Goal: Transaction & Acquisition: Purchase product/service

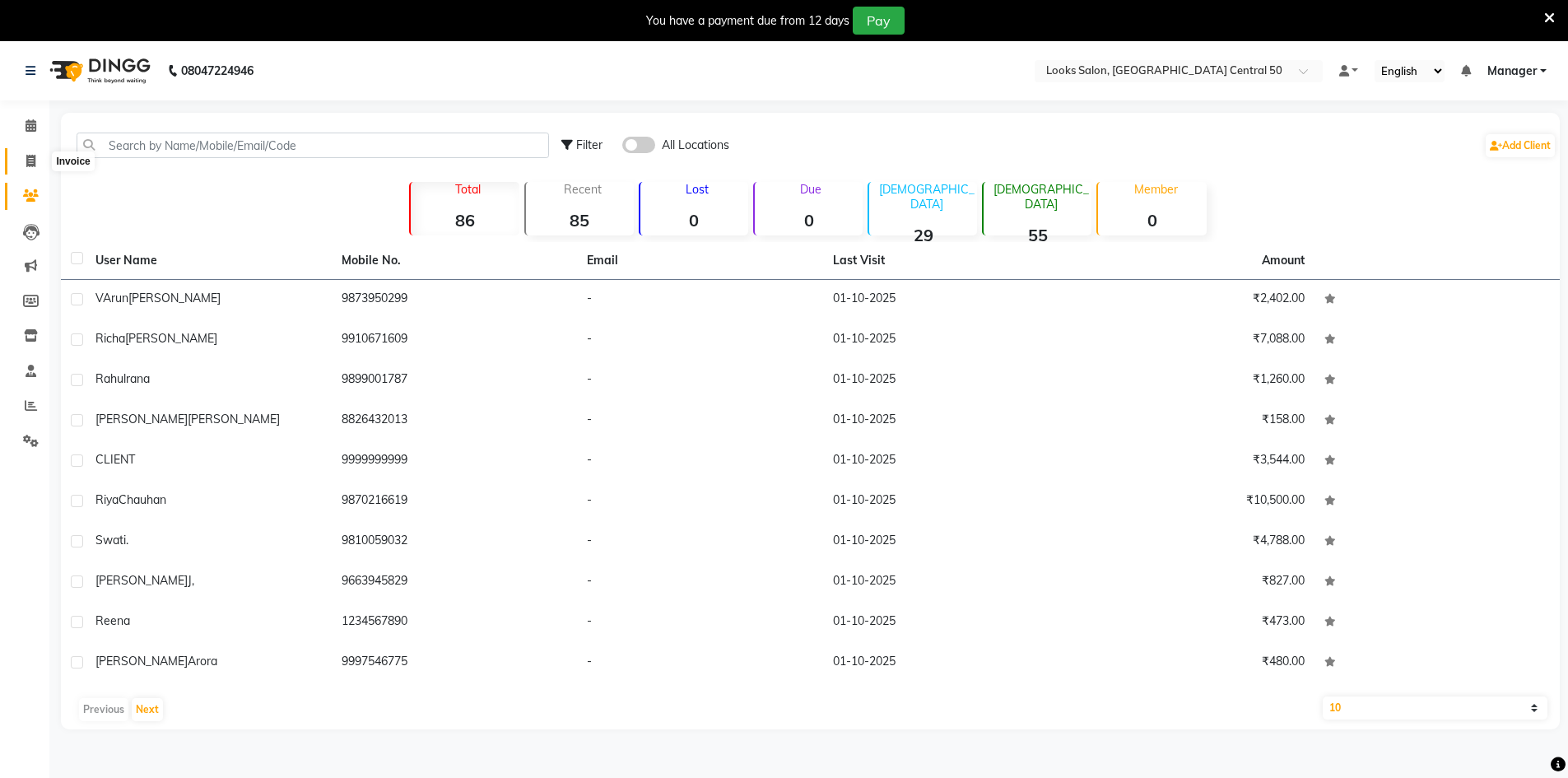
click at [30, 154] on icon at bounding box center [31, 160] width 9 height 12
select select "9051"
select select "service"
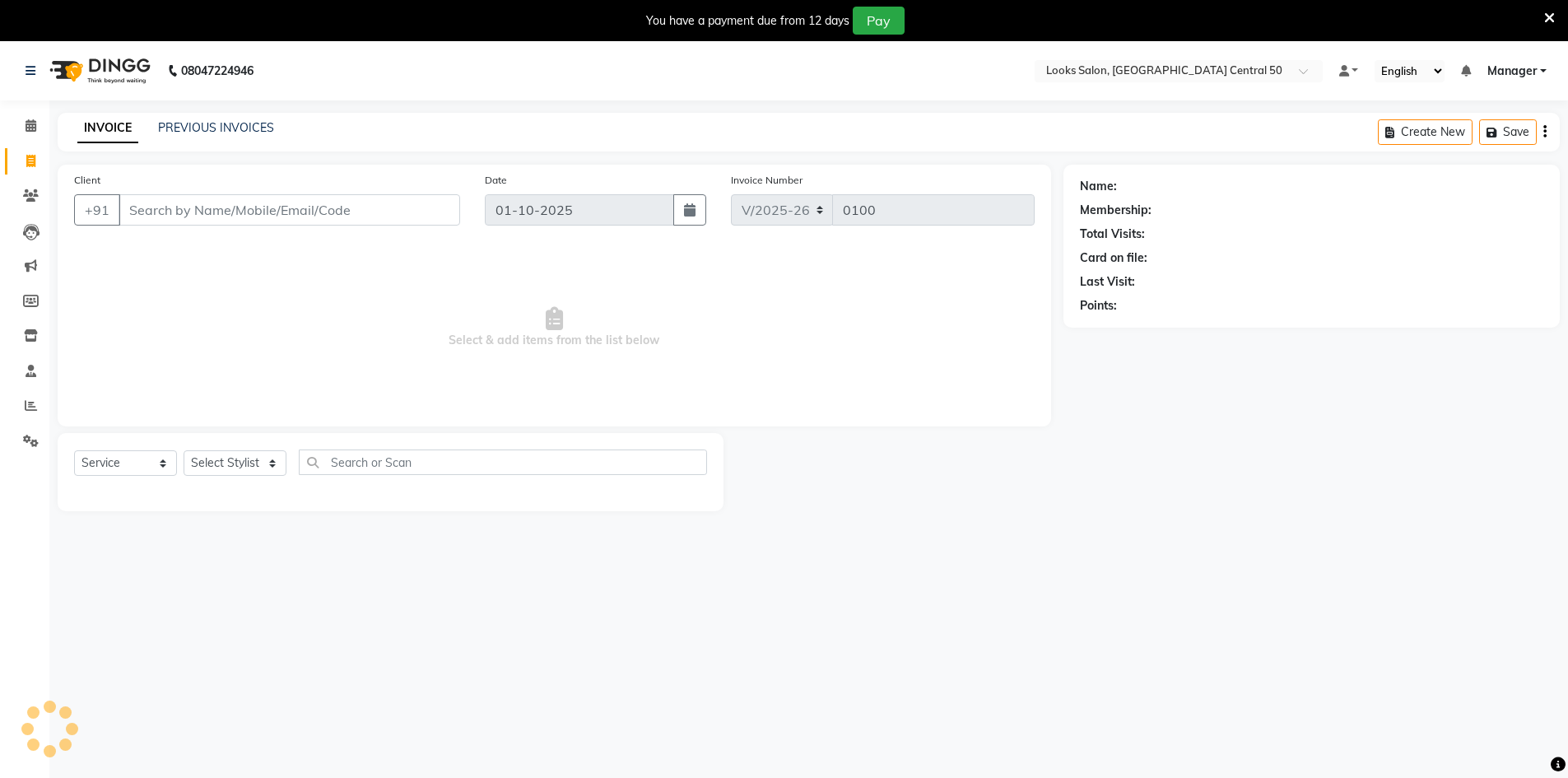
scroll to position [41, 0]
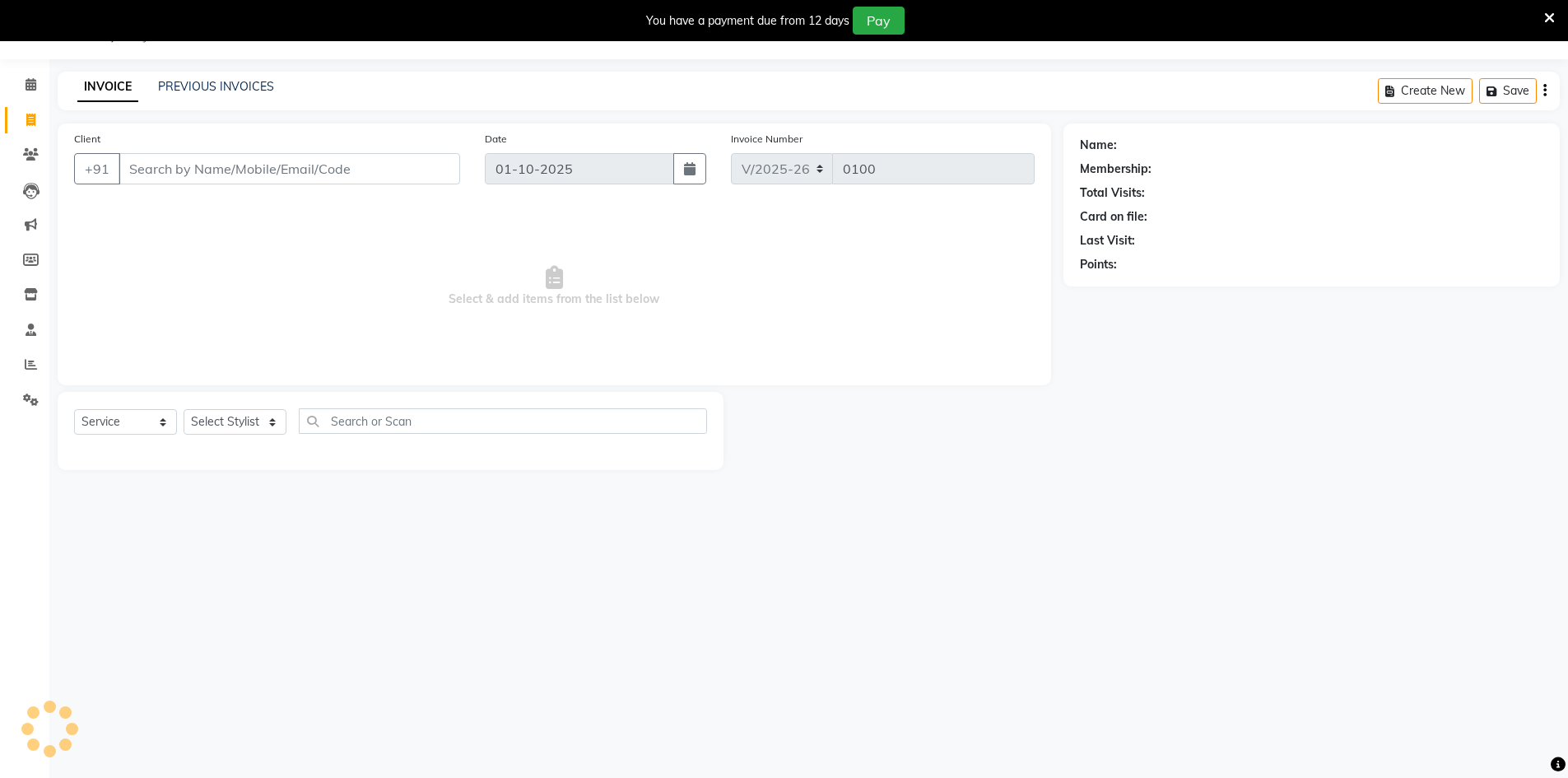
click at [212, 168] on input "Client" at bounding box center [289, 169] width 341 height 31
type input "8887786193"
click at [404, 179] on button "Add Client" at bounding box center [417, 169] width 85 height 31
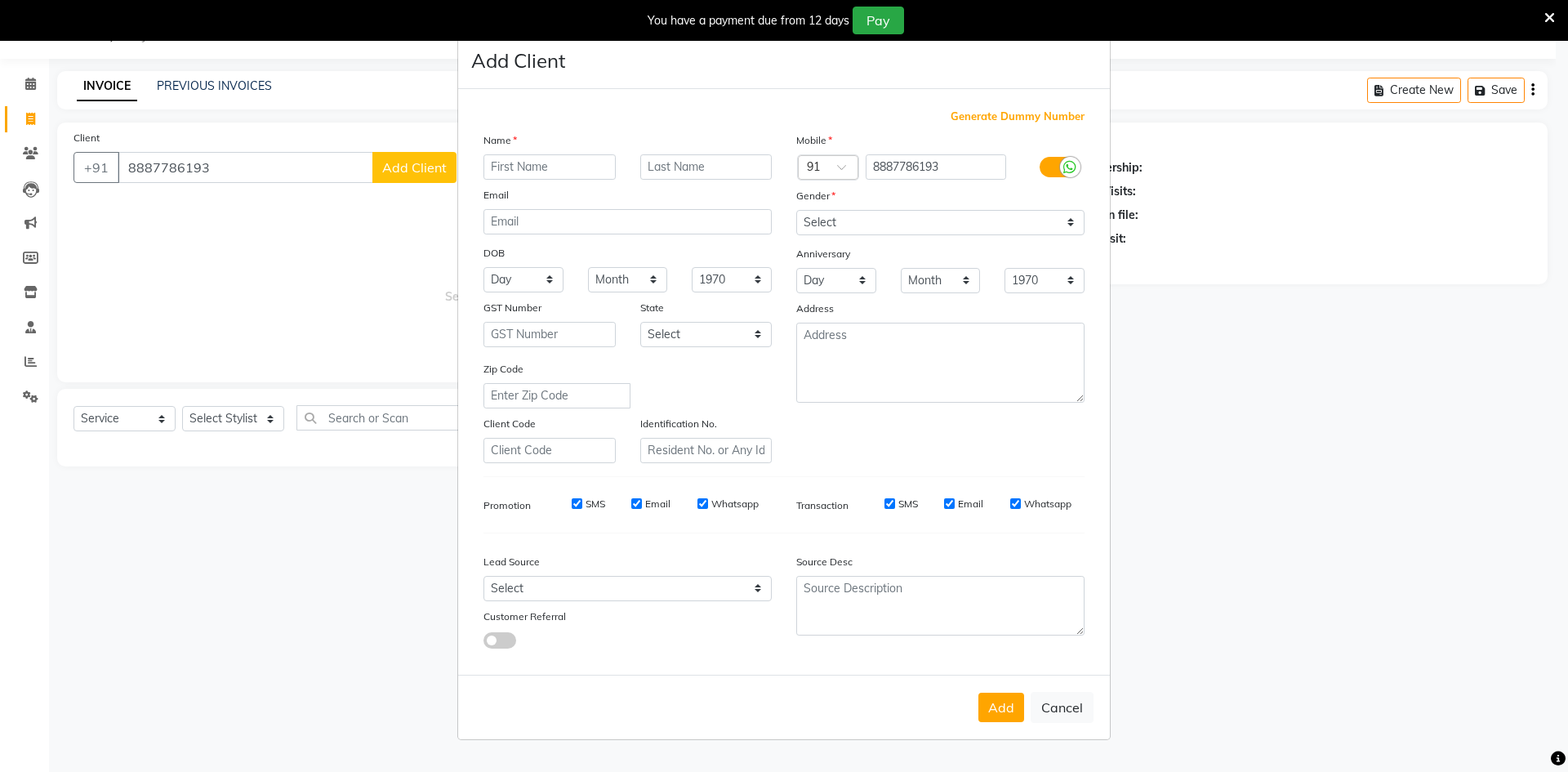
click at [560, 165] on input "text" at bounding box center [549, 167] width 132 height 26
type input "Anupama"
click at [825, 220] on select "Select [DEMOGRAPHIC_DATA] [DEMOGRAPHIC_DATA] Other Prefer Not To Say" at bounding box center [940, 222] width 288 height 26
select select "[DEMOGRAPHIC_DATA]"
click at [796, 210] on select "Select [DEMOGRAPHIC_DATA] [DEMOGRAPHIC_DATA] Other Prefer Not To Say" at bounding box center [940, 222] width 288 height 26
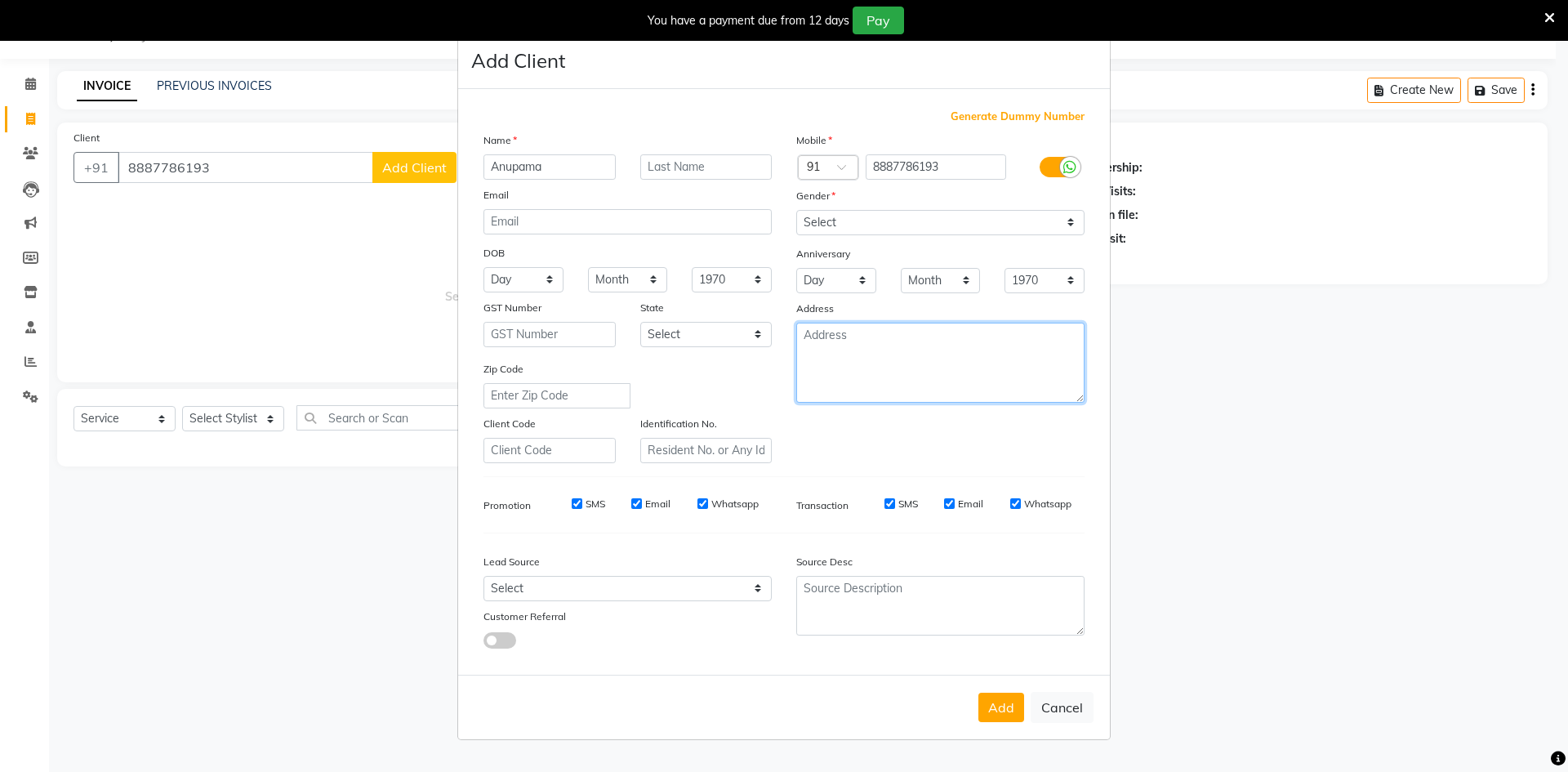
click at [855, 334] on textarea at bounding box center [940, 362] width 288 height 80
type textarea "Central 50 Noida"
click at [997, 705] on button "Add" at bounding box center [1002, 707] width 45 height 29
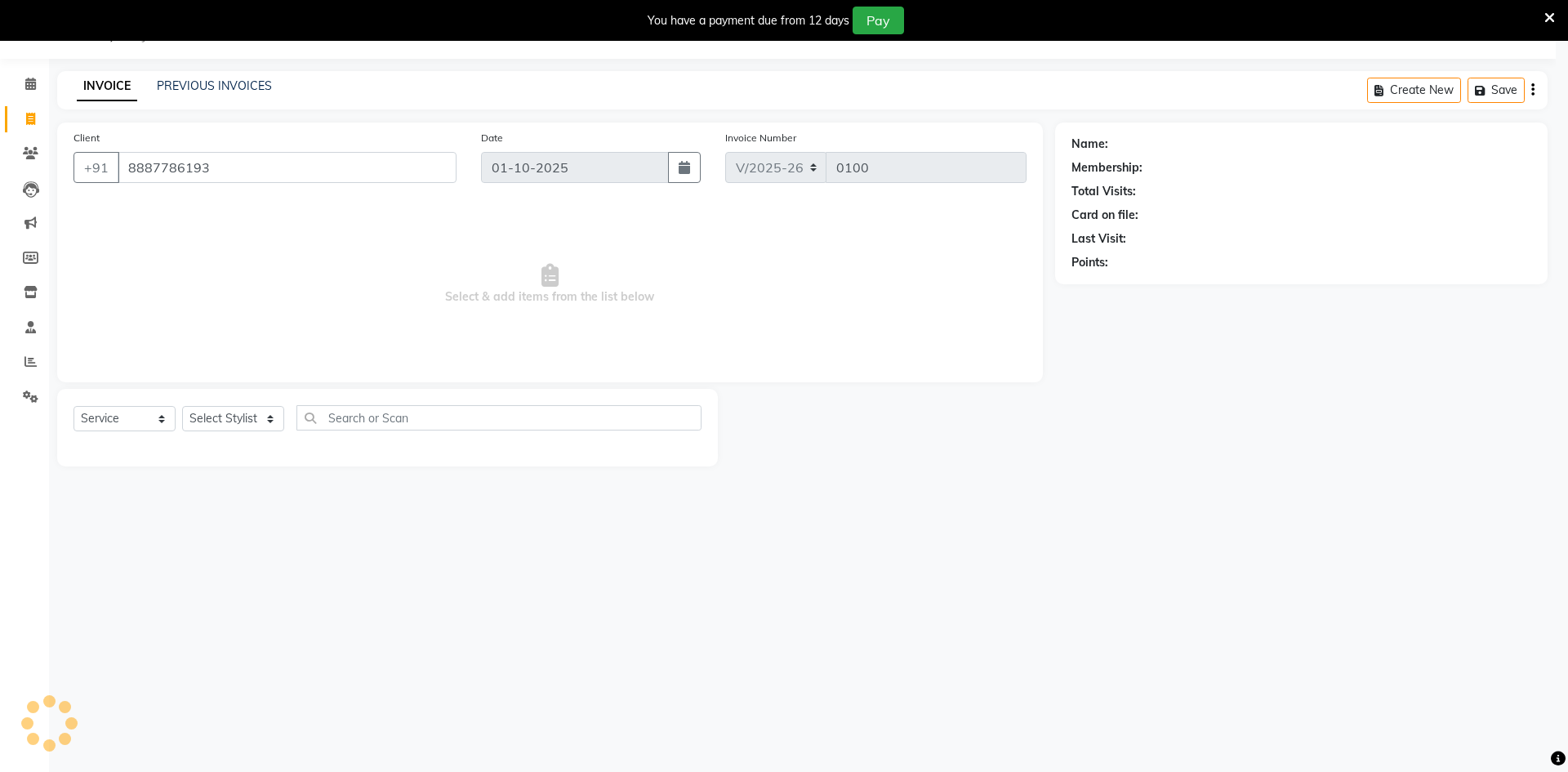
select select
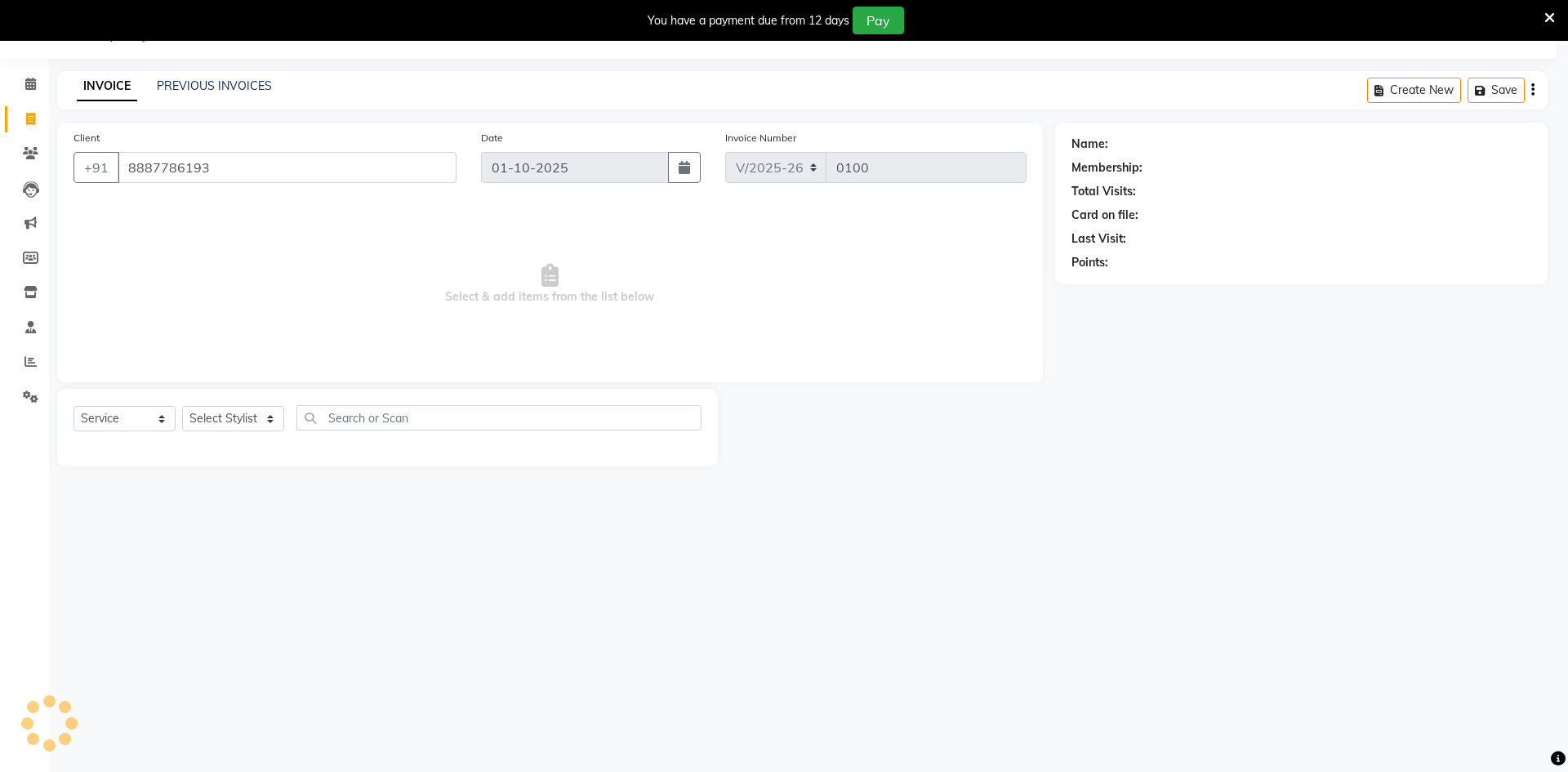
select select
checkbox input "false"
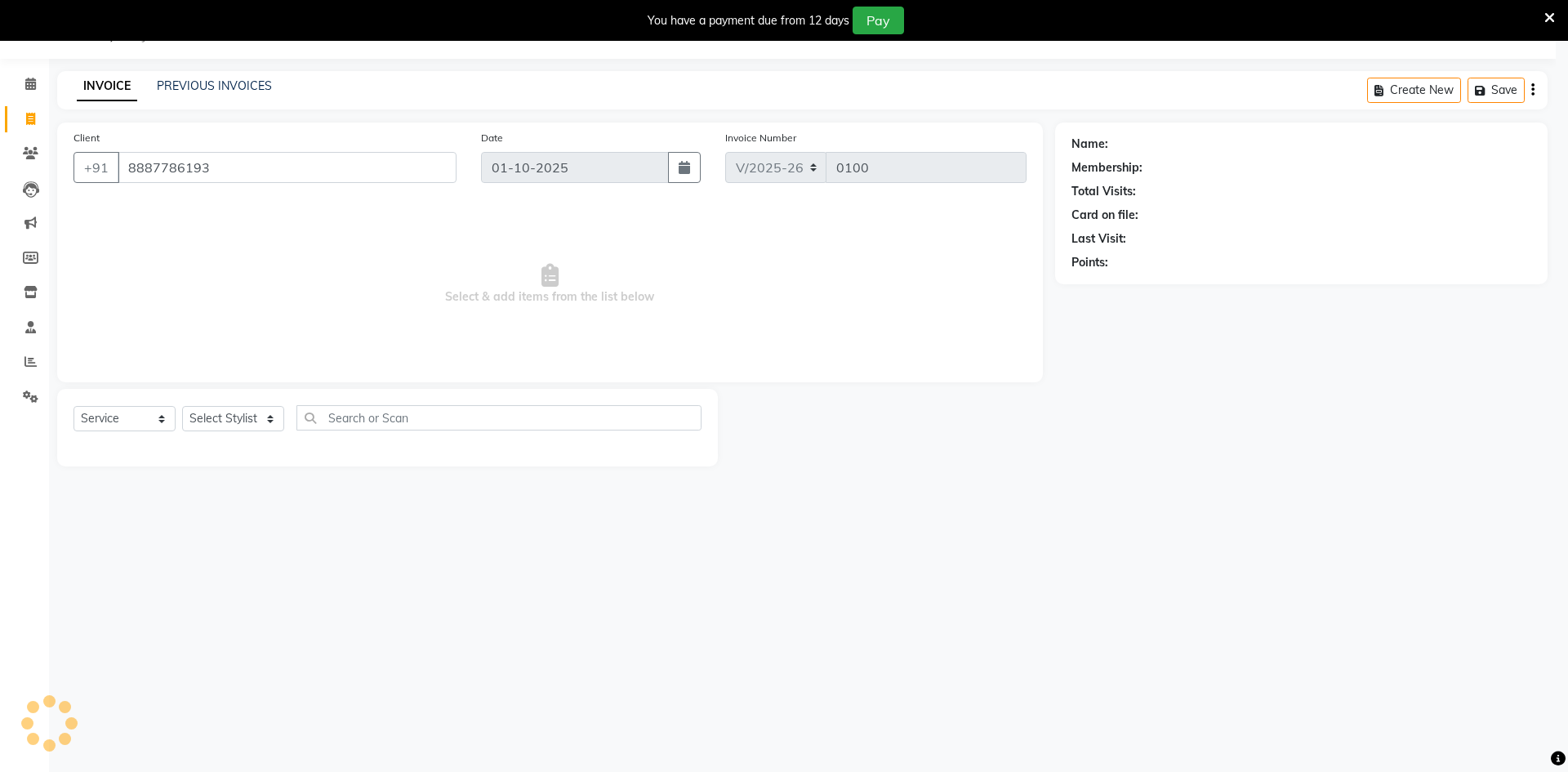
checkbox input "false"
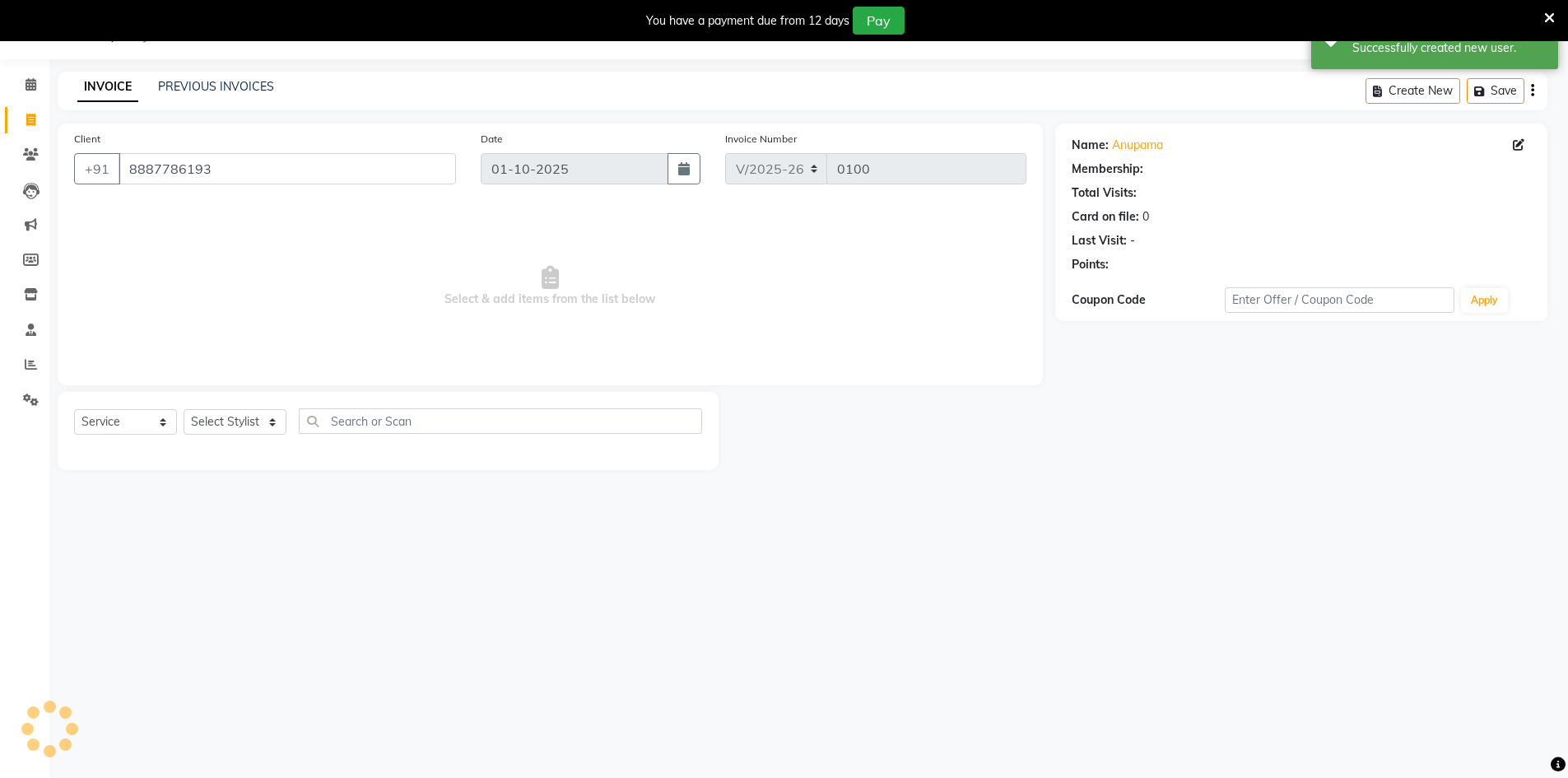
select select "1: Object"
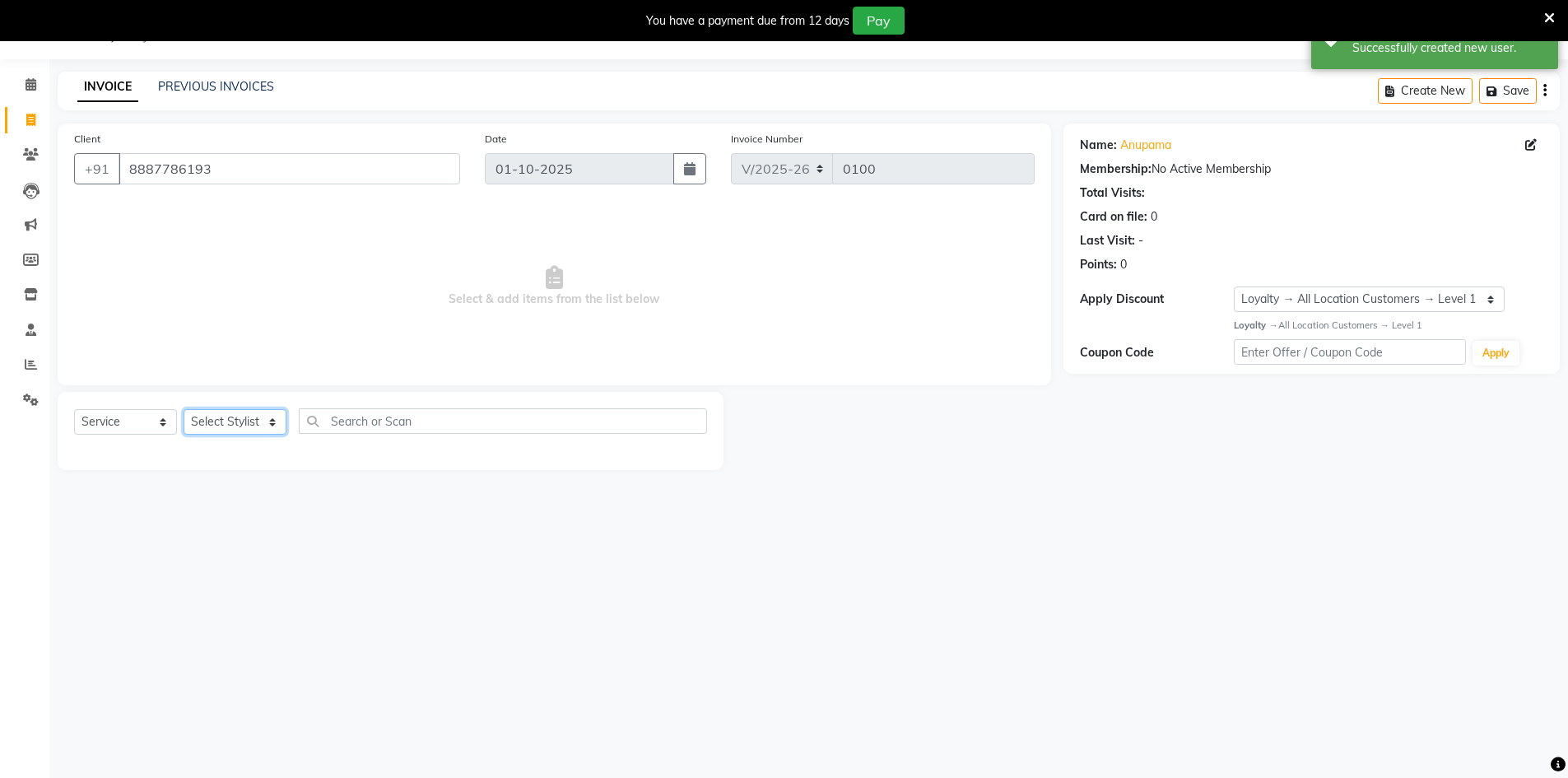
click at [233, 418] on select "Select Stylist [PERSON_NAME] [PERSON_NAME] Azad Counter_Sales [PERSON_NAME] [PE…" at bounding box center [235, 421] width 103 height 26
select select "92614"
click at [184, 409] on select "Select Stylist [PERSON_NAME] [PERSON_NAME] Azad Counter_Sales [PERSON_NAME] [PE…" at bounding box center [235, 421] width 103 height 26
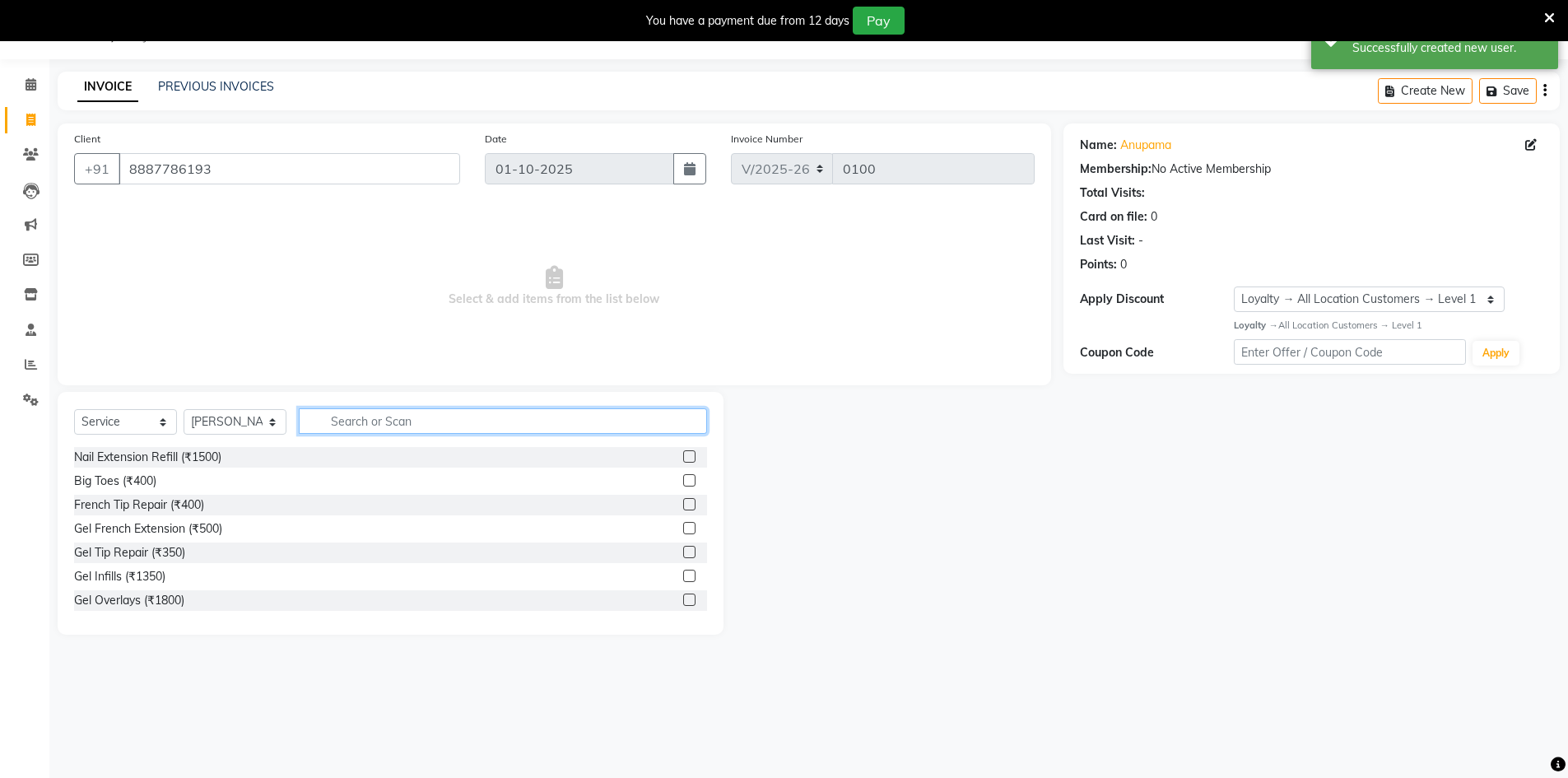
click at [370, 419] on input "text" at bounding box center [502, 420] width 408 height 26
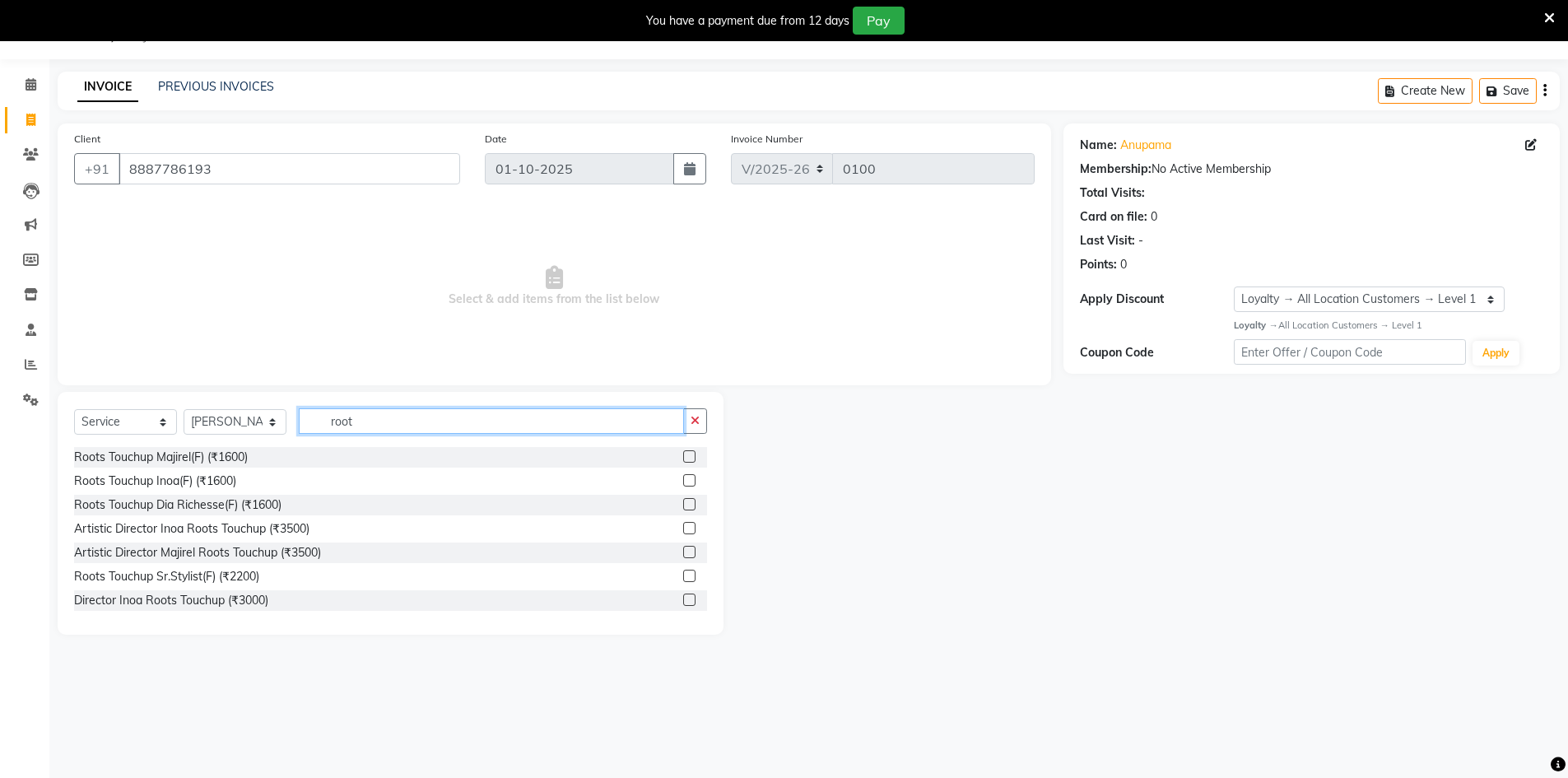
type input "root"
click at [683, 480] on label at bounding box center [689, 480] width 12 height 12
click at [683, 480] on input "checkbox" at bounding box center [688, 481] width 10 height 10
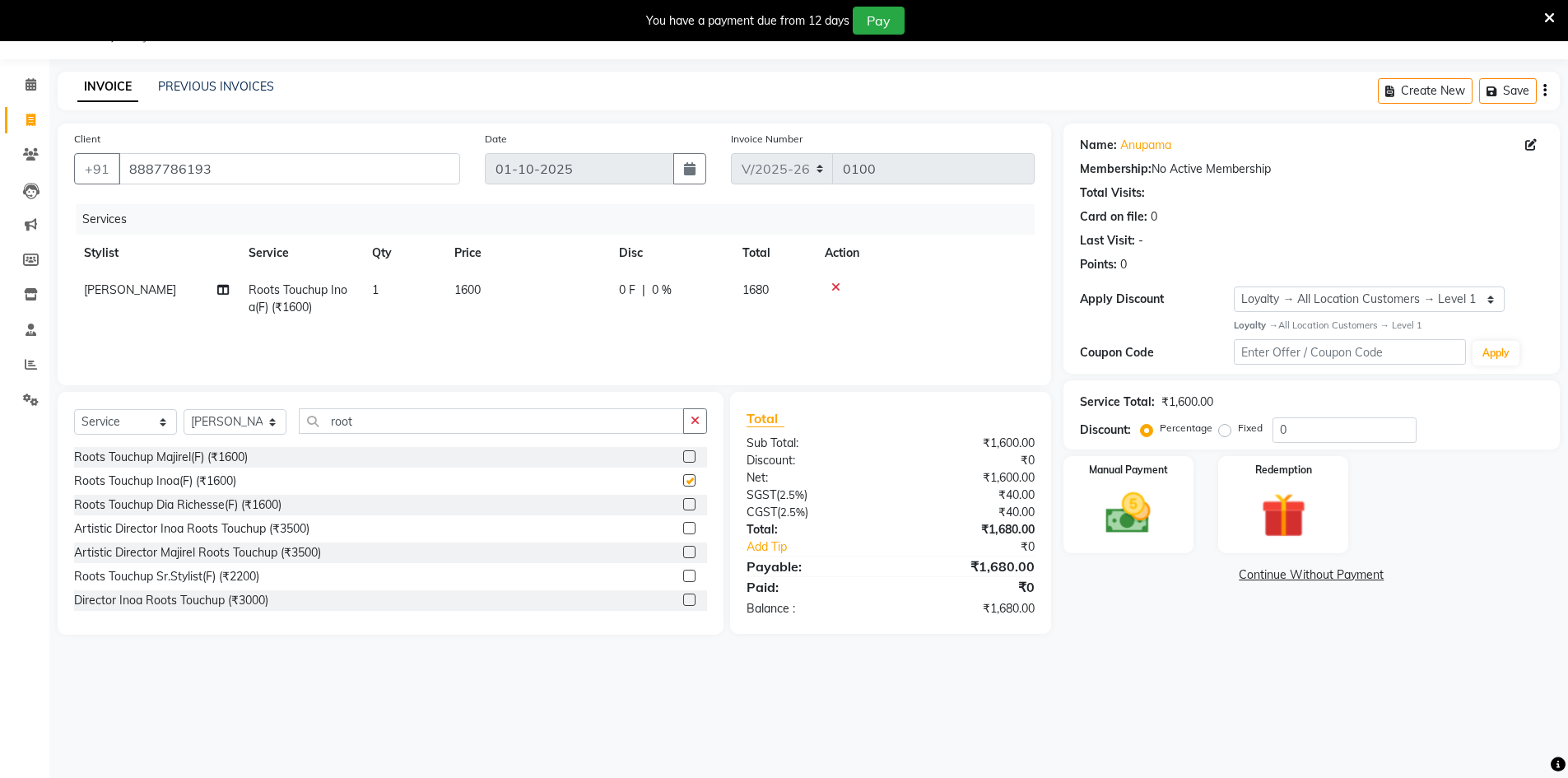
checkbox input "false"
click at [581, 335] on div "Services Stylist Service Qty Price Disc Total Action Salman Roots Touchup Inoa(…" at bounding box center [555, 286] width 961 height 165
drag, startPoint x: 1299, startPoint y: 429, endPoint x: 1232, endPoint y: 451, distance: 70.5
click at [1232, 451] on div "Name: Anupama Membership: No Active Membership Total Visits: Card on file: 0 La…" at bounding box center [1318, 379] width 509 height 511
type input "25"
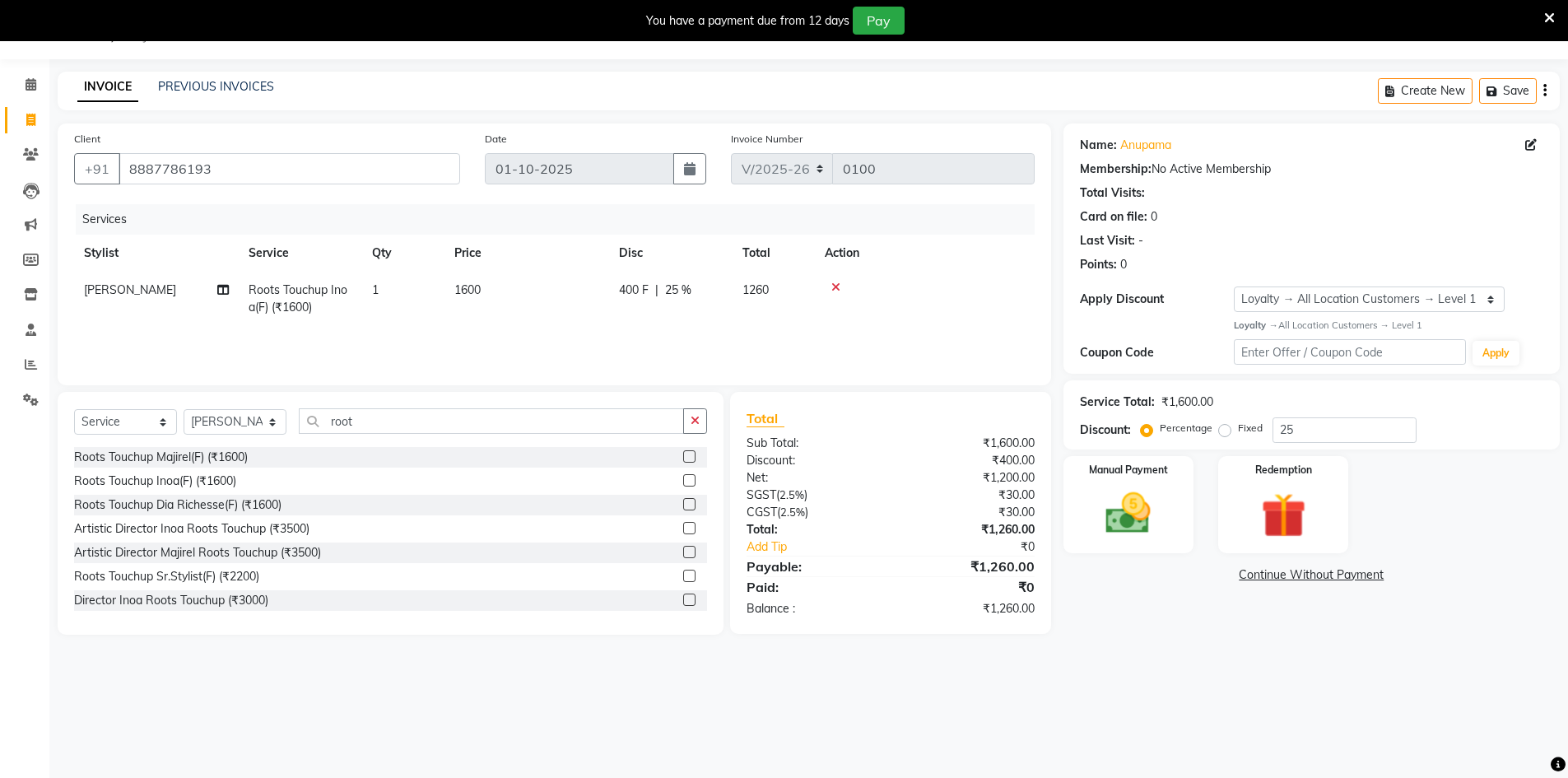
click at [1232, 680] on div "08047224946 Select Location × Looks Salon, Noida Central 50 Default Panel My Pa…" at bounding box center [784, 389] width 1568 height 778
click at [1125, 550] on div "Manual Payment" at bounding box center [1128, 504] width 135 height 101
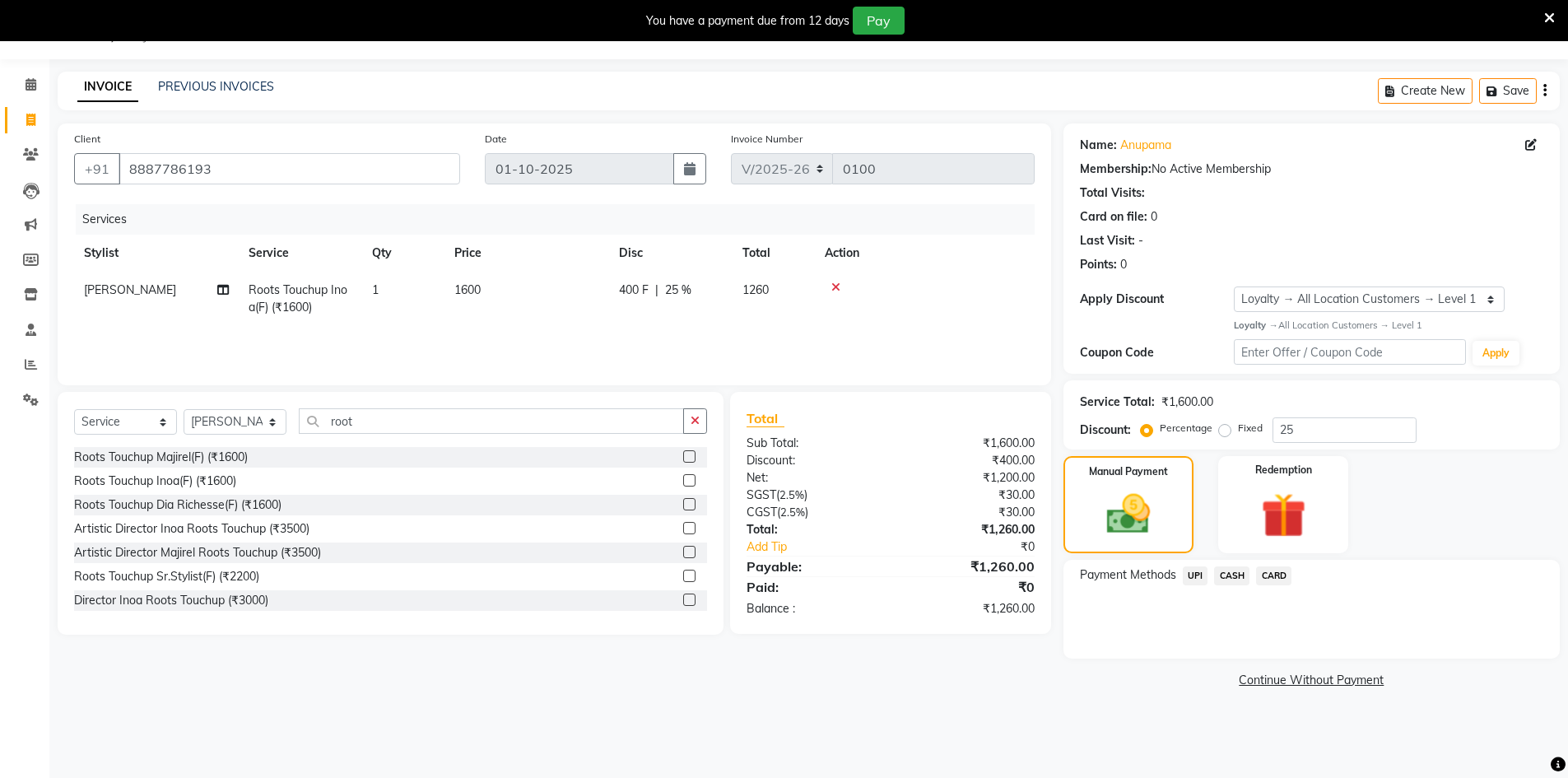
click at [1283, 582] on span "CARD" at bounding box center [1273, 576] width 35 height 19
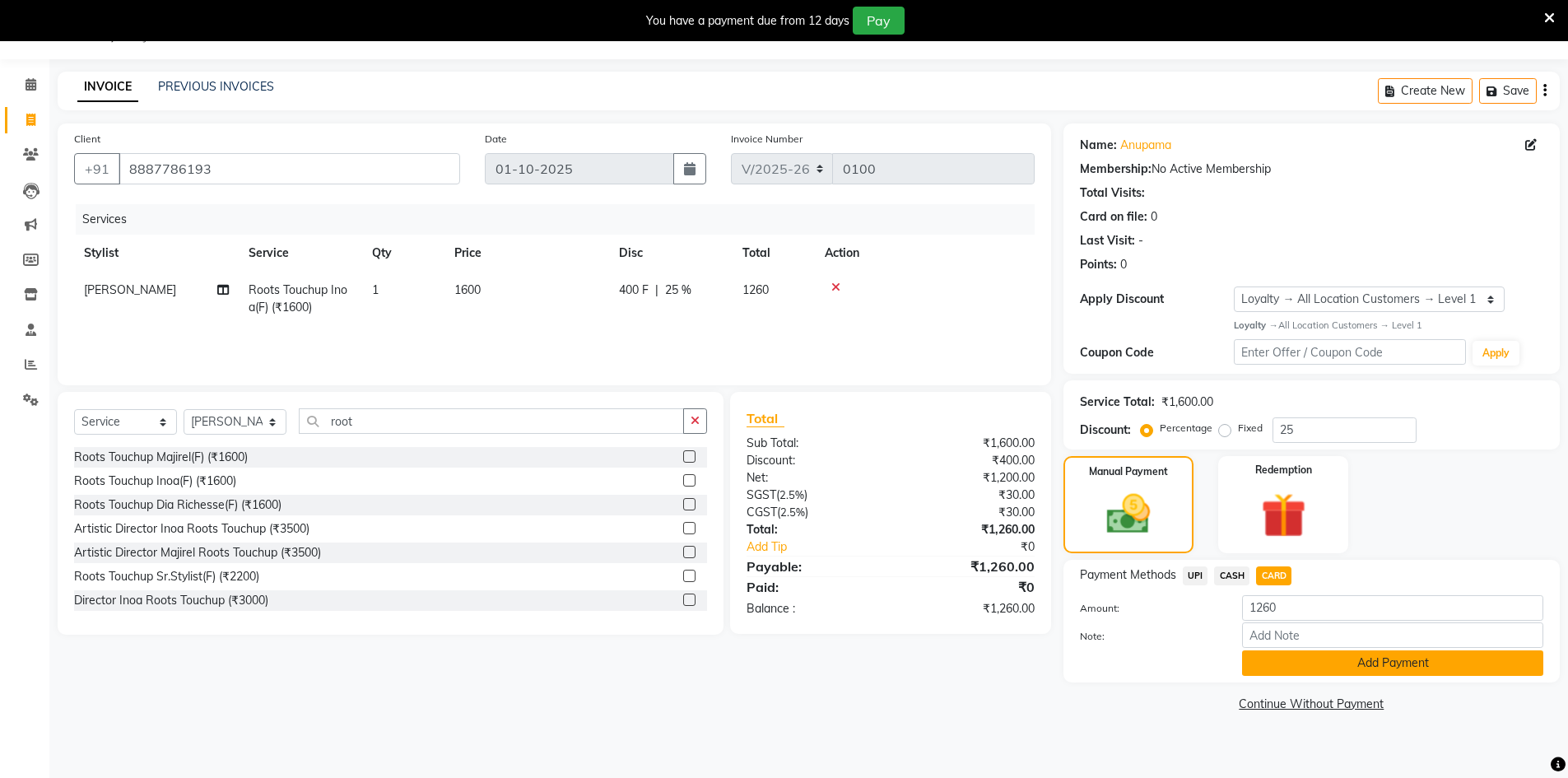
click at [1361, 662] on button "Add Payment" at bounding box center [1393, 663] width 301 height 26
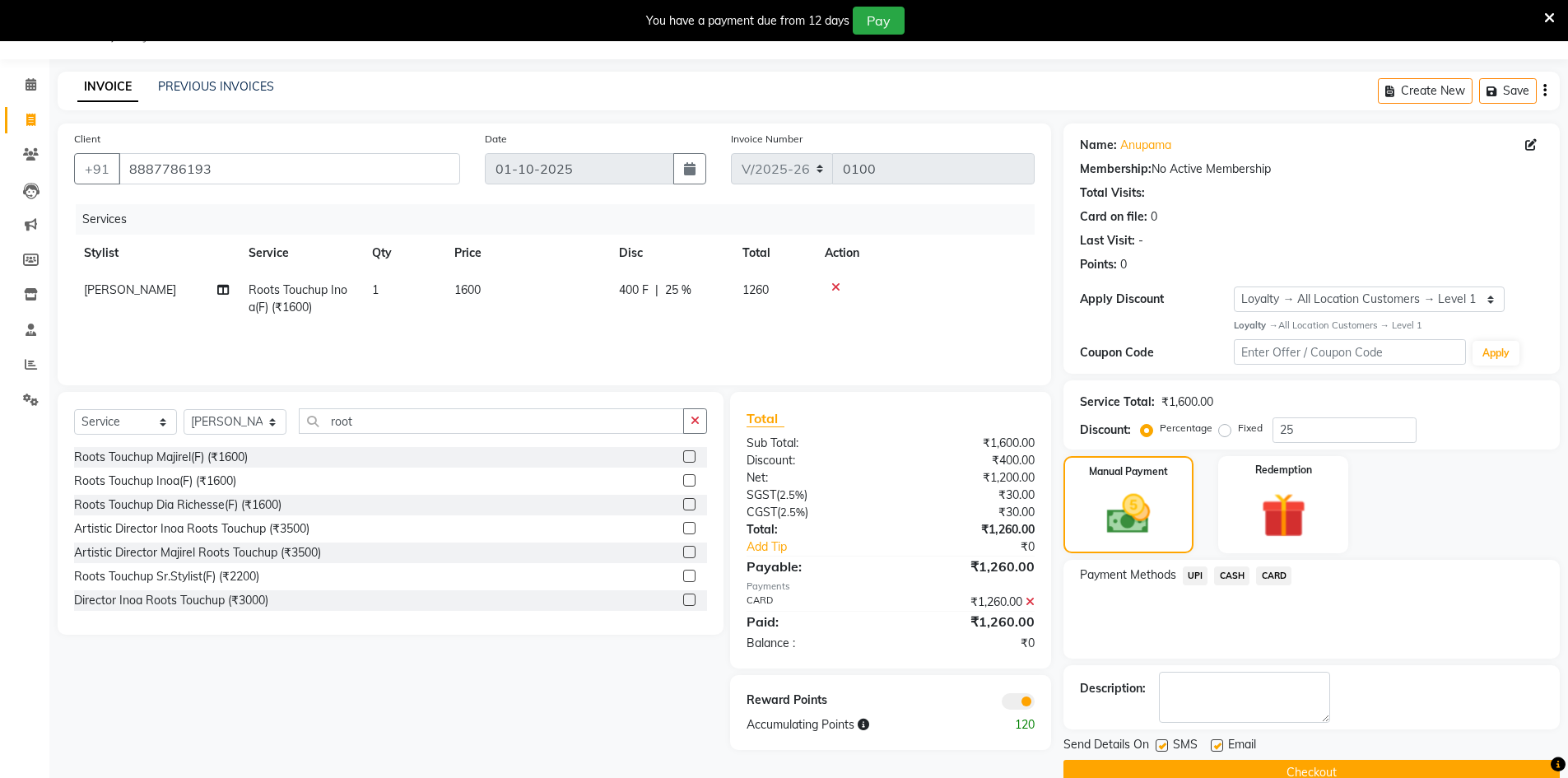
click at [1334, 767] on button "Checkout" at bounding box center [1312, 772] width 497 height 26
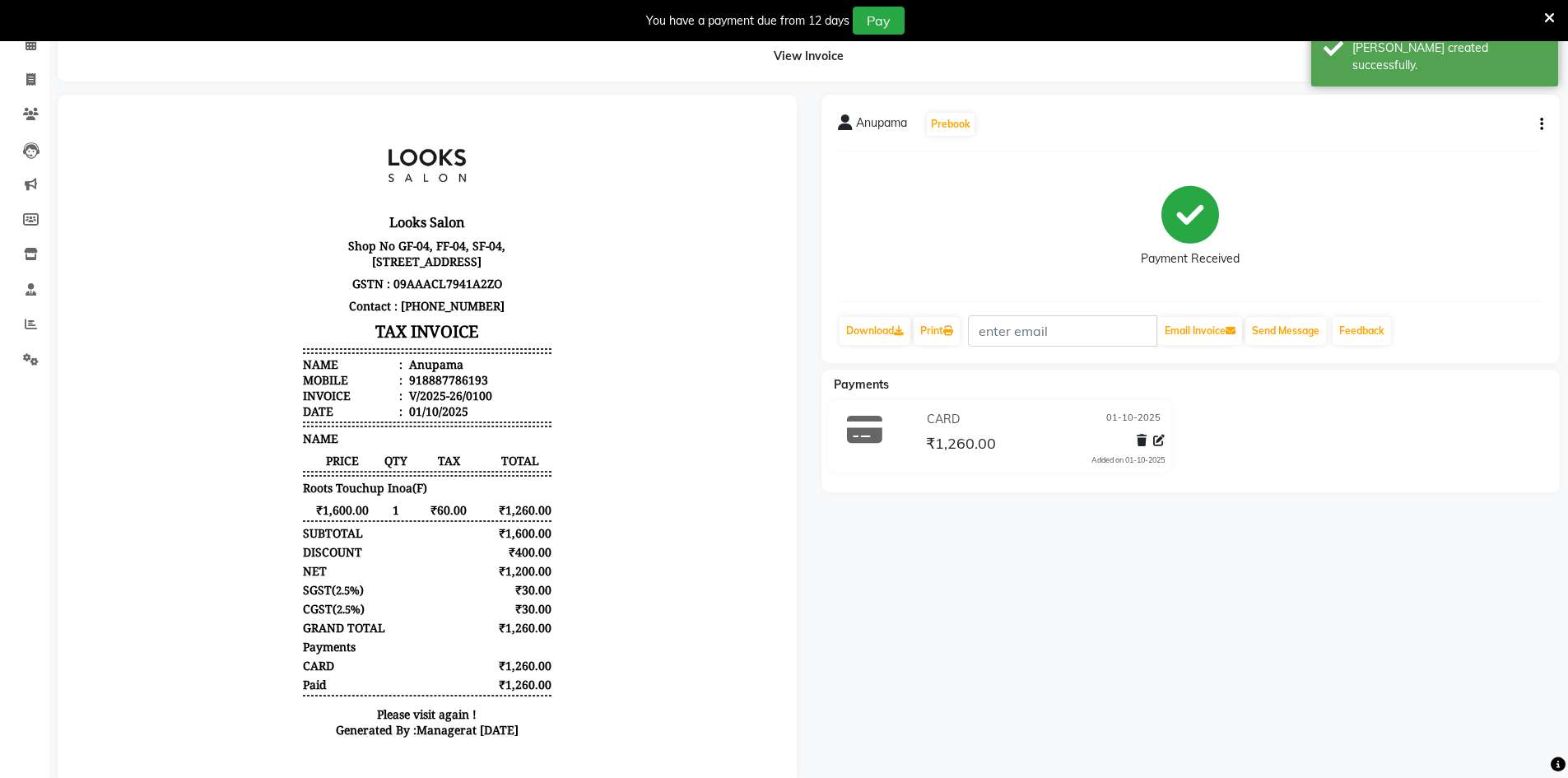
scroll to position [41, 0]
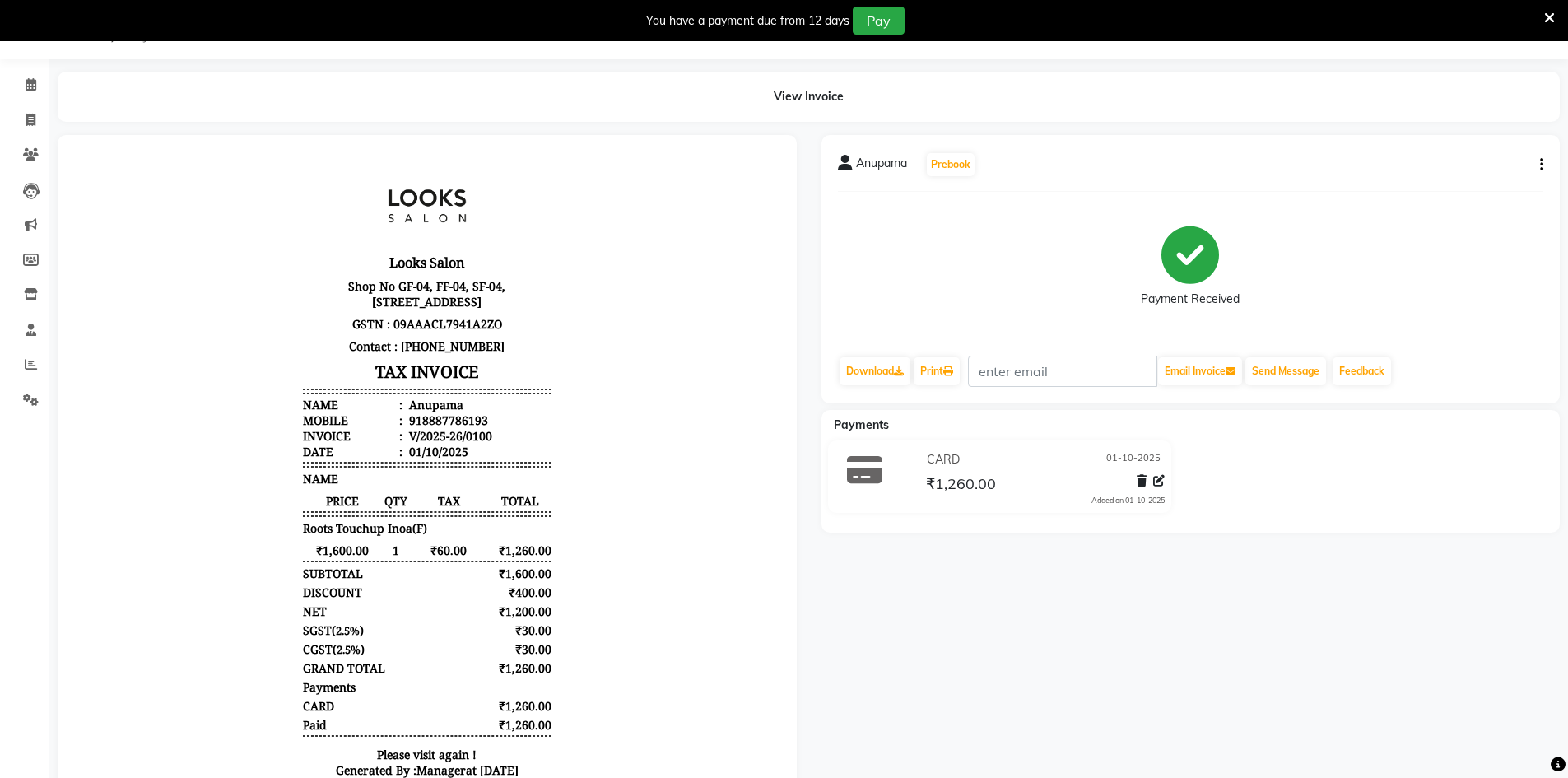
drag, startPoint x: 936, startPoint y: 312, endPoint x: 899, endPoint y: 257, distance: 66.3
click at [899, 257] on div "Payment Received" at bounding box center [1191, 267] width 706 height 124
click at [35, 369] on icon at bounding box center [31, 364] width 12 height 12
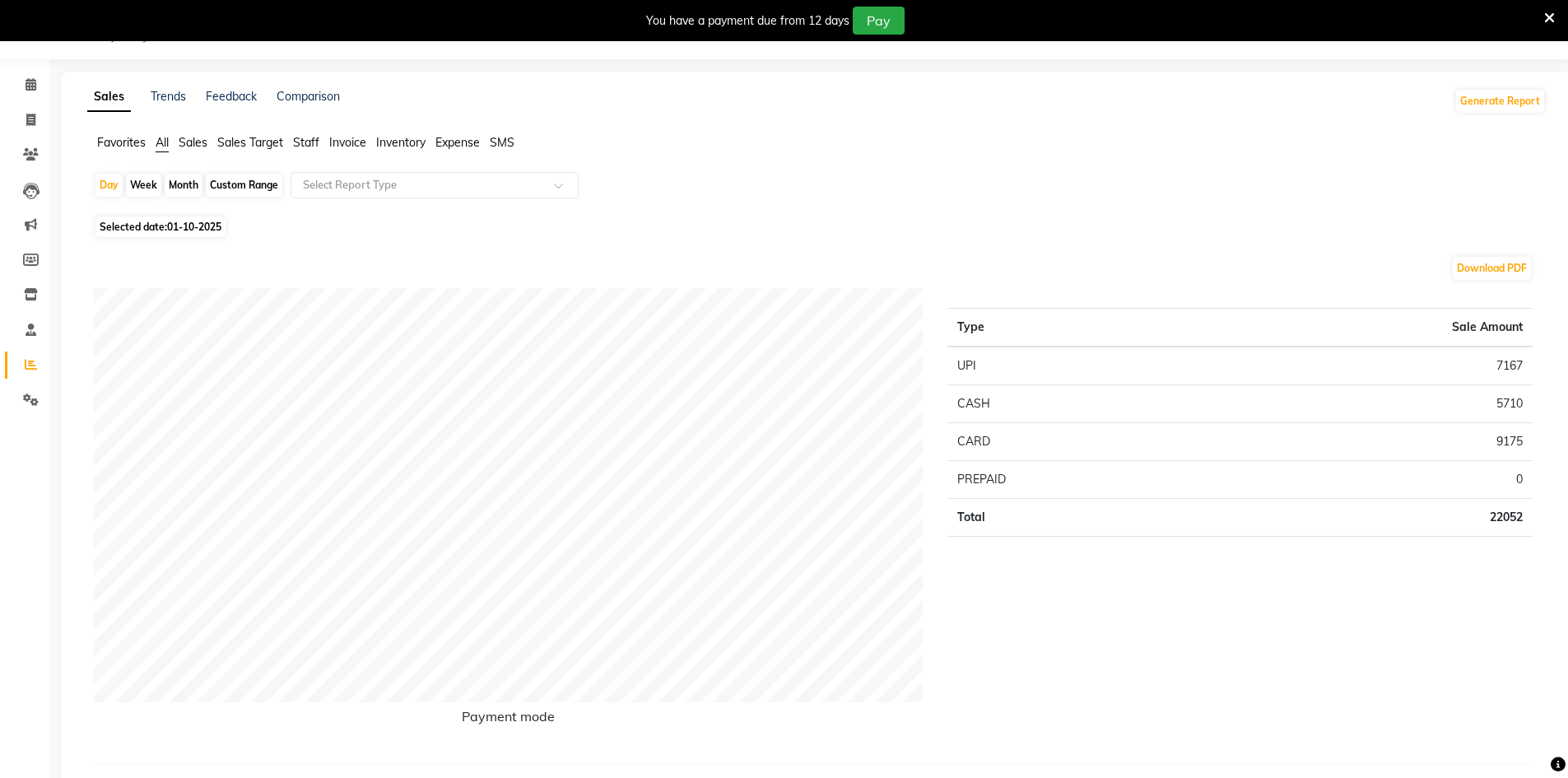
click at [946, 475] on div "Type Sale Amount UPI 7167 CASH 5710 CARD 9175 PREPAID 0 Total 22052" at bounding box center [1240, 519] width 610 height 462
click at [1199, 164] on div "Favorites All Sales Sales Target Staff Invoice Inventory Expense SMS" at bounding box center [817, 150] width 1483 height 31
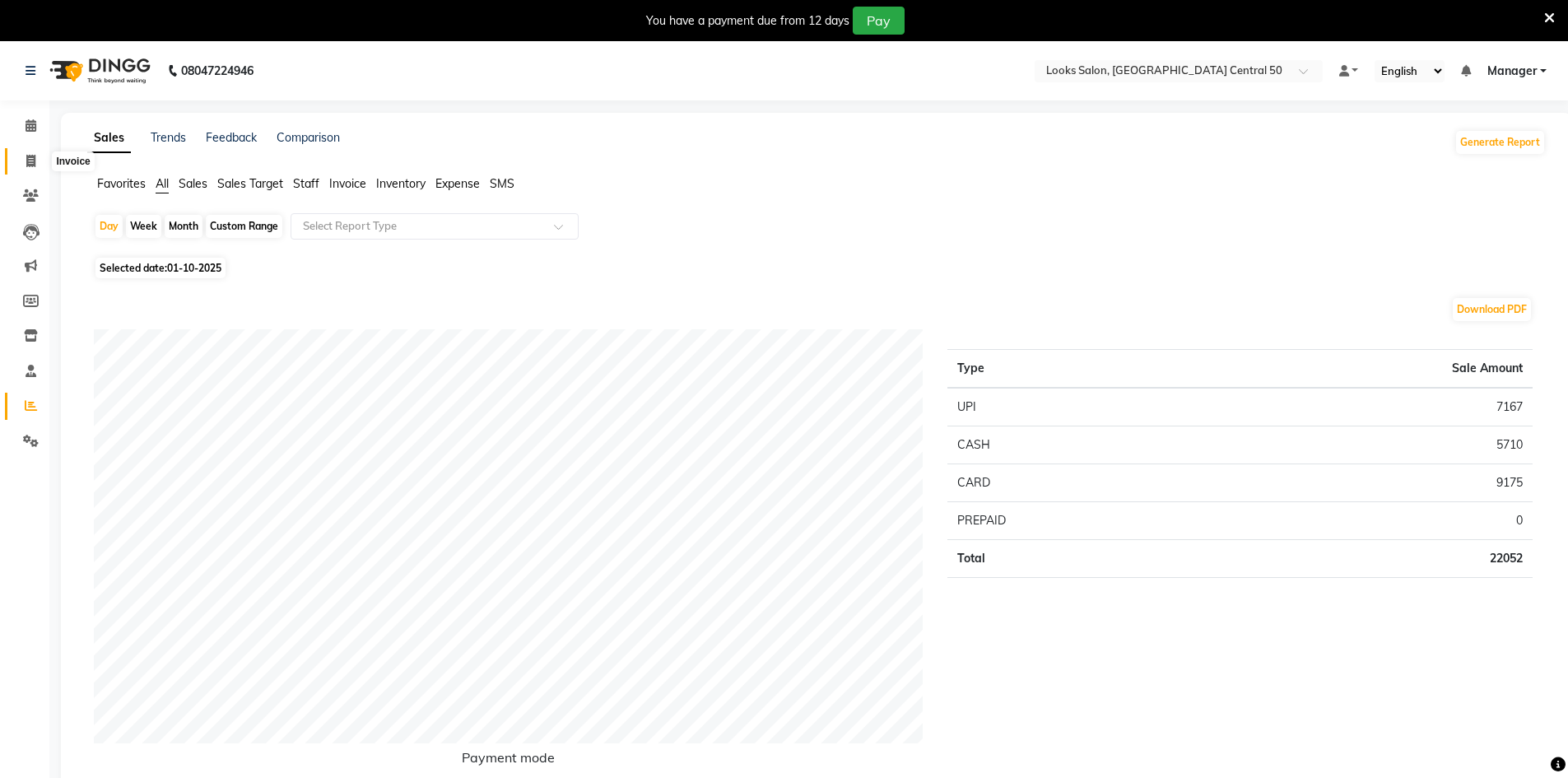
click at [28, 166] on icon at bounding box center [31, 160] width 9 height 12
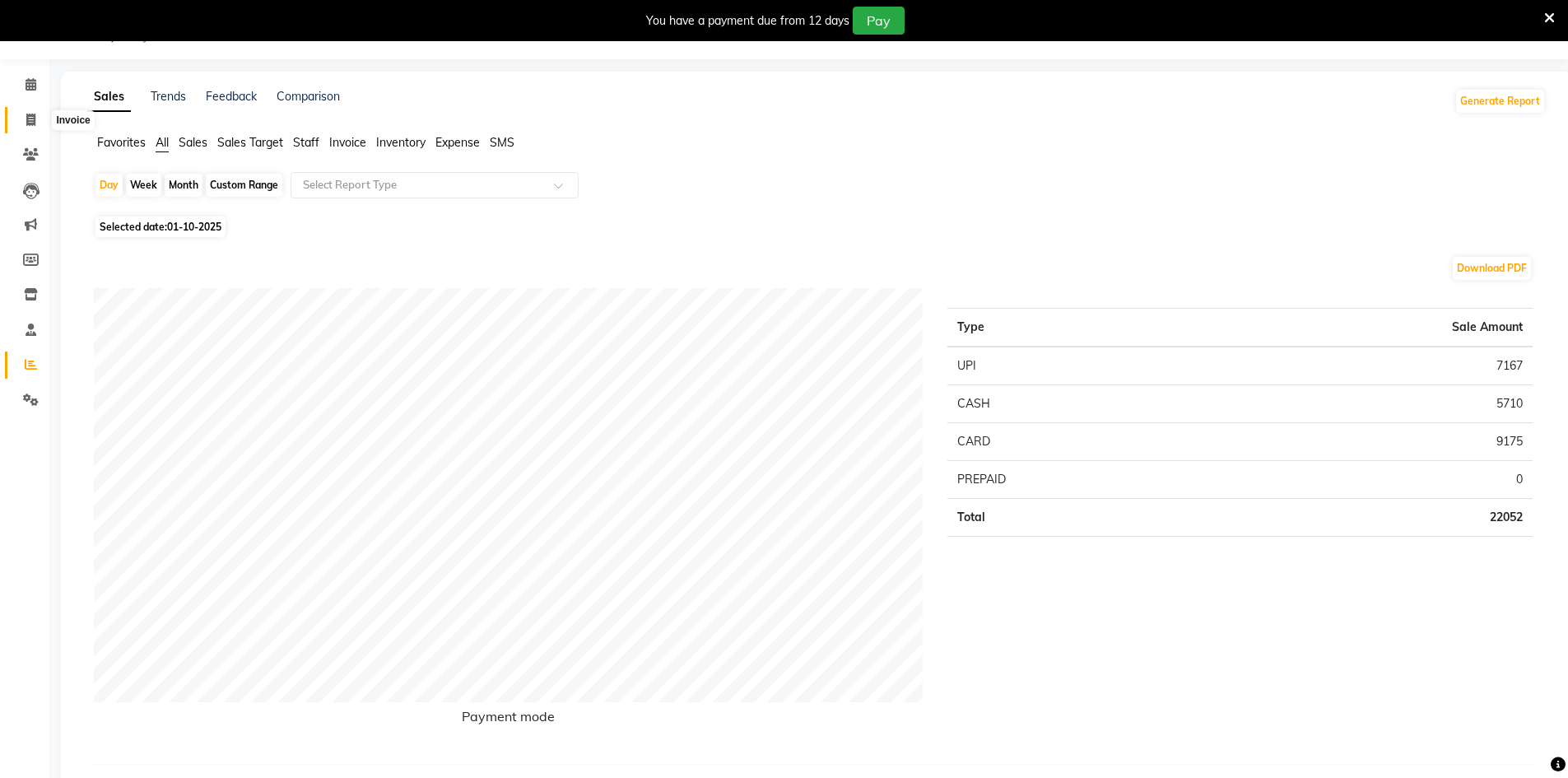
select select "9051"
select select "service"
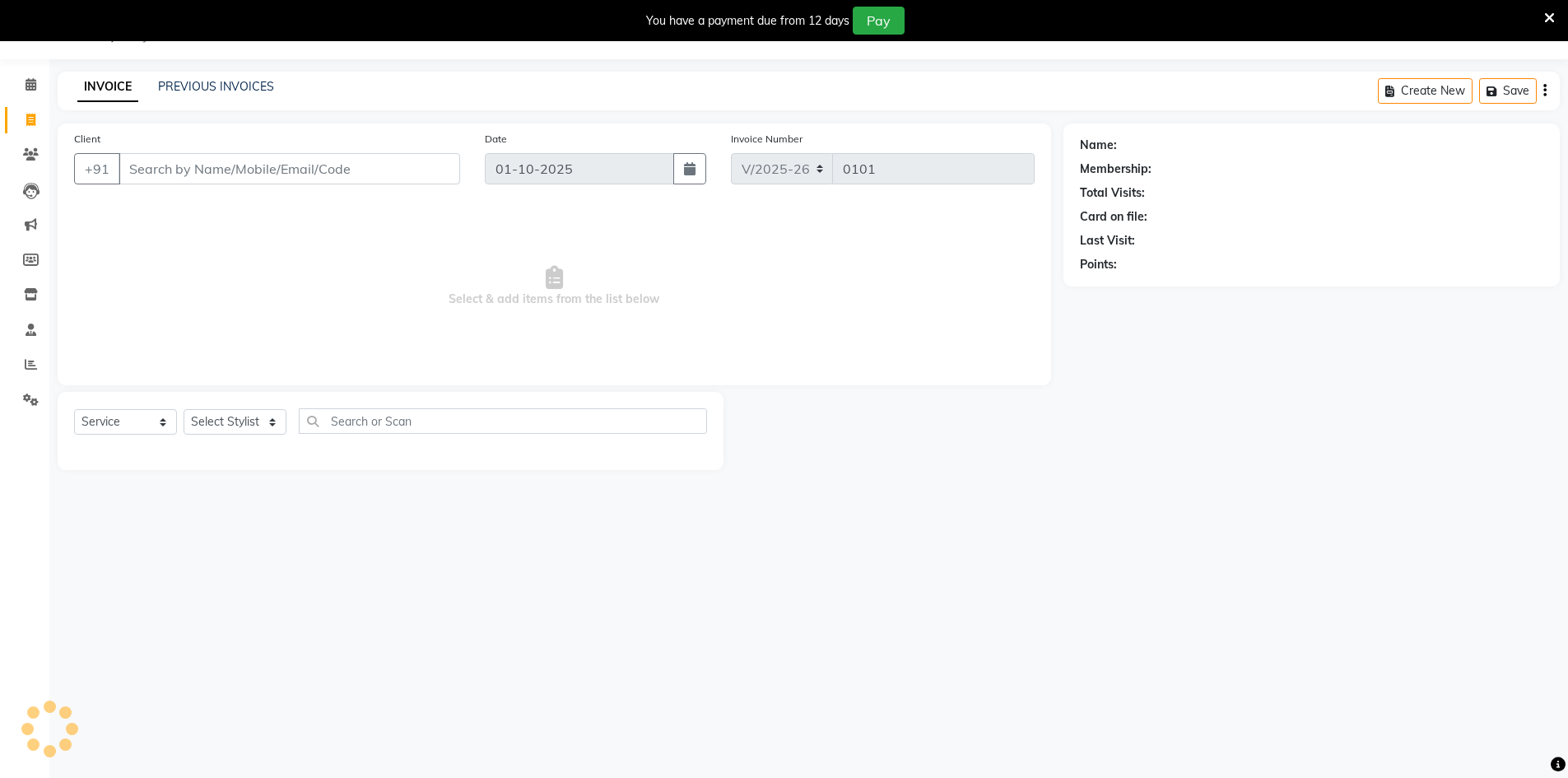
drag, startPoint x: 160, startPoint y: 171, endPoint x: 351, endPoint y: 196, distance: 192.6
click at [160, 171] on input "Client" at bounding box center [289, 169] width 341 height 31
click at [301, 174] on input "Client" at bounding box center [289, 169] width 341 height 31
type input "9650193217"
click at [413, 176] on span "Add Client" at bounding box center [417, 168] width 65 height 16
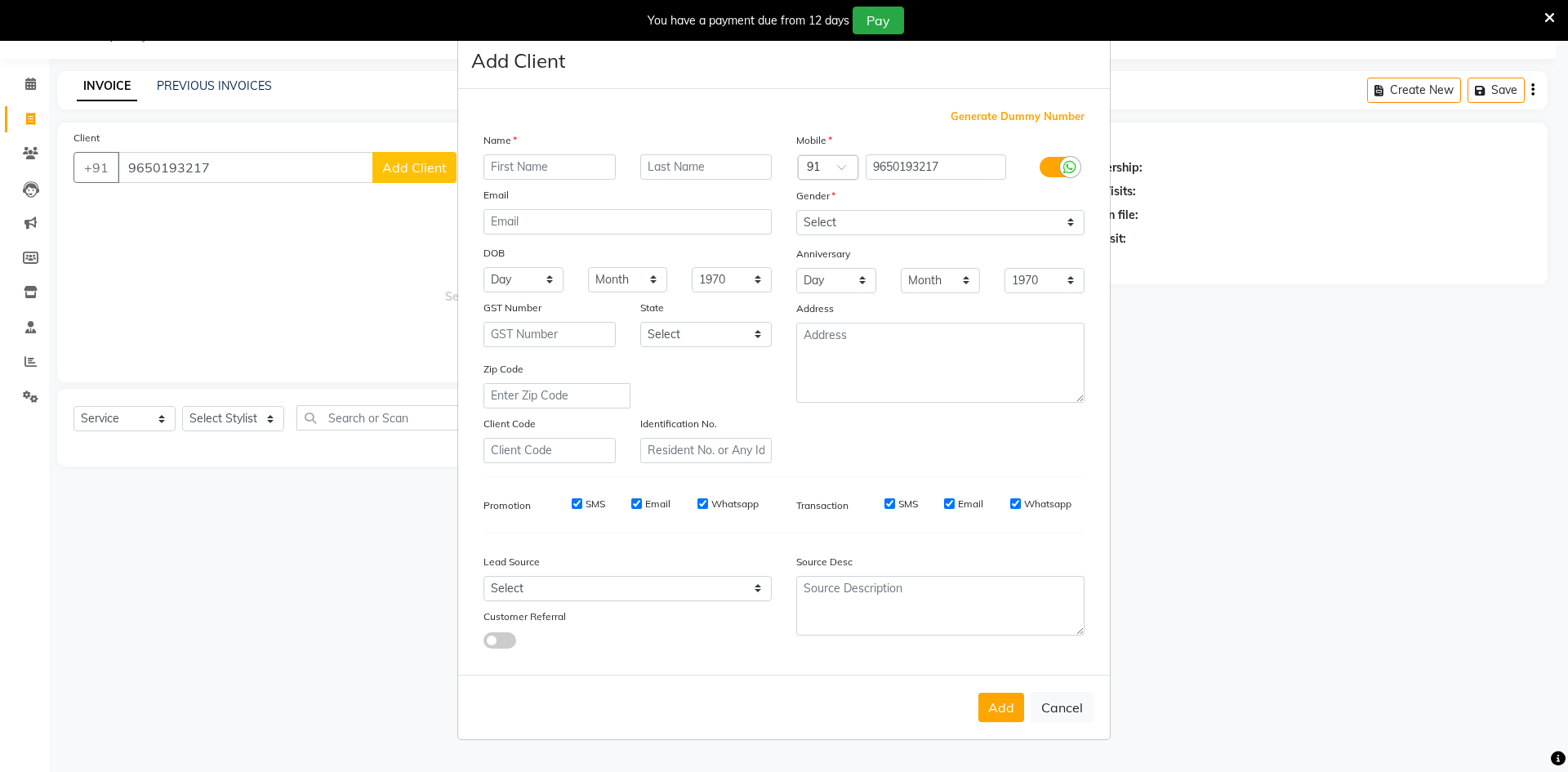
click at [546, 172] on input "text" at bounding box center [549, 167] width 132 height 26
type input "Tiara"
click at [865, 220] on select "Select [DEMOGRAPHIC_DATA] [DEMOGRAPHIC_DATA] Other Prefer Not To Say" at bounding box center [940, 222] width 288 height 26
select select "[DEMOGRAPHIC_DATA]"
click at [796, 210] on select "Select [DEMOGRAPHIC_DATA] [DEMOGRAPHIC_DATA] Other Prefer Not To Say" at bounding box center [940, 222] width 288 height 26
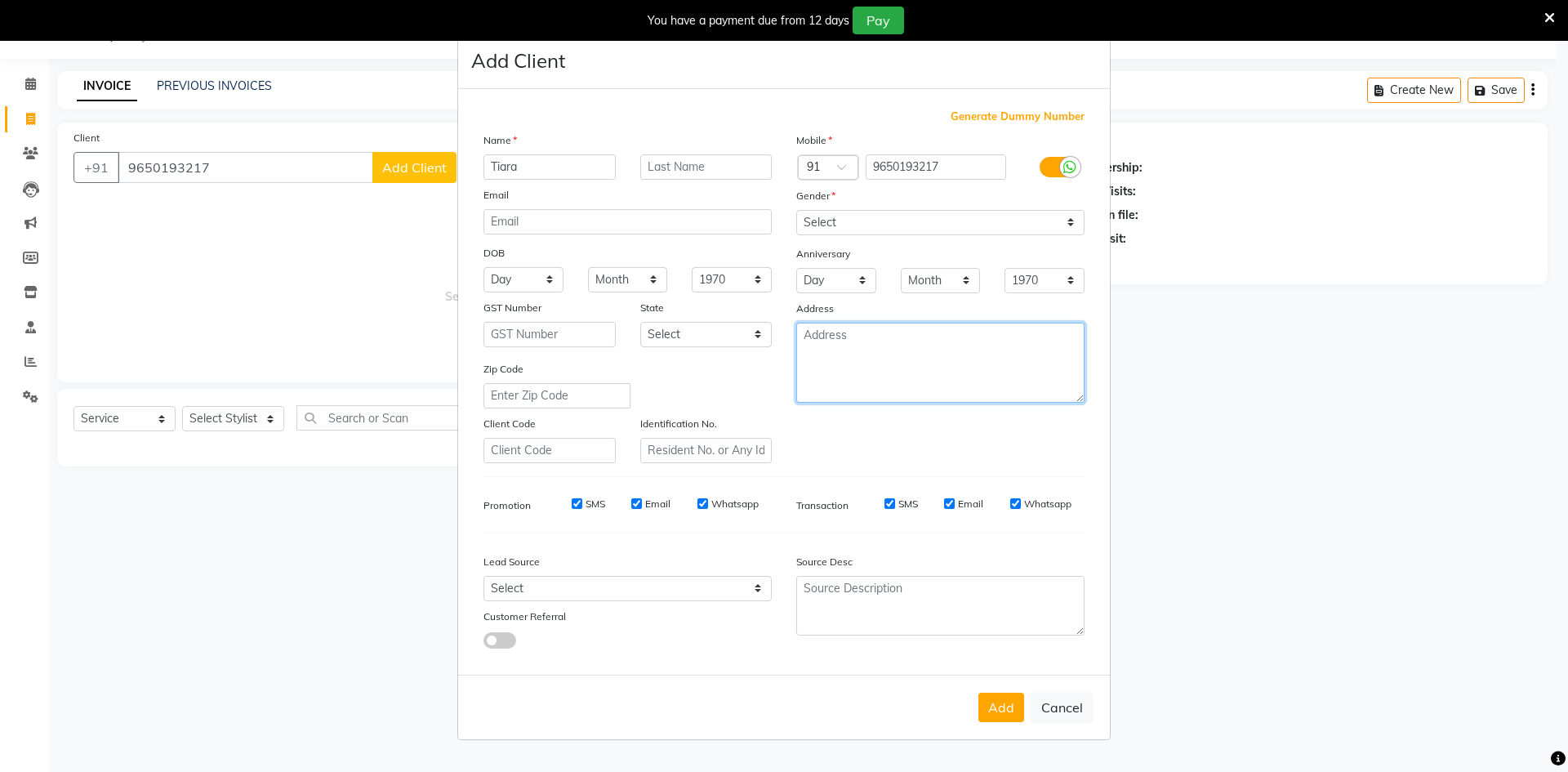
click at [884, 342] on textarea at bounding box center [940, 362] width 288 height 80
type textarea "Central 50 Noida"
click at [1000, 711] on button "Add" at bounding box center [1002, 707] width 45 height 29
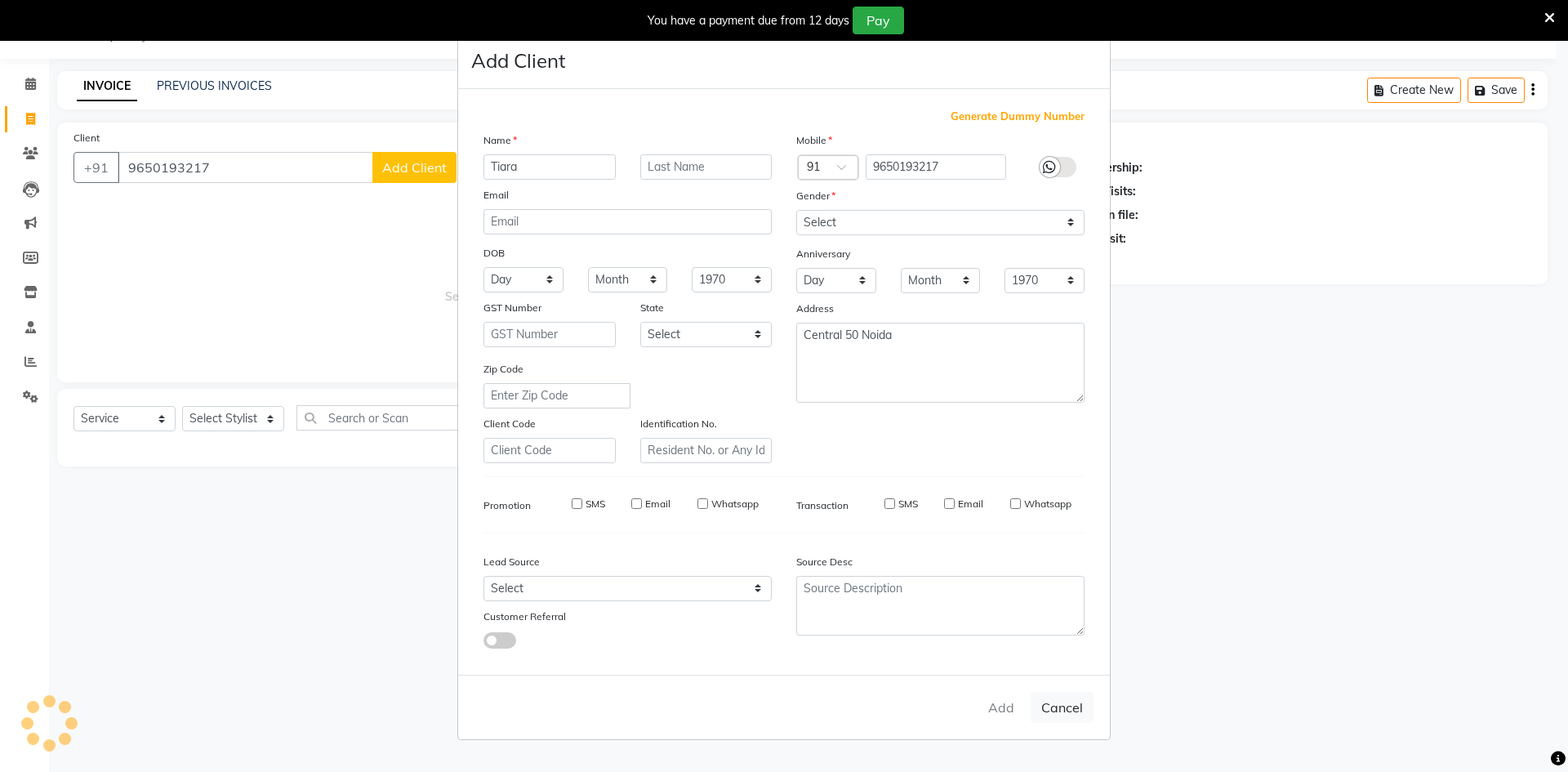
select select
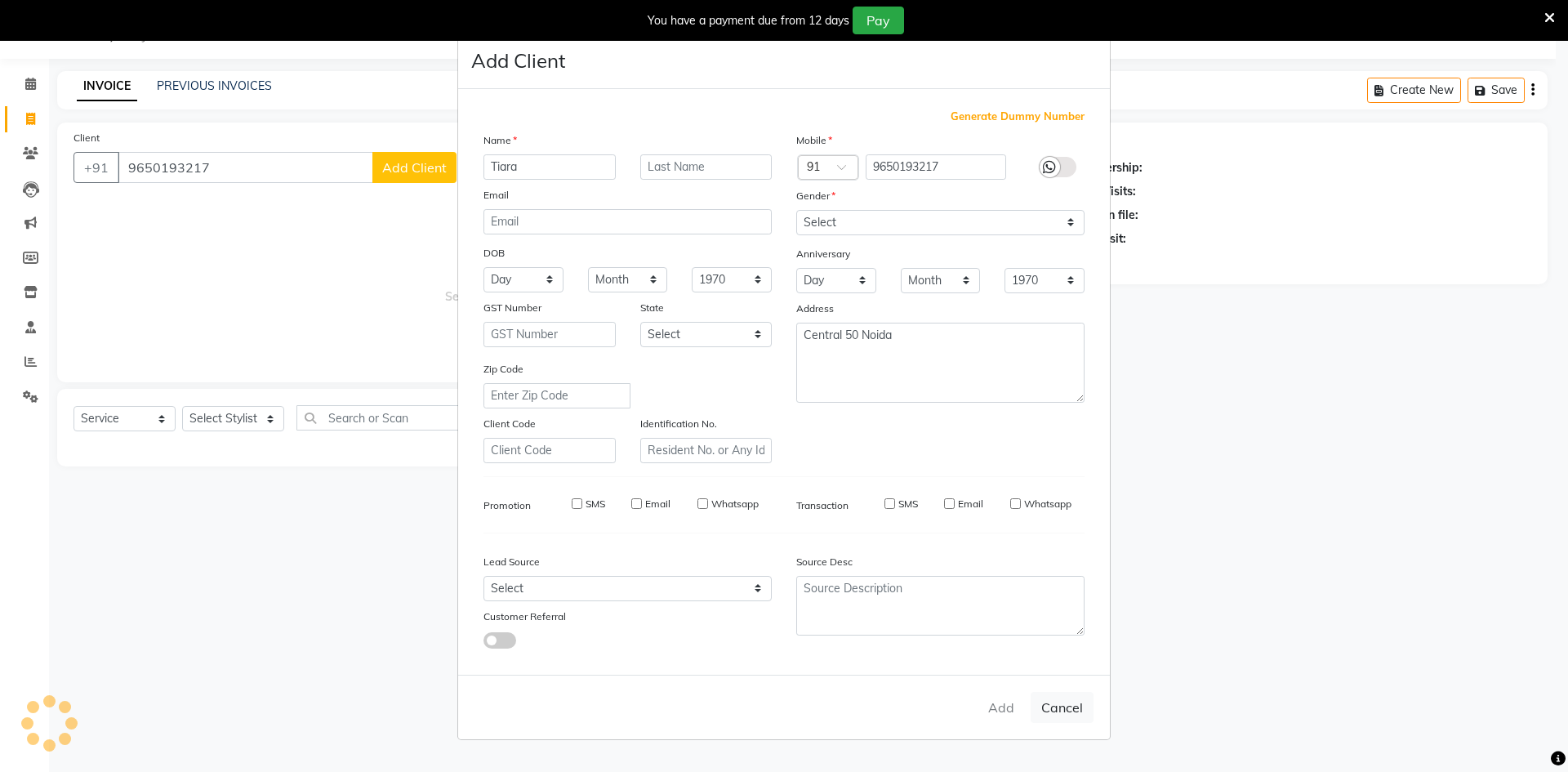
select select
checkbox input "false"
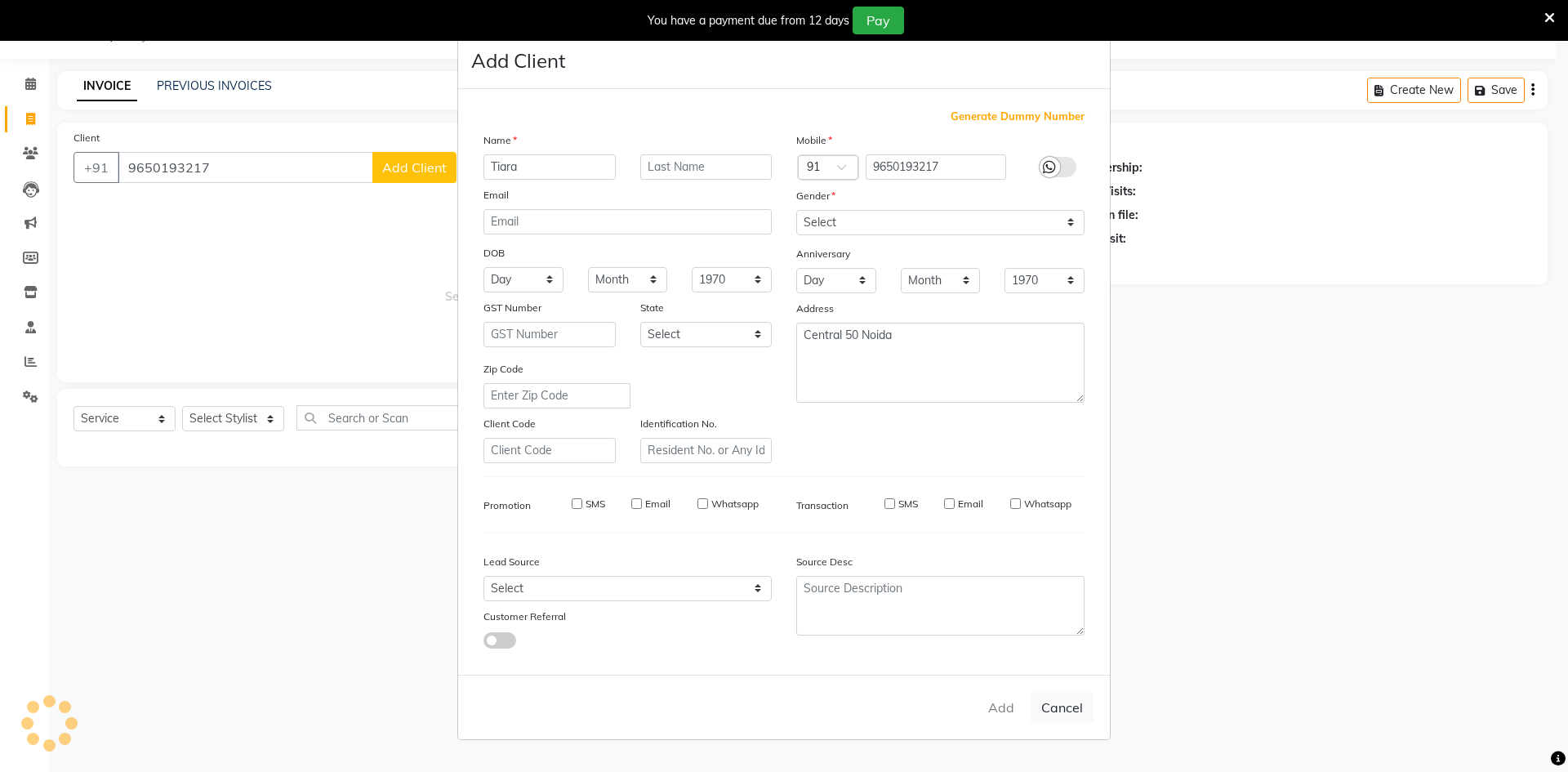
checkbox input "false"
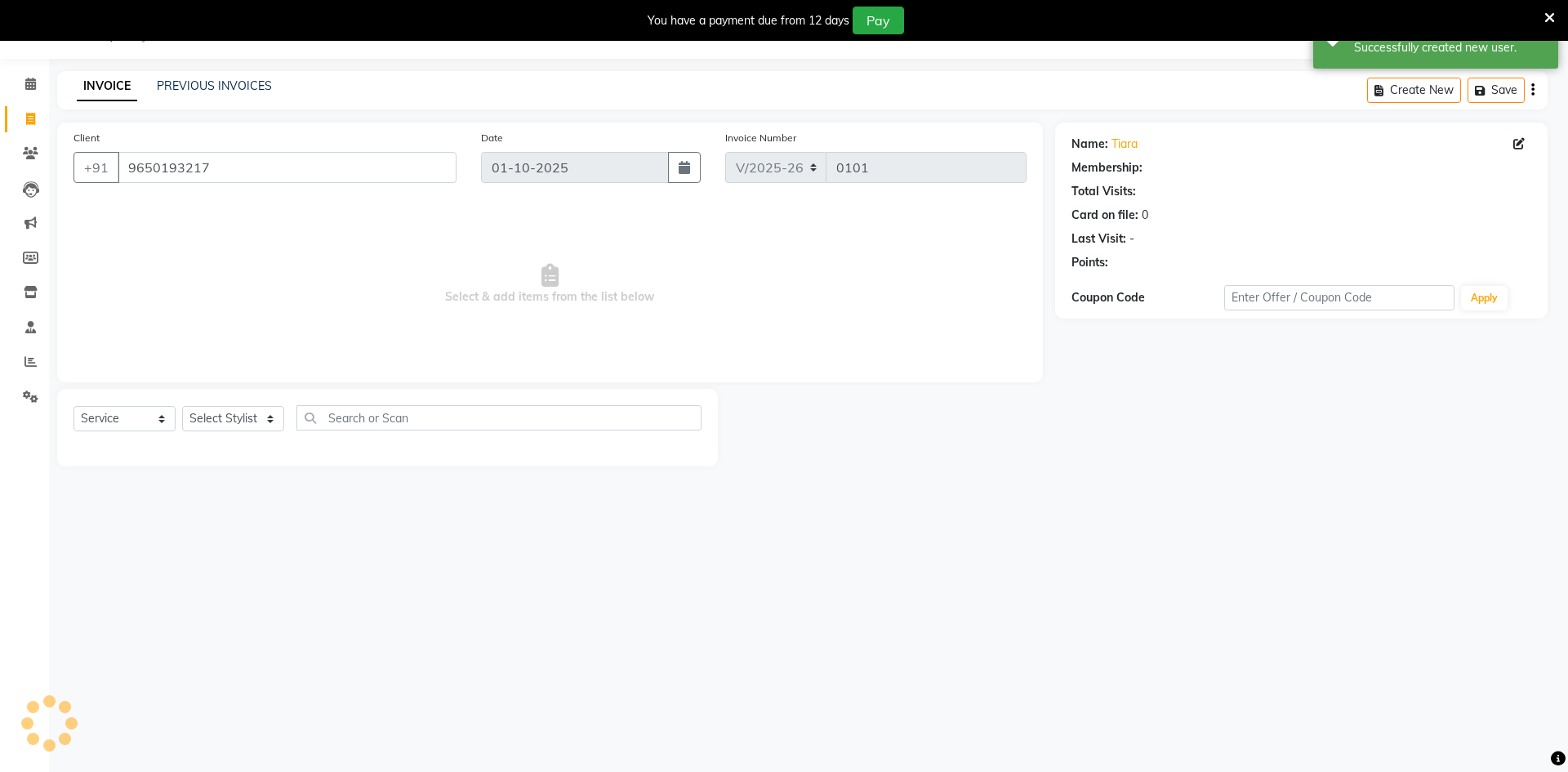
select select "1: Object"
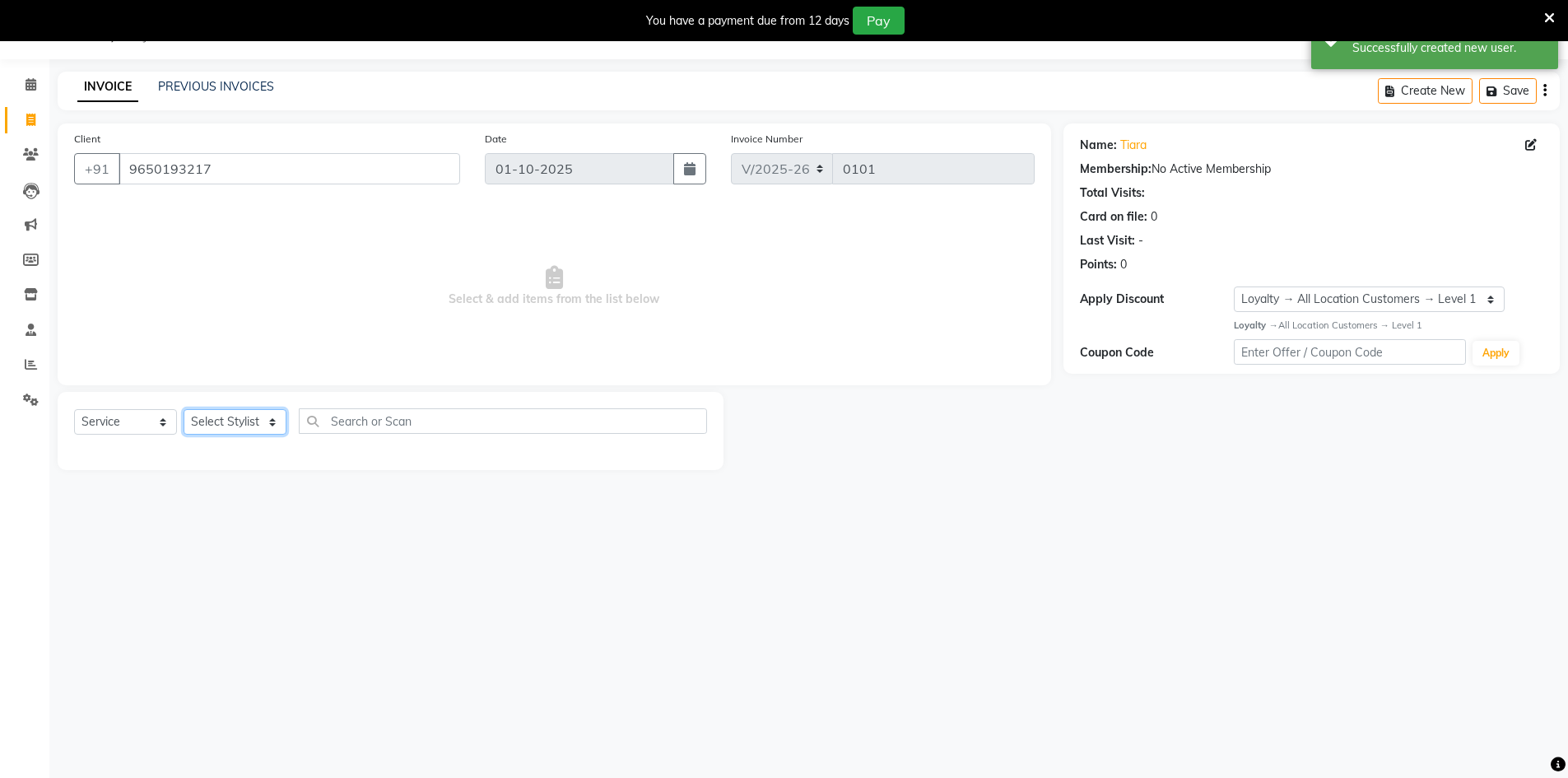
click at [224, 428] on select "Select Stylist [PERSON_NAME] [PERSON_NAME] Azad Counter_Sales [PERSON_NAME] [PE…" at bounding box center [235, 421] width 103 height 26
select select "92934"
click at [184, 409] on select "Select Stylist [PERSON_NAME] [PERSON_NAME] Azad Counter_Sales [PERSON_NAME] [PE…" at bounding box center [235, 421] width 103 height 26
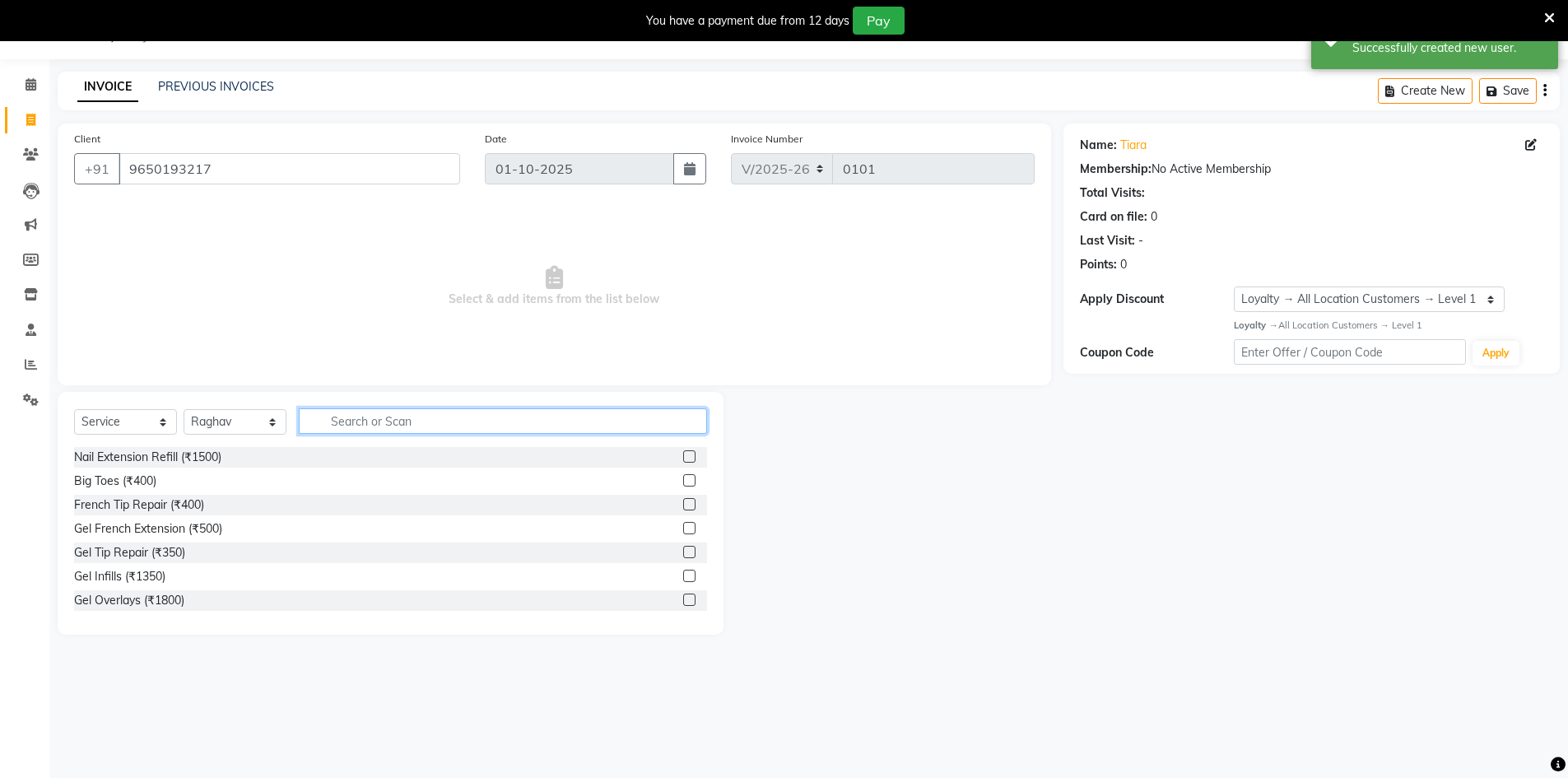
click at [347, 430] on input "text" at bounding box center [502, 420] width 408 height 26
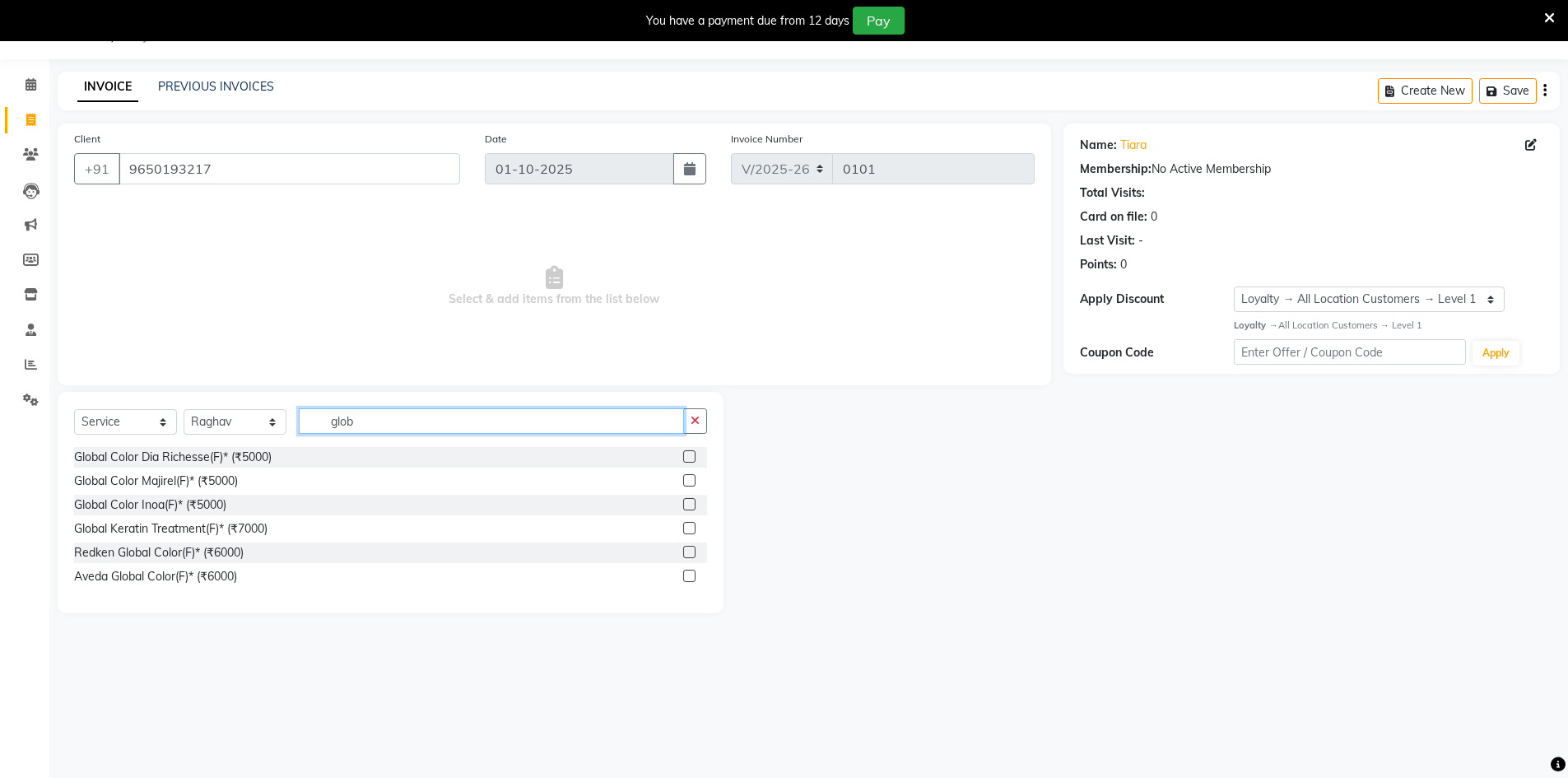
type input "glob"
click at [690, 450] on label at bounding box center [689, 456] width 12 height 12
click at [690, 452] on input "checkbox" at bounding box center [688, 457] width 10 height 10
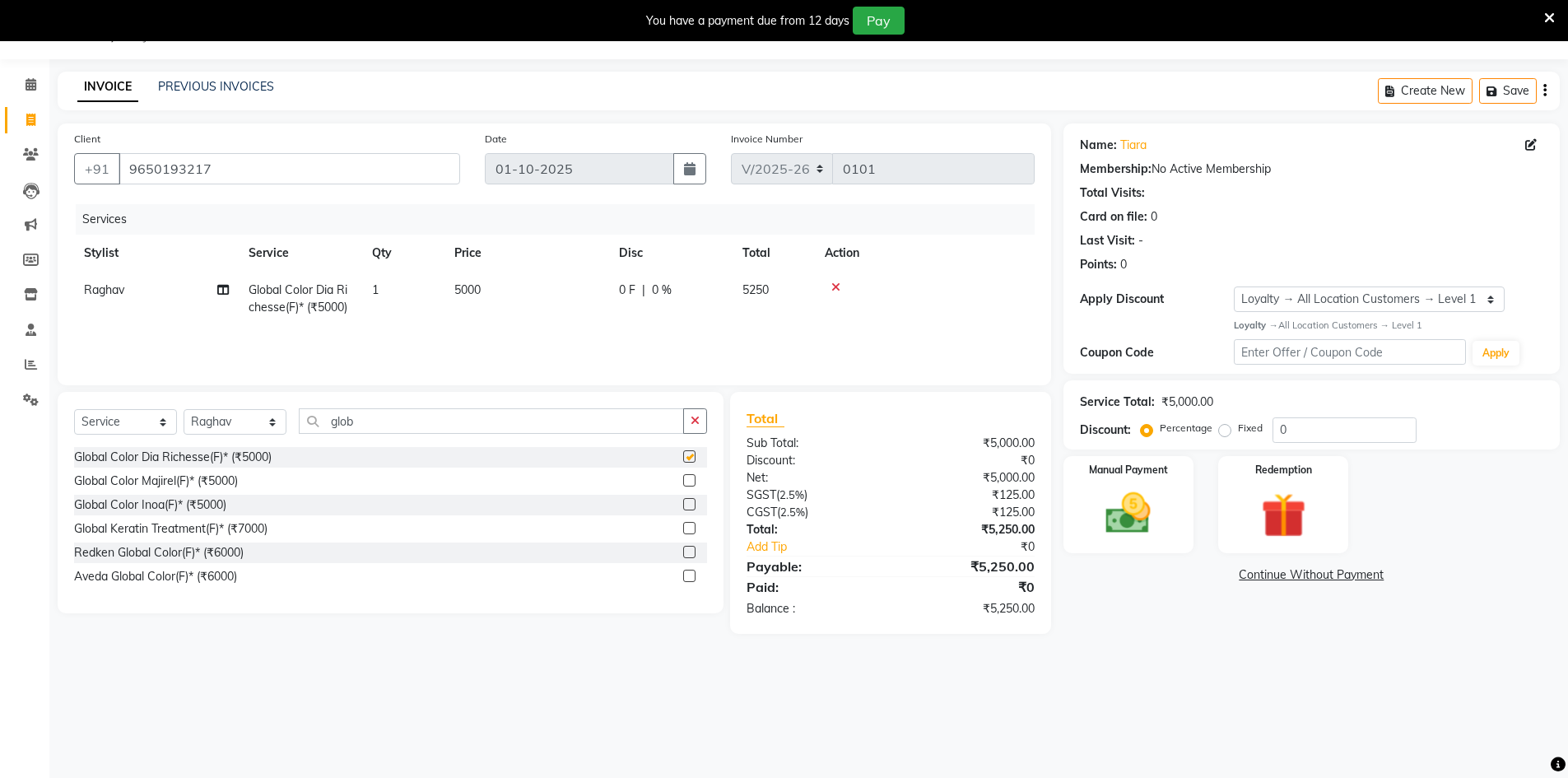
checkbox input "false"
click at [470, 291] on span "5000" at bounding box center [468, 290] width 27 height 15
select select "92934"
drag, startPoint x: 546, startPoint y: 297, endPoint x: 536, endPoint y: 300, distance: 10.4
click at [536, 300] on input "5000" at bounding box center [604, 294] width 145 height 26
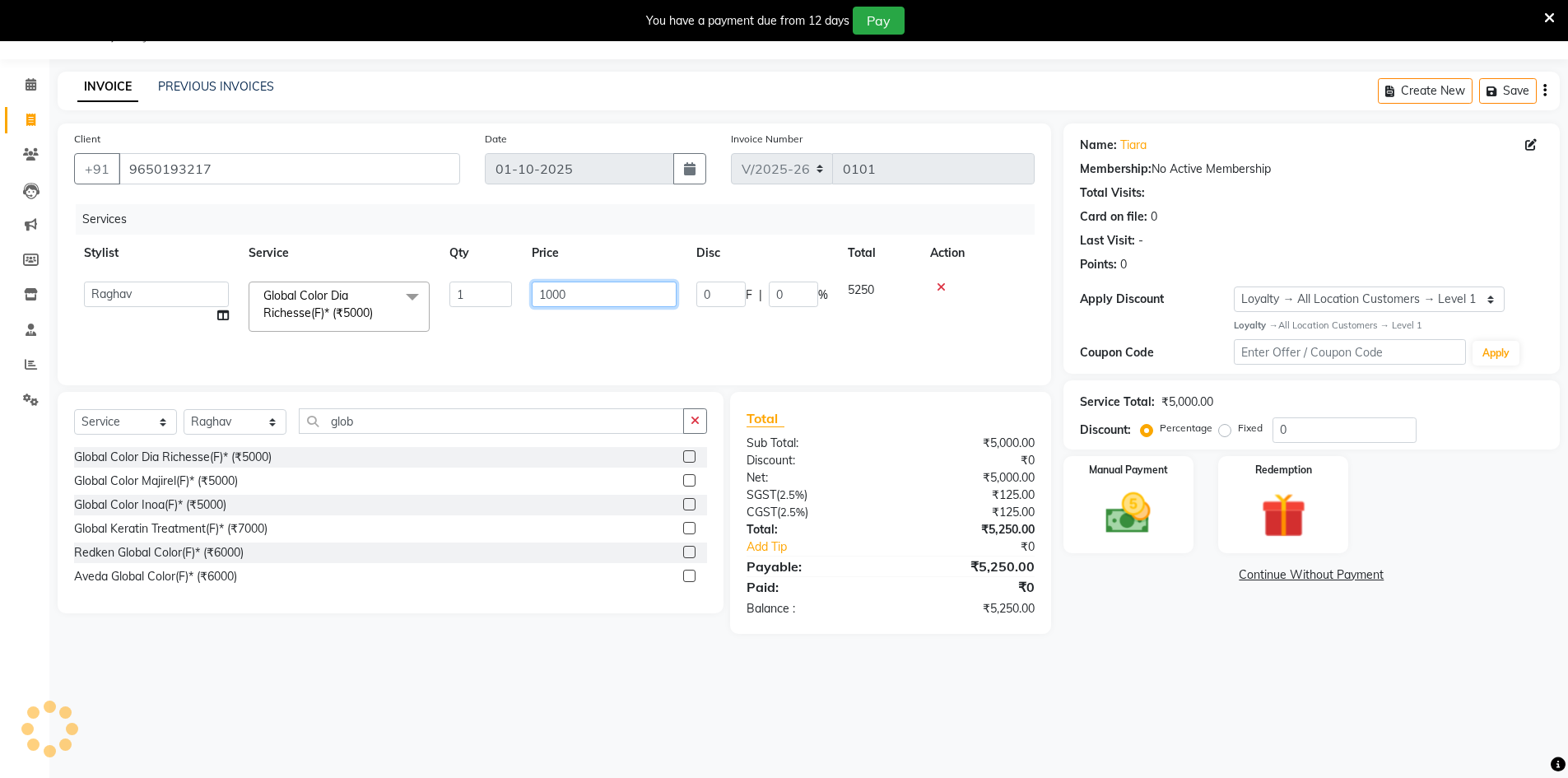
type input "10000"
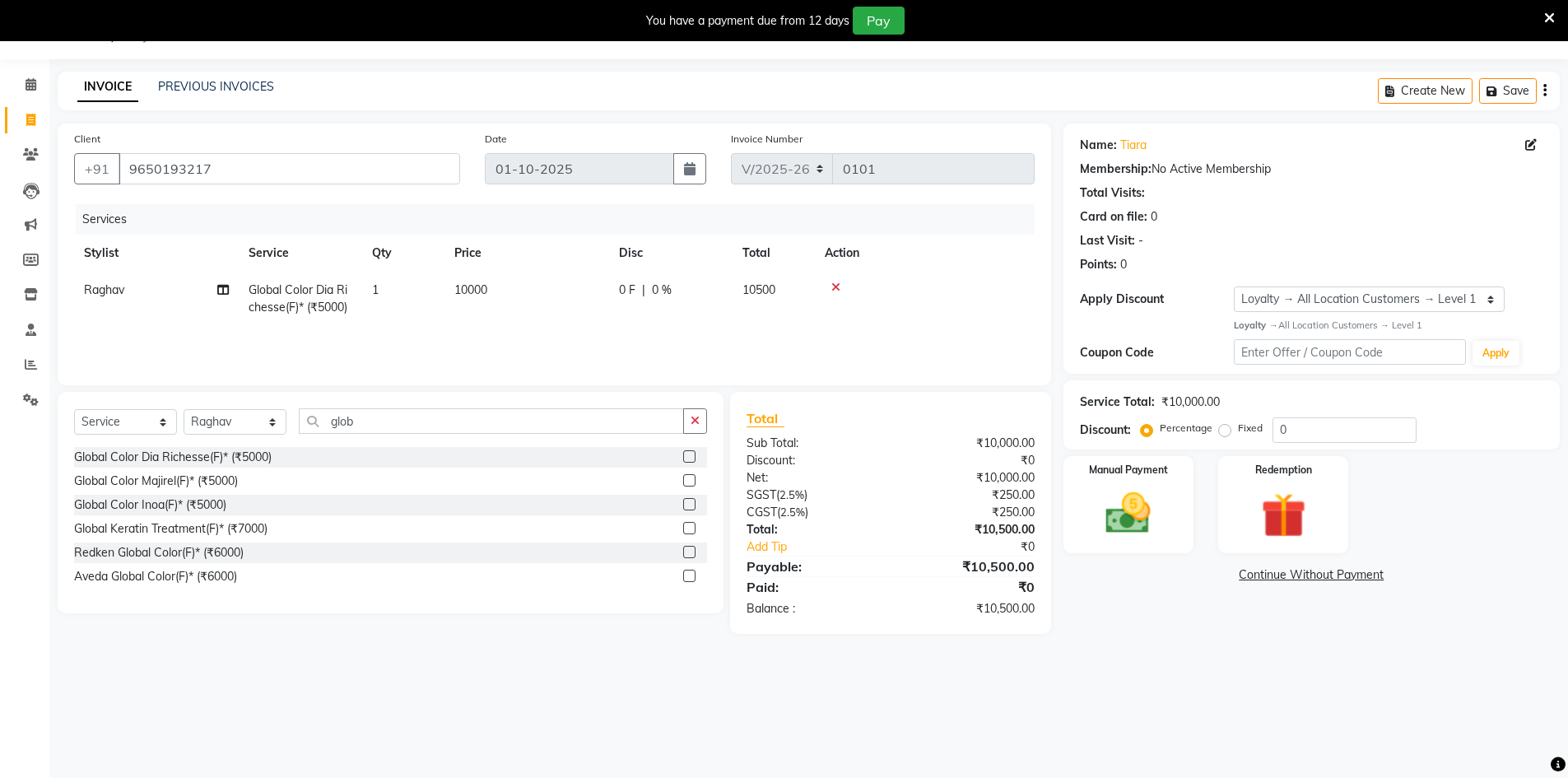
click at [564, 335] on div "Services Stylist Service Qty Price Disc Total Action [PERSON_NAME] Global Color…" at bounding box center [555, 286] width 961 height 165
drag, startPoint x: 388, startPoint y: 422, endPoint x: 311, endPoint y: 420, distance: 77.0
click at [309, 432] on input "glob" at bounding box center [491, 420] width 385 height 26
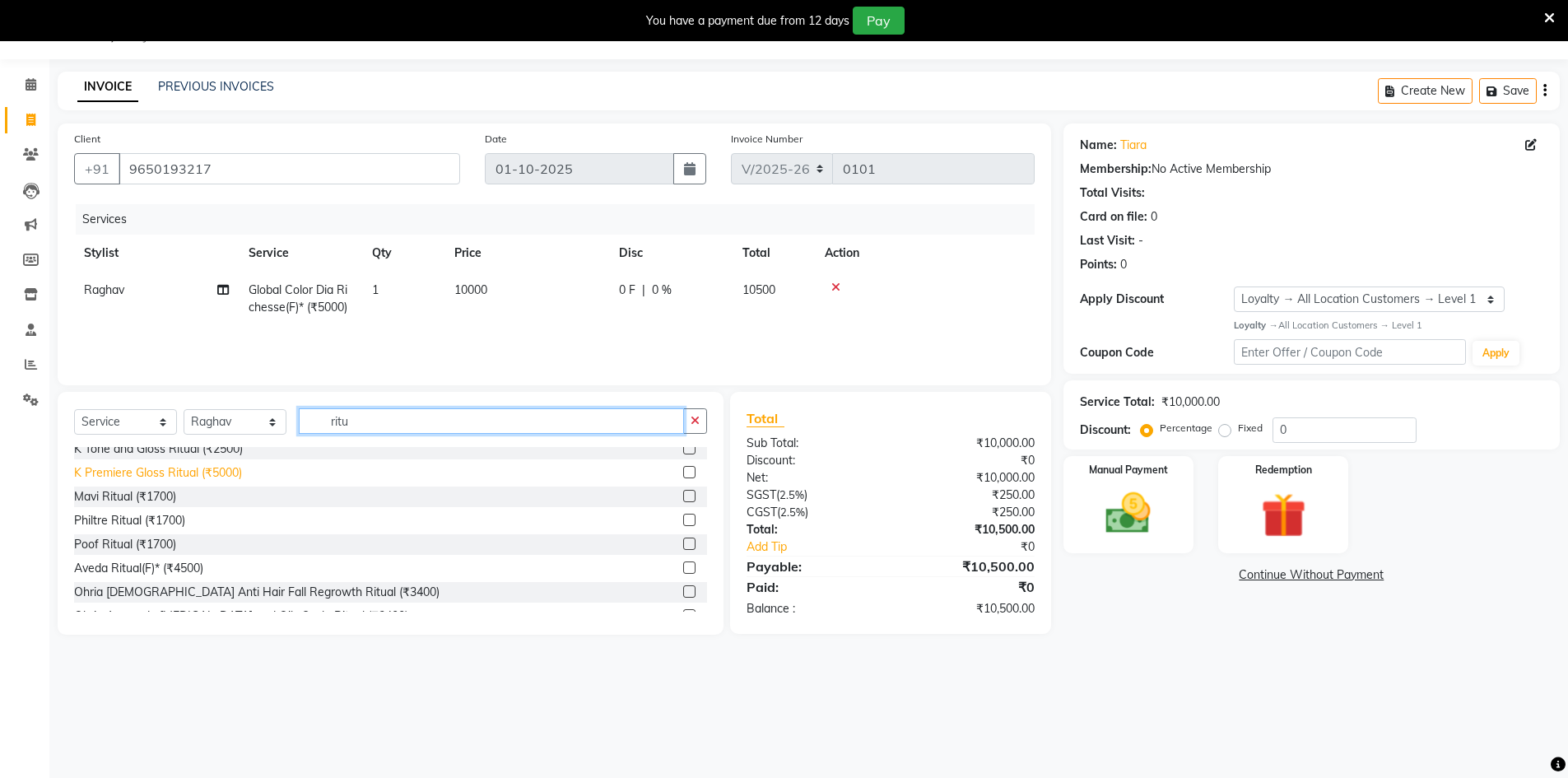
scroll to position [165, 0]
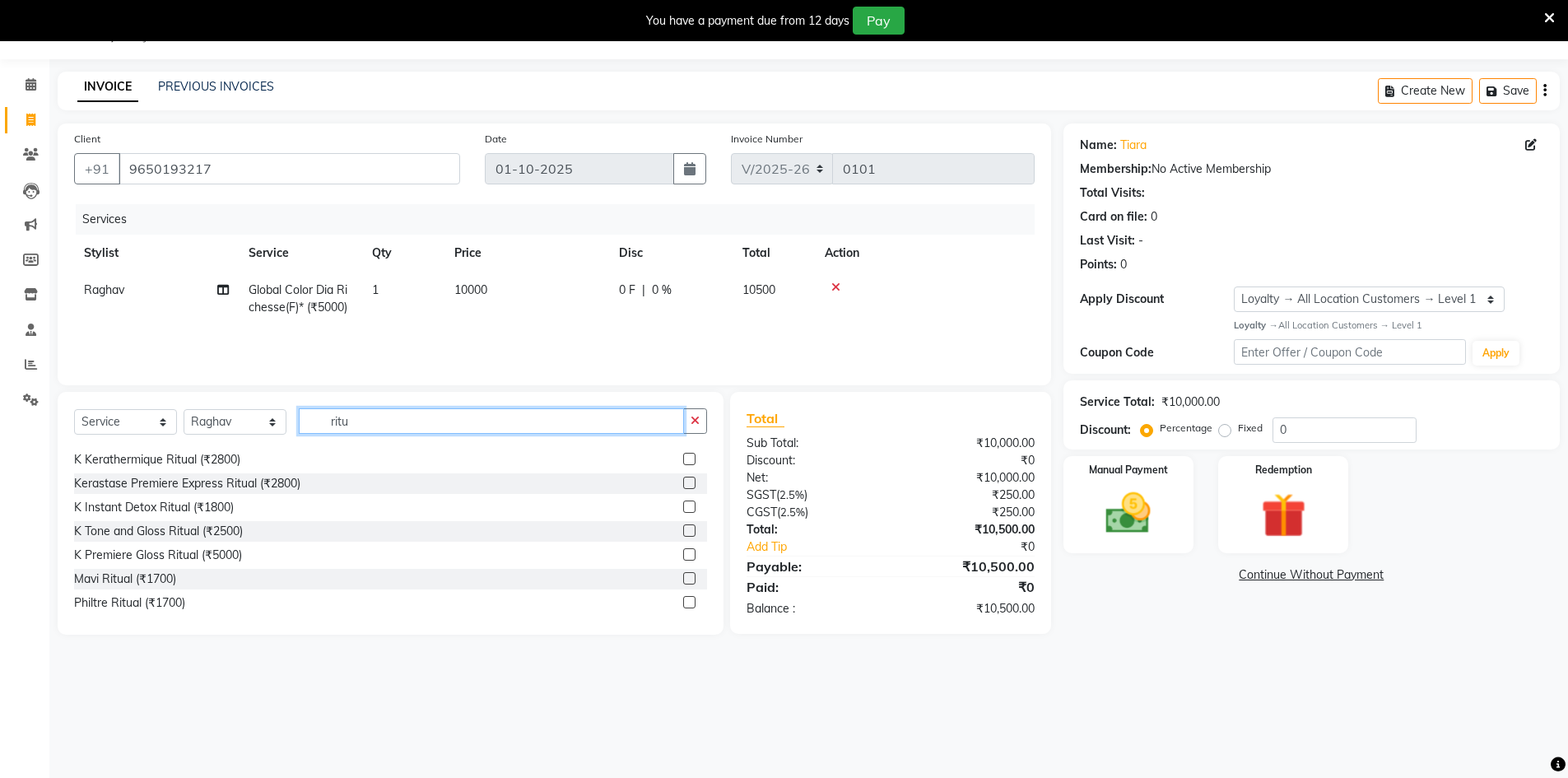
type input "ritu"
click at [683, 554] on label at bounding box center [689, 554] width 12 height 12
click at [683, 554] on input "checkbox" at bounding box center [688, 555] width 10 height 10
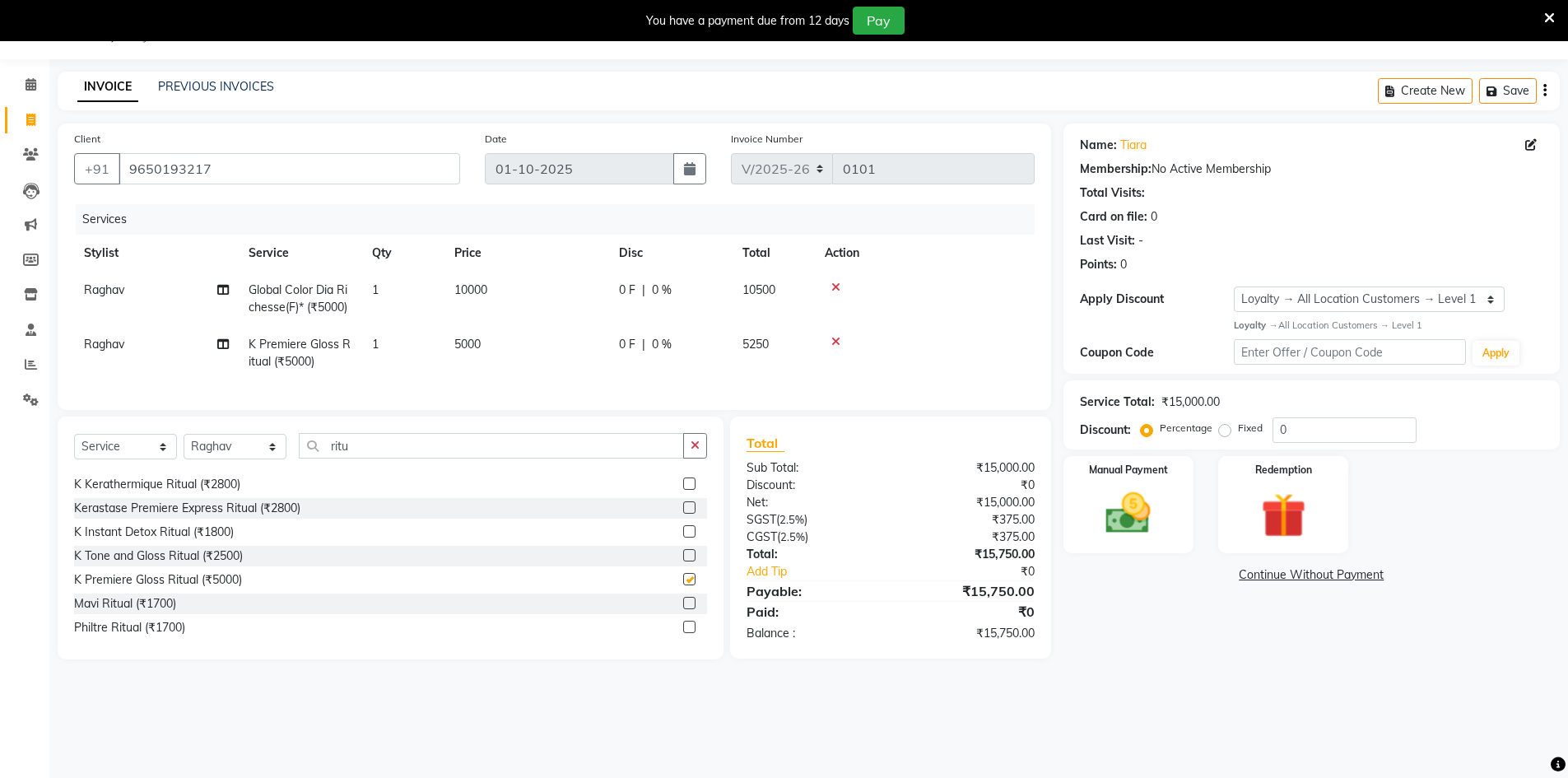
checkbox input "false"
click at [457, 341] on span "5000" at bounding box center [468, 344] width 27 height 15
select select "92934"
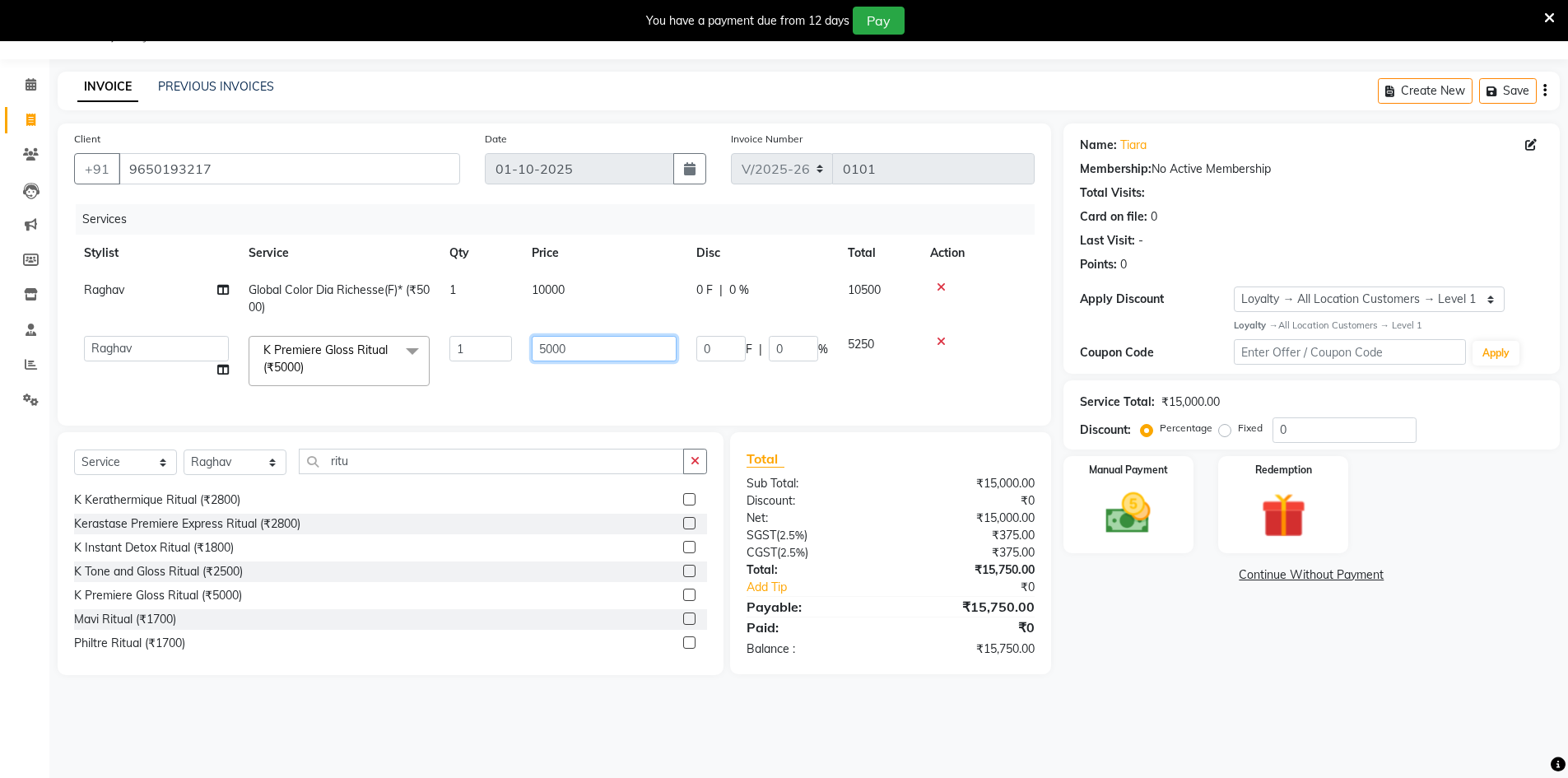
drag, startPoint x: 550, startPoint y: 352, endPoint x: 526, endPoint y: 345, distance: 25.0
click at [526, 345] on td "5000" at bounding box center [604, 360] width 165 height 70
type input "4100"
click at [544, 389] on div "Services Stylist Service Qty Price Disc Total Action Raghav Global Color Dia Ri…" at bounding box center [555, 306] width 961 height 205
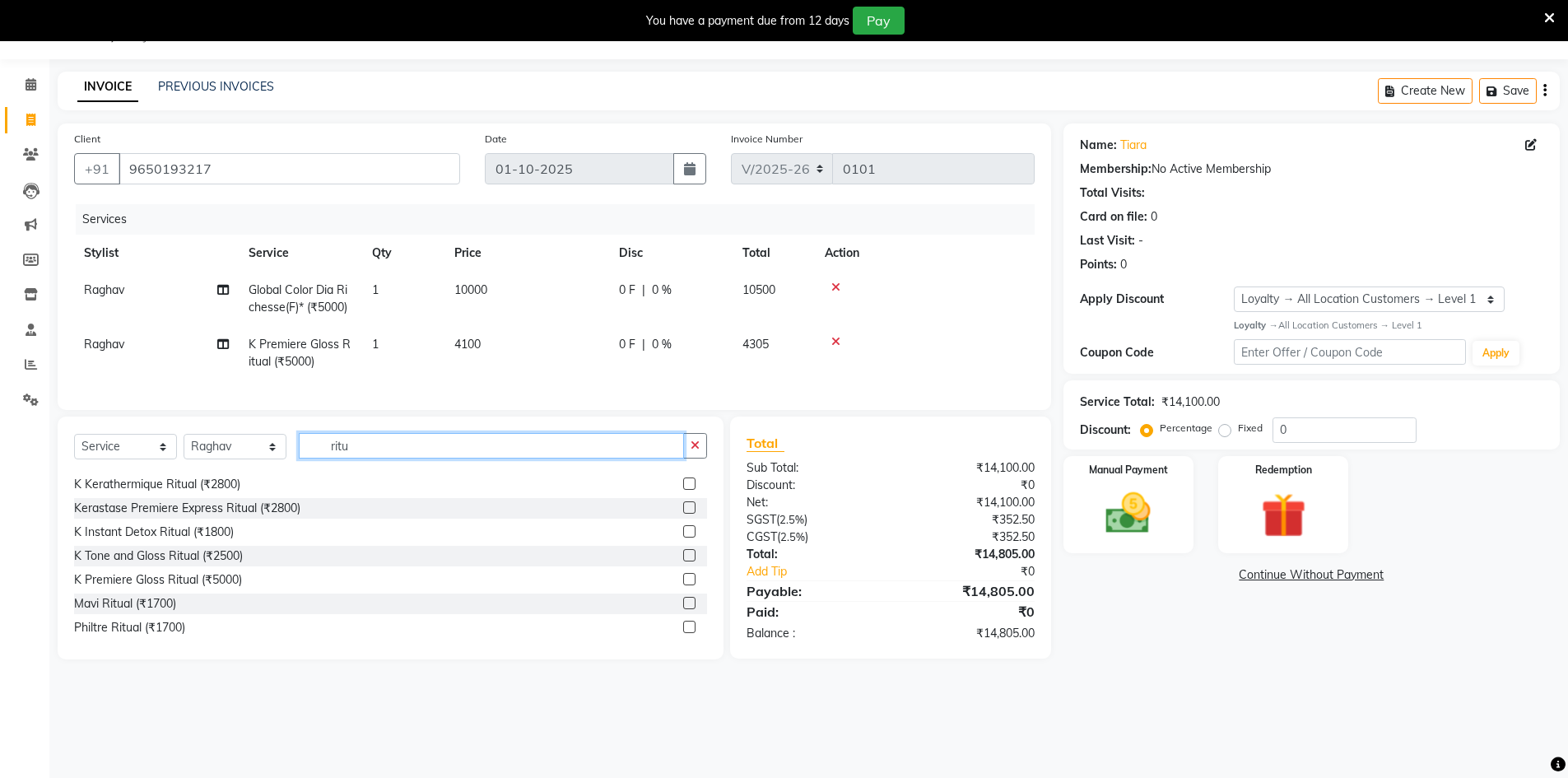
drag, startPoint x: 401, startPoint y: 455, endPoint x: 310, endPoint y: 470, distance: 92.2
click at [310, 459] on input "ritu" at bounding box center [491, 445] width 385 height 26
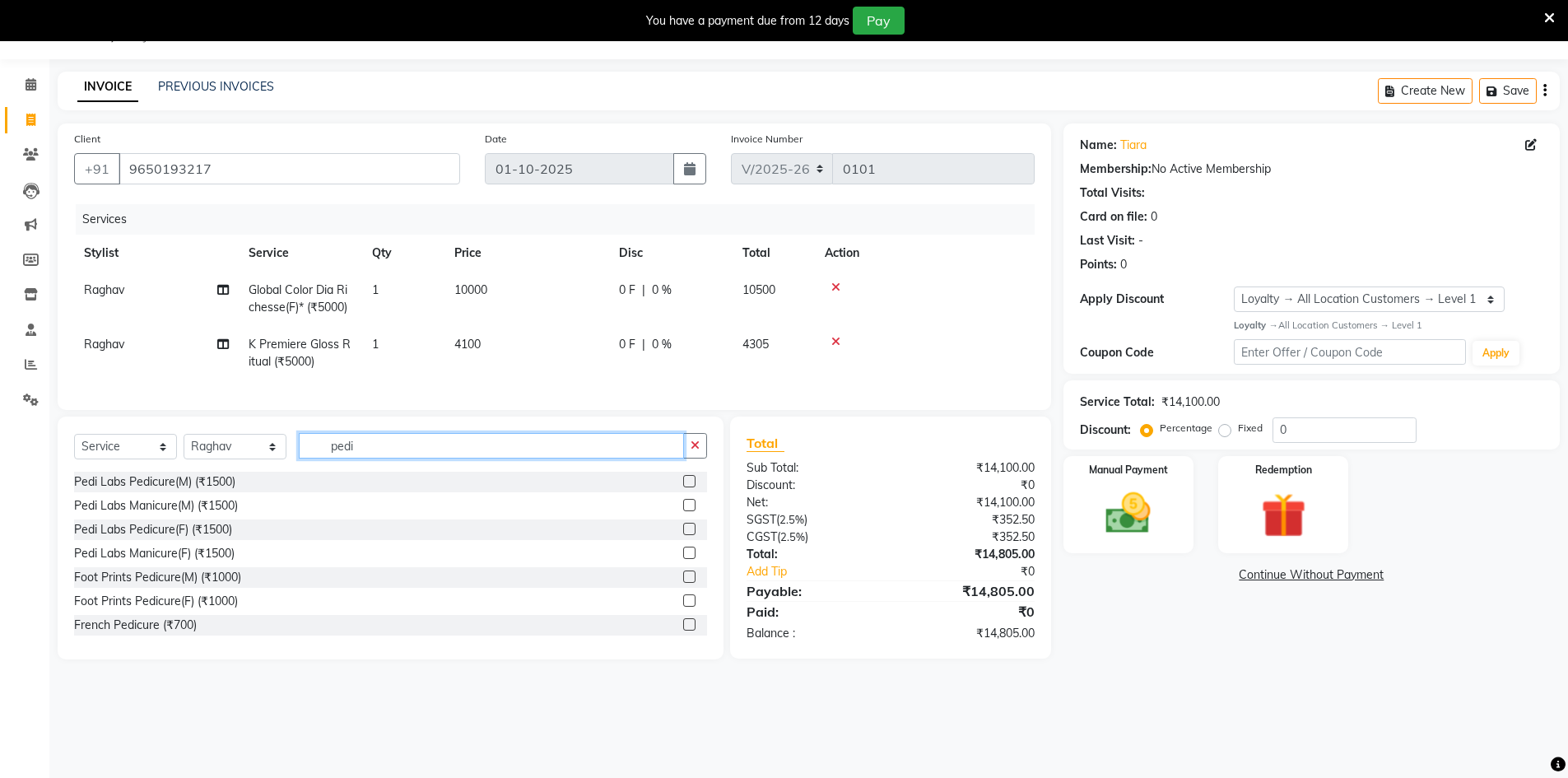
type input "pedi"
click at [683, 535] on label at bounding box center [689, 528] width 12 height 12
click at [683, 535] on input "checkbox" at bounding box center [688, 529] width 10 height 10
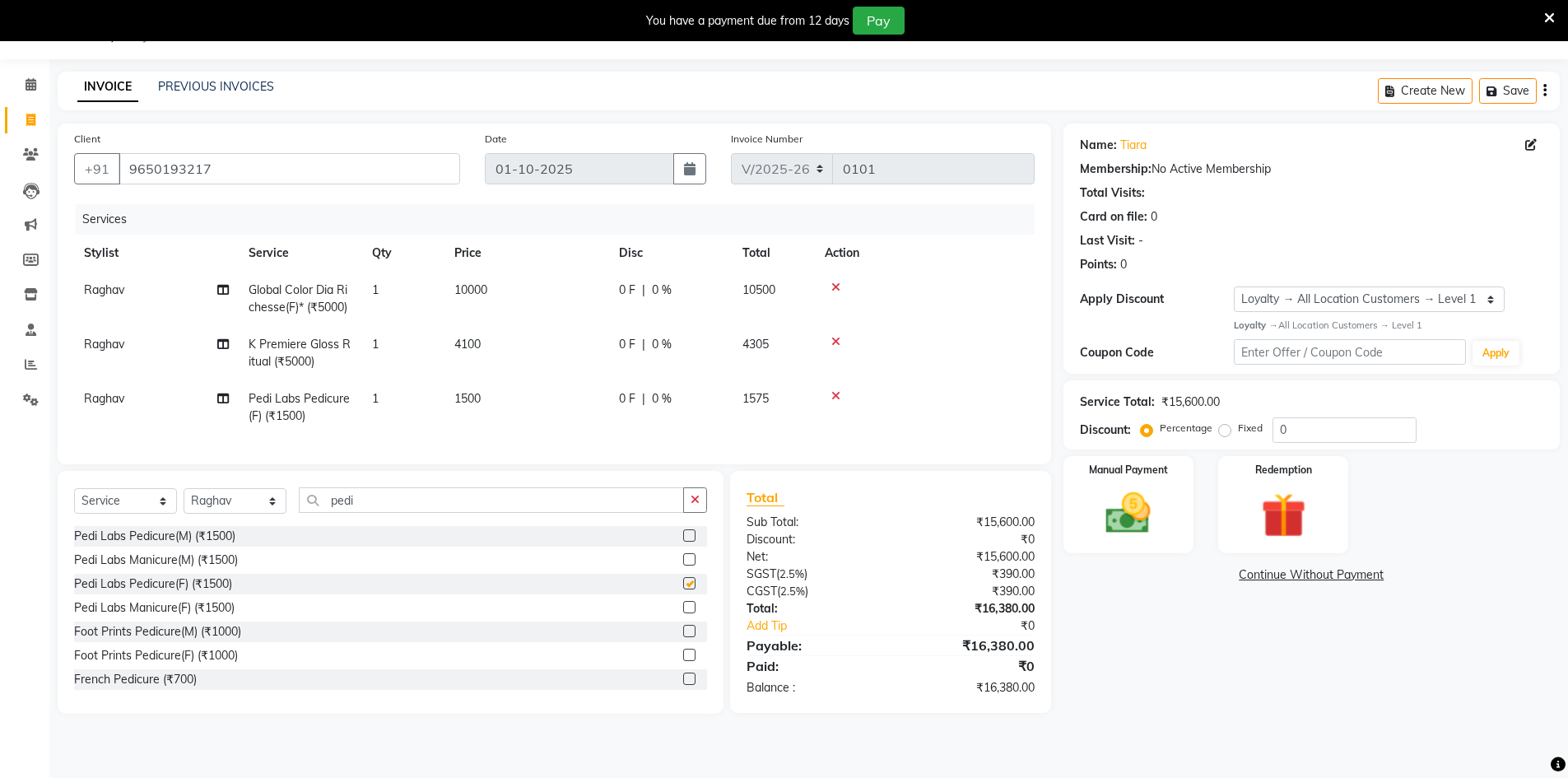
checkbox input "false"
click at [468, 404] on span "1500" at bounding box center [468, 399] width 27 height 15
select select "92934"
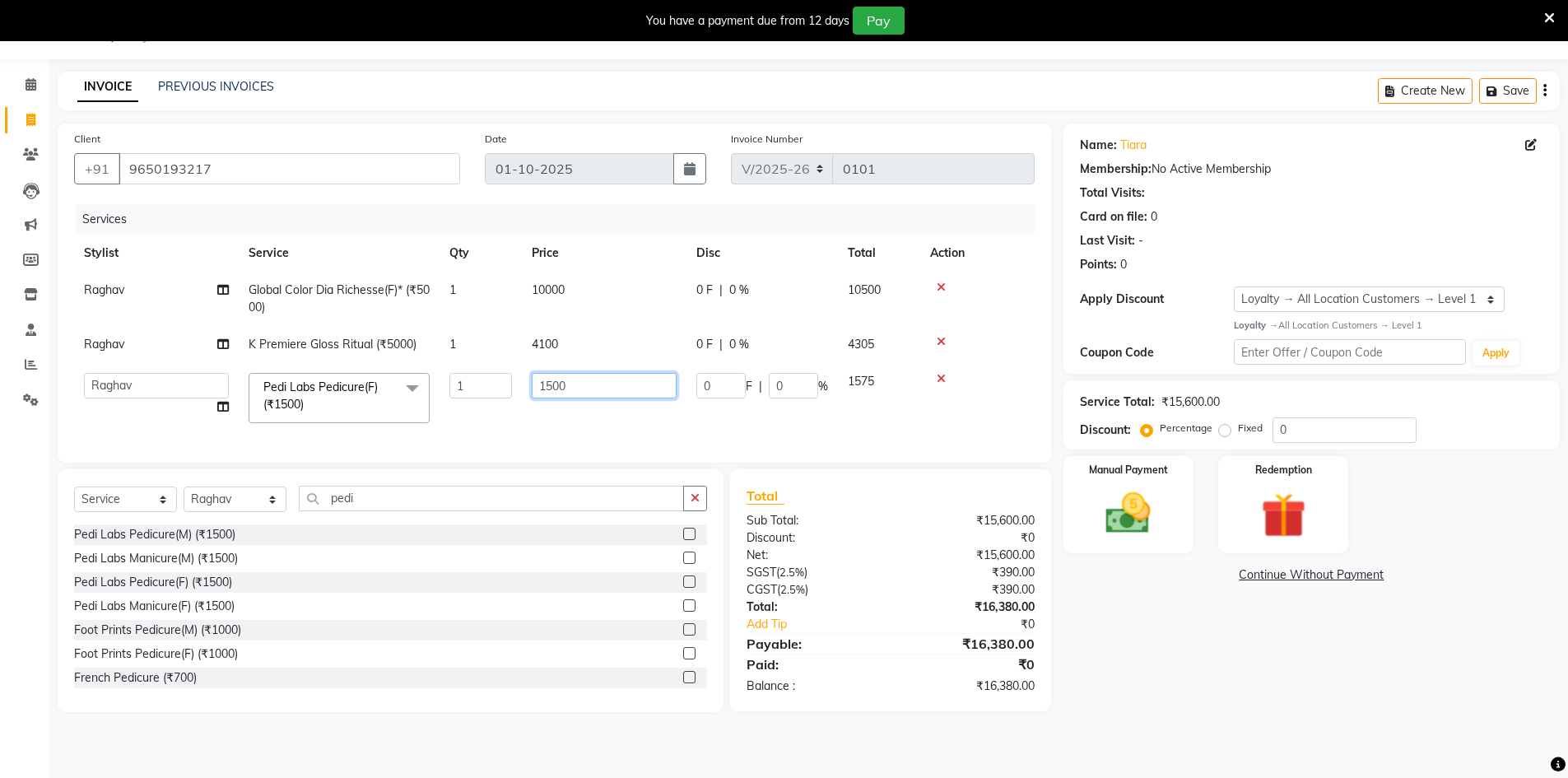
drag, startPoint x: 569, startPoint y: 387, endPoint x: 531, endPoint y: 397, distance: 39.3
click at [531, 397] on td "1500" at bounding box center [604, 398] width 165 height 70
type input "2000"
click at [546, 421] on td "2000" at bounding box center [604, 398] width 165 height 70
select select "92934"
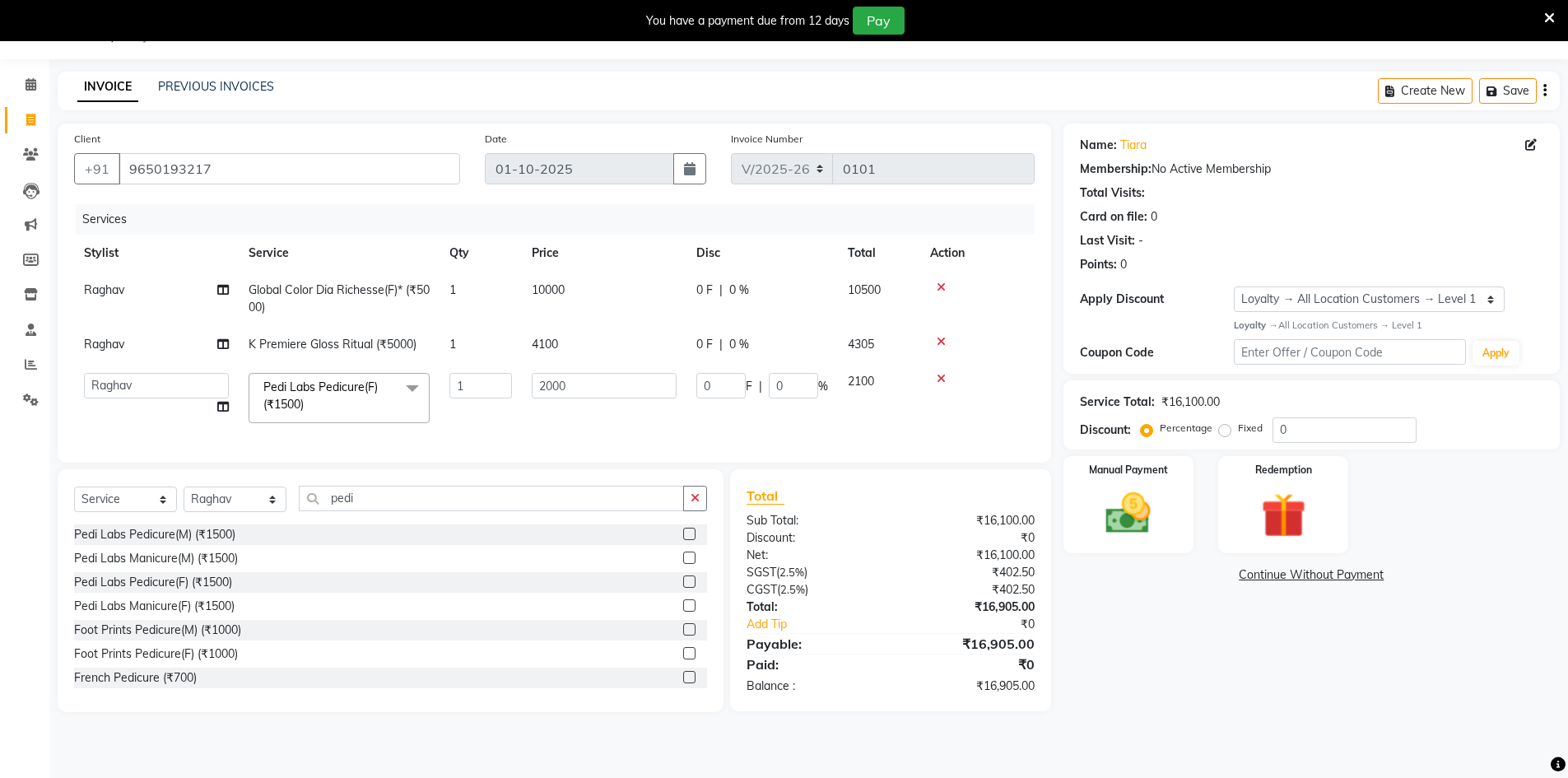
click at [543, 346] on span "4100" at bounding box center [545, 344] width 27 height 15
select select "92934"
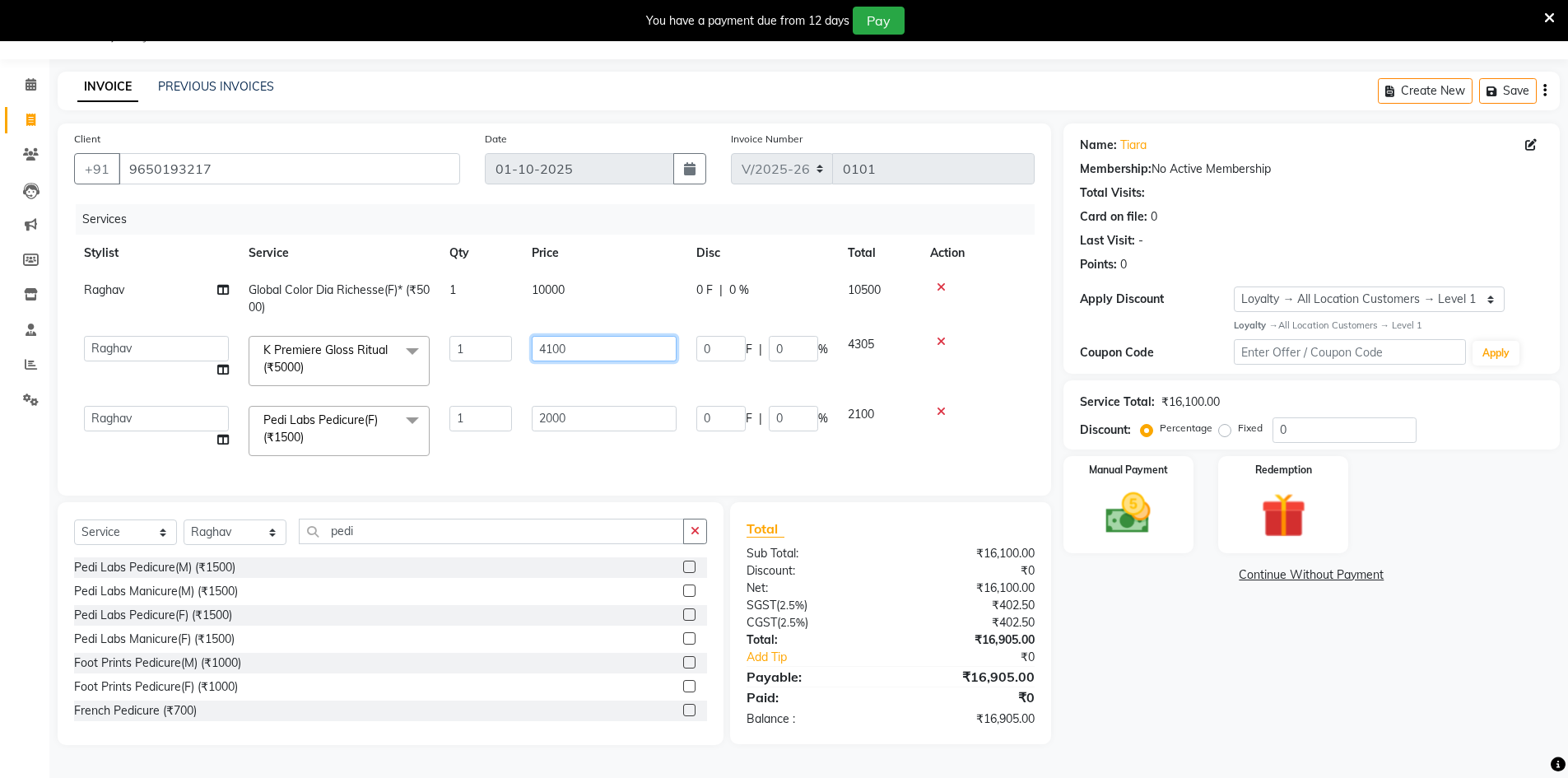
drag, startPoint x: 579, startPoint y: 353, endPoint x: 504, endPoint y: 373, distance: 77.6
click at [504, 373] on tr "Abbas Addy Aftab Ananya Anas Aslam_pdct Azad Counter_Sales Farha Hassan Kavita …" at bounding box center [555, 360] width 961 height 70
type input "3800"
click at [547, 461] on div "Client +91 9650193217 Date 01-10-2025 Invoice Number V/2025 V/2025-26 0101 Serv…" at bounding box center [554, 310] width 993 height 372
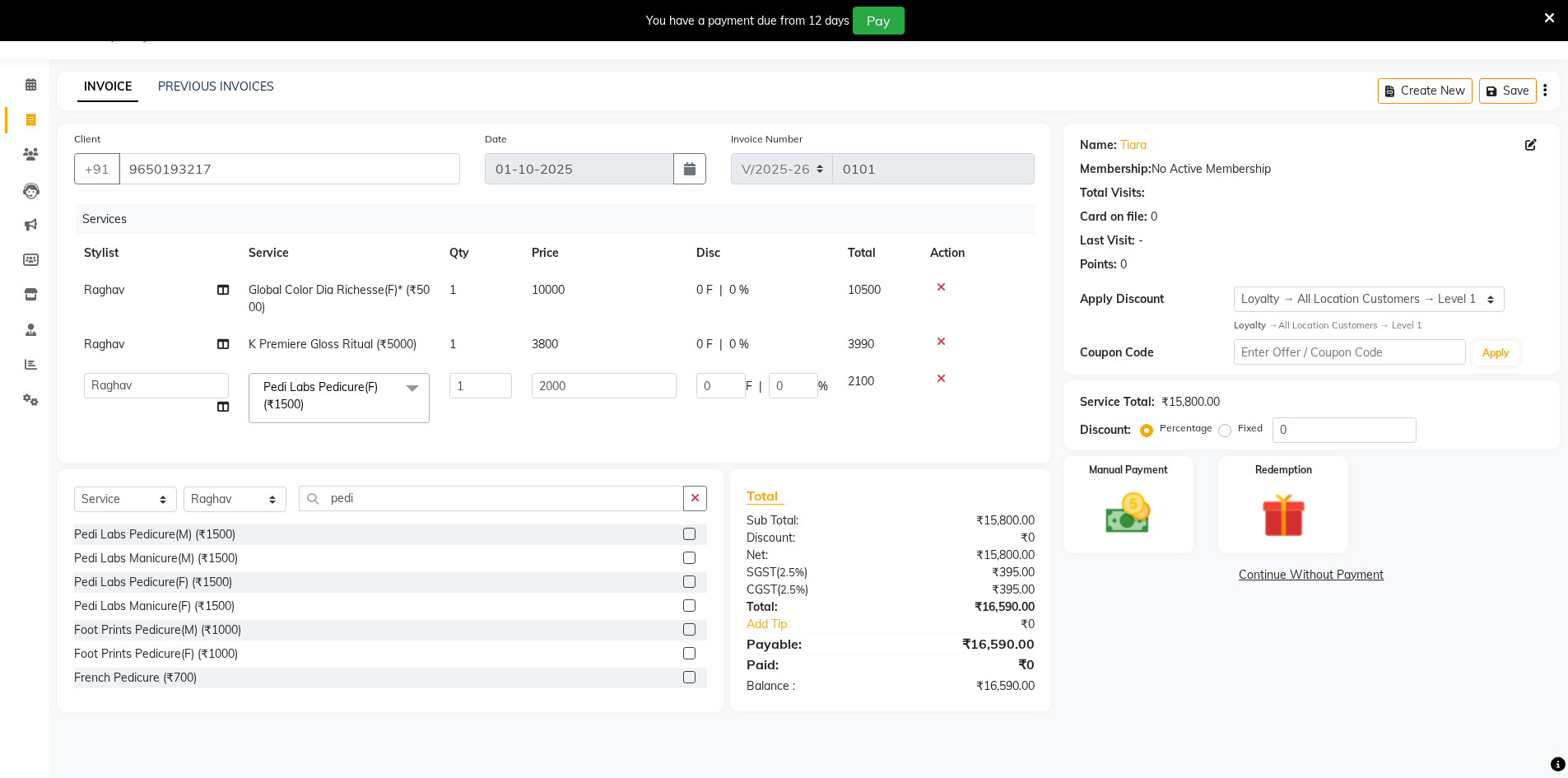
click at [606, 432] on td "2000" at bounding box center [604, 398] width 165 height 70
drag, startPoint x: 1313, startPoint y: 434, endPoint x: 1216, endPoint y: 470, distance: 103.5
click at [1216, 470] on div "Name: Tiara Membership: No Active Membership Total Visits: Card on file: 0 Last…" at bounding box center [1318, 418] width 509 height 588
type input "2"
type input "40"
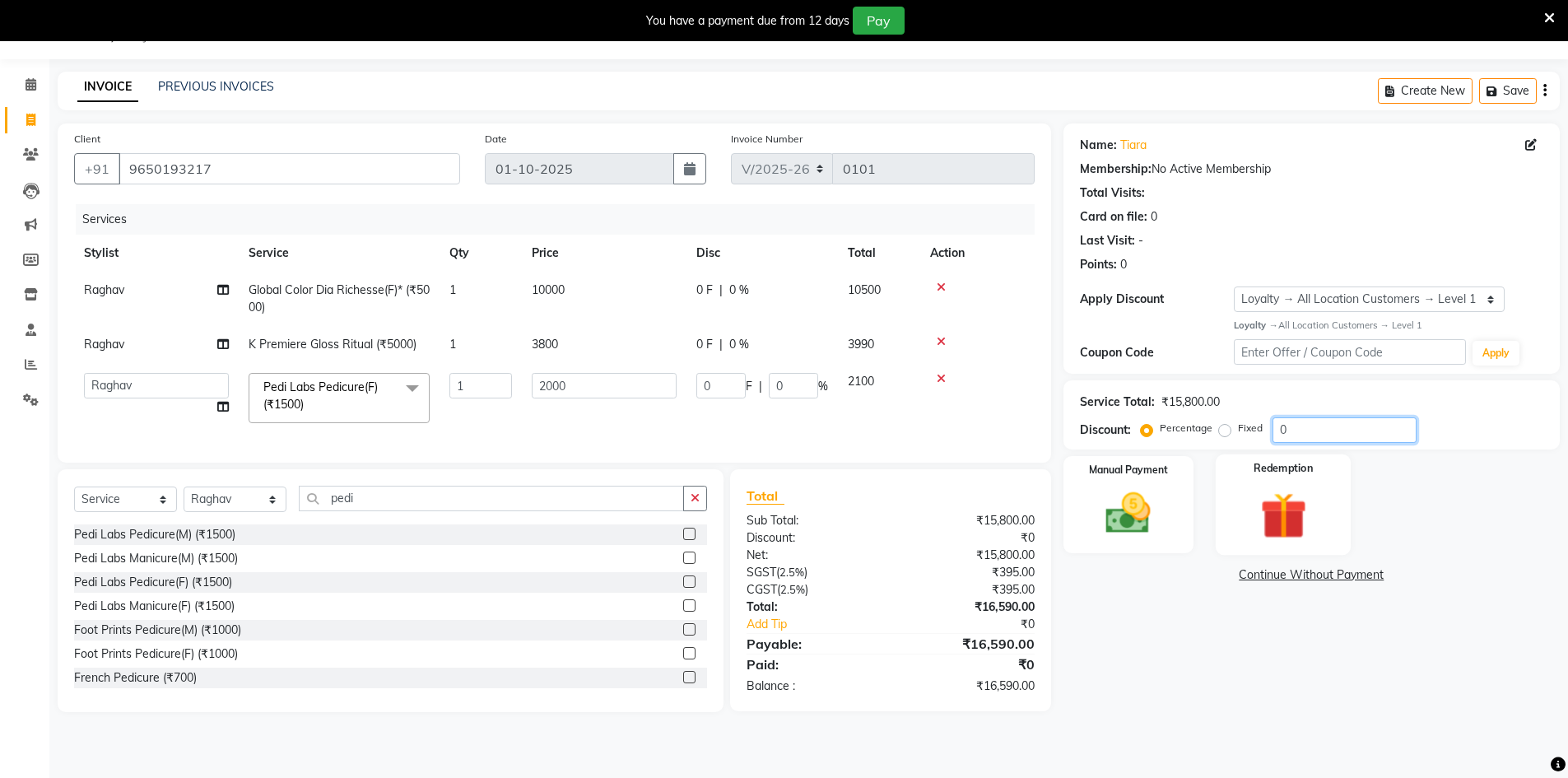
type input "2"
type input "25"
type input "500"
type input "25"
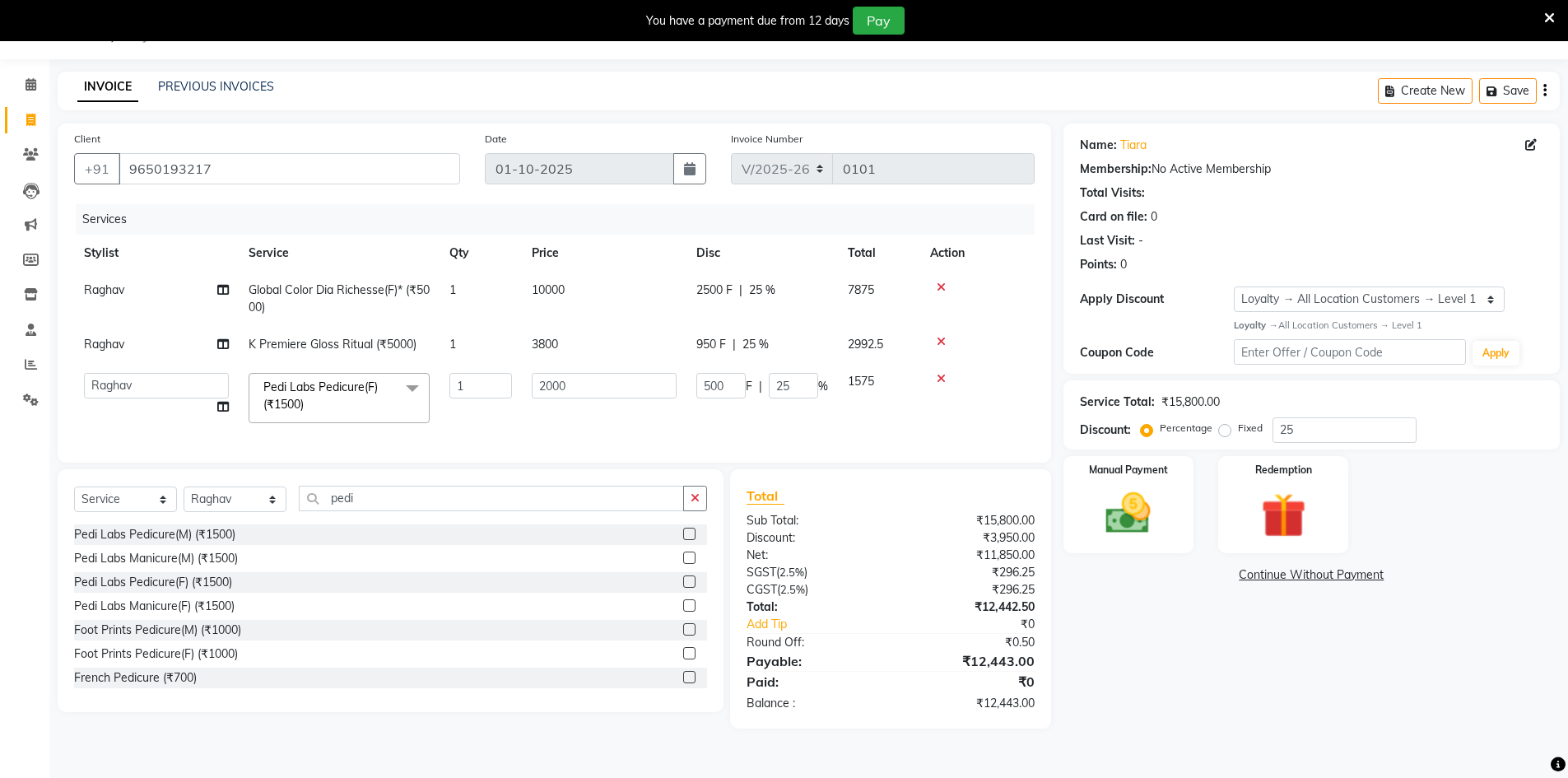
click at [1176, 604] on div "Name: Tiara Membership: No Active Membership Total Visits: Card on file: 0 Last…" at bounding box center [1318, 426] width 509 height 605
click at [1211, 685] on div "Name: Tiara Membership: No Active Membership Total Visits: Card on file: 0 Last…" at bounding box center [1318, 426] width 509 height 605
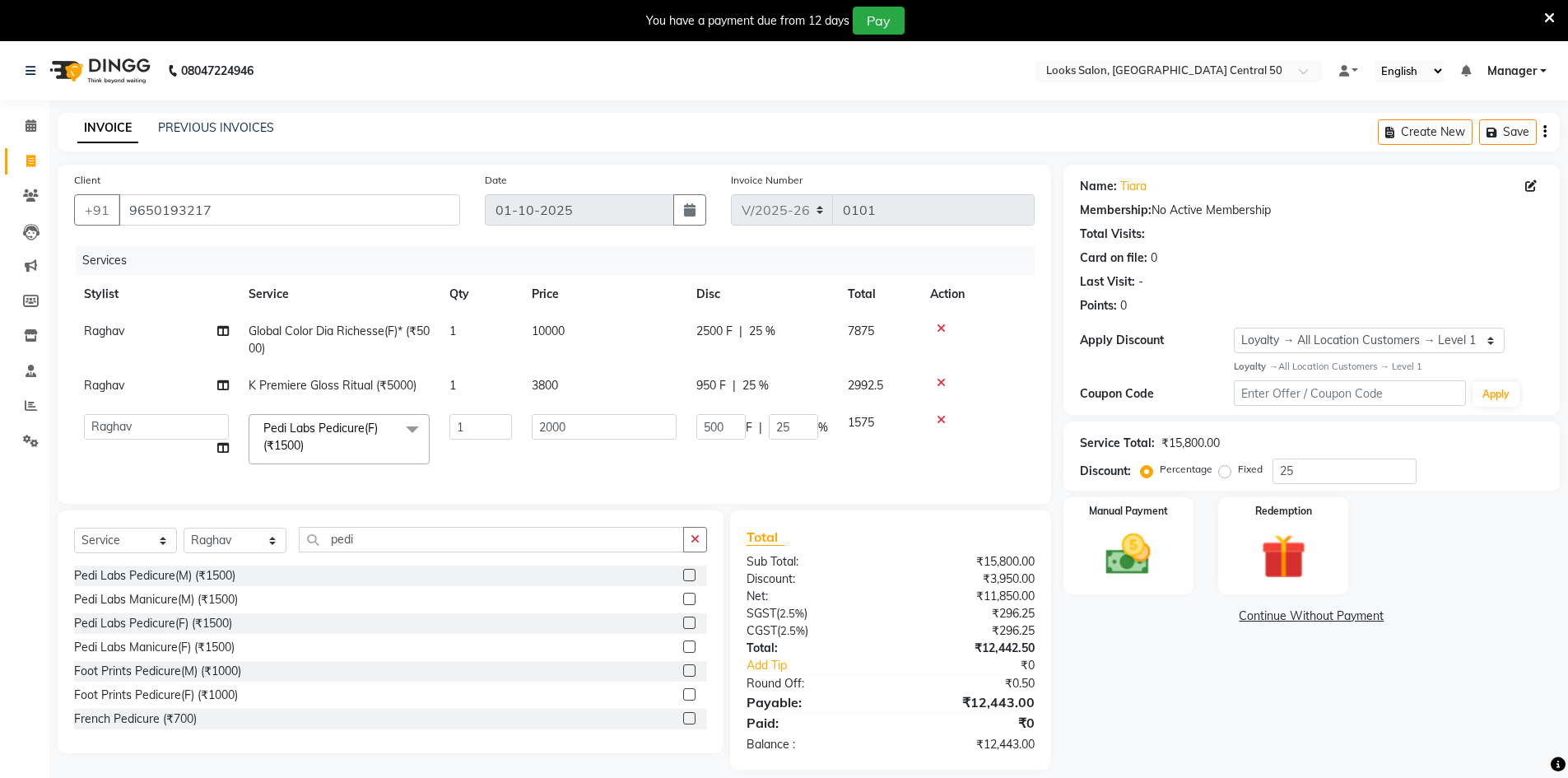
click at [1222, 667] on div "Name: Tiara Membership: No Active Membership Total Visits: Card on file: 0 Last…" at bounding box center [1318, 467] width 509 height 605
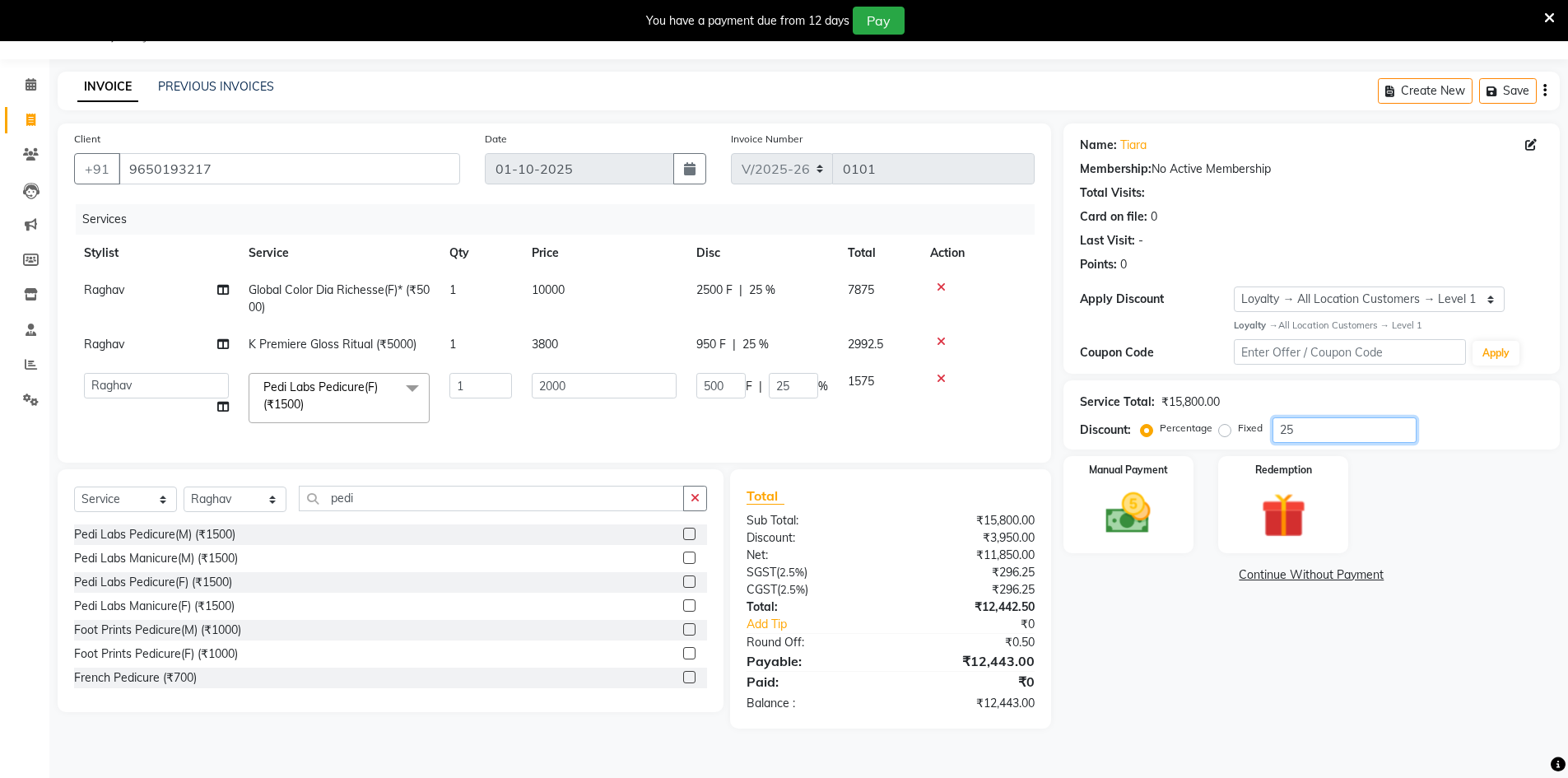
drag, startPoint x: 1332, startPoint y: 425, endPoint x: 1247, endPoint y: 424, distance: 85.0
click at [1248, 425] on div "Percentage Fixed 25" at bounding box center [1280, 430] width 273 height 26
click at [1252, 697] on div "Name: Tiara Membership: No Active Membership Total Visits: Card on file: 0 Last…" at bounding box center [1318, 426] width 509 height 605
click at [1174, 500] on div "Manual Payment" at bounding box center [1128, 504] width 135 height 101
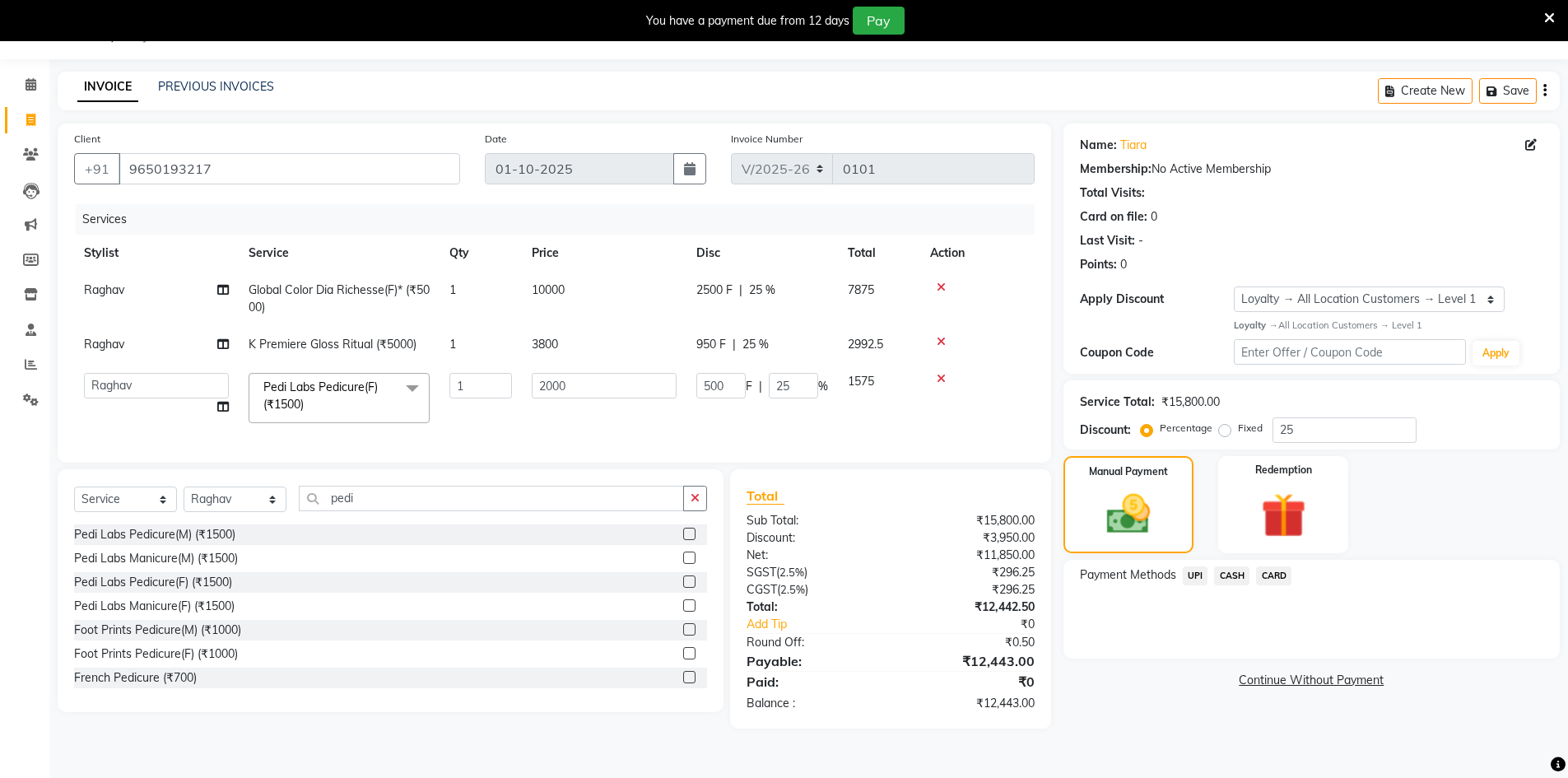
click at [1235, 580] on span "CASH" at bounding box center [1232, 576] width 35 height 19
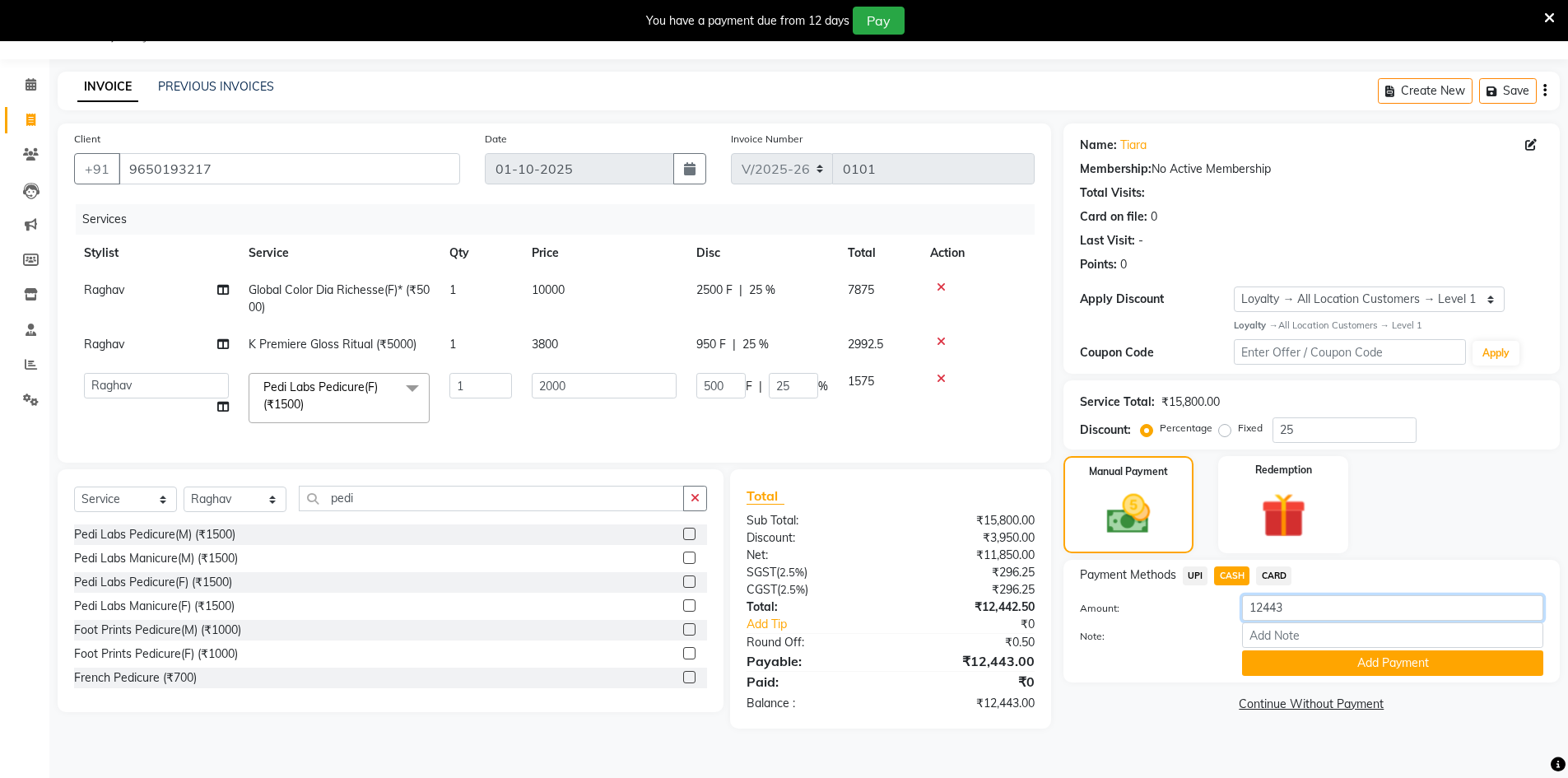
drag, startPoint x: 1310, startPoint y: 609, endPoint x: 1251, endPoint y: 613, distance: 59.1
click at [1251, 613] on input "12443" at bounding box center [1393, 607] width 301 height 26
type input "10000"
click at [1284, 665] on button "Add Payment" at bounding box center [1393, 663] width 301 height 26
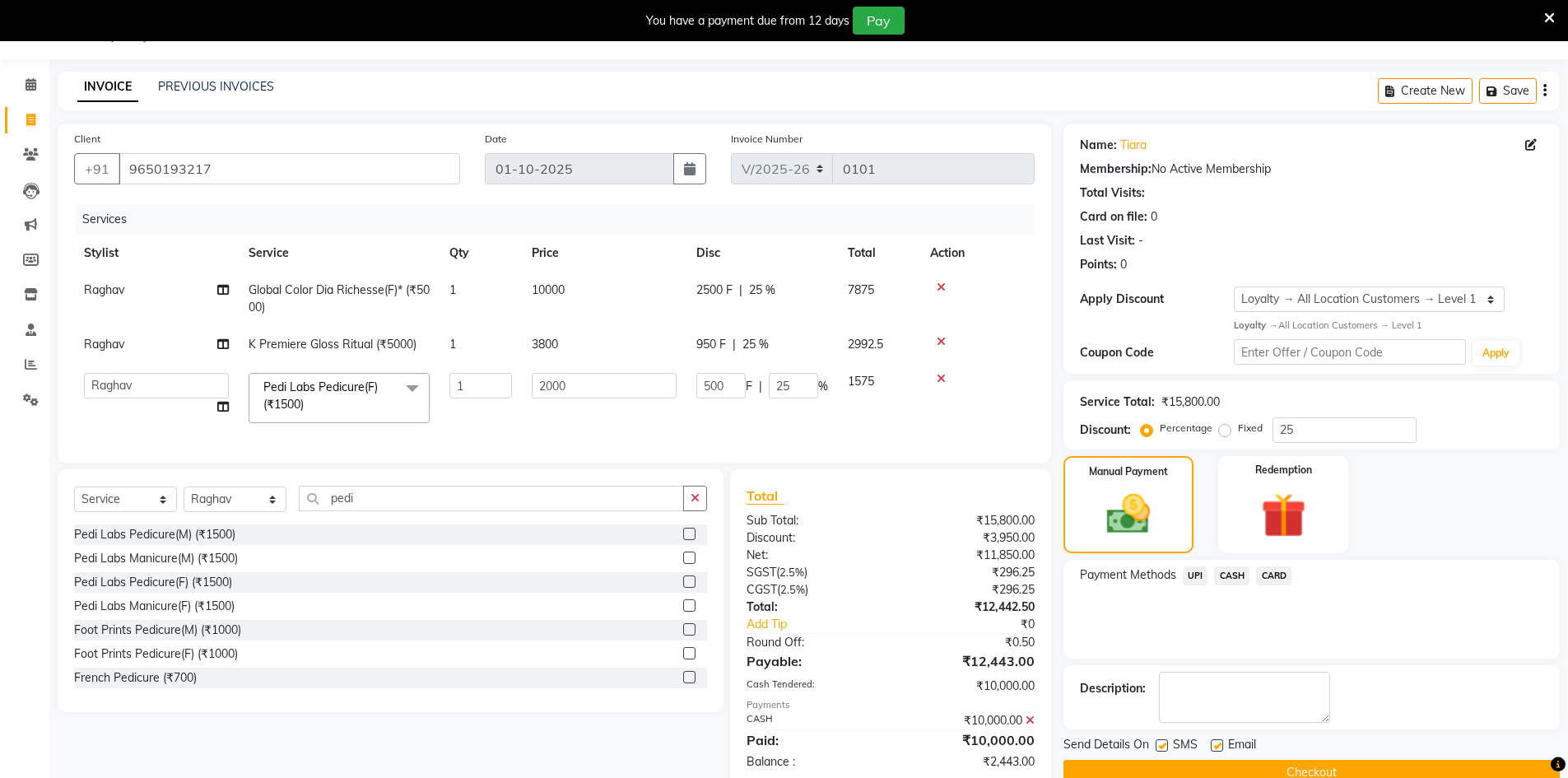
click at [1191, 578] on span "UPI" at bounding box center [1195, 576] width 26 height 19
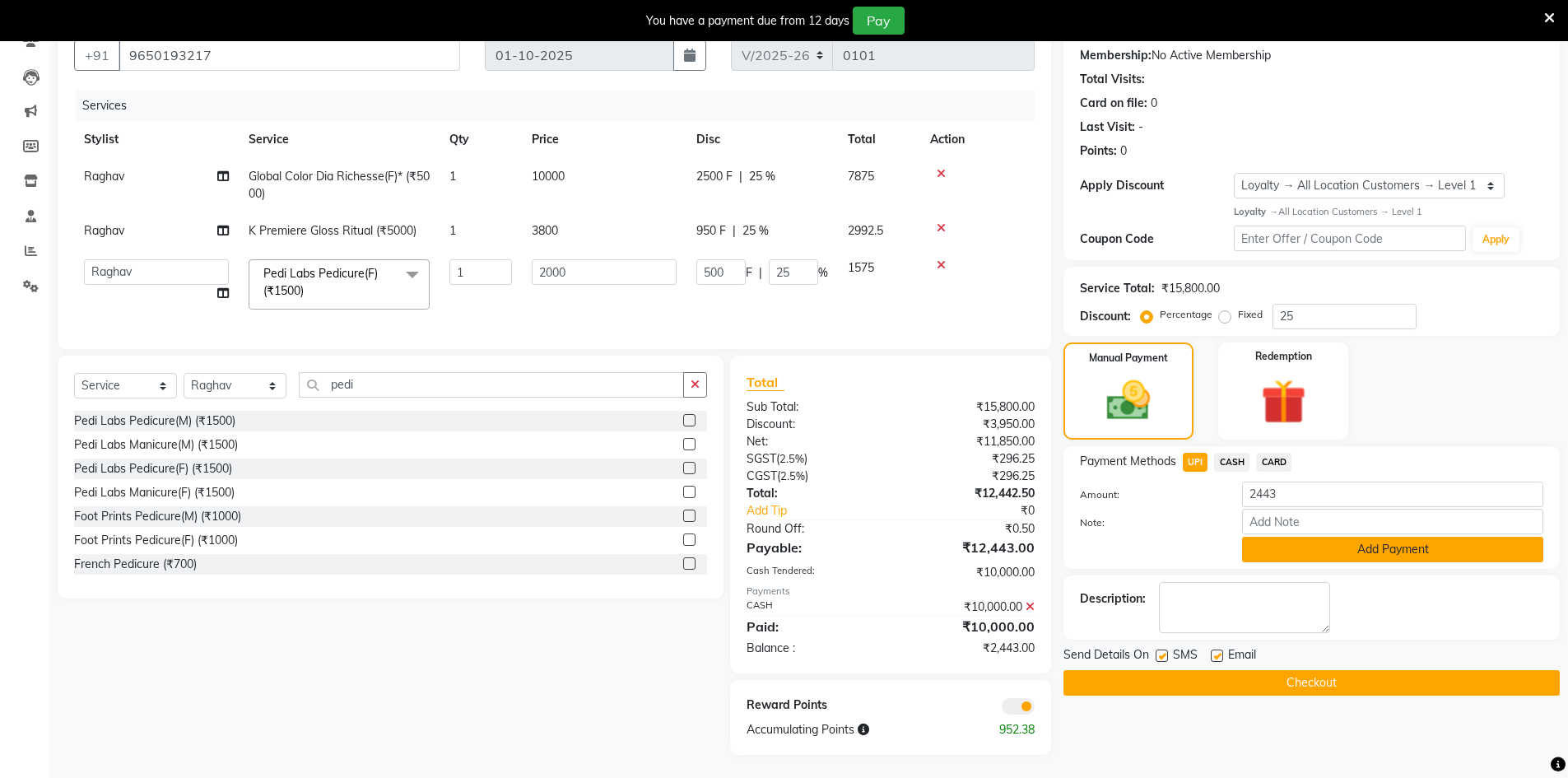
scroll to position [169, 0]
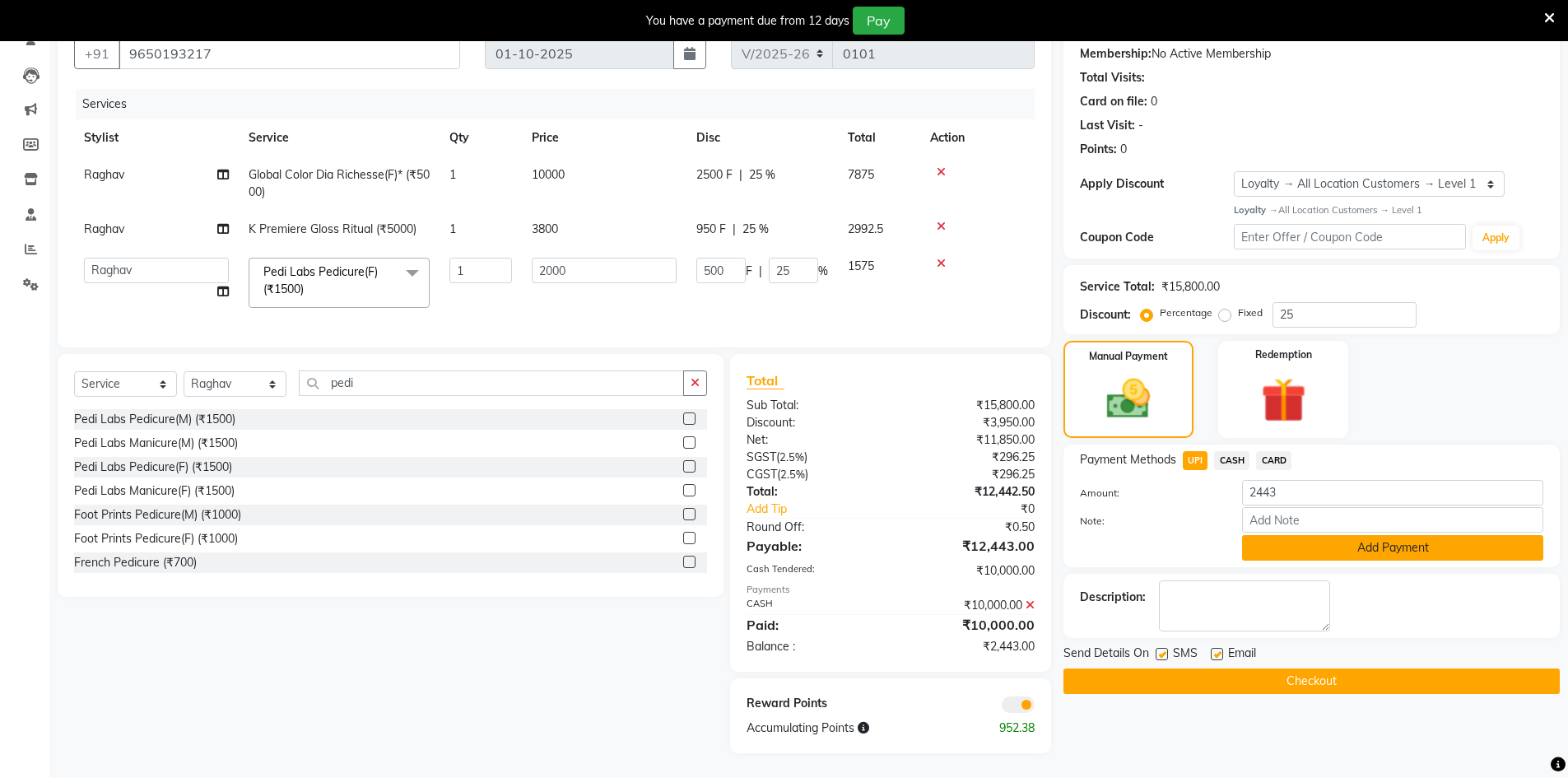
click at [1355, 541] on button "Add Payment" at bounding box center [1393, 547] width 301 height 26
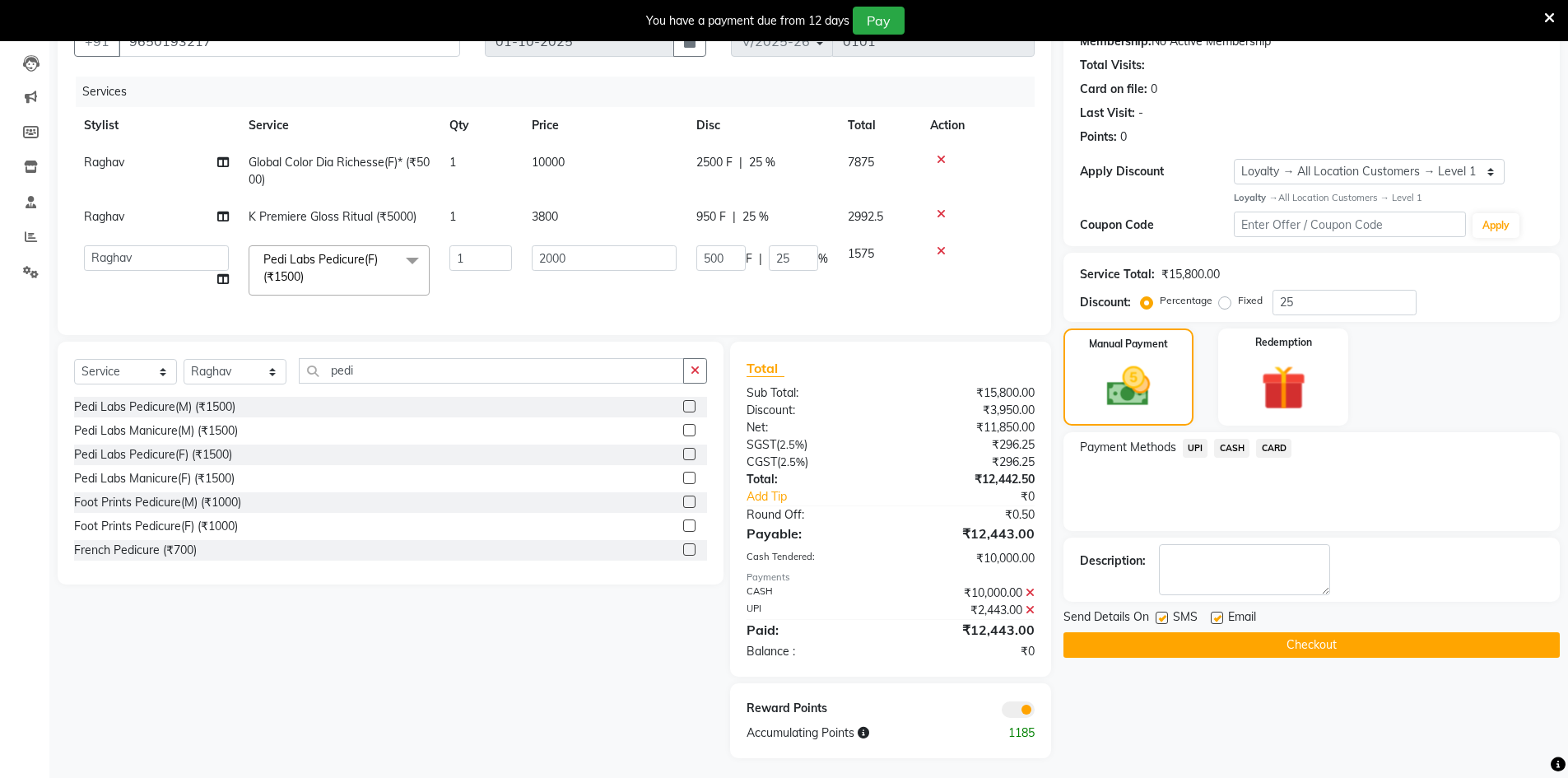
click at [1324, 646] on button "Checkout" at bounding box center [1312, 645] width 497 height 26
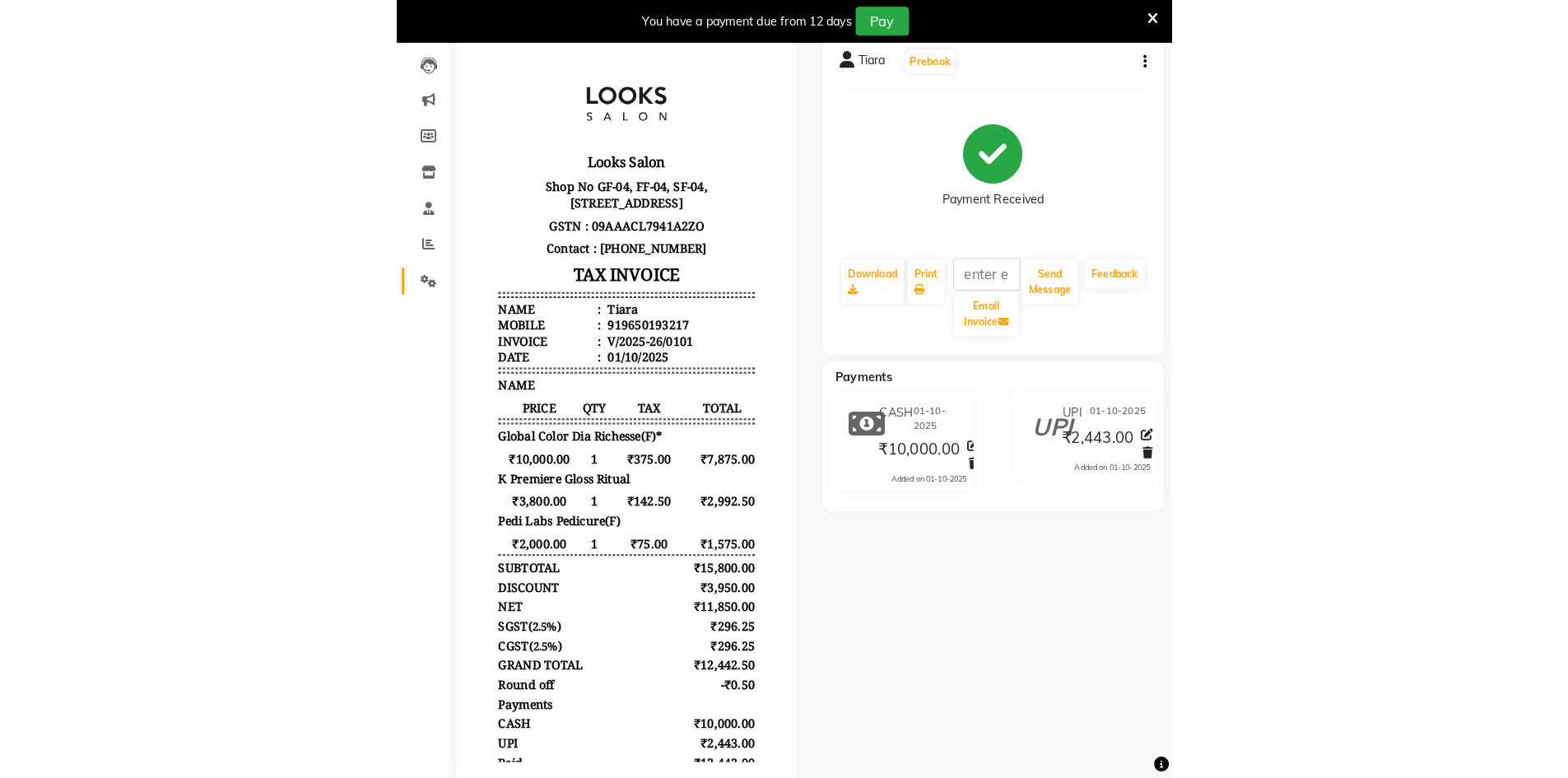
scroll to position [166, 0]
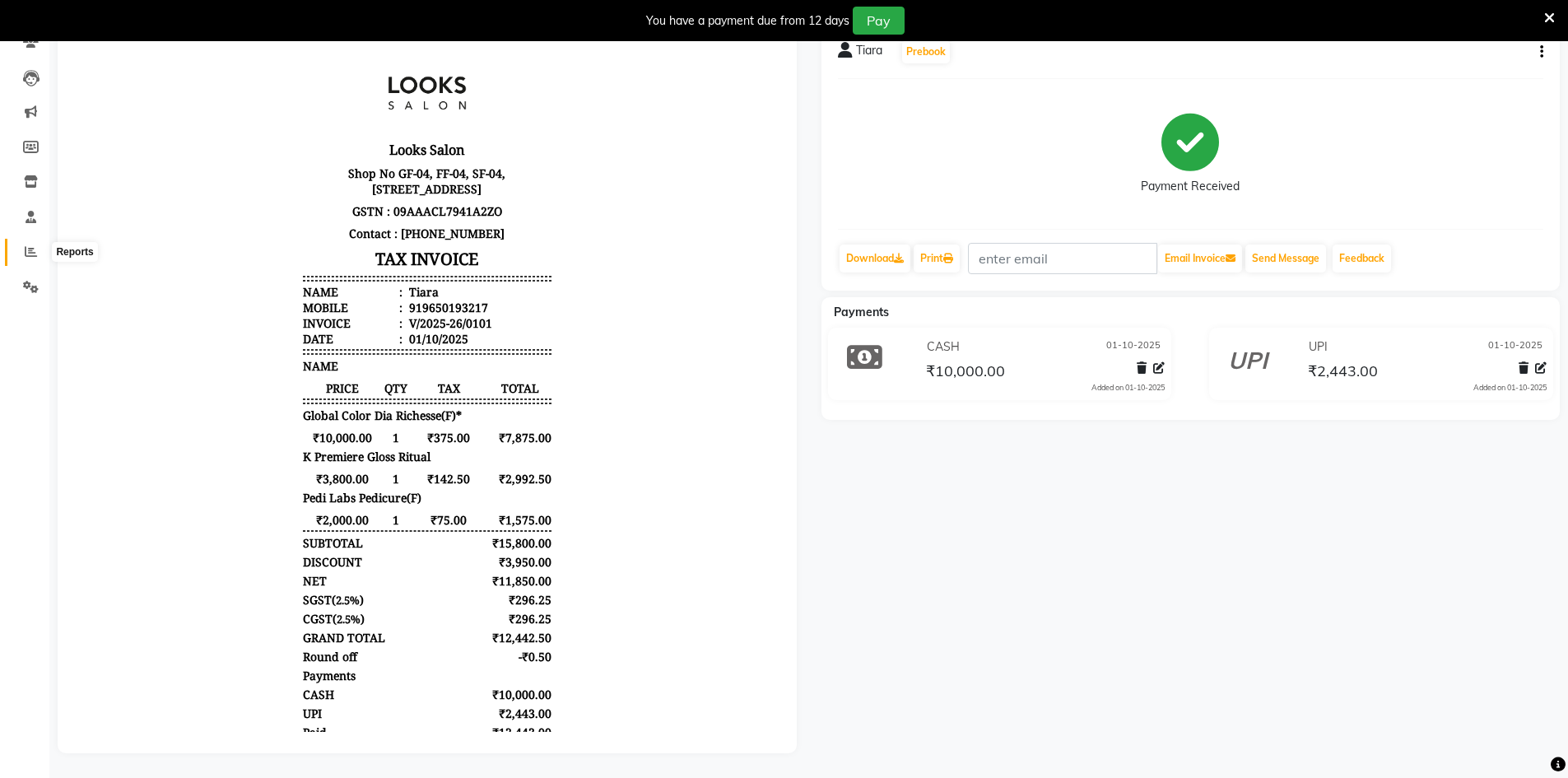
click at [28, 247] on span at bounding box center [31, 253] width 29 height 19
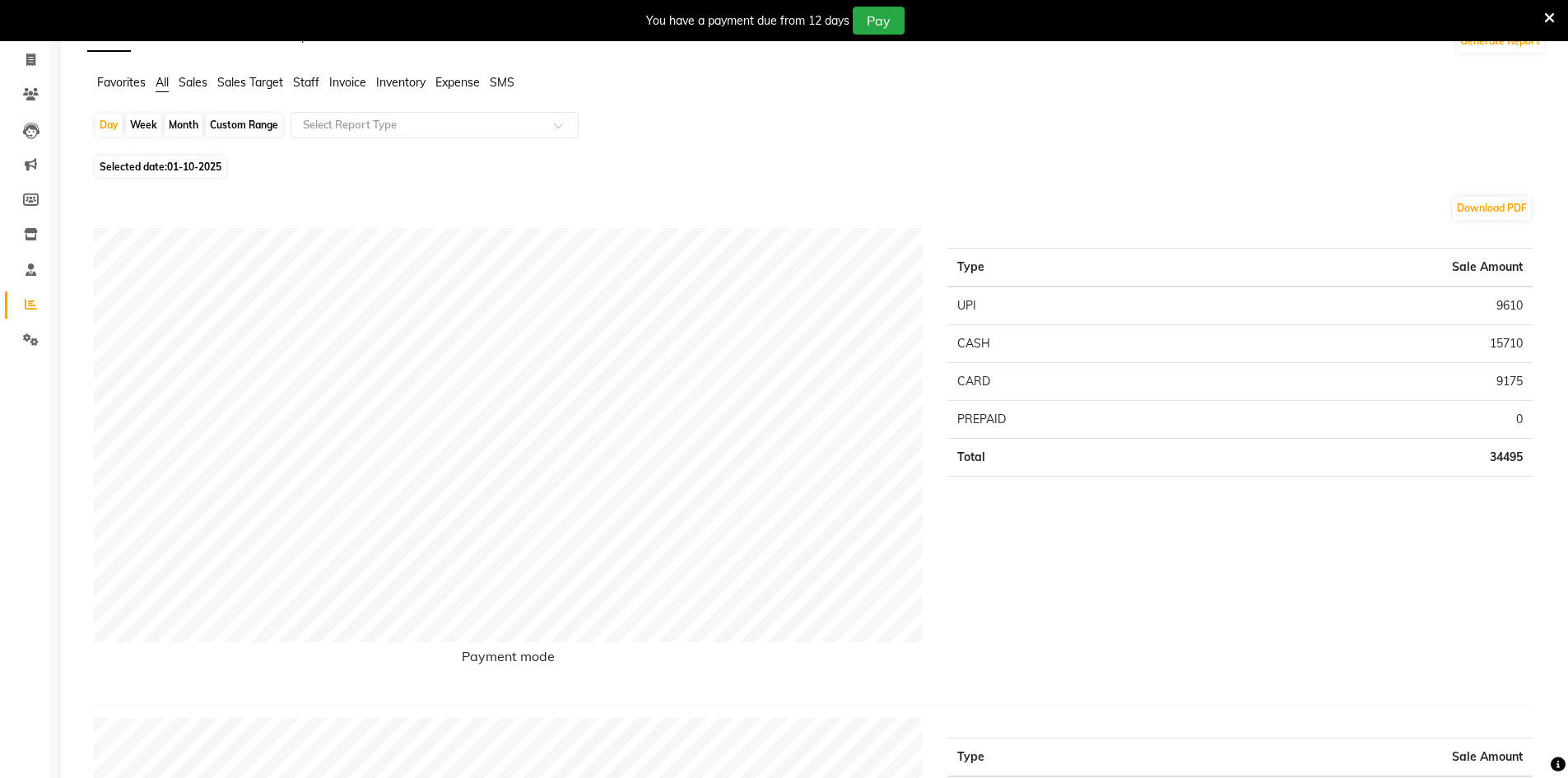
scroll to position [2, 0]
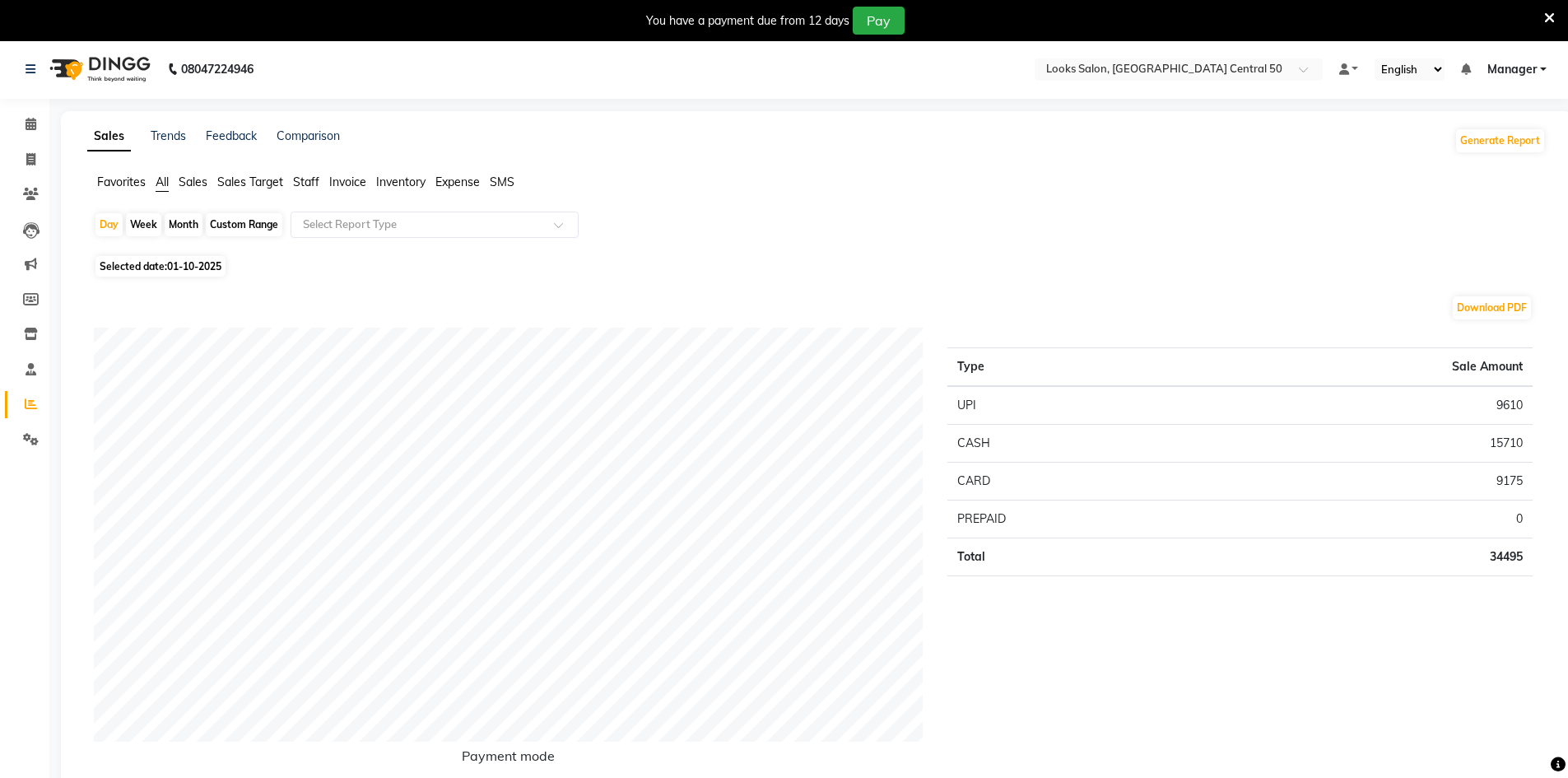
click at [448, 185] on span "Expense" at bounding box center [458, 182] width 45 height 15
click at [365, 234] on div "Select Report Type" at bounding box center [435, 225] width 288 height 27
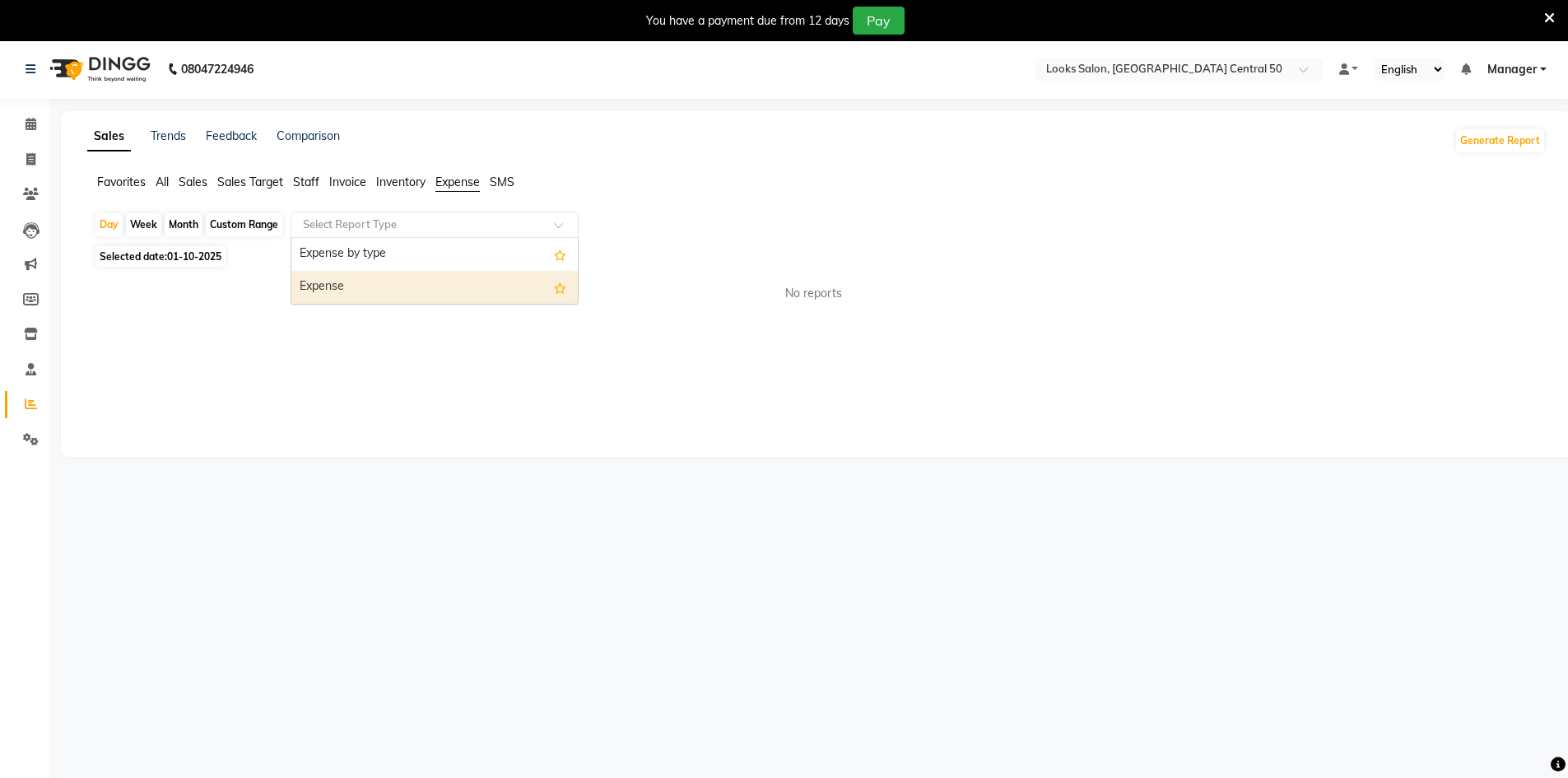
click at [362, 284] on div "Expense" at bounding box center [435, 287] width 287 height 33
select select "full_report"
select select "csv"
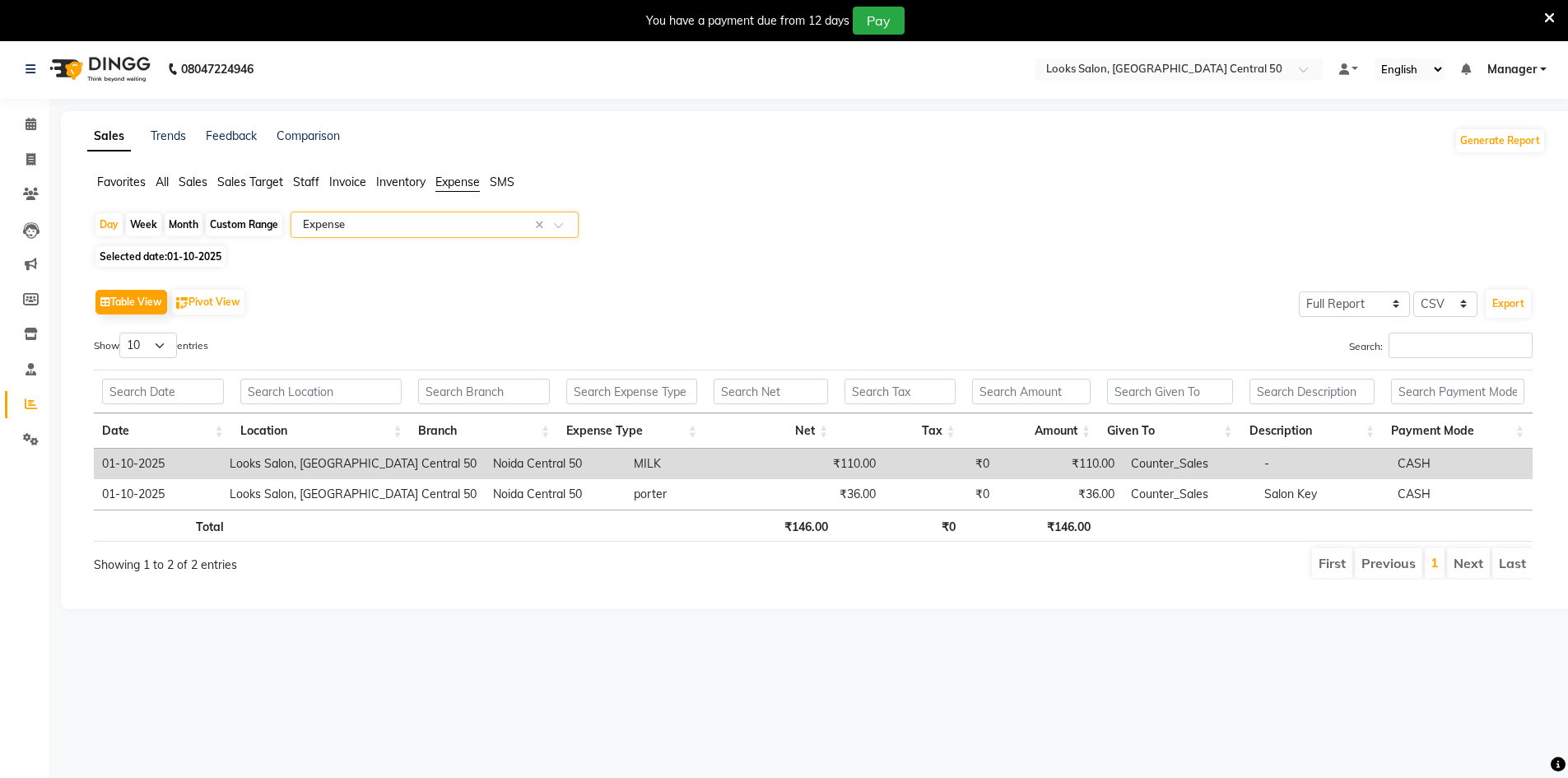
click at [163, 186] on span "All" at bounding box center [162, 182] width 13 height 15
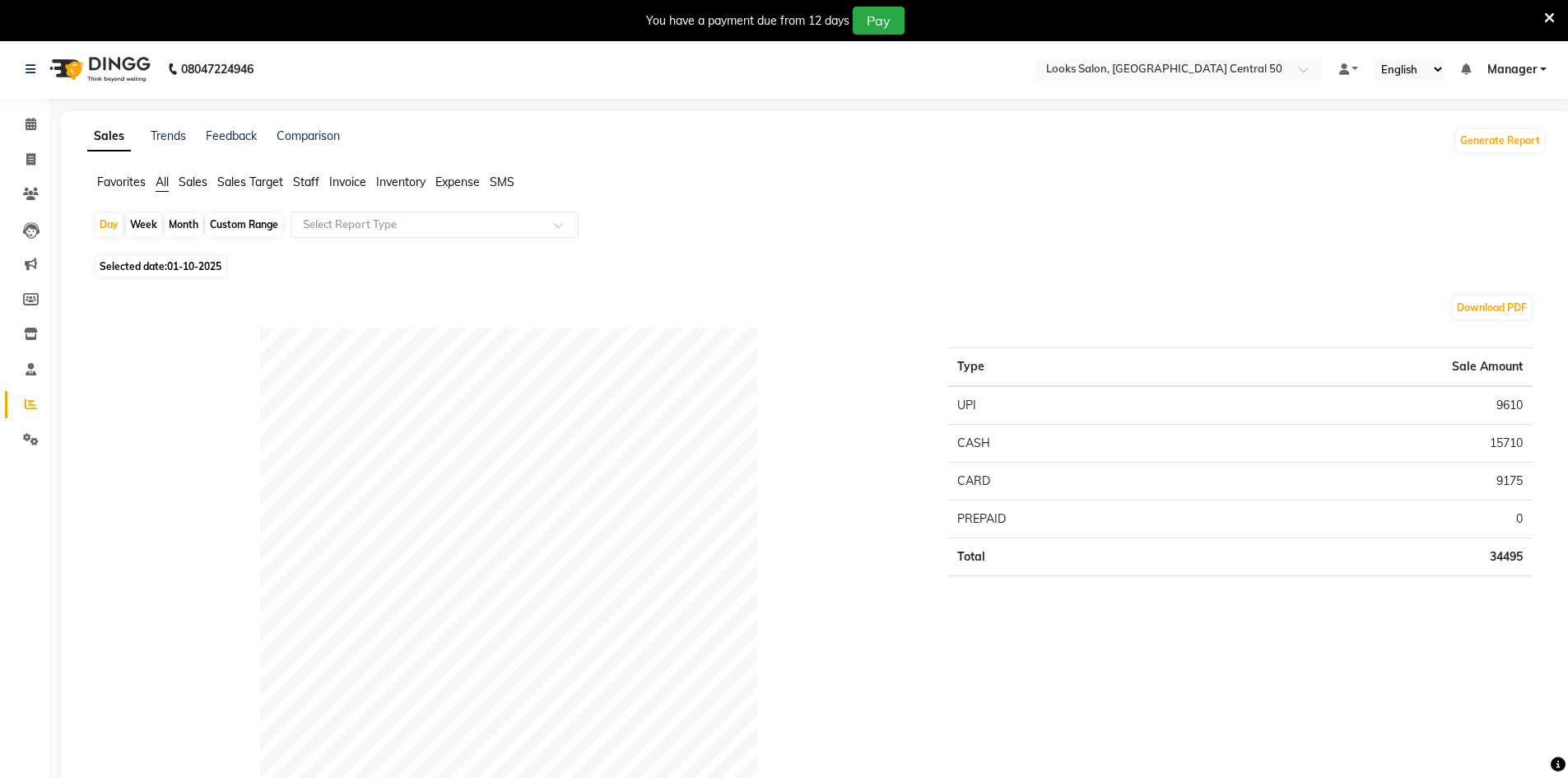
scroll to position [0, 0]
click at [32, 70] on icon at bounding box center [31, 71] width 10 height 11
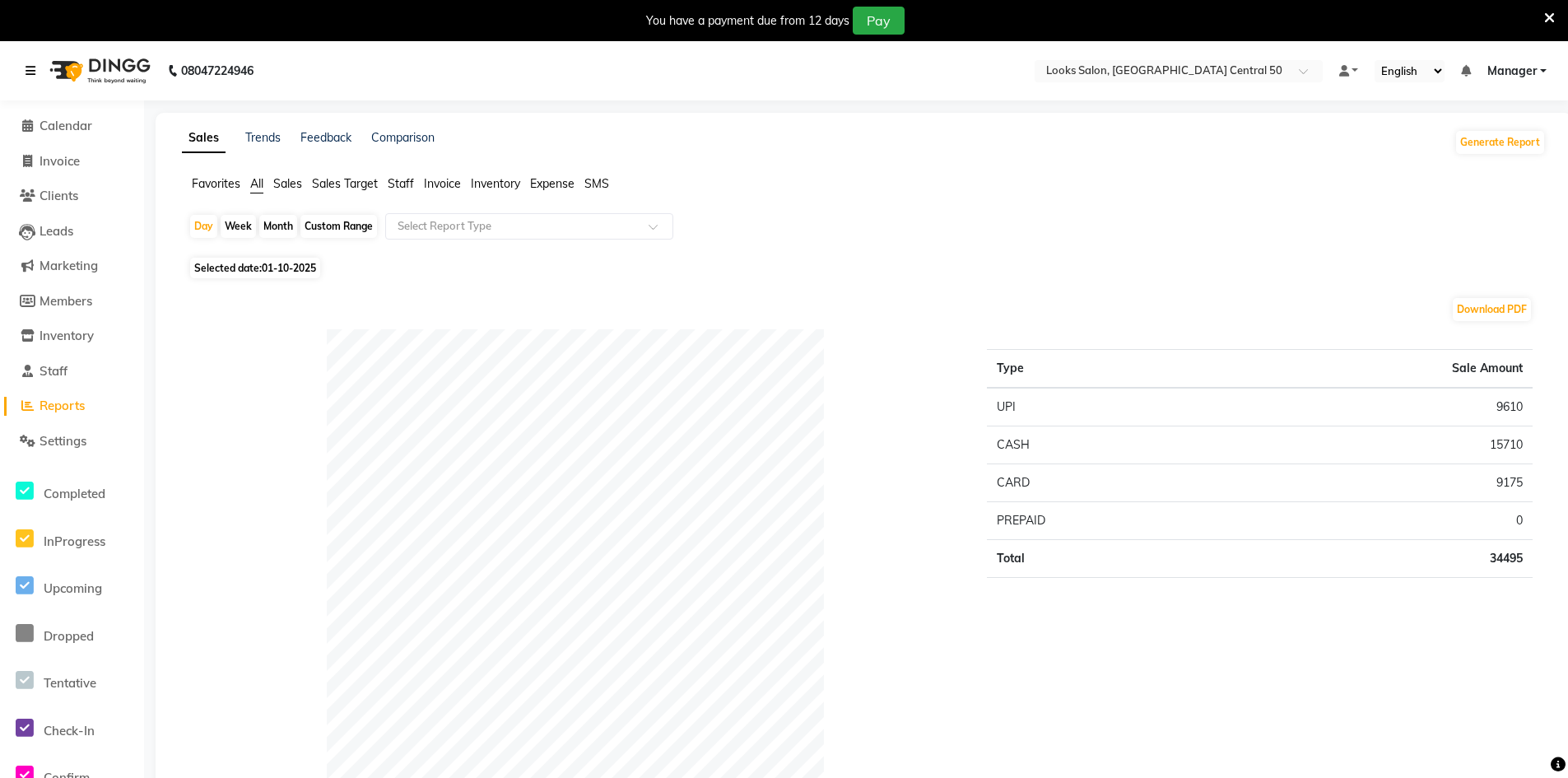
click at [29, 72] on icon at bounding box center [31, 71] width 10 height 11
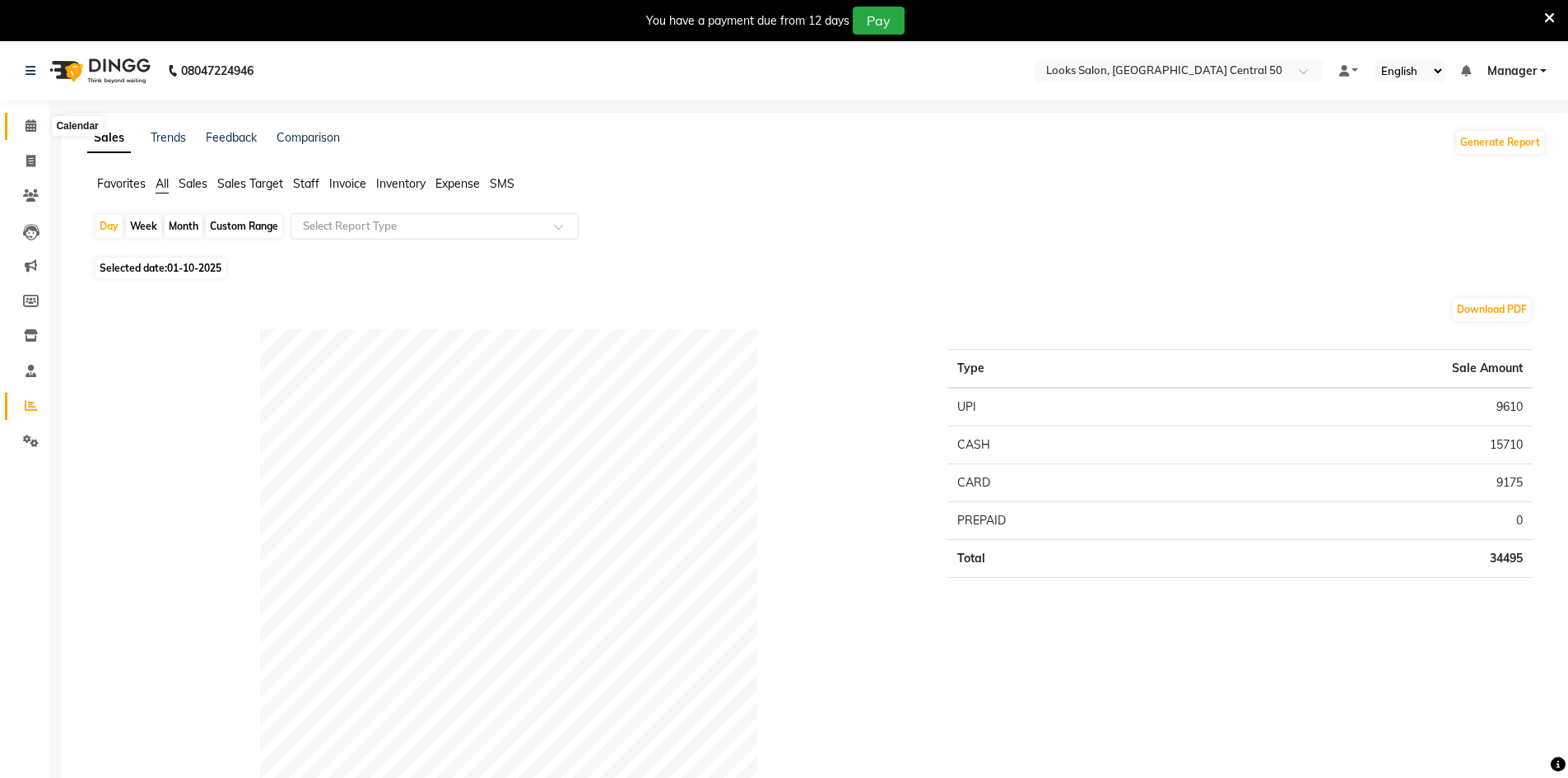
click at [27, 123] on icon at bounding box center [31, 125] width 10 height 12
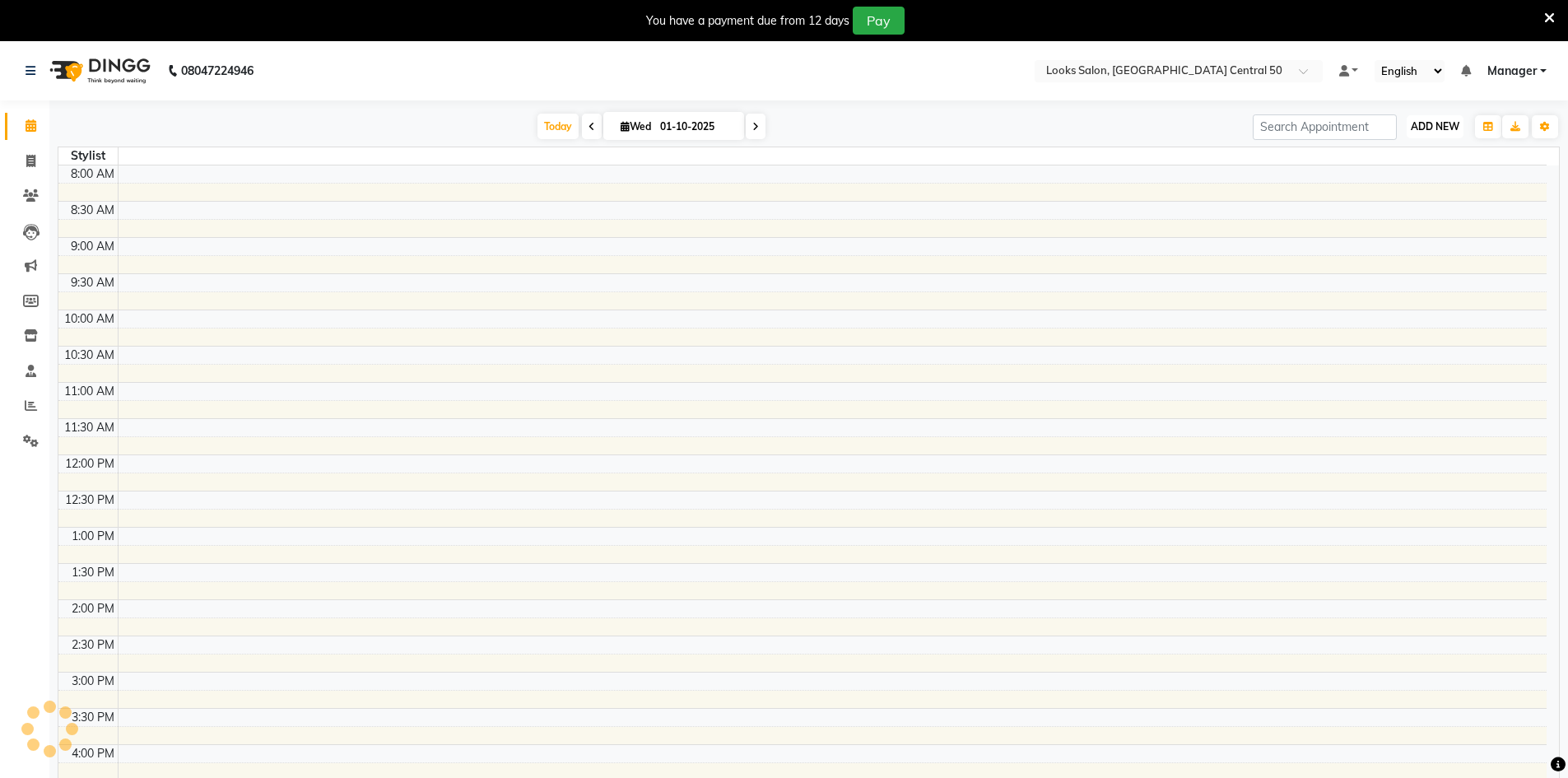
click at [1447, 134] on button "ADD NEW Toggle Dropdown" at bounding box center [1436, 127] width 57 height 23
click at [31, 409] on icon at bounding box center [31, 405] width 12 height 12
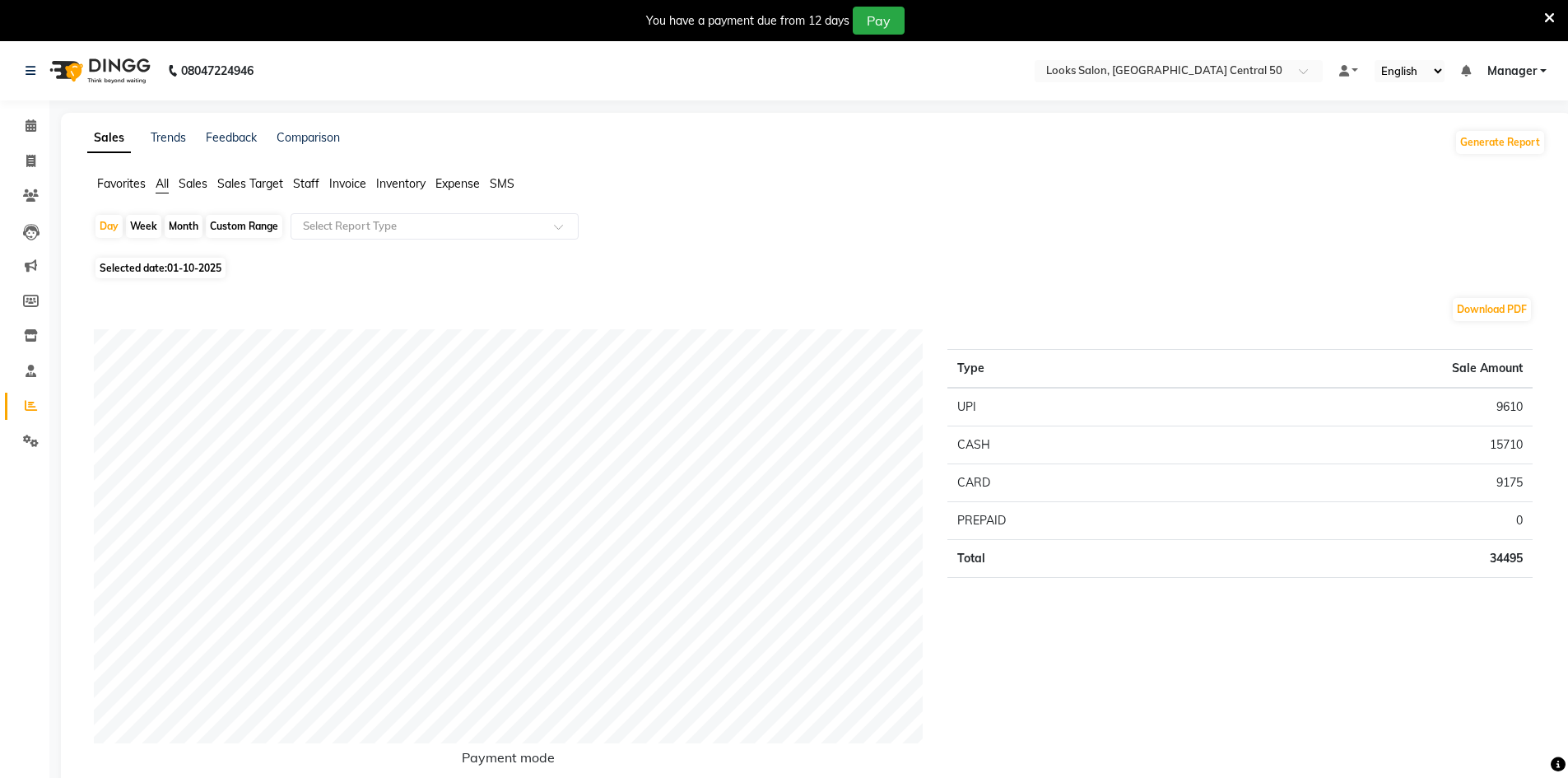
click at [440, 184] on span "Expense" at bounding box center [458, 184] width 45 height 15
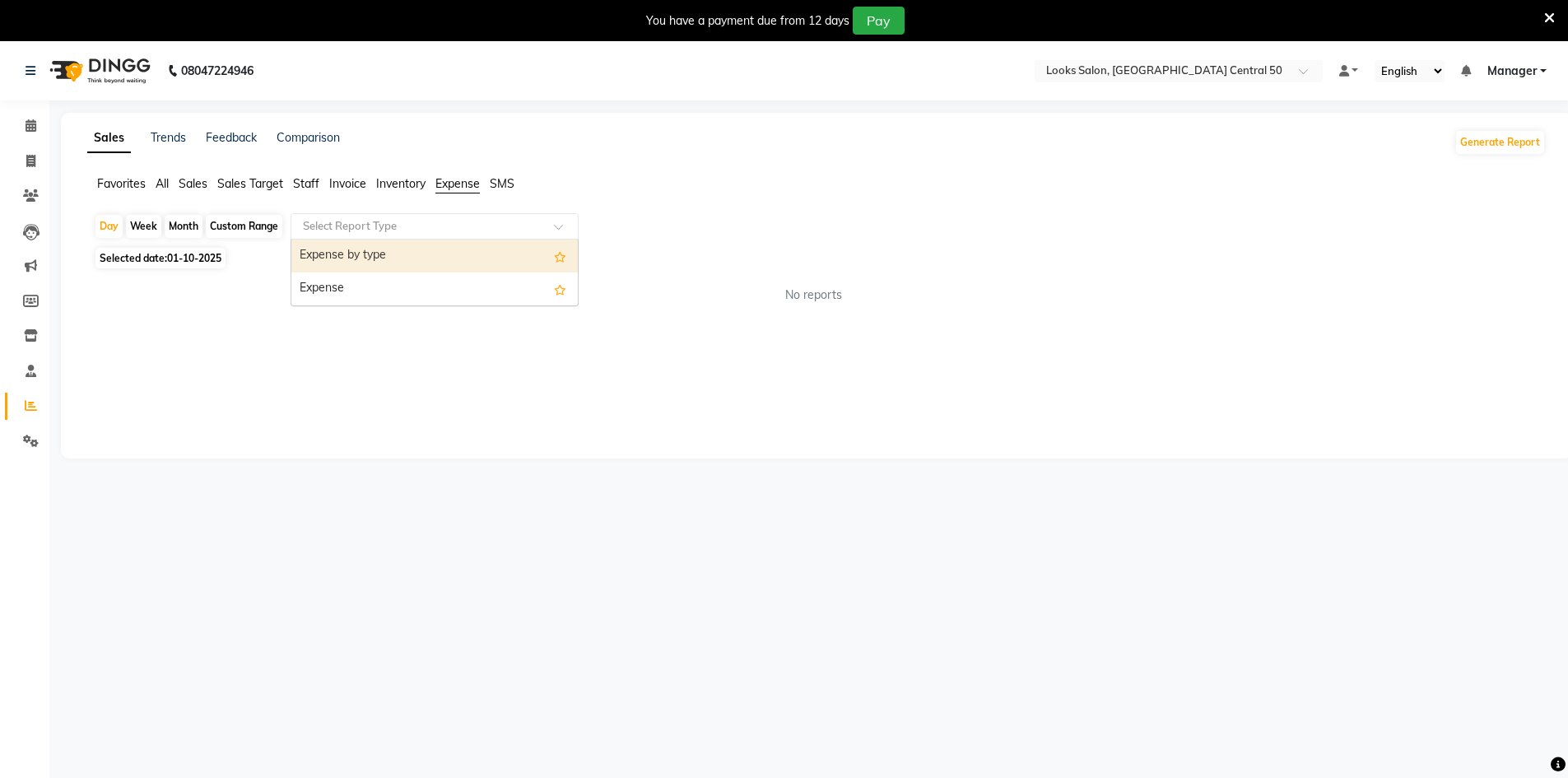
click at [462, 237] on div "Select Report Type" at bounding box center [435, 227] width 288 height 27
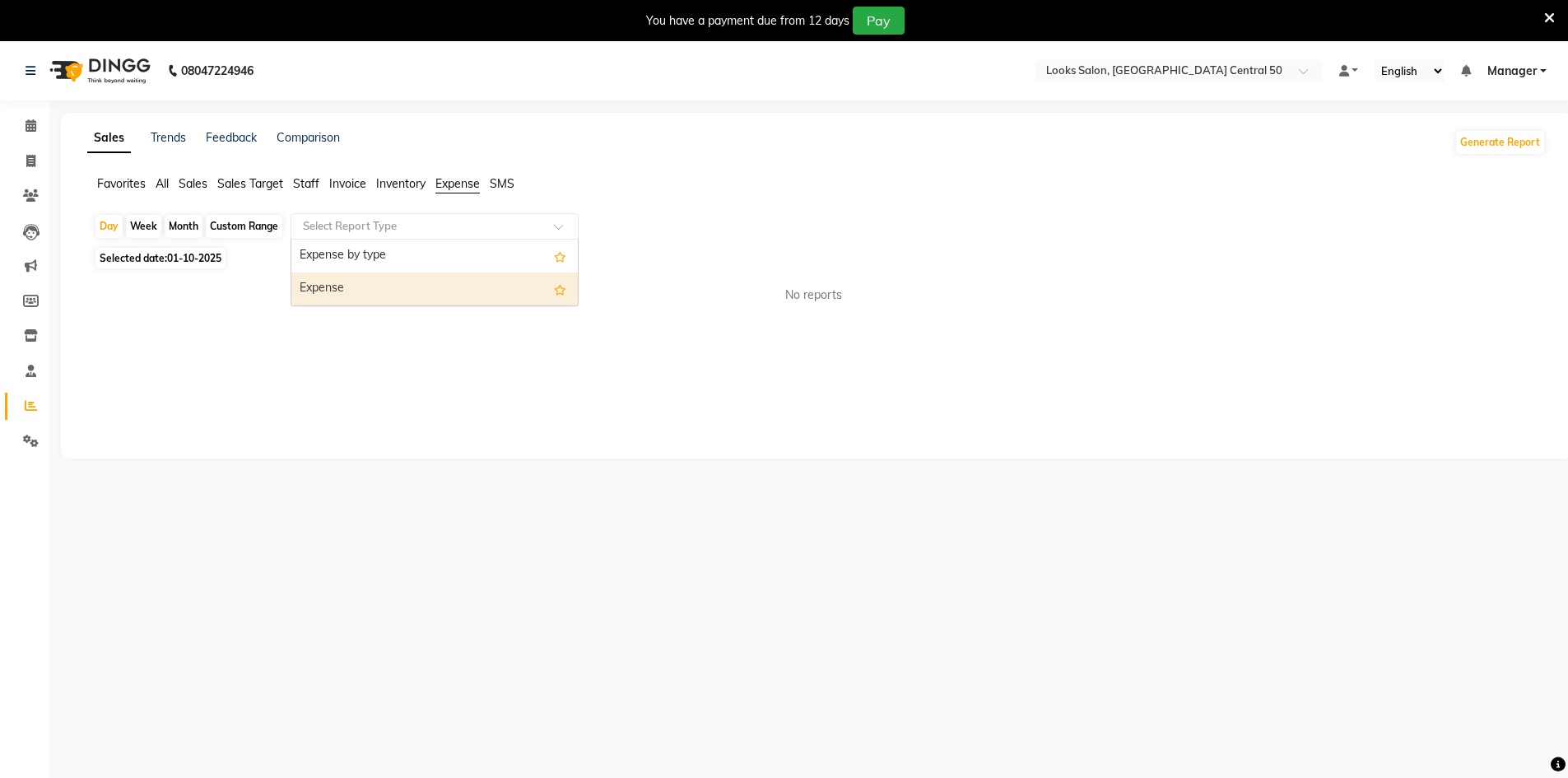
click at [431, 288] on div "Expense" at bounding box center [435, 289] width 287 height 33
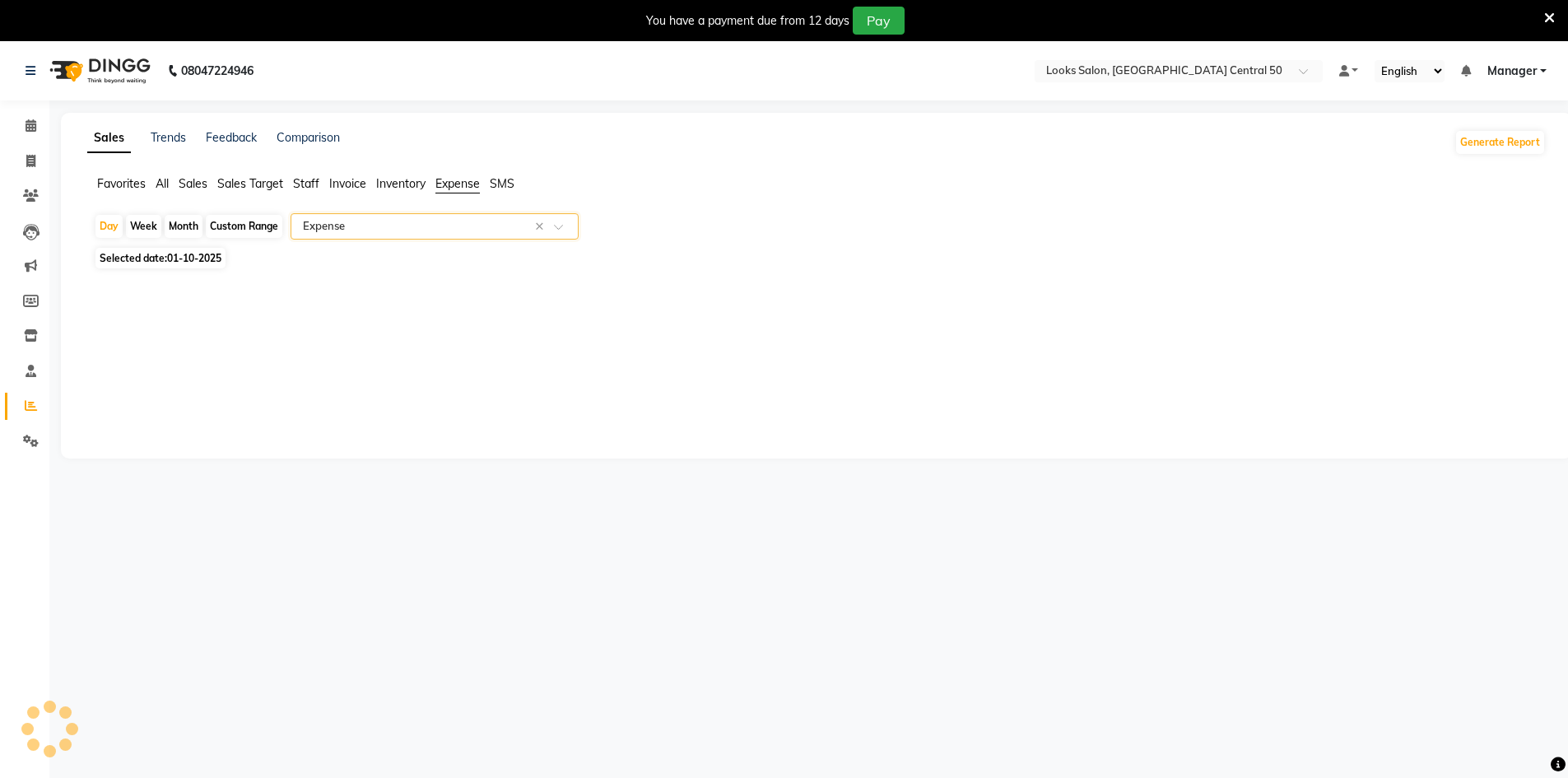
click at [312, 341] on div "Sales Trends Feedback Comparison Generate Report Favorites All Sales Sales Targ…" at bounding box center [817, 285] width 1512 height 346
select select "full_report"
select select "csv"
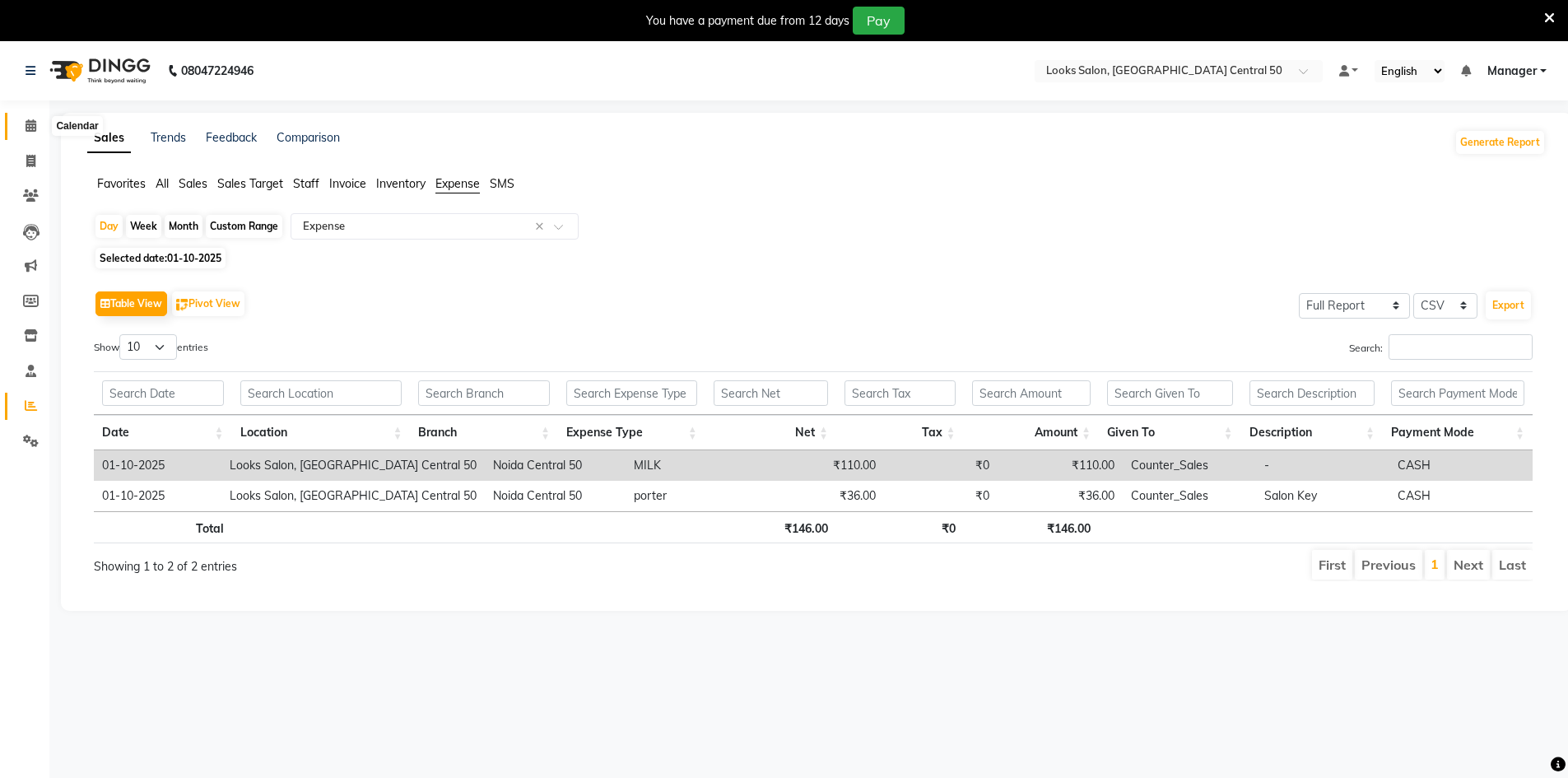
click at [34, 128] on icon at bounding box center [31, 125] width 10 height 12
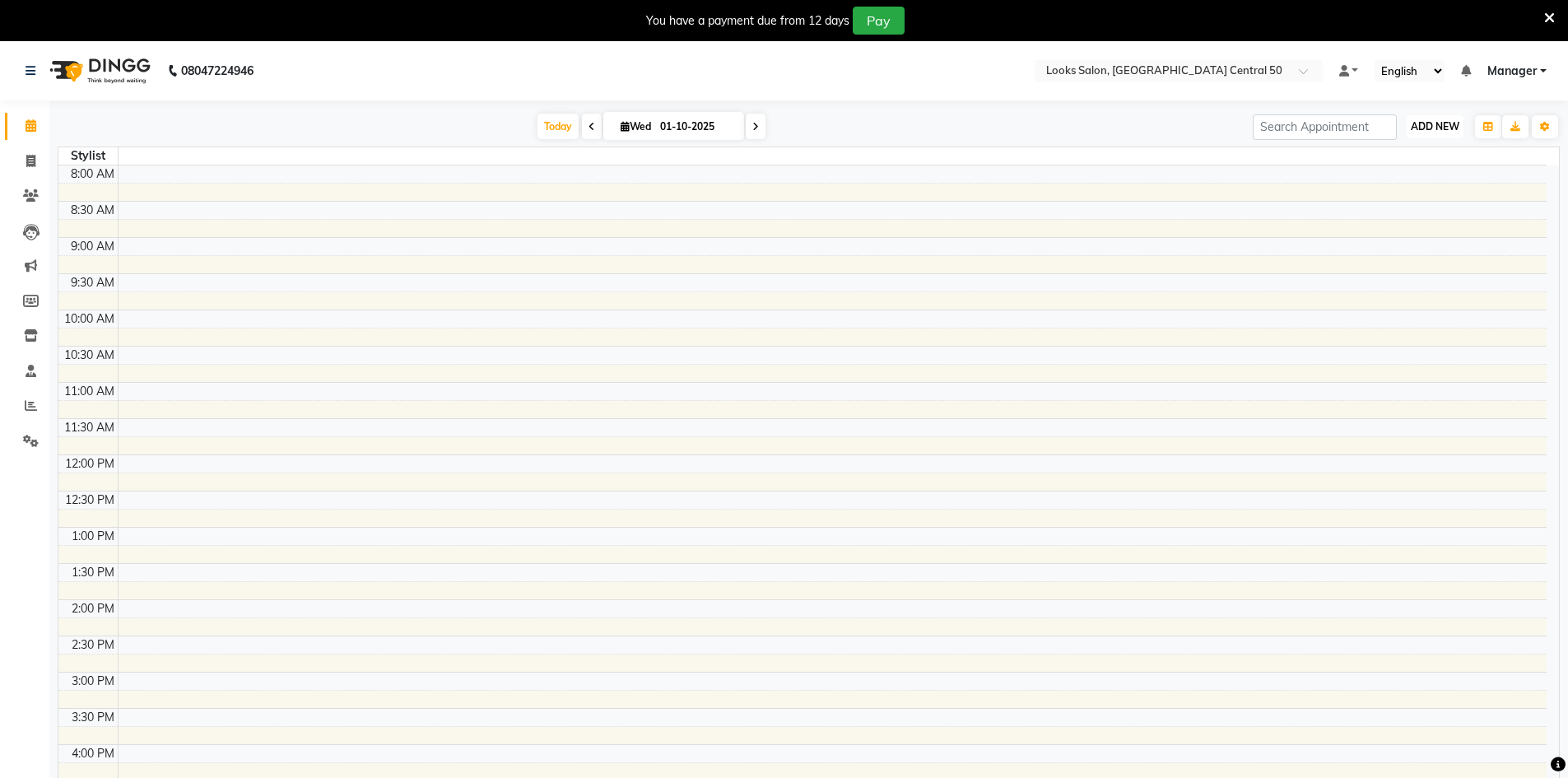
click at [1415, 135] on button "ADD NEW Toggle Dropdown" at bounding box center [1436, 127] width 57 height 23
click at [1417, 194] on link "Add Expense" at bounding box center [1397, 200] width 130 height 21
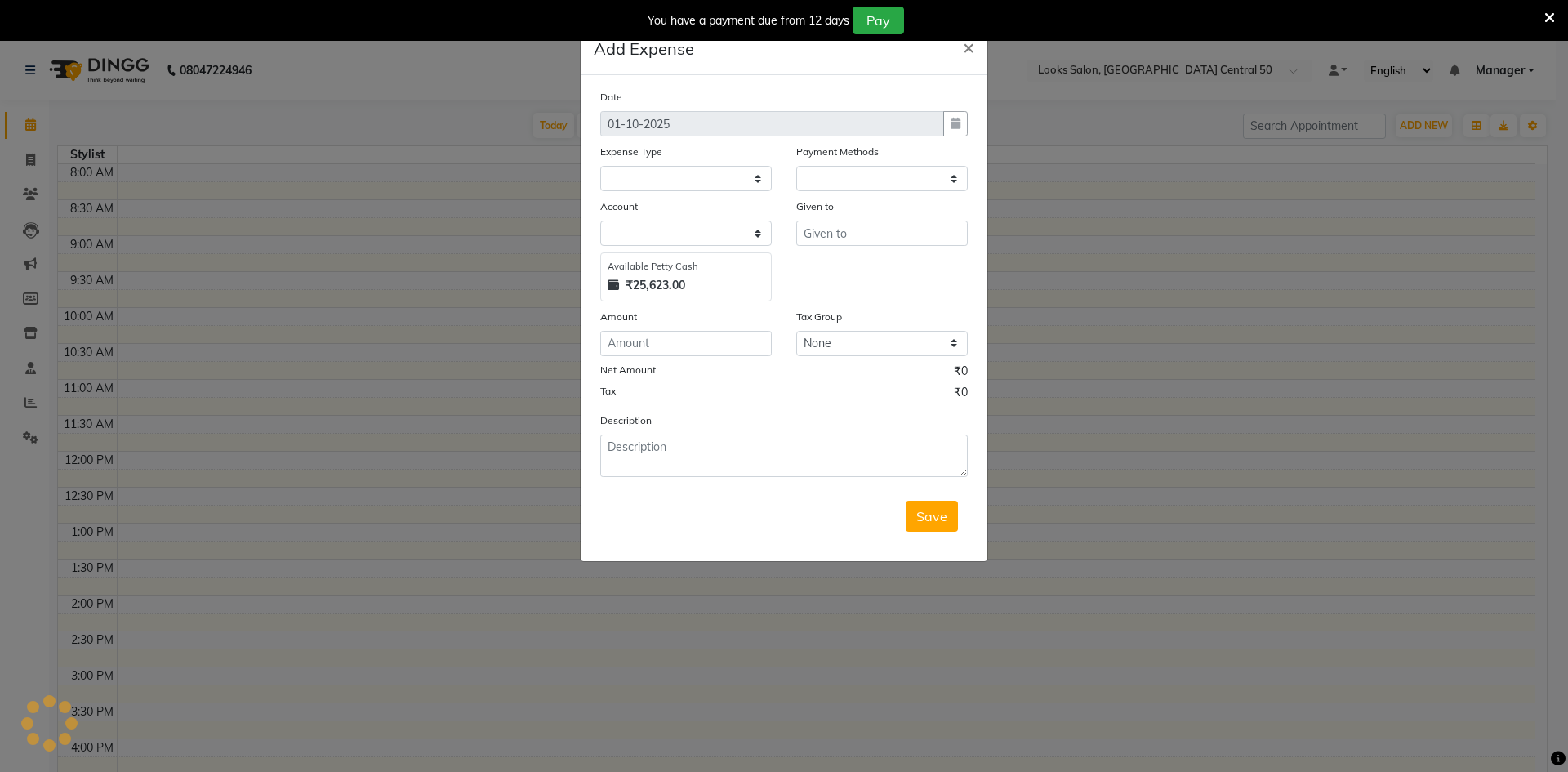
select select "1"
select select "8325"
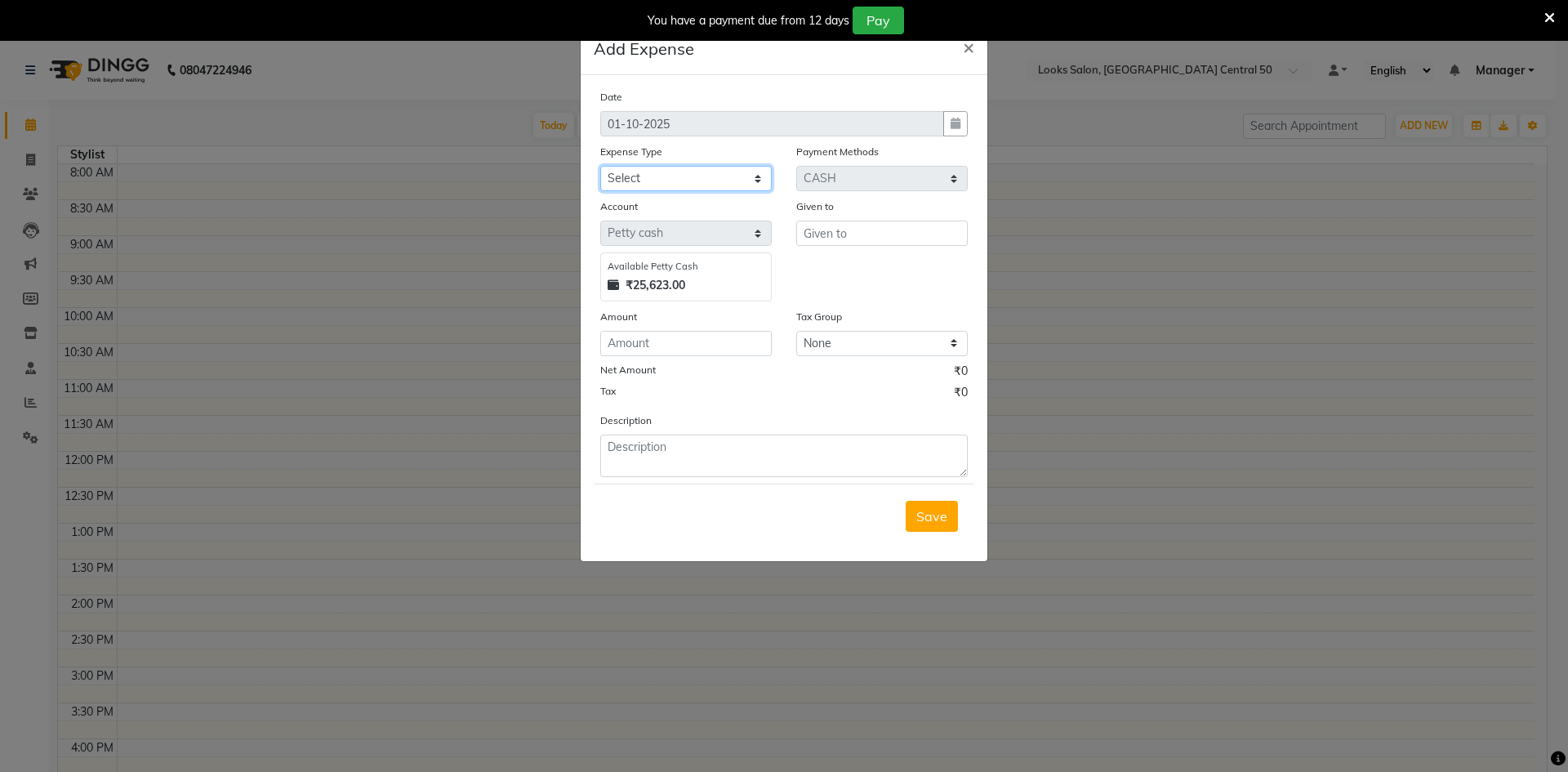
click at [654, 180] on select "Select Accommodation Aesthetics Bank Deposit BLINKIT Cash Handover Client Refun…" at bounding box center [686, 178] width 171 height 26
select select "24944"
click at [601, 166] on select "Select Accommodation Aesthetics Bank Deposit BLINKIT Cash Handover Client Refun…" at bounding box center [686, 178] width 171 height 26
click at [654, 339] on input "number" at bounding box center [686, 343] width 171 height 26
type input "700"
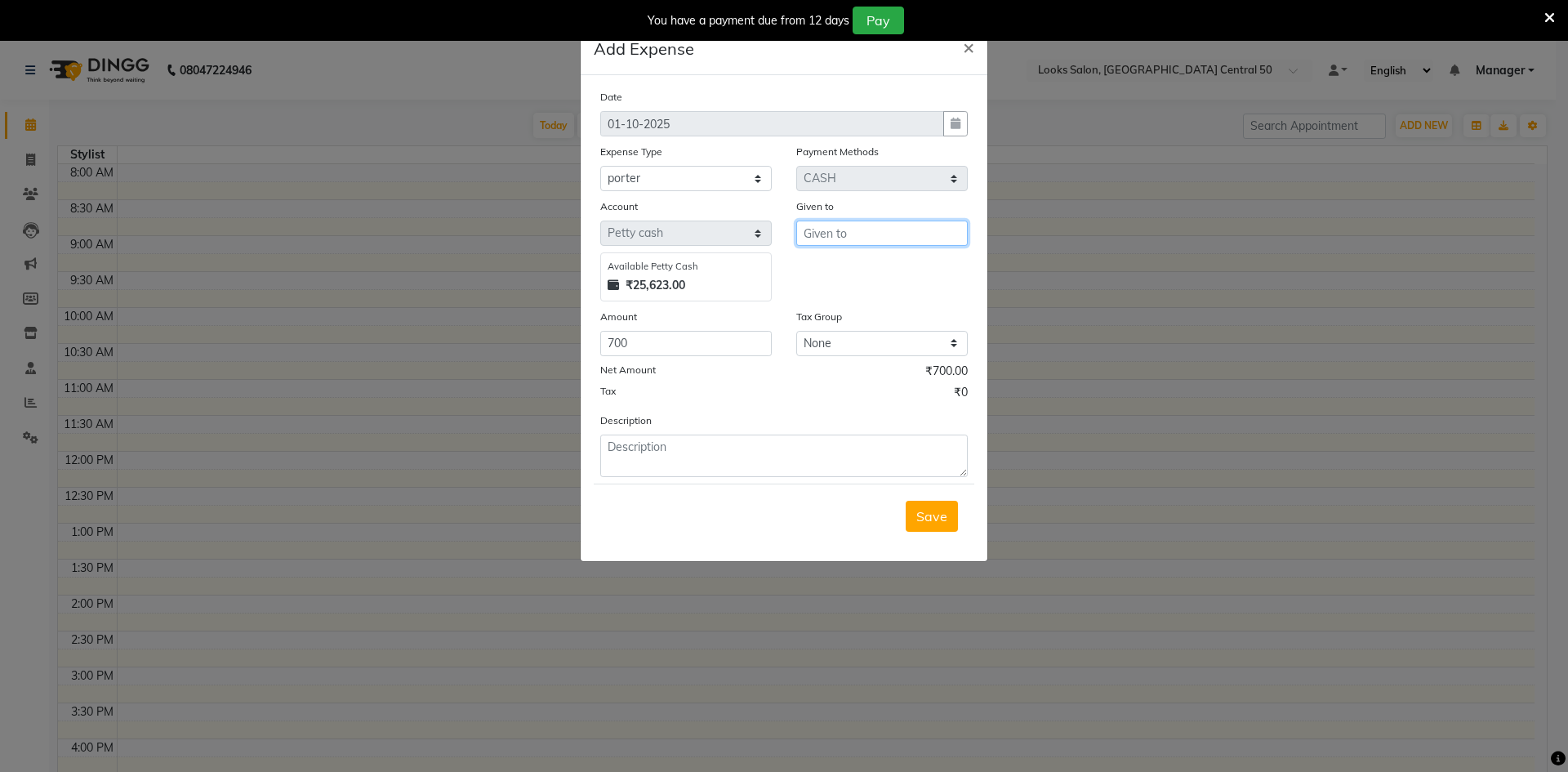
click at [844, 240] on input "text" at bounding box center [881, 233] width 171 height 26
click at [865, 270] on ngb-highlight "Cou nter_Sales" at bounding box center [862, 268] width 89 height 16
type input "Counter_Sales"
click at [625, 182] on select "Select Accommodation Aesthetics Bank Deposit BLINKIT Cash Handover Client Refun…" at bounding box center [686, 178] width 171 height 26
click at [601, 166] on select "Select Accommodation Aesthetics Bank Deposit BLINKIT Cash Handover Client Refun…" at bounding box center [686, 178] width 171 height 26
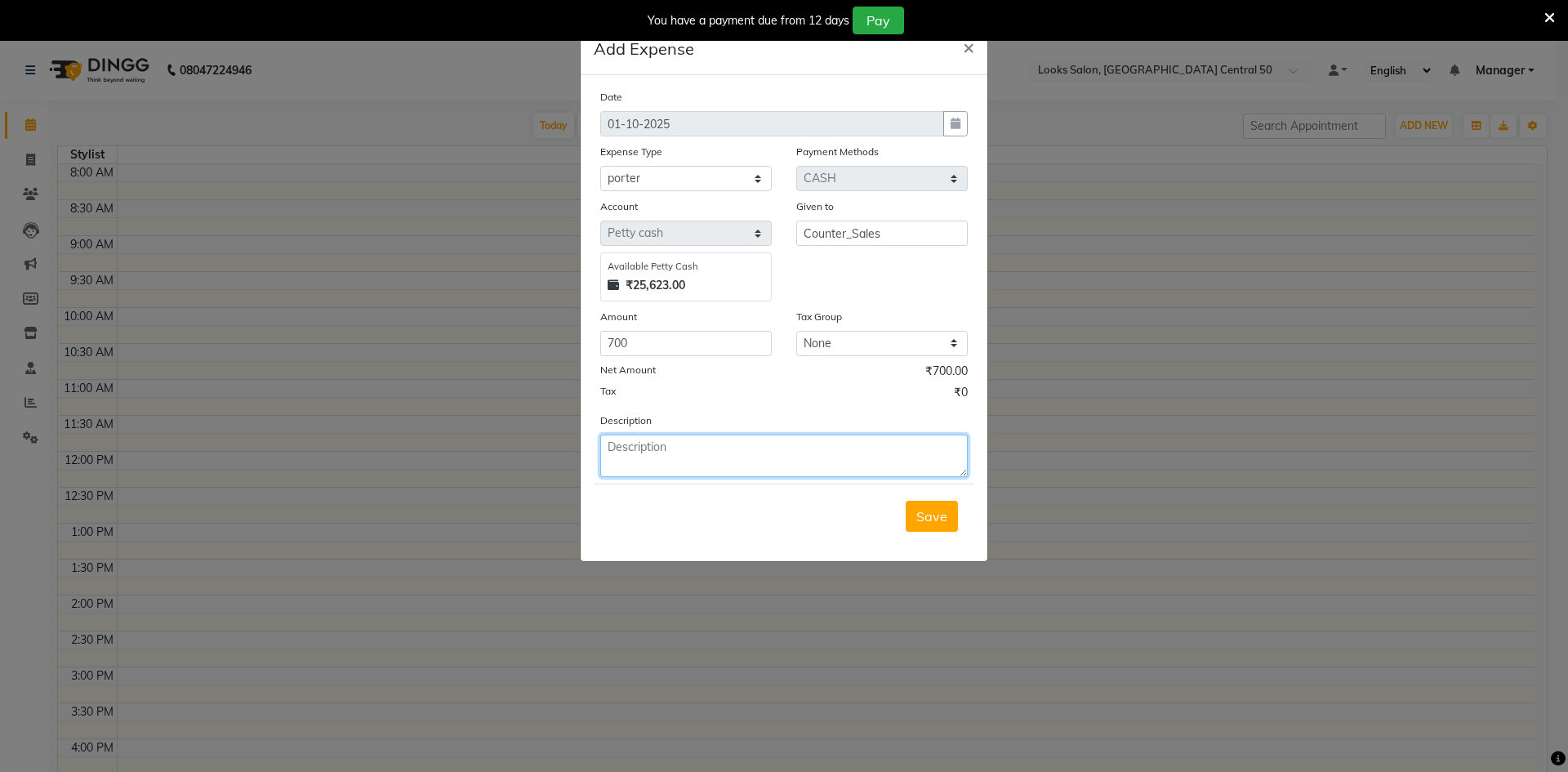
click at [671, 455] on textarea at bounding box center [784, 455] width 368 height 43
type textarea "Amazon"
click at [940, 521] on span "Save" at bounding box center [932, 516] width 31 height 16
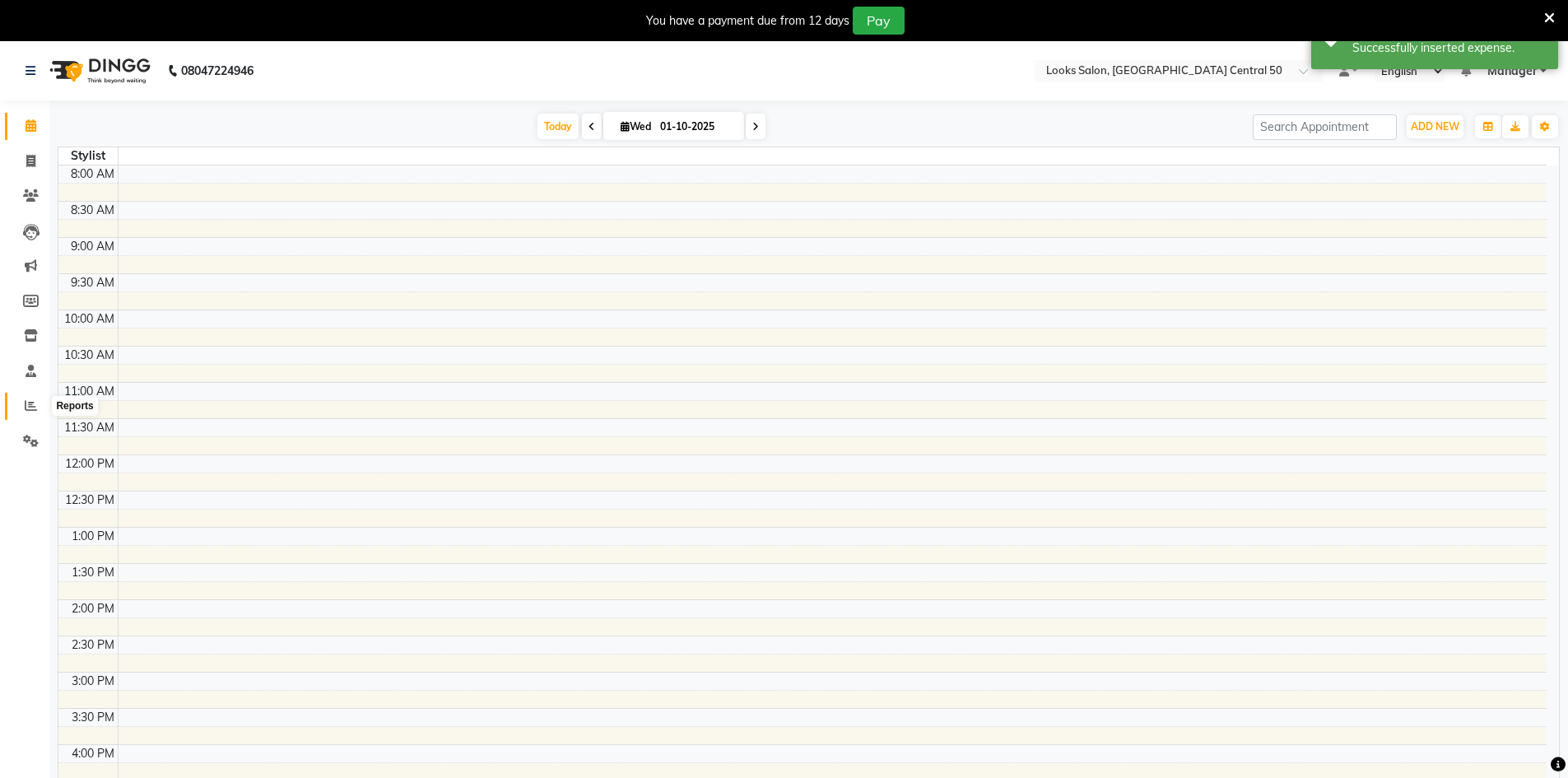
click at [31, 402] on icon at bounding box center [31, 405] width 12 height 12
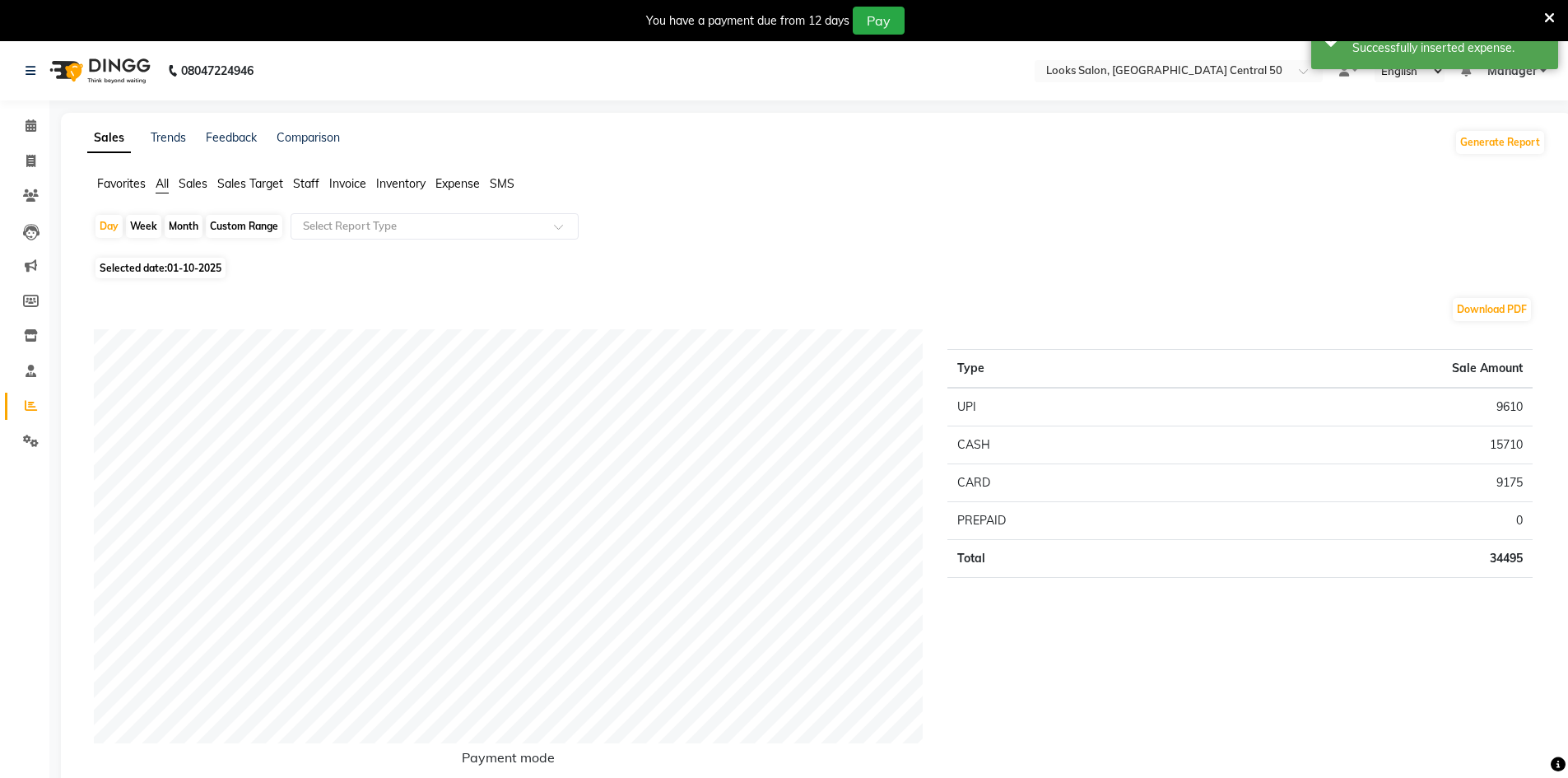
click at [458, 187] on span "Expense" at bounding box center [458, 184] width 45 height 15
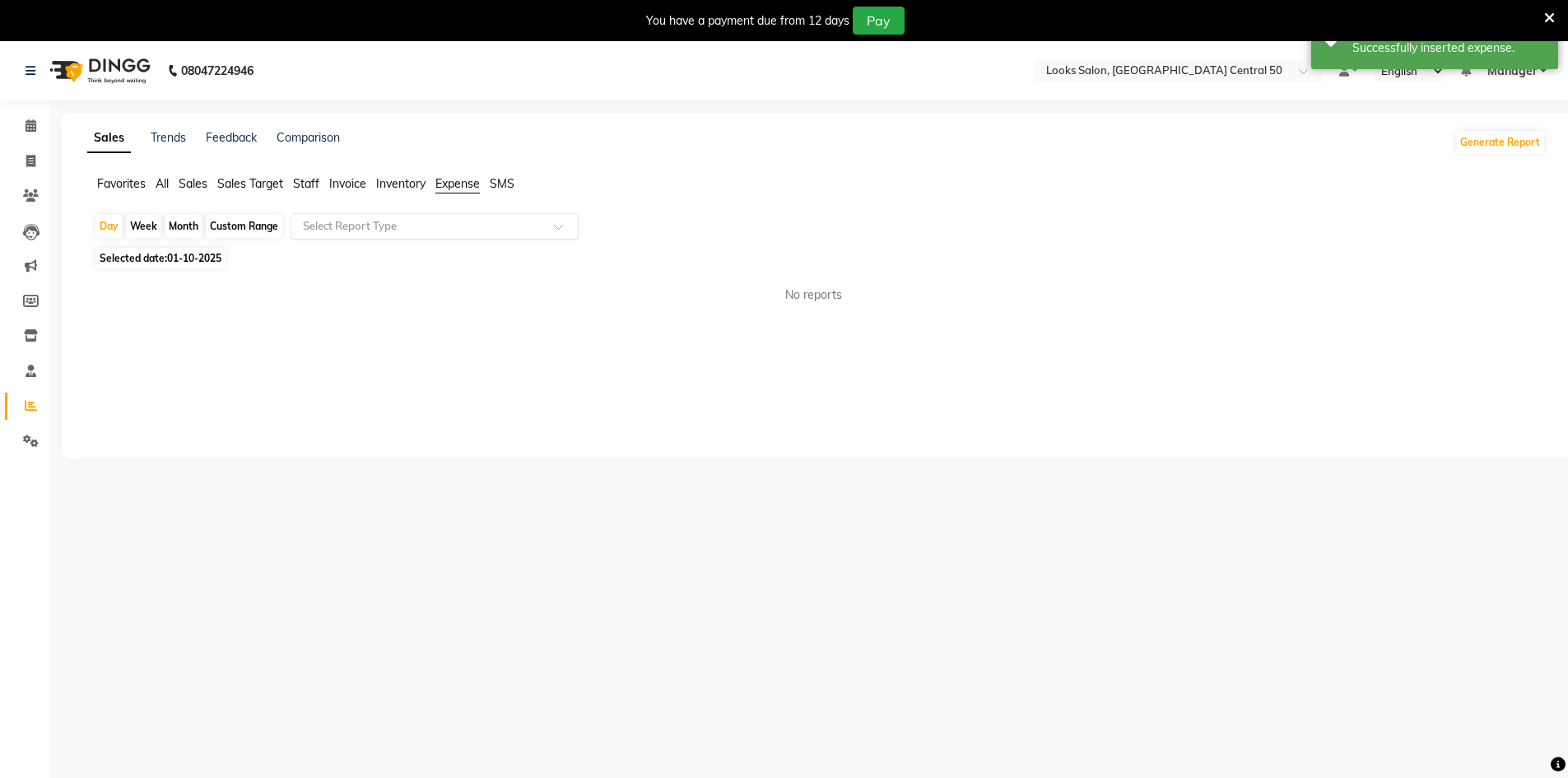
click at [414, 225] on input "text" at bounding box center [417, 226] width 237 height 16
click at [406, 286] on div "Expense" at bounding box center [435, 289] width 287 height 33
select select "full_report"
select select "csv"
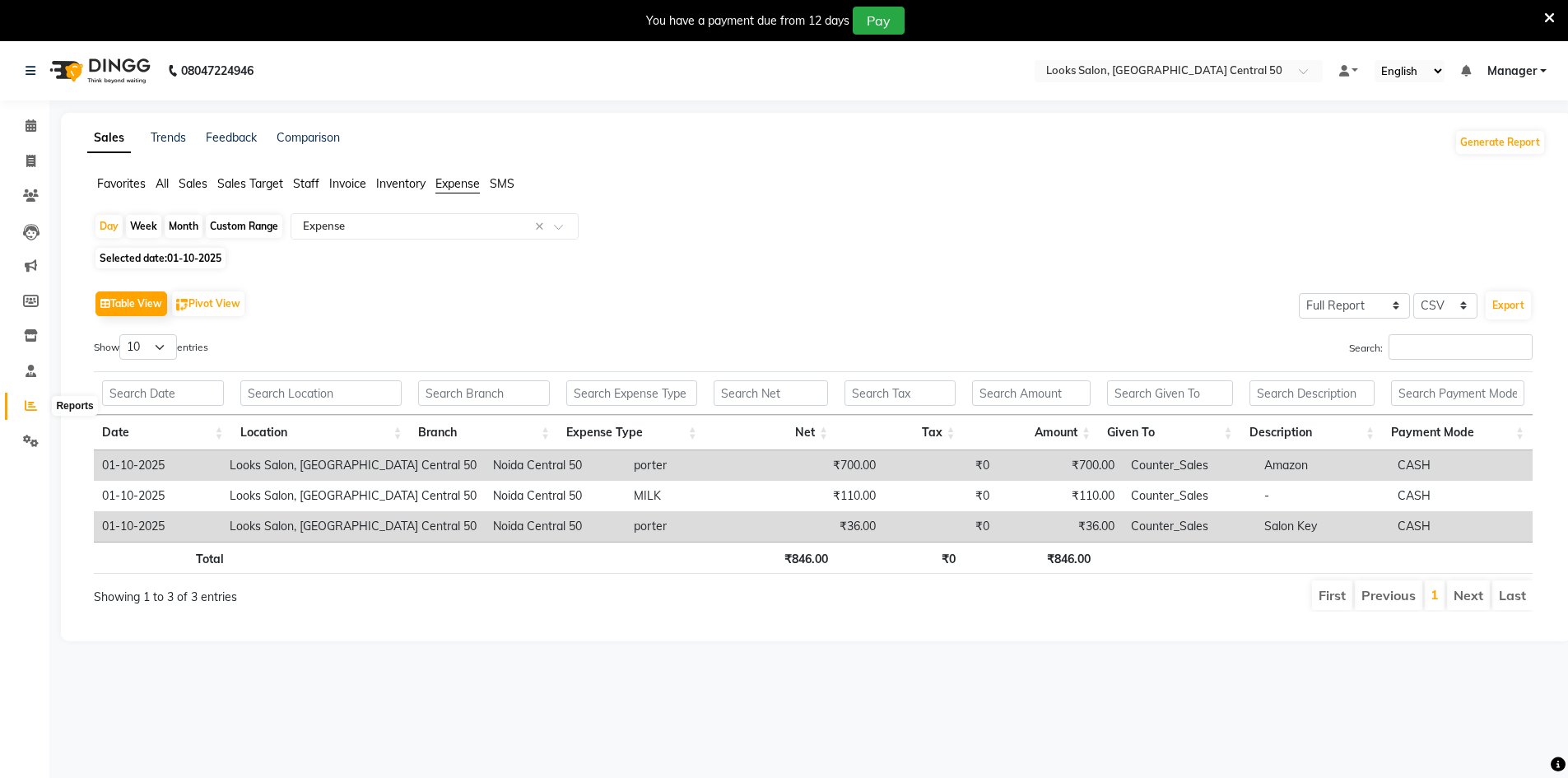
click at [25, 412] on span at bounding box center [31, 406] width 29 height 19
click at [28, 415] on span at bounding box center [31, 406] width 29 height 19
click at [158, 188] on span "All" at bounding box center [162, 184] width 13 height 15
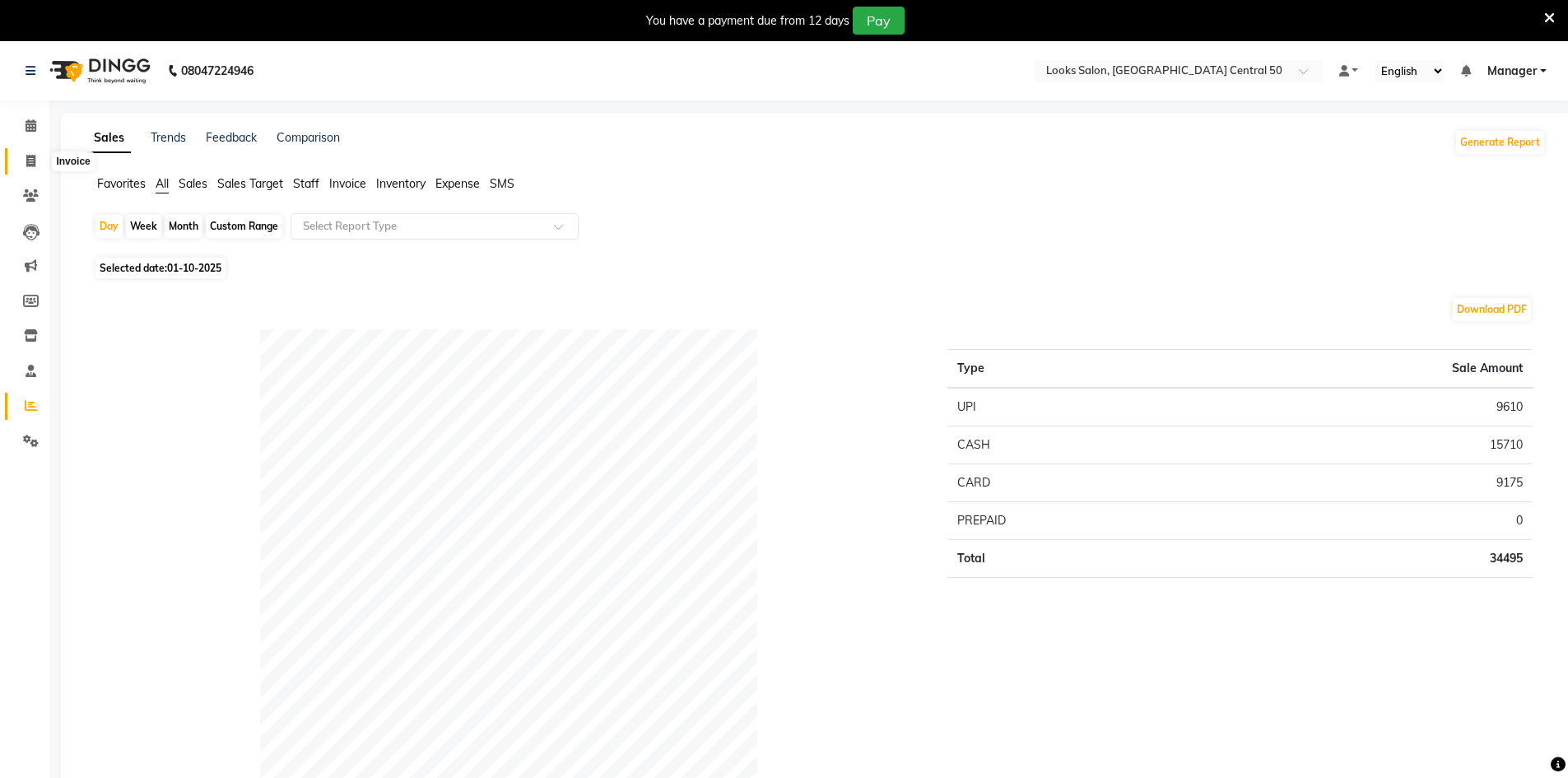
click at [32, 159] on icon at bounding box center [31, 160] width 9 height 12
select select "service"
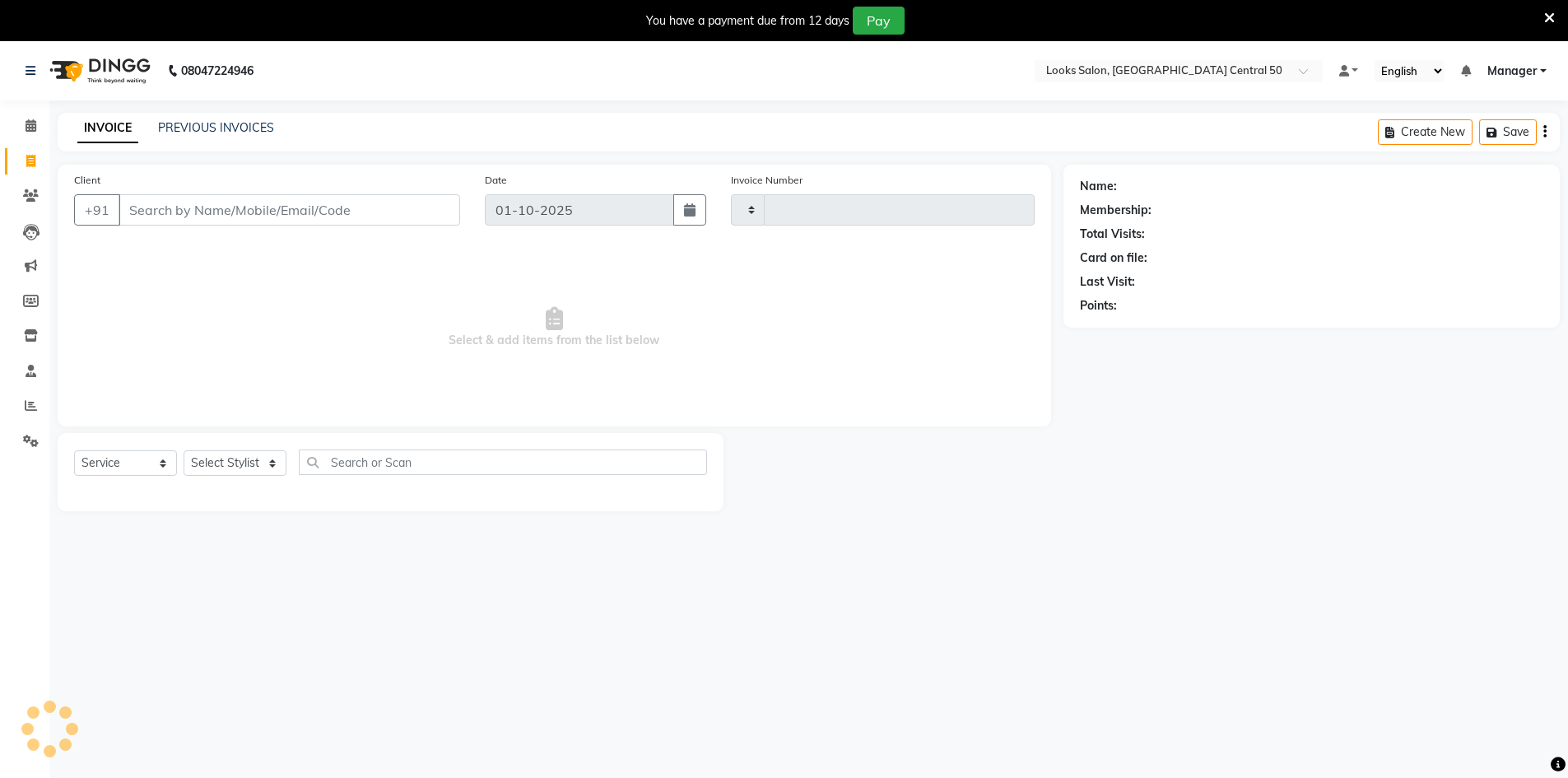
scroll to position [41, 0]
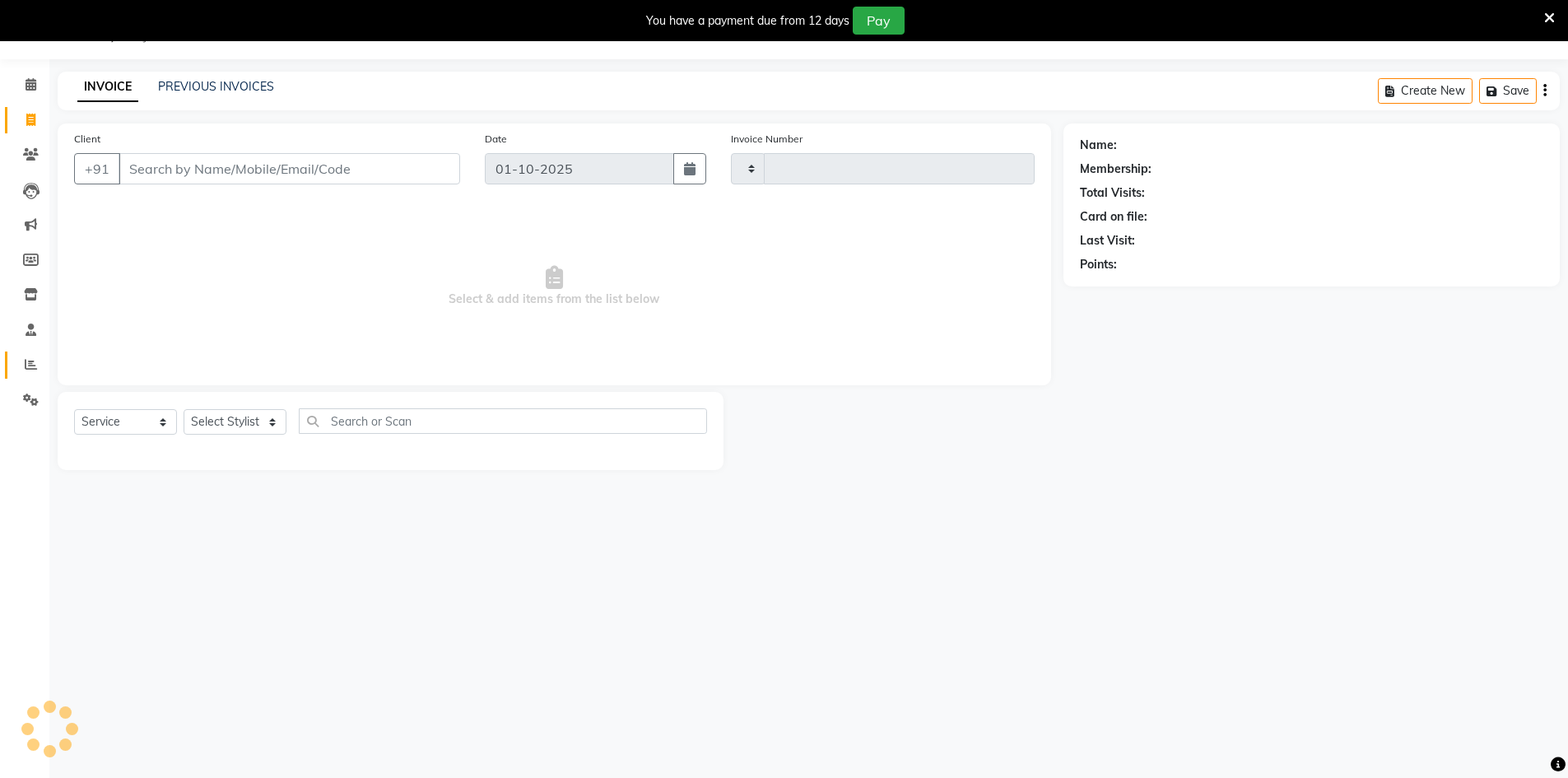
type input "0102"
select select "9051"
click at [213, 91] on link "PREVIOUS INVOICES" at bounding box center [216, 87] width 116 height 15
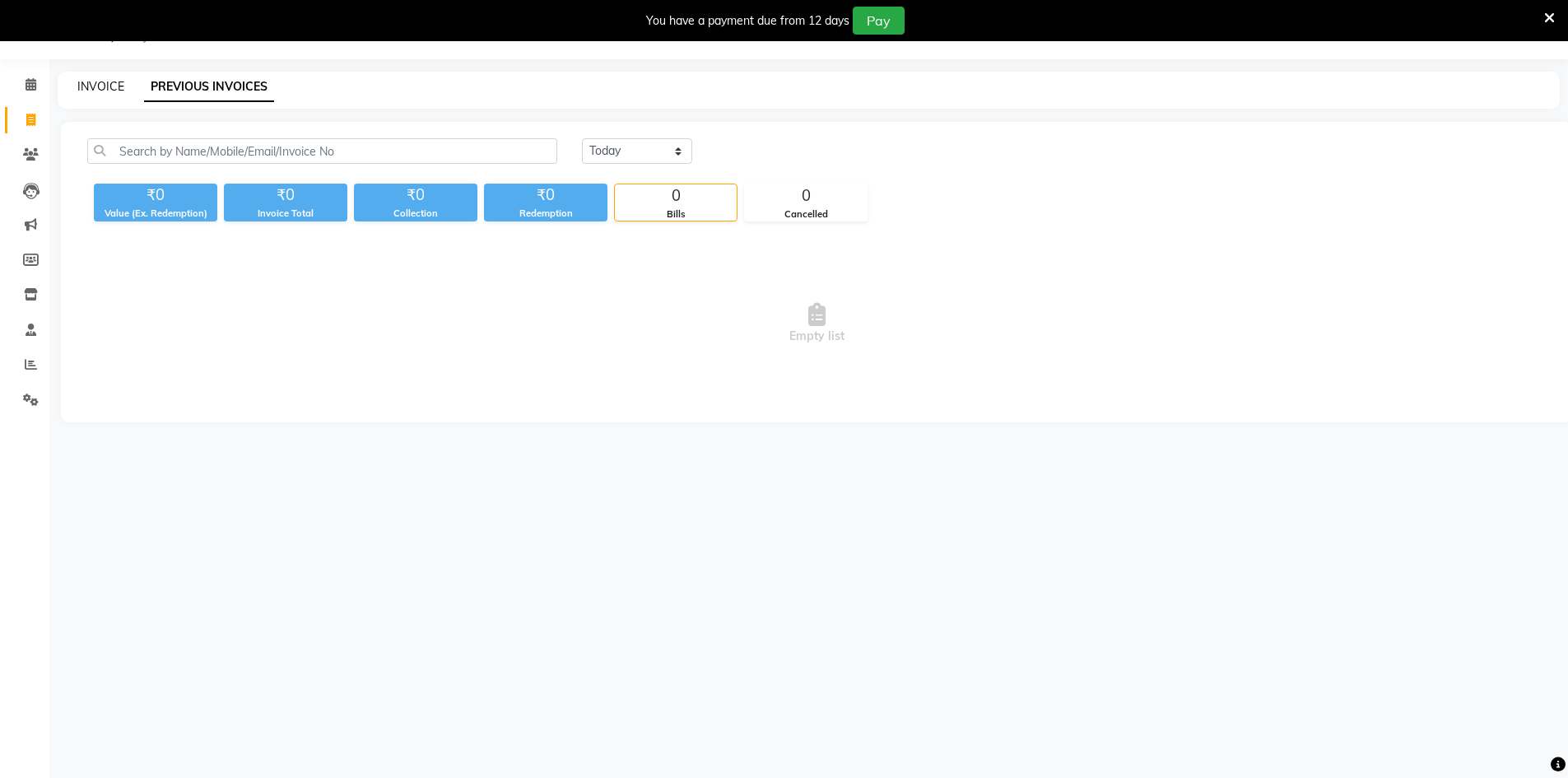
click at [94, 92] on link "INVOICE" at bounding box center [100, 87] width 47 height 15
select select "service"
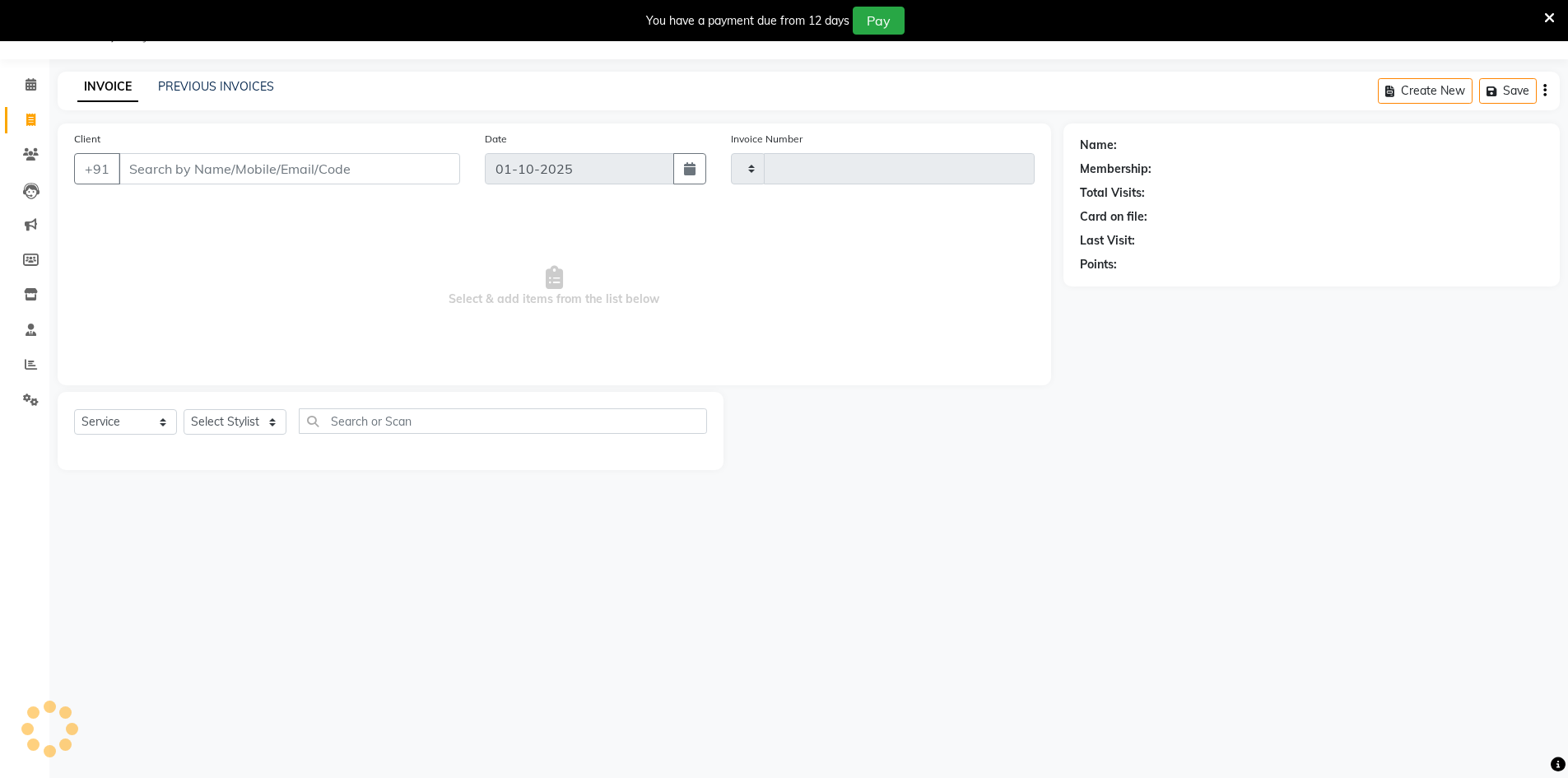
type input "0102"
select select "9051"
click at [28, 153] on icon at bounding box center [31, 154] width 15 height 12
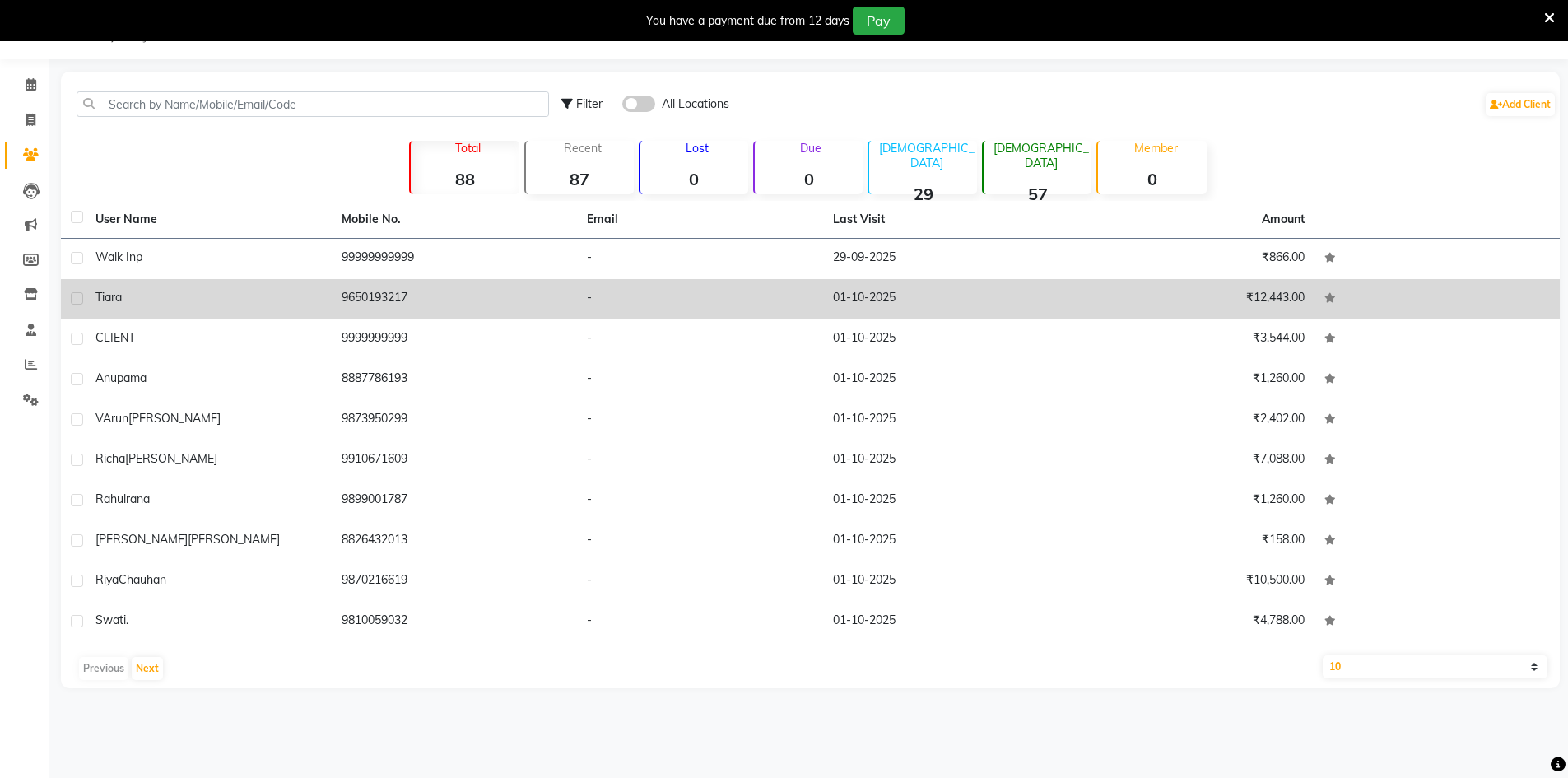
click at [481, 300] on td "9650193217" at bounding box center [455, 299] width 246 height 40
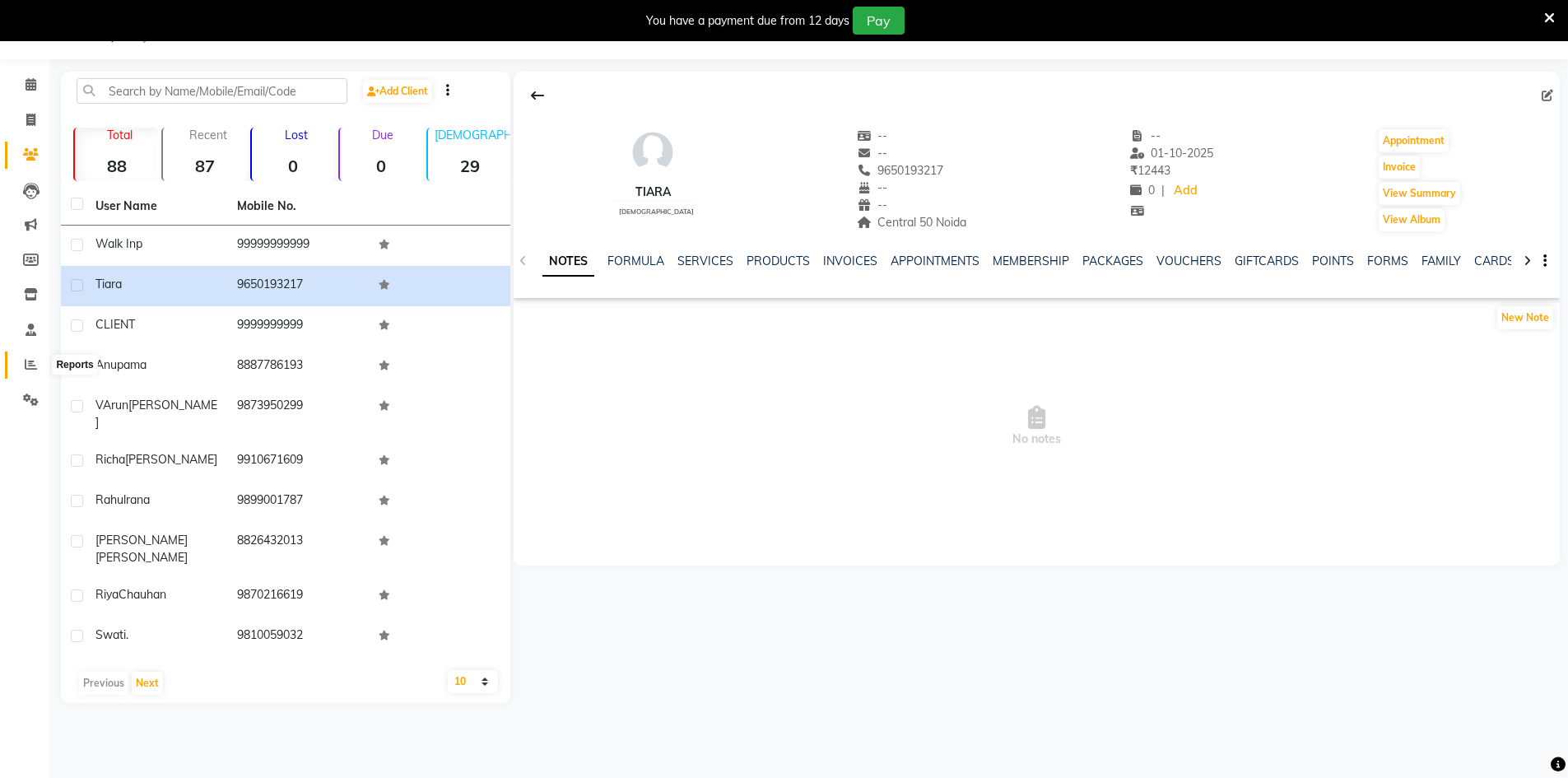
click at [29, 365] on icon at bounding box center [31, 364] width 12 height 12
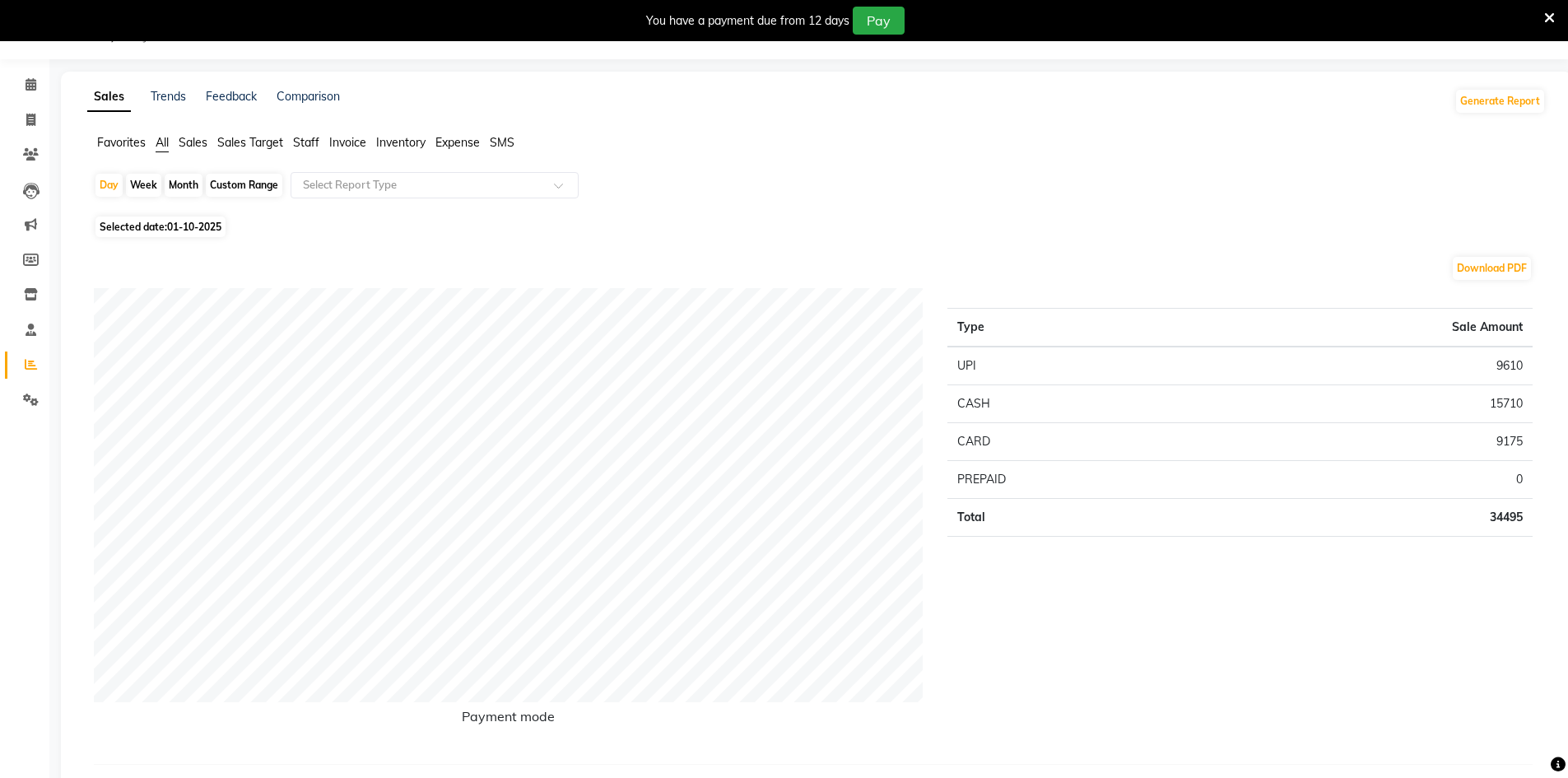
click at [298, 144] on span "Staff" at bounding box center [306, 143] width 27 height 15
click at [345, 180] on input "text" at bounding box center [417, 185] width 237 height 16
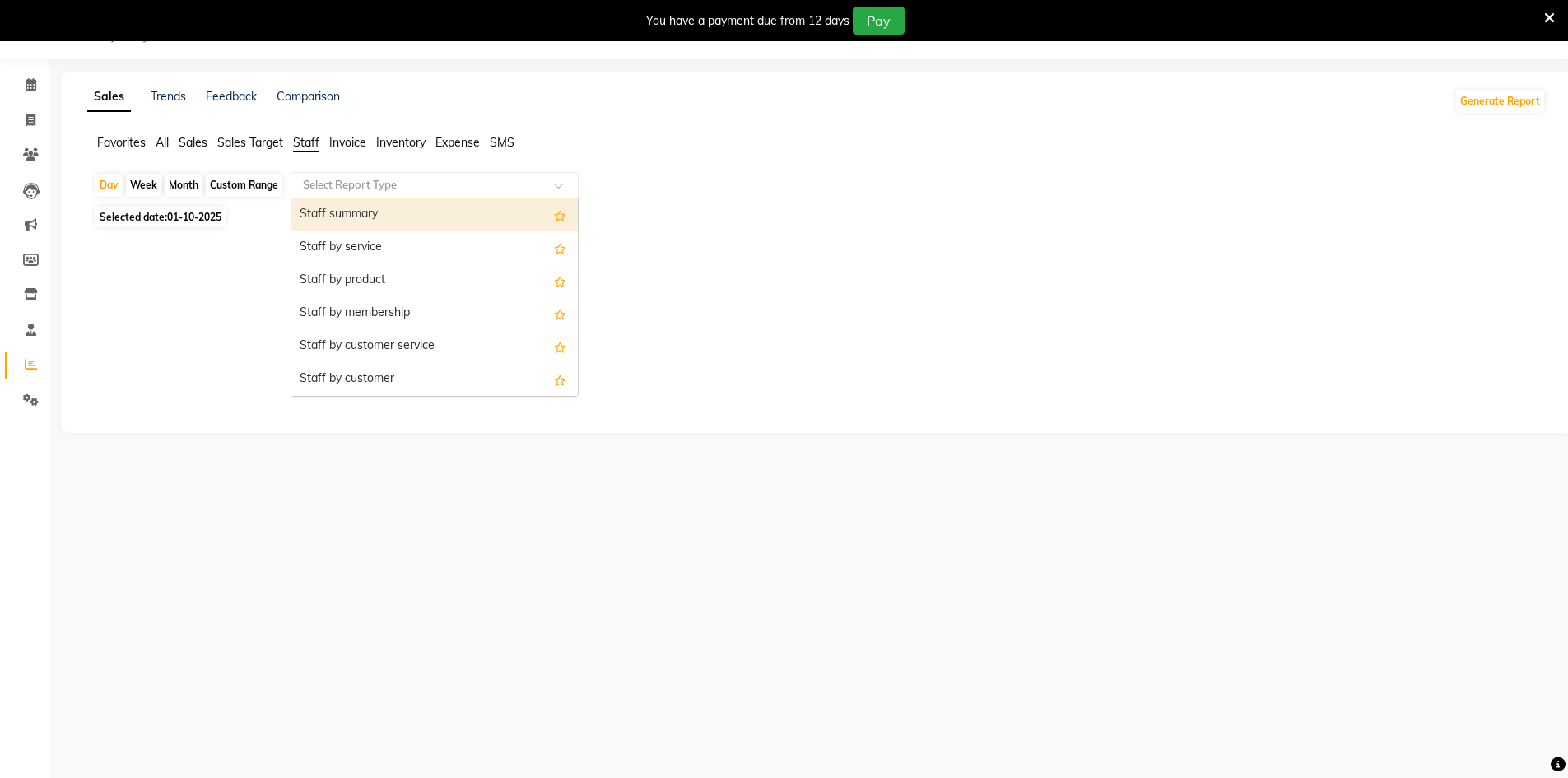
click at [384, 205] on div "Staff summary" at bounding box center [435, 215] width 287 height 33
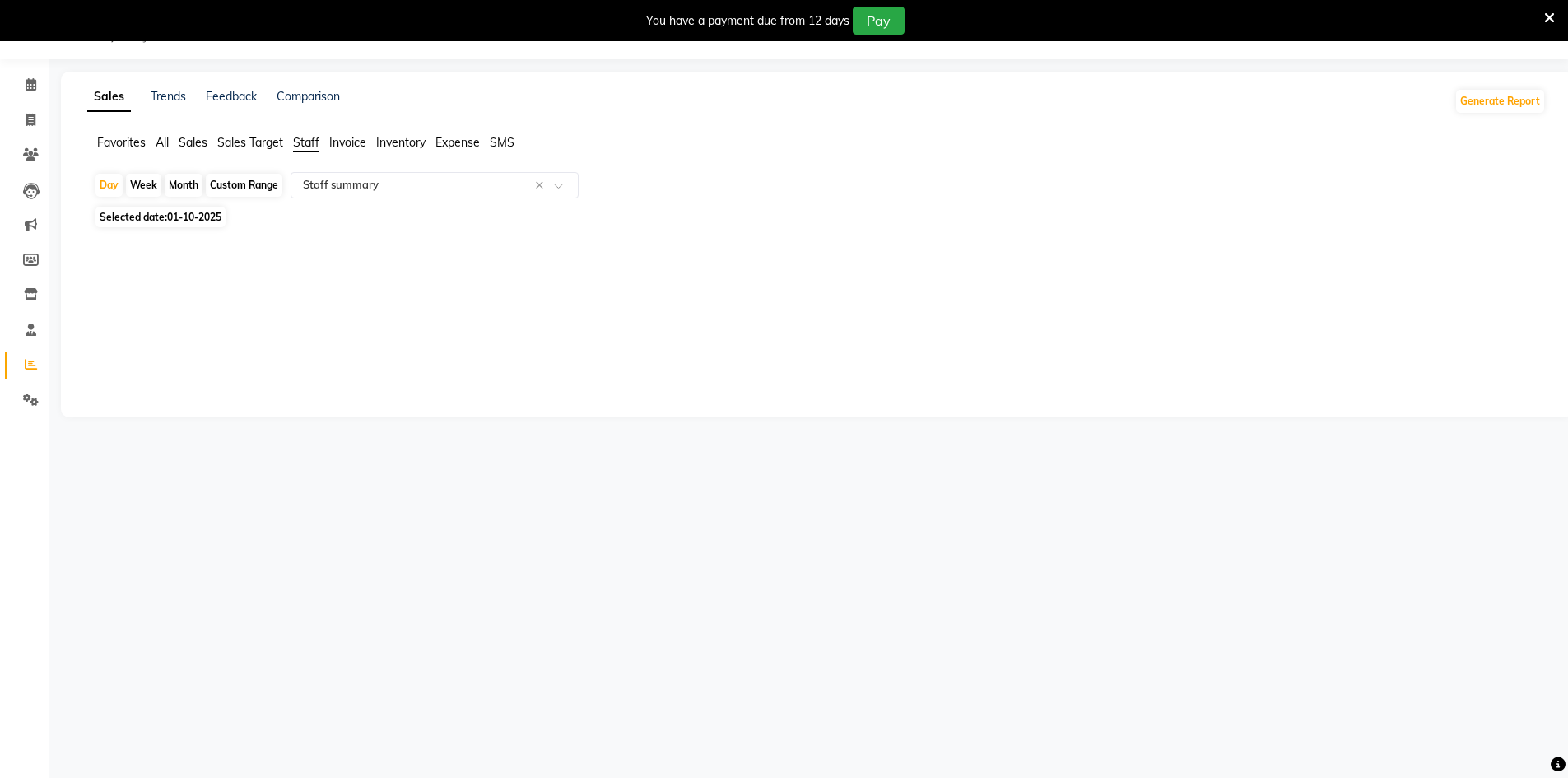
click at [189, 215] on span "01-10-2025" at bounding box center [193, 216] width 54 height 12
select select "10"
select select "2025"
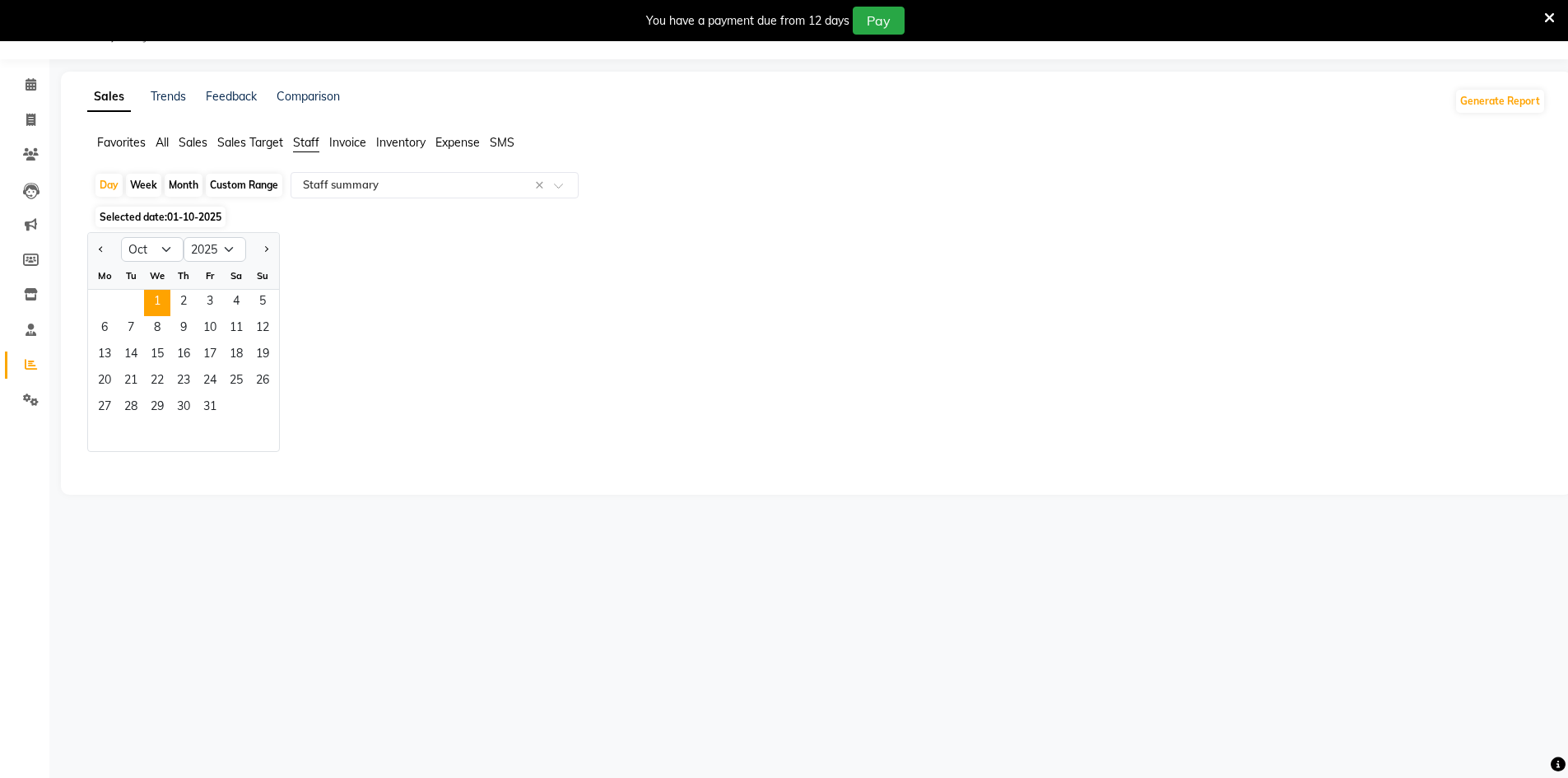
click at [373, 268] on div "Jan Feb Mar Apr May Jun Jul Aug Sep Oct Nov Dec 2015 2016 2017 2018 2019 2020 2…" at bounding box center [817, 342] width 1458 height 220
click at [32, 293] on icon at bounding box center [31, 294] width 14 height 12
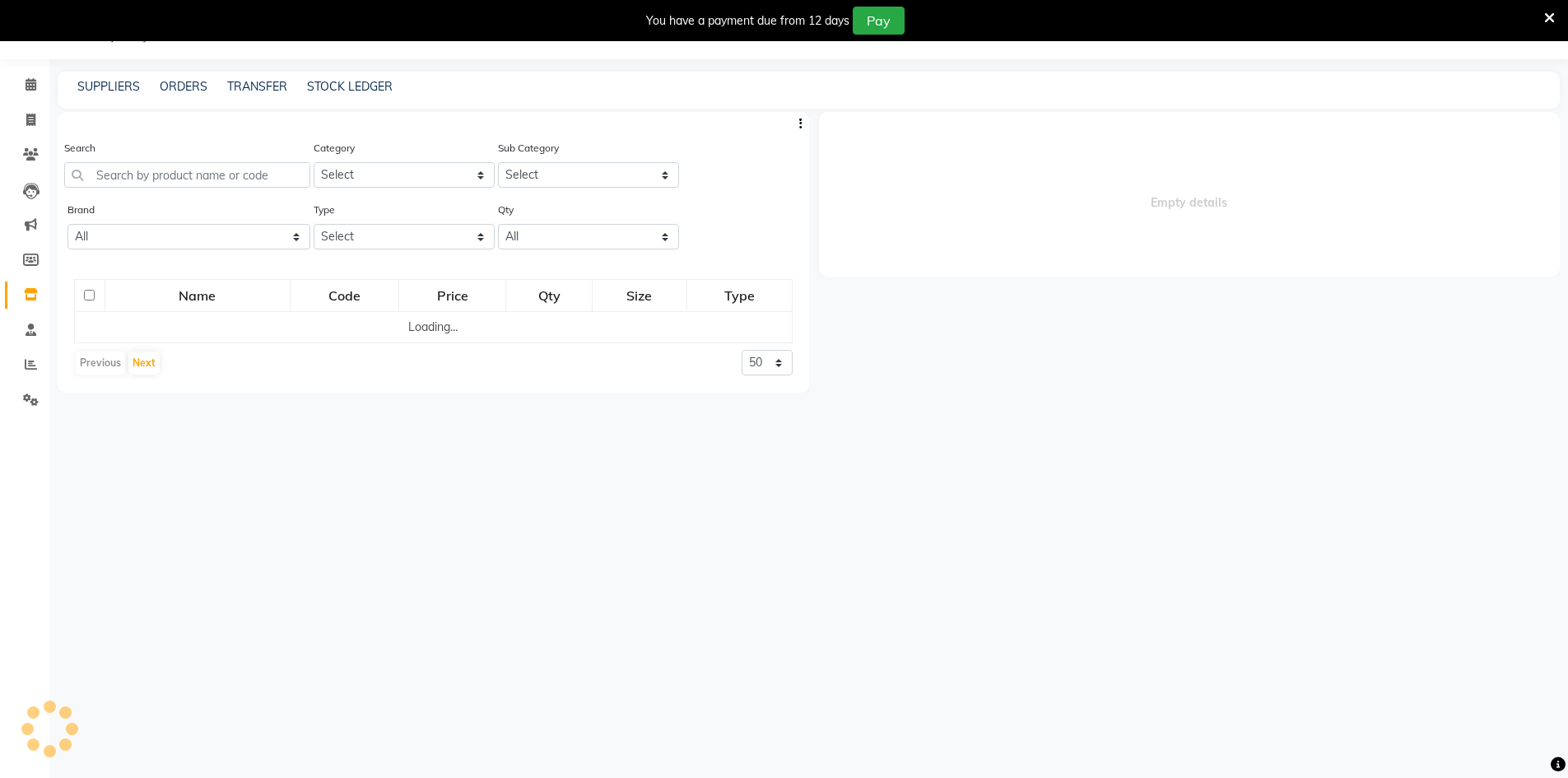
select select
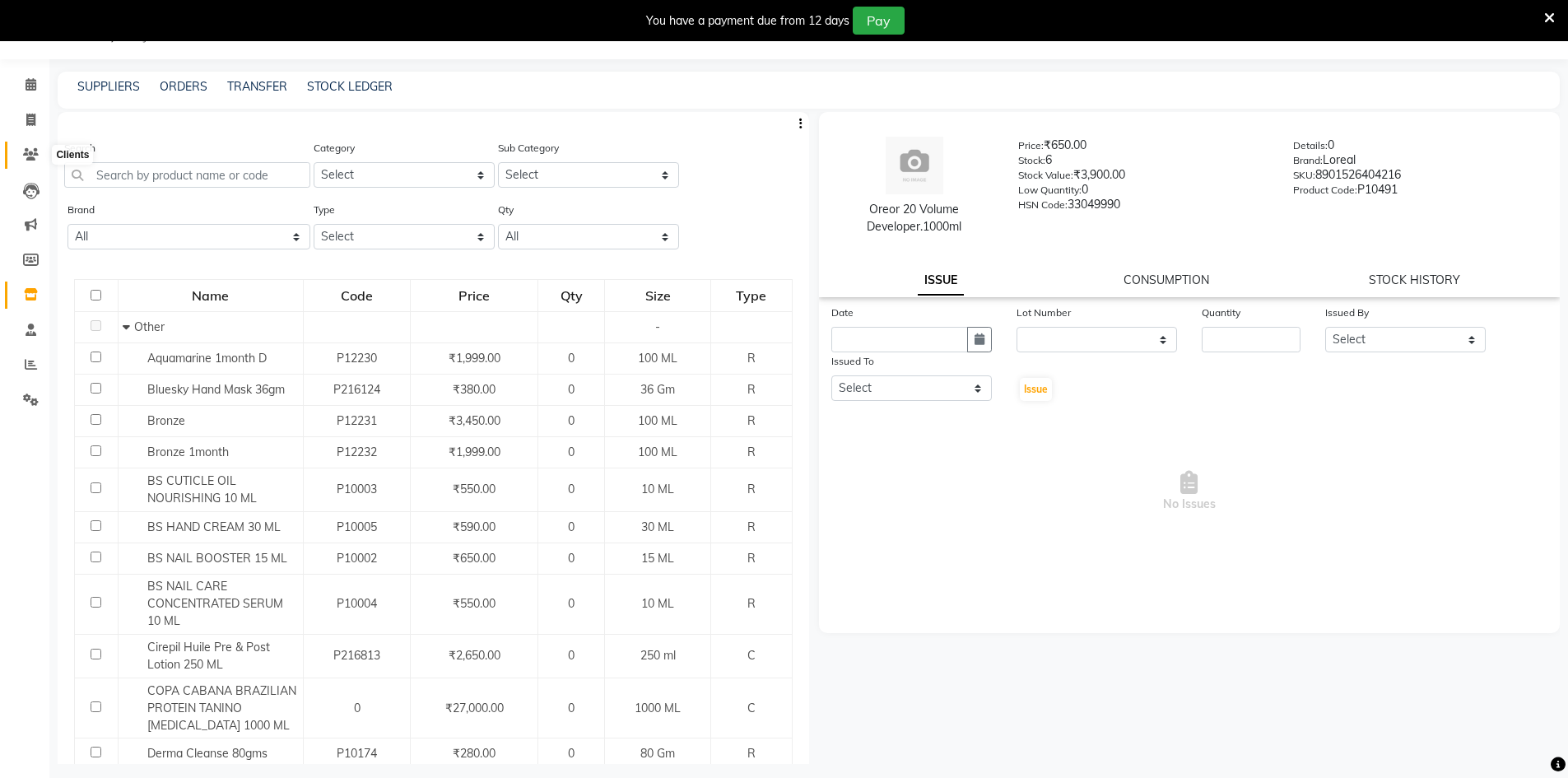
click at [29, 154] on icon at bounding box center [31, 154] width 15 height 12
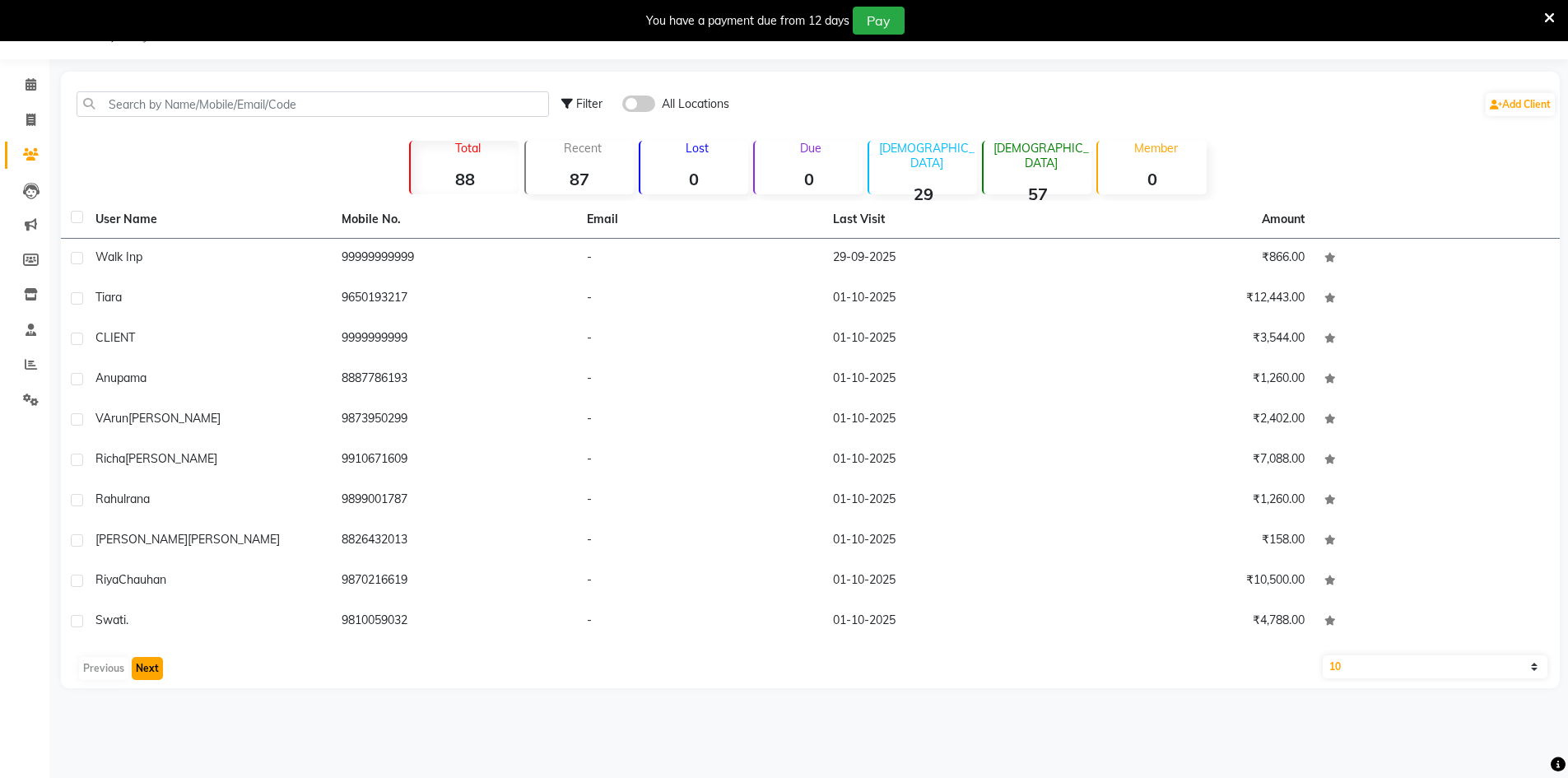
click at [153, 667] on button "Next" at bounding box center [147, 668] width 31 height 23
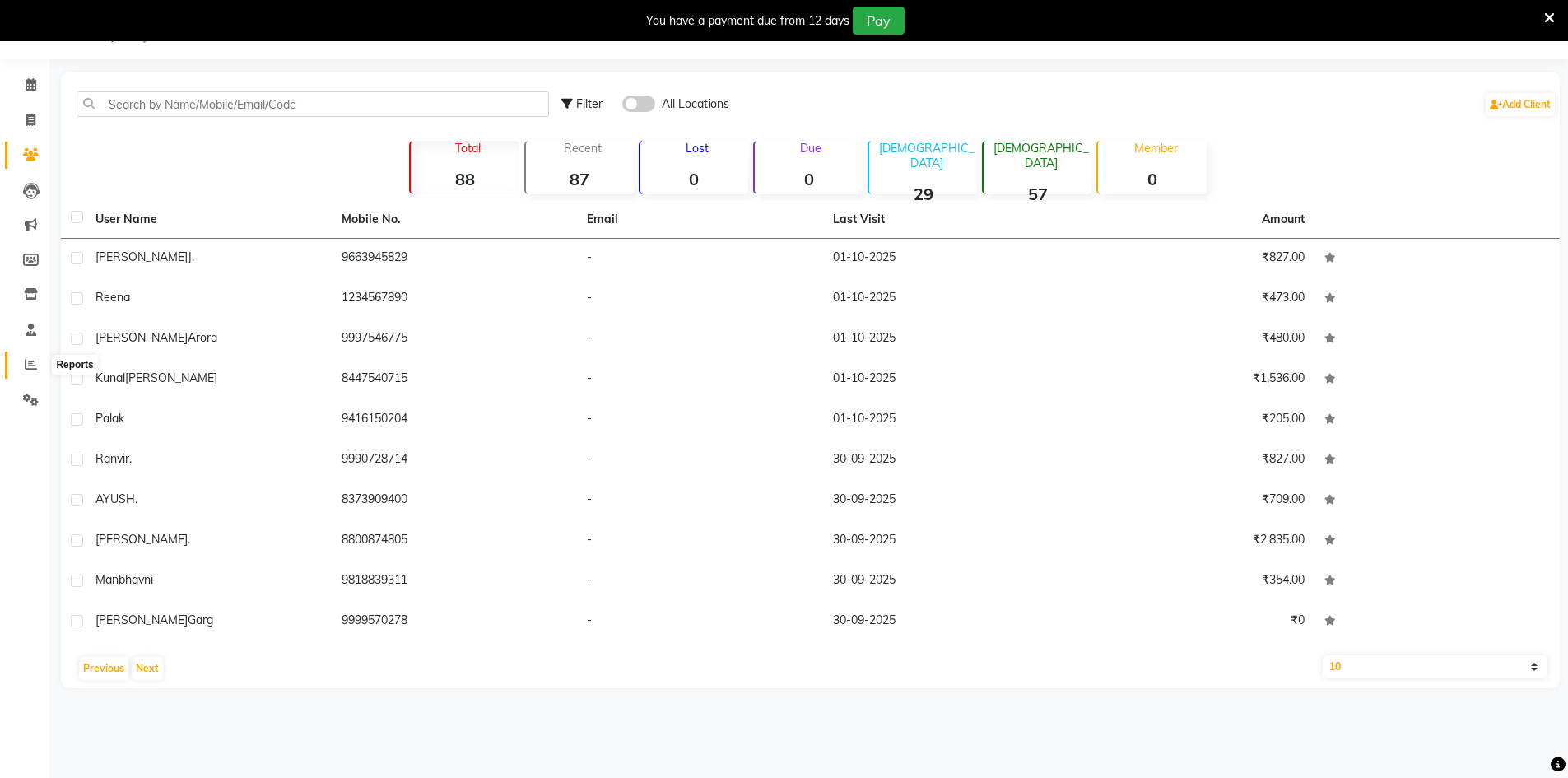
click at [32, 366] on icon at bounding box center [31, 364] width 12 height 12
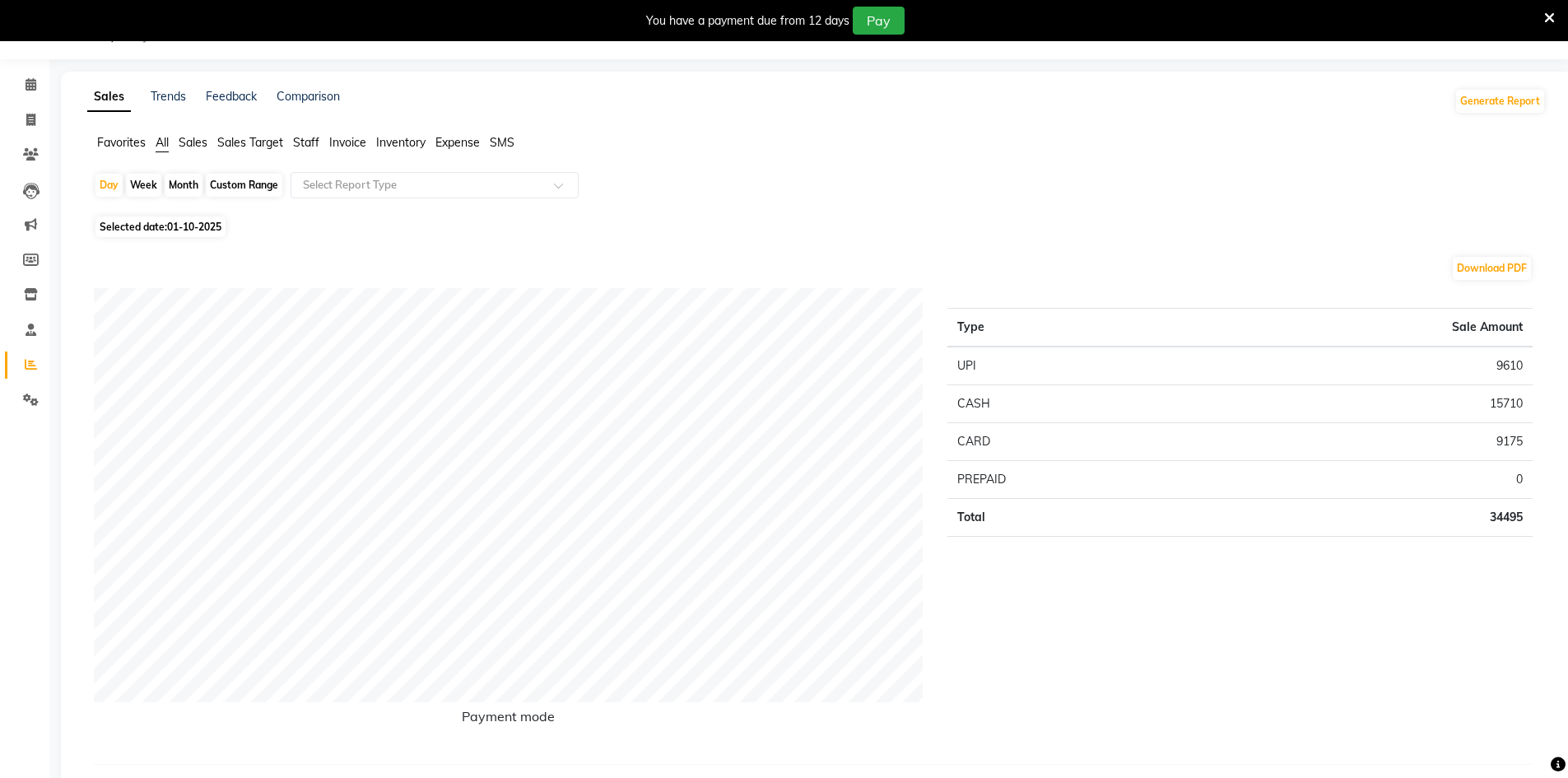
click at [310, 141] on span "Staff" at bounding box center [306, 143] width 27 height 15
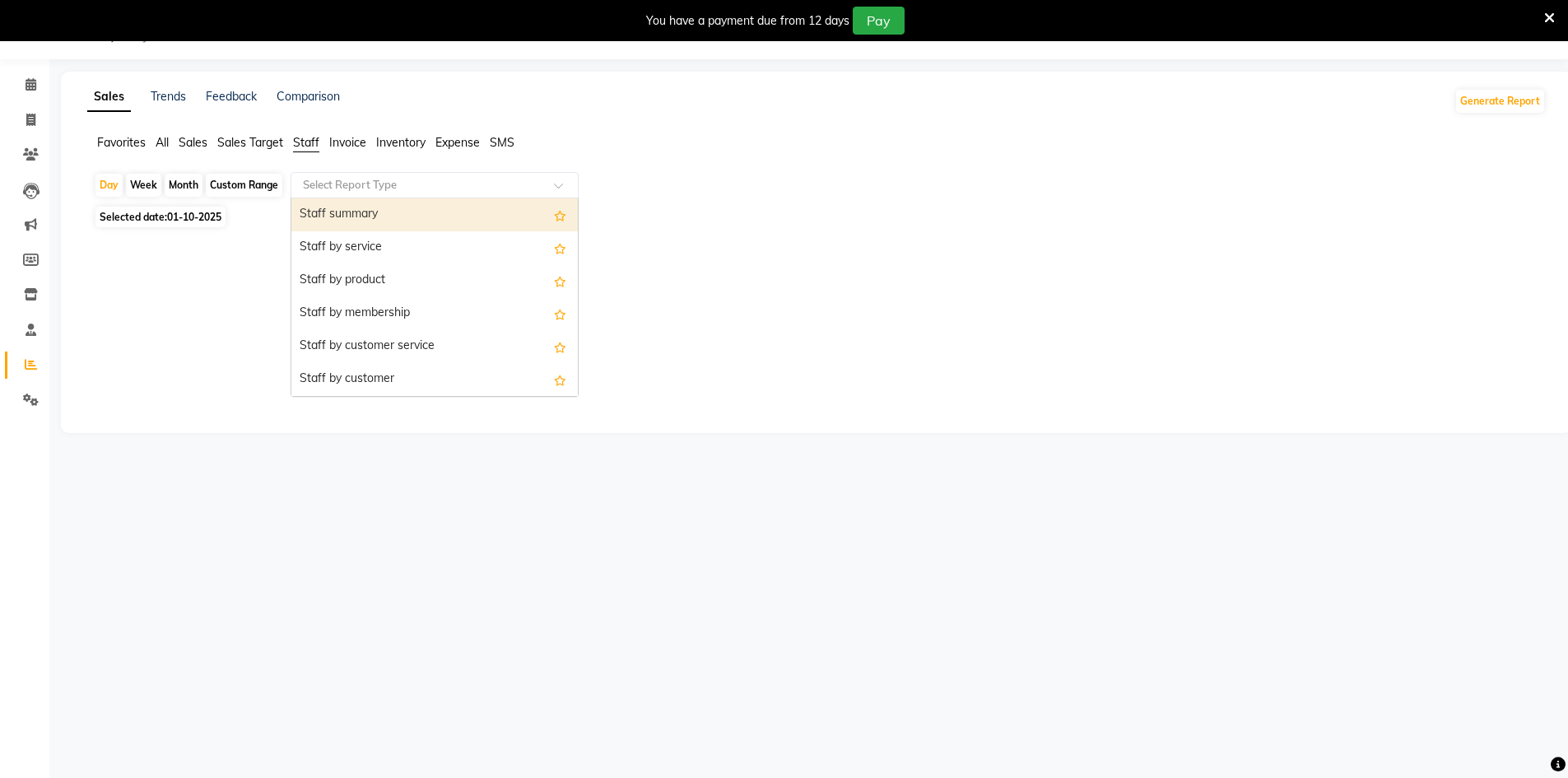
click at [346, 191] on input "text" at bounding box center [417, 185] width 237 height 16
click at [215, 300] on div at bounding box center [813, 324] width 1439 height 118
click at [325, 186] on input "text" at bounding box center [417, 185] width 237 height 16
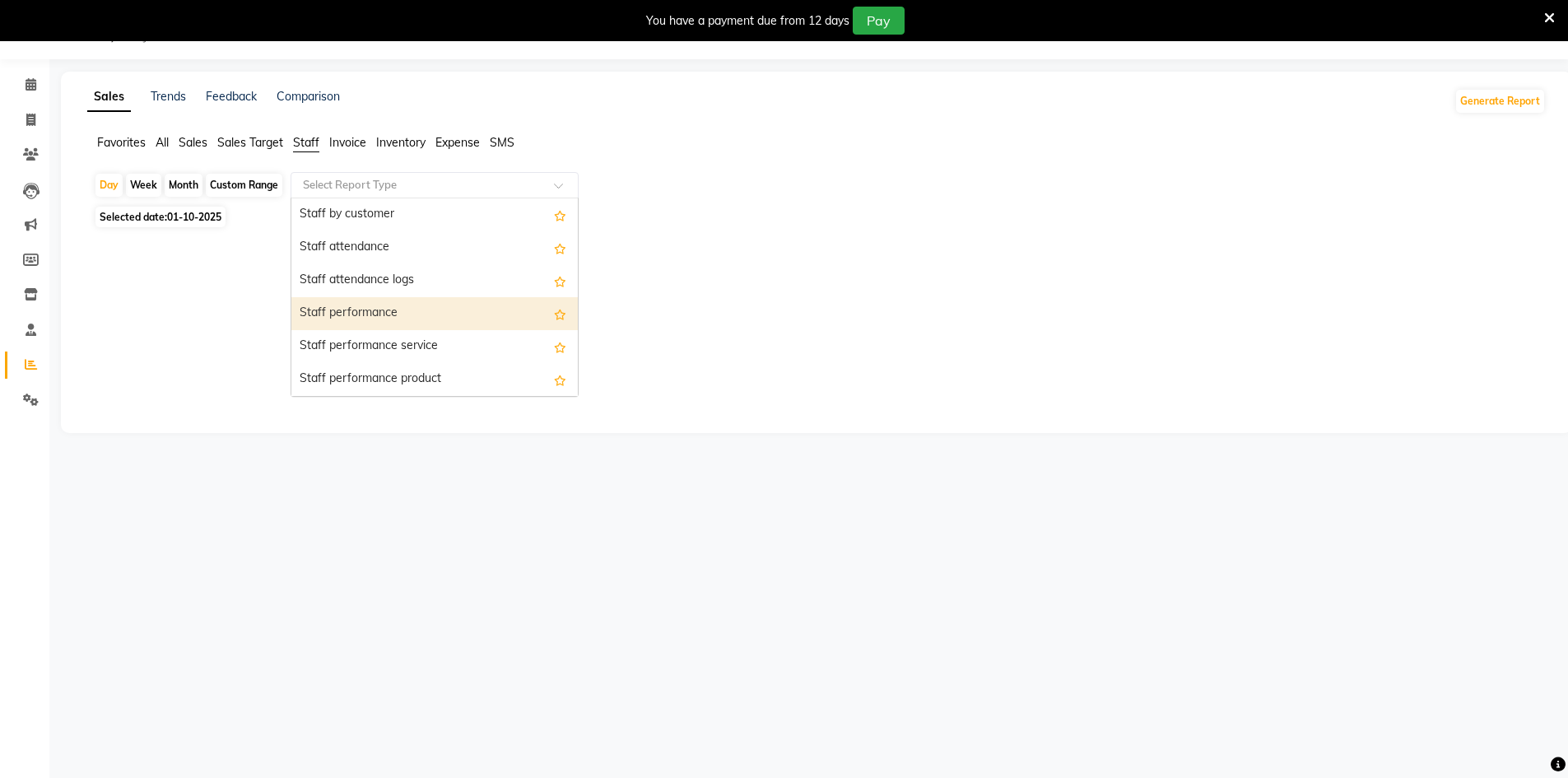
click at [132, 341] on div at bounding box center [813, 324] width 1439 height 118
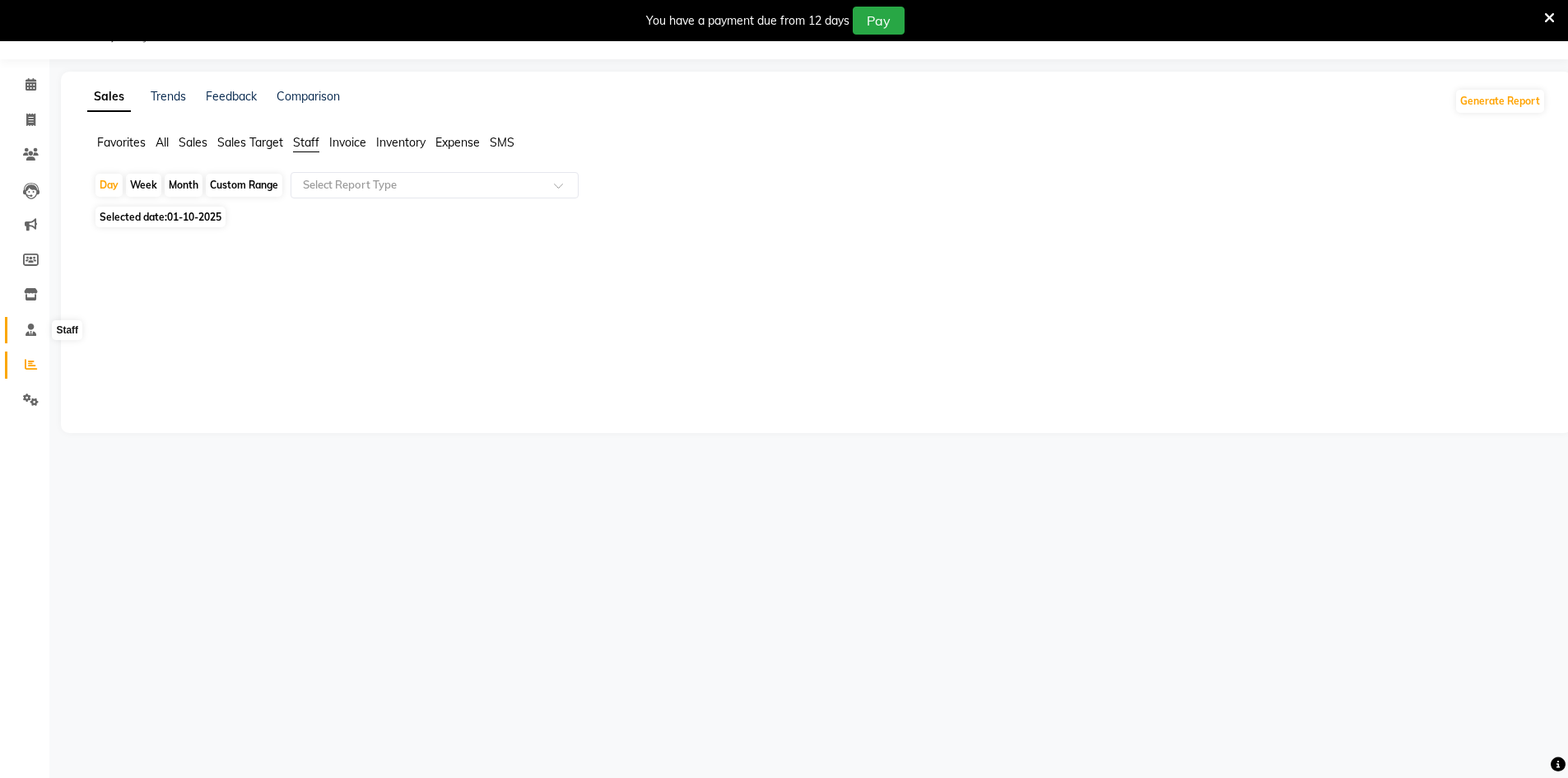
click at [32, 329] on icon at bounding box center [31, 329] width 10 height 12
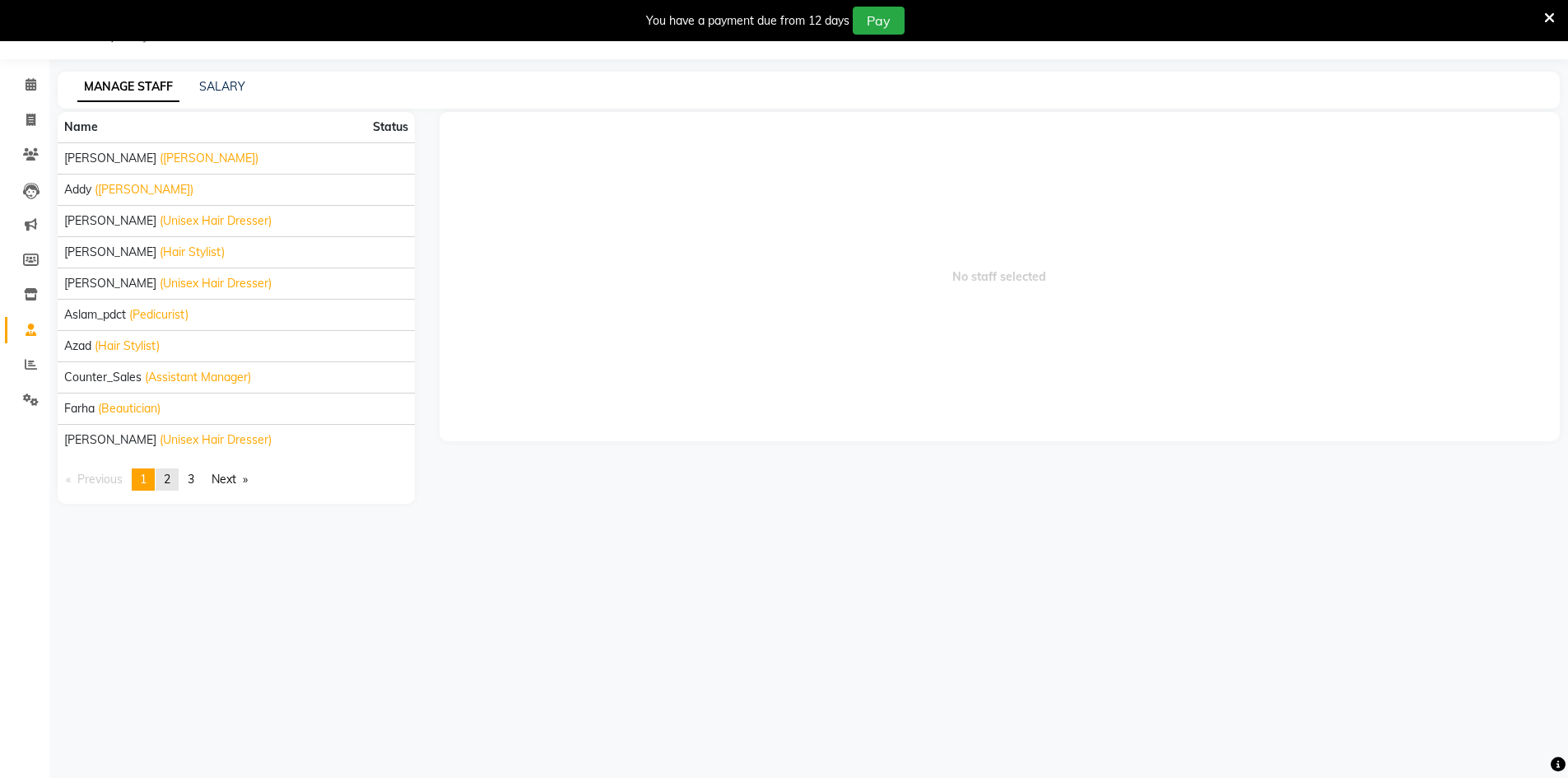
click at [171, 478] on span "2" at bounding box center [167, 480] width 7 height 15
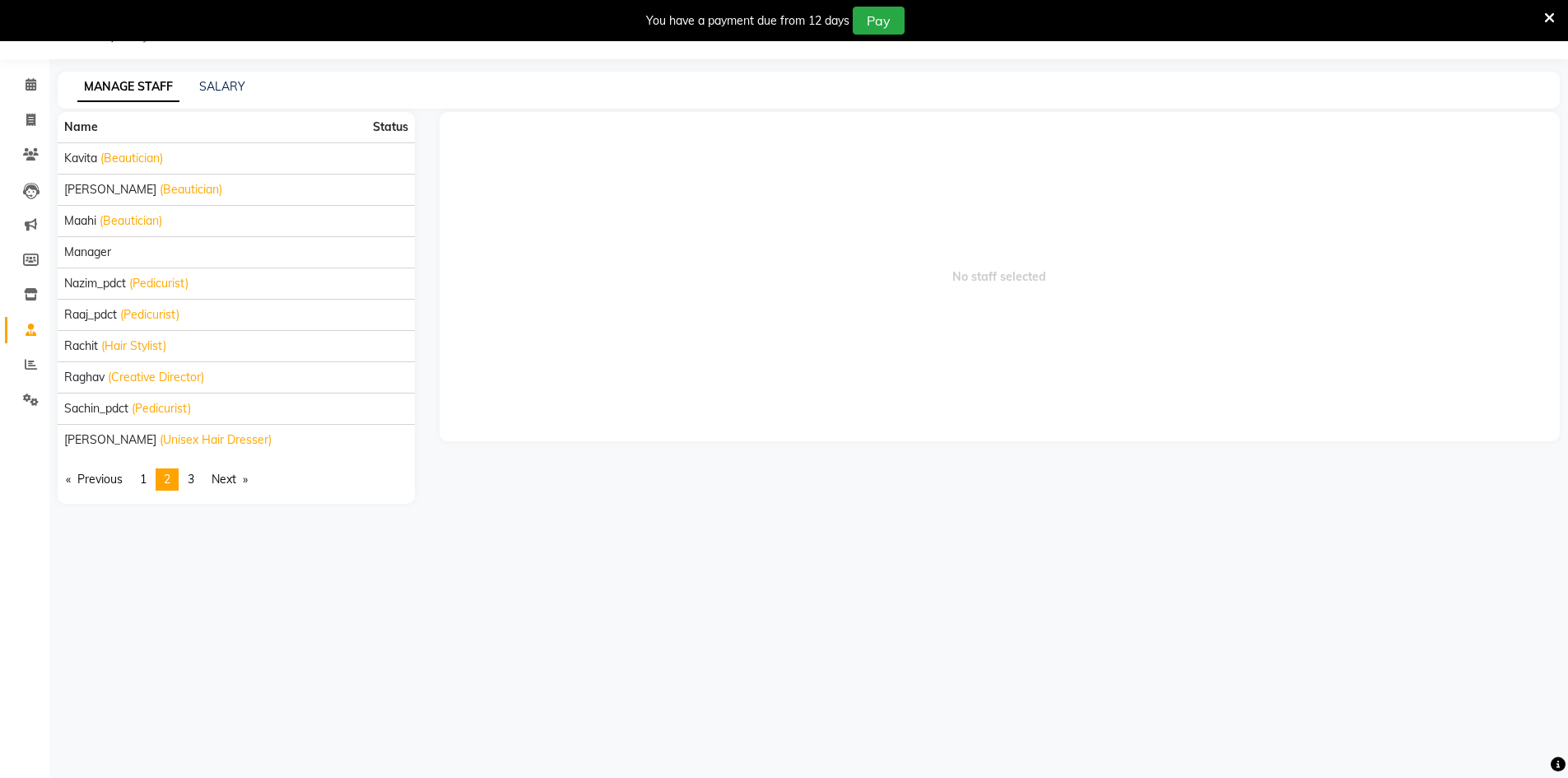
click at [171, 478] on span "2" at bounding box center [167, 480] width 7 height 15
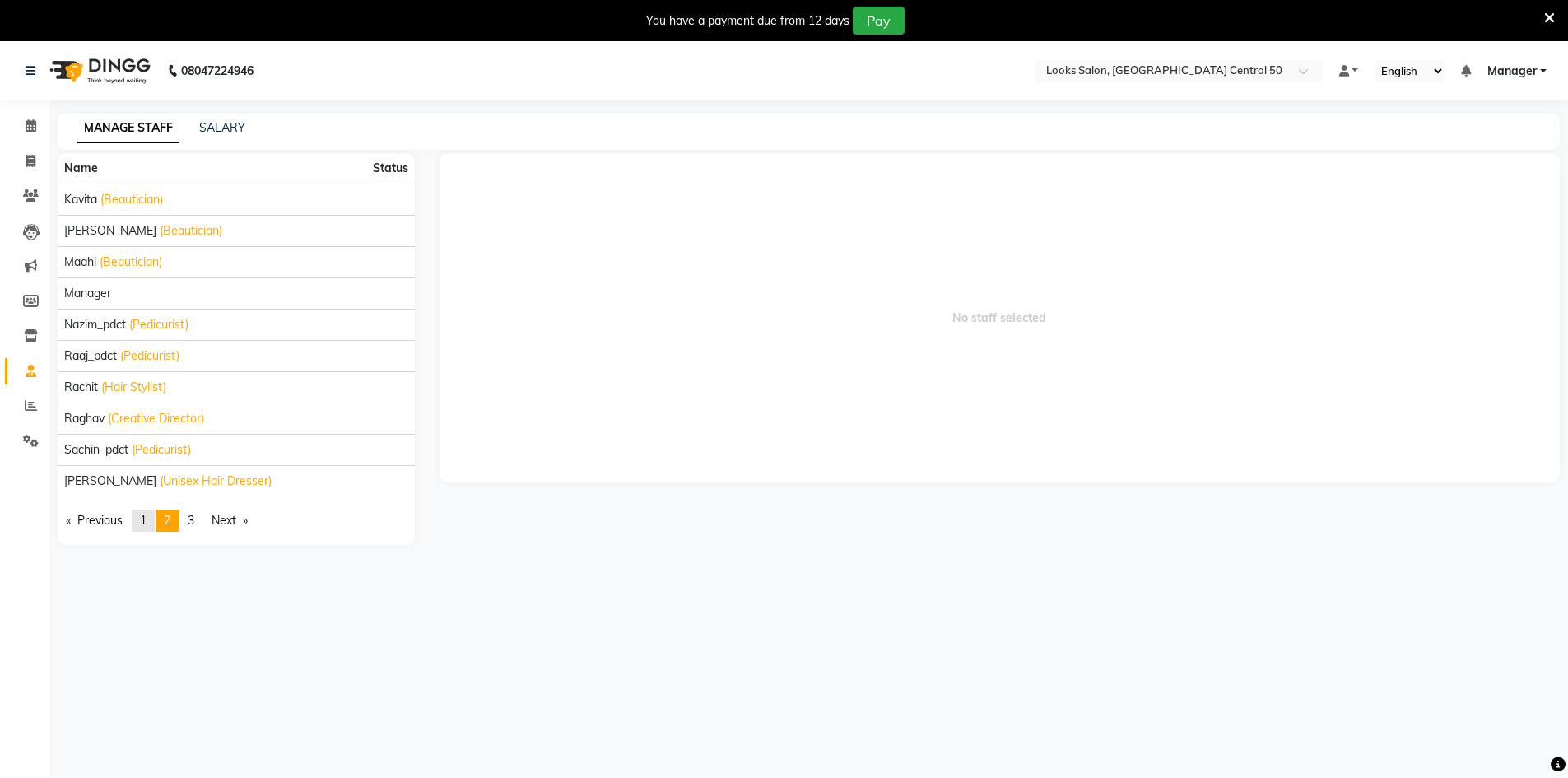
click at [147, 522] on span "1" at bounding box center [143, 521] width 7 height 15
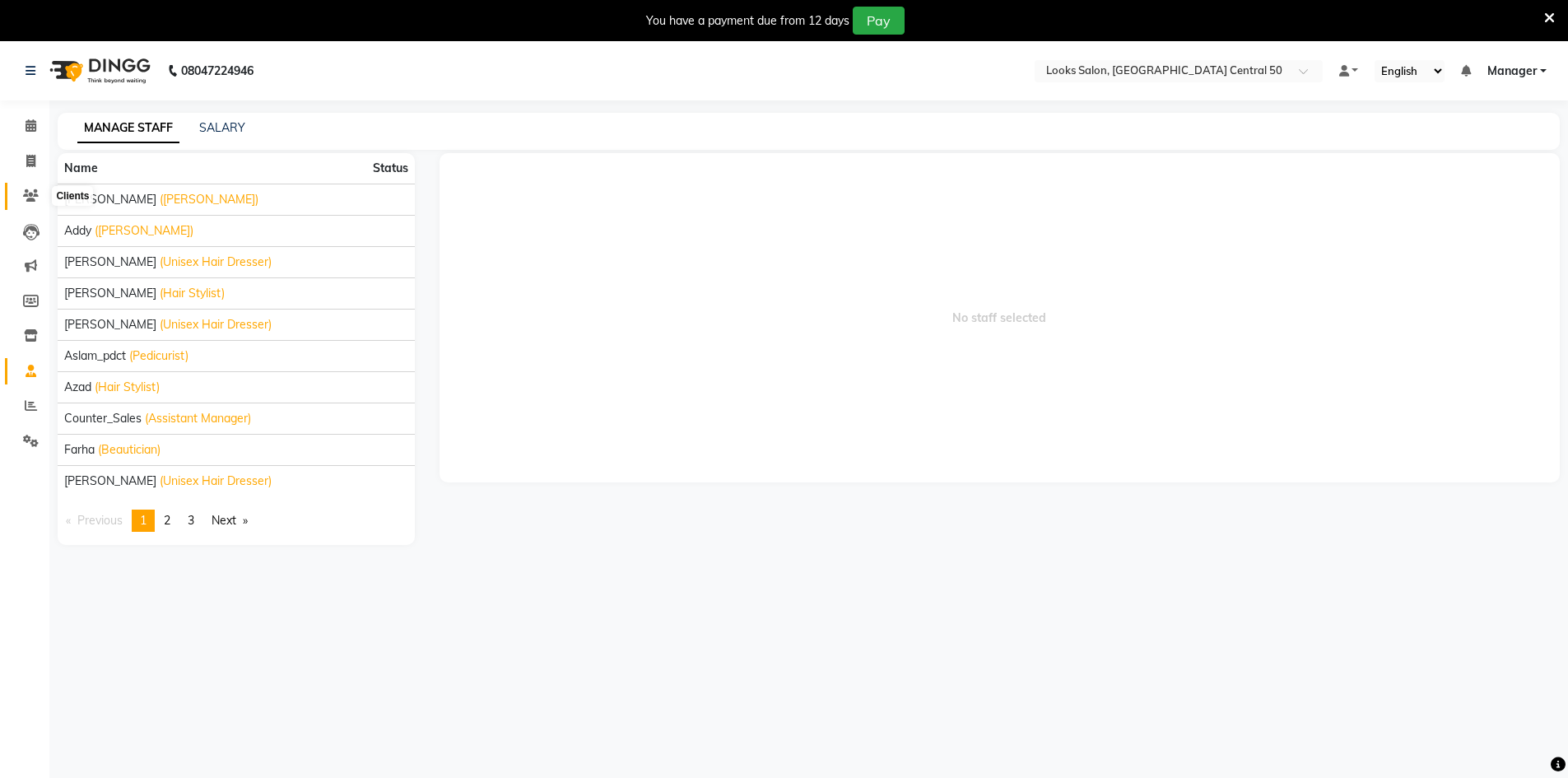
click at [36, 199] on icon at bounding box center [31, 195] width 15 height 12
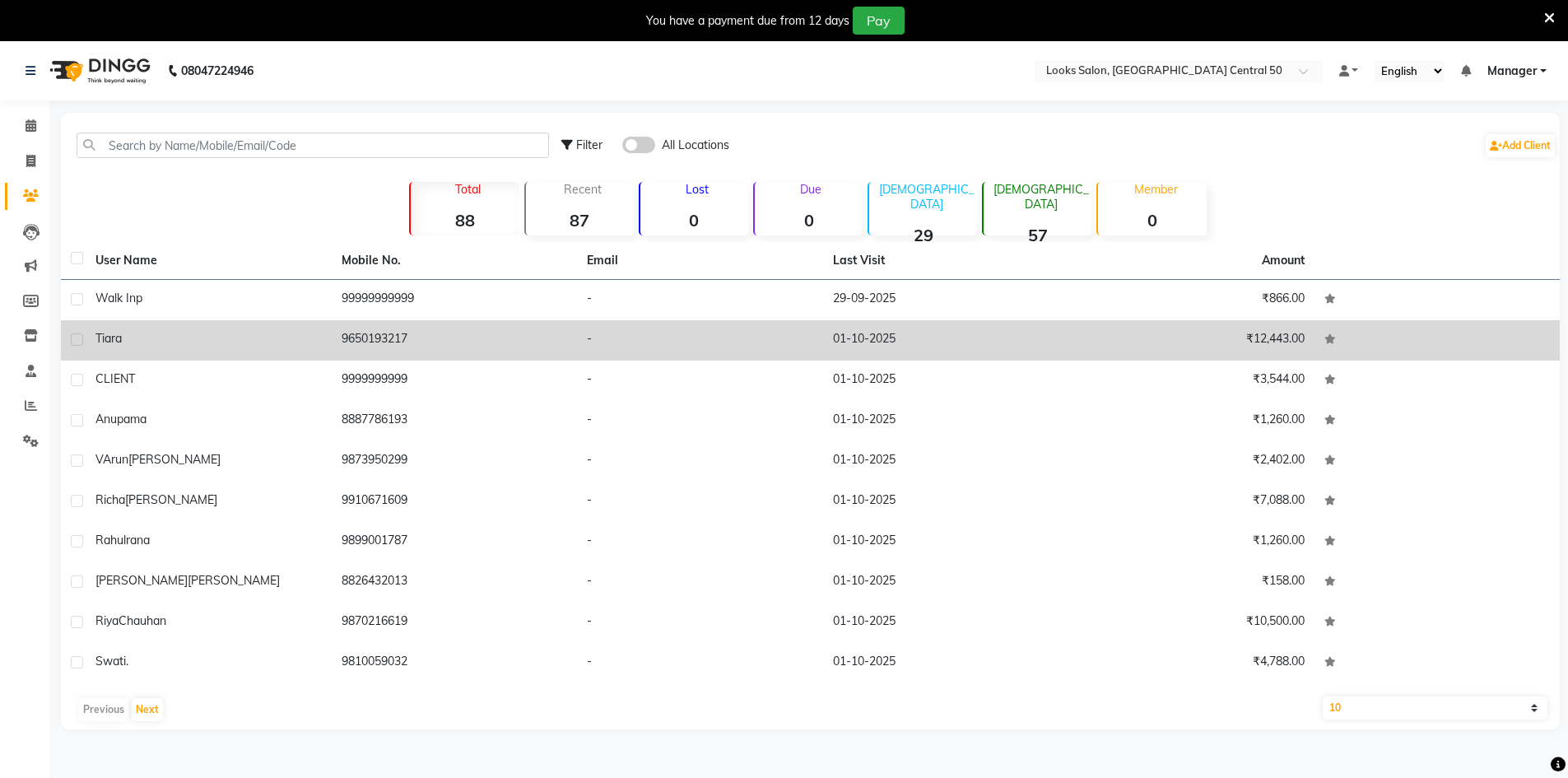
click at [575, 353] on td "9650193217" at bounding box center [455, 340] width 246 height 40
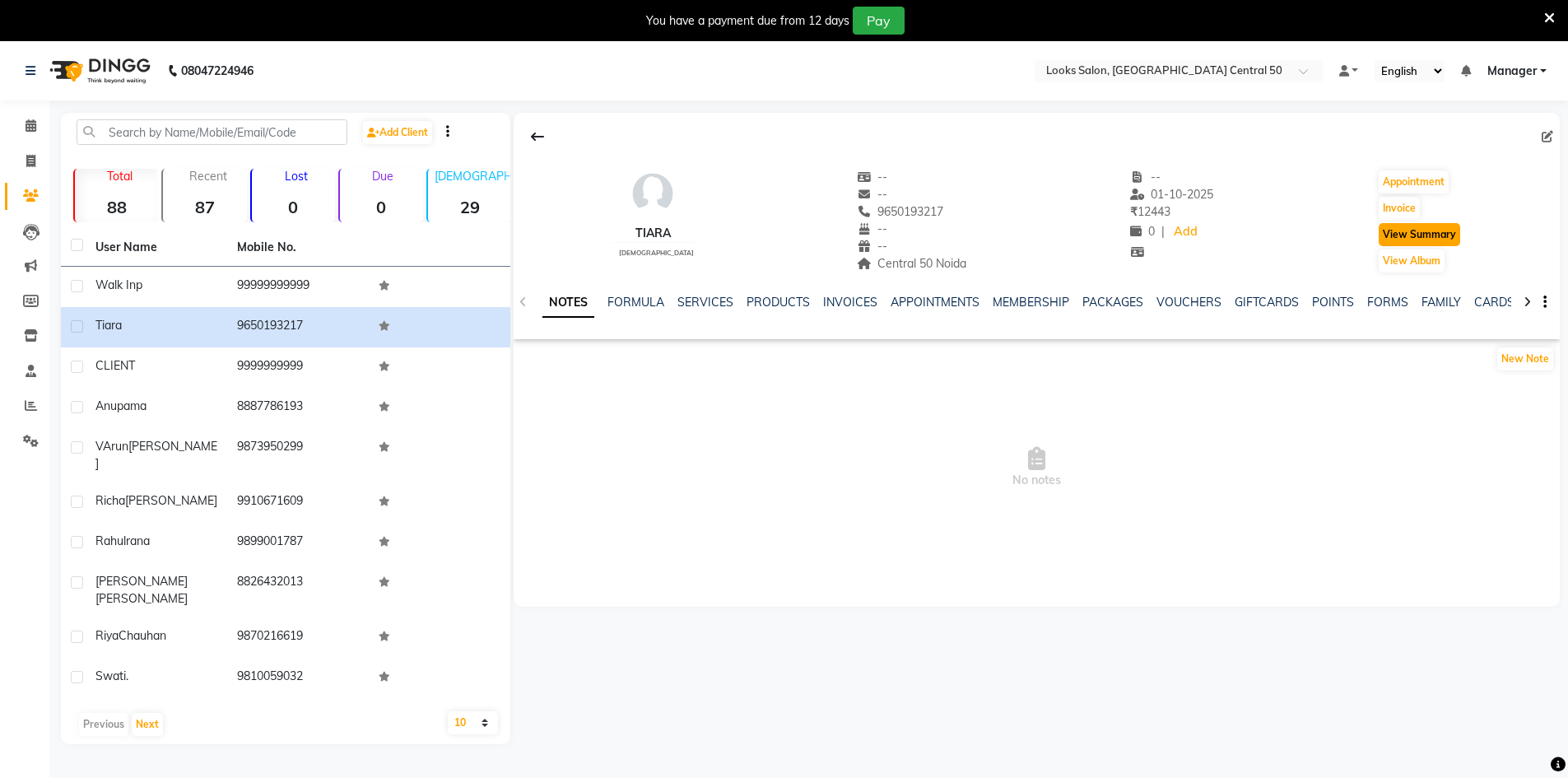
click at [1436, 237] on button "View Summary" at bounding box center [1419, 235] width 81 height 23
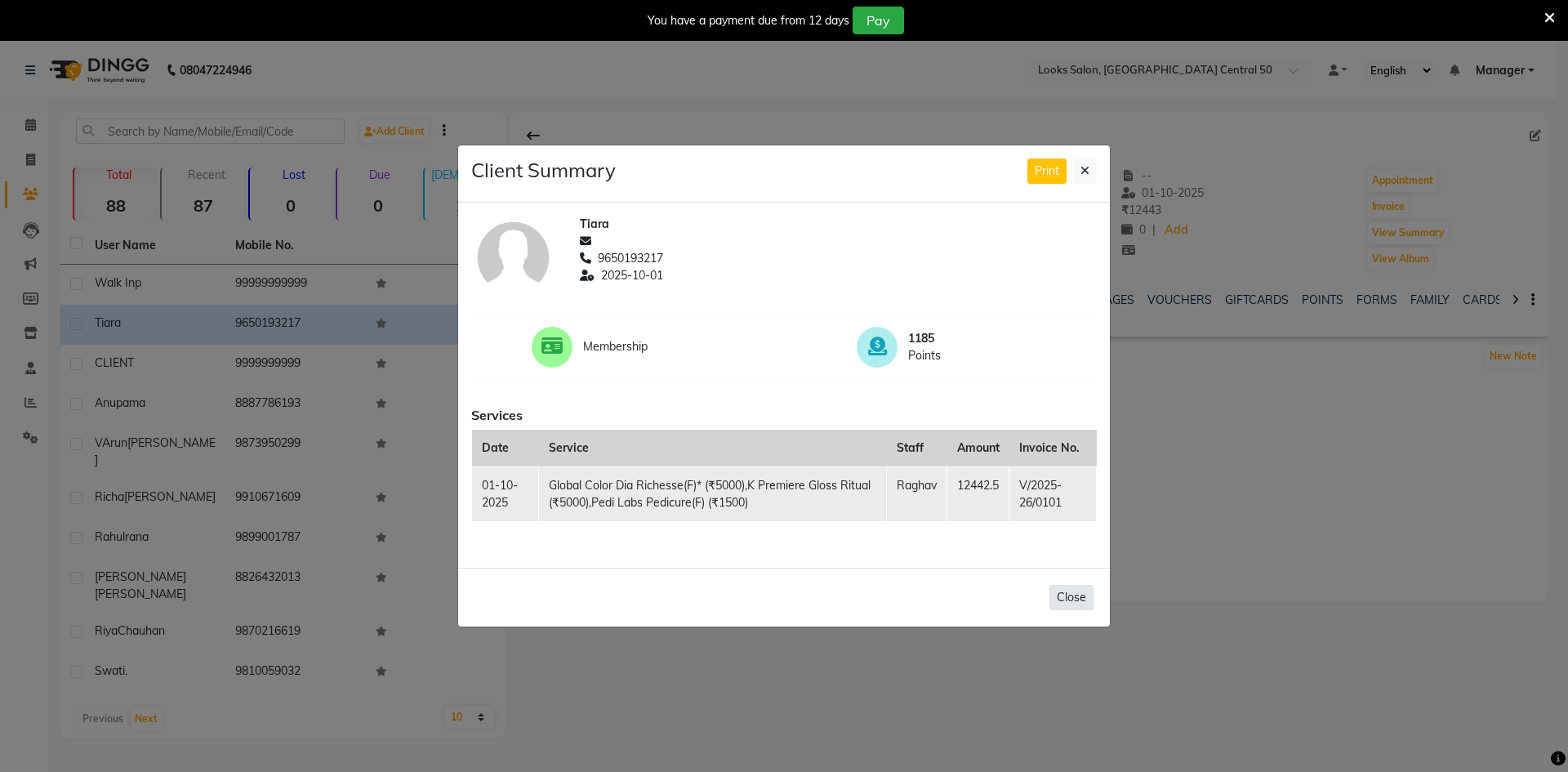
click at [1071, 602] on button "Close" at bounding box center [1071, 597] width 44 height 26
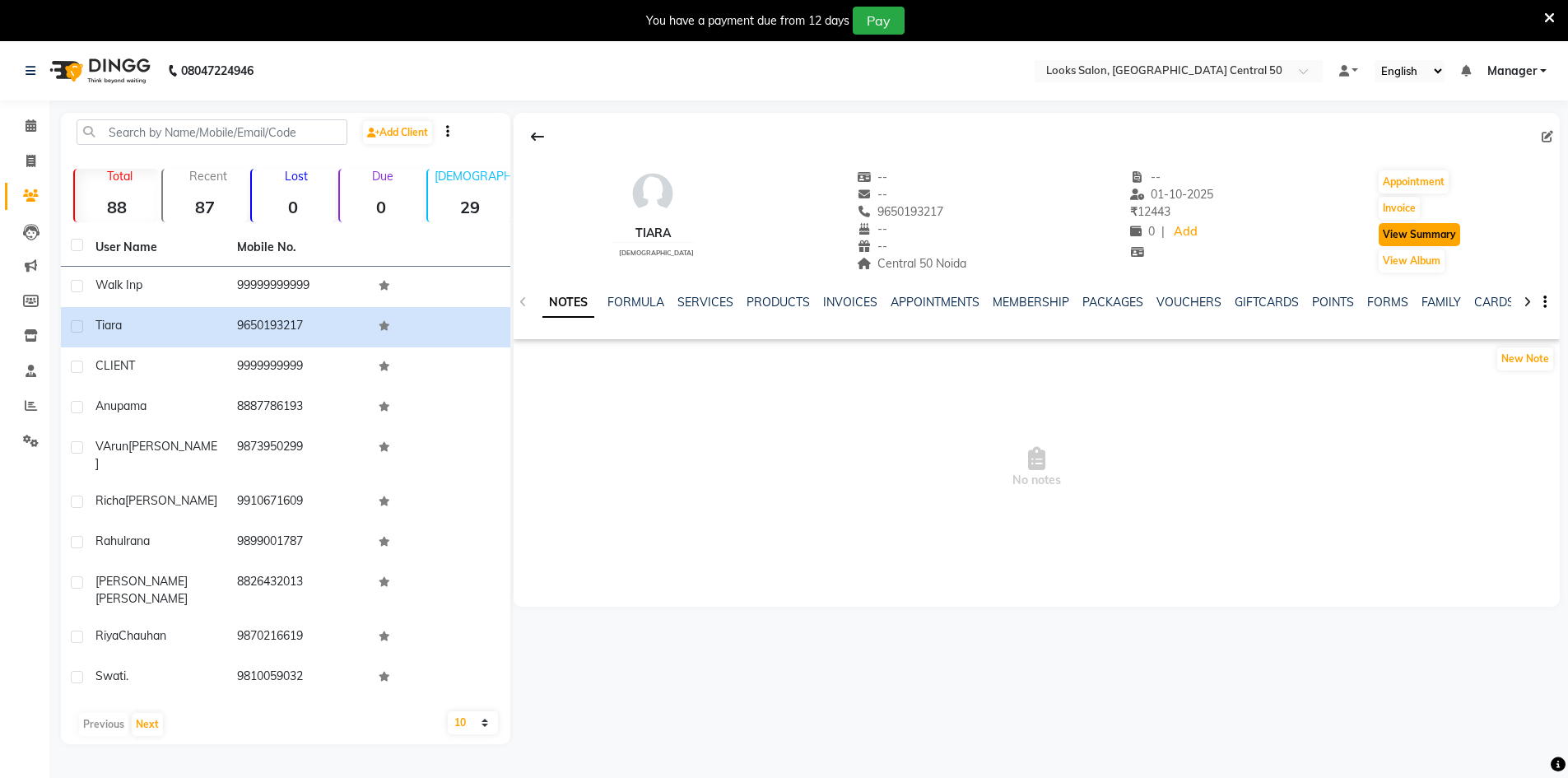
click at [1419, 235] on button "View Summary" at bounding box center [1419, 235] width 81 height 23
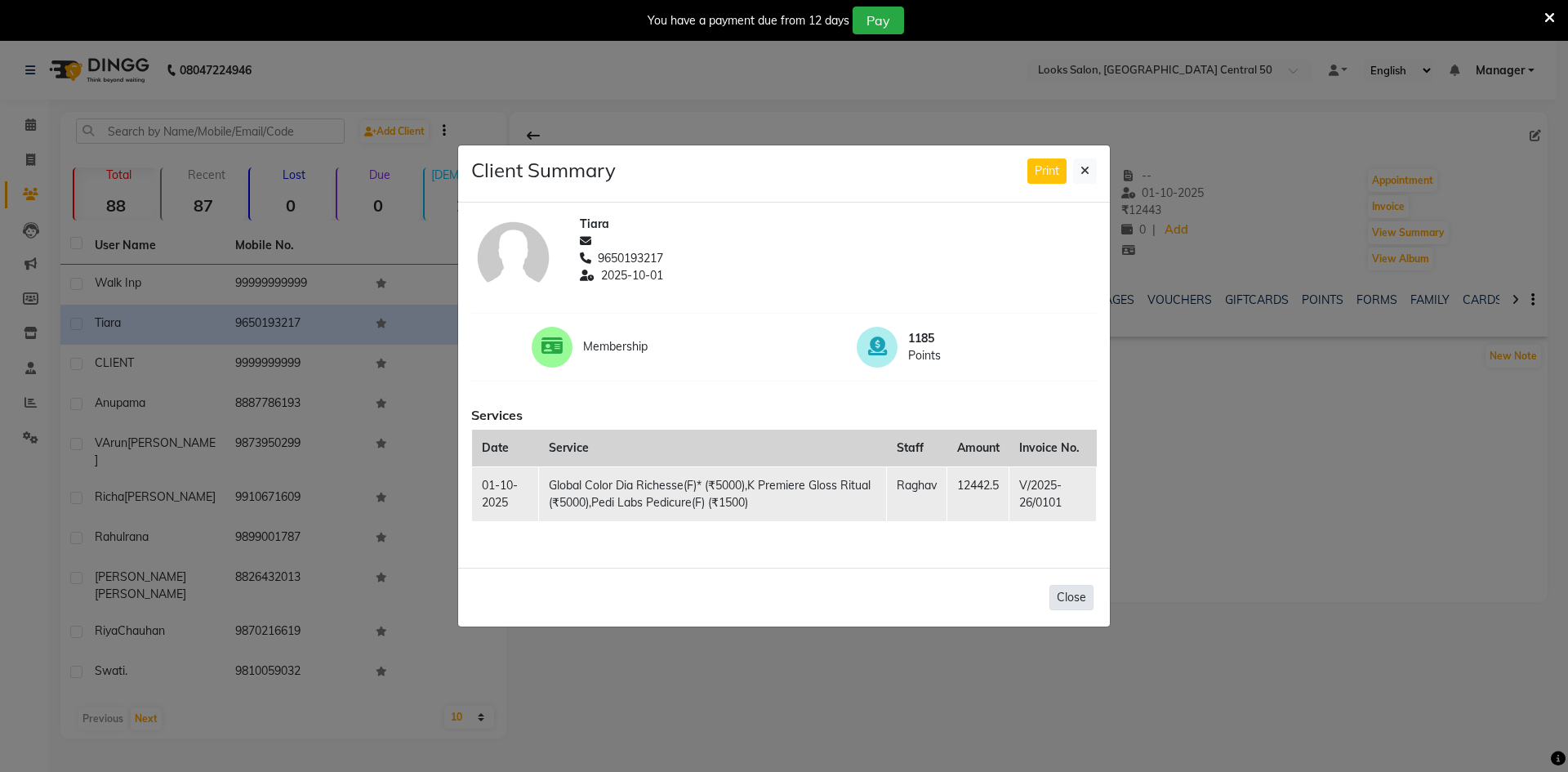
click at [1068, 605] on button "Close" at bounding box center [1071, 597] width 44 height 26
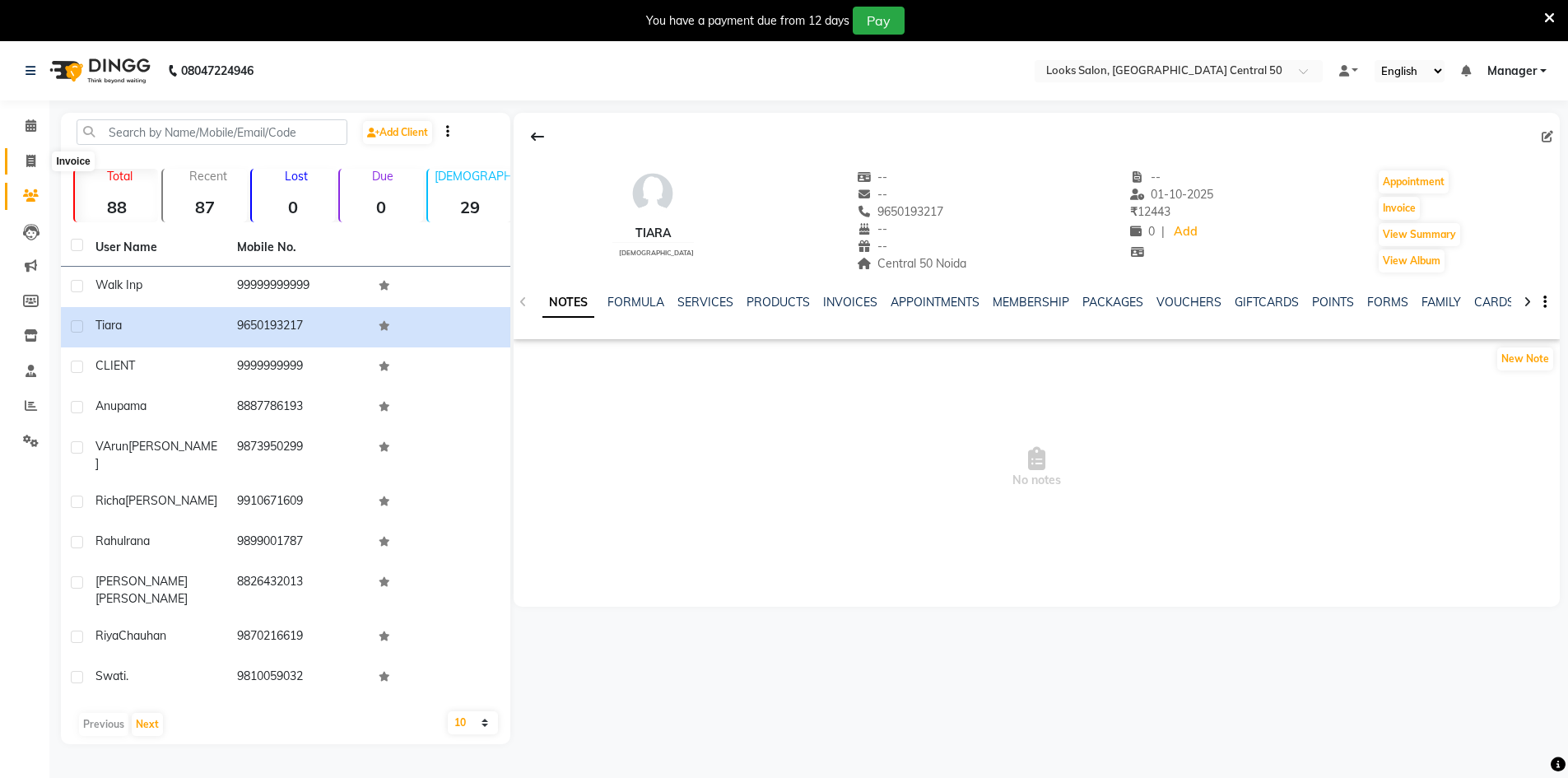
click at [33, 157] on icon at bounding box center [31, 160] width 9 height 12
select select "service"
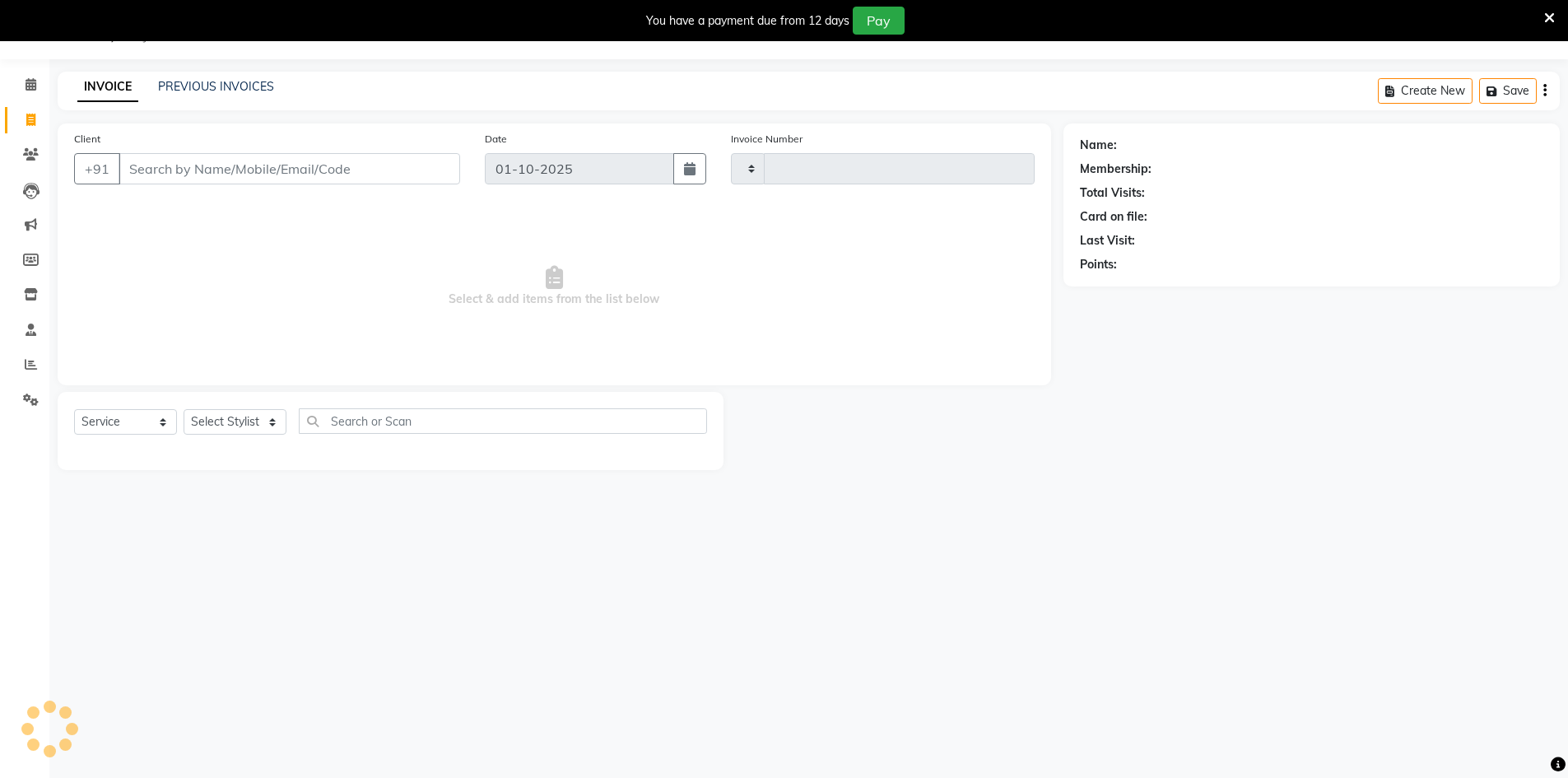
scroll to position [15, 0]
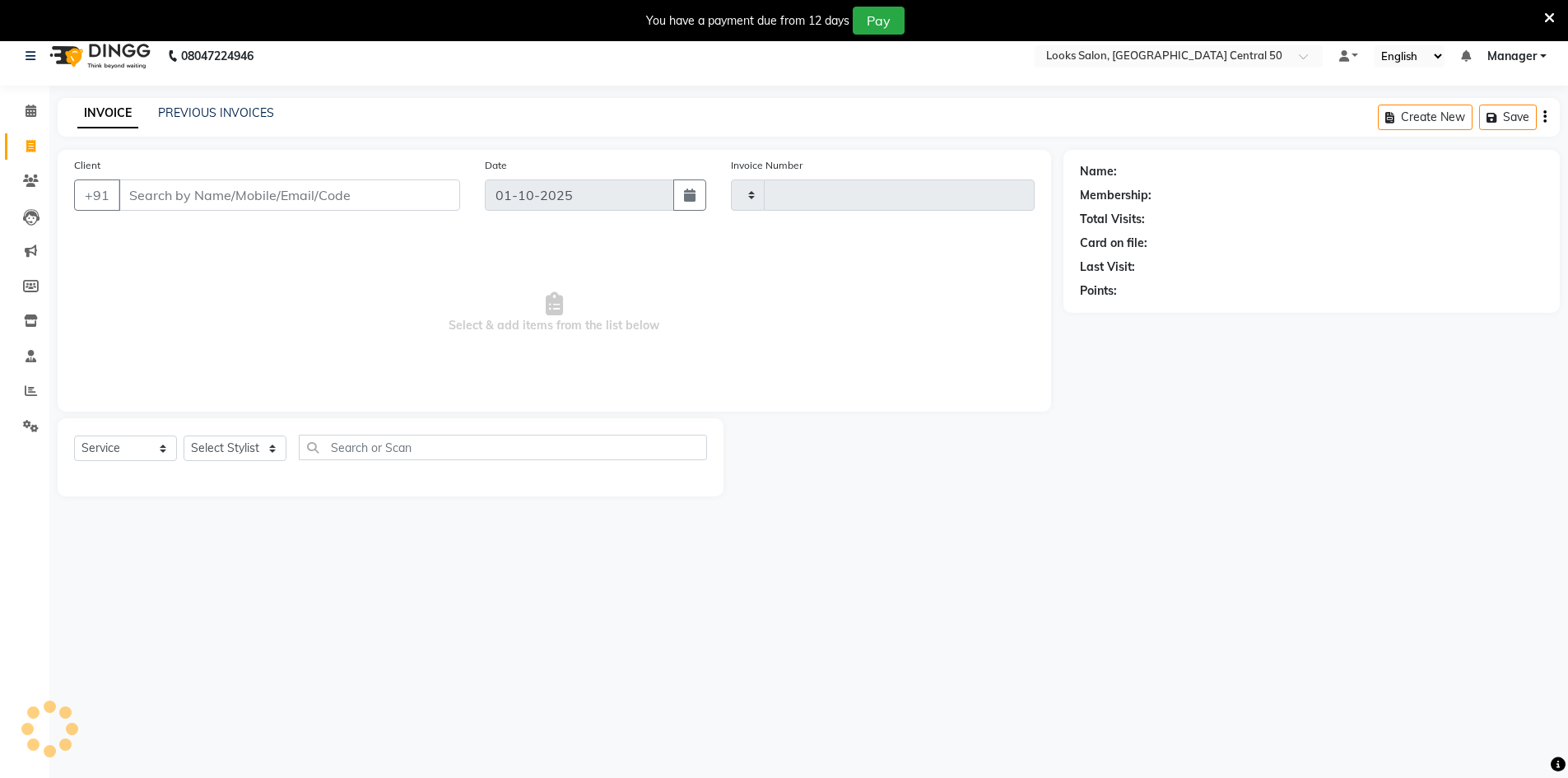
type input "0102"
select select "9051"
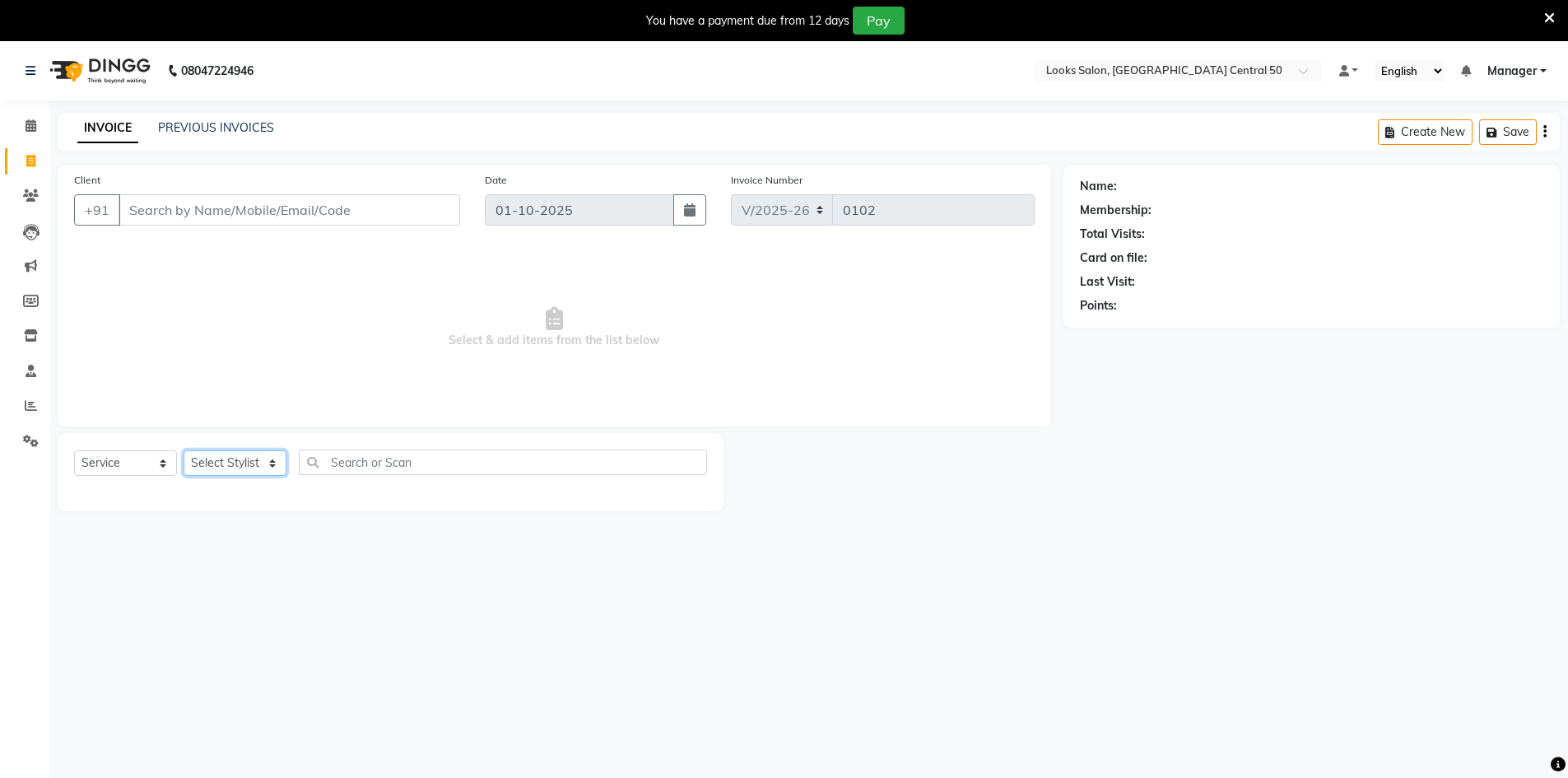
click at [271, 453] on select "Select Stylist Abbas Addy Aftab Ananya Anas Aslam_pdct Azad Counter_Sales Farha…" at bounding box center [235, 462] width 103 height 26
click at [523, 283] on span "Select & add items from the list below" at bounding box center [555, 327] width 961 height 165
click at [207, 464] on select "Select Stylist Abbas Addy Aftab Ananya Anas Aslam_pdct Azad Counter_Sales Farha…" at bounding box center [235, 462] width 103 height 26
click at [1176, 583] on div "08047224946 Select Location × Looks Salon, Noida Central 50 Default Panel My Pa…" at bounding box center [784, 430] width 1568 height 778
click at [273, 202] on input "Client" at bounding box center [289, 210] width 341 height 31
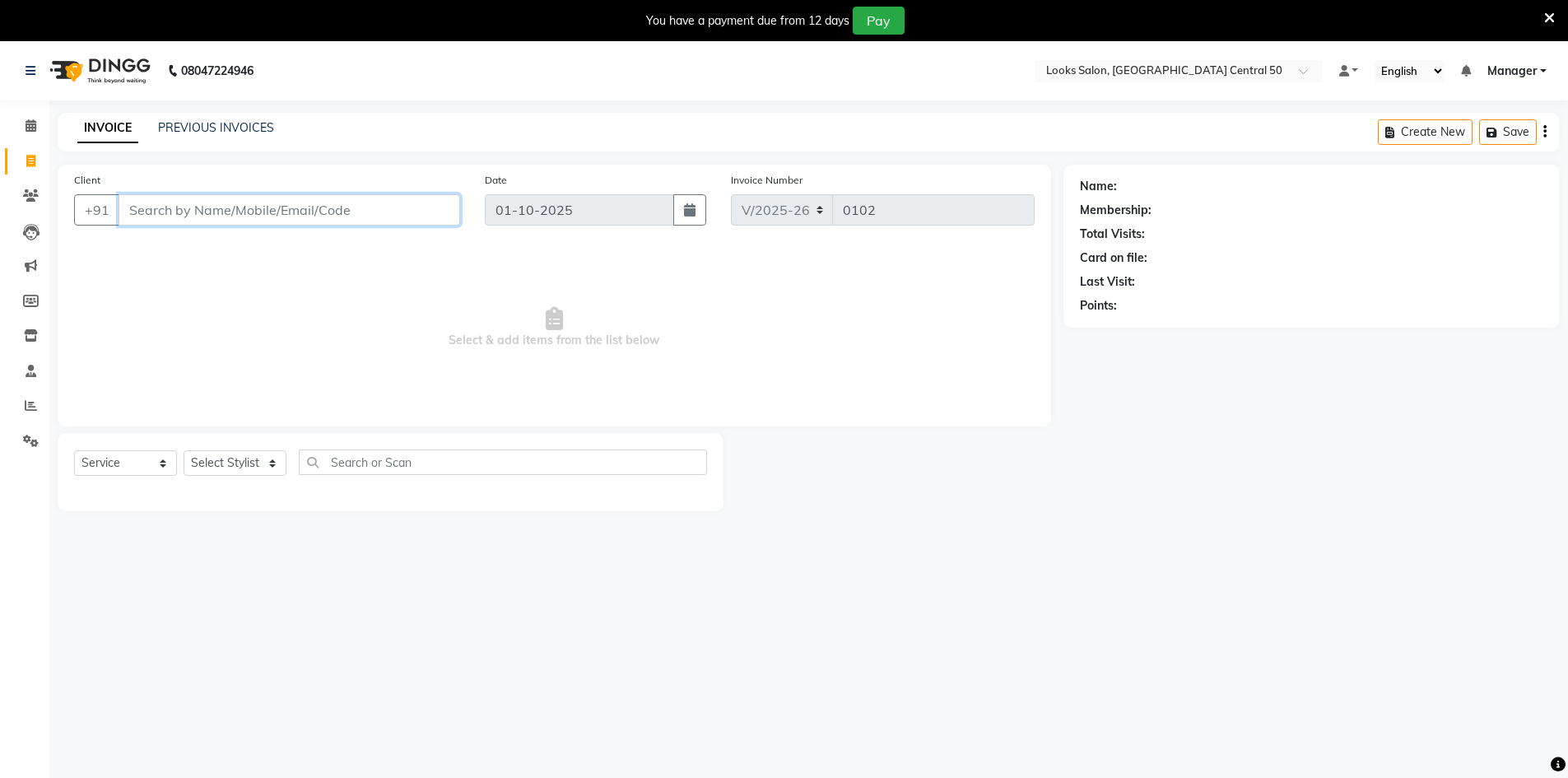
click at [273, 202] on input "Client" at bounding box center [289, 210] width 341 height 31
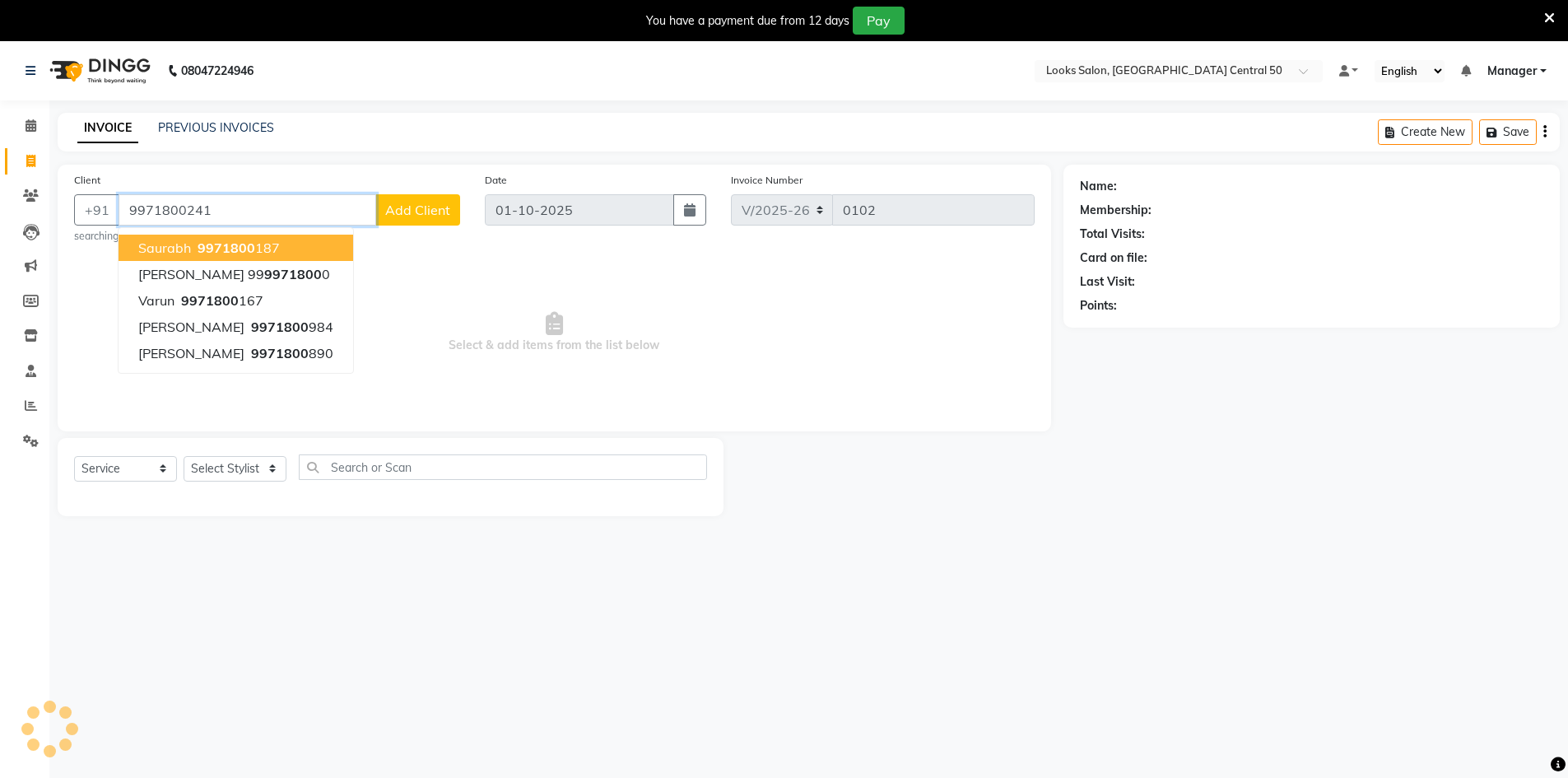
type input "9971800241"
click at [451, 196] on button "Add Client" at bounding box center [417, 210] width 85 height 31
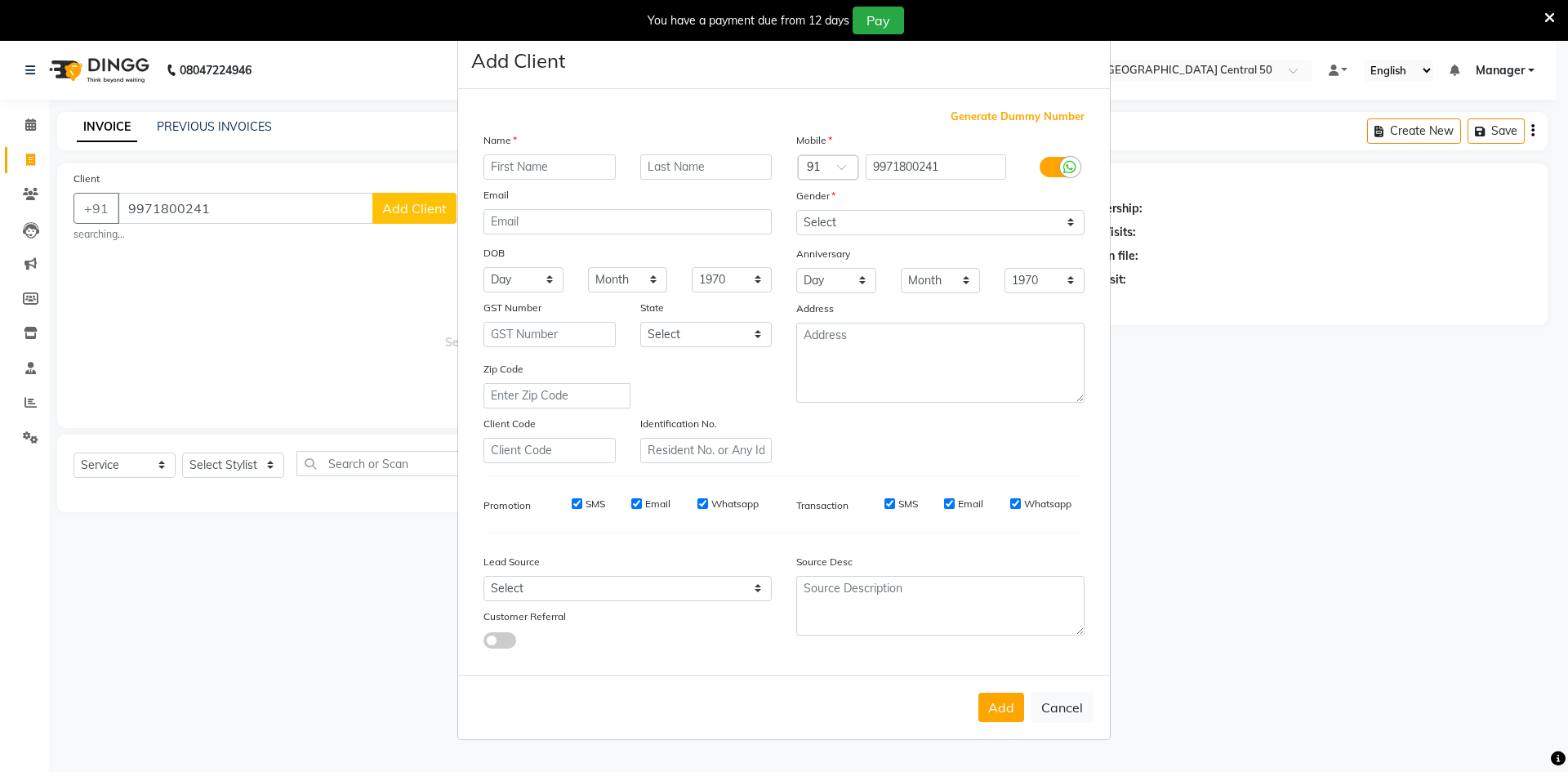
click at [512, 170] on input "text" at bounding box center [549, 167] width 132 height 26
click at [520, 178] on input "dIVYA" at bounding box center [549, 167] width 132 height 26
click at [558, 155] on input "dIVYA" at bounding box center [549, 167] width 132 height 26
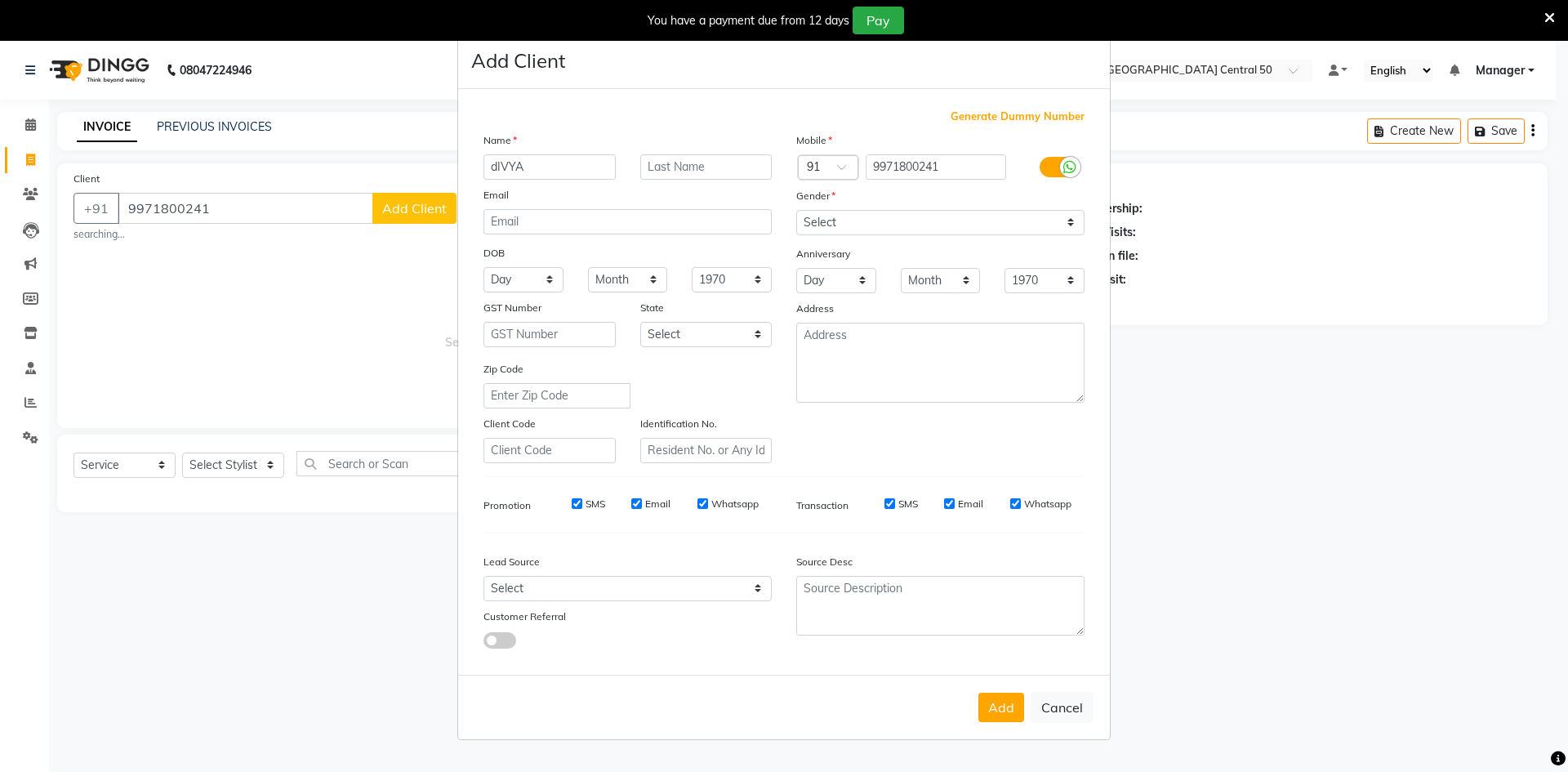
click at [558, 155] on input "dIVYA" at bounding box center [549, 167] width 132 height 26
type input "d"
click at [573, 166] on input "Divay" at bounding box center [549, 167] width 132 height 26
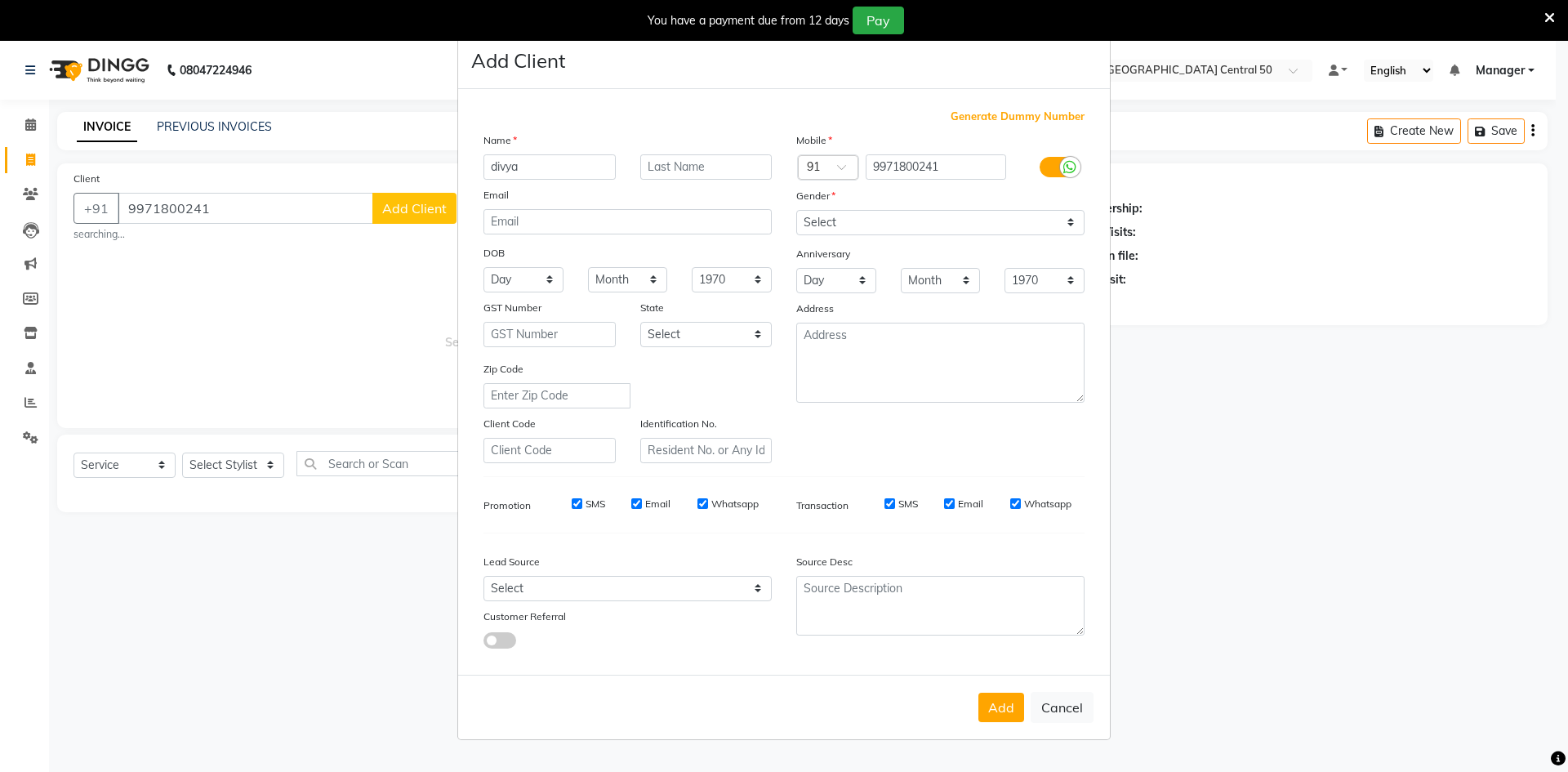
type input "divya"
click at [637, 165] on div at bounding box center [706, 167] width 157 height 26
click at [658, 167] on input "text" at bounding box center [706, 167] width 132 height 26
type input "."
click at [990, 391] on textarea at bounding box center [940, 362] width 288 height 80
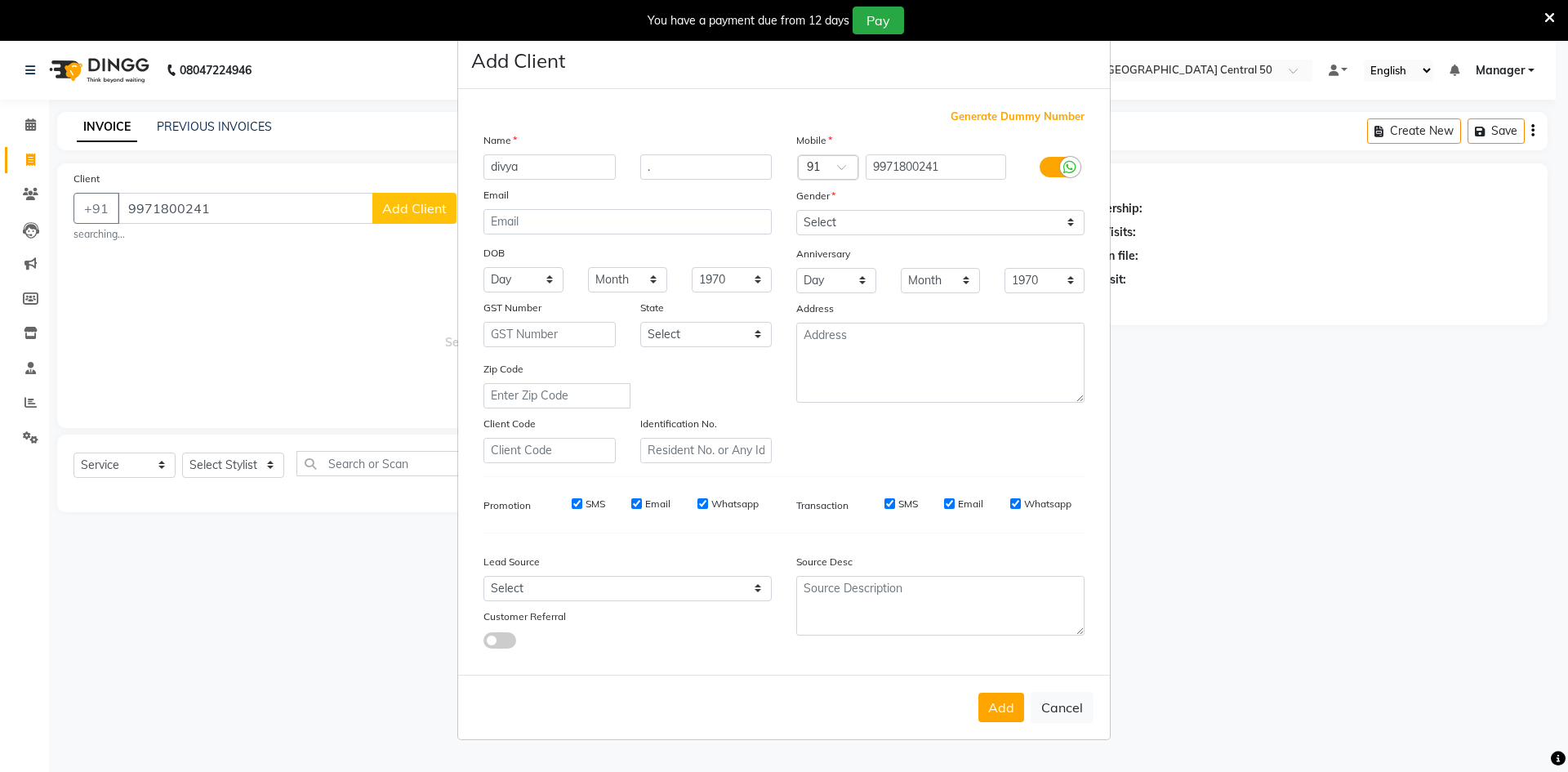
click at [1007, 691] on div "Add Cancel" at bounding box center [783, 707] width 652 height 64
click at [1007, 695] on button "Add" at bounding box center [1002, 707] width 45 height 29
click at [911, 230] on select "Select Male Female Other Prefer Not To Say" at bounding box center [940, 222] width 288 height 26
select select "female"
click at [796, 210] on select "Select Male Female Other Prefer Not To Say" at bounding box center [940, 222] width 288 height 26
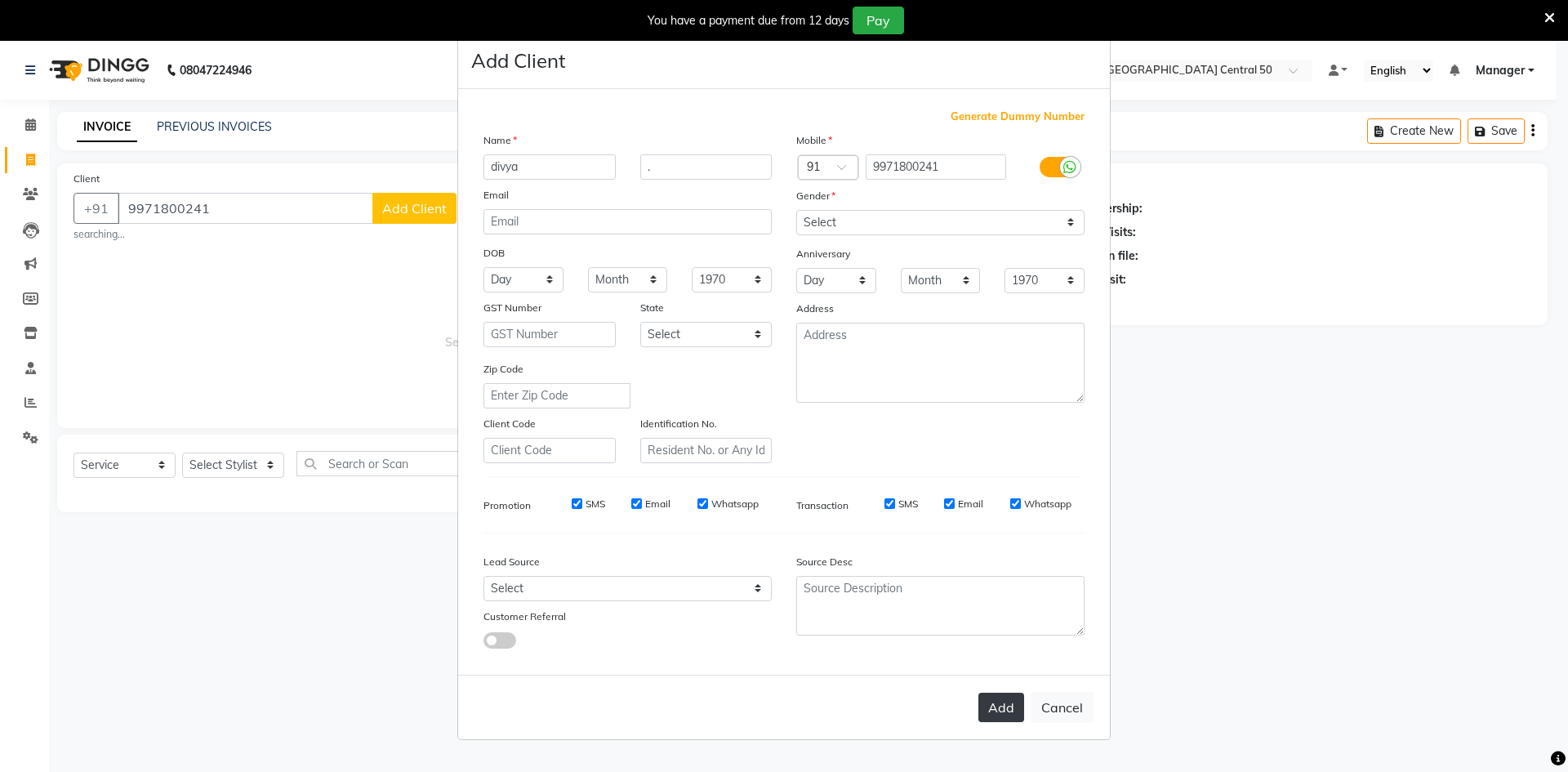
click at [1002, 702] on button "Add" at bounding box center [1002, 707] width 45 height 29
select select
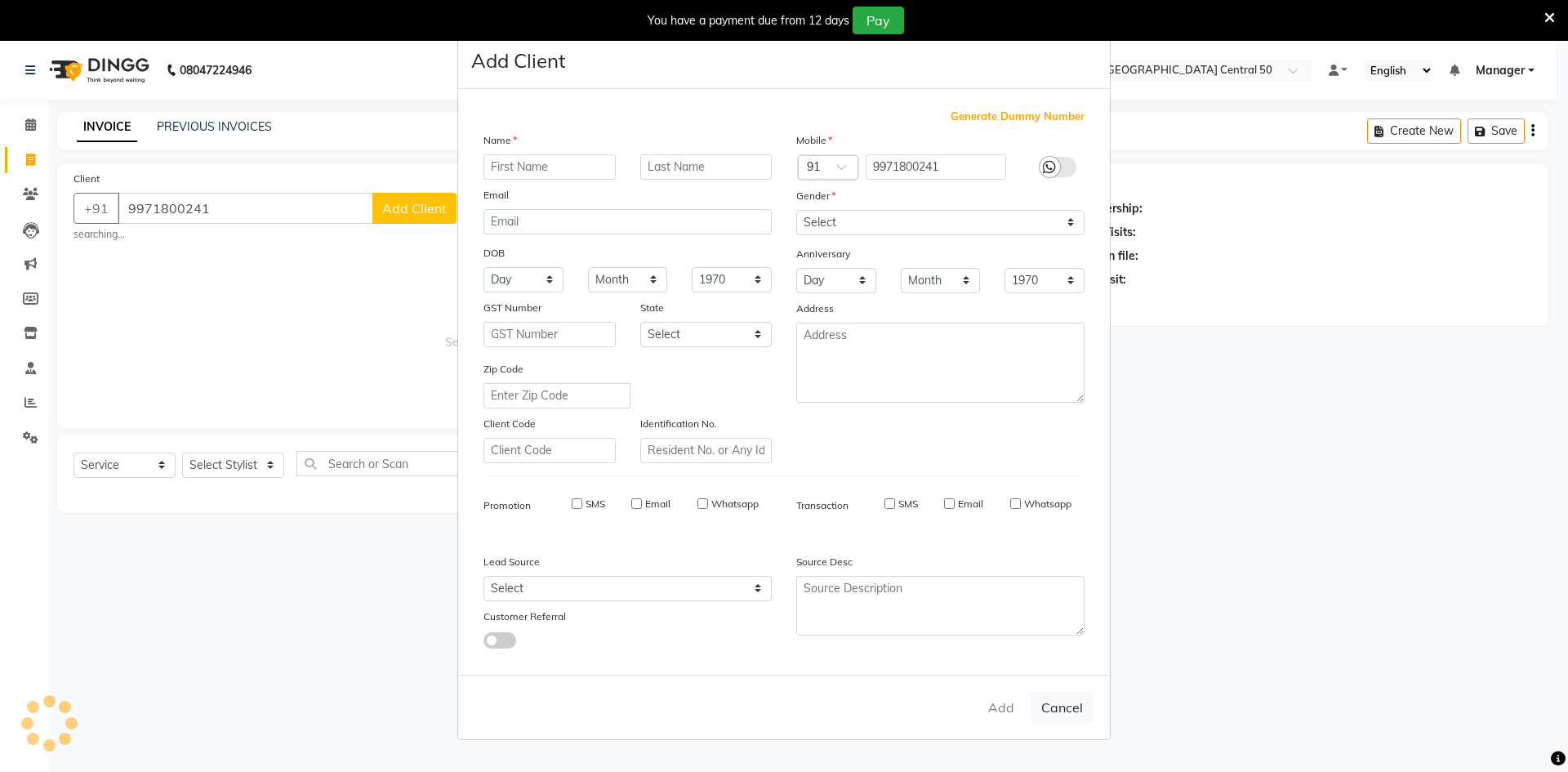
select select
checkbox input "false"
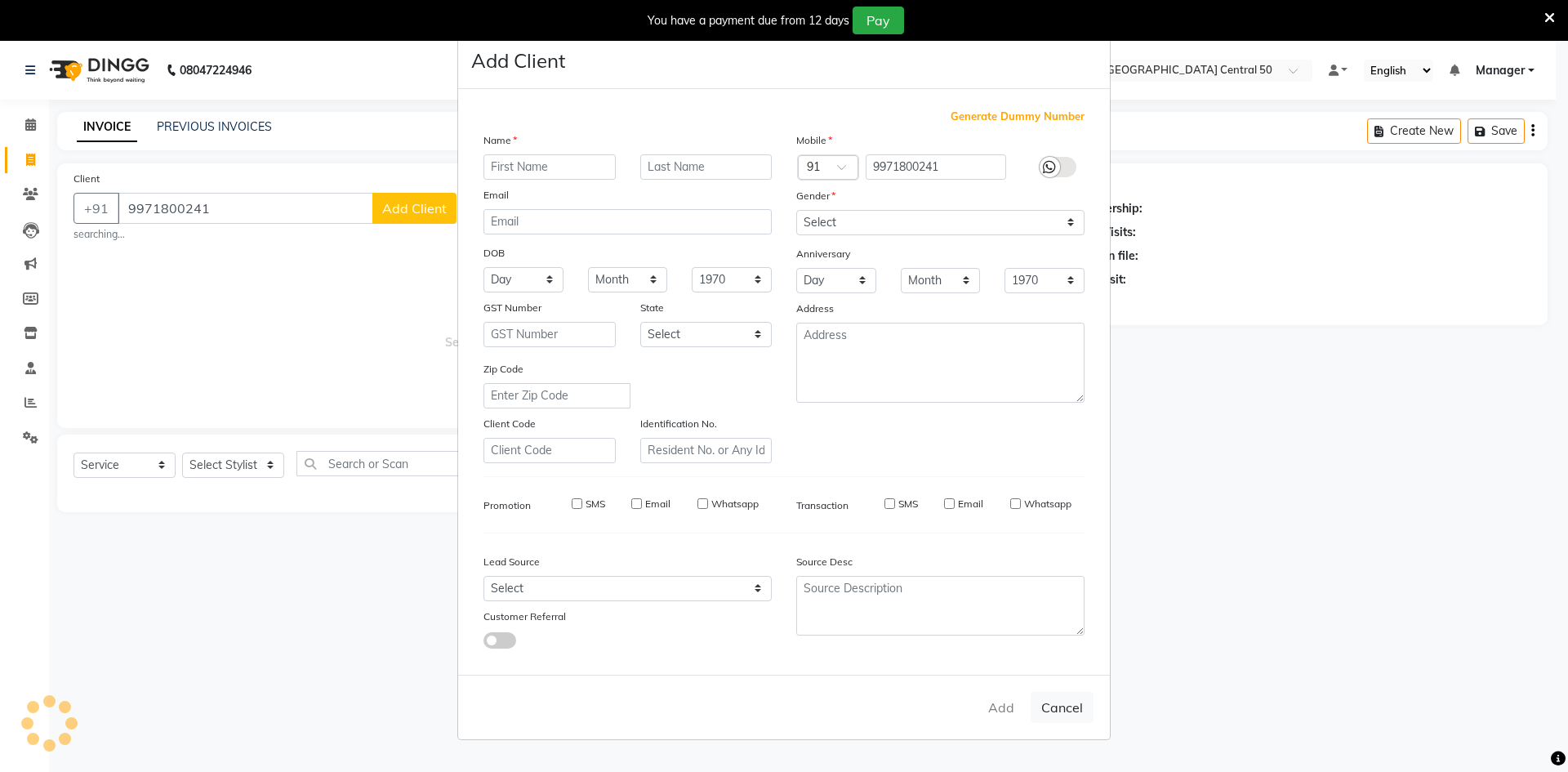
checkbox input "false"
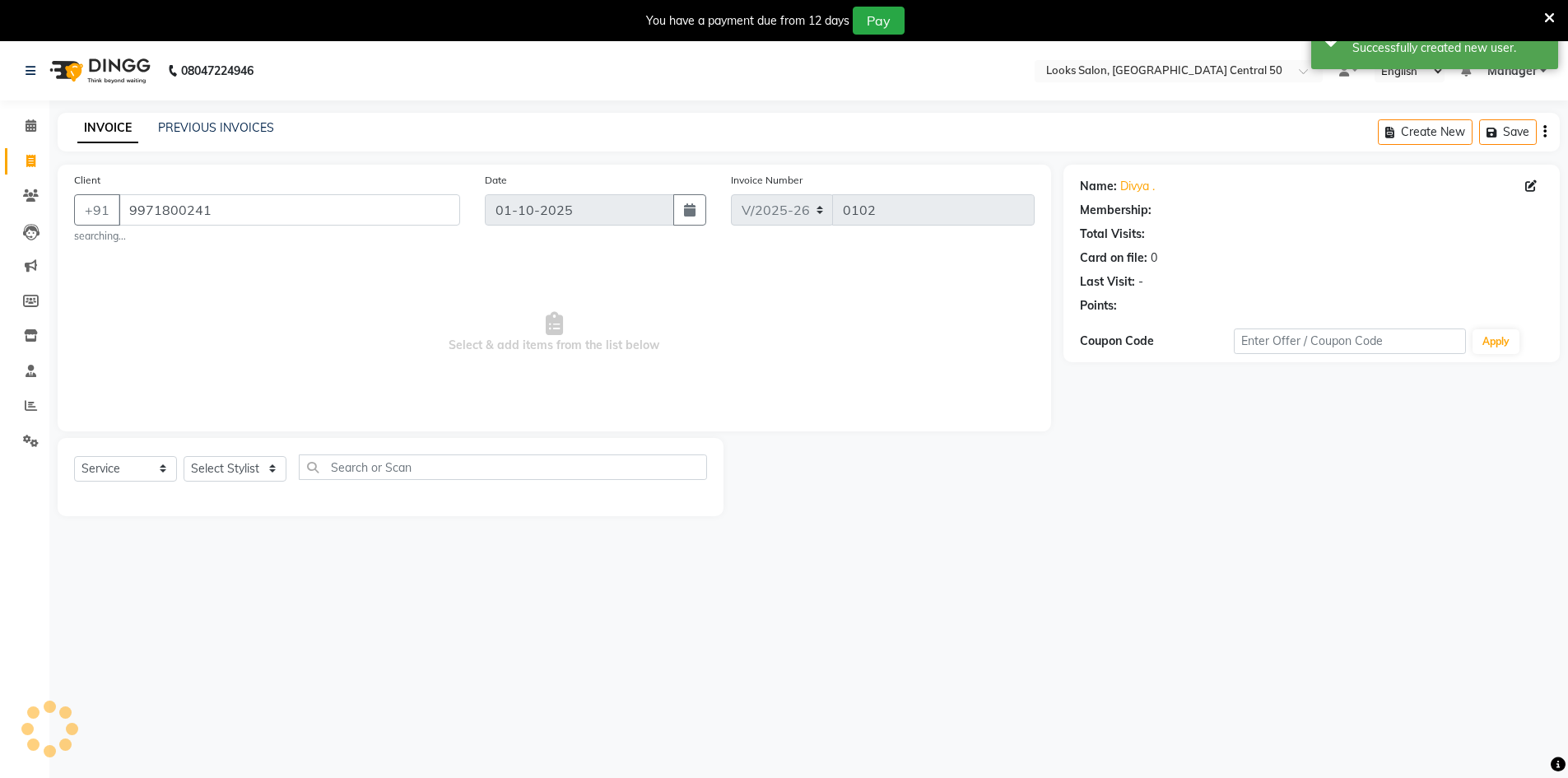
select select "1: Object"
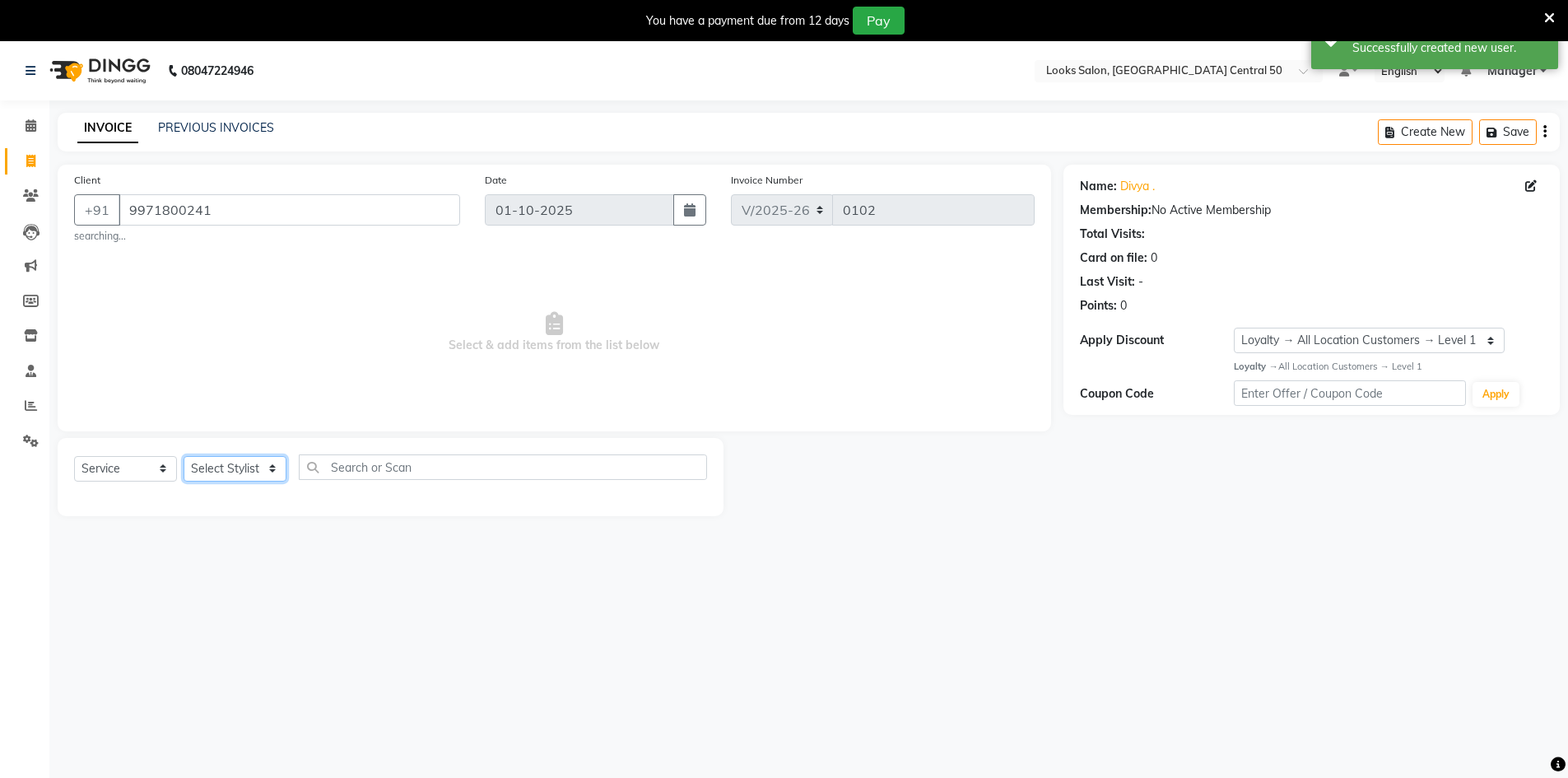
click at [283, 474] on select "Select Stylist Abbas Addy Aftab Ananya Anas Aslam_pdct Azad Counter_Sales Farha…" at bounding box center [235, 468] width 103 height 26
select select "92625"
click at [184, 456] on select "Select Stylist Abbas Addy Aftab Ananya Anas Aslam_pdct Azad Counter_Sales Farha…" at bounding box center [235, 468] width 103 height 26
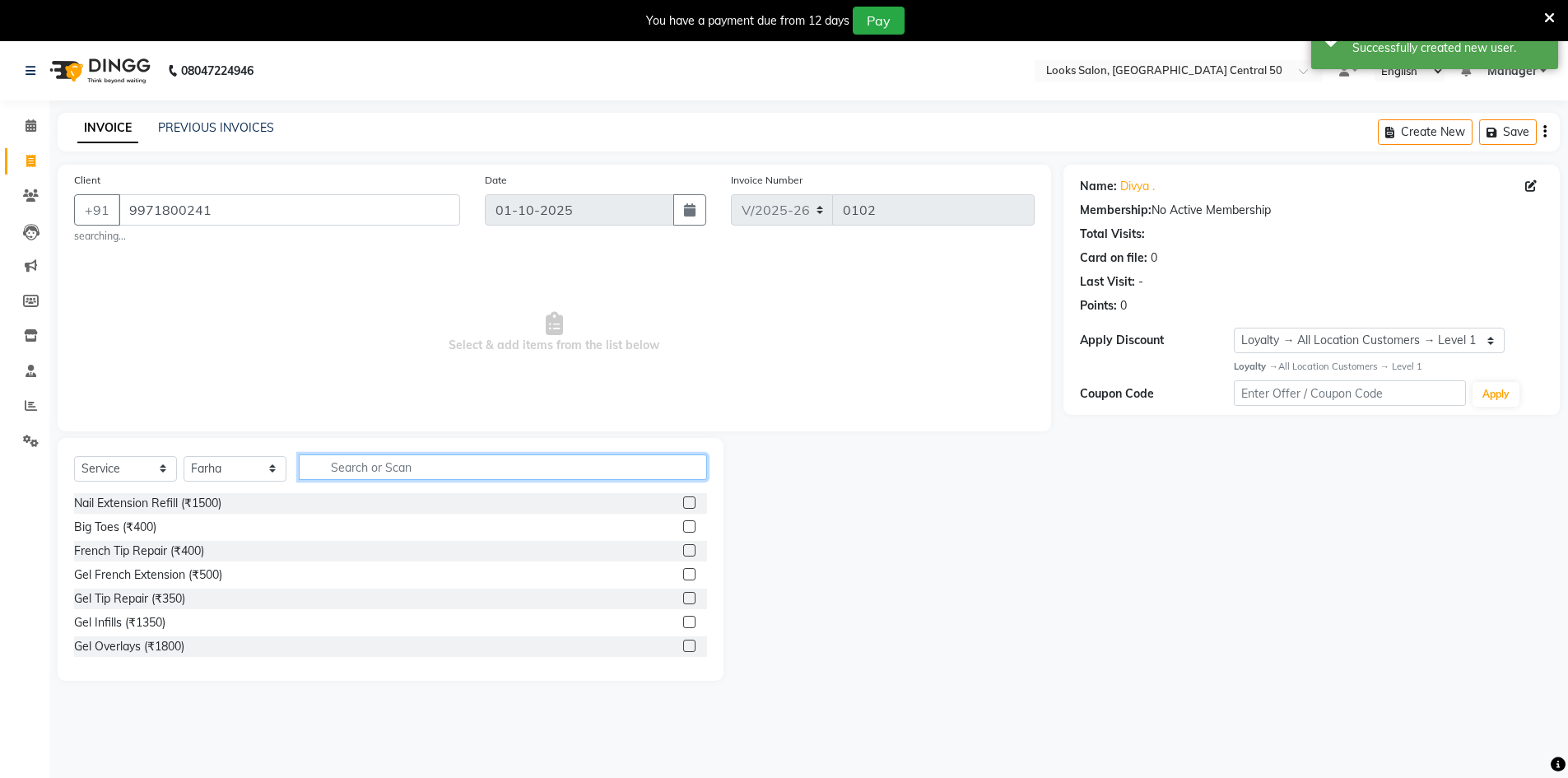
click at [378, 469] on input "text" at bounding box center [502, 467] width 408 height 26
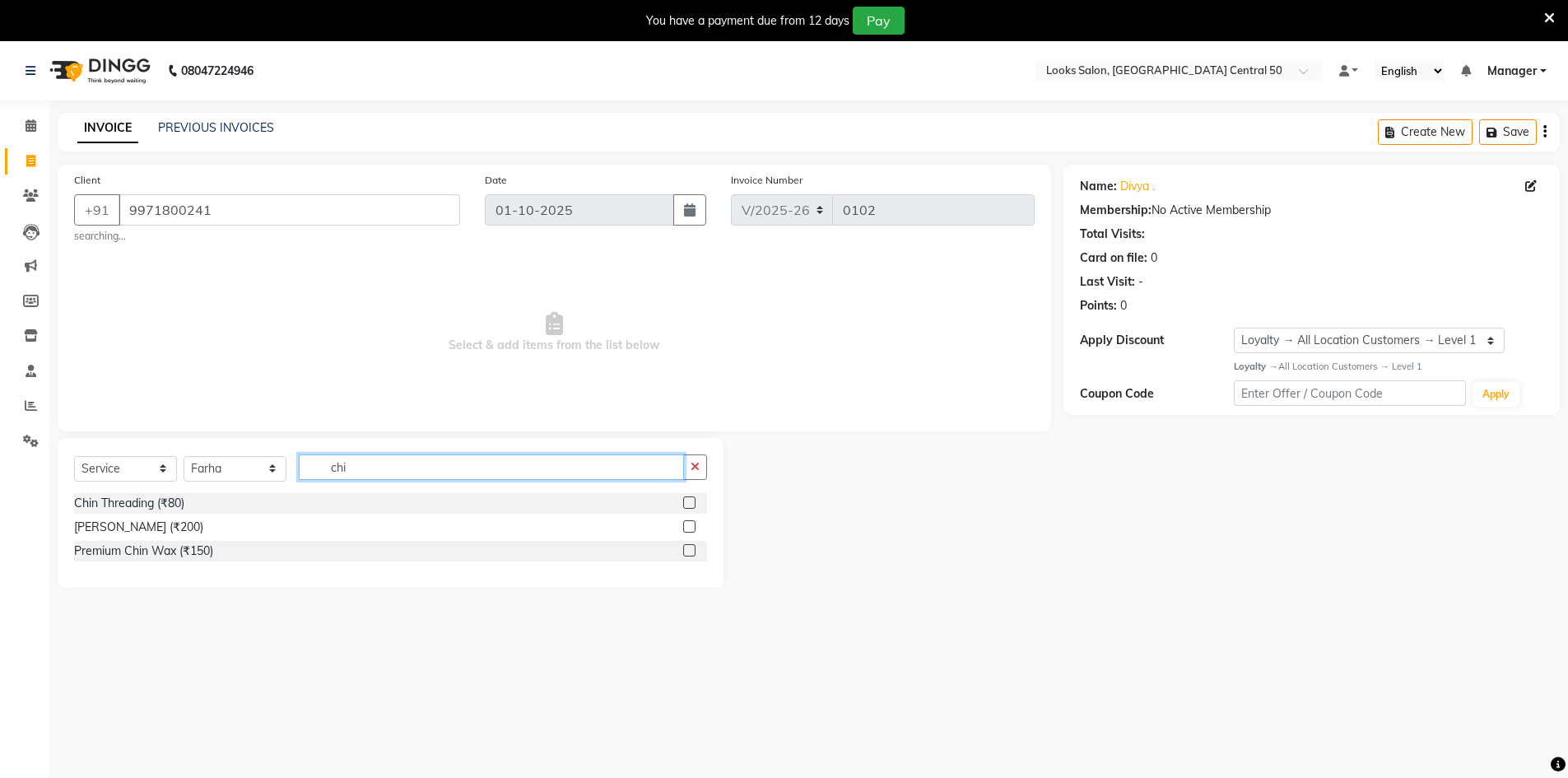
type input "chi"
click at [682, 526] on div "Chin Waxing (₹200)" at bounding box center [391, 527] width 633 height 21
click at [688, 526] on label at bounding box center [689, 526] width 12 height 12
click at [688, 526] on input "checkbox" at bounding box center [688, 527] width 10 height 10
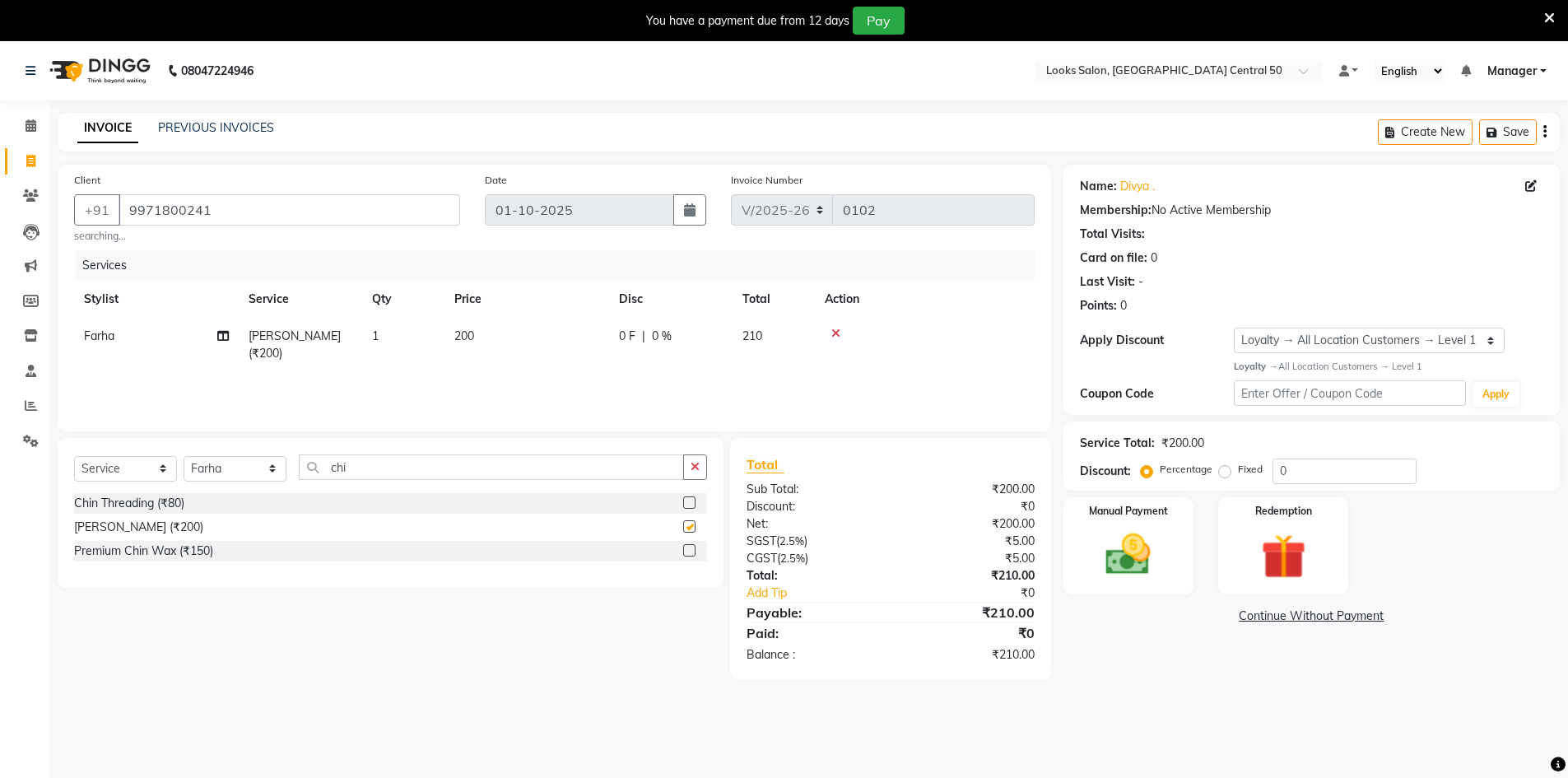
checkbox input "false"
click at [514, 474] on input "chi" at bounding box center [491, 467] width 385 height 26
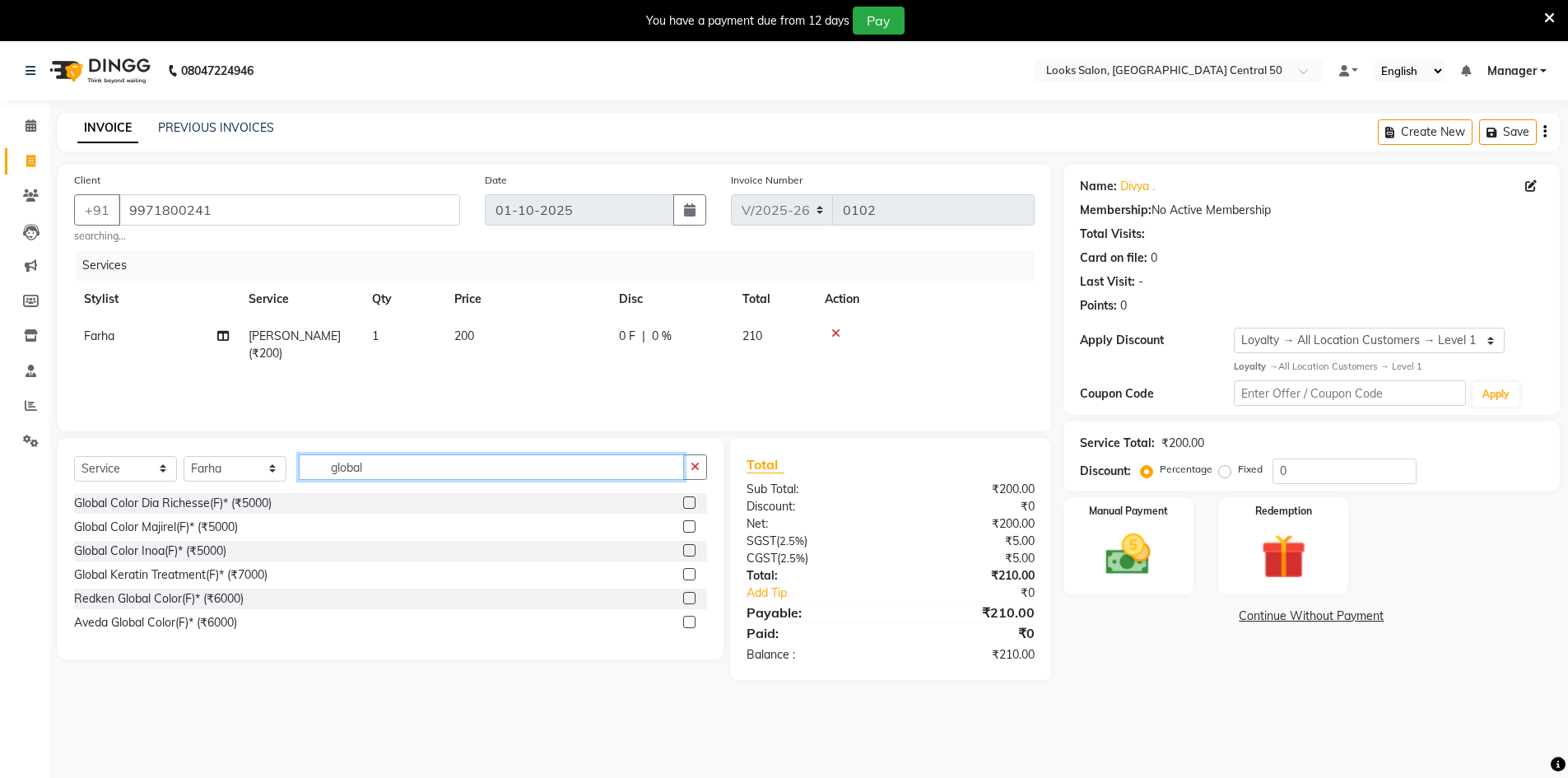
type input "global"
click at [693, 528] on label at bounding box center [689, 526] width 12 height 12
click at [693, 528] on input "checkbox" at bounding box center [688, 527] width 10 height 10
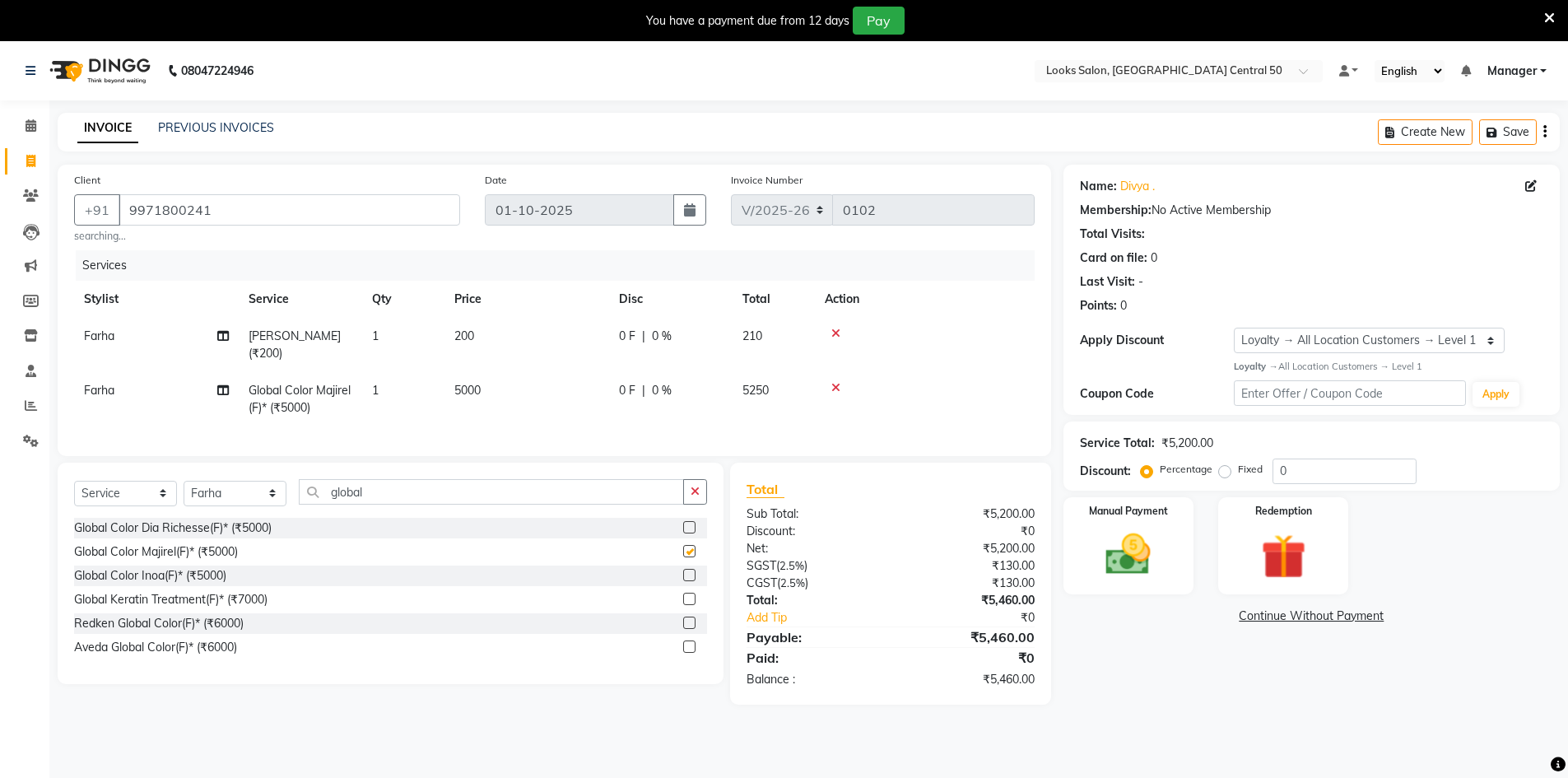
checkbox input "false"
click at [539, 387] on td "5000" at bounding box center [526, 399] width 165 height 54
select select "92625"
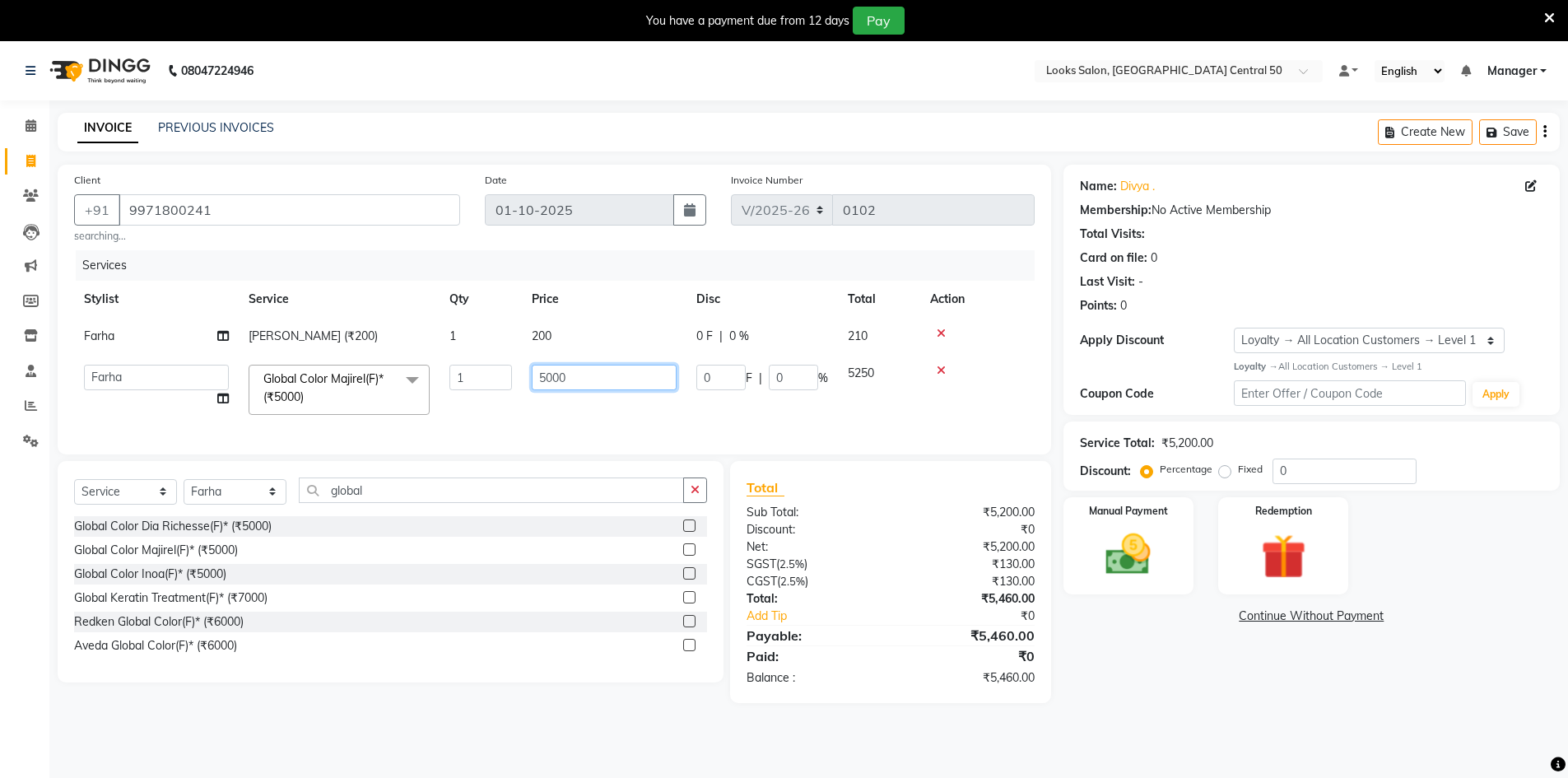
click at [587, 374] on input "5000" at bounding box center [604, 378] width 145 height 26
type input "7500"
click at [482, 453] on div "Client +91 9971800241 searching... Date 01-10-2025 Invoice Number V/2025 V/2025…" at bounding box center [554, 310] width 993 height 290
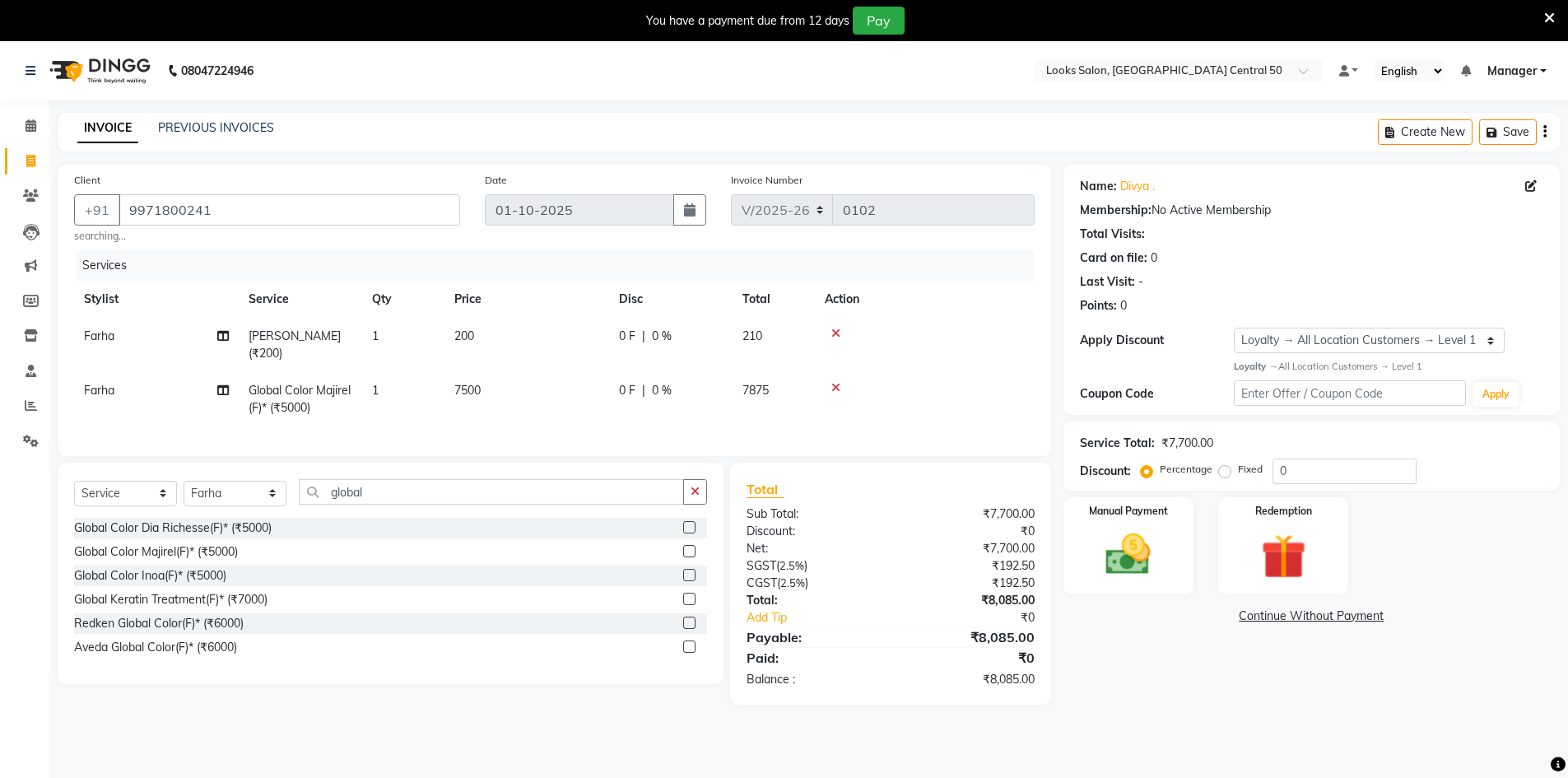
click at [471, 486] on div "Select Service Product Membership Package Voucher Prepaid Gift Card Select Styl…" at bounding box center [390, 573] width 666 height 221
click at [115, 381] on td "Farha" at bounding box center [156, 399] width 165 height 54
select select "92625"
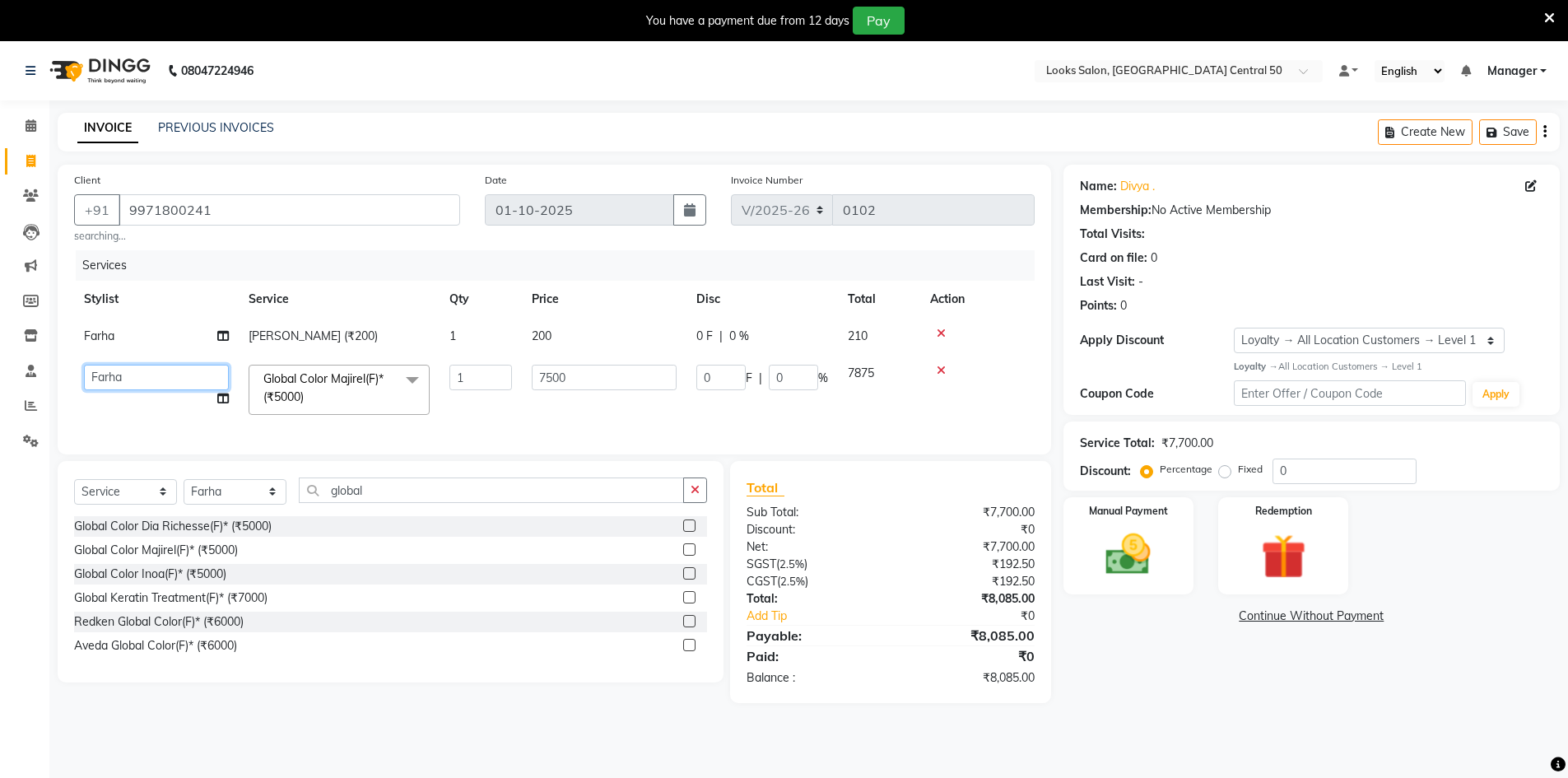
click at [214, 376] on select "Abbas Addy Aftab Ananya Anas Aslam_pdct Azad Counter_Sales Farha Hassan Kavita …" at bounding box center [156, 378] width 145 height 26
select select "92616"
click at [227, 502] on select "Select Stylist Abbas Addy Aftab Ananya Anas Aslam_pdct Azad Counter_Sales Farha…" at bounding box center [235, 492] width 103 height 26
select select "92616"
click at [184, 491] on select "Select Stylist Abbas Addy Aftab Ananya Anas Aslam_pdct Azad Counter_Sales Farha…" at bounding box center [235, 492] width 103 height 26
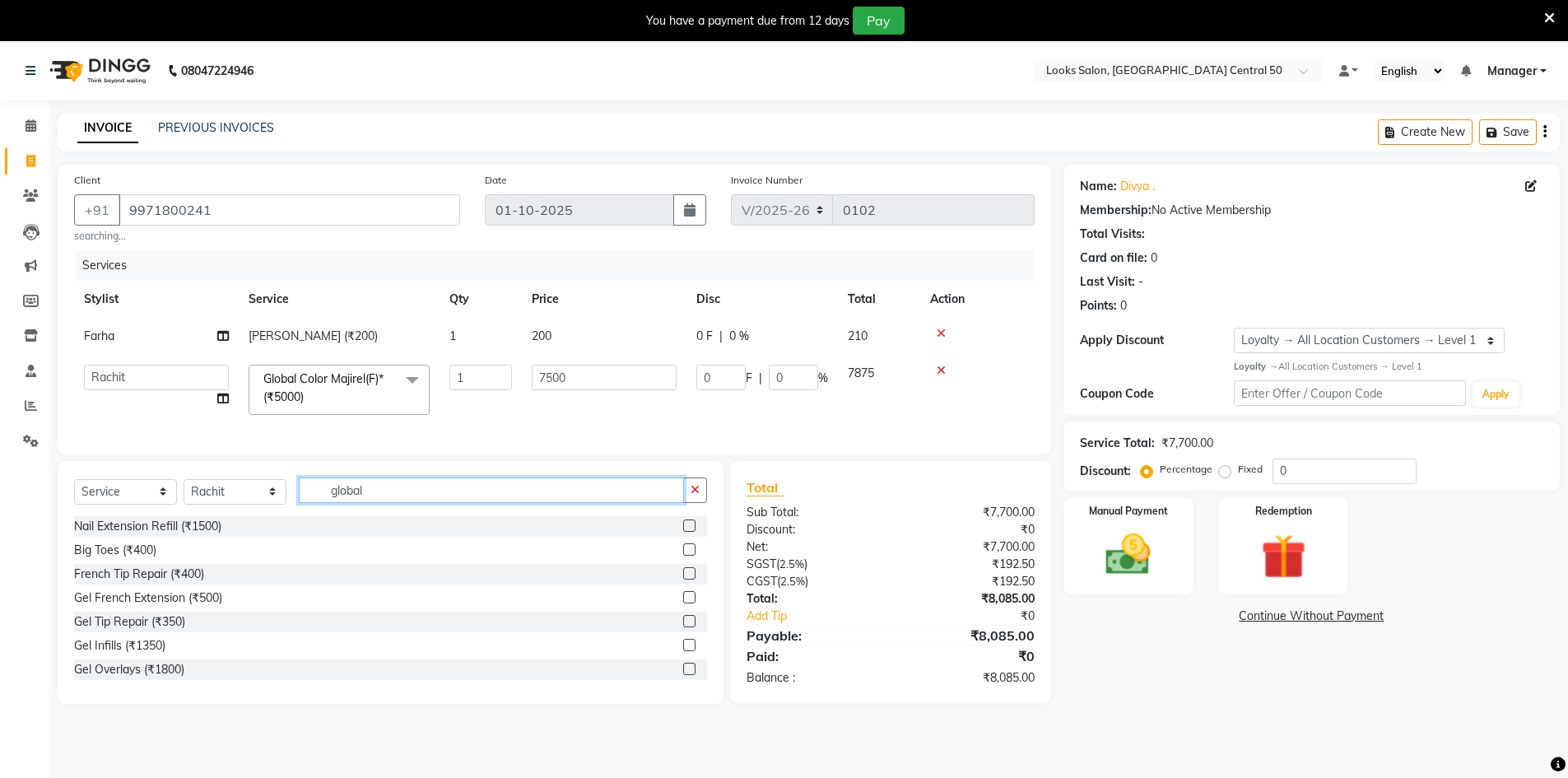
click at [396, 493] on input "global" at bounding box center [491, 490] width 385 height 26
type input "cut"
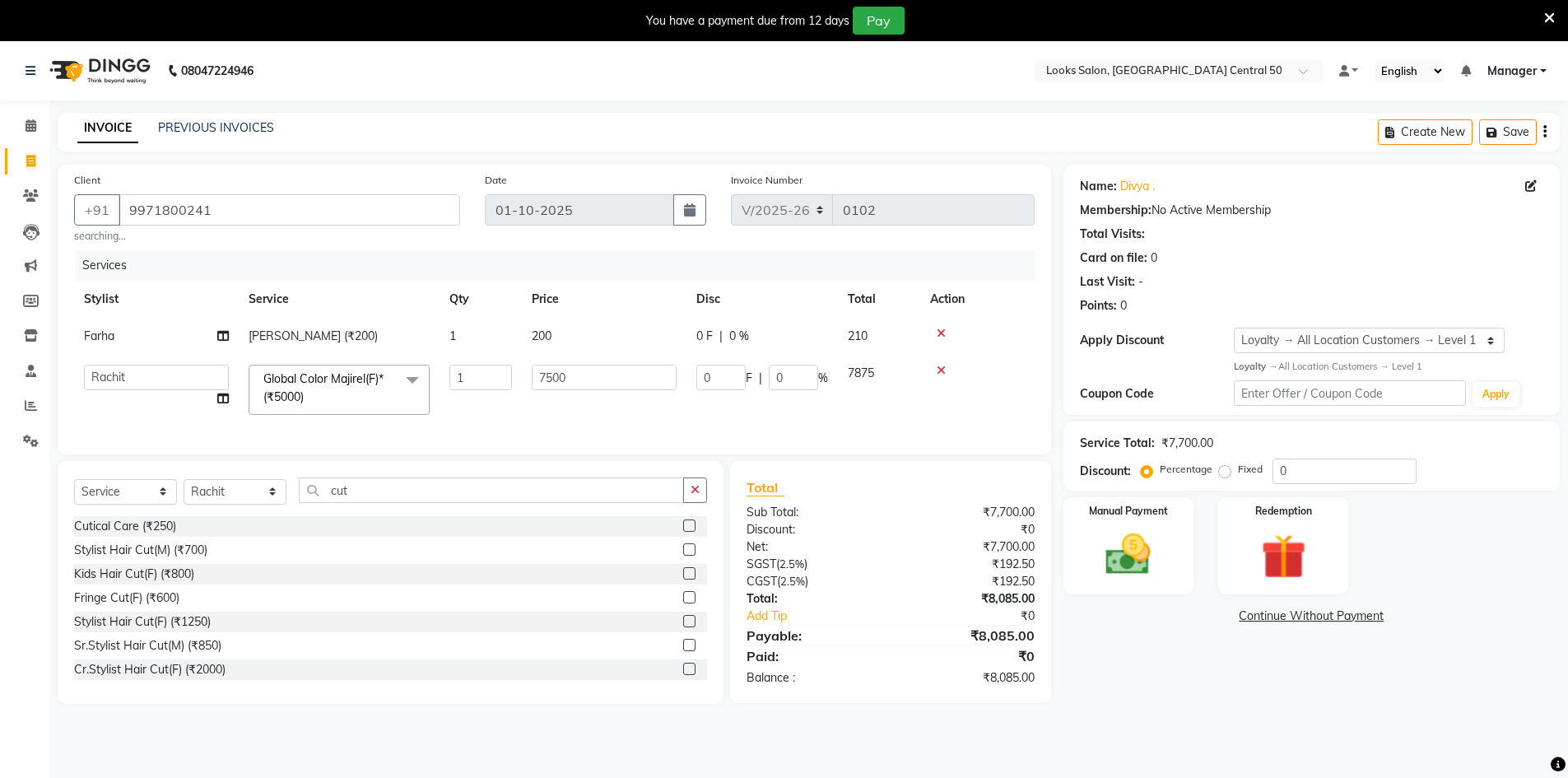
click at [683, 627] on label at bounding box center [689, 621] width 12 height 12
click at [683, 627] on input "checkbox" at bounding box center [688, 622] width 10 height 10
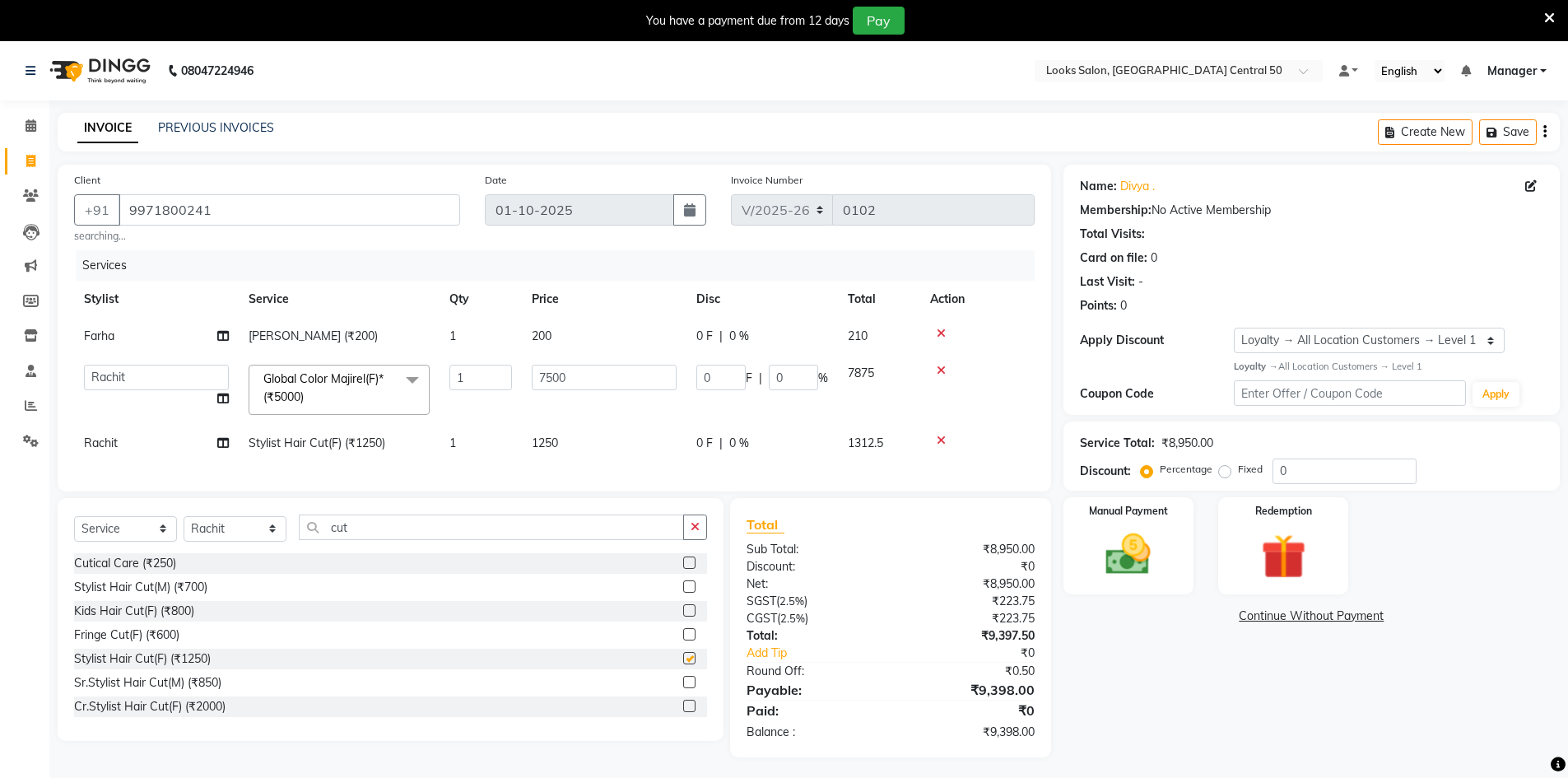
checkbox input "false"
click at [583, 449] on td "1250" at bounding box center [604, 443] width 165 height 37
select select "92616"
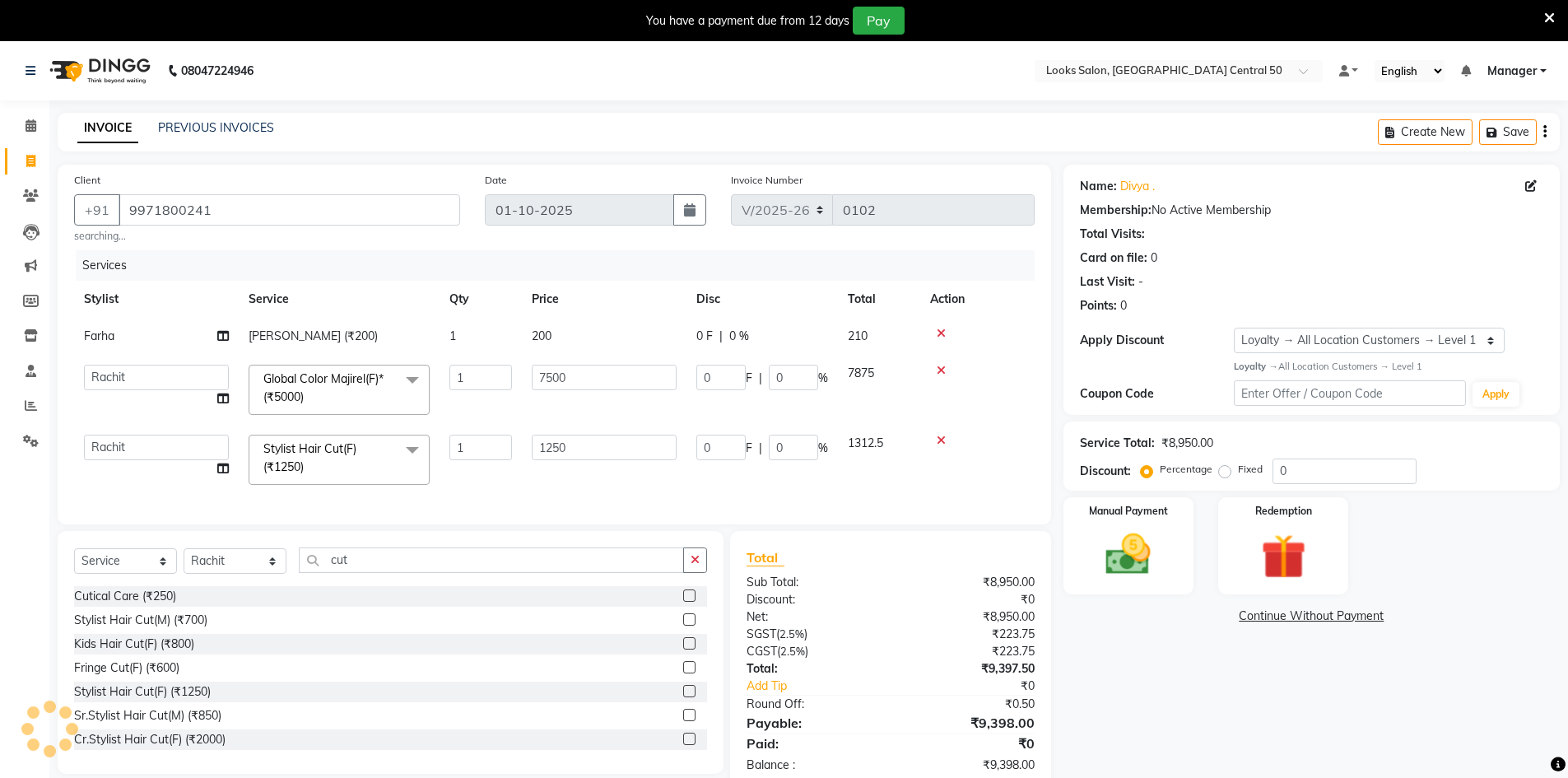
click at [706, 483] on td "0 F | 0 %" at bounding box center [762, 460] width 152 height 70
click at [587, 446] on input "1250" at bounding box center [604, 447] width 145 height 26
type input "1200"
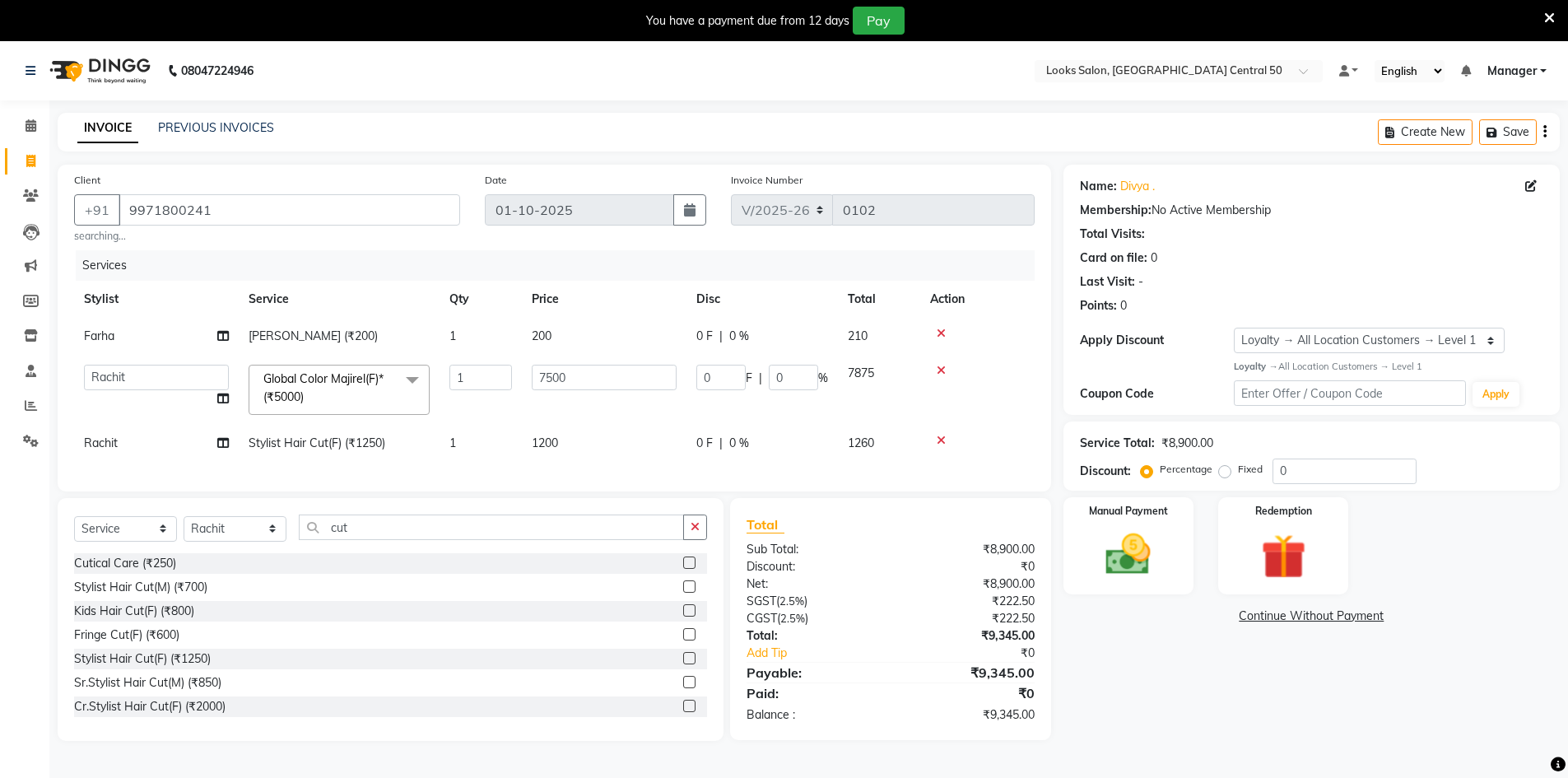
click at [1154, 741] on div "Name: Divya . Membership: No Active Membership Total Visits: Card on file: 0 La…" at bounding box center [1318, 453] width 509 height 577
click at [1318, 473] on input "0" at bounding box center [1344, 471] width 144 height 26
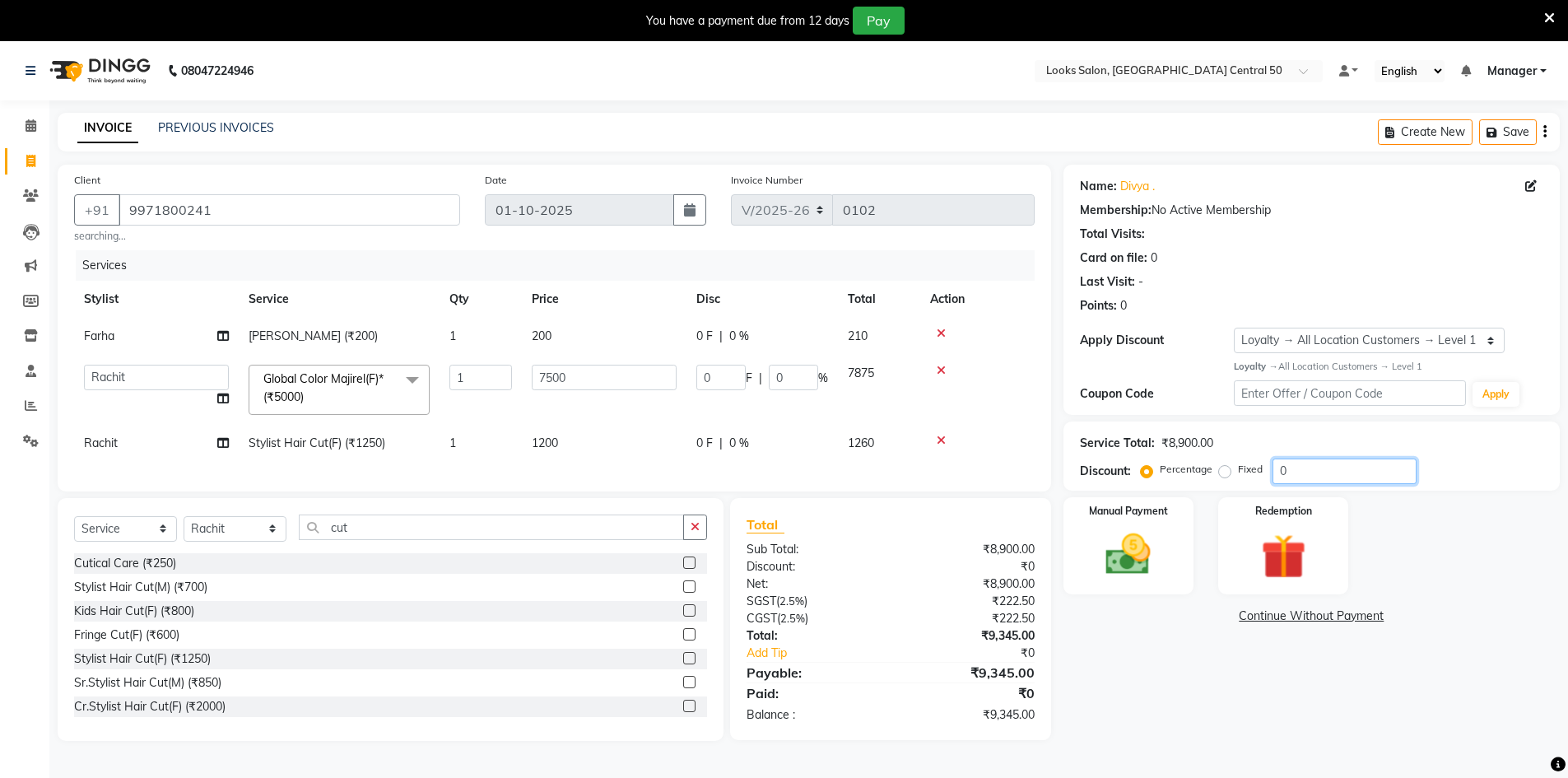
type input "2"
type input "150"
type input "2"
type input "25"
type input "1875"
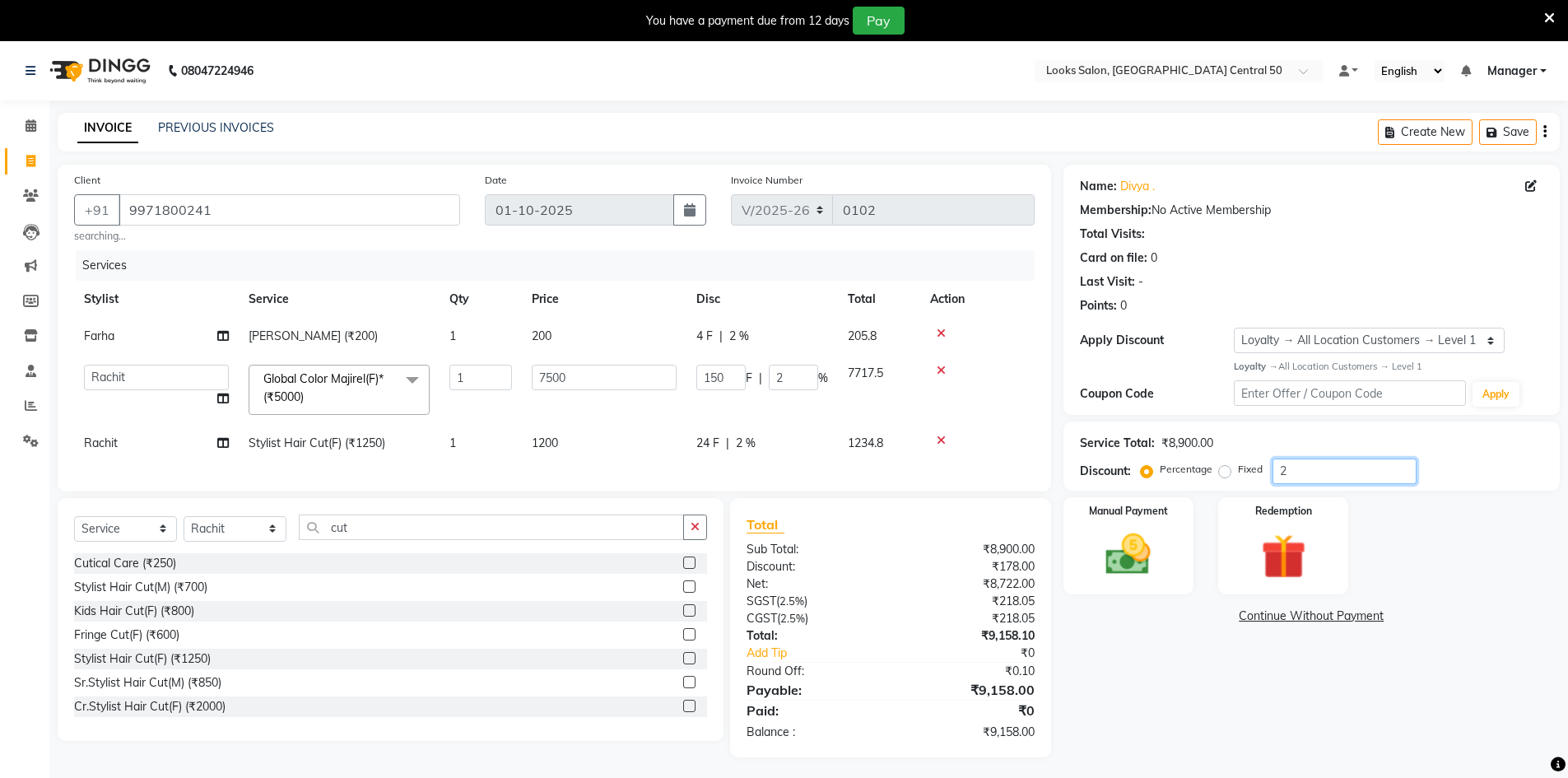
type input "25"
click at [1137, 583] on div "Manual Payment" at bounding box center [1128, 545] width 135 height 101
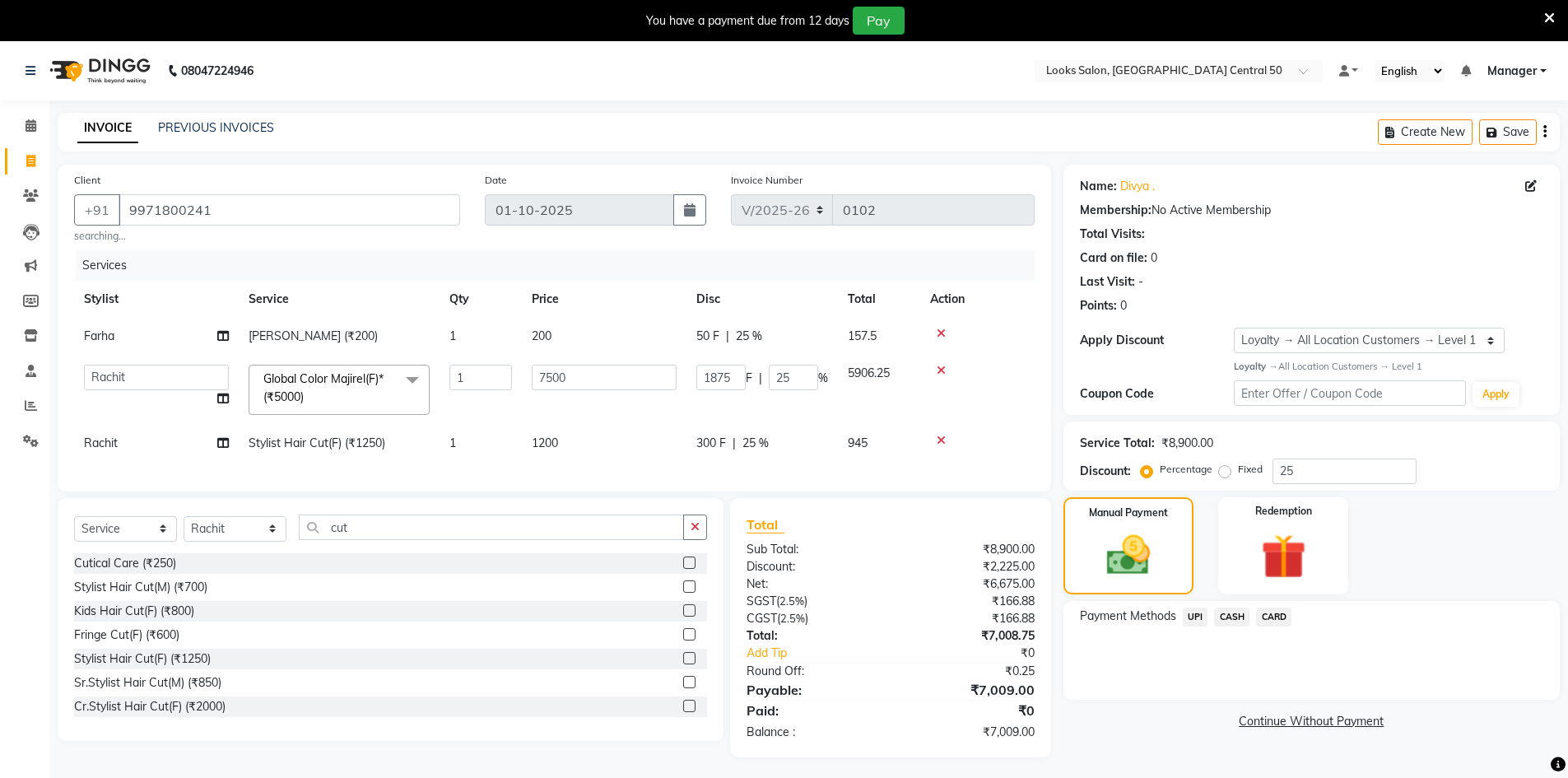
click at [1271, 617] on span "CARD" at bounding box center [1273, 617] width 35 height 19
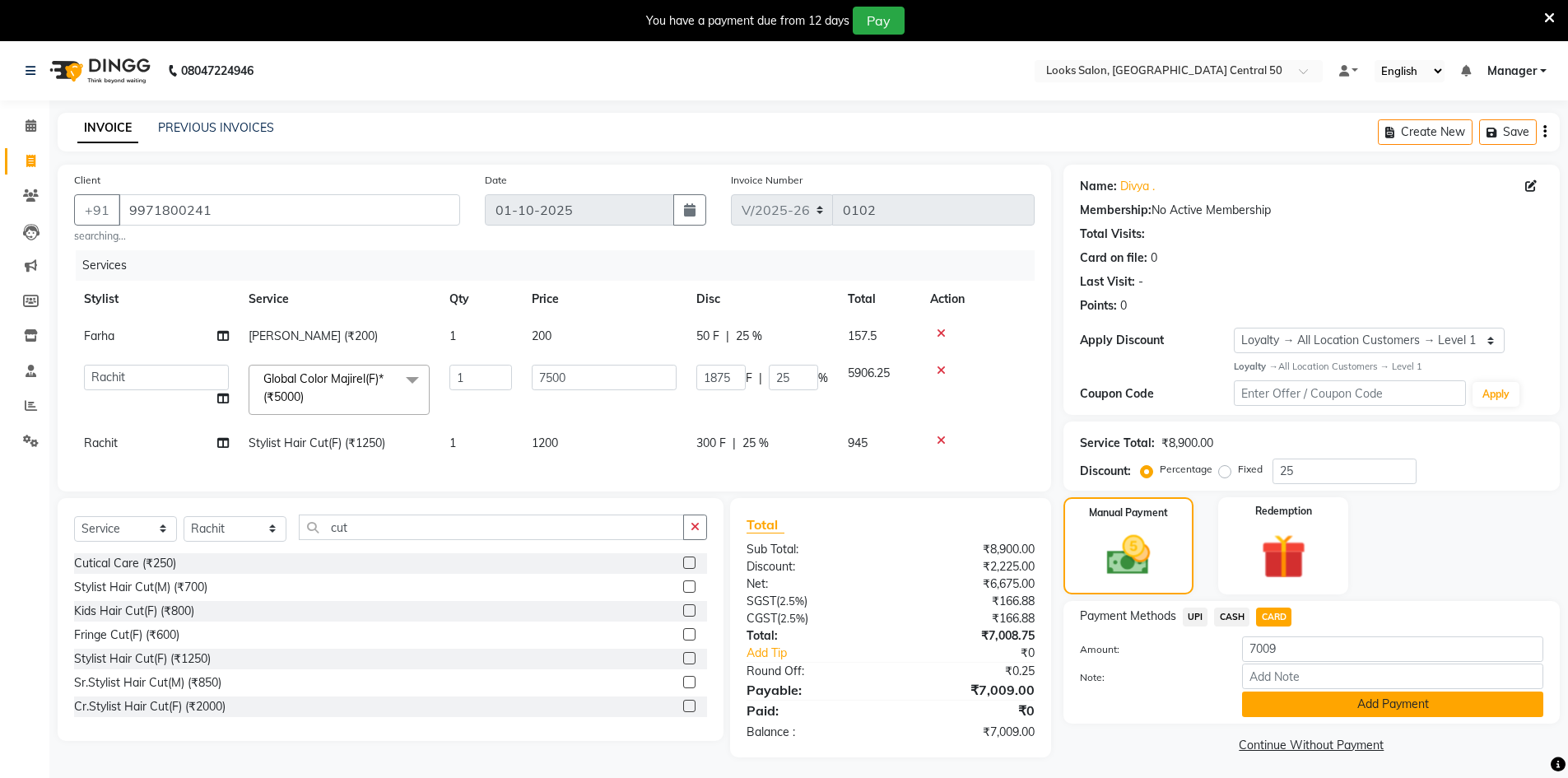
click at [1398, 709] on button "Add Payment" at bounding box center [1393, 704] width 301 height 26
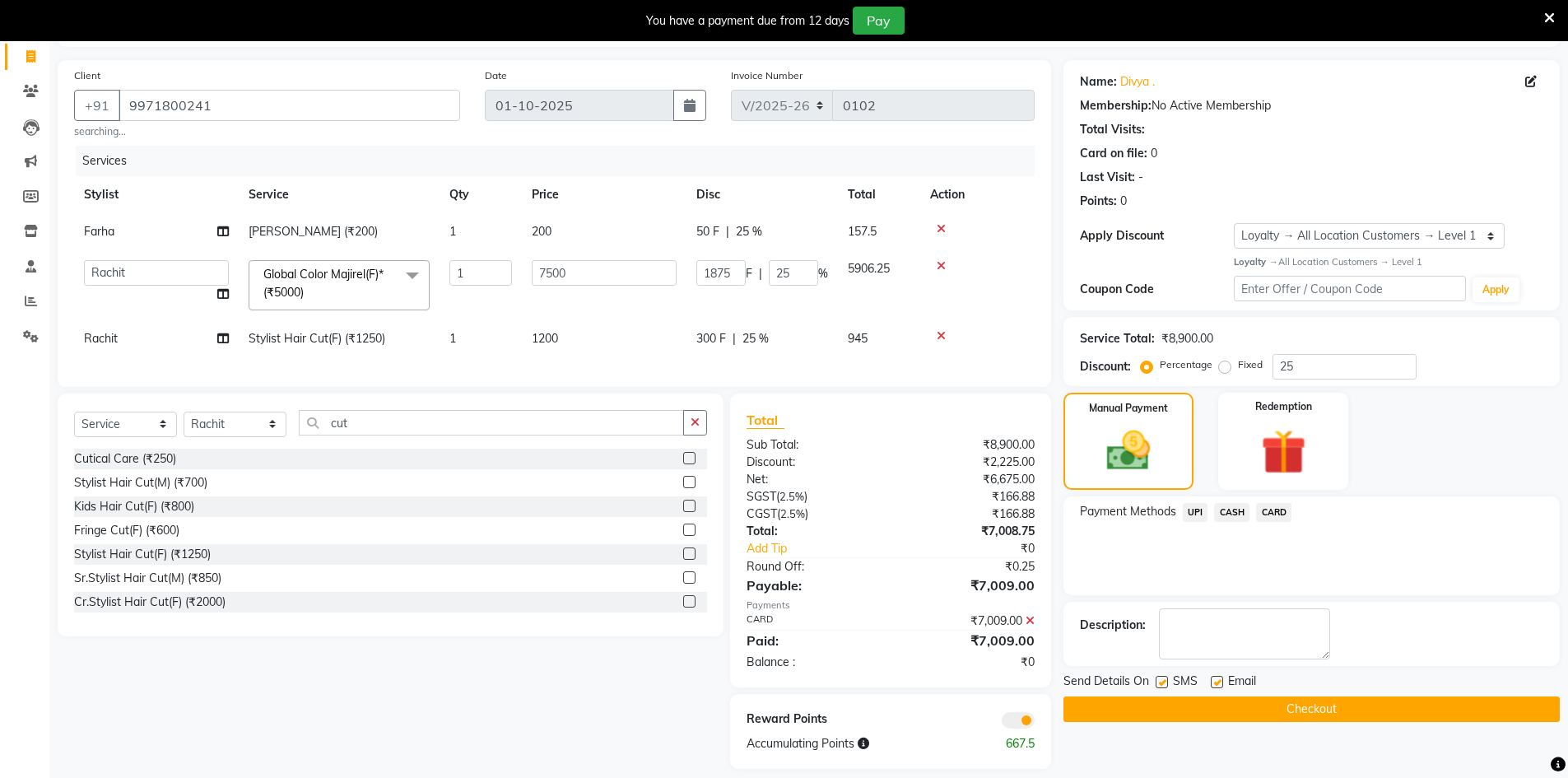
scroll to position [133, 0]
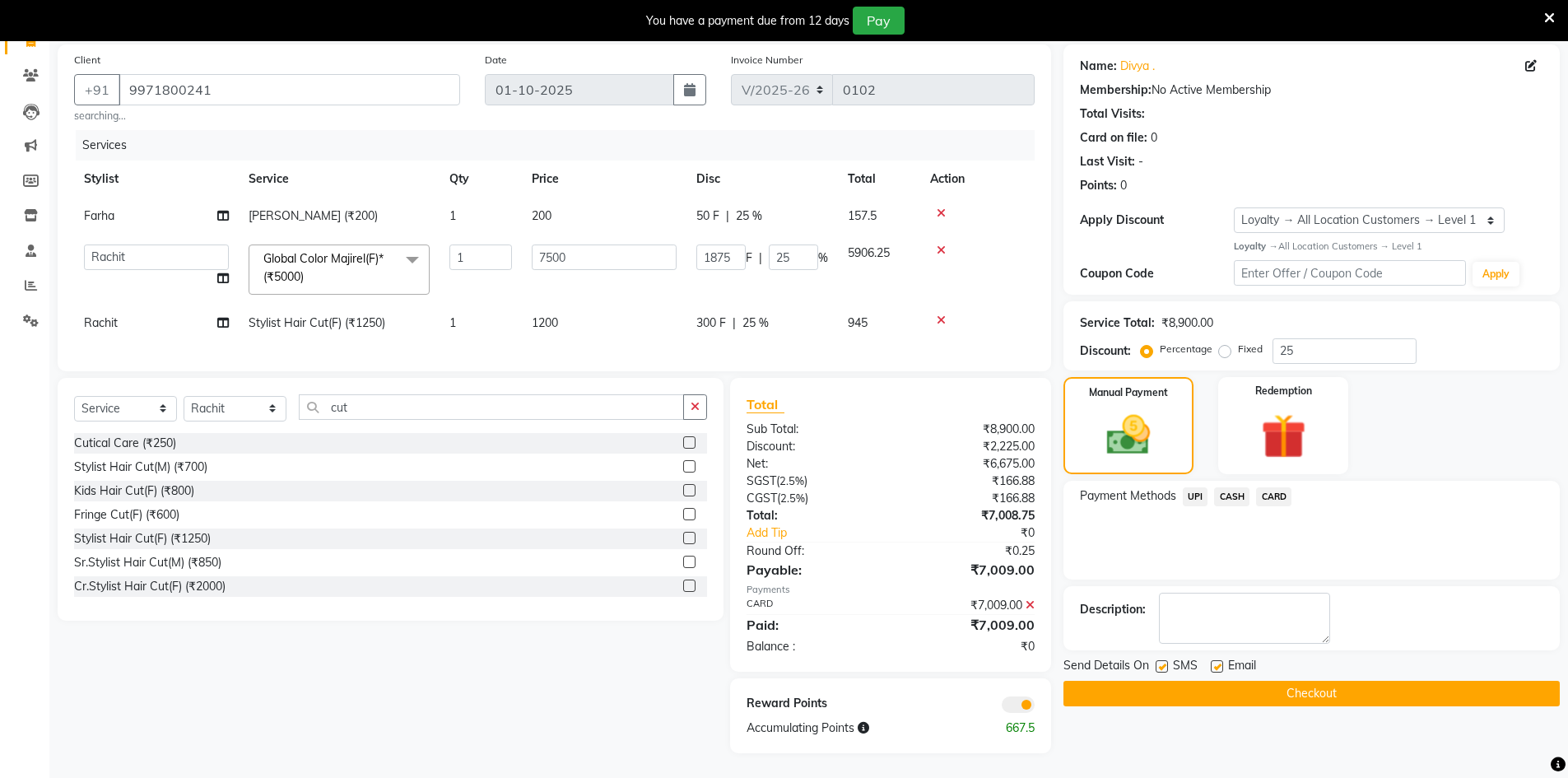
click at [1325, 683] on button "Checkout" at bounding box center [1312, 693] width 497 height 26
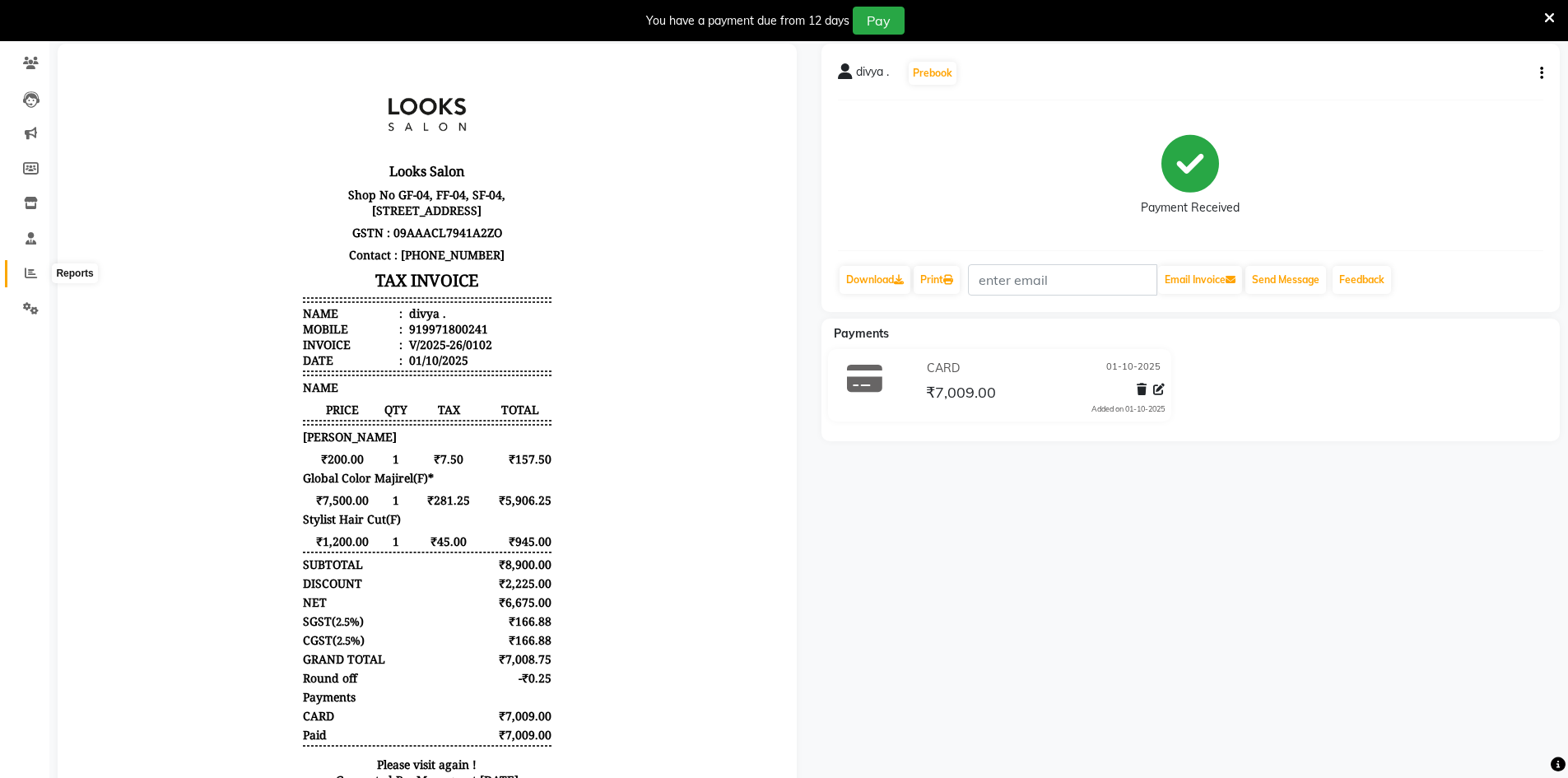
click at [27, 278] on icon at bounding box center [31, 273] width 12 height 12
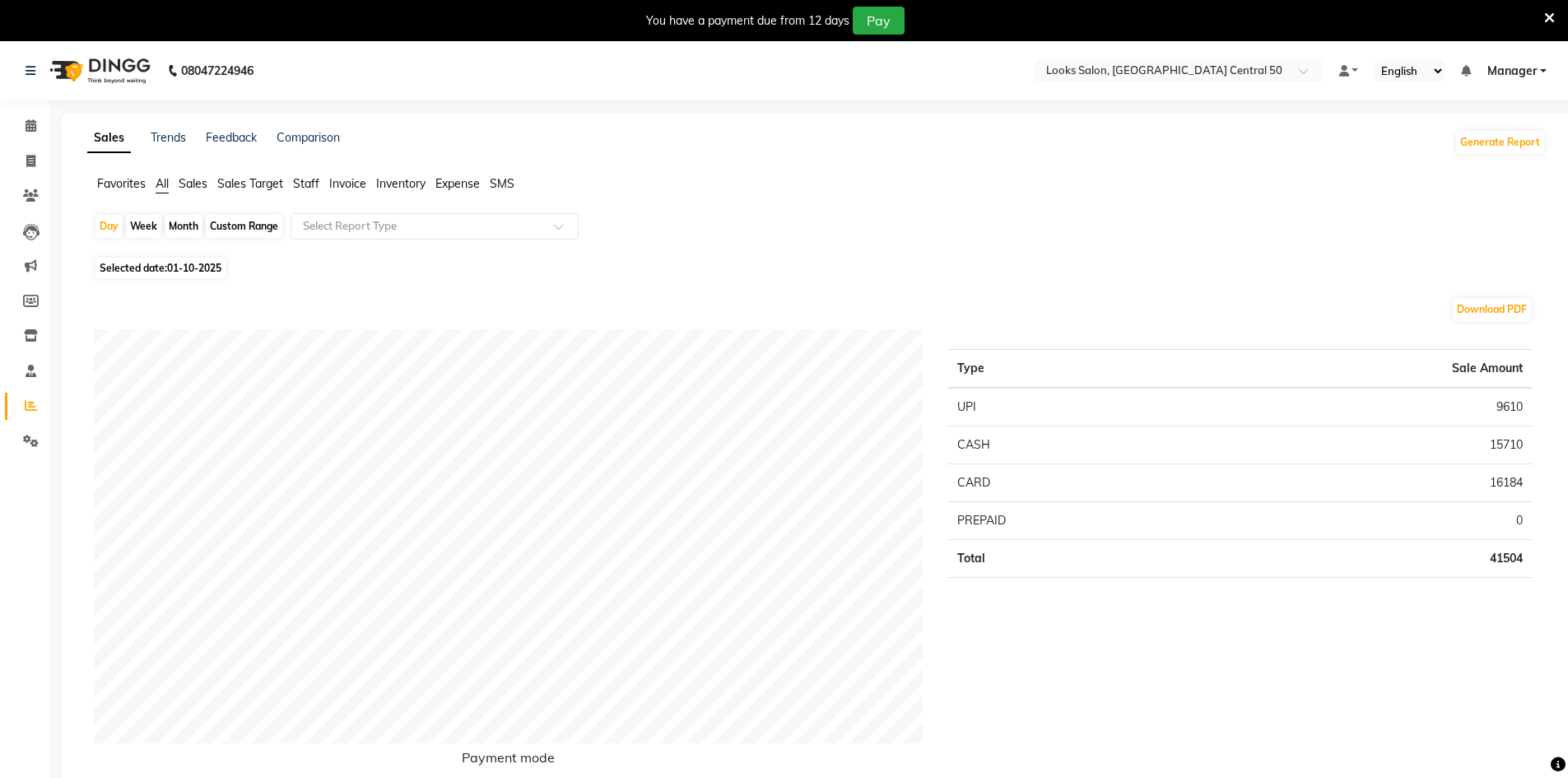
click at [22, 144] on li "Invoice" at bounding box center [25, 161] width 50 height 35
click at [27, 155] on icon at bounding box center [31, 160] width 9 height 12
select select "9051"
select select "service"
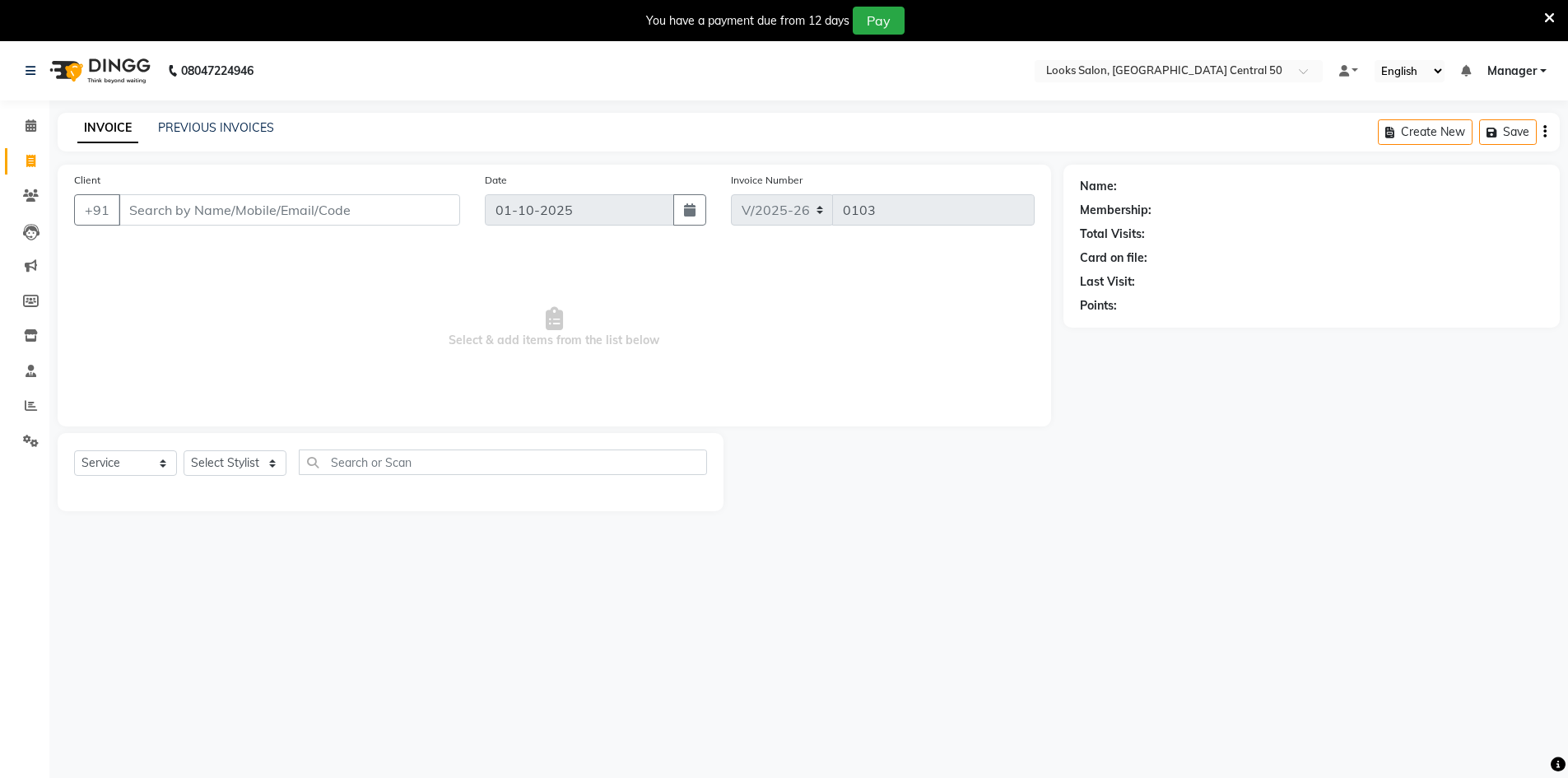
click at [397, 194] on div "Client +91" at bounding box center [267, 205] width 411 height 68
click at [397, 198] on input "Client" at bounding box center [289, 210] width 341 height 31
click at [395, 226] on div "Client +91" at bounding box center [267, 205] width 411 height 68
click at [386, 196] on input "Client" at bounding box center [289, 210] width 341 height 31
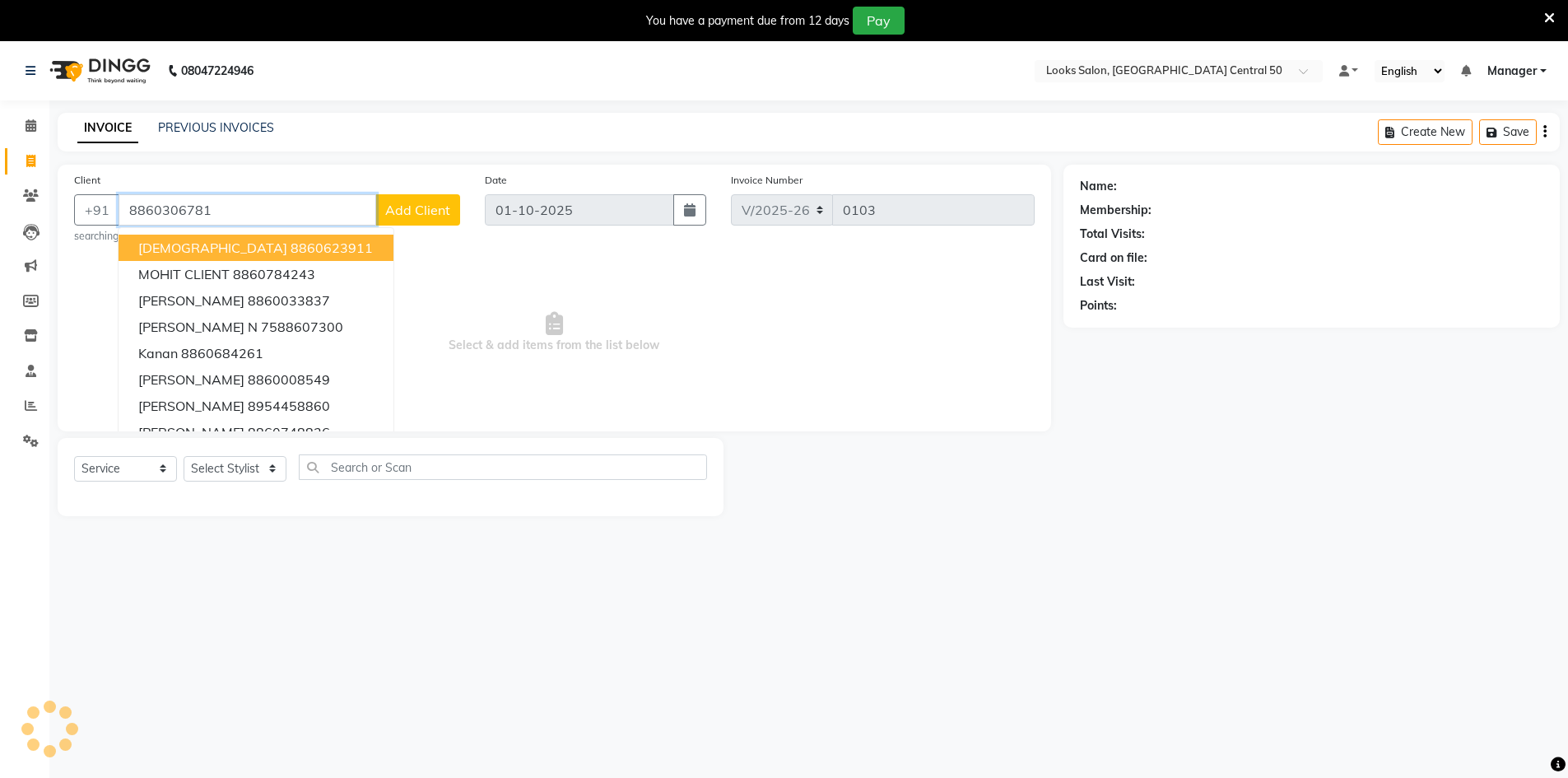
type input "8860306781"
click at [407, 227] on div "Client +91 8860306781 VAIBHAV 8860623911 MOHIT CLIENT 8860784243 MR AKSHAT 8860…" at bounding box center [267, 208] width 411 height 72
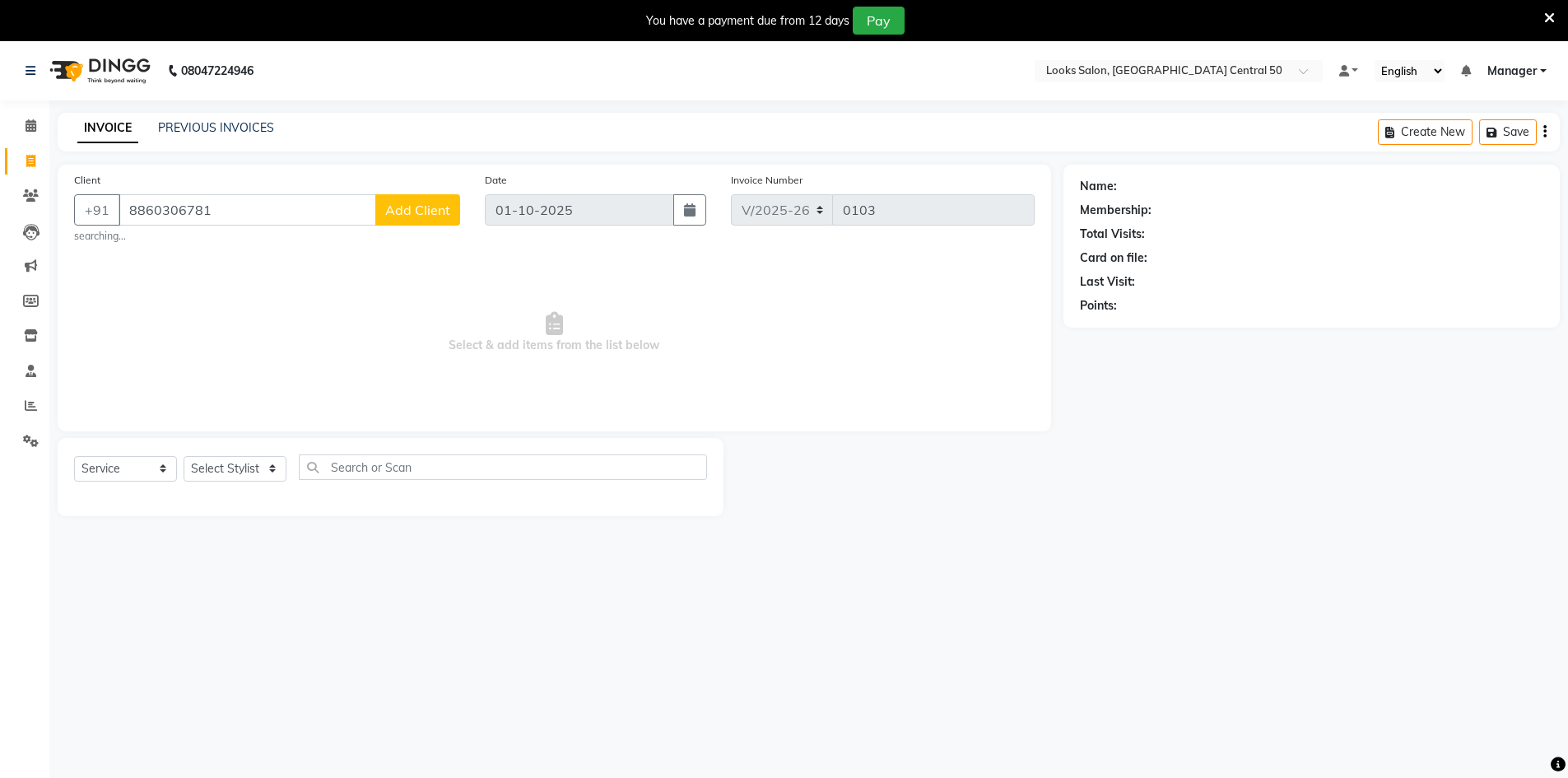
click at [411, 221] on button "Add Client" at bounding box center [417, 210] width 85 height 31
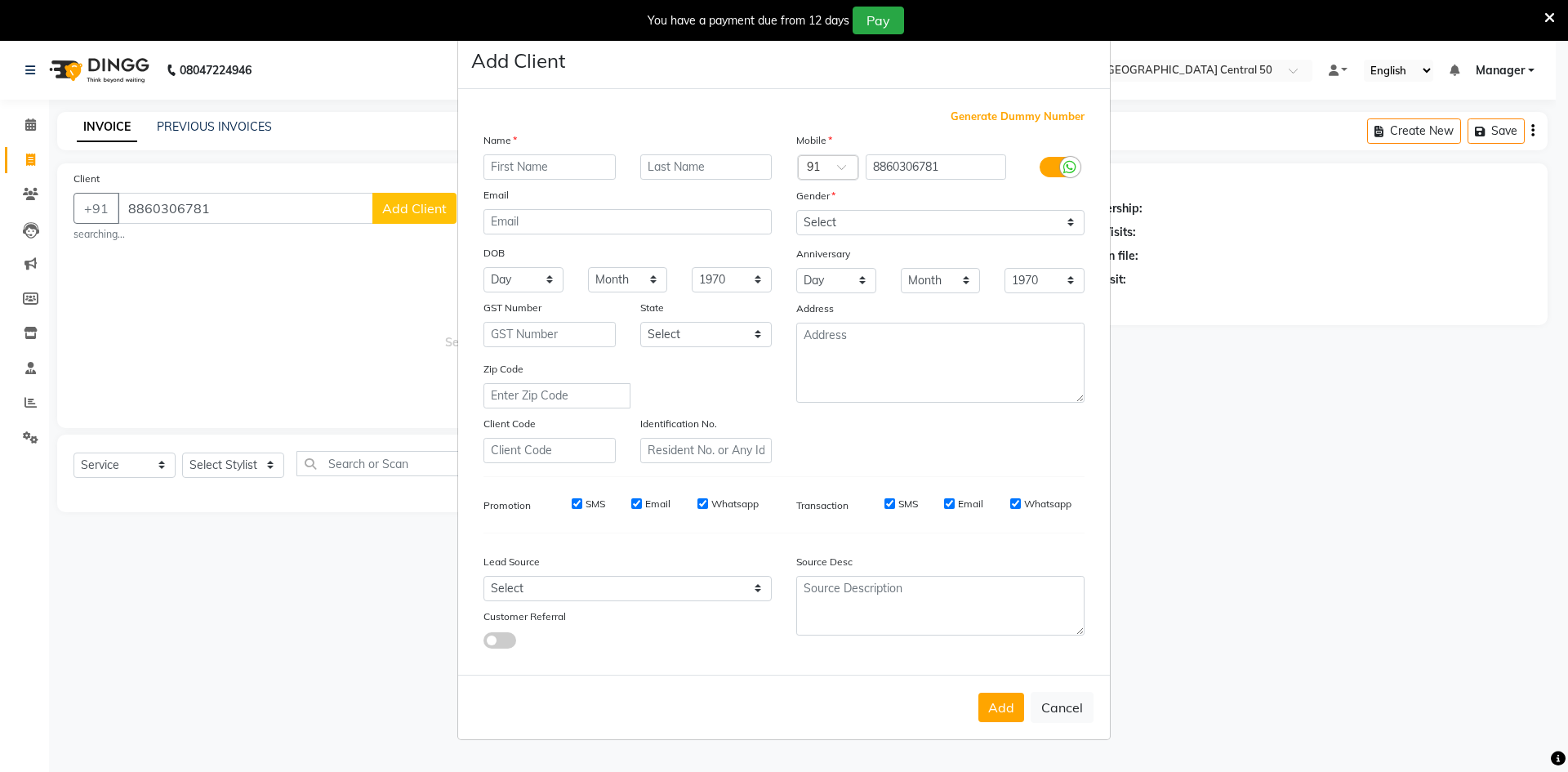
click at [530, 177] on input "text" at bounding box center [549, 167] width 132 height 26
type input "Yashika"
click at [773, 171] on div at bounding box center [706, 167] width 157 height 26
click at [762, 170] on input "text" at bounding box center [706, 167] width 132 height 26
type input "."
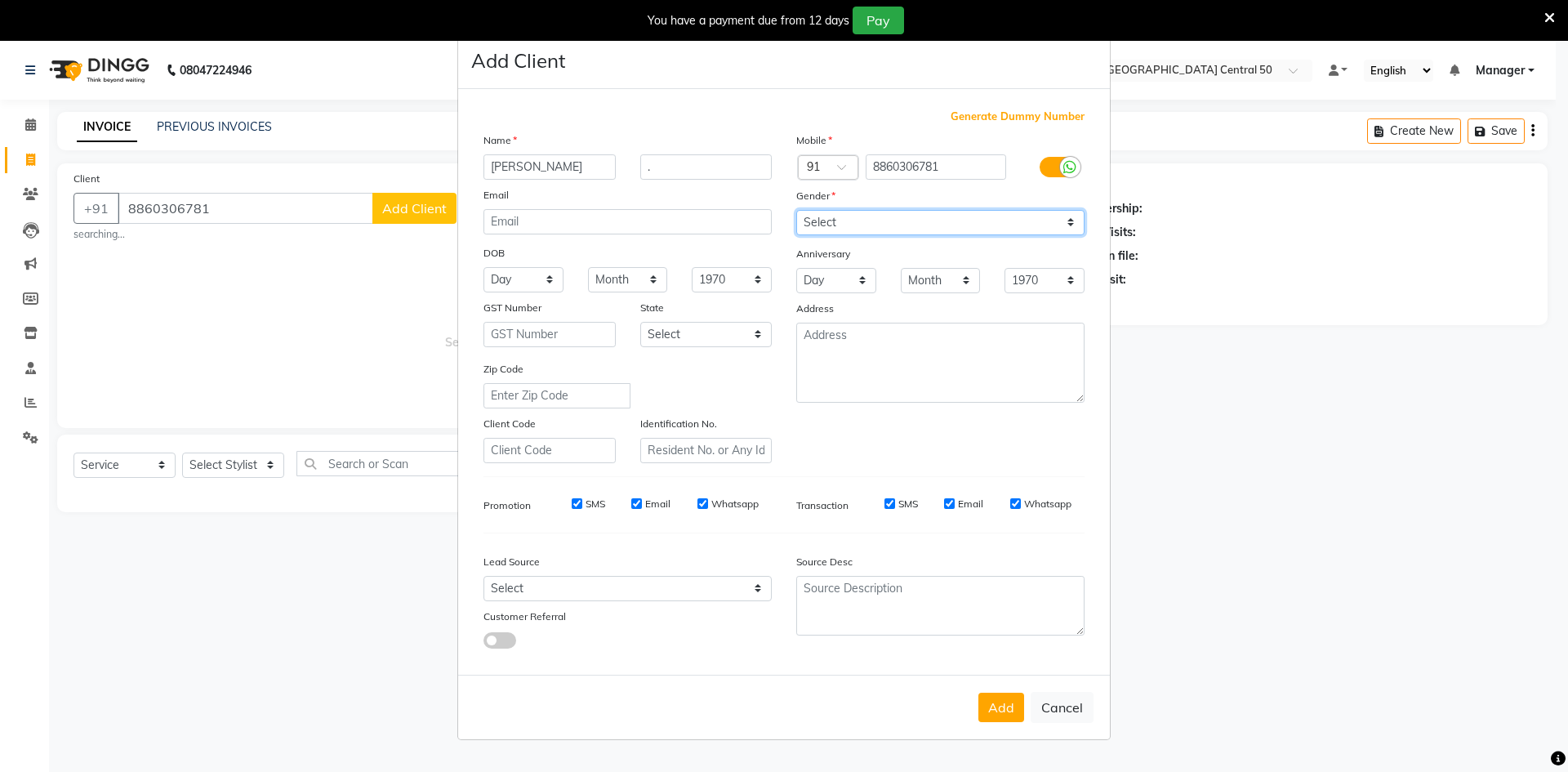
click at [896, 225] on select "Select Male Female Other Prefer Not To Say" at bounding box center [940, 222] width 288 height 26
select select "female"
click at [796, 210] on select "Select Male Female Other Prefer Not To Say" at bounding box center [940, 222] width 288 height 26
click at [1018, 697] on button "Add" at bounding box center [1002, 707] width 45 height 29
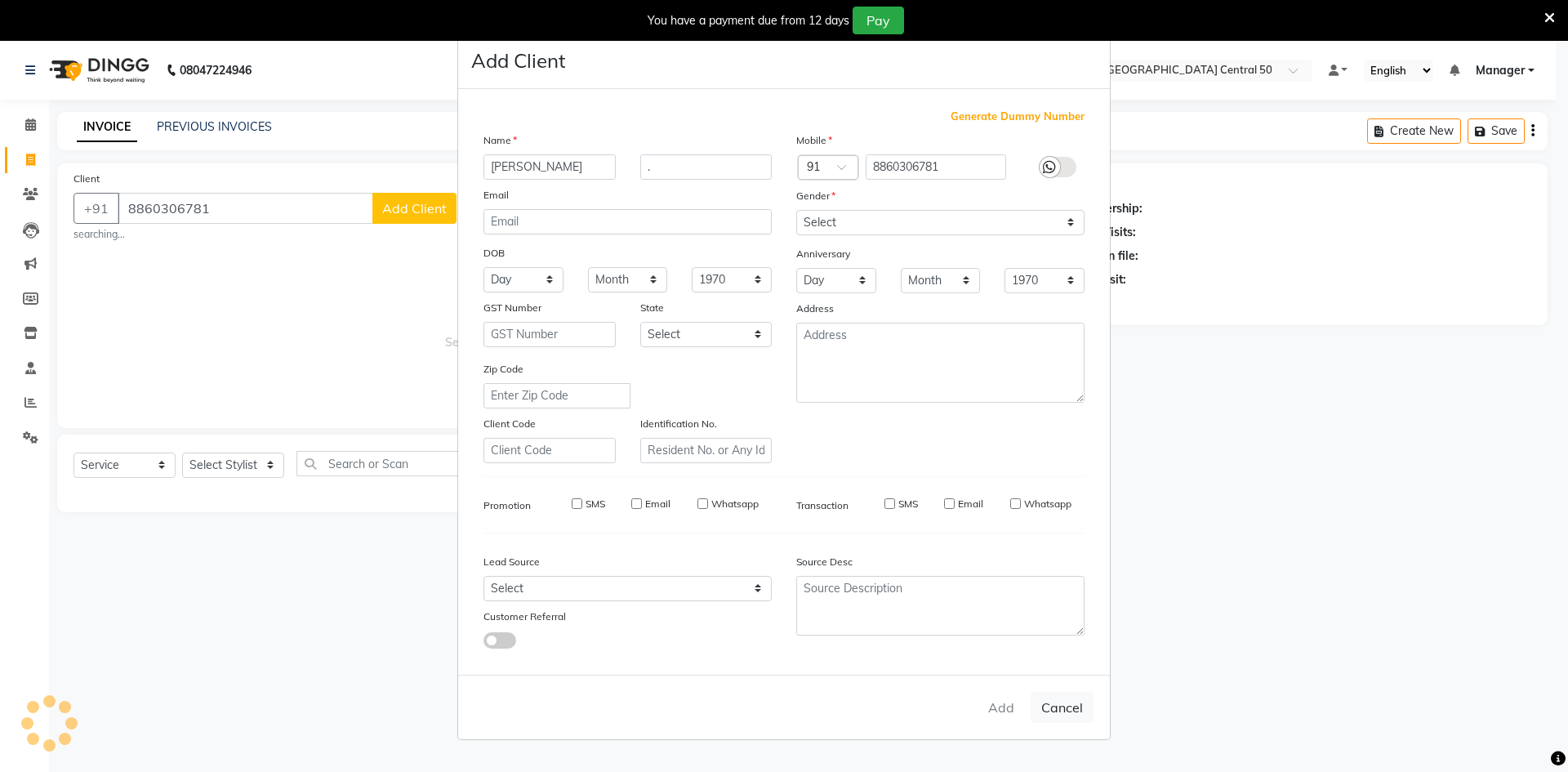
select select
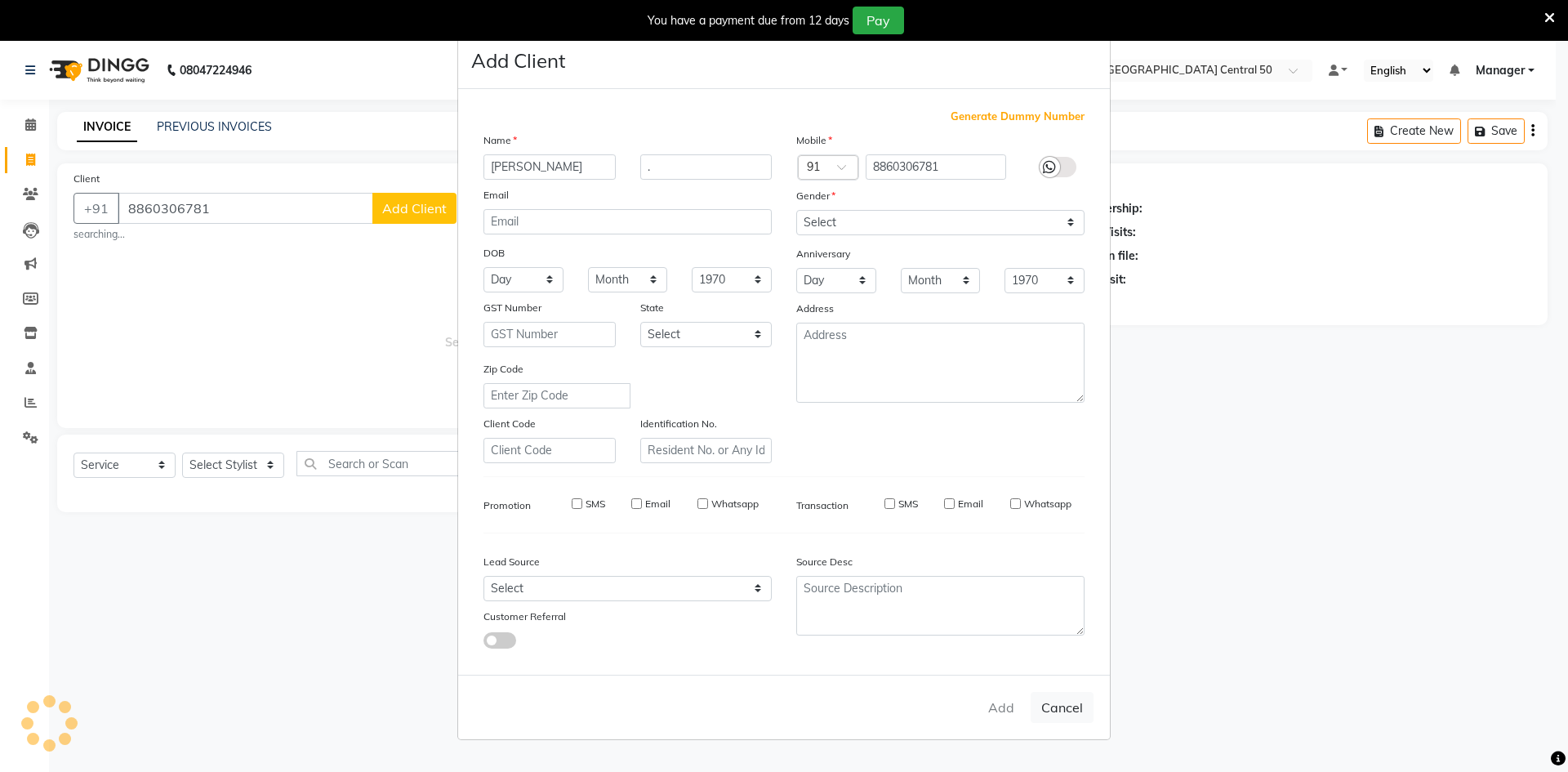
select select
checkbox input "false"
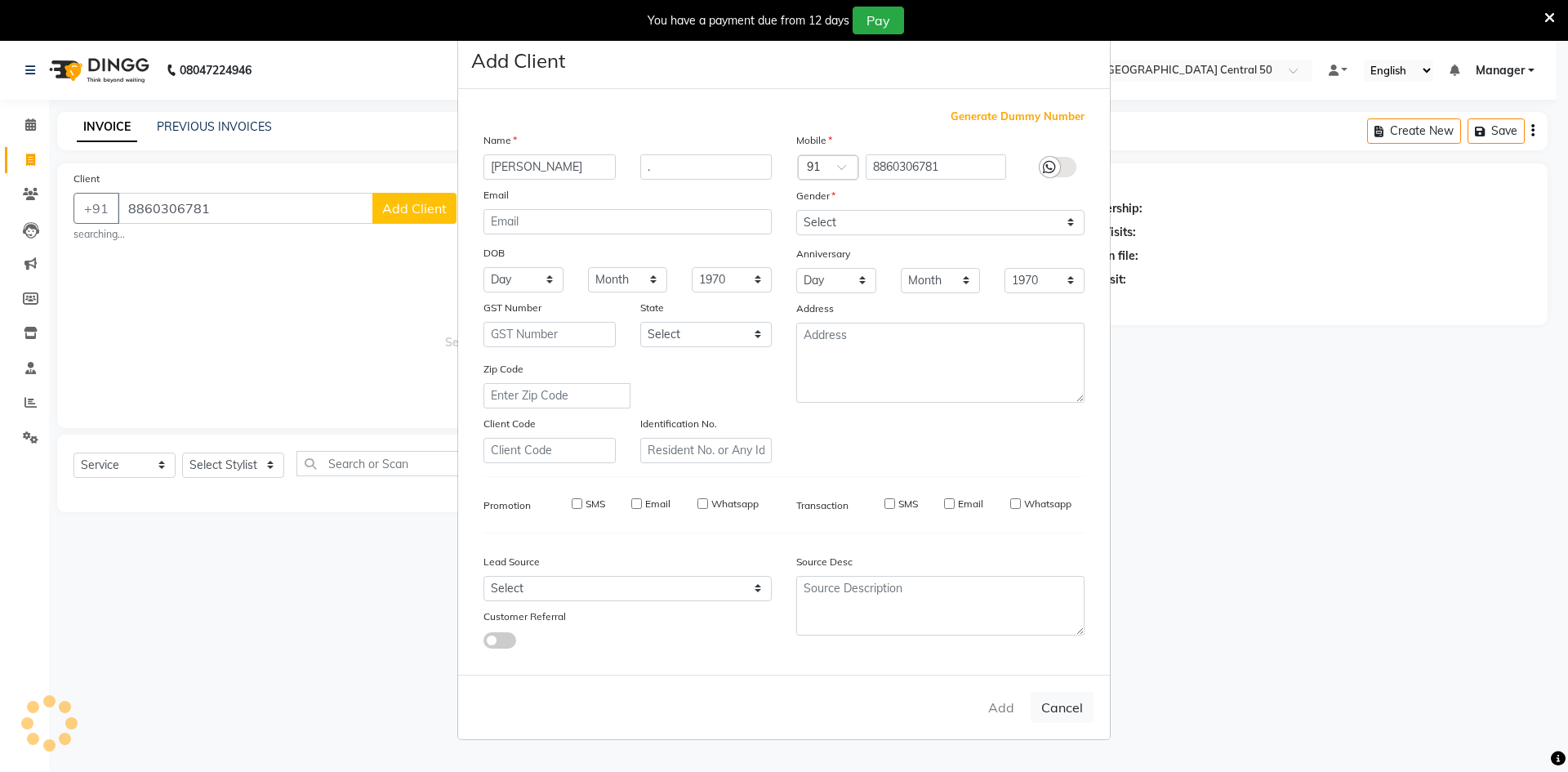
checkbox input "false"
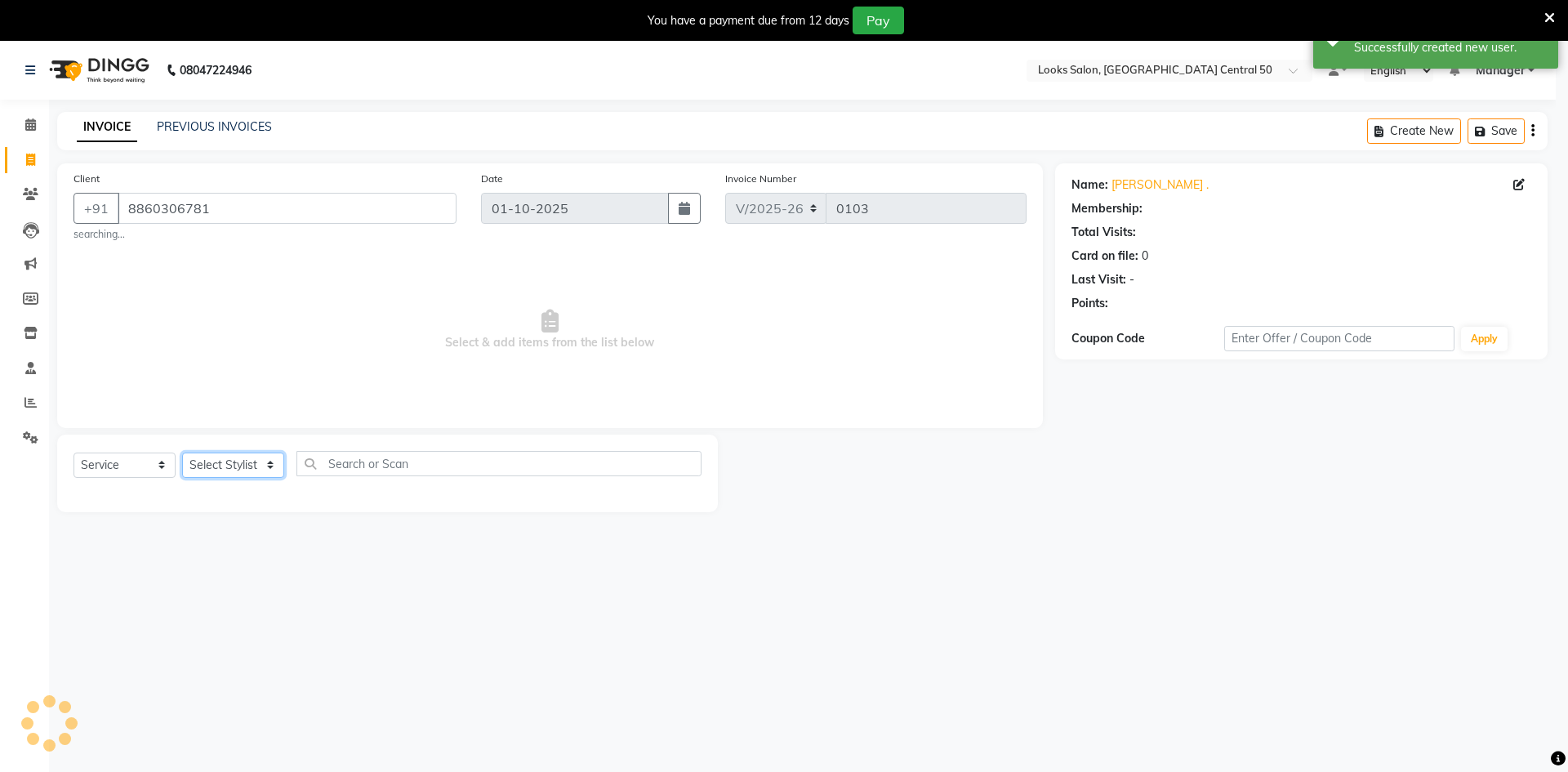
select select "1: Object"
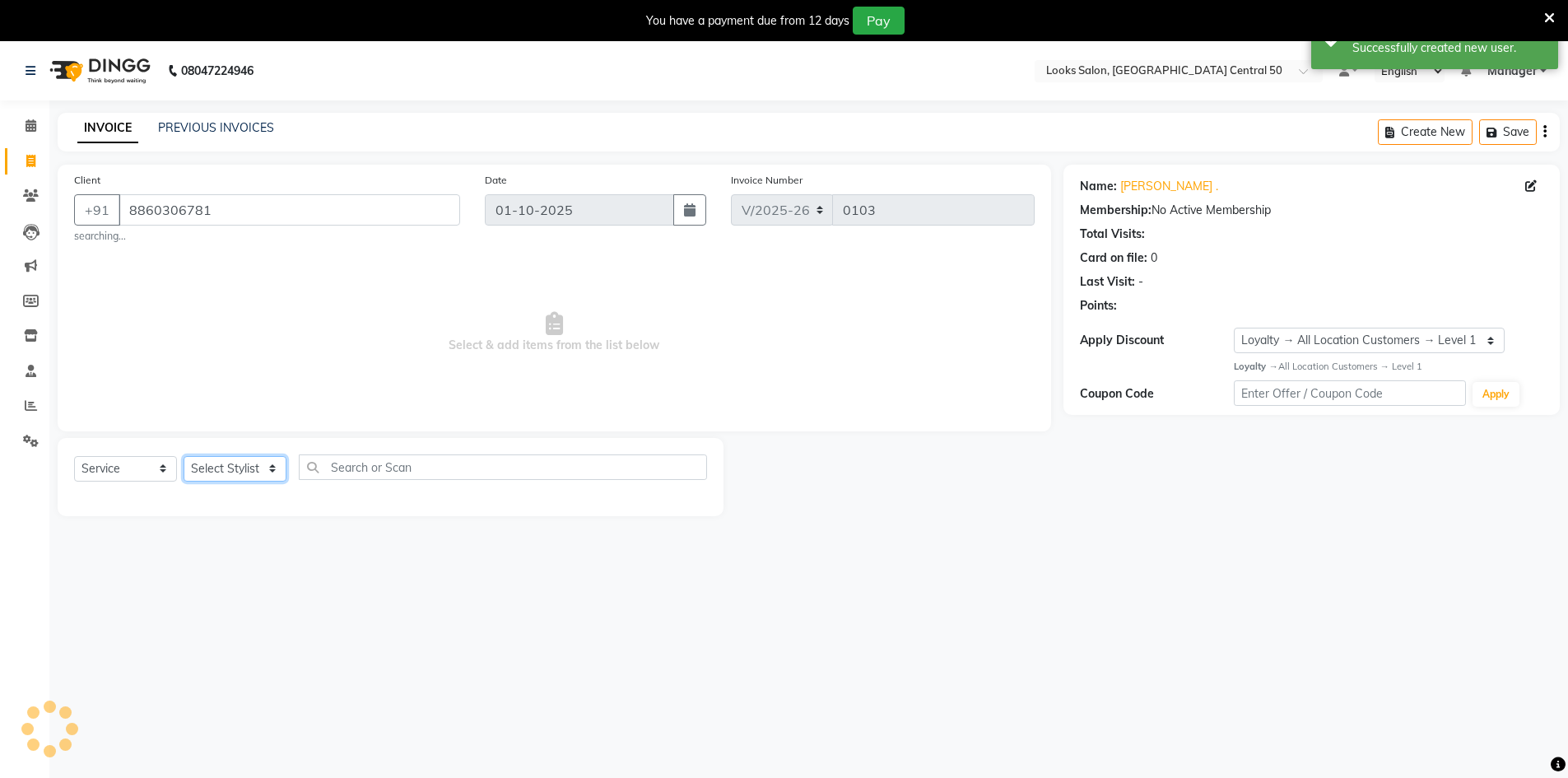
click at [253, 467] on select "Select Stylist Abbas Addy Aftab Ananya Anas Aslam_pdct Azad Counter_Sales Farha…" at bounding box center [235, 468] width 103 height 26
select select "92615"
click at [184, 456] on select "Select Stylist Abbas Addy Aftab Ananya Anas Aslam_pdct Azad Counter_Sales Farha…" at bounding box center [235, 468] width 103 height 26
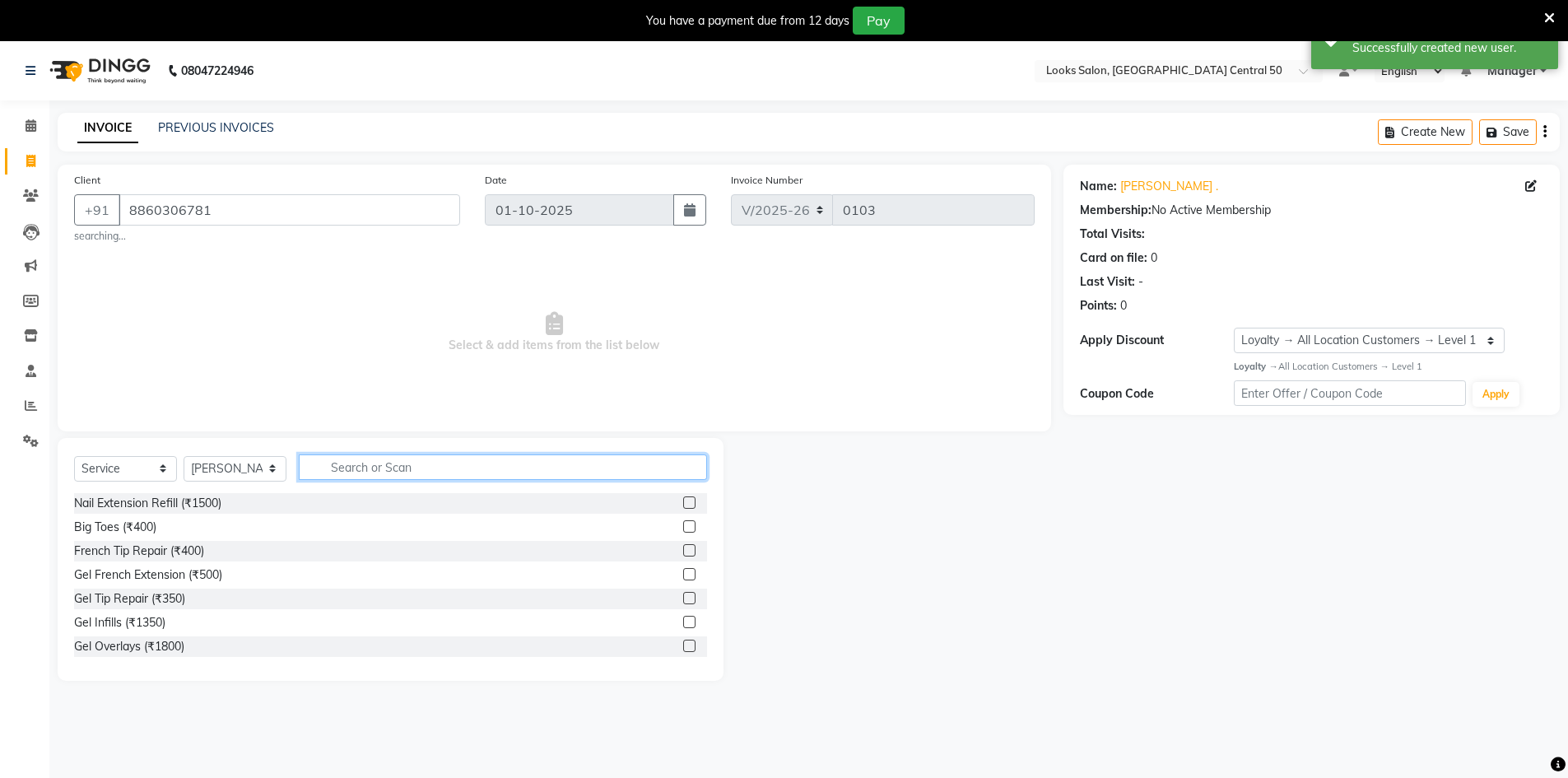
click at [474, 467] on input "text" at bounding box center [502, 467] width 408 height 26
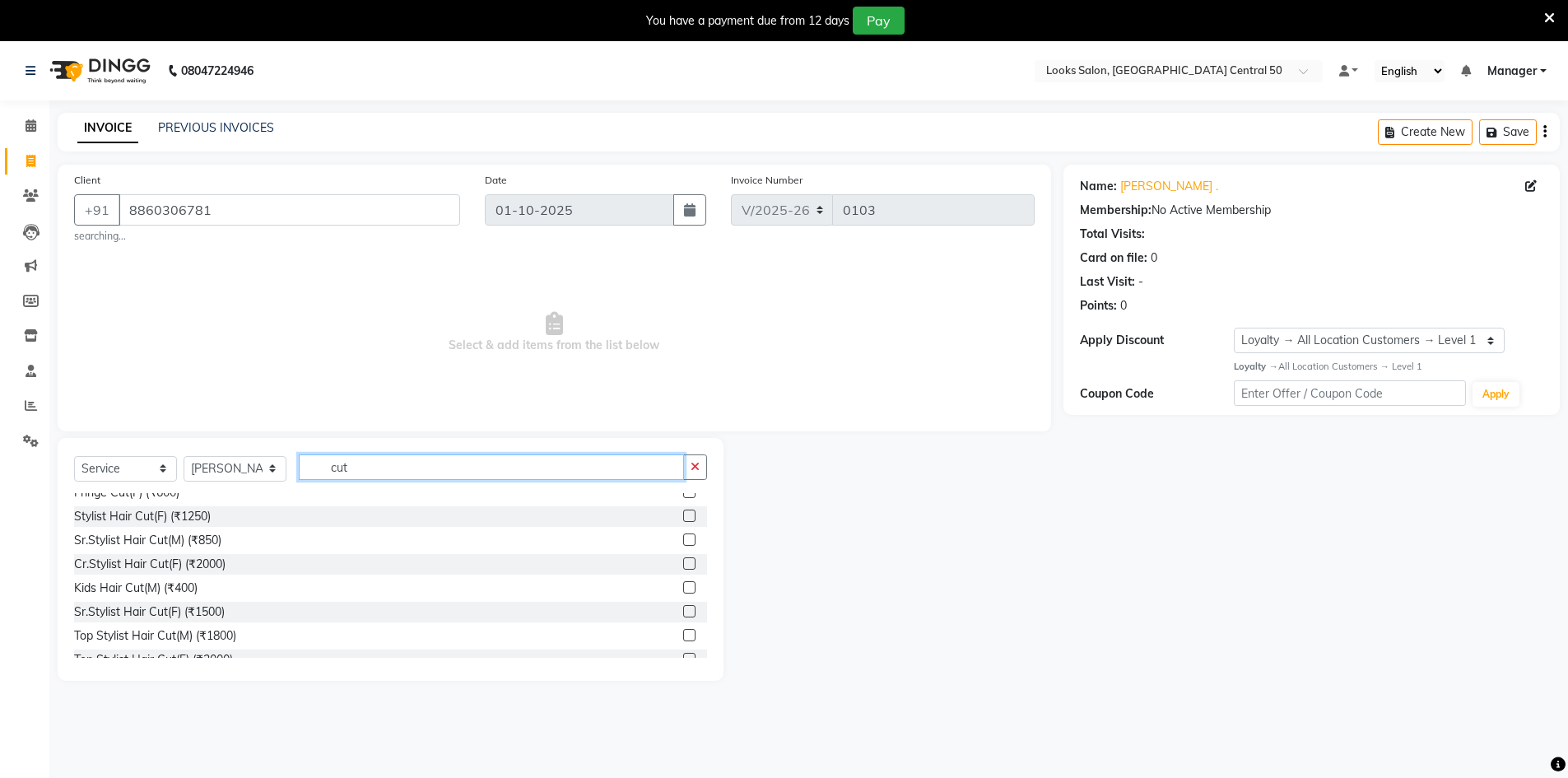
type input "cut"
click at [683, 584] on label at bounding box center [689, 587] width 12 height 12
click at [683, 584] on input "checkbox" at bounding box center [688, 587] width 10 height 10
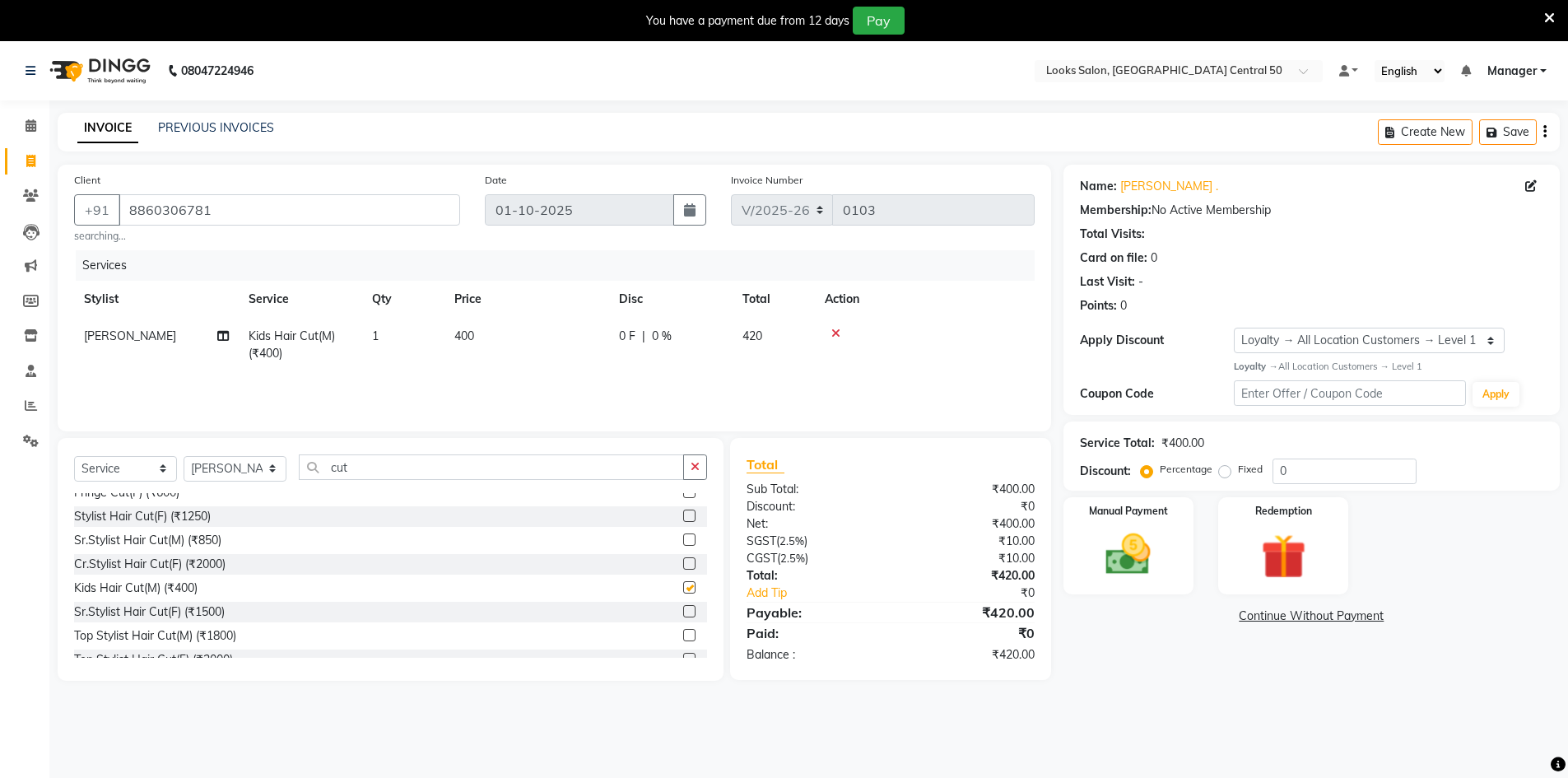
checkbox input "false"
click at [1344, 481] on input "0" at bounding box center [1344, 471] width 144 height 26
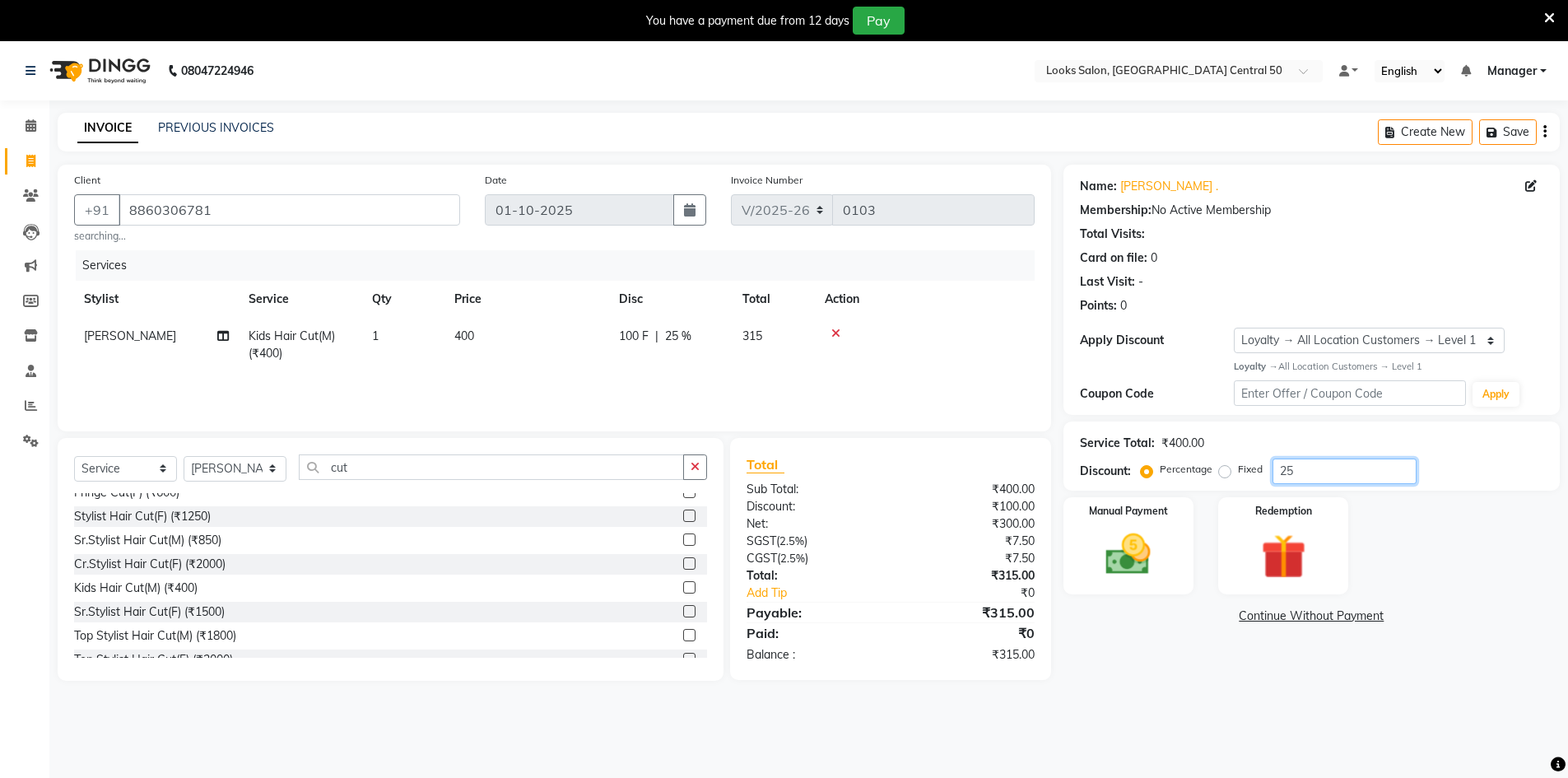
type input "25"
click at [1163, 554] on img at bounding box center [1128, 555] width 75 height 53
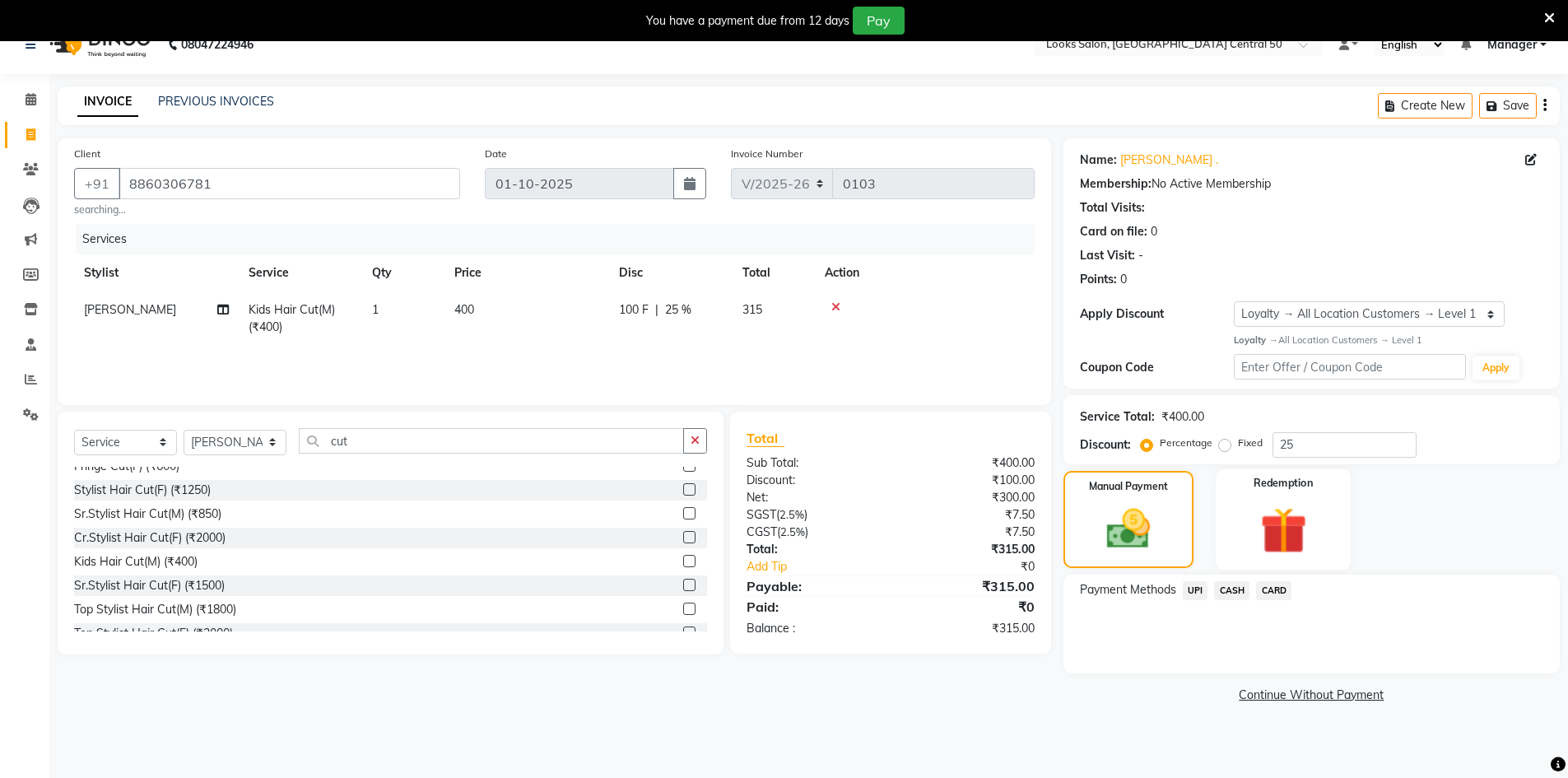
scroll to position [41, 0]
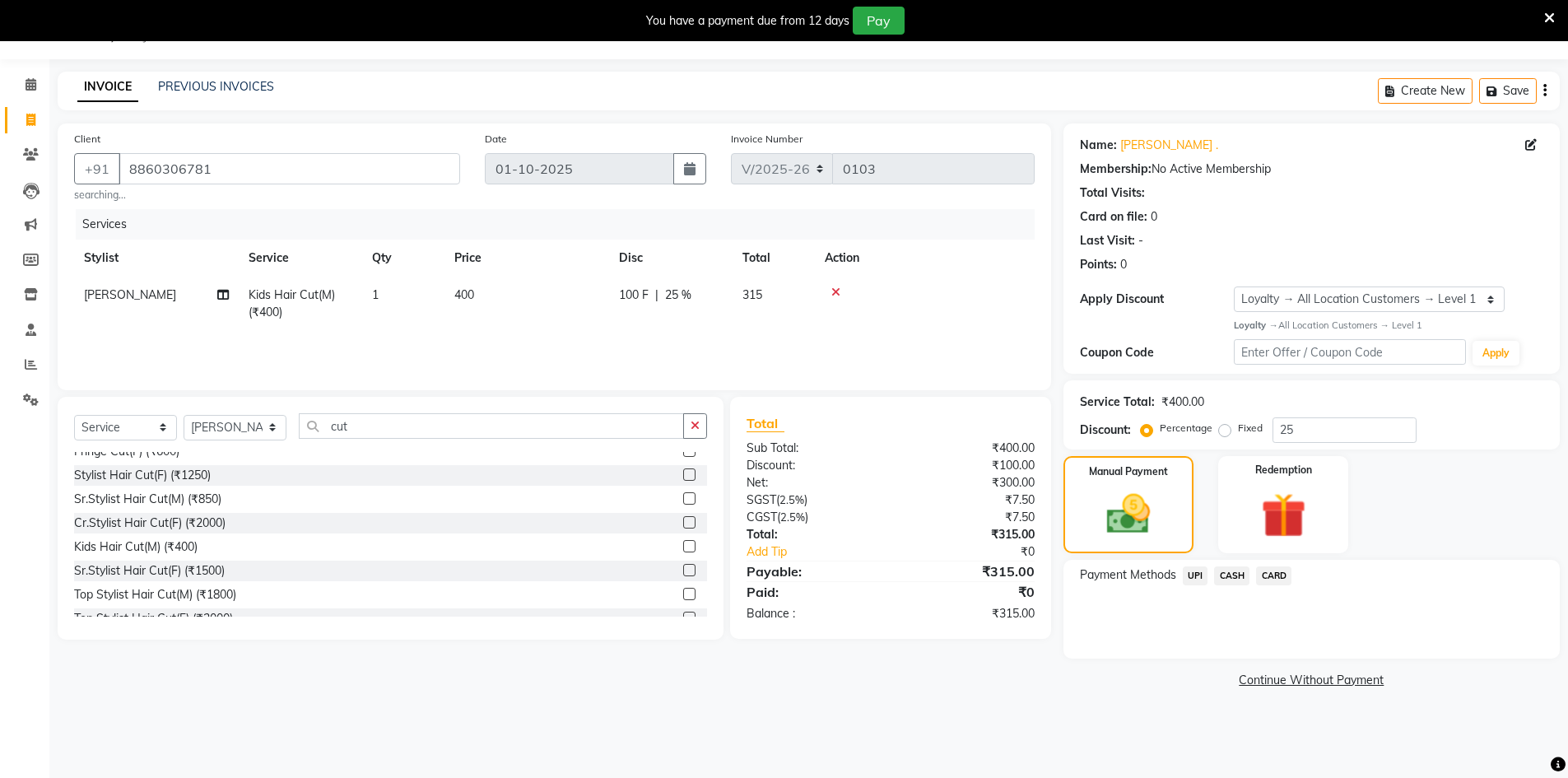
click at [1187, 583] on span "UPI" at bounding box center [1195, 576] width 26 height 19
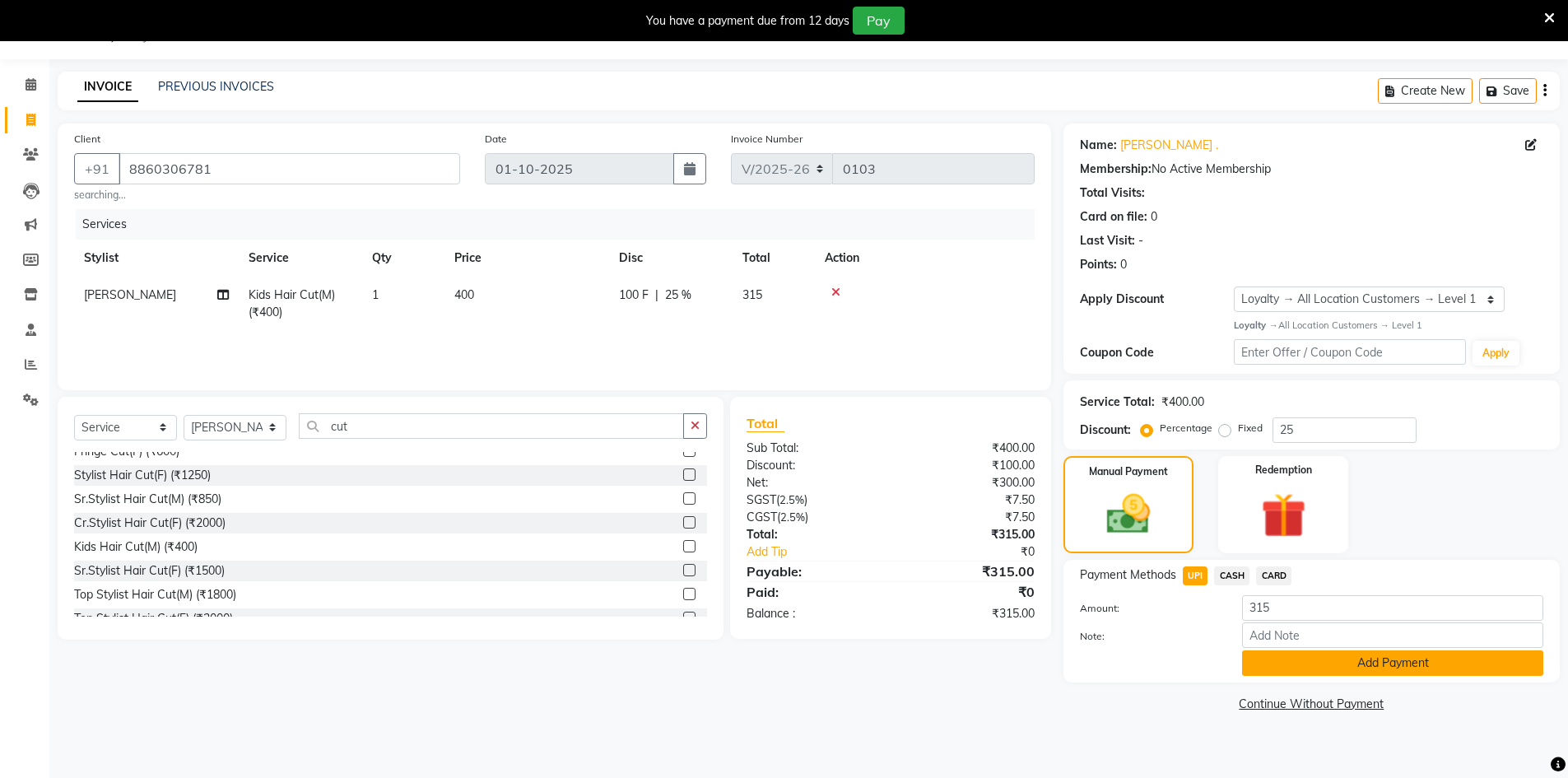
click at [1313, 668] on button "Add Payment" at bounding box center [1393, 663] width 301 height 26
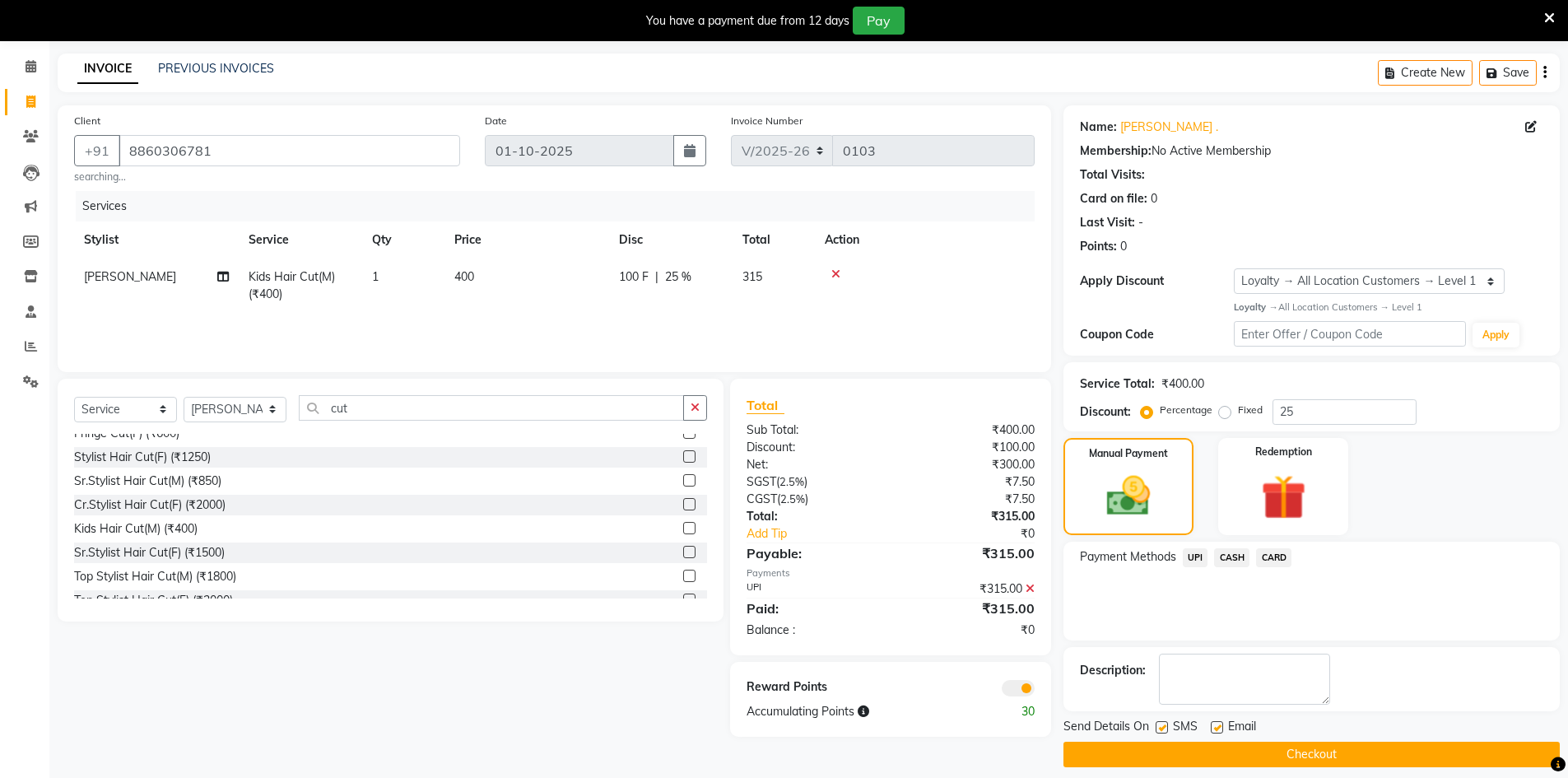
scroll to position [73, 0]
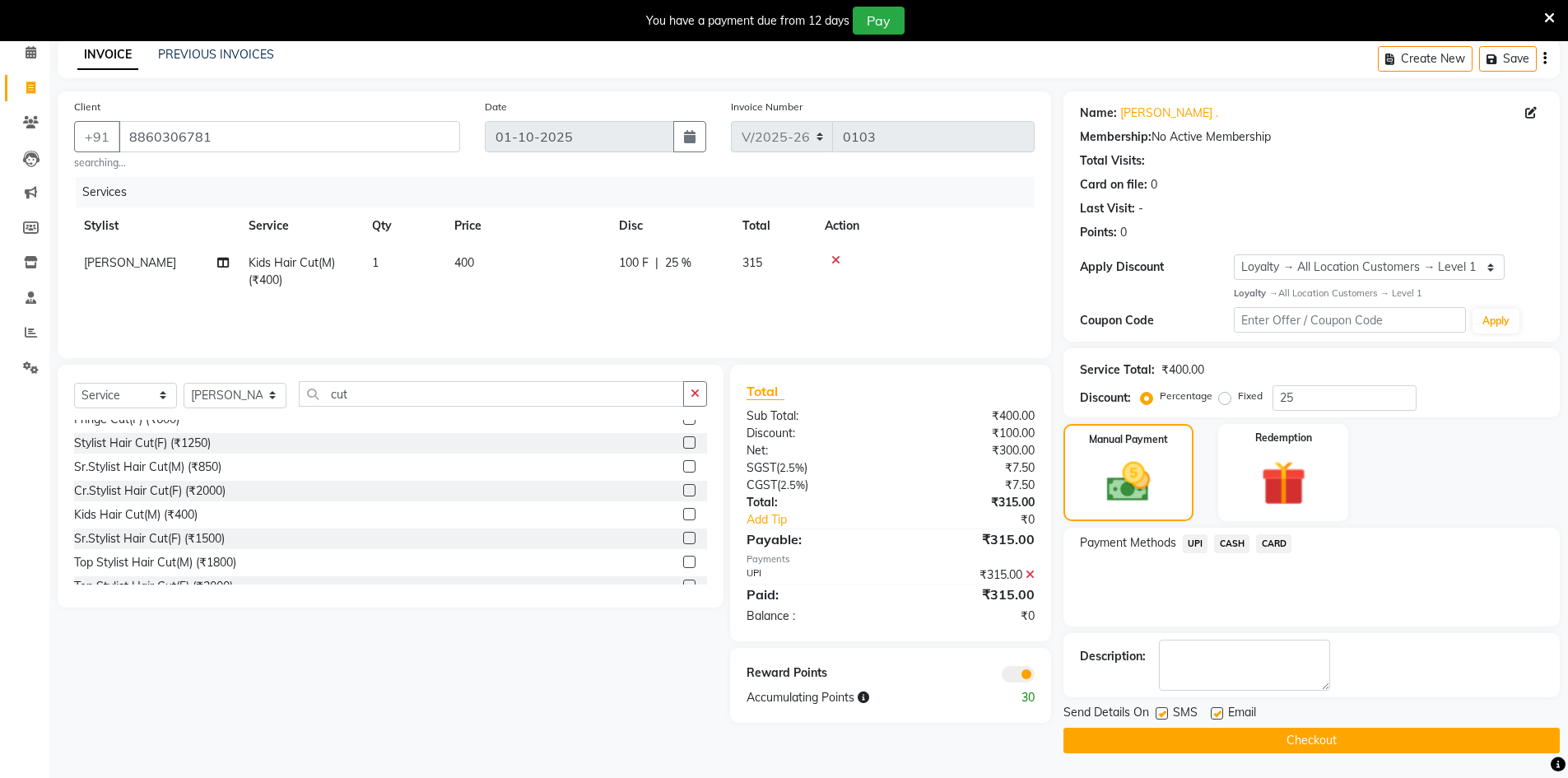
click at [1028, 670] on span at bounding box center [1018, 674] width 33 height 16
click at [1035, 677] on input "checkbox" at bounding box center [1035, 677] width 0 height 0
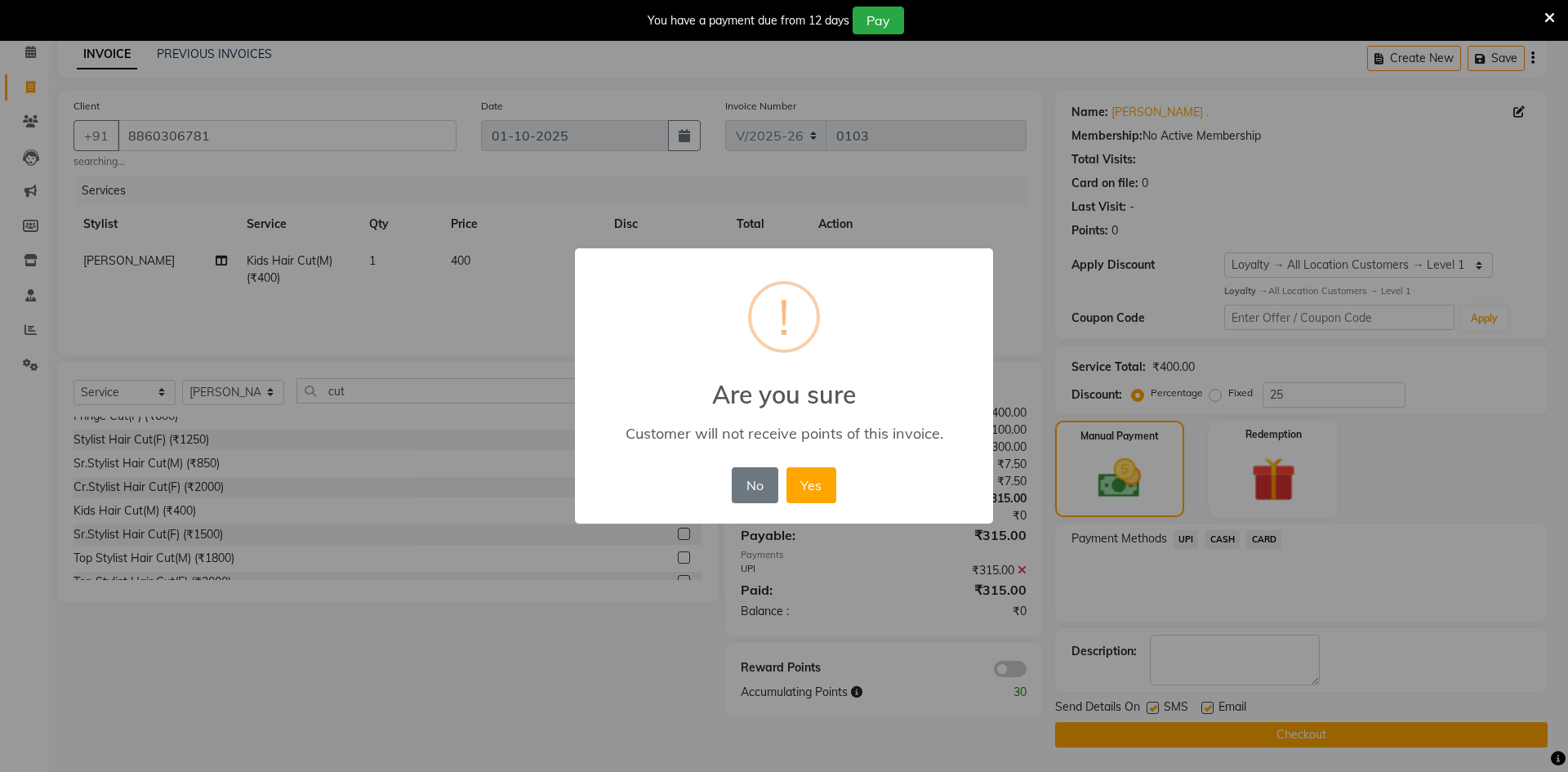
click at [838, 479] on div "No No Yes" at bounding box center [783, 485] width 112 height 44
click at [827, 482] on button "Yes" at bounding box center [811, 485] width 50 height 36
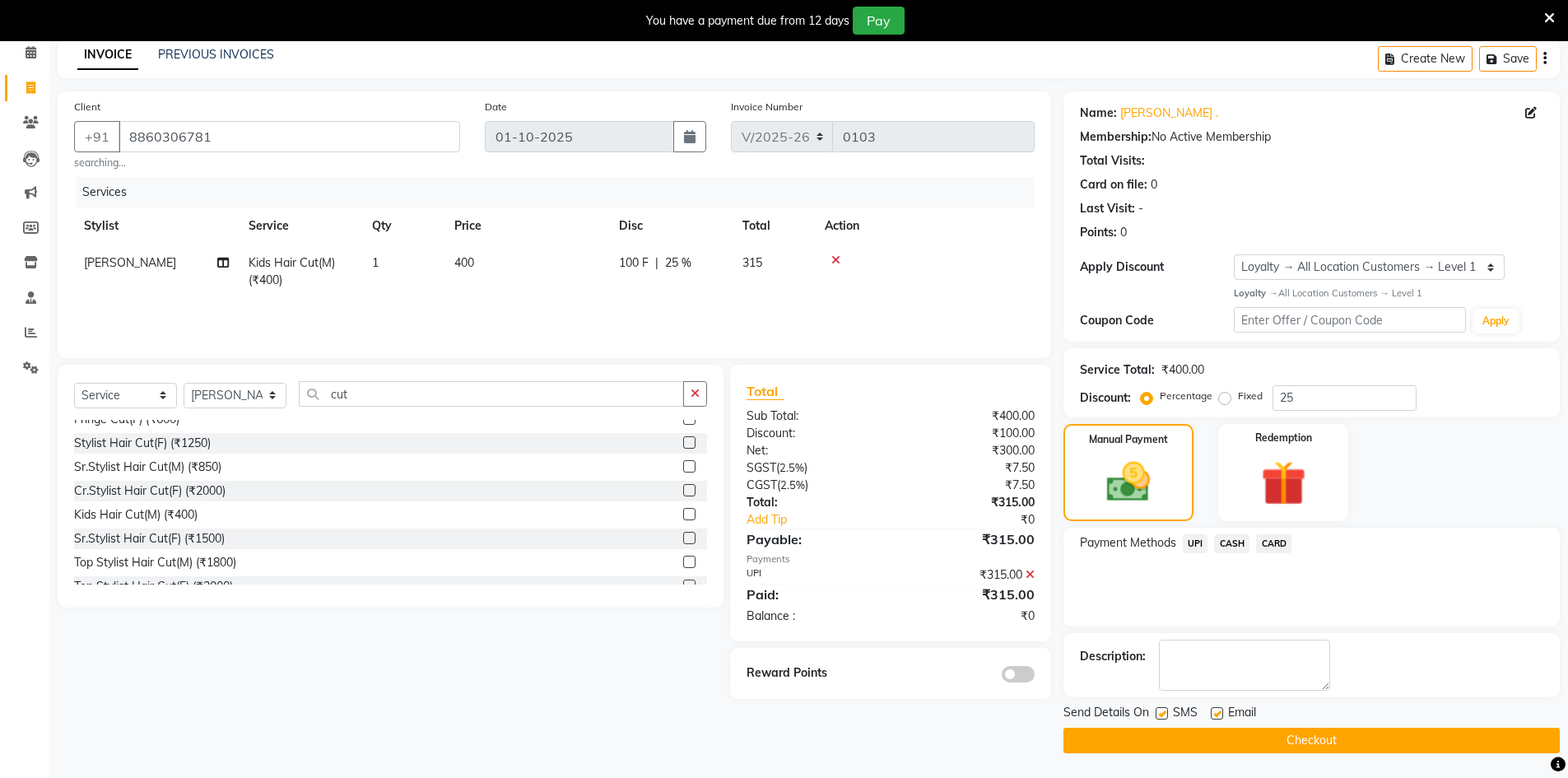
click at [1171, 739] on button "Checkout" at bounding box center [1312, 740] width 497 height 26
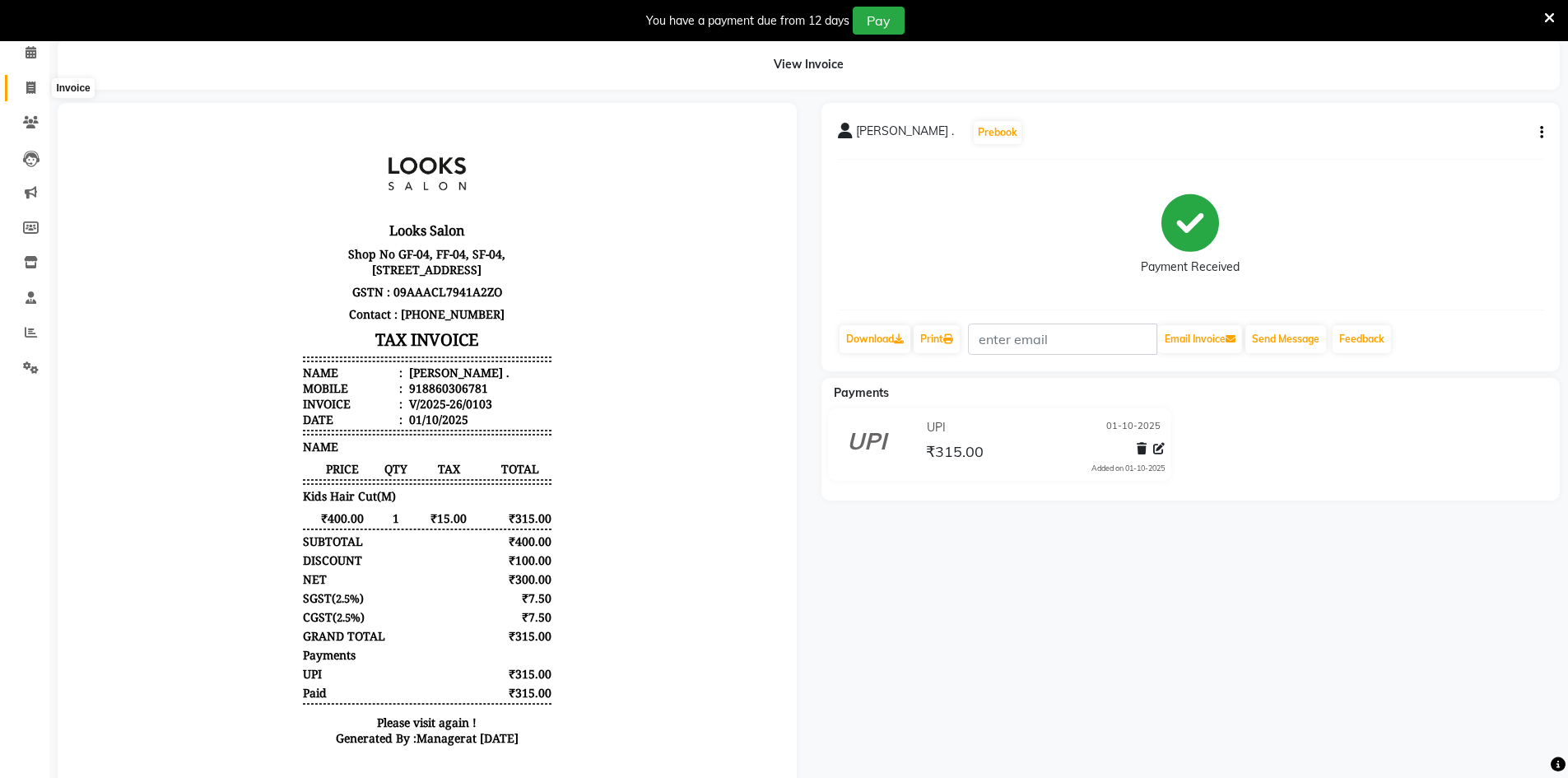
click at [33, 88] on icon at bounding box center [31, 87] width 9 height 12
select select "service"
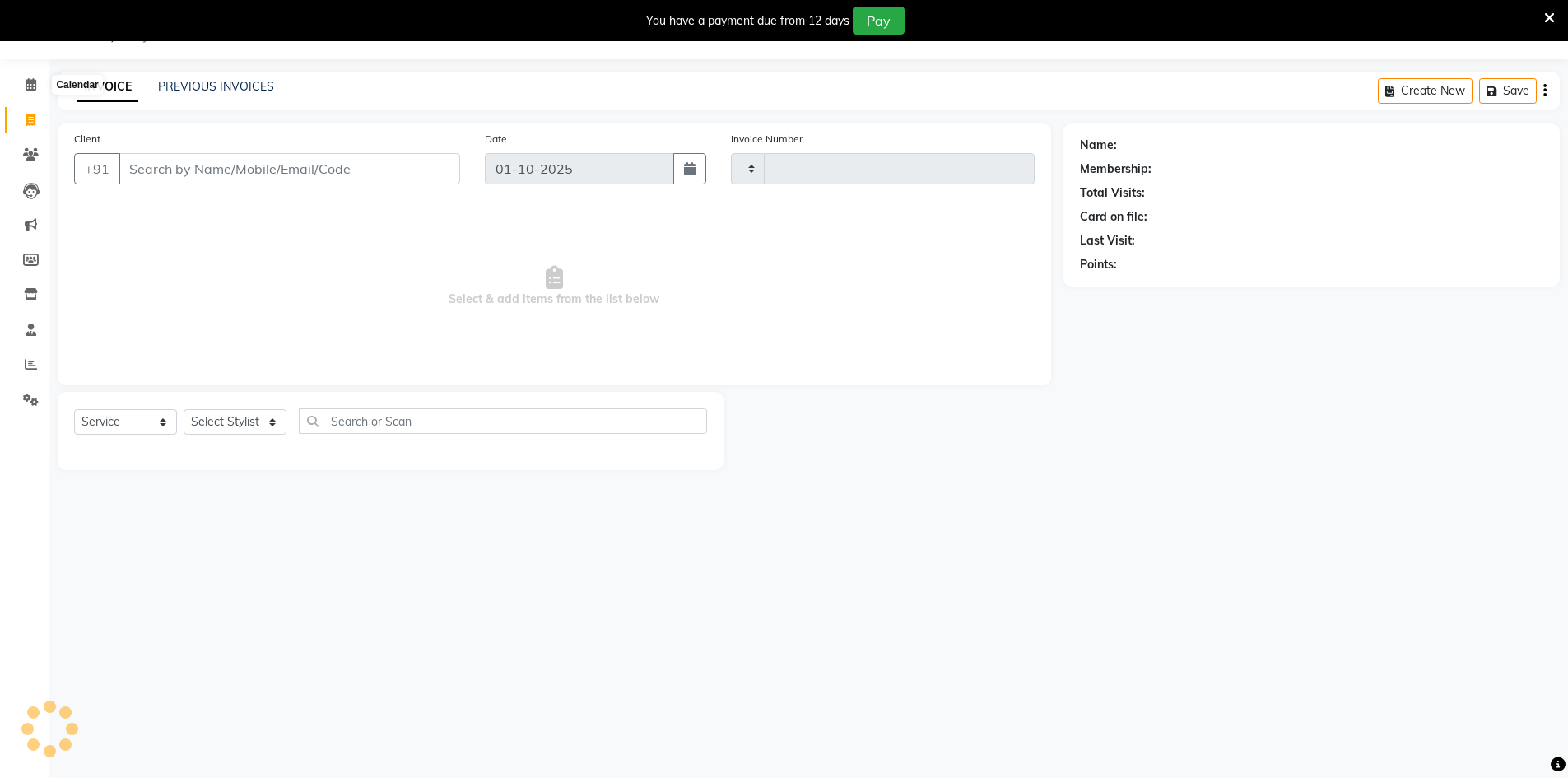
scroll to position [41, 0]
type input "0104"
select select "9051"
click at [288, 175] on input "Client" at bounding box center [289, 169] width 341 height 31
type input "9720474767"
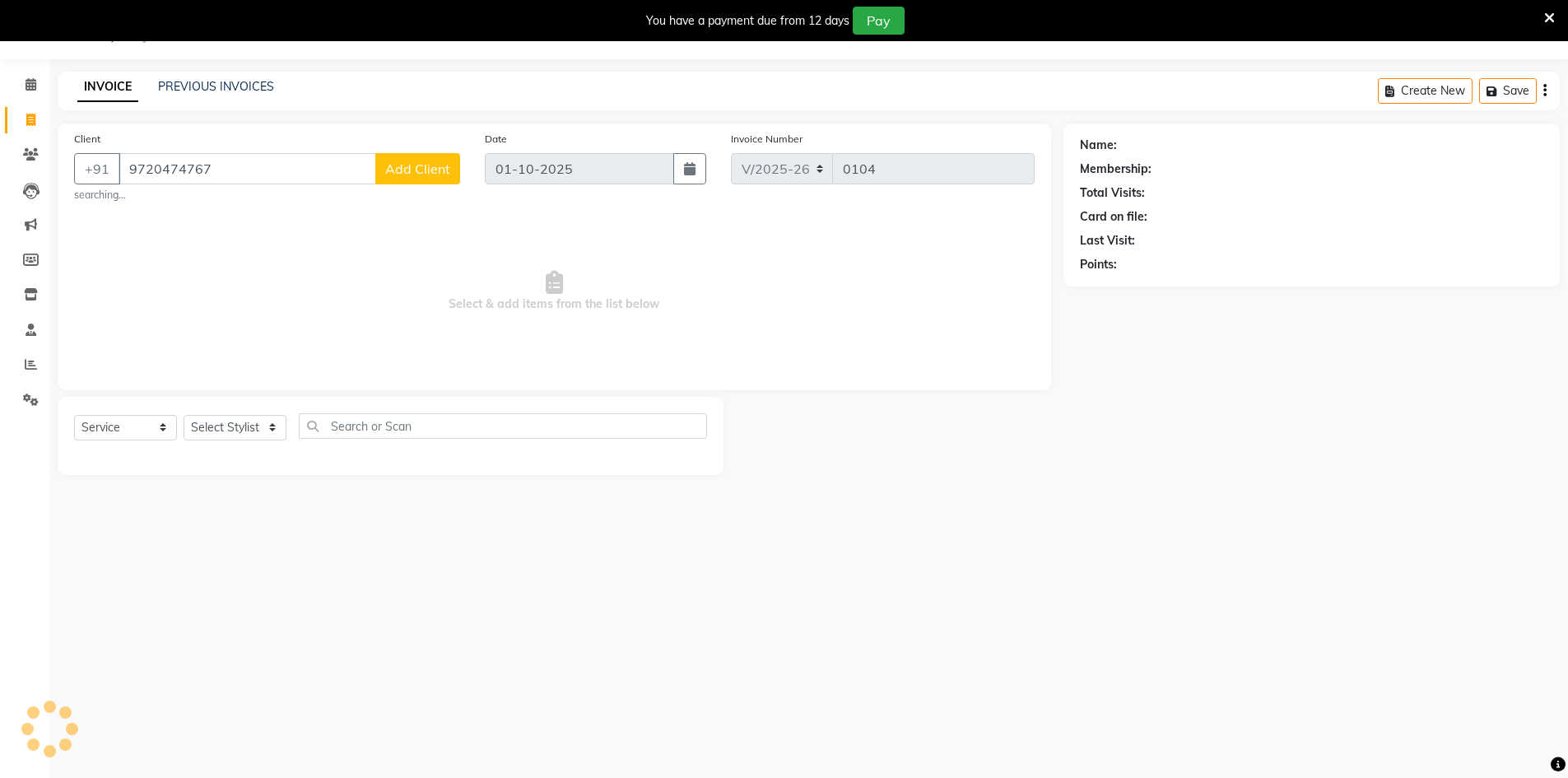
click at [397, 174] on span "Add Client" at bounding box center [417, 168] width 65 height 16
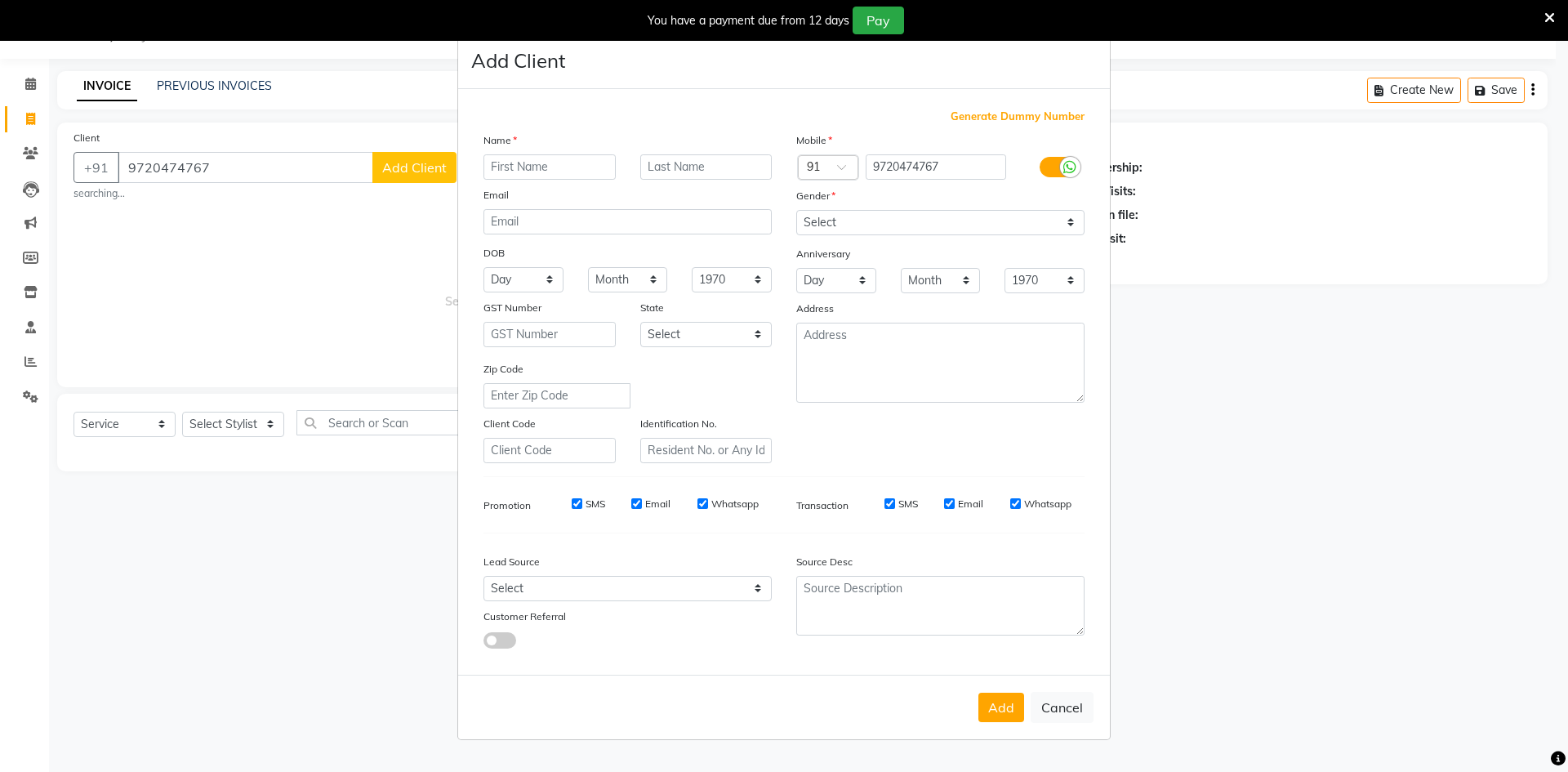
click at [490, 165] on input "text" at bounding box center [549, 167] width 132 height 26
type input "Katiyani"
click at [732, 167] on input "text" at bounding box center [706, 167] width 132 height 26
type input "."
click at [915, 225] on select "Select Male Female Other Prefer Not To Say" at bounding box center [940, 222] width 288 height 26
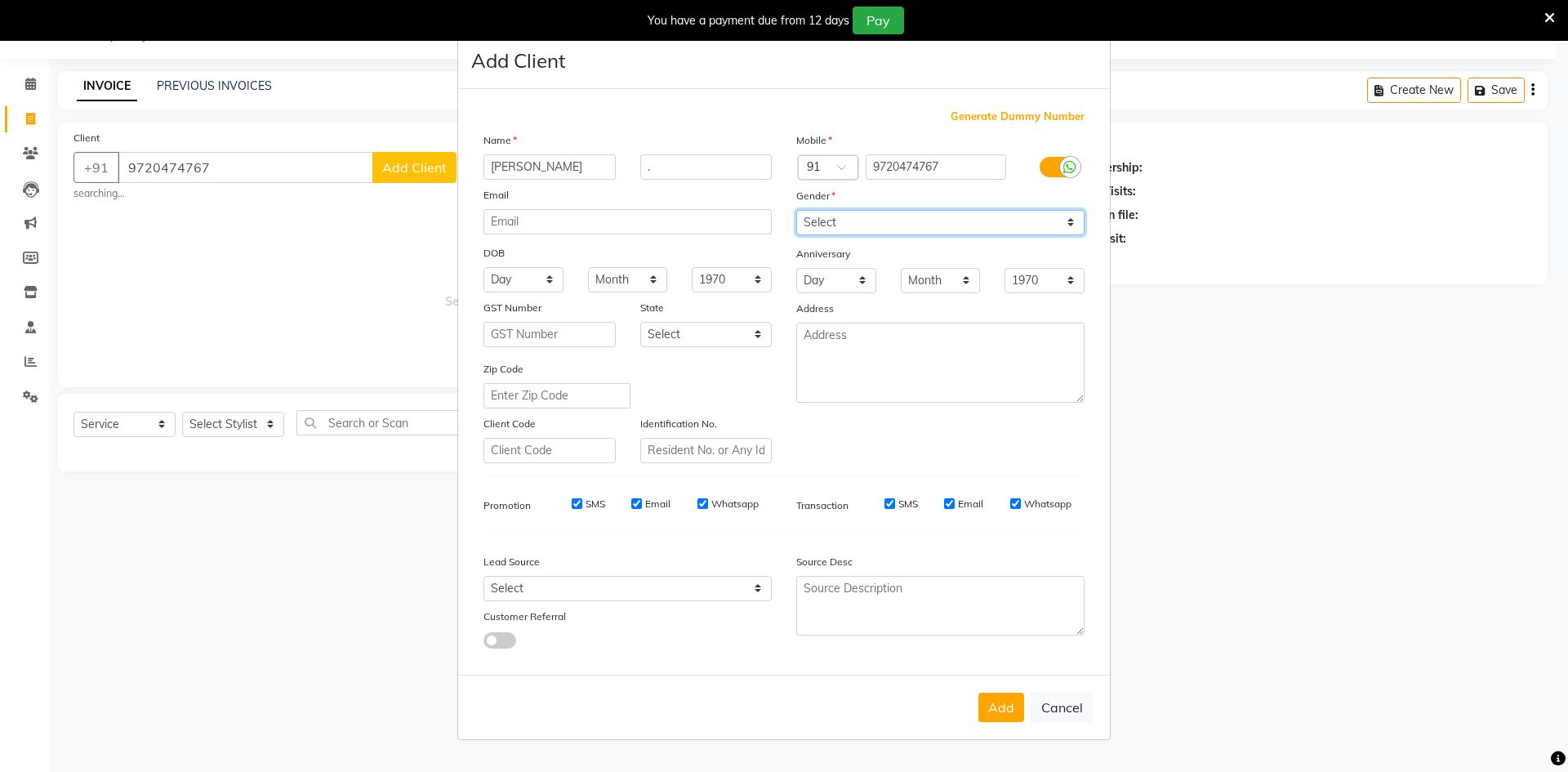
select select "female"
click at [796, 210] on select "Select Male Female Other Prefer Not To Say" at bounding box center [940, 222] width 288 height 26
click at [991, 716] on button "Add" at bounding box center [1002, 707] width 45 height 29
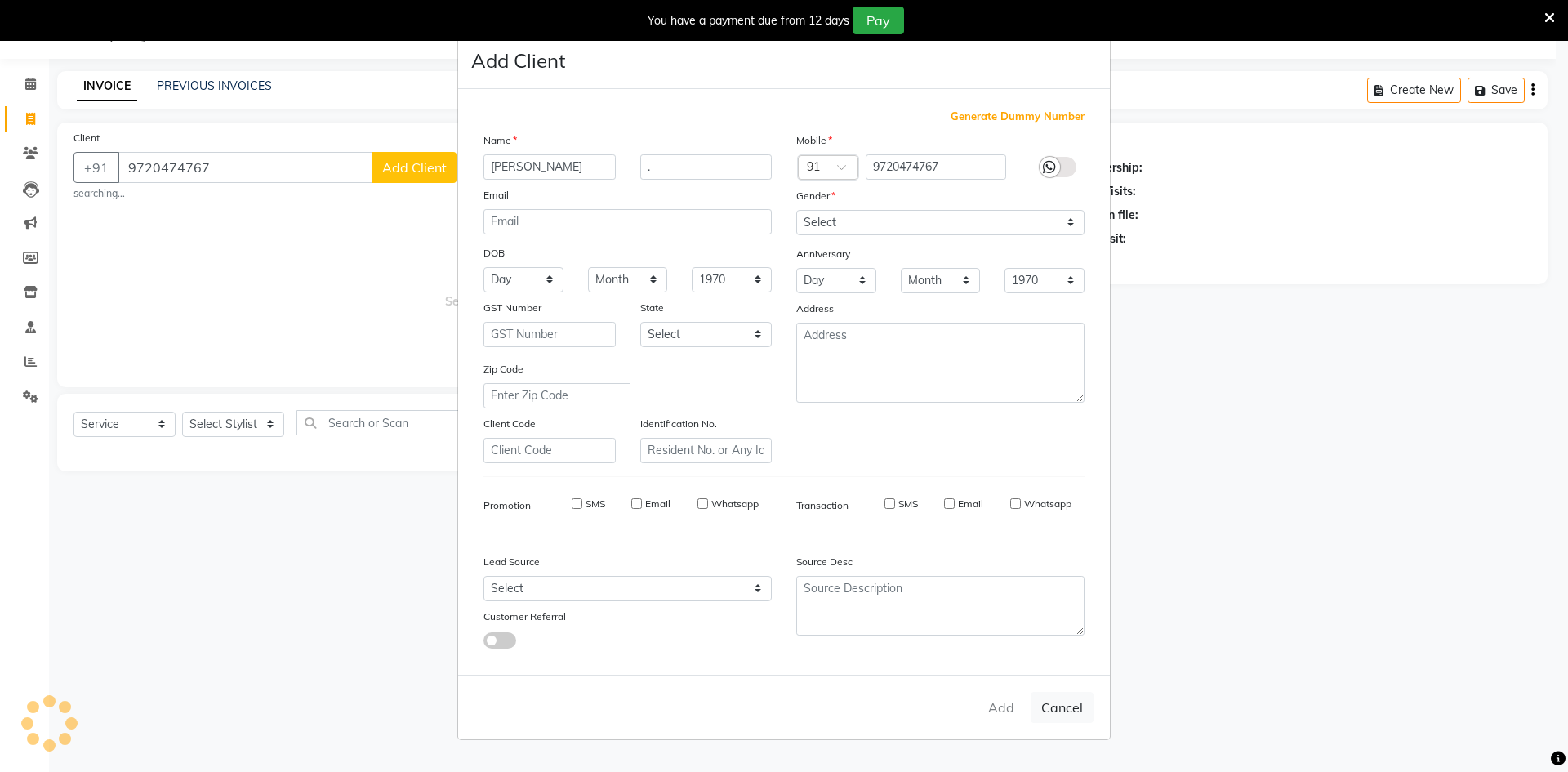
select select
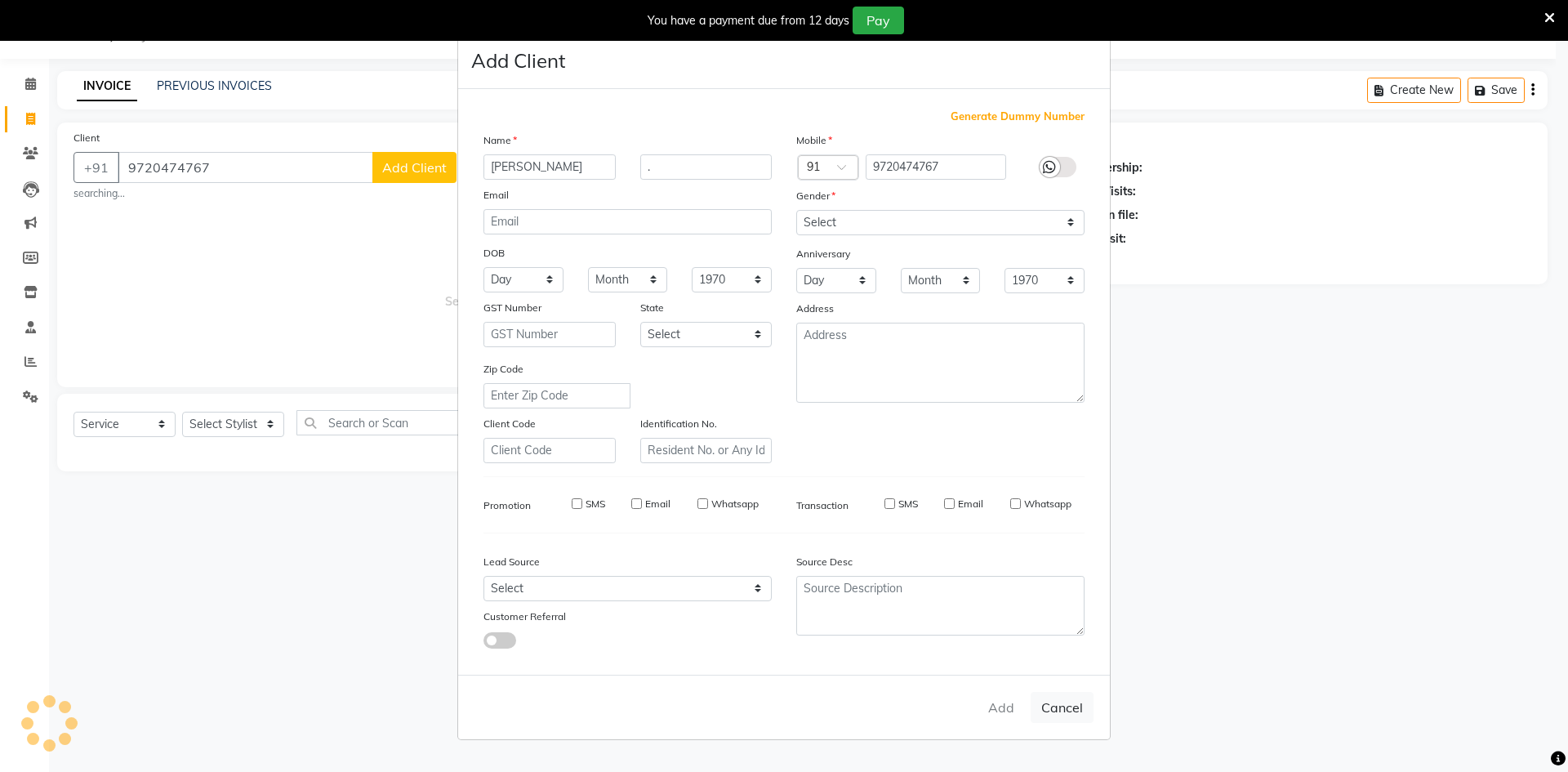
select select
checkbox input "false"
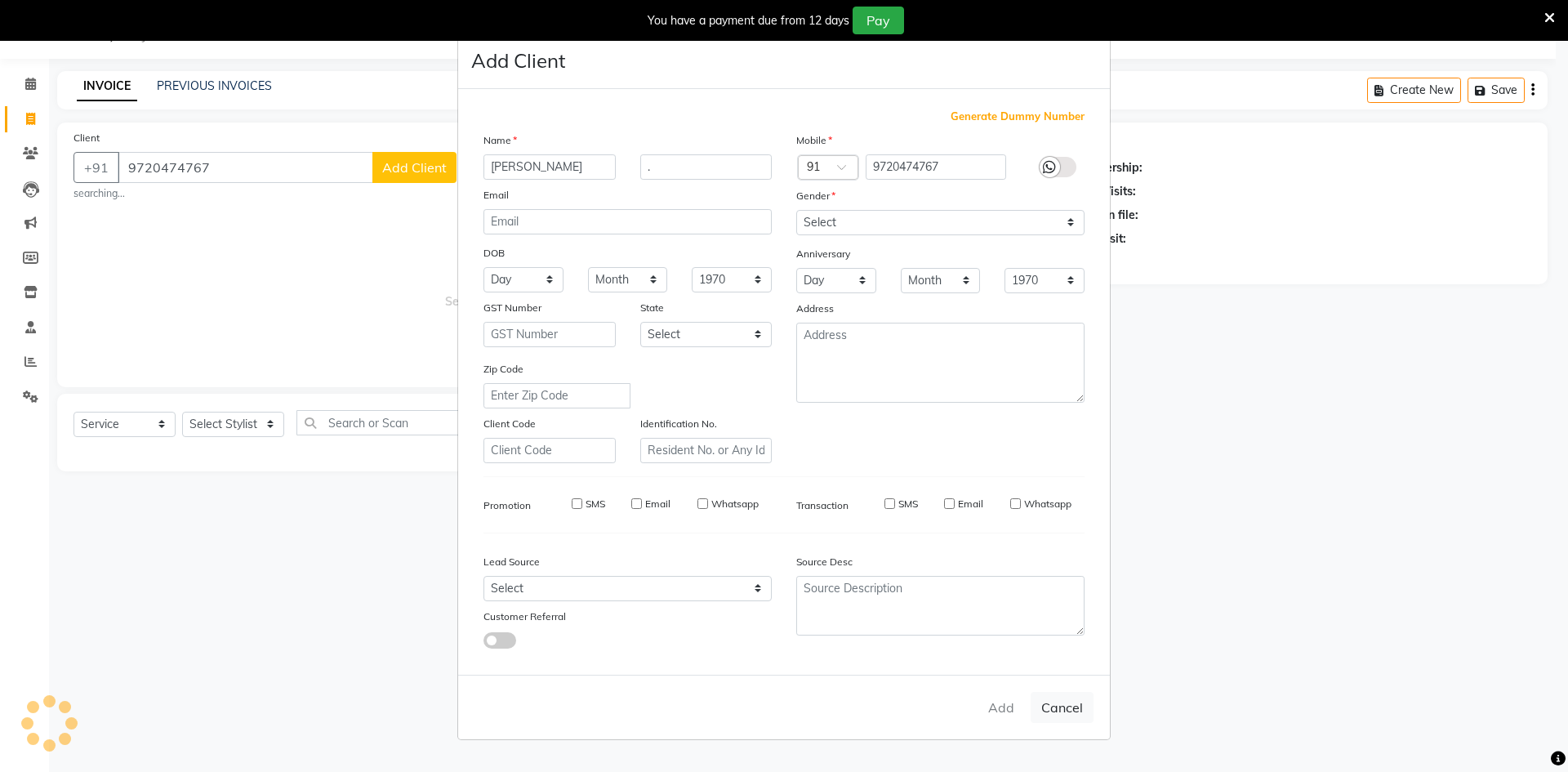
checkbox input "false"
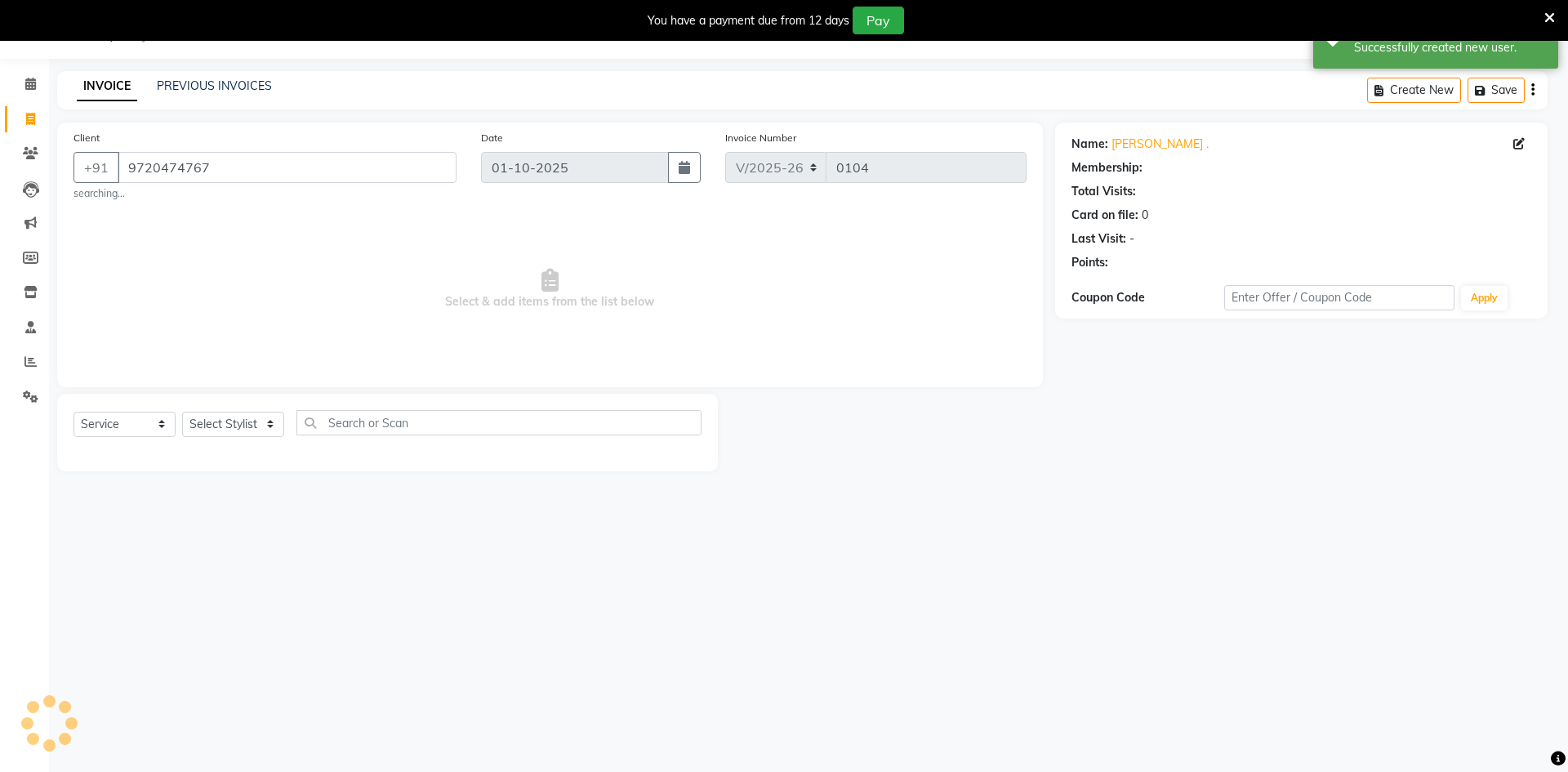
select select "1: Object"
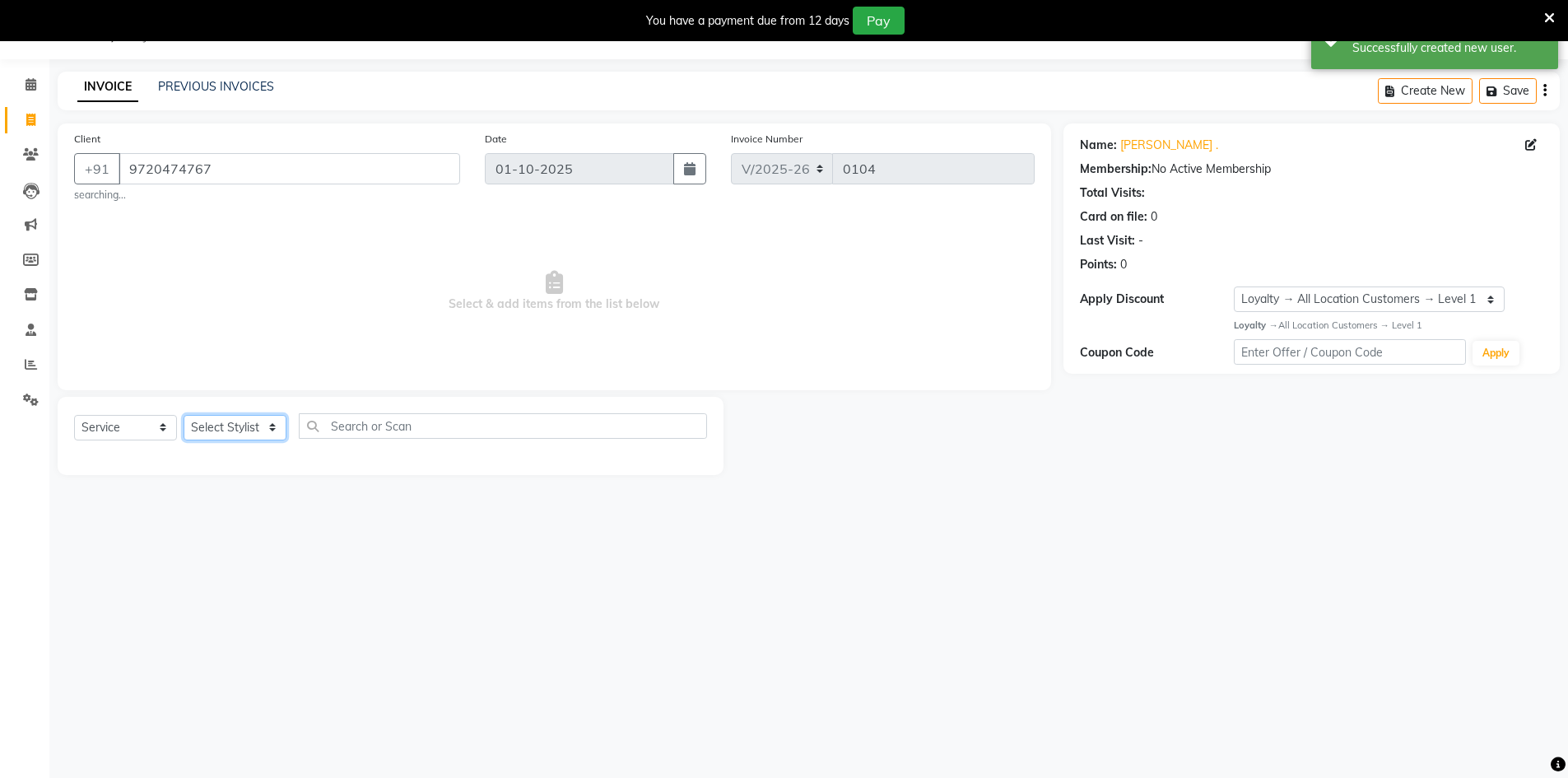
click at [206, 432] on select "Select Stylist Abbas Addy Aftab Ananya Anas Aslam_pdct Azad Counter_Sales Farha…" at bounding box center [235, 427] width 103 height 26
click at [268, 434] on select "Select Stylist Abbas Addy Aftab Ananya Anas Aslam_pdct Azad Counter_Sales Farha…" at bounding box center [235, 427] width 103 height 26
select select "93278"
click at [184, 415] on select "Select Stylist Abbas Addy Aftab Ananya Anas Aslam_pdct Azad Counter_Sales Farha…" at bounding box center [235, 427] width 103 height 26
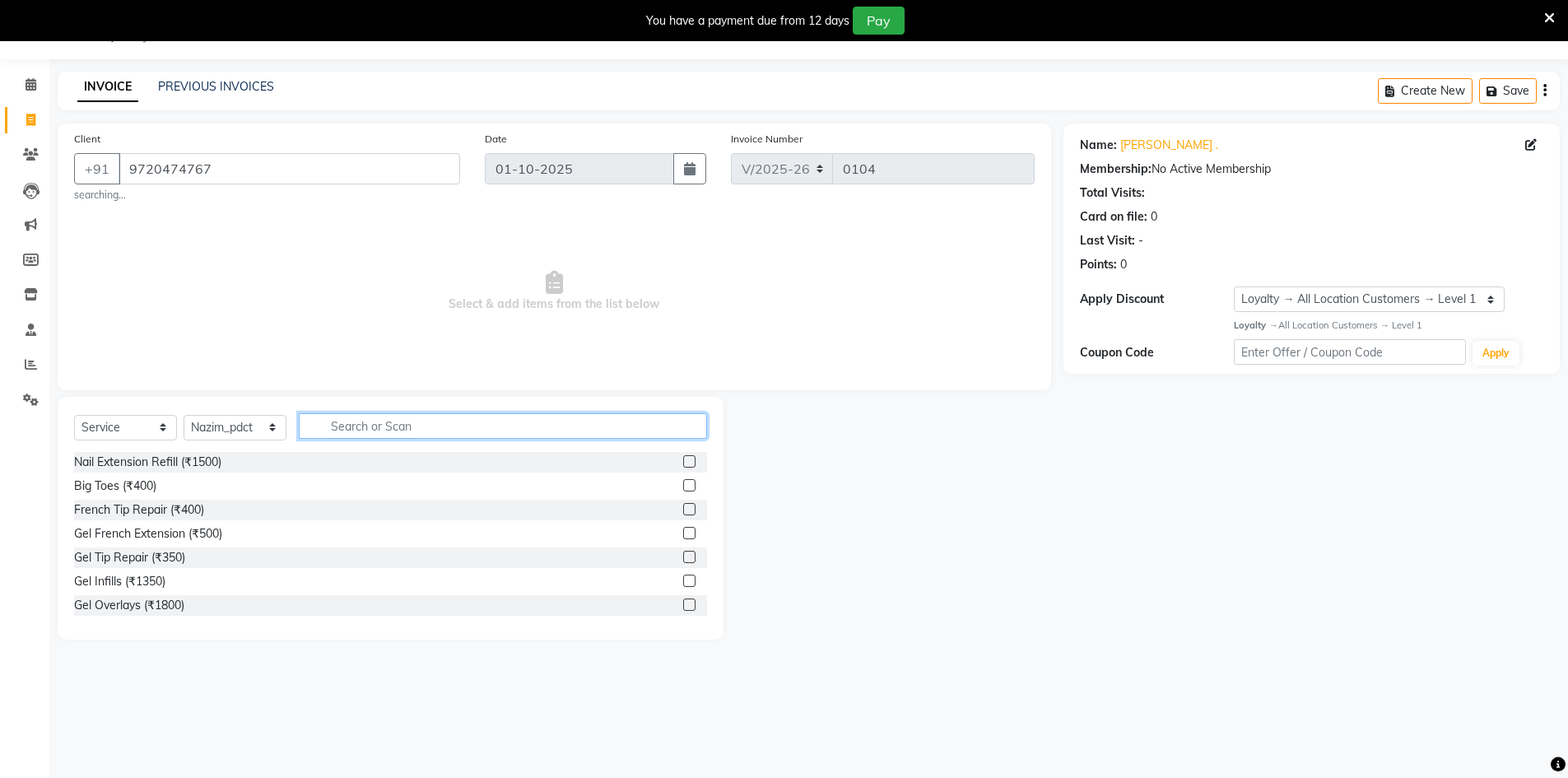
click at [384, 435] on input "text" at bounding box center [502, 426] width 408 height 26
type input "b"
type input "wash"
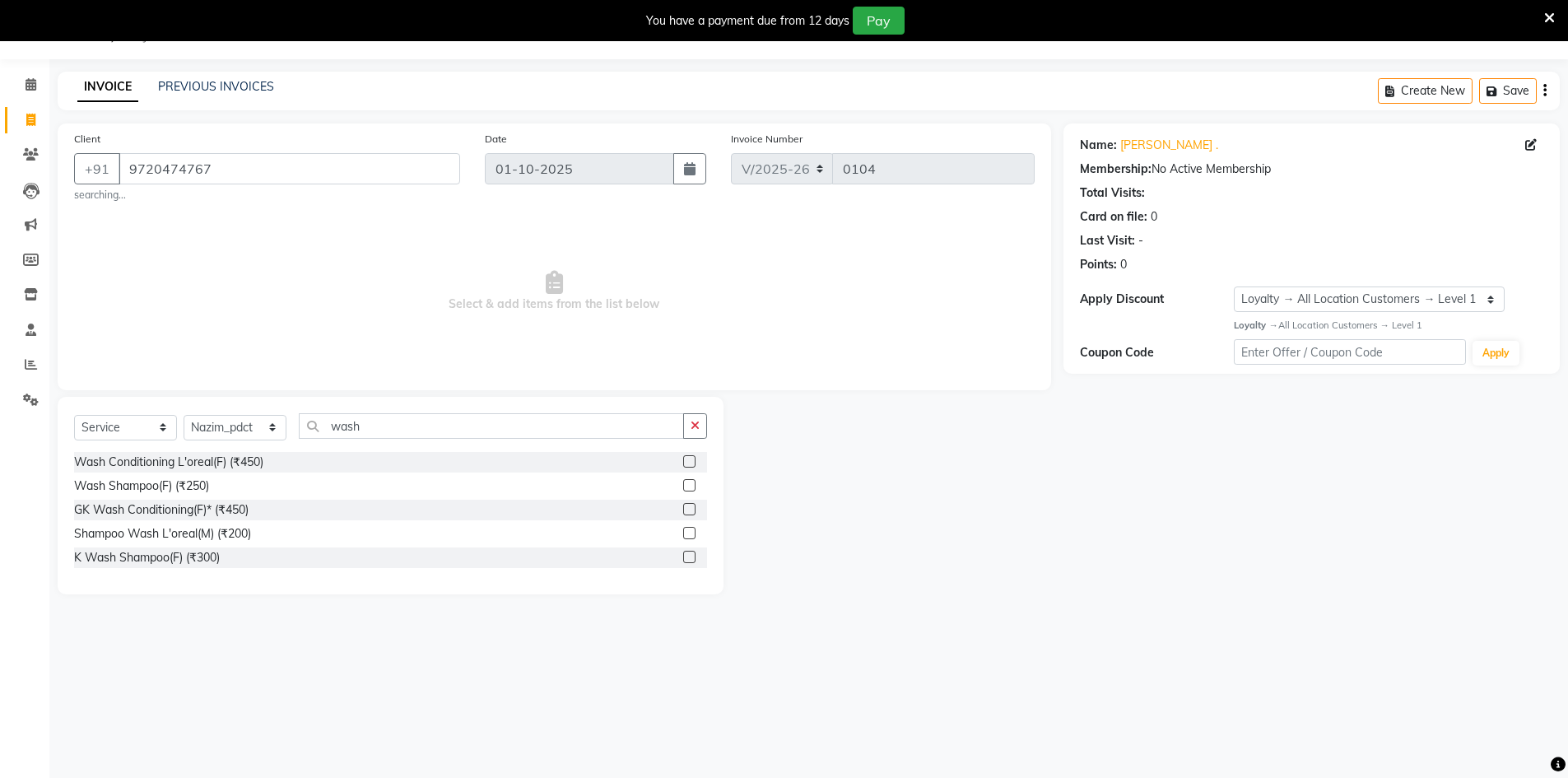
click at [687, 465] on label at bounding box center [689, 461] width 12 height 12
click at [687, 465] on input "checkbox" at bounding box center [688, 461] width 10 height 10
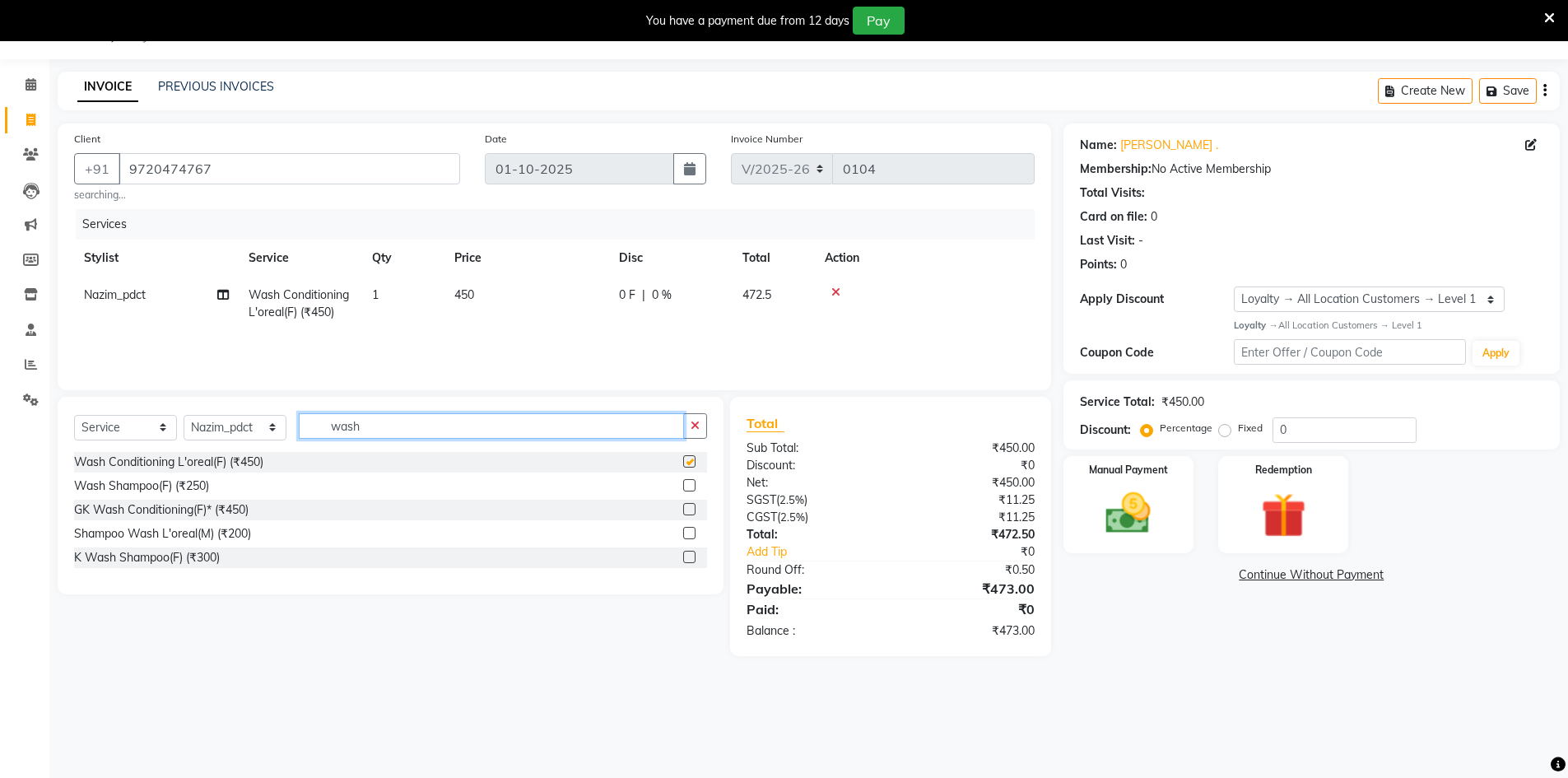
click at [619, 439] on input "wash" at bounding box center [491, 426] width 385 height 26
checkbox input "false"
click at [619, 439] on input "wash" at bounding box center [491, 426] width 385 height 26
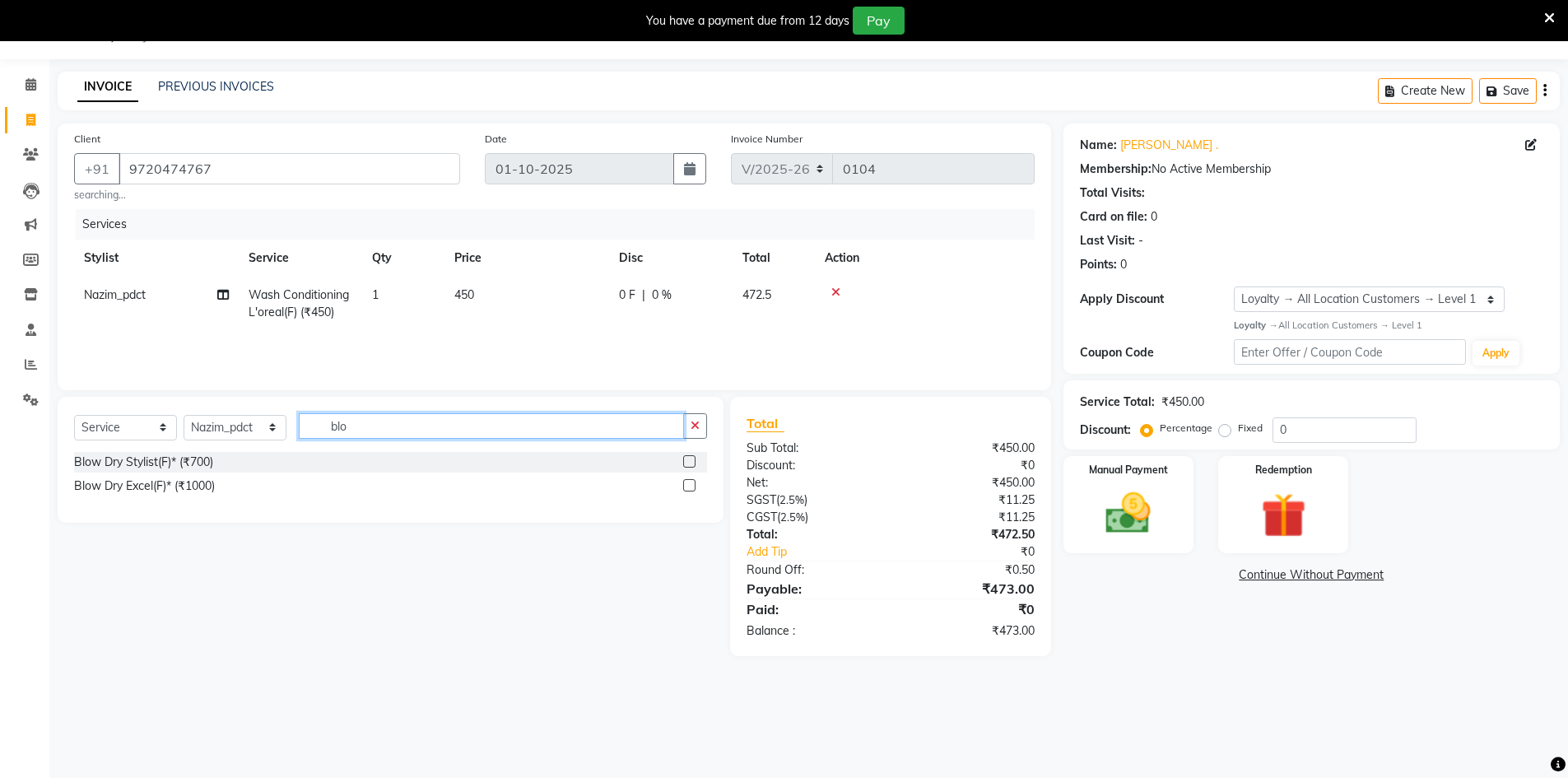
type input "blo"
click at [686, 461] on label at bounding box center [689, 461] width 12 height 12
click at [686, 461] on input "checkbox" at bounding box center [688, 461] width 10 height 10
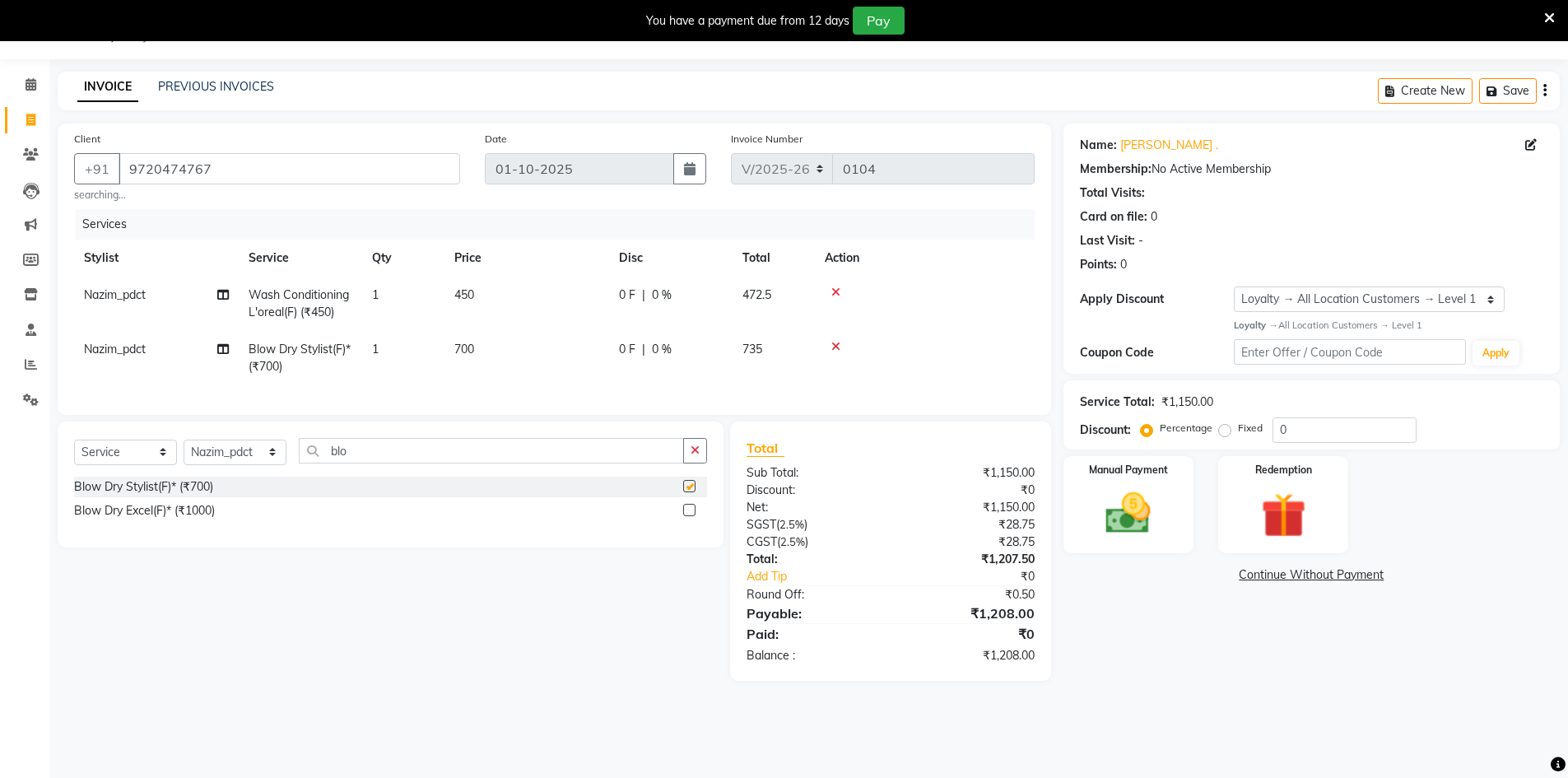
checkbox input "false"
click at [223, 465] on select "Select Stylist Abbas Addy Aftab Ananya Anas Aslam_pdct Azad Counter_Sales Farha…" at bounding box center [235, 452] width 103 height 26
select select "92625"
click at [184, 451] on select "Select Stylist Abbas Addy Aftab Ananya Anas Aslam_pdct Azad Counter_Sales Farha…" at bounding box center [235, 452] width 103 height 26
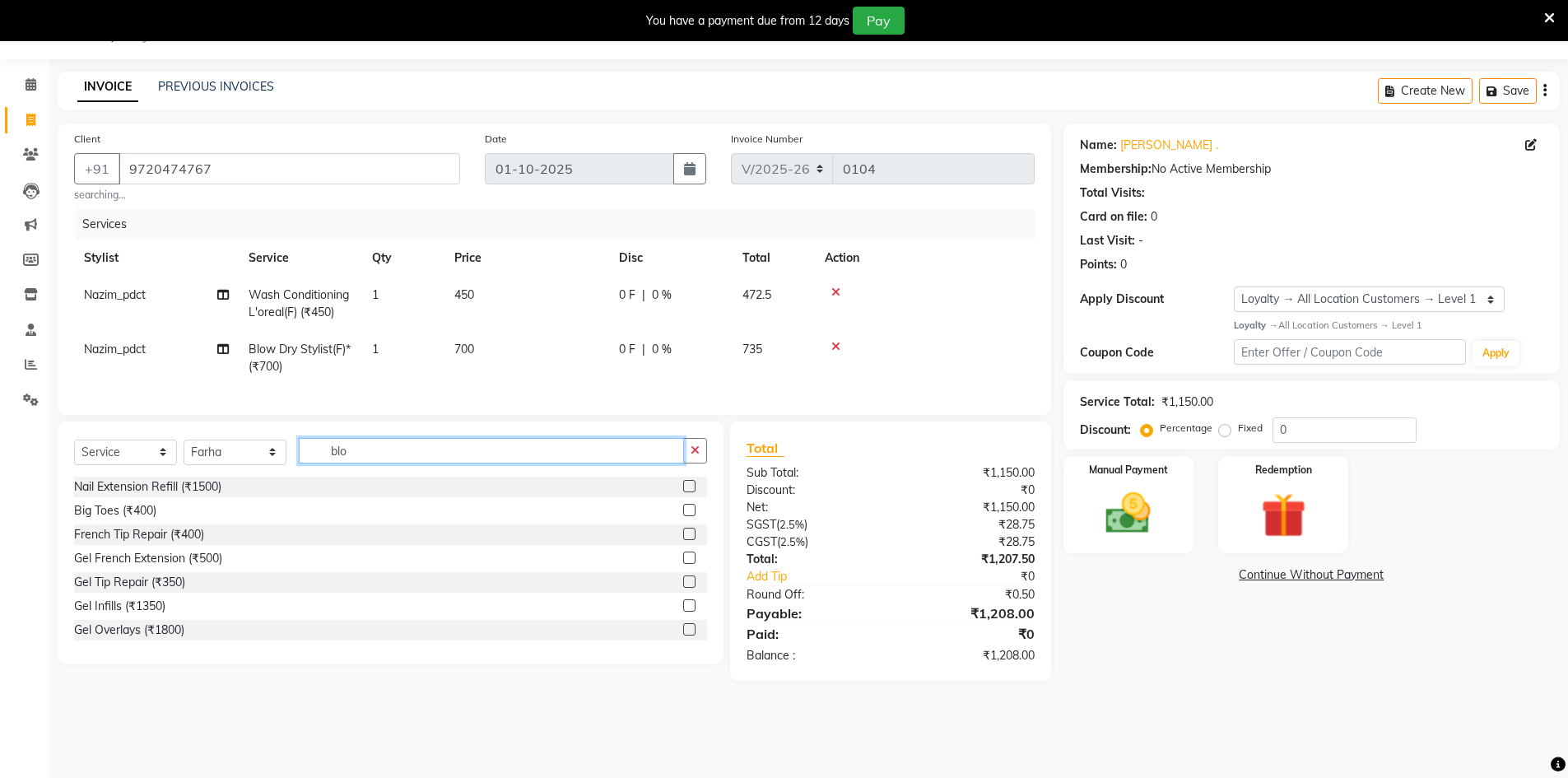
click at [426, 456] on input "blo" at bounding box center [491, 450] width 385 height 26
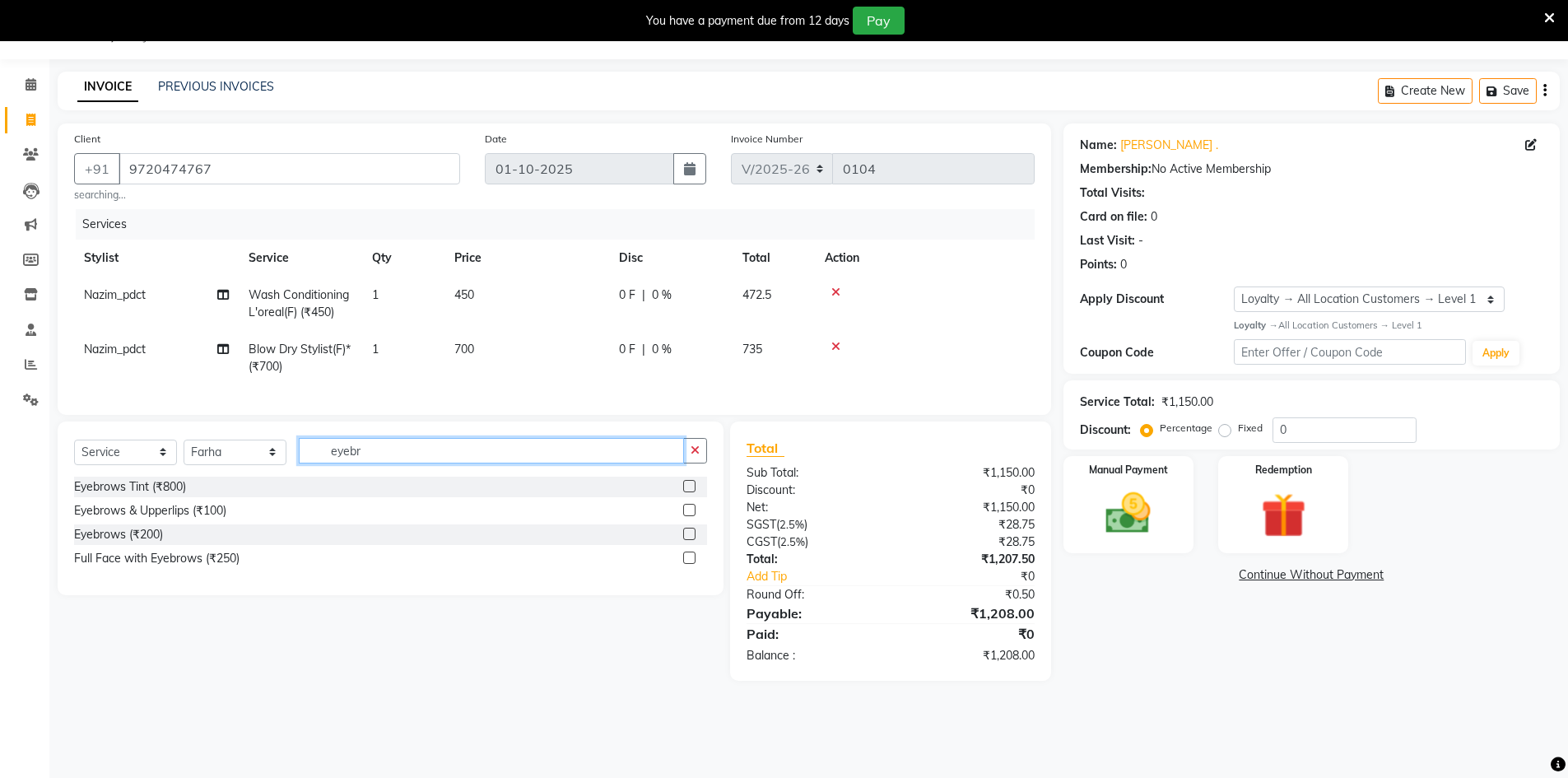
type input "eyebr"
click at [685, 541] on label at bounding box center [689, 534] width 12 height 12
click at [685, 541] on input "checkbox" at bounding box center [688, 534] width 10 height 10
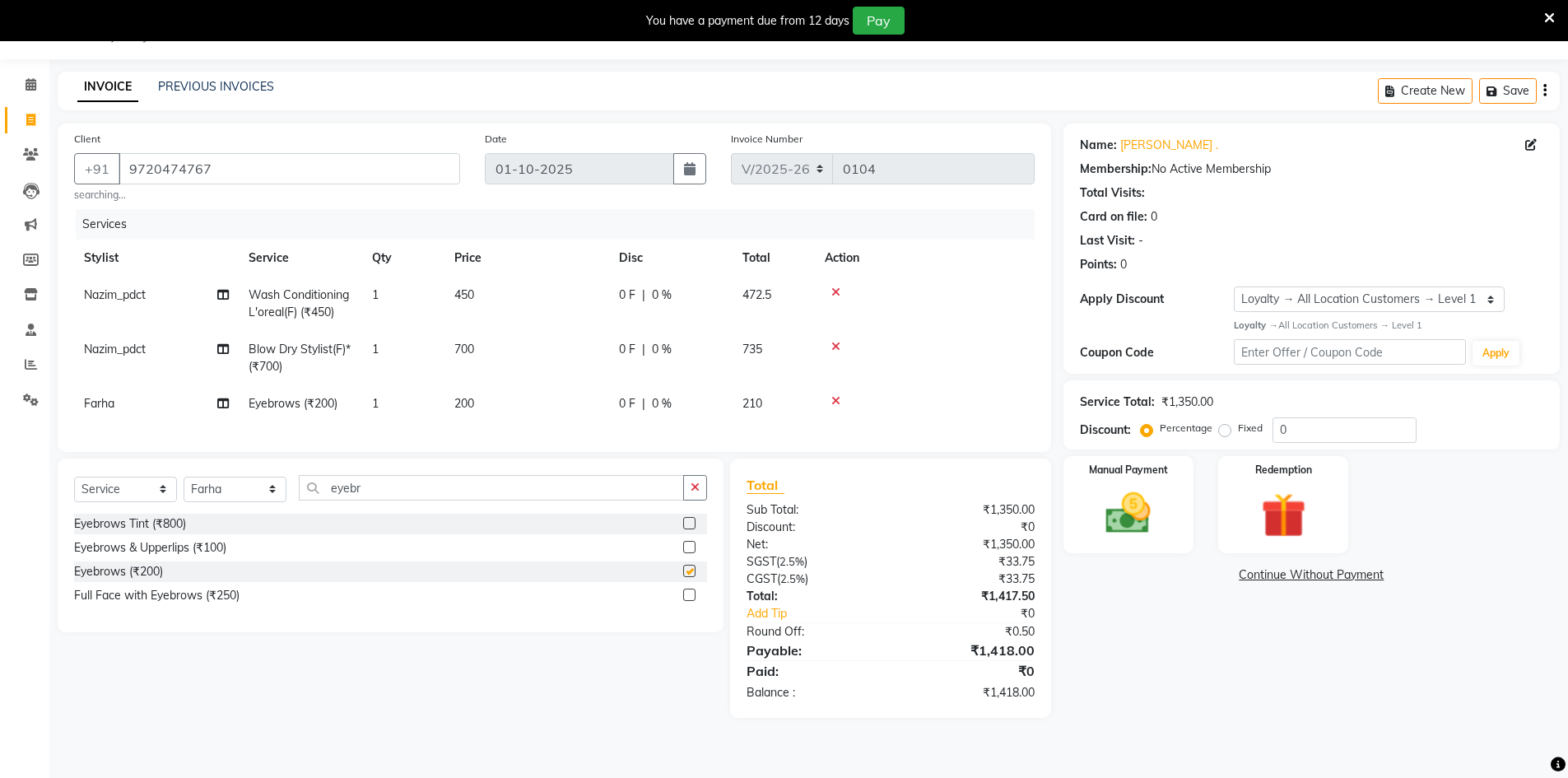
click at [605, 486] on div "Select Service Product Membership Package Voucher Prepaid Gift Card Select Styl…" at bounding box center [390, 545] width 666 height 174
checkbox input "false"
click at [605, 486] on div "Select Service Product Membership Package Voucher Prepaid Gift Card Select Styl…" at bounding box center [390, 545] width 666 height 174
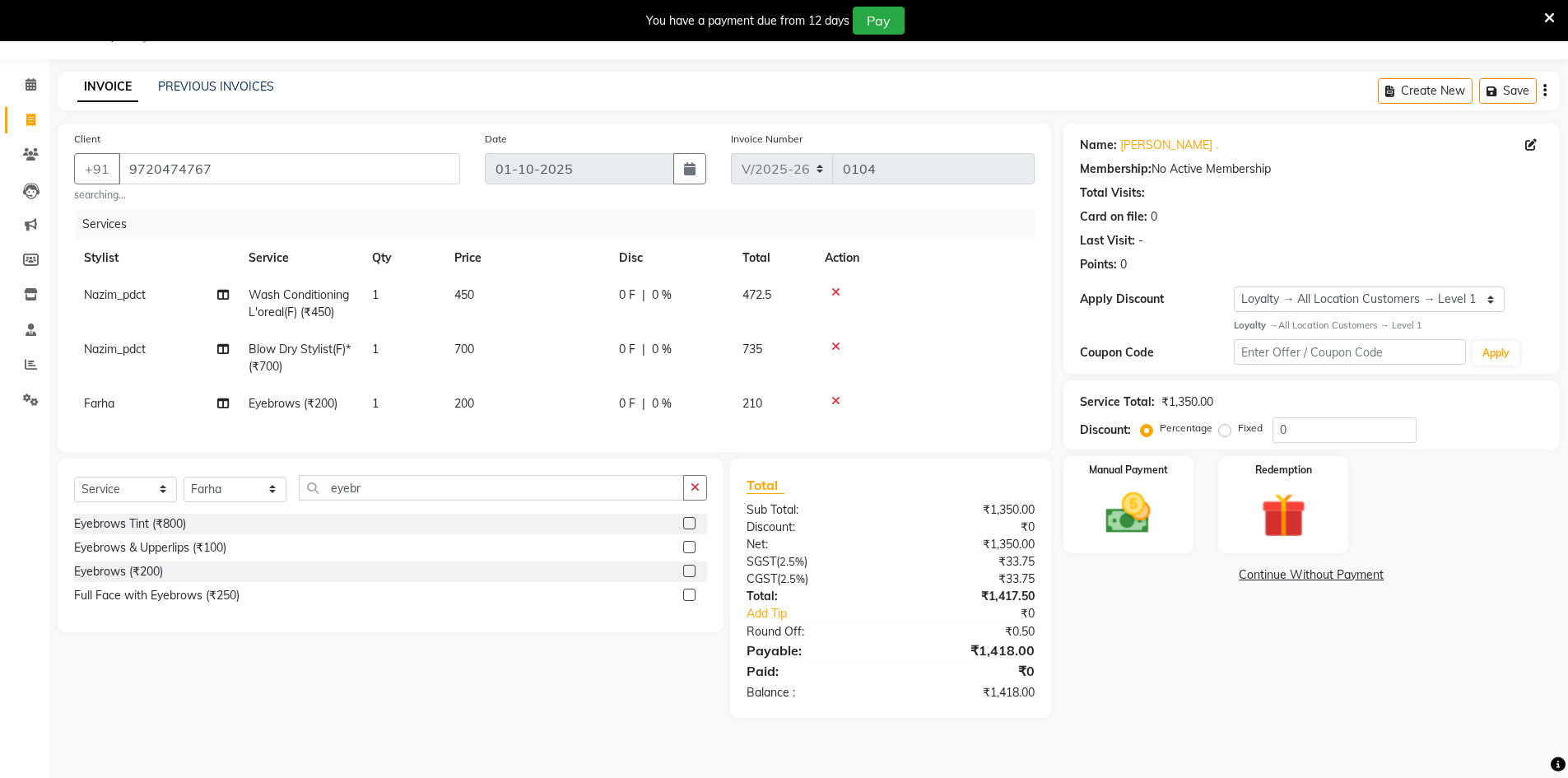
click at [605, 486] on div "Select Service Product Membership Package Voucher Prepaid Gift Card Select Styl…" at bounding box center [390, 545] width 666 height 174
click at [619, 514] on div "Select Service Product Membership Package Voucher Prepaid Gift Card Select Styl…" at bounding box center [391, 494] width 633 height 39
click at [611, 501] on input "eyebr" at bounding box center [491, 487] width 385 height 26
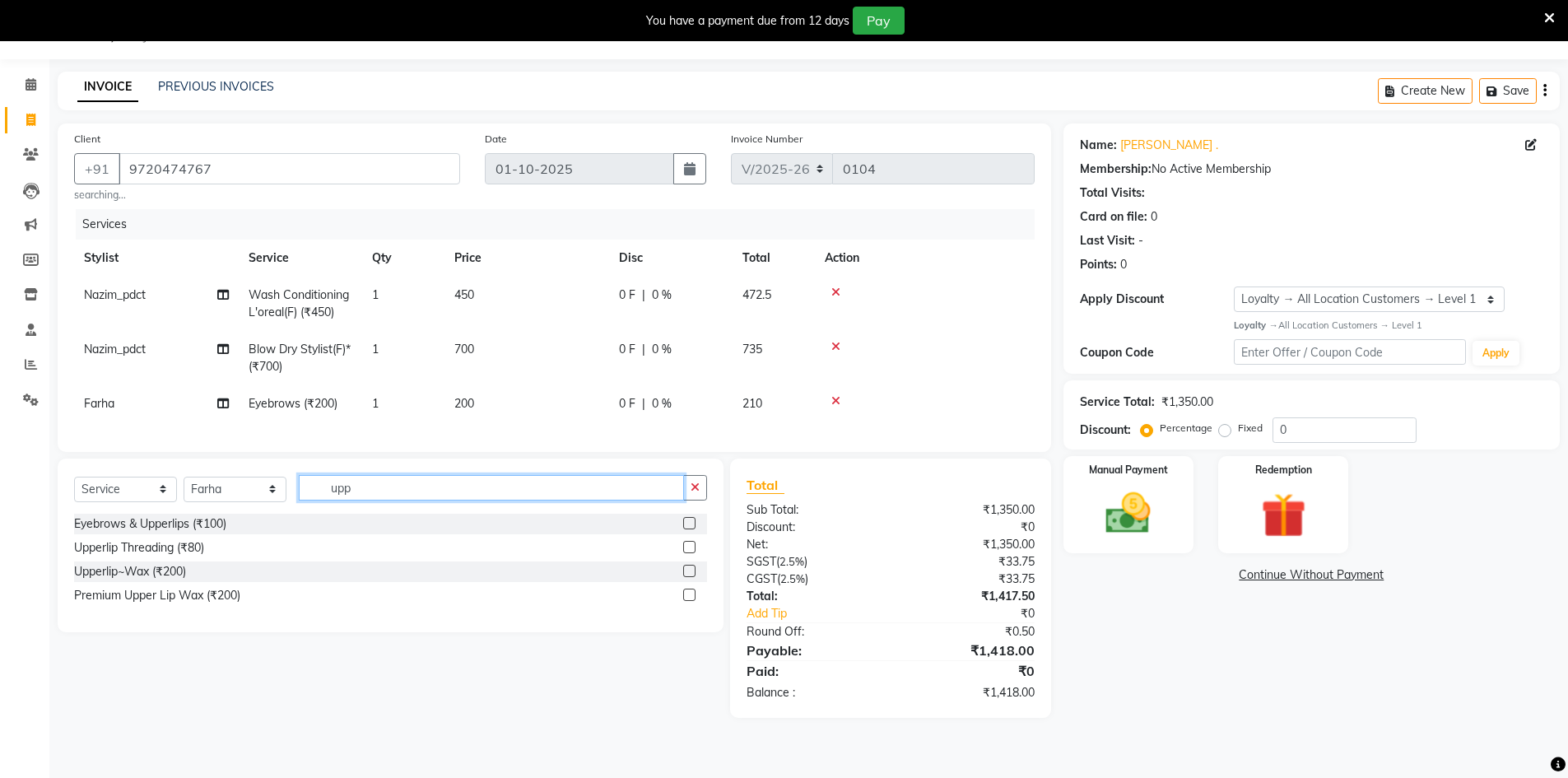
type input "upp"
click at [685, 553] on label at bounding box center [689, 546] width 12 height 12
click at [685, 553] on input "checkbox" at bounding box center [688, 547] width 10 height 10
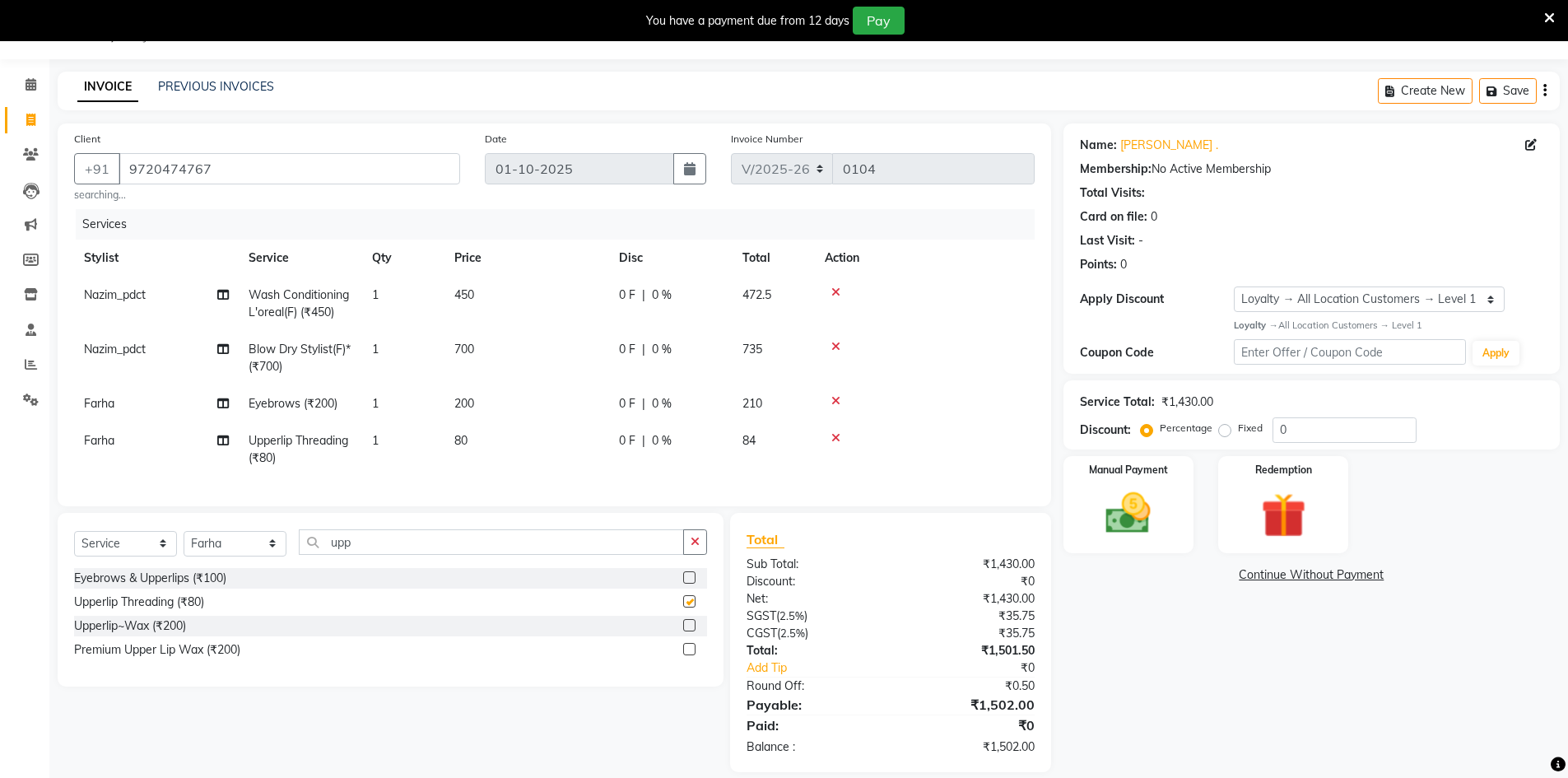
checkbox input "false"
click at [532, 391] on td "200" at bounding box center [526, 403] width 165 height 37
select select "92625"
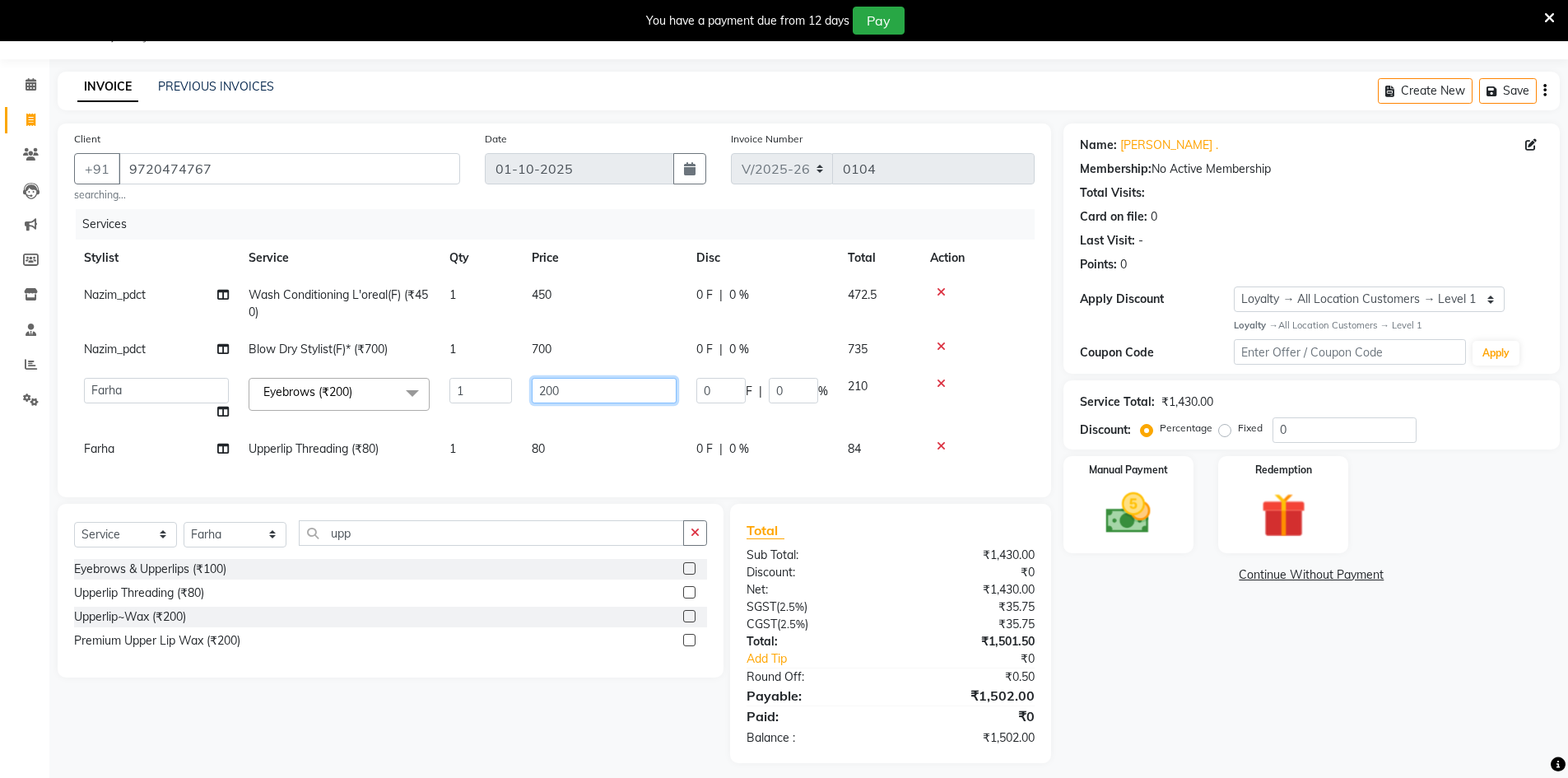
click at [564, 394] on input "200" at bounding box center [604, 390] width 145 height 26
type input "100"
click at [587, 314] on td "450" at bounding box center [604, 303] width 165 height 54
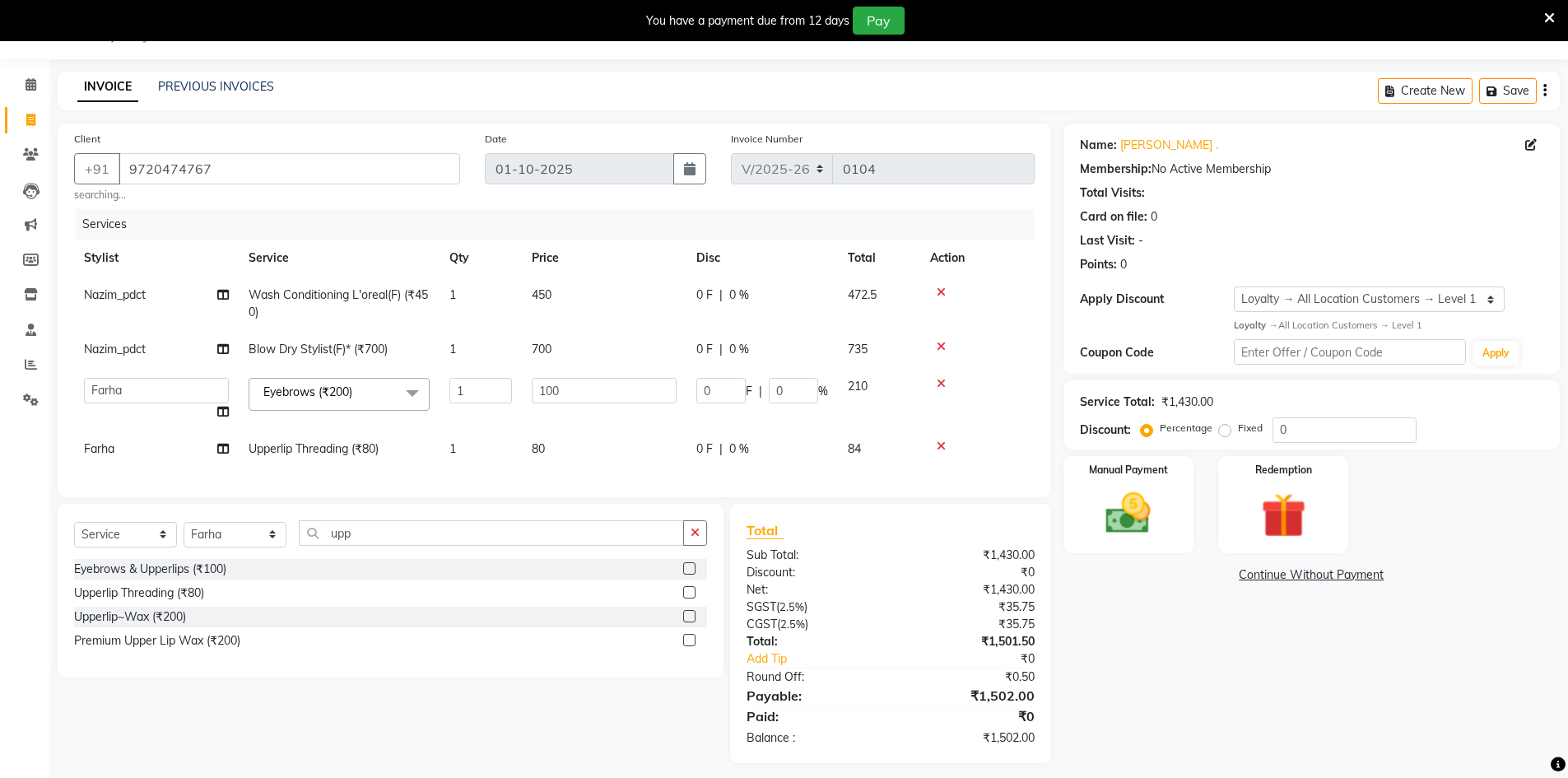
select select "93278"
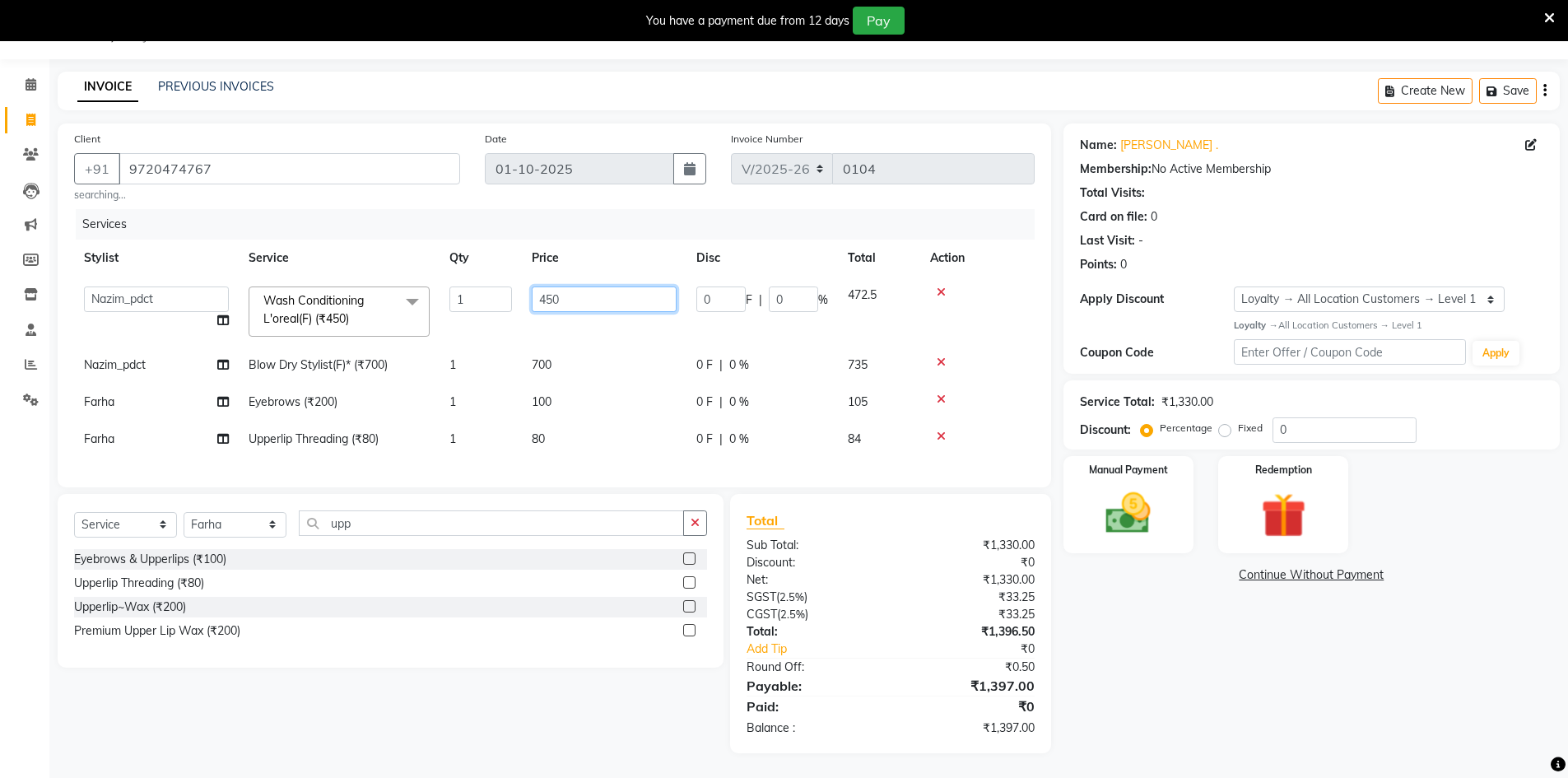
click at [584, 299] on input "450" at bounding box center [604, 299] width 145 height 26
type input "500"
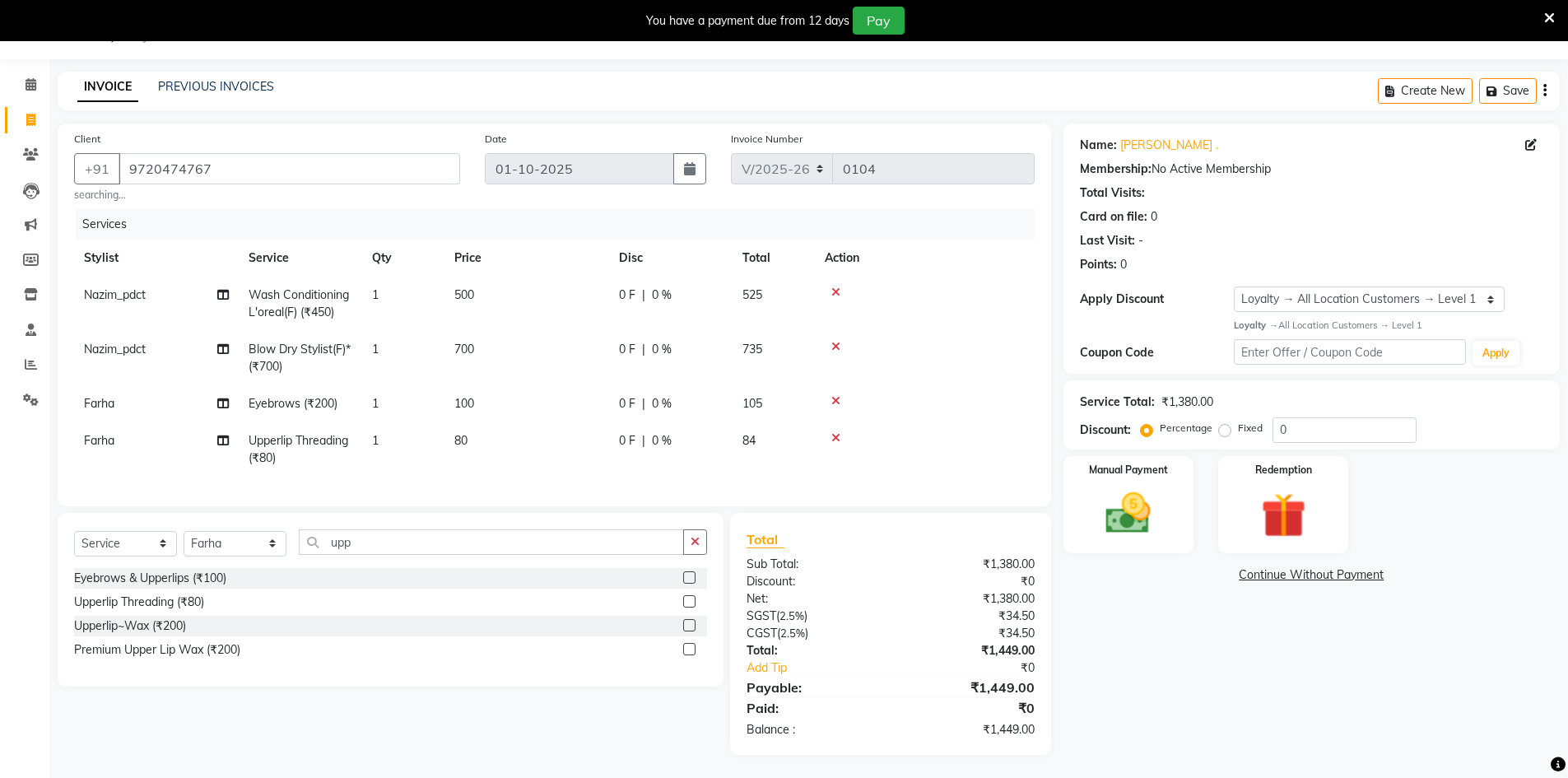
click at [1221, 686] on div "Name: Katiyani . Membership: No Active Membership Total Visits: Card on file: 0…" at bounding box center [1318, 440] width 509 height 631
click at [1289, 423] on input "0" at bounding box center [1344, 430] width 144 height 26
click at [1289, 424] on input "0" at bounding box center [1344, 430] width 144 height 26
drag, startPoint x: 1289, startPoint y: 424, endPoint x: 1216, endPoint y: 446, distance: 76.2
click at [1219, 445] on div "Service Total: ₹1,380.00 Discount: Percentage Fixed 0" at bounding box center [1312, 415] width 497 height 70
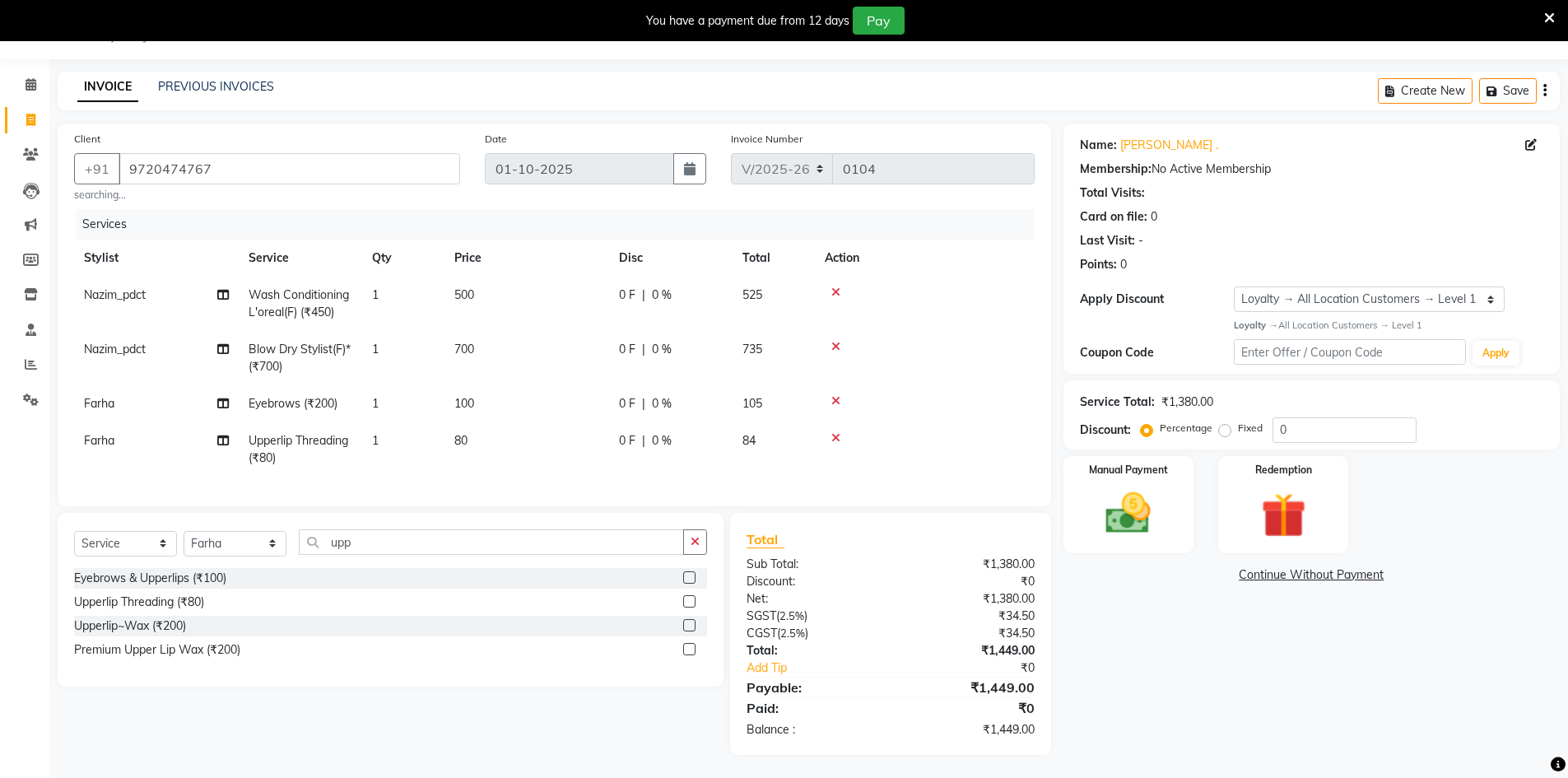
click at [487, 283] on td "500" at bounding box center [526, 303] width 165 height 54
select select "93278"
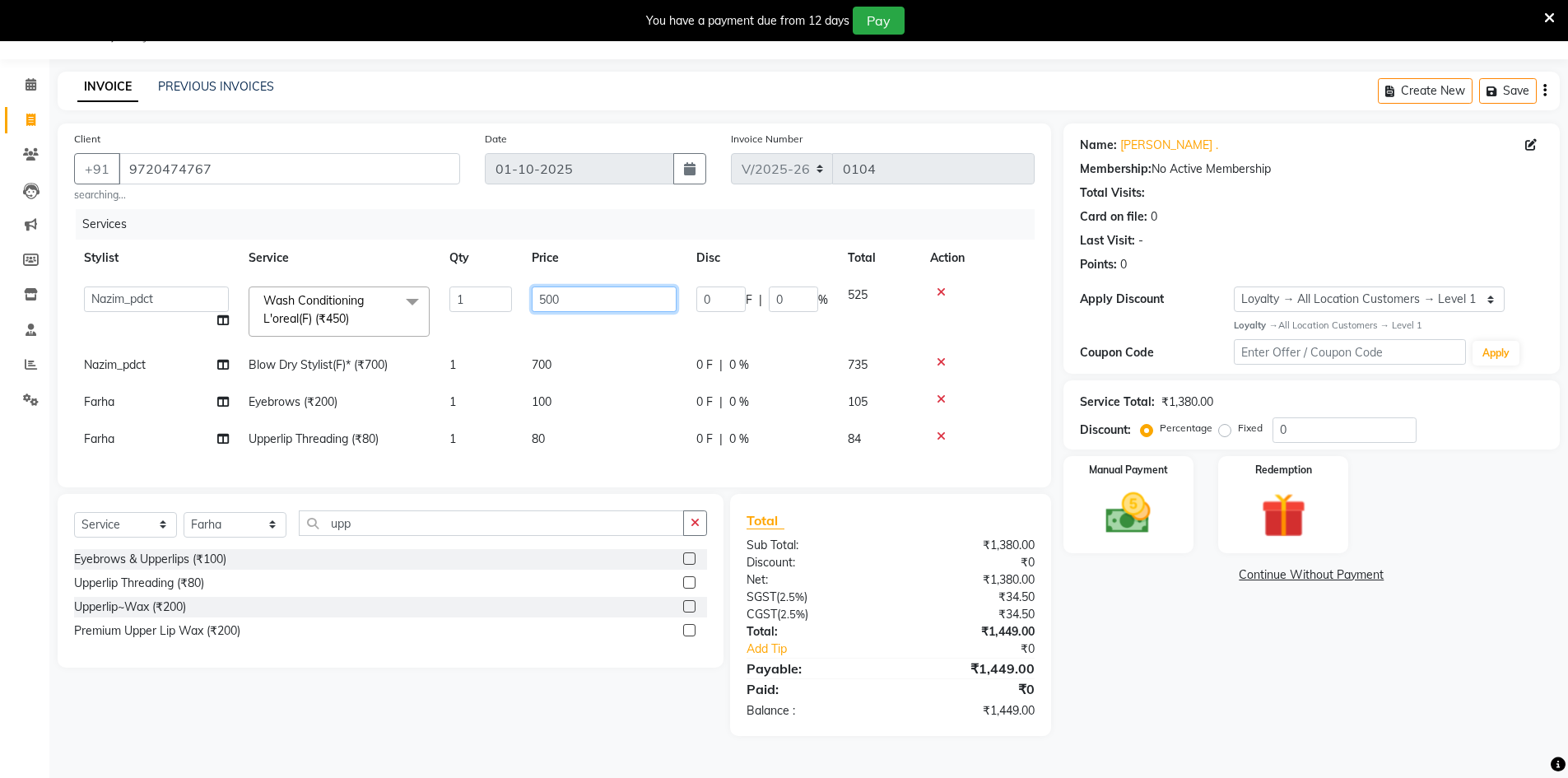
drag, startPoint x: 583, startPoint y: 291, endPoint x: 552, endPoint y: 298, distance: 31.8
click at [555, 298] on input "500" at bounding box center [604, 299] width 145 height 26
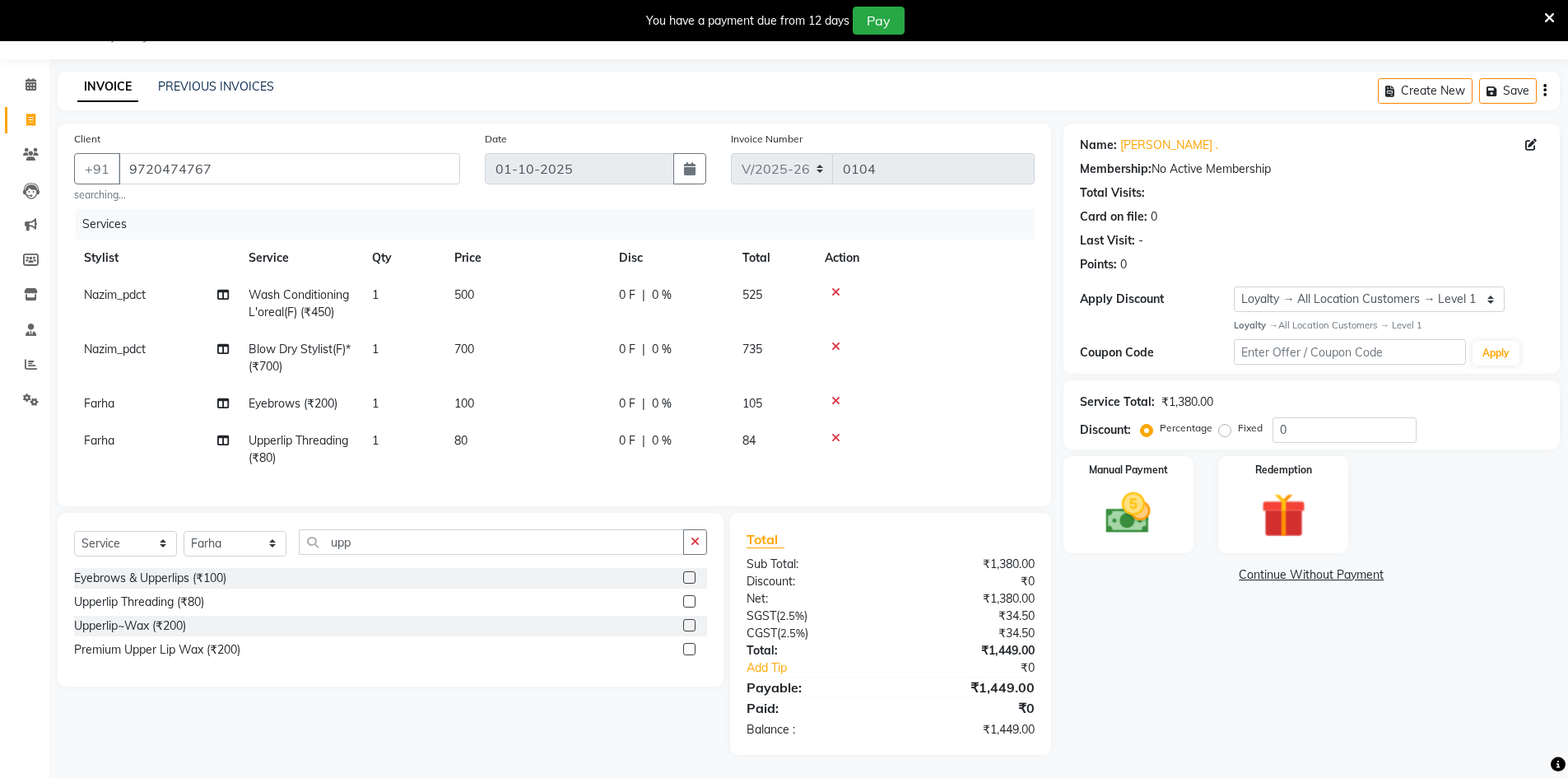
click at [312, 294] on span "Wash Conditioning L'oreal(F) (₹450)" at bounding box center [298, 303] width 100 height 32
select select "93278"
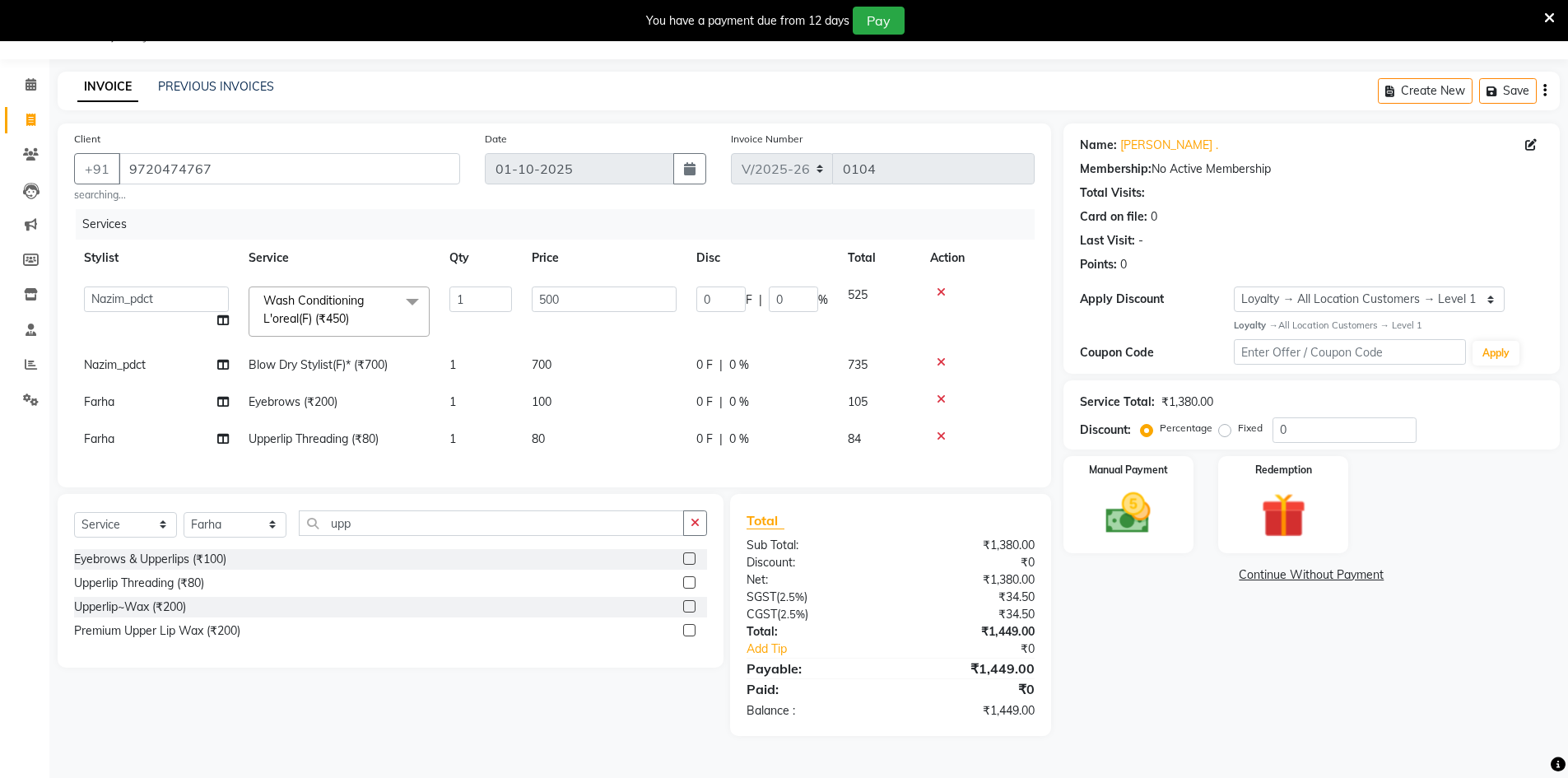
click at [413, 305] on span at bounding box center [412, 302] width 33 height 31
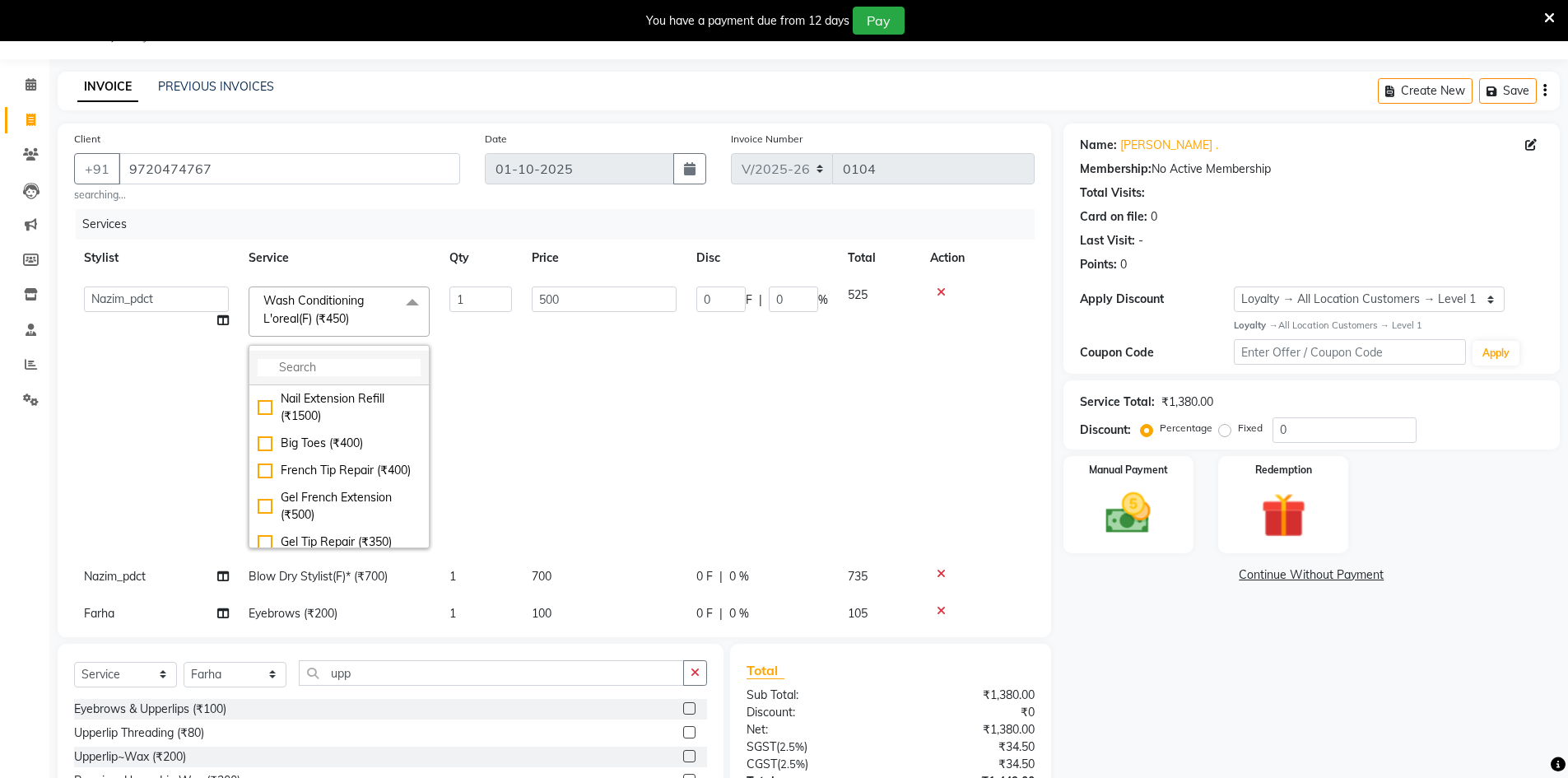
click at [367, 370] on input "multiselect-search" at bounding box center [338, 368] width 163 height 17
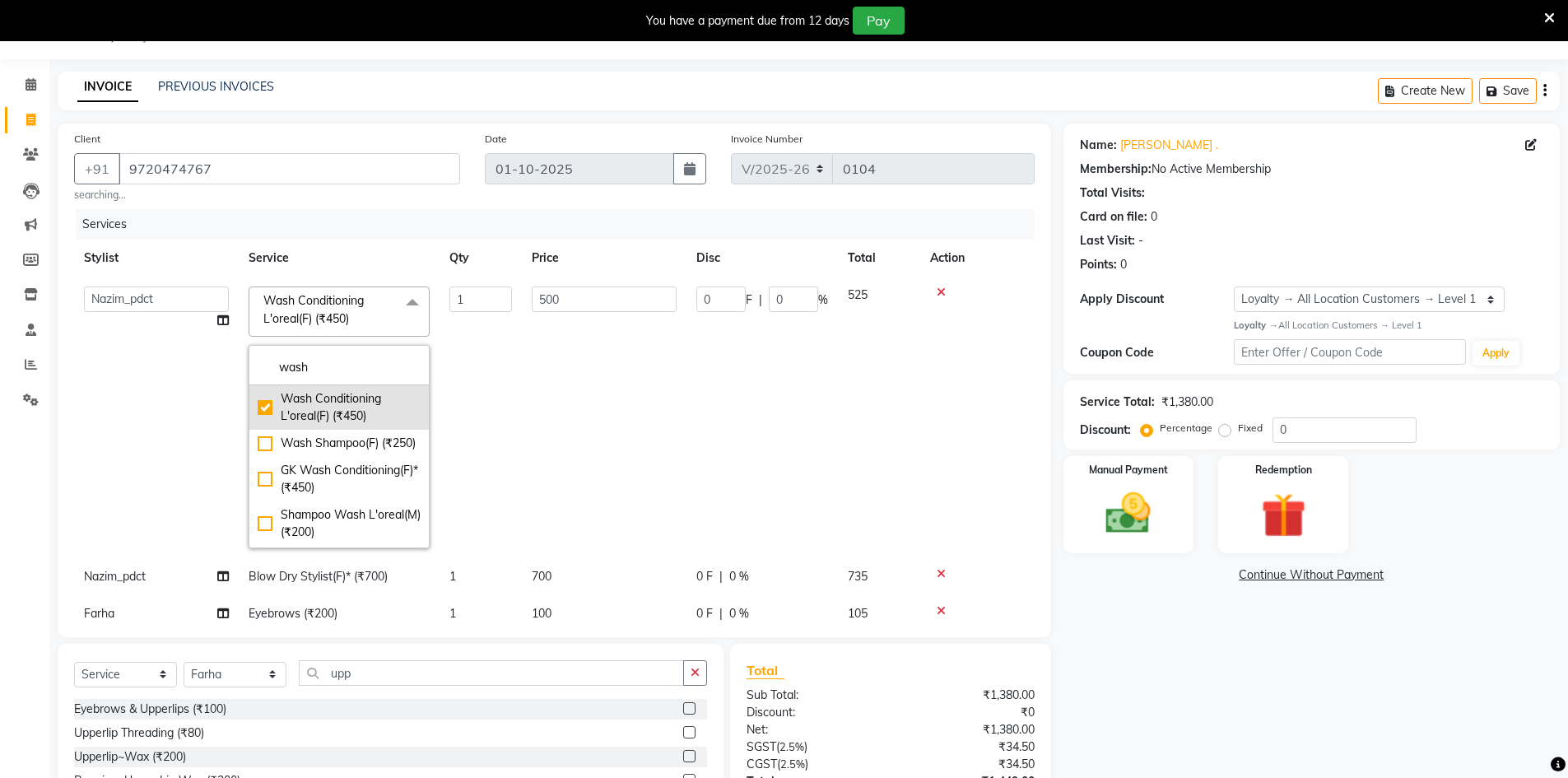
scroll to position [60, 0]
type input "wash"
click at [271, 522] on div "K Wash Shampoo(F) (₹300)" at bounding box center [338, 525] width 163 height 34
checkbox input "false"
checkbox input "true"
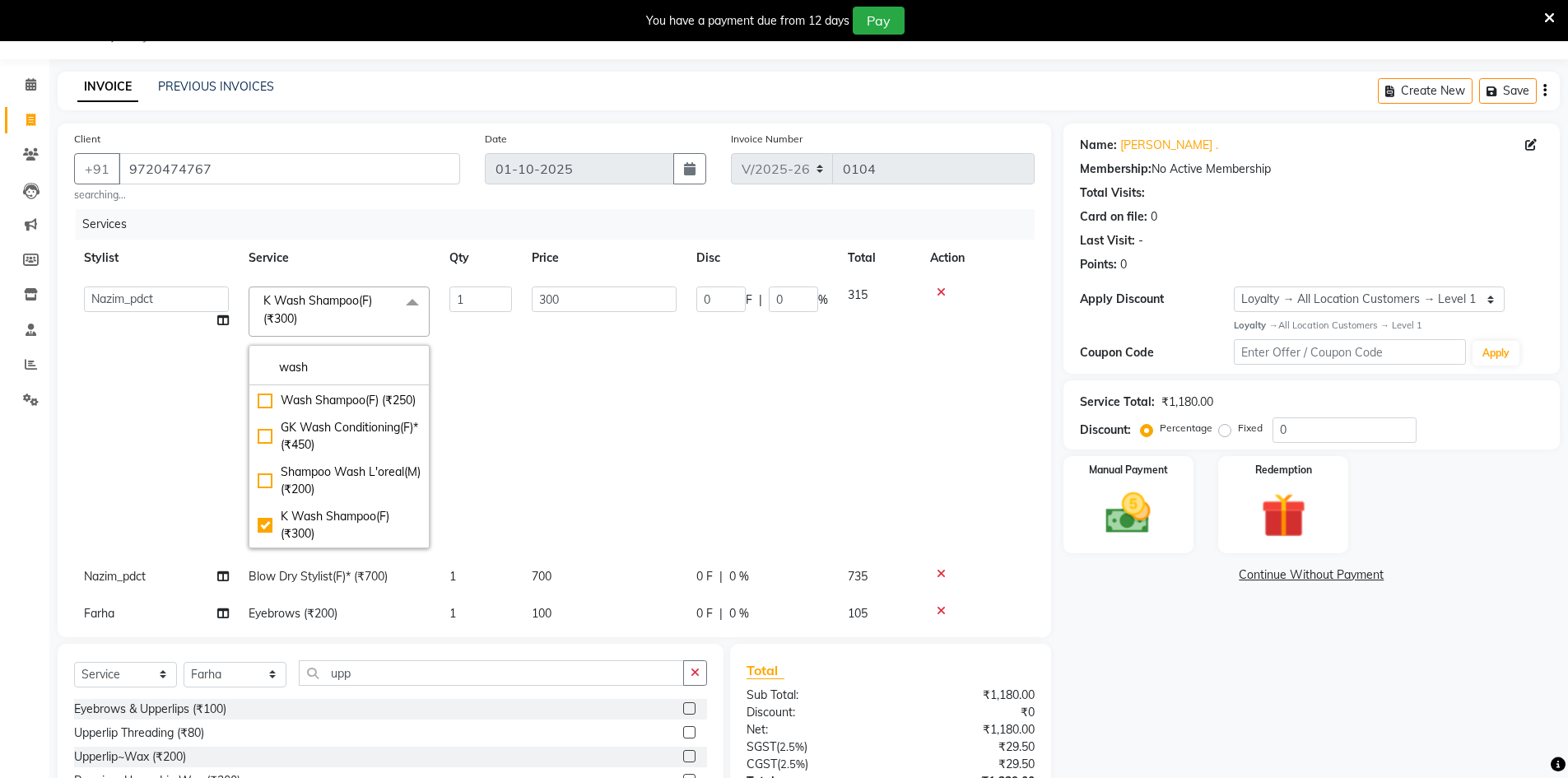
click at [592, 451] on td "300" at bounding box center [604, 417] width 165 height 281
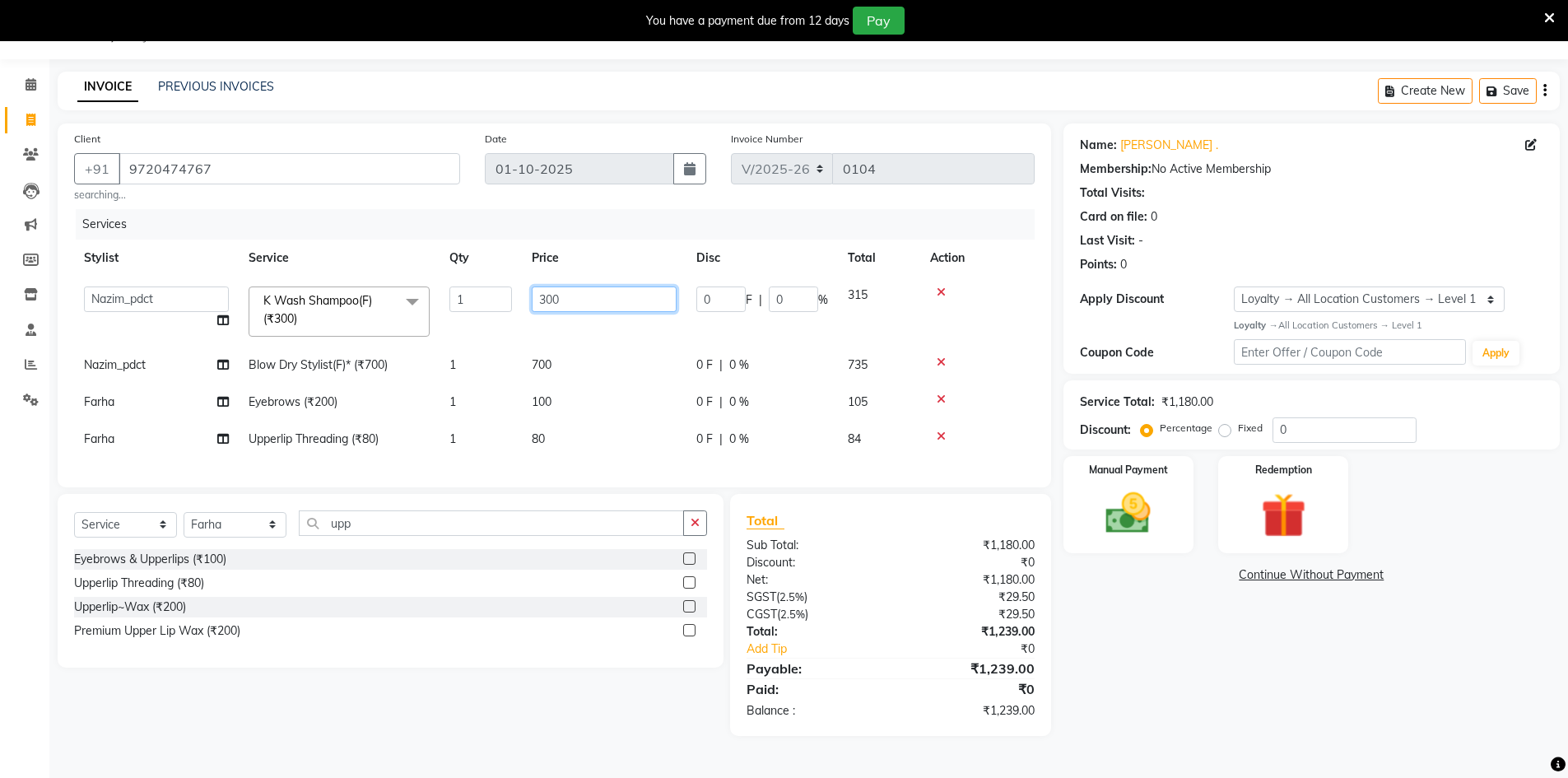
click at [576, 297] on input "300" at bounding box center [604, 299] width 145 height 26
type input "600"
click at [1327, 655] on div "Name: Katiyani . Membership: No Active Membership Total Visits: Card on file: 0…" at bounding box center [1318, 430] width 509 height 613
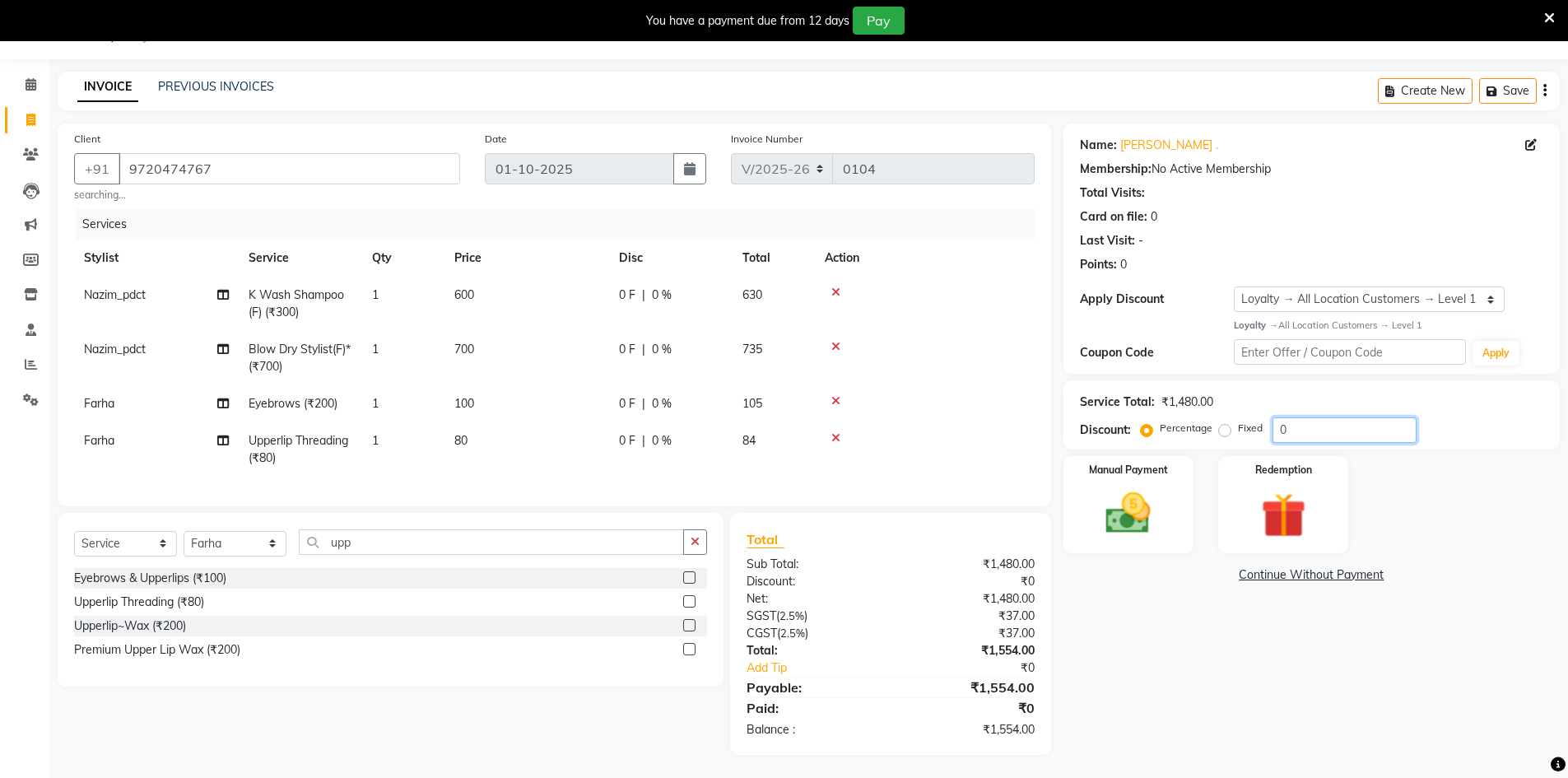
click at [1314, 428] on input "0" at bounding box center [1344, 430] width 144 height 26
type input "25"
click at [1124, 522] on img at bounding box center [1128, 513] width 75 height 53
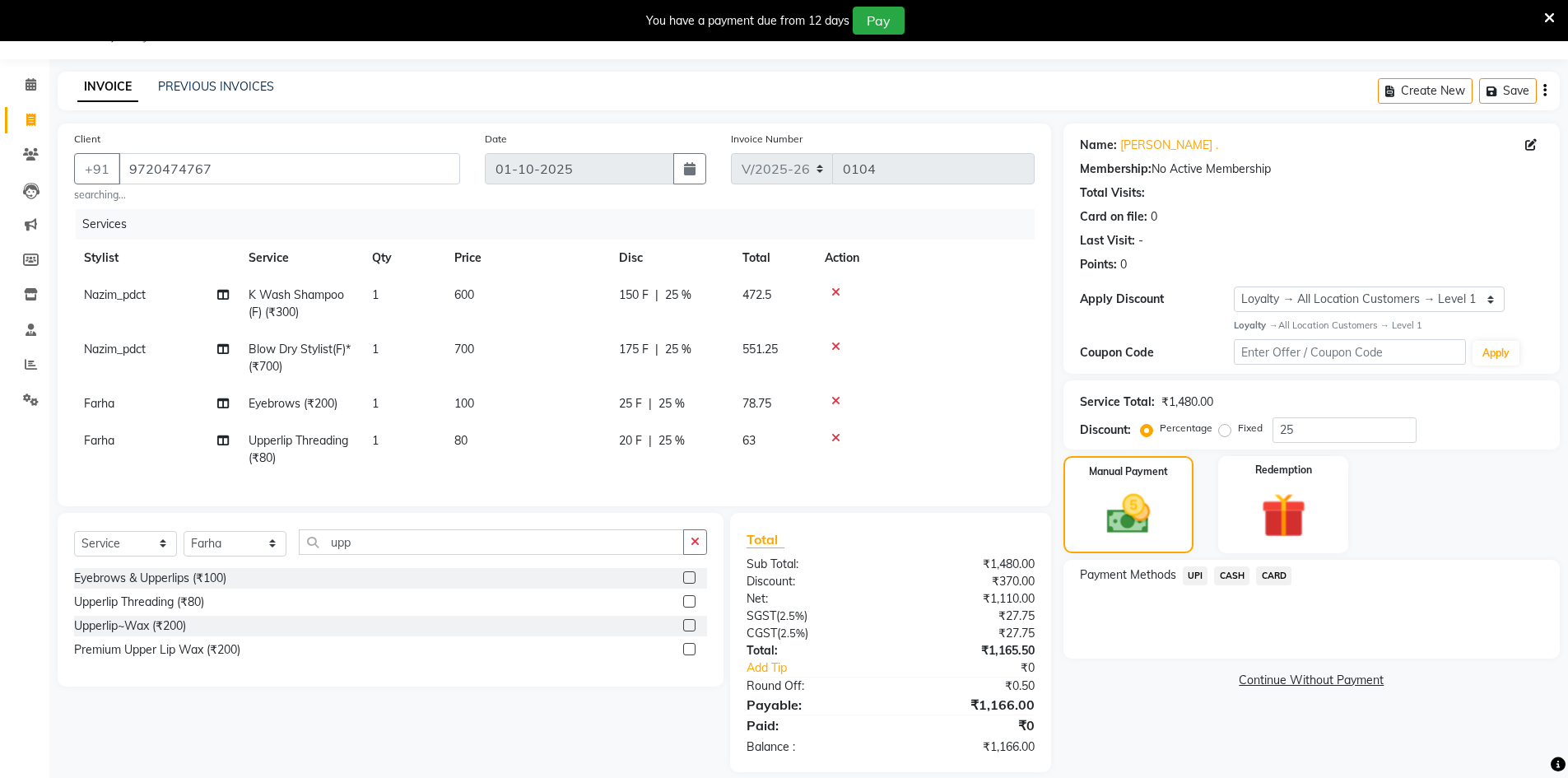
click at [1218, 579] on span "CASH" at bounding box center [1232, 576] width 35 height 19
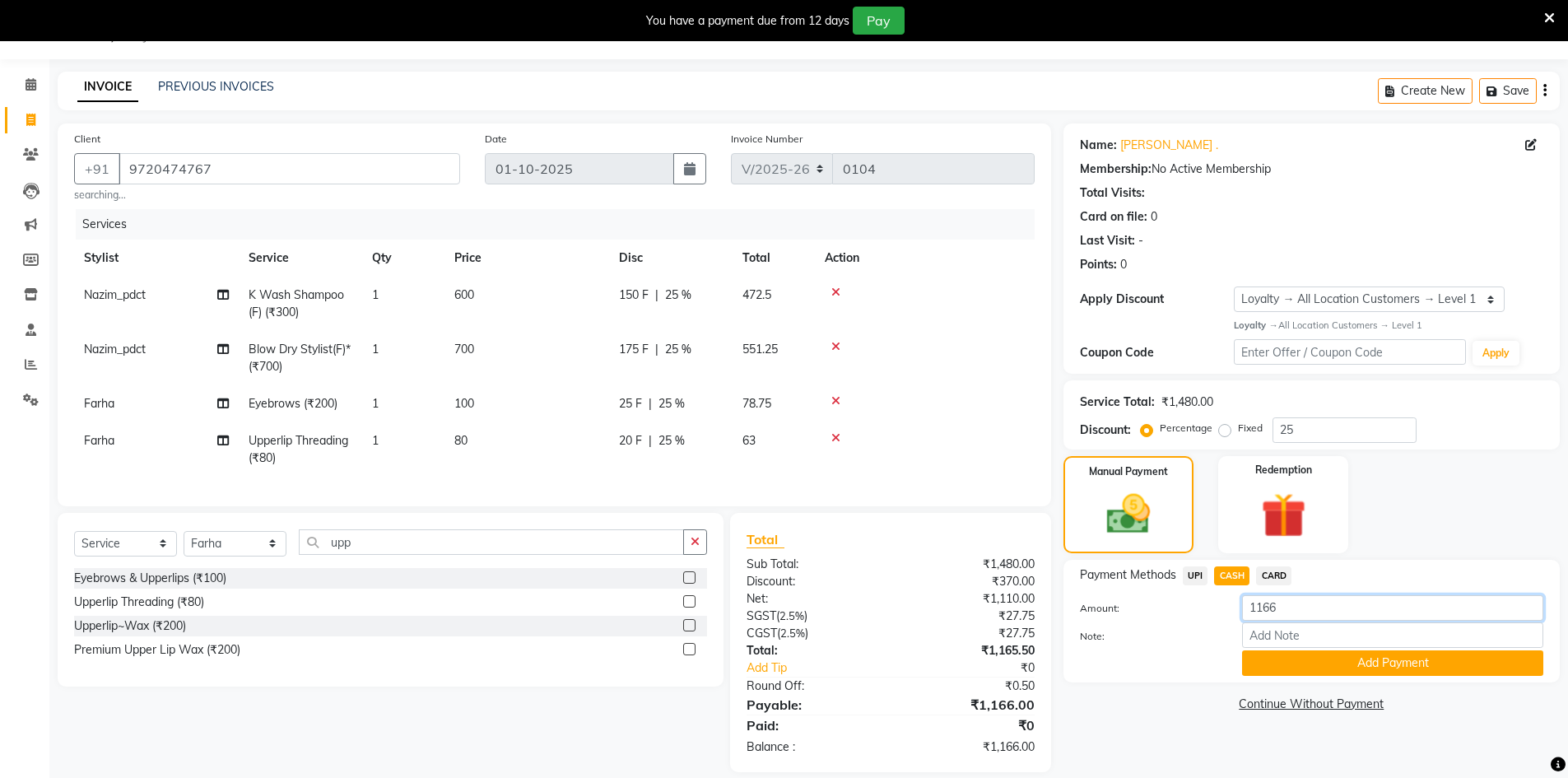
click at [1307, 608] on input "1166" at bounding box center [1393, 607] width 301 height 26
type input "1200"
click at [1429, 531] on div "Manual Payment Redemption" at bounding box center [1312, 504] width 521 height 97
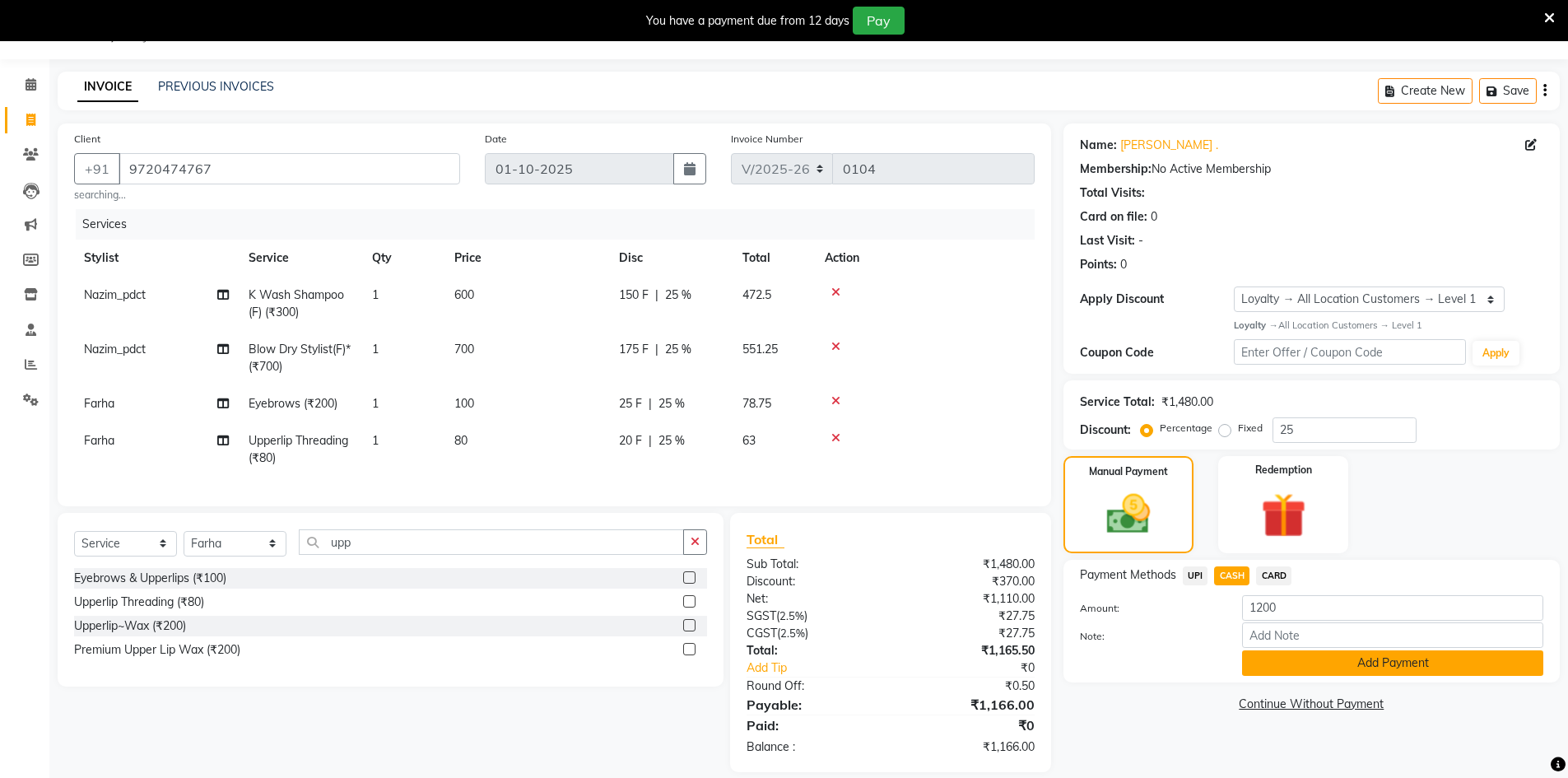
click at [1444, 656] on button "Add Payment" at bounding box center [1393, 663] width 301 height 26
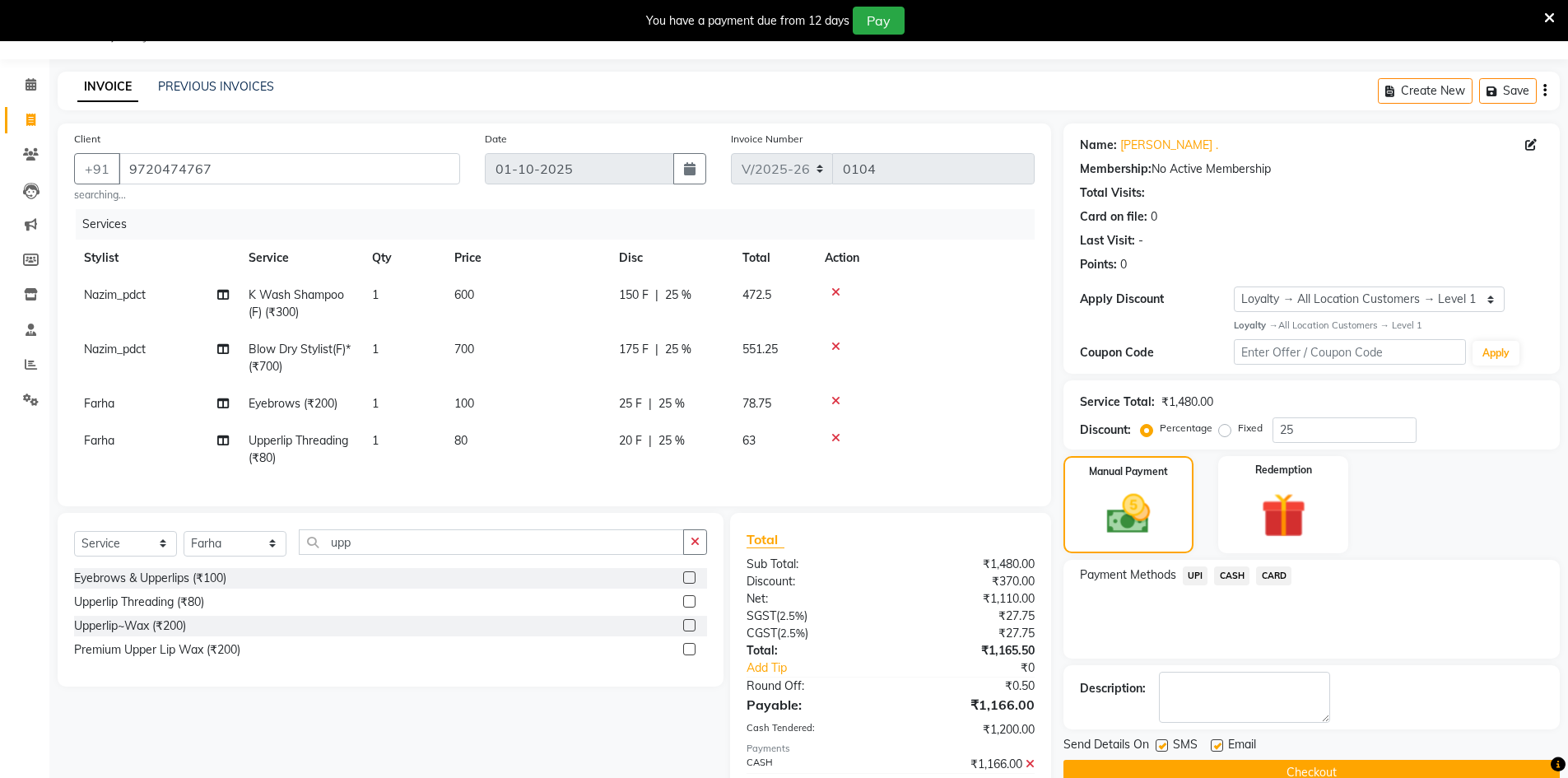
scroll to position [247, 0]
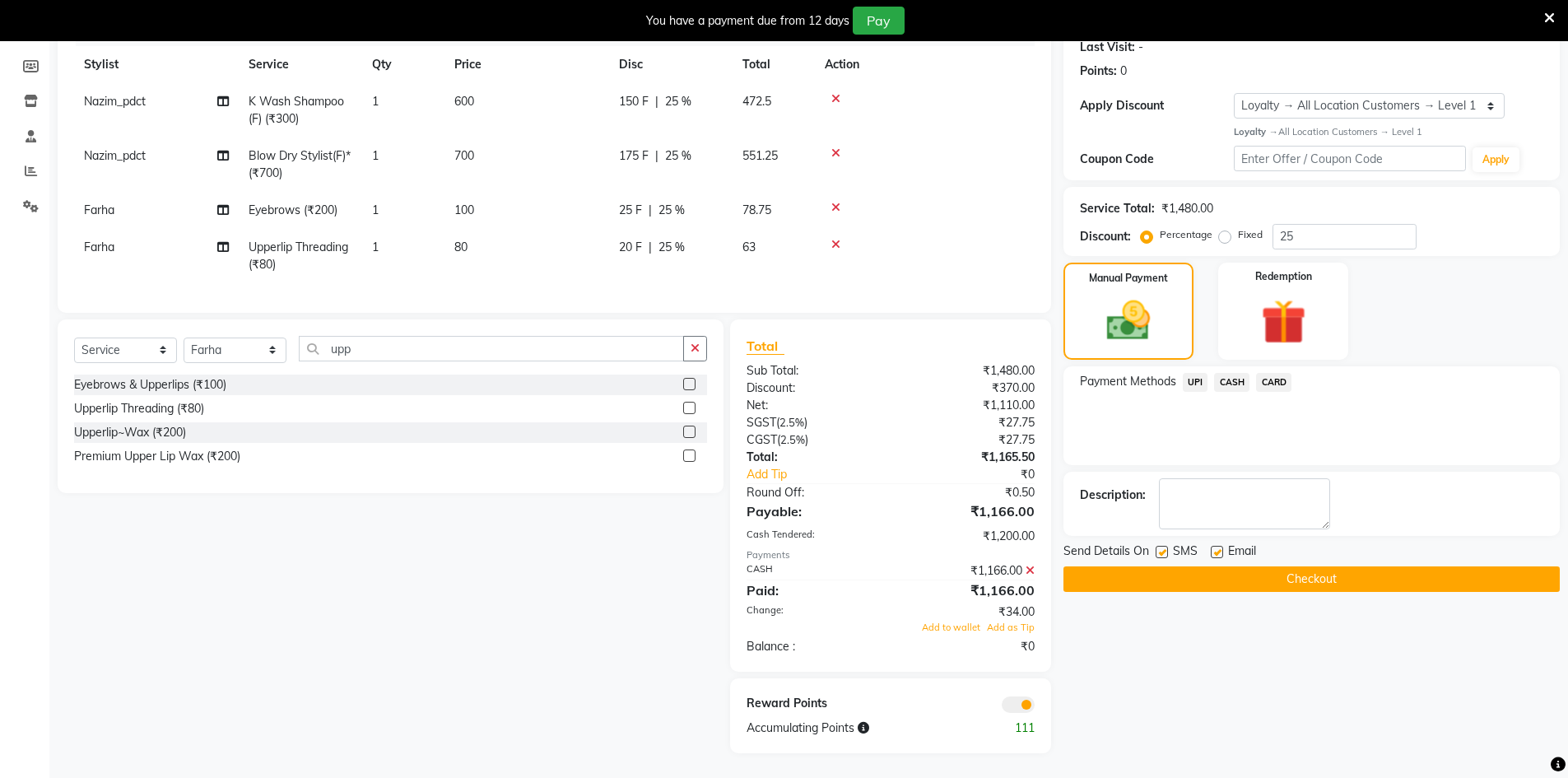
click at [1026, 572] on icon at bounding box center [1029, 570] width 9 height 11
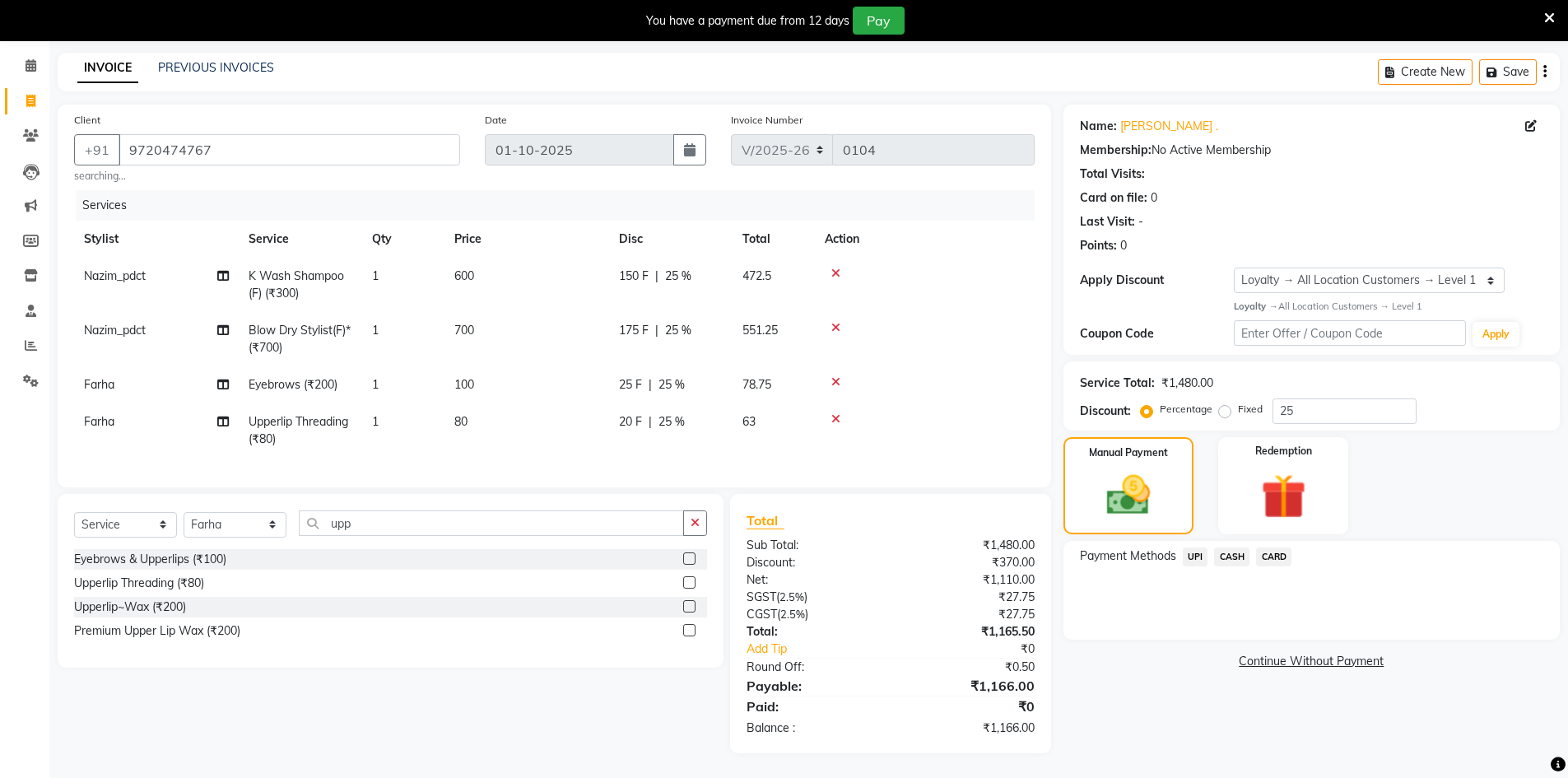
click at [1190, 541] on div "Payment Methods UPI CASH CARD" at bounding box center [1312, 590] width 497 height 99
click at [1199, 547] on span "UPI" at bounding box center [1195, 557] width 26 height 19
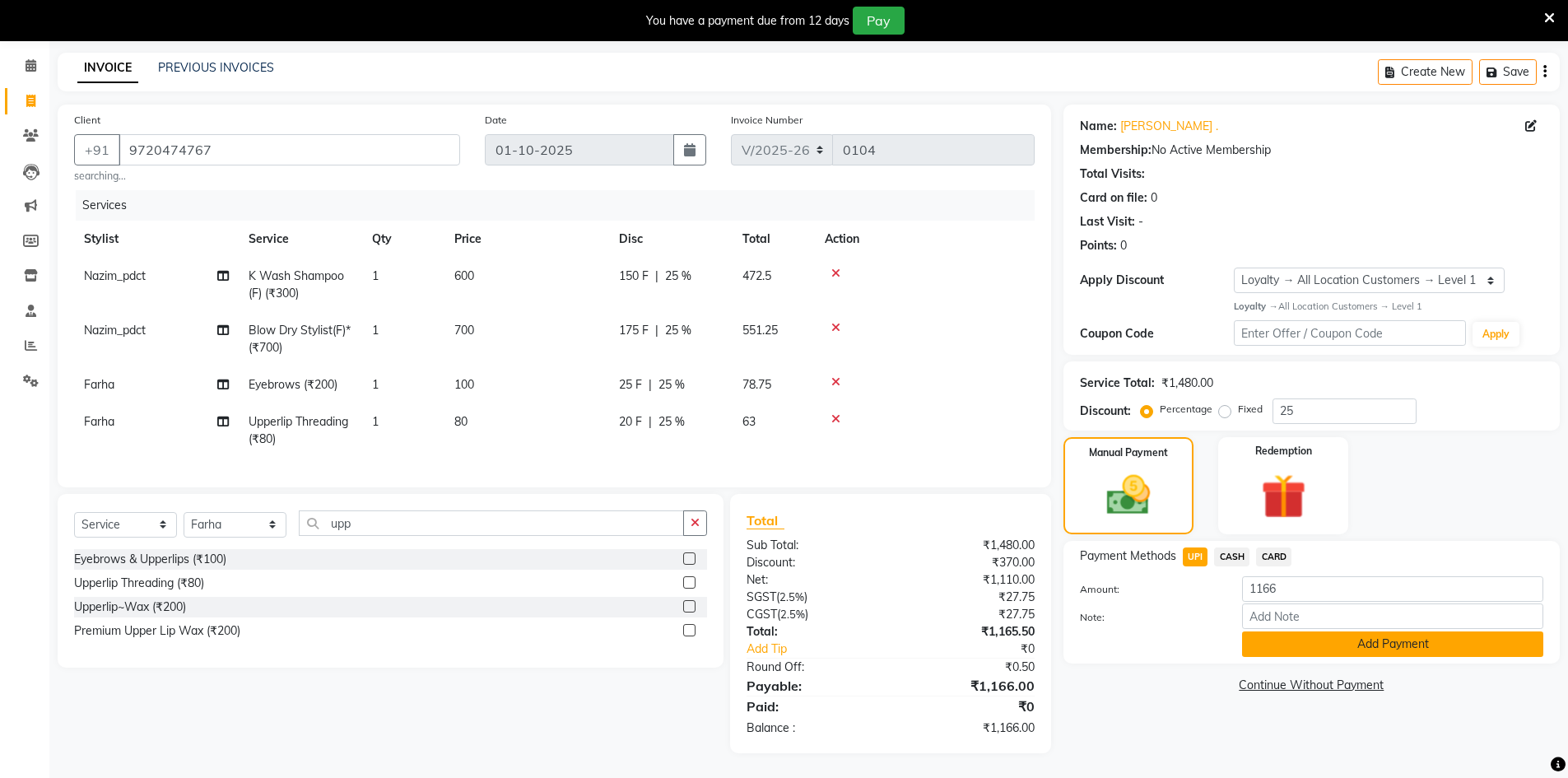
click at [1289, 631] on button "Add Payment" at bounding box center [1393, 644] width 301 height 26
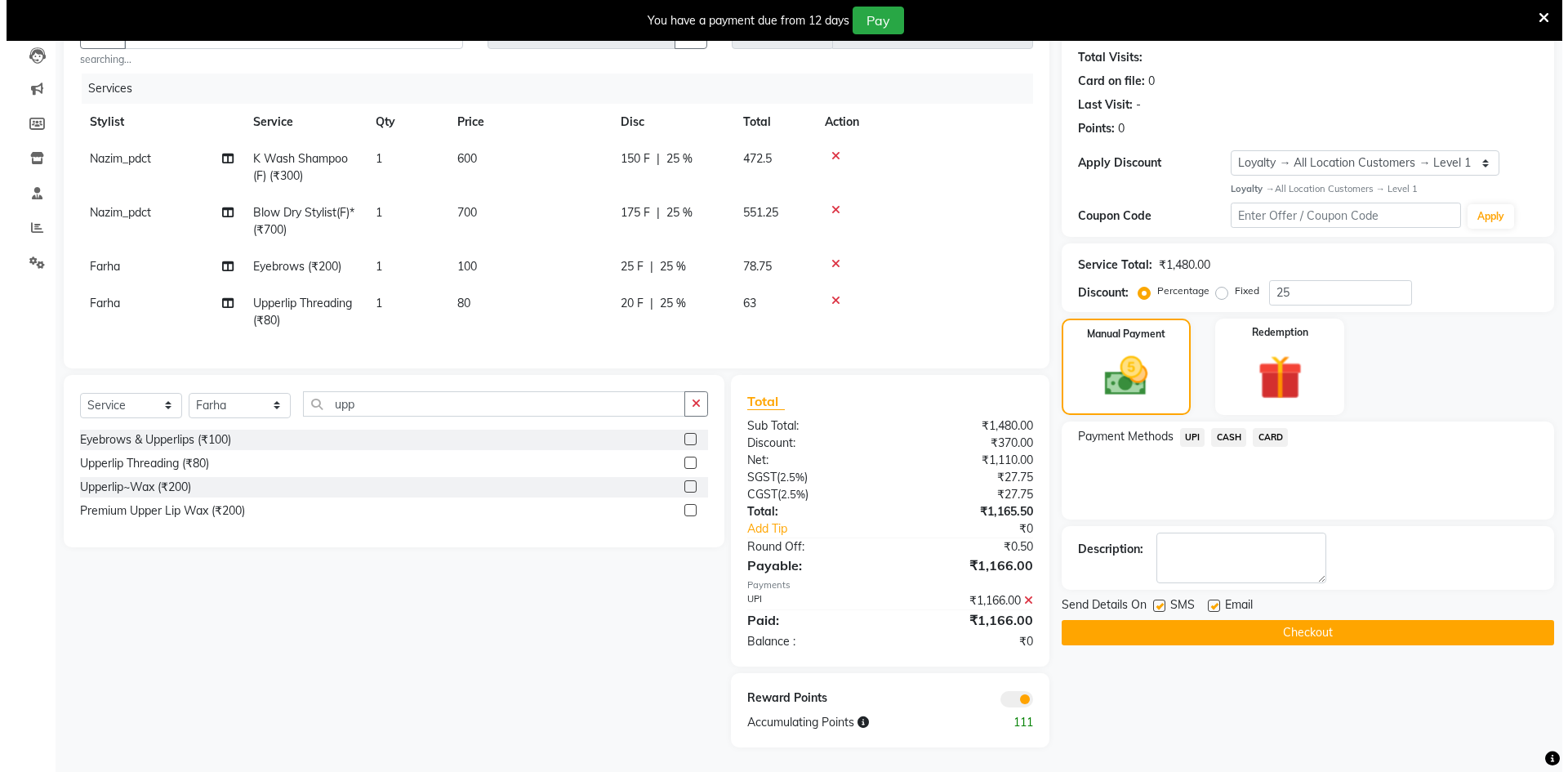
scroll to position [187, 0]
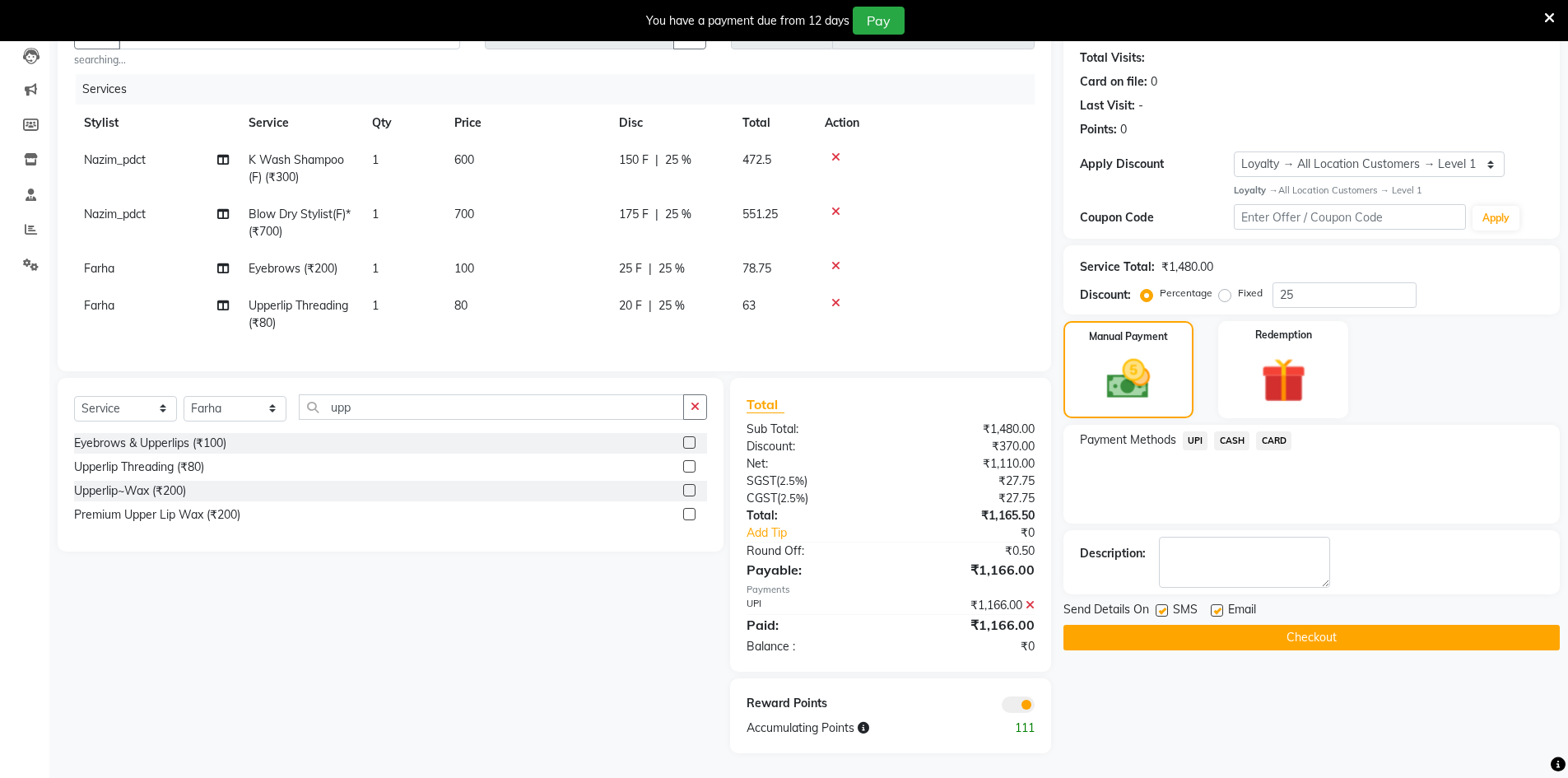
click at [1020, 697] on span at bounding box center [1018, 705] width 33 height 16
click at [1035, 707] on input "checkbox" at bounding box center [1035, 707] width 0 height 0
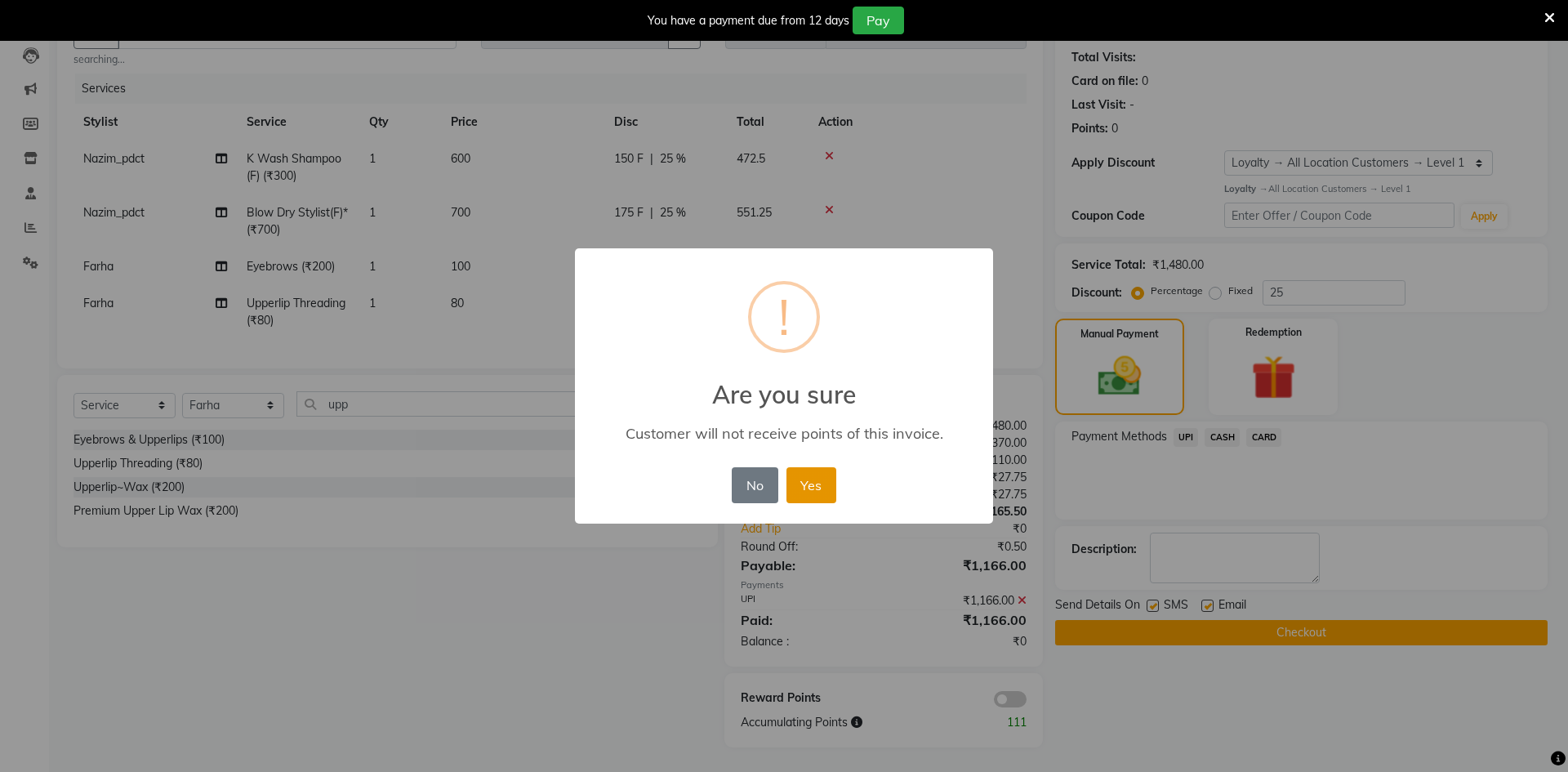
click at [797, 465] on div "No No Yes" at bounding box center [783, 485] width 112 height 44
click at [818, 479] on button "Yes" at bounding box center [811, 485] width 50 height 36
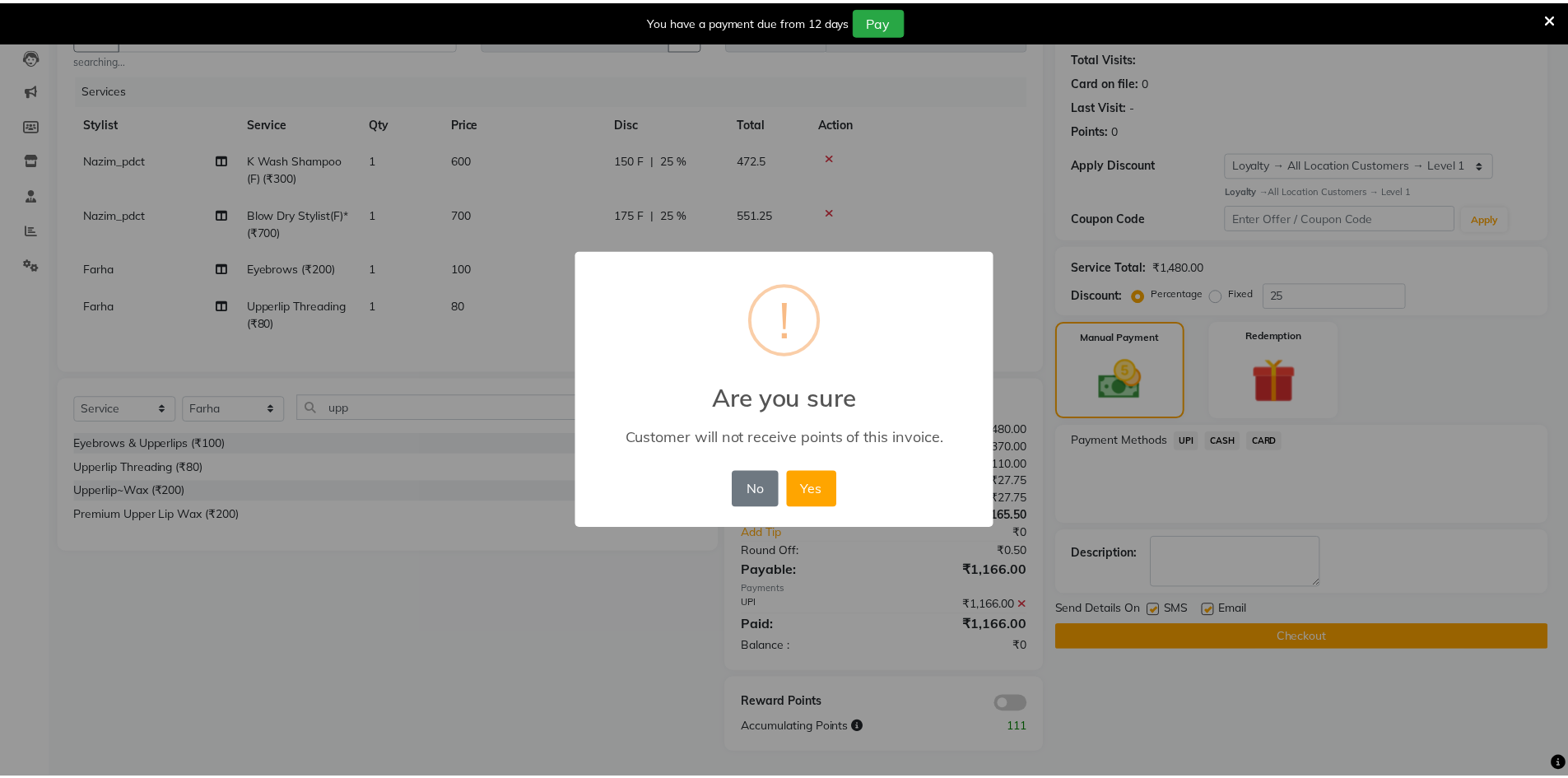
scroll to position [165, 0]
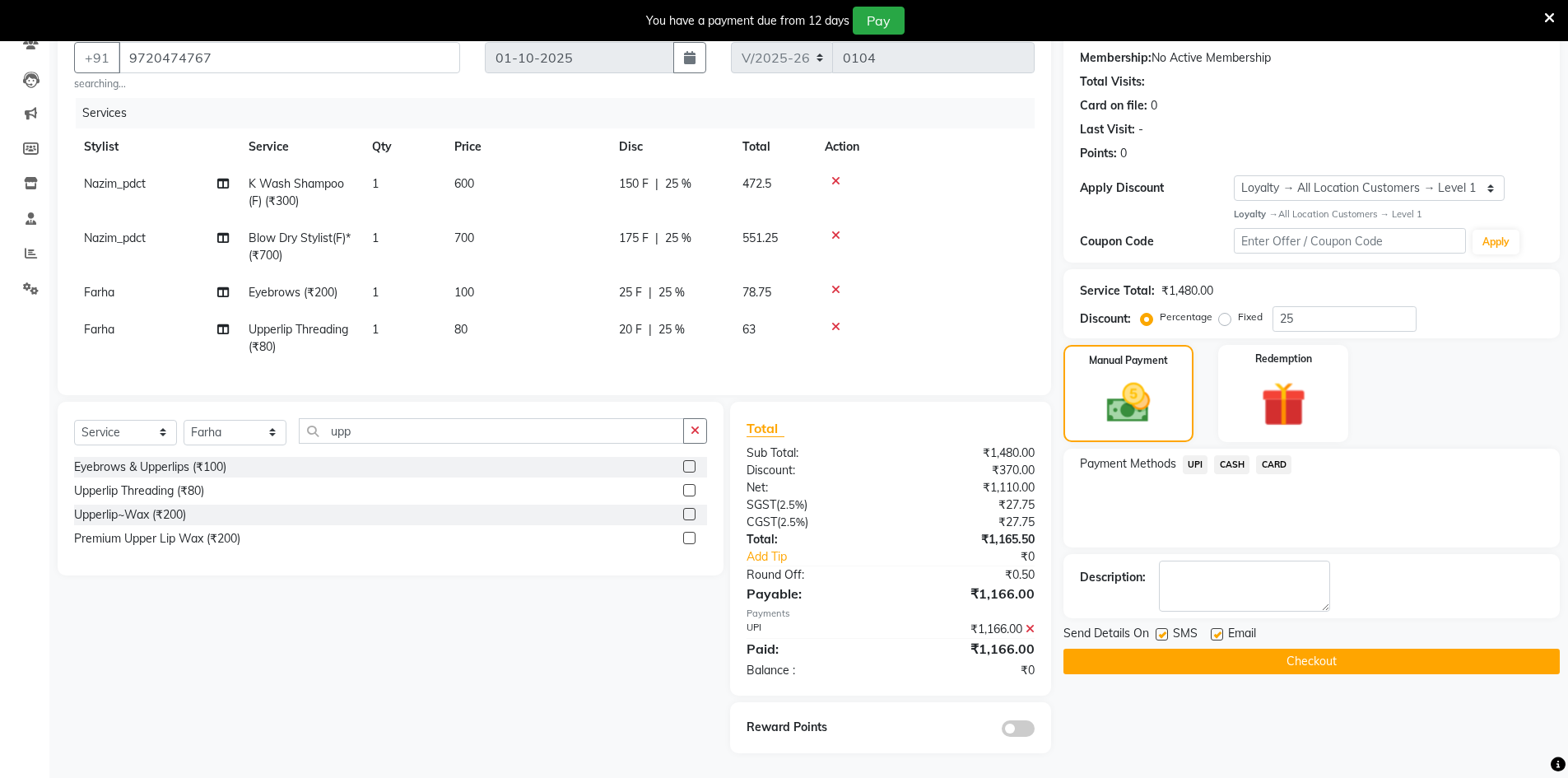
click at [1145, 649] on button "Checkout" at bounding box center [1312, 662] width 497 height 26
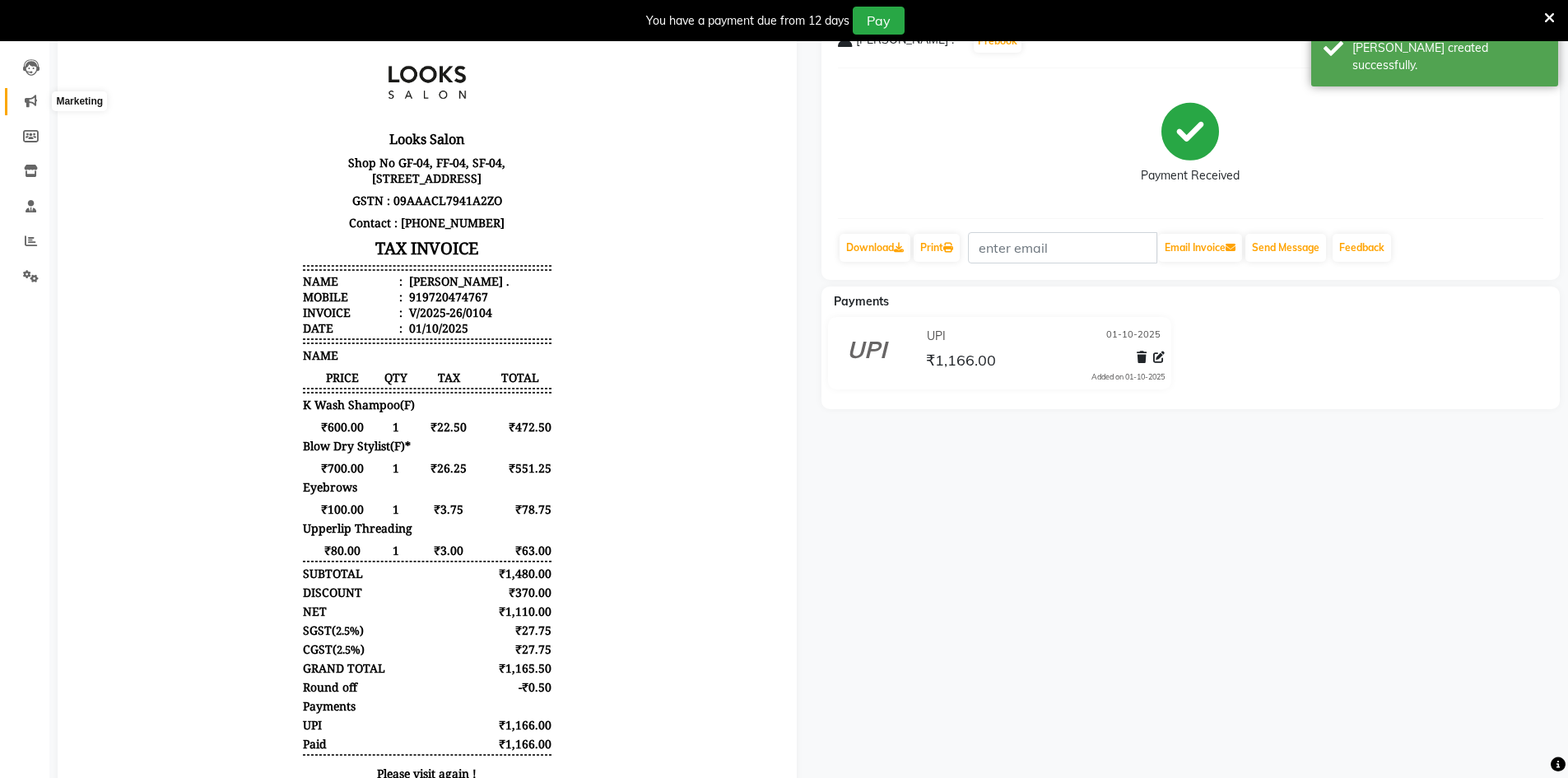
click at [20, 109] on span at bounding box center [31, 102] width 29 height 19
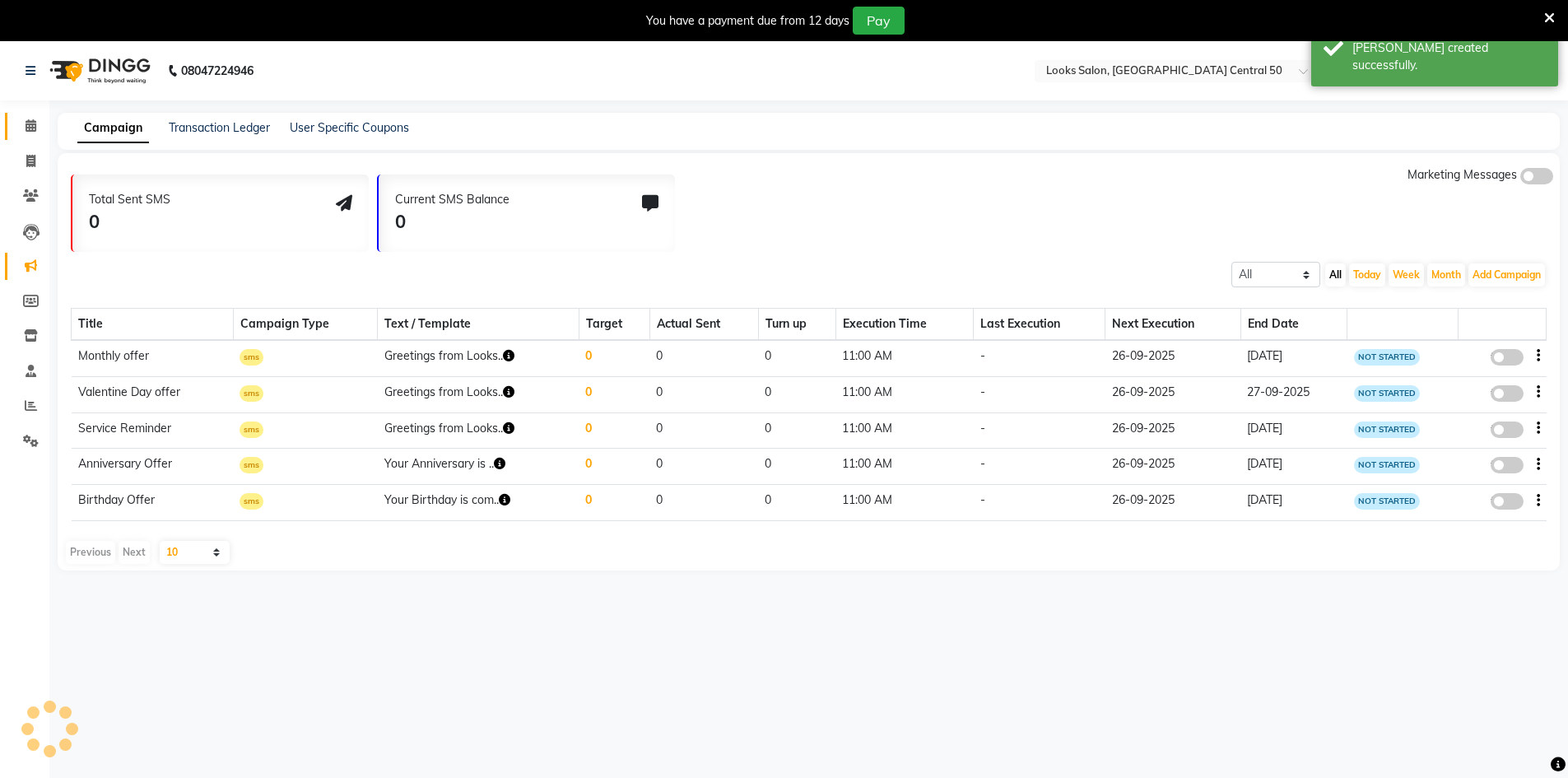
click at [26, 117] on span at bounding box center [31, 127] width 29 height 19
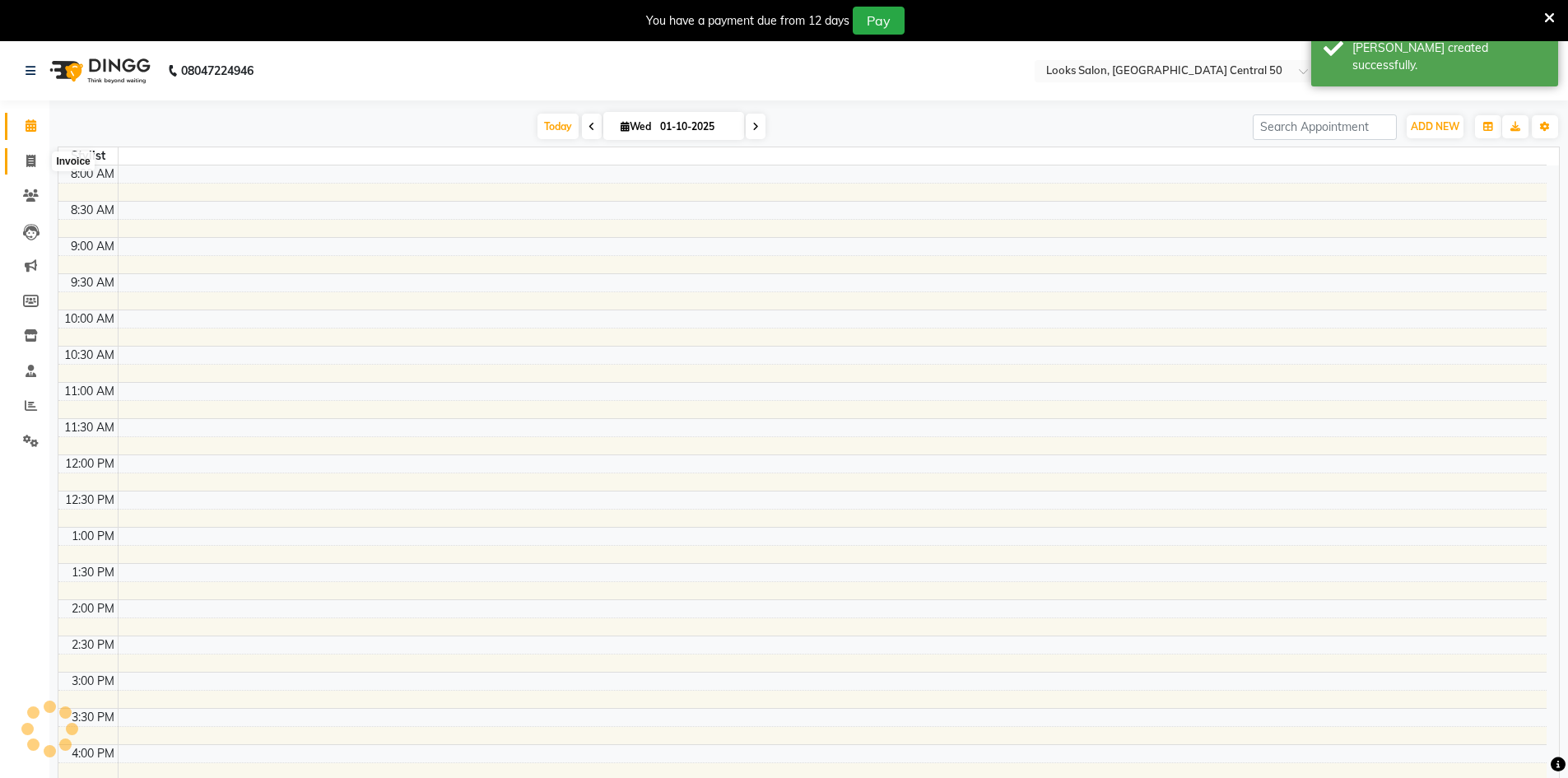
click at [45, 161] on span at bounding box center [31, 162] width 29 height 19
select select "service"
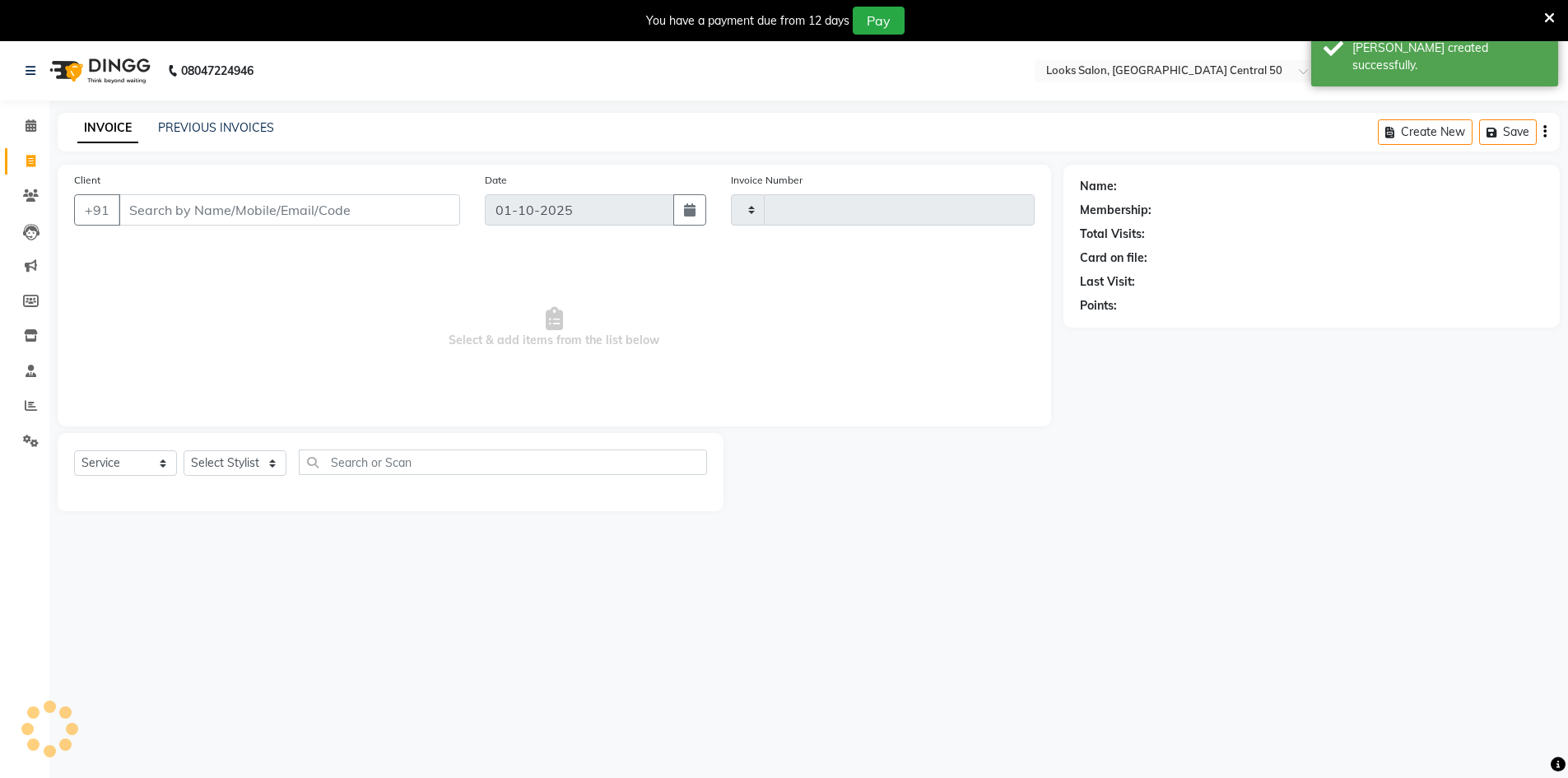
type input "0105"
select select "9051"
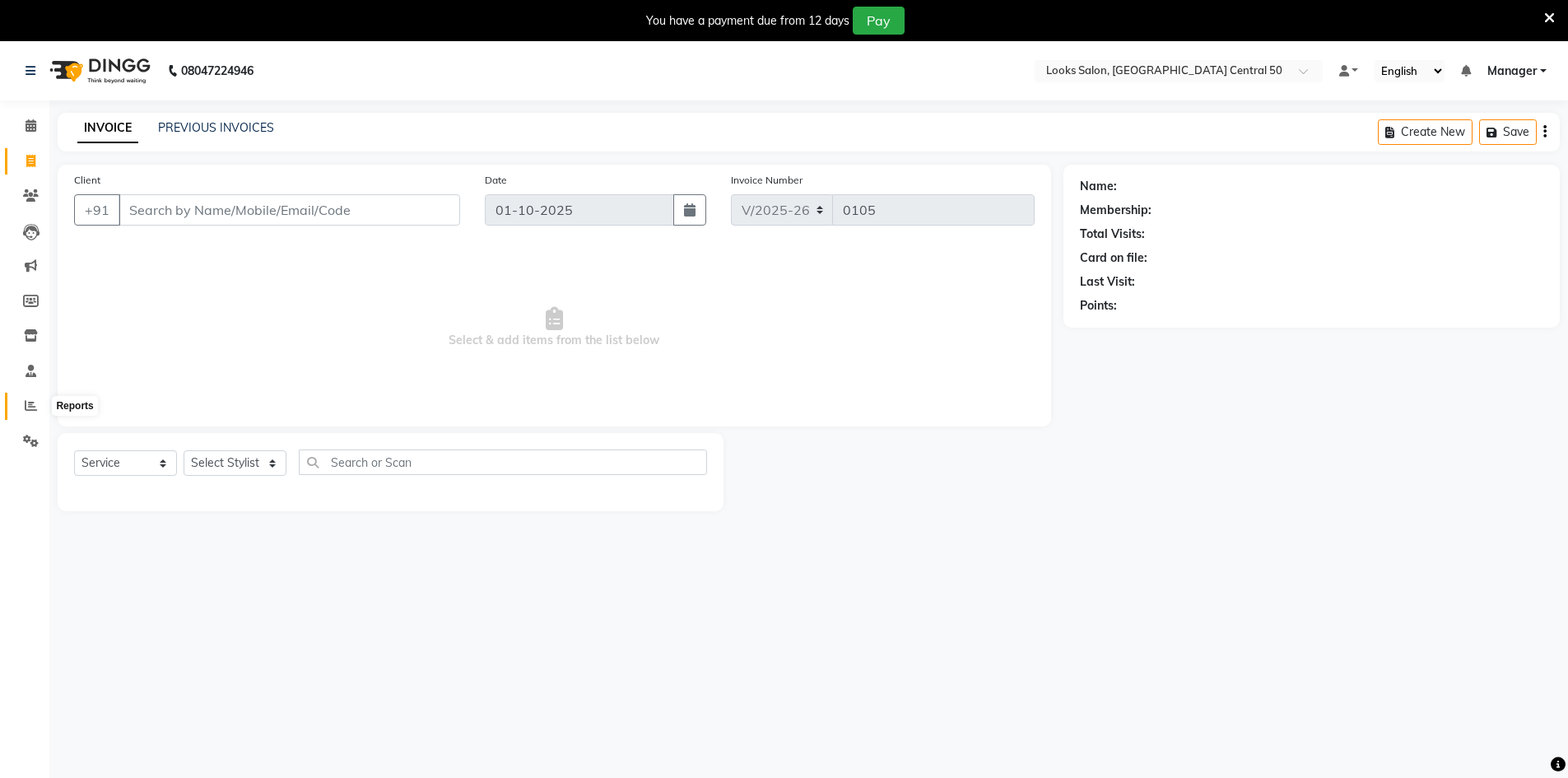
click at [32, 403] on icon at bounding box center [31, 405] width 12 height 12
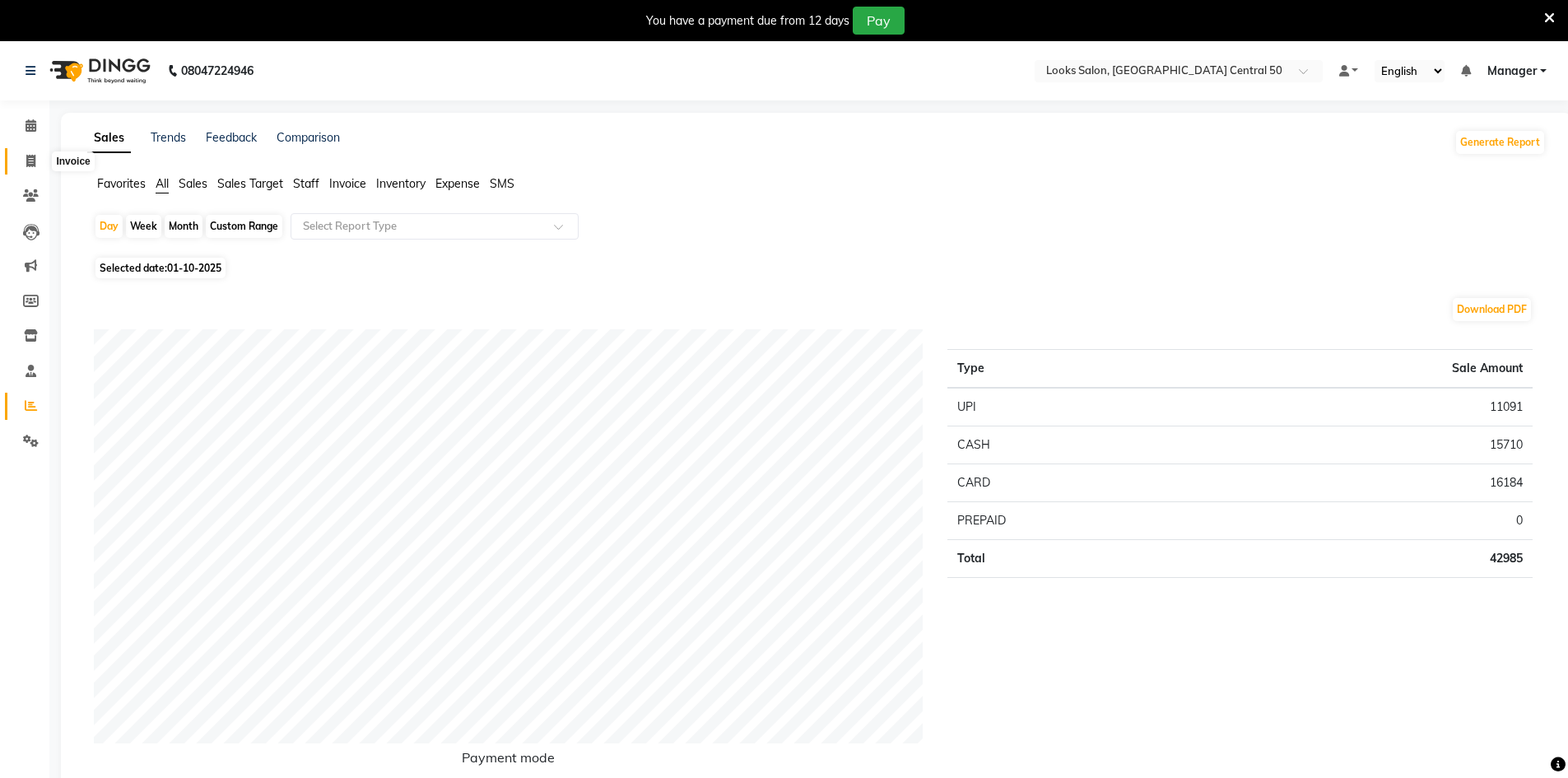
click at [38, 160] on span at bounding box center [31, 162] width 29 height 19
select select "service"
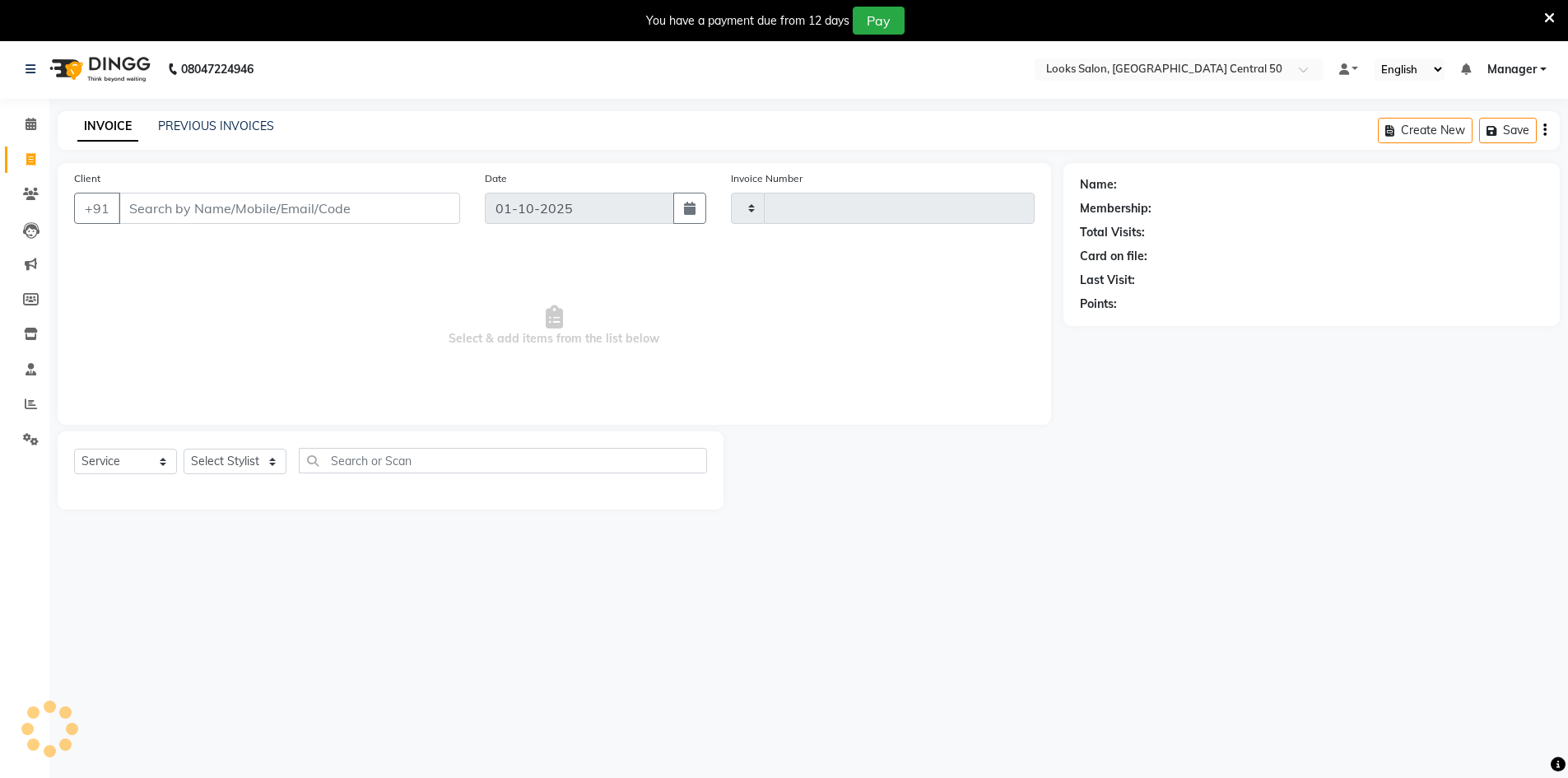
type input "0105"
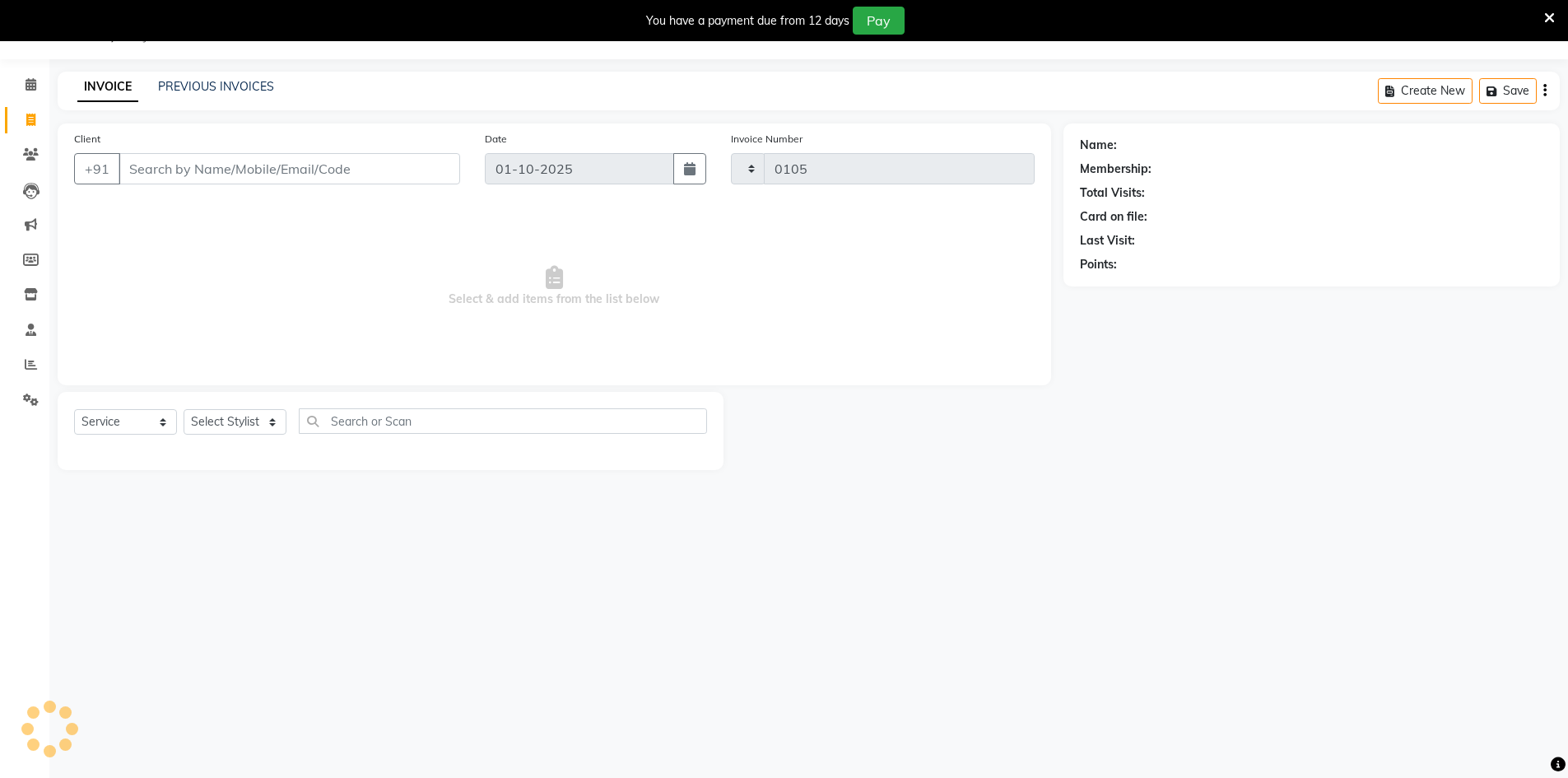
select select "9051"
click at [252, 428] on select "Select Stylist Abbas Addy Aftab Ananya Anas Aslam_pdct Azad Counter_Sales Farha…" at bounding box center [235, 421] width 103 height 26
select select "92617"
click at [184, 409] on select "Select Stylist Abbas Addy Aftab Ananya Anas Aslam_pdct Azad Counter_Sales Farha…" at bounding box center [235, 421] width 103 height 26
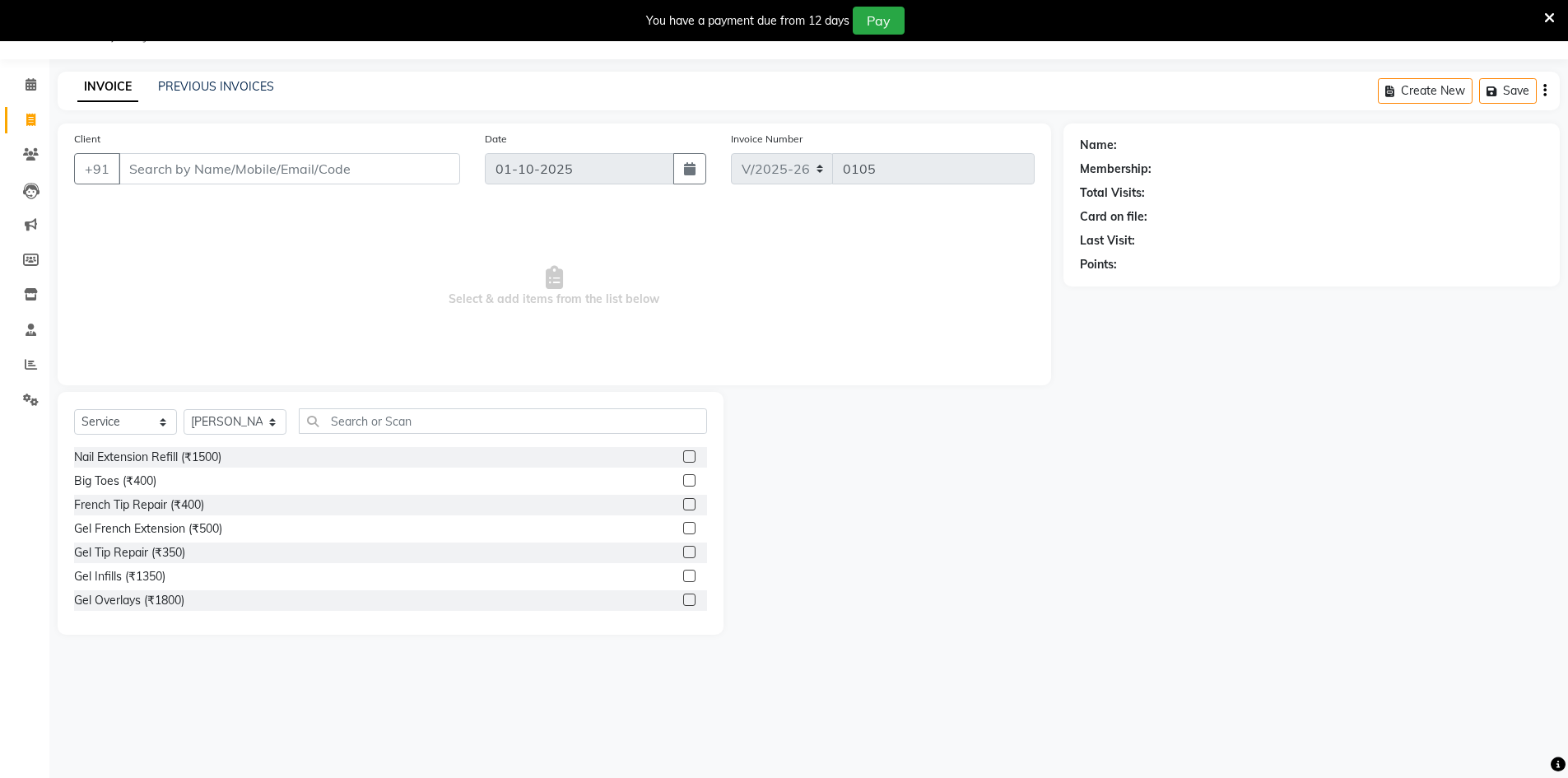
click at [463, 403] on div "Select Service Product Membership Package Voucher Prepaid Gift Card Select Styl…" at bounding box center [390, 513] width 666 height 243
click at [467, 414] on input "text" at bounding box center [502, 420] width 408 height 26
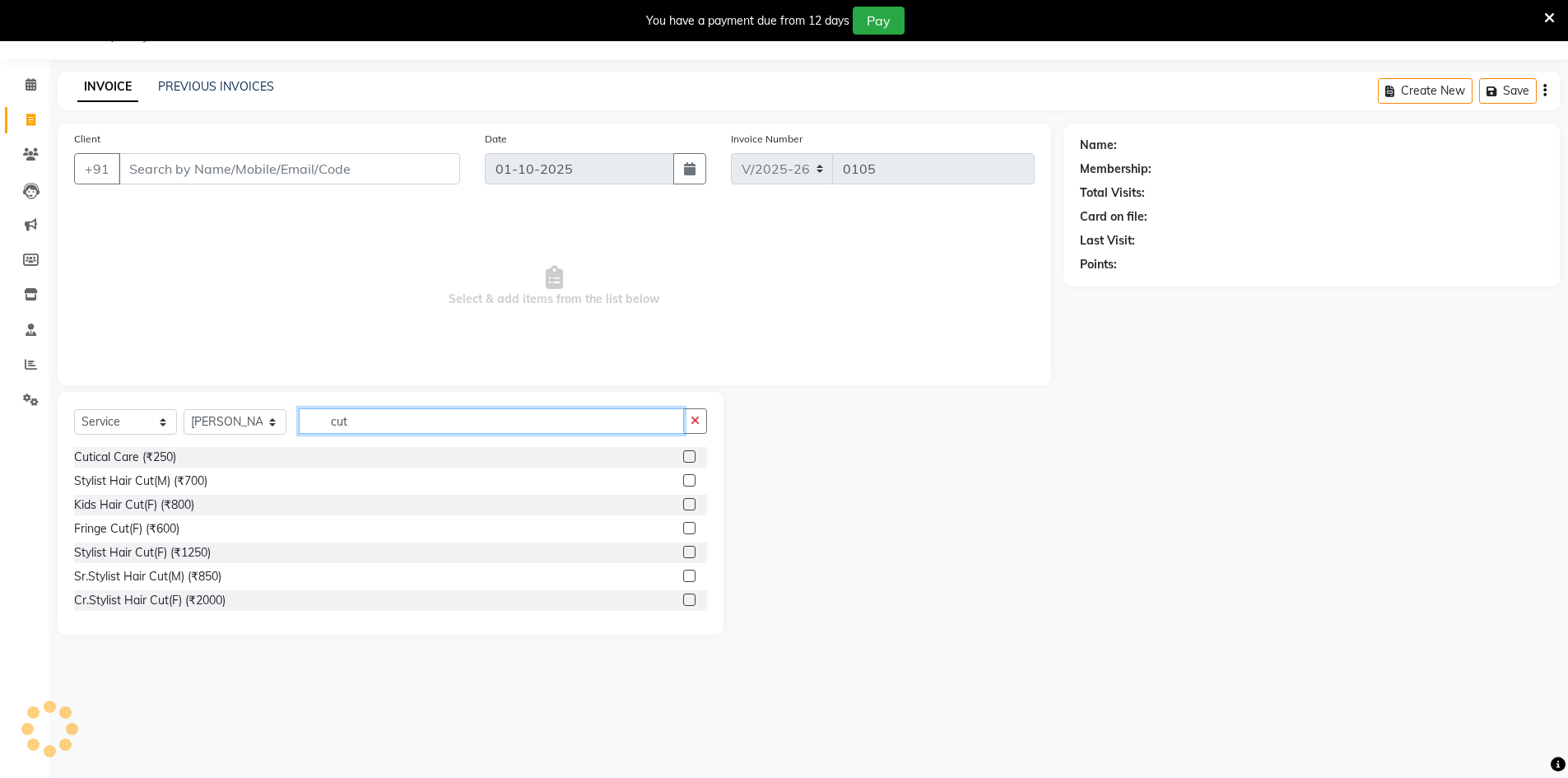
type input "cut"
click at [683, 476] on label at bounding box center [689, 480] width 12 height 12
click at [683, 476] on input "checkbox" at bounding box center [688, 481] width 10 height 10
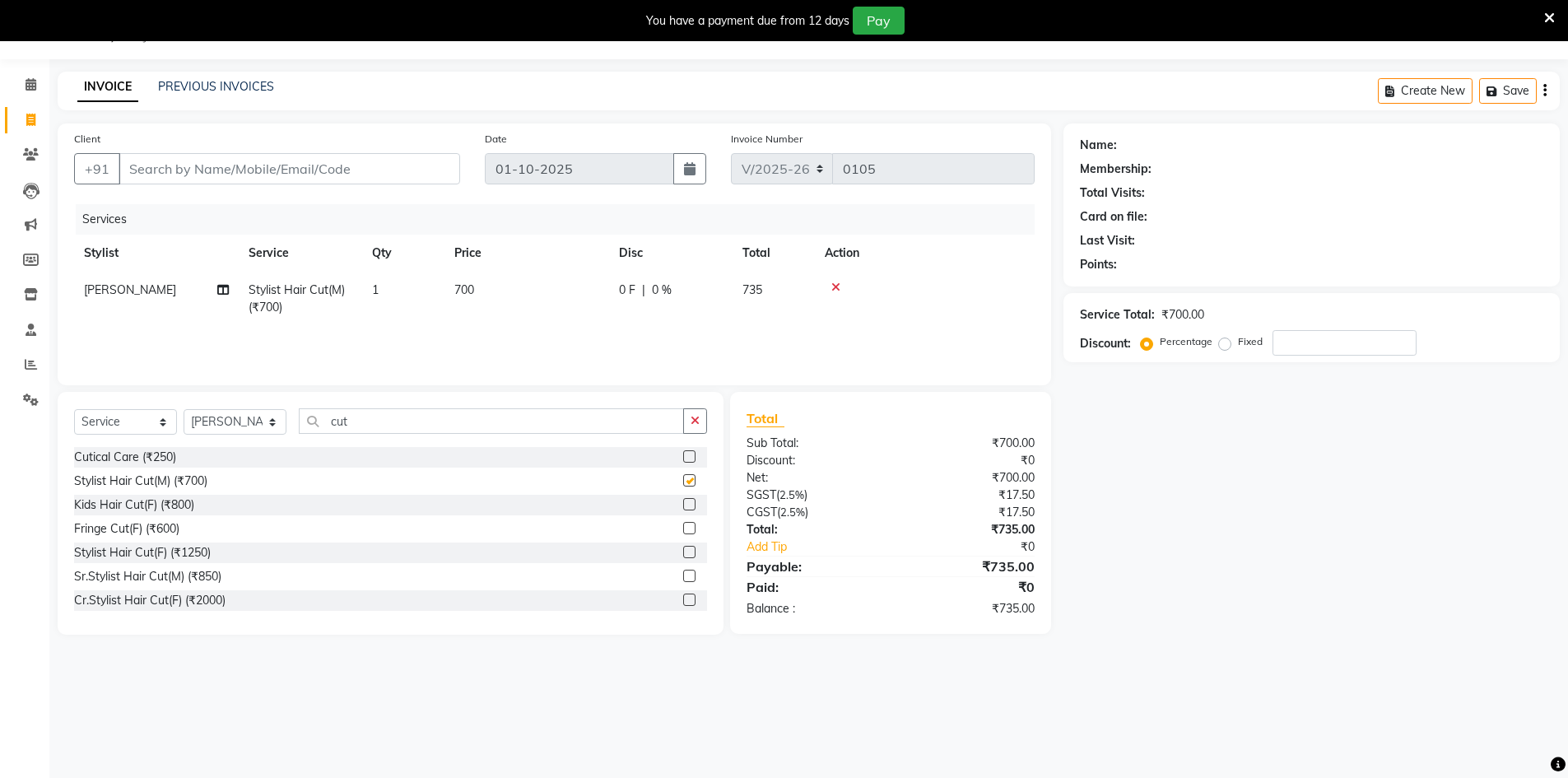
checkbox input "false"
click at [609, 442] on div "Select Service Product Membership Package Voucher Prepaid Gift Card Select Styl…" at bounding box center [391, 427] width 633 height 39
click at [604, 425] on input "cut" at bounding box center [491, 420] width 385 height 26
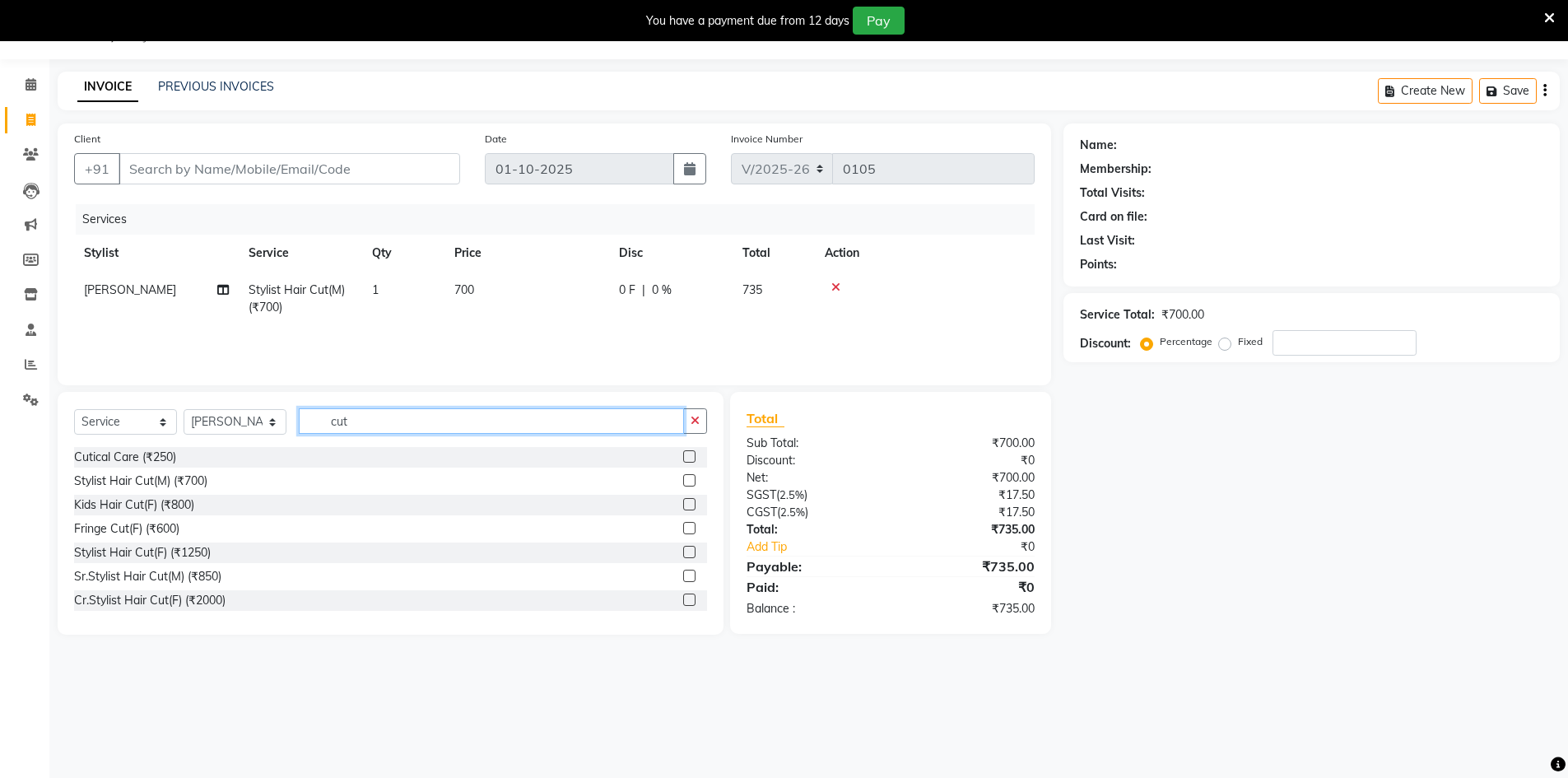
click at [604, 425] on input "cut" at bounding box center [491, 420] width 385 height 26
type input "beard"
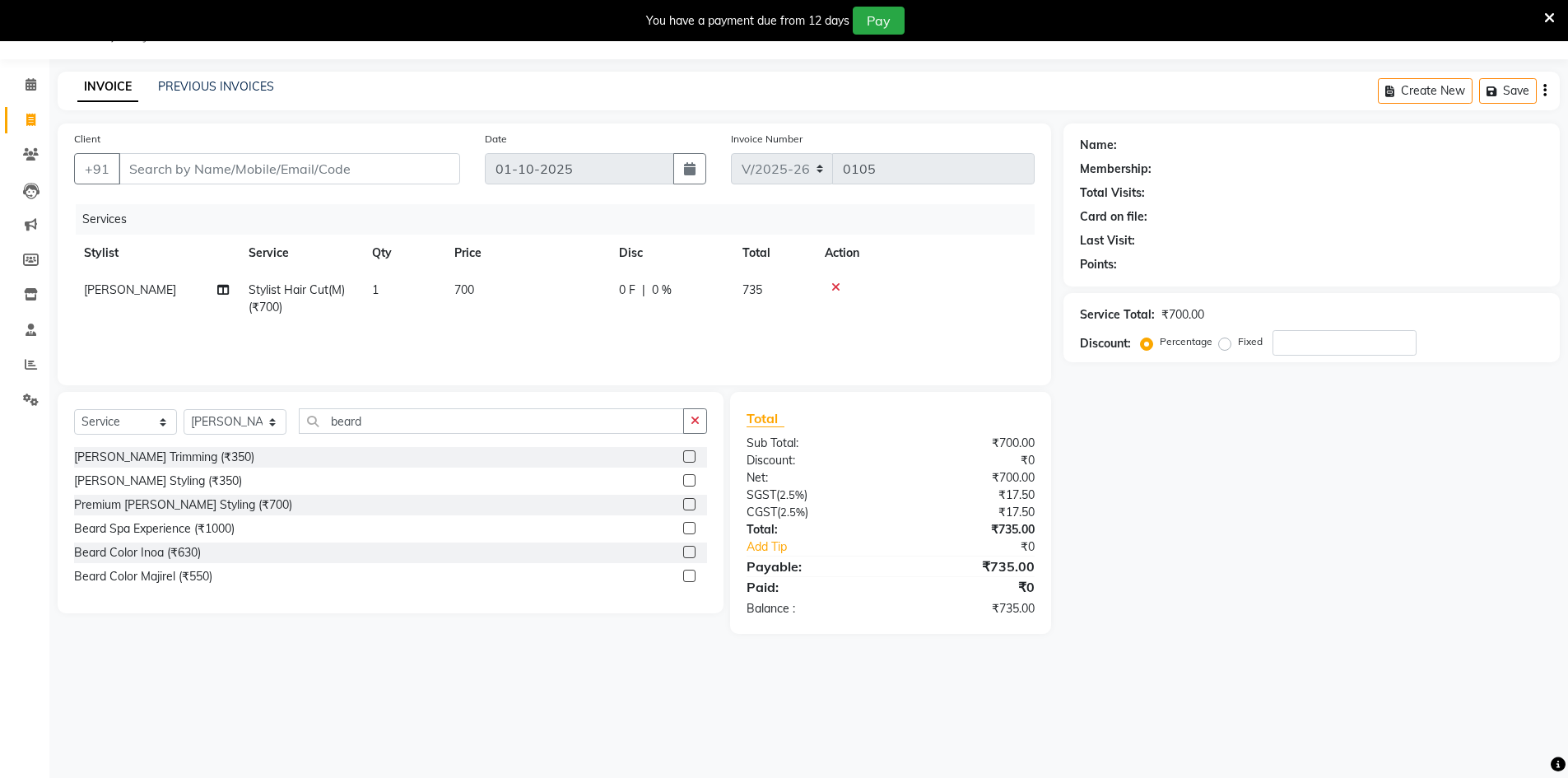
click at [682, 454] on div "Beard Trimming (₹350)" at bounding box center [391, 458] width 633 height 21
click at [698, 458] on div at bounding box center [695, 458] width 24 height 21
click at [688, 458] on label at bounding box center [689, 456] width 12 height 12
click at [688, 458] on input "checkbox" at bounding box center [688, 457] width 10 height 10
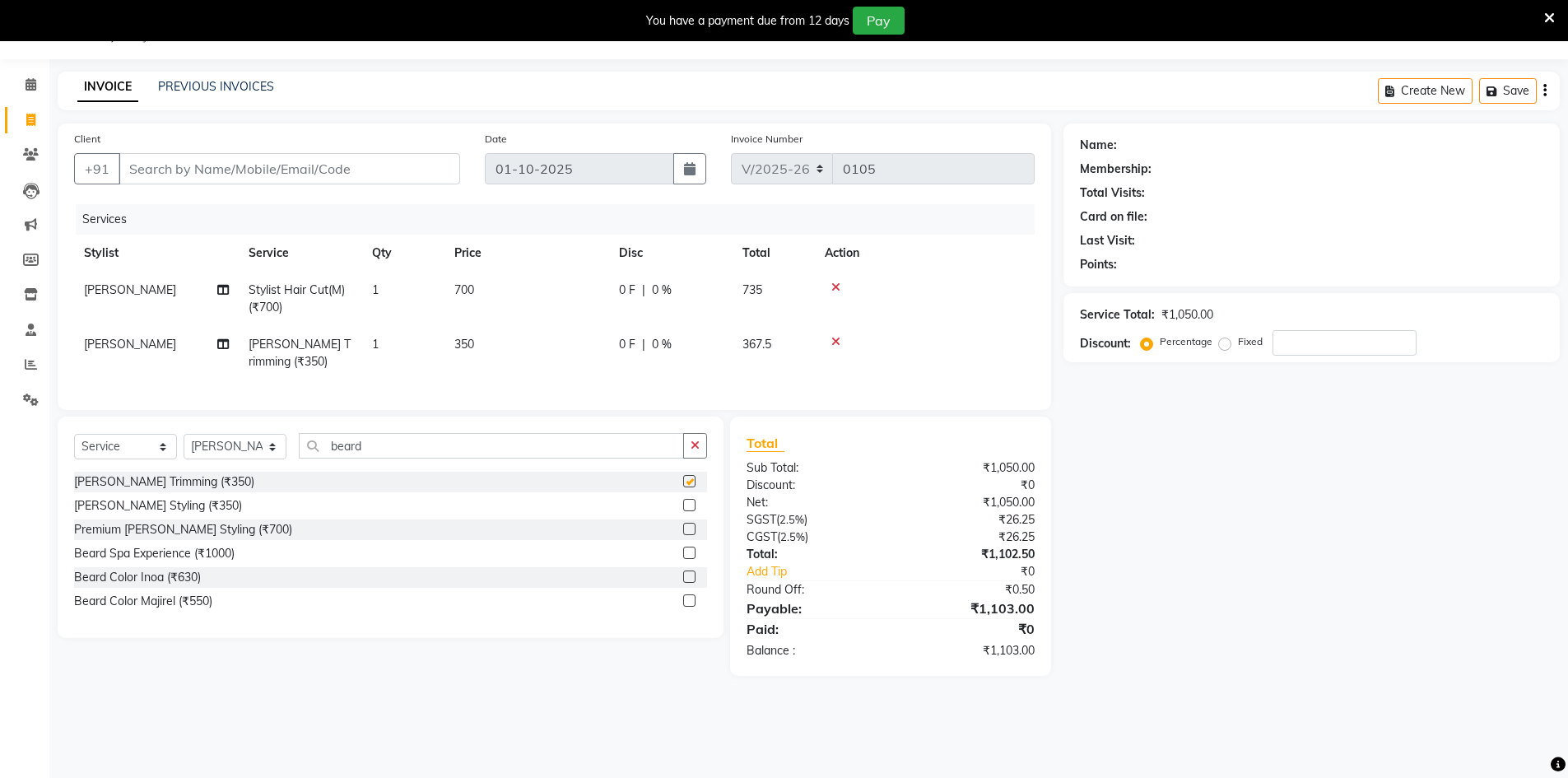
checkbox input "false"
click at [226, 460] on select "Select Stylist Abbas Addy Aftab Ananya Anas Aslam_pdct Azad Counter_Sales Farha…" at bounding box center [235, 446] width 103 height 26
select select "92619"
click at [184, 446] on select "Select Stylist Abbas Addy Aftab Ananya Anas Aslam_pdct Azad Counter_Sales Farha…" at bounding box center [235, 446] width 103 height 26
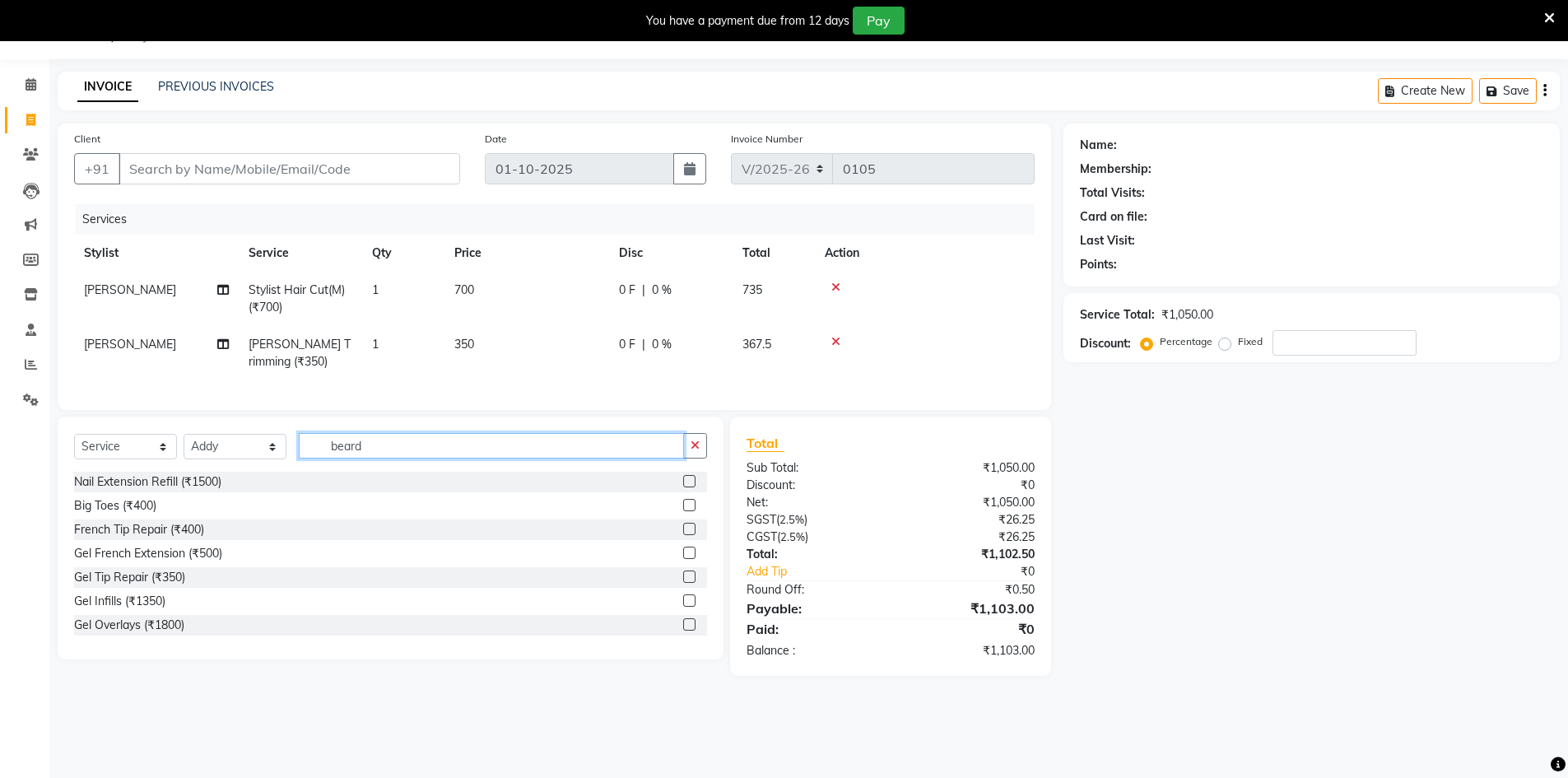
click at [443, 446] on input "beard" at bounding box center [491, 445] width 385 height 26
type input "h"
type input "cut"
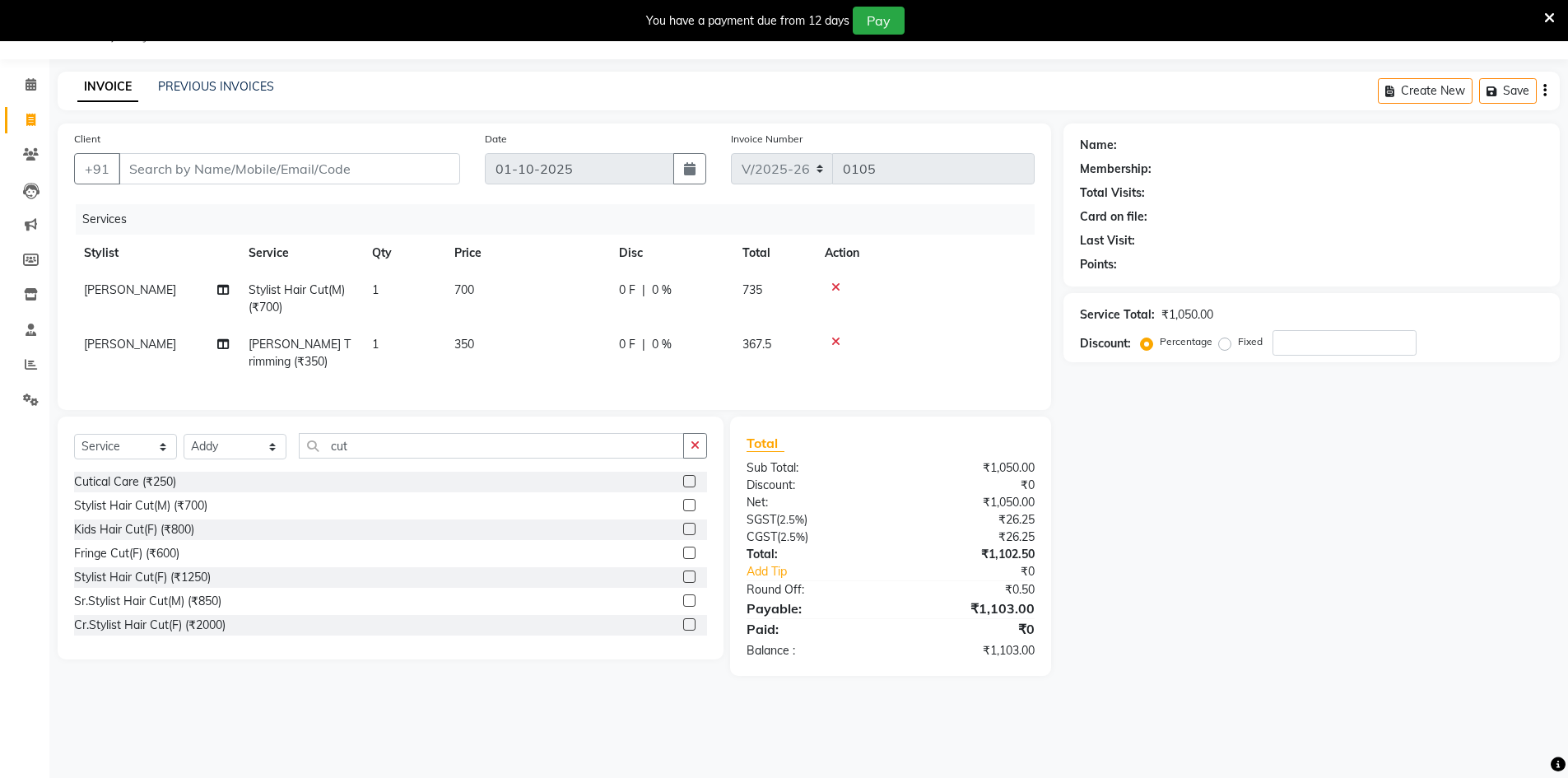
click at [683, 606] on label at bounding box center [689, 601] width 12 height 12
click at [683, 606] on input "checkbox" at bounding box center [688, 601] width 10 height 10
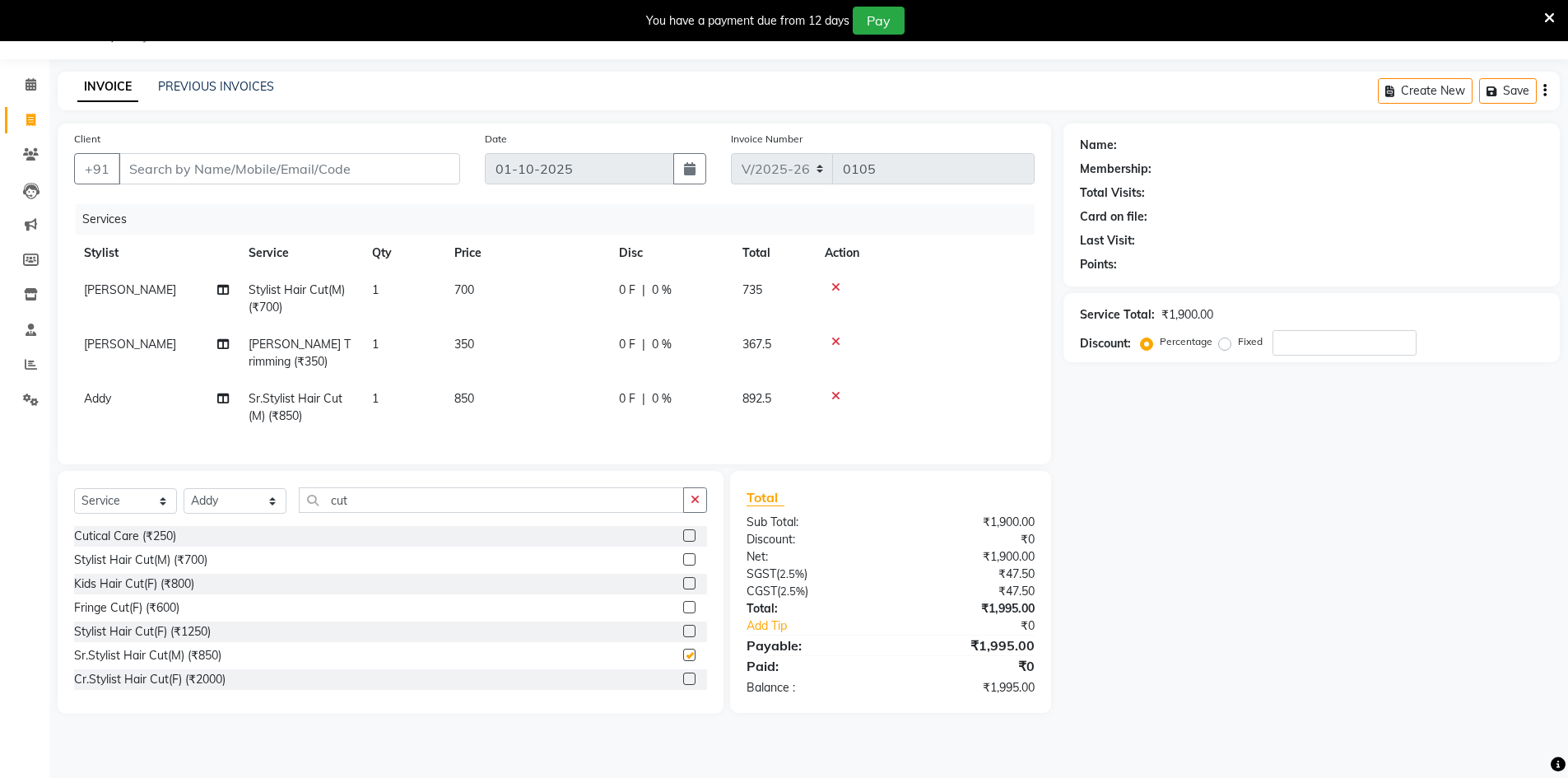
checkbox input "false"
click at [453, 509] on input "cut" at bounding box center [491, 500] width 385 height 26
click at [450, 508] on input "cut" at bounding box center [491, 500] width 385 height 26
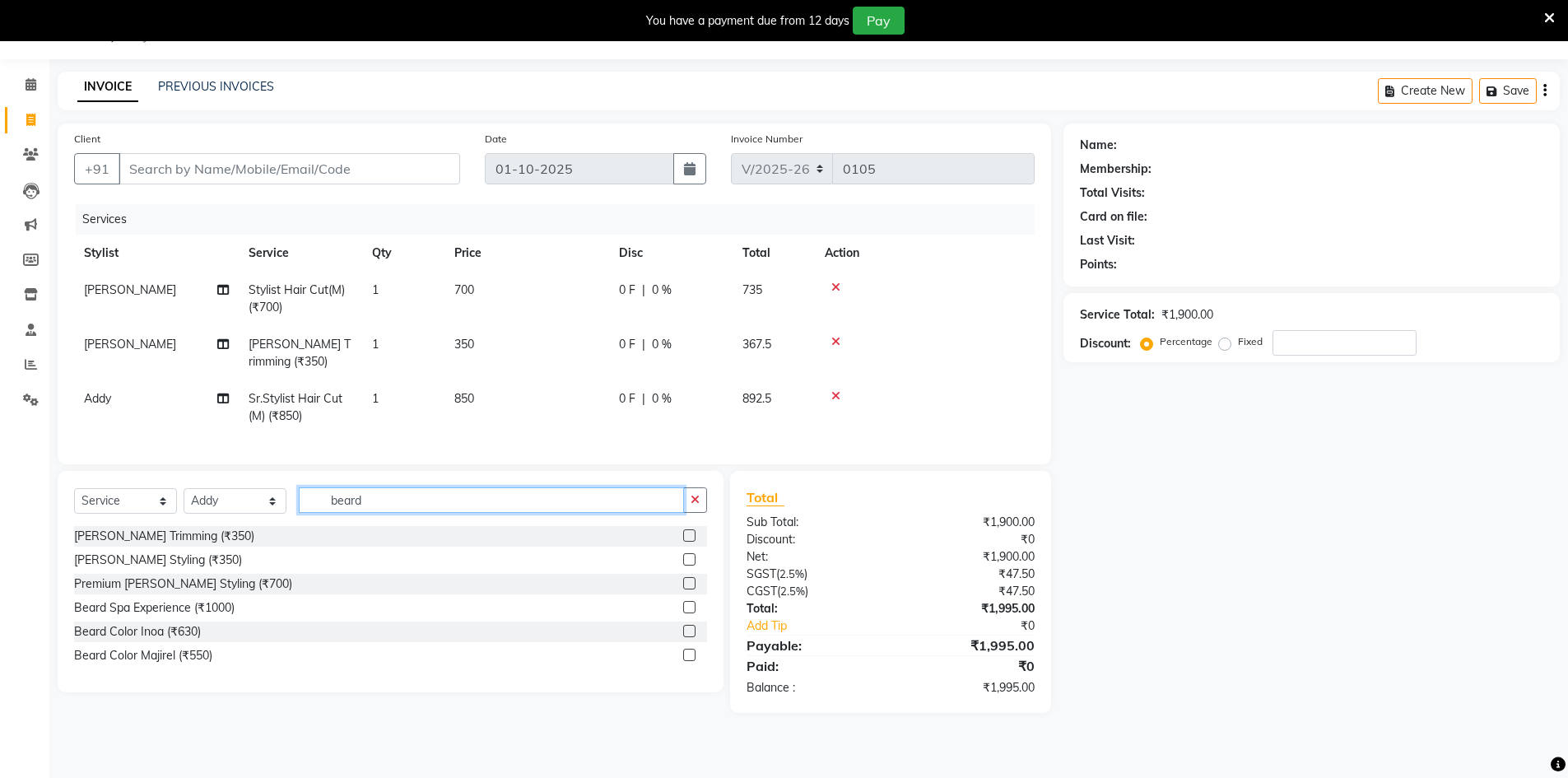
type input "beard"
click at [687, 589] on label at bounding box center [689, 583] width 12 height 12
click at [687, 589] on input "checkbox" at bounding box center [688, 584] width 10 height 10
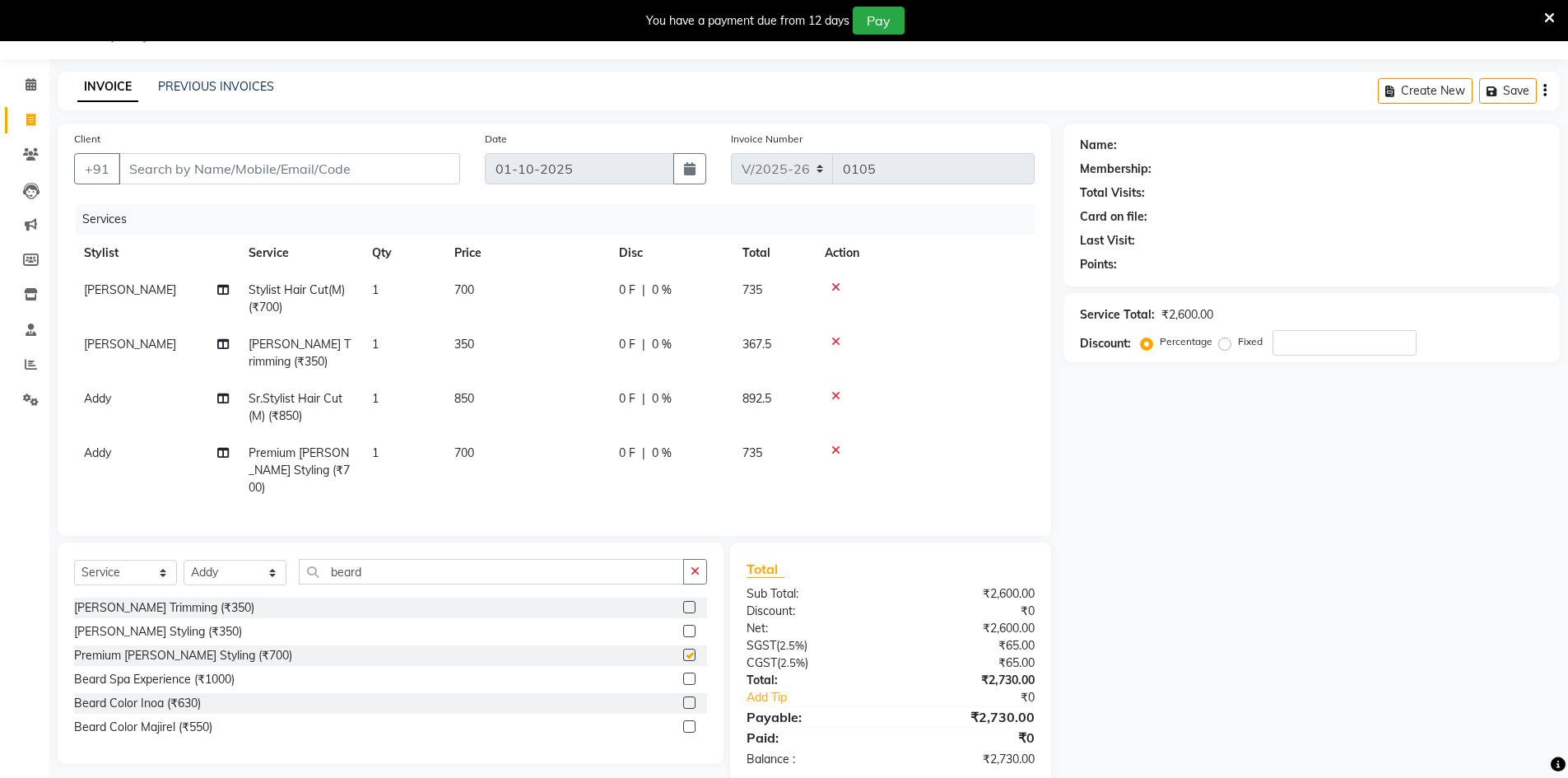
checkbox input "false"
drag, startPoint x: 495, startPoint y: 407, endPoint x: 523, endPoint y: 393, distance: 31.3
click at [495, 407] on td "850" at bounding box center [526, 407] width 165 height 54
select select "92619"
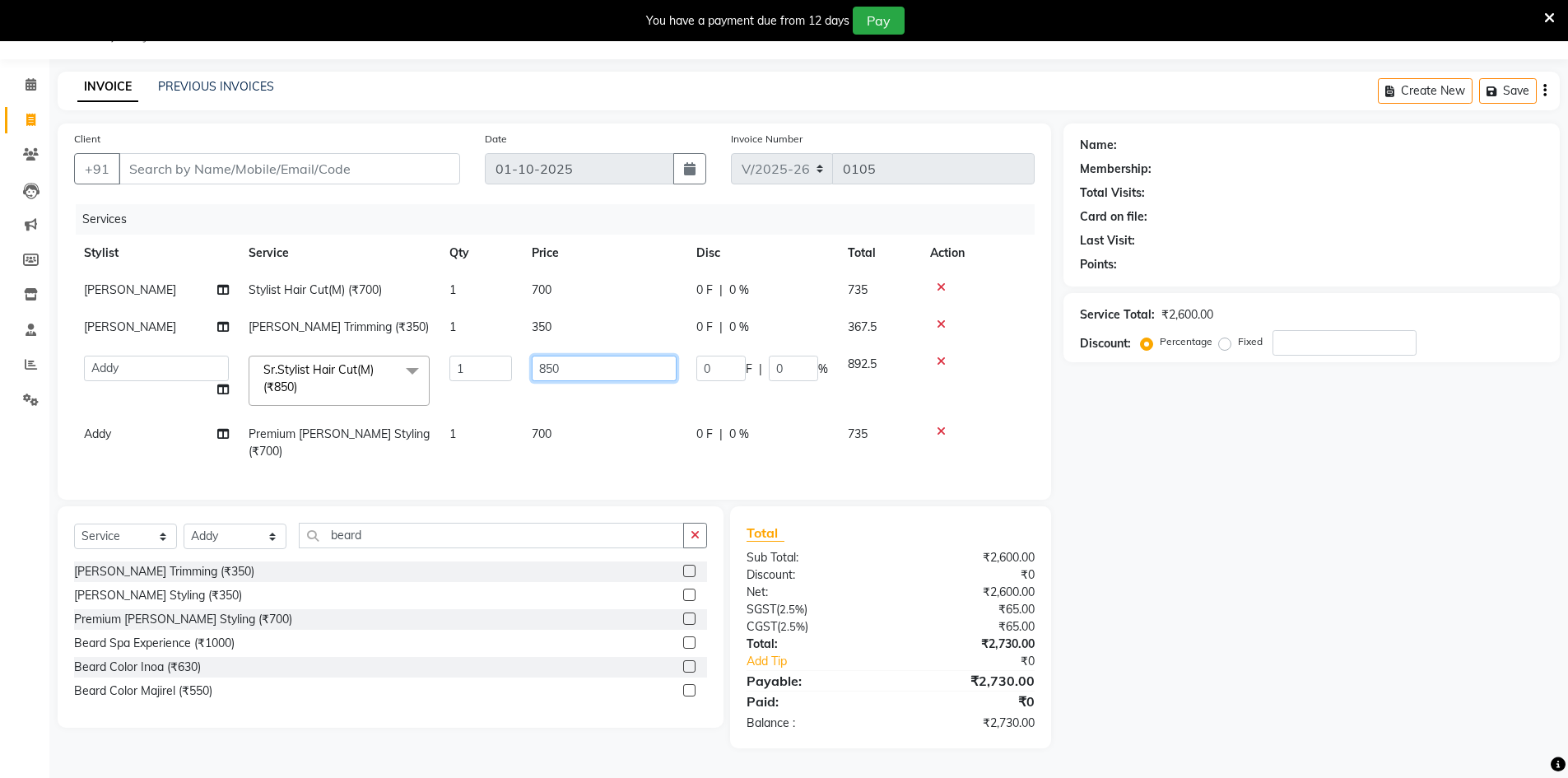
click at [577, 378] on input "850" at bounding box center [604, 368] width 145 height 26
click at [583, 368] on input "850" at bounding box center [604, 368] width 145 height 26
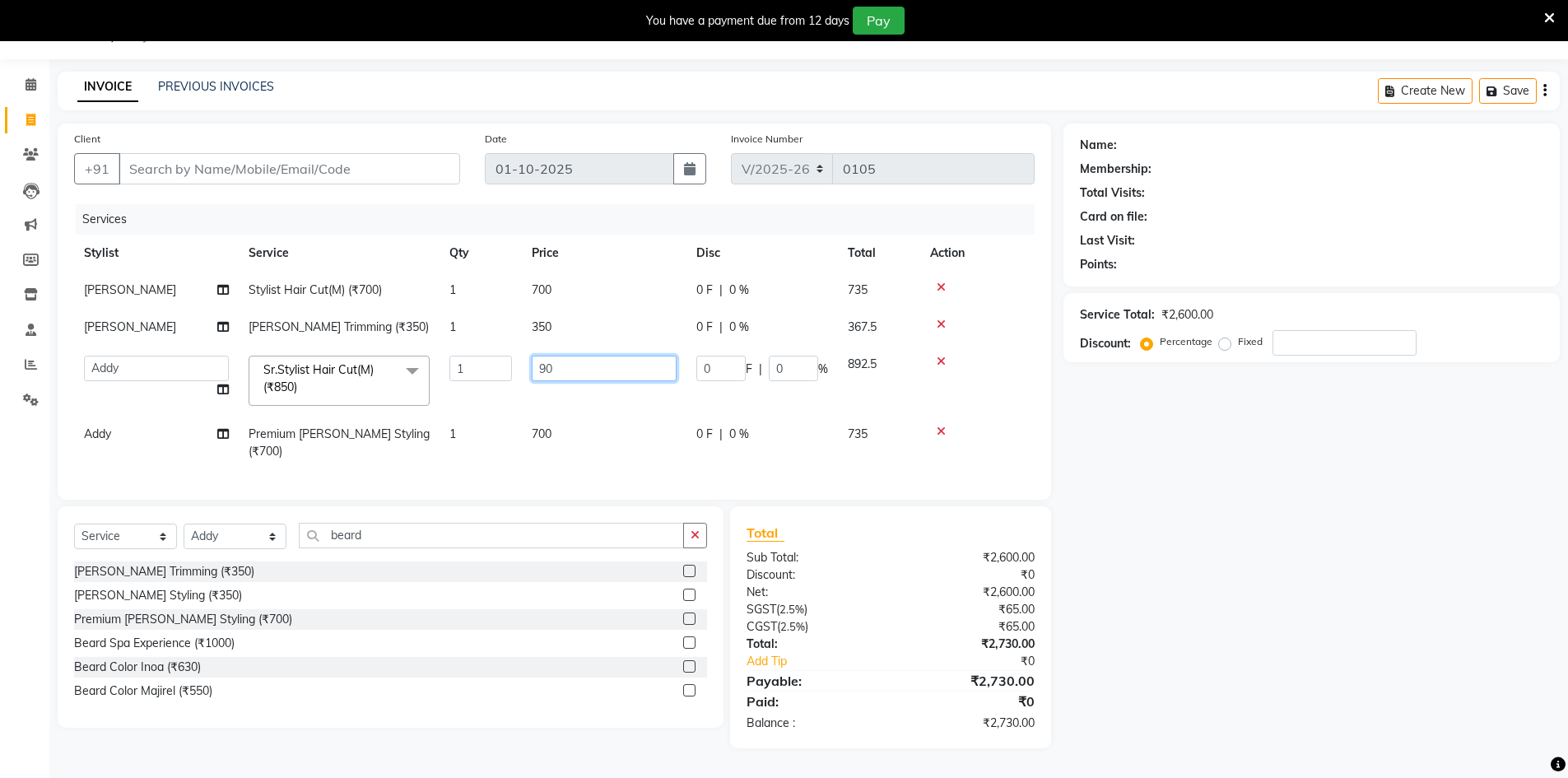
type input "900"
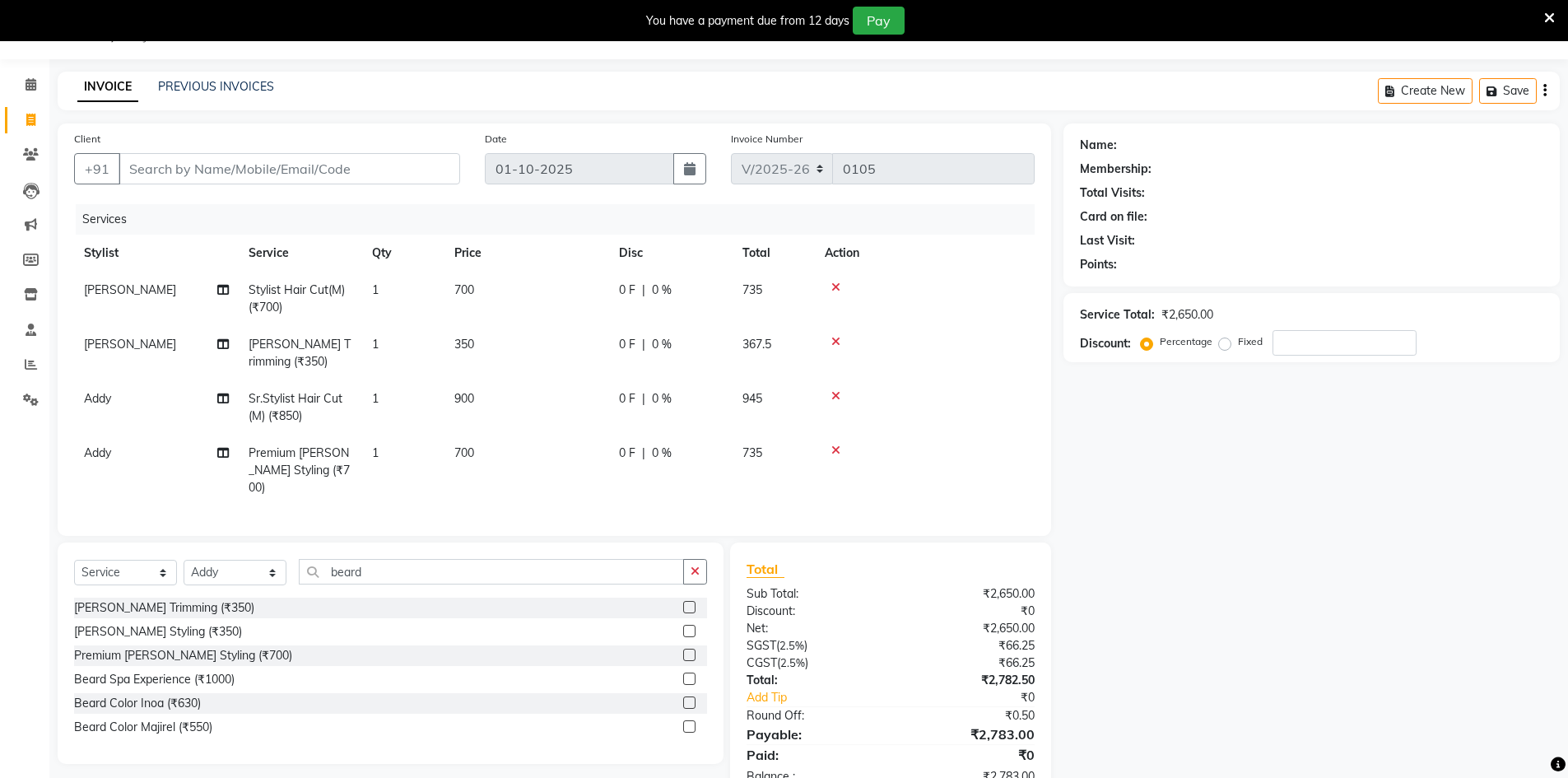
click at [1017, 412] on td at bounding box center [925, 407] width 220 height 54
click at [192, 564] on select "Select Stylist Abbas Addy Aftab Ananya Anas Aslam_pdct Azad Counter_Sales Farha…" at bounding box center [235, 572] width 103 height 26
select select "92953"
click at [184, 560] on select "Select Stylist Abbas Addy Aftab Ananya Anas Aslam_pdct Azad Counter_Sales Farha…" at bounding box center [235, 572] width 103 height 26
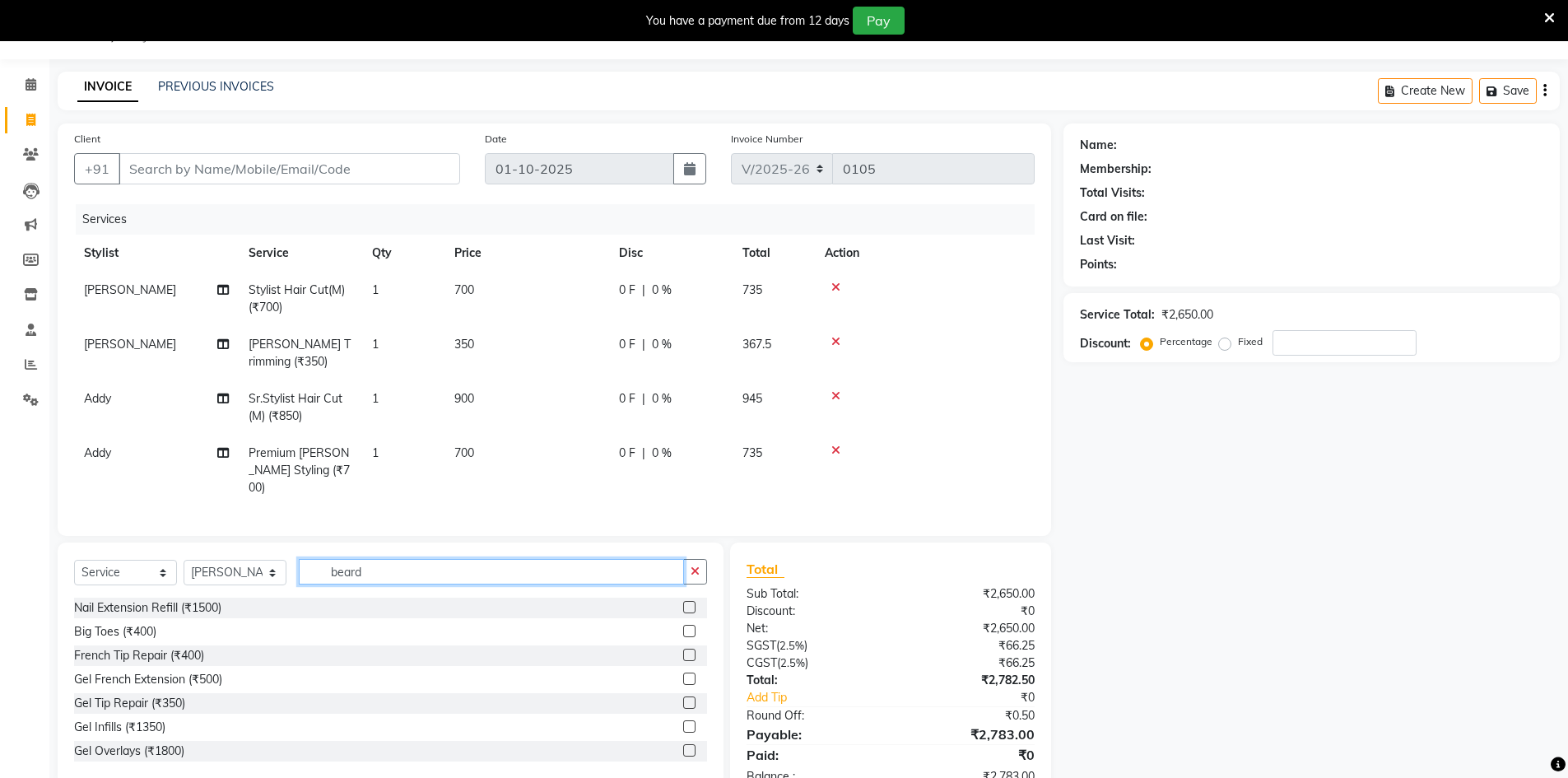
click at [428, 575] on input "beard" at bounding box center [491, 571] width 385 height 26
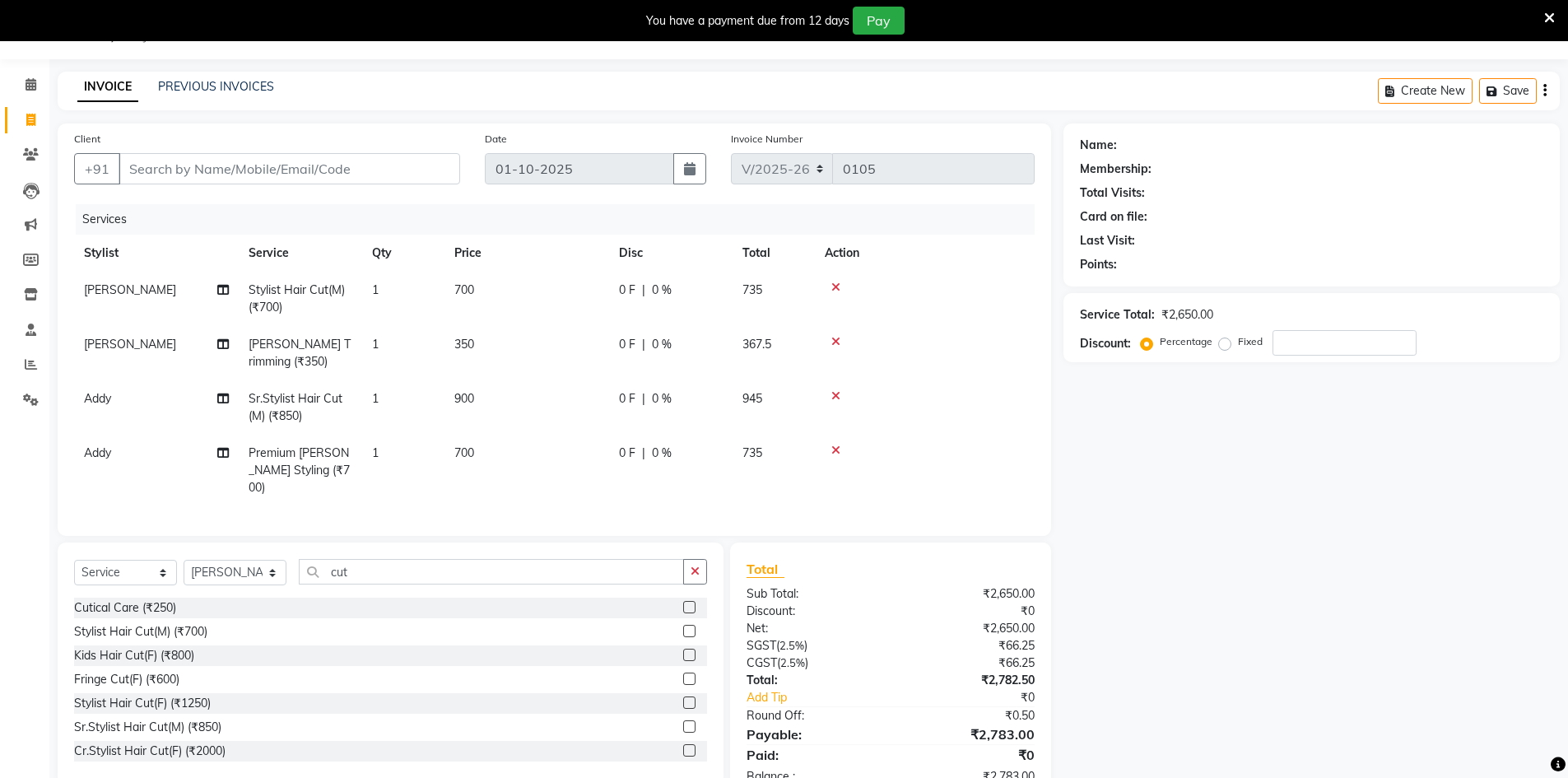
click at [201, 583] on div "Select Service Product Membership Package Voucher Prepaid Gift Card Select Styl…" at bounding box center [391, 578] width 633 height 39
click at [204, 573] on select "Select Stylist Abbas Addy Aftab Ananya Anas Aslam_pdct Azad Counter_Sales Farha…" at bounding box center [235, 572] width 103 height 26
click at [184, 560] on select "Select Stylist Abbas Addy Aftab Ananya Anas Aslam_pdct Azad Counter_Sales Farha…" at bounding box center [235, 572] width 103 height 26
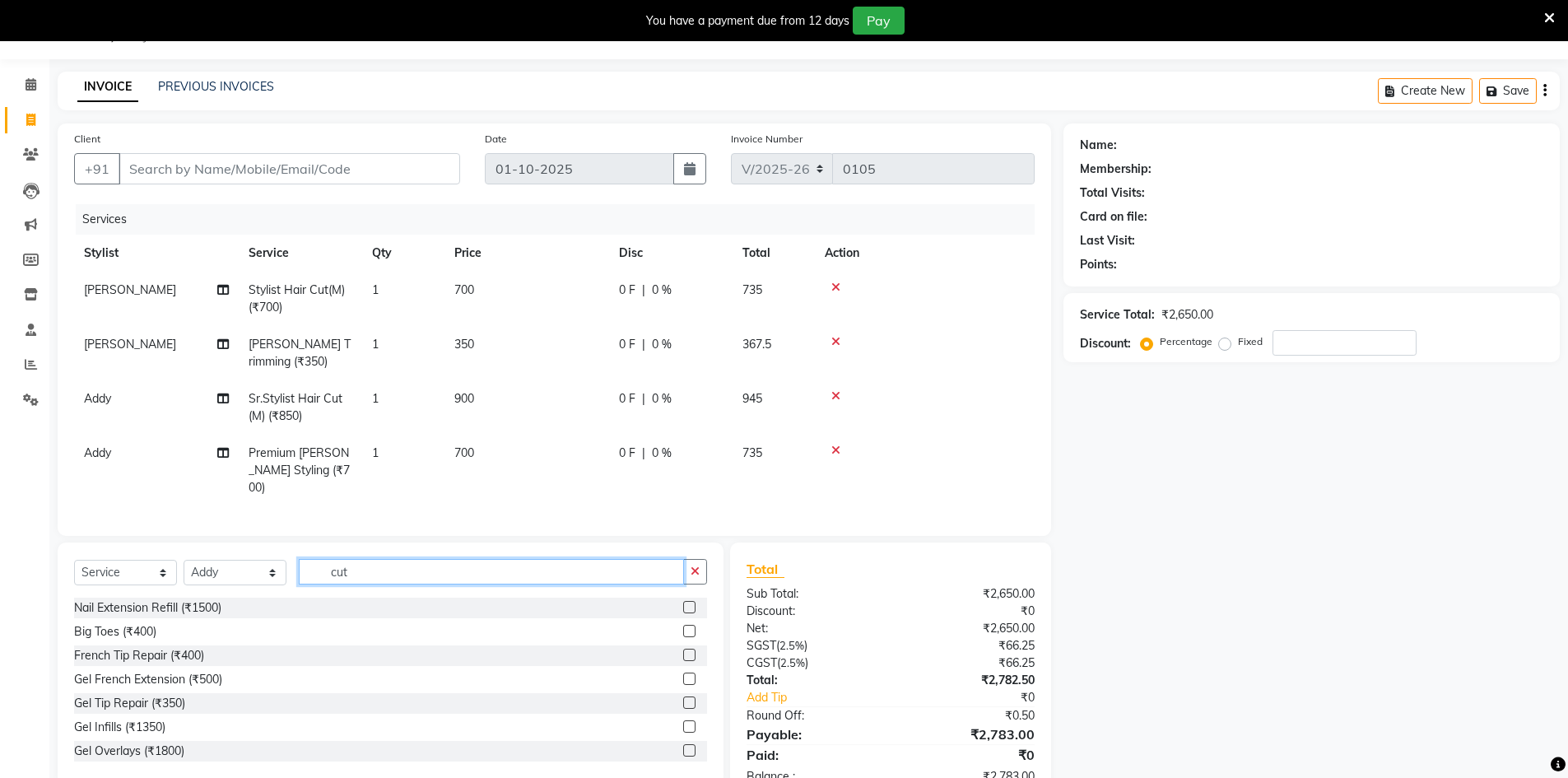
click at [390, 577] on input "cut" at bounding box center [491, 571] width 385 height 26
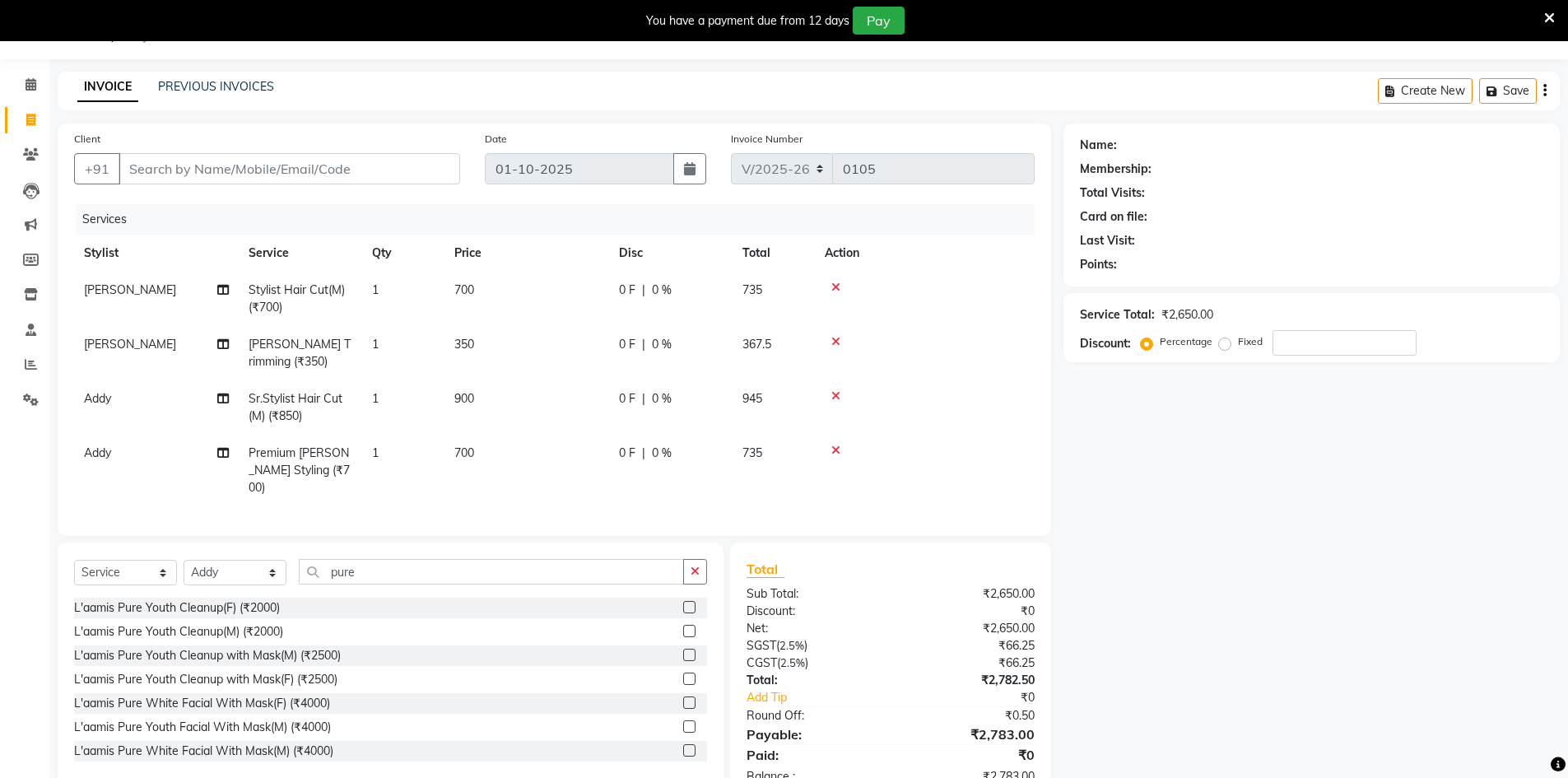
click at [683, 725] on label at bounding box center [689, 727] width 12 height 12
click at [683, 725] on input "checkbox" at bounding box center [688, 727] width 10 height 10
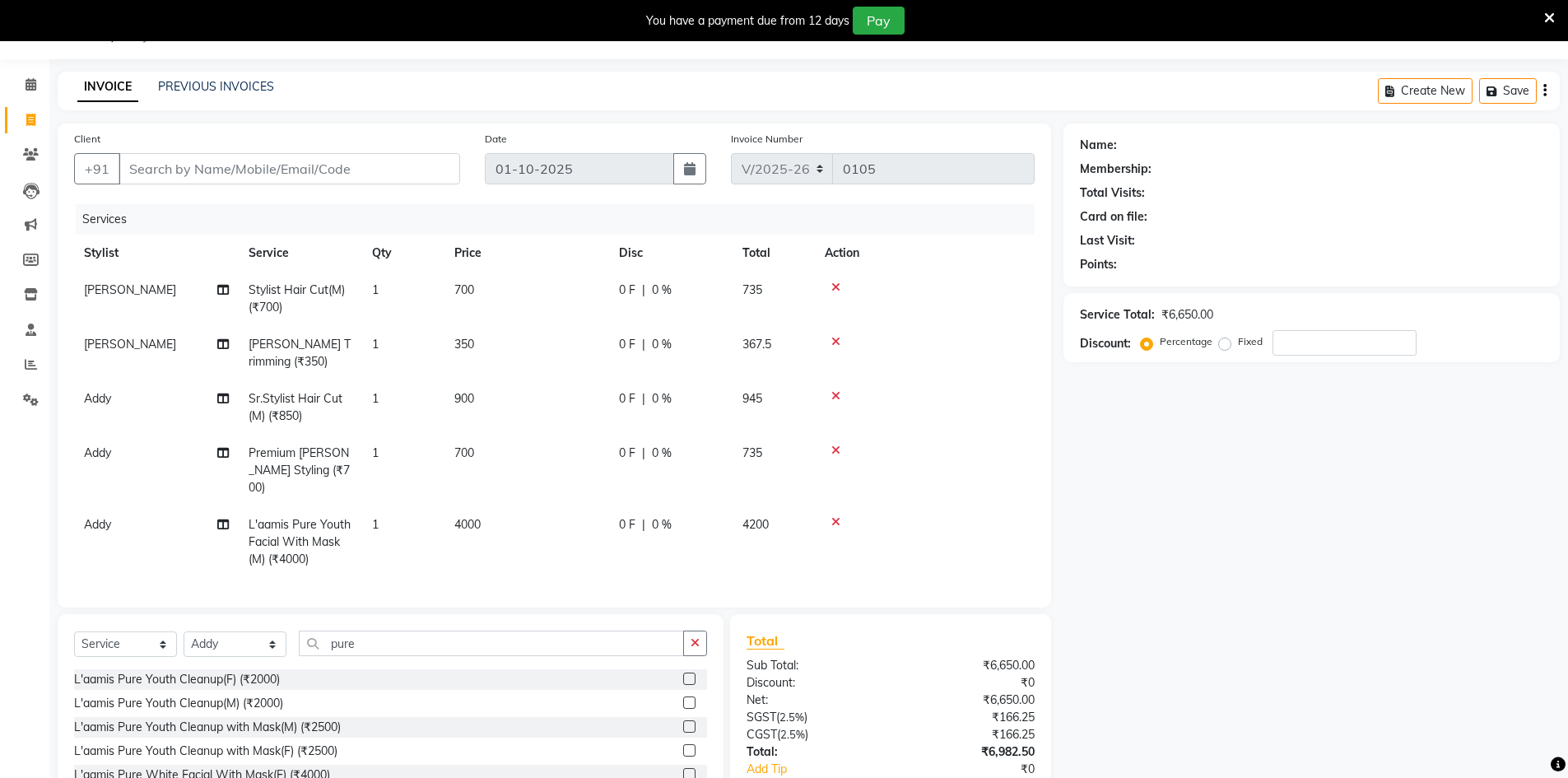
click at [517, 506] on td "4000" at bounding box center [526, 542] width 165 height 72
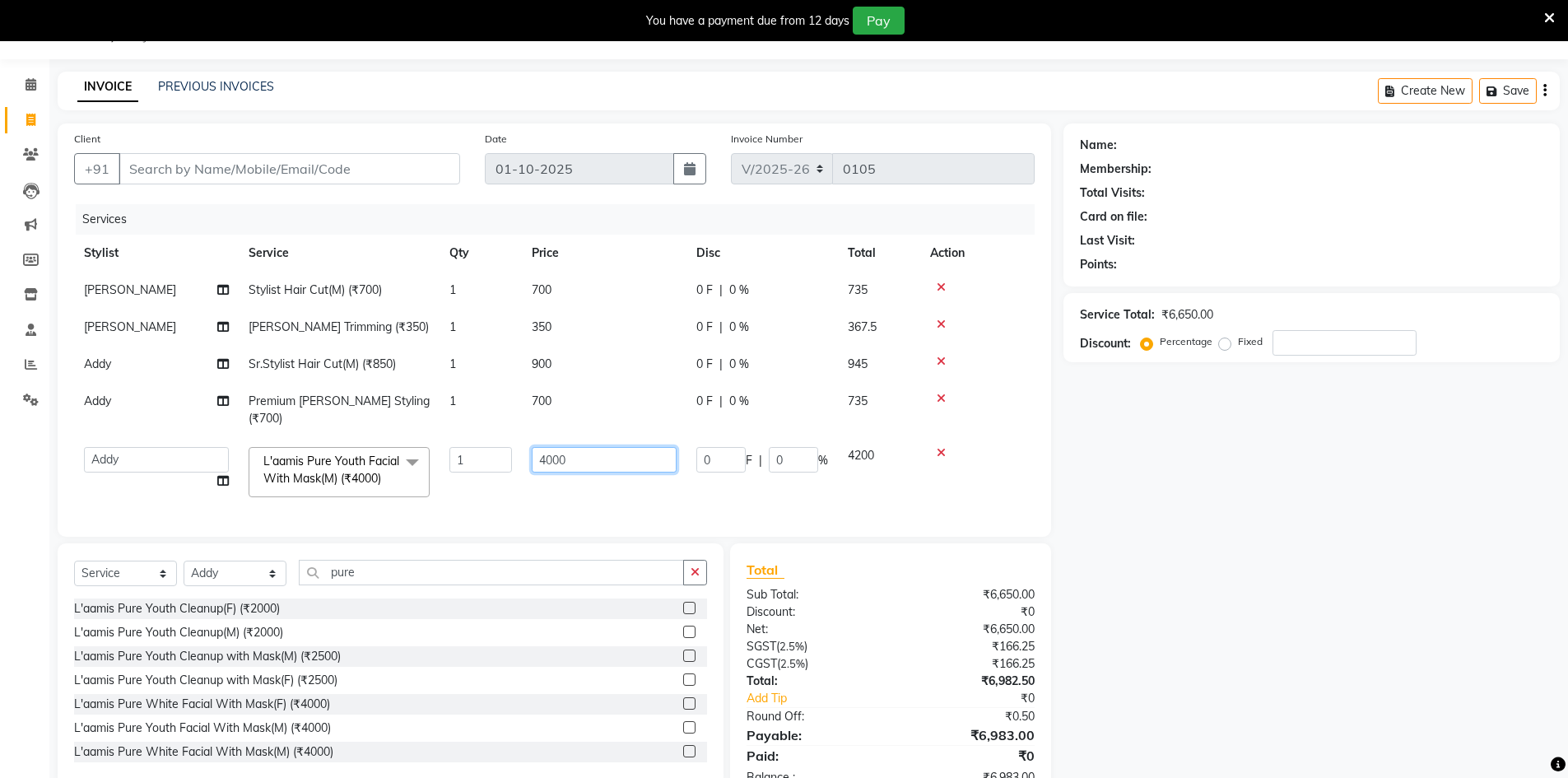
drag, startPoint x: 597, startPoint y: 439, endPoint x: 461, endPoint y: 434, distance: 136.1
click at [474, 438] on tr "Abbas Addy Aftab Ananya Anas Aslam_pdct Azad Counter_Sales Farha Hassan Kavita …" at bounding box center [555, 472] width 961 height 70
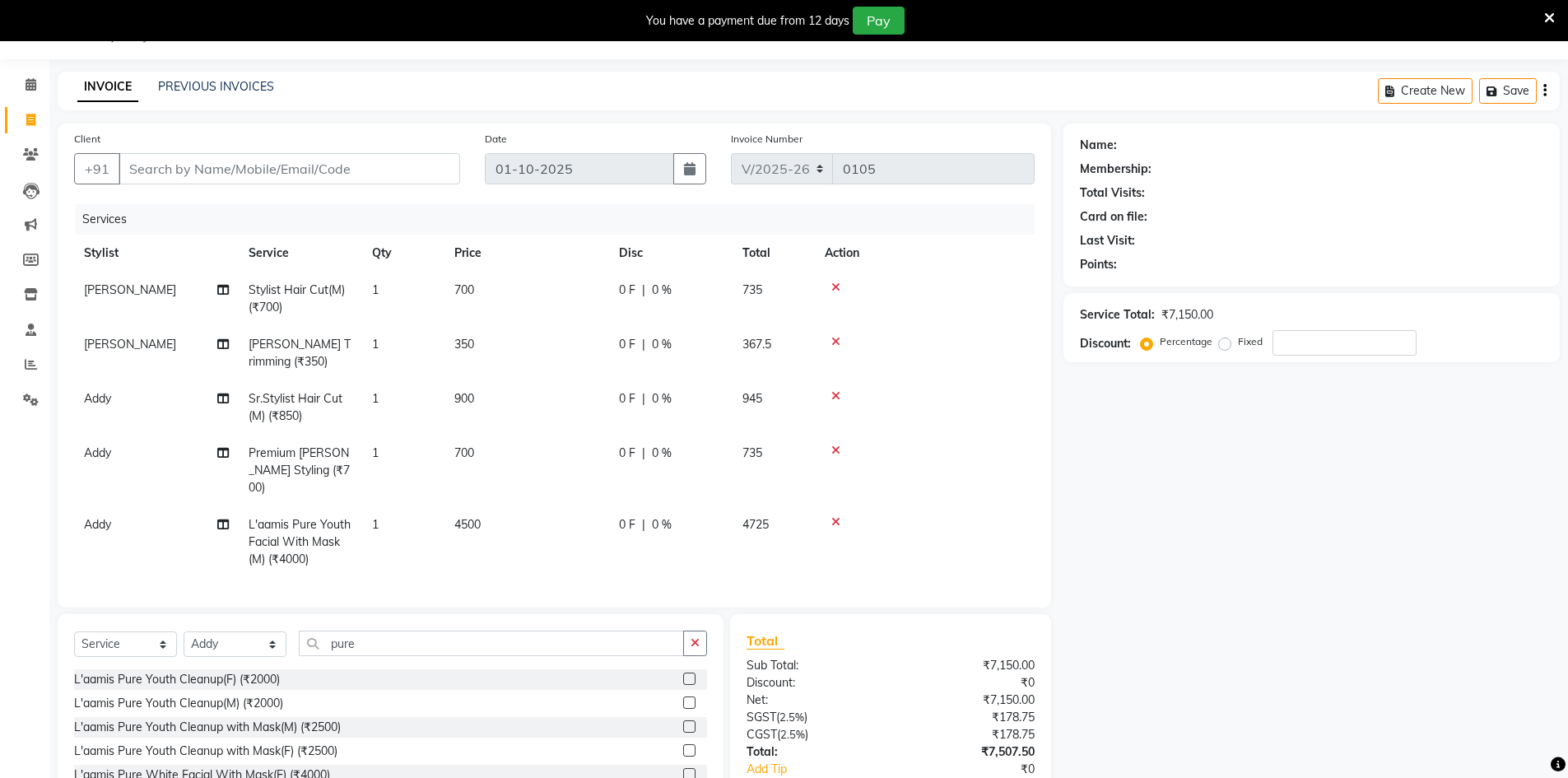
click at [1144, 484] on div "Name: Membership: Total Visits: Card on file: Last Visit: Points: Service Total…" at bounding box center [1318, 499] width 509 height 750
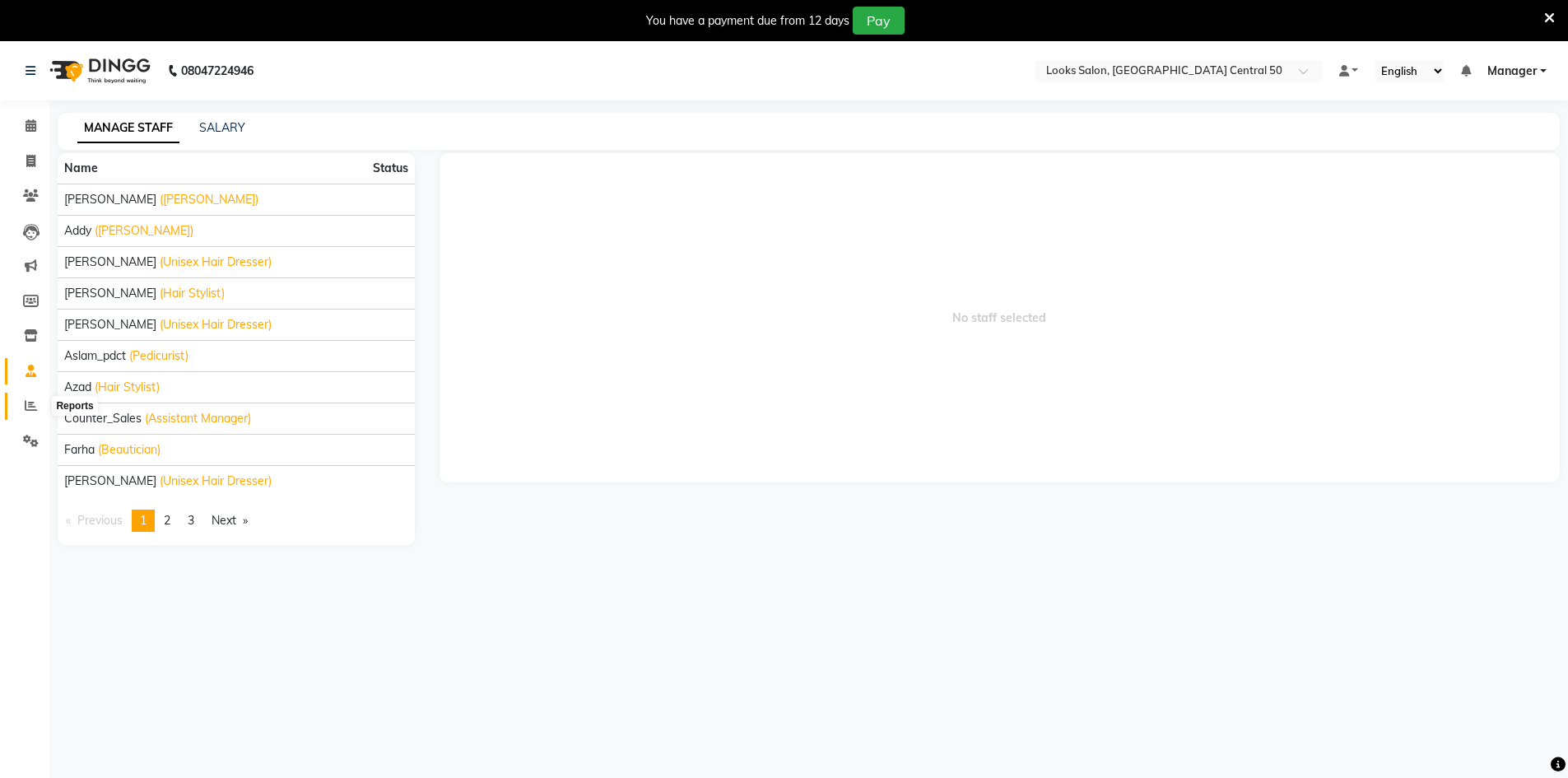
click at [31, 400] on icon at bounding box center [31, 405] width 12 height 12
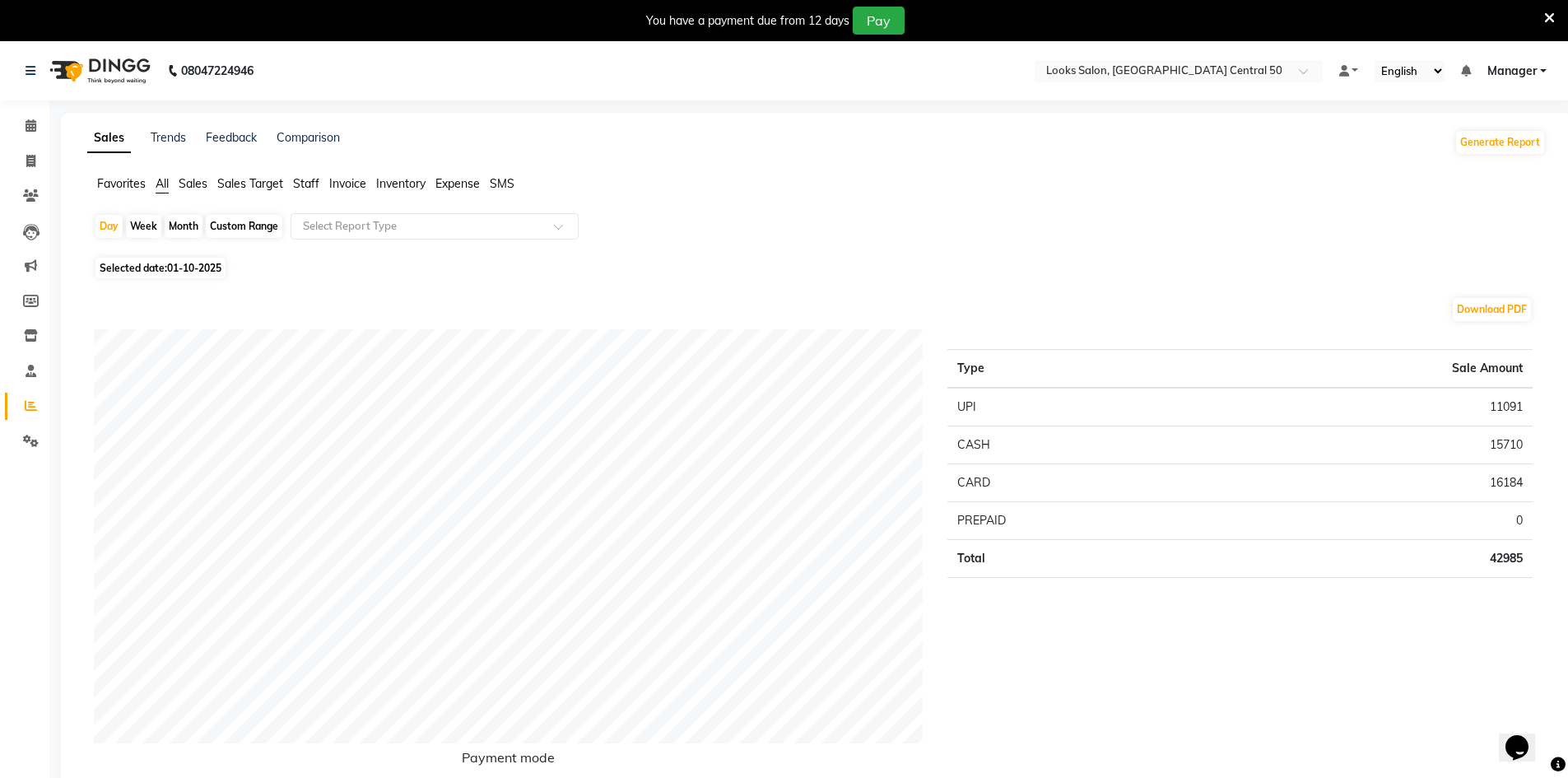
click at [311, 185] on span "Staff" at bounding box center [306, 184] width 27 height 15
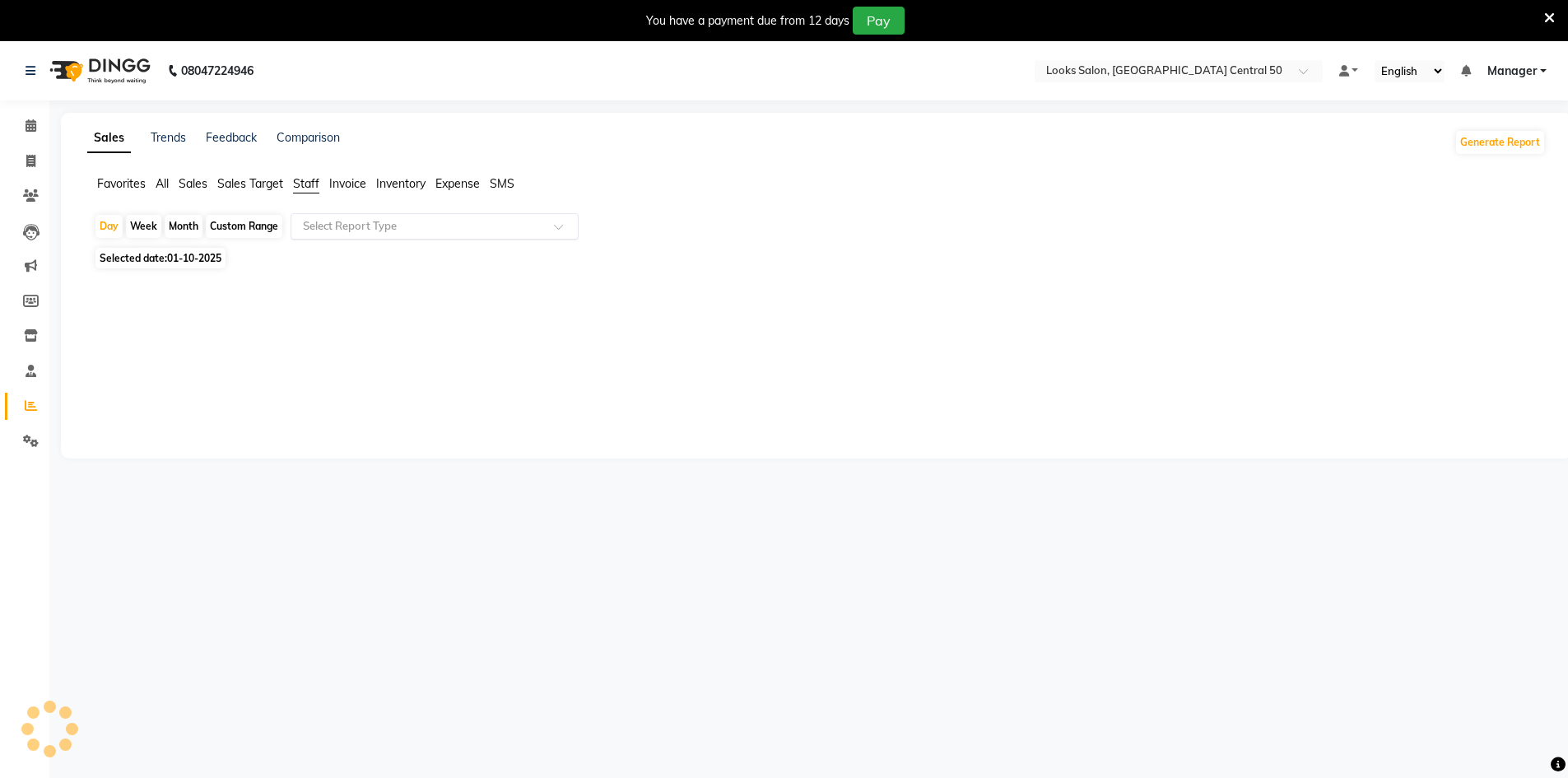
click at [370, 229] on input "text" at bounding box center [417, 226] width 237 height 16
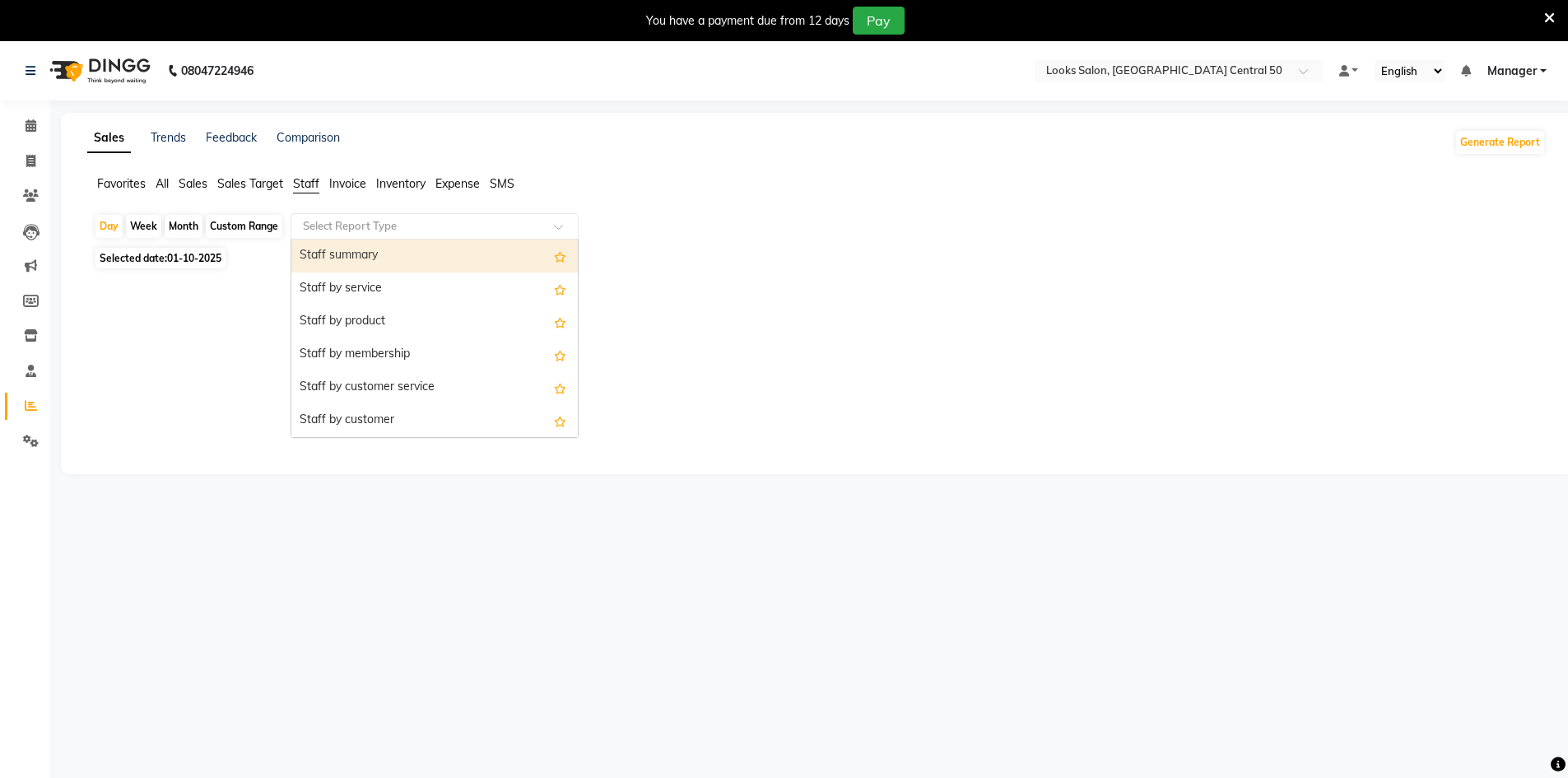
click at [397, 252] on div "Staff summary" at bounding box center [435, 256] width 287 height 33
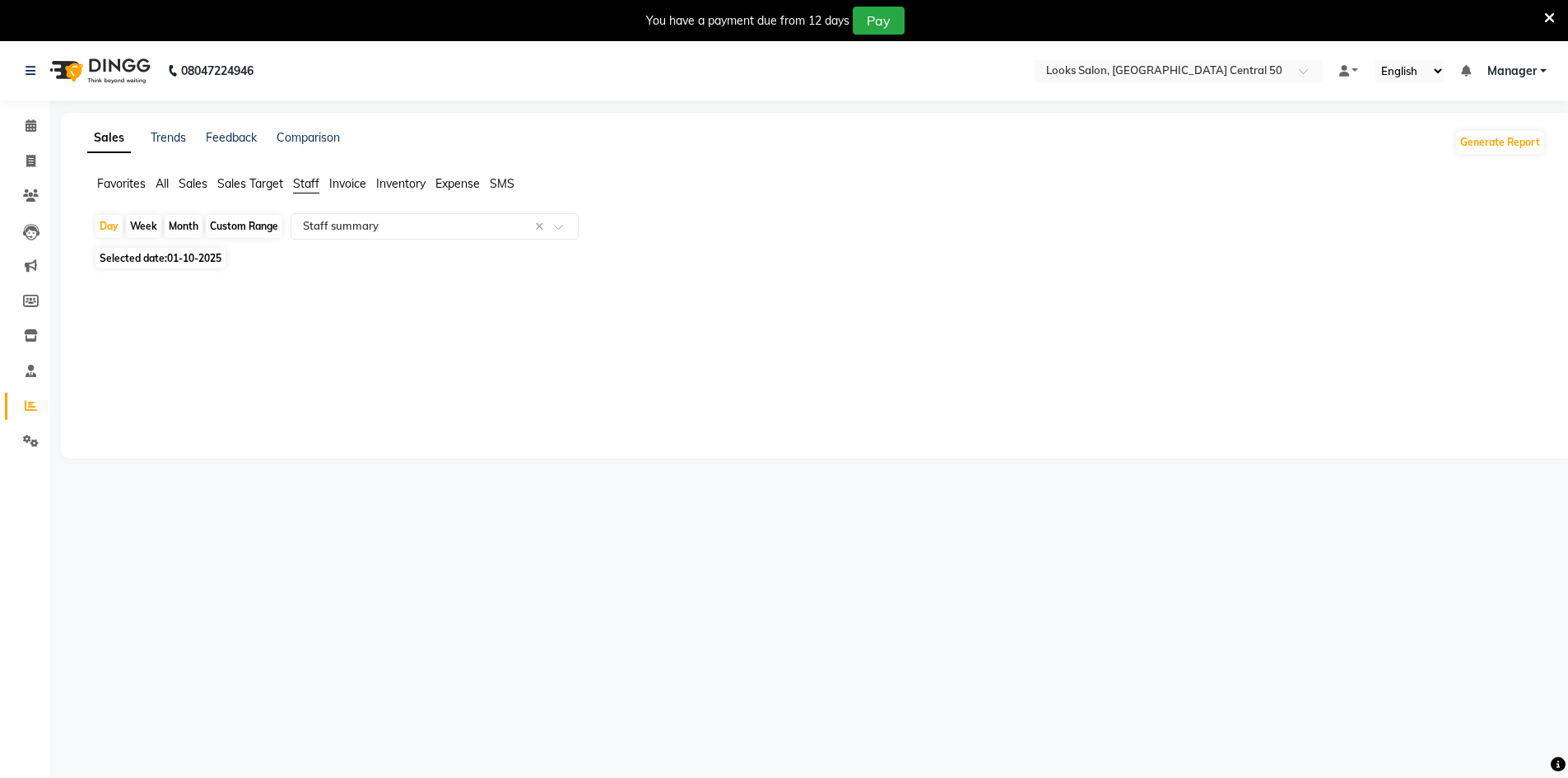
click at [443, 213] on app-reports "Favorites All Sales Sales Target Staff Invoice Inventory Expense SMS Day Week M…" at bounding box center [816, 237] width 1478 height 124
click at [460, 233] on input "text" at bounding box center [417, 226] width 237 height 16
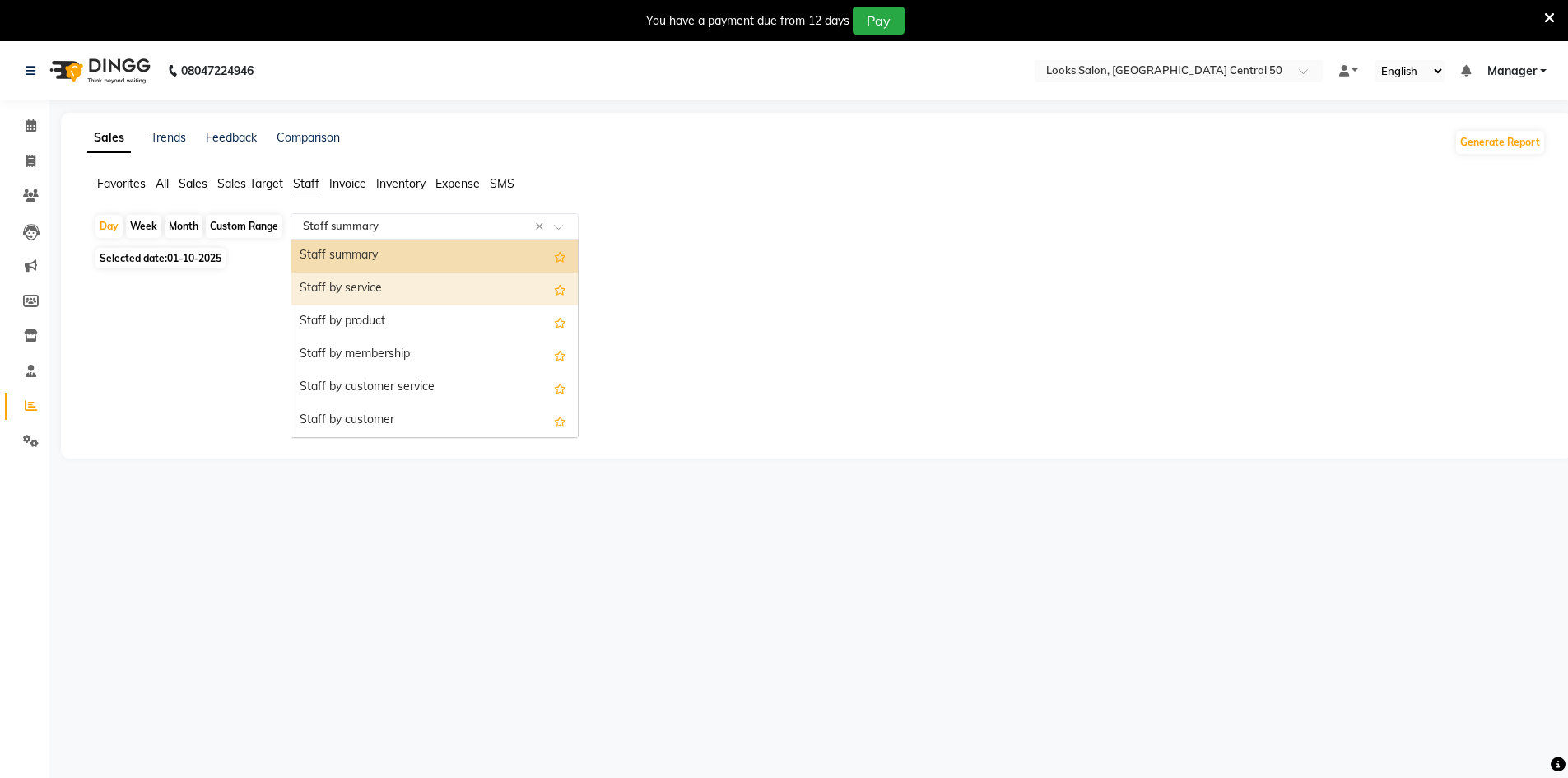
click at [462, 291] on div "Staff by service" at bounding box center [435, 289] width 287 height 33
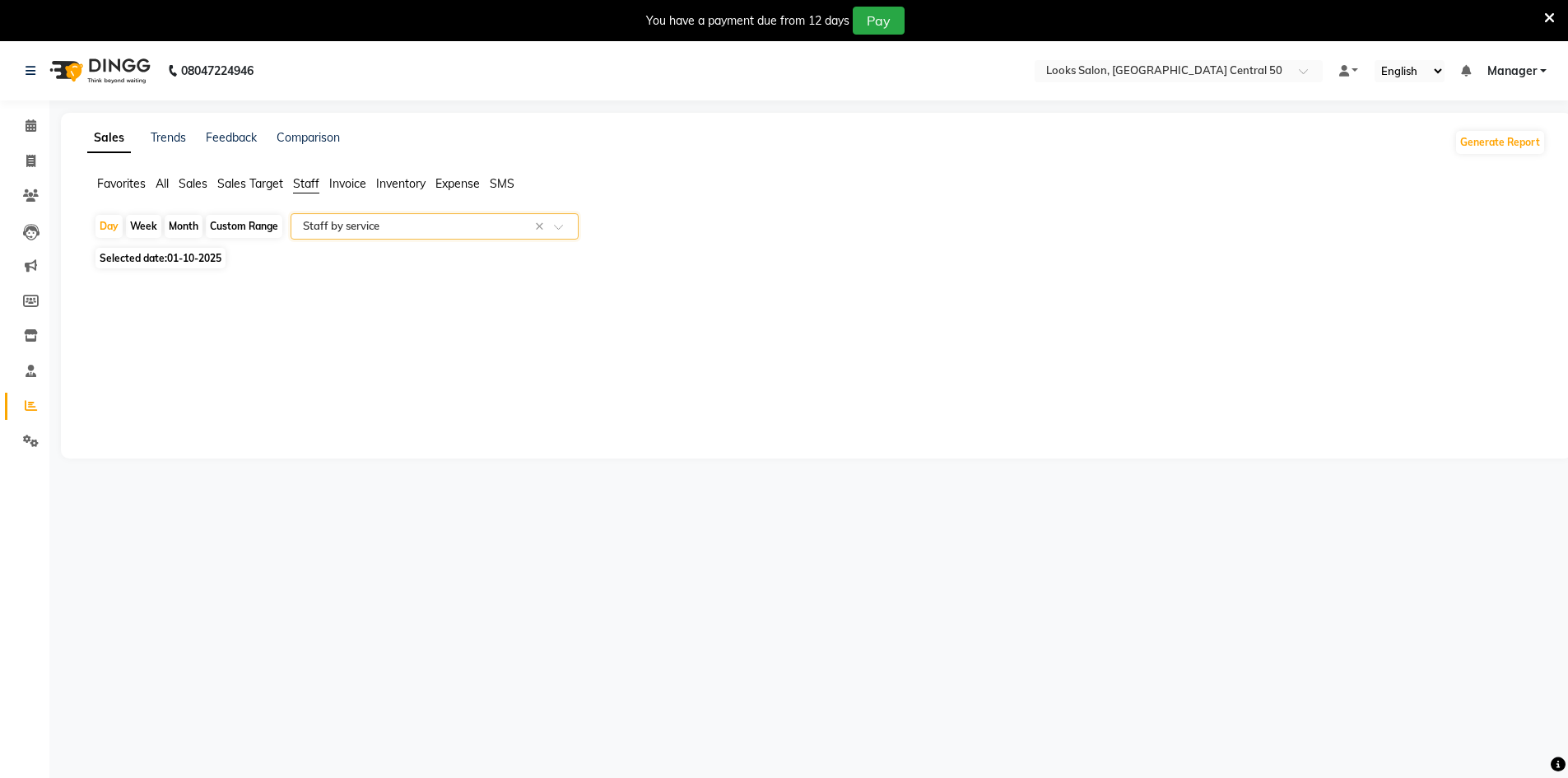
click at [211, 264] on span "Selected date: 01-10-2025" at bounding box center [160, 258] width 130 height 21
select select "10"
select select "2025"
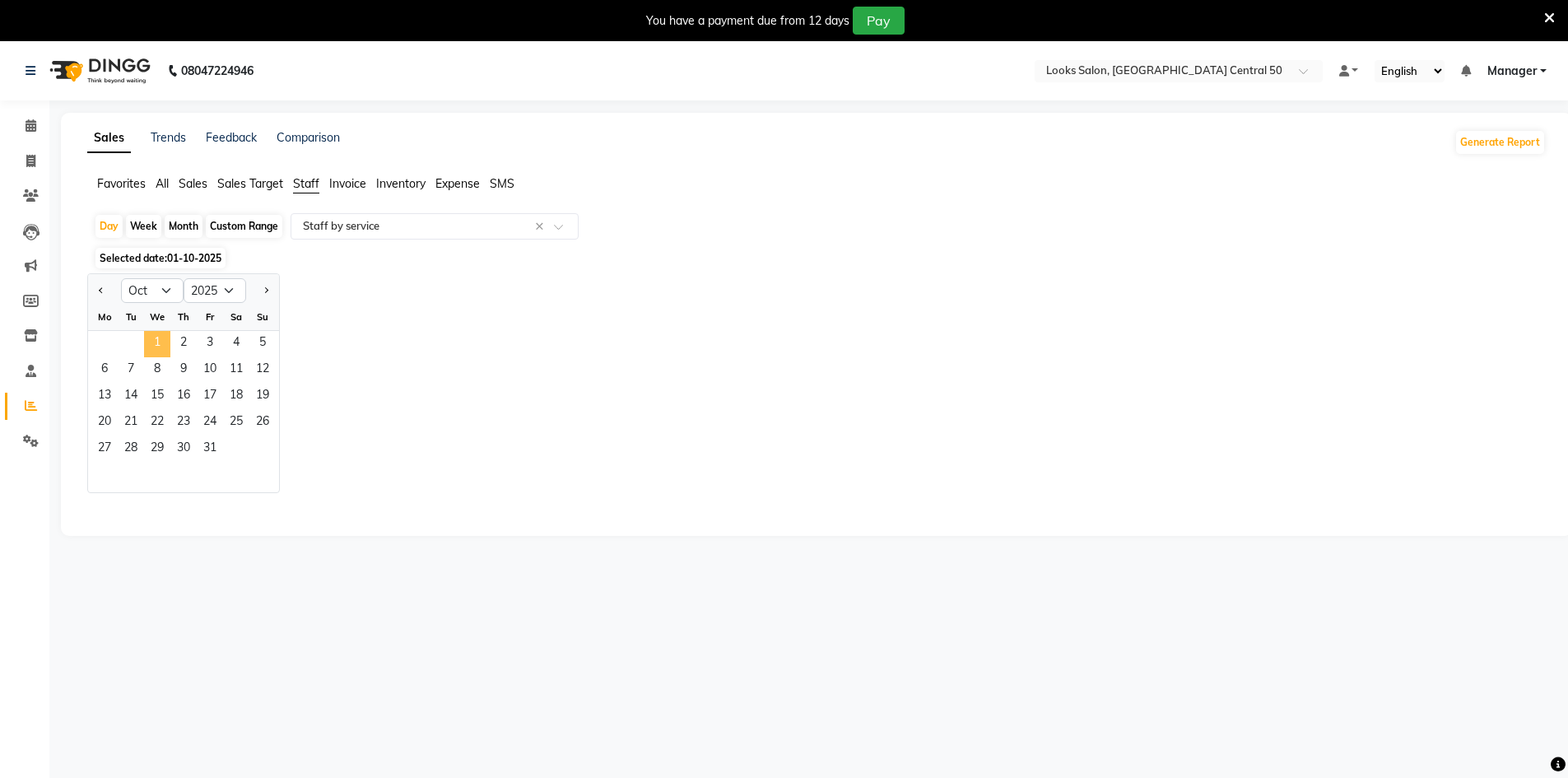
click at [164, 342] on span "1" at bounding box center [157, 344] width 27 height 27
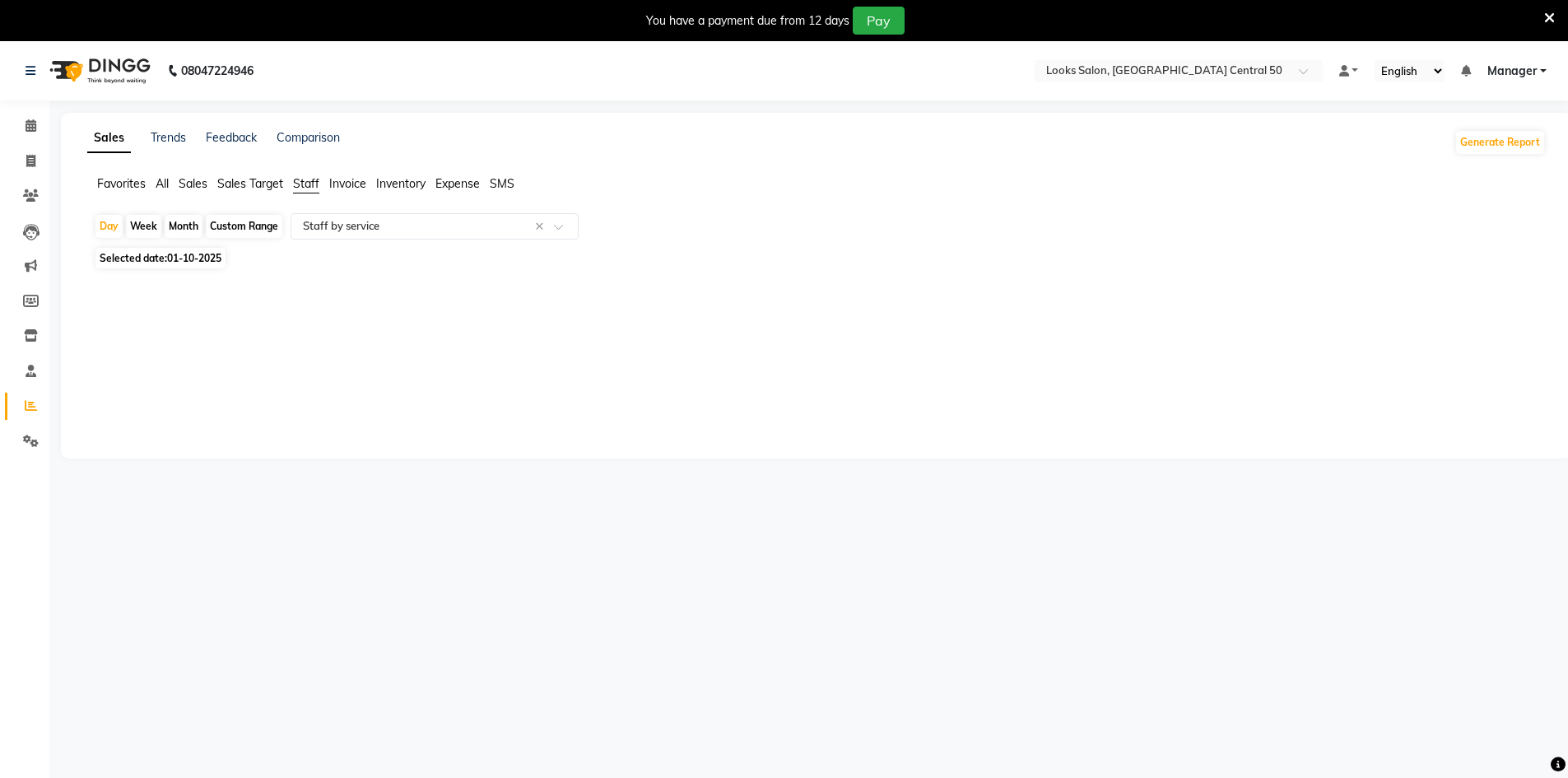
click at [301, 183] on span "Staff" at bounding box center [306, 184] width 27 height 15
click at [302, 186] on span "Staff" at bounding box center [306, 184] width 27 height 15
click at [355, 242] on div "Day Week Month Custom Range Select Report Type" at bounding box center [816, 228] width 1446 height 30
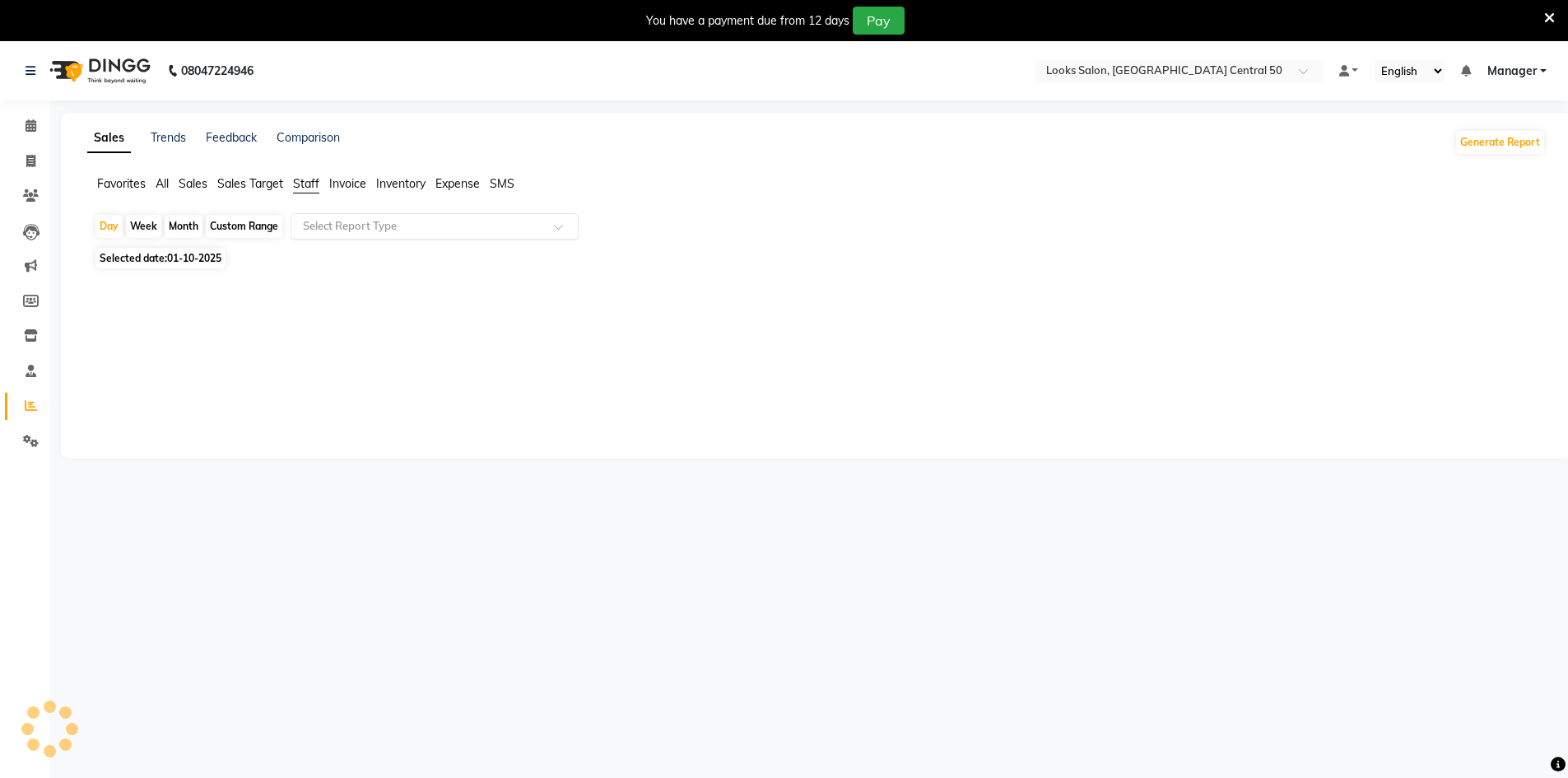
click at [359, 236] on div "Select Report Type" at bounding box center [435, 227] width 288 height 27
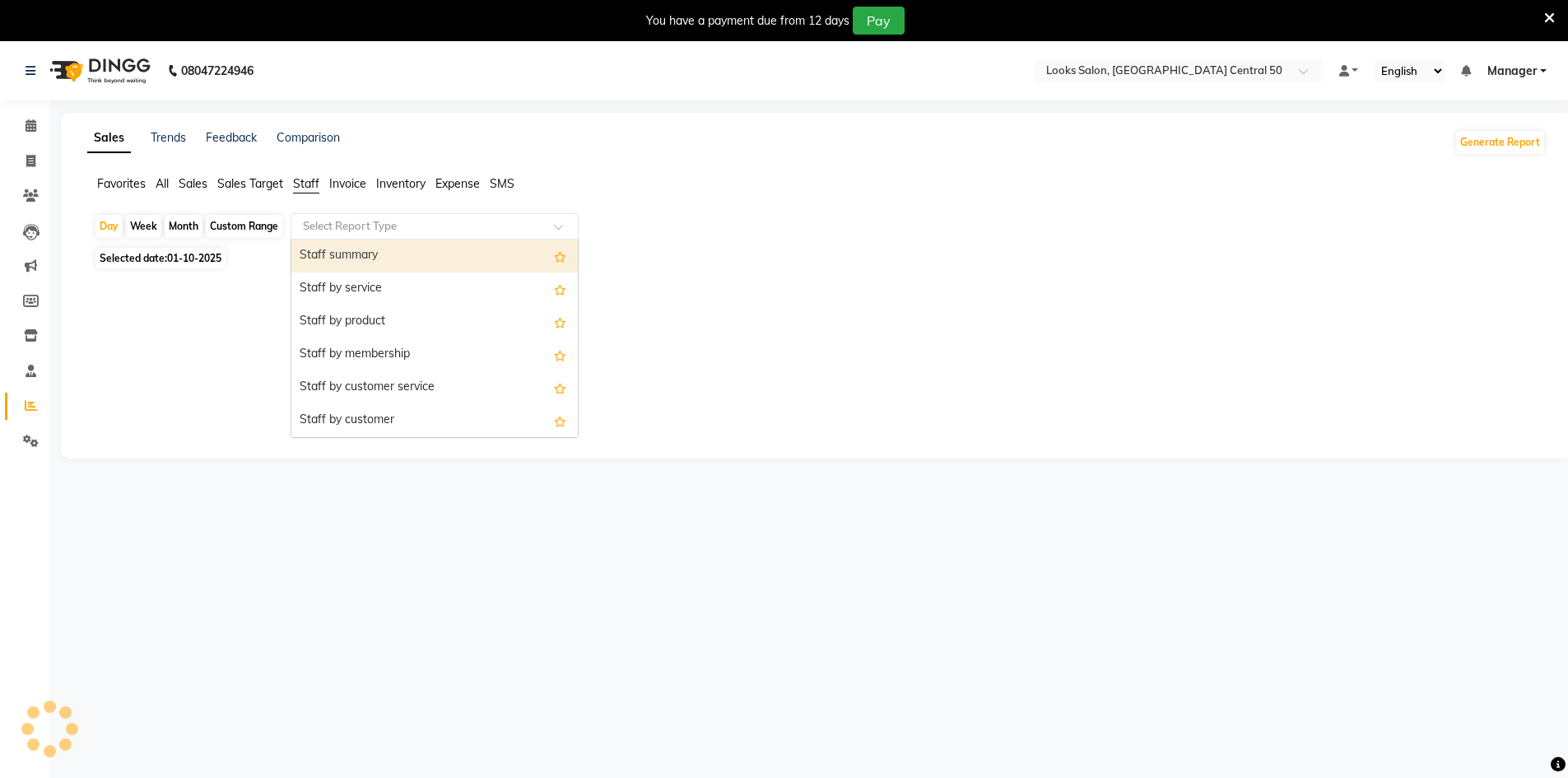
click at [399, 272] on div "Staff summary" at bounding box center [435, 256] width 287 height 33
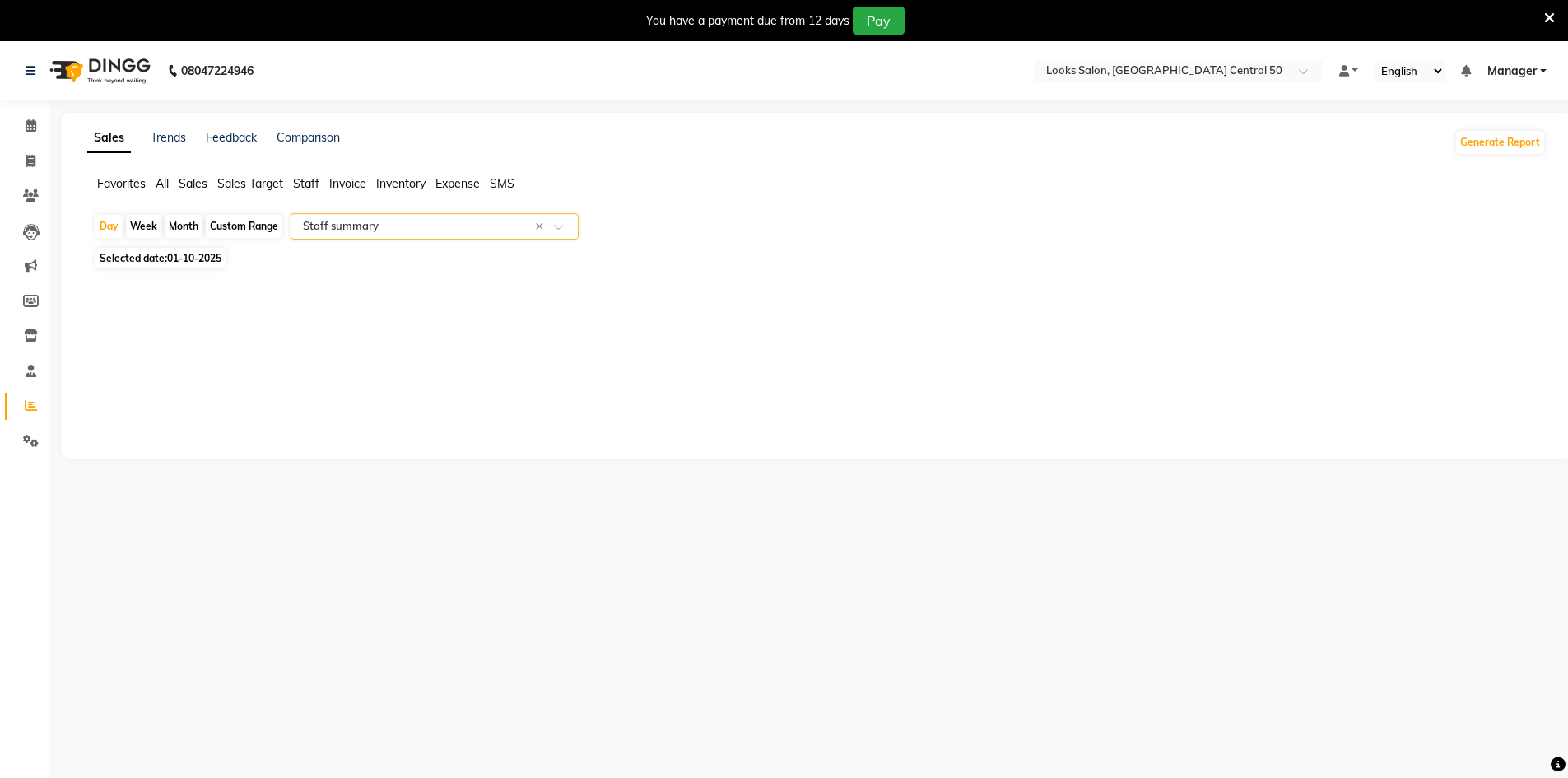
click at [211, 278] on div at bounding box center [813, 287] width 1465 height 27
click at [156, 257] on span "Selected date: 01-10-2025" at bounding box center [160, 258] width 130 height 21
select select "10"
select select "2025"
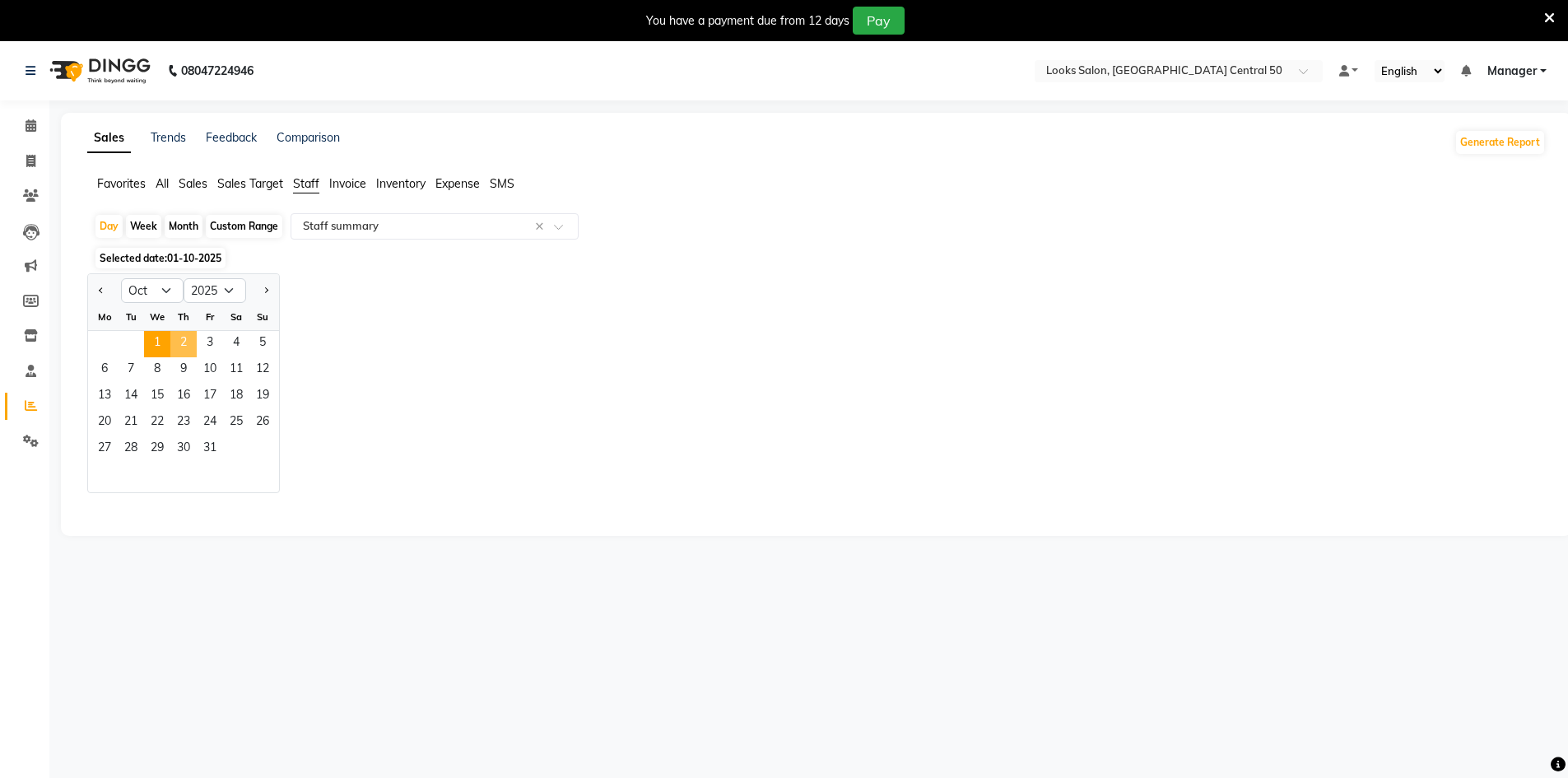
click at [169, 348] on span "1" at bounding box center [157, 344] width 27 height 27
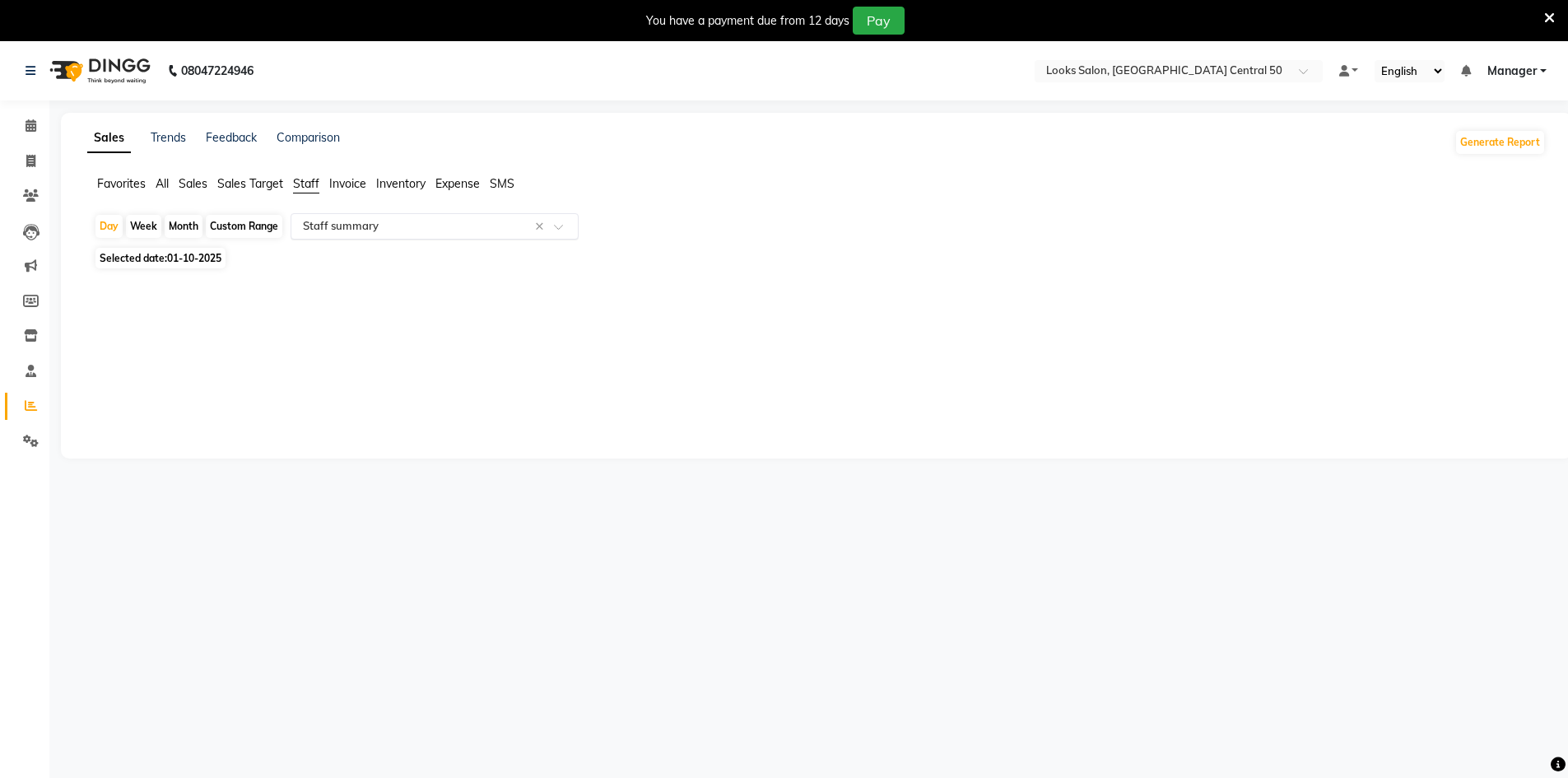
click at [489, 217] on div "Select Report Type × Staff summary ×" at bounding box center [435, 227] width 288 height 27
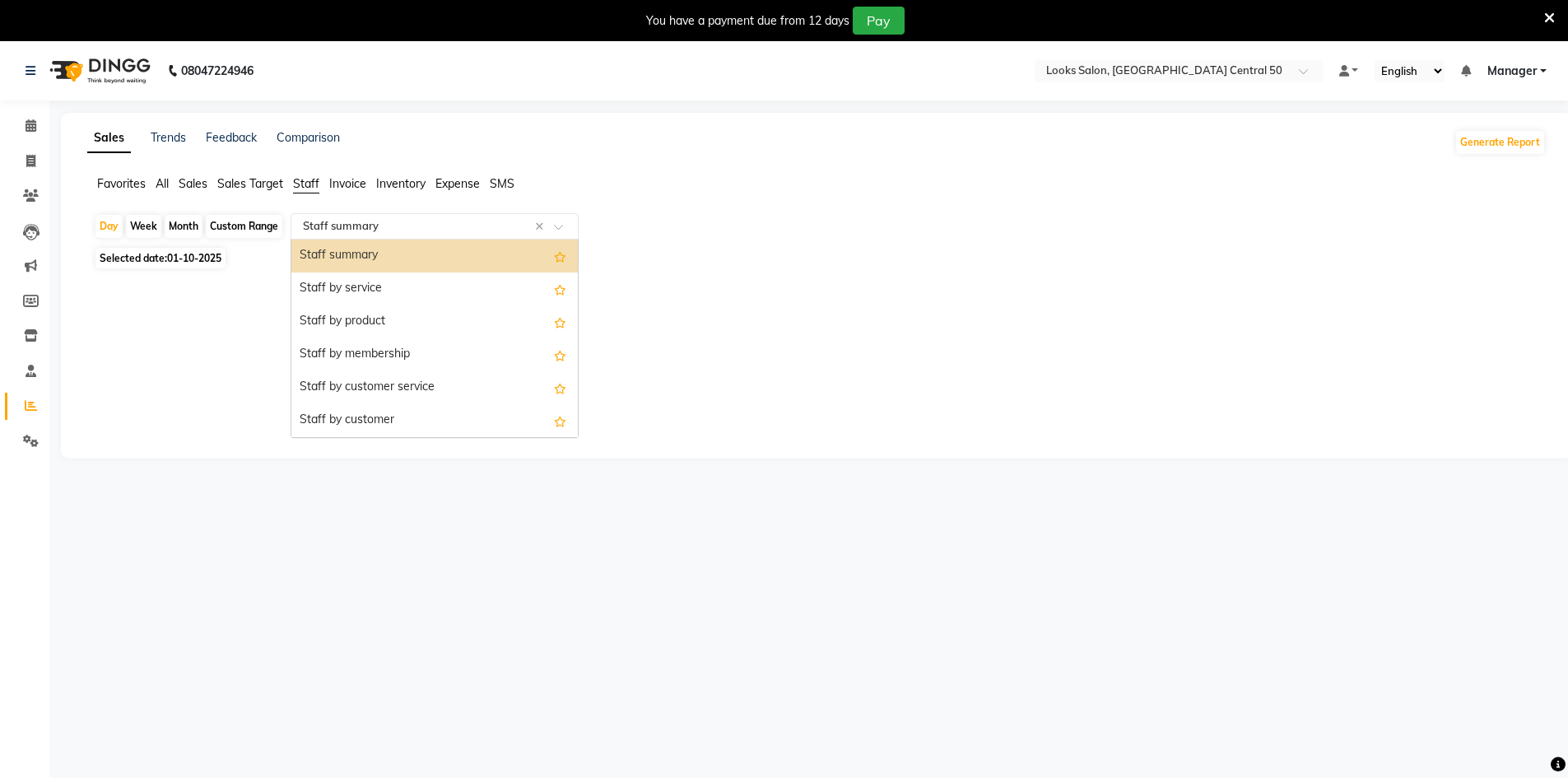
click at [489, 217] on div "Select Report Type × Staff summary ×" at bounding box center [435, 227] width 288 height 27
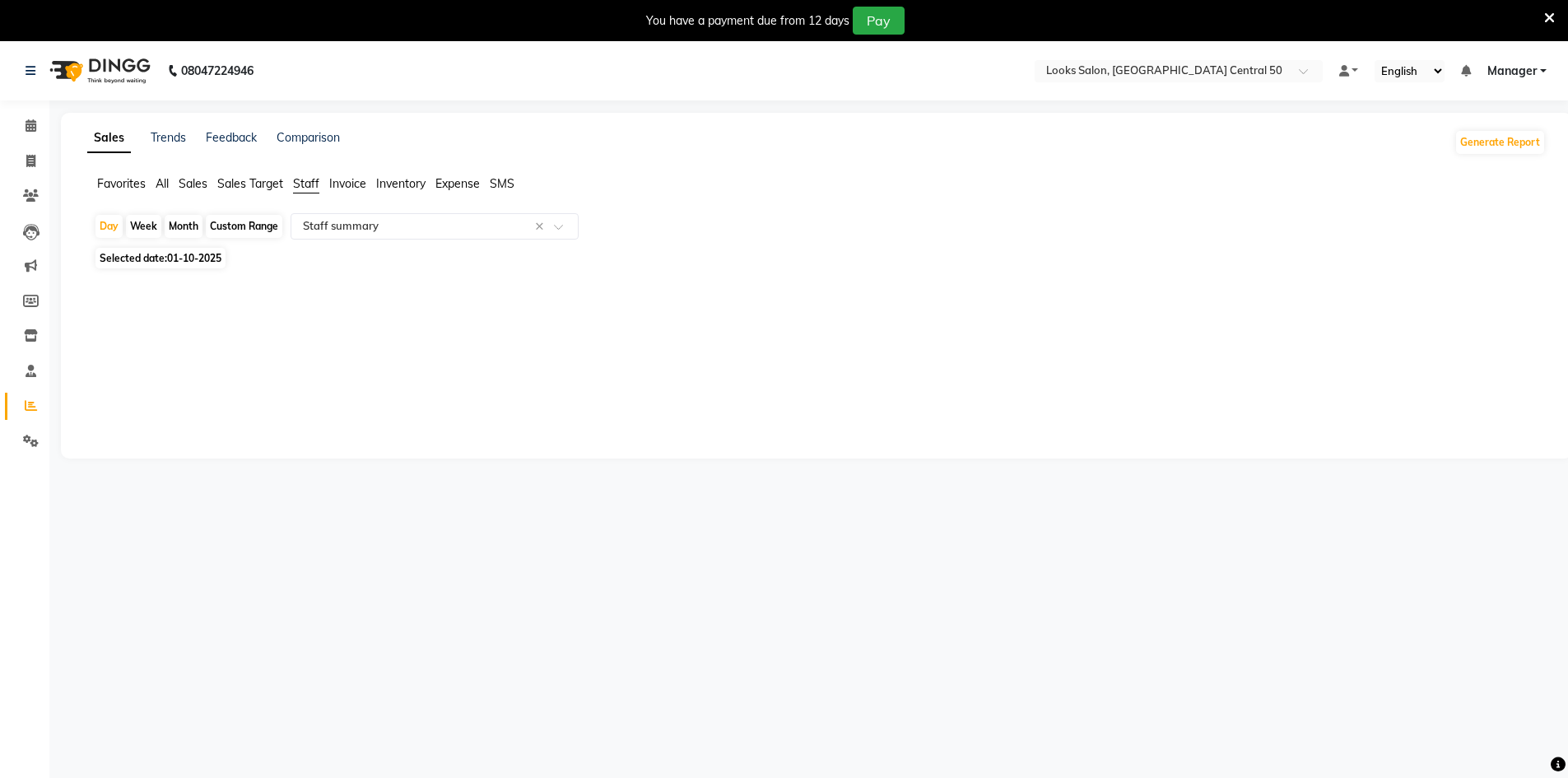
click at [383, 183] on span "Inventory" at bounding box center [401, 184] width 50 height 15
click at [318, 182] on span "Staff" at bounding box center [306, 184] width 27 height 15
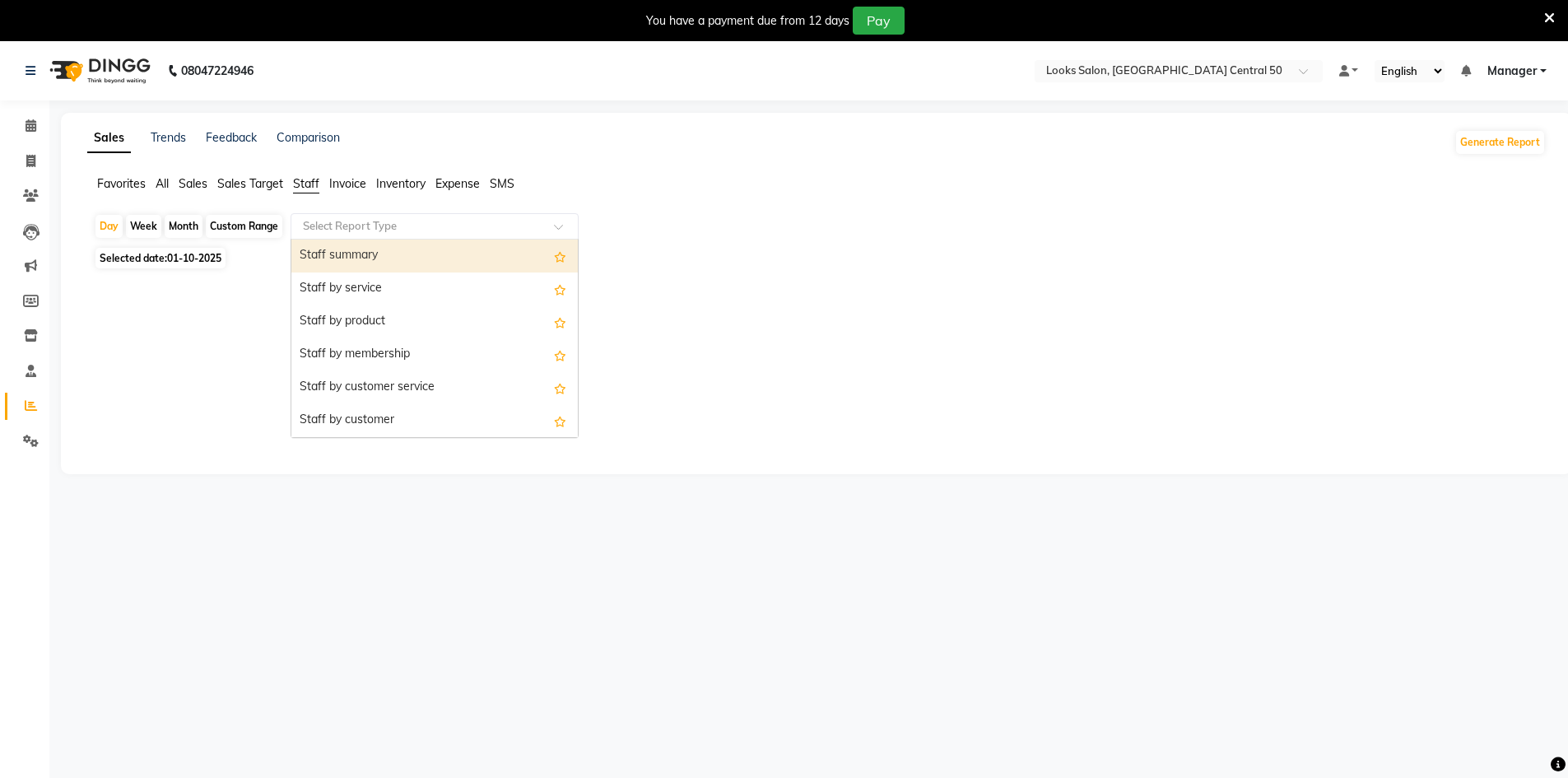
click at [353, 218] on input "text" at bounding box center [417, 226] width 237 height 16
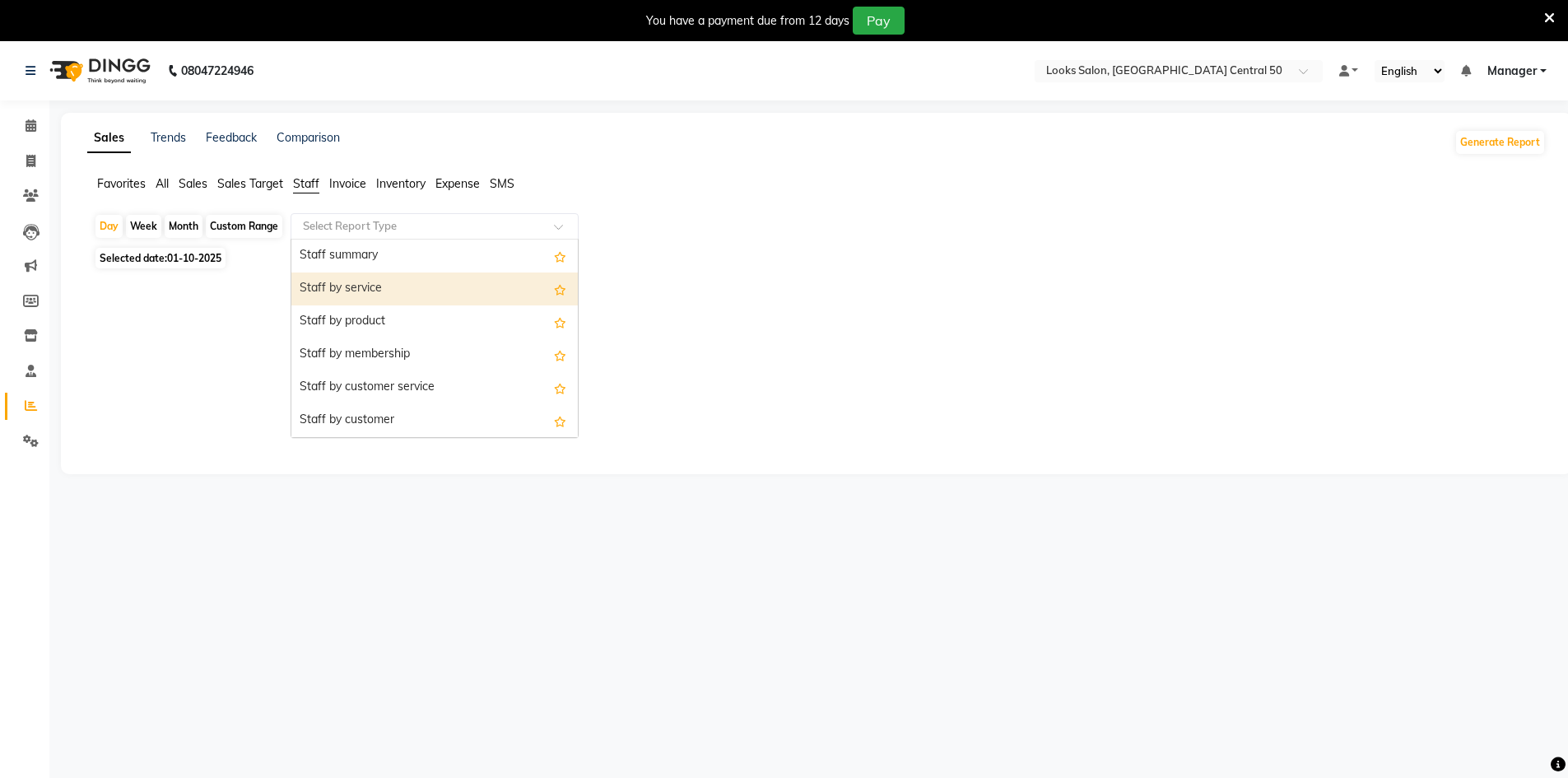
click at [394, 286] on div "Staff by service" at bounding box center [435, 289] width 287 height 33
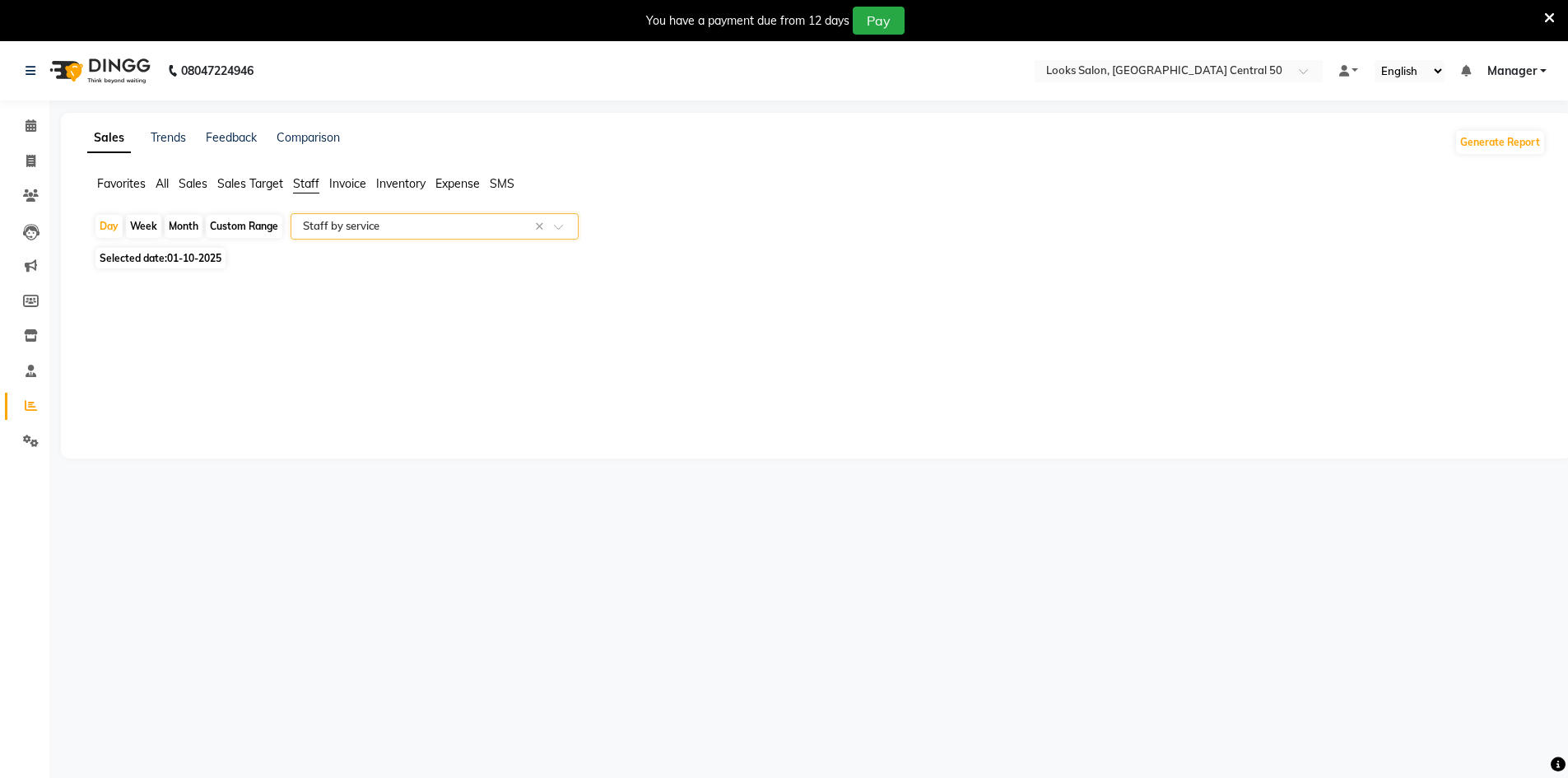
click at [408, 244] on div "Day Week Month Custom Range Select Report Type × Staff by service × Selected da…" at bounding box center [817, 256] width 1458 height 87
click at [411, 236] on div "Select Report Type × Staff by service ×" at bounding box center [435, 227] width 288 height 27
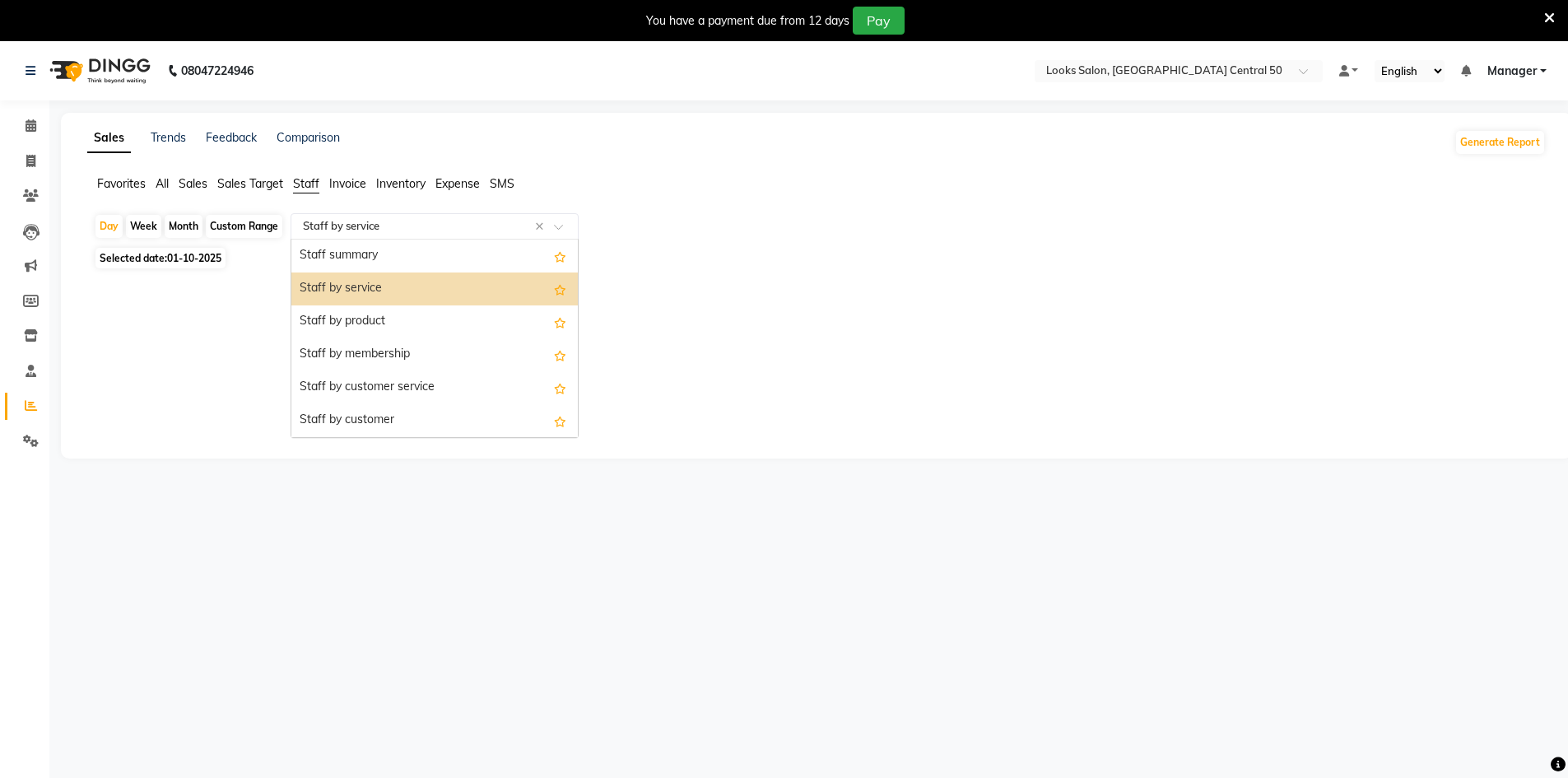
click at [417, 276] on div "Staff by service" at bounding box center [435, 289] width 287 height 33
click at [421, 233] on input "text" at bounding box center [417, 226] width 237 height 16
click at [445, 253] on div "Staff summary" at bounding box center [435, 256] width 287 height 33
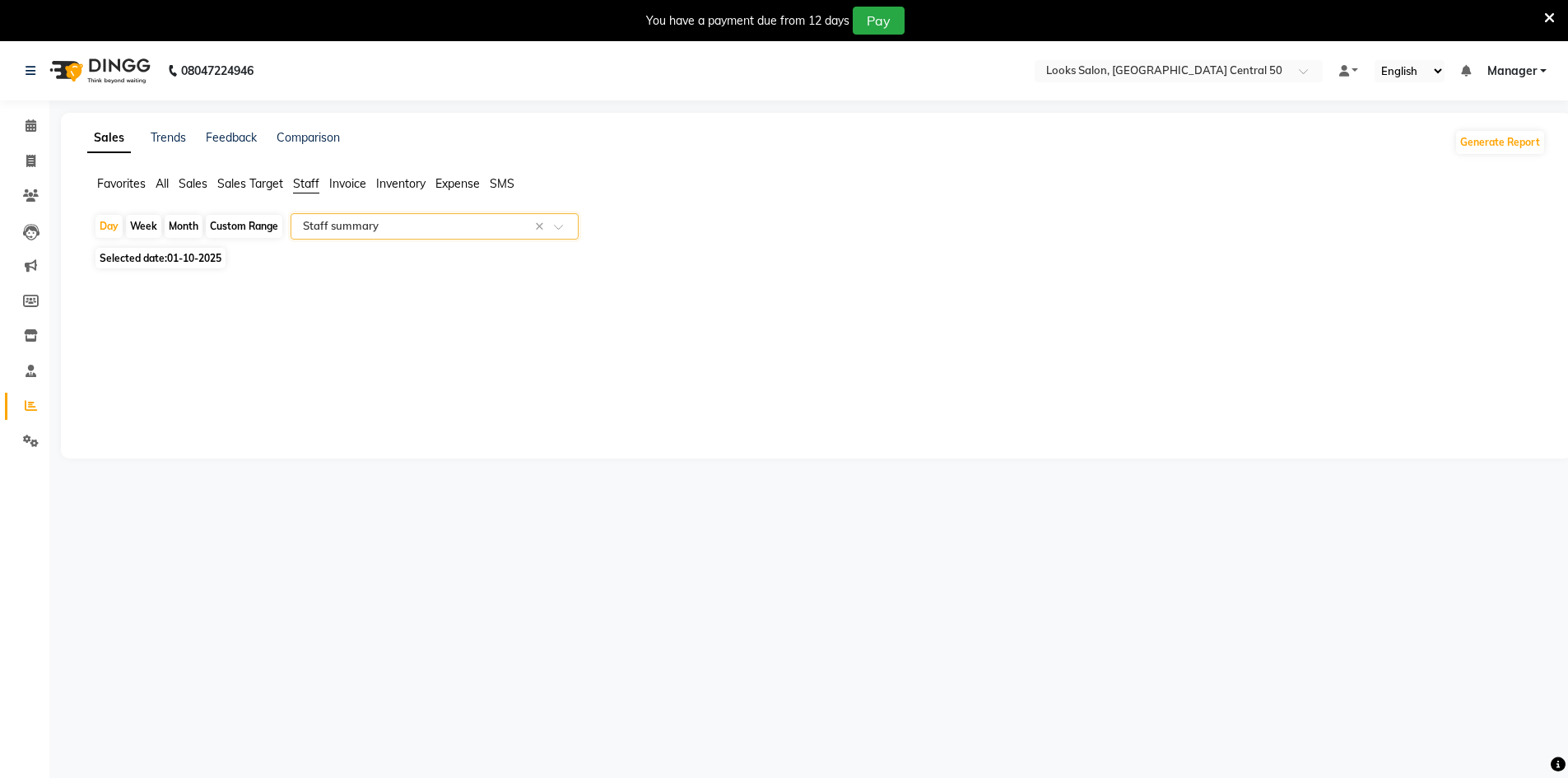
click at [438, 213] on app-reports "Favorites All Sales Sales Target Staff Invoice Inventory Expense SMS Day Week M…" at bounding box center [816, 237] width 1478 height 124
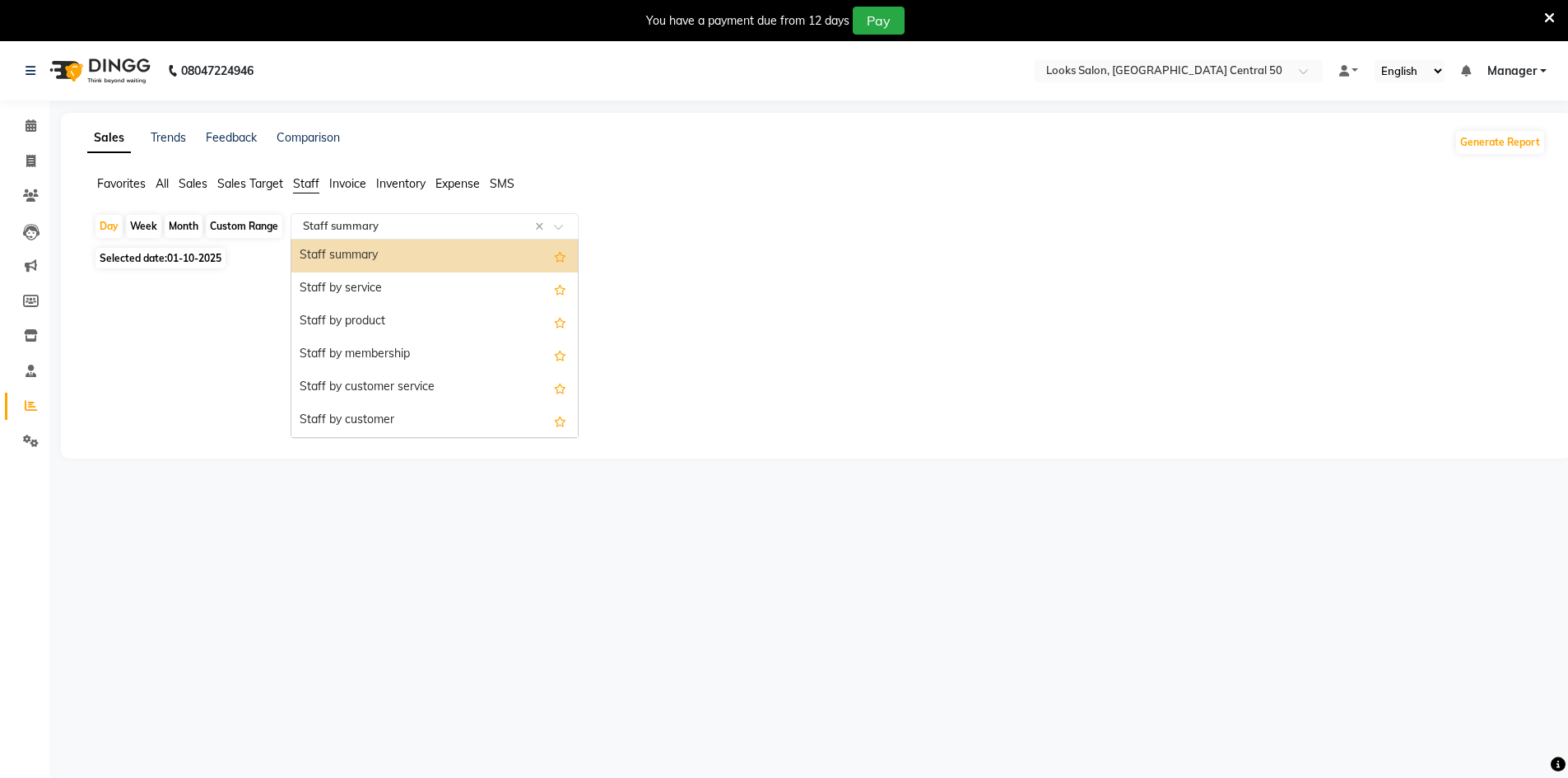
click at [446, 219] on input "text" at bounding box center [417, 226] width 237 height 16
click at [466, 276] on div "Staff by service" at bounding box center [435, 289] width 287 height 33
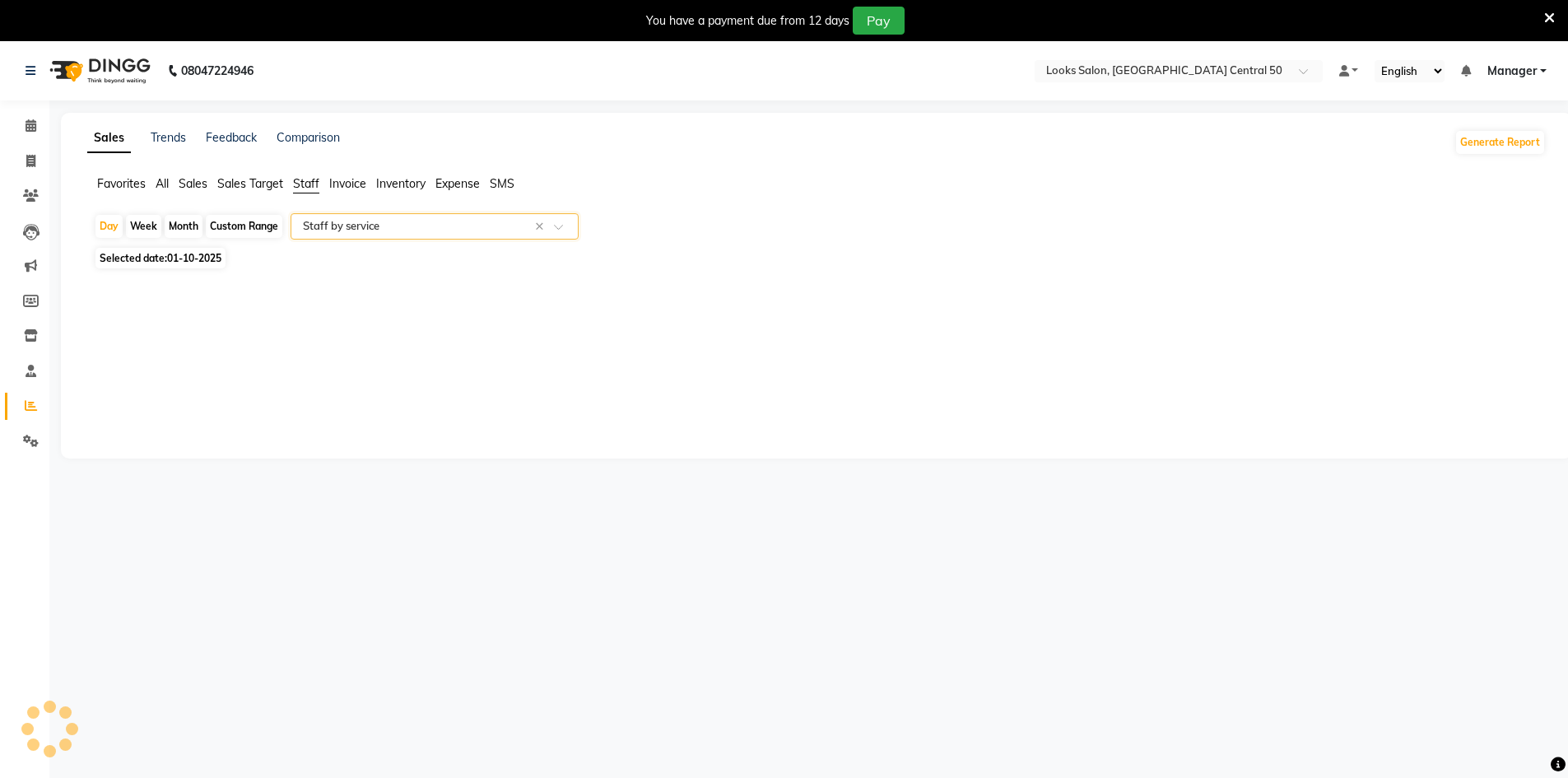
click at [476, 231] on input "text" at bounding box center [417, 226] width 237 height 16
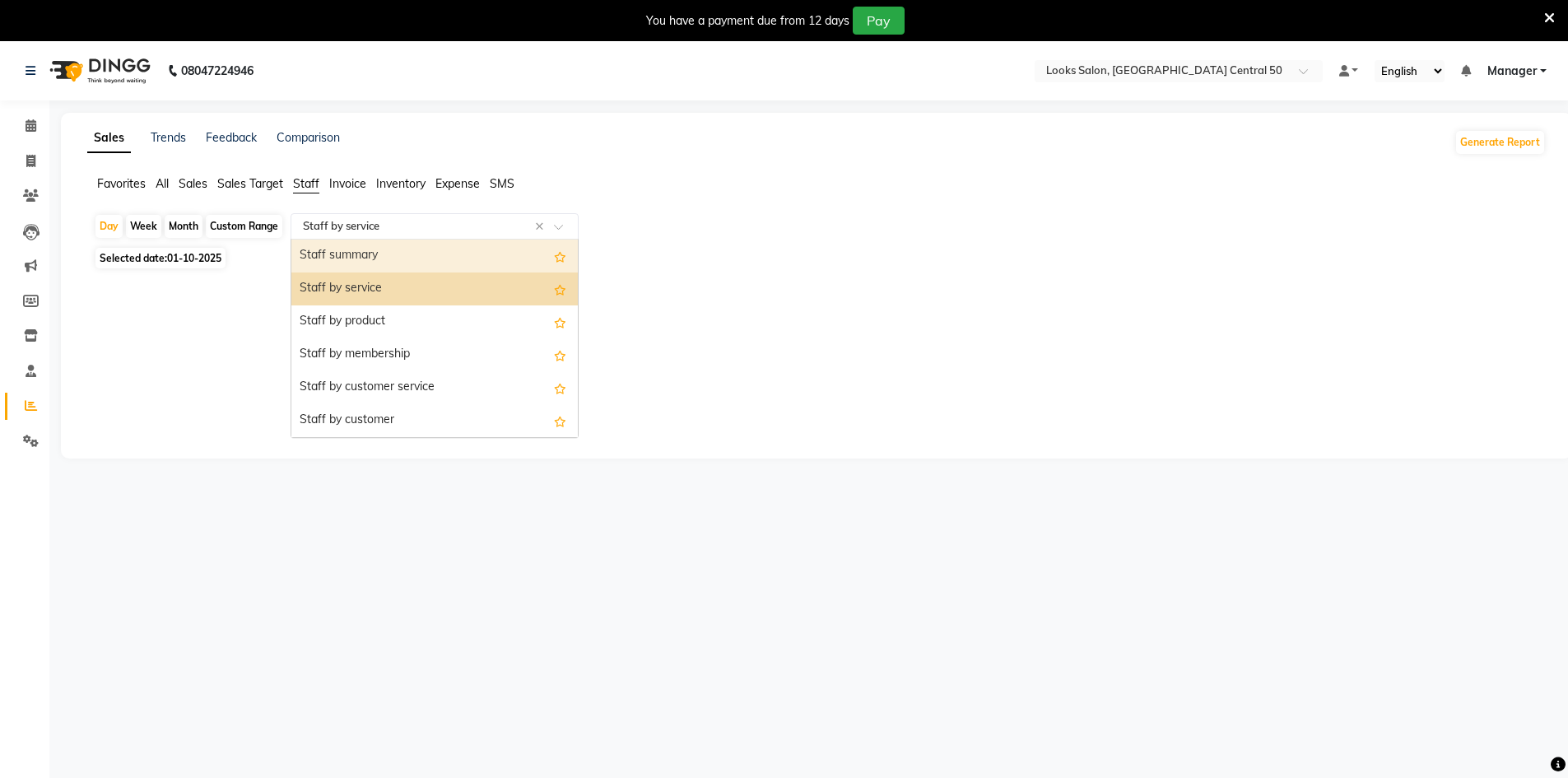
click at [487, 266] on div "Staff summary" at bounding box center [435, 256] width 287 height 33
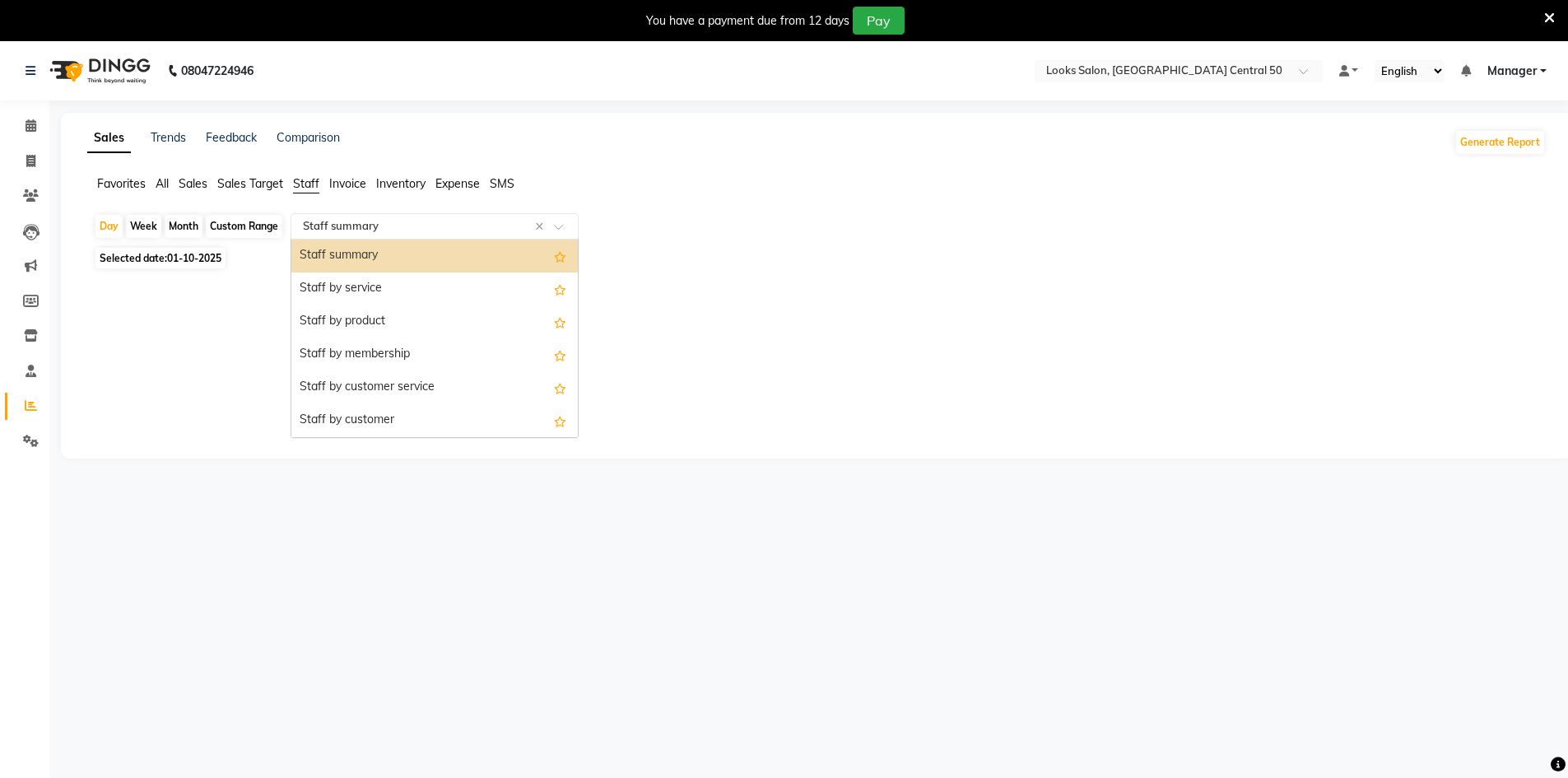
click at [506, 227] on input "text" at bounding box center [417, 226] width 237 height 16
click at [549, 278] on div "Staff by service" at bounding box center [435, 289] width 287 height 33
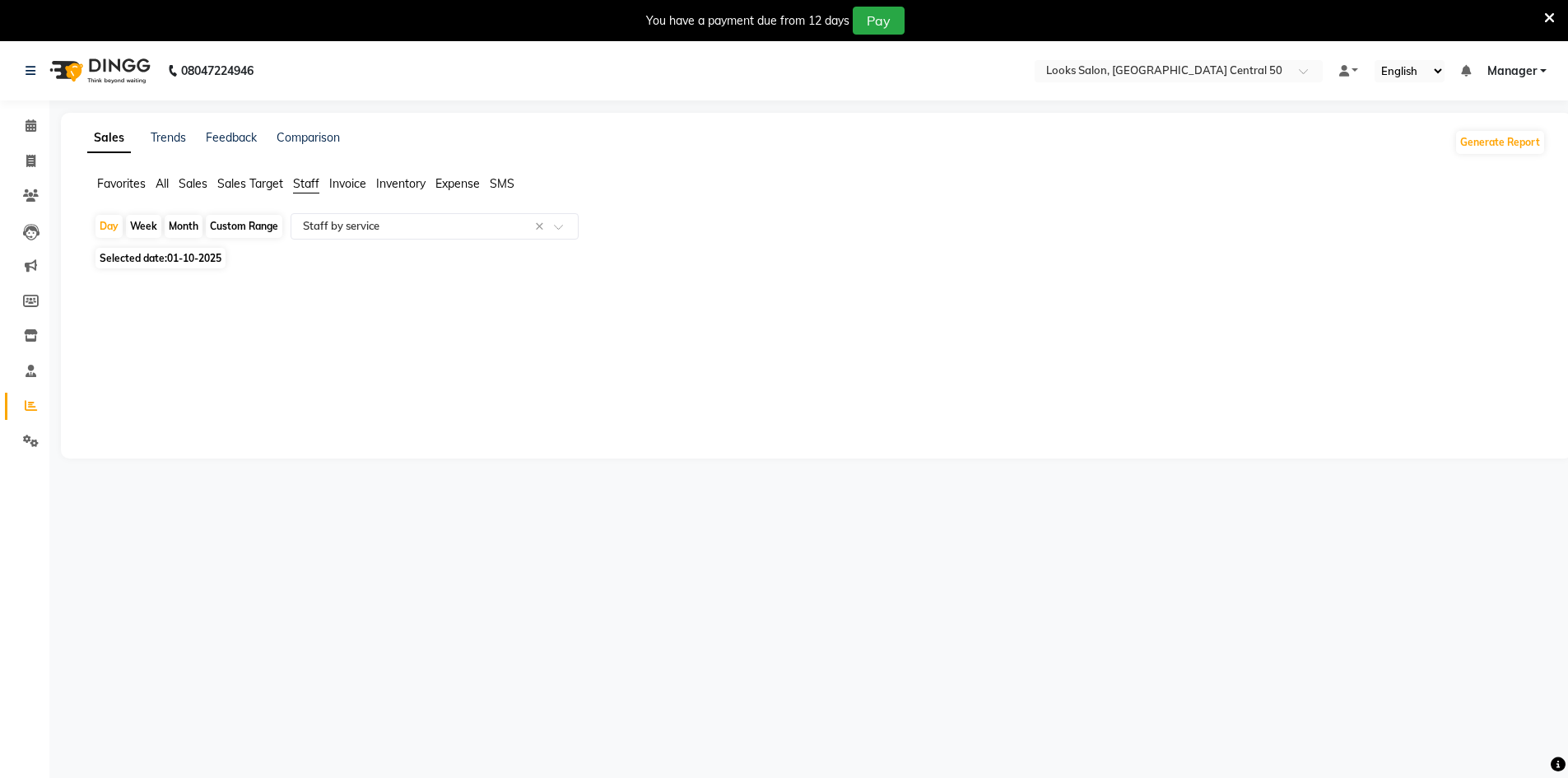
click at [510, 251] on div "Selected date: 01-10-2025" at bounding box center [819, 258] width 1452 height 17
click at [167, 256] on span "Selected date: 01-10-2025" at bounding box center [160, 258] width 130 height 21
select select "10"
select select "2025"
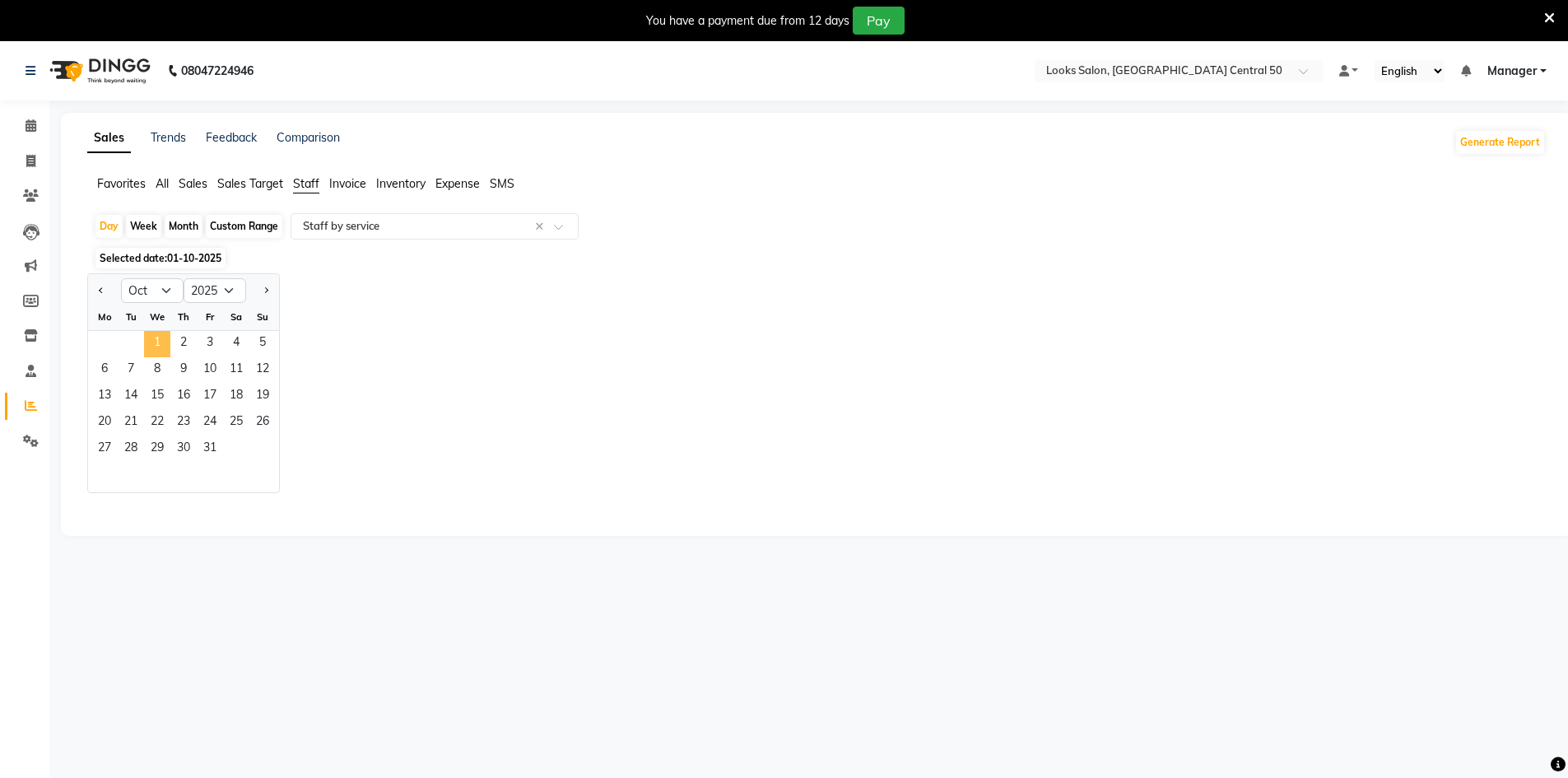
click at [160, 336] on span "1" at bounding box center [157, 344] width 27 height 27
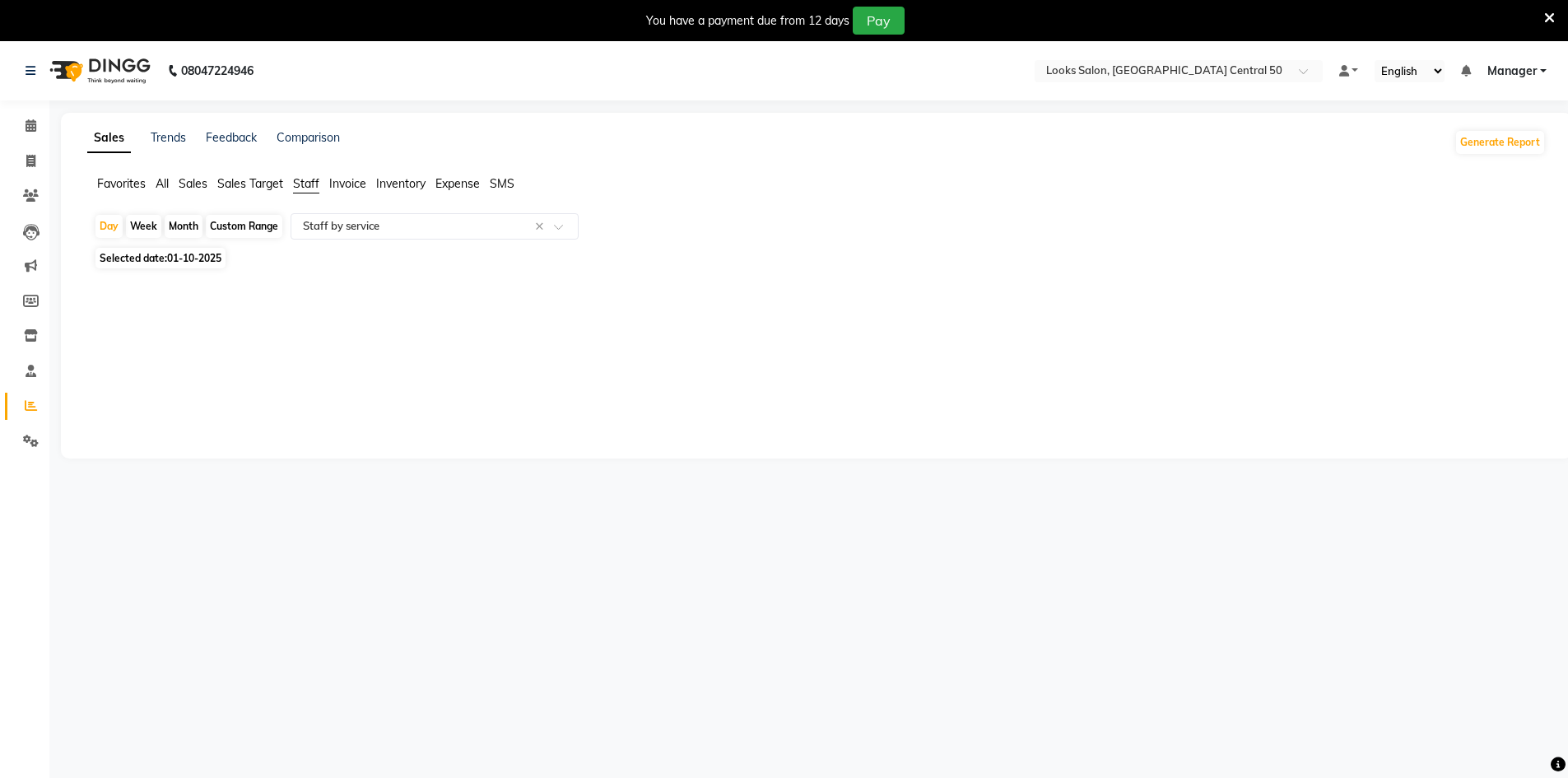
click at [333, 189] on span "Invoice" at bounding box center [347, 184] width 37 height 15
click at [259, 187] on span "Sales Target" at bounding box center [250, 184] width 66 height 15
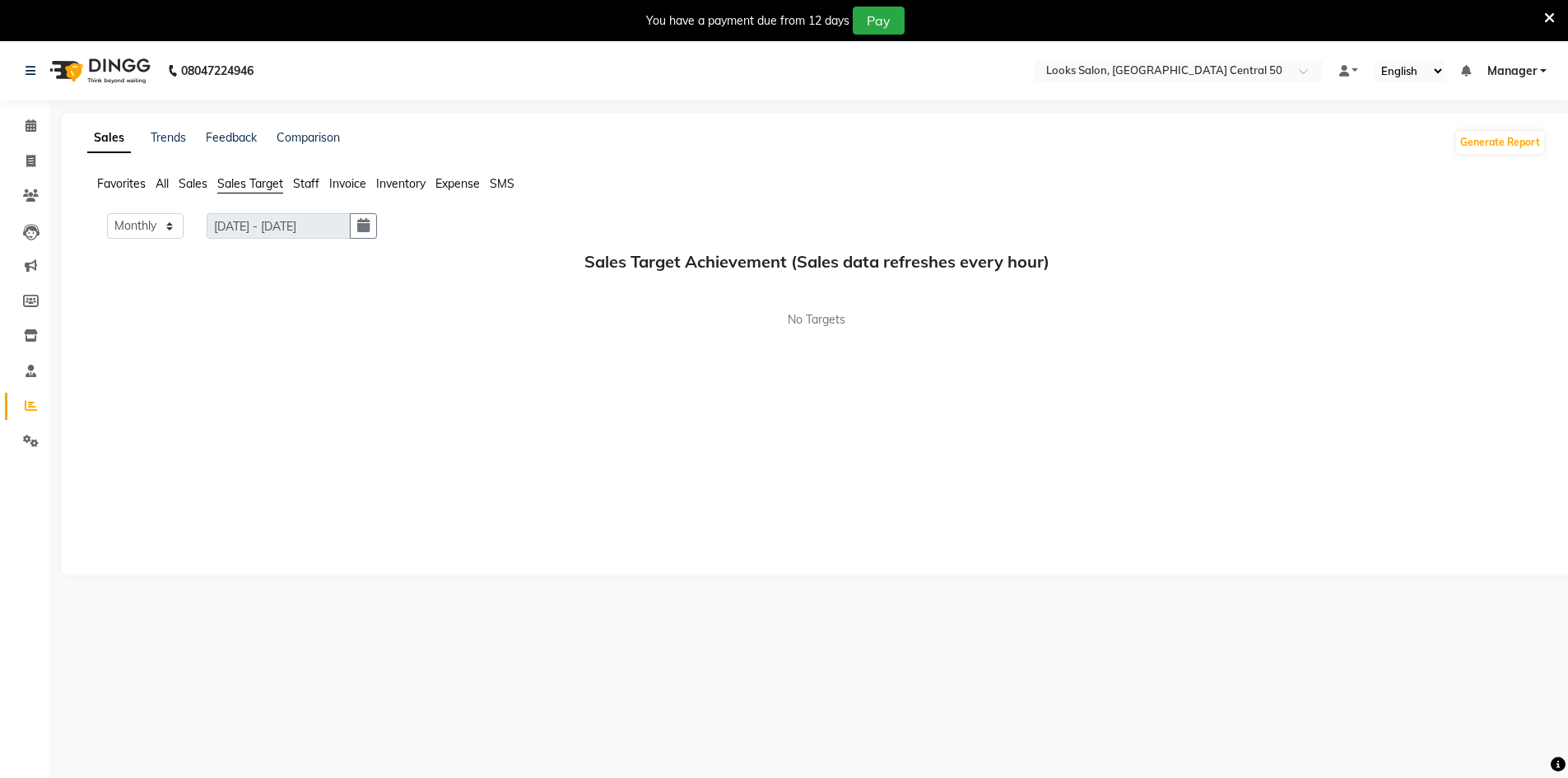
click at [190, 179] on span "Sales" at bounding box center [193, 184] width 29 height 15
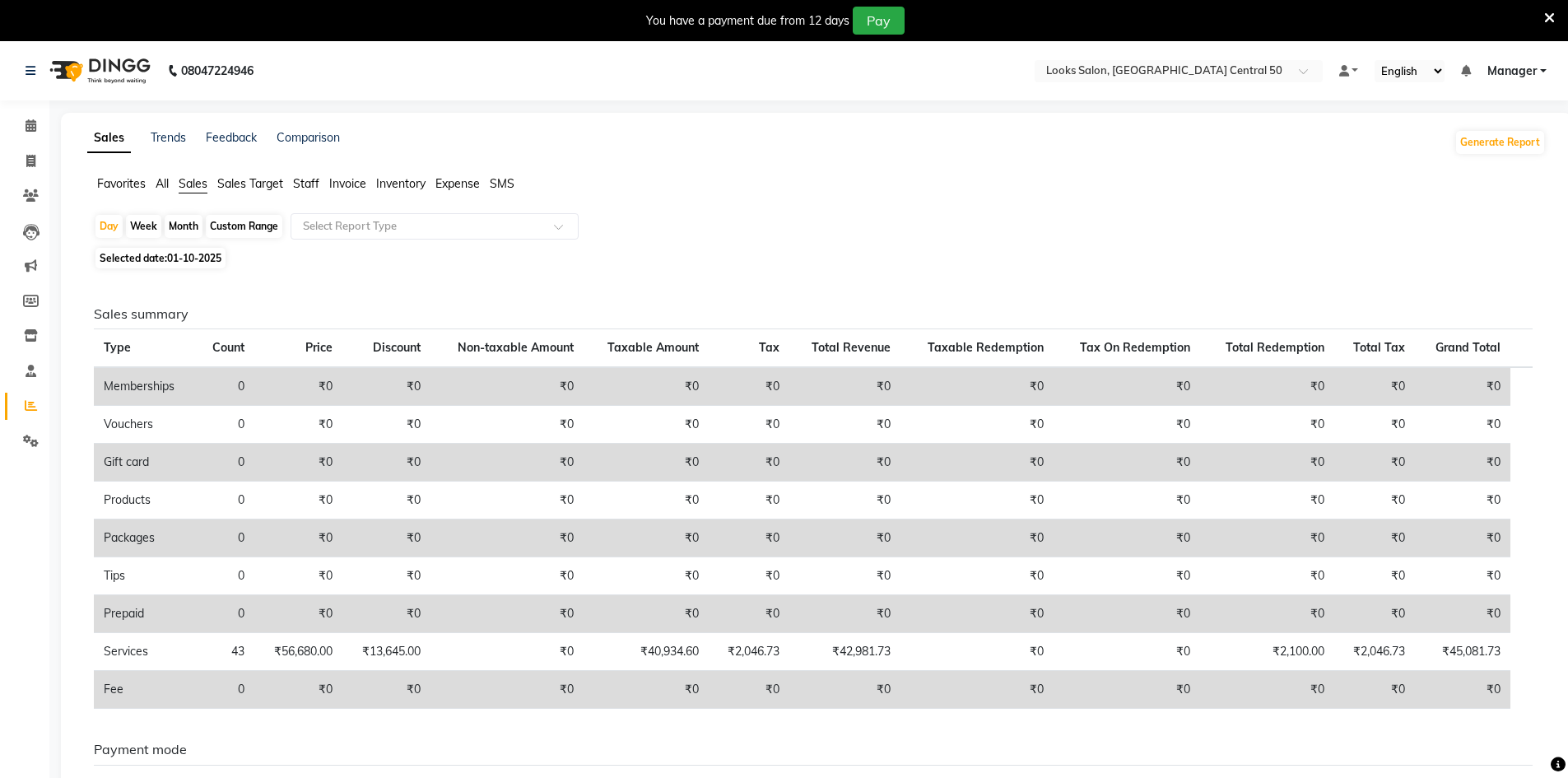
click at [168, 179] on span "All" at bounding box center [162, 184] width 13 height 15
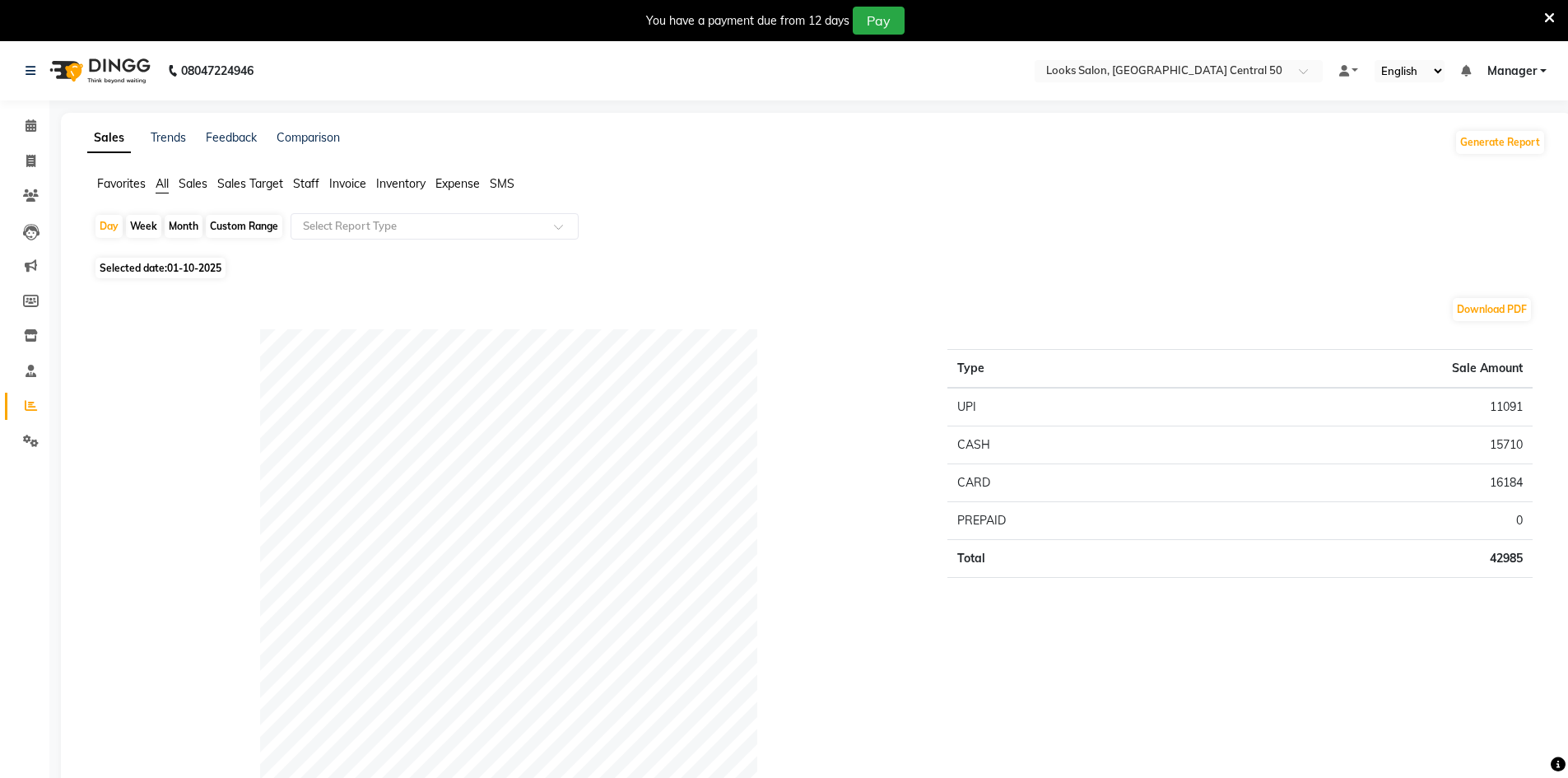
click at [317, 184] on span "Staff" at bounding box center [306, 184] width 27 height 15
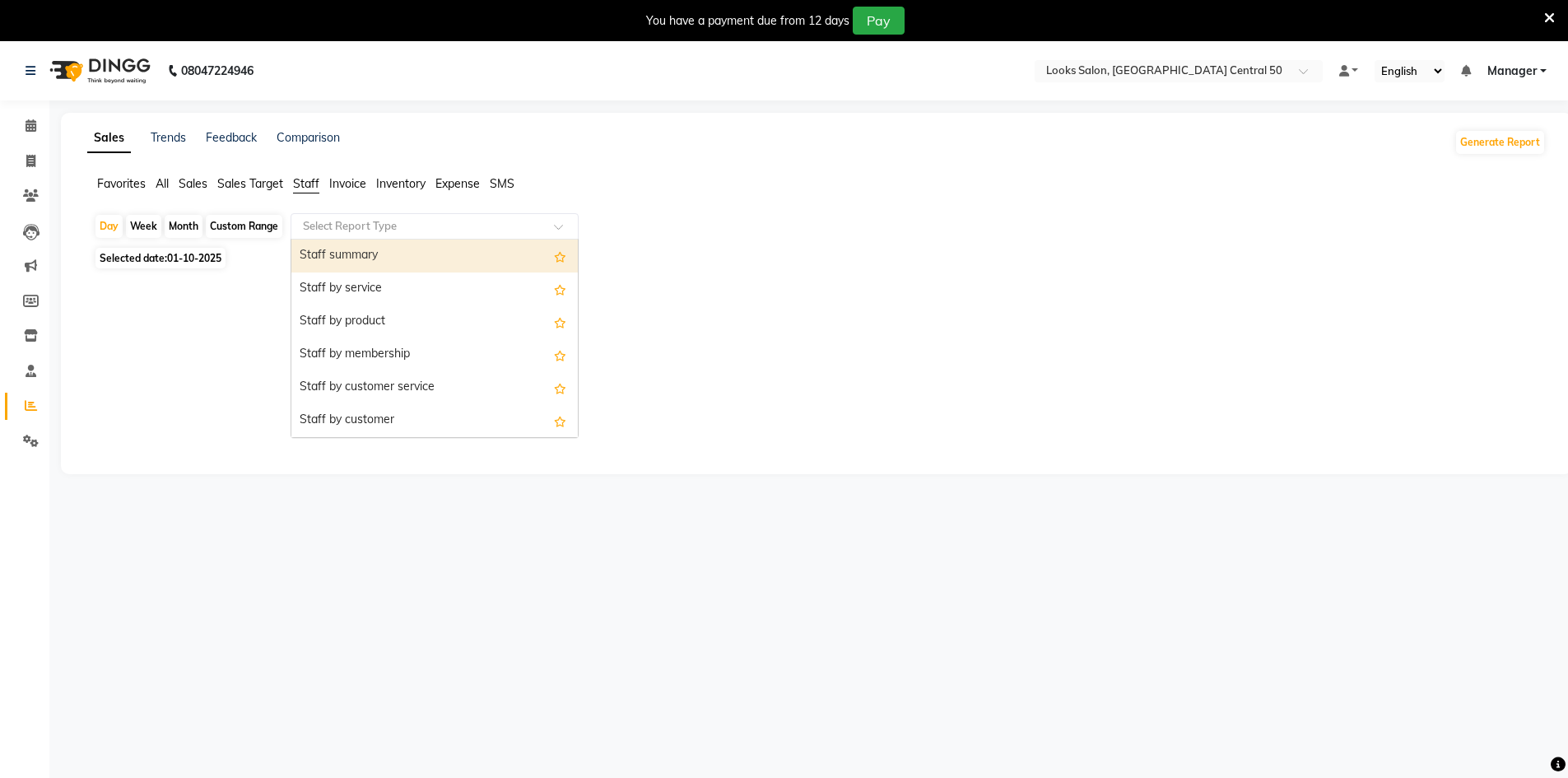
click at [342, 233] on input "text" at bounding box center [417, 226] width 237 height 16
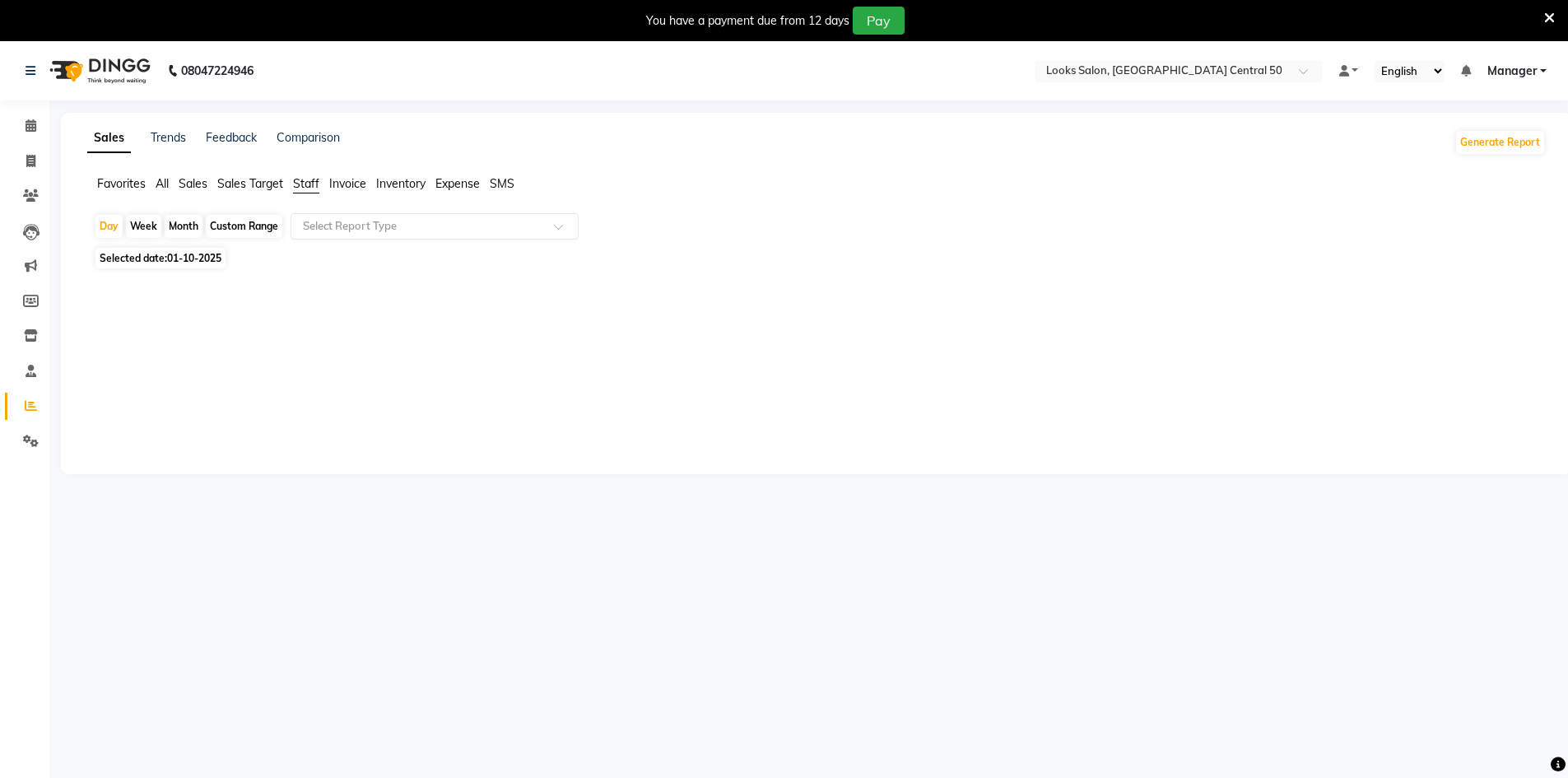
click at [214, 256] on span "01-10-2025" at bounding box center [193, 257] width 54 height 12
select select "10"
select select "2025"
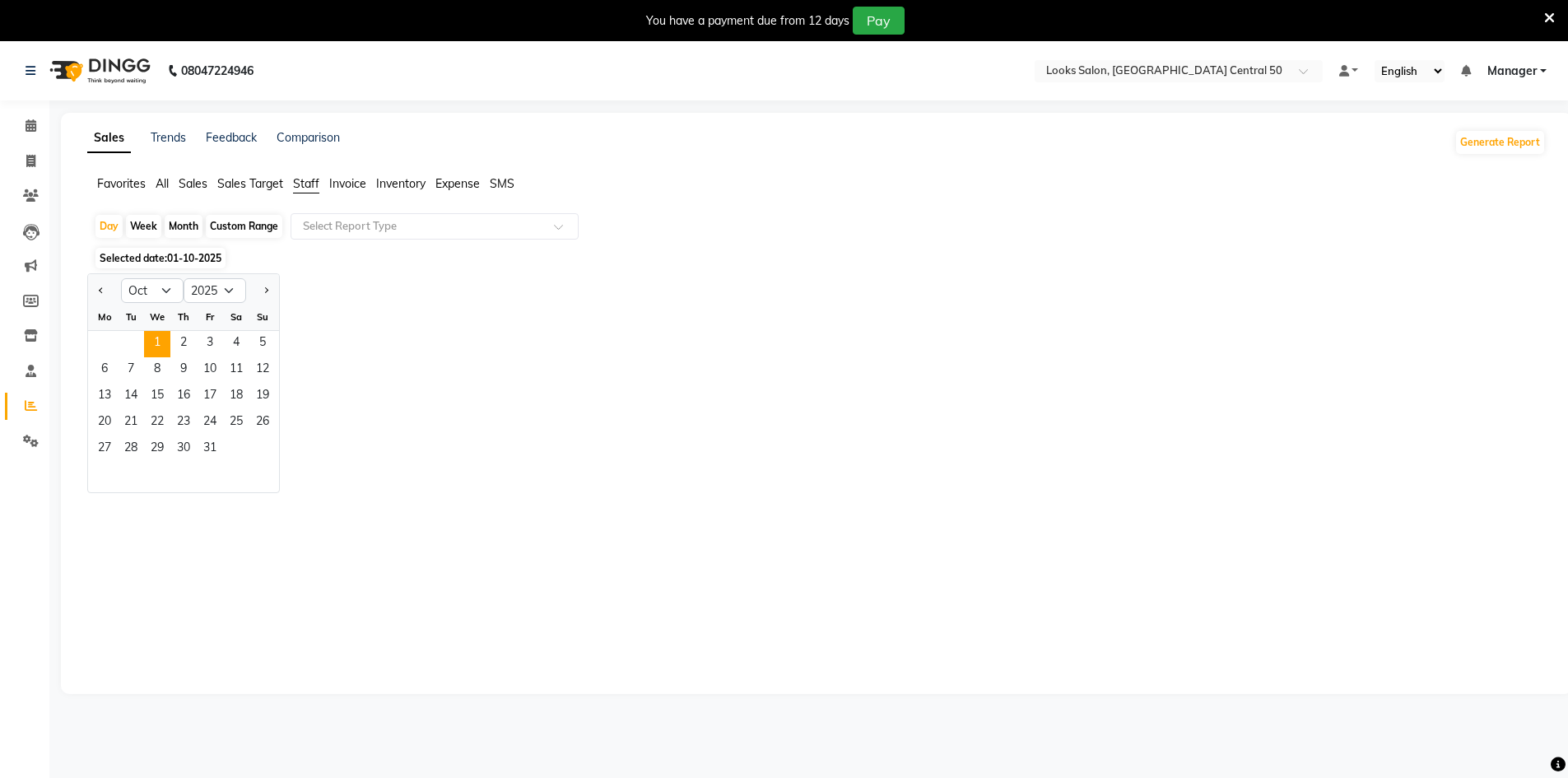
click at [109, 292] on div at bounding box center [104, 291] width 33 height 27
click at [105, 294] on button "Previous month" at bounding box center [101, 291] width 13 height 27
select select "9"
click at [135, 448] on span "30" at bounding box center [131, 450] width 27 height 27
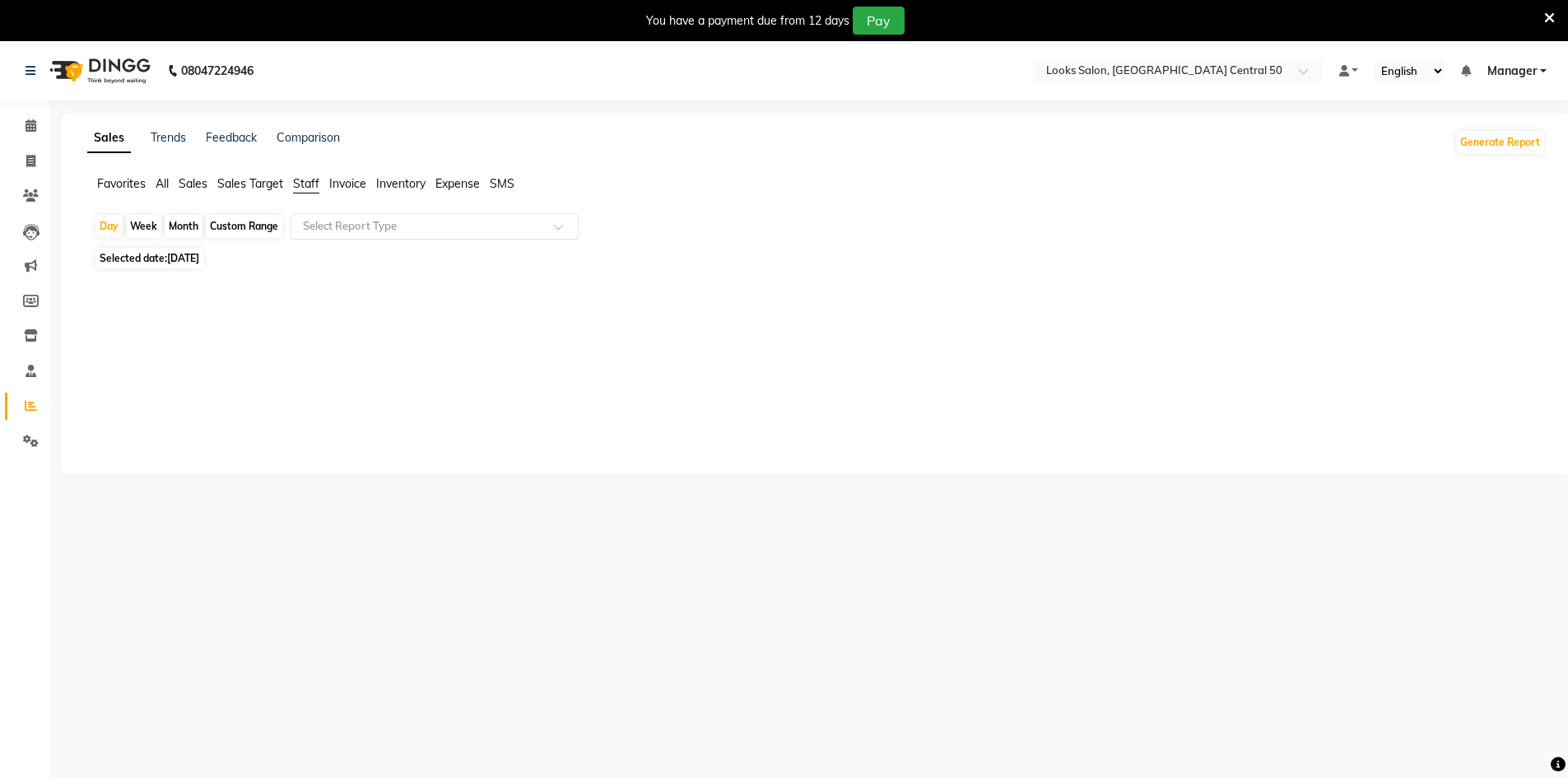
click at [494, 231] on input "text" at bounding box center [417, 226] width 237 height 16
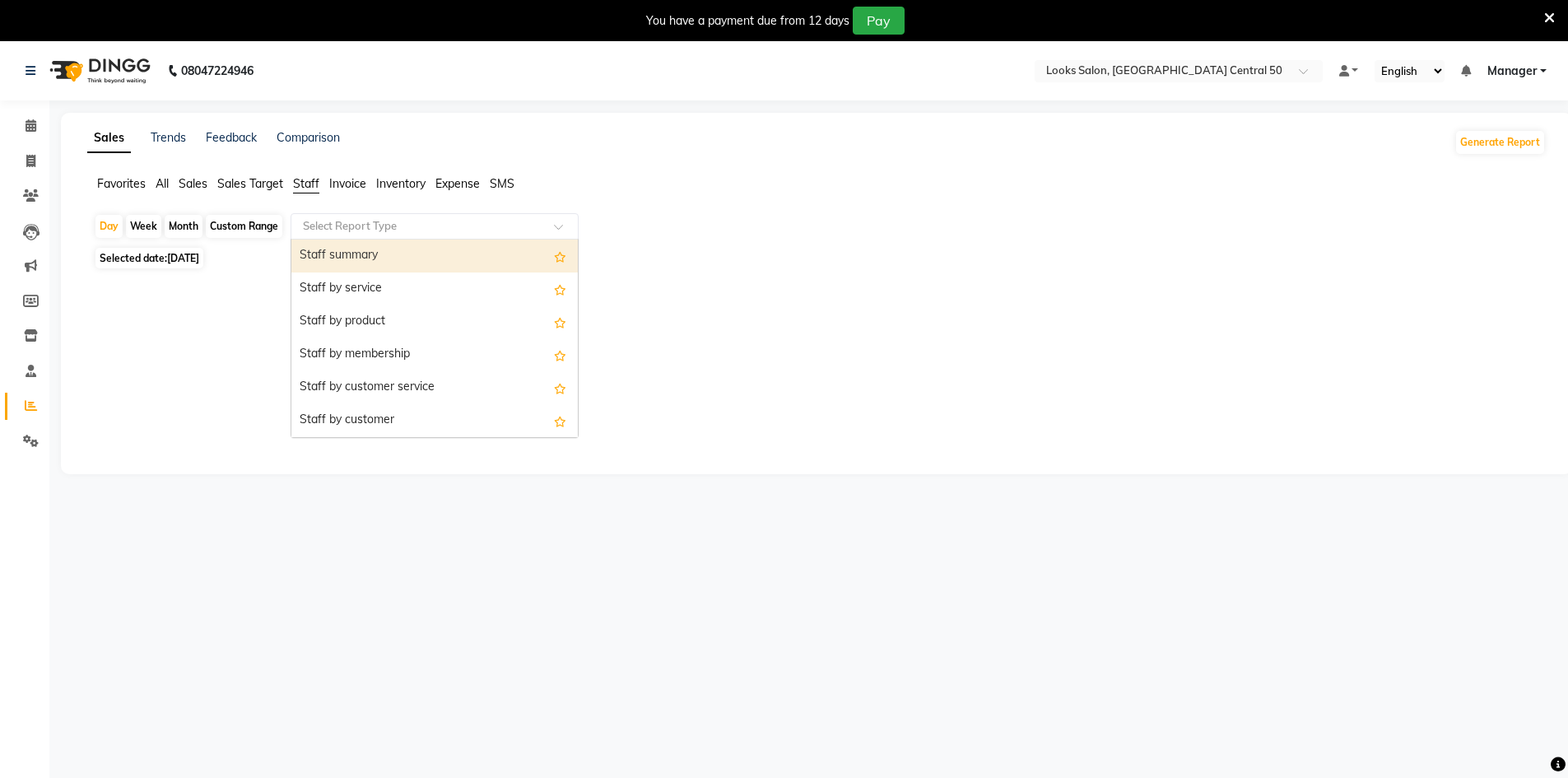
click at [492, 257] on div "Staff summary" at bounding box center [435, 256] width 287 height 33
click at [498, 233] on input "text" at bounding box center [417, 226] width 237 height 16
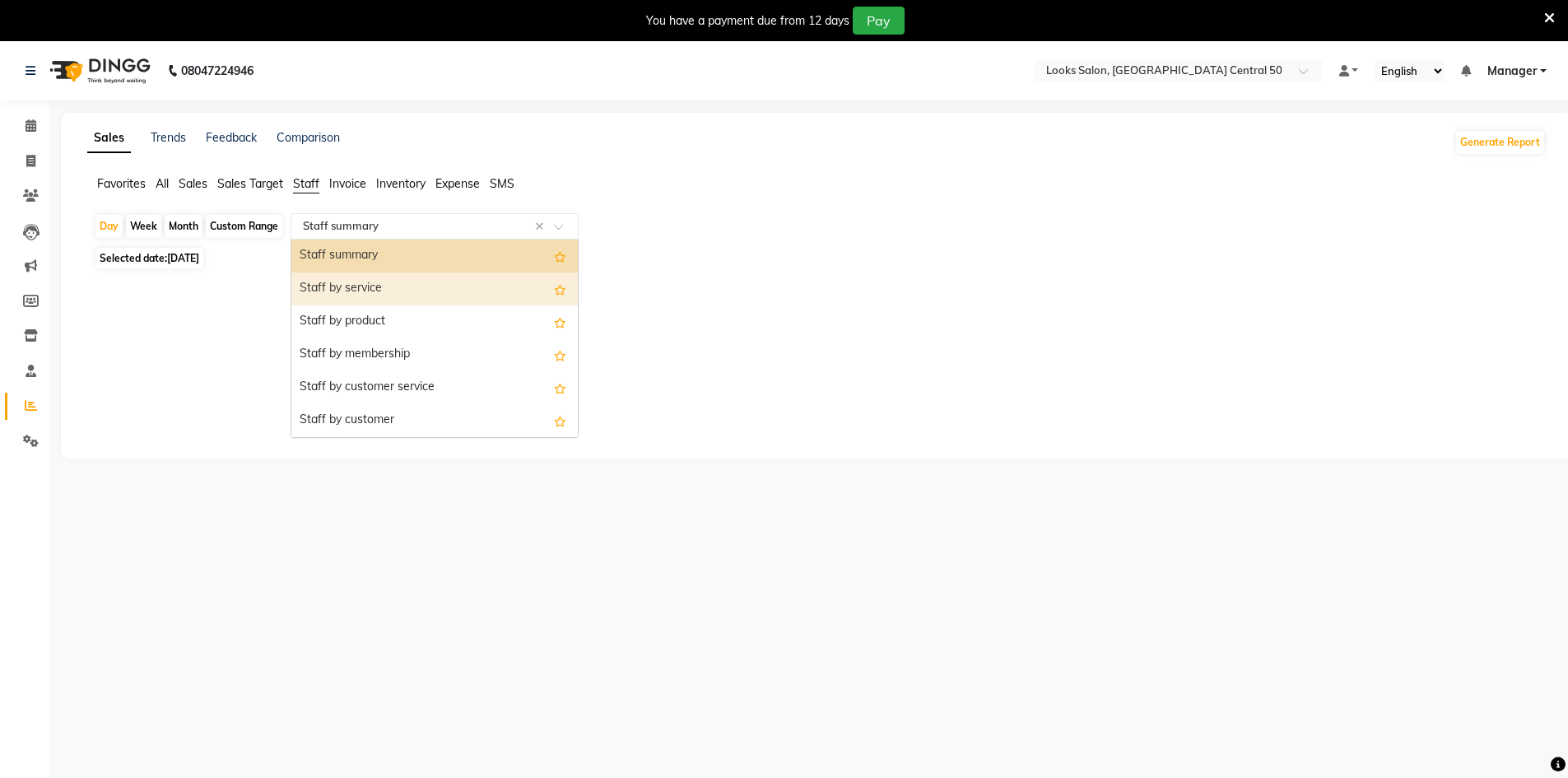
click at [512, 276] on div "Staff by service" at bounding box center [435, 289] width 287 height 33
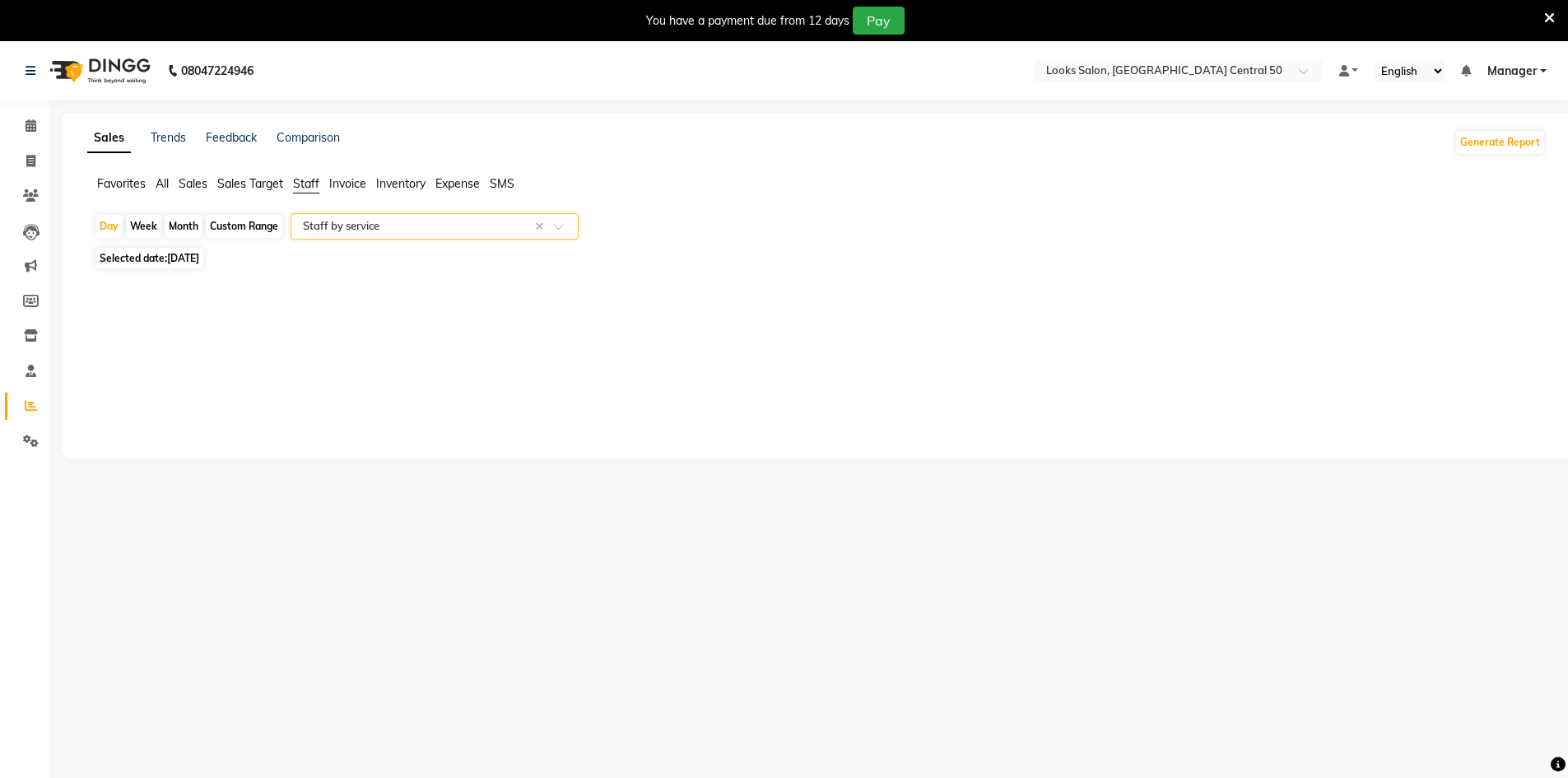
click at [516, 230] on input "text" at bounding box center [417, 226] width 237 height 16
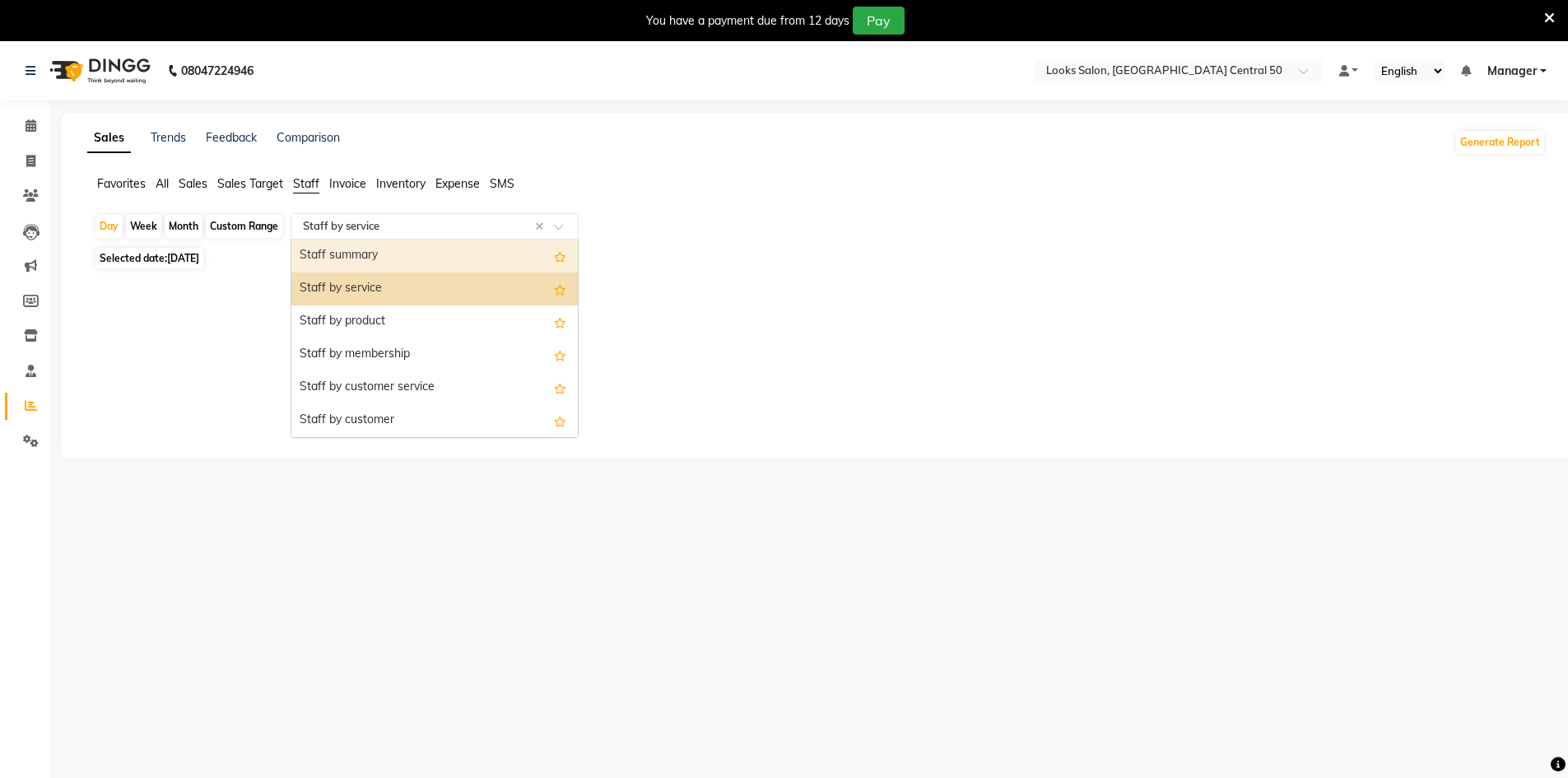
click at [516, 251] on div "Staff summary" at bounding box center [435, 256] width 287 height 33
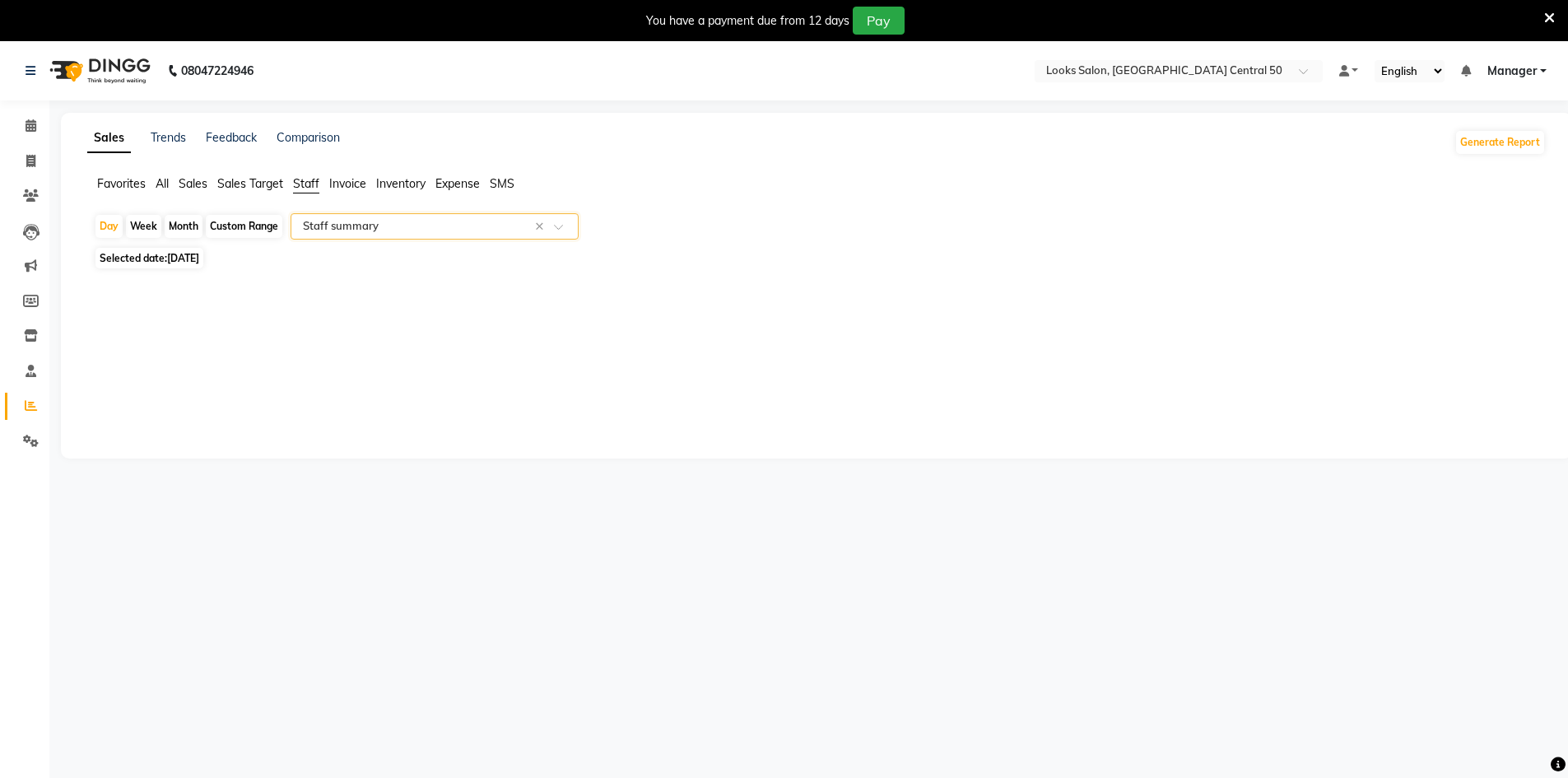
click at [149, 178] on ul "Favorites All Sales Sales Target Staff Invoice Inventory Expense SMS" at bounding box center [817, 184] width 1458 height 18
click at [163, 183] on span "All" at bounding box center [162, 184] width 13 height 15
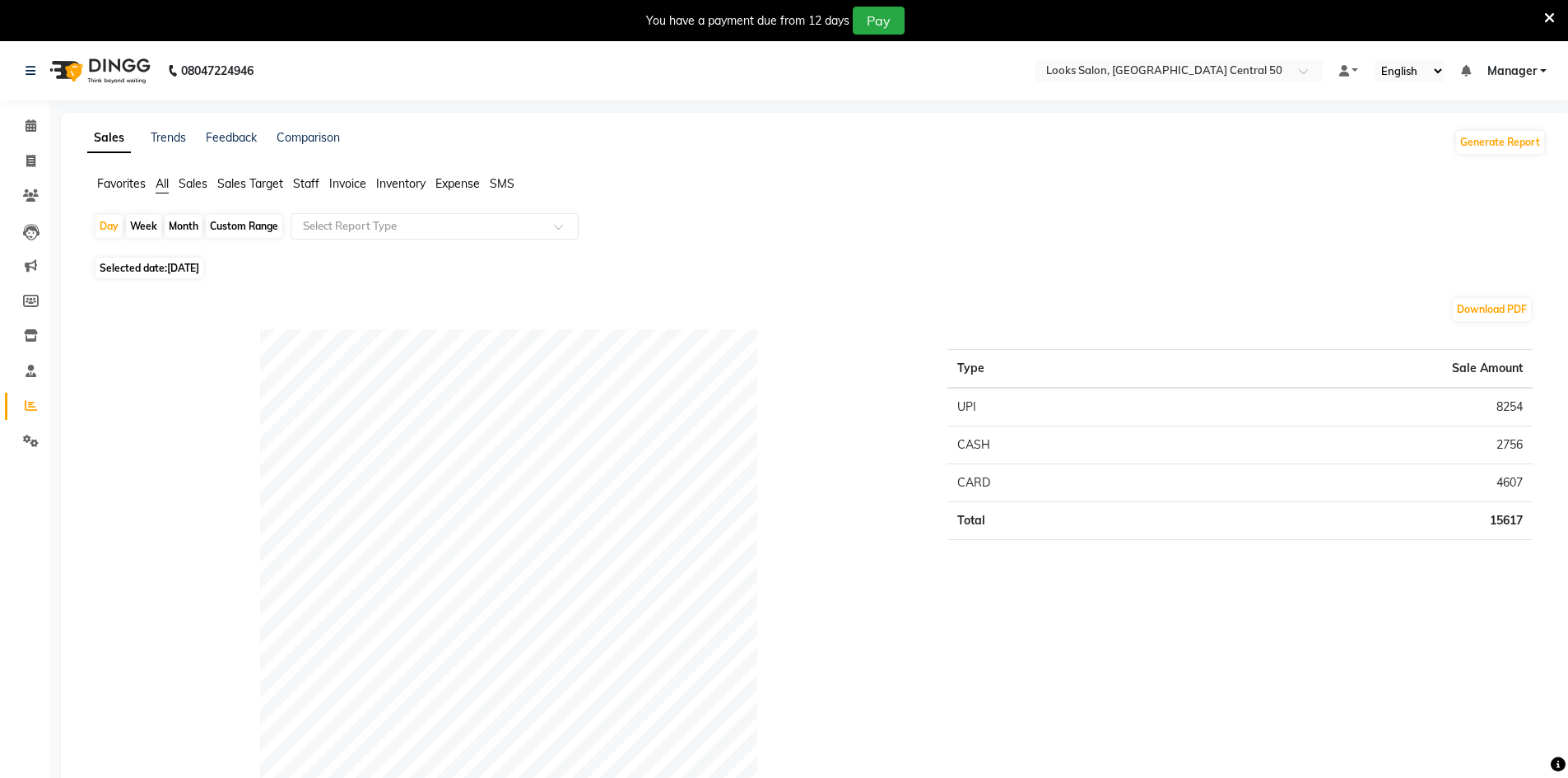
click at [154, 226] on div "Week" at bounding box center [143, 226] width 35 height 23
select select "9"
select select "2025"
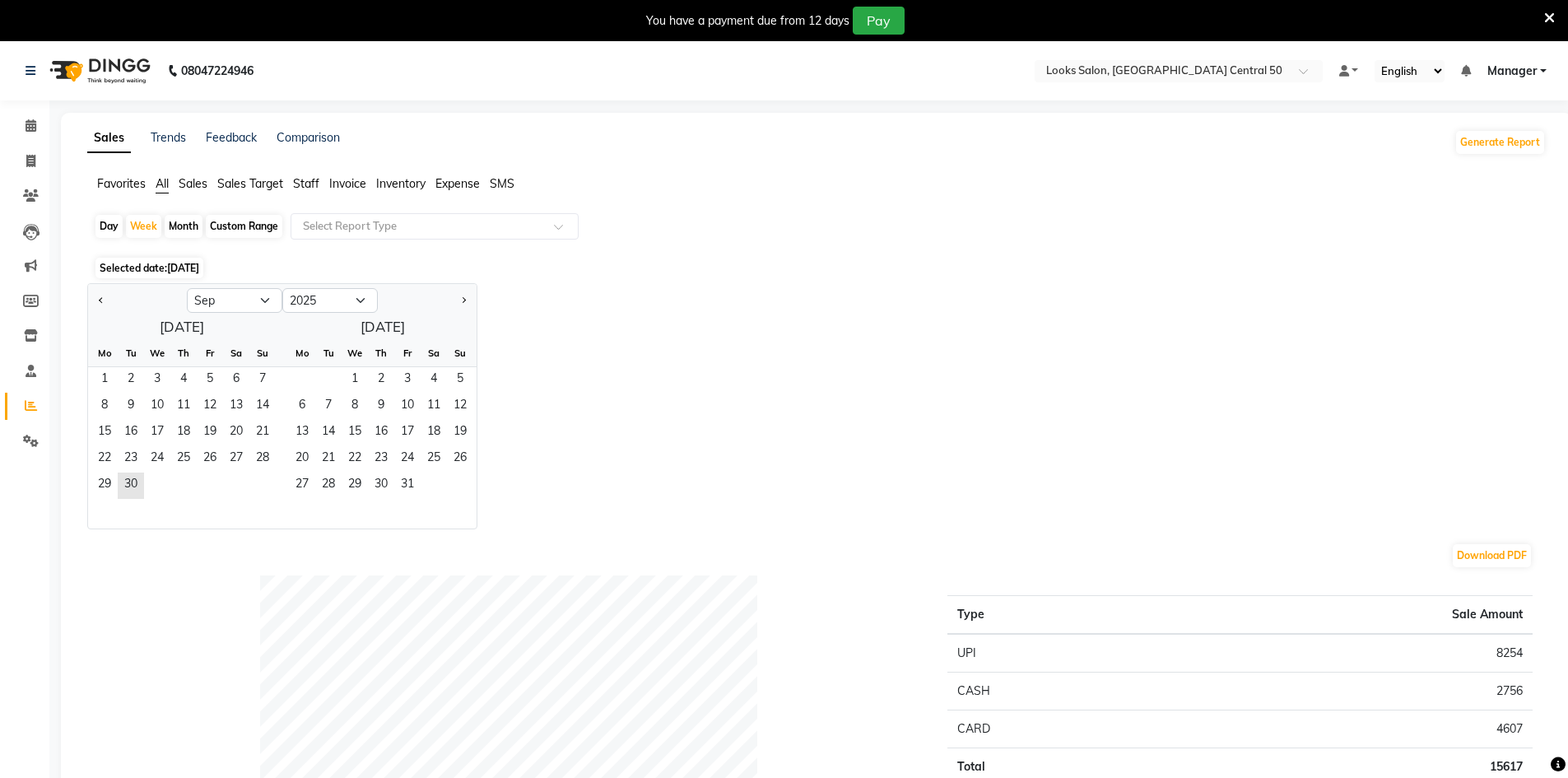
click at [174, 230] on div "Month" at bounding box center [184, 226] width 38 height 23
select select "9"
select select "2025"
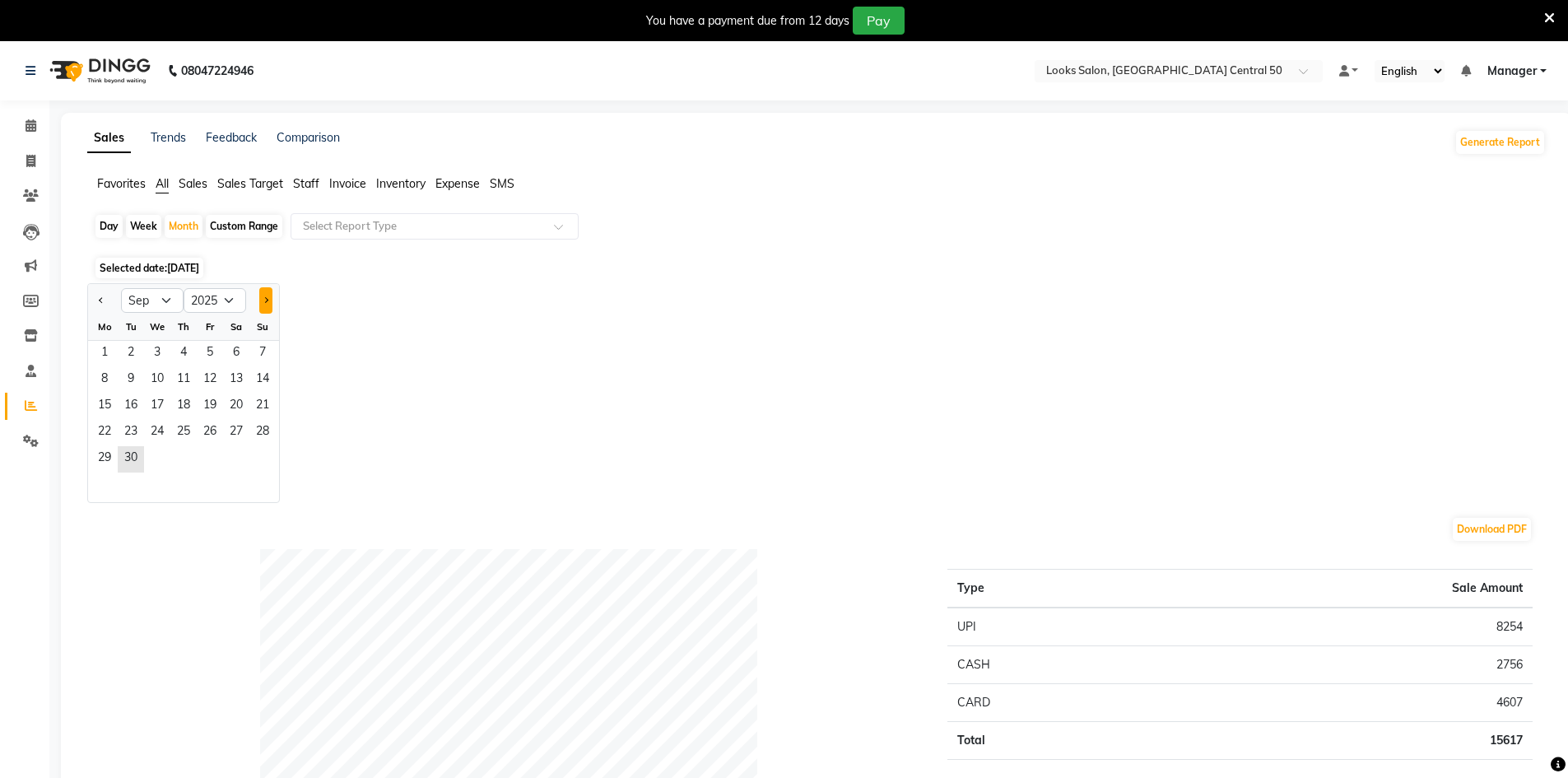
click at [264, 305] on button "Next month" at bounding box center [266, 300] width 13 height 27
select select "10"
click at [164, 345] on span "1" at bounding box center [157, 355] width 27 height 27
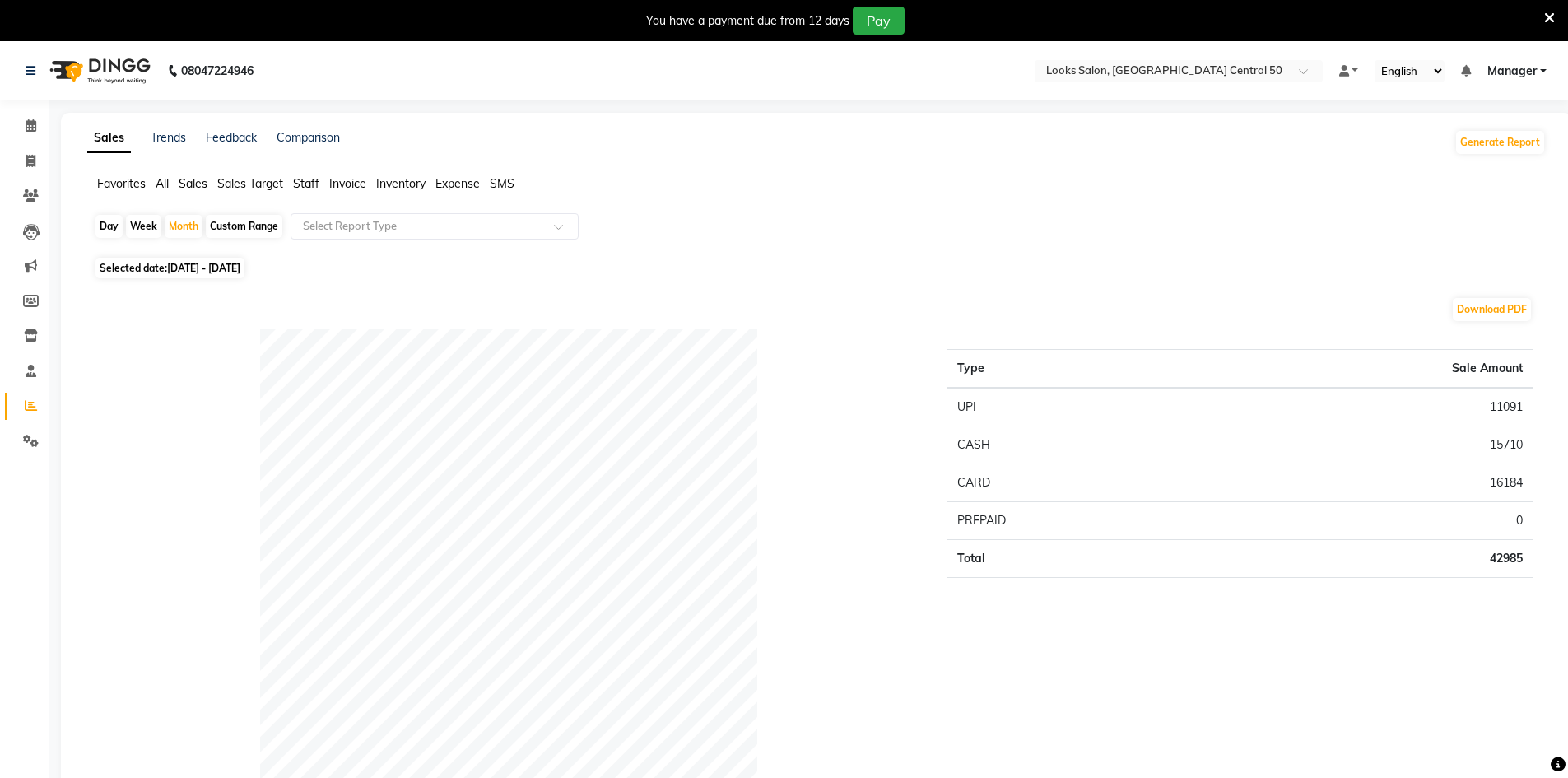
click at [303, 186] on span "Staff" at bounding box center [306, 184] width 27 height 15
click at [240, 262] on span "01-10-2025 - 31-10-2025" at bounding box center [203, 257] width 73 height 12
select select "10"
select select "2025"
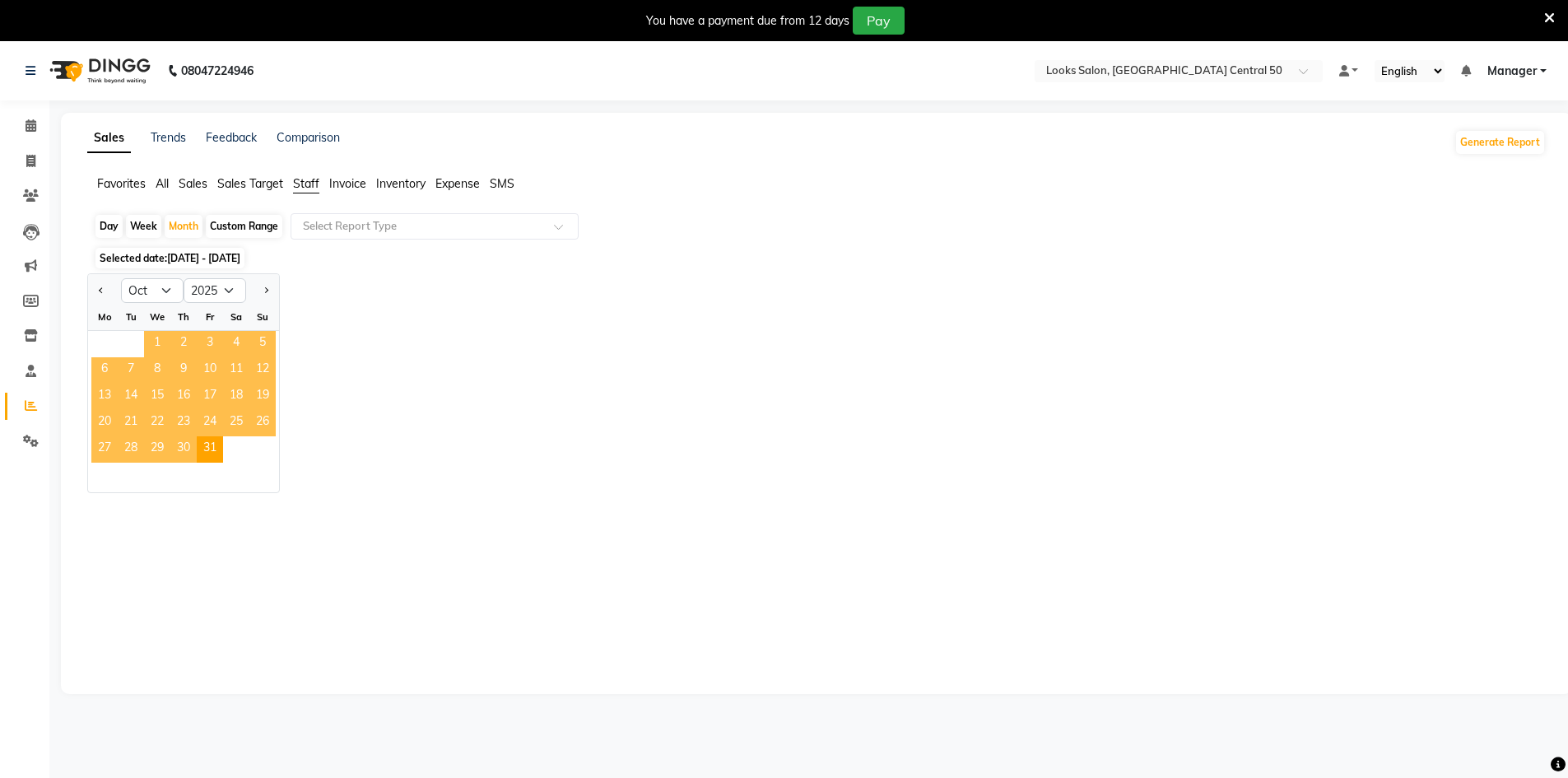
click at [160, 339] on span "1" at bounding box center [157, 344] width 27 height 27
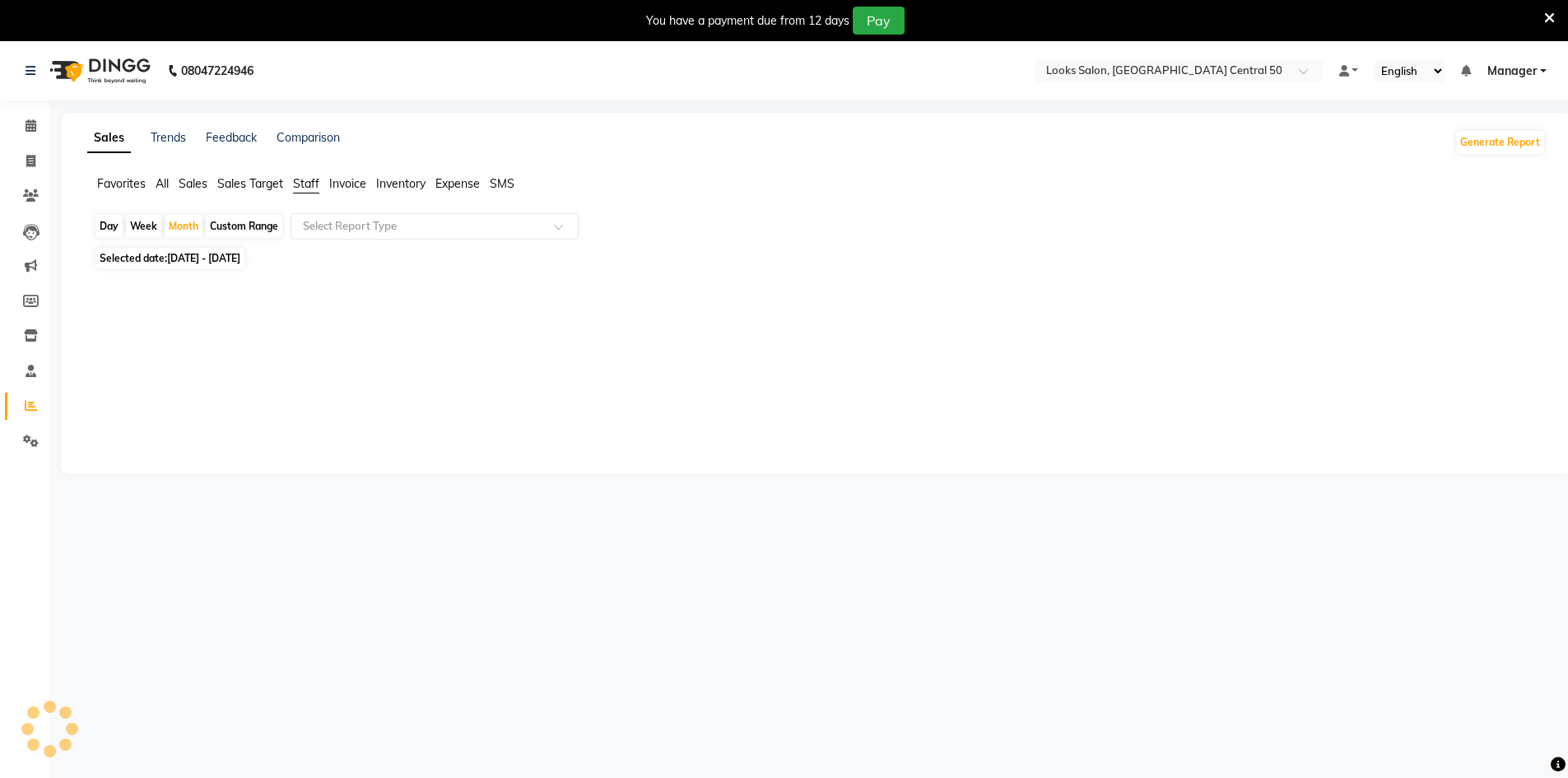
click at [160, 339] on div at bounding box center [813, 365] width 1439 height 118
click at [240, 252] on span "01-10-2025 - 31-10-2025" at bounding box center [203, 257] width 73 height 12
select select "10"
select select "2025"
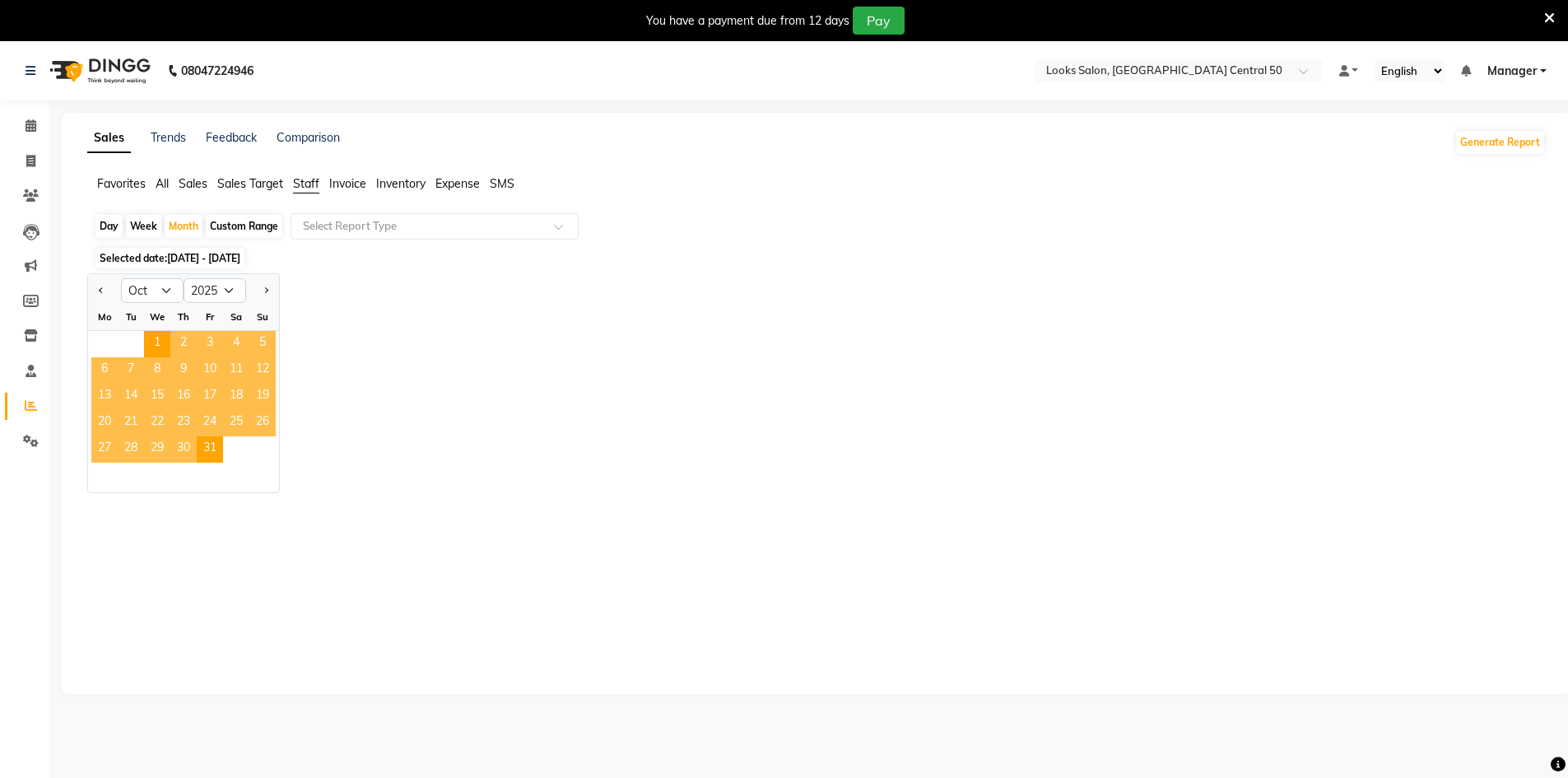
click at [186, 341] on span "2" at bounding box center [184, 344] width 27 height 27
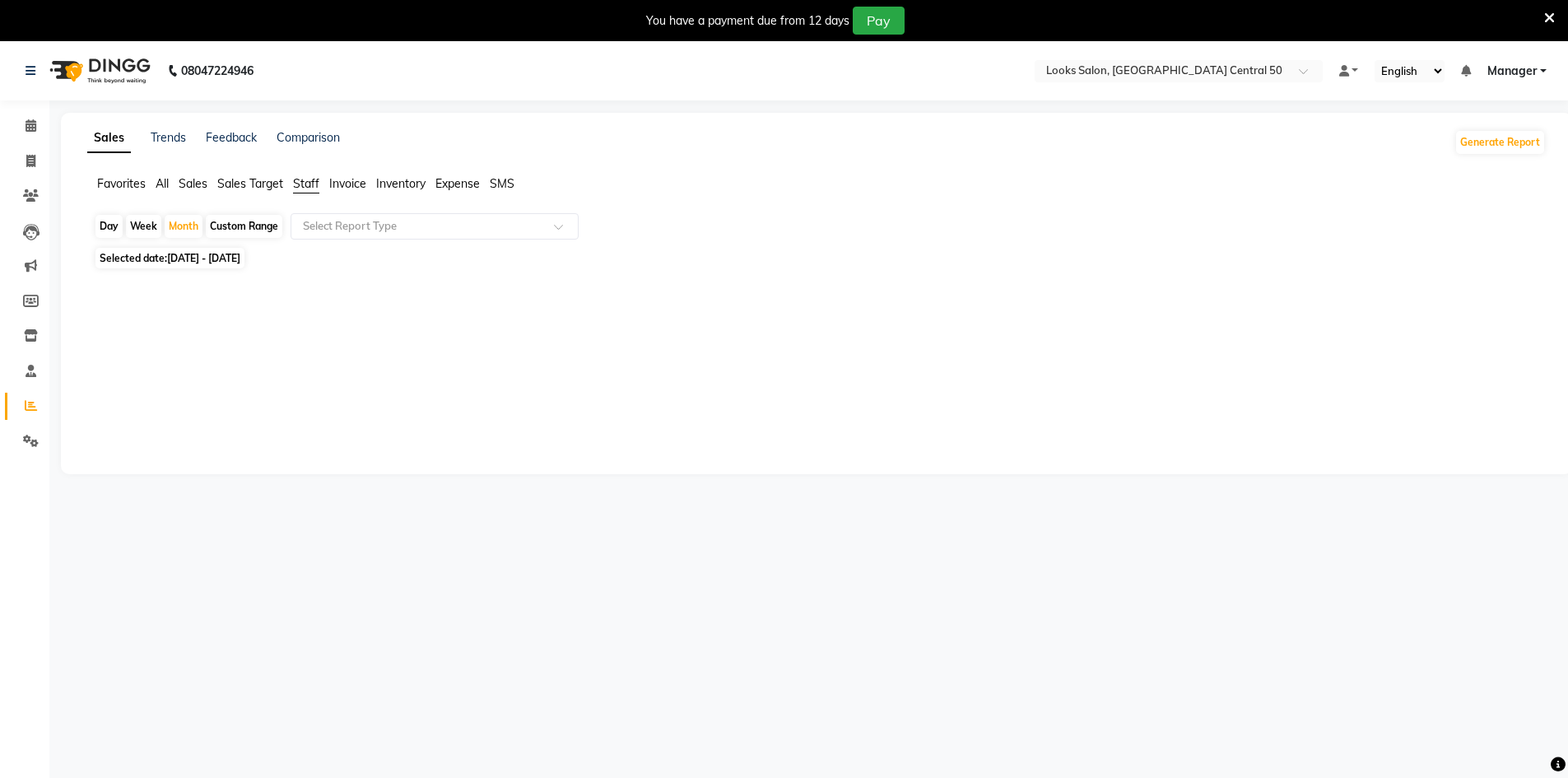
click at [240, 256] on span "01-10-2025 - 31-10-2025" at bounding box center [203, 257] width 73 height 12
select select "10"
select select "2025"
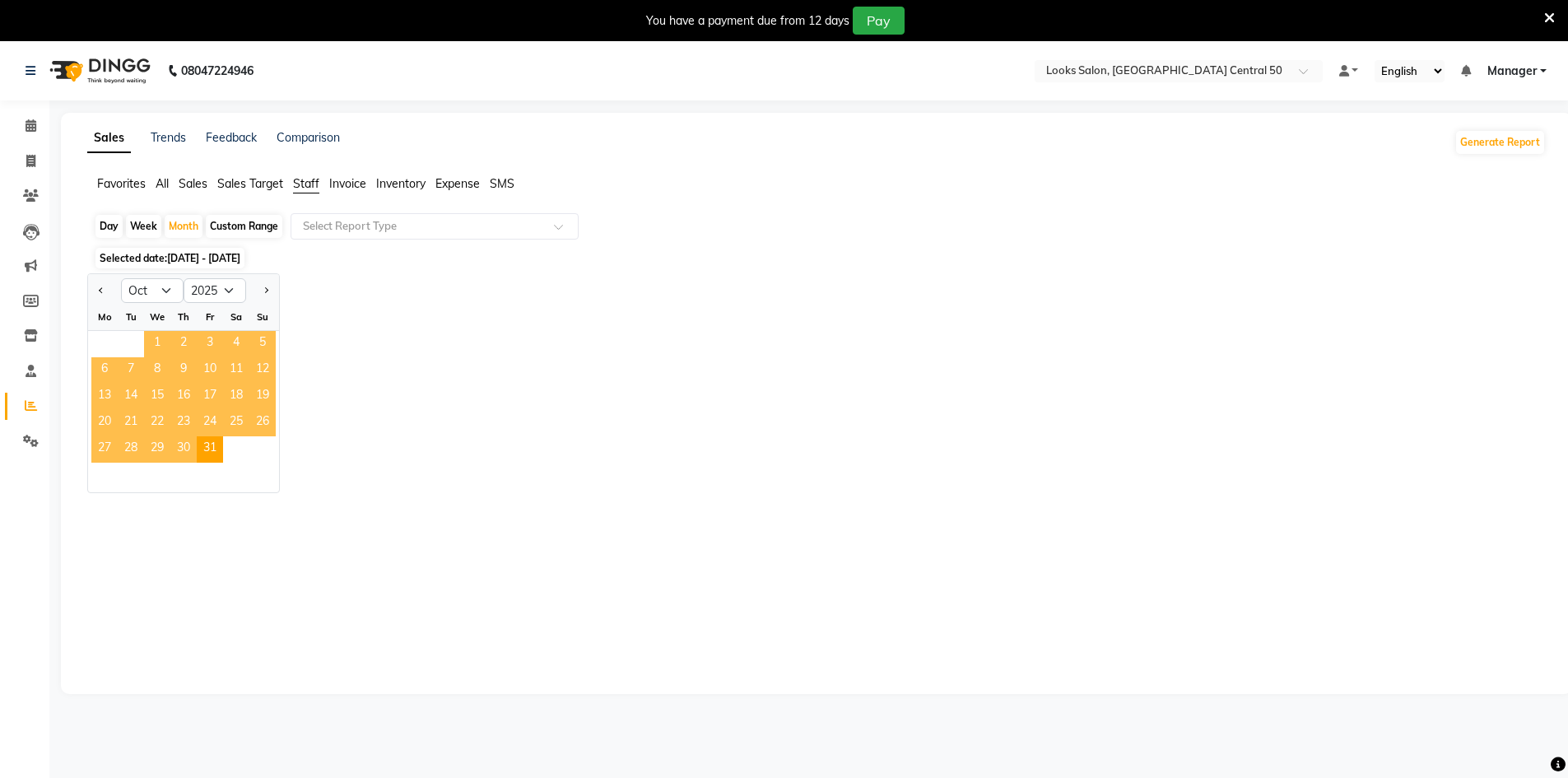
click at [162, 338] on span "1" at bounding box center [157, 344] width 27 height 27
click at [295, 251] on div "Selected date: 01-10-2025 - 31-10-2025" at bounding box center [819, 258] width 1452 height 17
click at [387, 259] on div "Selected date: 01-10-2025 - 31-10-2025" at bounding box center [819, 258] width 1452 height 17
click at [395, 224] on input "text" at bounding box center [417, 226] width 237 height 16
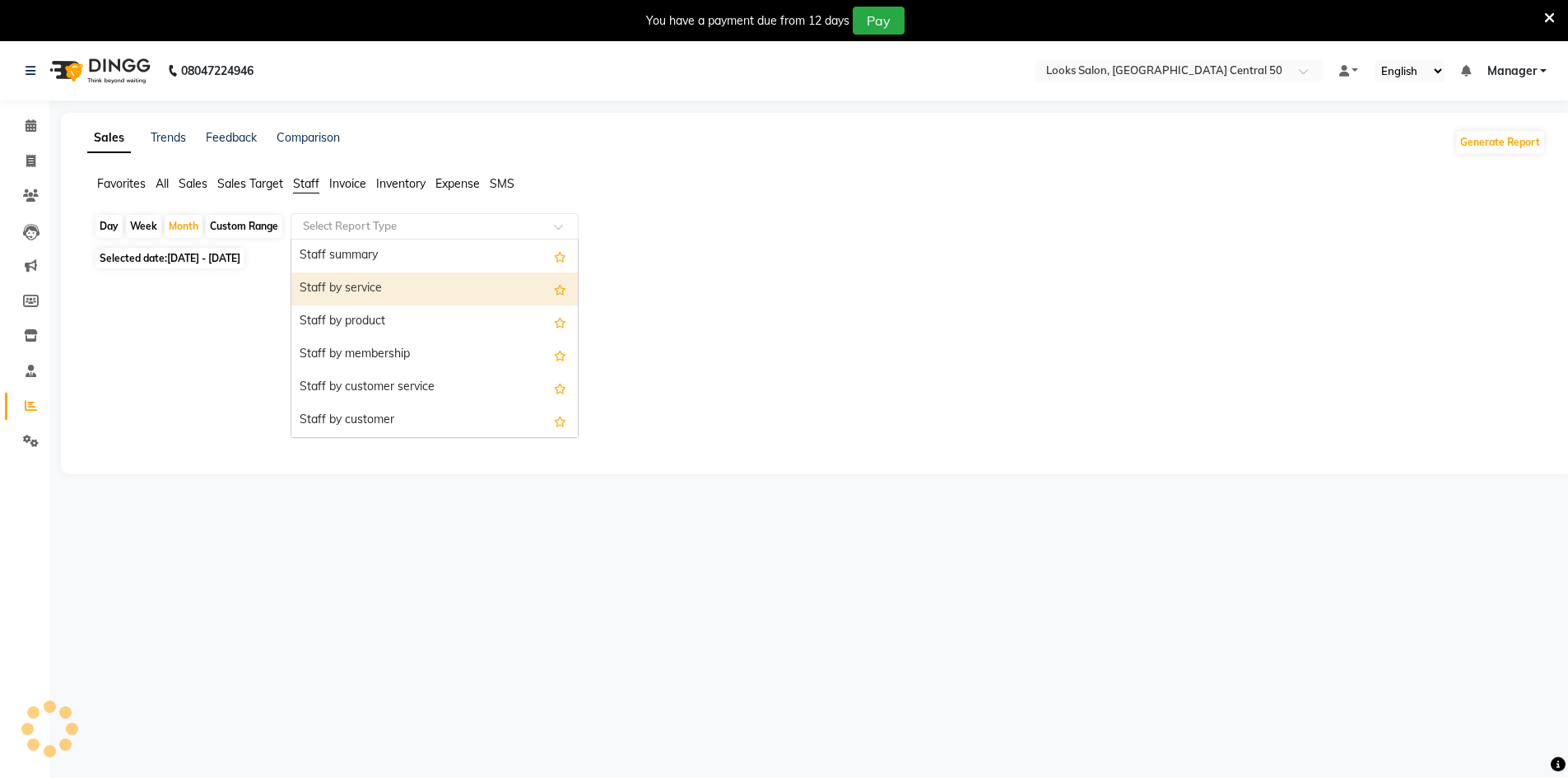
click at [682, 388] on div at bounding box center [813, 365] width 1439 height 118
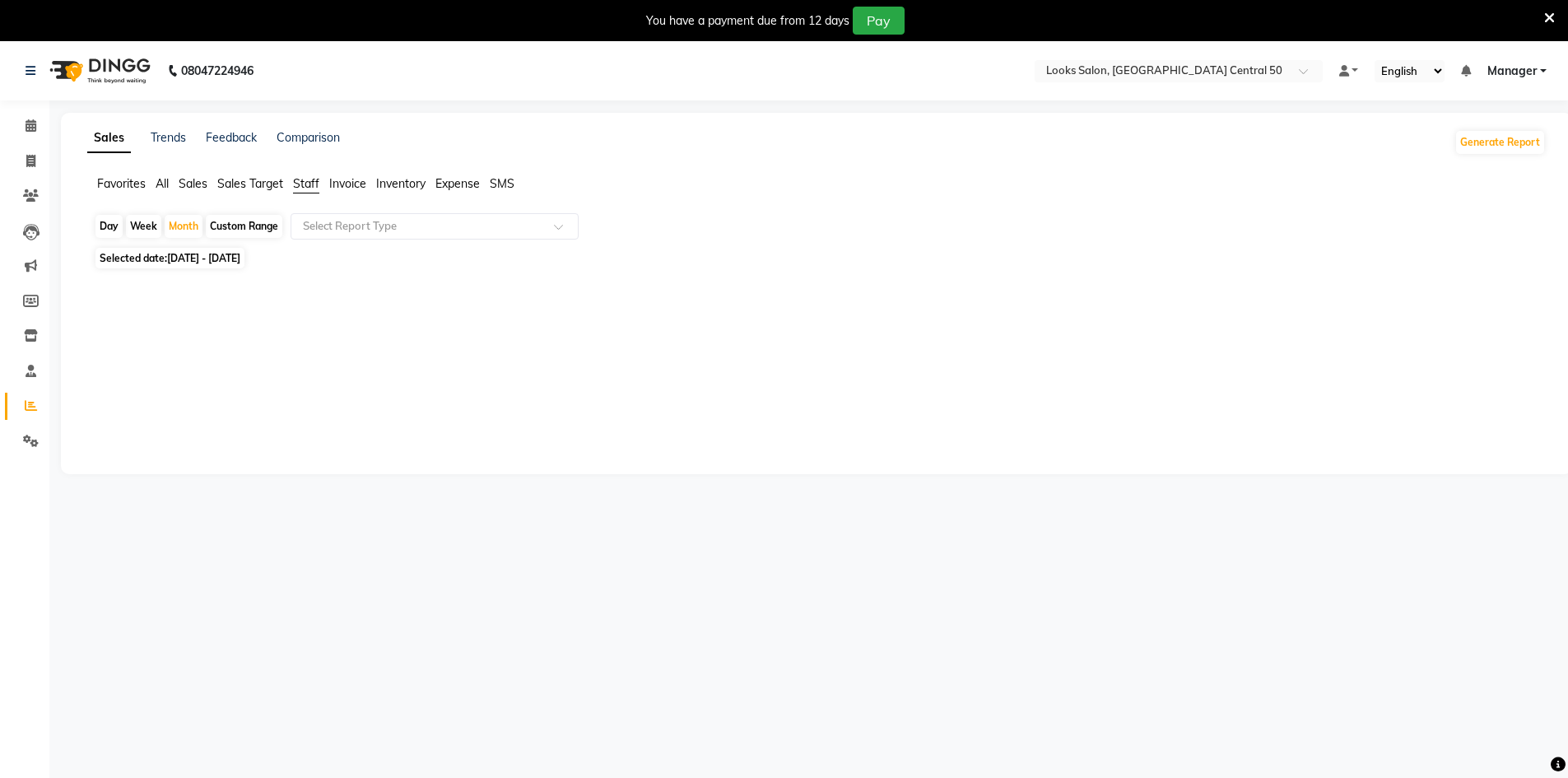
click at [683, 361] on div at bounding box center [813, 365] width 1439 height 118
click at [470, 208] on app-reports "Favorites All Sales Sales Target Staff Invoice Inventory Expense SMS Day Week M…" at bounding box center [816, 317] width 1478 height 282
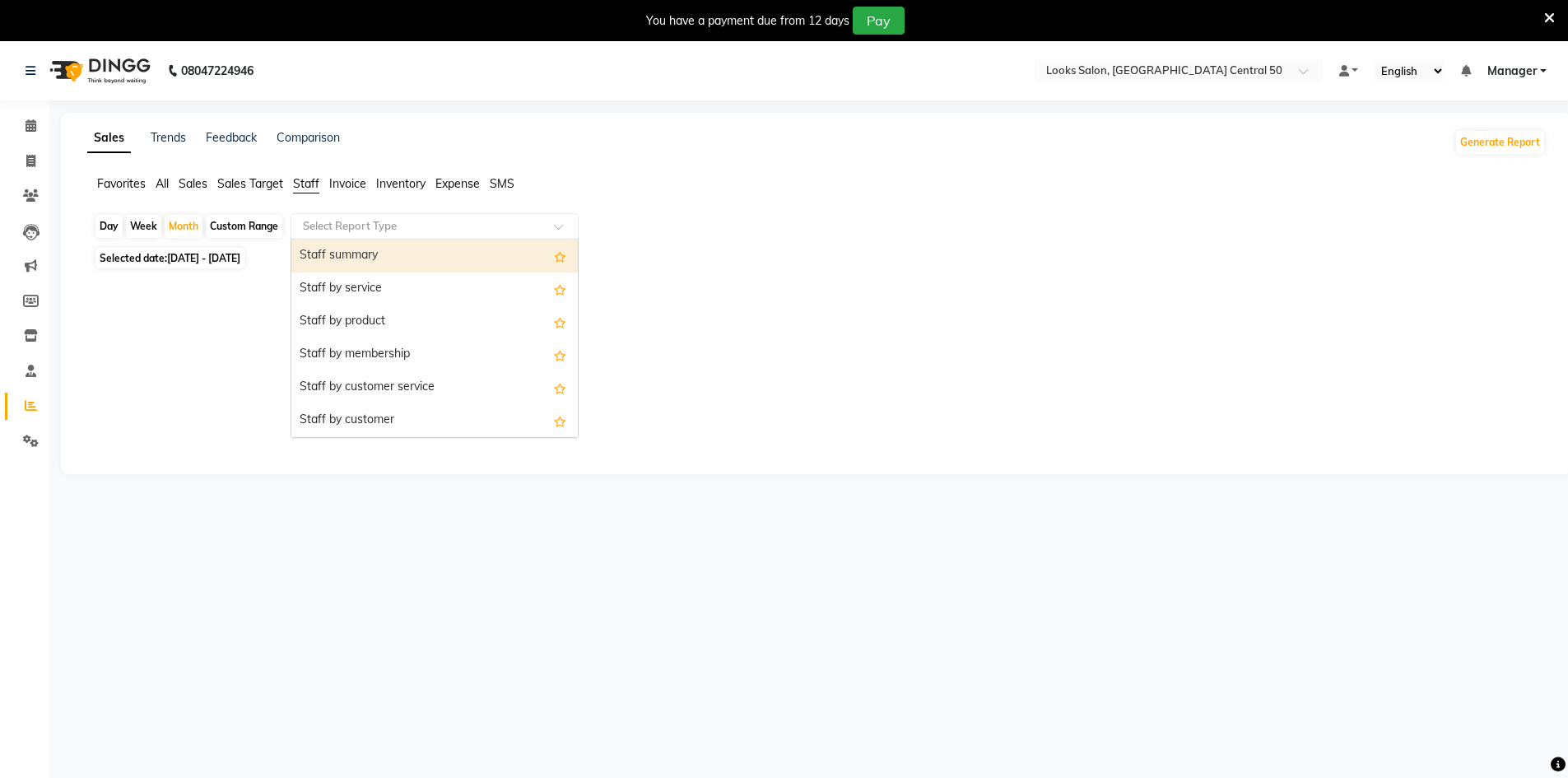
click at [474, 226] on input "text" at bounding box center [417, 226] width 237 height 16
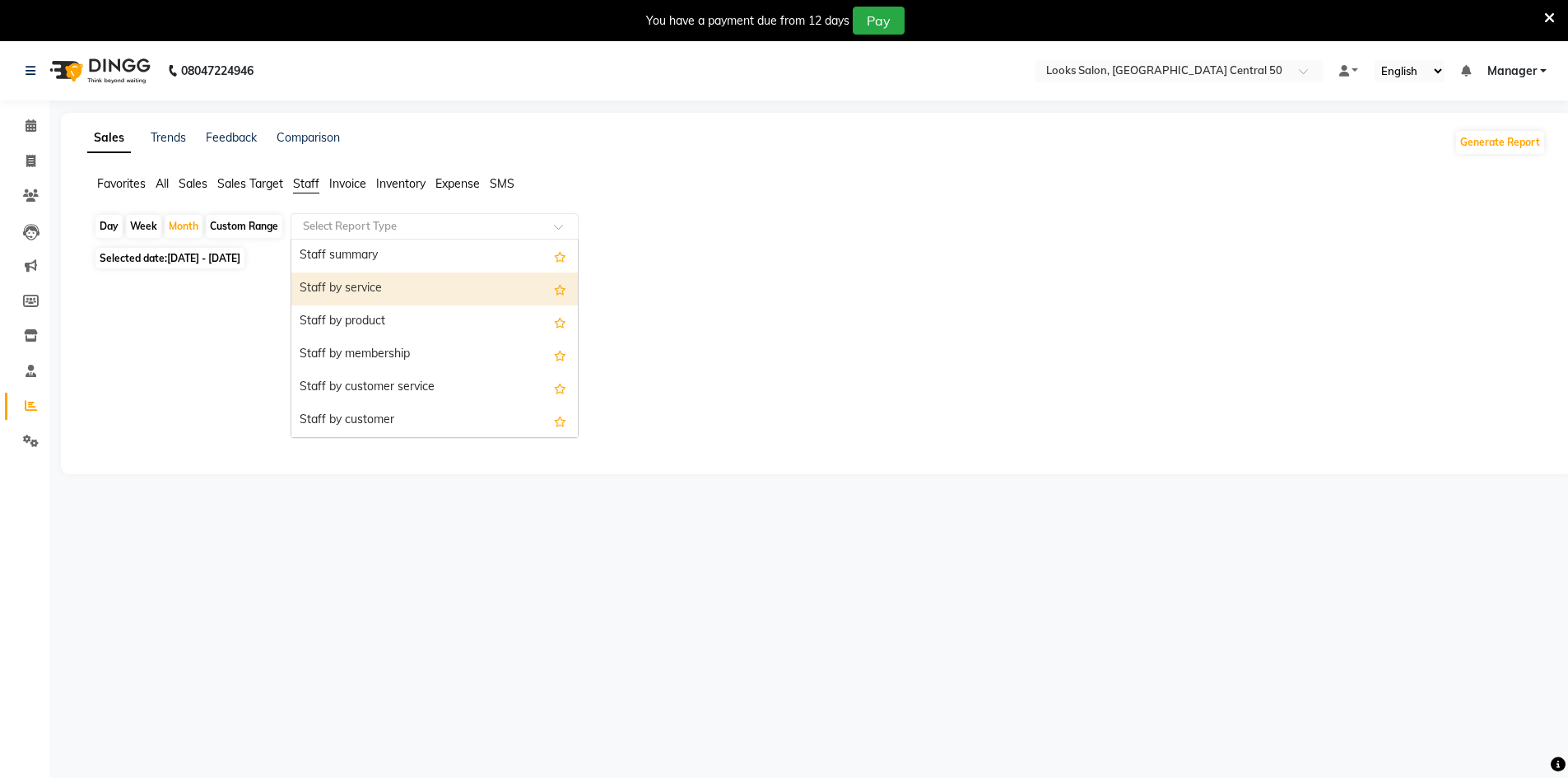
click at [502, 292] on div "Staff by service" at bounding box center [435, 289] width 287 height 33
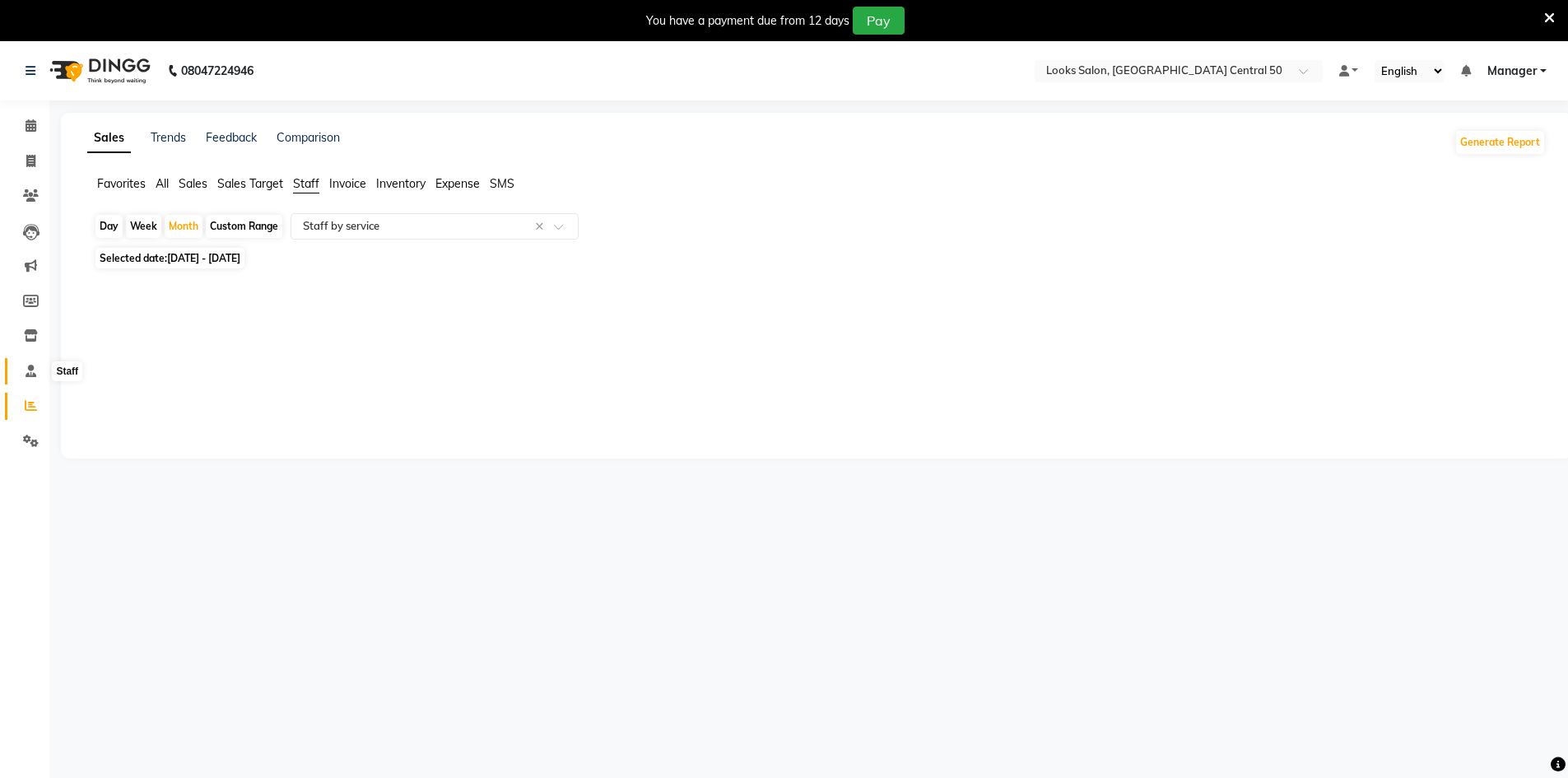
click at [26, 365] on icon at bounding box center [31, 371] width 10 height 12
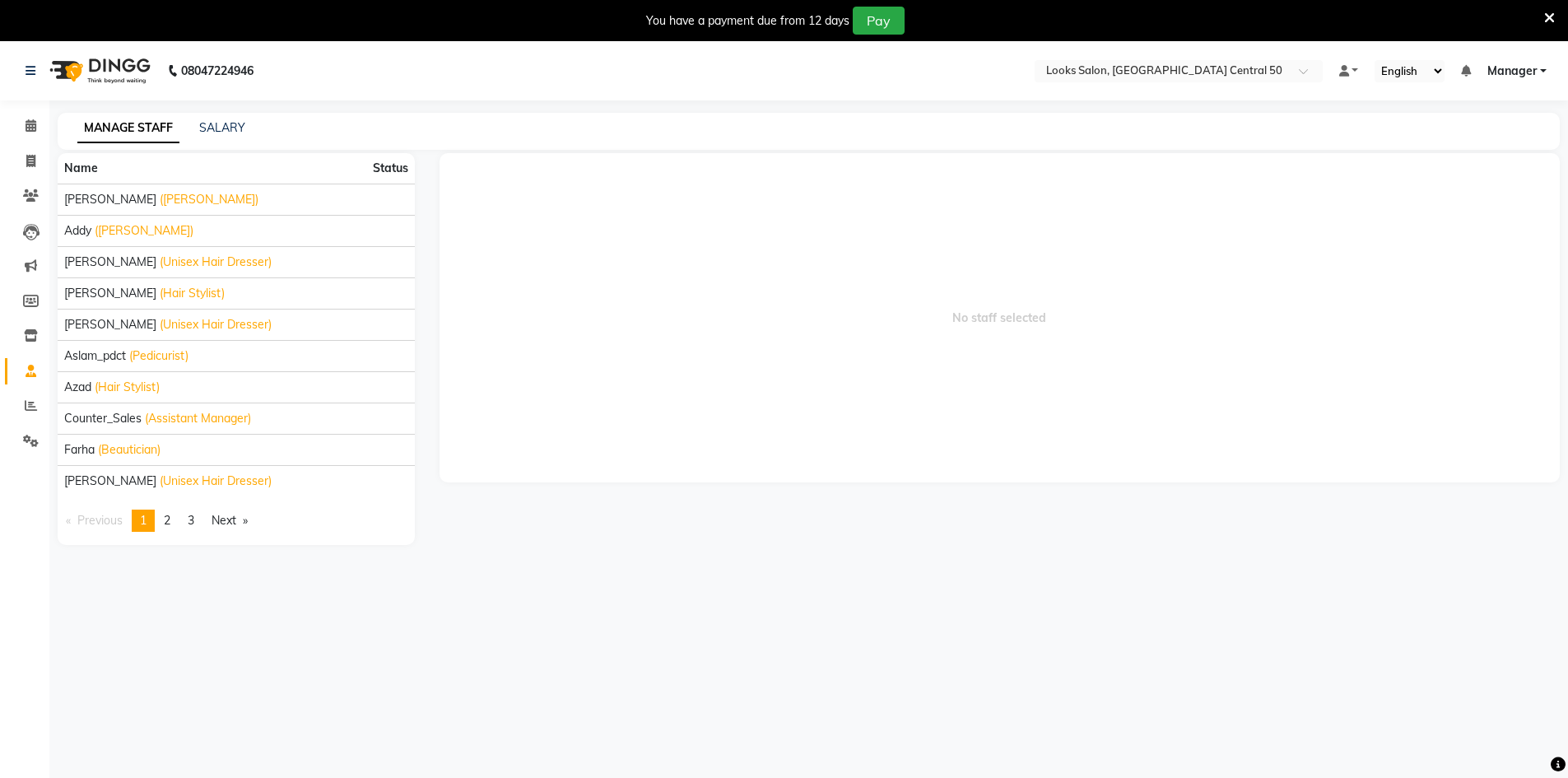
click at [26, 365] on icon at bounding box center [31, 371] width 10 height 12
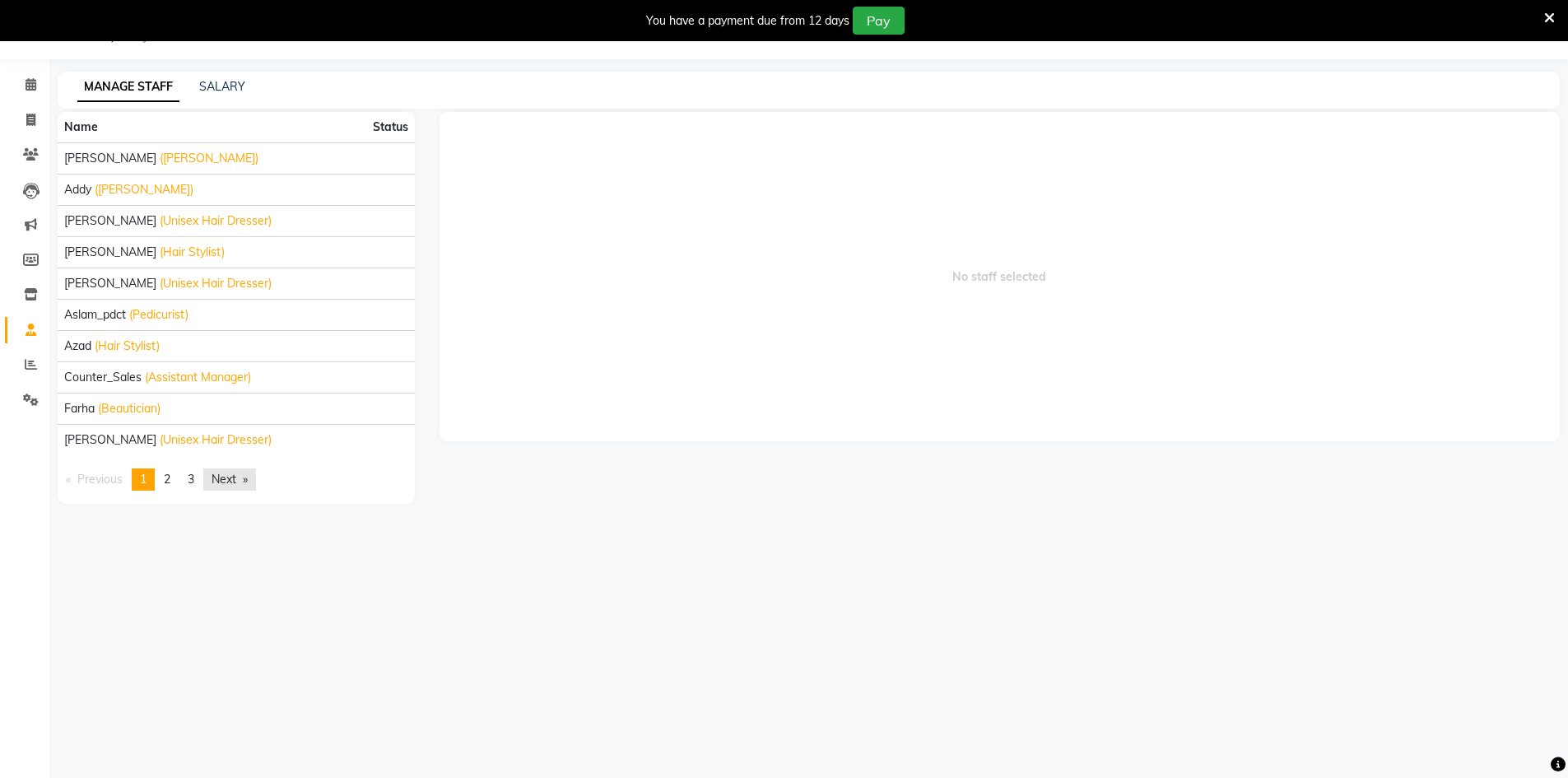
click at [237, 481] on link "Next page" at bounding box center [229, 479] width 52 height 22
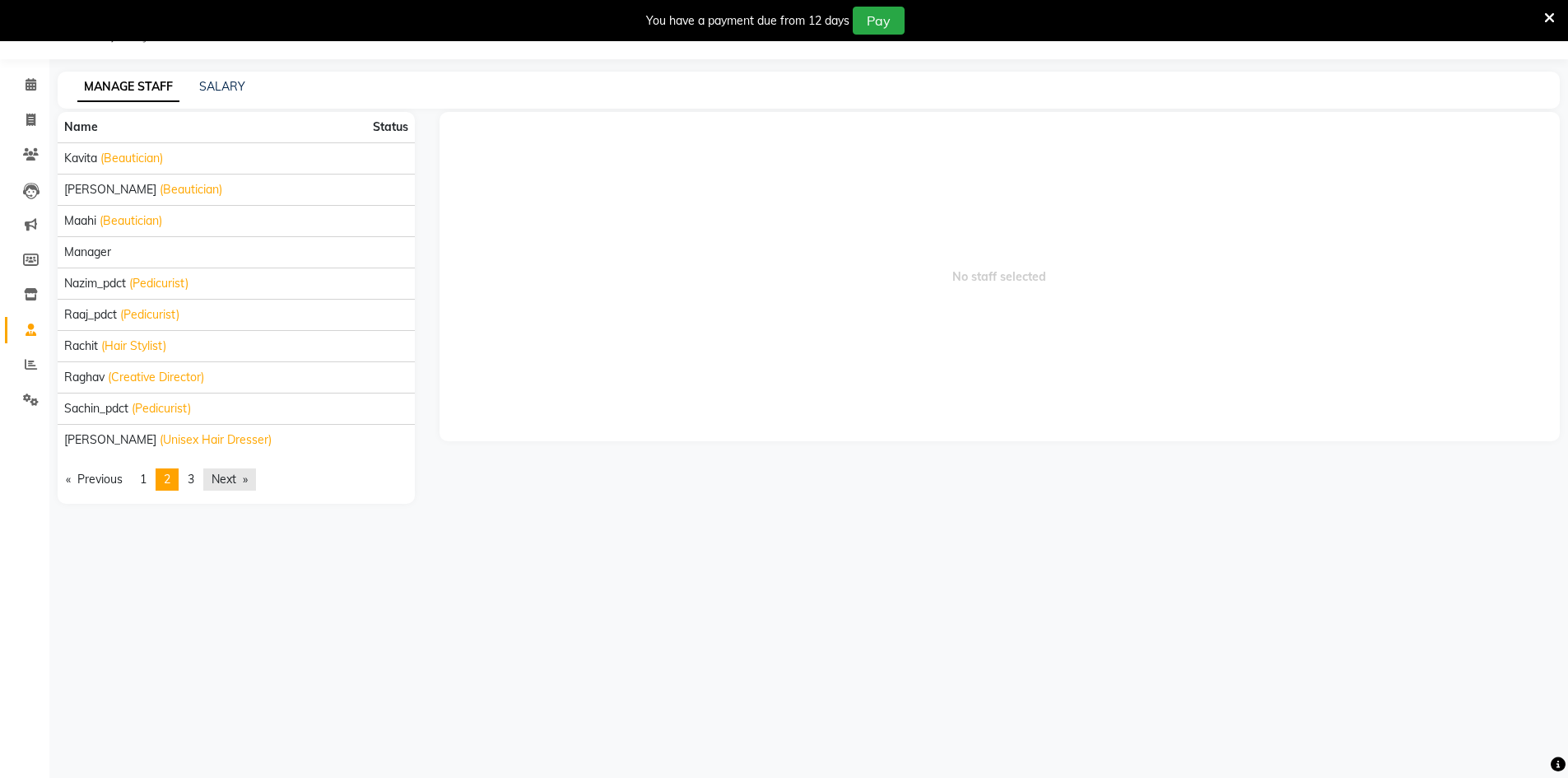
scroll to position [0, 0]
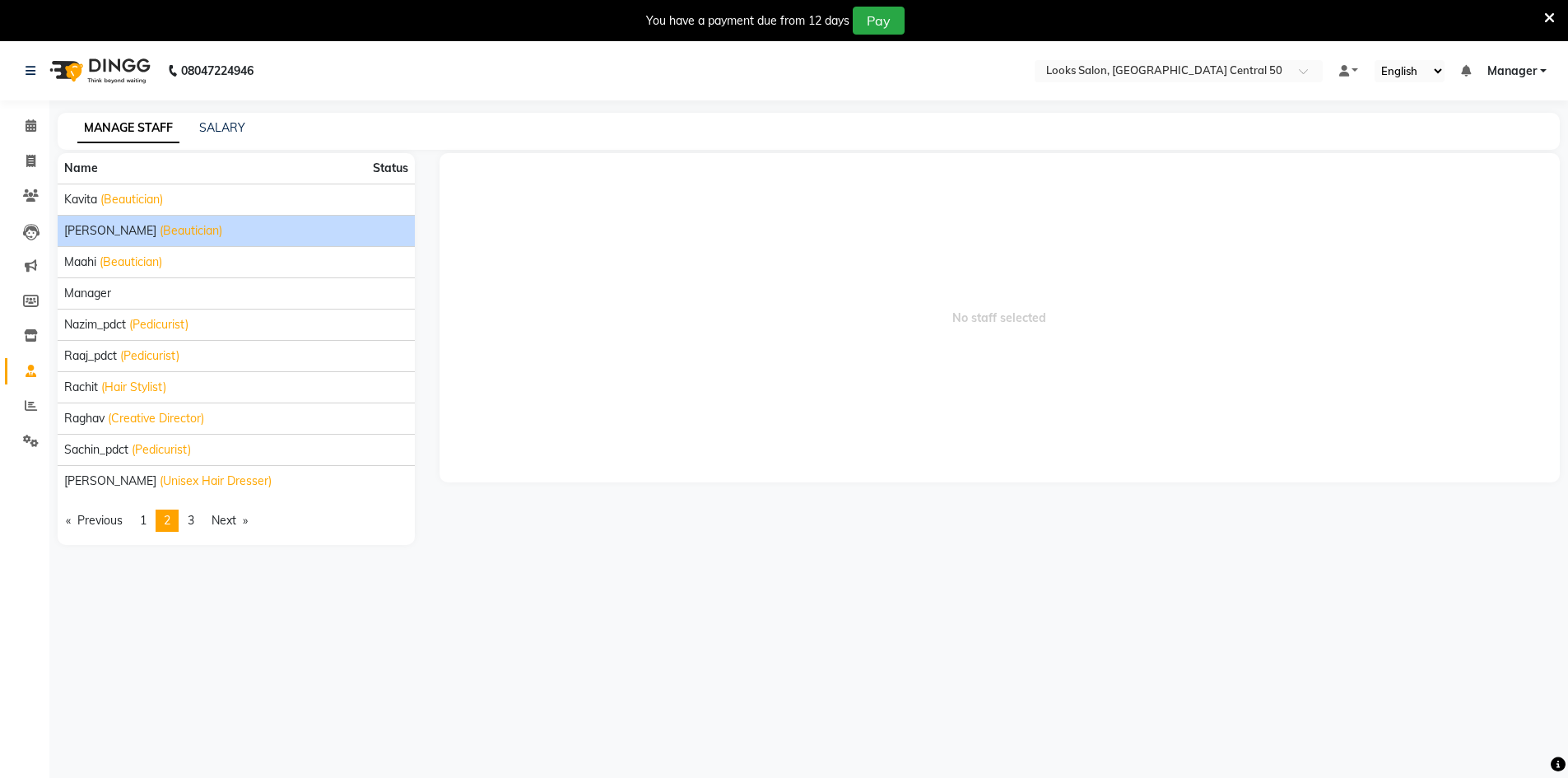
click at [160, 229] on span "(Beautician)" at bounding box center [192, 231] width 63 height 17
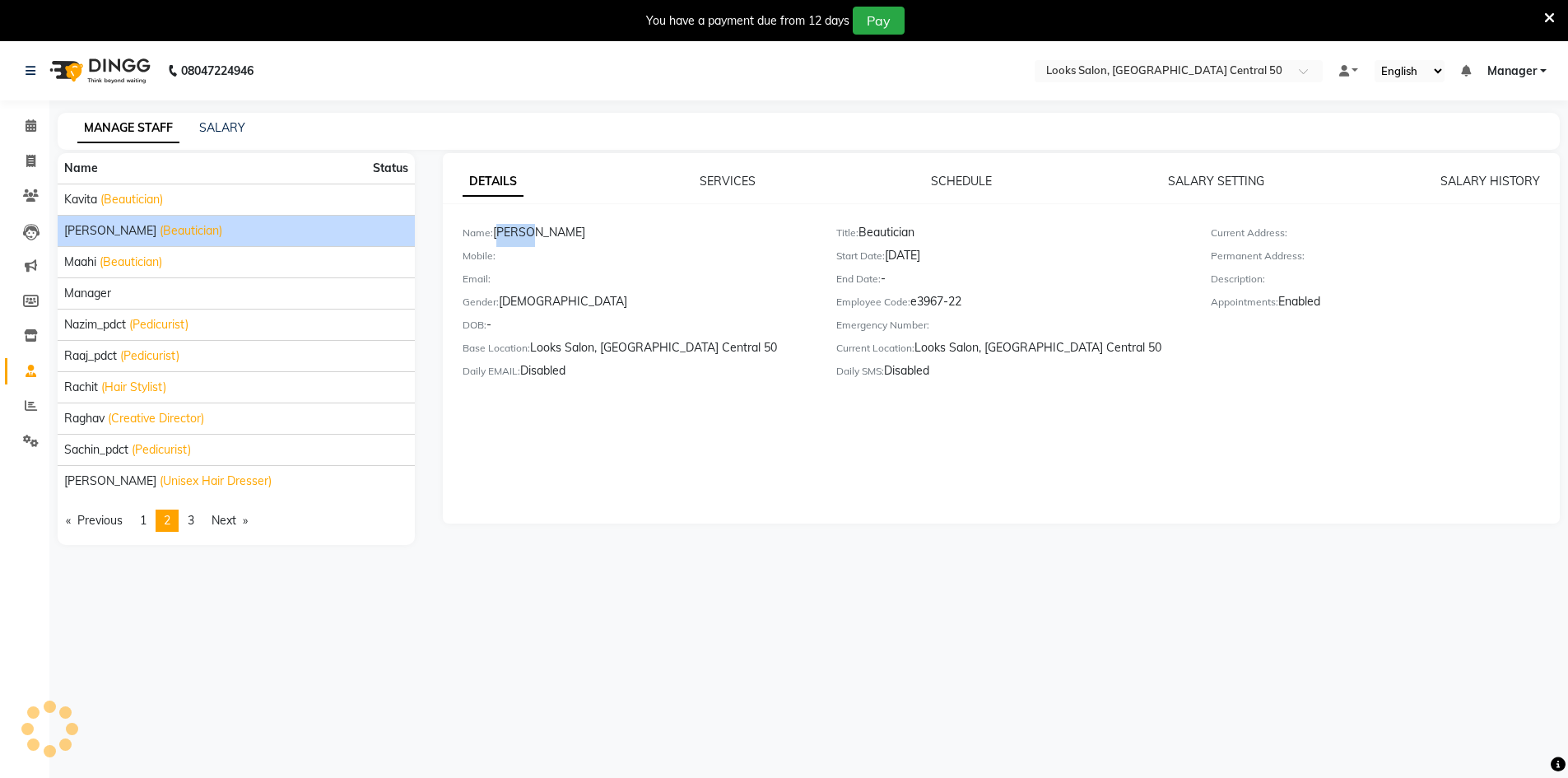
drag, startPoint x: 498, startPoint y: 238, endPoint x: 519, endPoint y: 244, distance: 21.8
click at [519, 244] on div "Name: Kirti" at bounding box center [637, 235] width 349 height 23
click at [567, 265] on div "Mobile:" at bounding box center [637, 258] width 349 height 23
click at [30, 130] on icon at bounding box center [31, 125] width 10 height 12
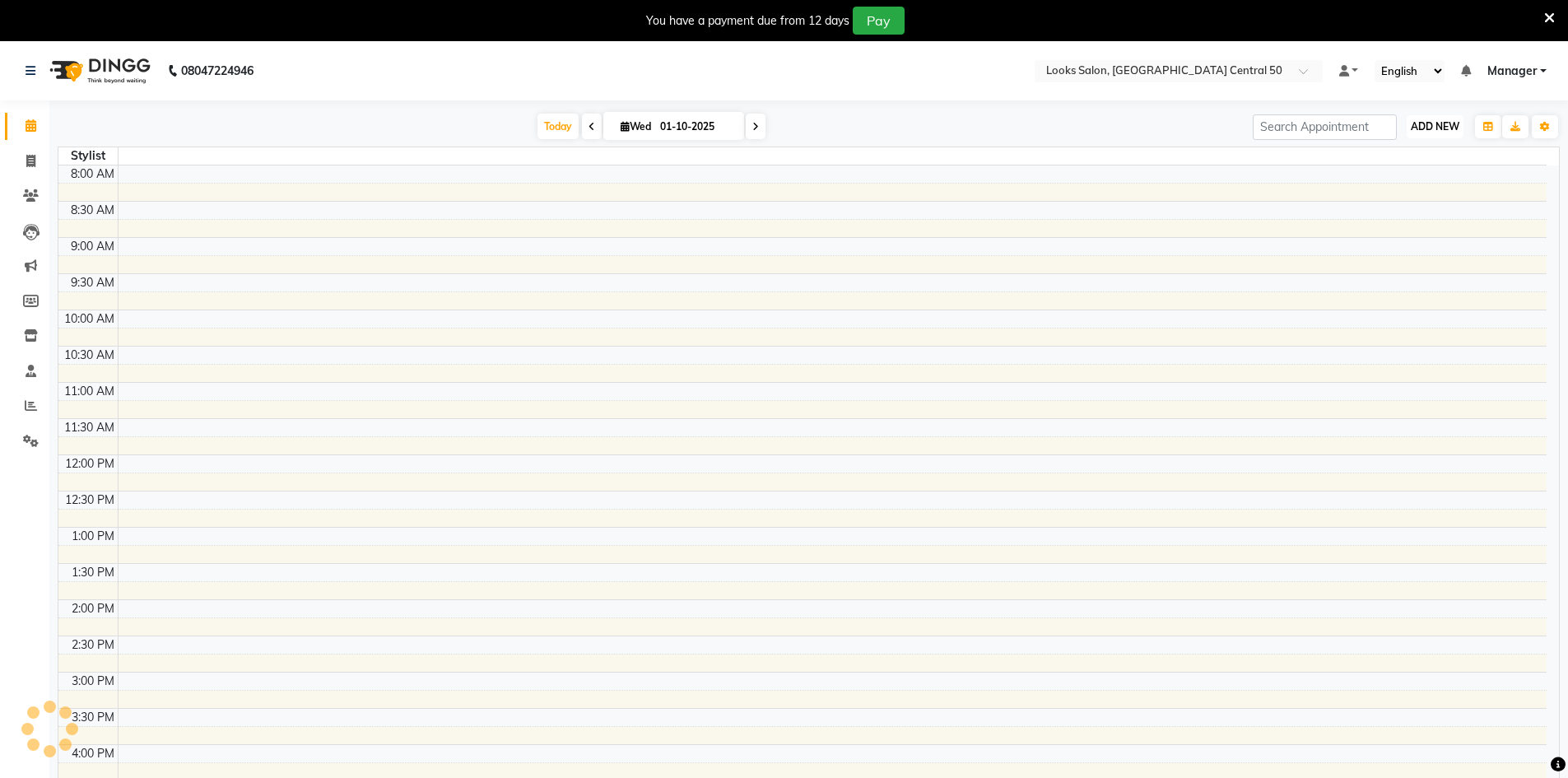
click at [1440, 130] on span "ADD NEW" at bounding box center [1435, 126] width 49 height 12
click at [1408, 204] on link "Add Expense" at bounding box center [1397, 200] width 130 height 21
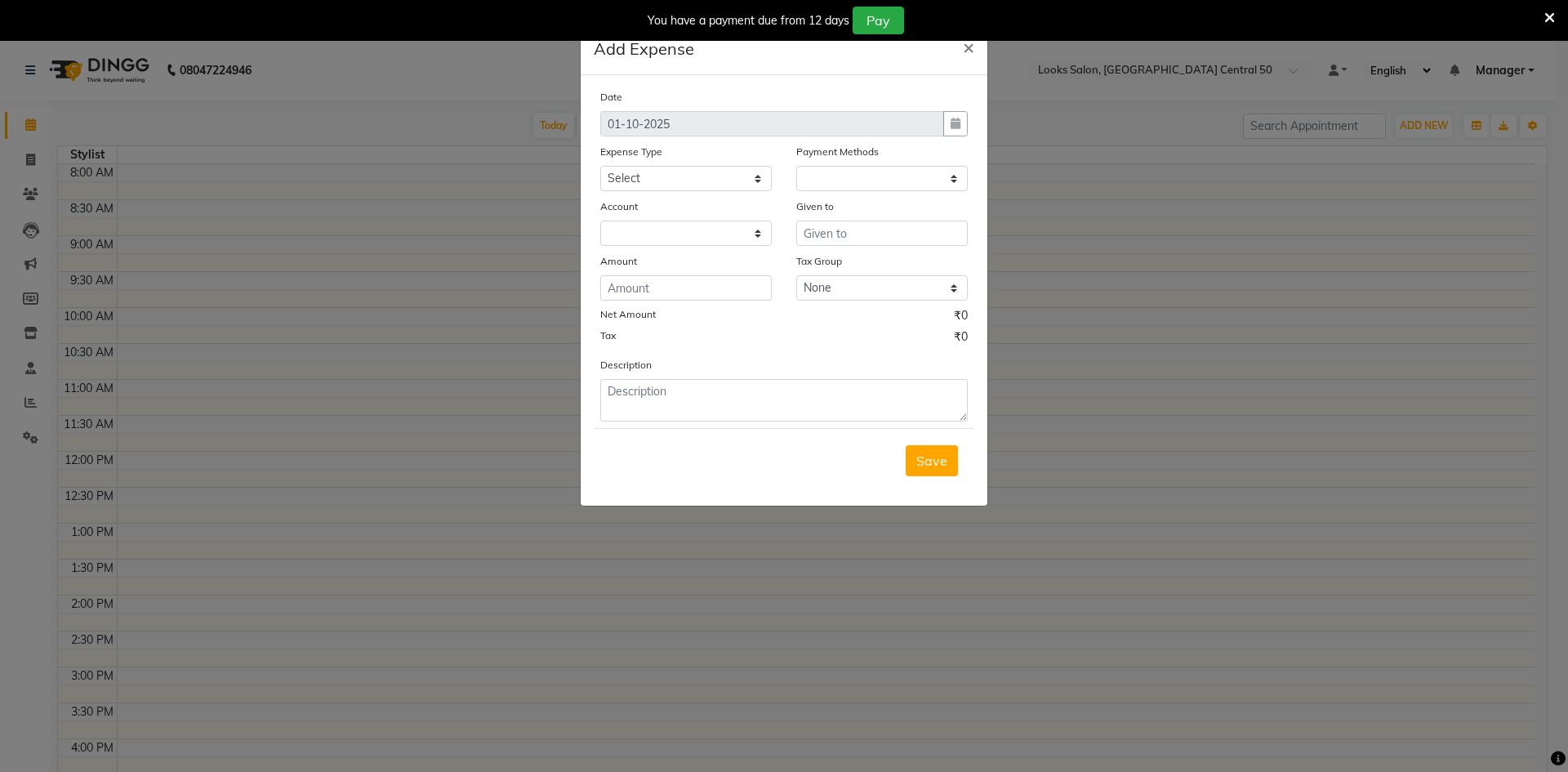
select select "1"
select select "8325"
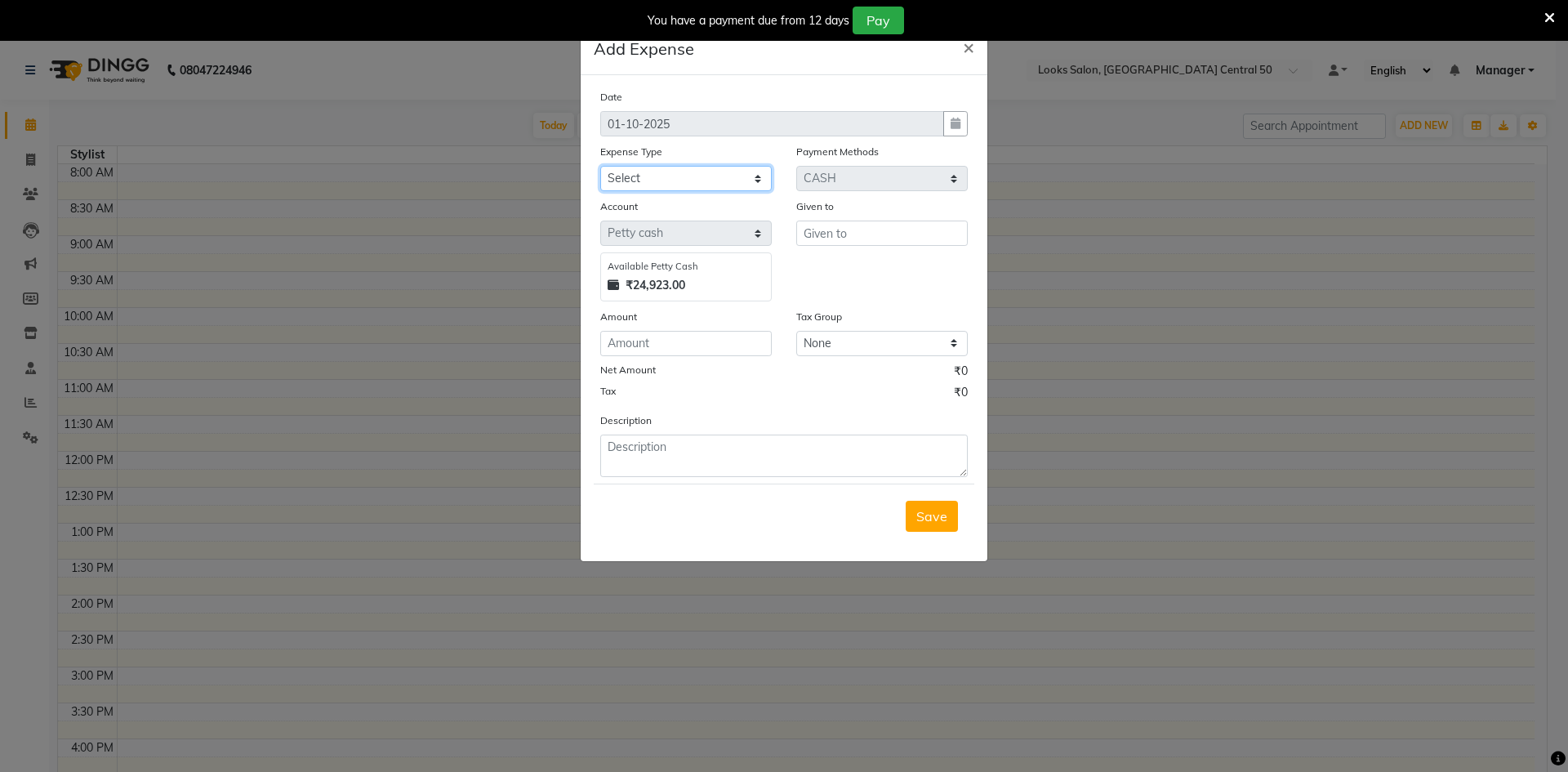
click at [655, 183] on select "Select Accommodation Aesthetics Bank Deposit BLINKIT Cash Handover Client Refun…" at bounding box center [686, 178] width 171 height 26
click at [845, 242] on input "text" at bounding box center [881, 233] width 171 height 26
click at [849, 270] on span "Count" at bounding box center [836, 268] width 38 height 16
type input "Counter_Sales"
click at [638, 345] on input "number" at bounding box center [686, 343] width 171 height 26
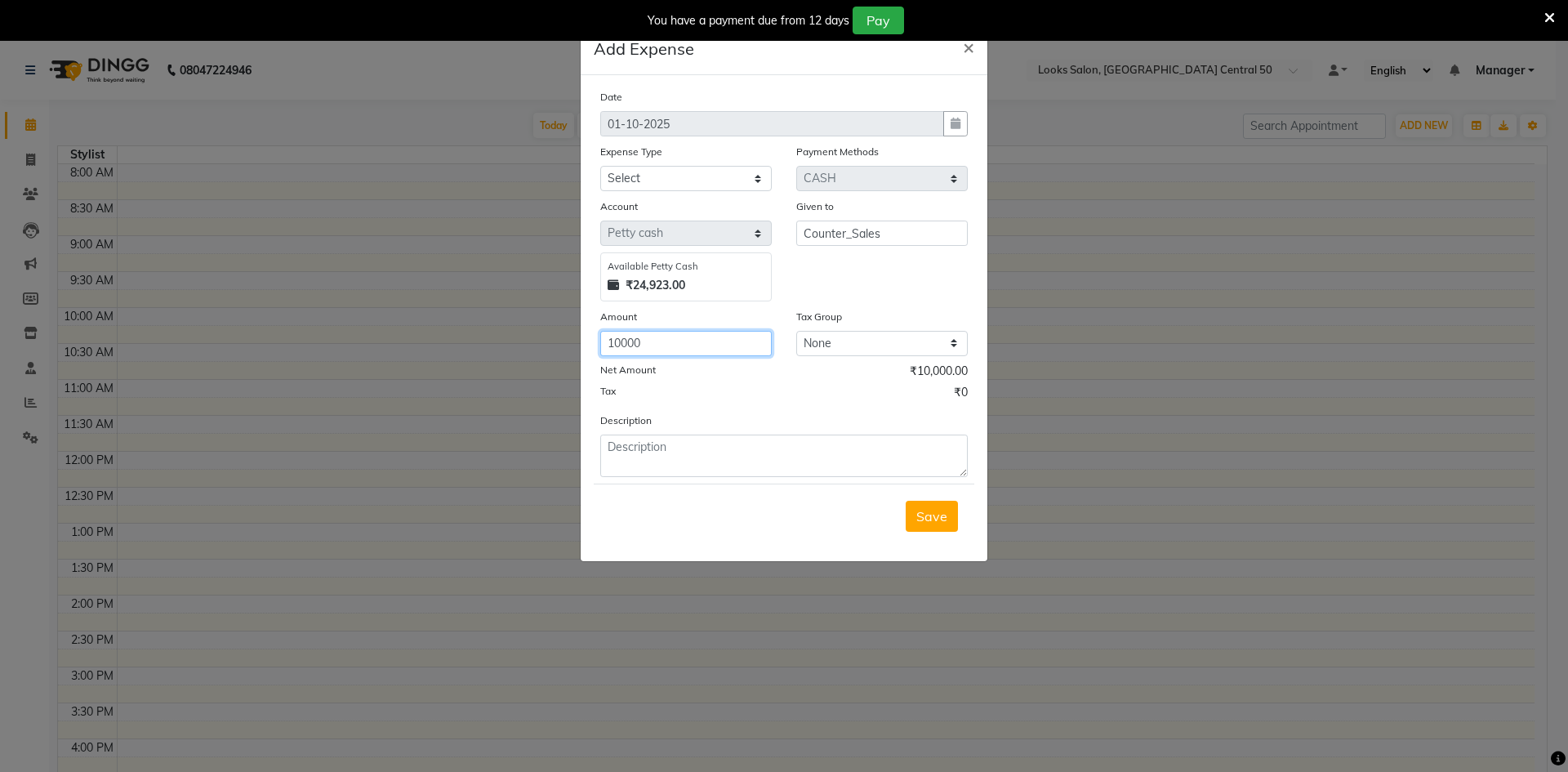
type input "10000"
click at [636, 178] on select "Select Accommodation Aesthetics Bank Deposit BLINKIT Cash Handover Client Refun…" at bounding box center [686, 178] width 171 height 26
select select "5010"
click at [601, 166] on select "Select Accommodation Aesthetics Bank Deposit BLINKIT Cash Handover Client Refun…" at bounding box center [686, 178] width 171 height 26
click at [677, 452] on textarea at bounding box center [784, 455] width 368 height 43
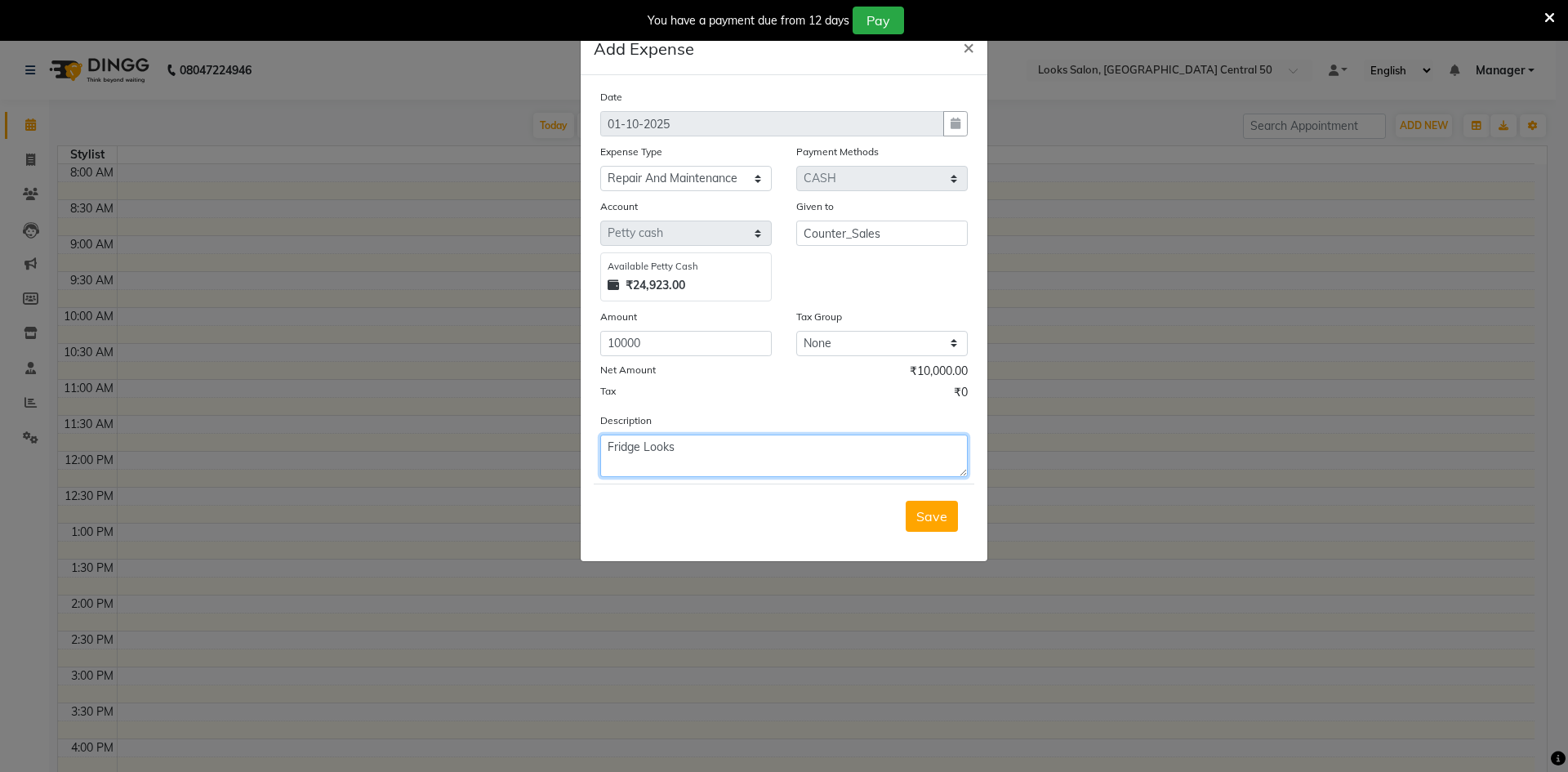
drag, startPoint x: 644, startPoint y: 447, endPoint x: 883, endPoint y: 447, distance: 239.0
click at [883, 447] on textarea "Fridge Looks" at bounding box center [784, 455] width 368 height 43
type textarea "Fridge Makeover"
click at [927, 519] on span "Save" at bounding box center [932, 516] width 31 height 16
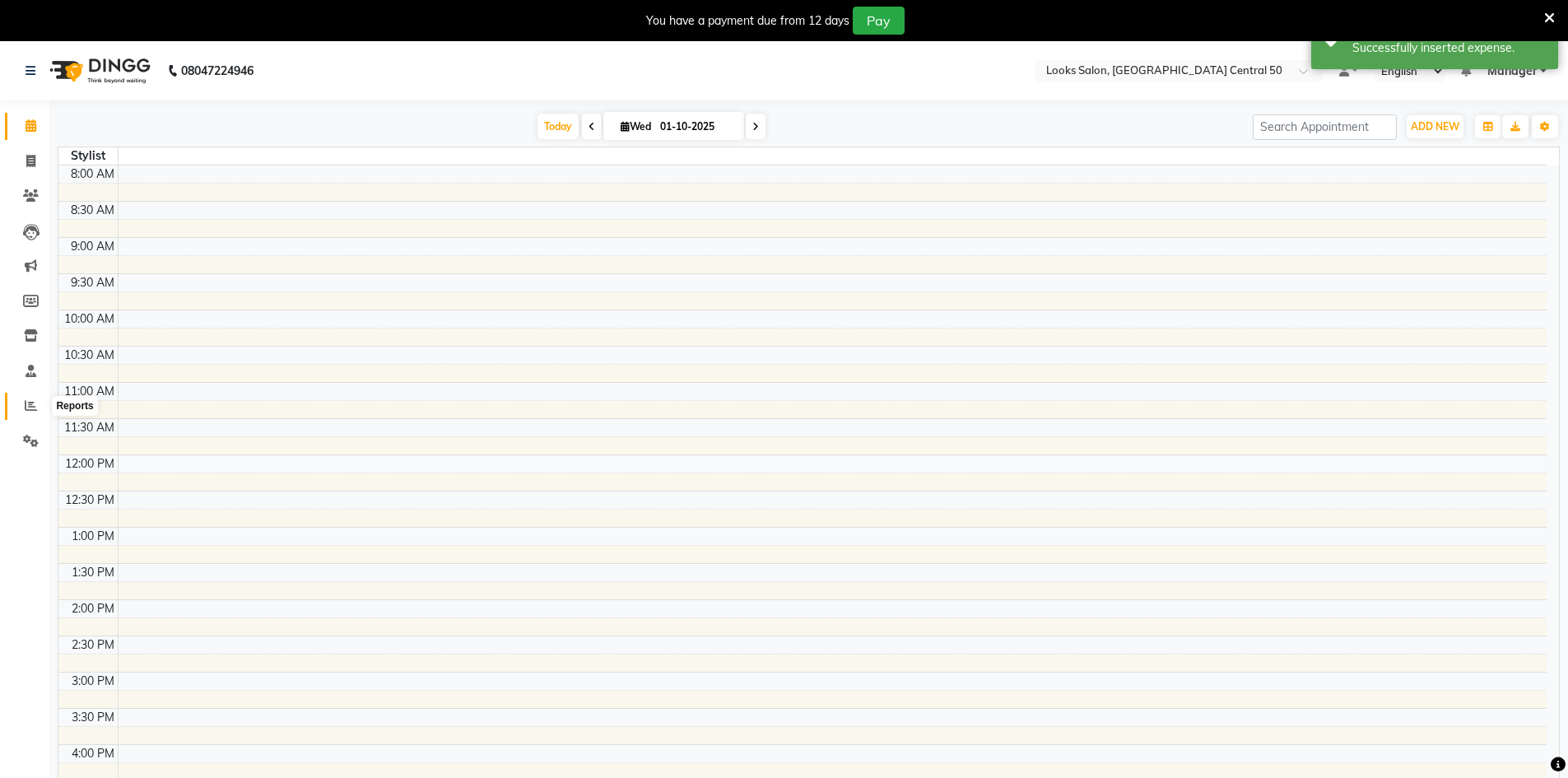
click at [27, 403] on icon at bounding box center [31, 405] width 12 height 12
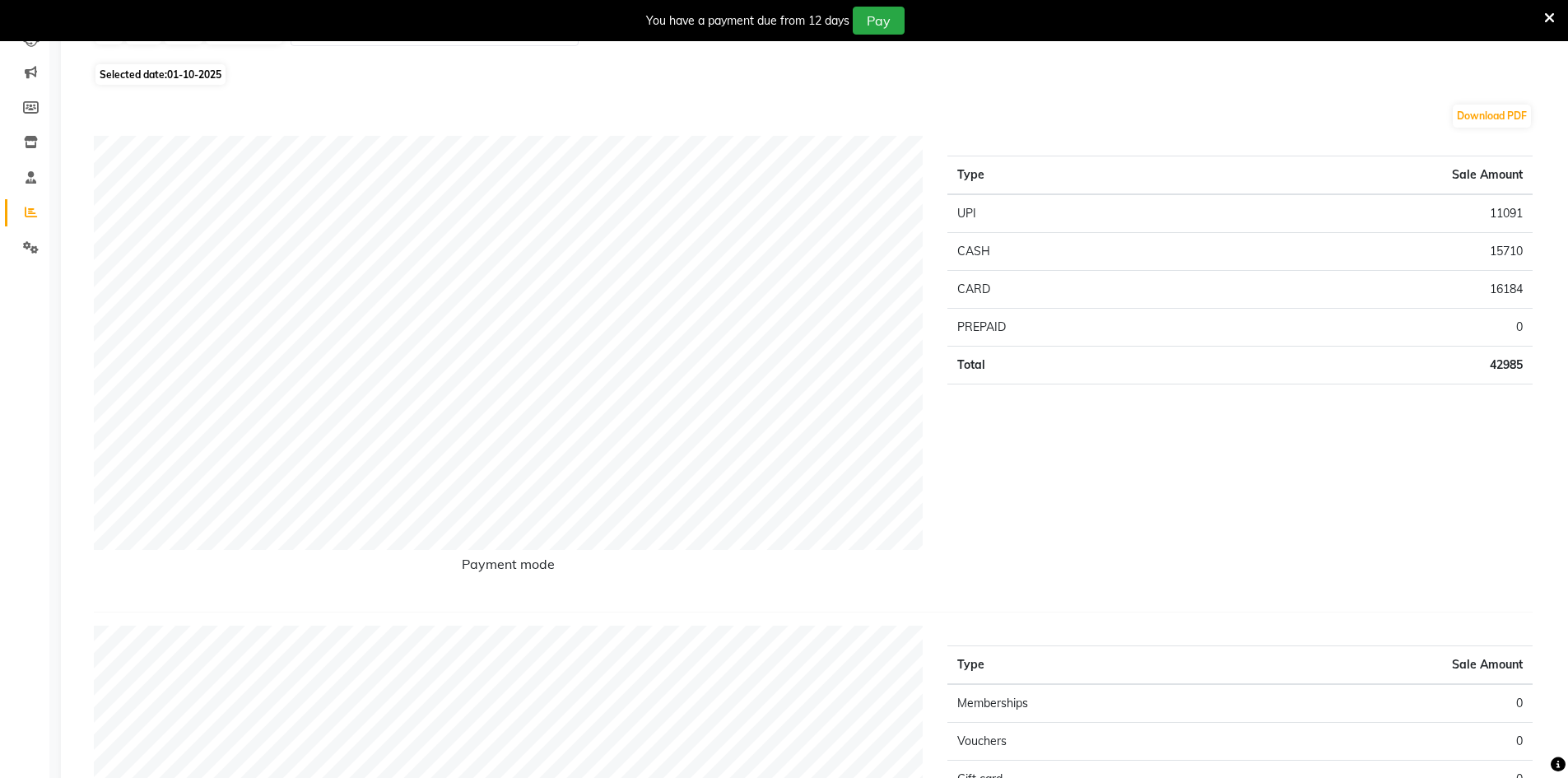
scroll to position [165, 0]
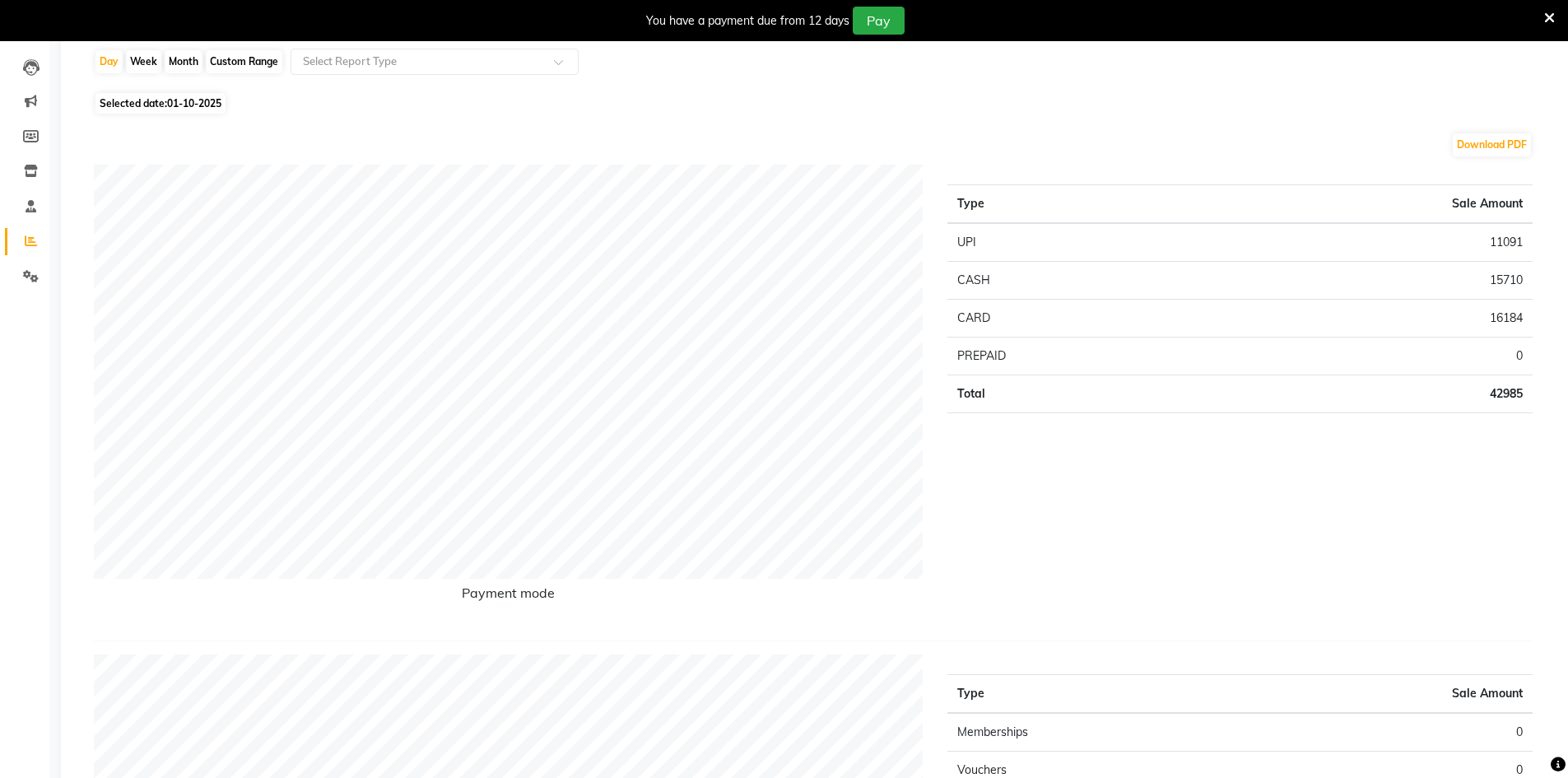
click at [29, 237] on icon at bounding box center [31, 240] width 12 height 12
click at [32, 172] on icon at bounding box center [31, 171] width 14 height 12
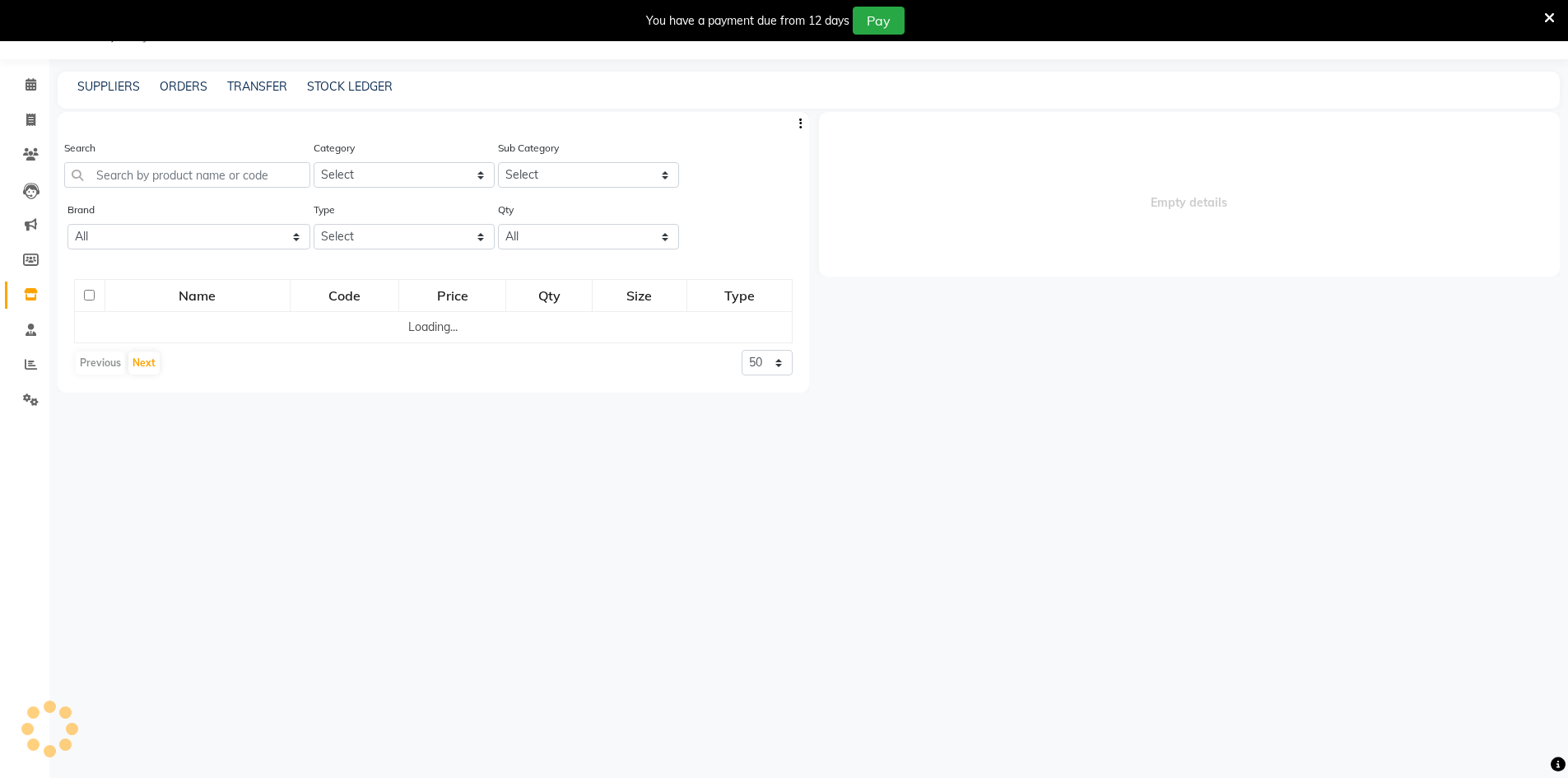
scroll to position [41, 0]
select select
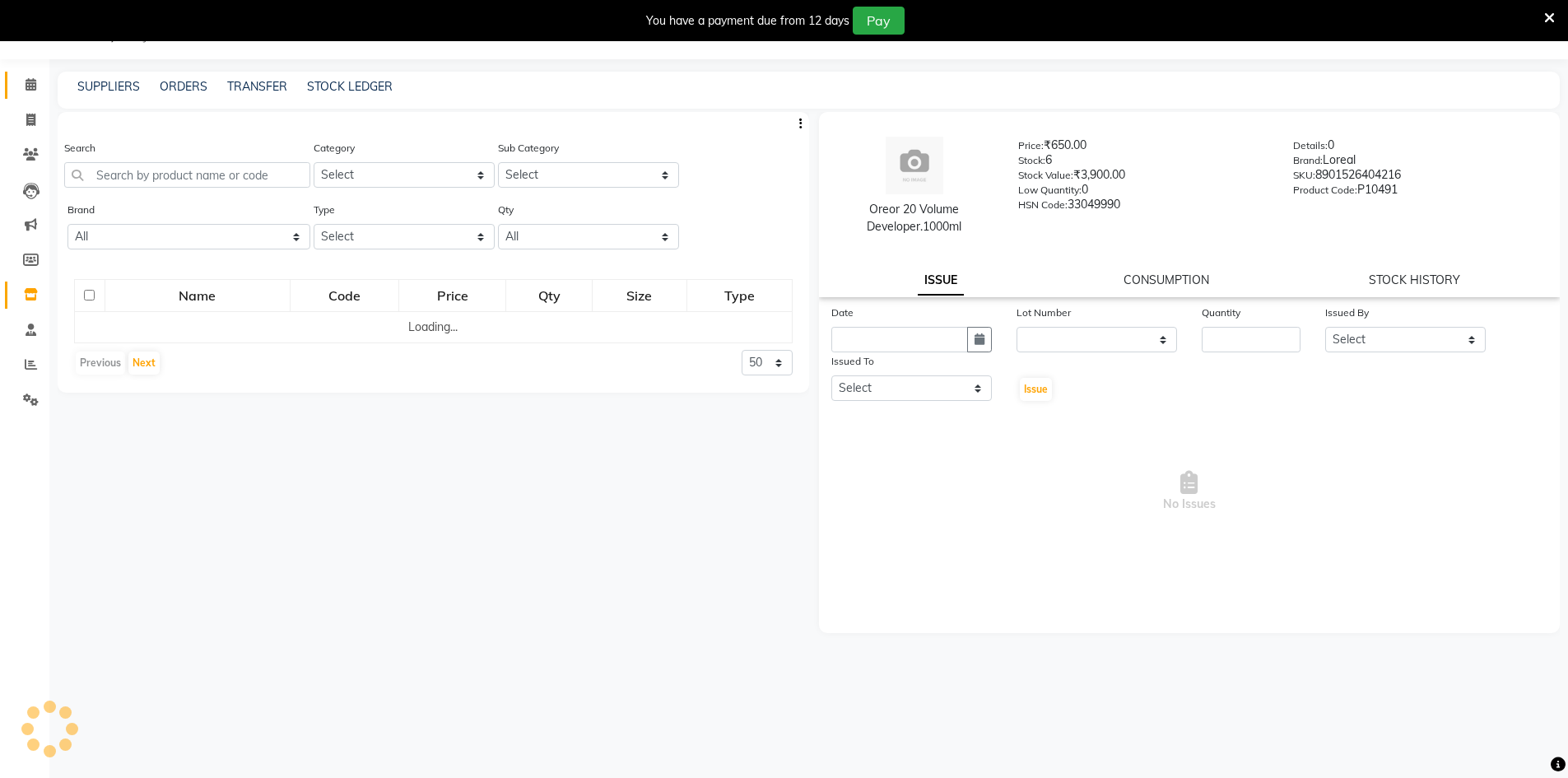
scroll to position [51, 0]
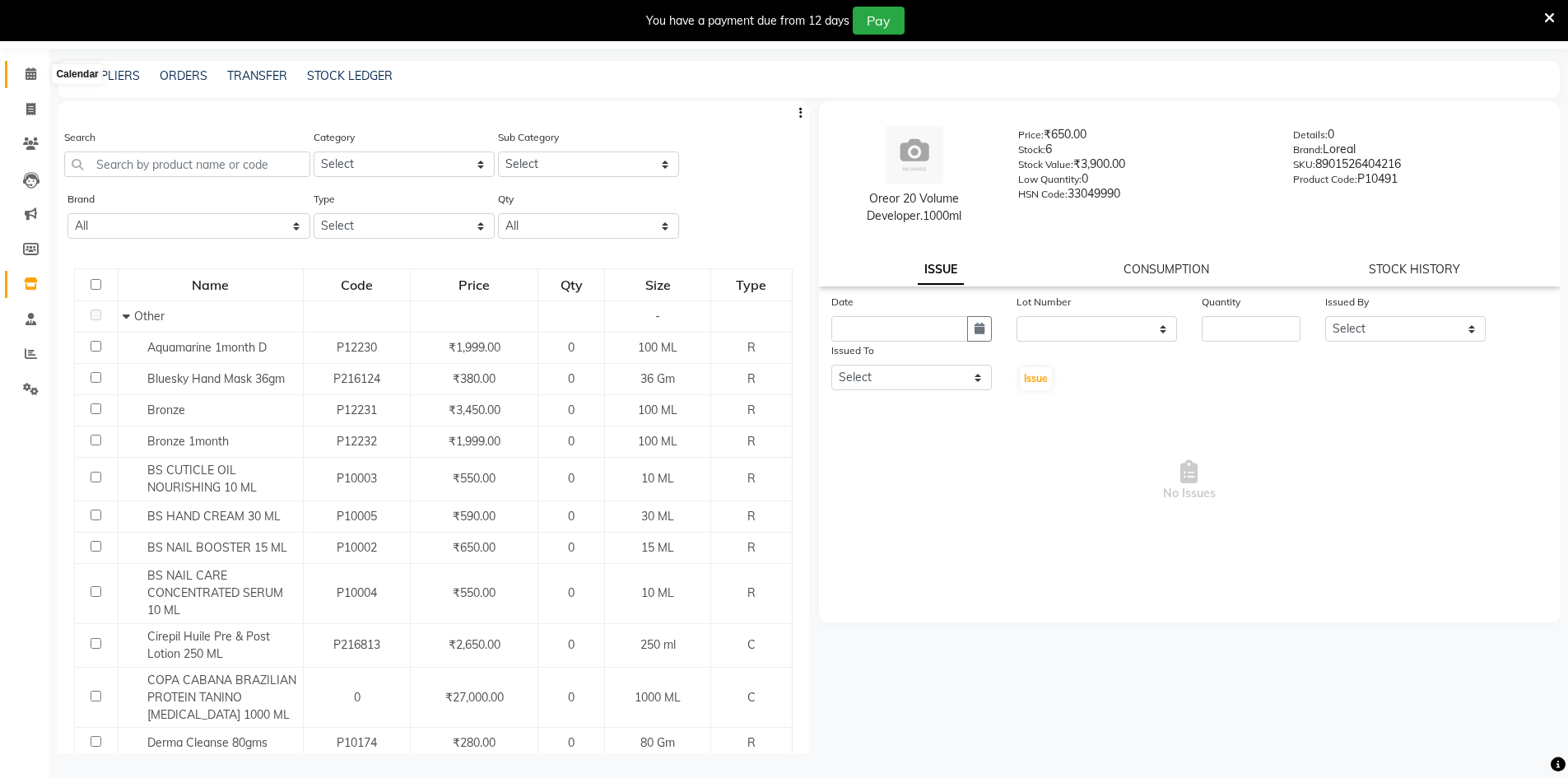
click at [29, 71] on icon at bounding box center [31, 73] width 10 height 12
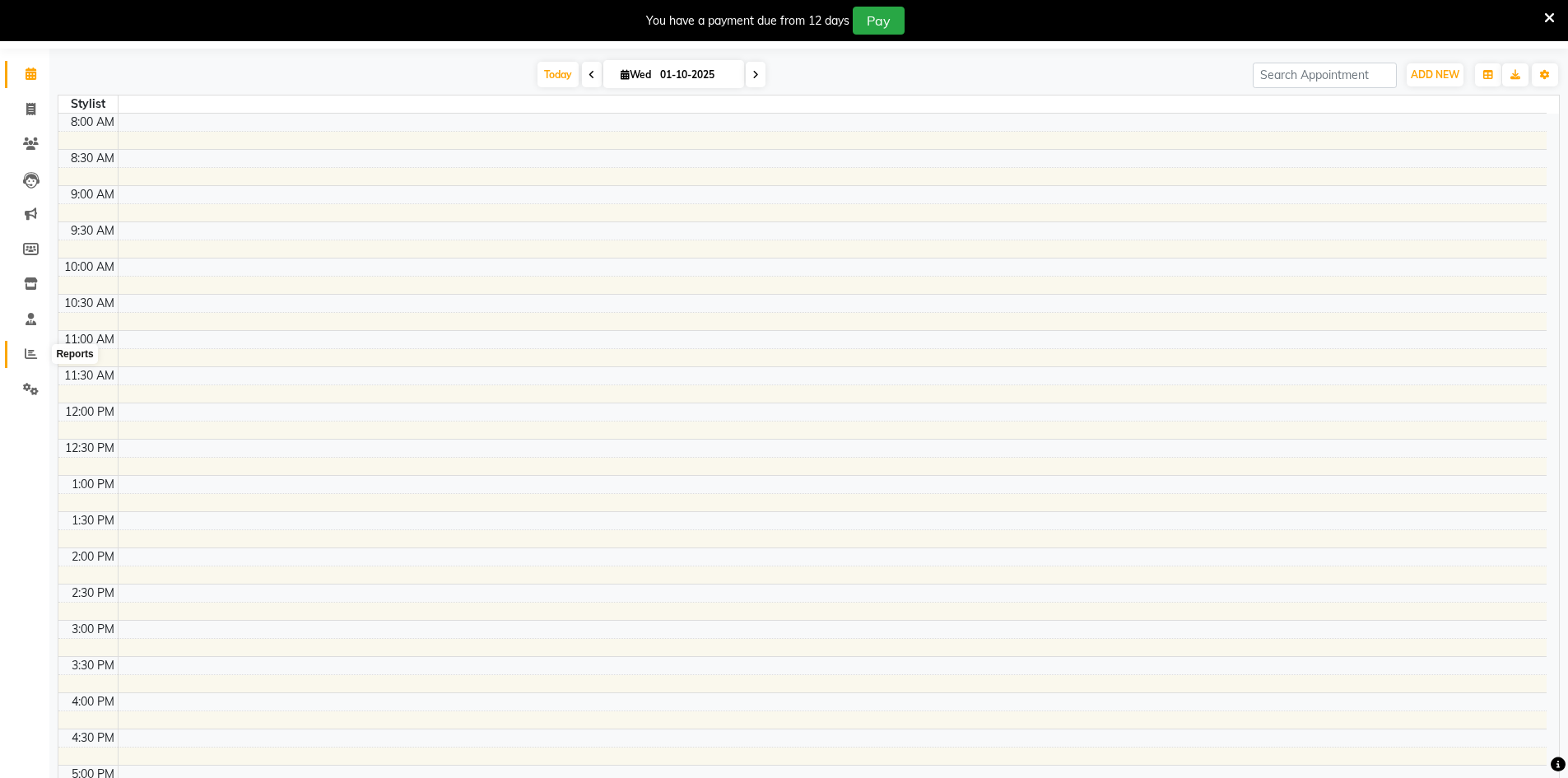
click at [29, 352] on icon at bounding box center [31, 353] width 12 height 12
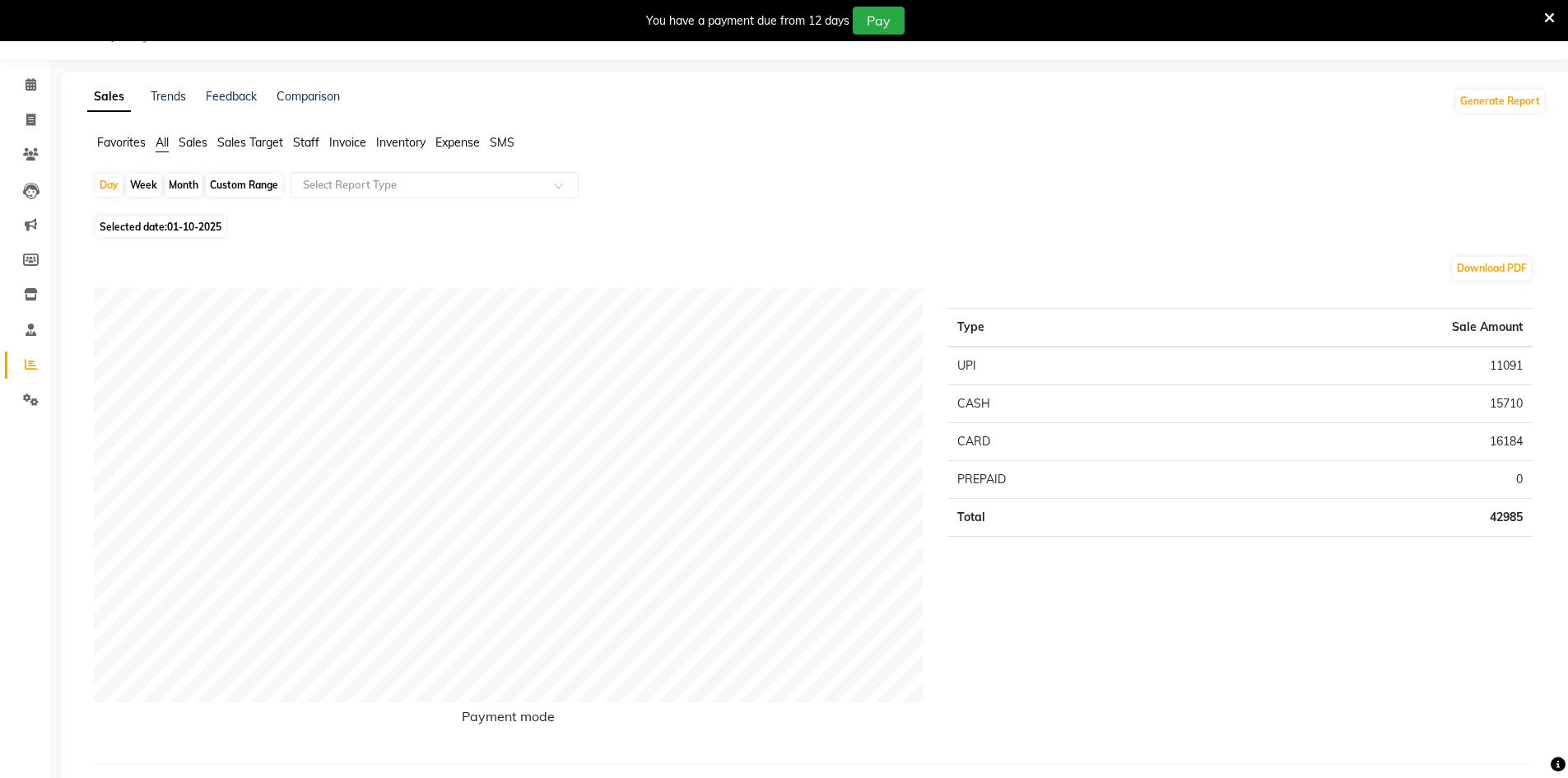
scroll to position [51, 0]
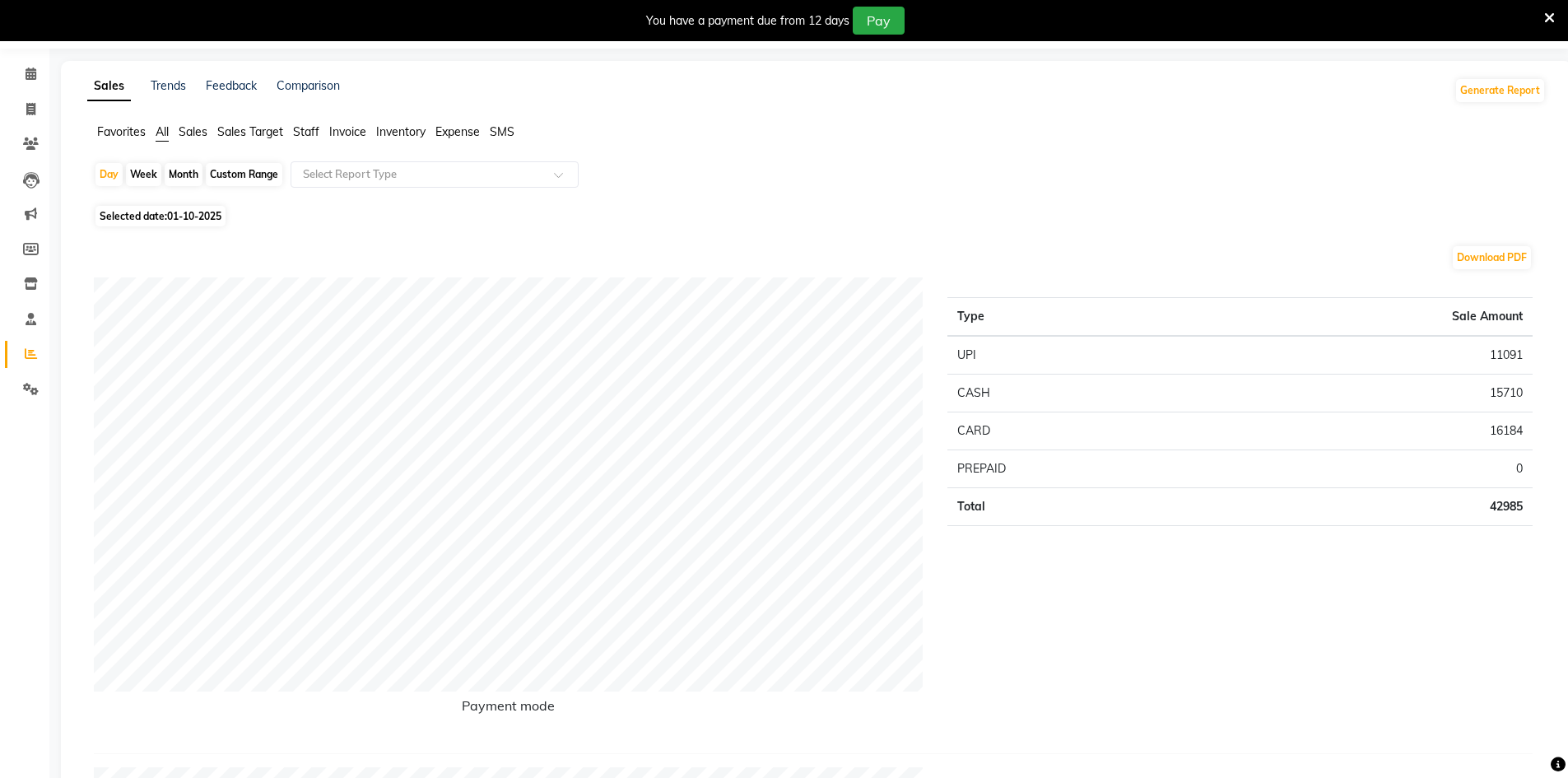
click at [202, 132] on span "Sales" at bounding box center [193, 132] width 29 height 15
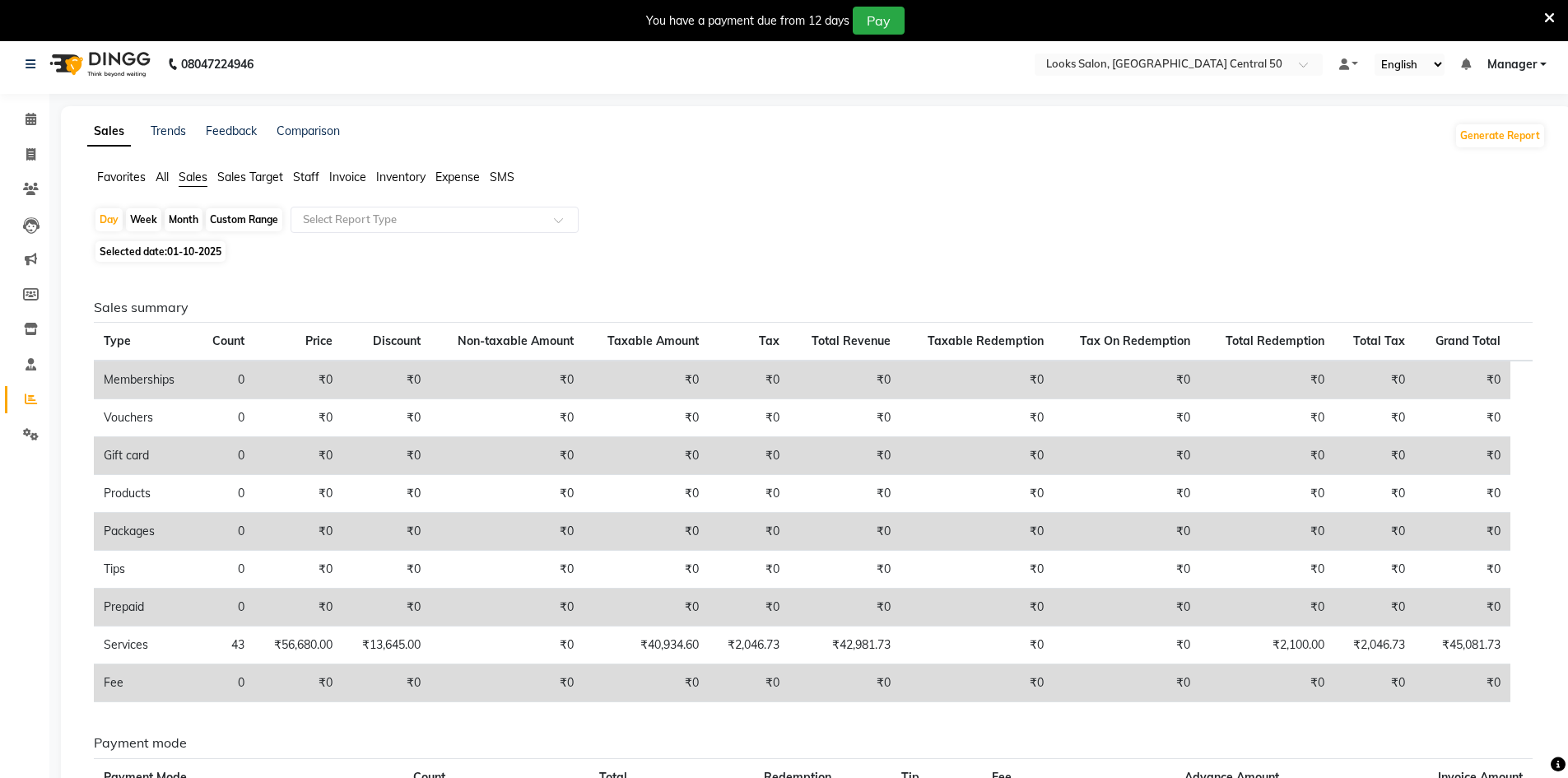
scroll to position [0, 0]
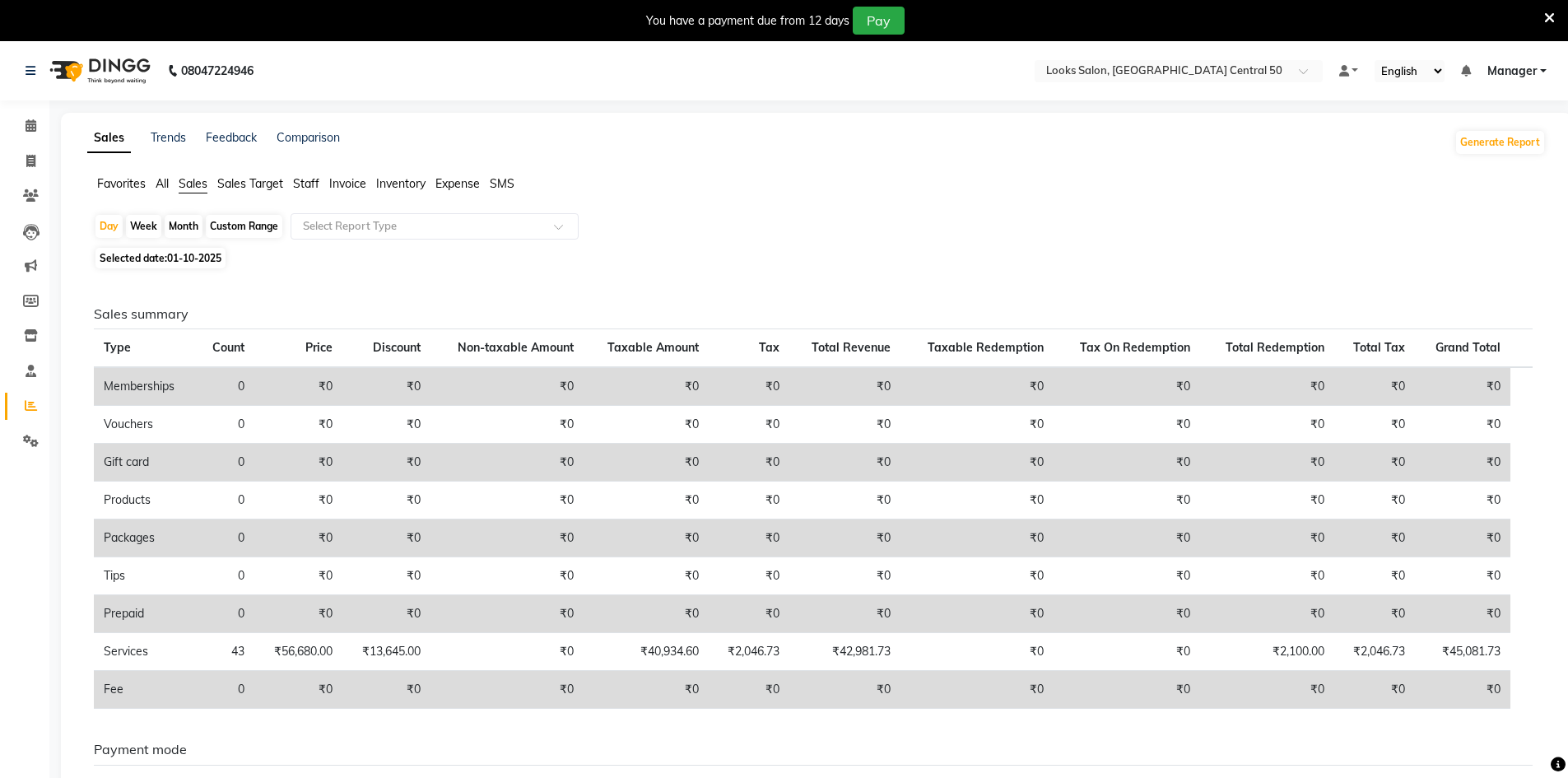
click at [445, 182] on span "Expense" at bounding box center [458, 184] width 45 height 15
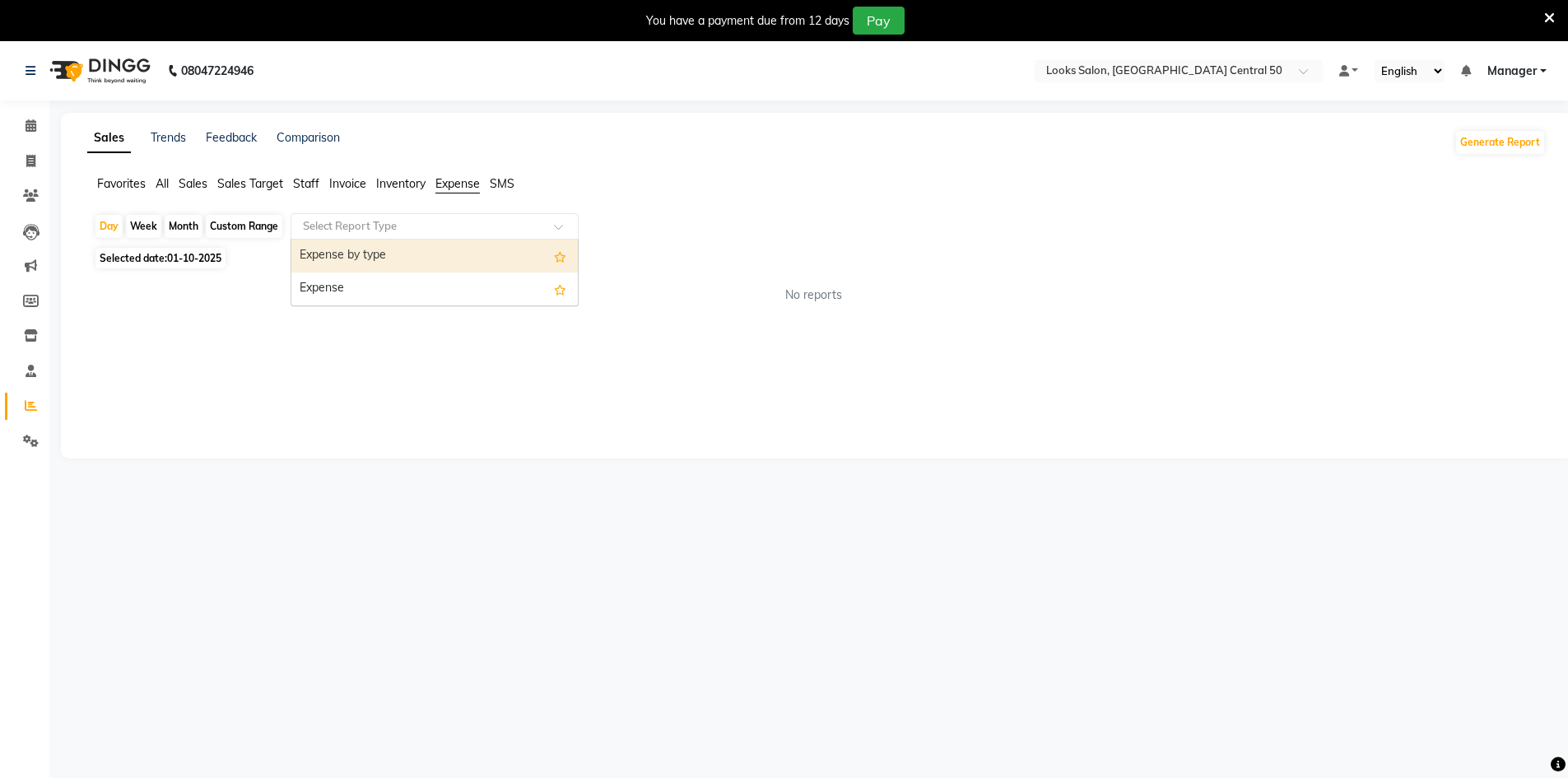
click at [358, 226] on input "text" at bounding box center [417, 226] width 237 height 16
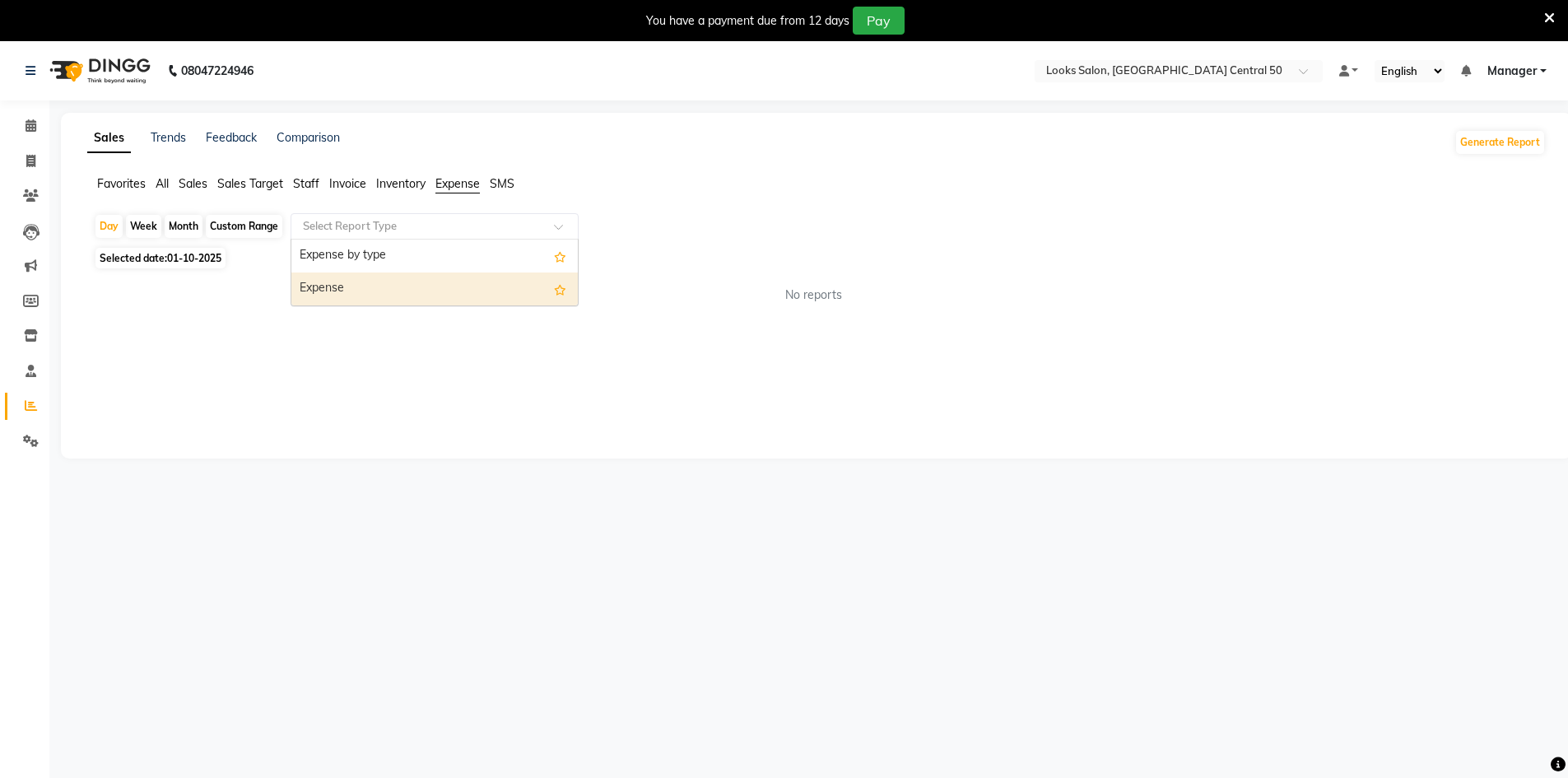
click at [367, 284] on div "Expense" at bounding box center [435, 289] width 287 height 33
select select "full_report"
select select "csv"
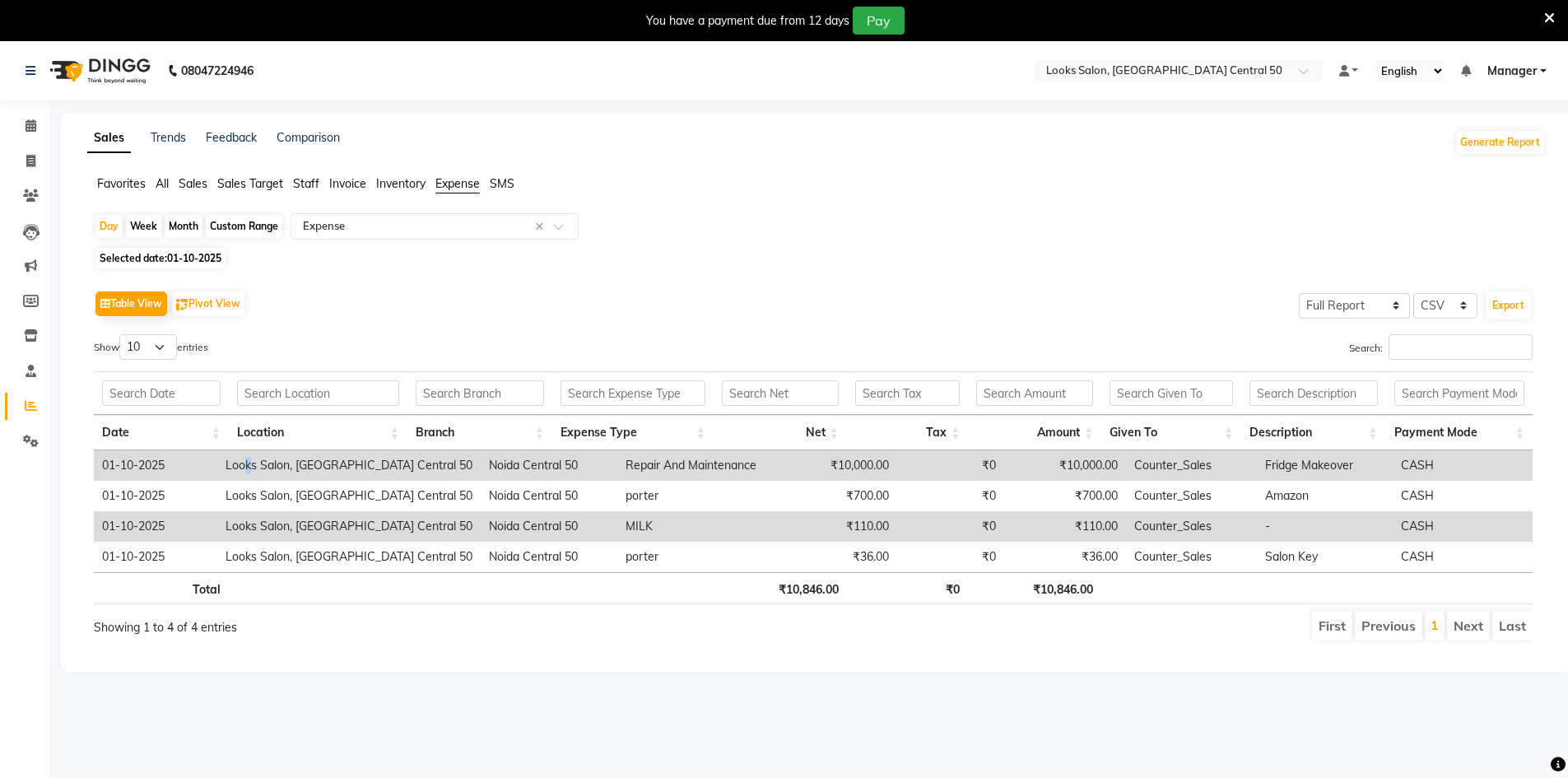
click at [259, 473] on td "Looks Salon, [GEOGRAPHIC_DATA] Central 50" at bounding box center [349, 465] width 263 height 31
click at [618, 461] on td "Repair And Maintenance" at bounding box center [697, 465] width 158 height 31
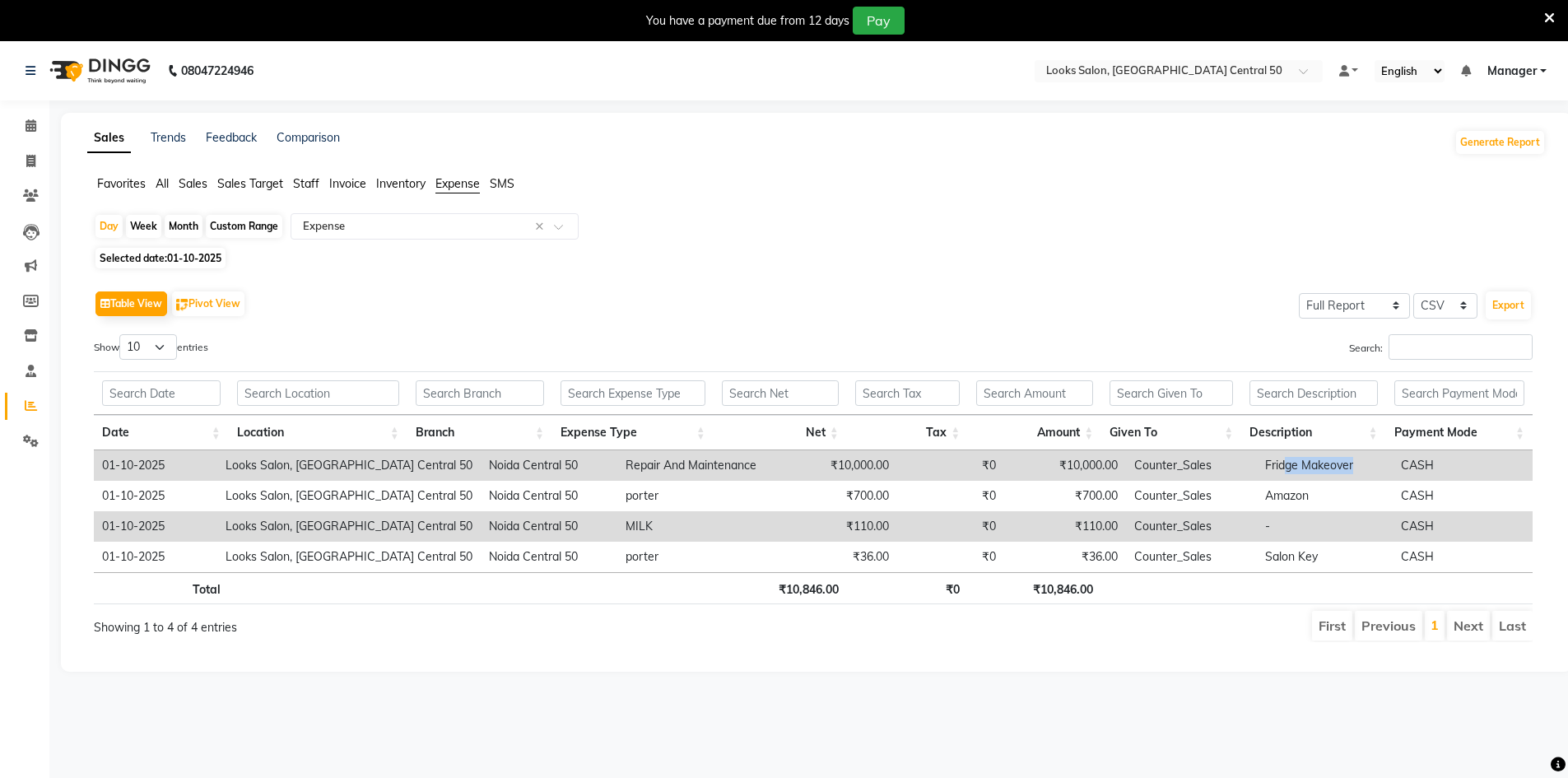
drag, startPoint x: 1270, startPoint y: 453, endPoint x: 1361, endPoint y: 474, distance: 93.4
click at [1361, 474] on td "Fridge Makeover" at bounding box center [1325, 465] width 135 height 31
click at [571, 152] on div "Sales Trends Feedback Comparison Generate Report" at bounding box center [816, 143] width 1478 height 27
click at [45, 200] on span at bounding box center [31, 196] width 29 height 19
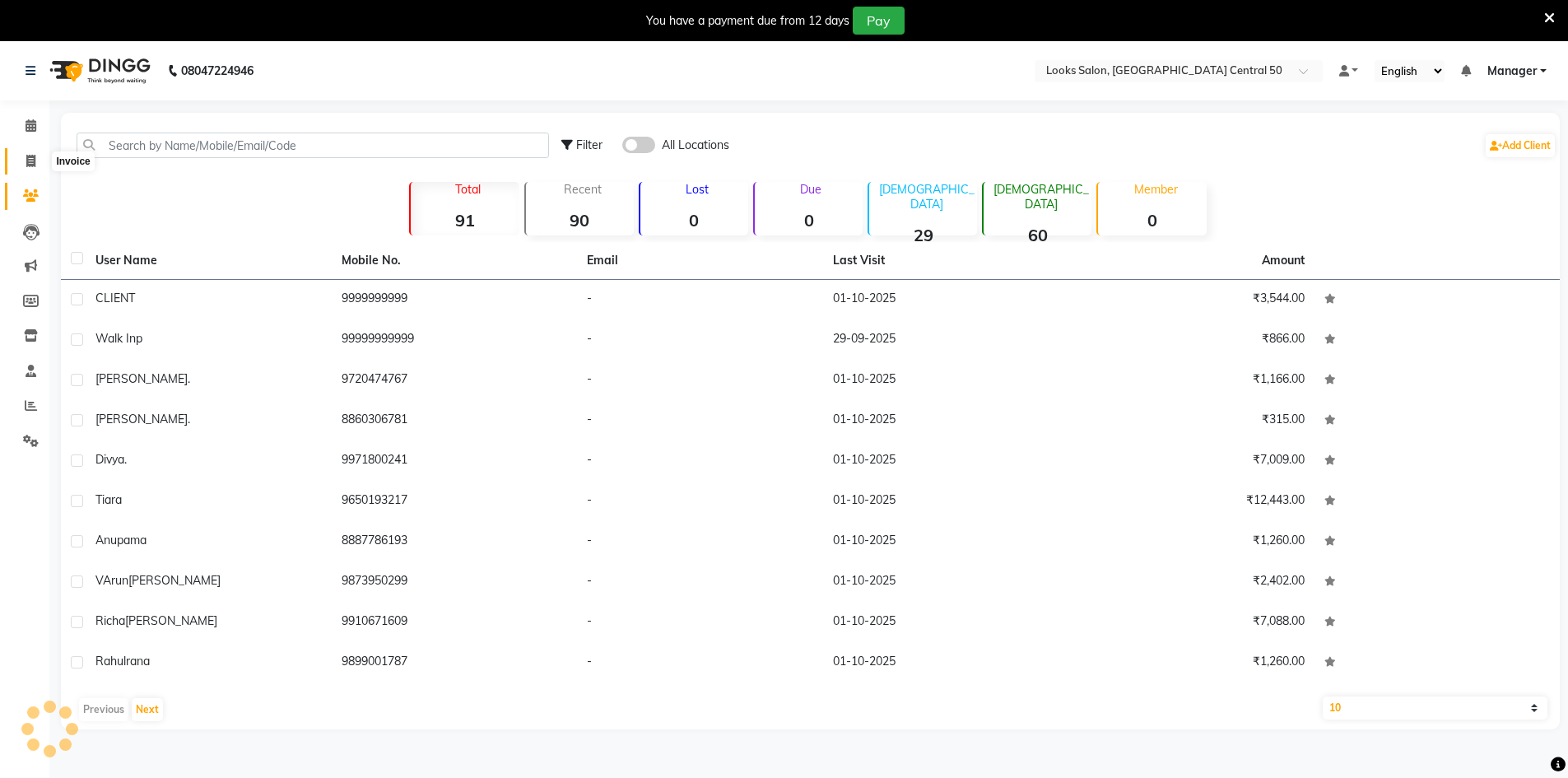
click at [39, 169] on span at bounding box center [31, 162] width 29 height 19
select select "service"
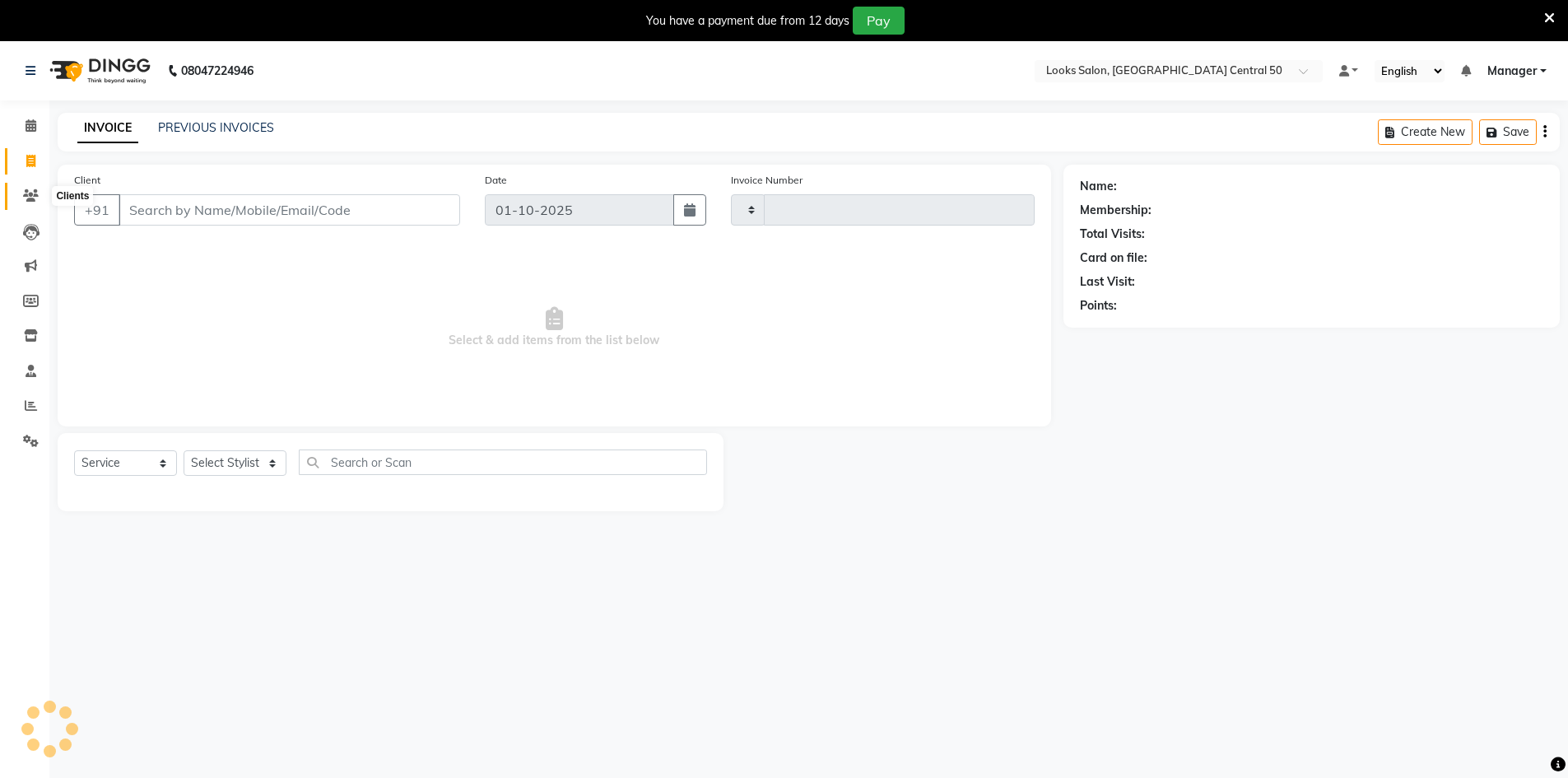
scroll to position [41, 0]
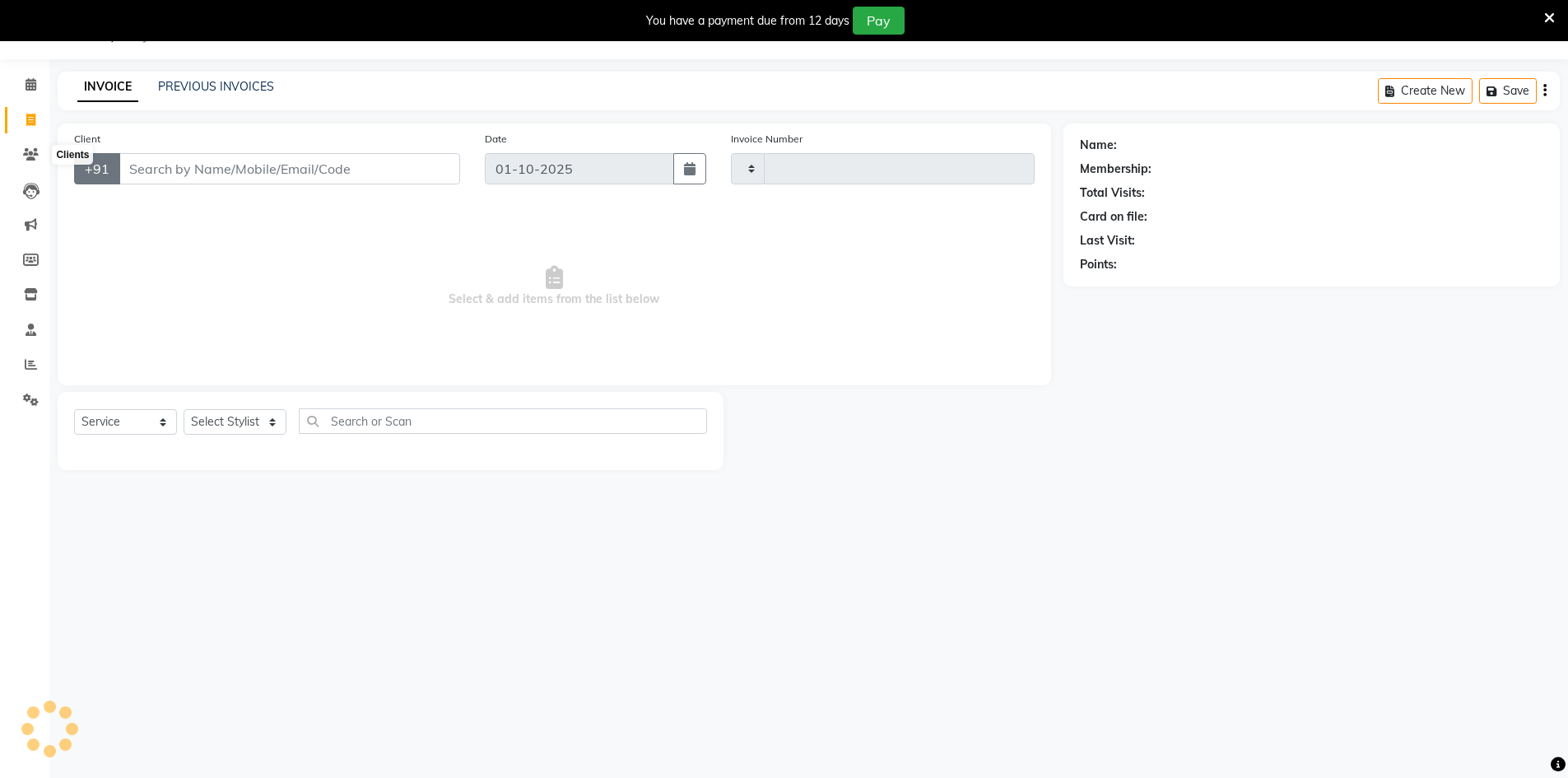
type input "0105"
select select "9051"
click at [250, 177] on input "Client" at bounding box center [289, 169] width 341 height 31
click at [235, 414] on select "Select Stylist" at bounding box center [235, 421] width 103 height 26
select select "92625"
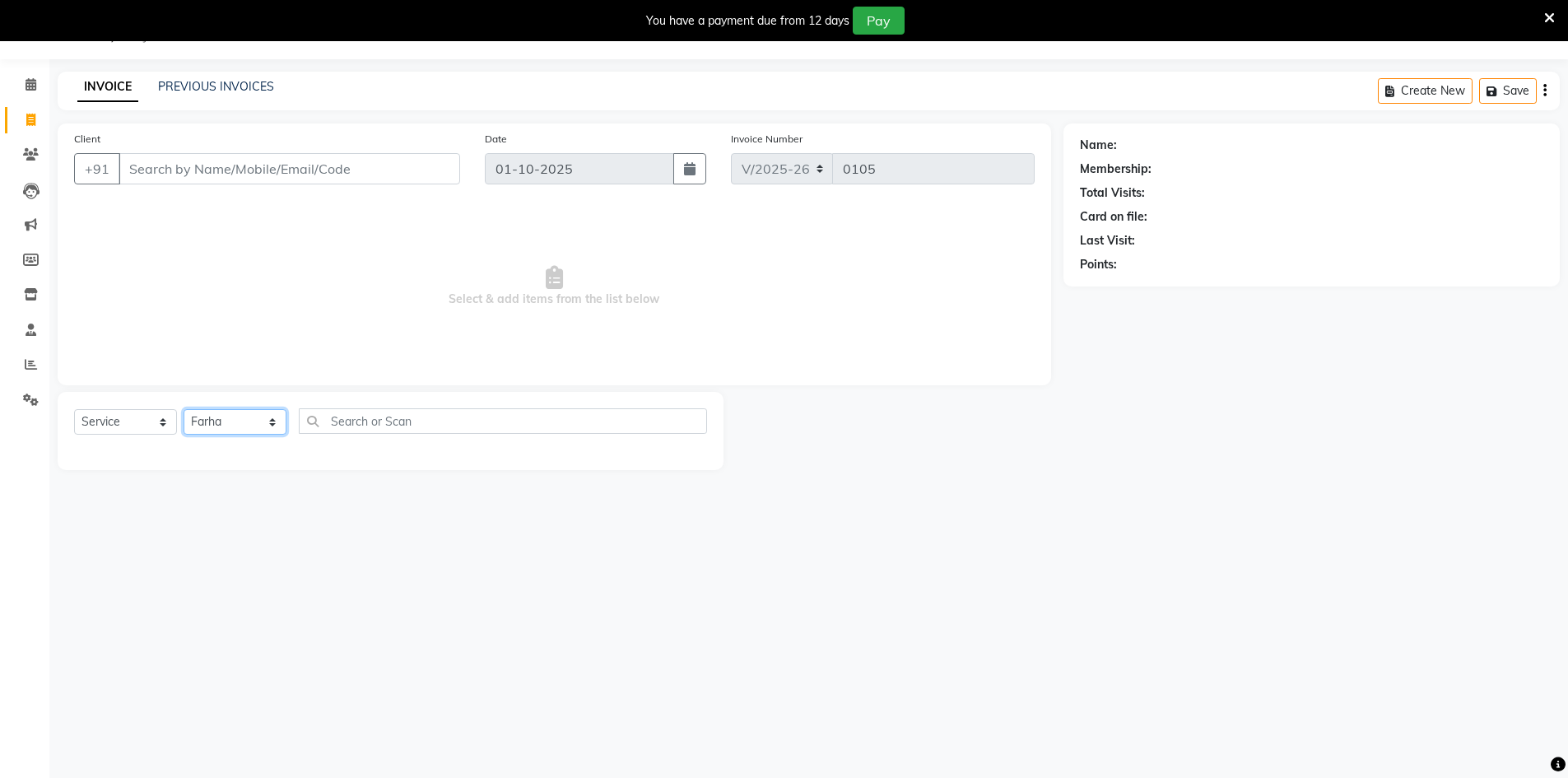
click at [184, 409] on select "Select Stylist Abbas Addy Aftab Ananya Anas Aslam_pdct Azad Counter_Sales Farha…" at bounding box center [235, 421] width 103 height 26
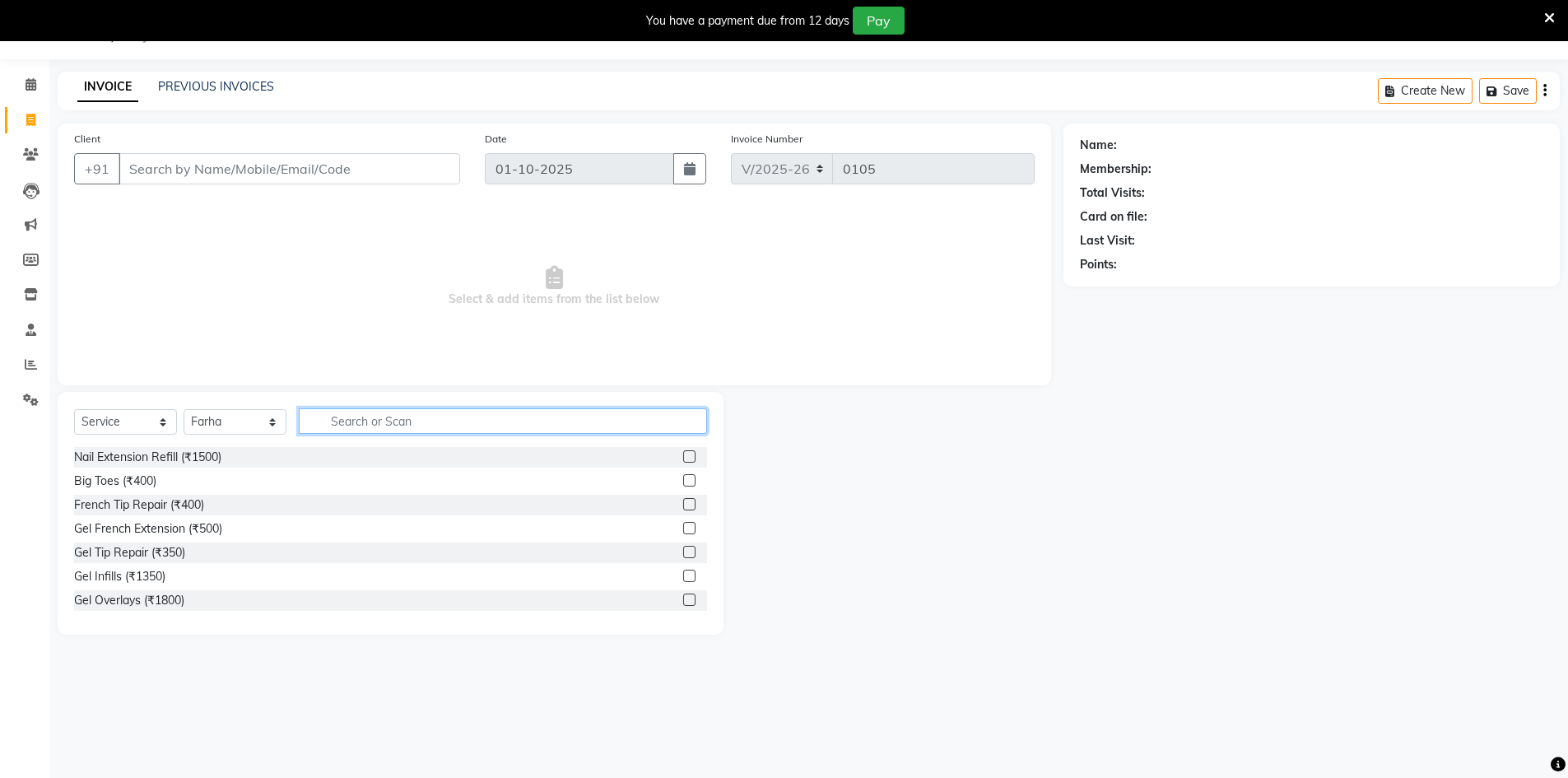
click at [449, 415] on input "text" at bounding box center [502, 420] width 408 height 26
type input "wash"
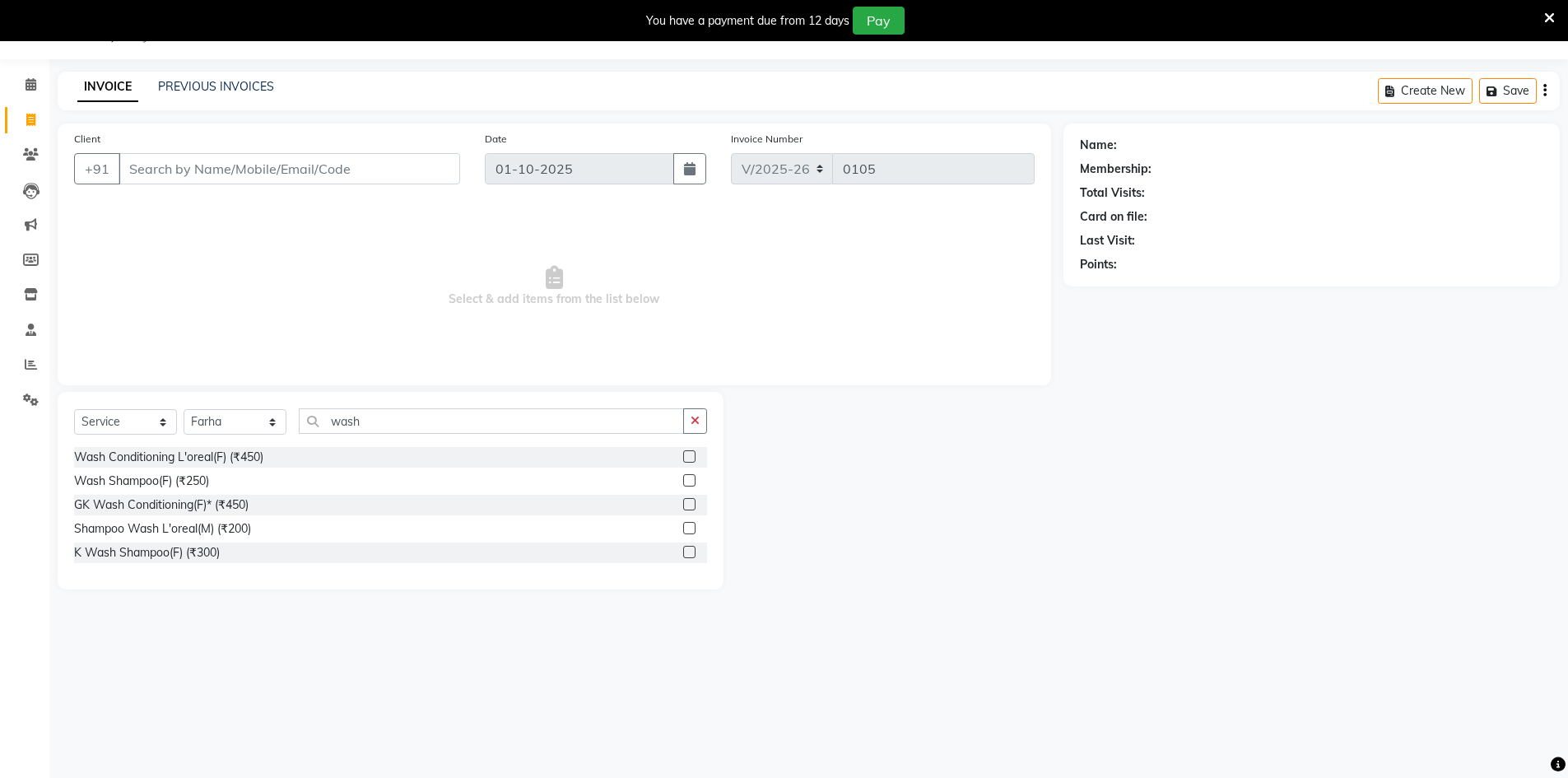
click at [685, 458] on label at bounding box center [689, 456] width 12 height 12
click at [685, 458] on input "checkbox" at bounding box center [688, 457] width 10 height 10
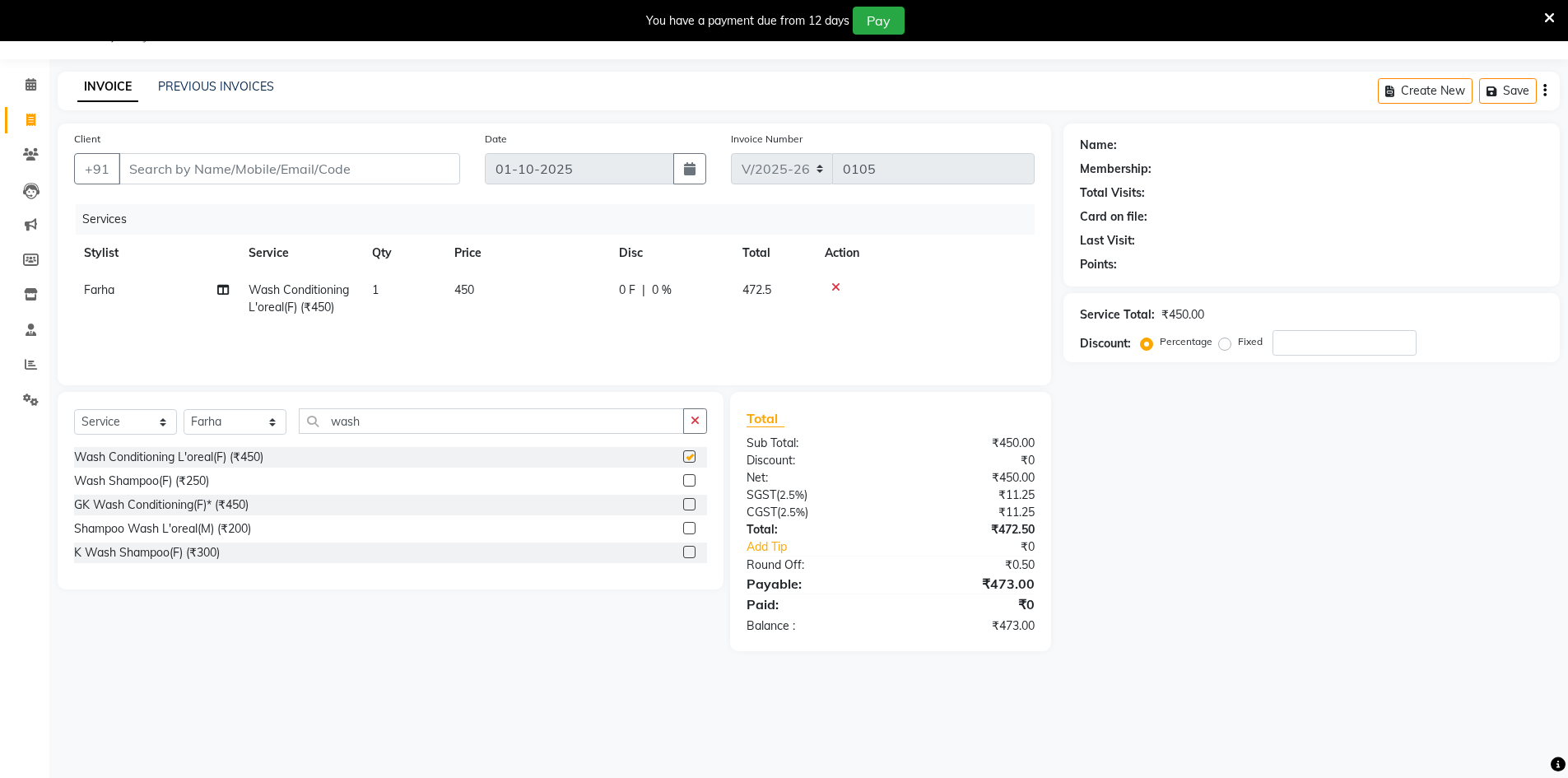
checkbox input "false"
click at [519, 293] on td "450" at bounding box center [526, 298] width 165 height 54
click at [444, 293] on td "1" at bounding box center [403, 298] width 82 height 54
select select "92625"
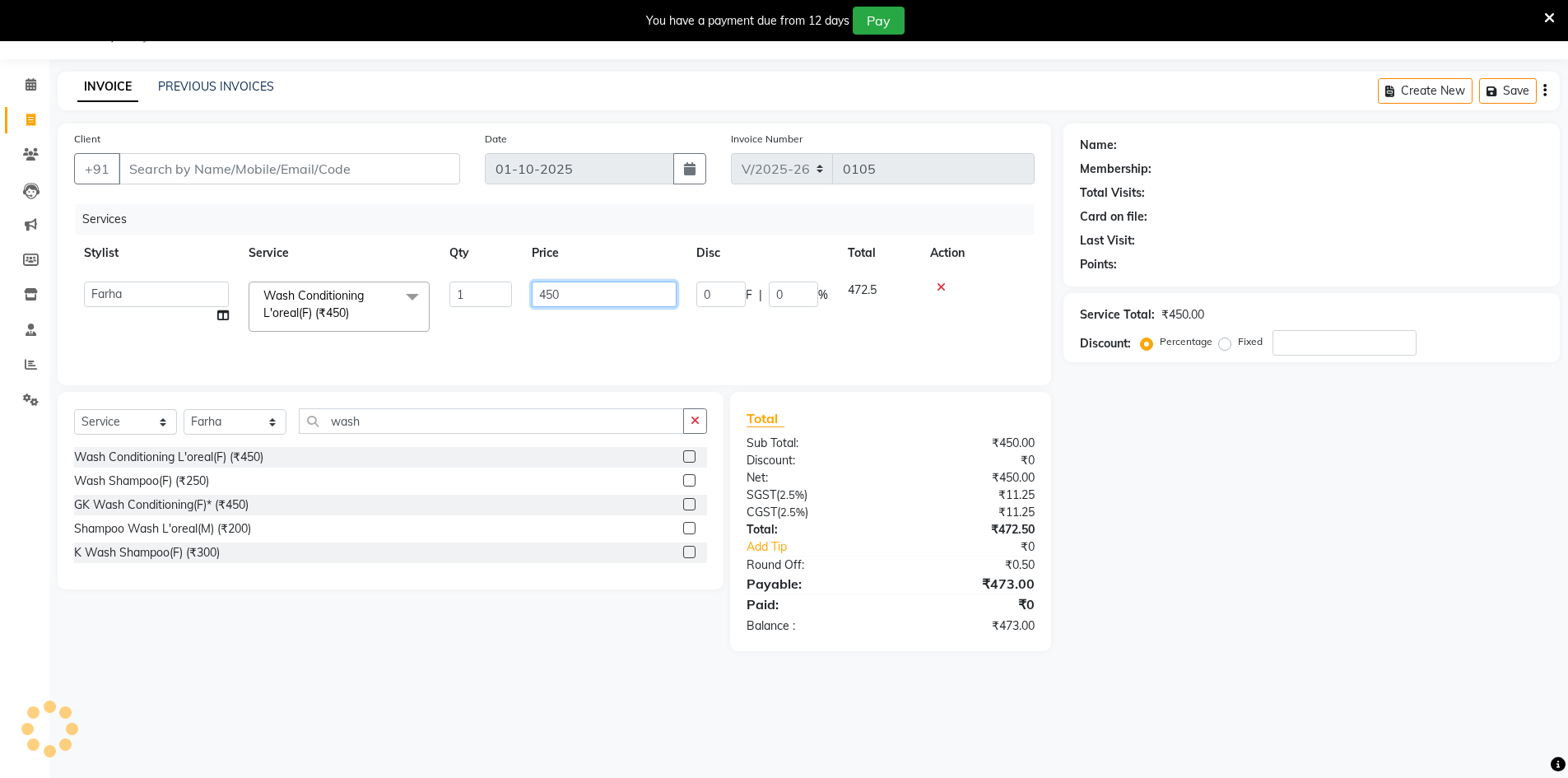
click at [601, 293] on input "450" at bounding box center [604, 294] width 145 height 26
click at [597, 293] on input "450" at bounding box center [604, 294] width 145 height 26
click at [601, 293] on input "450" at bounding box center [604, 294] width 145 height 26
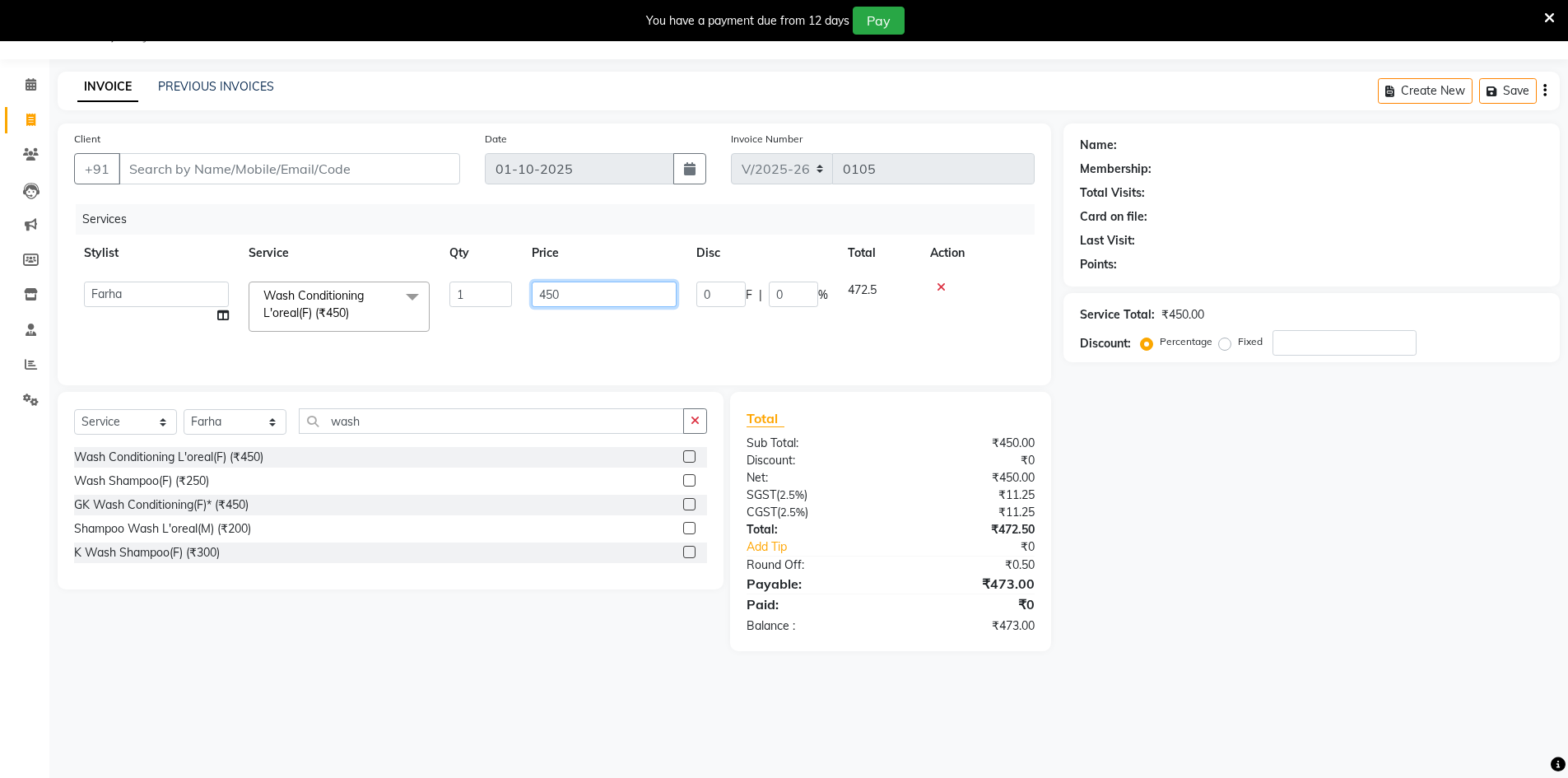
drag, startPoint x: 601, startPoint y: 293, endPoint x: 477, endPoint y: 284, distance: 124.3
click at [477, 284] on tr "Abbas Addy Aftab Ananya Anas Aslam_pdct Azad Counter_Sales Farha Hassan Kavita …" at bounding box center [555, 306] width 961 height 70
type input "500"
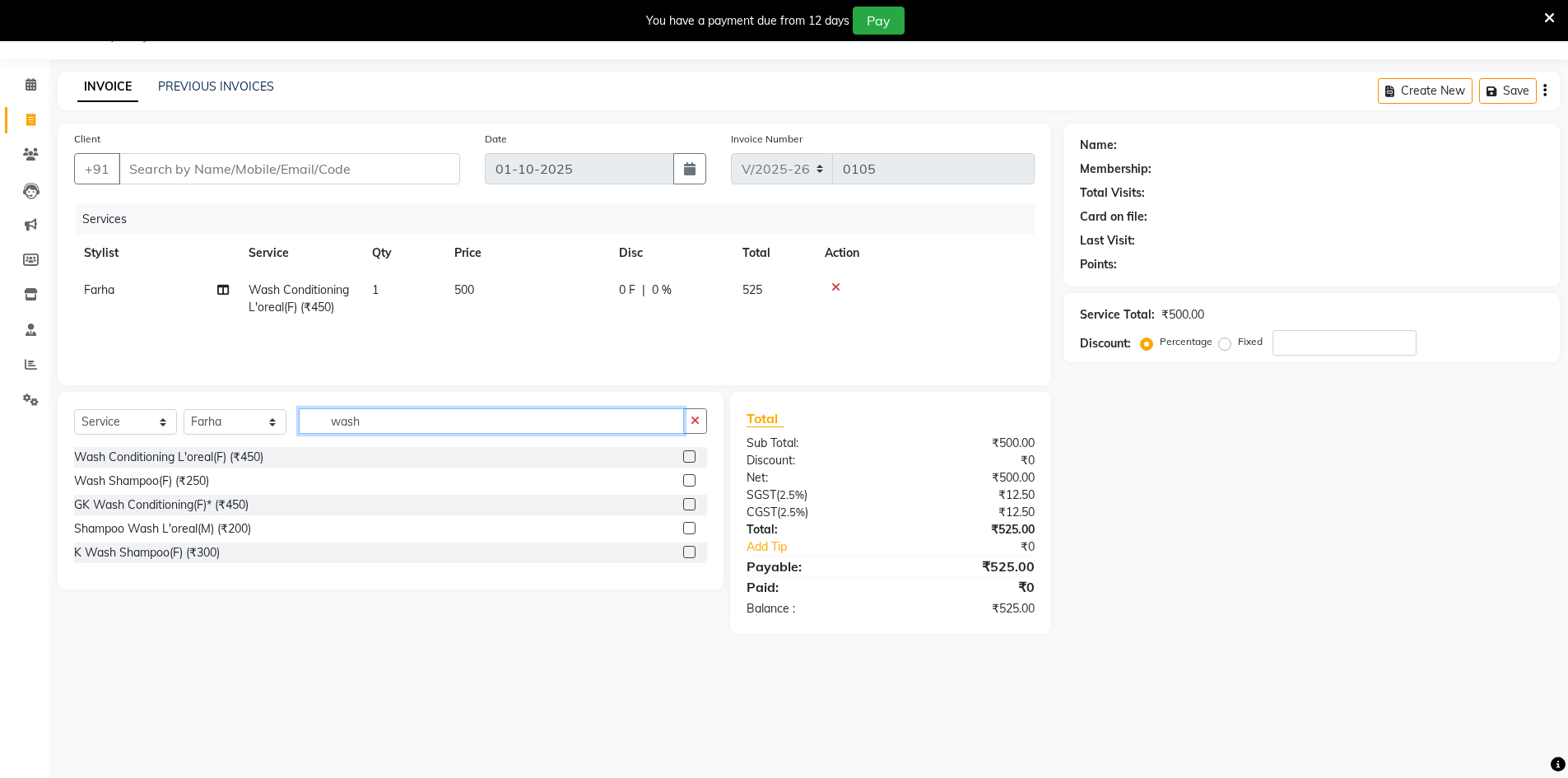
click at [401, 414] on input "wash" at bounding box center [491, 420] width 385 height 26
click at [396, 416] on input "wash" at bounding box center [491, 420] width 385 height 26
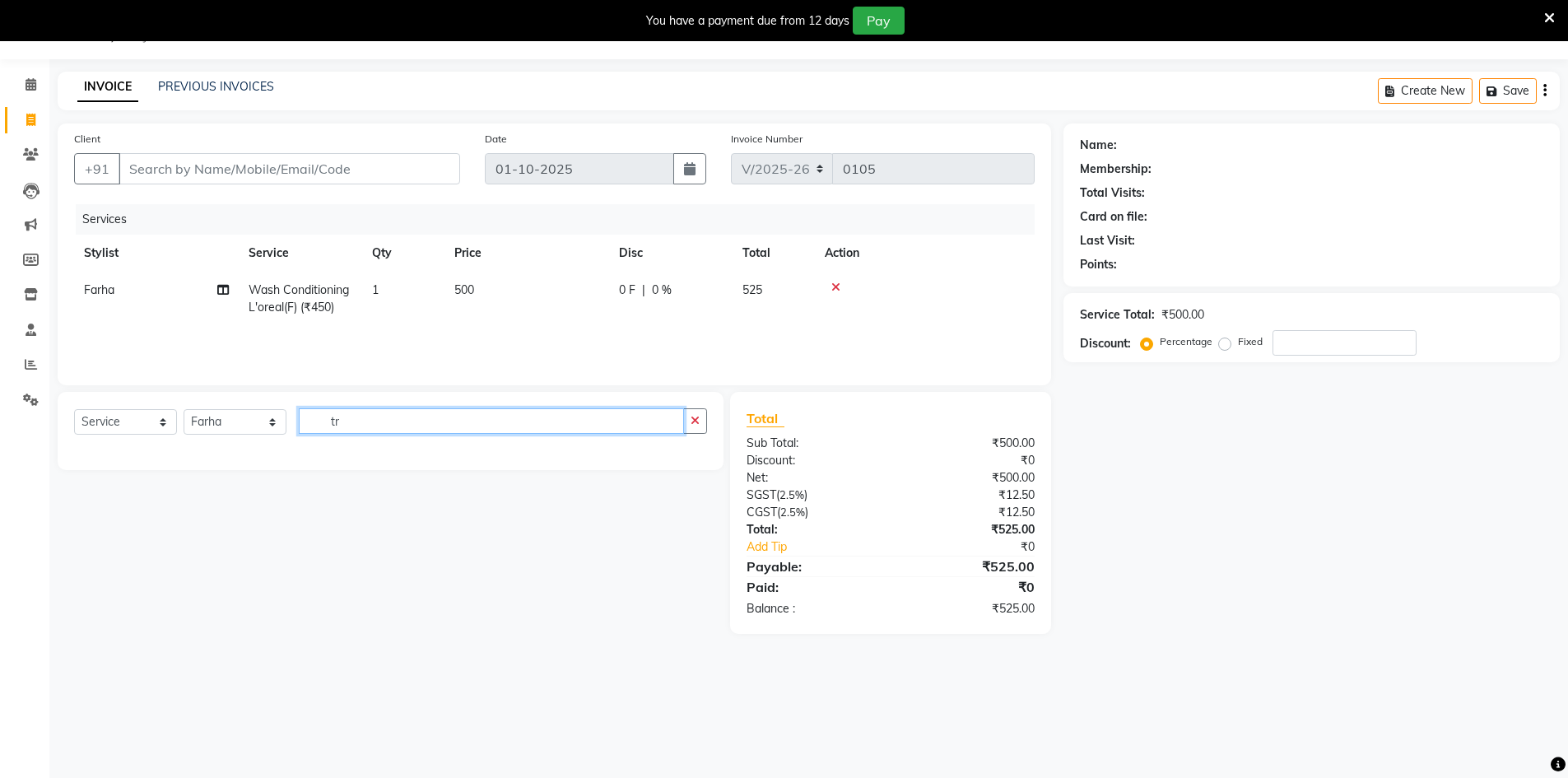
type input "t"
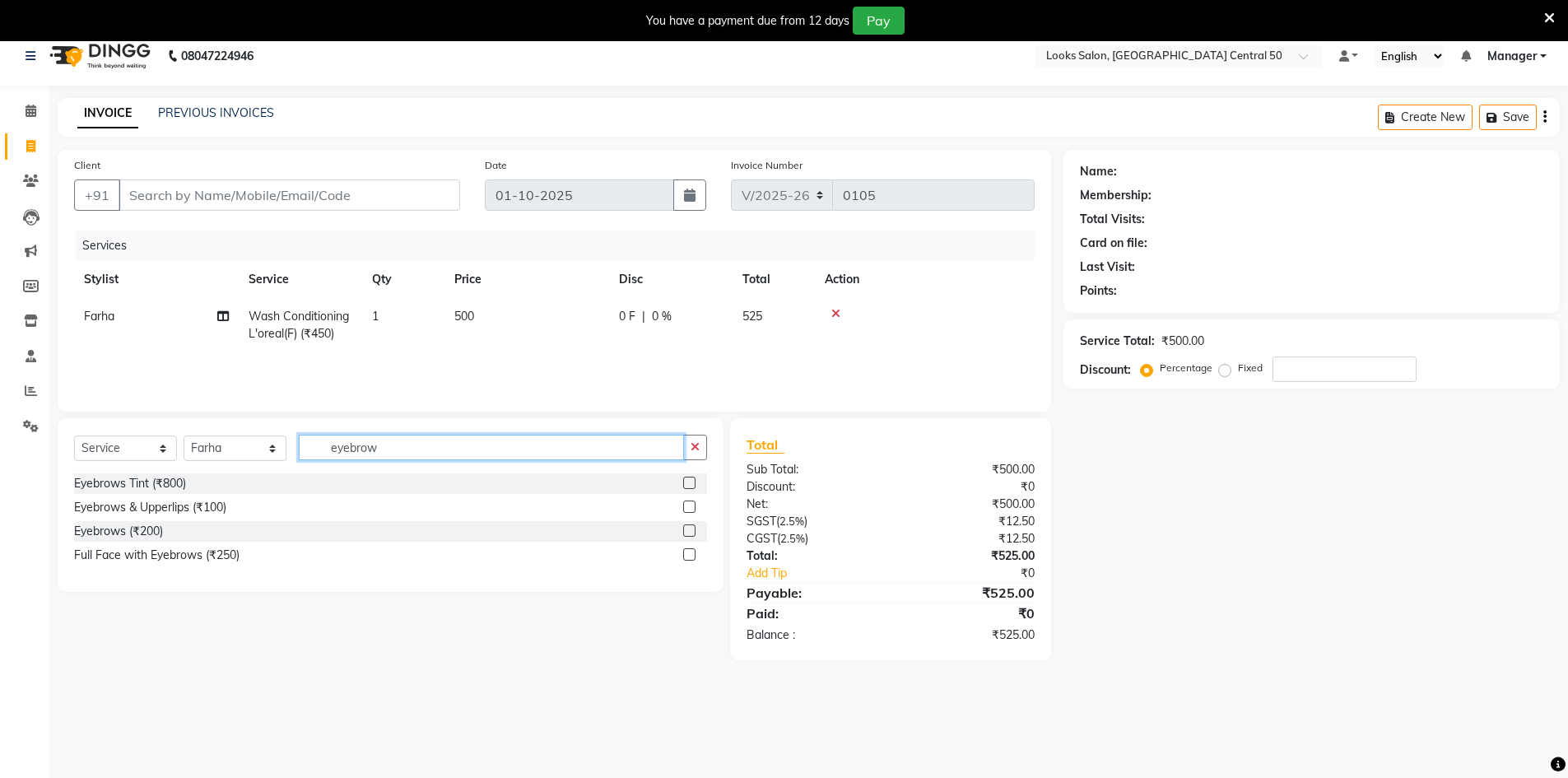
scroll to position [0, 0]
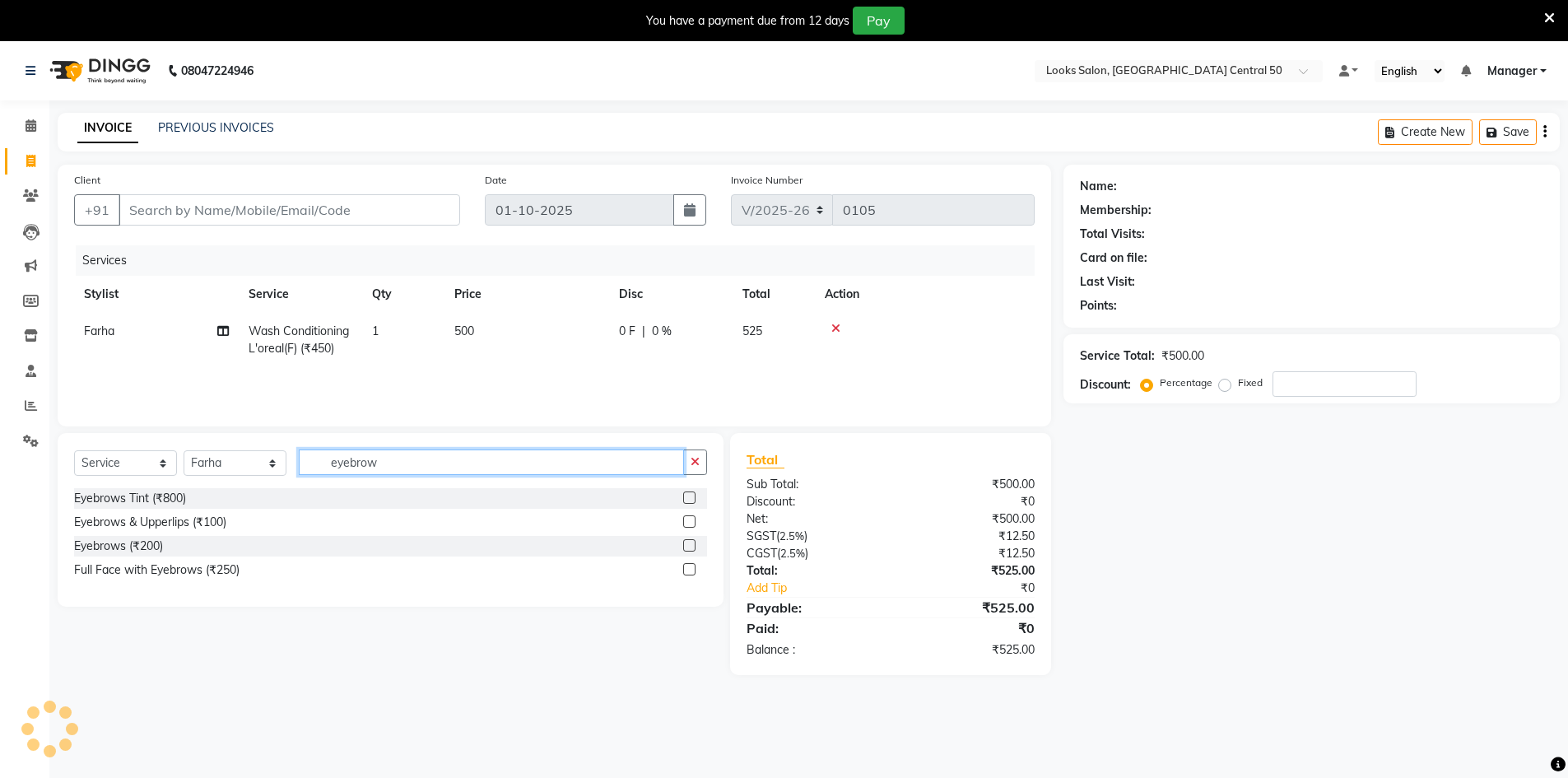
type input "eyebrow"
click at [685, 546] on label at bounding box center [689, 545] width 12 height 12
click at [685, 546] on input "checkbox" at bounding box center [688, 545] width 10 height 10
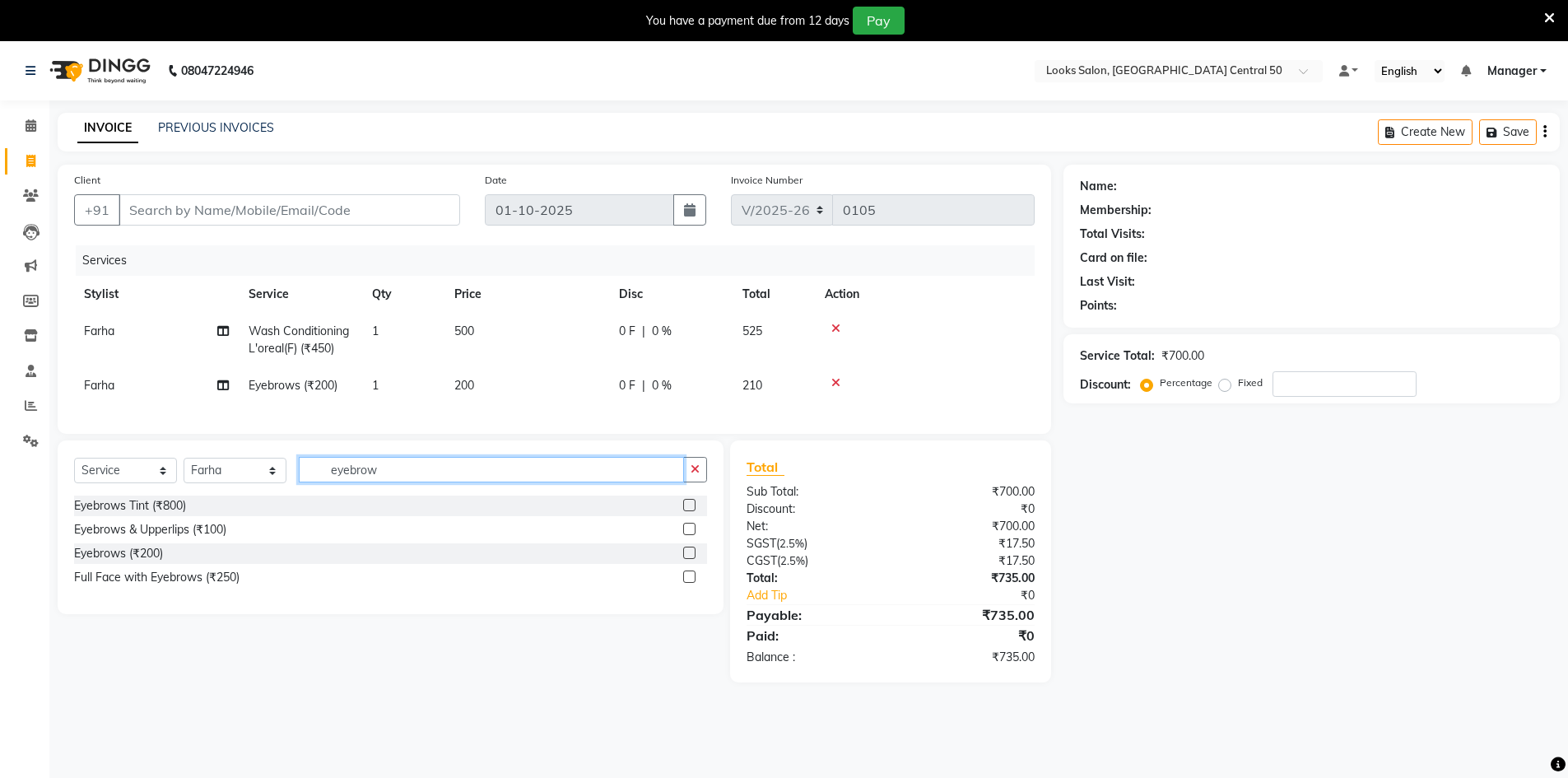
checkbox input "false"
click at [560, 481] on input "eyebrow" at bounding box center [491, 469] width 385 height 26
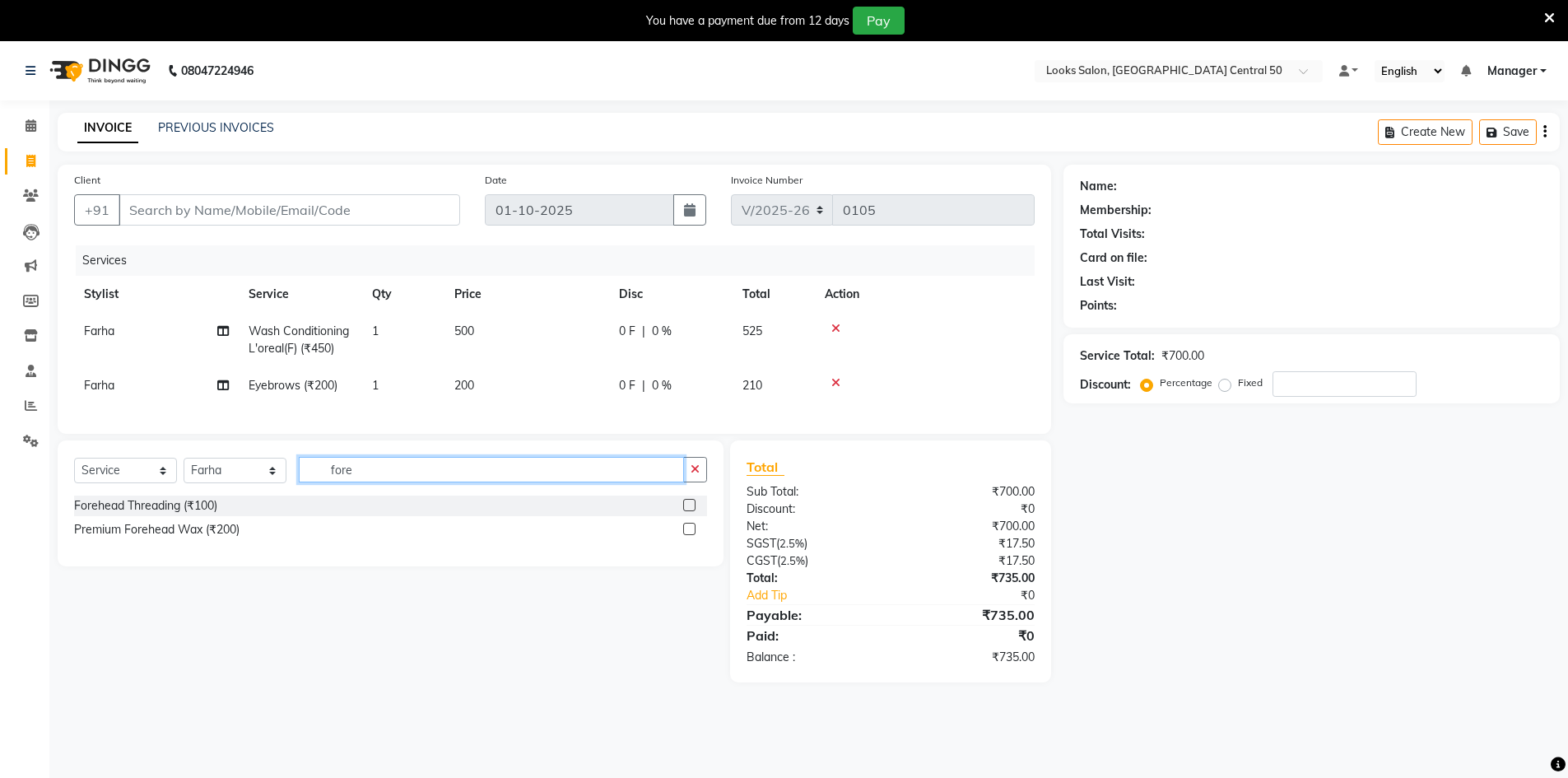
type input "fore"
click at [687, 511] on label at bounding box center [689, 504] width 12 height 12
click at [687, 511] on input "checkbox" at bounding box center [688, 505] width 10 height 10
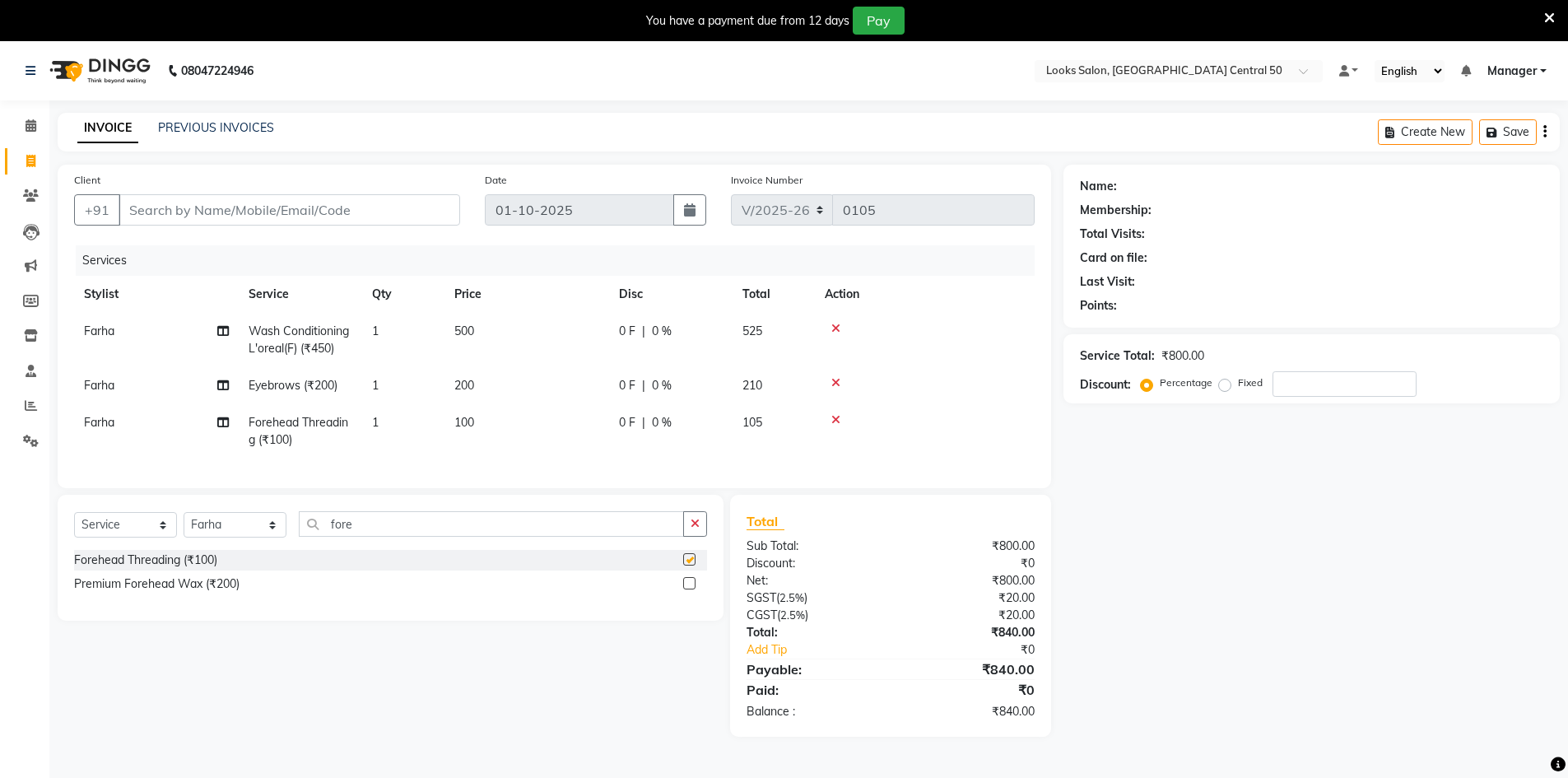
checkbox input "false"
click at [516, 369] on td "200" at bounding box center [526, 385] width 165 height 37
select select "92625"
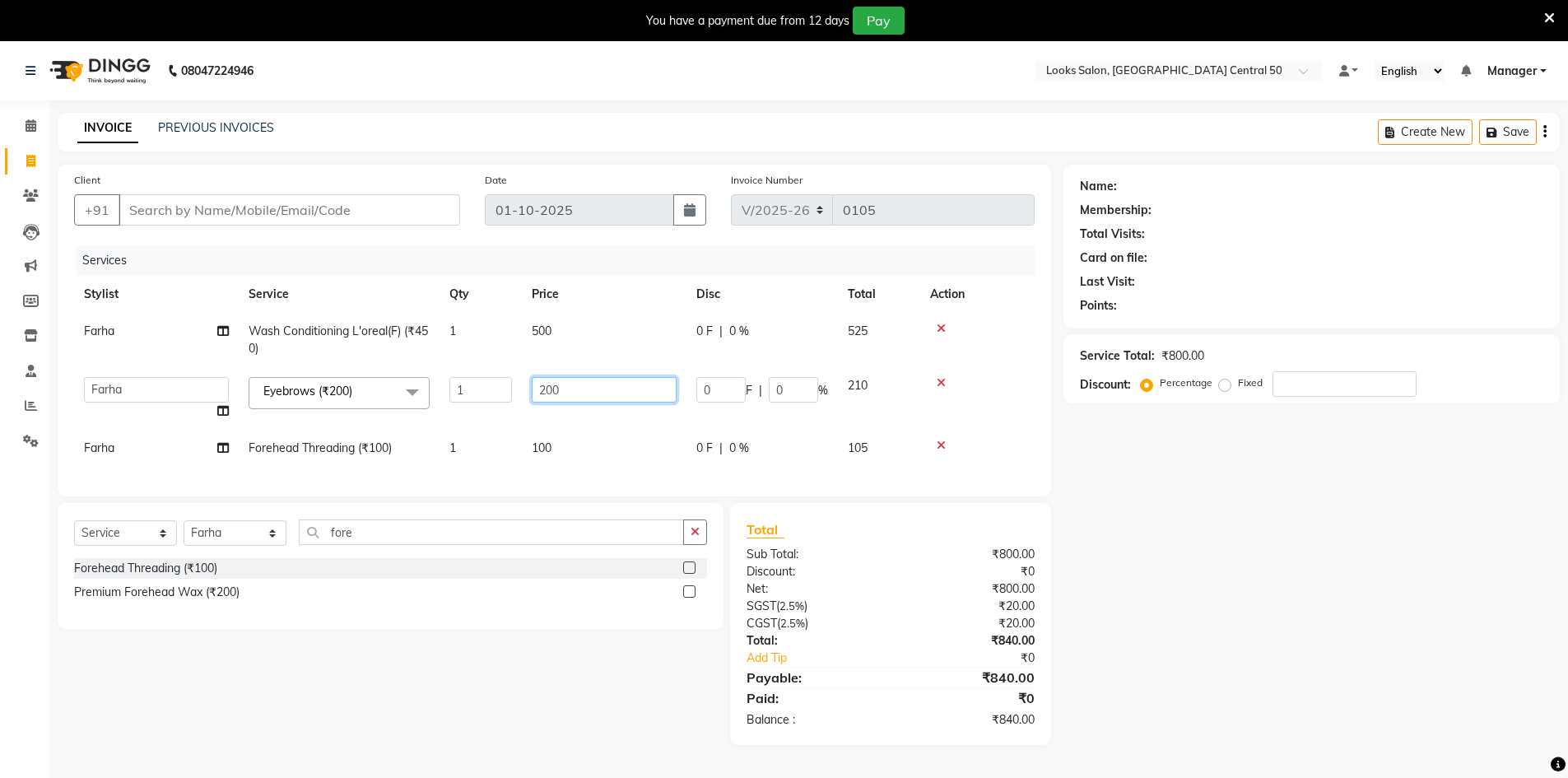
click at [601, 393] on input "200" at bounding box center [604, 390] width 145 height 26
click at [600, 393] on input "200" at bounding box center [604, 390] width 145 height 26
type input "100"
click at [438, 542] on input "fore" at bounding box center [491, 532] width 385 height 26
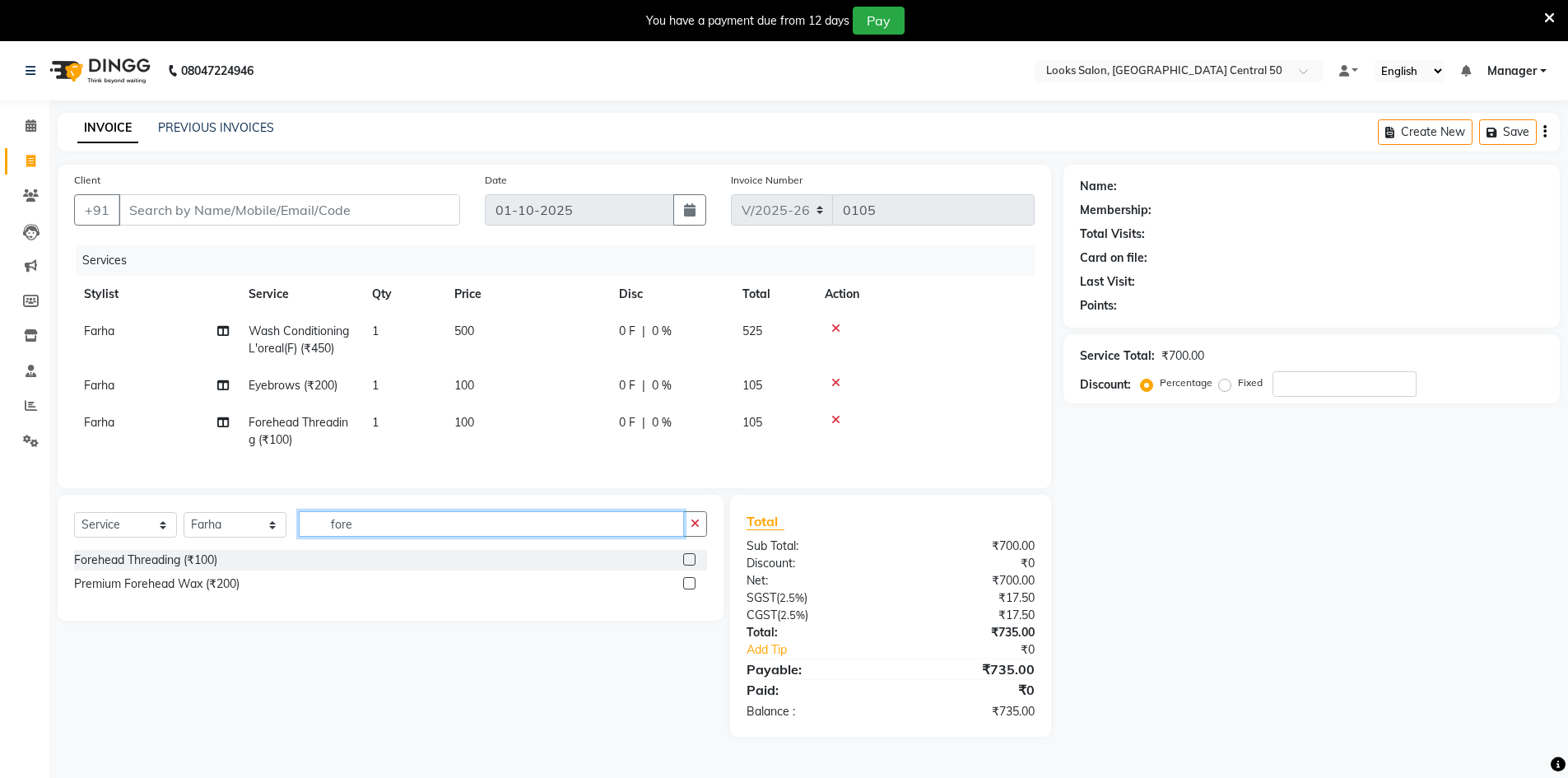
click at [438, 537] on input "fore" at bounding box center [491, 523] width 385 height 26
type input "upp"
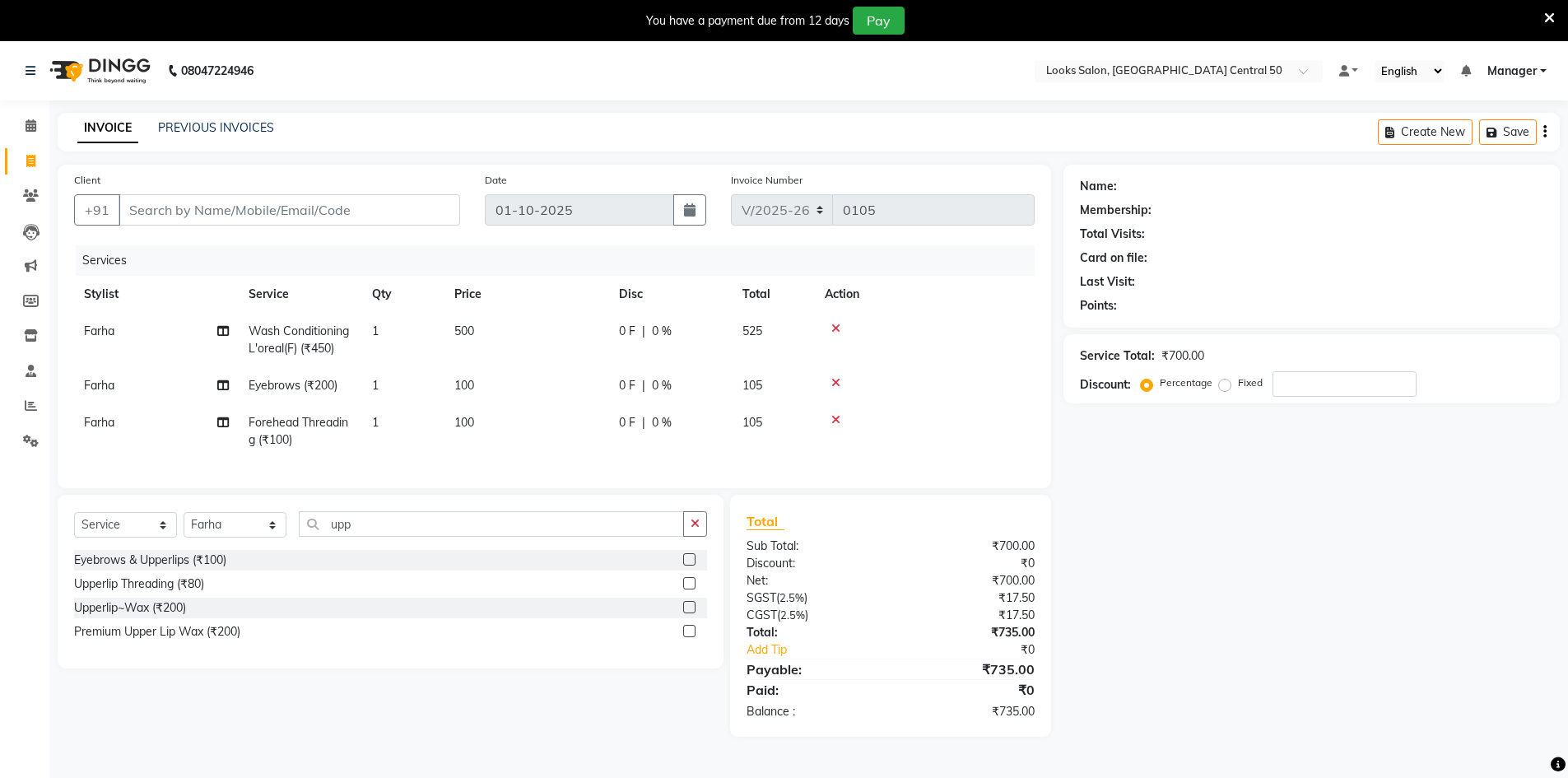
click at [685, 613] on label at bounding box center [689, 606] width 12 height 12
click at [685, 613] on input "checkbox" at bounding box center [688, 607] width 10 height 10
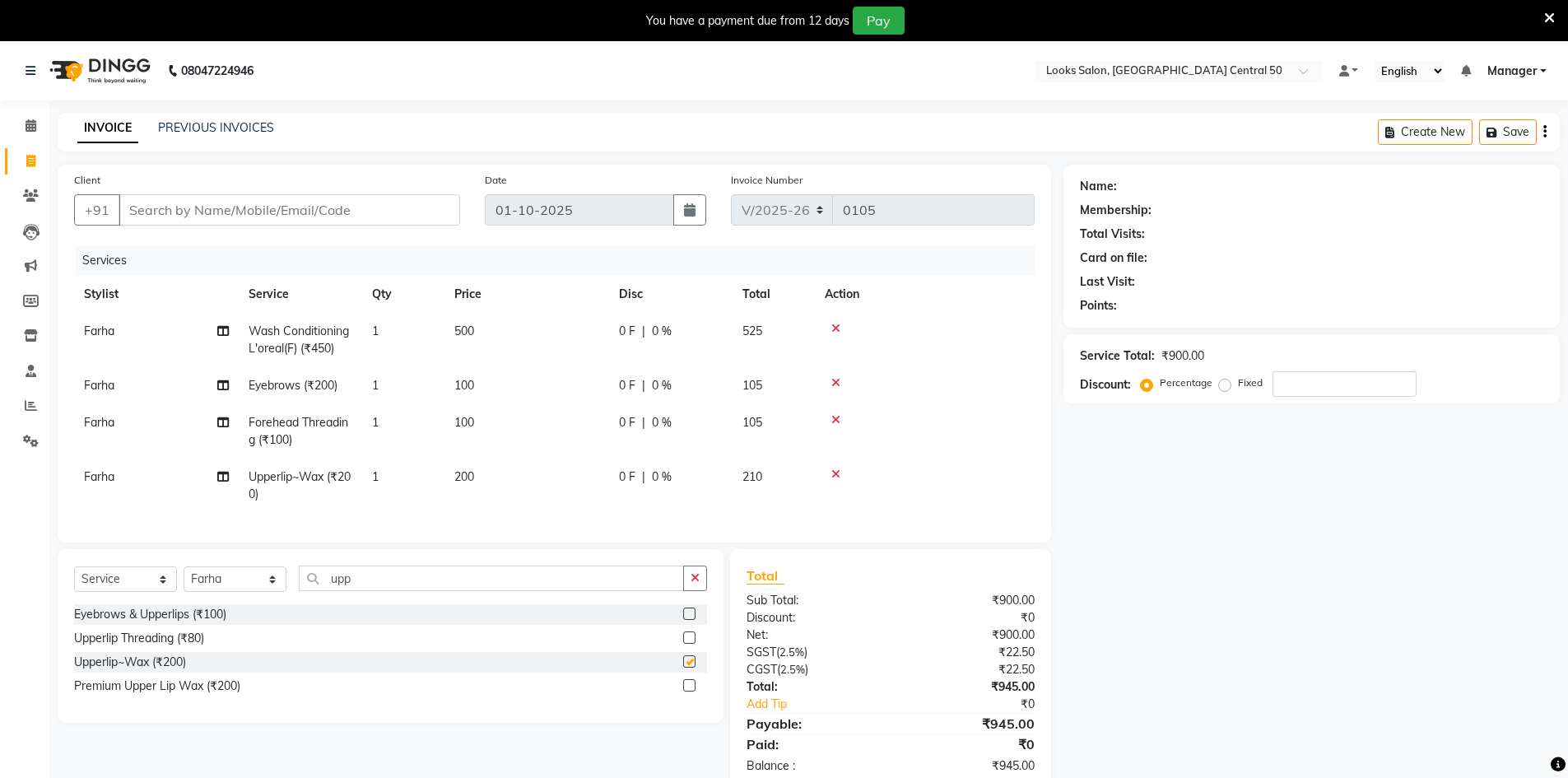
checkbox input "false"
click at [316, 221] on input "Client" at bounding box center [289, 210] width 341 height 31
type input "7"
type input "0"
type input "7310556843"
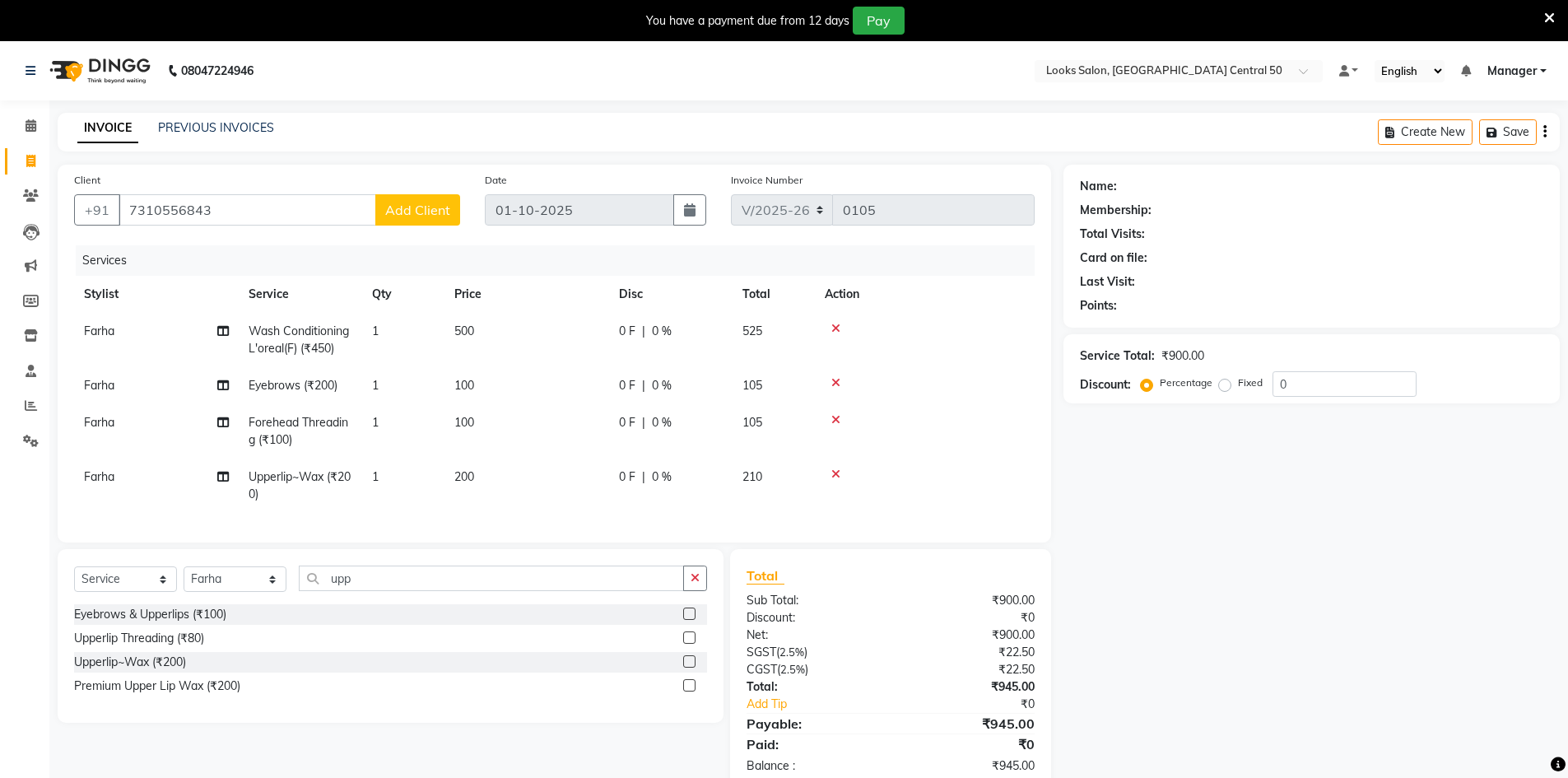
click at [420, 215] on span "Add Client" at bounding box center [417, 210] width 65 height 16
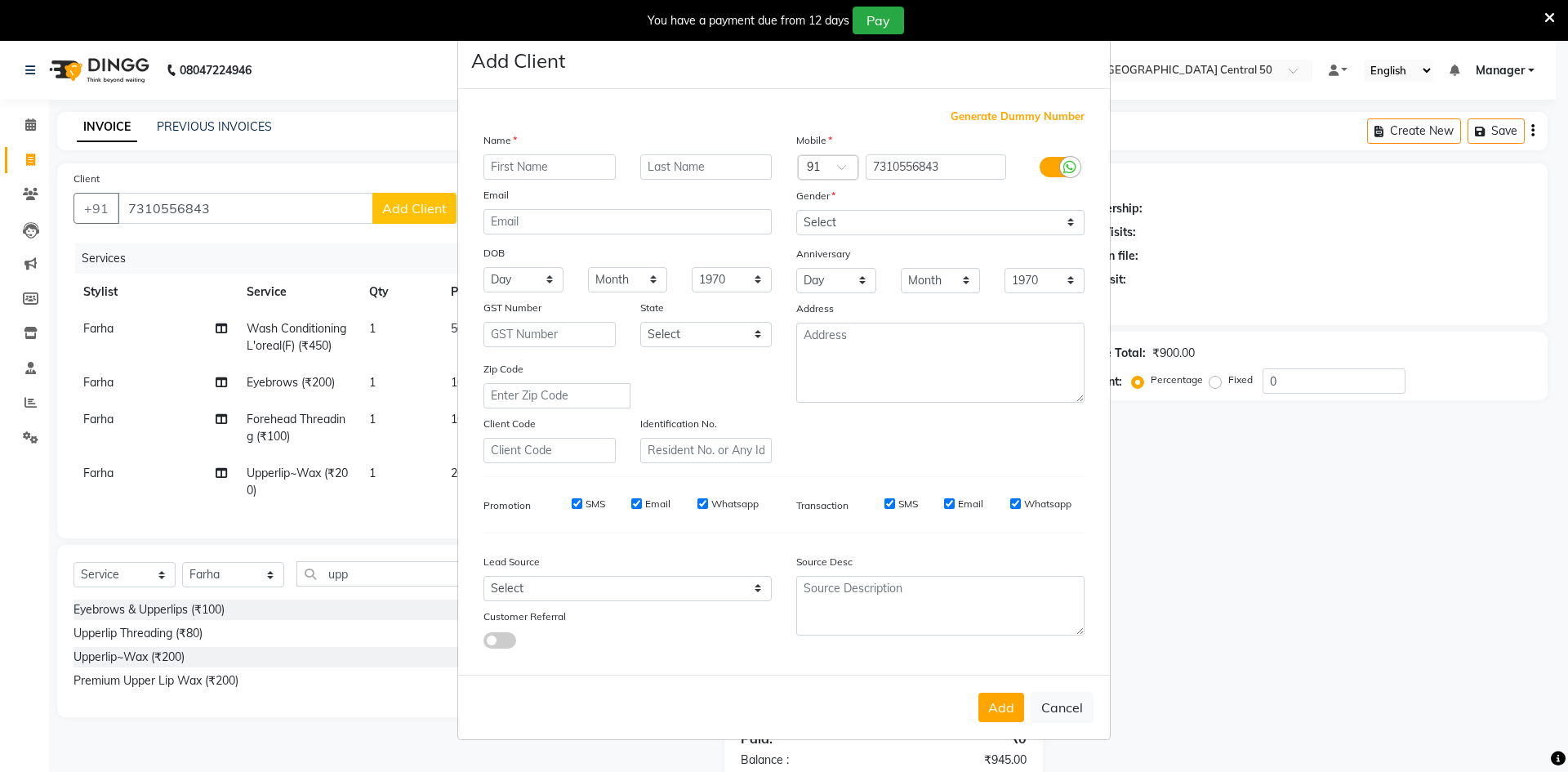
click at [503, 168] on input "text" at bounding box center [549, 167] width 132 height 26
type input "Lovender"
click at [750, 158] on input "text" at bounding box center [706, 167] width 132 height 26
type input "."
drag, startPoint x: 914, startPoint y: 212, endPoint x: 915, endPoint y: 232, distance: 20.0
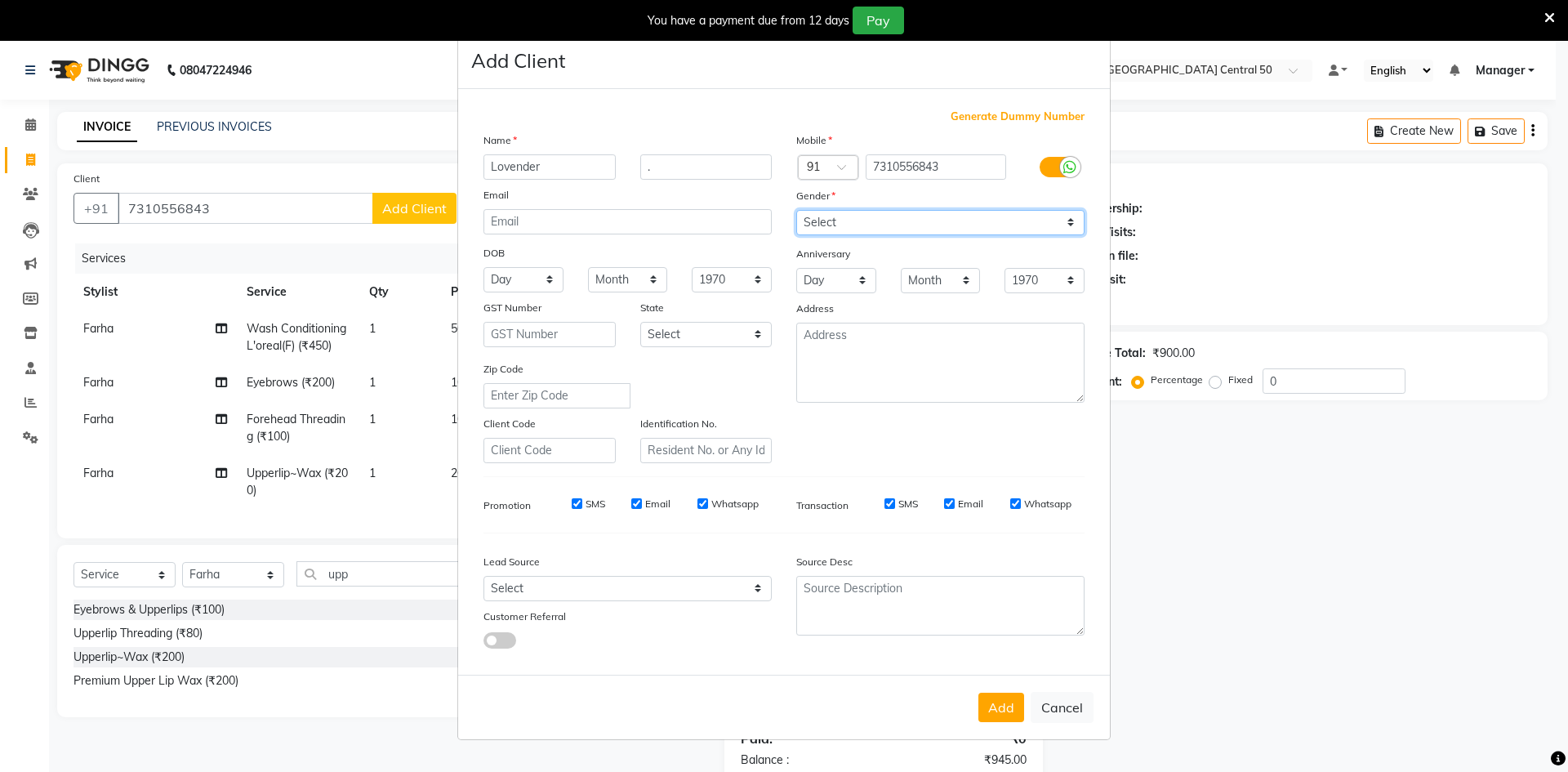
click at [914, 212] on select "Select Male Female Other Prefer Not To Say" at bounding box center [940, 222] width 288 height 26
select select "male"
click at [796, 210] on select "Select Male Female Other Prefer Not To Say" at bounding box center [940, 222] width 288 height 26
click at [1018, 719] on button "Add" at bounding box center [1002, 707] width 45 height 29
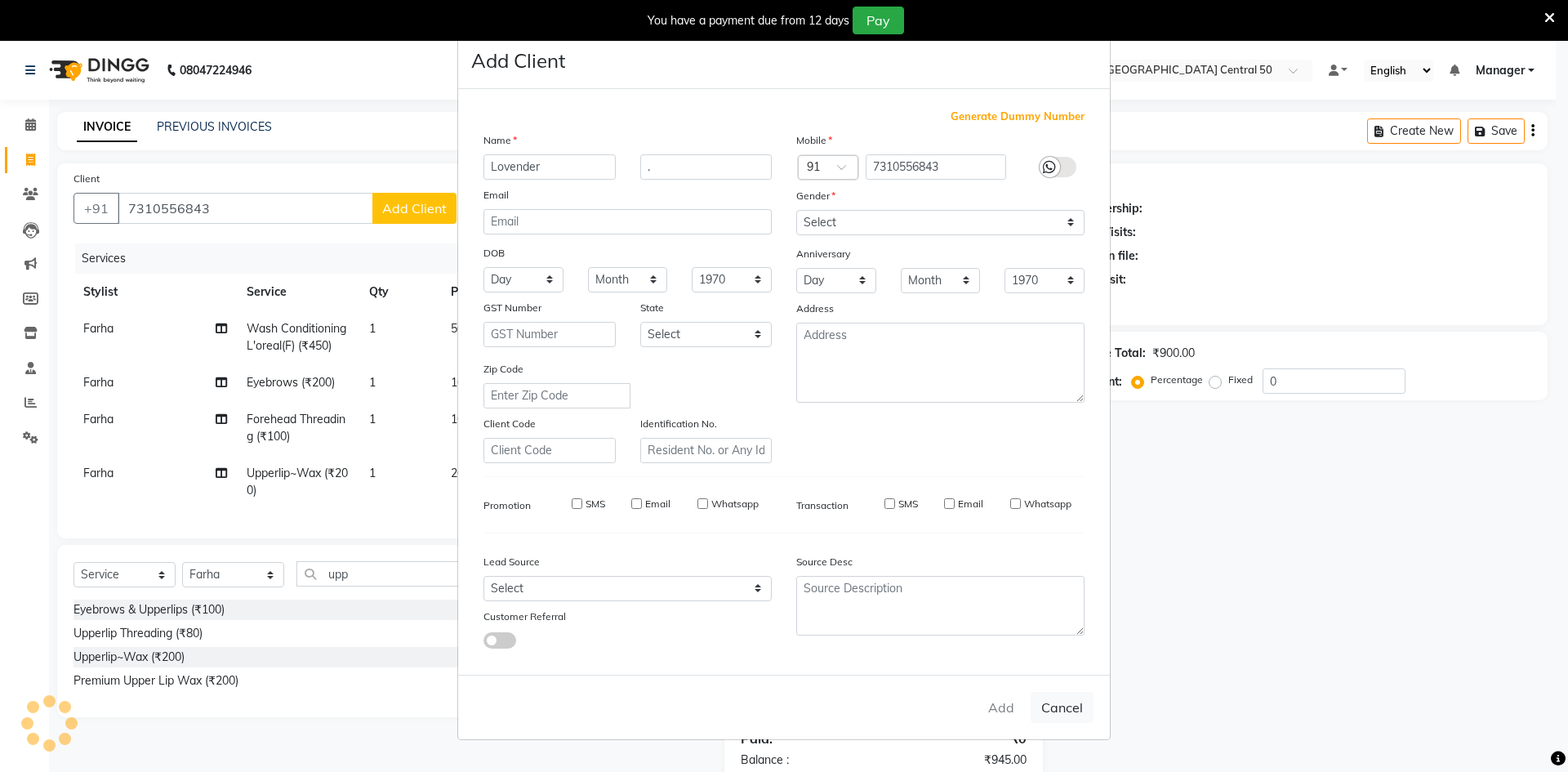
select select
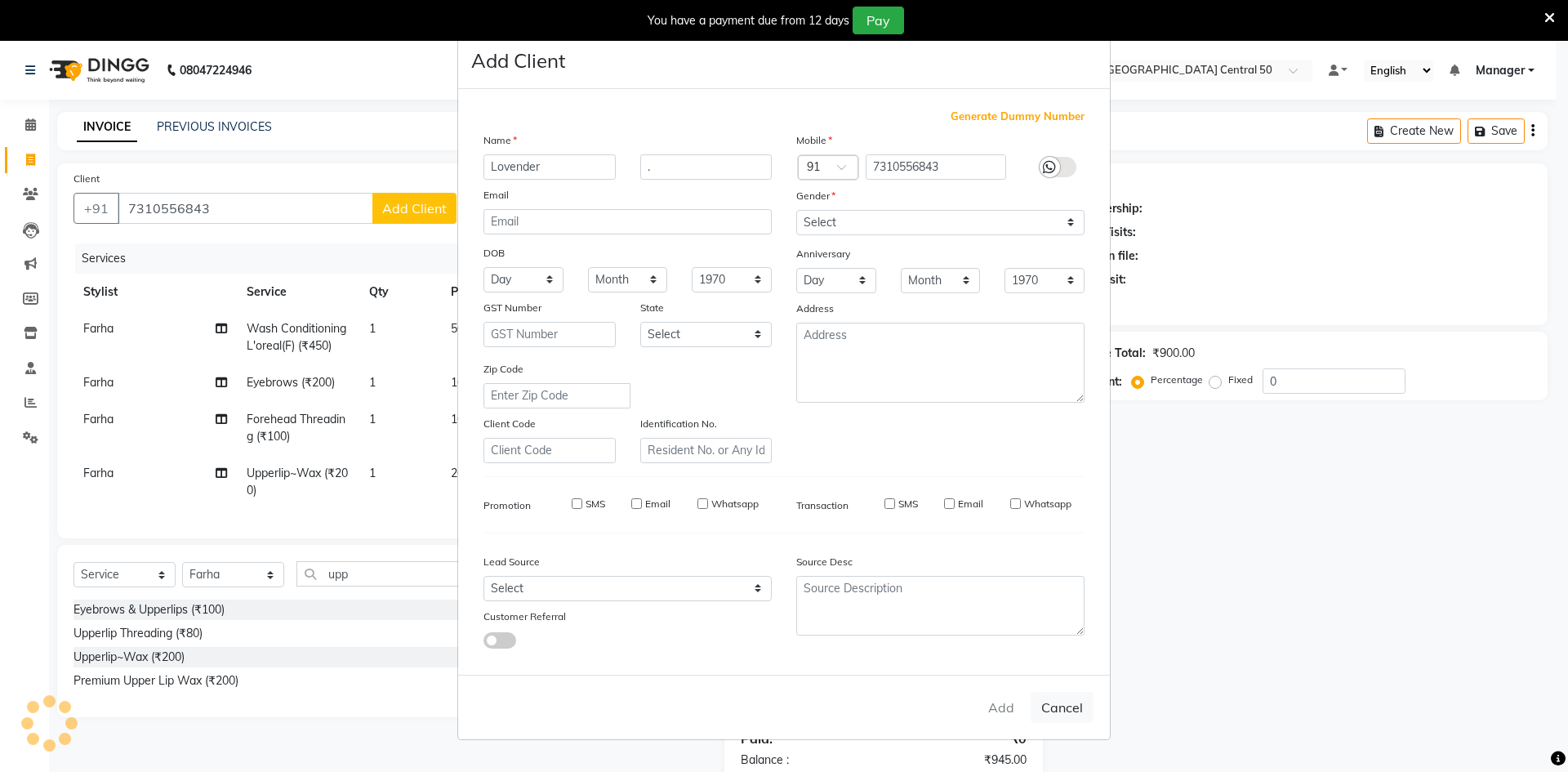
select select
checkbox input "false"
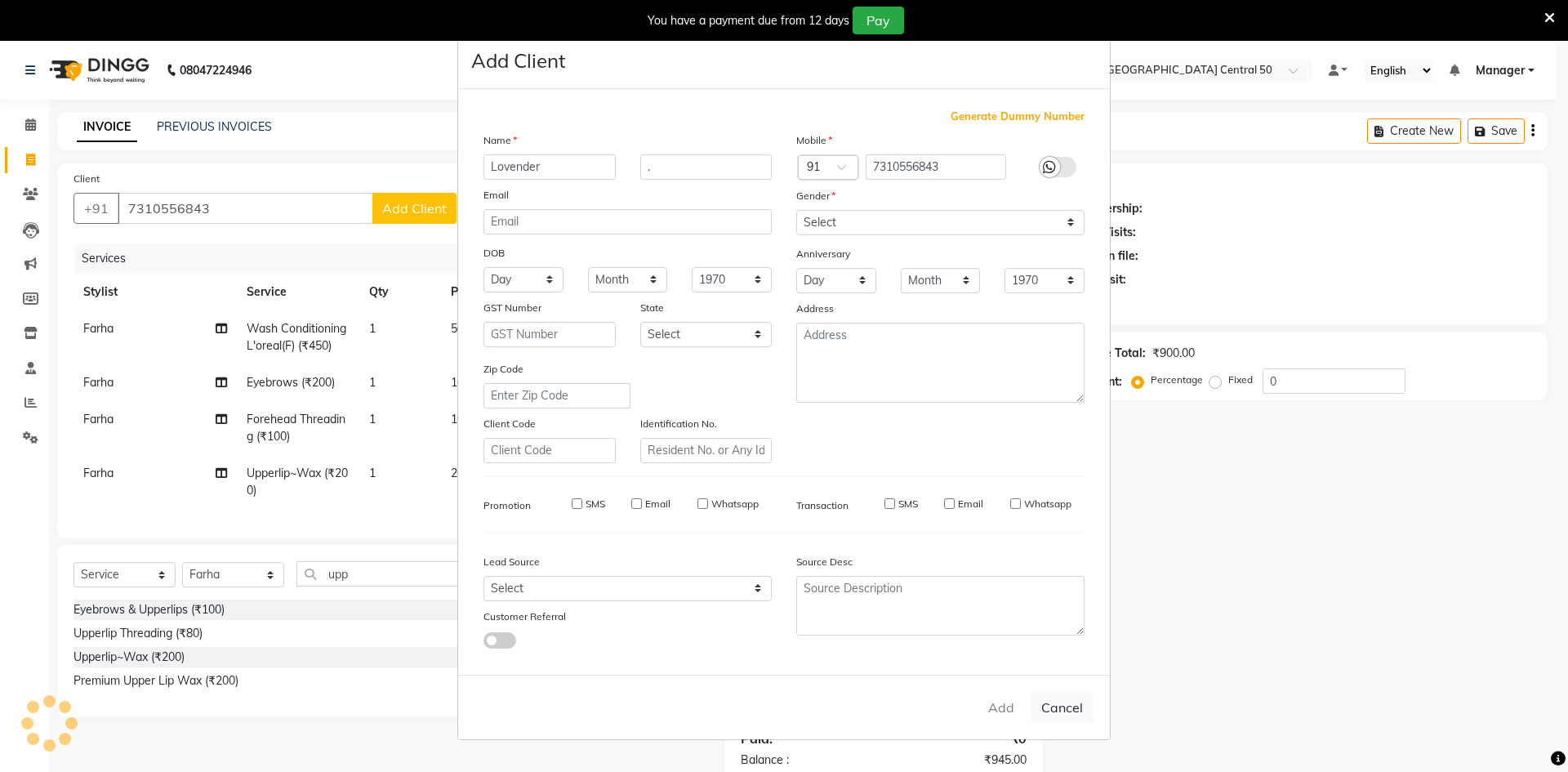
checkbox input "false"
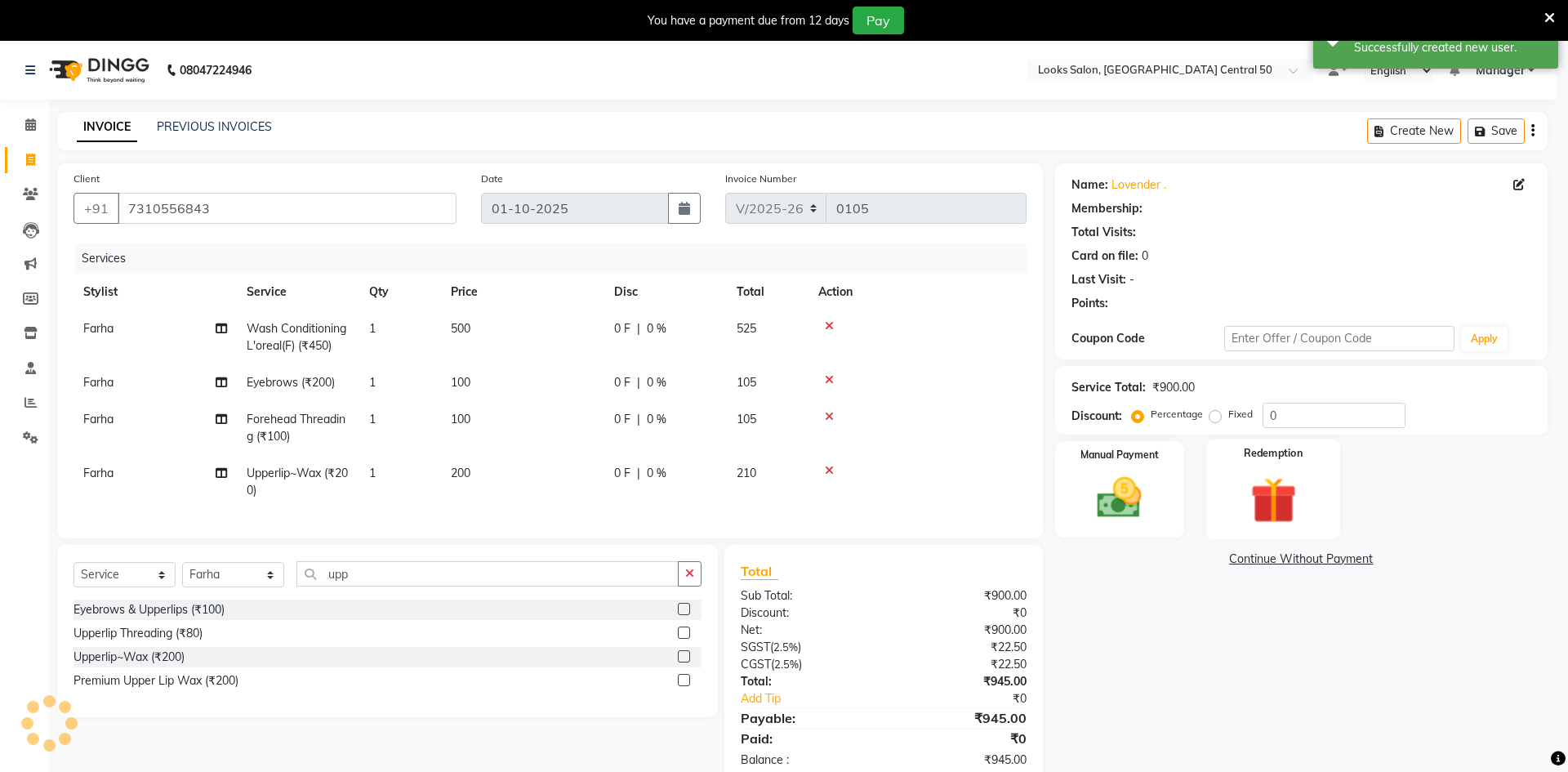
select select "1: Object"
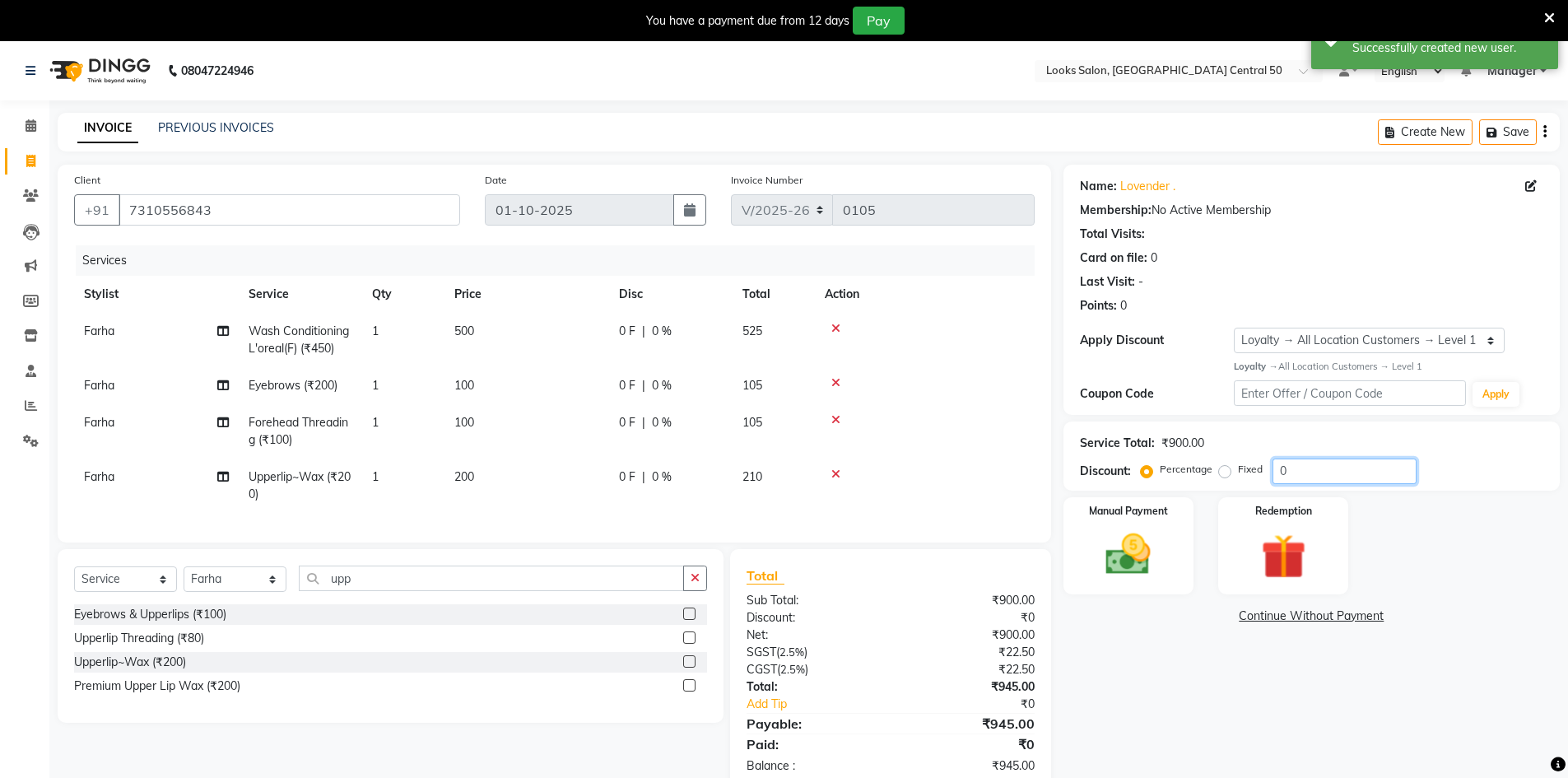
click at [1352, 483] on input "0" at bounding box center [1344, 471] width 144 height 26
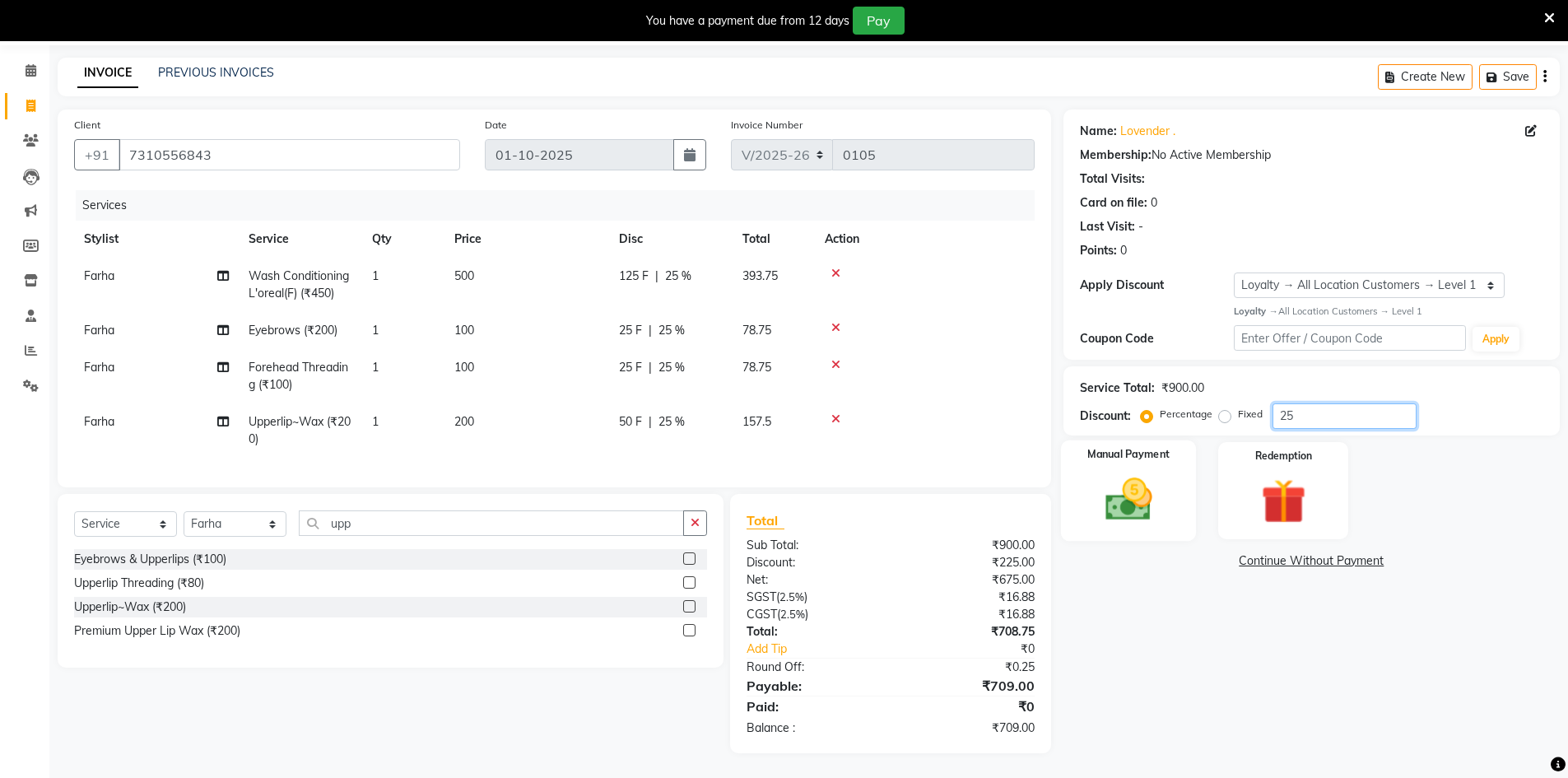
type input "25"
click at [1154, 454] on div "Manual Payment" at bounding box center [1128, 490] width 135 height 101
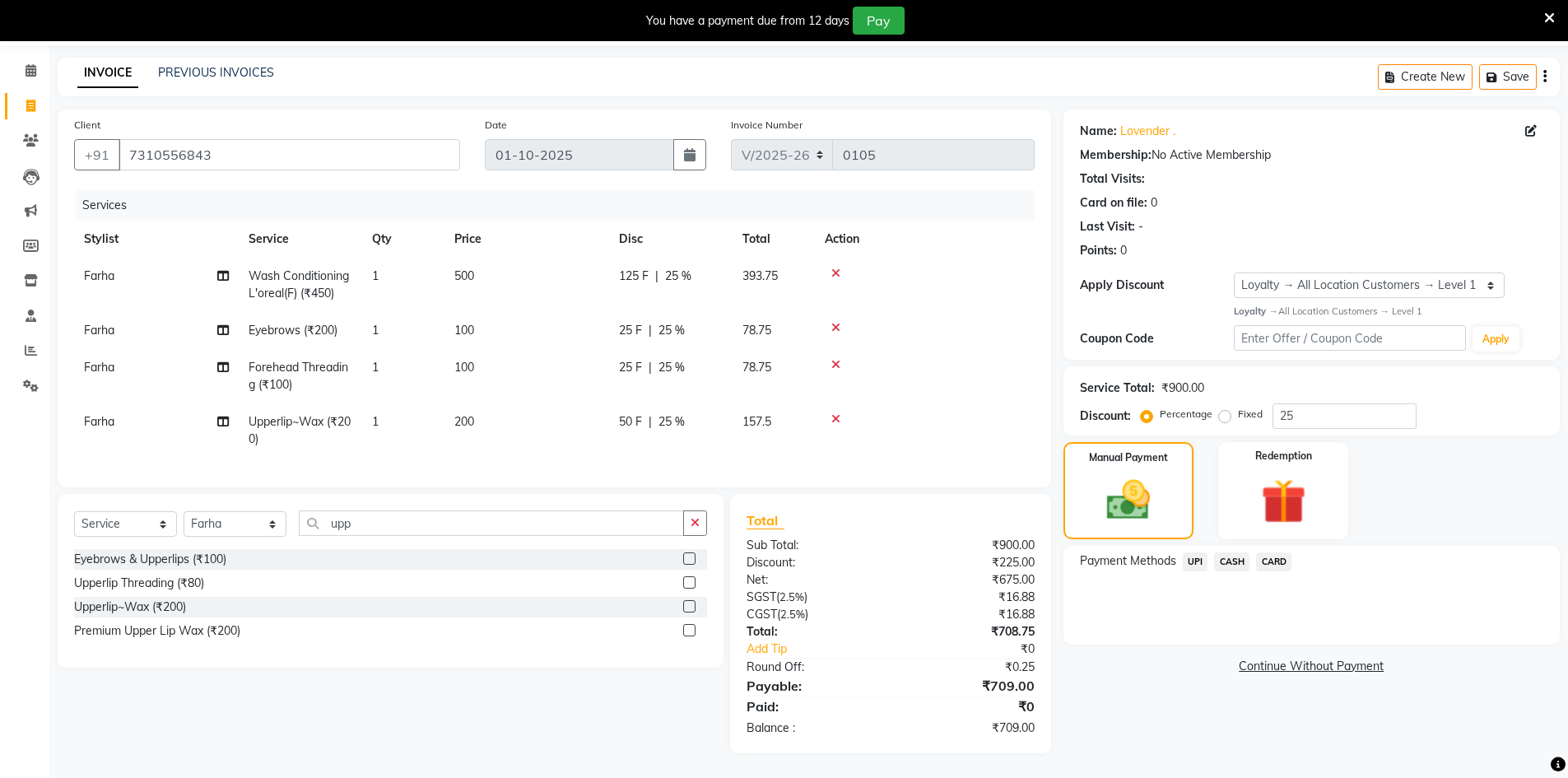
click at [1188, 552] on span "UPI" at bounding box center [1195, 562] width 26 height 19
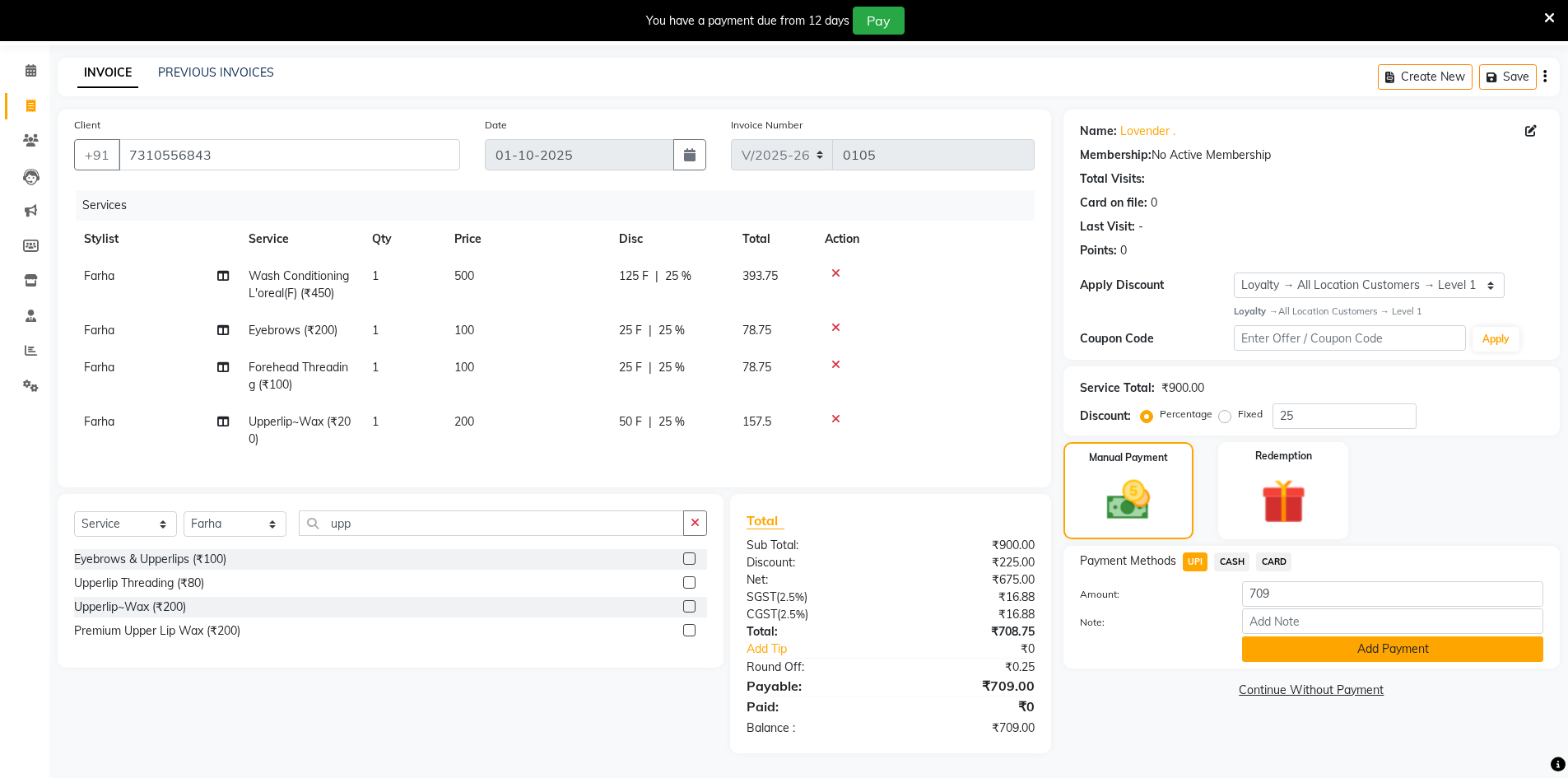
click at [1371, 645] on button "Add Payment" at bounding box center [1393, 649] width 301 height 26
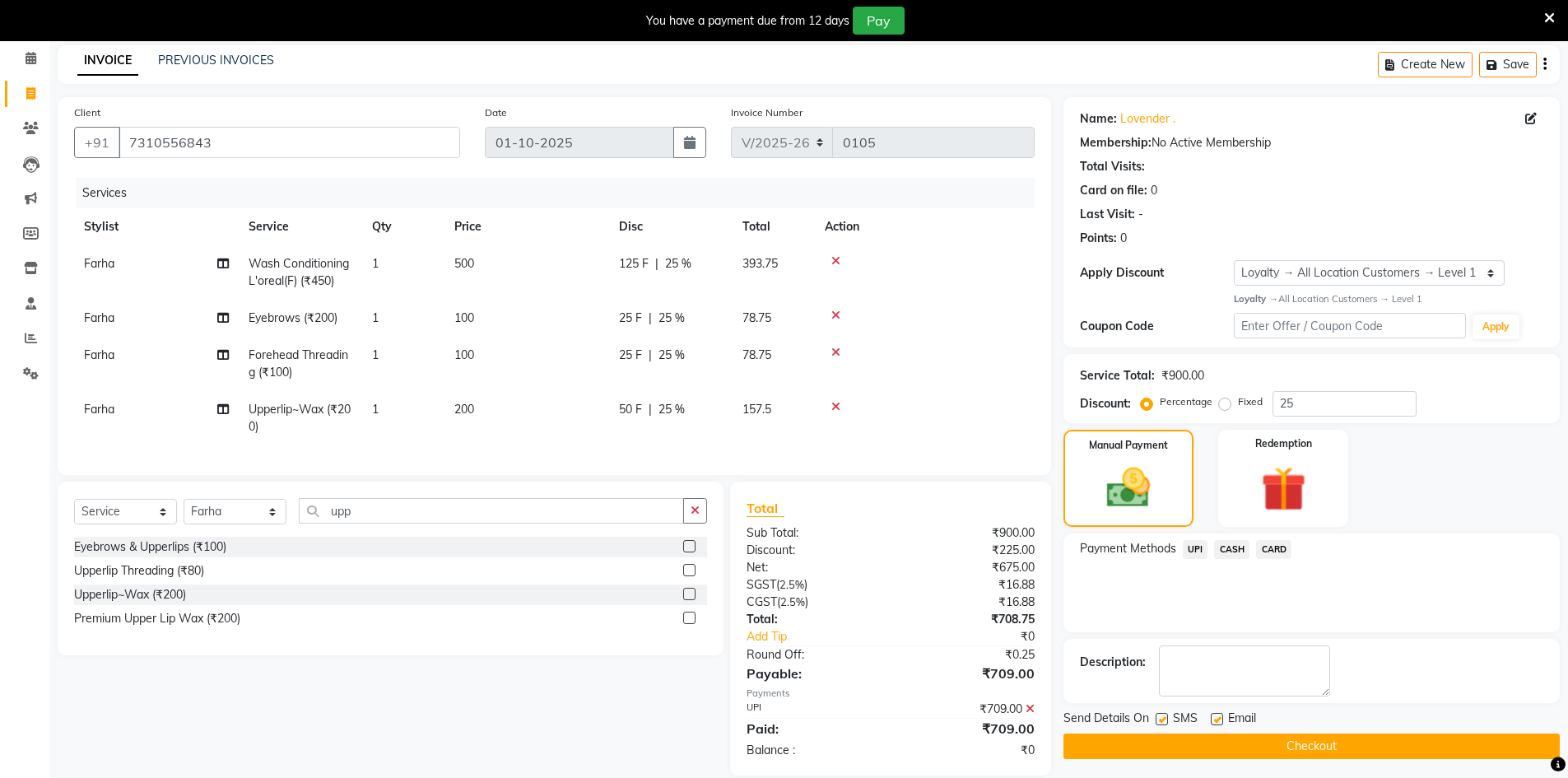
click at [1345, 751] on button "Checkout" at bounding box center [1312, 746] width 497 height 26
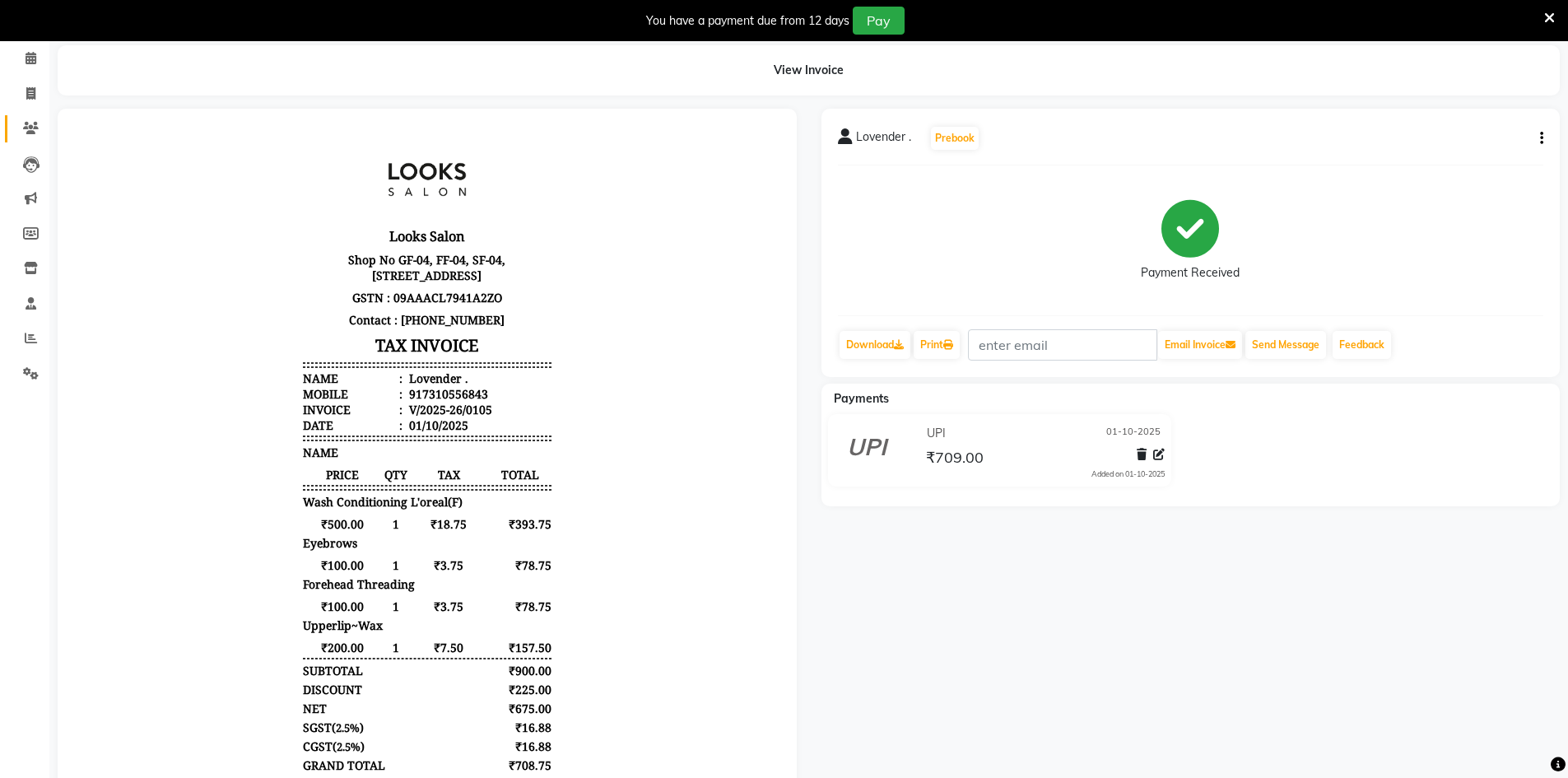
click at [9, 138] on link "Clients" at bounding box center [24, 129] width 39 height 27
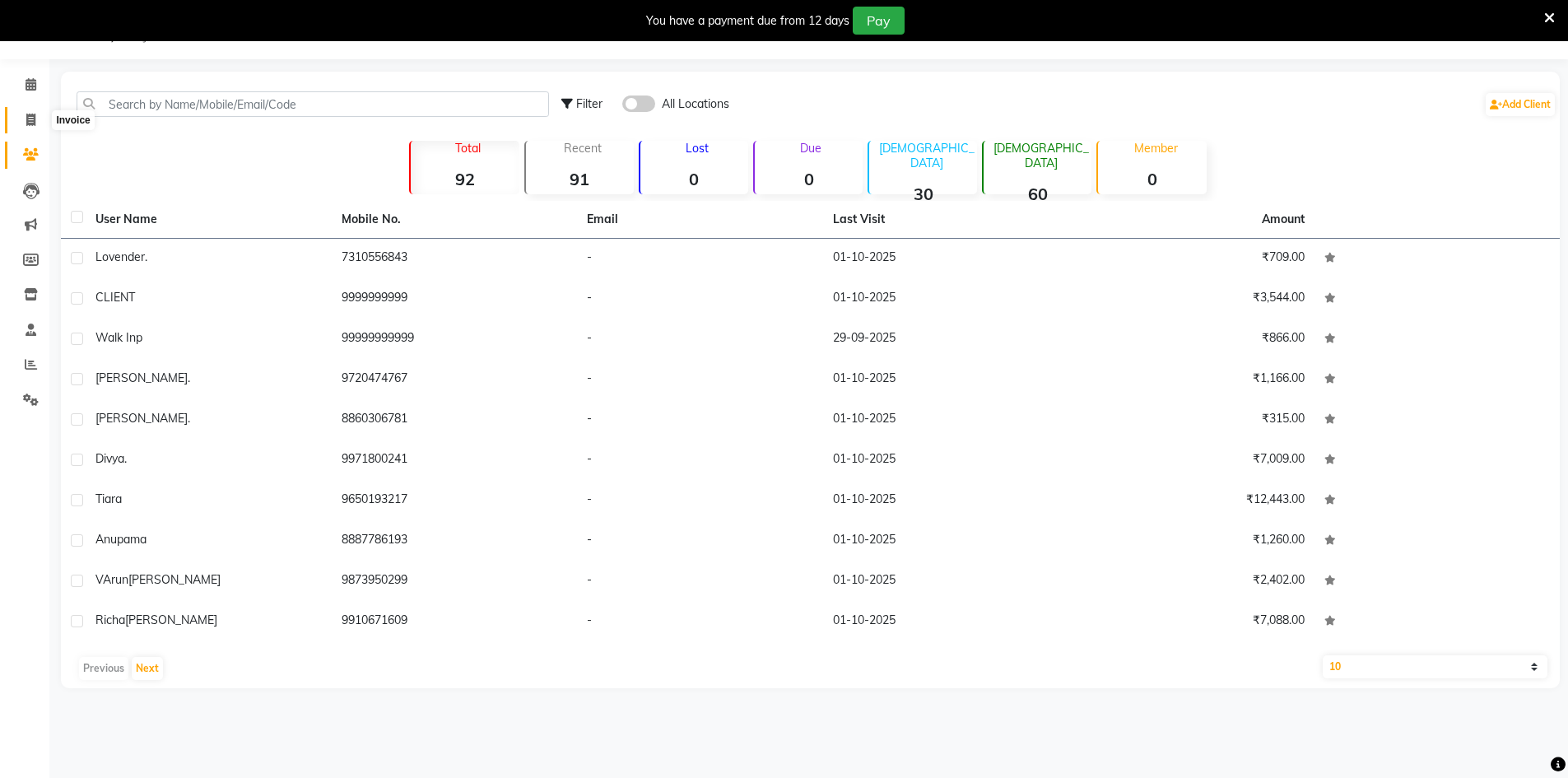
click at [33, 112] on span at bounding box center [31, 121] width 29 height 19
select select "9051"
select select "service"
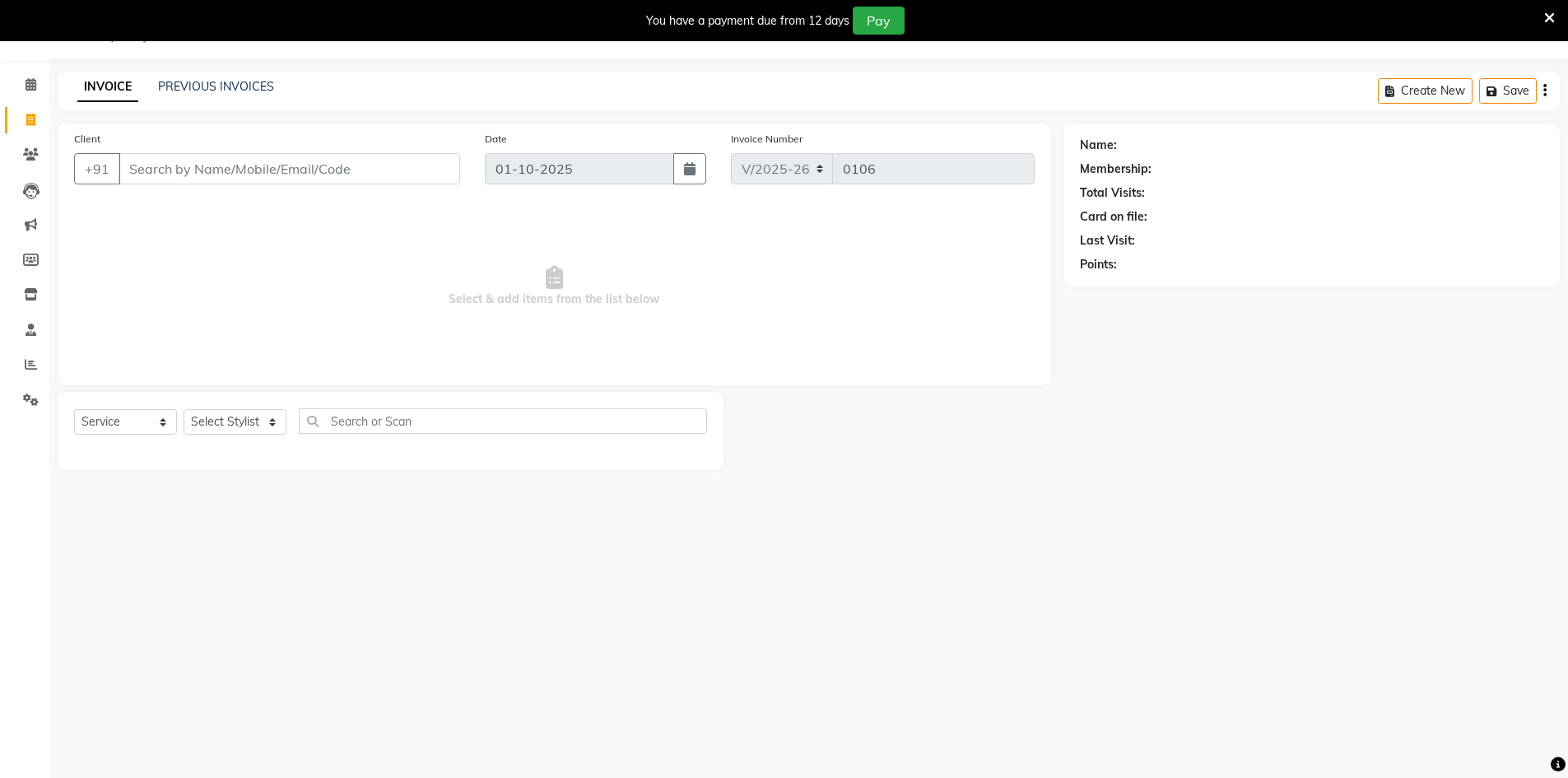
click at [168, 142] on div "Client +91" at bounding box center [267, 163] width 411 height 68
click at [170, 158] on input "Client" at bounding box center [289, 169] width 341 height 31
click at [239, 434] on select "Select Stylist Abbas Addy Aftab Ananya Anas Aslam_pdct Azad Counter_Sales Farha…" at bounding box center [235, 421] width 103 height 26
select select "92624"
click at [184, 409] on select "Select Stylist Abbas Addy Aftab Ananya Anas Aslam_pdct Azad Counter_Sales Farha…" at bounding box center [235, 421] width 103 height 26
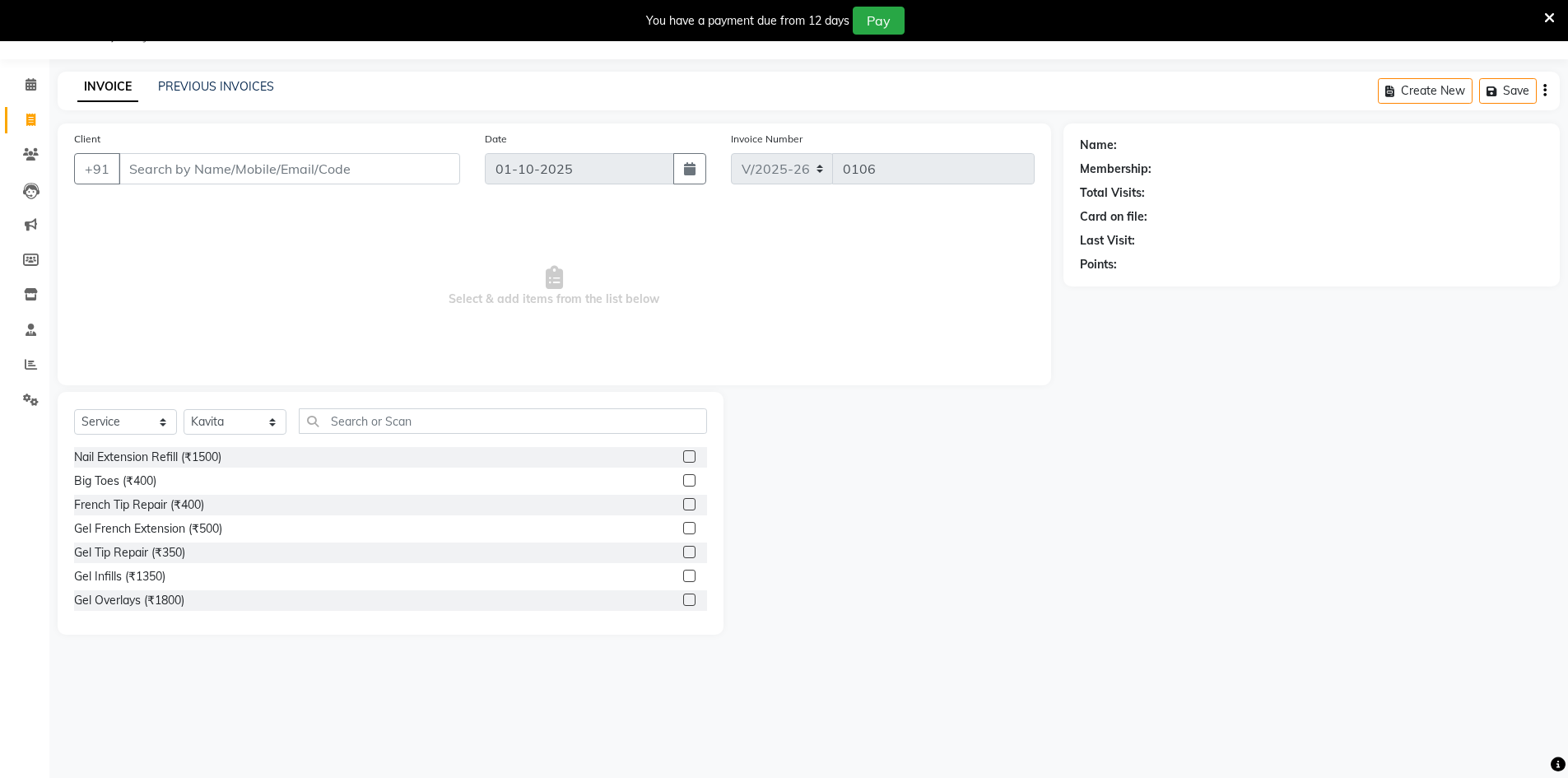
click at [391, 437] on div "Select Service Product Membership Package Voucher Prepaid Gift Card Select Styl…" at bounding box center [391, 427] width 633 height 39
click at [395, 427] on input "text" at bounding box center [502, 420] width 408 height 26
type input "e"
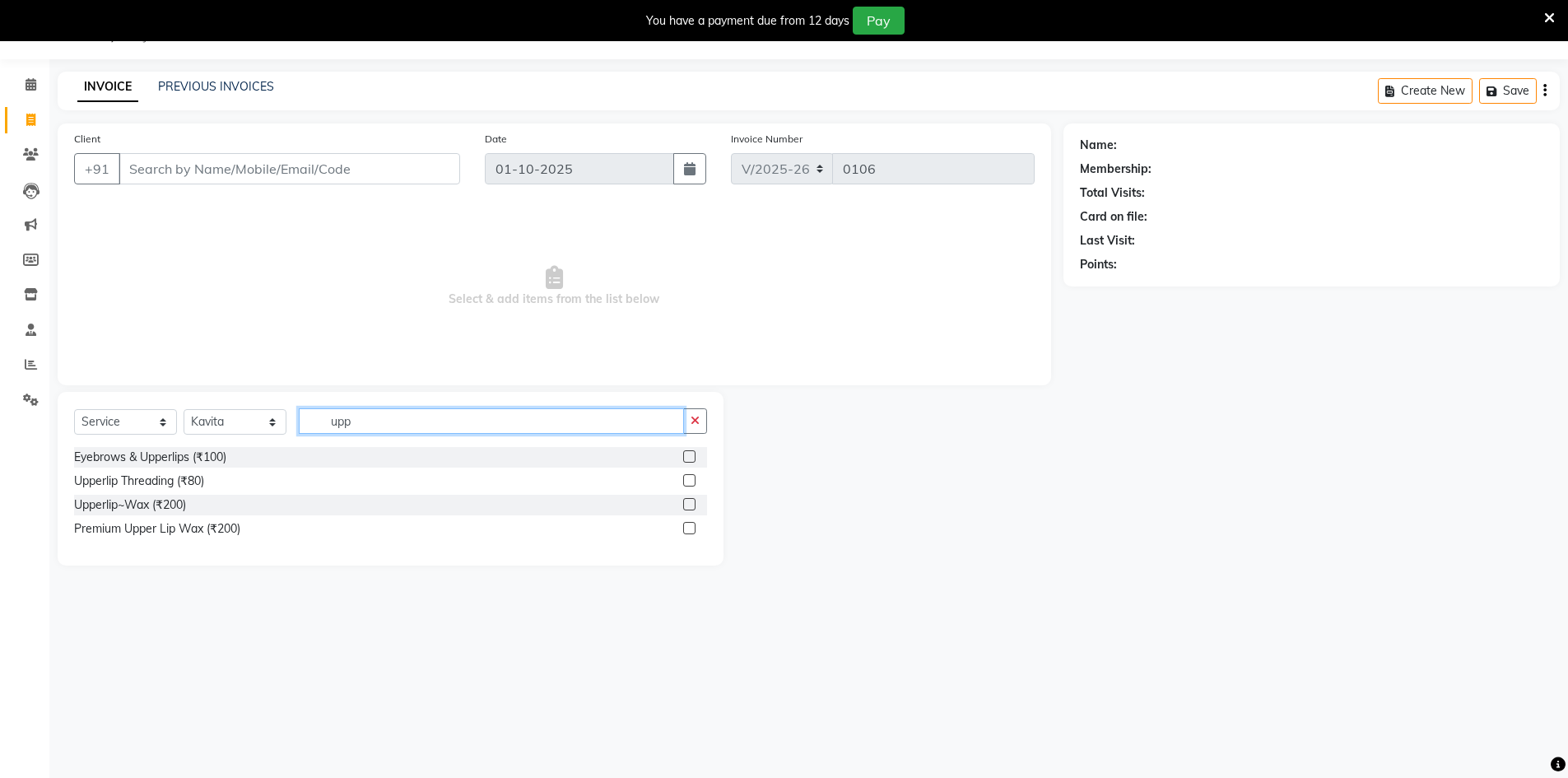
type input "upp"
click at [688, 482] on label at bounding box center [689, 480] width 12 height 12
click at [688, 482] on input "checkbox" at bounding box center [688, 481] width 10 height 10
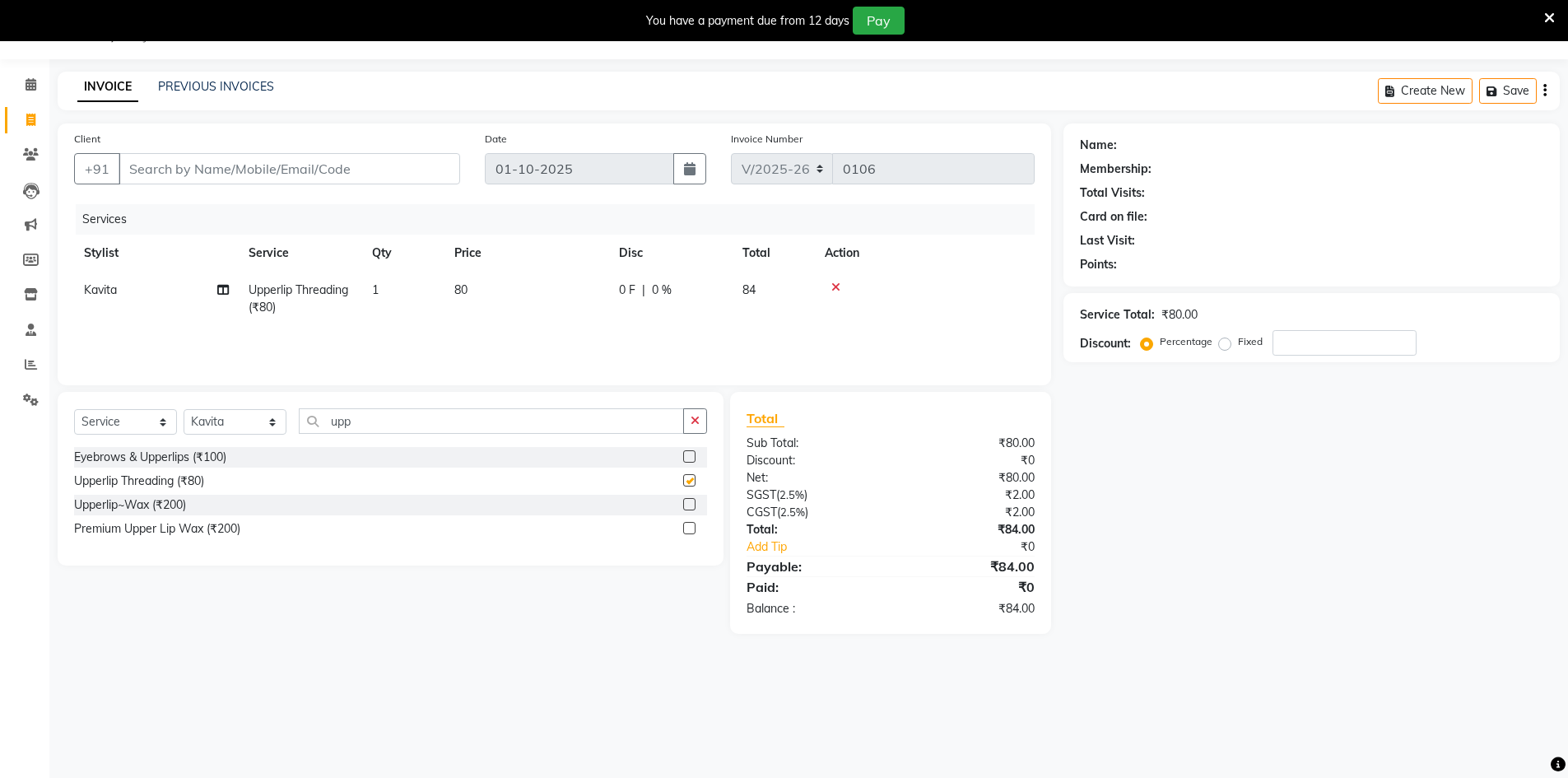
checkbox input "false"
click at [515, 435] on div "Select Service Product Membership Package Voucher Prepaid Gift Card Select Styl…" at bounding box center [391, 427] width 633 height 39
click at [511, 425] on input "upp" at bounding box center [491, 420] width 385 height 26
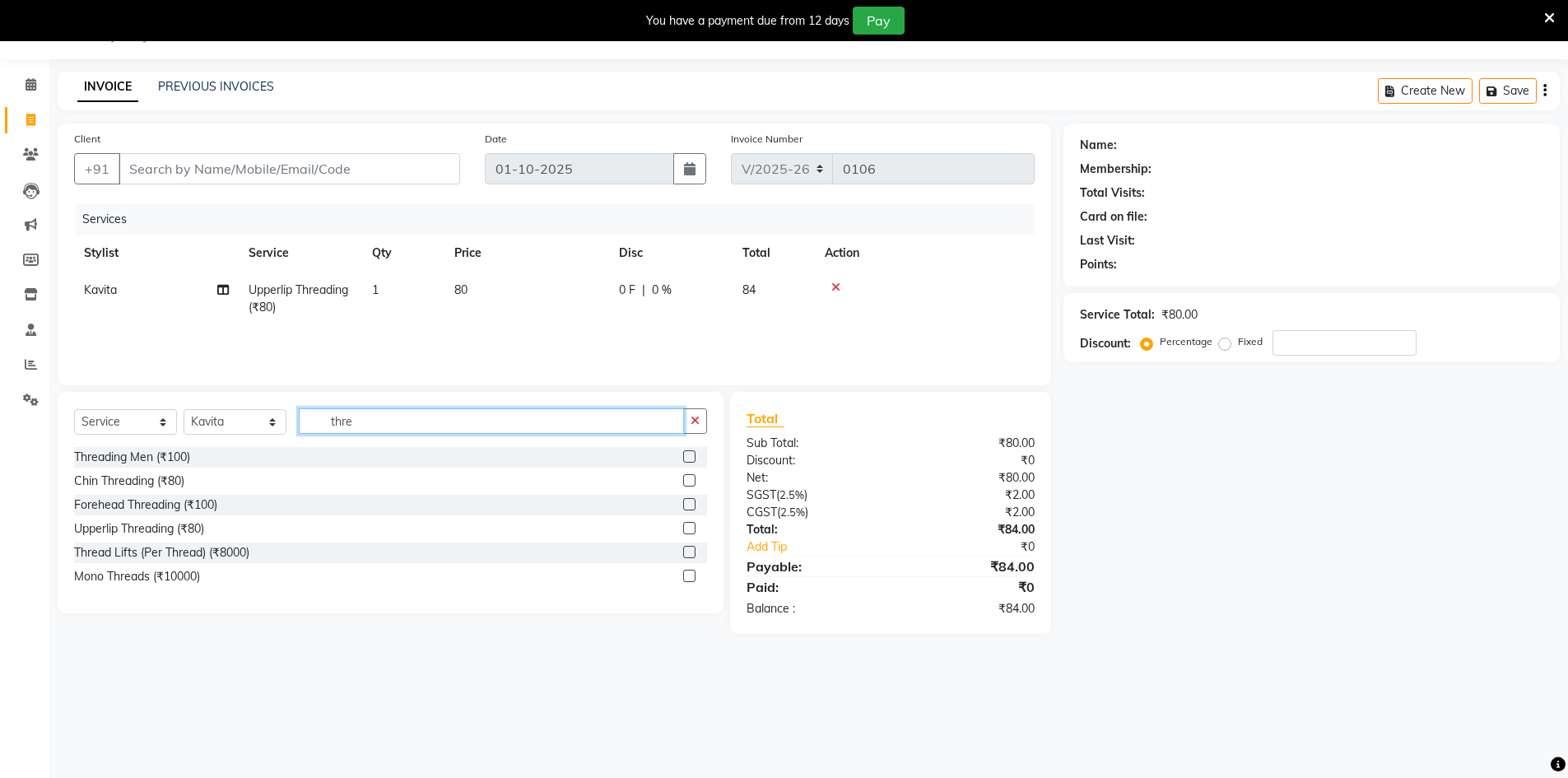
type input "thre"
click at [689, 505] on label at bounding box center [689, 503] width 12 height 12
click at [689, 505] on input "checkbox" at bounding box center [688, 504] width 10 height 10
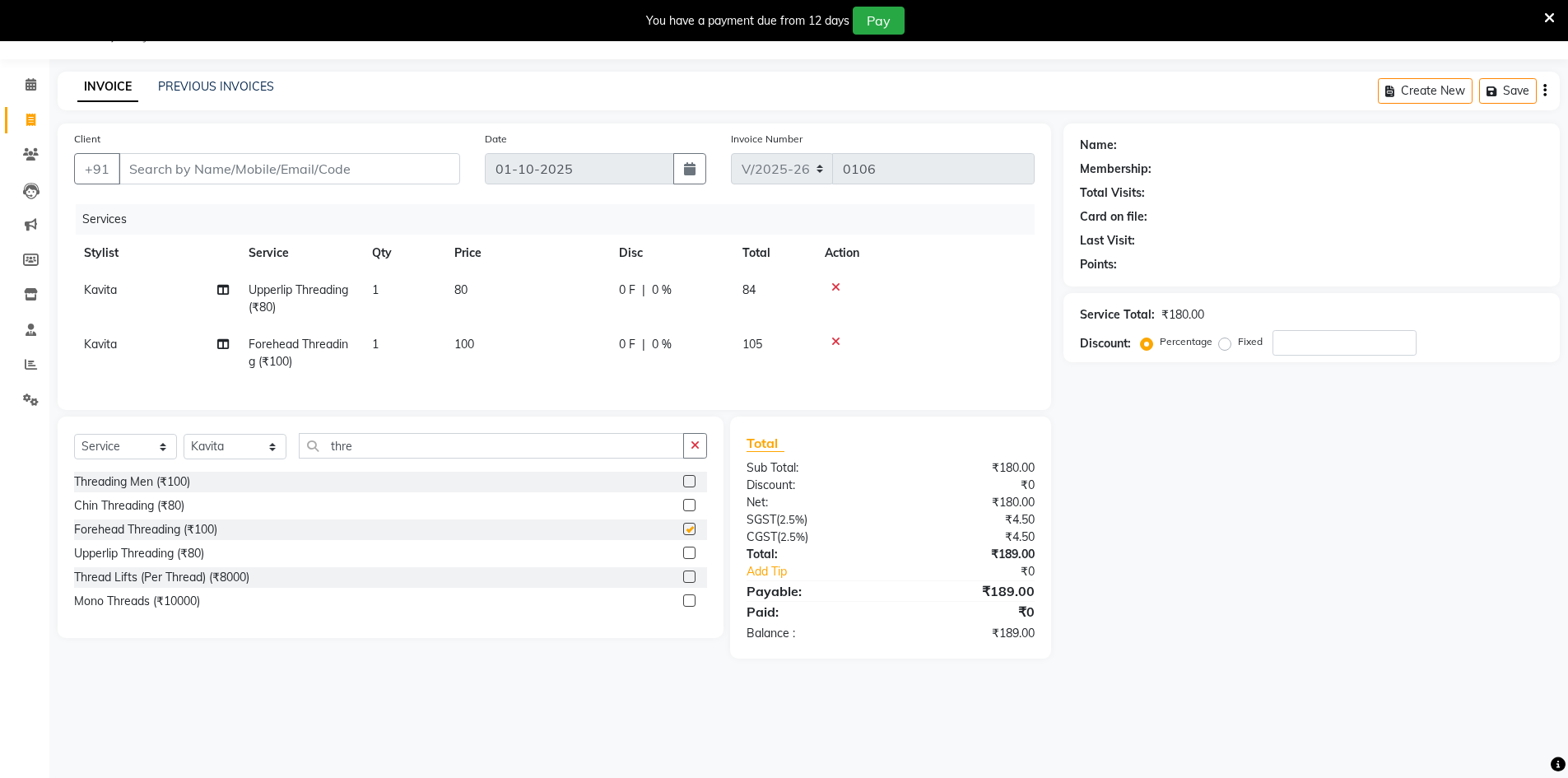
checkbox input "false"
click at [509, 459] on input "thre" at bounding box center [491, 445] width 385 height 26
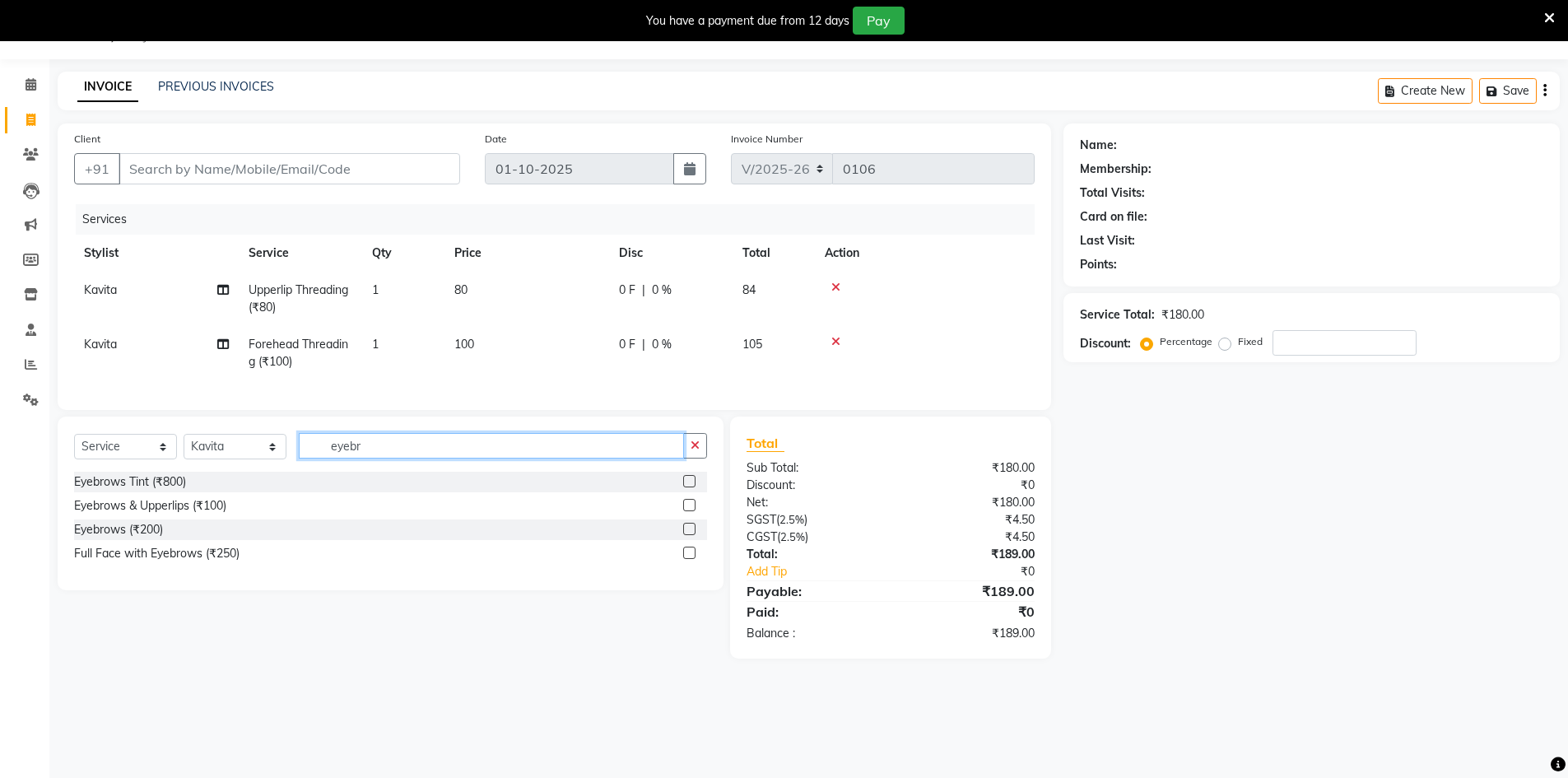
type input "eyebr"
click at [690, 535] on label at bounding box center [689, 528] width 12 height 12
click at [690, 535] on input "checkbox" at bounding box center [688, 529] width 10 height 10
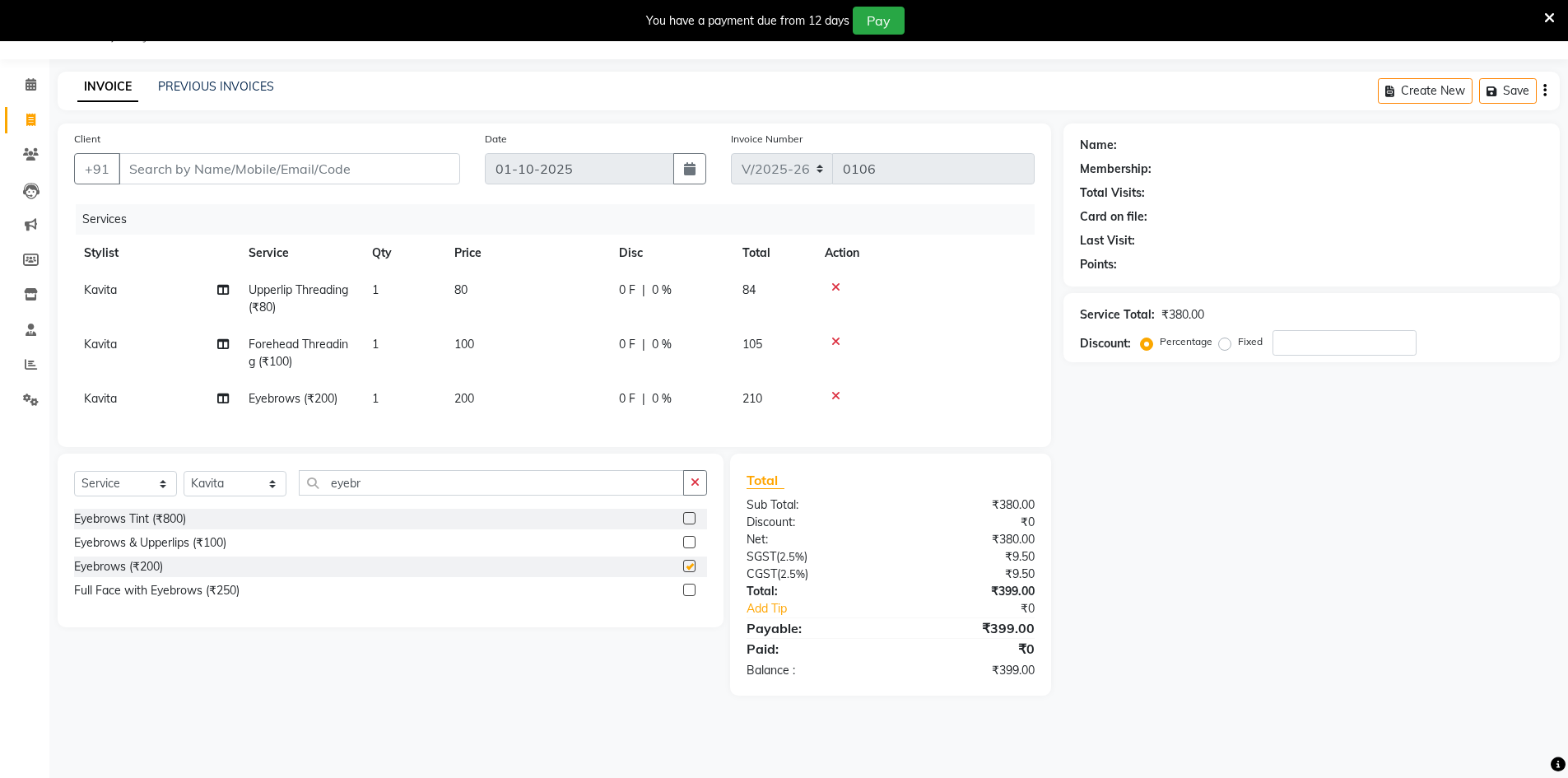
checkbox input "false"
click at [836, 282] on icon at bounding box center [835, 287] width 9 height 11
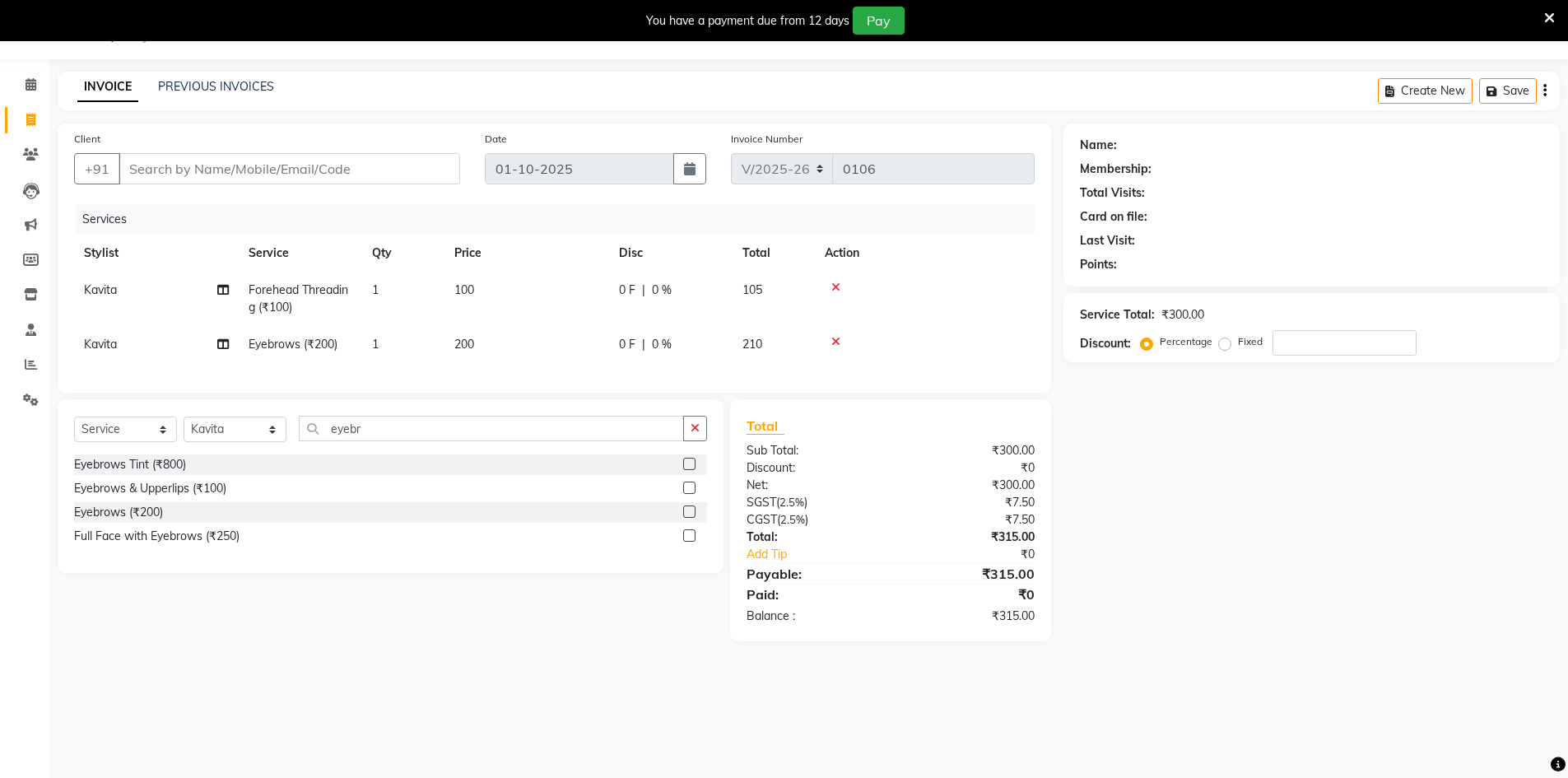
click at [528, 347] on td "200" at bounding box center [526, 344] width 165 height 37
select select "92624"
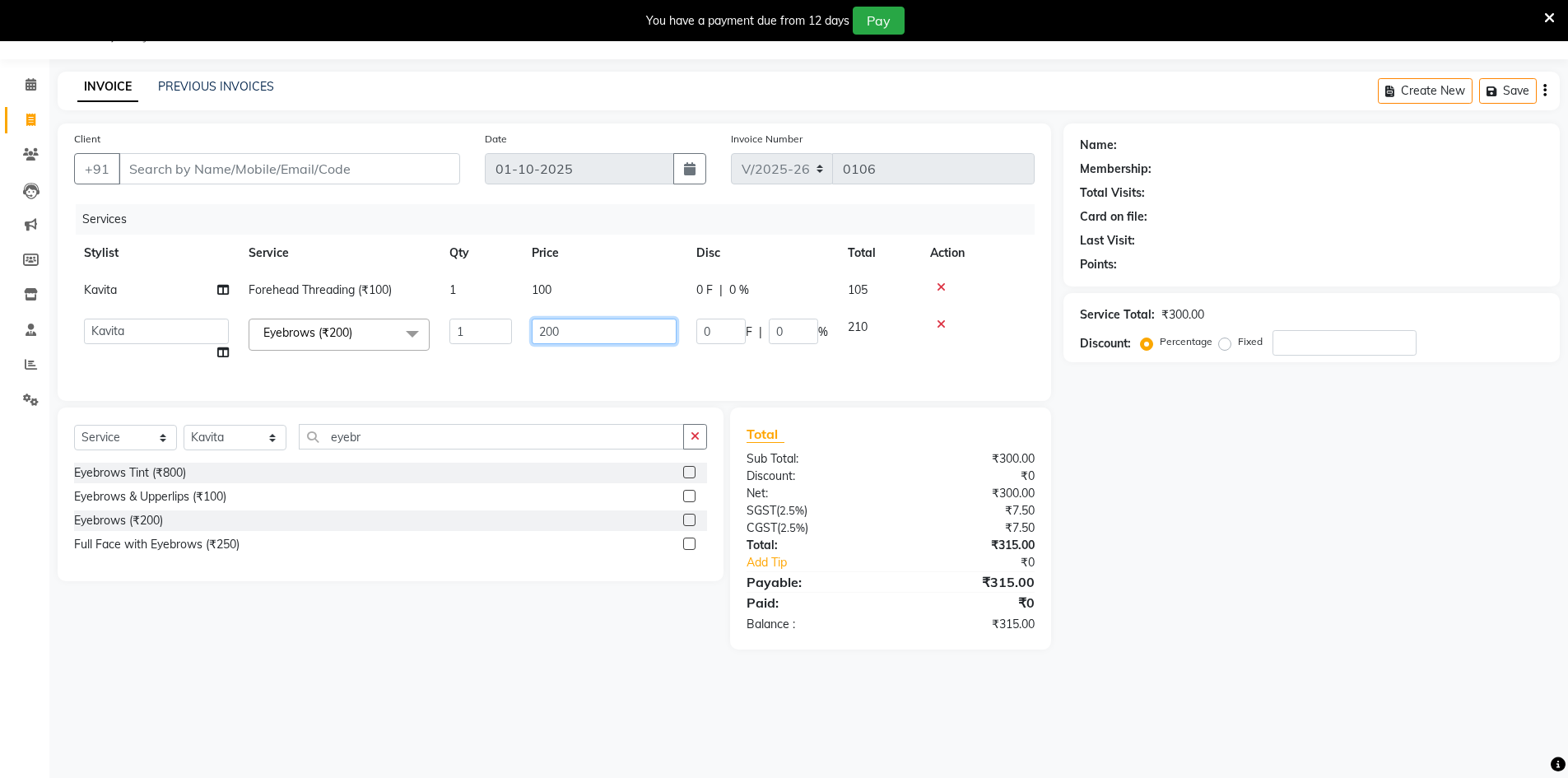
click at [557, 338] on input "200" at bounding box center [604, 331] width 145 height 26
type input "100"
click at [596, 377] on div "Services Stylist Service Qty Price Disc Total Action Kavita Forehead Threading …" at bounding box center [555, 294] width 961 height 180
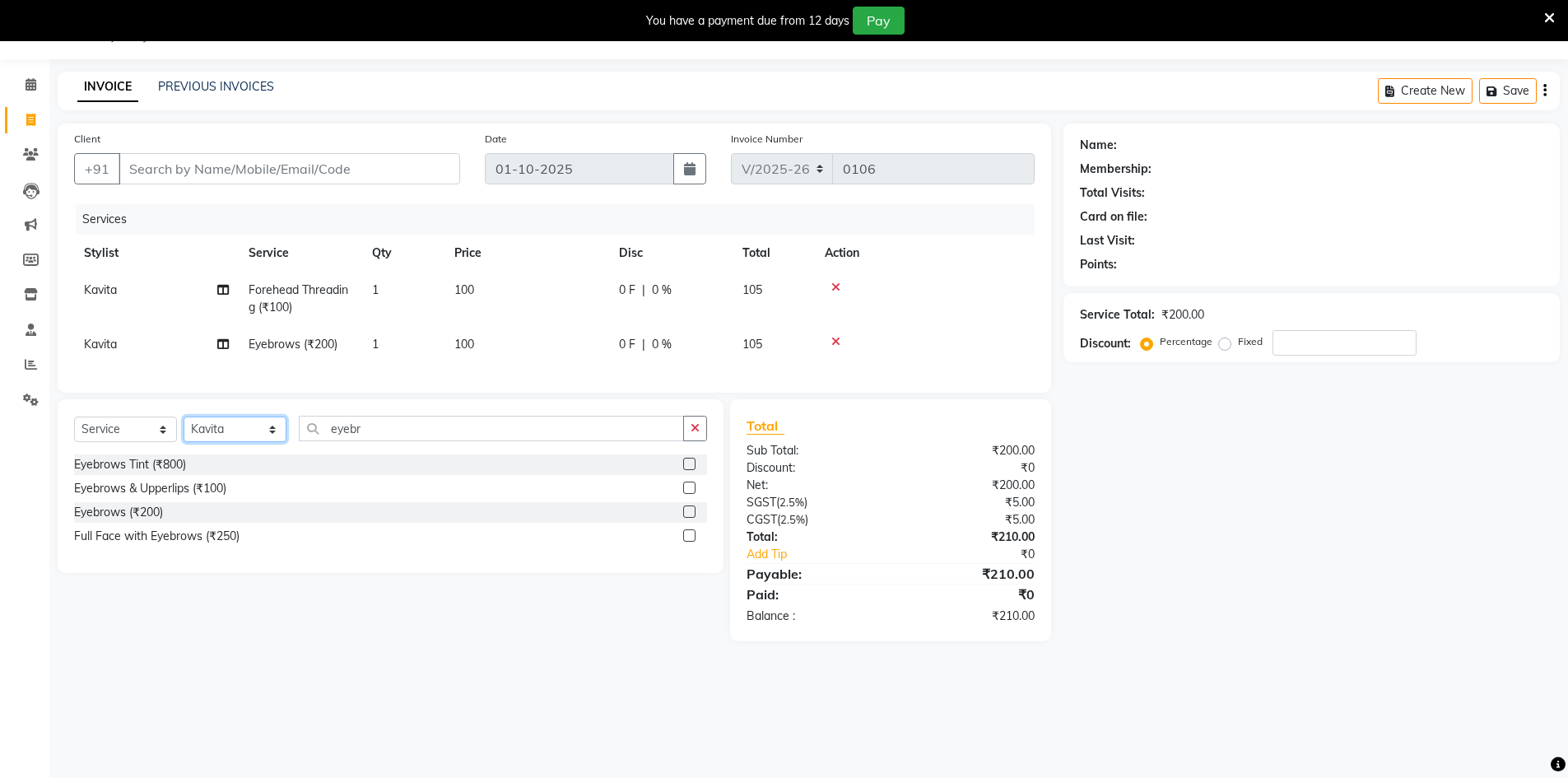
click at [251, 442] on select "Select Stylist Abbas Addy Aftab Ananya Anas Aslam_pdct Azad Counter_Sales Farha…" at bounding box center [235, 429] width 103 height 26
select select "93277"
click at [184, 429] on select "Select Stylist Abbas Addy Aftab Ananya Anas Aslam_pdct Azad Counter_Sales Farha…" at bounding box center [235, 429] width 103 height 26
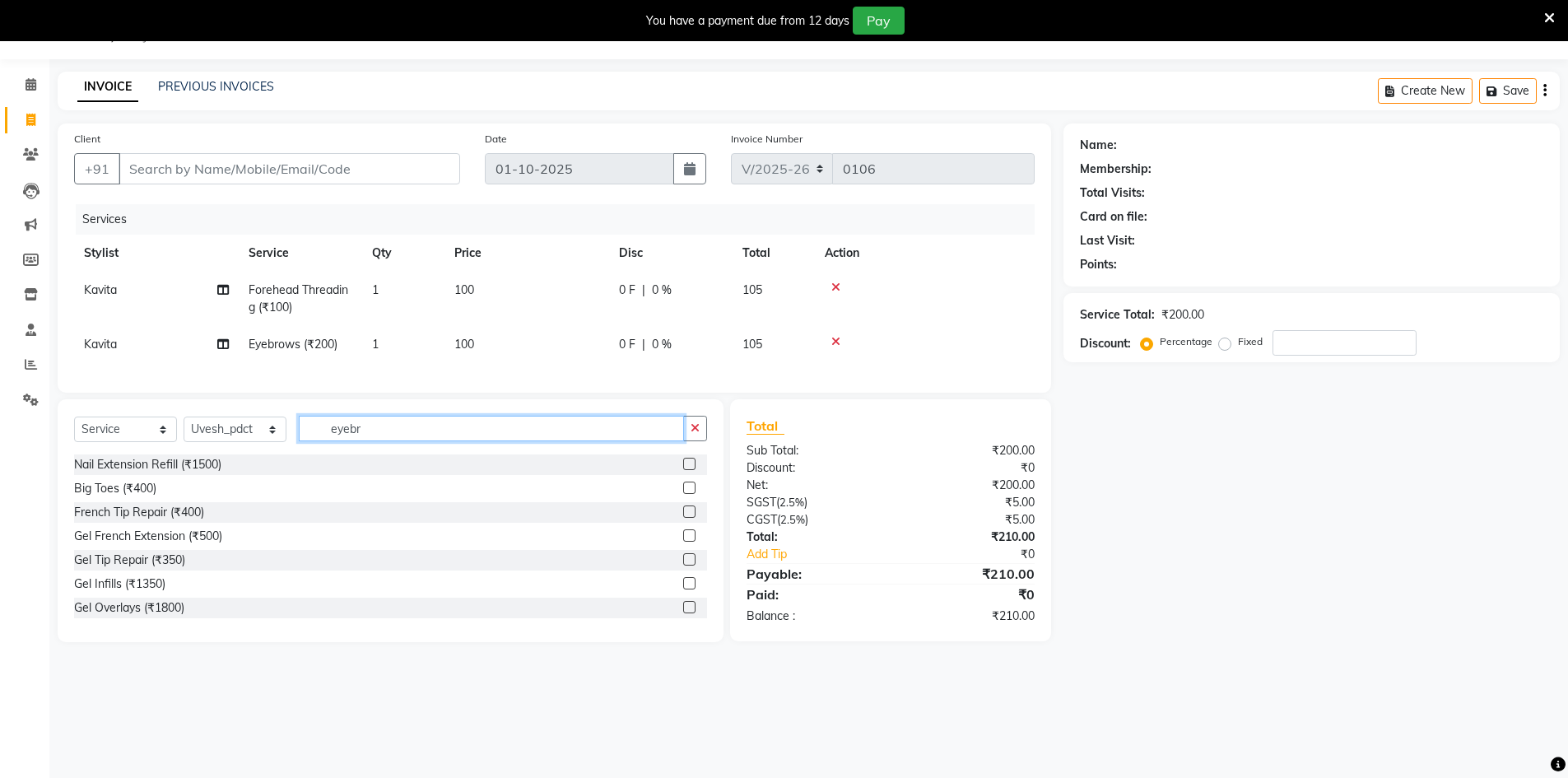
click at [324, 441] on input "eyebr" at bounding box center [491, 428] width 385 height 26
click at [419, 441] on input "eyebr" at bounding box center [491, 428] width 385 height 26
type input "wash"
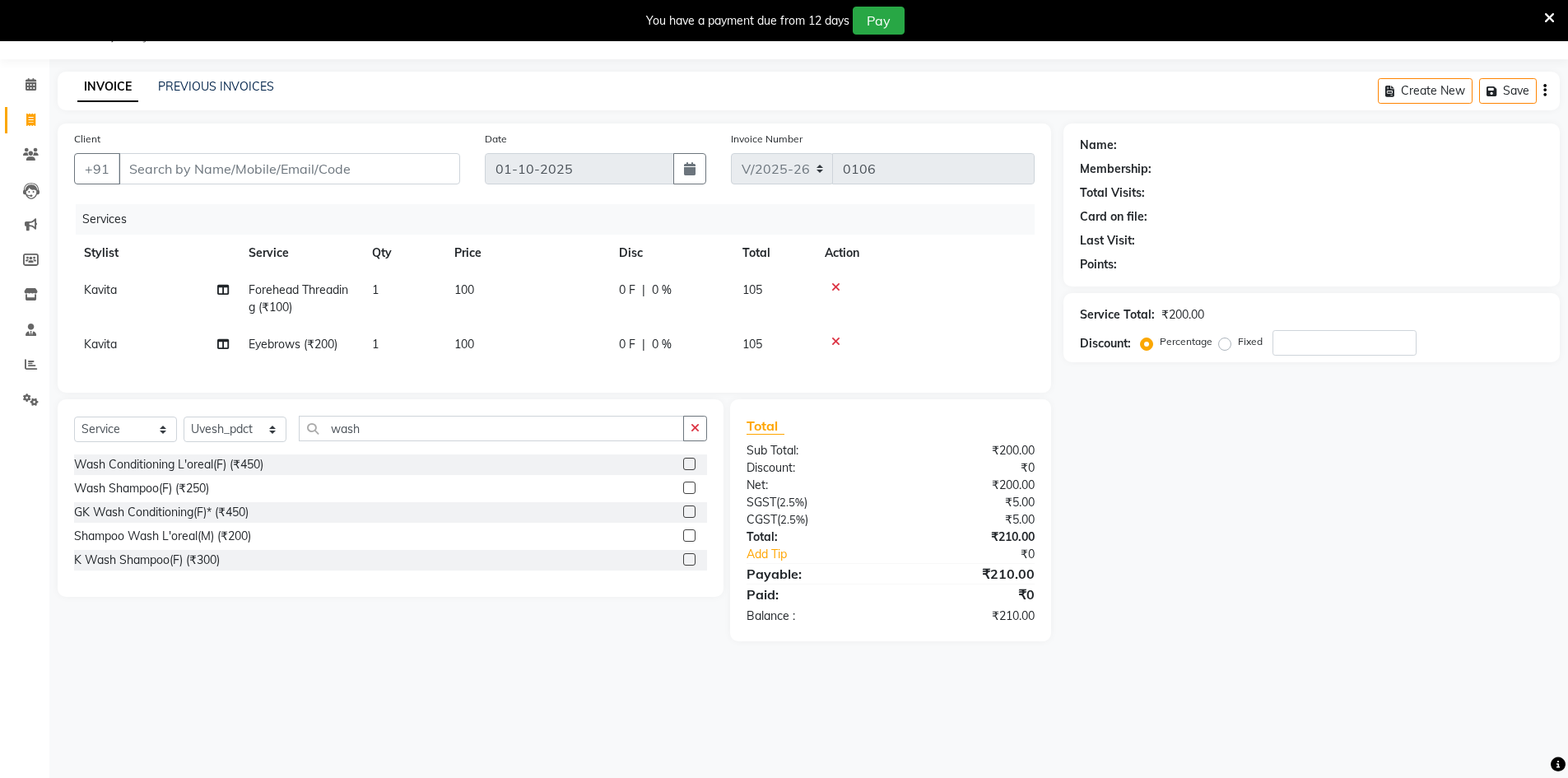
click at [687, 470] on label at bounding box center [689, 463] width 12 height 12
click at [687, 470] on input "checkbox" at bounding box center [688, 464] width 10 height 10
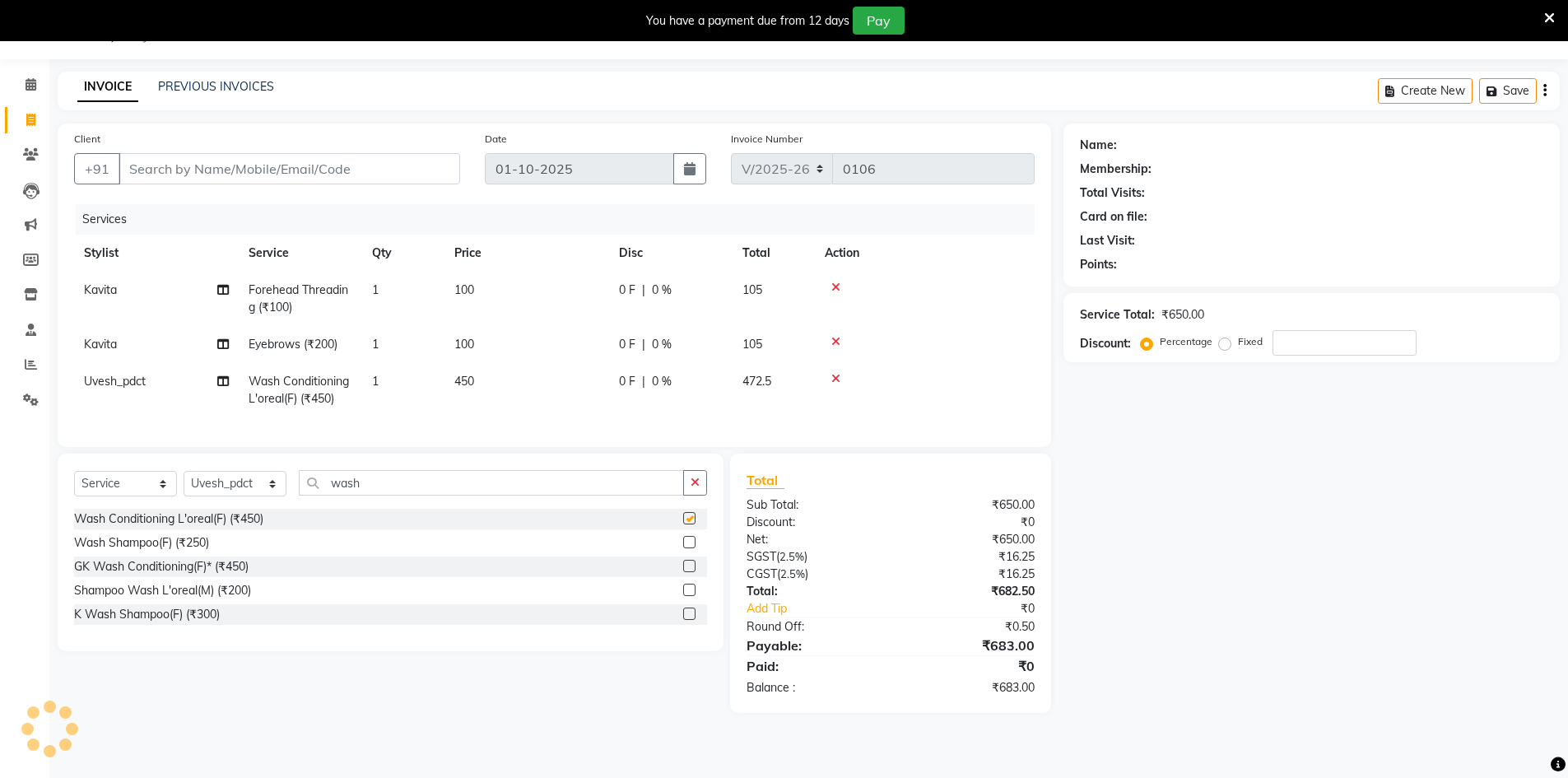
checkbox input "false"
click at [527, 378] on td "450" at bounding box center [526, 390] width 165 height 54
select select "93277"
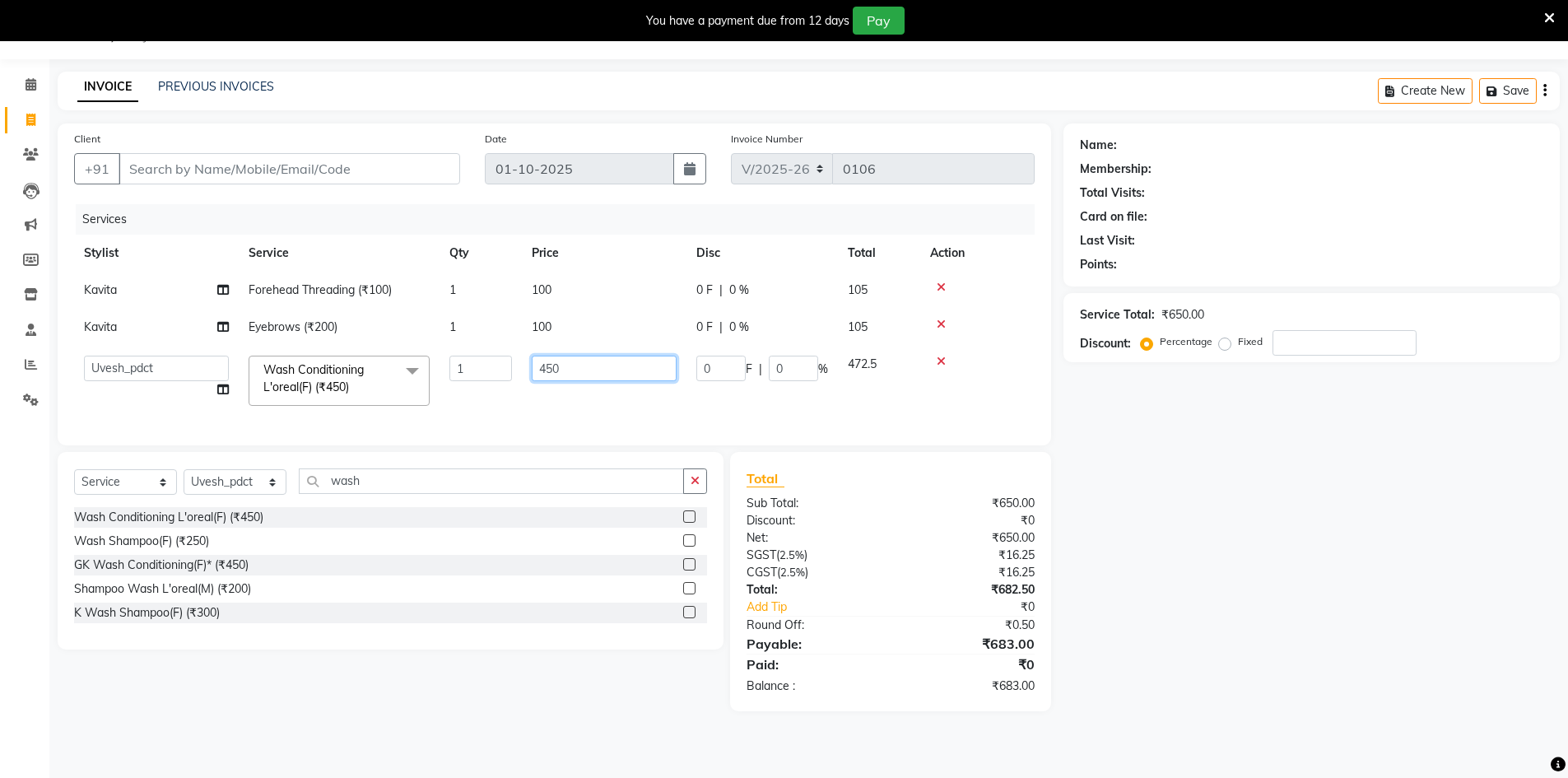
click at [601, 371] on input "450" at bounding box center [604, 368] width 145 height 26
type input "500"
click at [1376, 500] on div "Name: Membership: Total Visits: Card on file: Last Visit: Points: Service Total…" at bounding box center [1318, 418] width 509 height 588
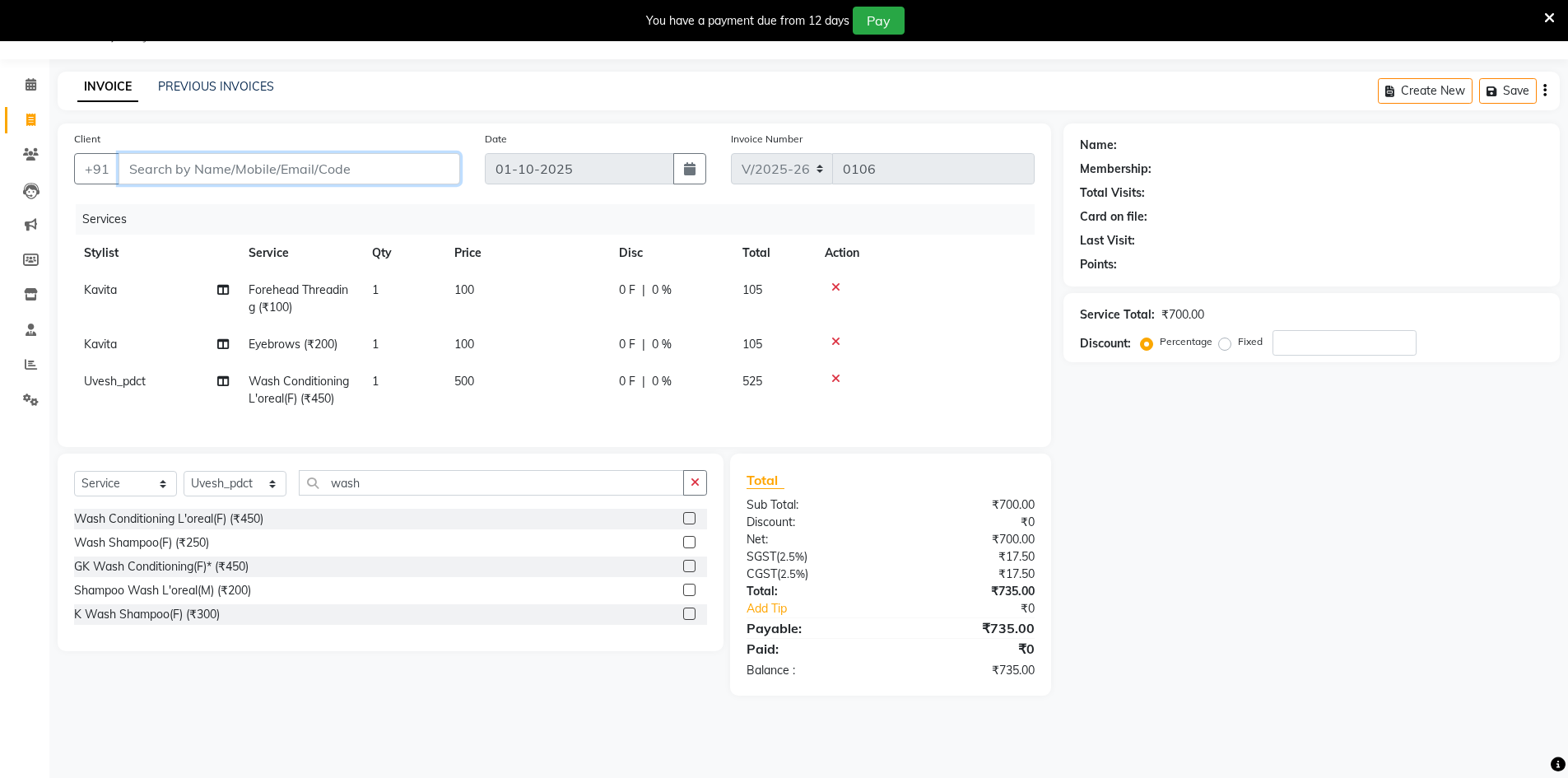
click at [347, 157] on input "Client" at bounding box center [289, 169] width 341 height 31
type input "9"
type input "0"
type input "9437798328"
click at [393, 154] on button "Add Client" at bounding box center [417, 169] width 85 height 31
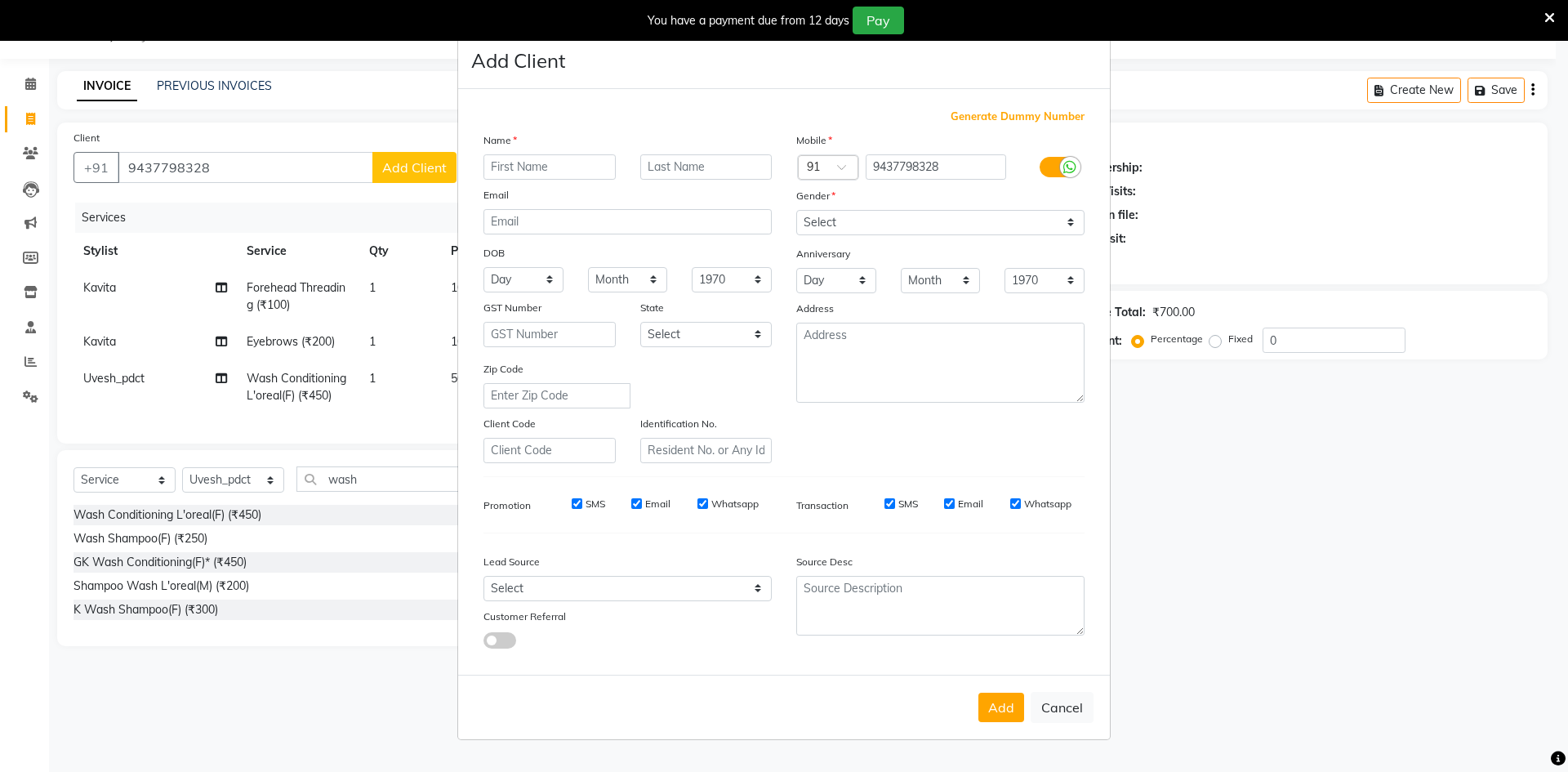
click at [516, 160] on input "text" at bounding box center [549, 167] width 132 height 26
type input "Sufia"
click at [742, 177] on input "text" at bounding box center [706, 167] width 132 height 26
type input "."
click at [887, 210] on select "Select Male Female Other Prefer Not To Say" at bounding box center [940, 222] width 288 height 26
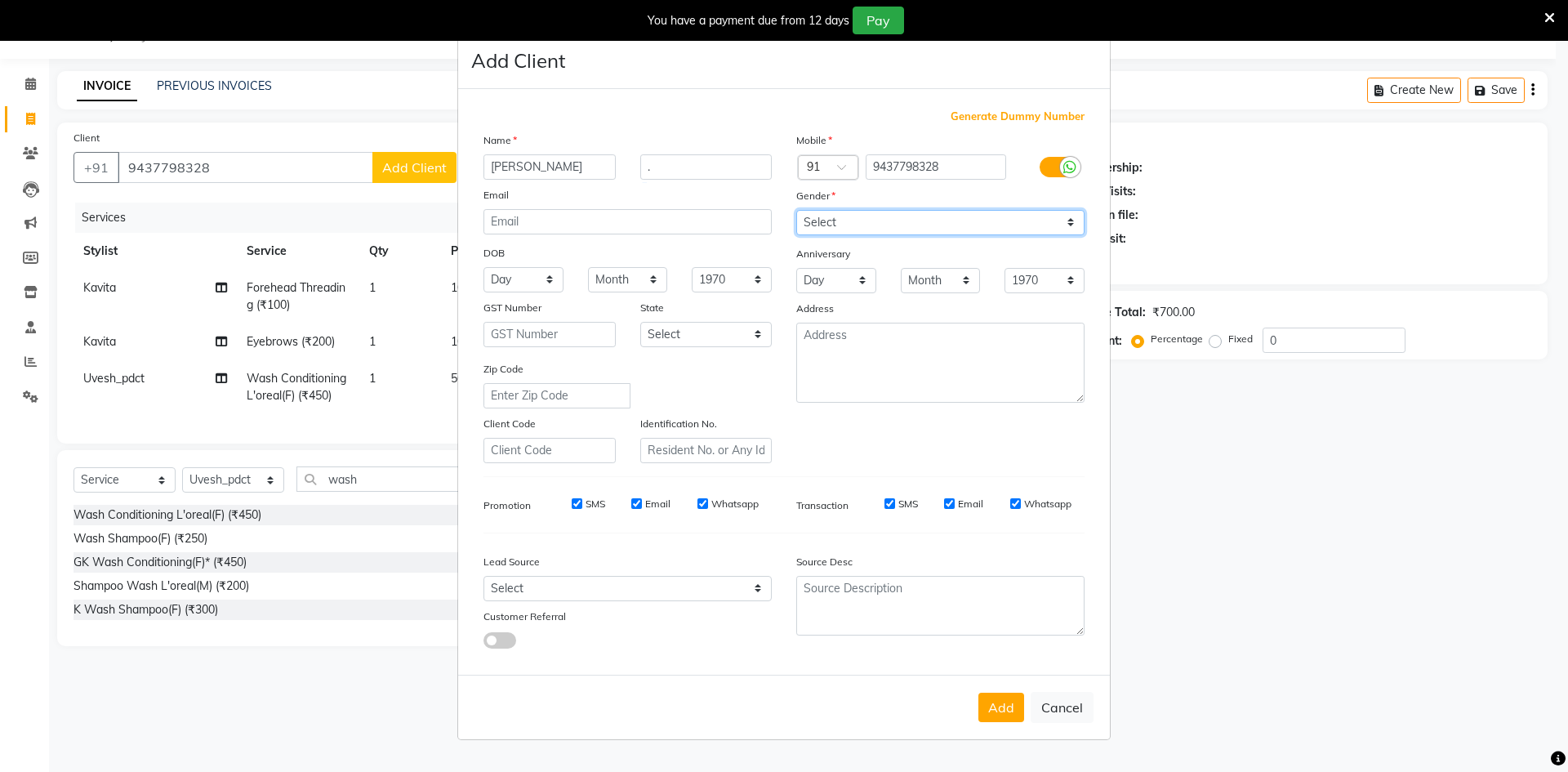
select select "female"
click at [796, 210] on select "Select Male Female Other Prefer Not To Say" at bounding box center [940, 222] width 288 height 26
click at [564, 159] on input "Sufia" at bounding box center [549, 167] width 132 height 26
type input "Sophia"
click at [1005, 710] on button "Add" at bounding box center [1002, 707] width 45 height 29
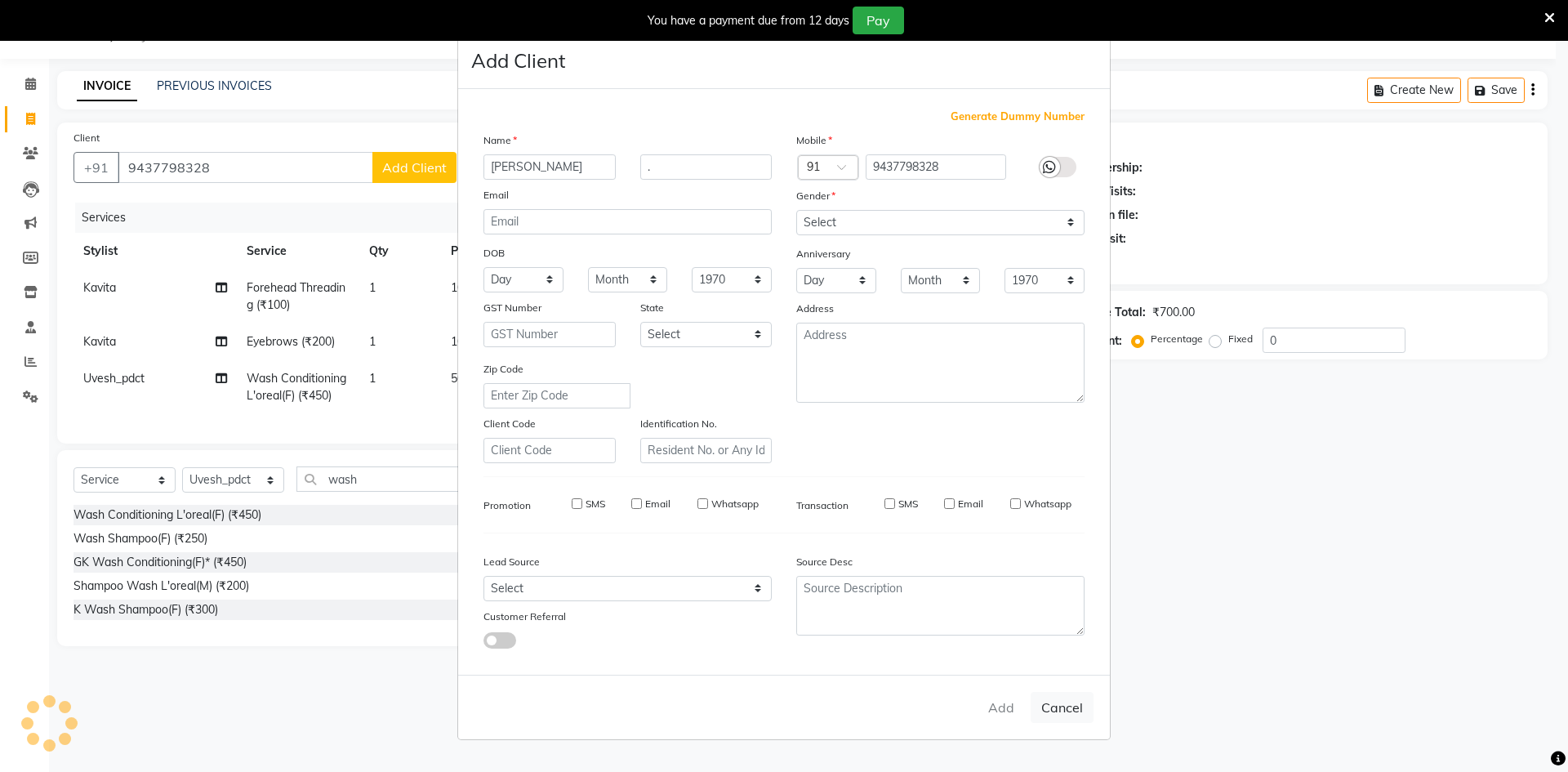
select select
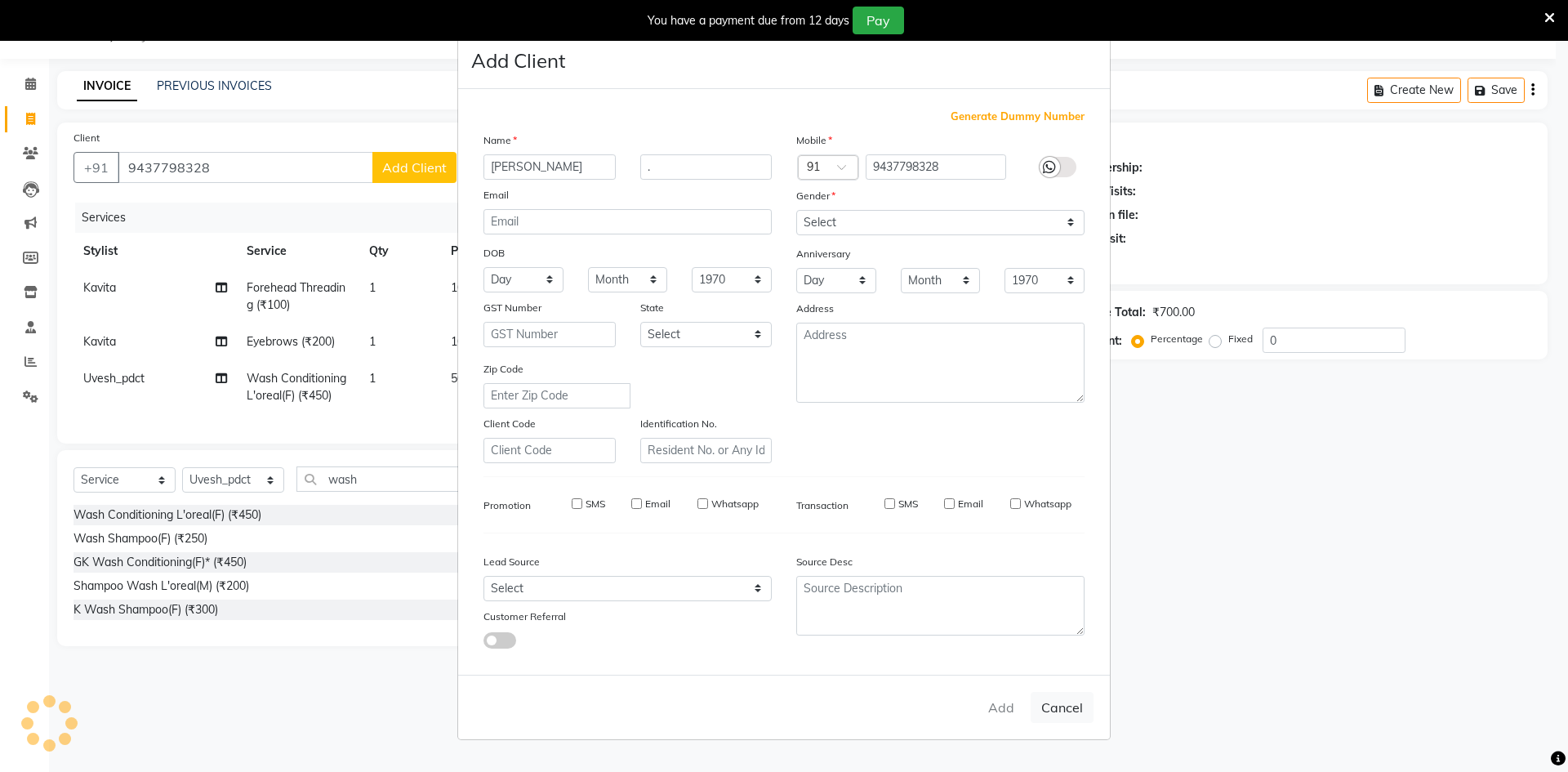
select select
checkbox input "false"
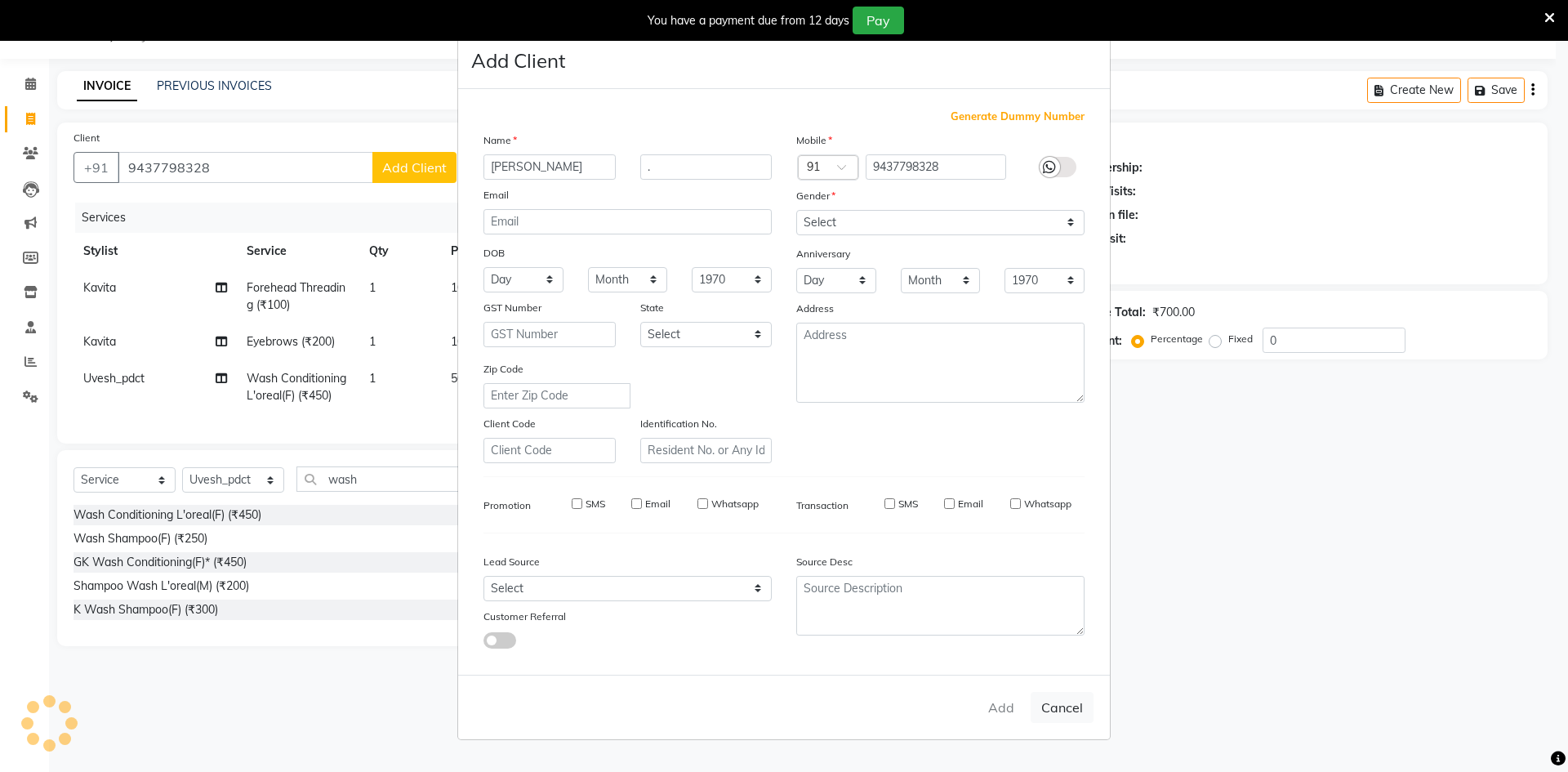
checkbox input "false"
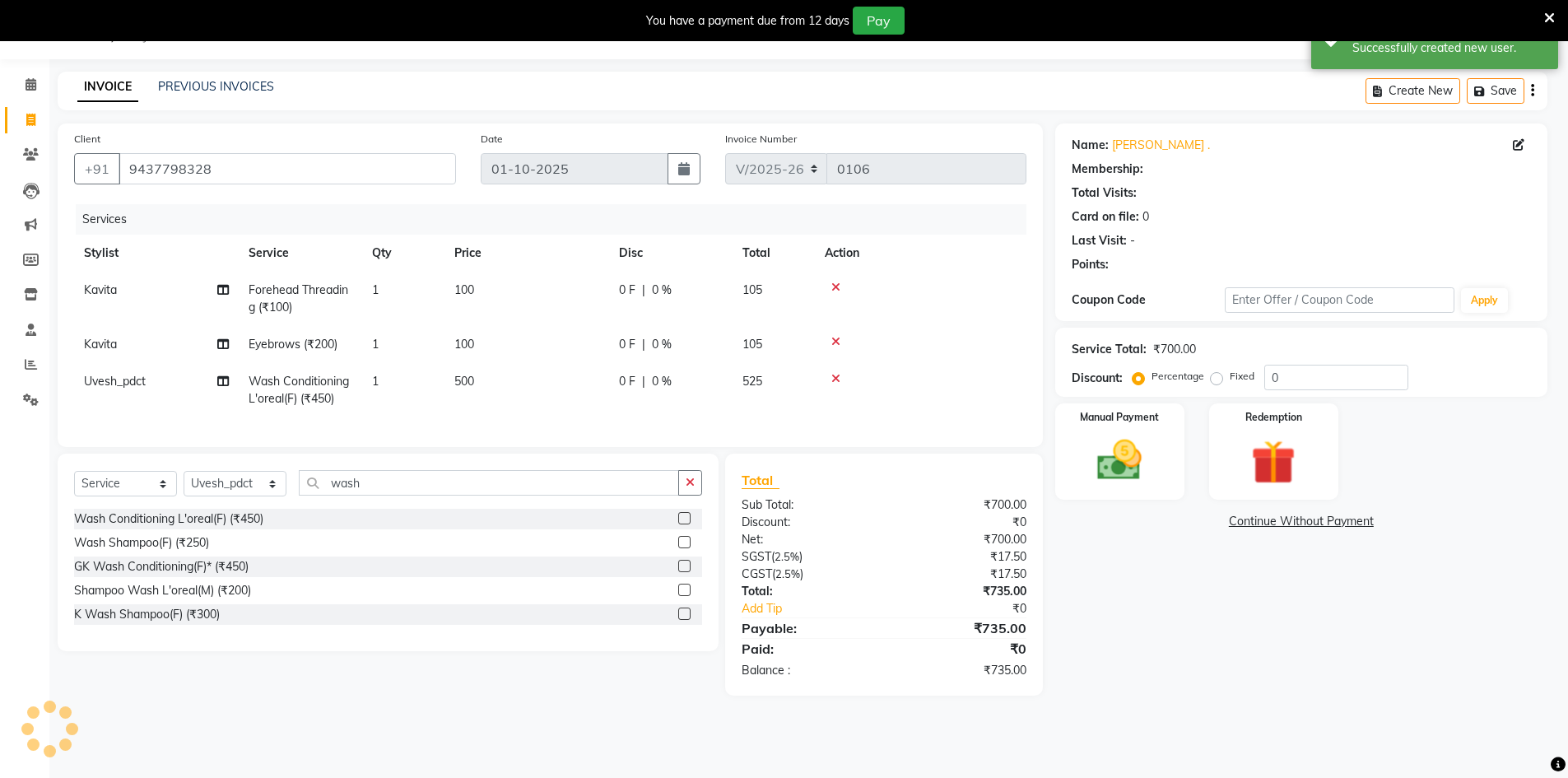
select select "1: Object"
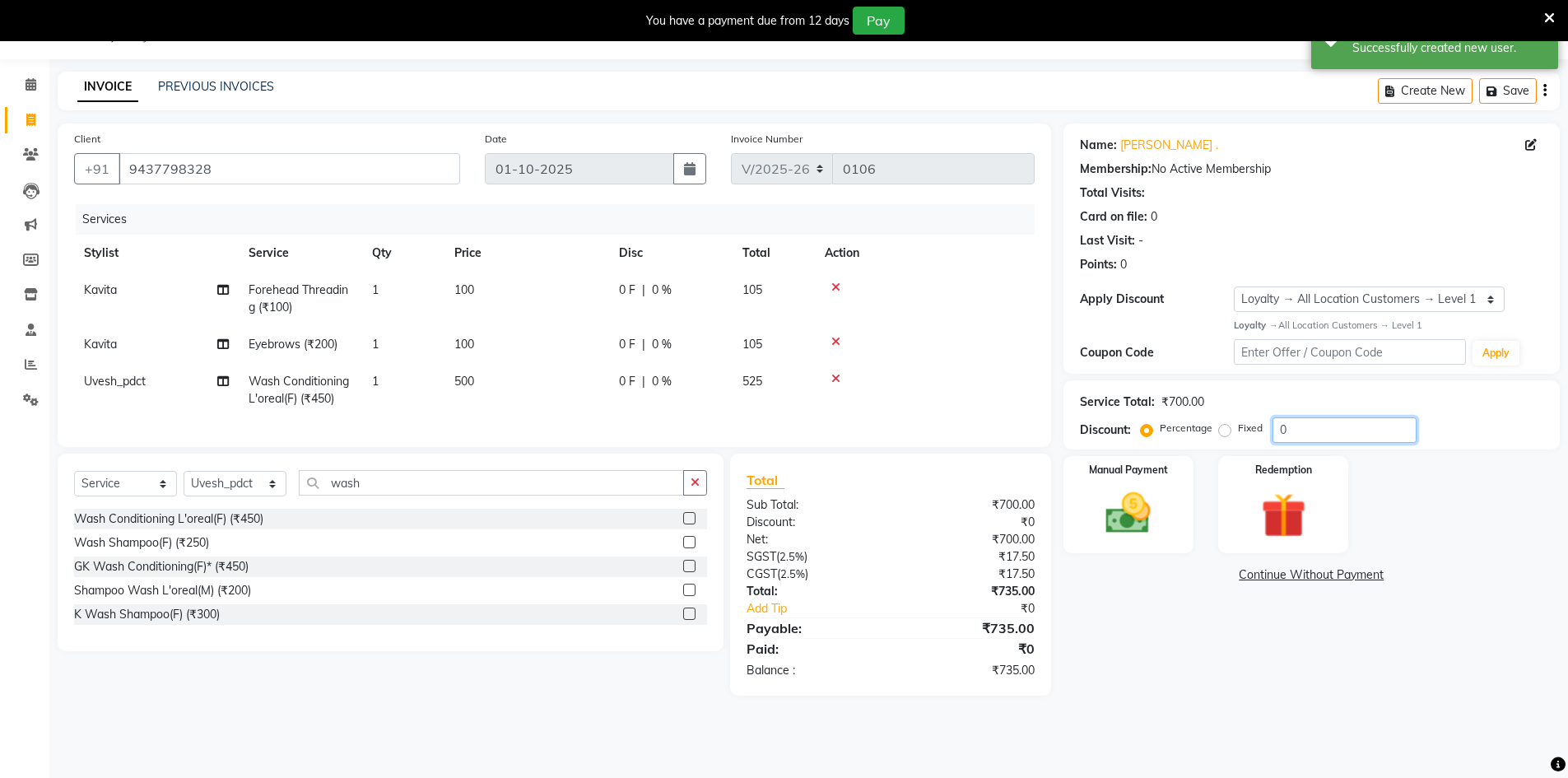
click at [1333, 425] on input "0" at bounding box center [1344, 430] width 144 height 26
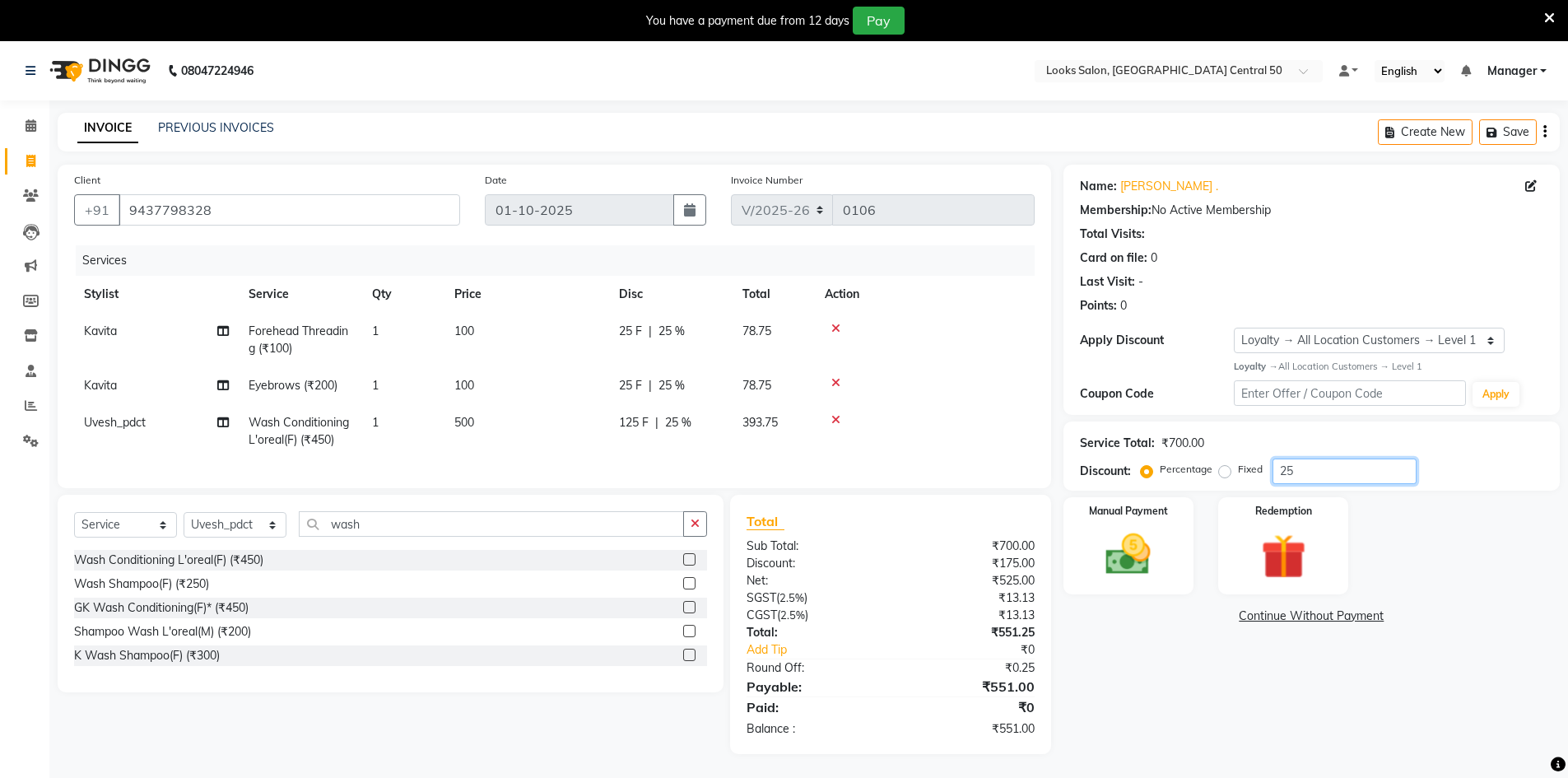
type input "25"
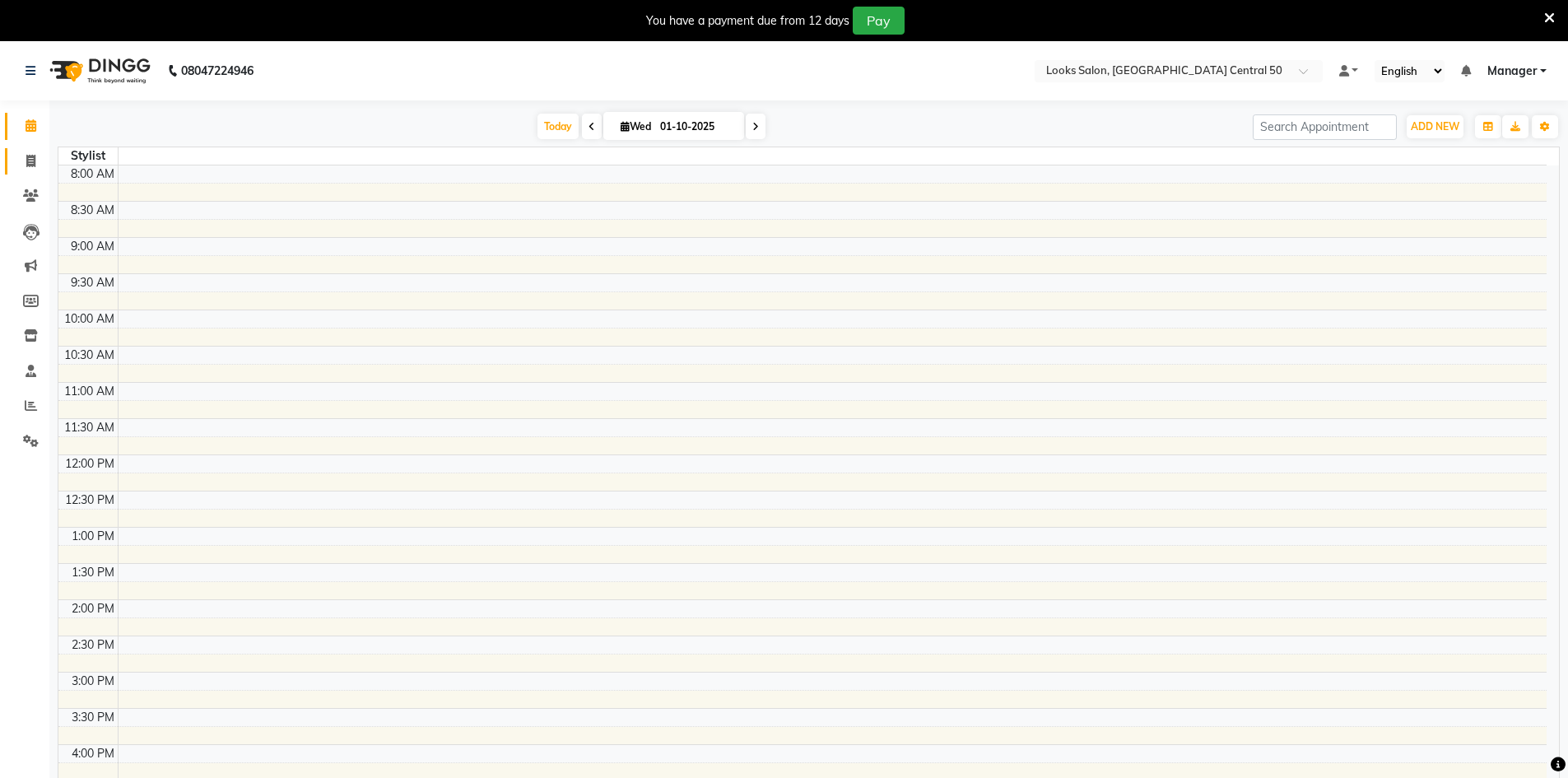
click at [17, 174] on link "Invoice" at bounding box center [24, 161] width 39 height 27
select select "9051"
select select "service"
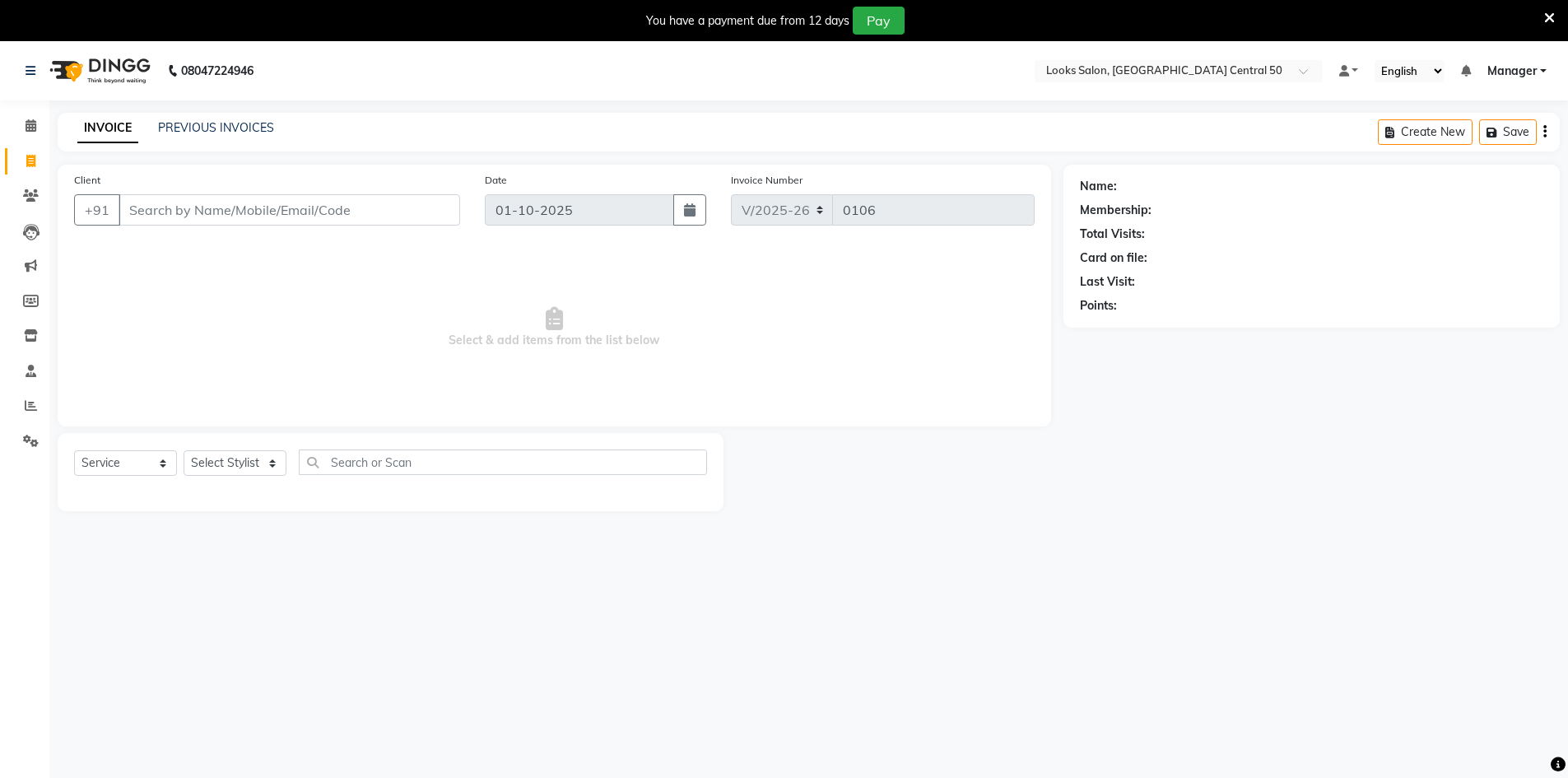
click at [233, 205] on input "Client" at bounding box center [289, 210] width 341 height 31
type input "8076306005"
click at [437, 212] on span "Add Client" at bounding box center [417, 210] width 65 height 16
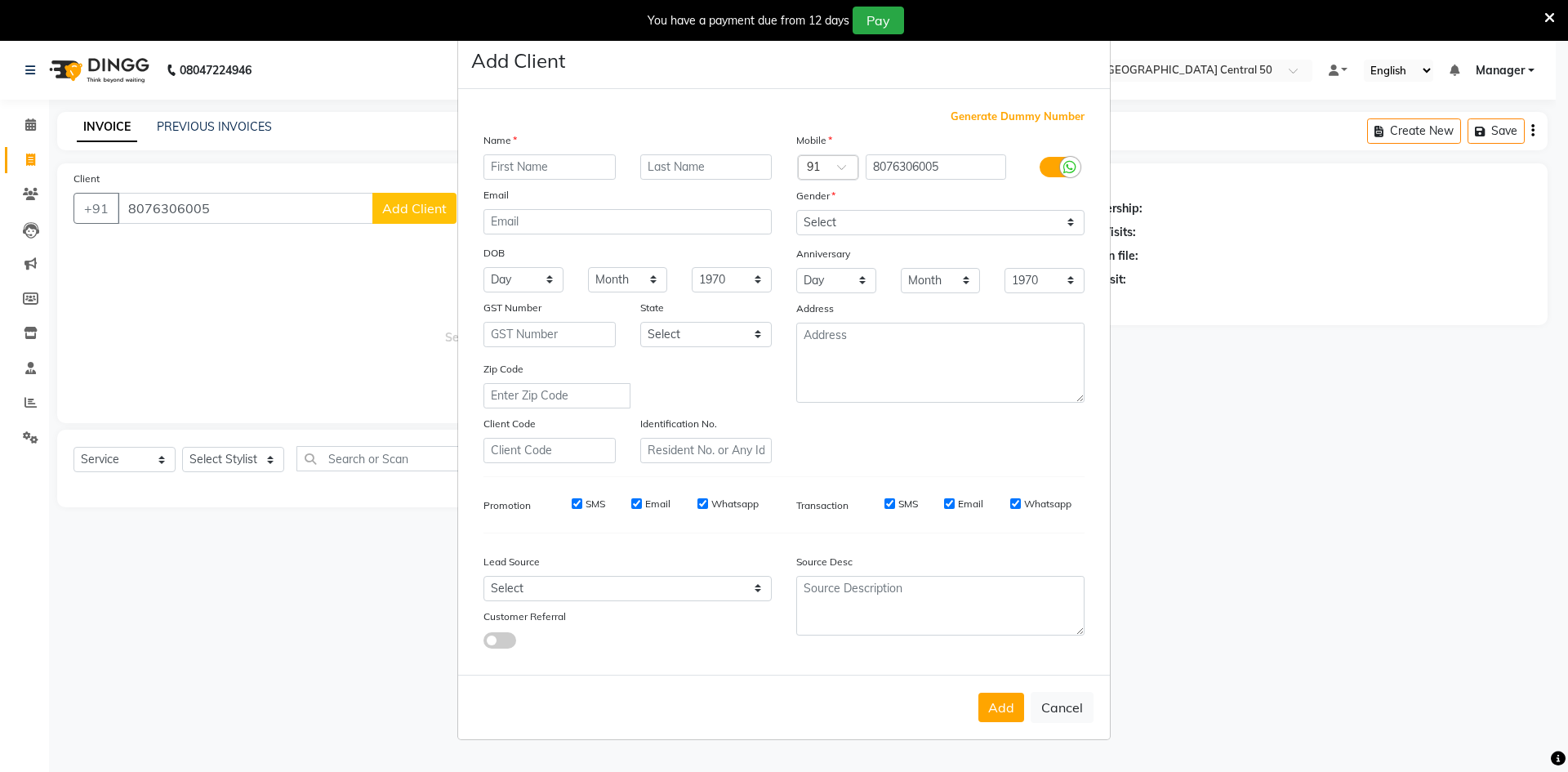
click at [504, 170] on input "text" at bounding box center [549, 167] width 132 height 26
type input "Dr. Prachi"
click at [731, 159] on input "text" at bounding box center [706, 167] width 132 height 26
type input "."
click at [952, 220] on select "Select [DEMOGRAPHIC_DATA] [DEMOGRAPHIC_DATA] Other Prefer Not To Say" at bounding box center [940, 222] width 288 height 26
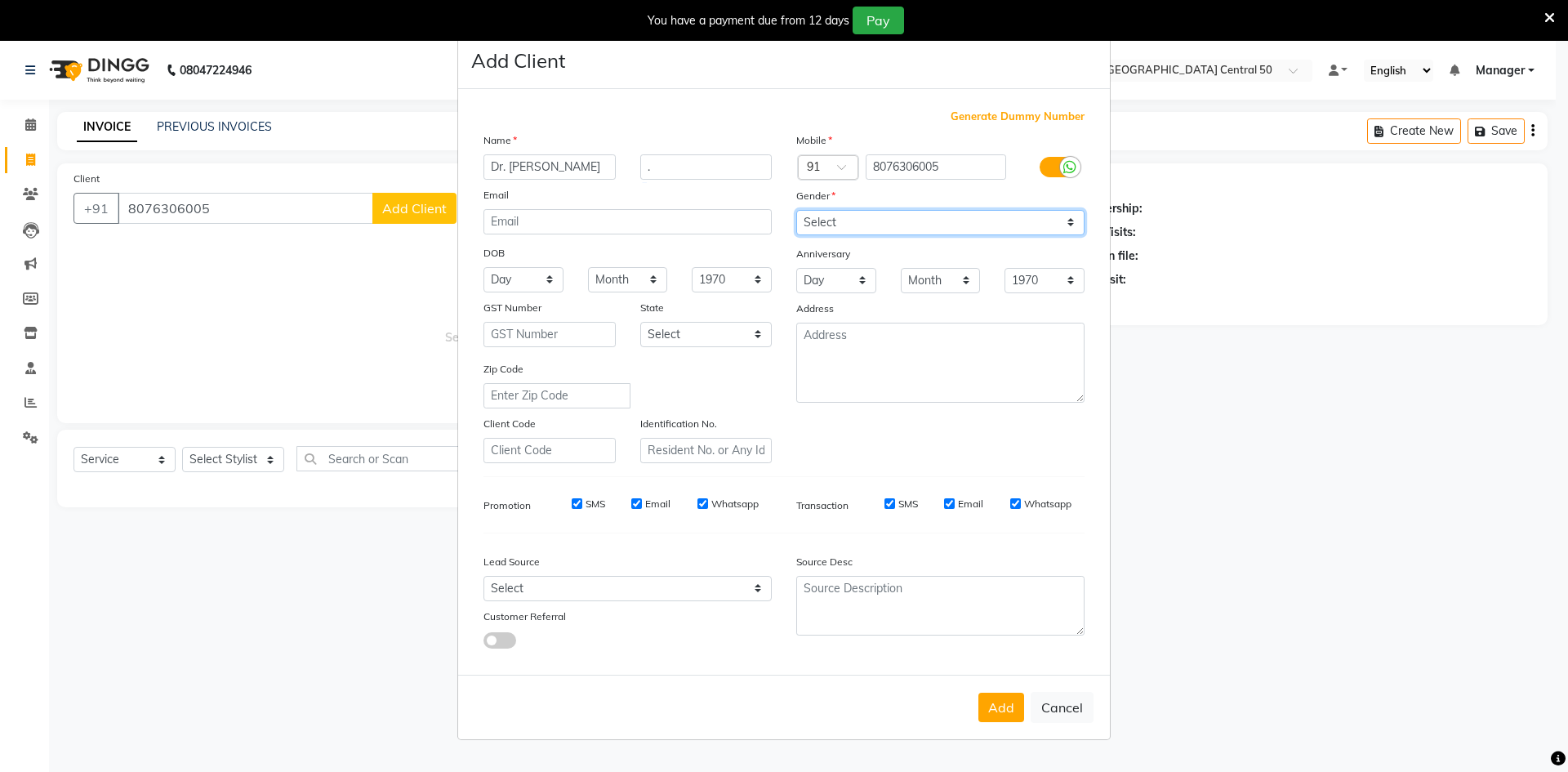
select select "[DEMOGRAPHIC_DATA]"
click at [796, 210] on select "Select [DEMOGRAPHIC_DATA] [DEMOGRAPHIC_DATA] Other Prefer Not To Say" at bounding box center [940, 222] width 288 height 26
click at [1008, 715] on button "Add" at bounding box center [1002, 707] width 45 height 29
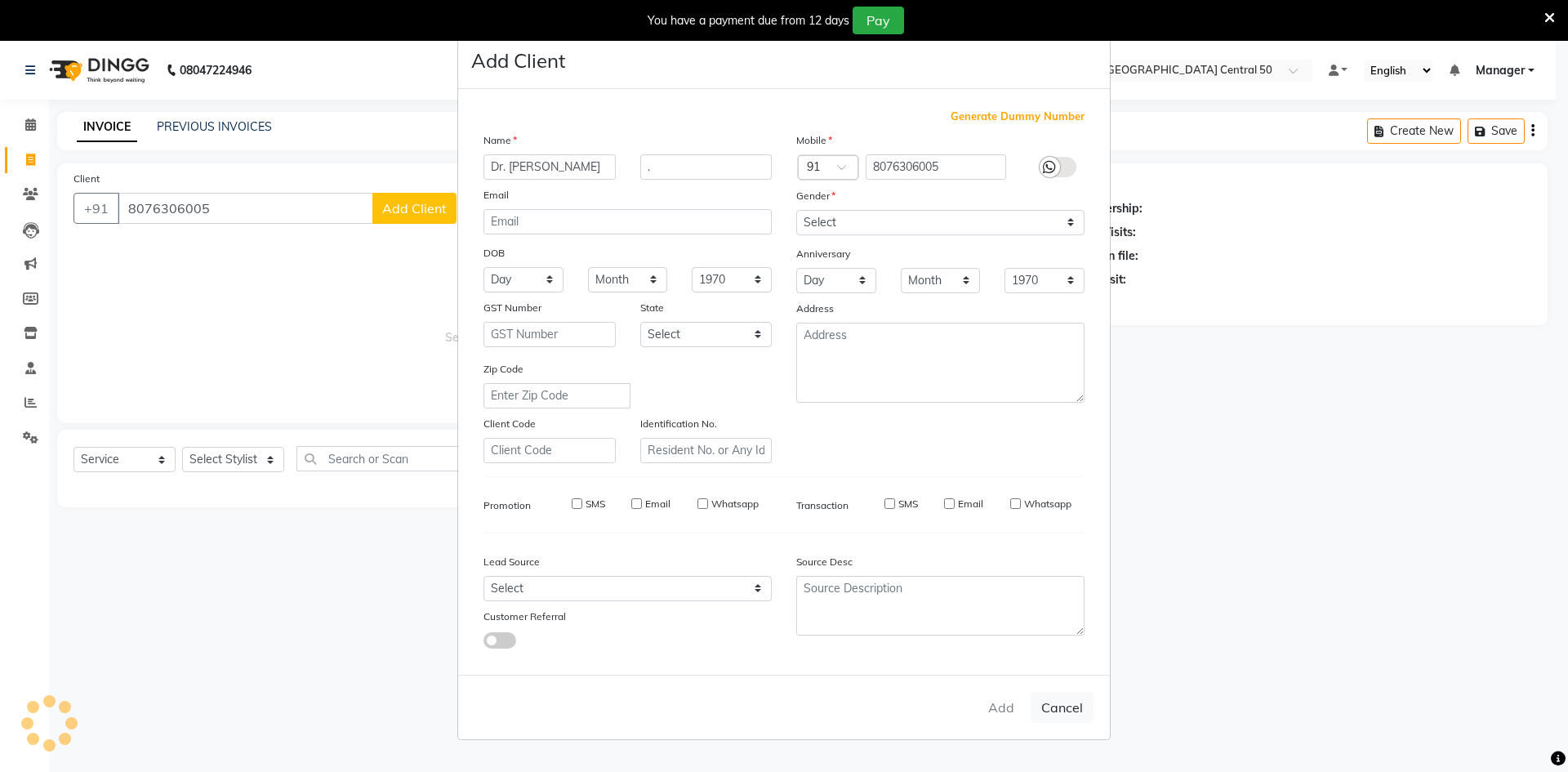
select select
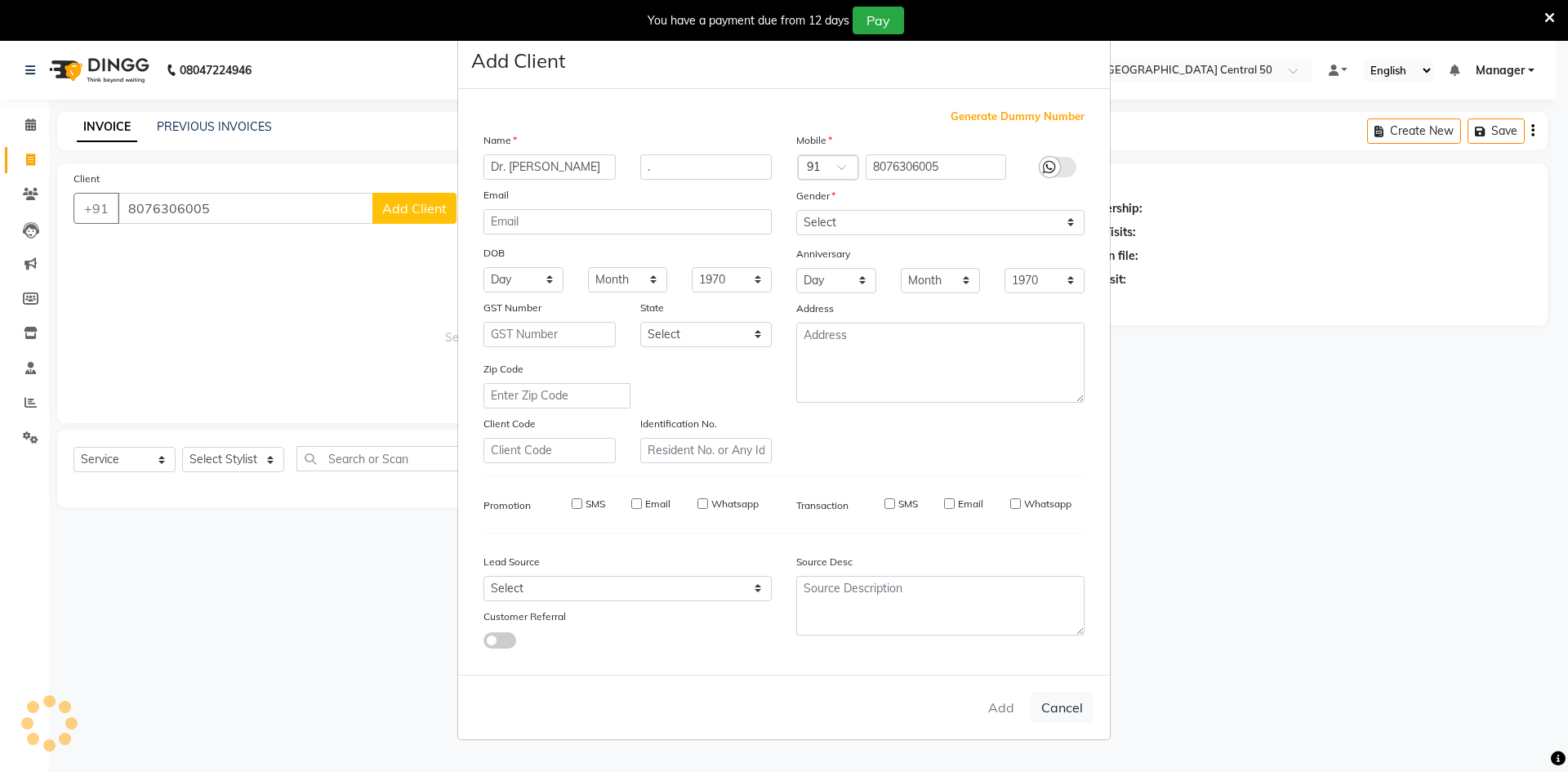
select select
checkbox input "false"
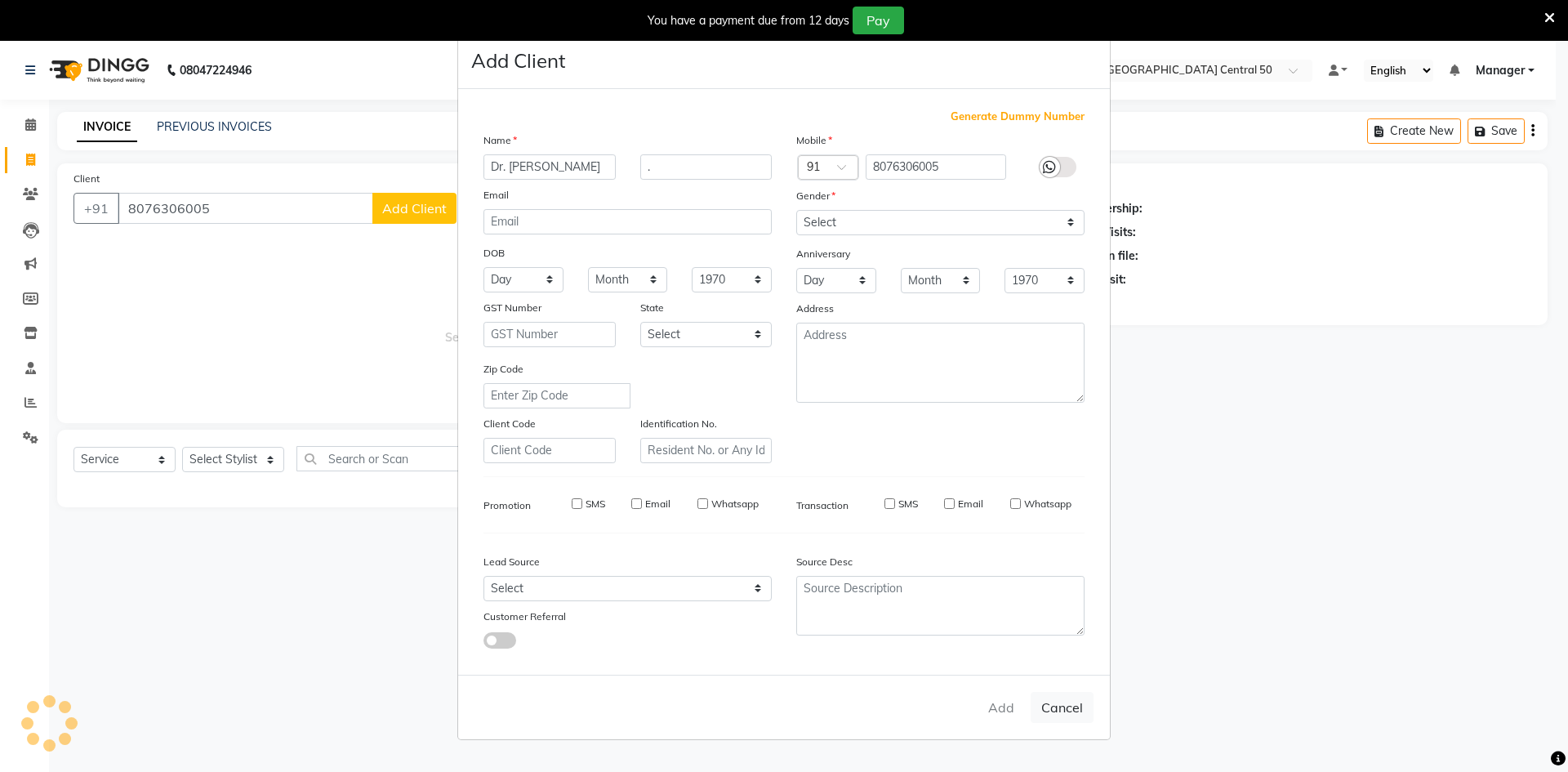
checkbox input "false"
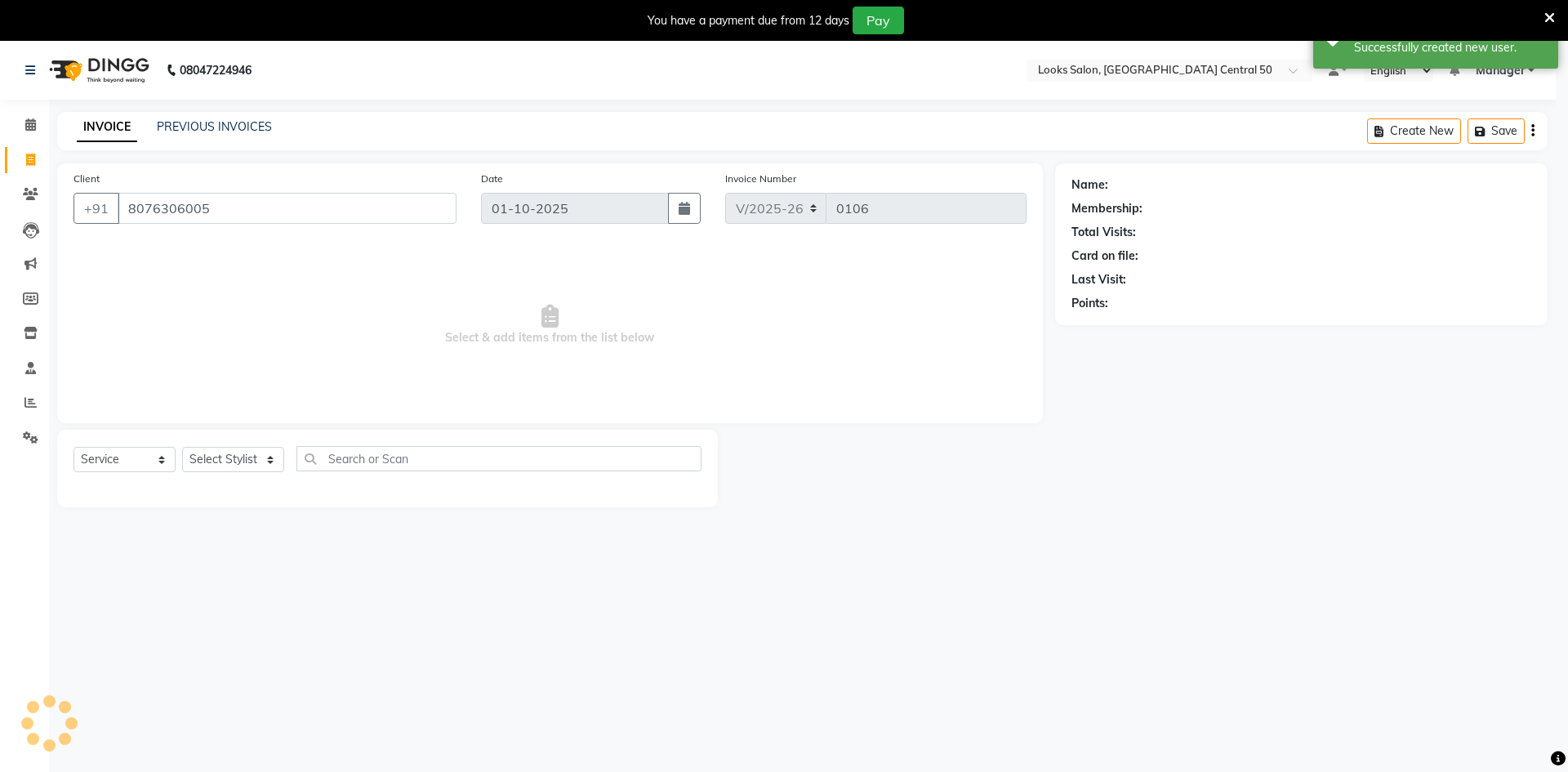
select select "1: Object"
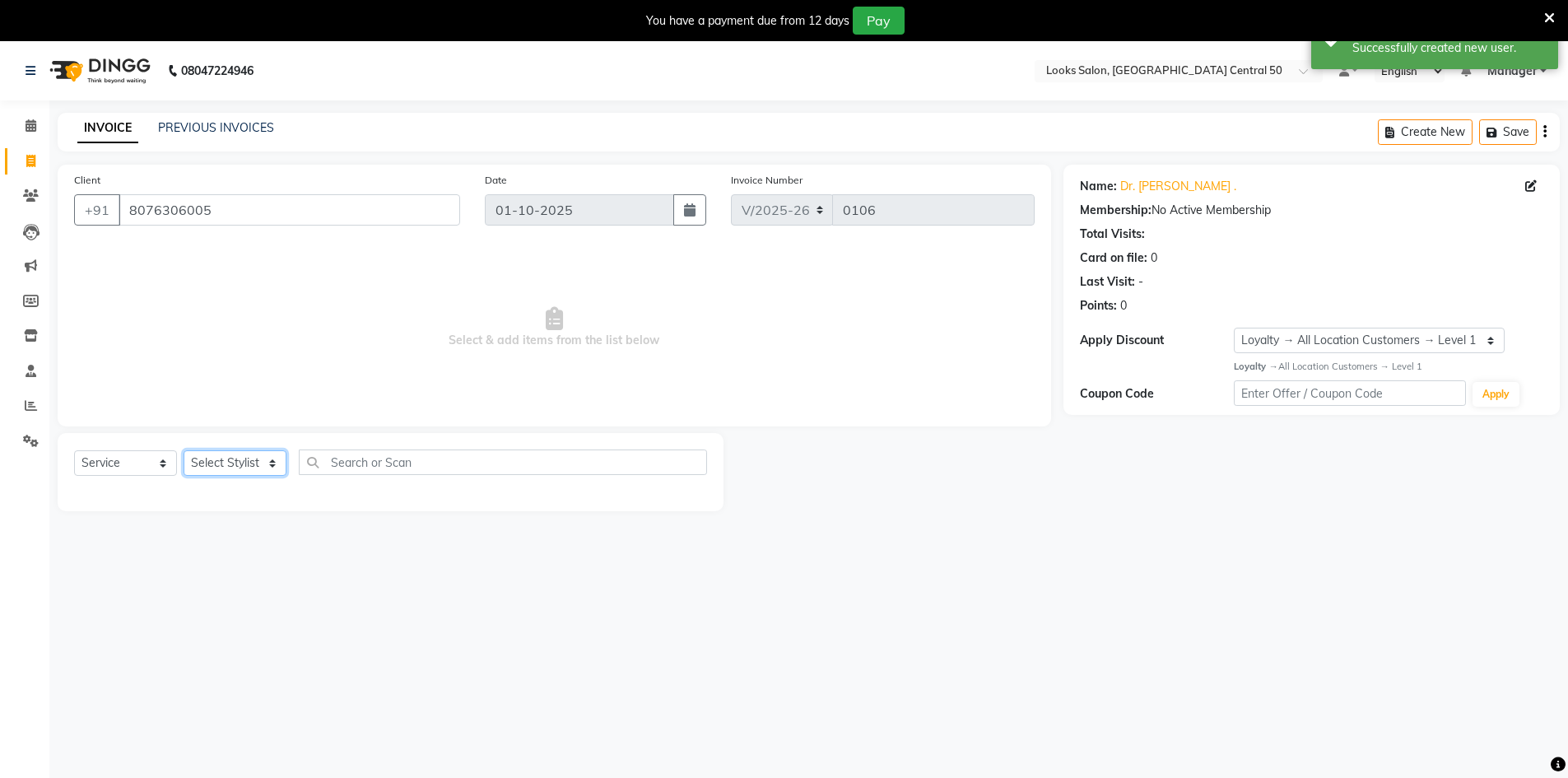
click at [280, 468] on select "Select Stylist [PERSON_NAME] [PERSON_NAME] Azad Counter_Sales [PERSON_NAME] [PE…" at bounding box center [235, 462] width 103 height 26
select select "92613"
click at [184, 450] on select "Select Stylist [PERSON_NAME] [PERSON_NAME] Azad Counter_Sales [PERSON_NAME] [PE…" at bounding box center [235, 462] width 103 height 26
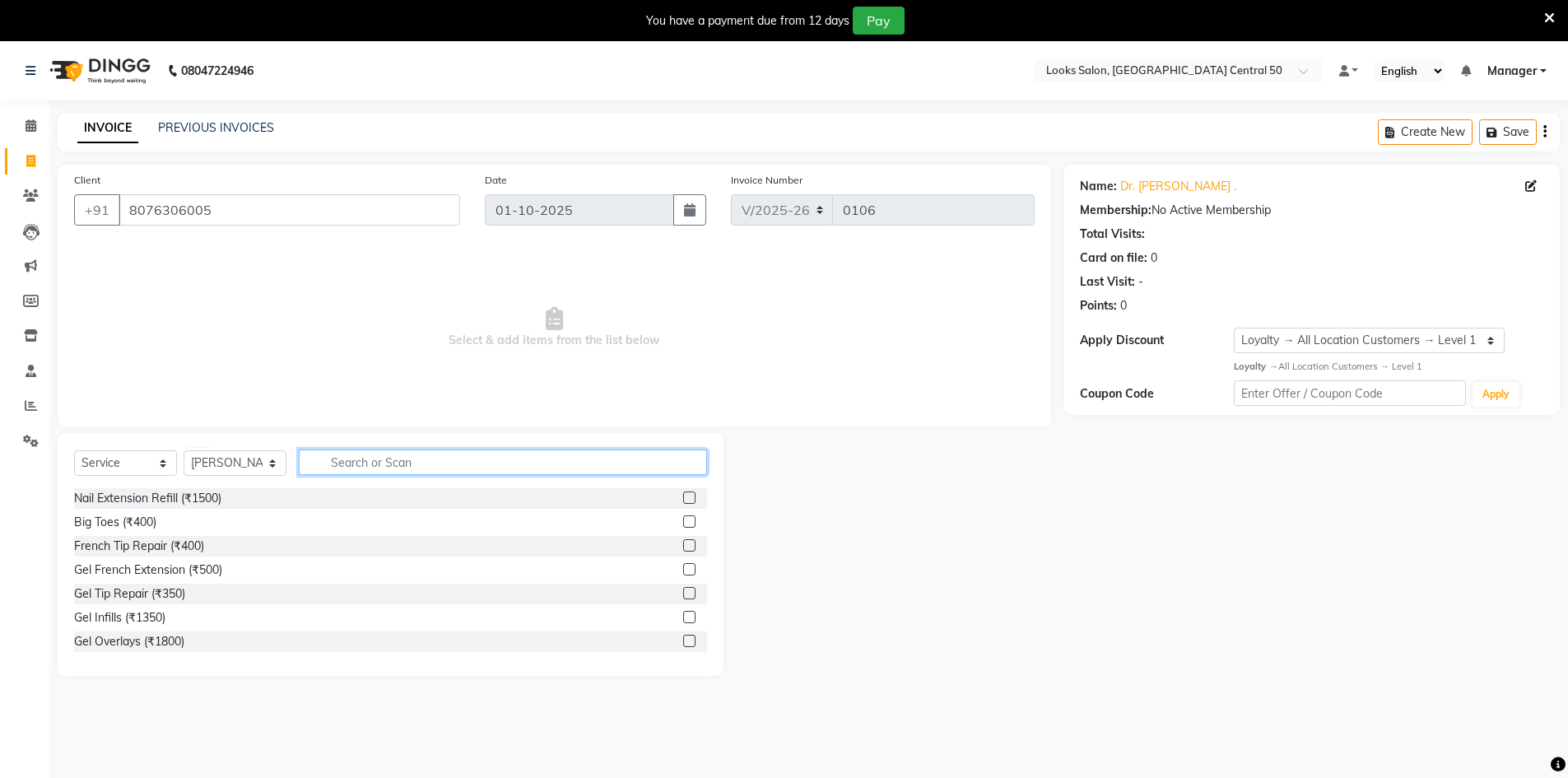
click at [377, 461] on input "text" at bounding box center [502, 462] width 408 height 26
type input "hair cu"
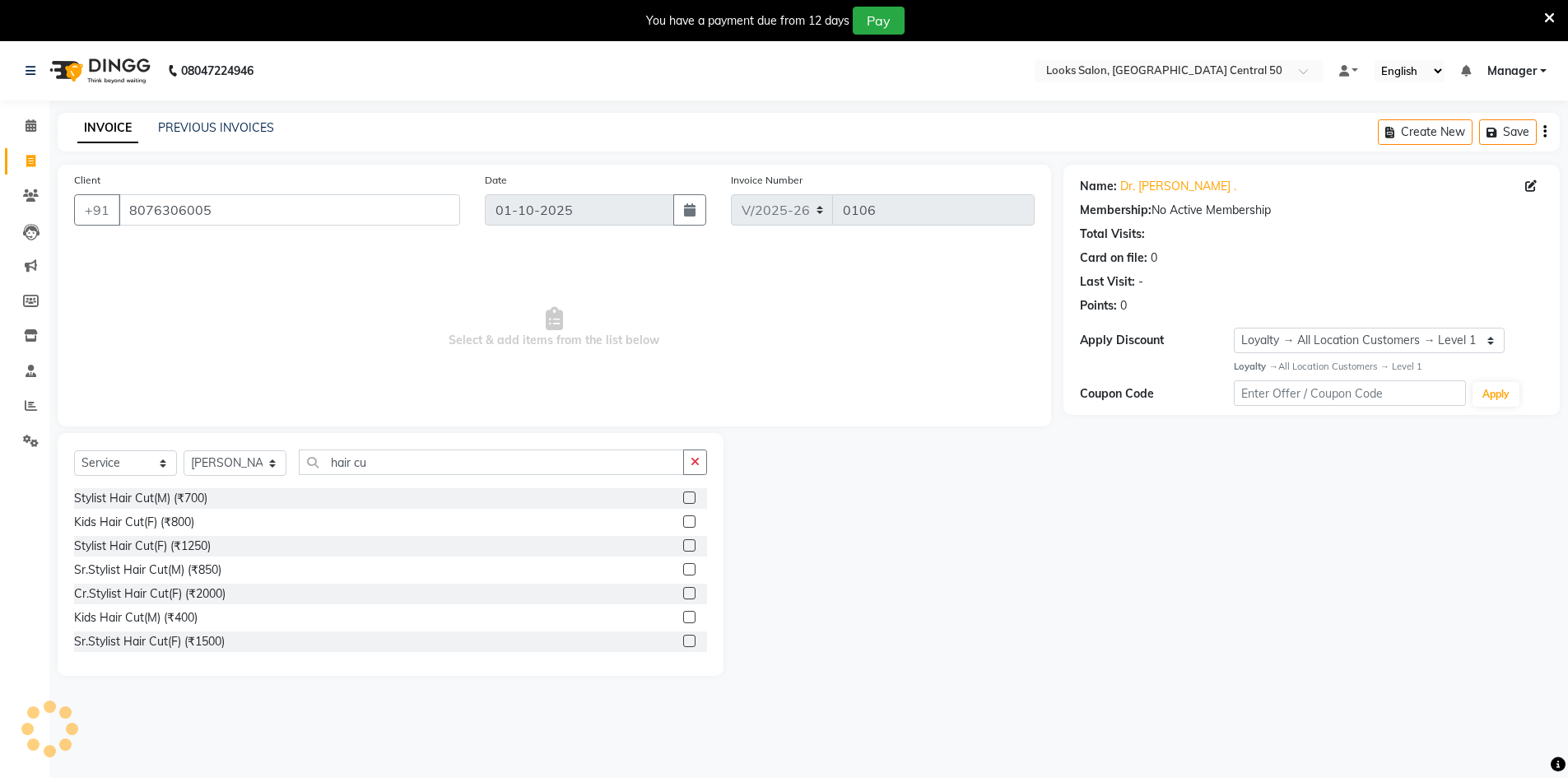
click at [683, 597] on label at bounding box center [689, 593] width 12 height 12
click at [683, 597] on input "checkbox" at bounding box center [688, 593] width 10 height 10
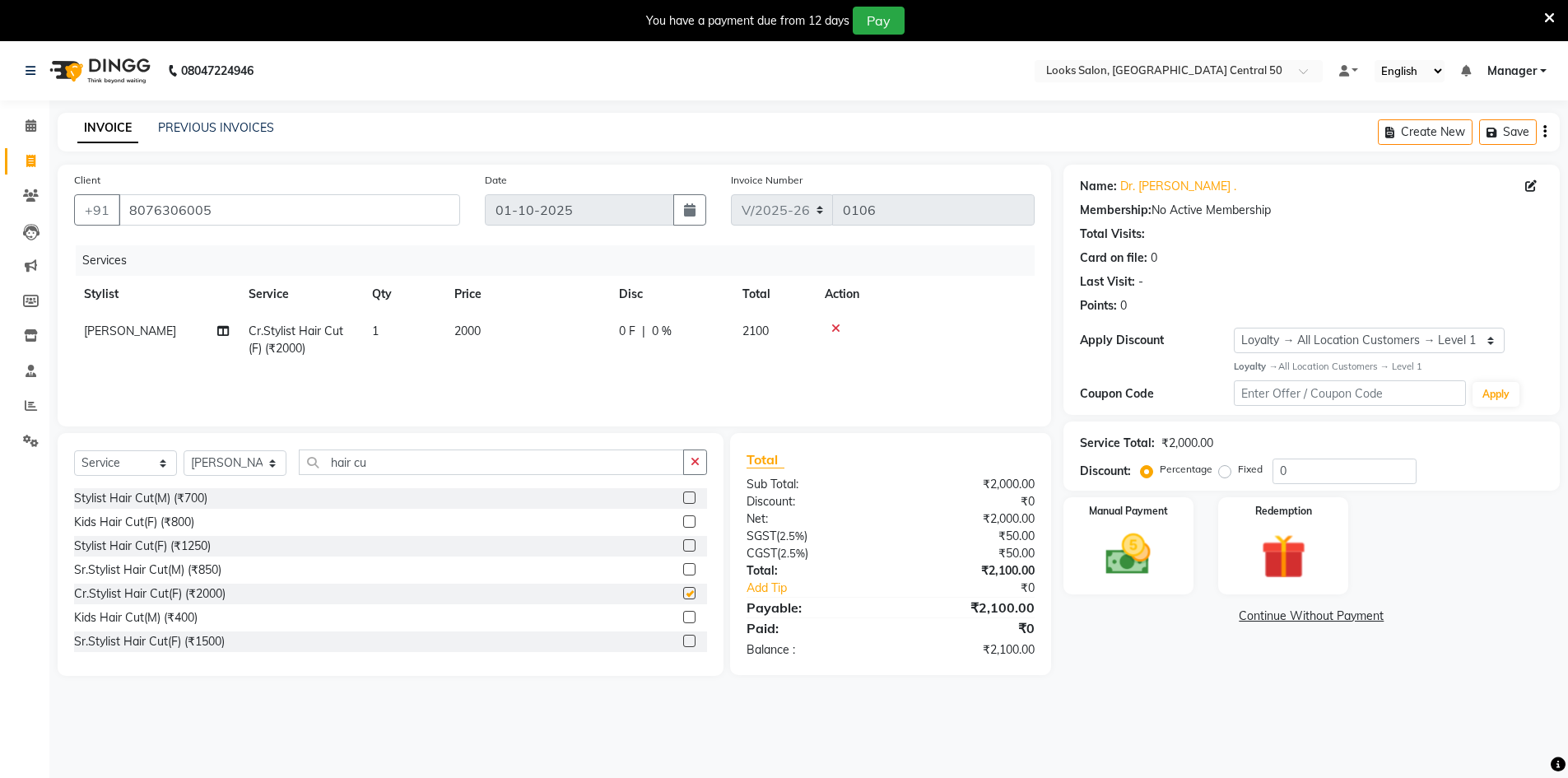
checkbox input "false"
click at [496, 323] on td "2000" at bounding box center [526, 339] width 165 height 54
select select "92613"
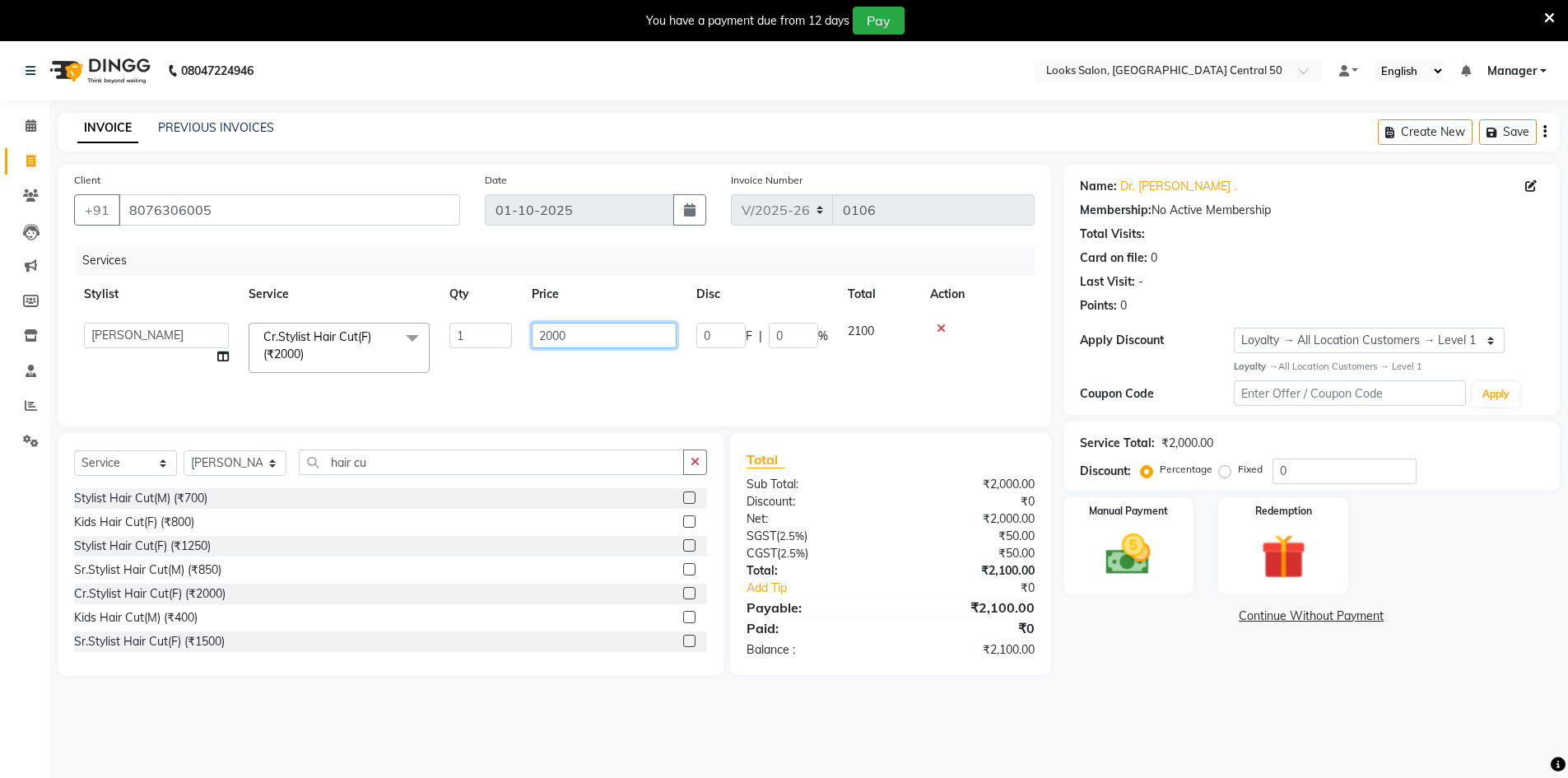
drag, startPoint x: 580, startPoint y: 330, endPoint x: 518, endPoint y: 331, distance: 62.0
click at [519, 331] on tr "Abbas Addy Aftab Ananya Anas Aslam_pdct Azad Counter_Sales Farha Hassan Kavita …" at bounding box center [555, 347] width 961 height 70
type input "1800"
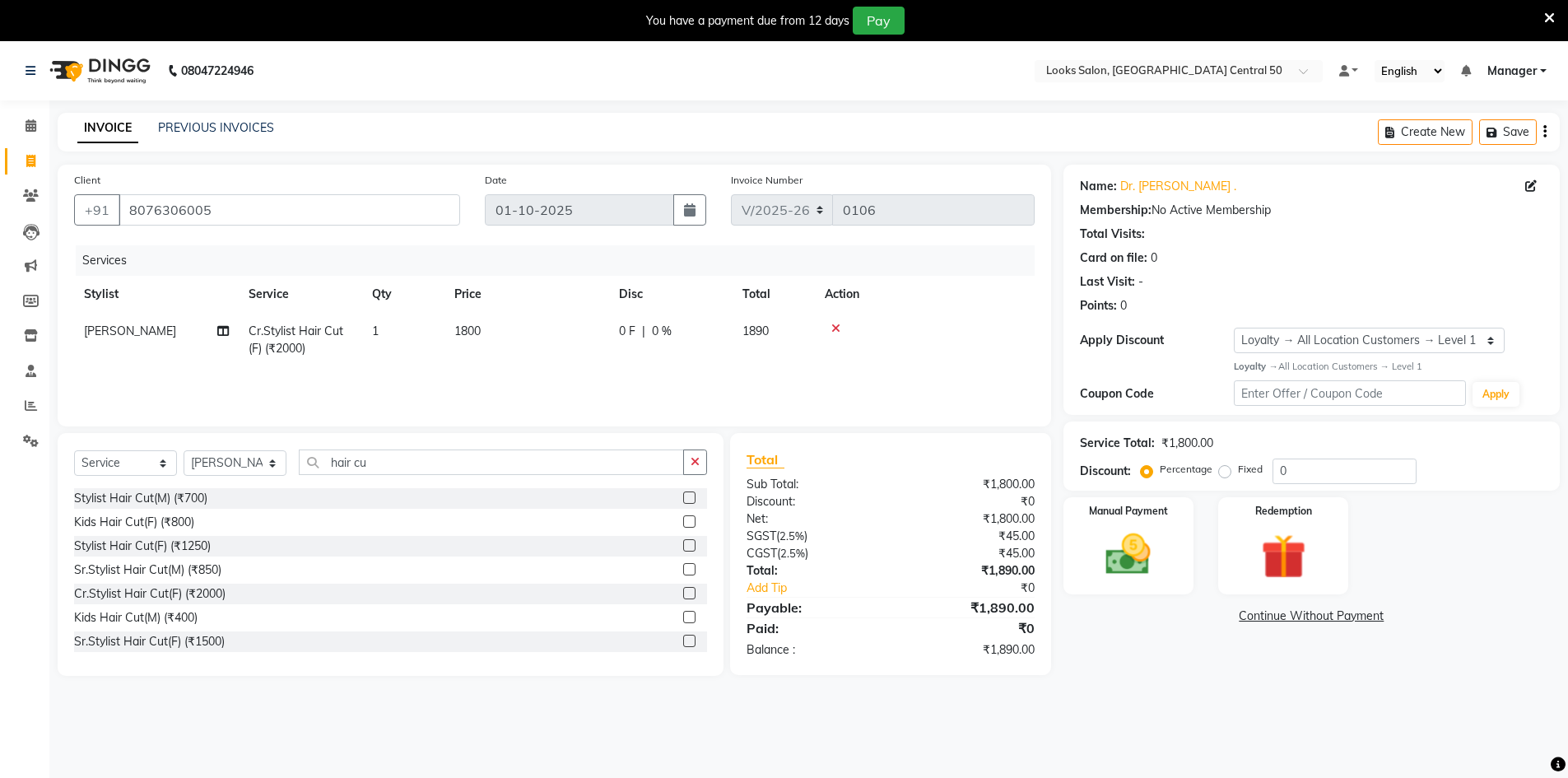
click at [1220, 665] on div "Name: Dr. Prachi . Membership: No Active Membership Total Visits: Card on file:…" at bounding box center [1318, 420] width 509 height 511
click at [1312, 472] on input "0" at bounding box center [1344, 471] width 144 height 26
type input "25"
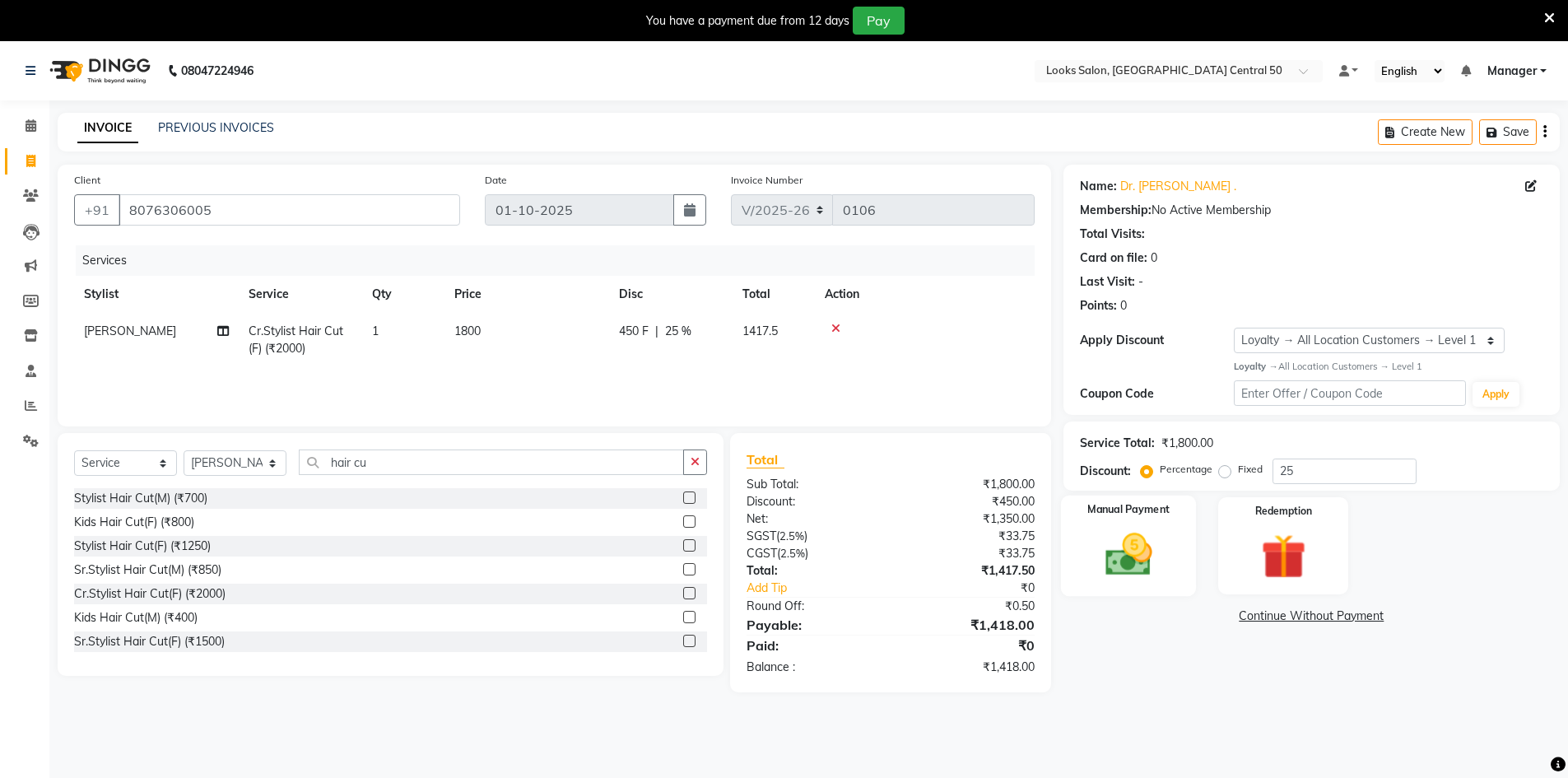
click at [1129, 548] on img at bounding box center [1128, 555] width 75 height 53
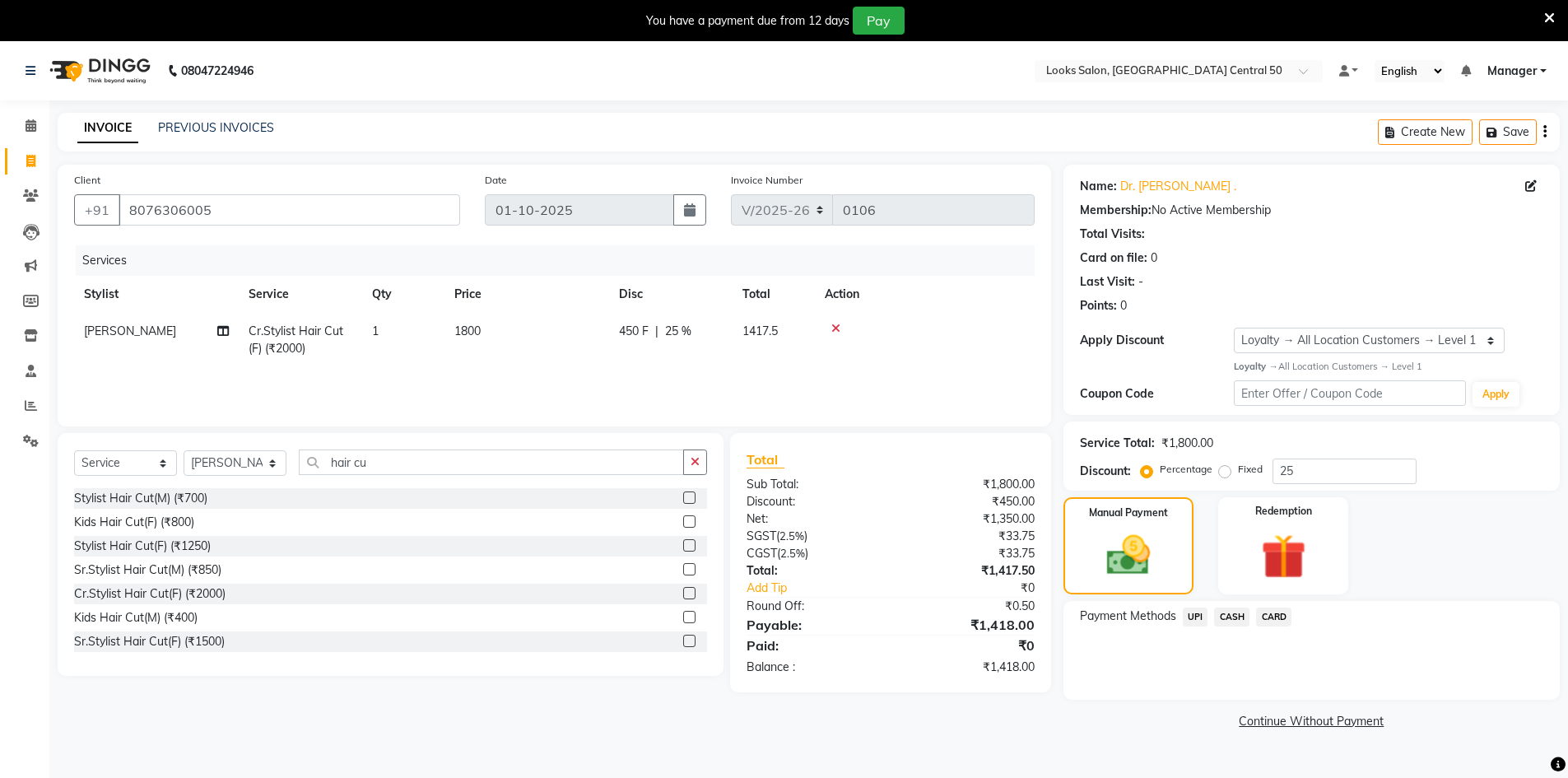
click at [1192, 617] on span "UPI" at bounding box center [1195, 617] width 26 height 19
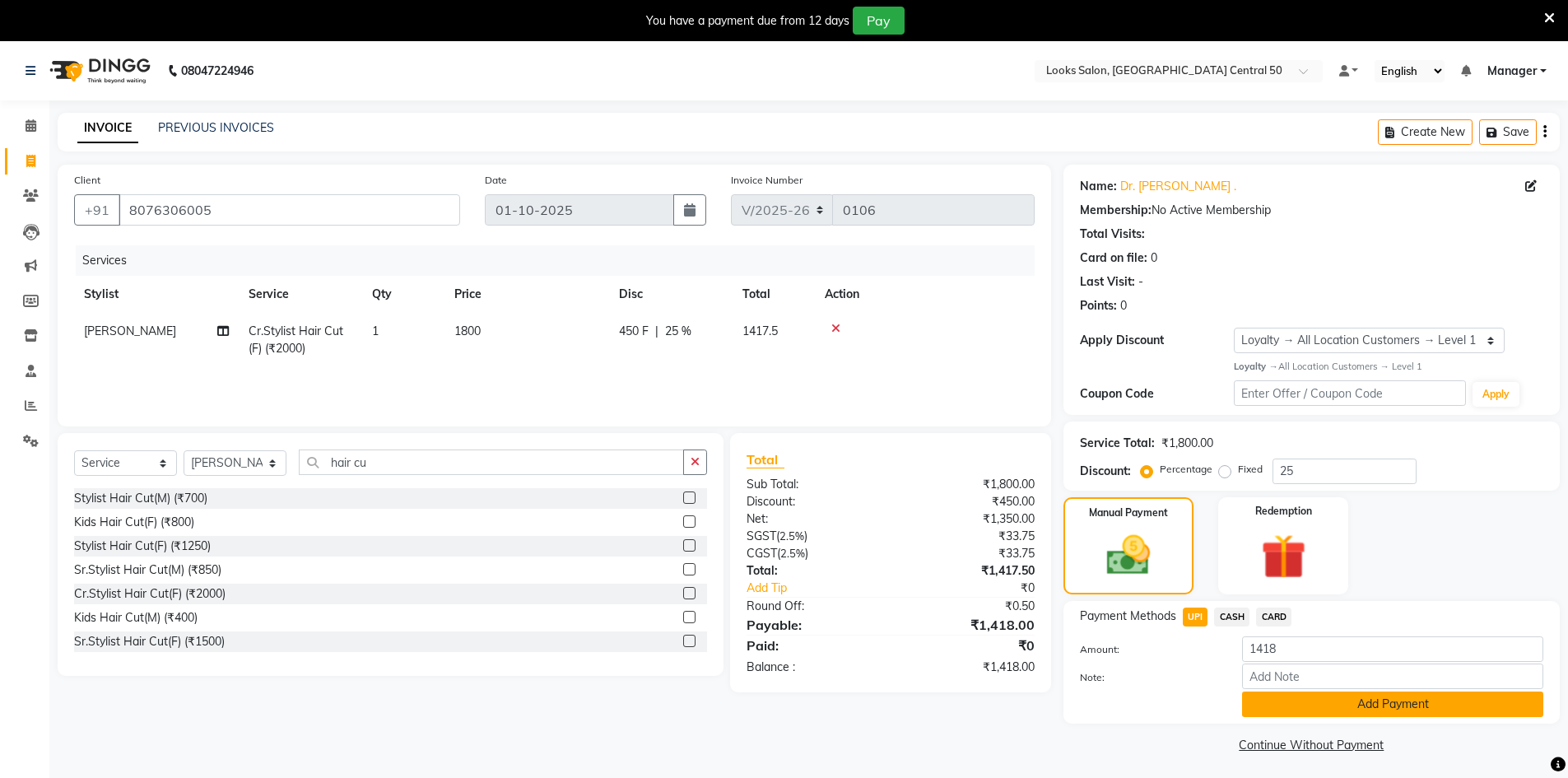
click at [1340, 705] on button "Add Payment" at bounding box center [1393, 704] width 301 height 26
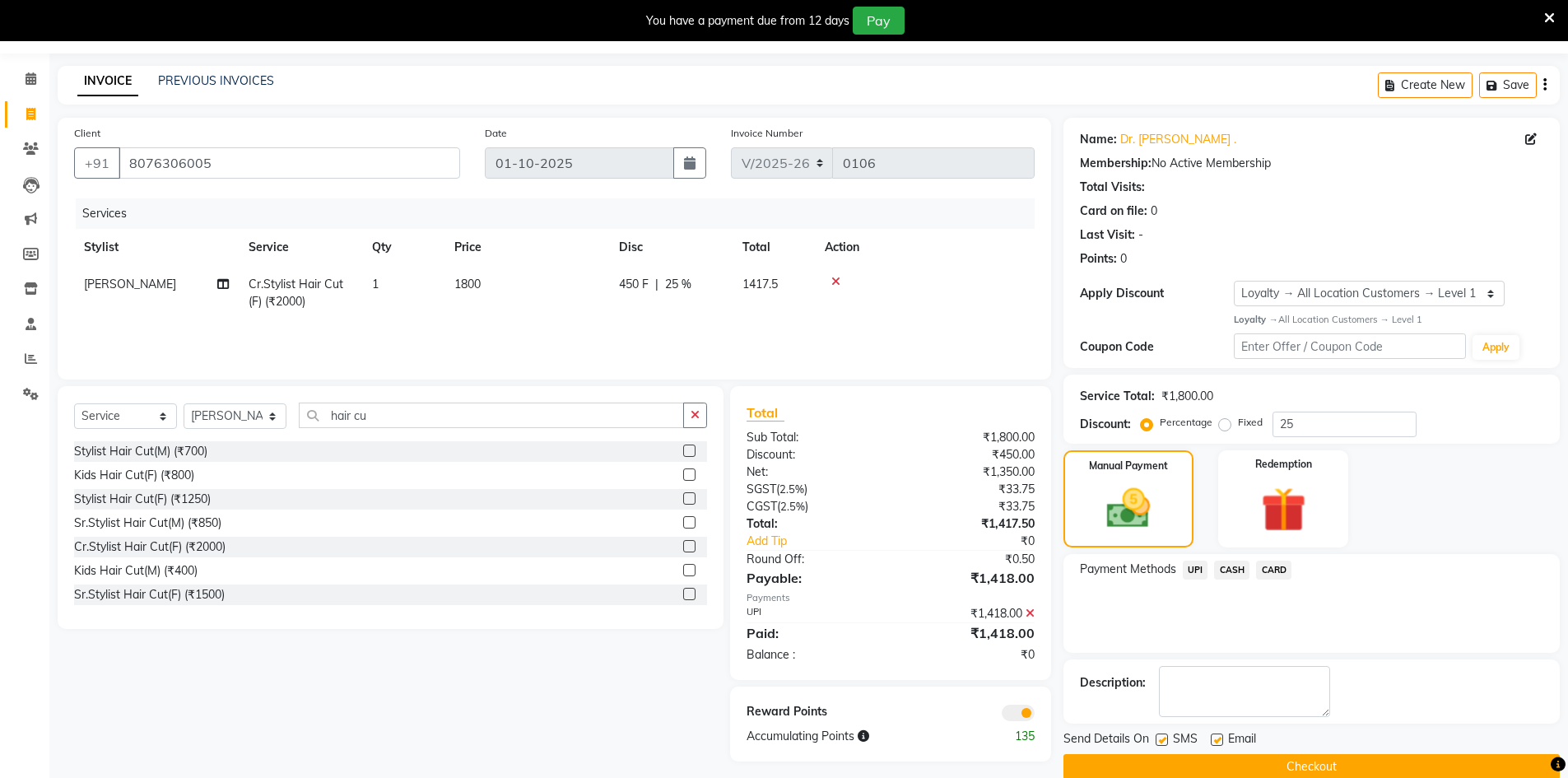
scroll to position [73, 0]
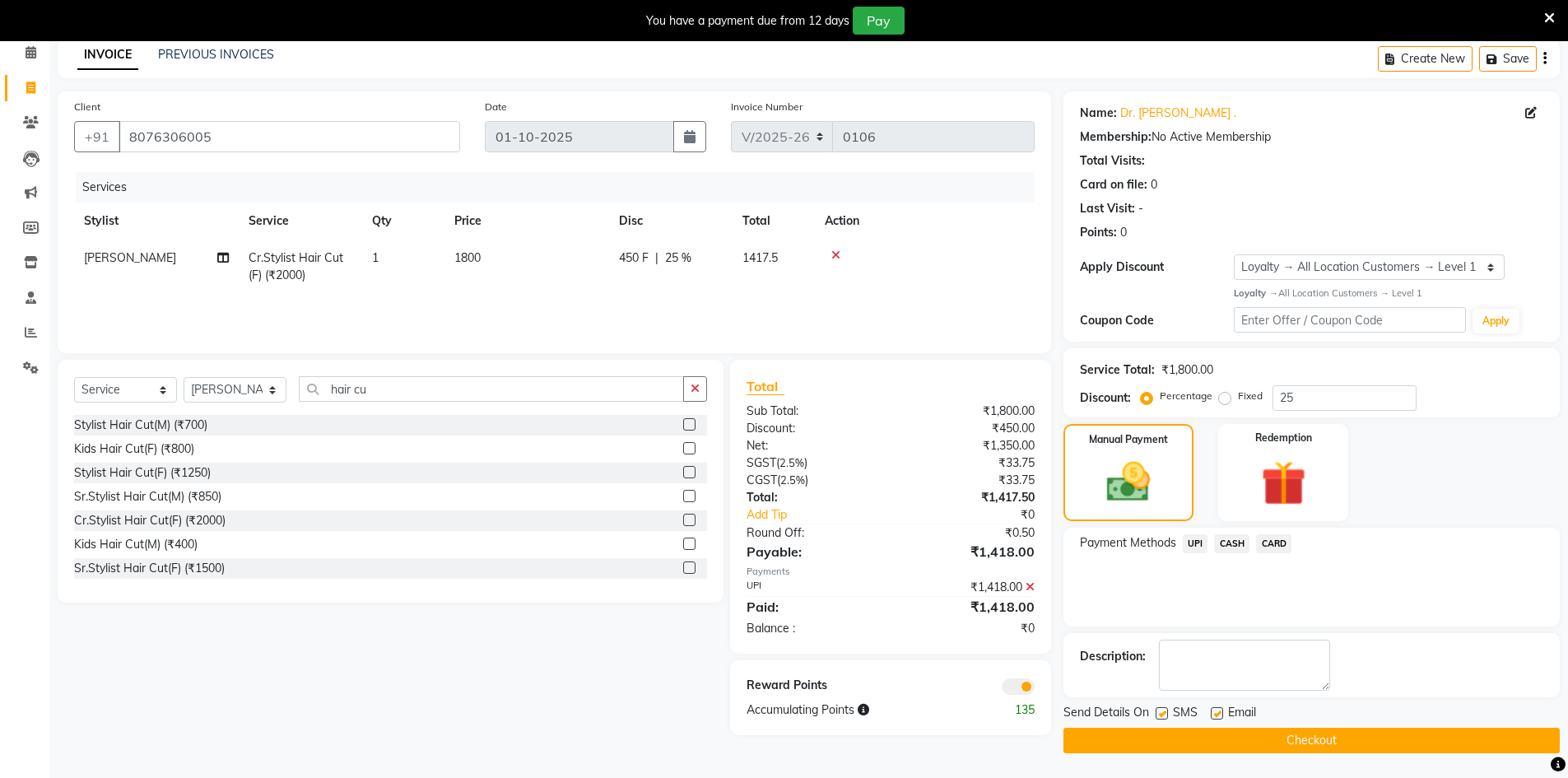
click at [1307, 745] on button "Checkout" at bounding box center [1312, 740] width 497 height 26
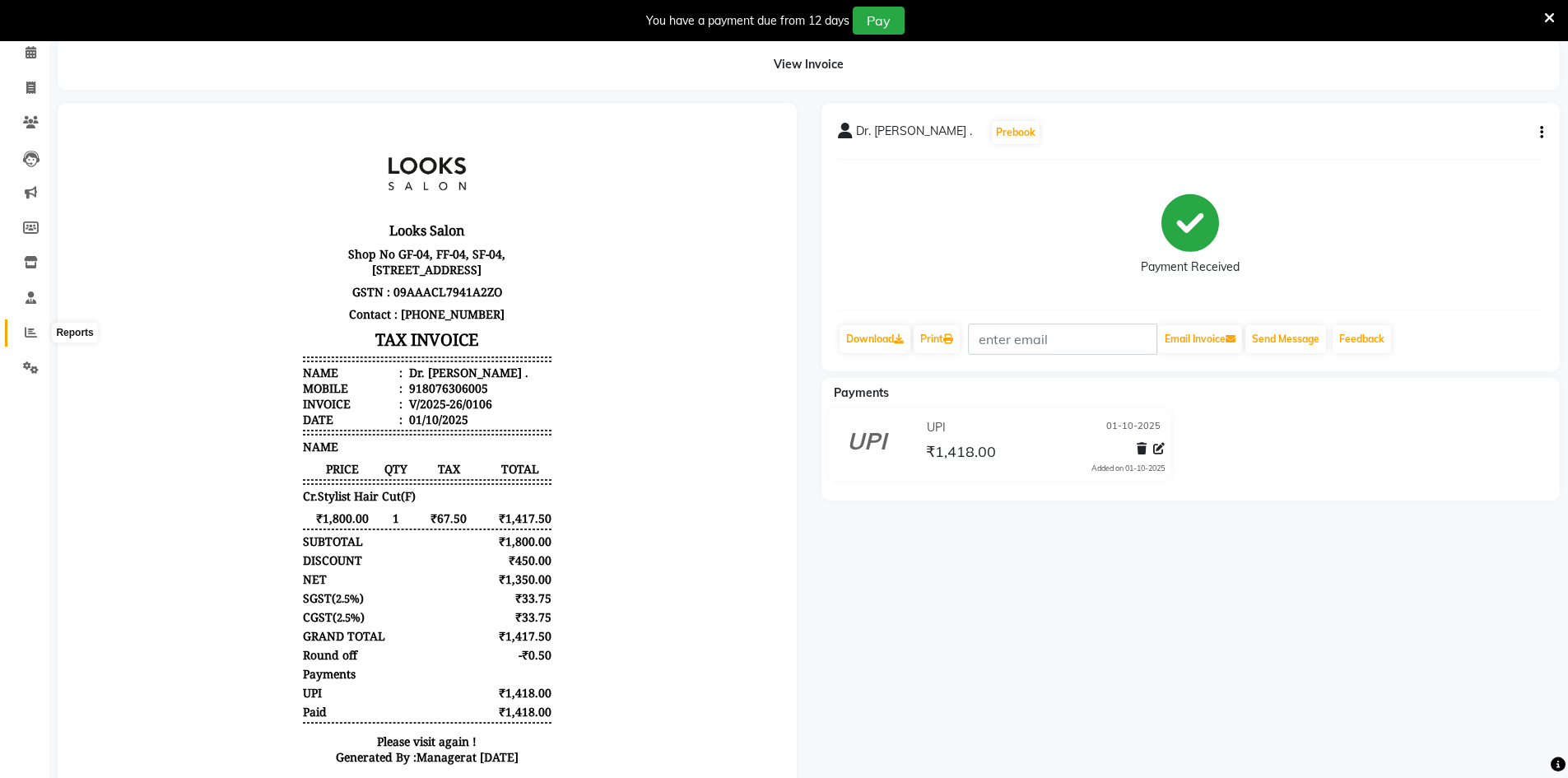
click at [35, 332] on icon at bounding box center [31, 332] width 12 height 12
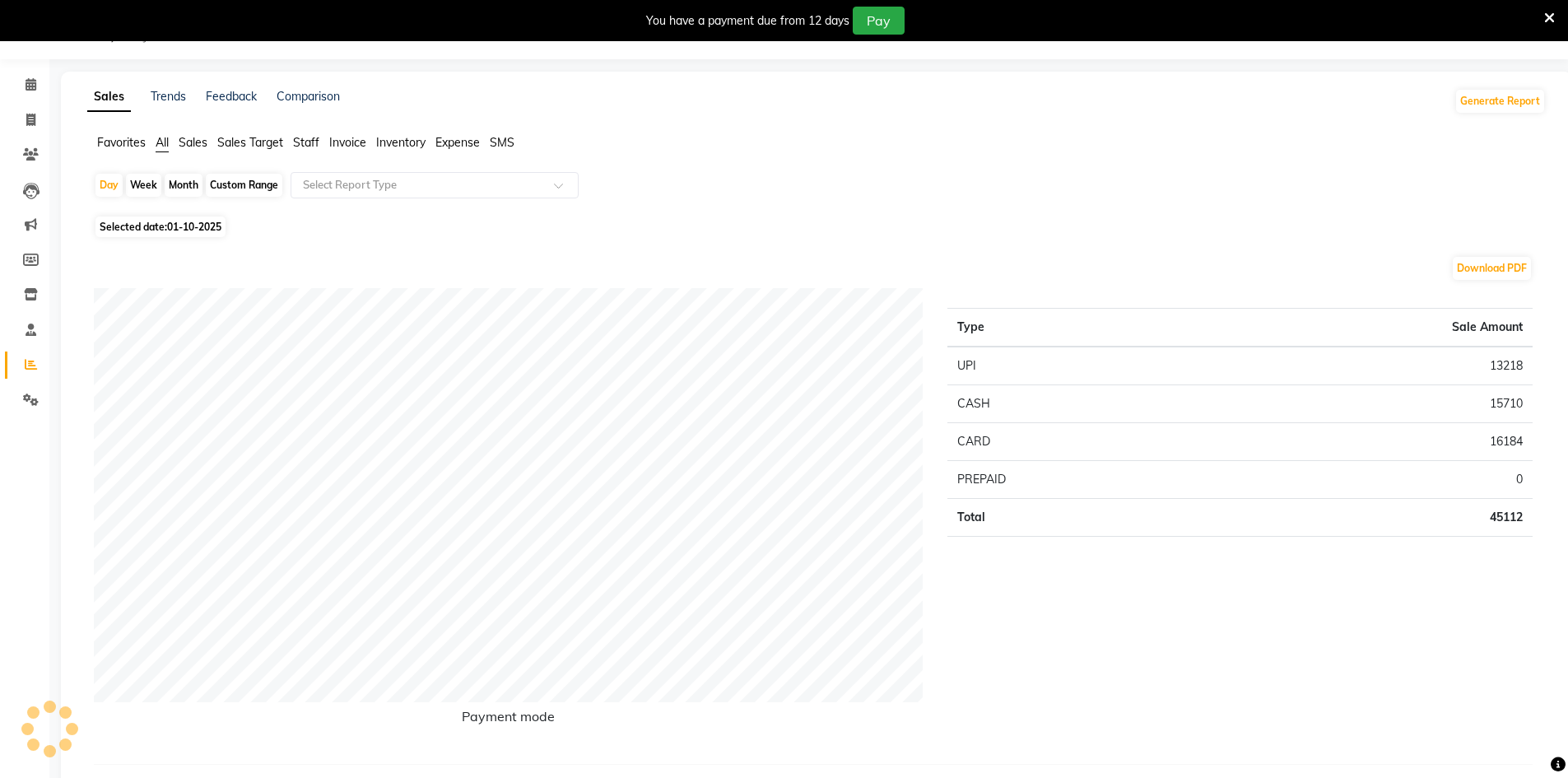
scroll to position [73, 0]
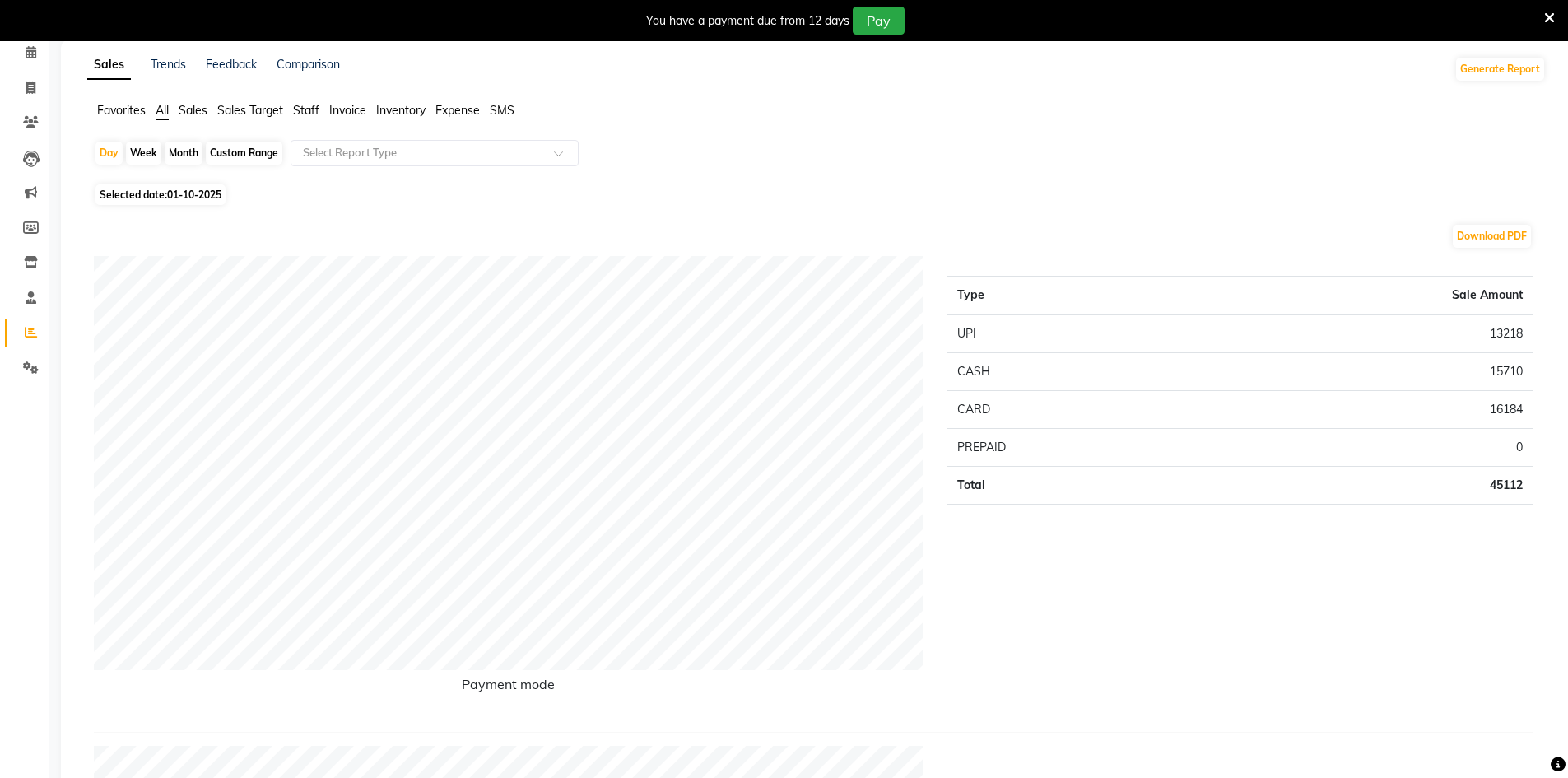
click at [31, 107] on li "Clients" at bounding box center [25, 123] width 50 height 35
click at [31, 106] on li "Clients" at bounding box center [25, 123] width 50 height 35
click at [31, 100] on link "Invoice" at bounding box center [24, 89] width 39 height 27
select select "9051"
select select "service"
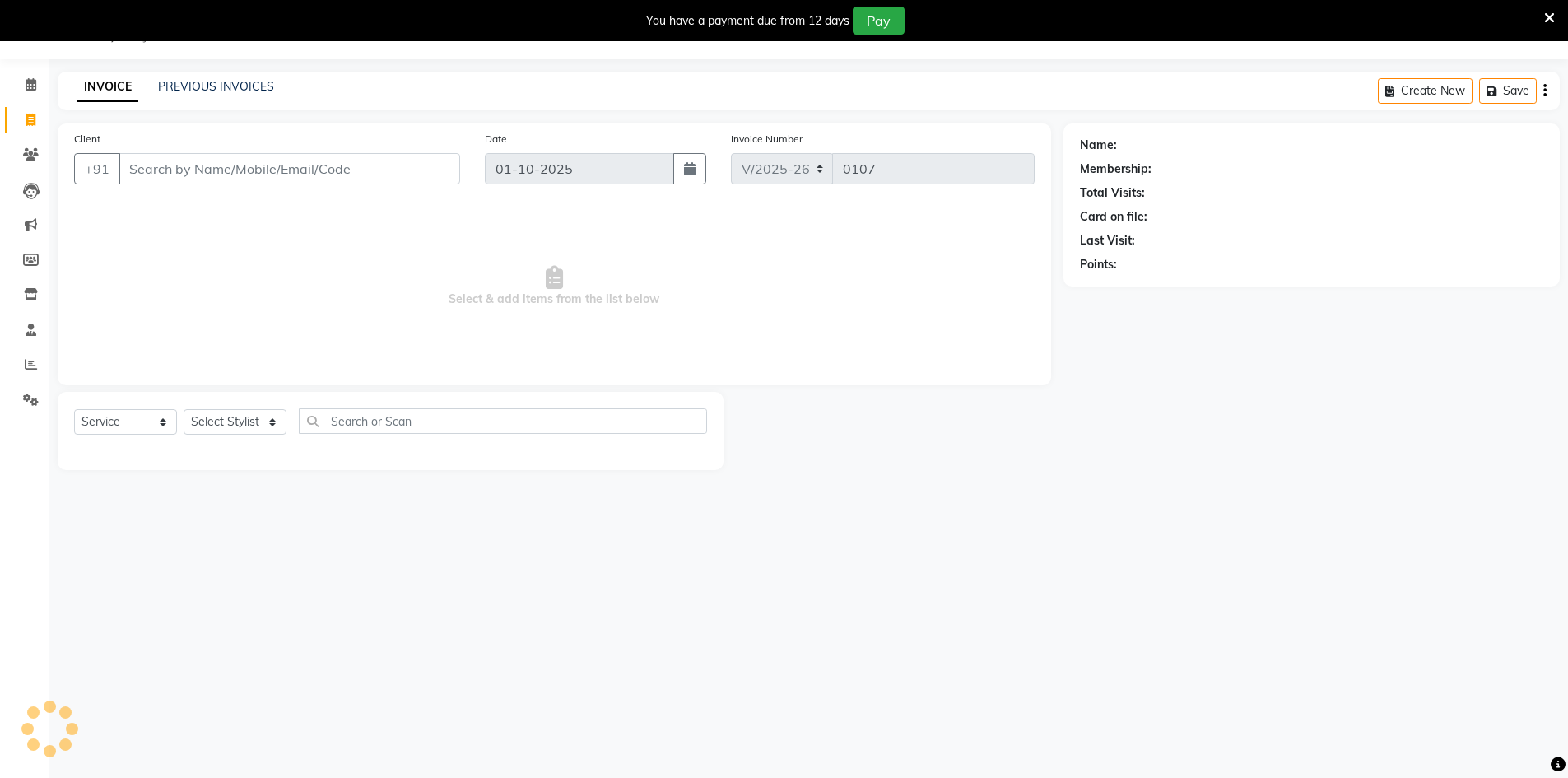
scroll to position [41, 0]
click at [9, 156] on link "Clients" at bounding box center [24, 155] width 39 height 27
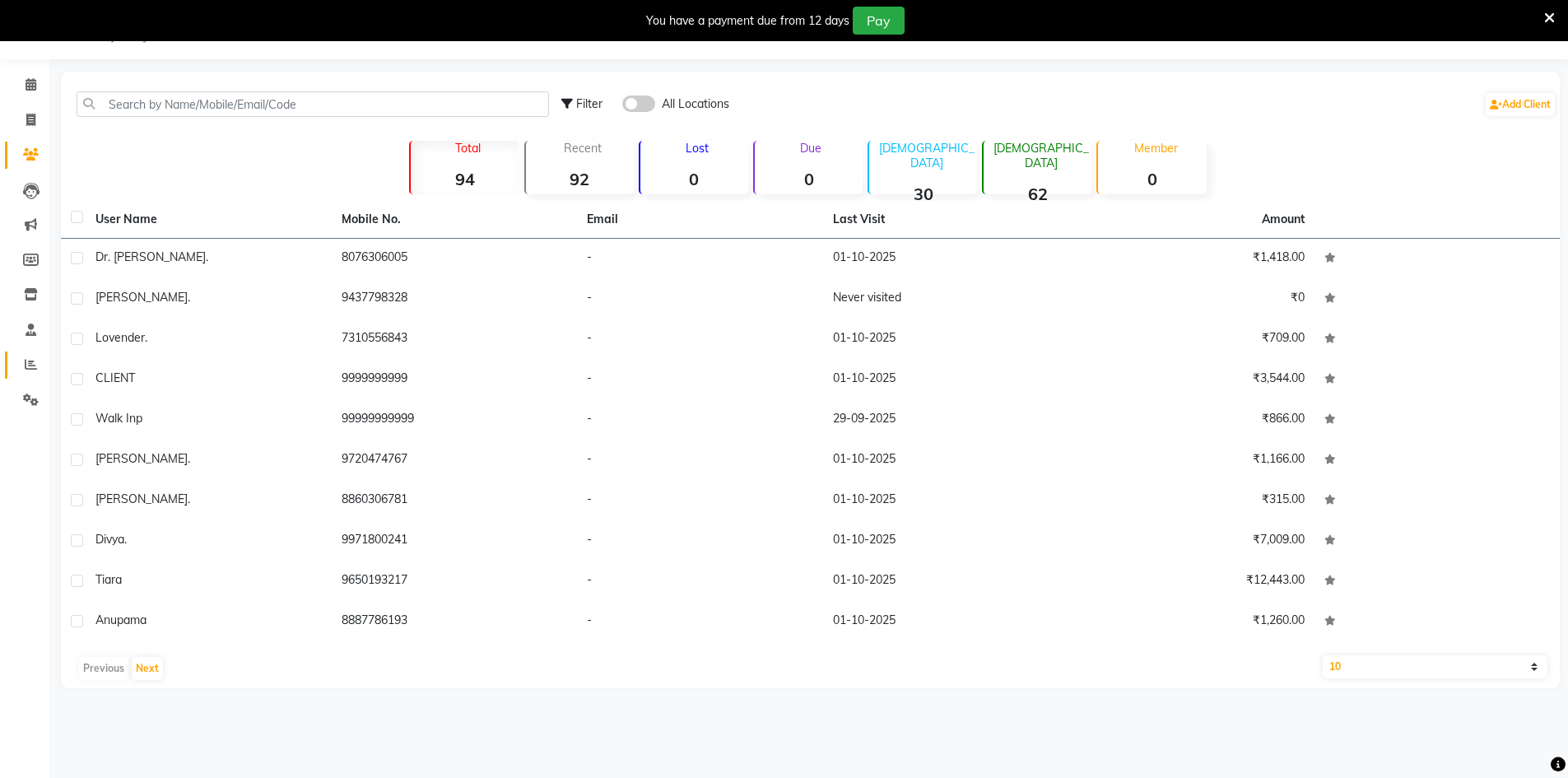
click at [30, 353] on link "Reports" at bounding box center [24, 365] width 39 height 27
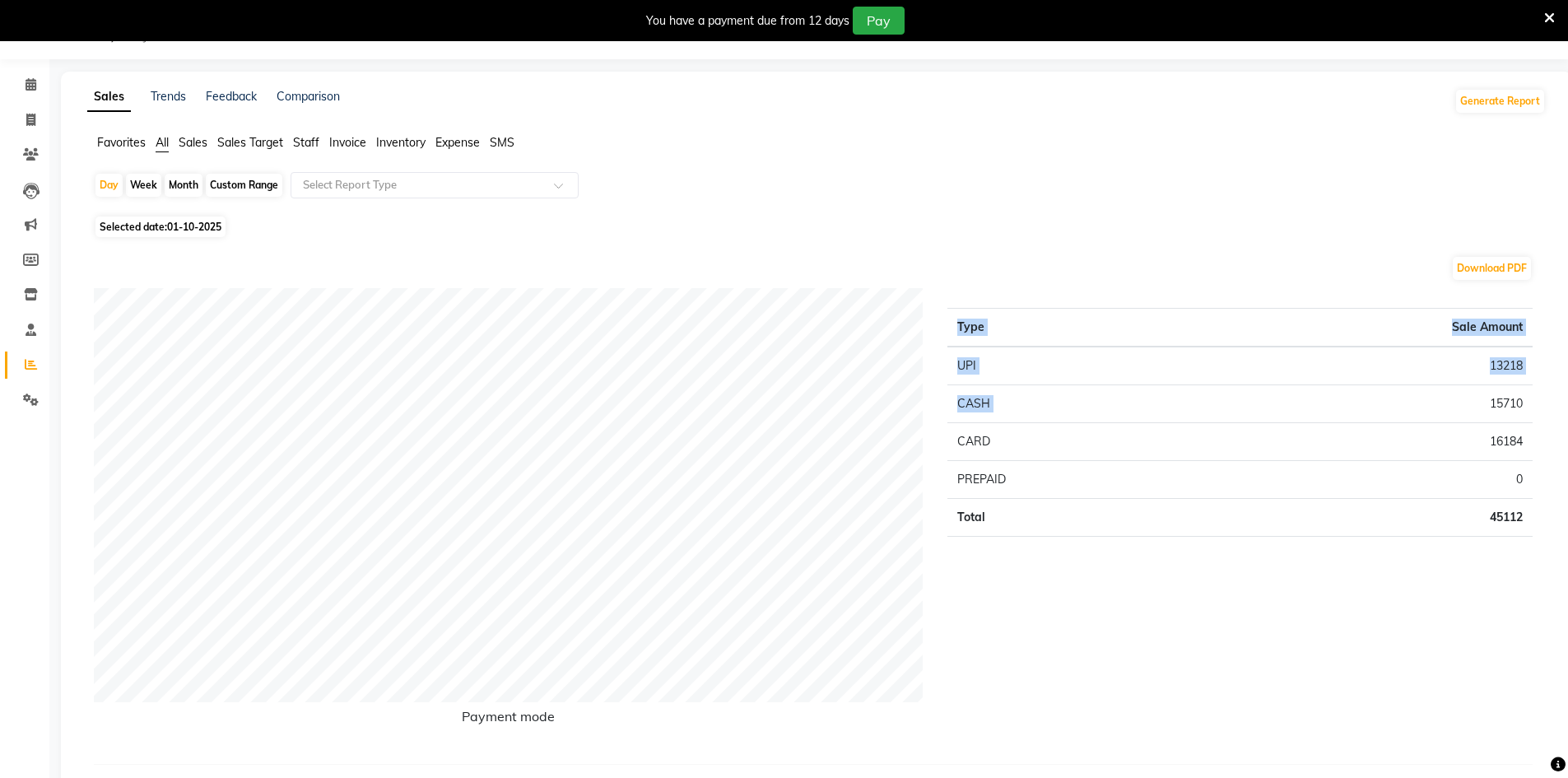
drag, startPoint x: 1534, startPoint y: 399, endPoint x: 1443, endPoint y: 408, distance: 91.4
click at [1443, 408] on div "Type Sale Amount UPI 13218 CASH 15710 CARD 16184 PREPAID 0 Total 45112" at bounding box center [1240, 519] width 610 height 462
click at [1443, 408] on td "15710" at bounding box center [1366, 404] width 334 height 38
drag, startPoint x: 1477, startPoint y: 275, endPoint x: 1496, endPoint y: 272, distance: 19.2
click at [1496, 272] on button "Download PDF" at bounding box center [1492, 268] width 78 height 23
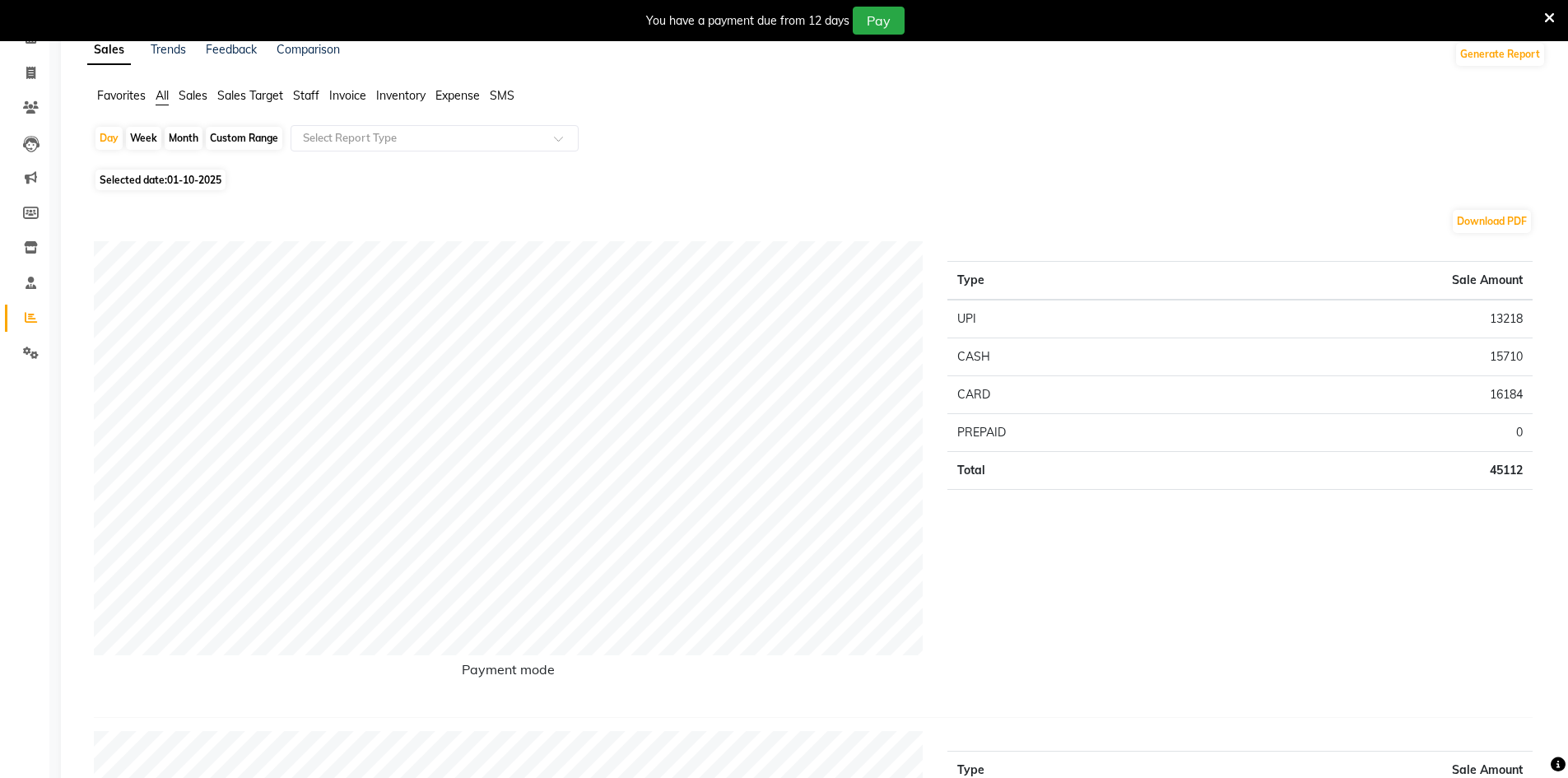
scroll to position [41, 0]
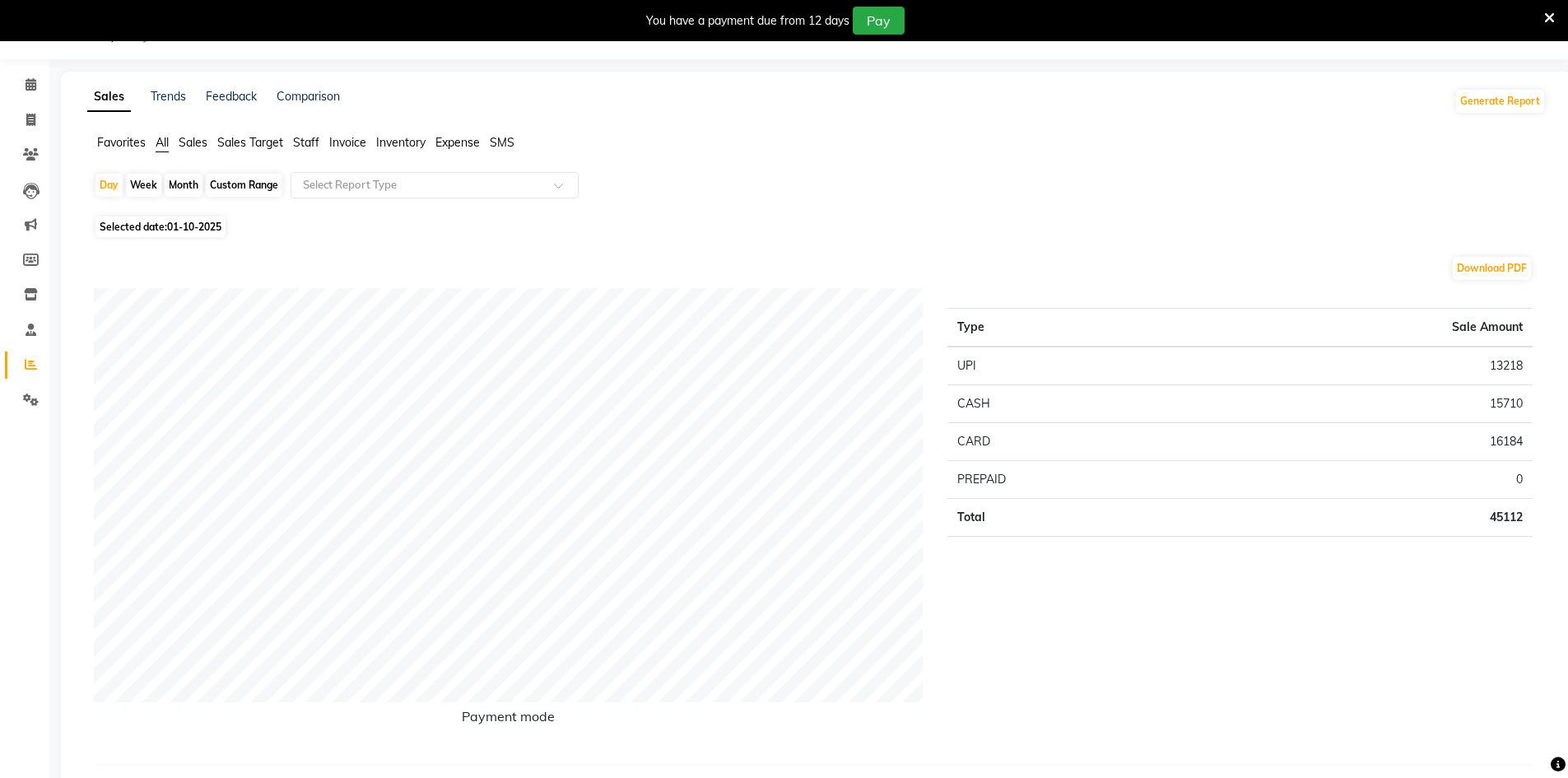
click at [1488, 403] on td "15710" at bounding box center [1366, 404] width 334 height 38
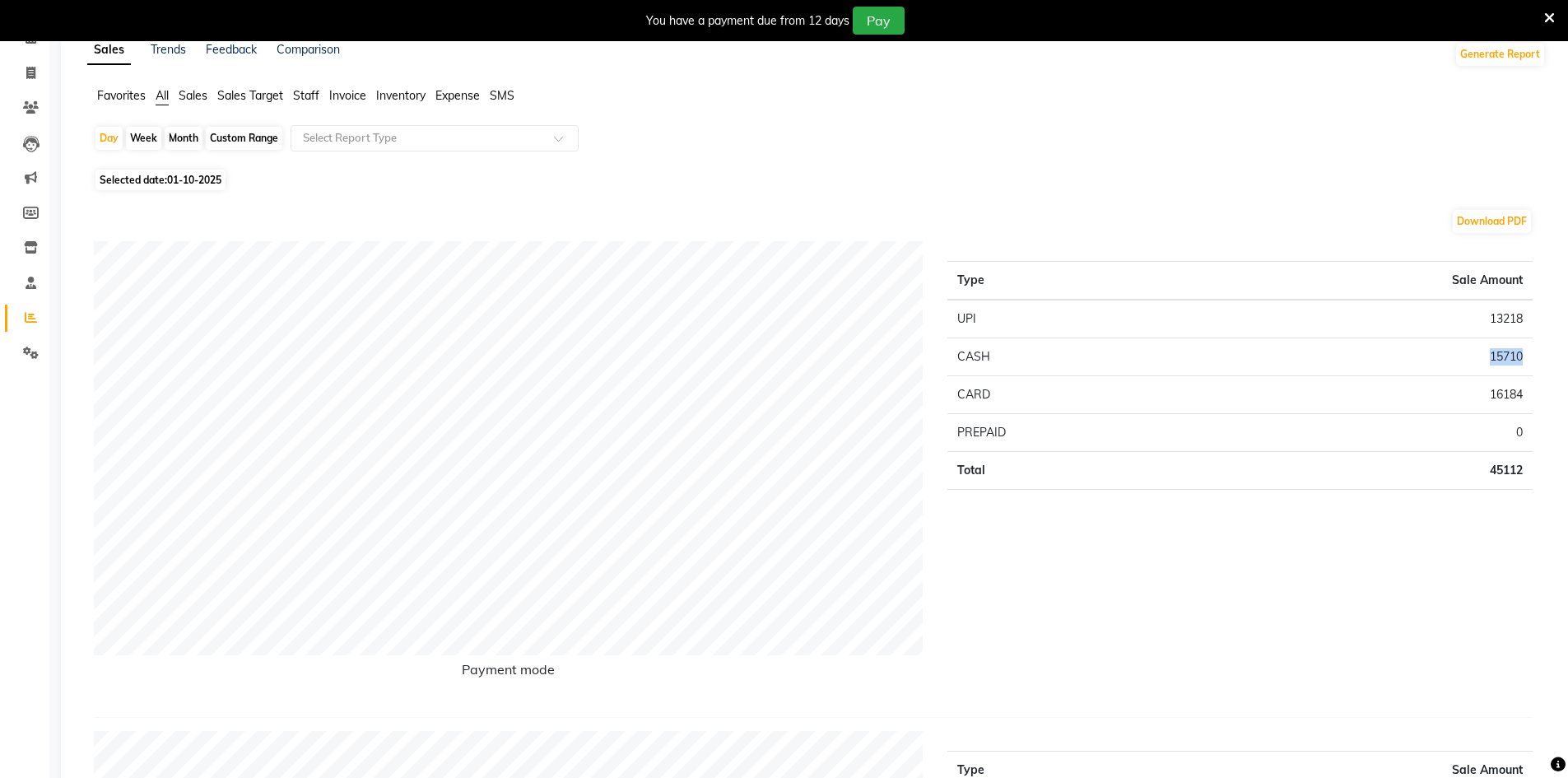
scroll to position [0, 0]
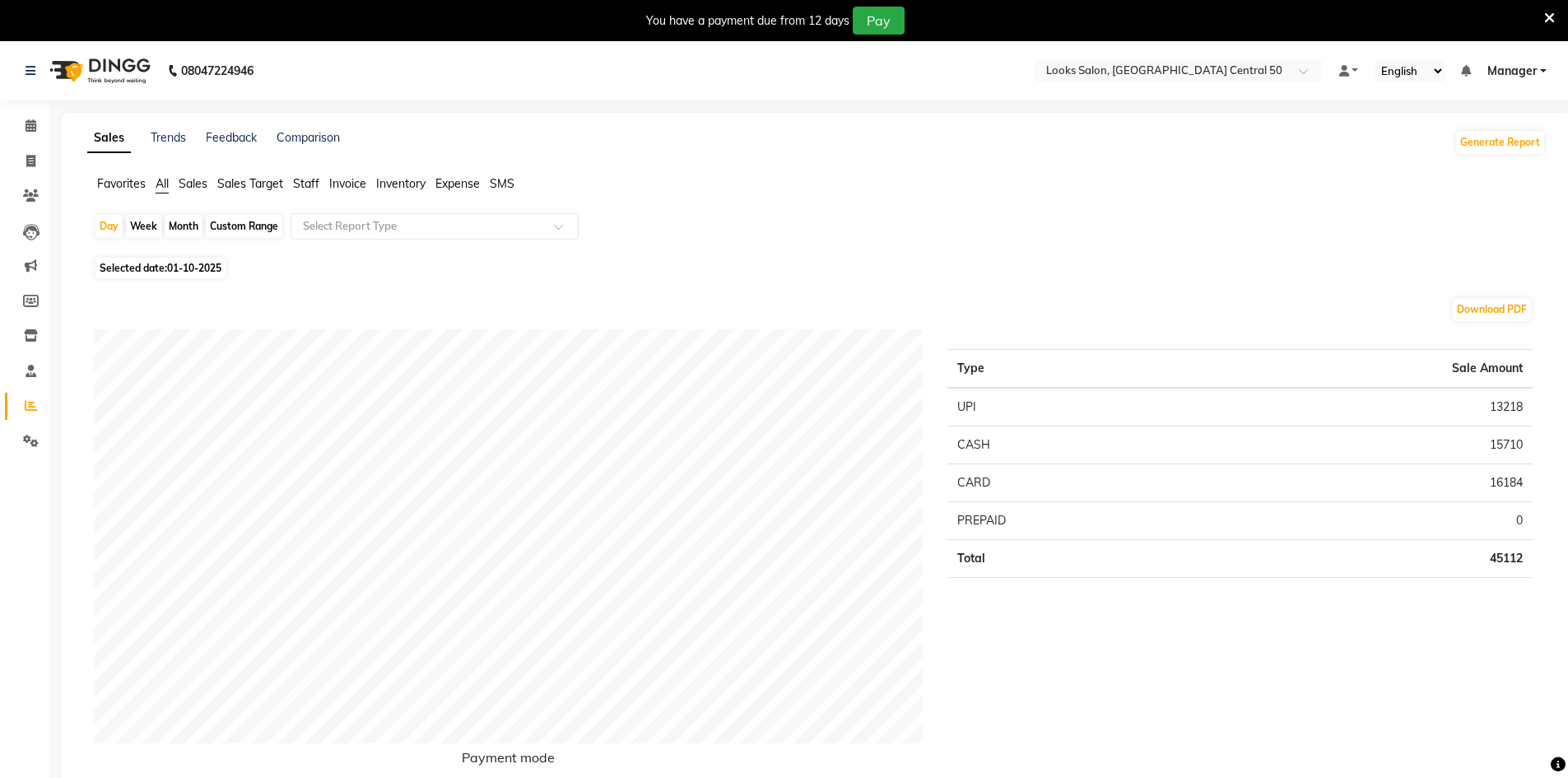
click at [1526, 468] on td "16184" at bounding box center [1366, 483] width 334 height 38
click at [162, 275] on span "Selected date: 01-10-2025" at bounding box center [160, 268] width 130 height 21
select select "10"
select select "2025"
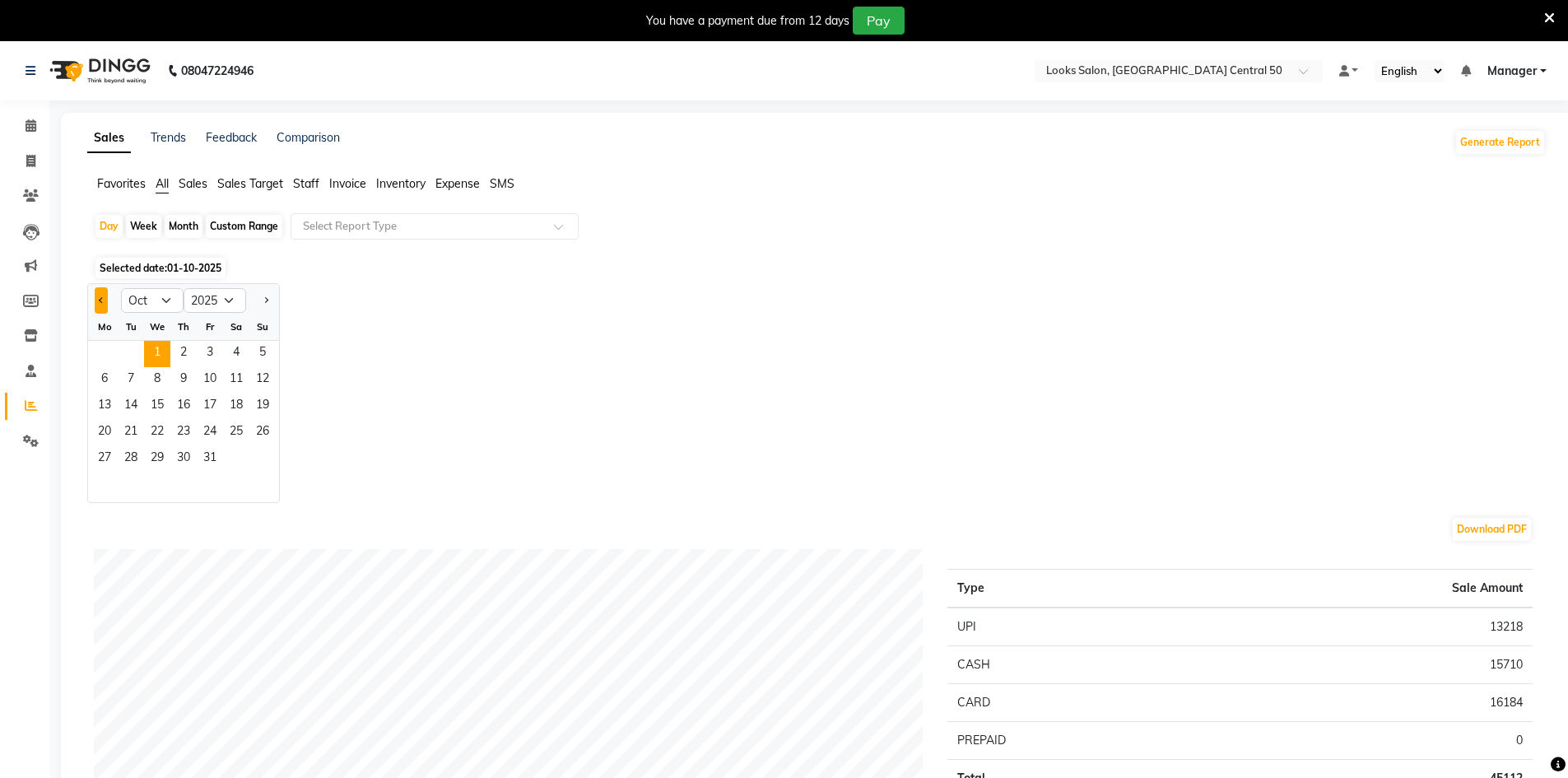
click at [99, 305] on button "Previous month" at bounding box center [101, 300] width 13 height 27
select select "9"
click at [141, 457] on span "30" at bounding box center [131, 460] width 27 height 27
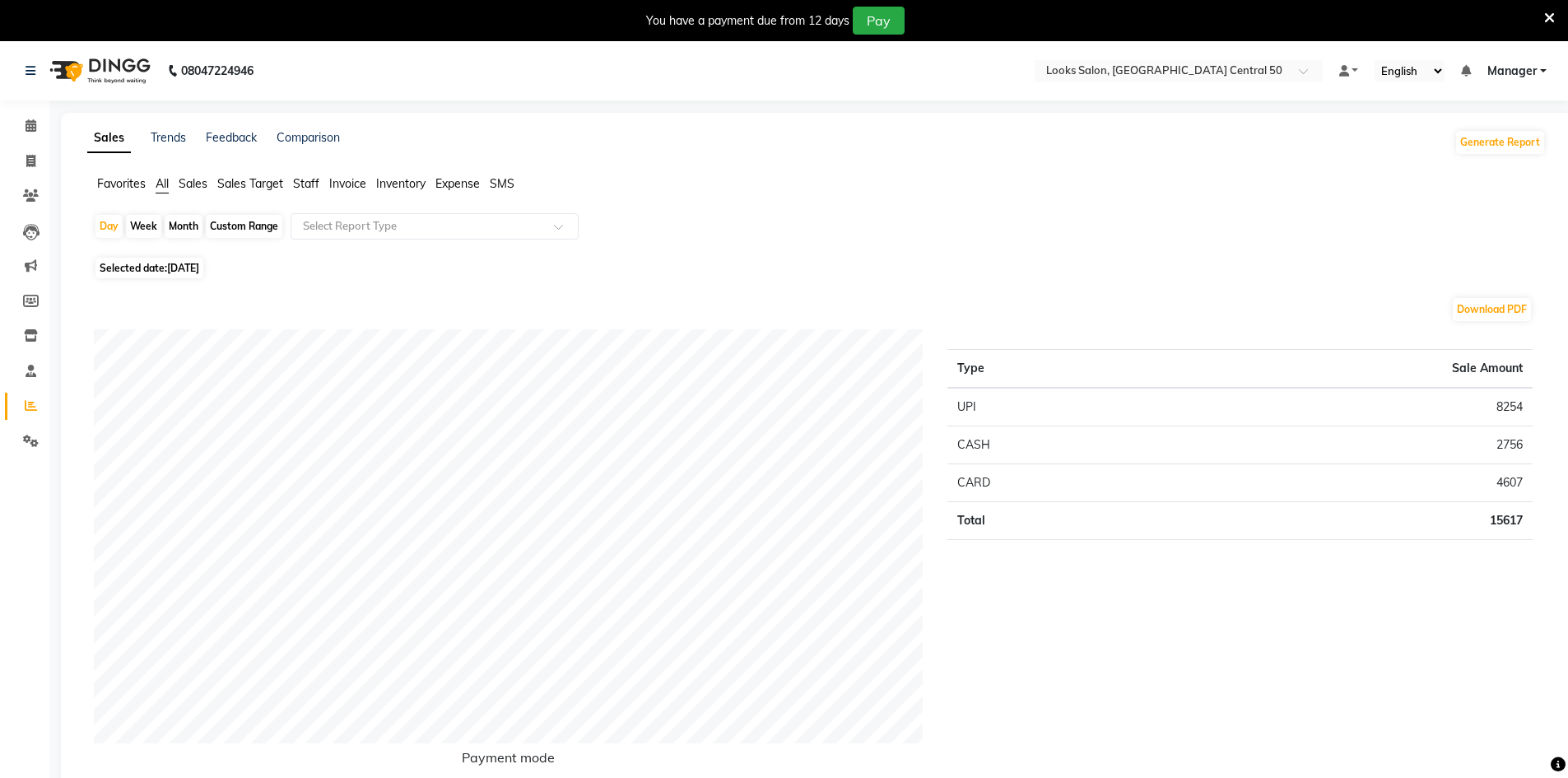
click at [194, 269] on span "30-09-2025" at bounding box center [183, 268] width 32 height 12
select select "9"
select select "2025"
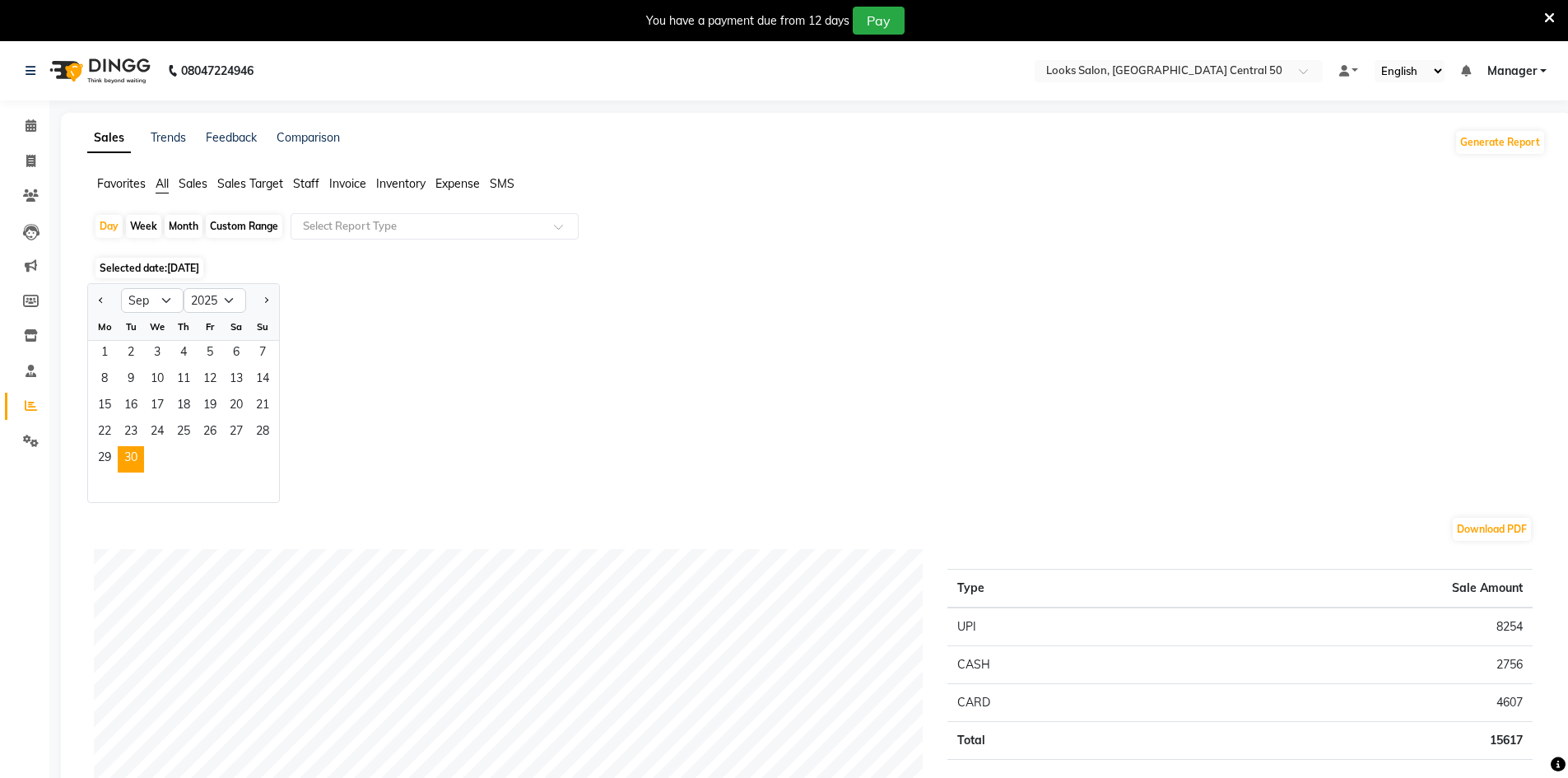
click at [358, 320] on div "Jan Feb Mar Apr May Jun Jul Aug Sep Oct Nov Dec 2015 2016 2017 2018 2019 2020 2…" at bounding box center [817, 393] width 1458 height 220
click at [1291, 497] on div "Jan Feb Mar Apr May Jun Jul Aug Sep Oct Nov Dec 2015 2016 2017 2018 2019 2020 2…" at bounding box center [817, 393] width 1458 height 220
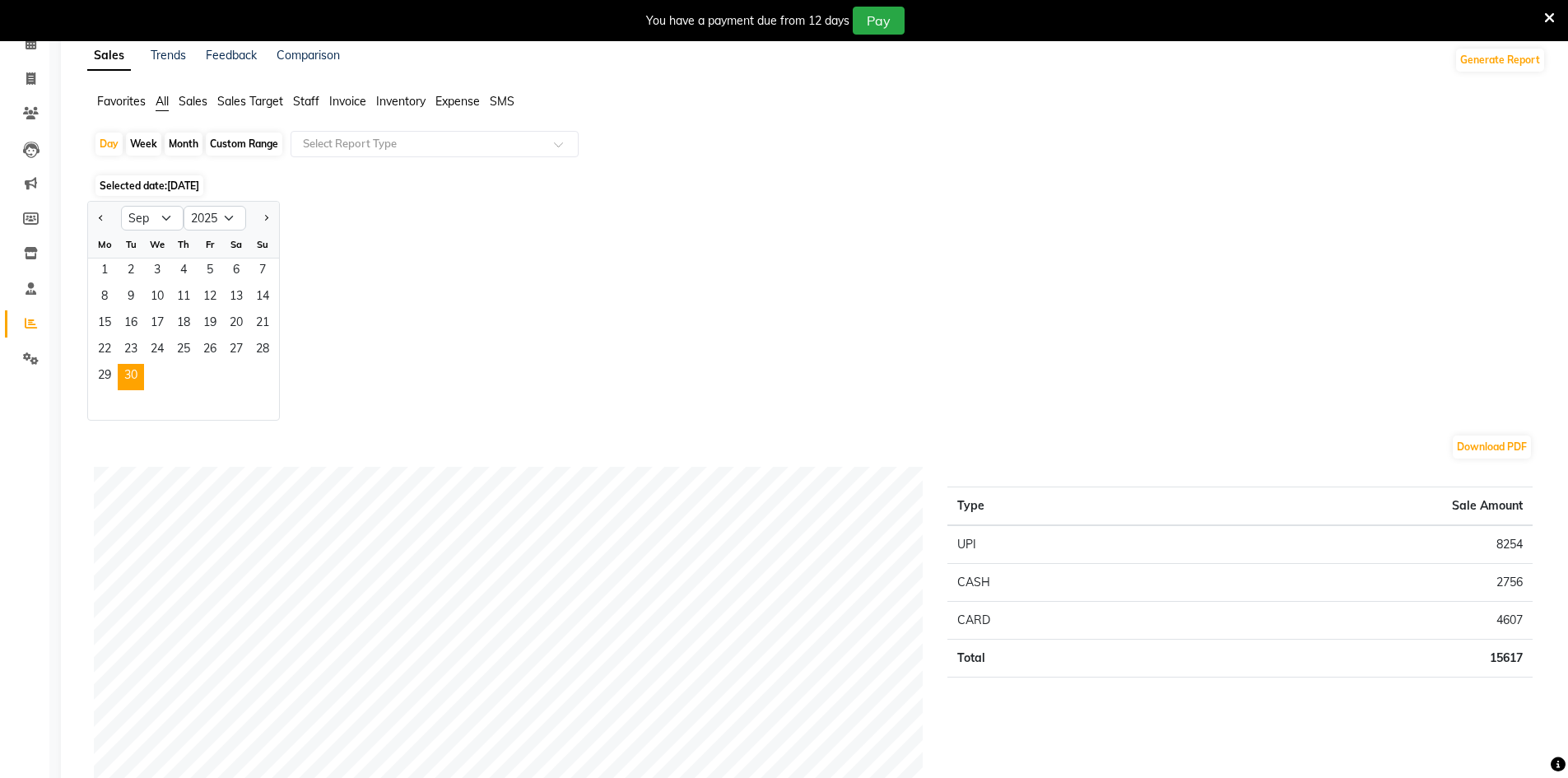
click at [1357, 542] on td "8254" at bounding box center [1348, 544] width 370 height 39
click at [1360, 578] on td "2756" at bounding box center [1348, 584] width 370 height 38
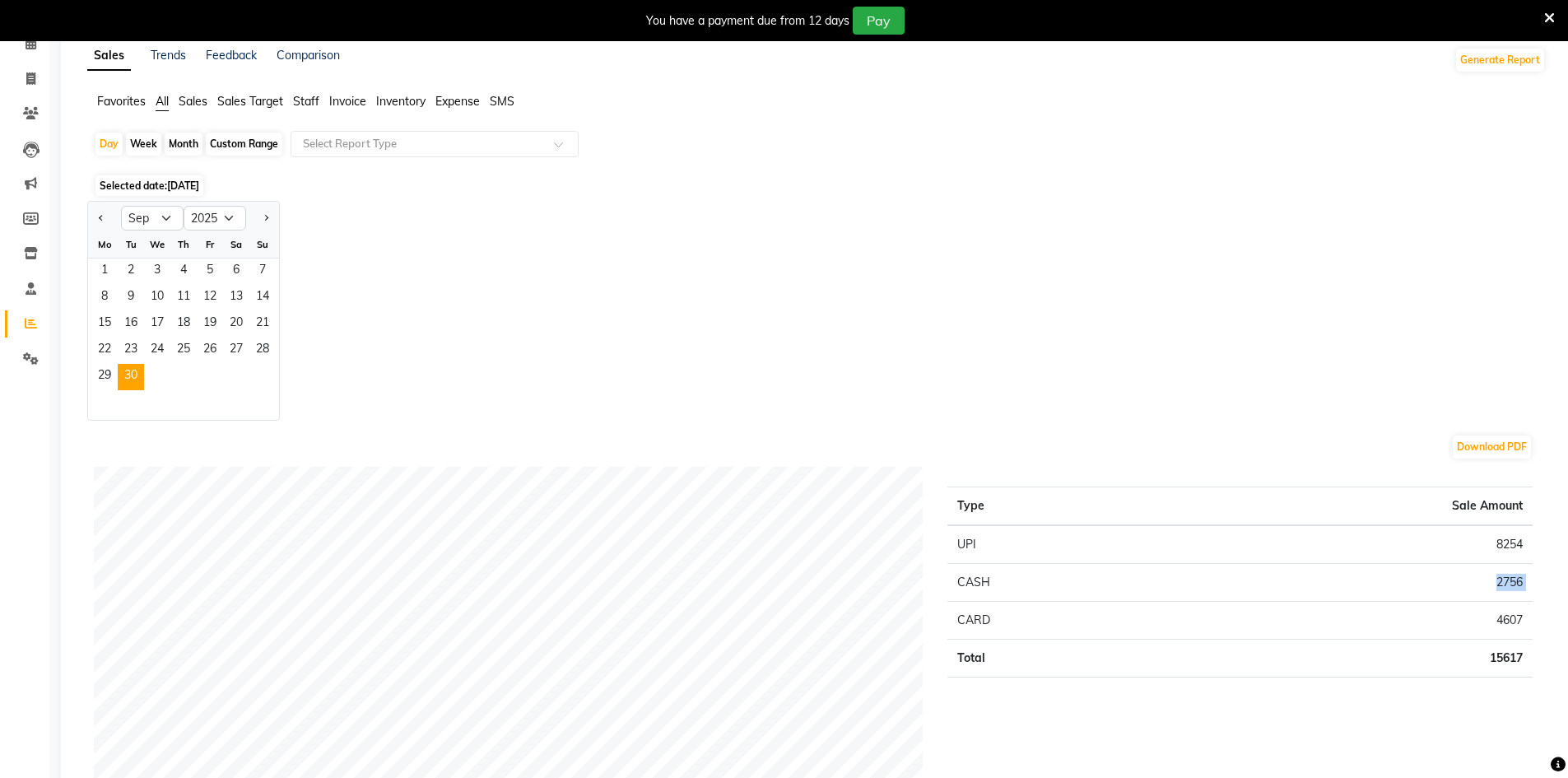
click at [1360, 578] on td "2756" at bounding box center [1348, 584] width 370 height 38
click at [107, 141] on div "Day" at bounding box center [109, 144] width 27 height 23
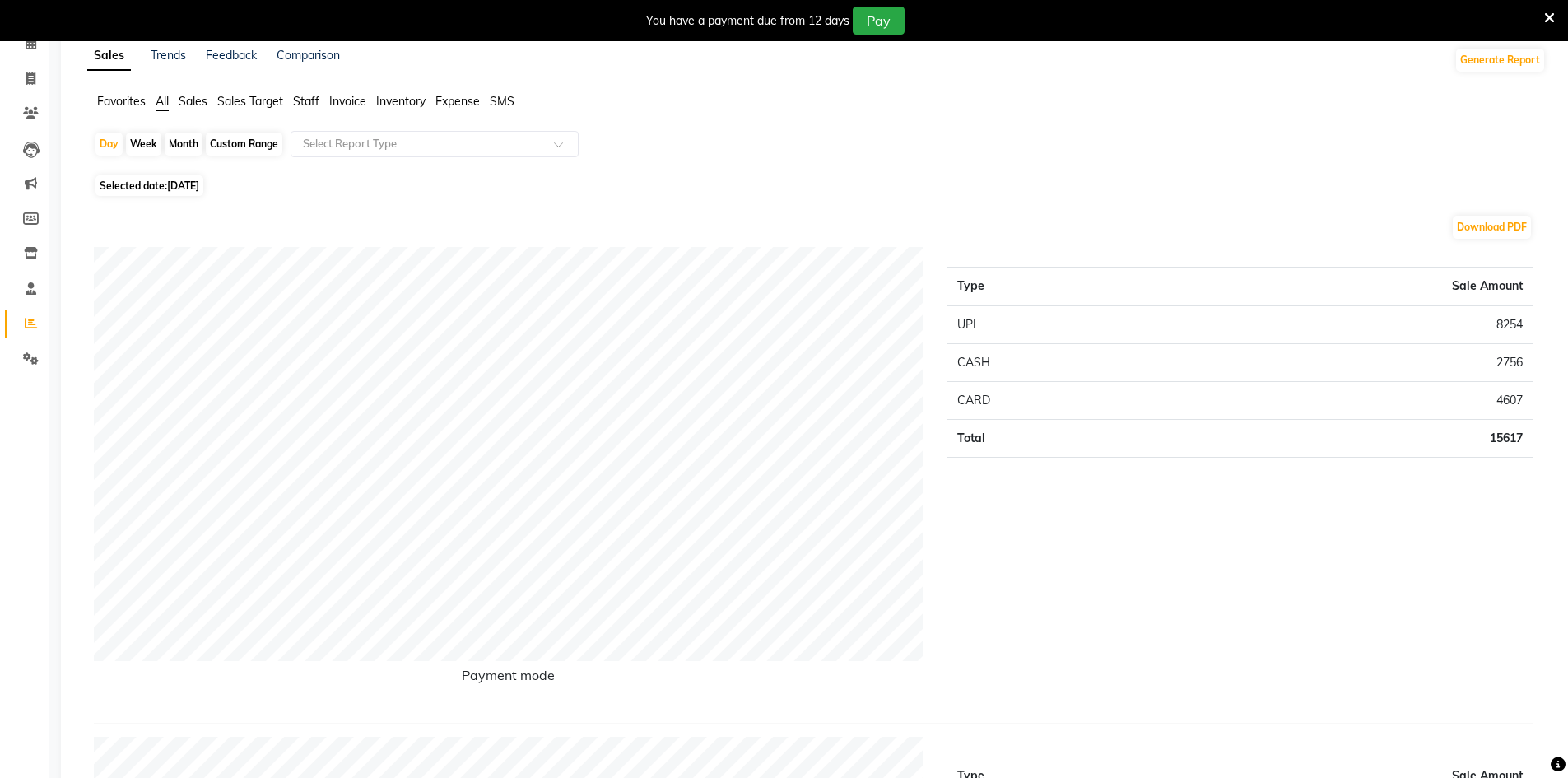
click at [145, 189] on span "Selected date: 30-09-2025" at bounding box center [149, 186] width 108 height 21
select select "9"
select select "2025"
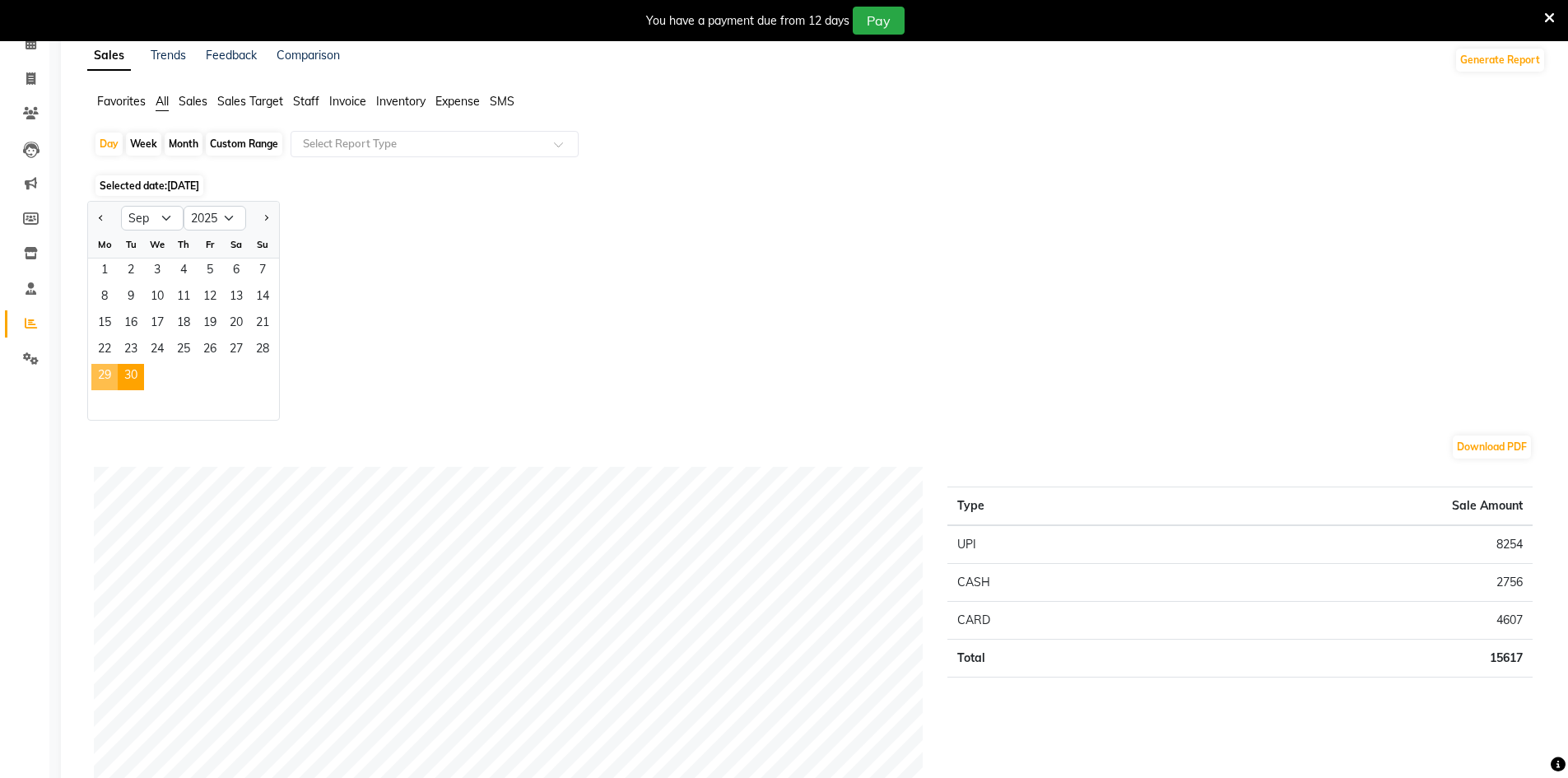
click at [112, 370] on span "29" at bounding box center [105, 378] width 27 height 27
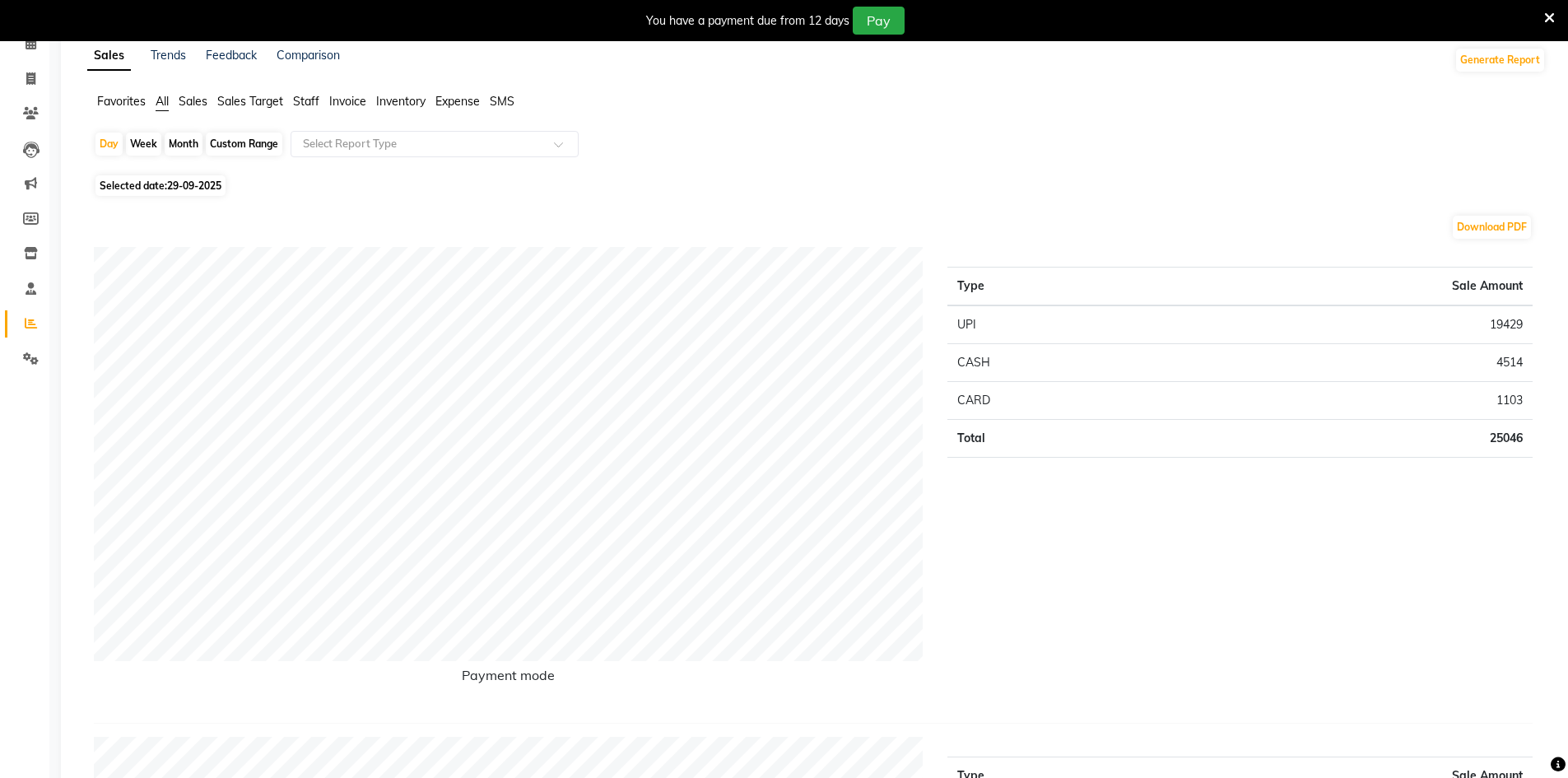
click at [198, 186] on span "29-09-2025" at bounding box center [193, 185] width 54 height 12
select select "9"
select select "2025"
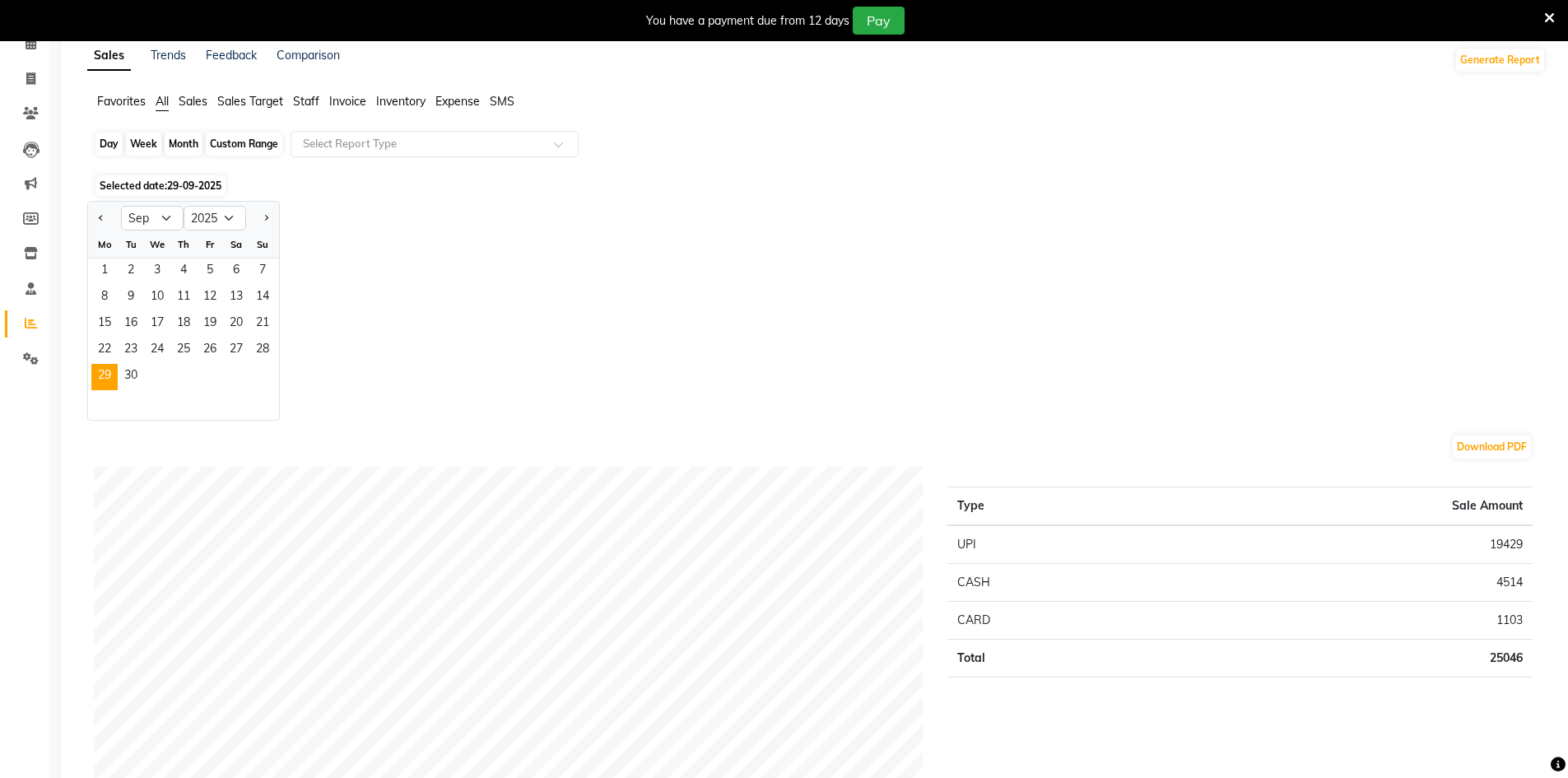
click at [109, 137] on div "Day" at bounding box center [109, 144] width 27 height 23
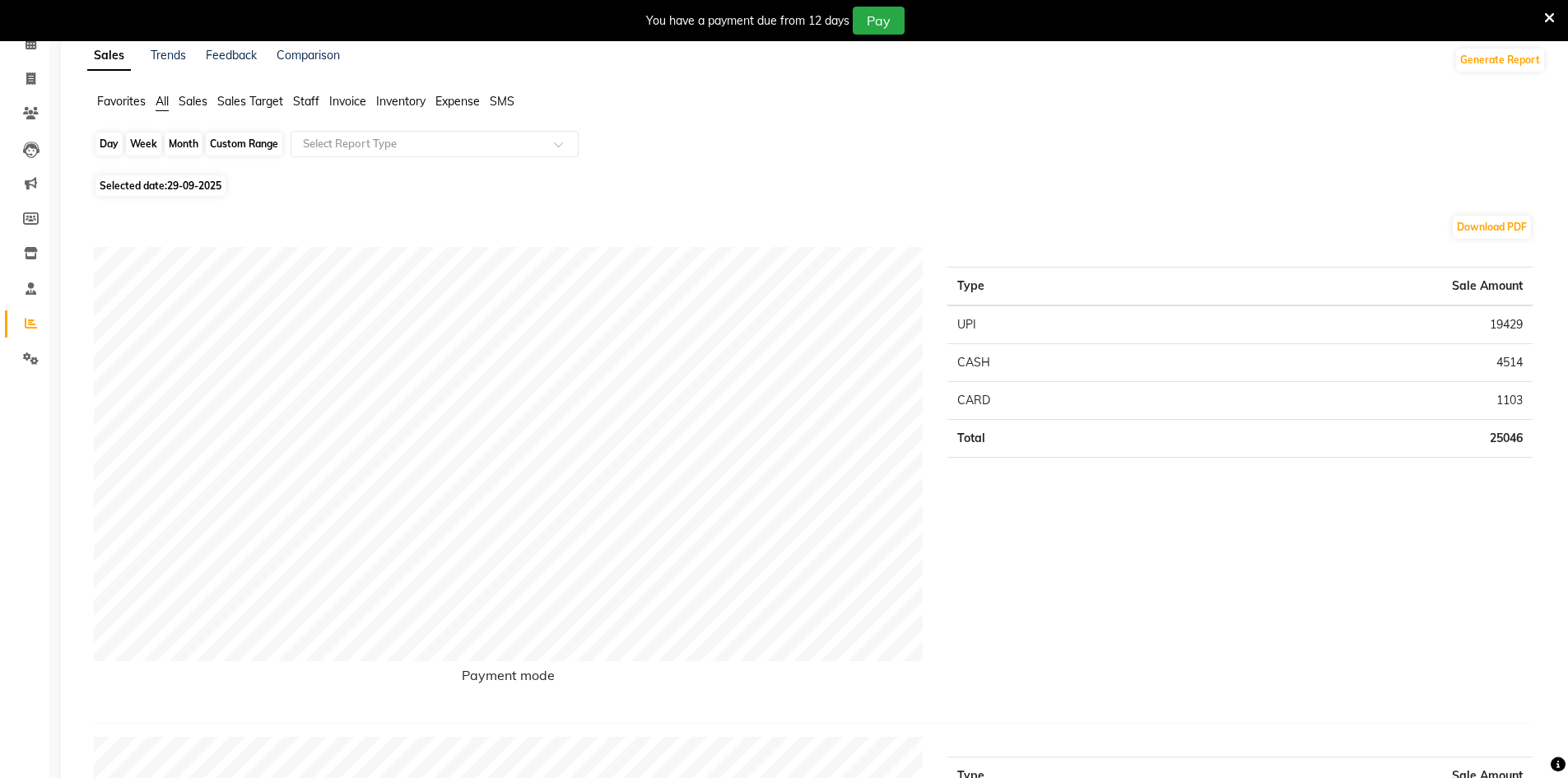
click at [109, 137] on div "Day" at bounding box center [109, 144] width 27 height 23
select select "9"
select select "2025"
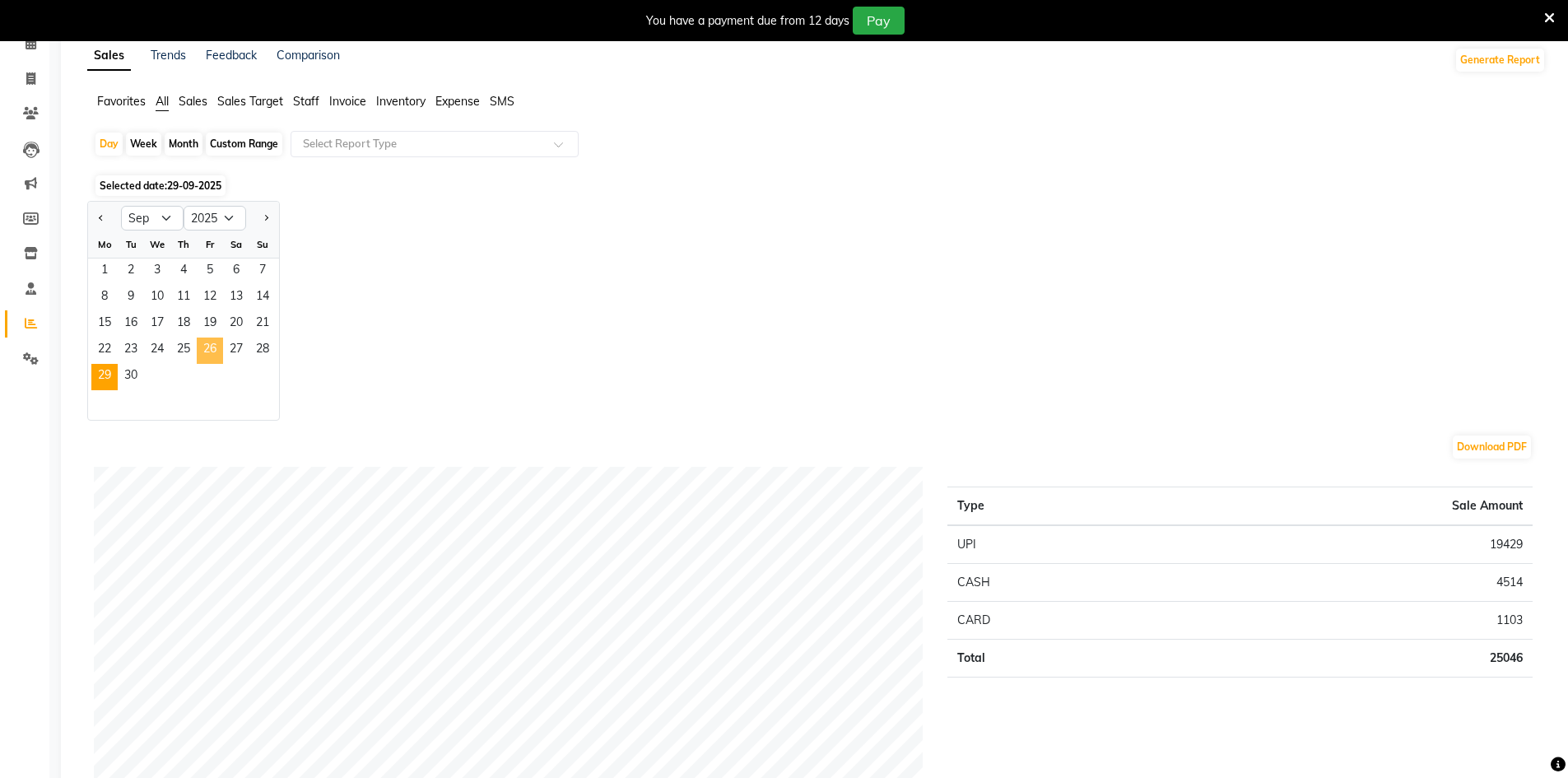
click at [211, 344] on span "26" at bounding box center [210, 351] width 27 height 27
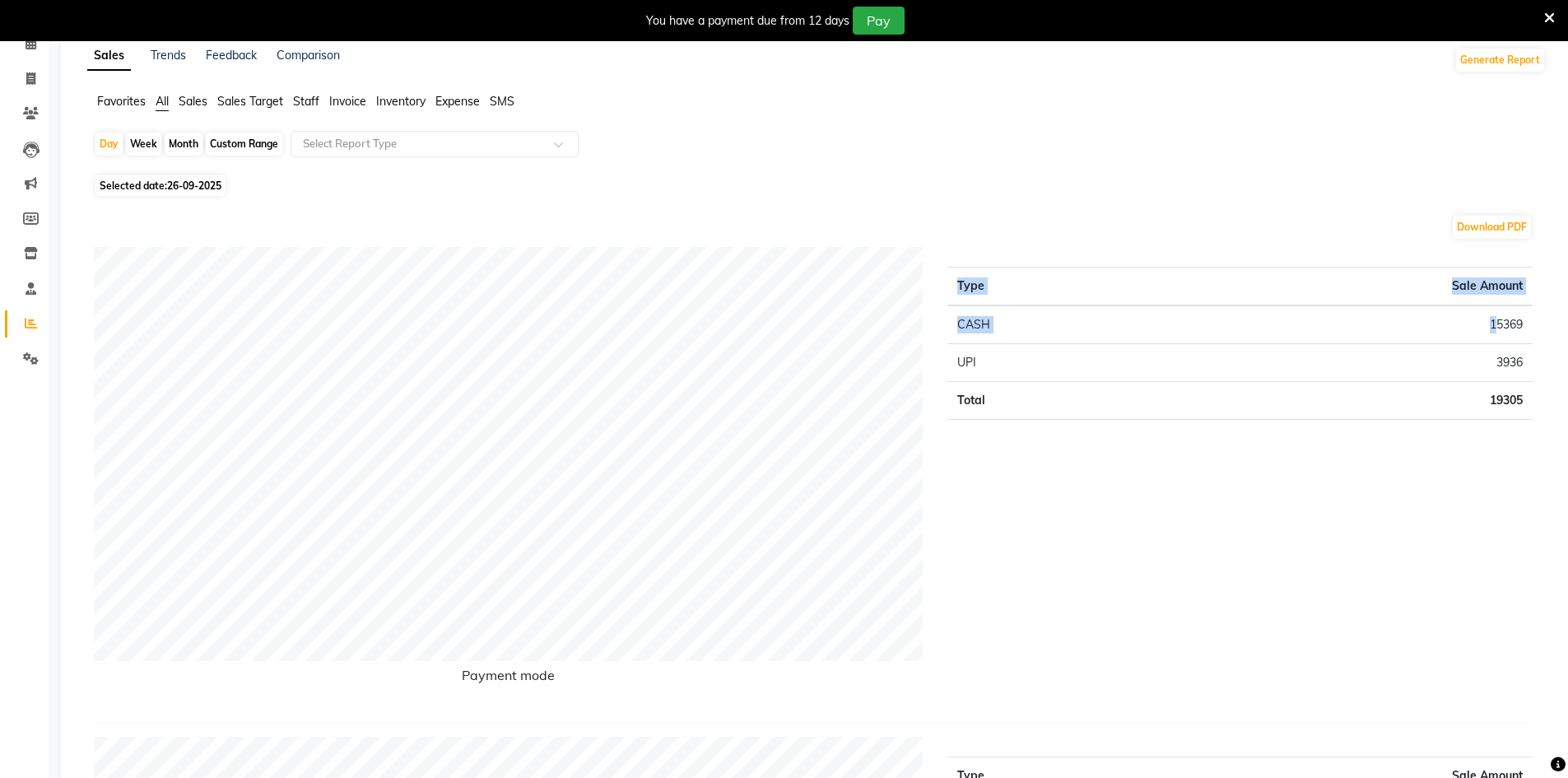
drag, startPoint x: 1493, startPoint y: 323, endPoint x: 1544, endPoint y: 337, distance: 52.9
click at [1544, 337] on div "Type Sale Amount CASH 15369 UPI 3936 Total 19305" at bounding box center [1240, 478] width 610 height 462
click at [1541, 394] on div "Type Sale Amount CASH 15369 UPI 3936 Total 19305" at bounding box center [1240, 478] width 610 height 462
click at [204, 179] on span "26-09-2025" at bounding box center [193, 185] width 54 height 12
select select "9"
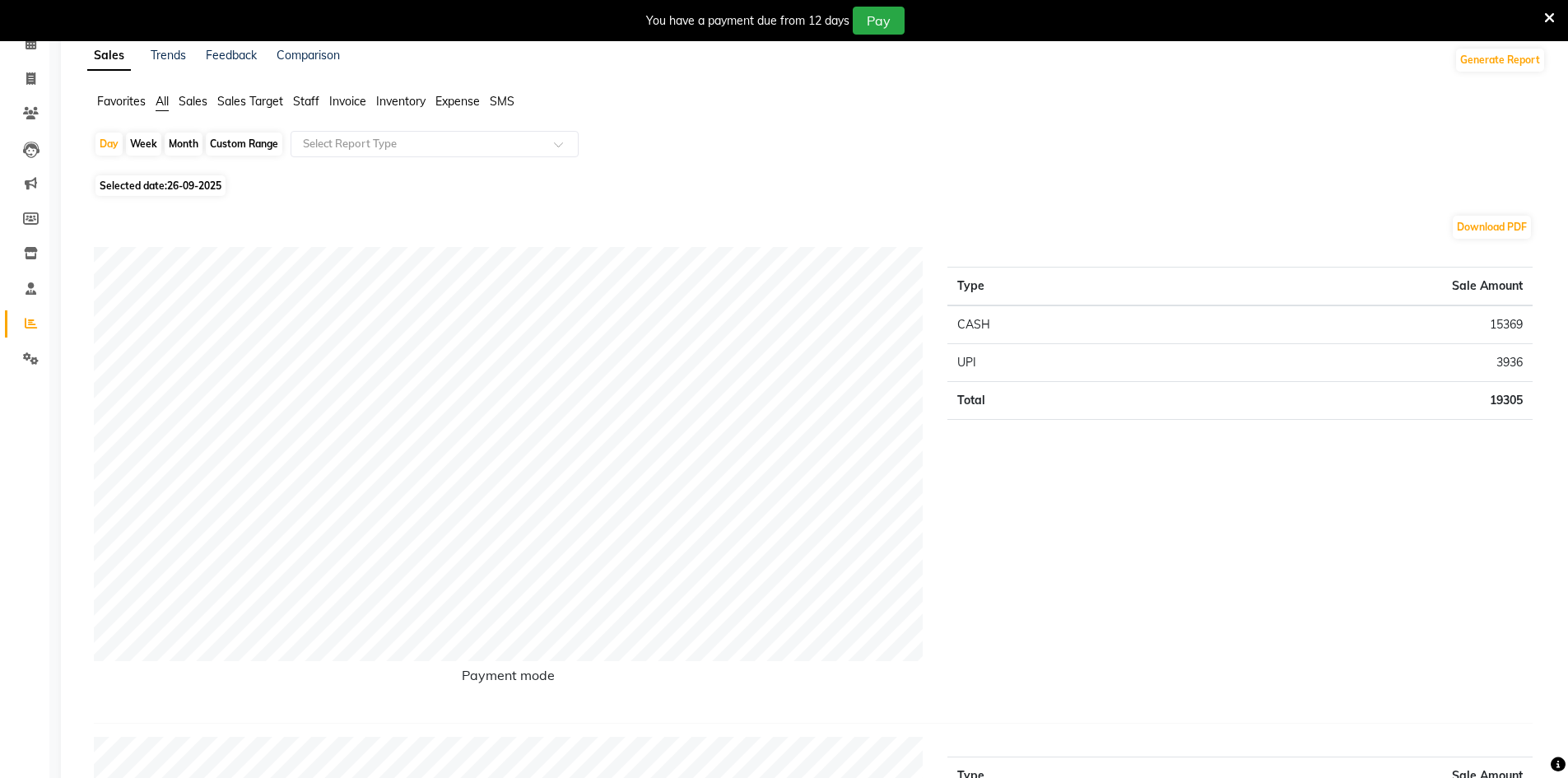
select select "2025"
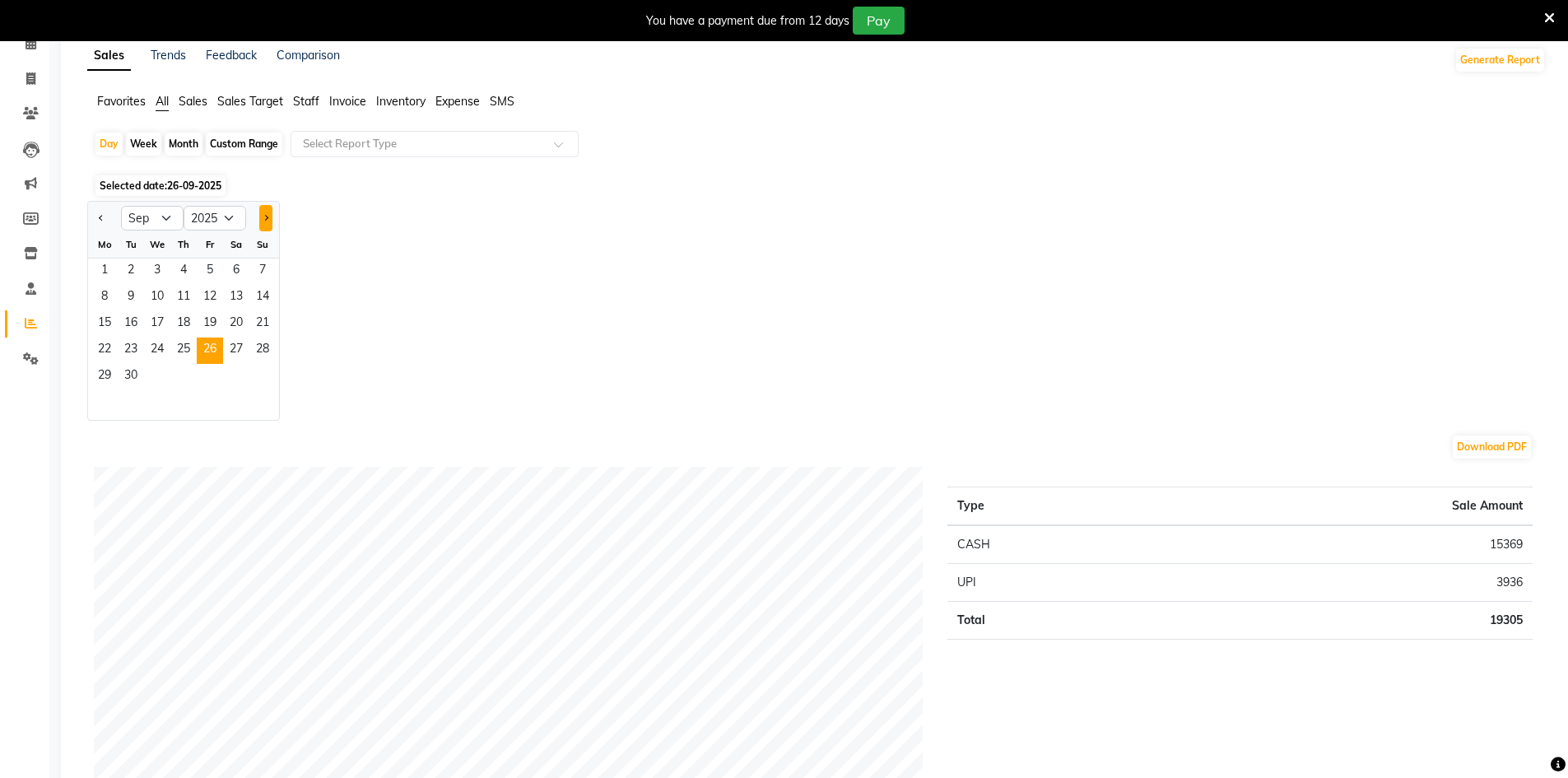
click at [269, 218] on button "Next month" at bounding box center [266, 218] width 13 height 27
select select "10"
click at [159, 271] on span "1" at bounding box center [157, 272] width 27 height 27
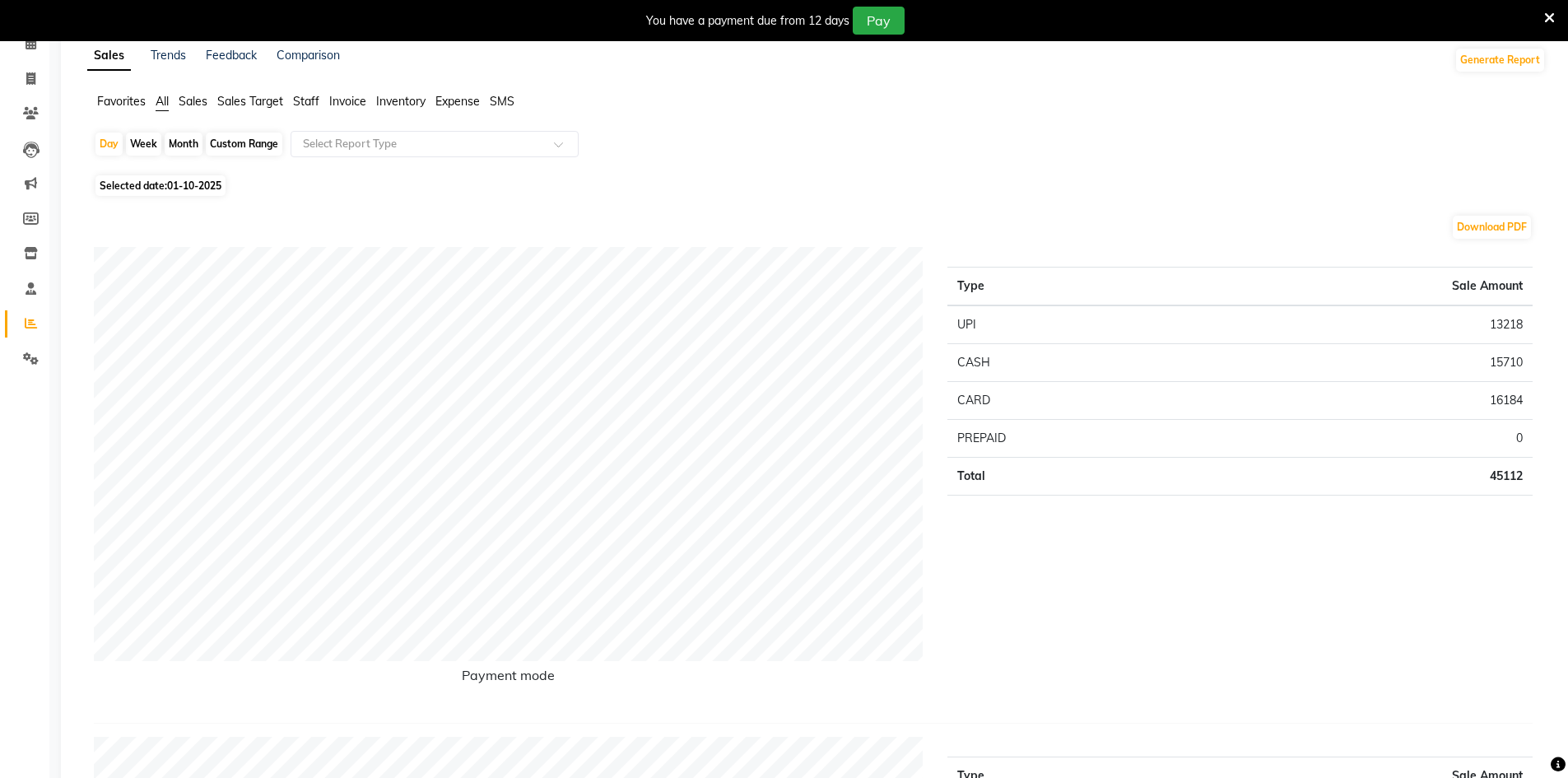
click at [453, 101] on span "Expense" at bounding box center [458, 101] width 45 height 15
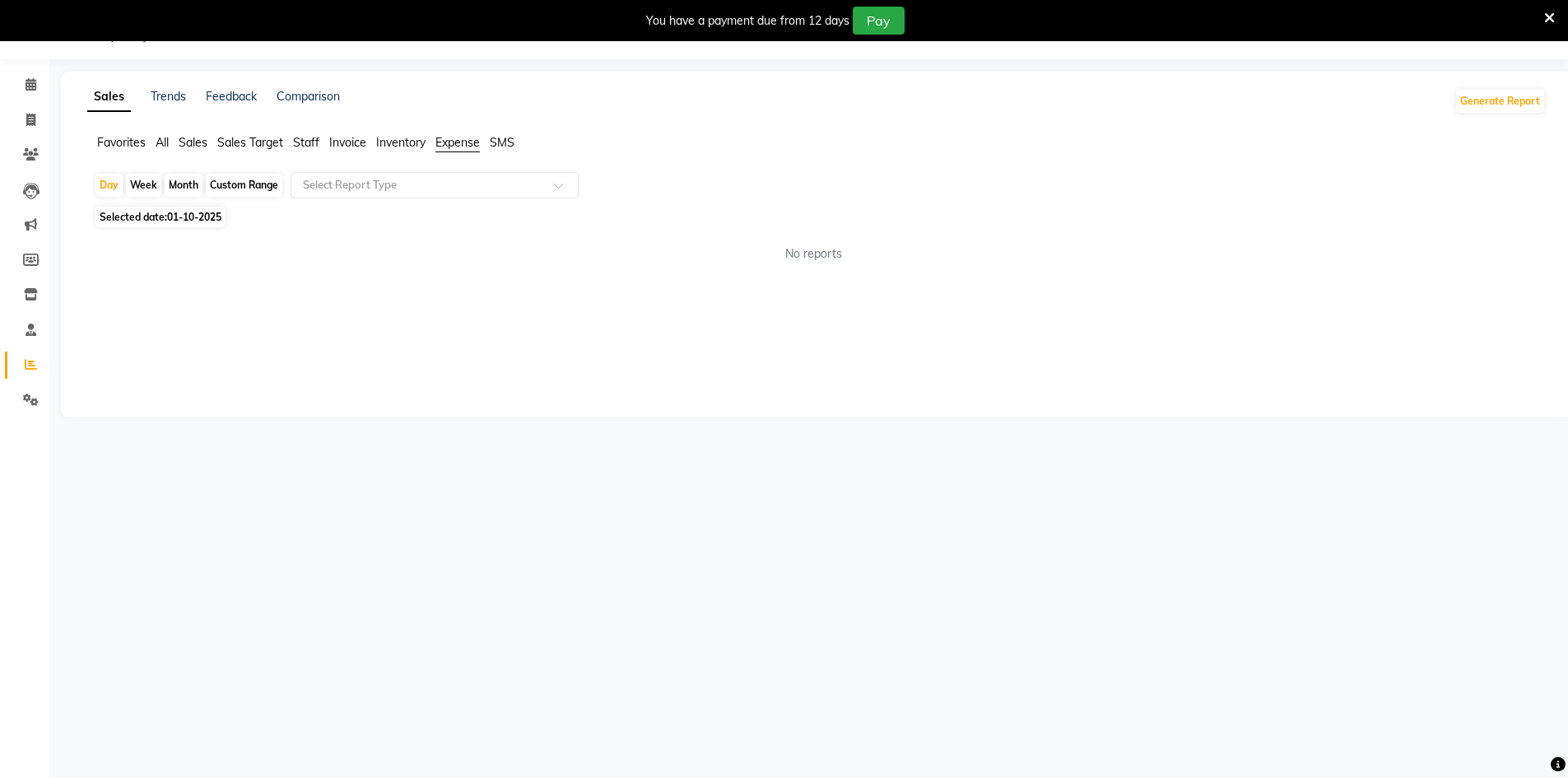
click at [196, 223] on span "Selected date: 01-10-2025" at bounding box center [160, 217] width 130 height 21
select select "10"
select select "2025"
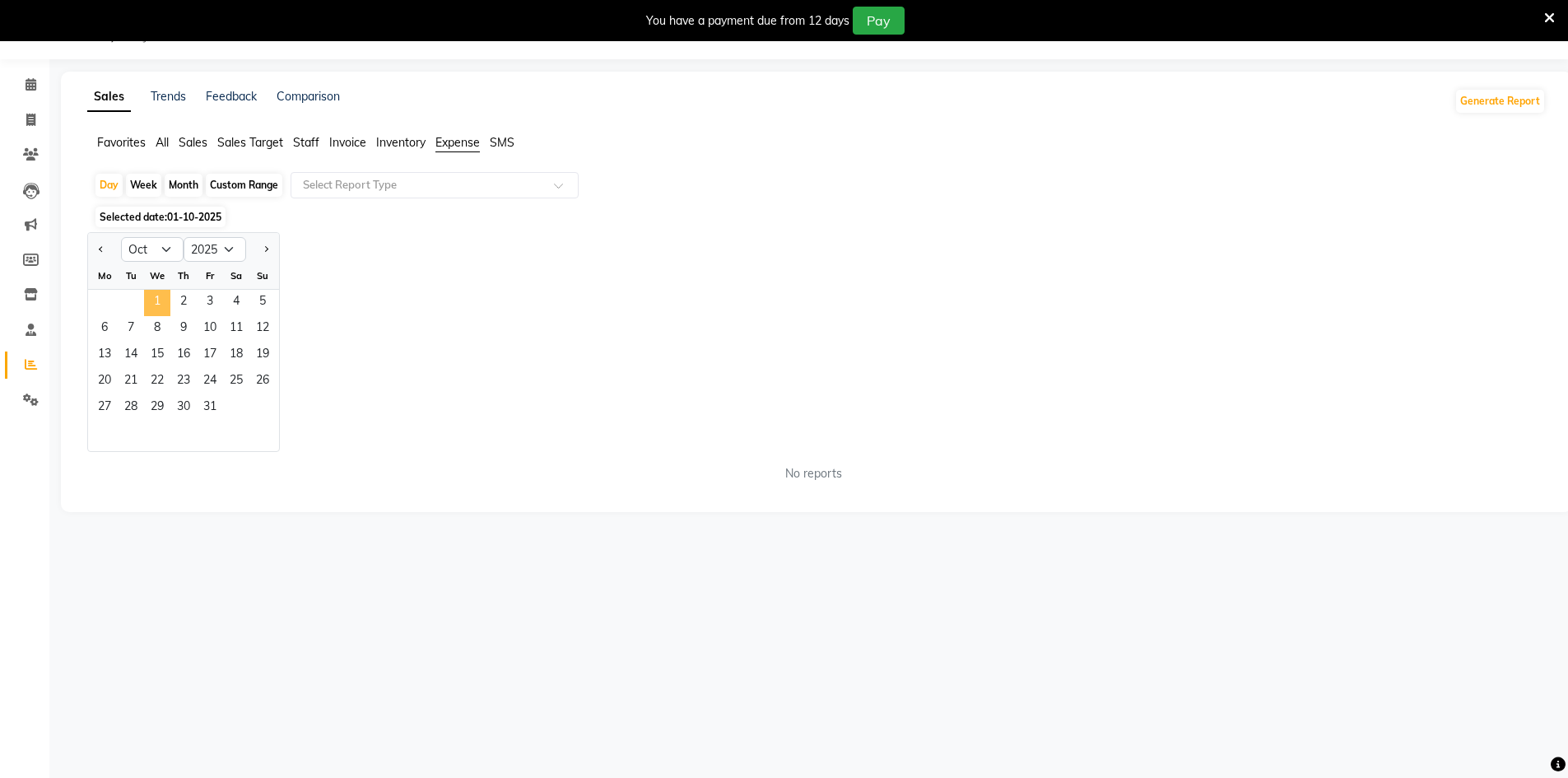
click at [152, 311] on span "1" at bounding box center [157, 303] width 27 height 27
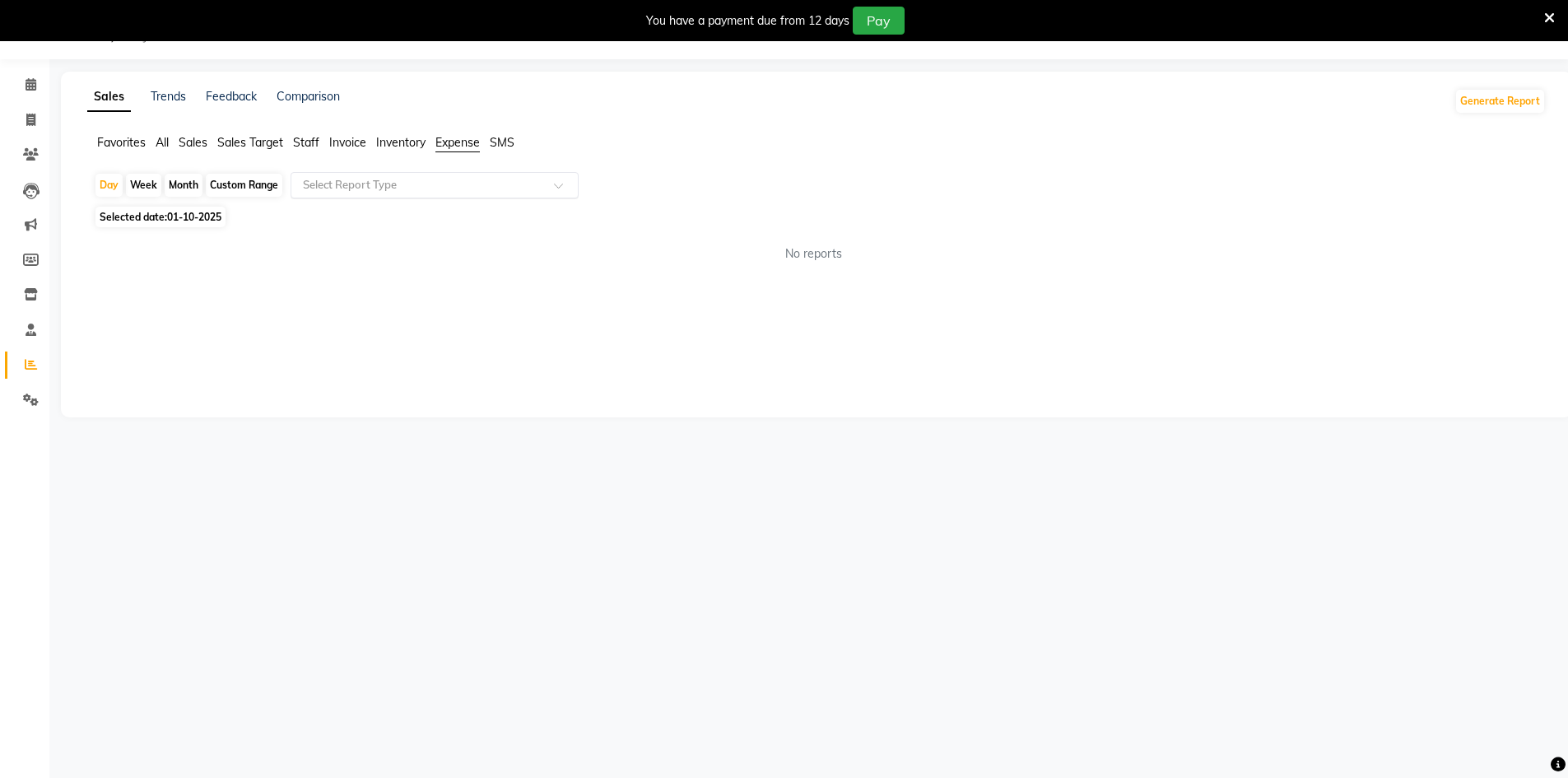
click at [392, 187] on input "text" at bounding box center [417, 185] width 237 height 16
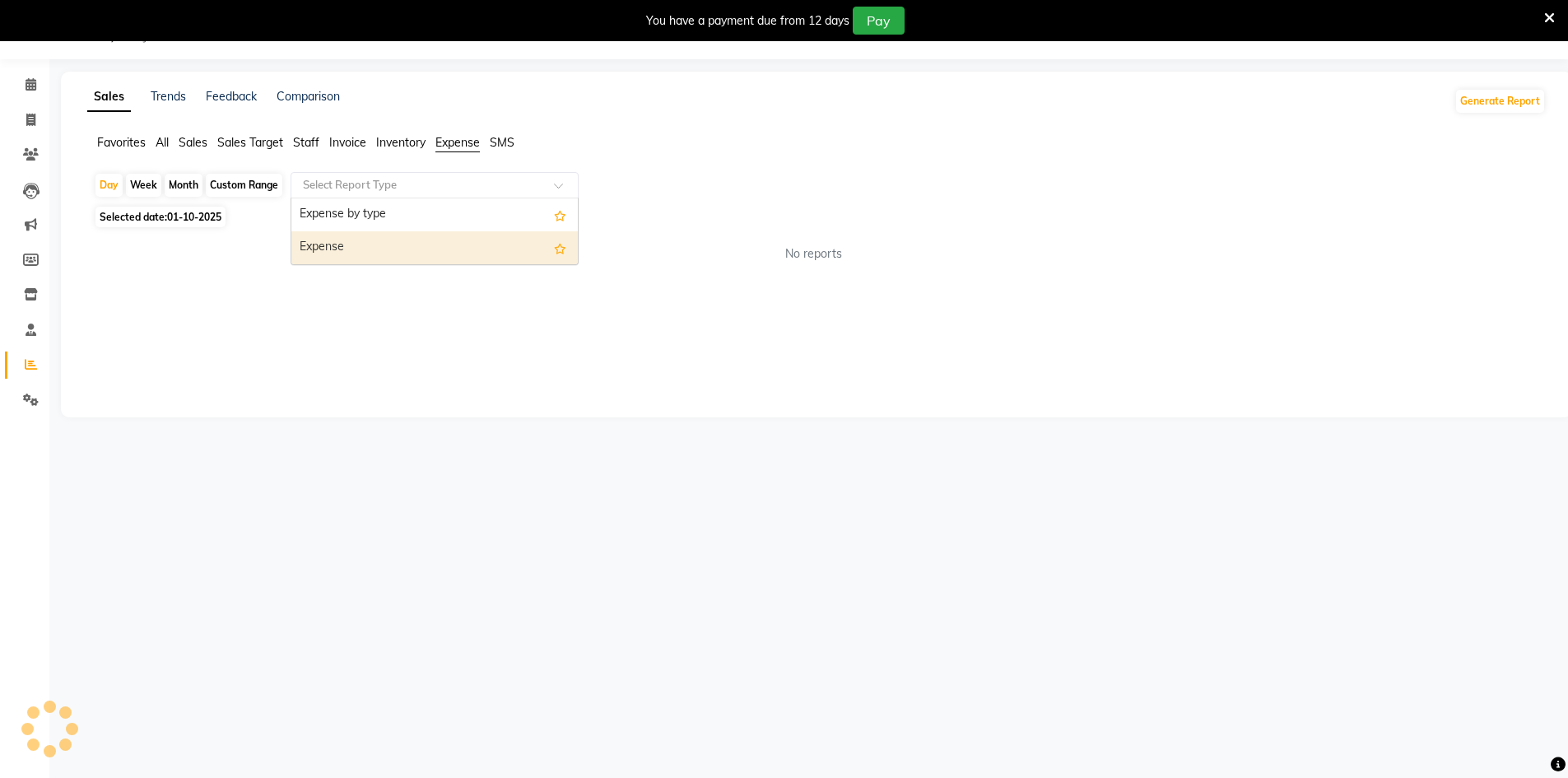
click at [425, 248] on div "Expense" at bounding box center [435, 248] width 287 height 33
select select "full_report"
select select "csv"
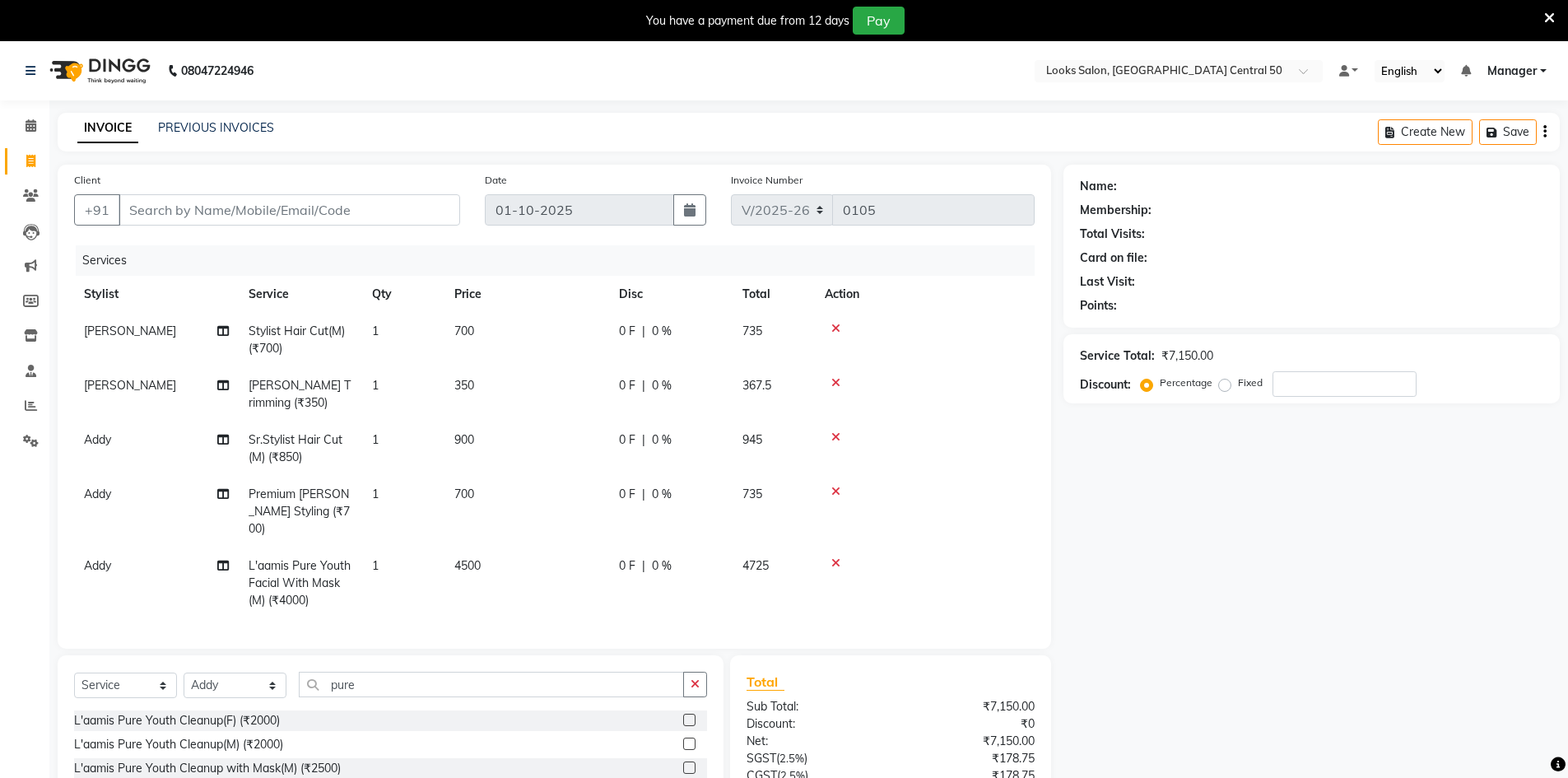
select select "9051"
select select "service"
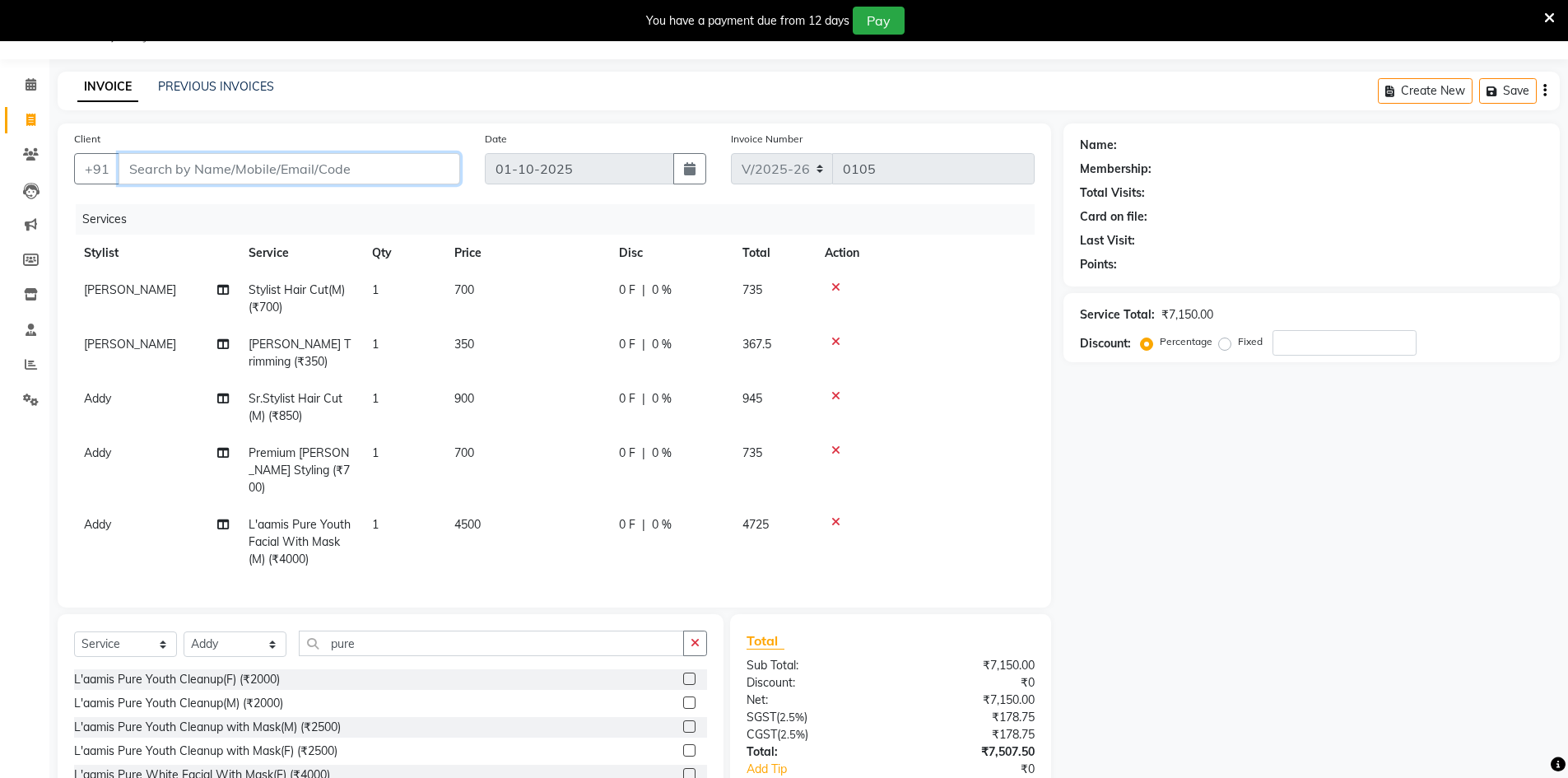
click at [229, 168] on input "Client" at bounding box center [289, 169] width 341 height 31
click at [837, 347] on icon at bounding box center [835, 341] width 9 height 11
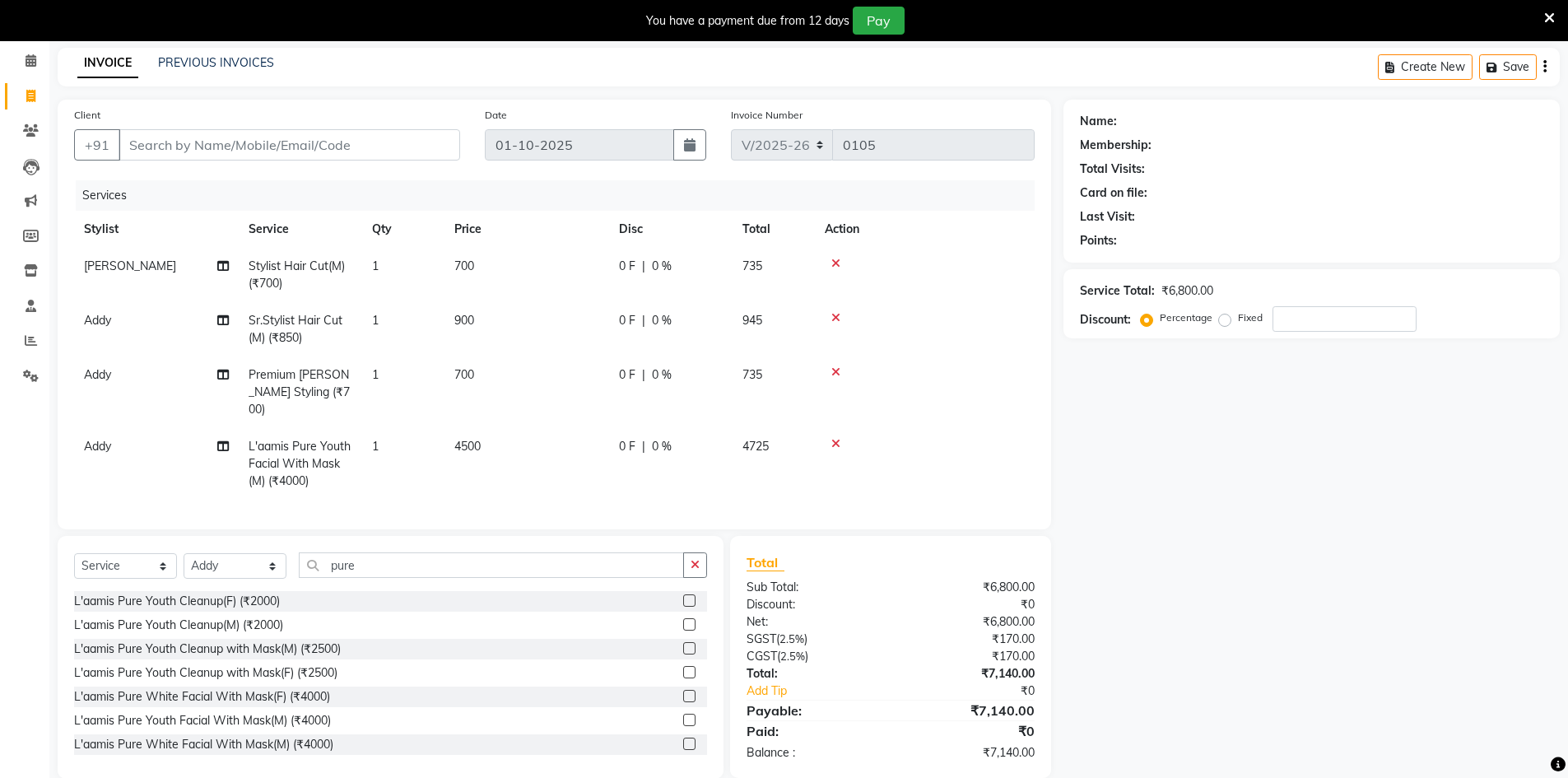
scroll to position [86, 0]
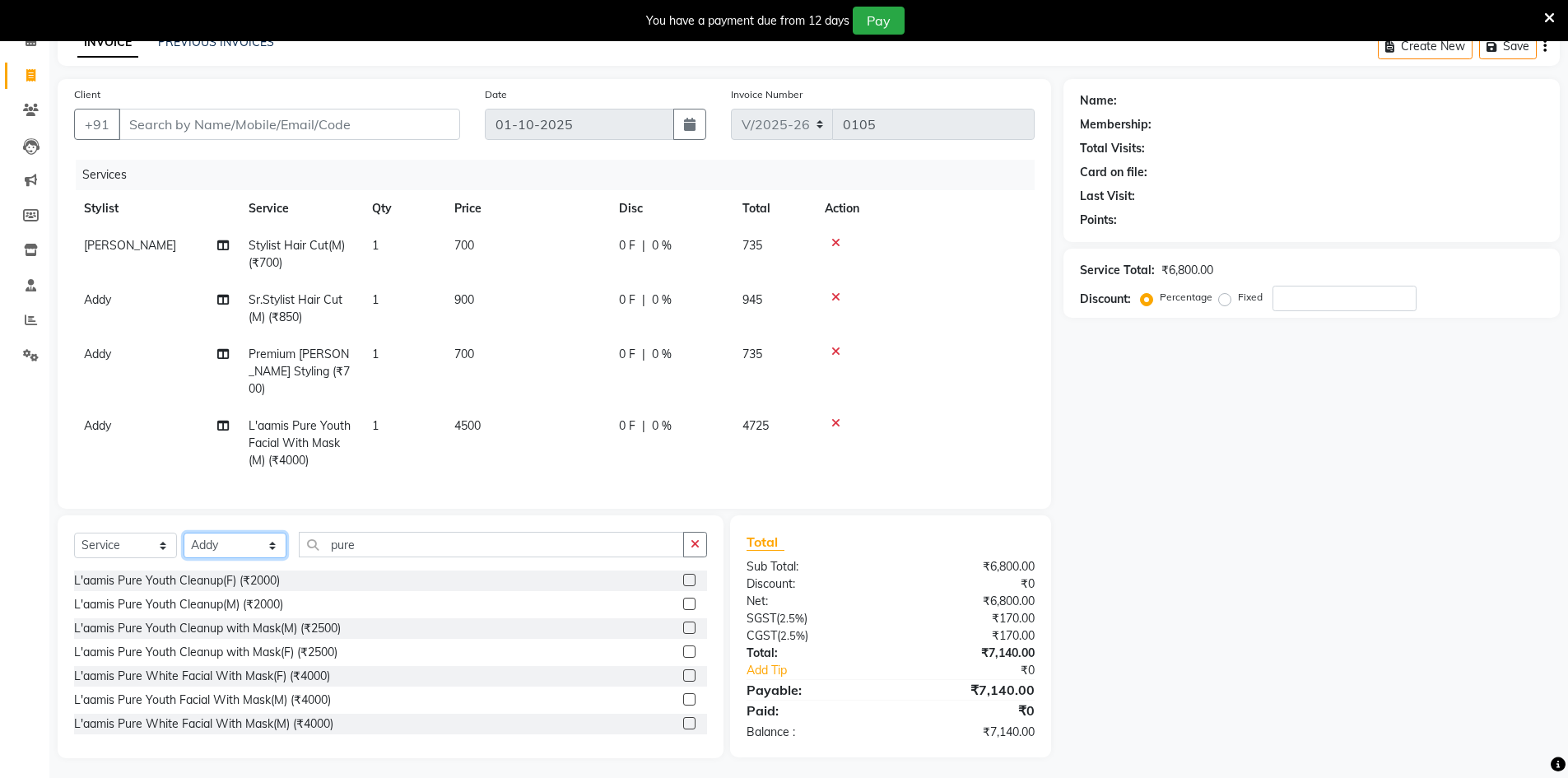
click at [254, 539] on select "Select Stylist Abbas Addy Aftab Ananya Anas Aslam_pdct Azad Counter_Sales Farha…" at bounding box center [235, 545] width 103 height 26
select select "92953"
click at [184, 533] on select "Select Stylist Abbas Addy Aftab Ananya Anas Aslam_pdct Azad Counter_Sales Farha…" at bounding box center [235, 545] width 103 height 26
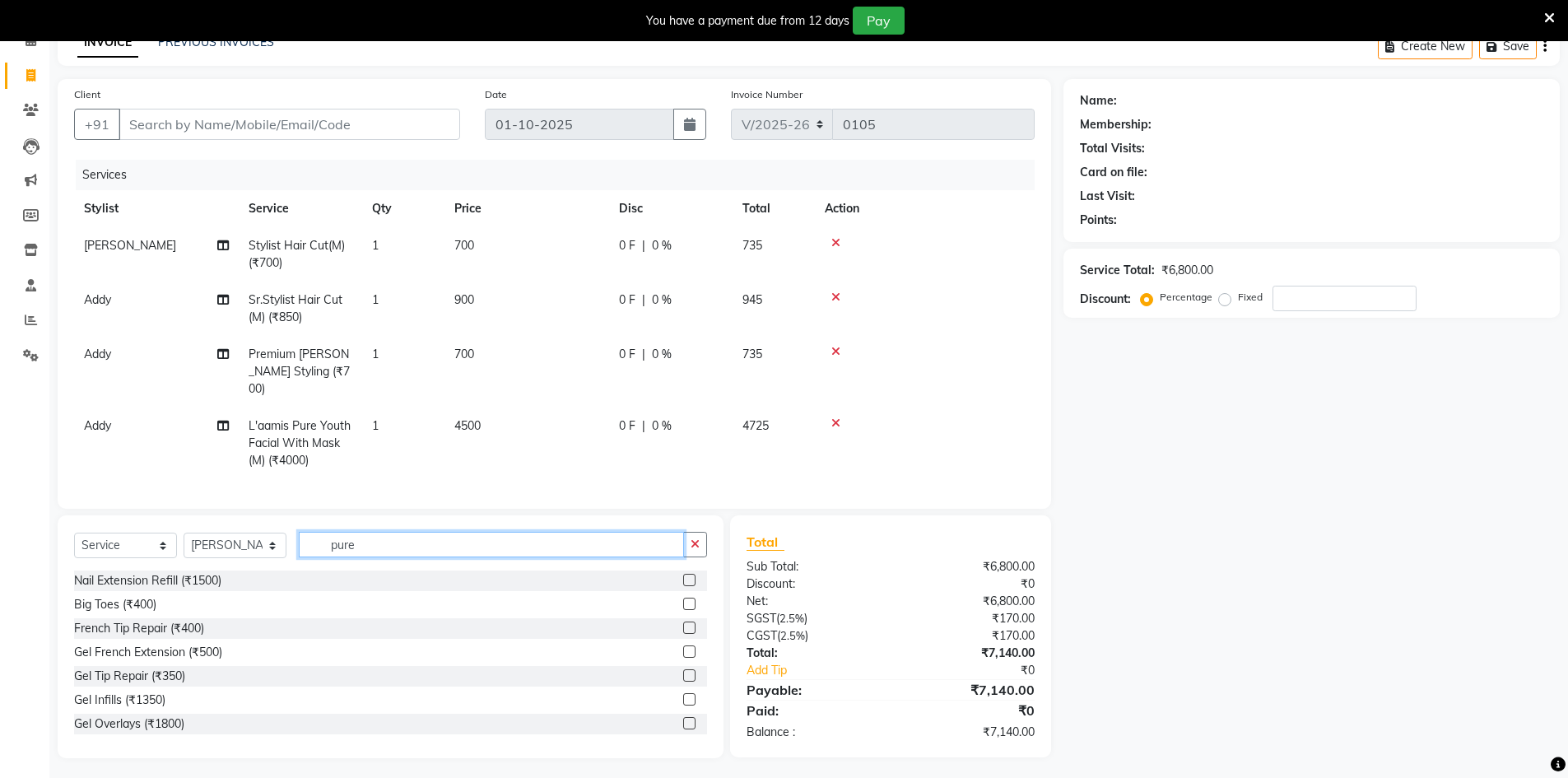
click at [372, 532] on input "pure" at bounding box center [491, 544] width 385 height 26
click at [365, 532] on input "pure" at bounding box center [491, 544] width 385 height 26
click at [369, 532] on input "pure" at bounding box center [491, 544] width 385 height 26
click at [374, 532] on input "pure" at bounding box center [491, 544] width 385 height 26
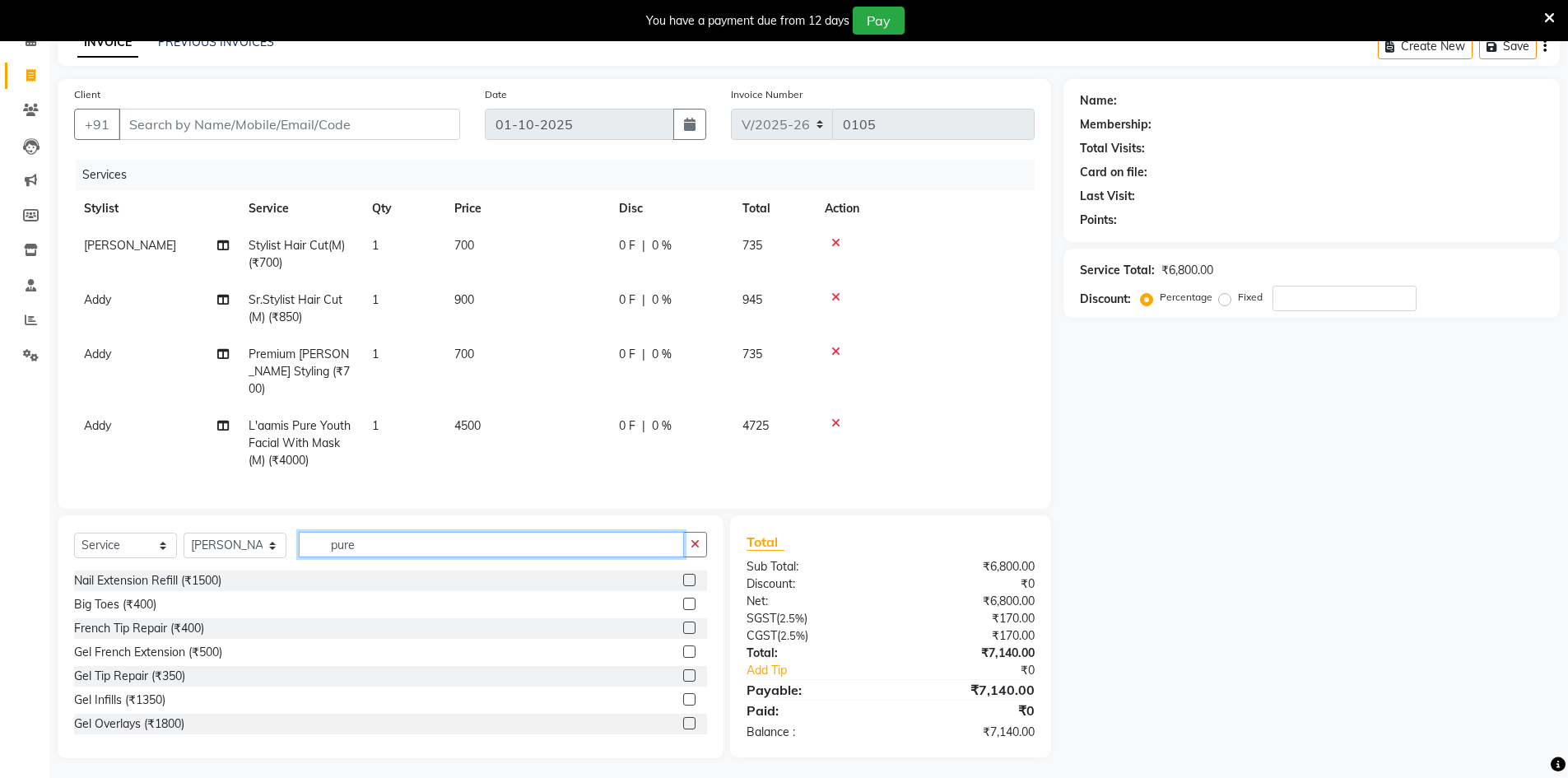
click at [374, 532] on input "pure" at bounding box center [491, 544] width 385 height 26
type input "h"
type input "cut"
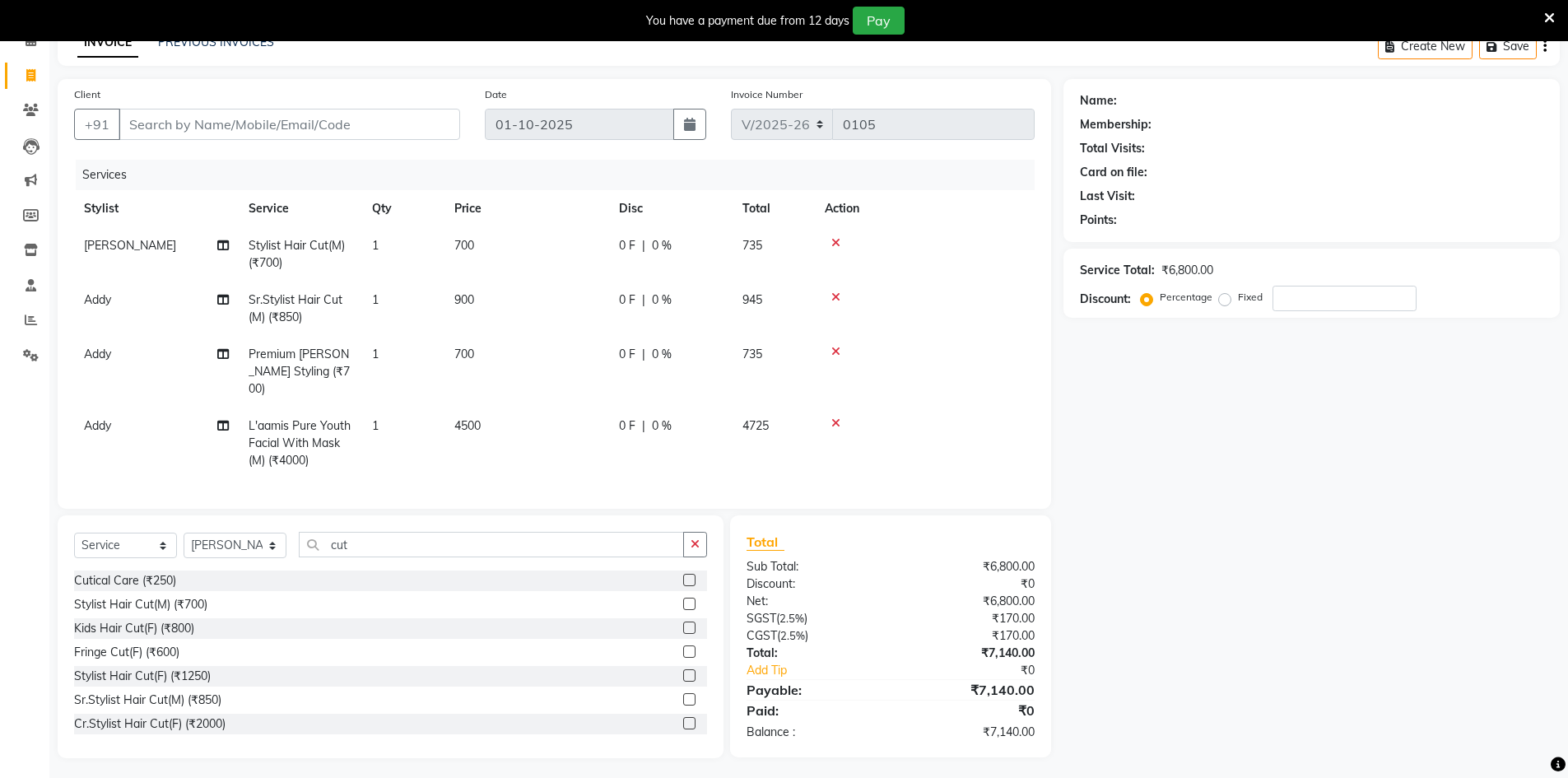
click at [683, 599] on label at bounding box center [689, 604] width 12 height 12
click at [683, 600] on input "checkbox" at bounding box center [688, 604] width 10 height 10
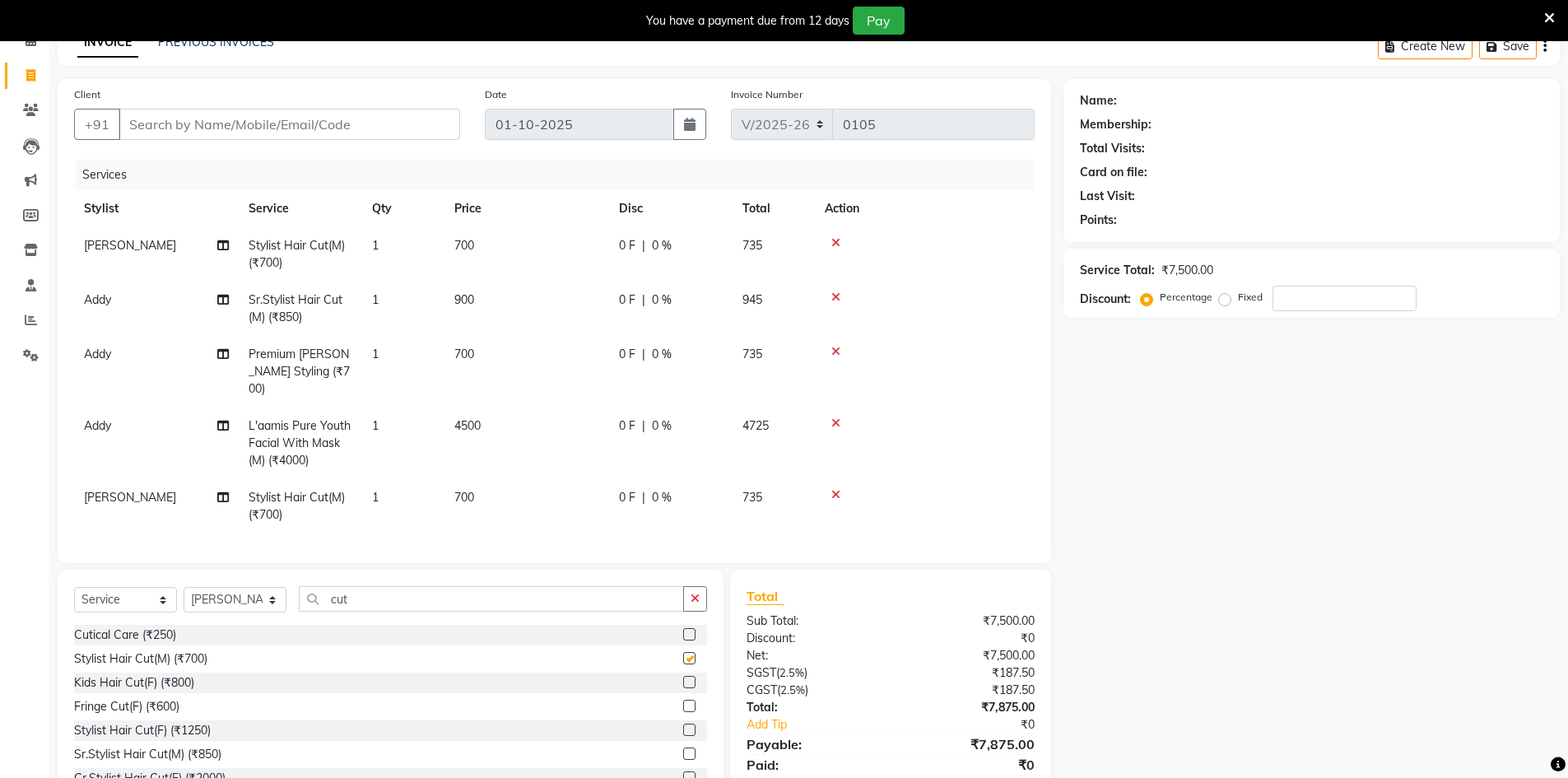
checkbox input "false"
click at [493, 587] on input "cut" at bounding box center [491, 599] width 385 height 26
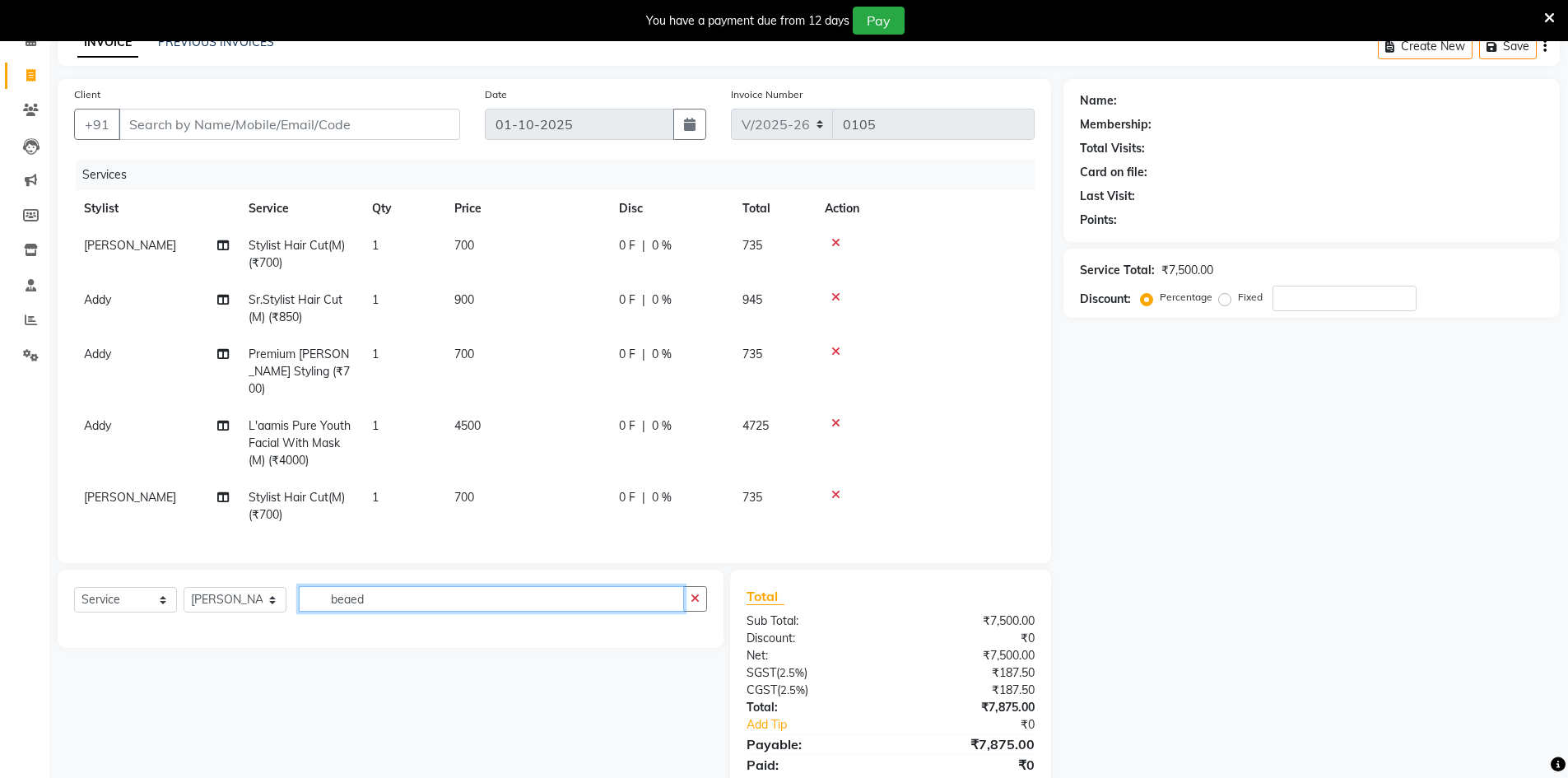
click at [501, 598] on input "beaed" at bounding box center [491, 599] width 385 height 26
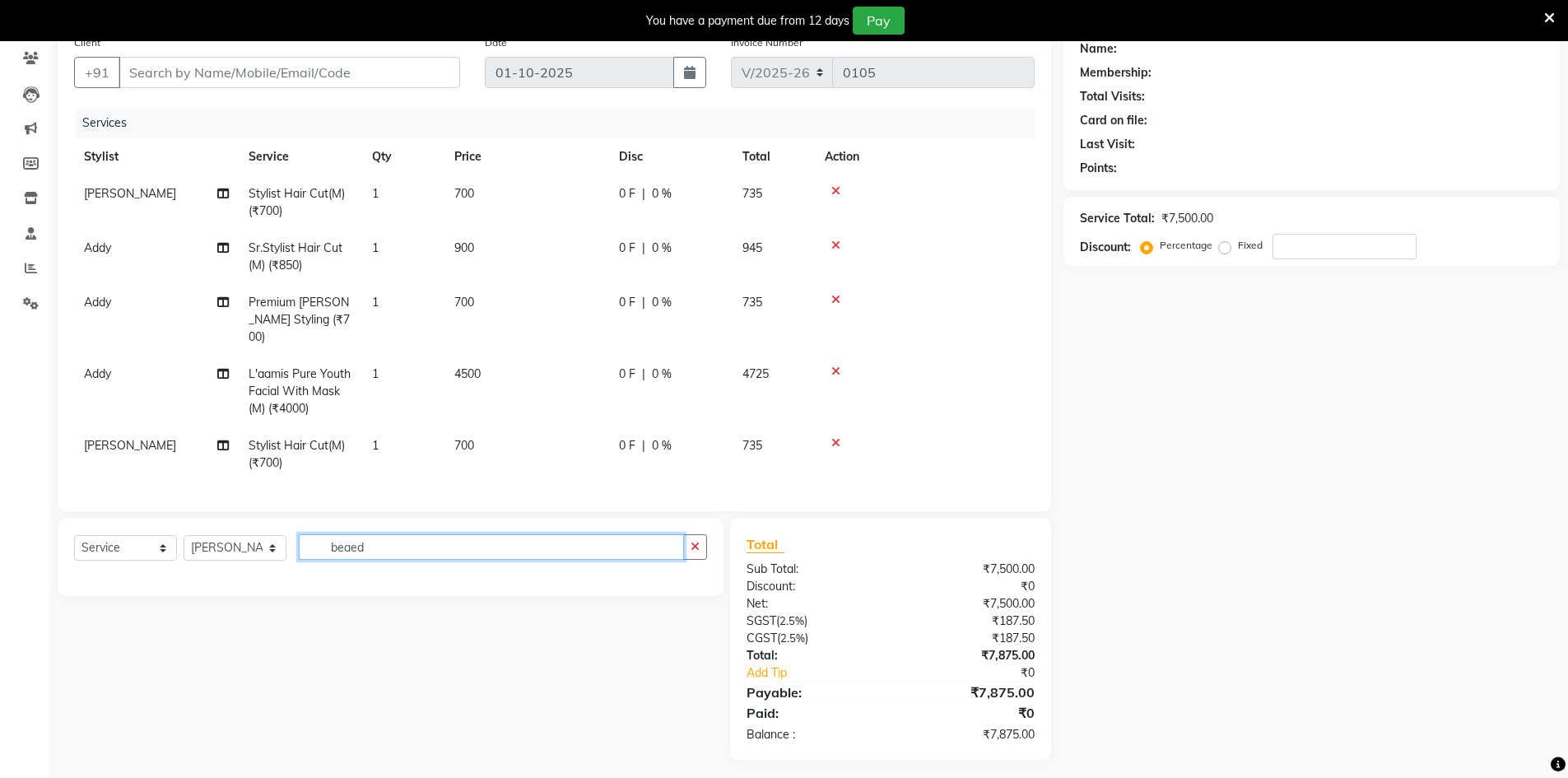
scroll to position [139, 0]
click at [524, 558] on div "Select Service Product Membership Package Voucher Prepaid Gift Card Select Styl…" at bounding box center [391, 552] width 633 height 39
click at [517, 524] on div "Select Service Product Membership Package Voucher Prepaid Gift Card Select Styl…" at bounding box center [390, 555] width 666 height 78
click at [525, 534] on input "beaed" at bounding box center [491, 545] width 385 height 26
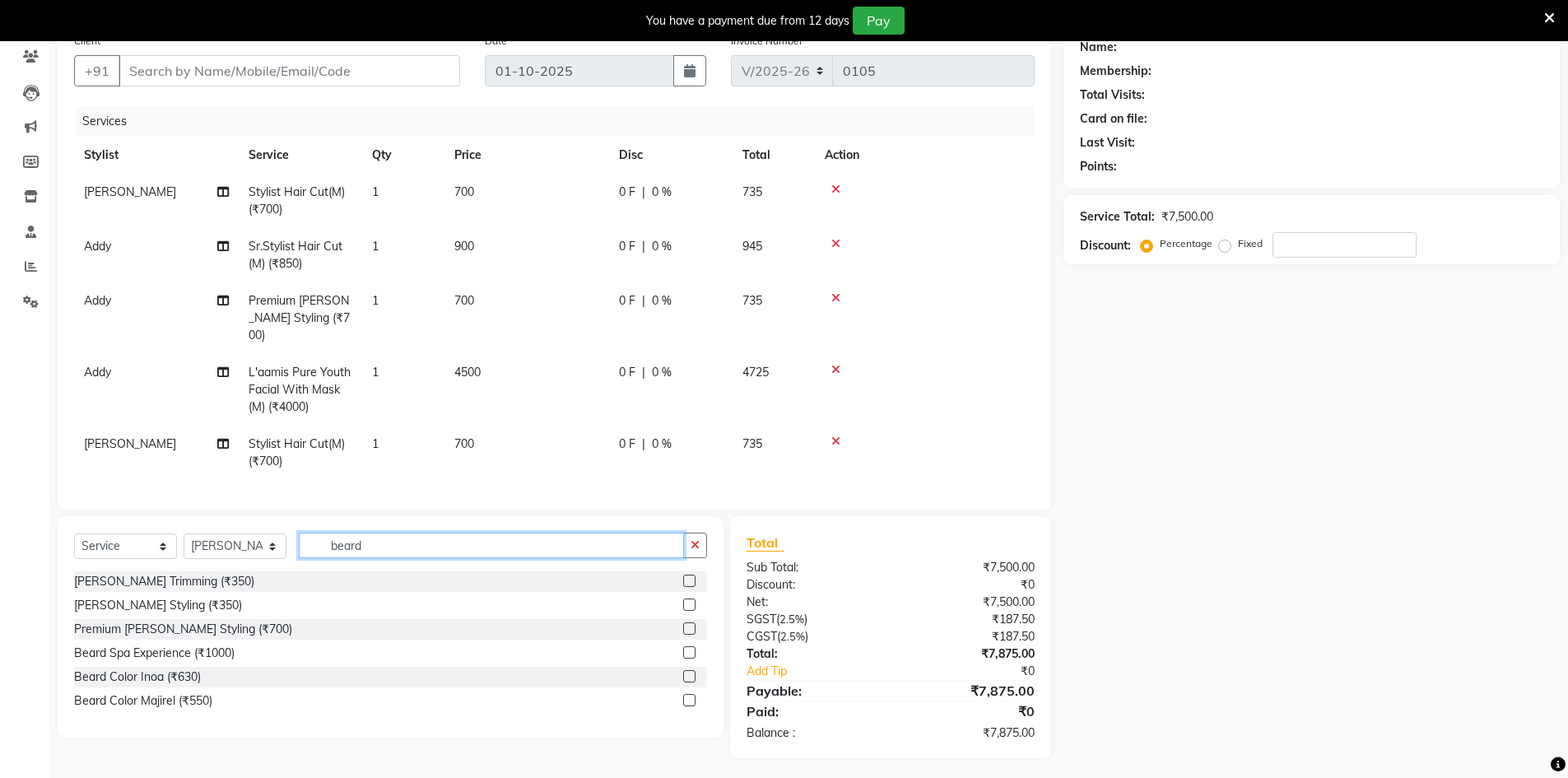
type input "beard"
click at [688, 599] on label at bounding box center [689, 604] width 12 height 12
click at [688, 601] on input "checkbox" at bounding box center [688, 605] width 10 height 10
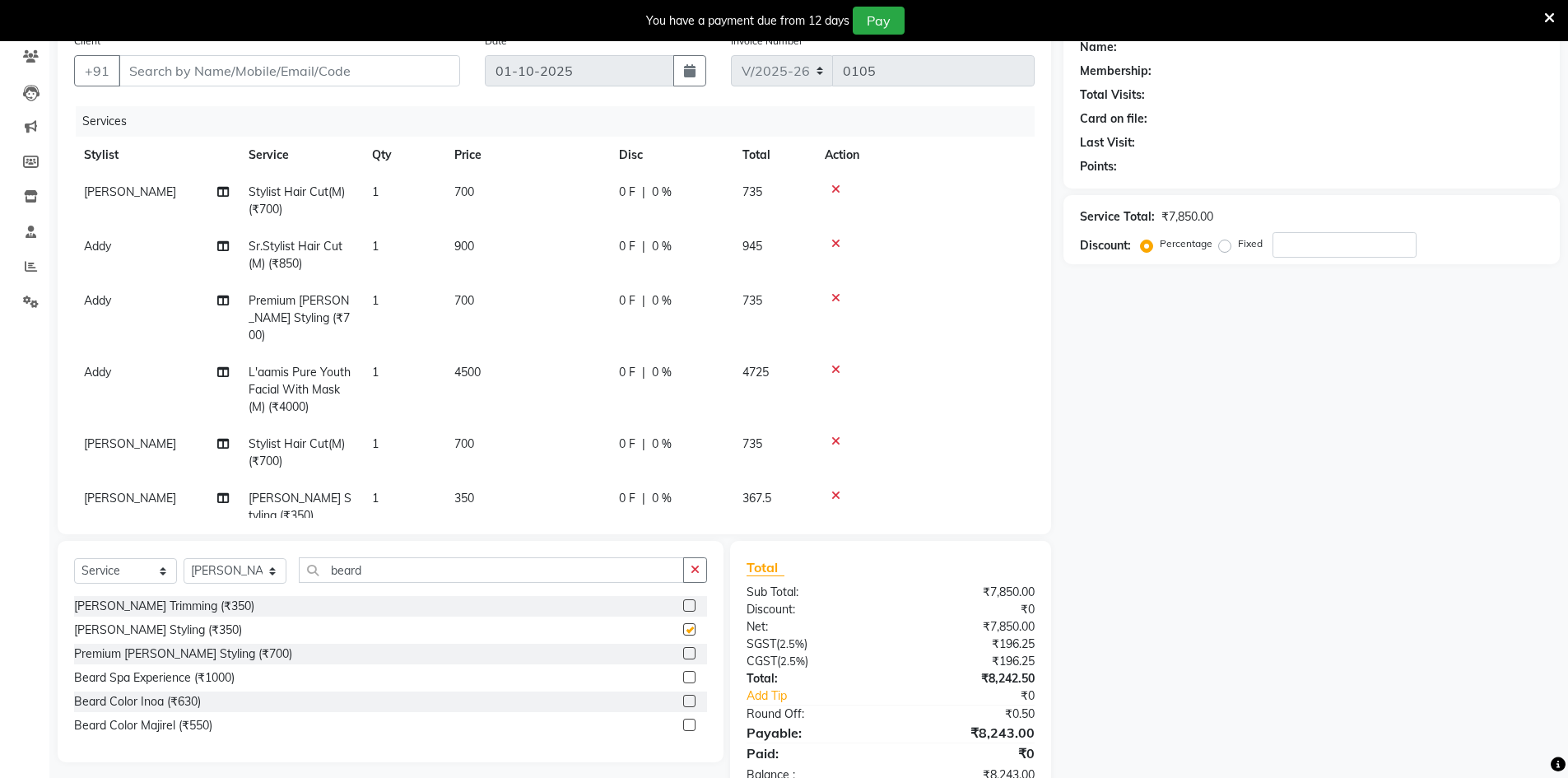
checkbox input "false"
click at [1276, 566] on div "Name: Membership: Total Visits: Card on file: Last Visit: Points: Service Total…" at bounding box center [1318, 413] width 509 height 775
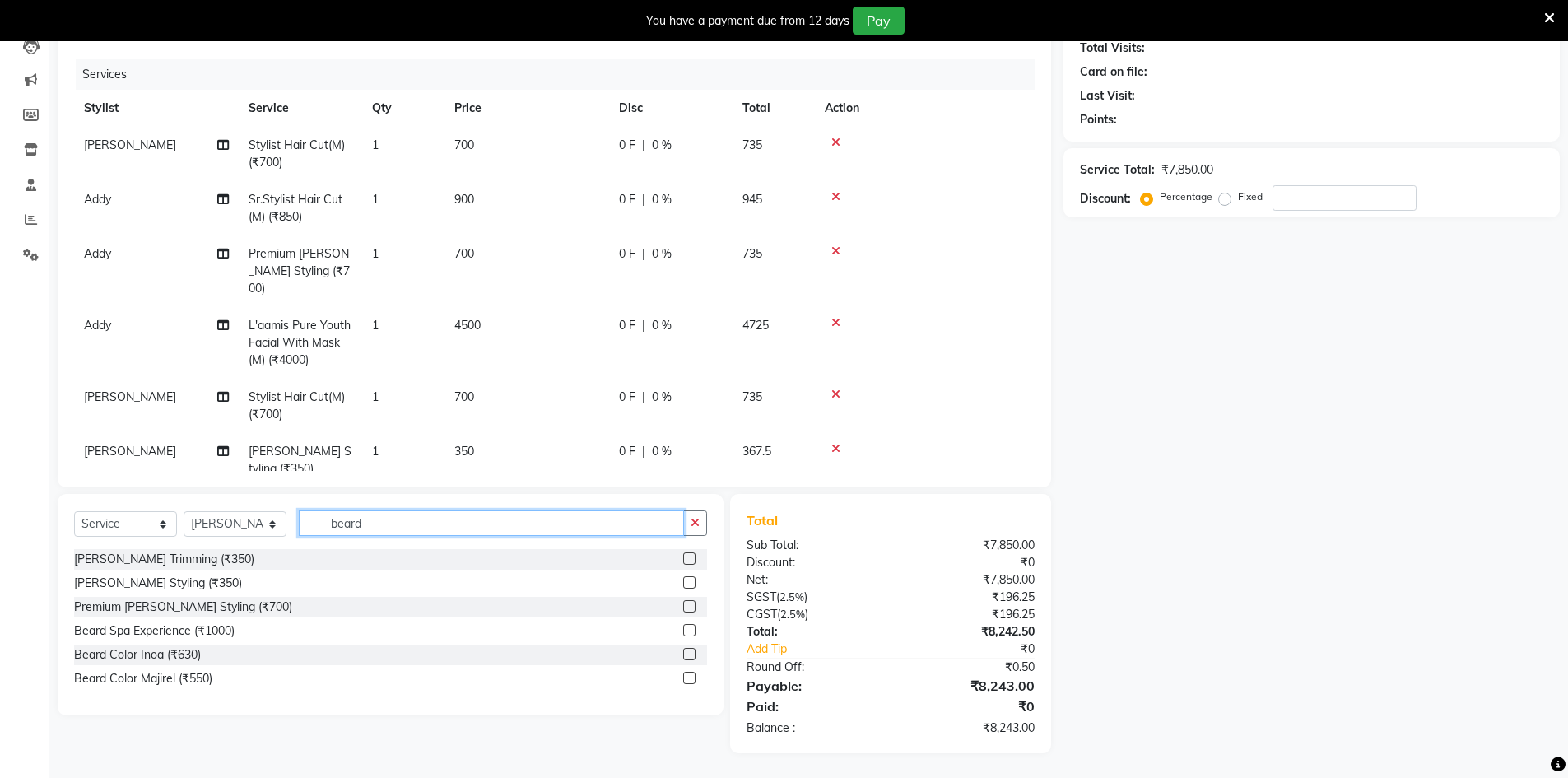
click at [555, 525] on input "beard" at bounding box center [491, 522] width 385 height 26
click at [570, 518] on input "beard" at bounding box center [491, 522] width 385 height 26
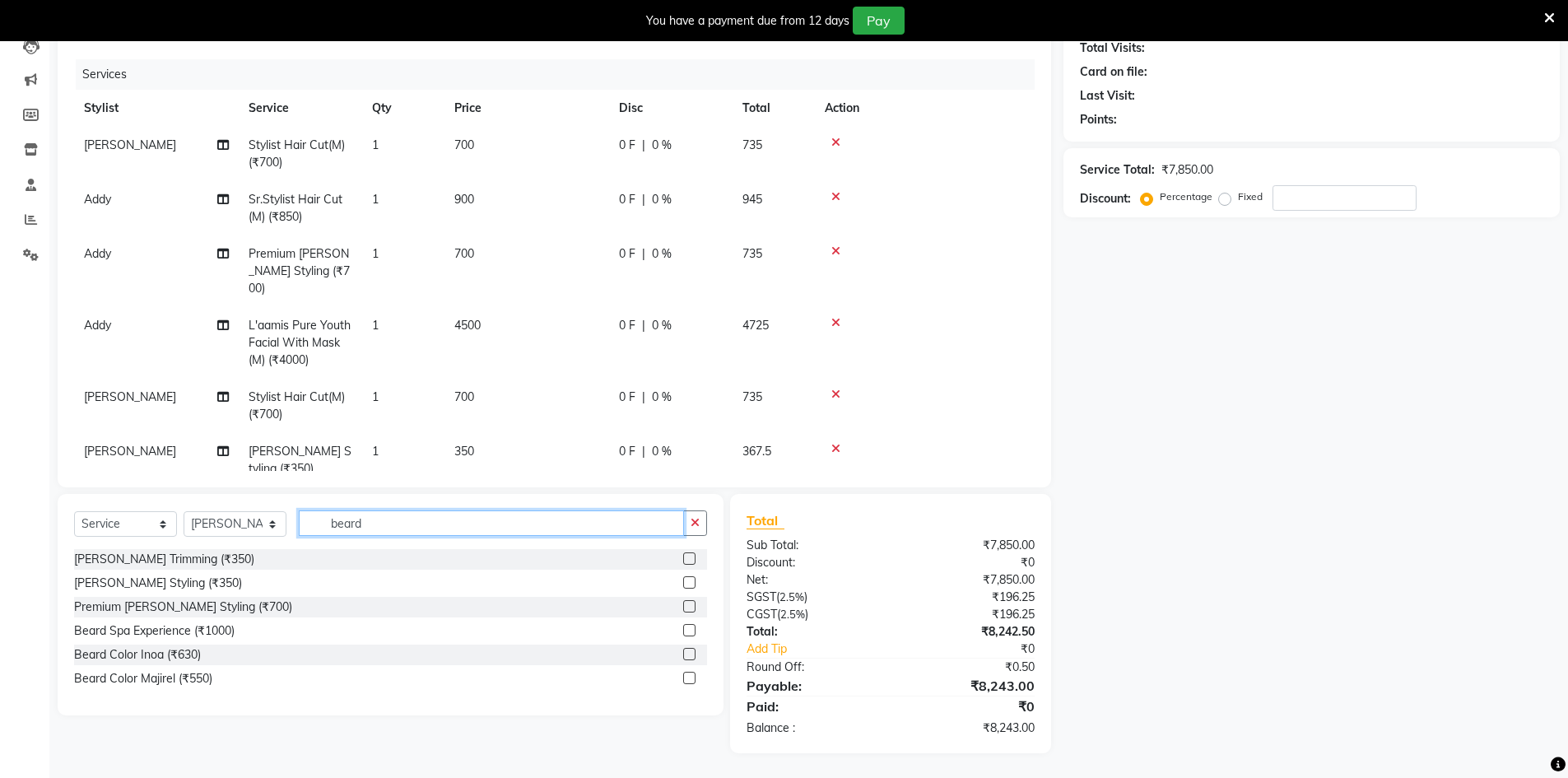
click at [570, 518] on input "beard" at bounding box center [491, 522] width 385 height 26
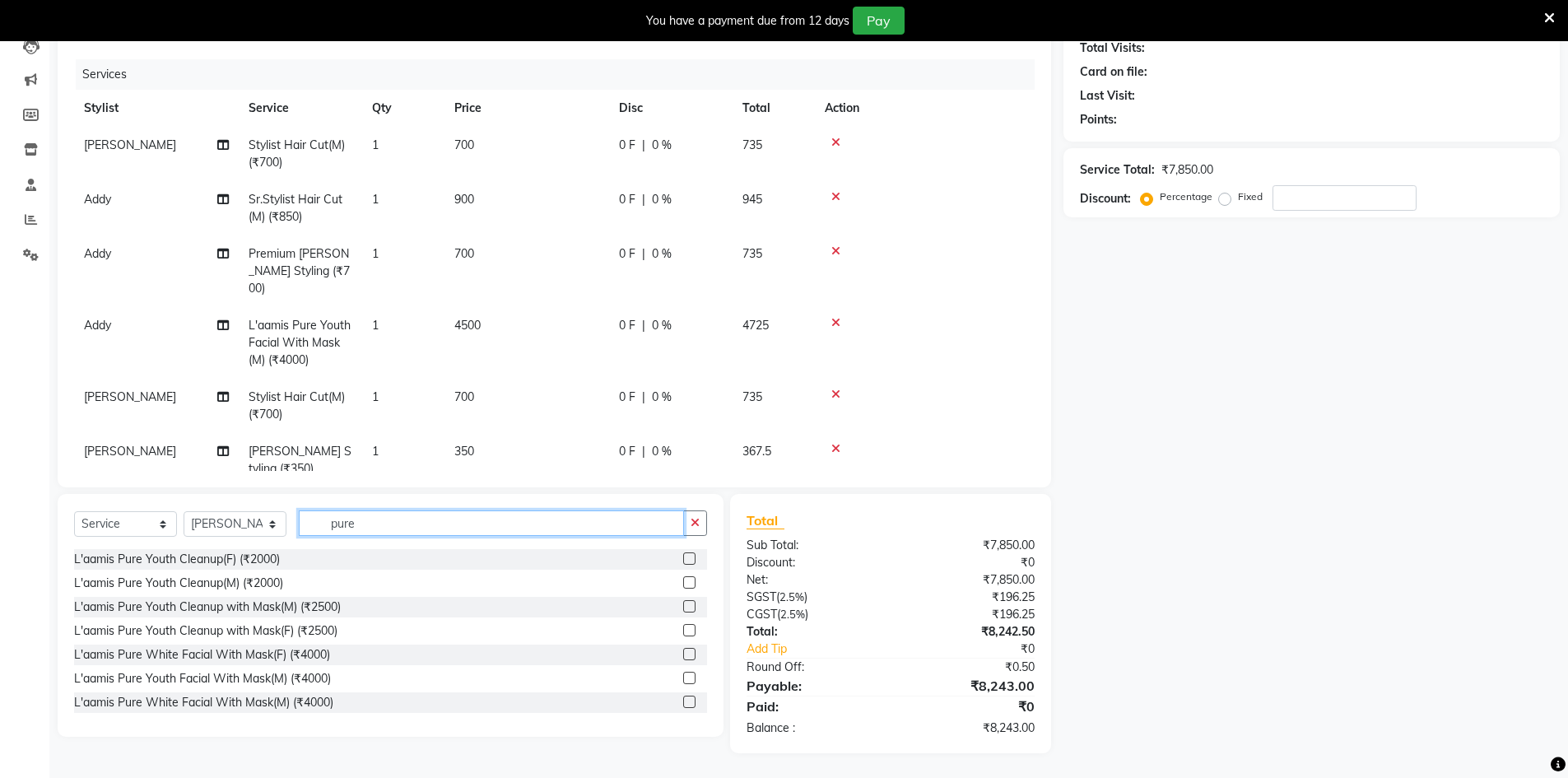
type input "pure"
click at [683, 606] on label at bounding box center [689, 606] width 12 height 12
click at [683, 606] on input "checkbox" at bounding box center [688, 606] width 10 height 10
checkbox input "false"
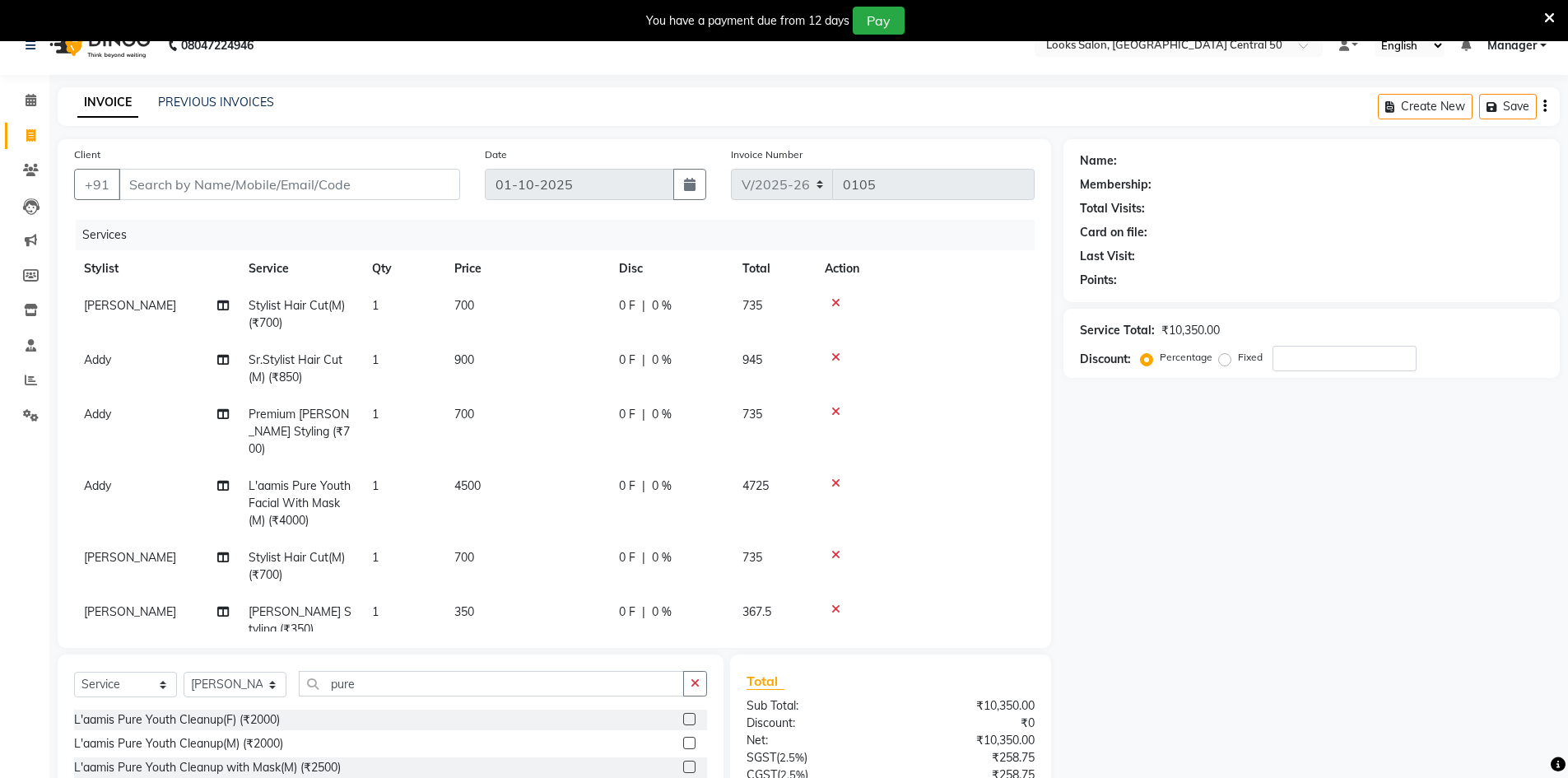
scroll to position [21, 0]
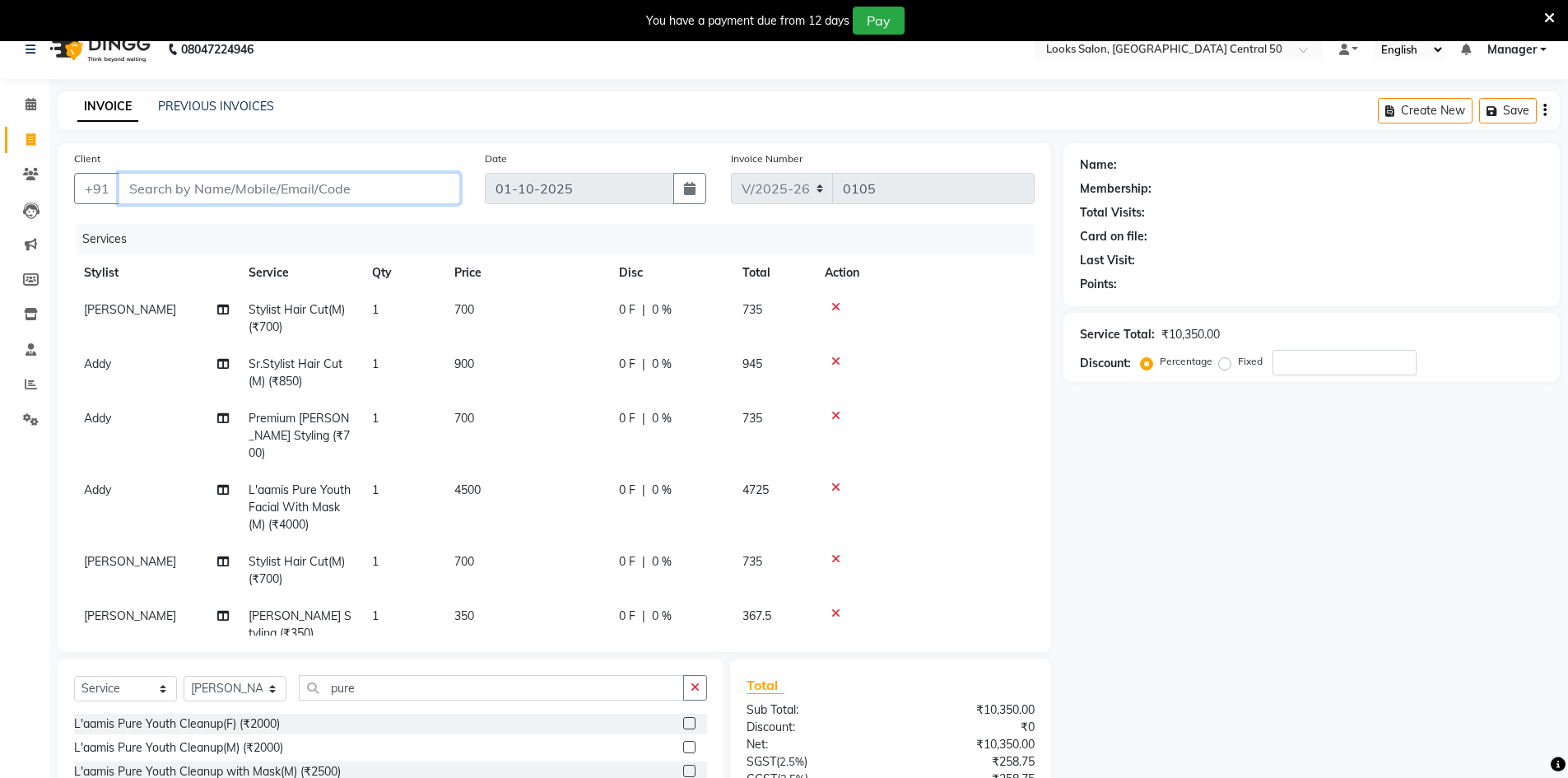
click at [300, 191] on input "Client" at bounding box center [289, 188] width 341 height 31
type input "9"
type input "0"
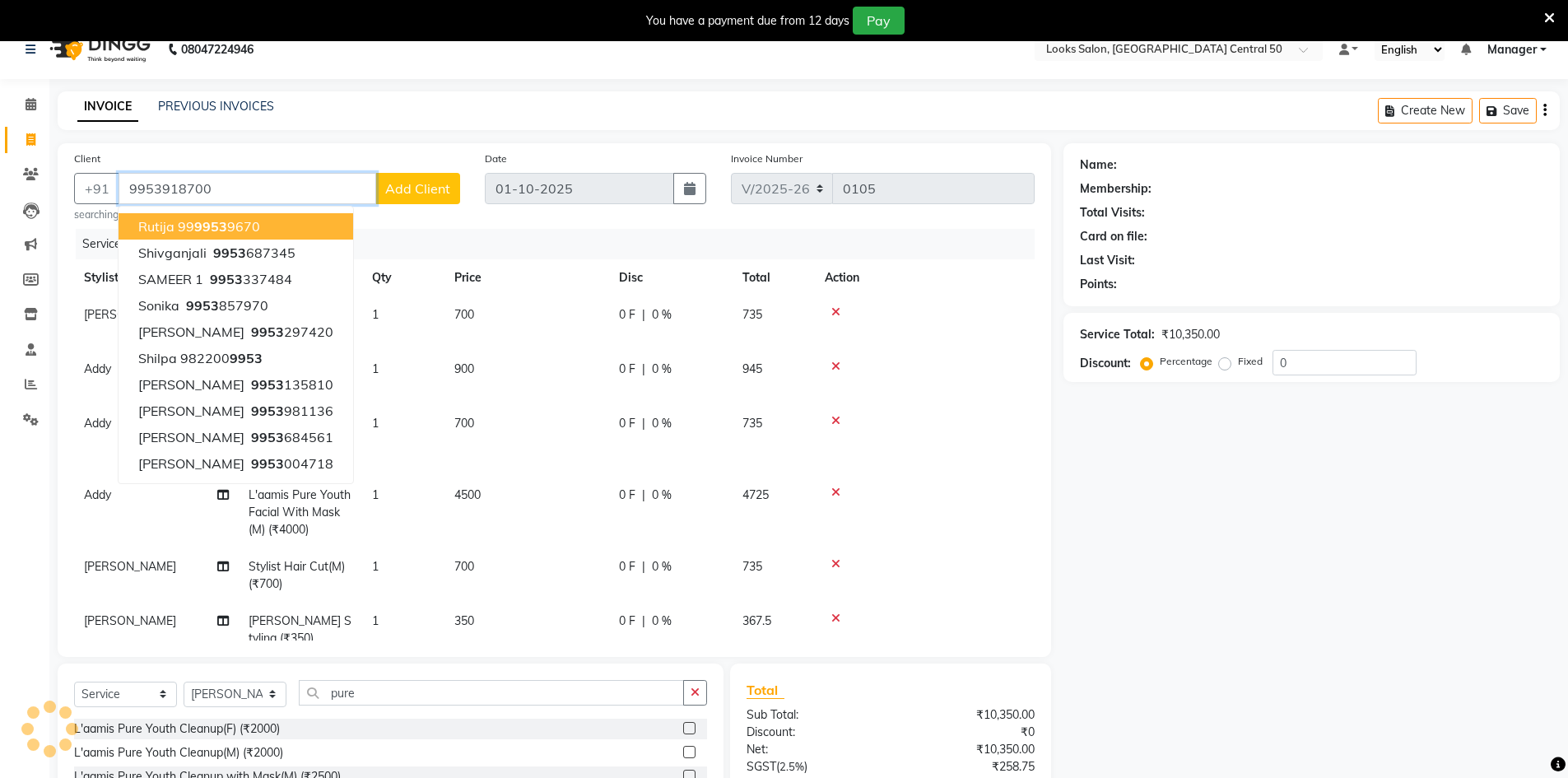
type input "9953918700"
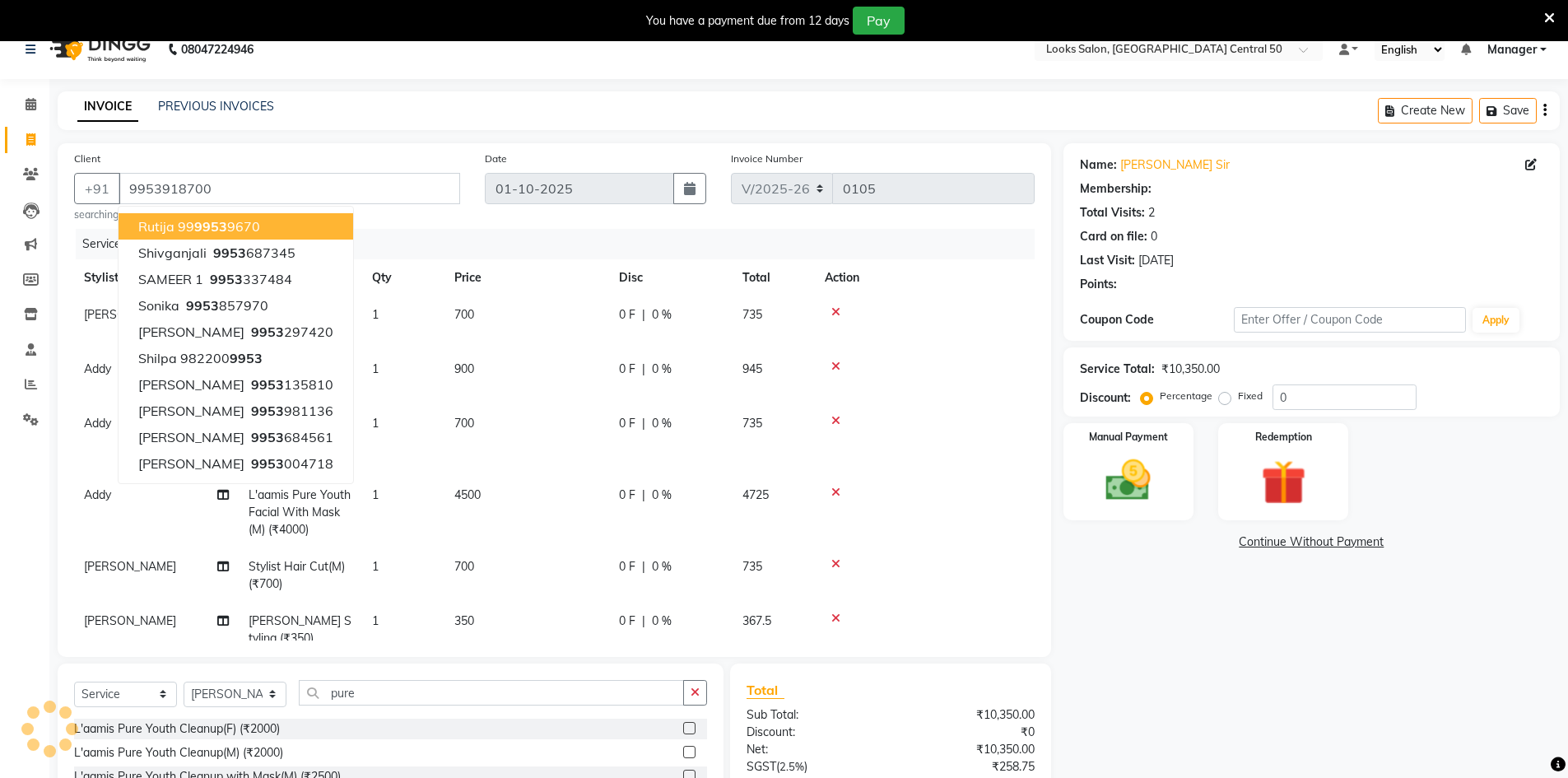
select select "1: Object"
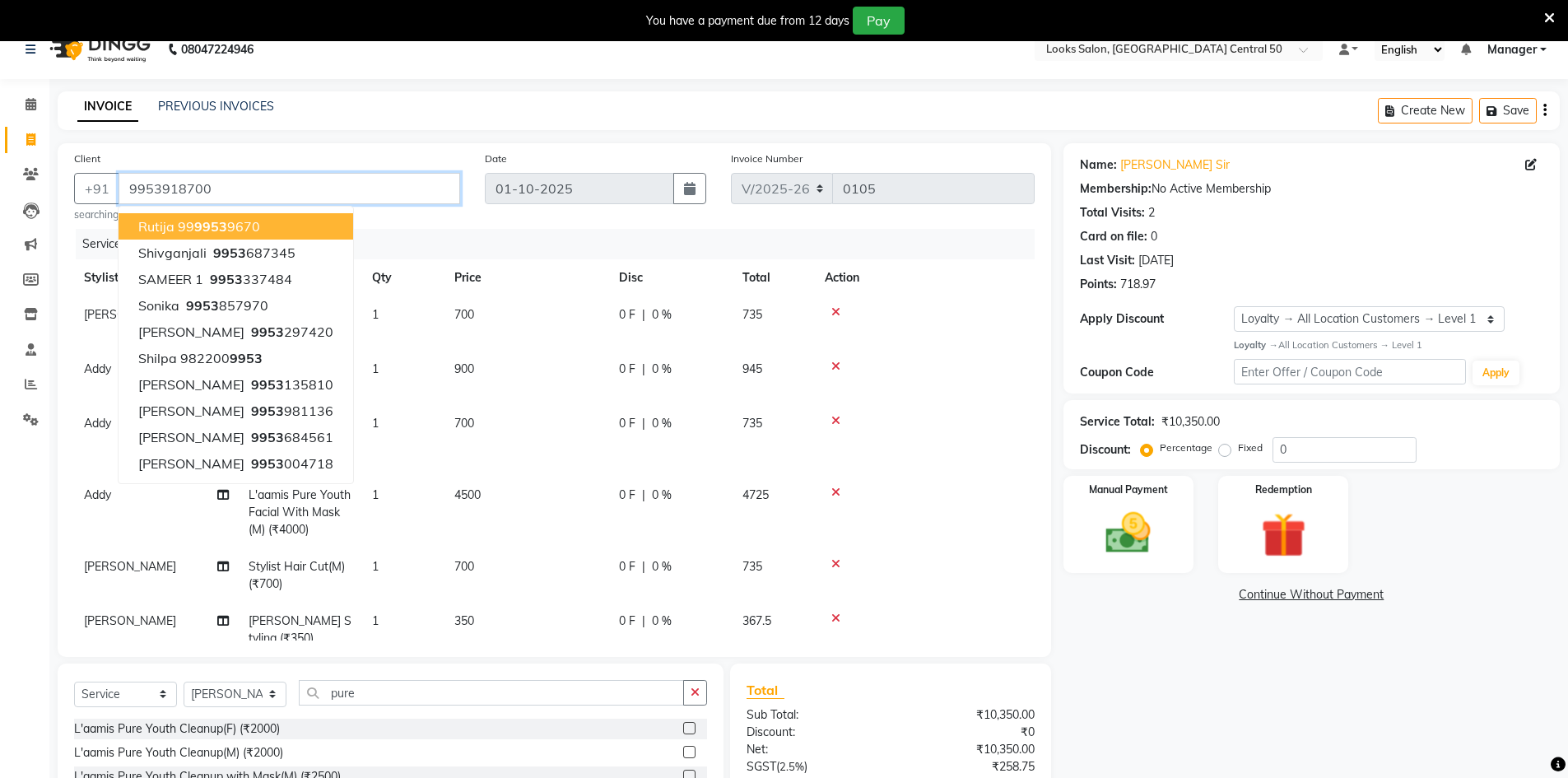
click at [307, 185] on input "9953918700" at bounding box center [289, 188] width 341 height 31
click at [377, 104] on div "INVOICE PREVIOUS INVOICES Create New Save" at bounding box center [808, 111] width 1502 height 39
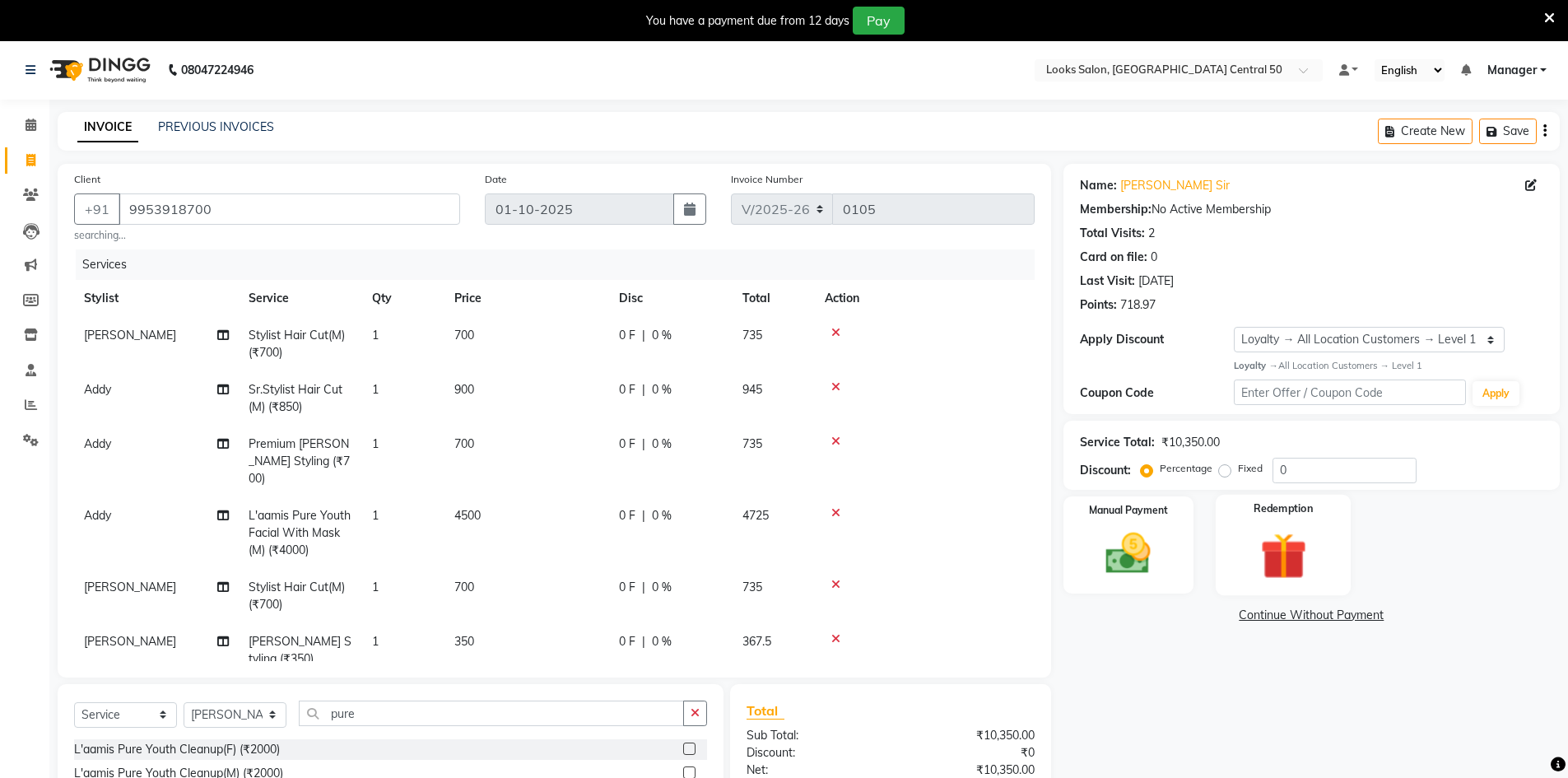
scroll to position [0, 0]
click at [1301, 479] on input "0" at bounding box center [1344, 471] width 144 height 26
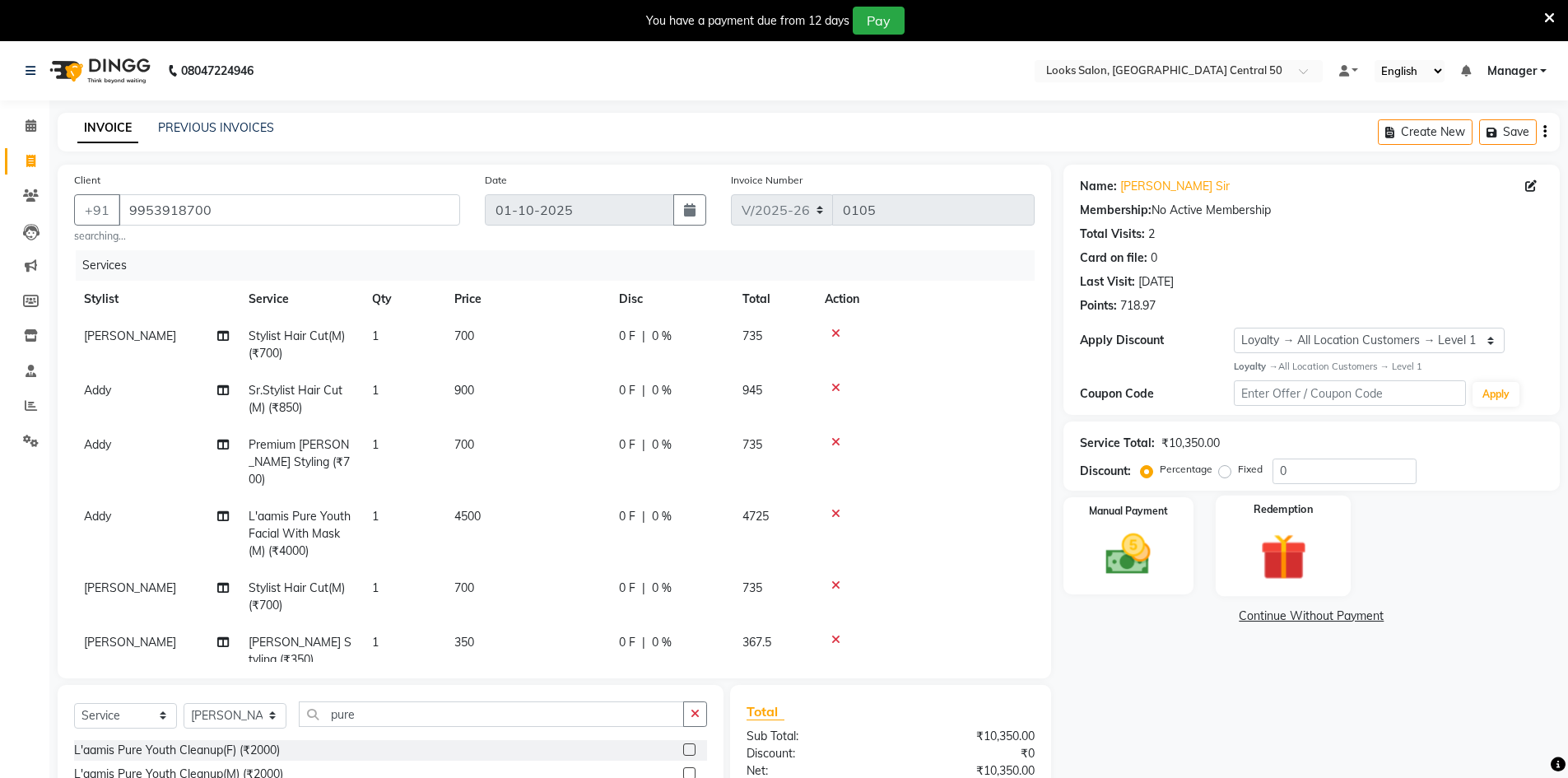
click at [1344, 541] on div "Redemption" at bounding box center [1284, 545] width 135 height 101
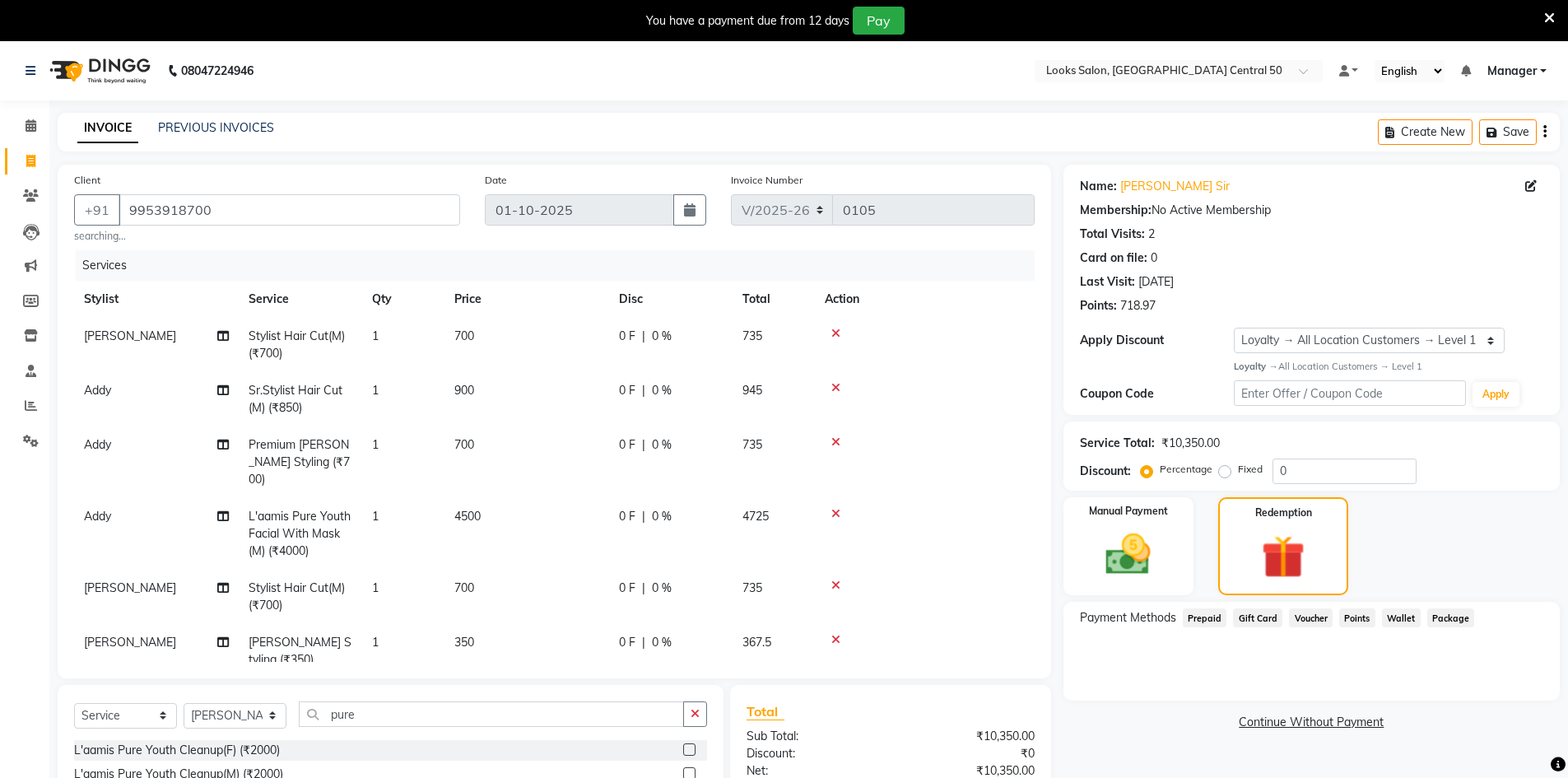
click at [1410, 523] on div "Manual Payment Redemption" at bounding box center [1312, 547] width 521 height 99
click at [1355, 615] on span "Points" at bounding box center [1357, 618] width 36 height 19
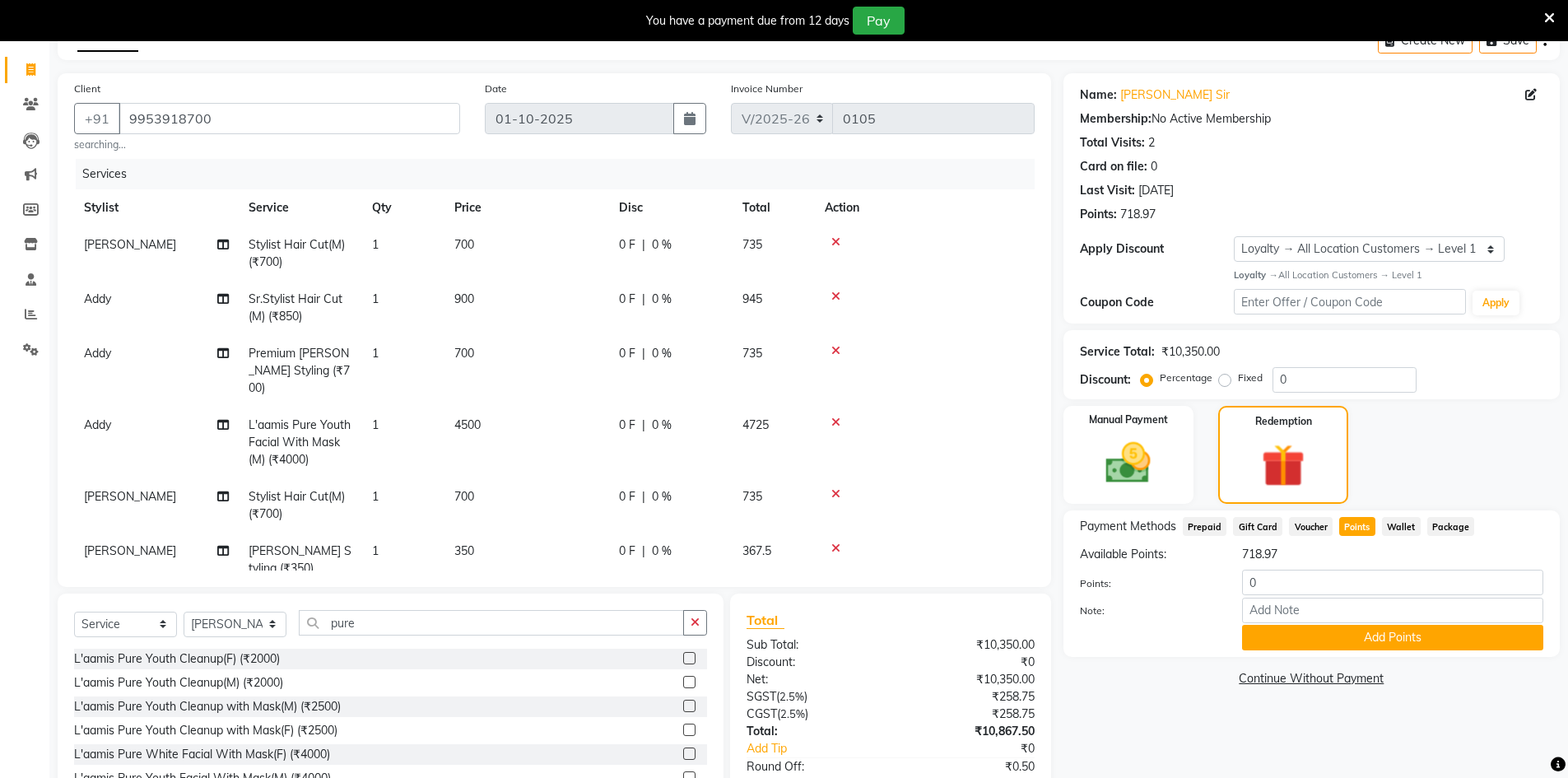
scroll to position [191, 0]
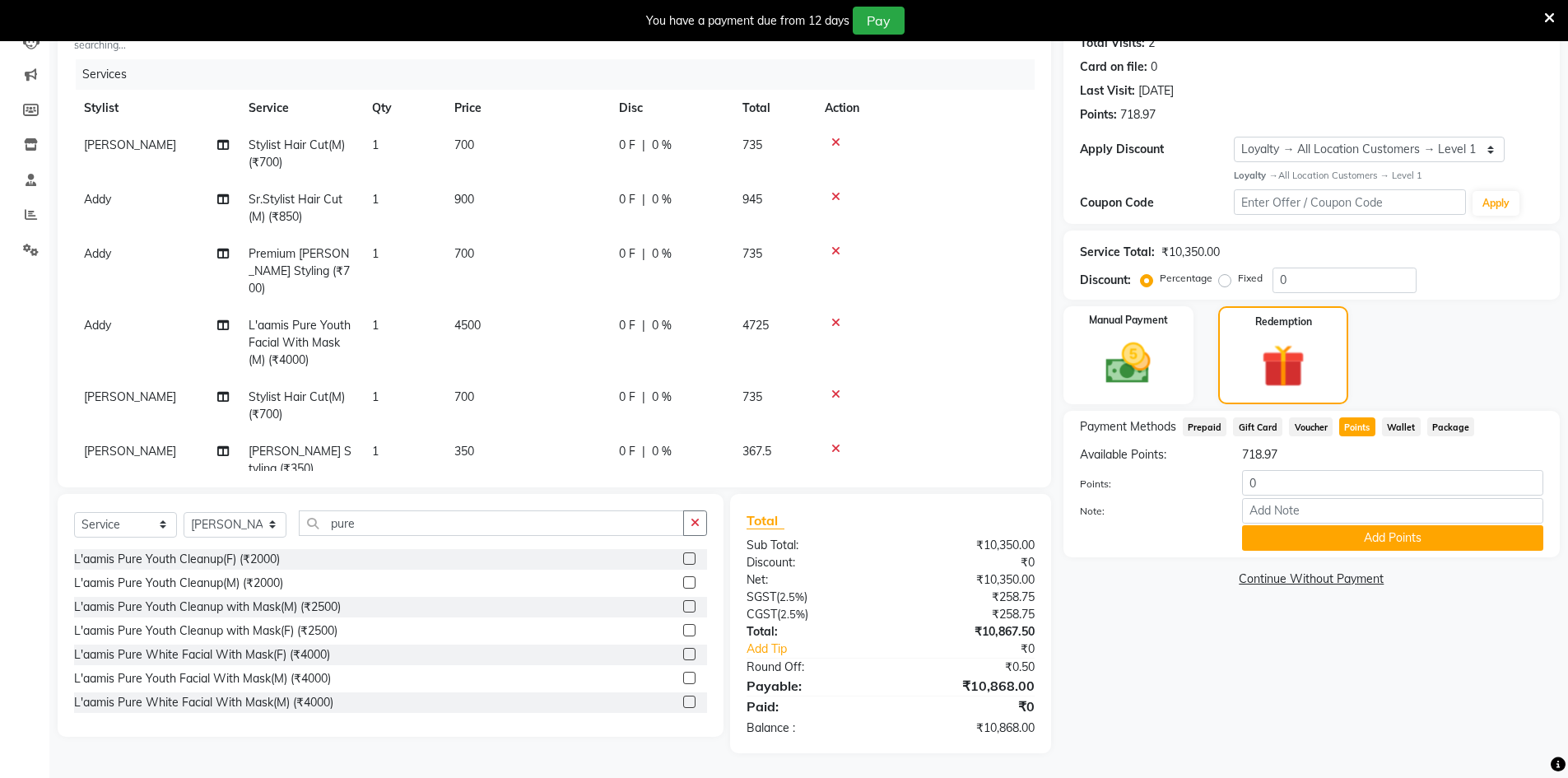
click at [1372, 578] on link "Continue Without Payment" at bounding box center [1312, 579] width 490 height 17
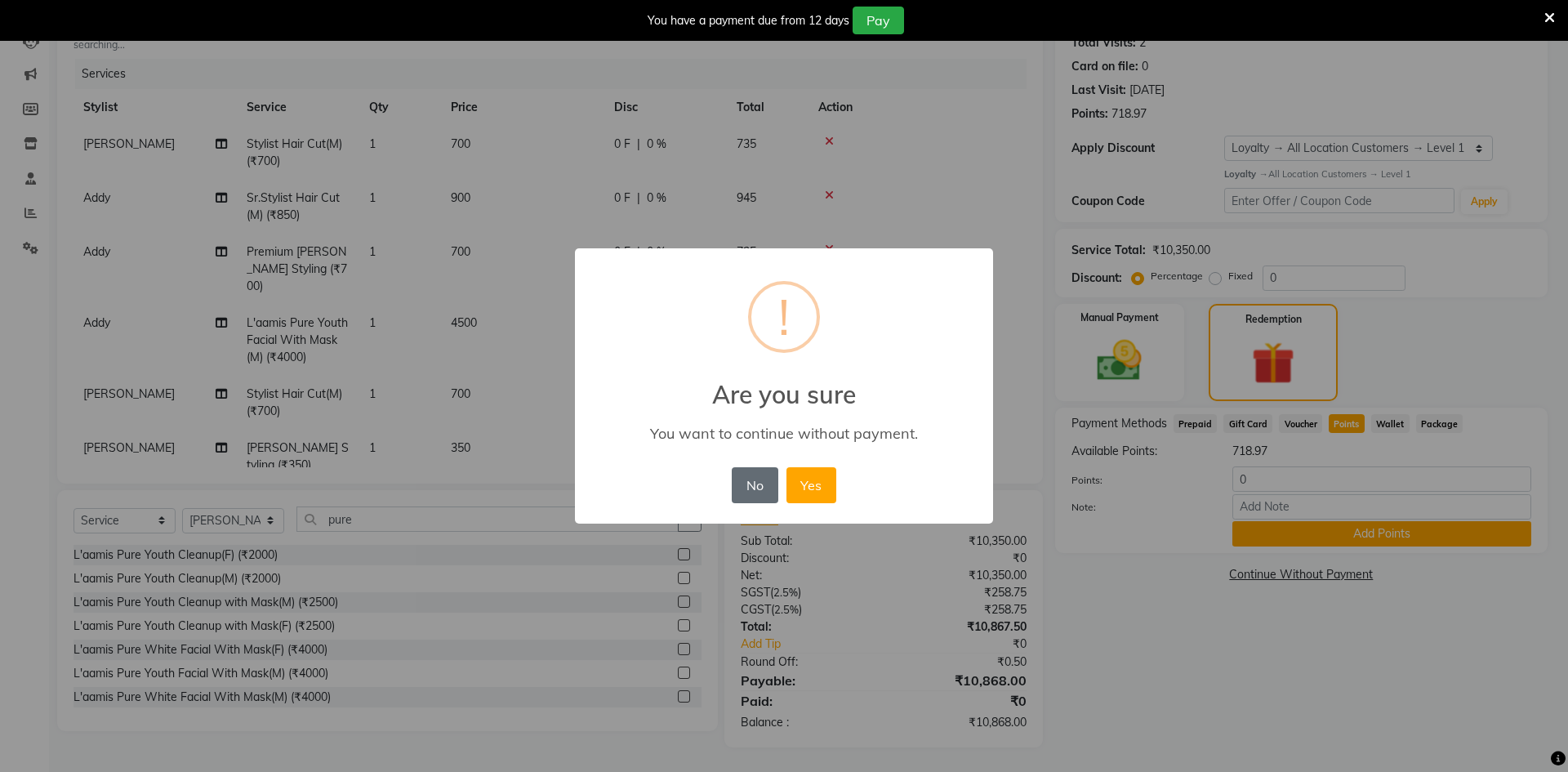
click at [749, 493] on button "No" at bounding box center [755, 485] width 45 height 36
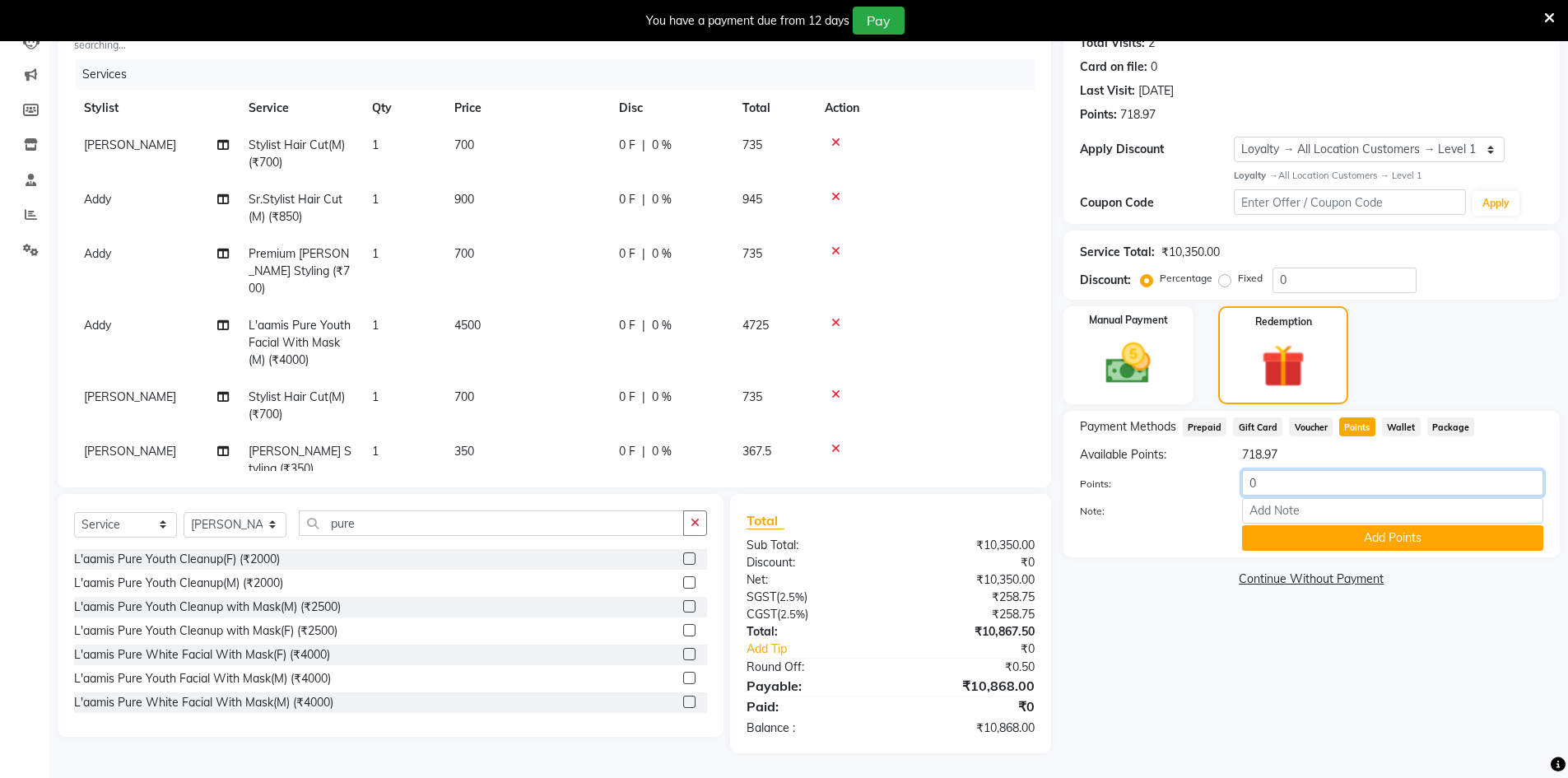
click at [1271, 478] on input "0" at bounding box center [1393, 482] width 301 height 26
click at [1175, 359] on div "Manual Payment" at bounding box center [1128, 355] width 135 height 102
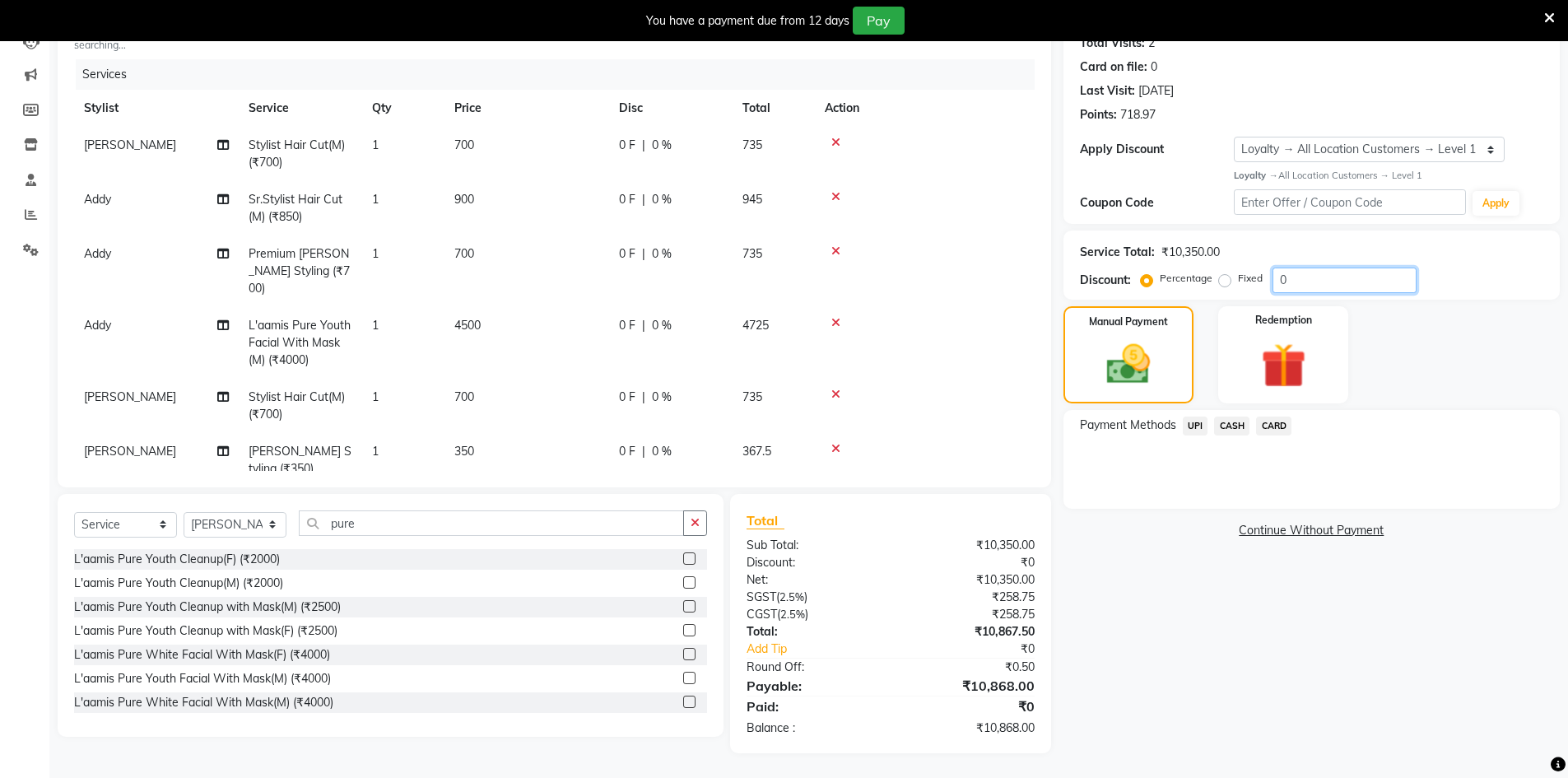
click at [1309, 287] on input "0" at bounding box center [1344, 280] width 144 height 26
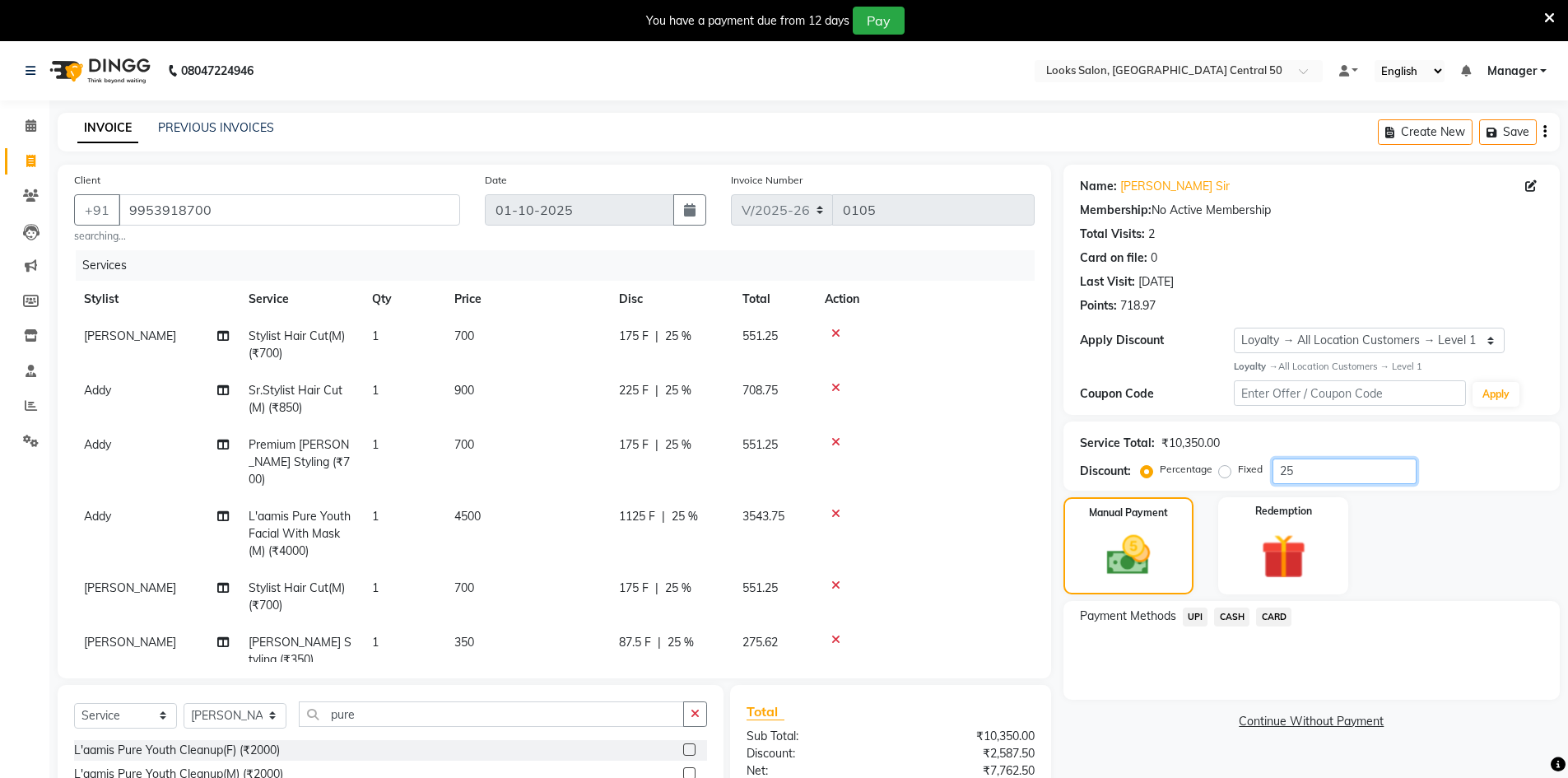
scroll to position [82, 0]
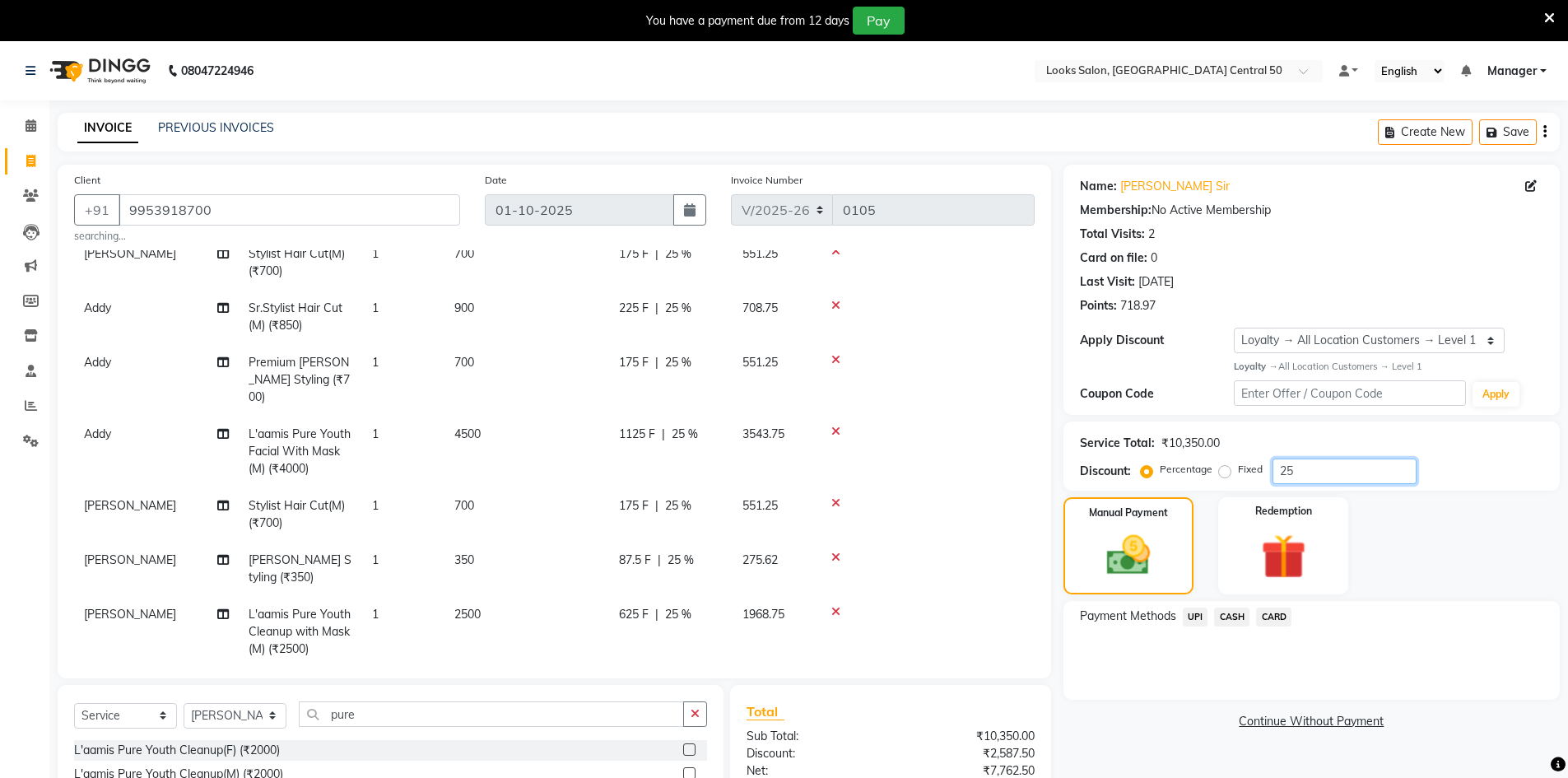
type input "25"
click at [432, 596] on td "1" at bounding box center [403, 631] width 82 height 72
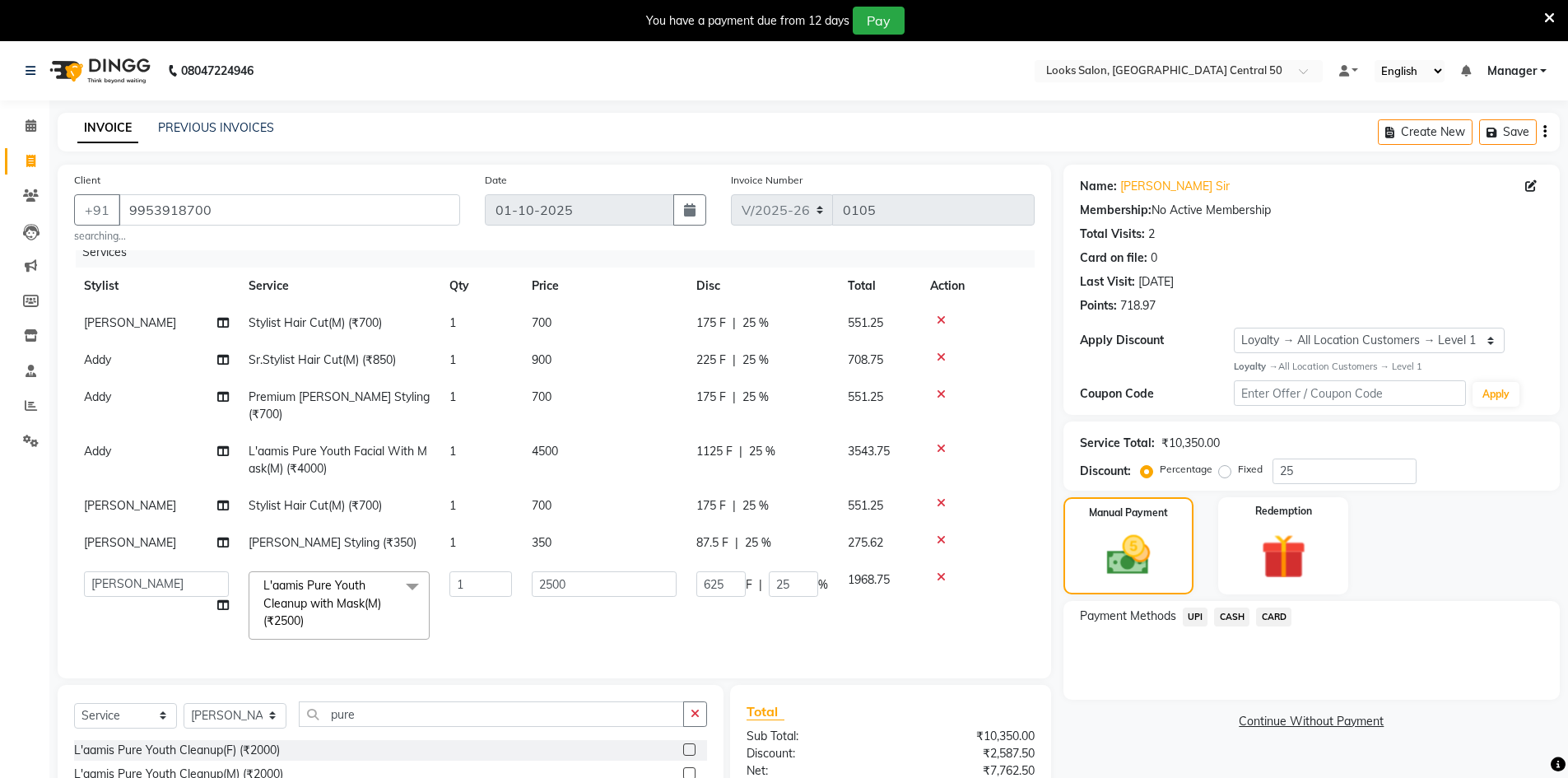
scroll to position [0, 0]
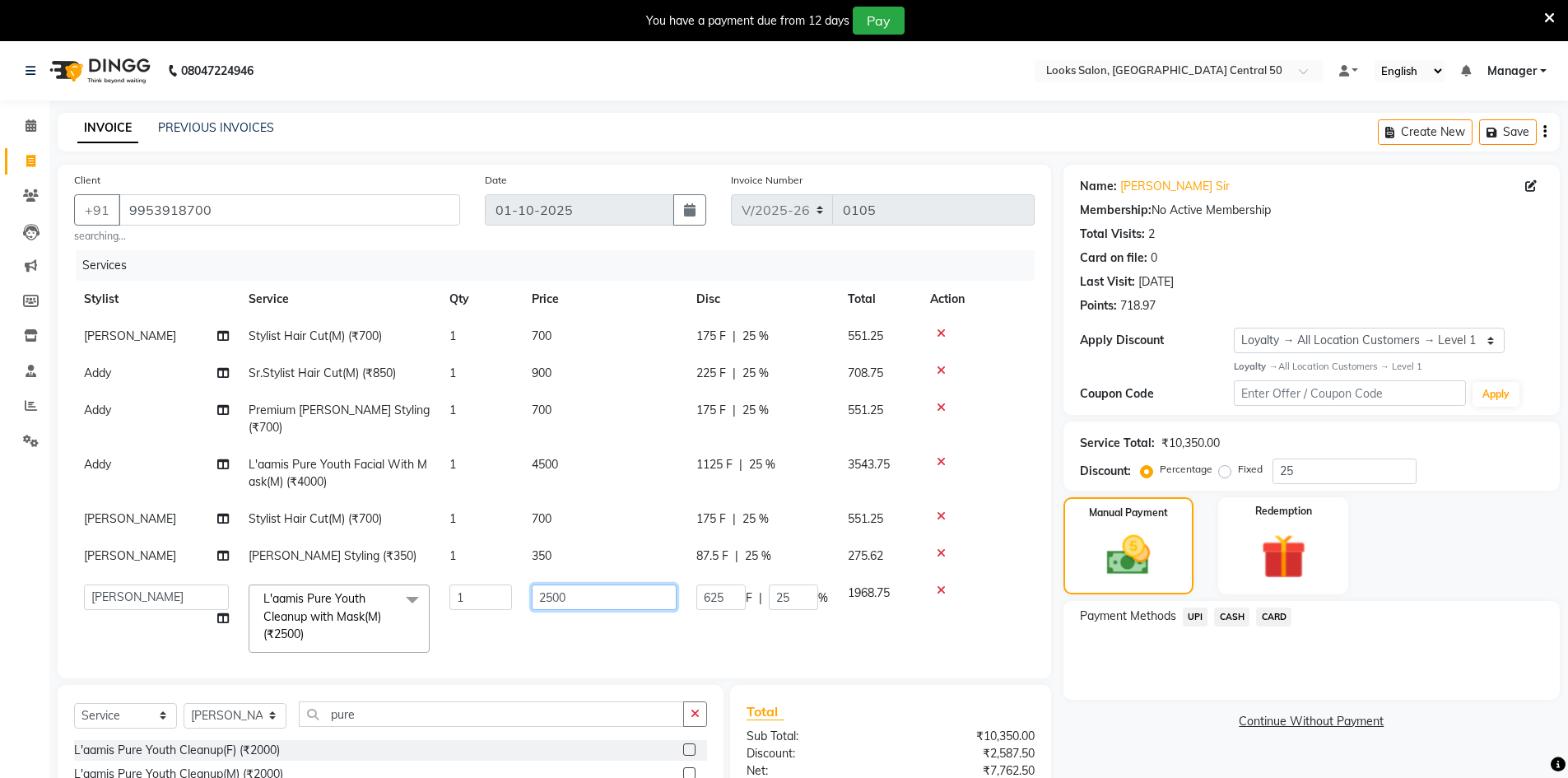
click at [580, 585] on input "2500" at bounding box center [604, 597] width 145 height 26
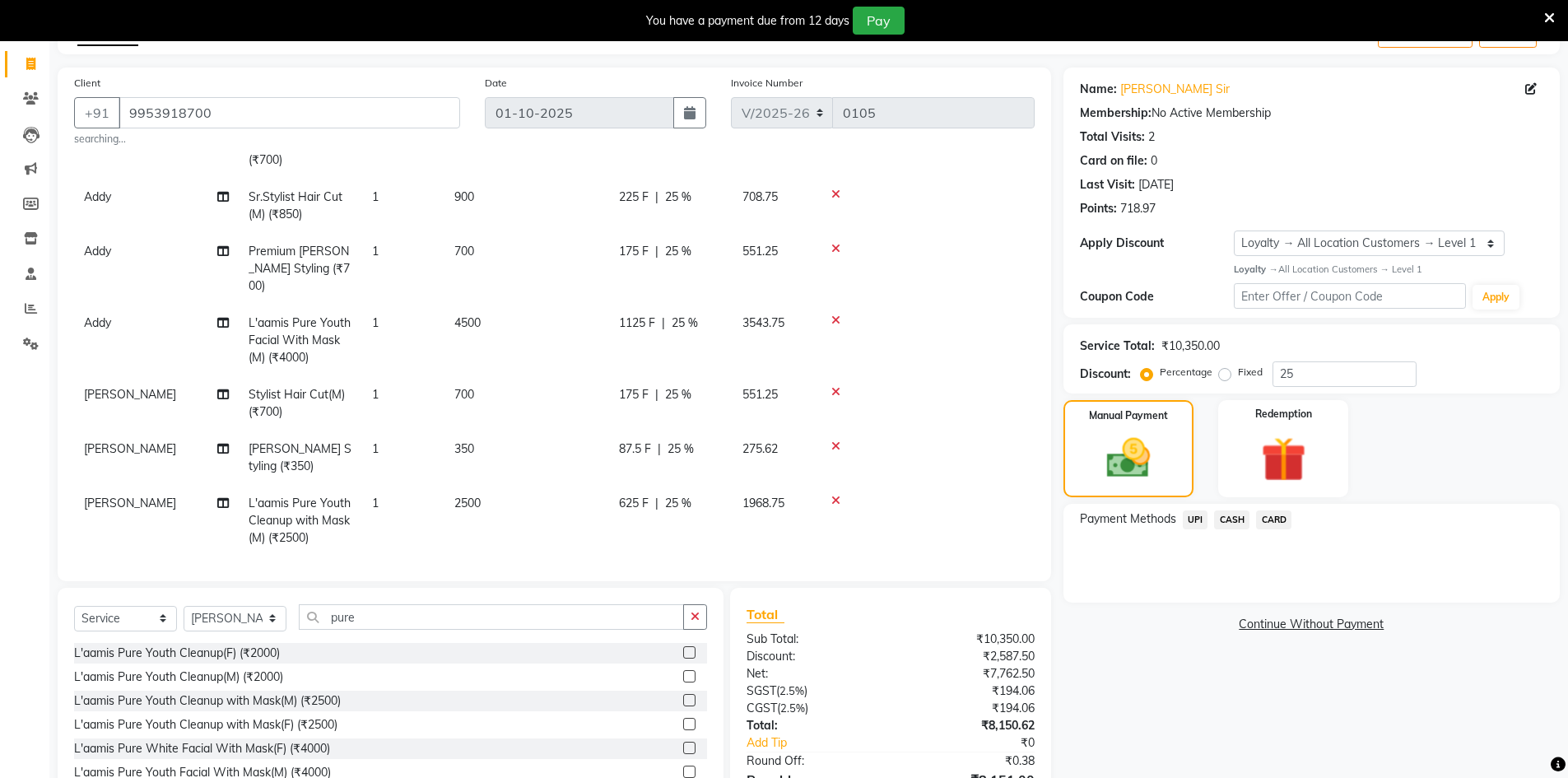
scroll to position [191, 0]
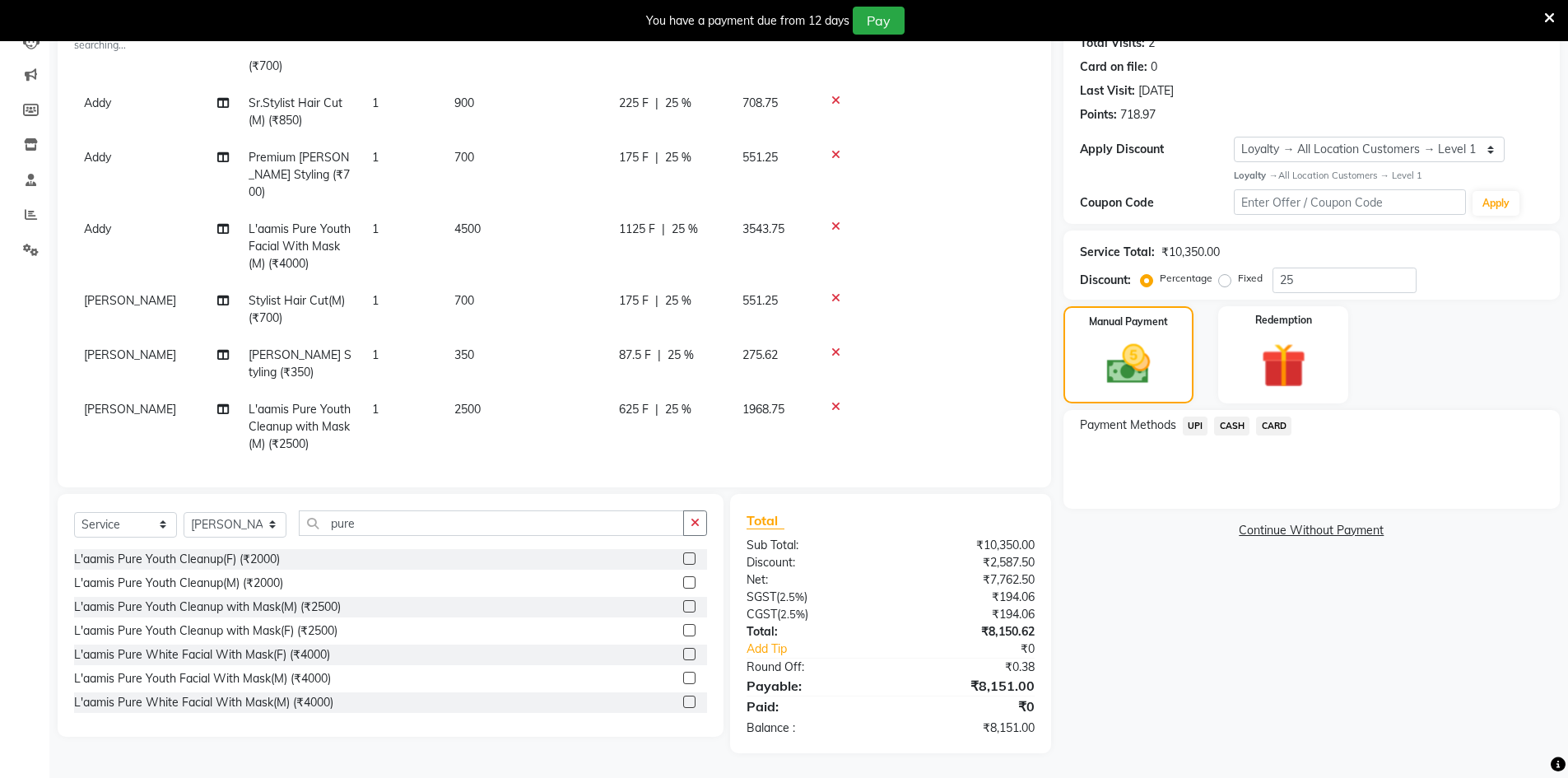
click at [844, 401] on div at bounding box center [925, 407] width 200 height 11
click at [836, 401] on icon at bounding box center [835, 407] width 9 height 11
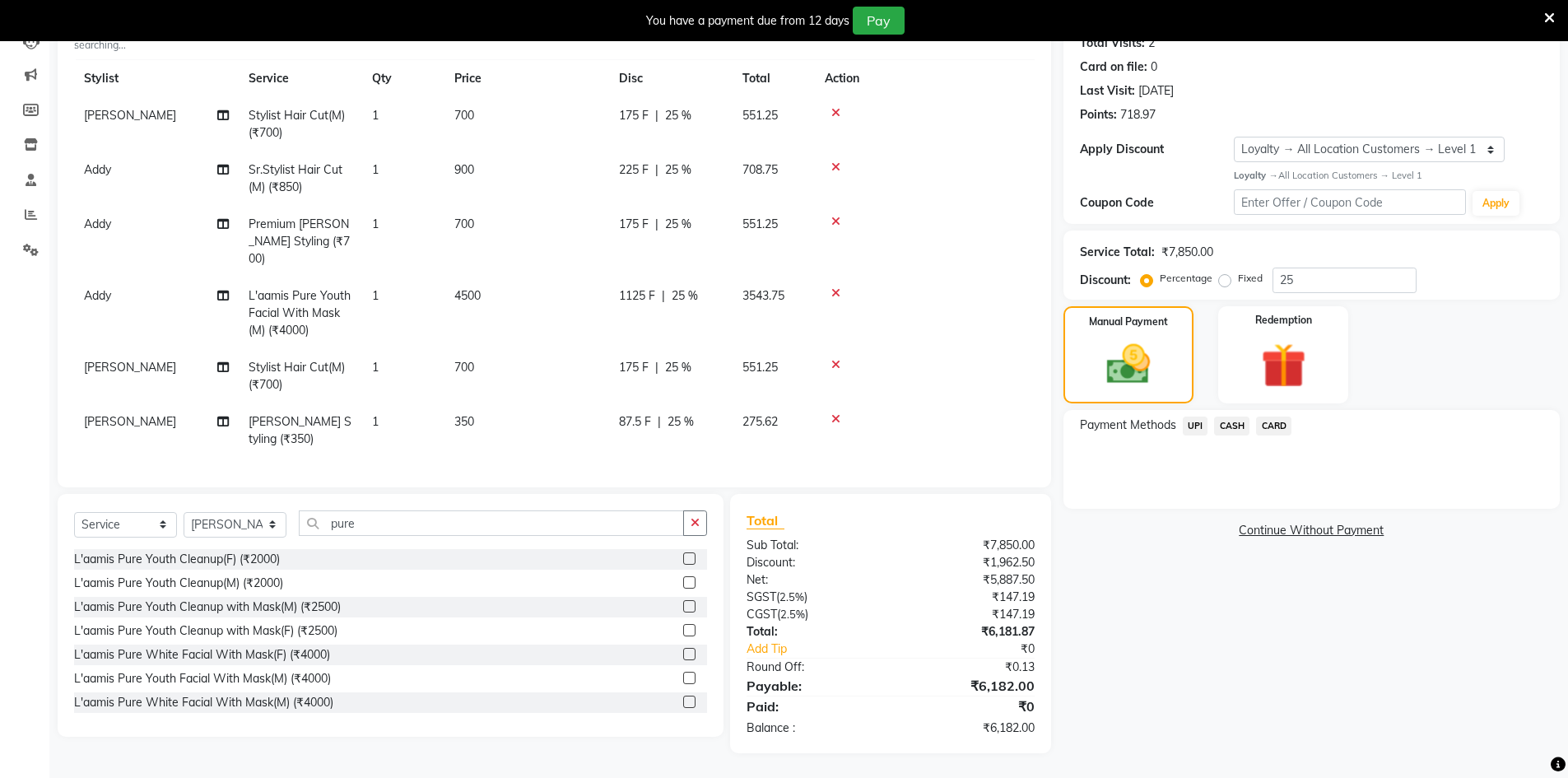
scroll to position [25, 0]
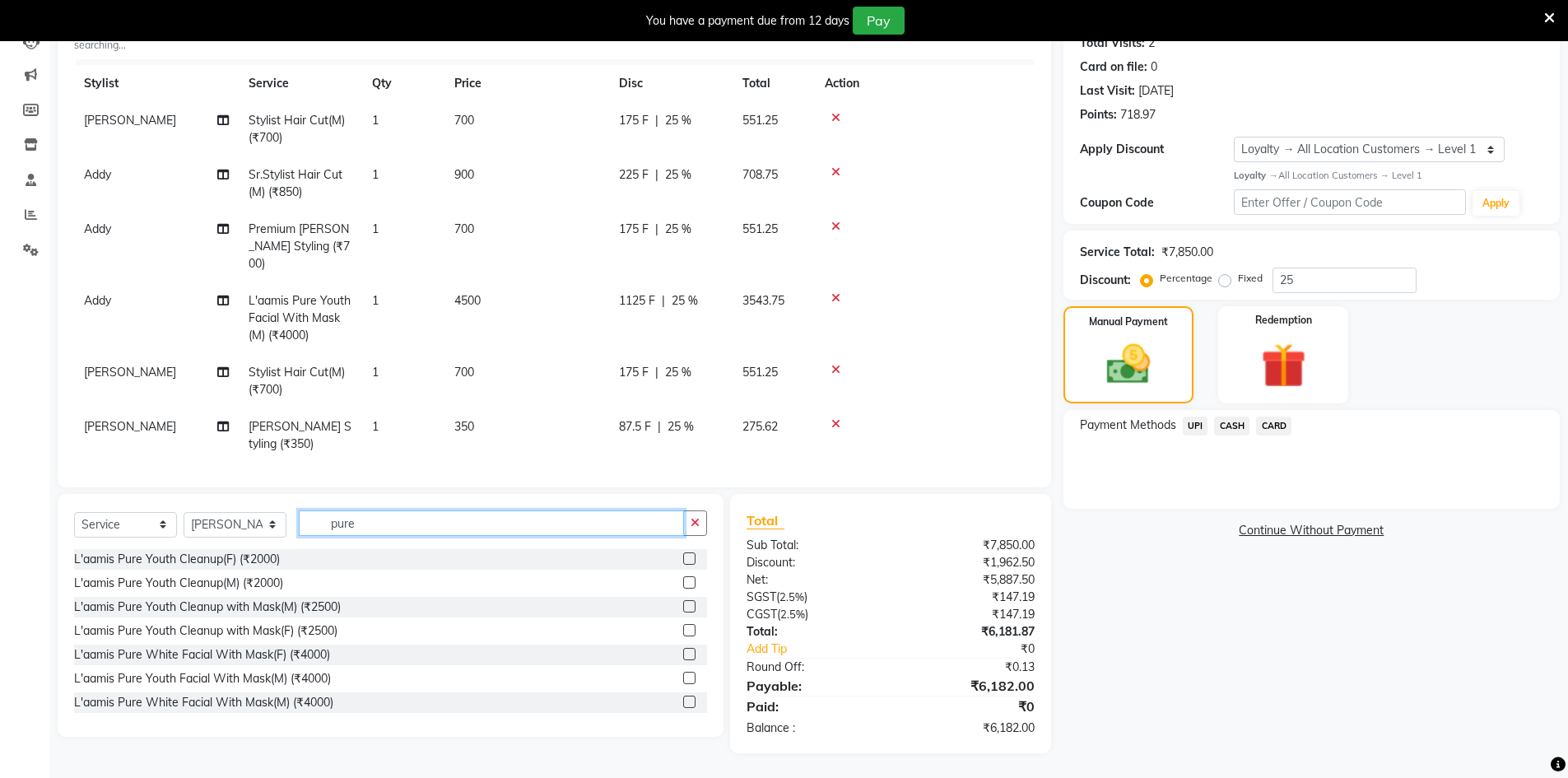
click at [519, 517] on input "pure" at bounding box center [491, 522] width 385 height 26
type input "pure"
click at [683, 651] on label at bounding box center [689, 654] width 12 height 12
click at [683, 651] on input "checkbox" at bounding box center [688, 654] width 10 height 10
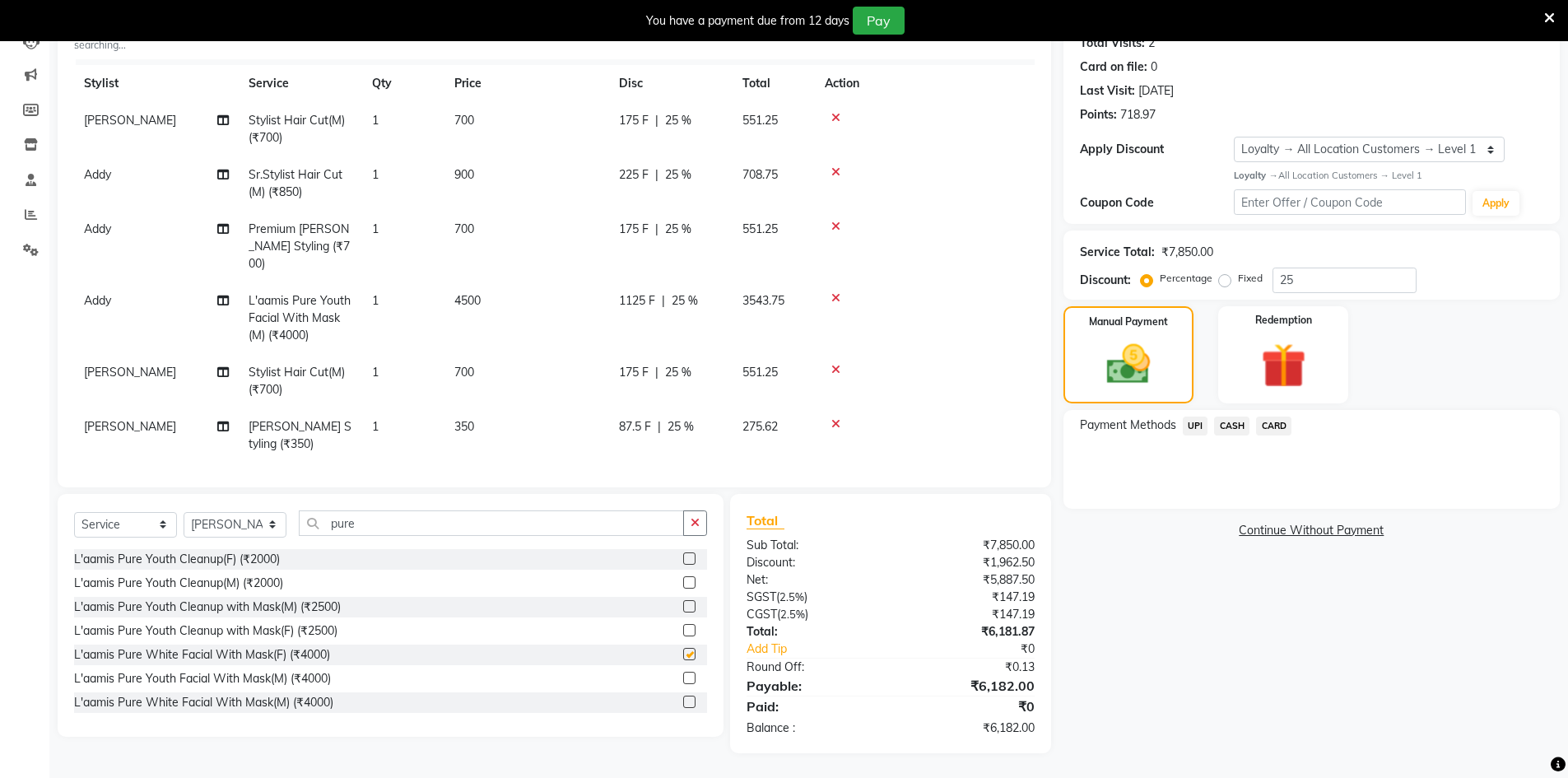
scroll to position [96, 0]
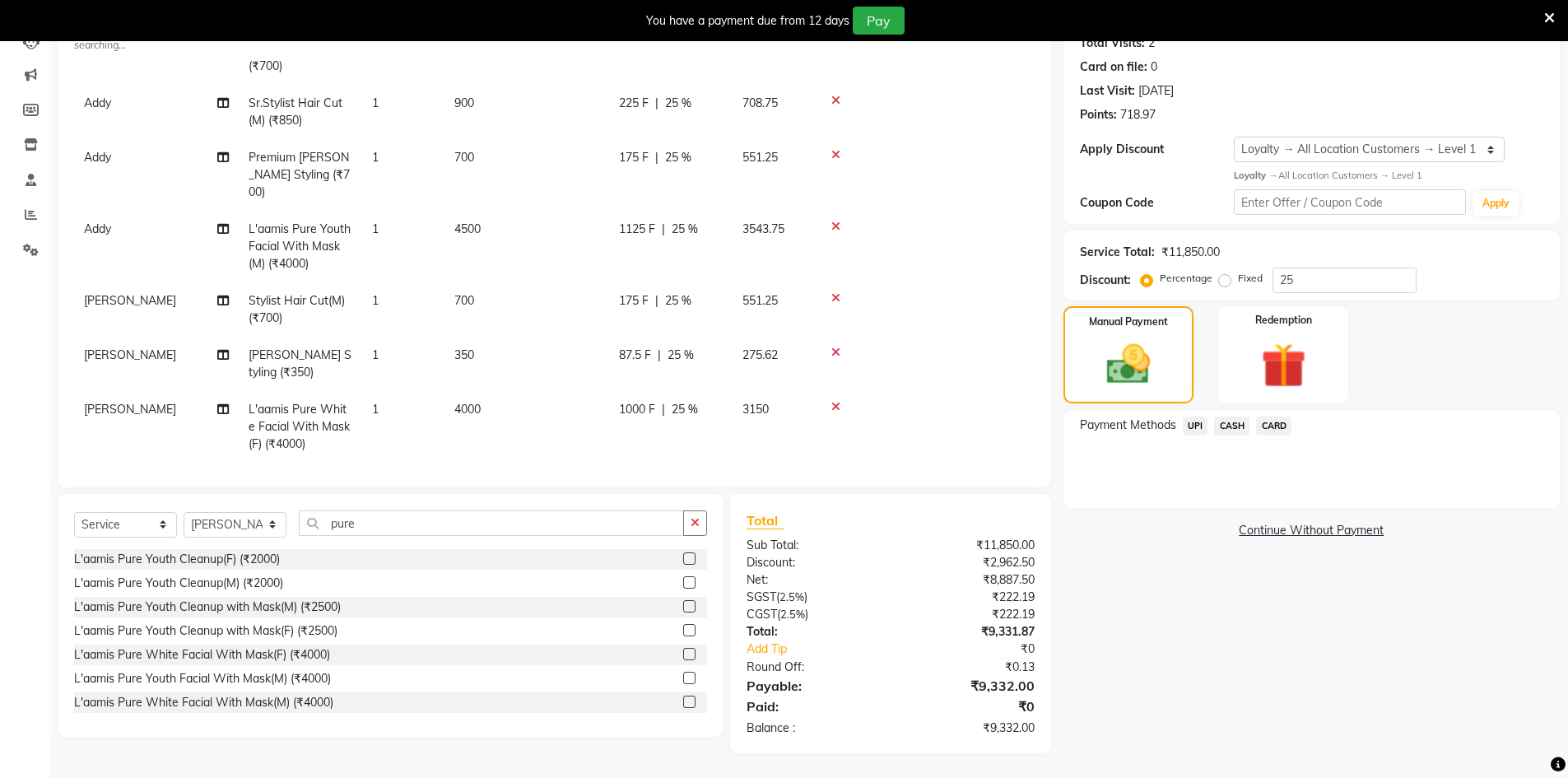
checkbox input "false"
click at [549, 391] on td "4000" at bounding box center [526, 426] width 165 height 72
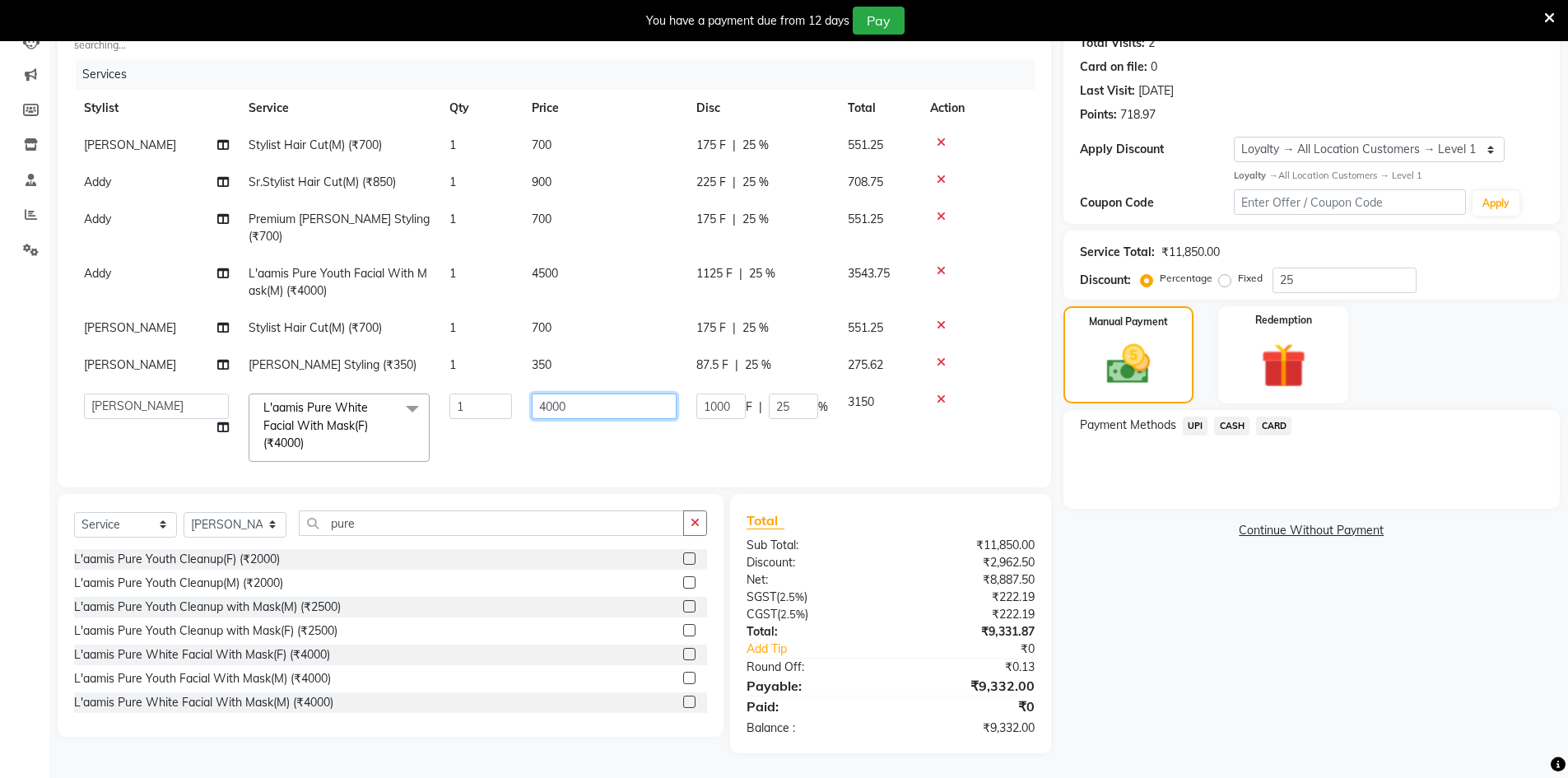
drag, startPoint x: 599, startPoint y: 396, endPoint x: 504, endPoint y: 395, distance: 95.0
click at [504, 395] on tr "Abbas Addy Aftab Ananya Anas Aslam_pdct Azad Counter_Sales Farha Hassan Kavita …" at bounding box center [555, 427] width 961 height 88
type input "4500"
click at [1124, 604] on div "Name: Ankush Sir Membership: No Active Membership Total Visits: 2 Card on file:…" at bounding box center [1318, 363] width 509 height 780
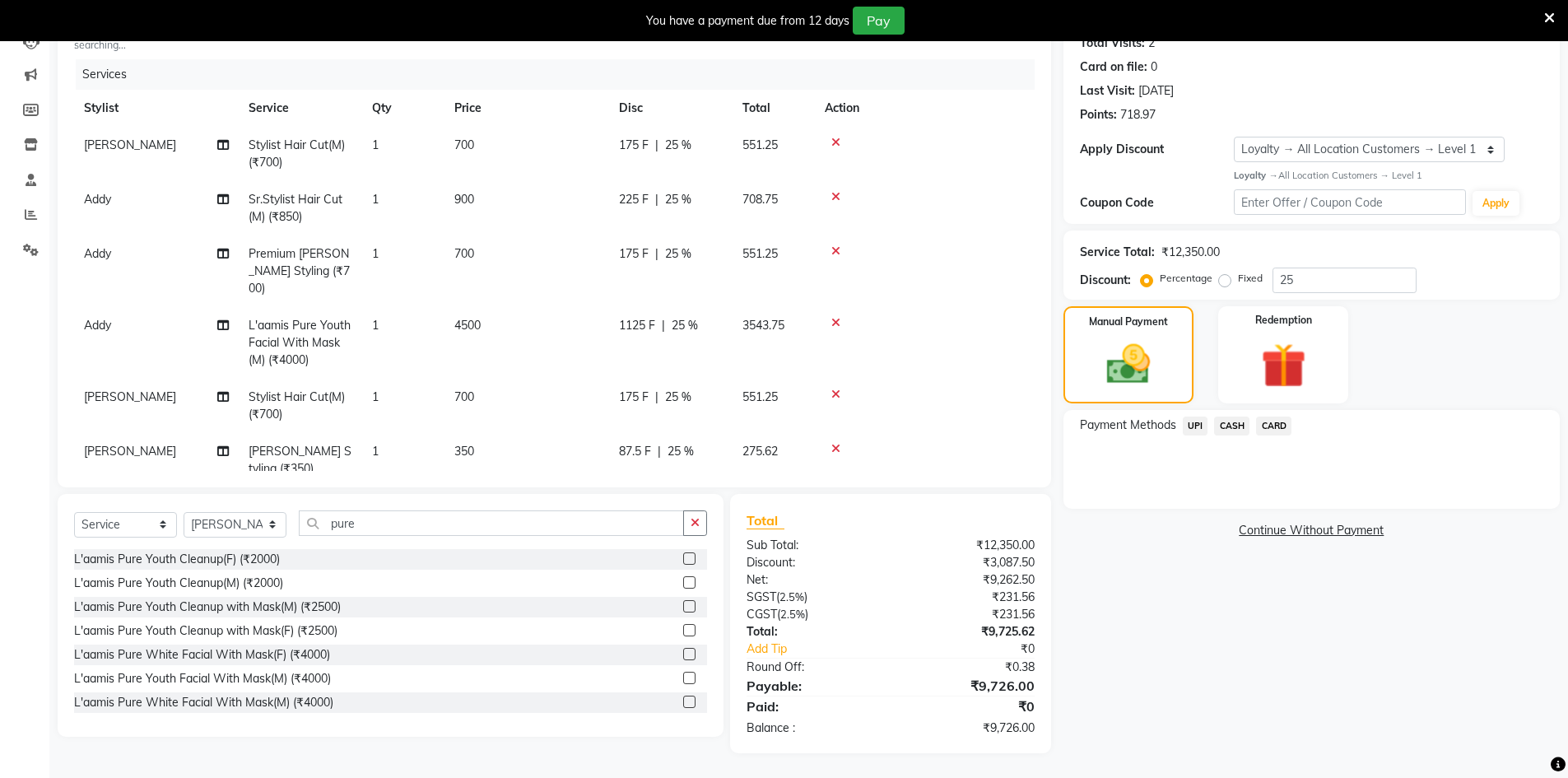
click at [1264, 430] on span "CARD" at bounding box center [1273, 426] width 35 height 19
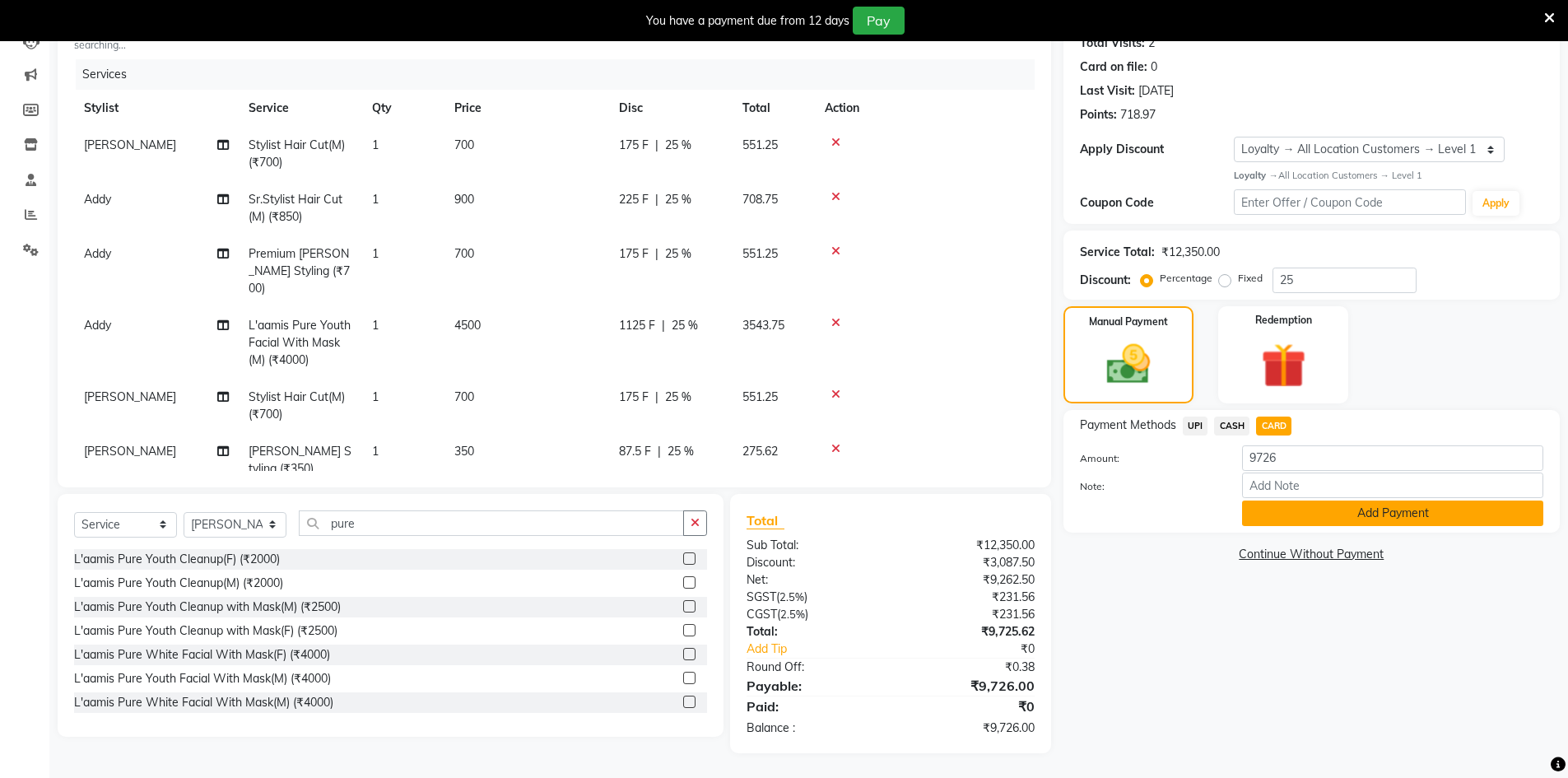
click at [1295, 510] on button "Add Payment" at bounding box center [1393, 513] width 301 height 26
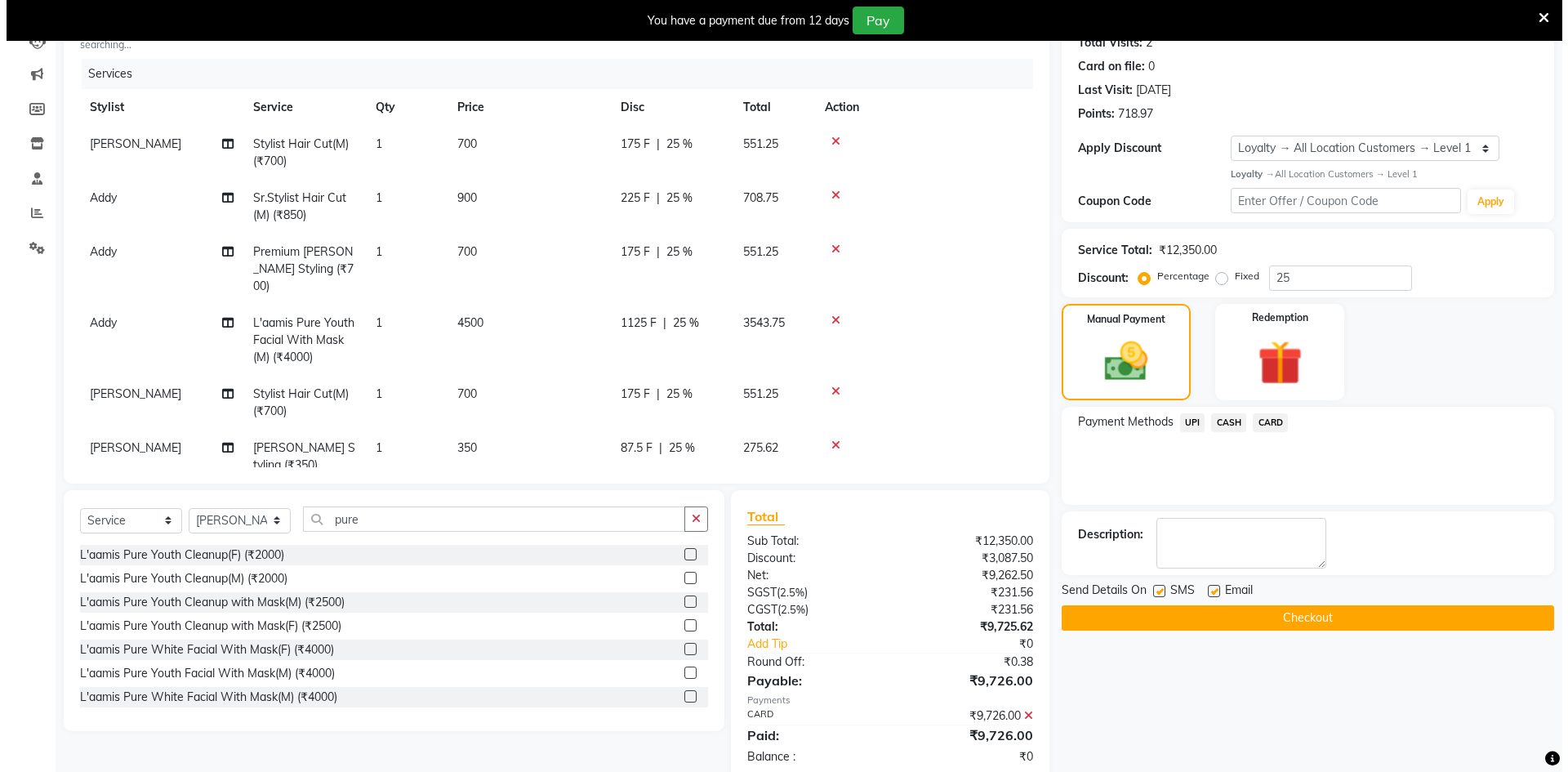
scroll to position [305, 0]
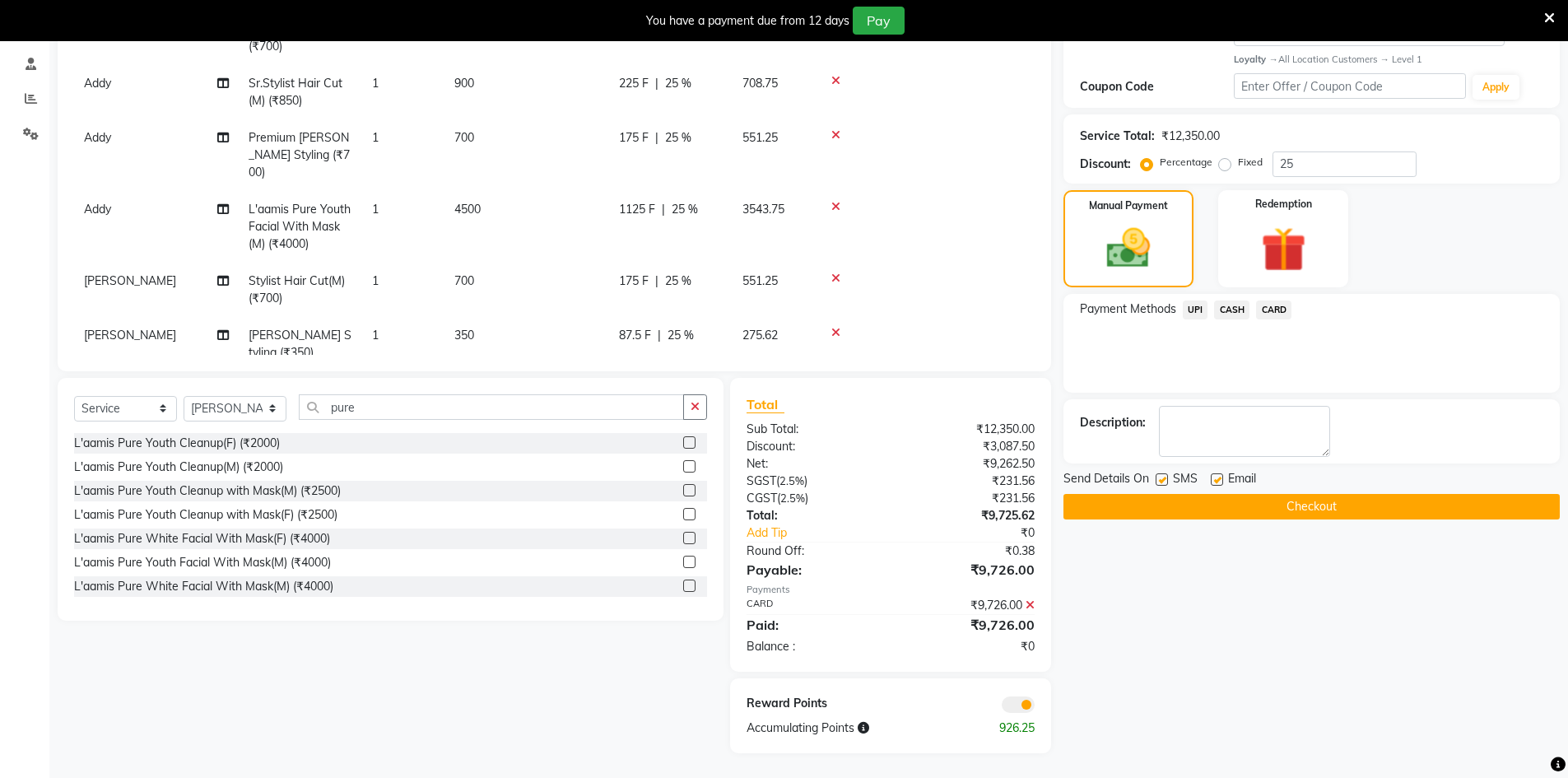
click at [1028, 706] on span at bounding box center [1018, 705] width 33 height 16
click at [1035, 707] on input "checkbox" at bounding box center [1035, 707] width 0 height 0
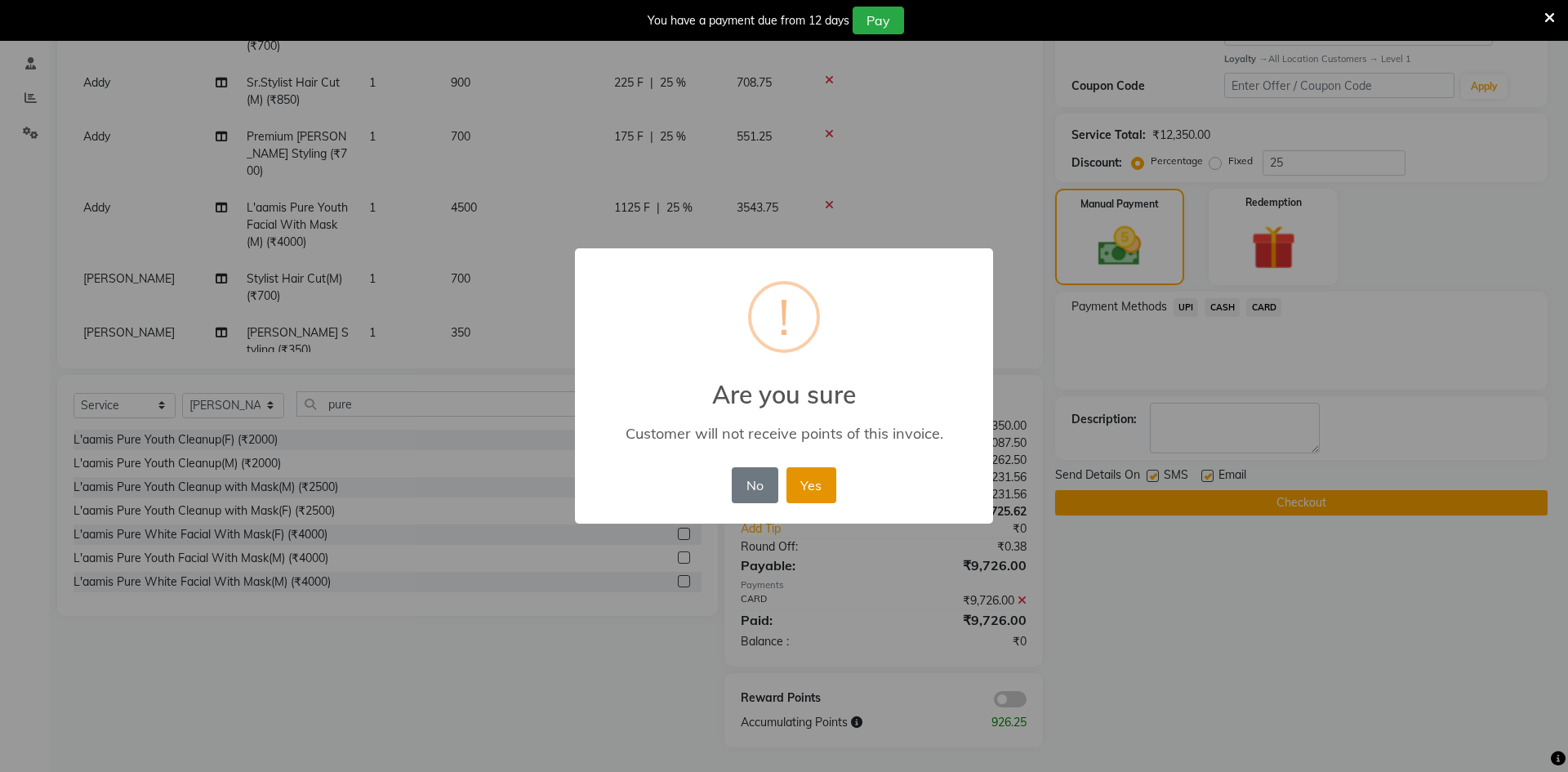
click at [820, 482] on button "Yes" at bounding box center [811, 485] width 50 height 36
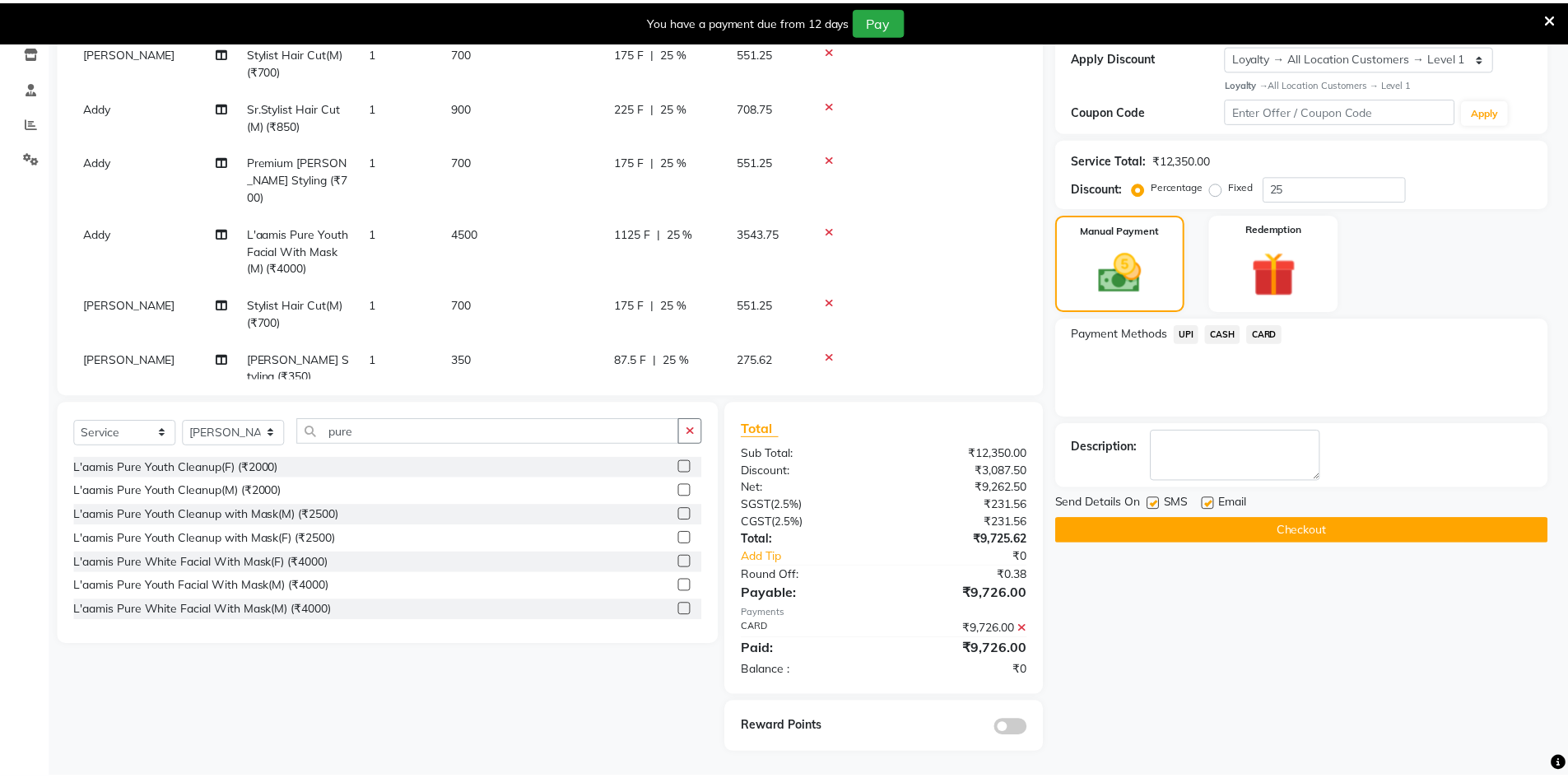
scroll to position [283, 0]
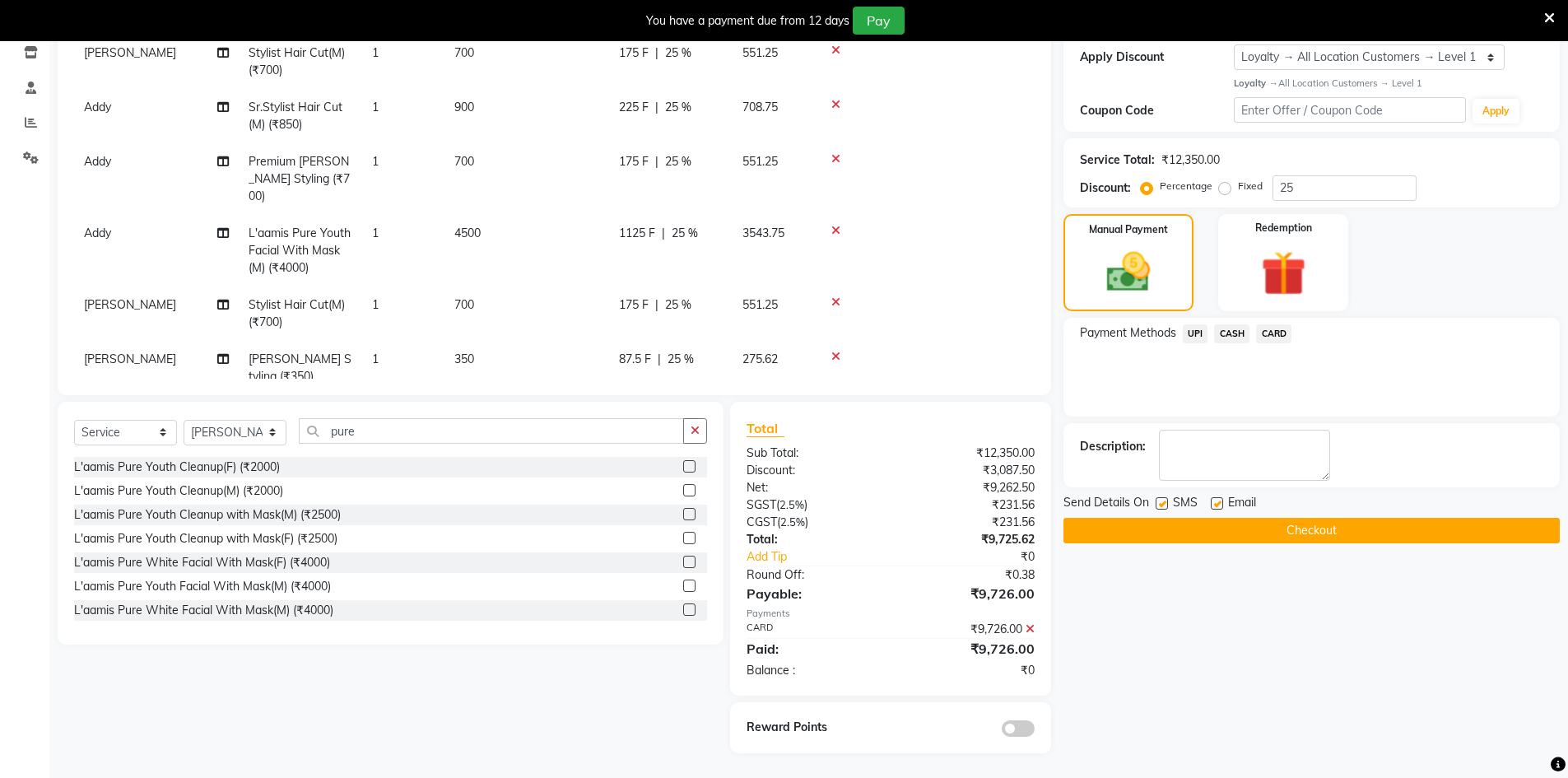
click at [1108, 537] on button "Checkout" at bounding box center [1312, 530] width 497 height 26
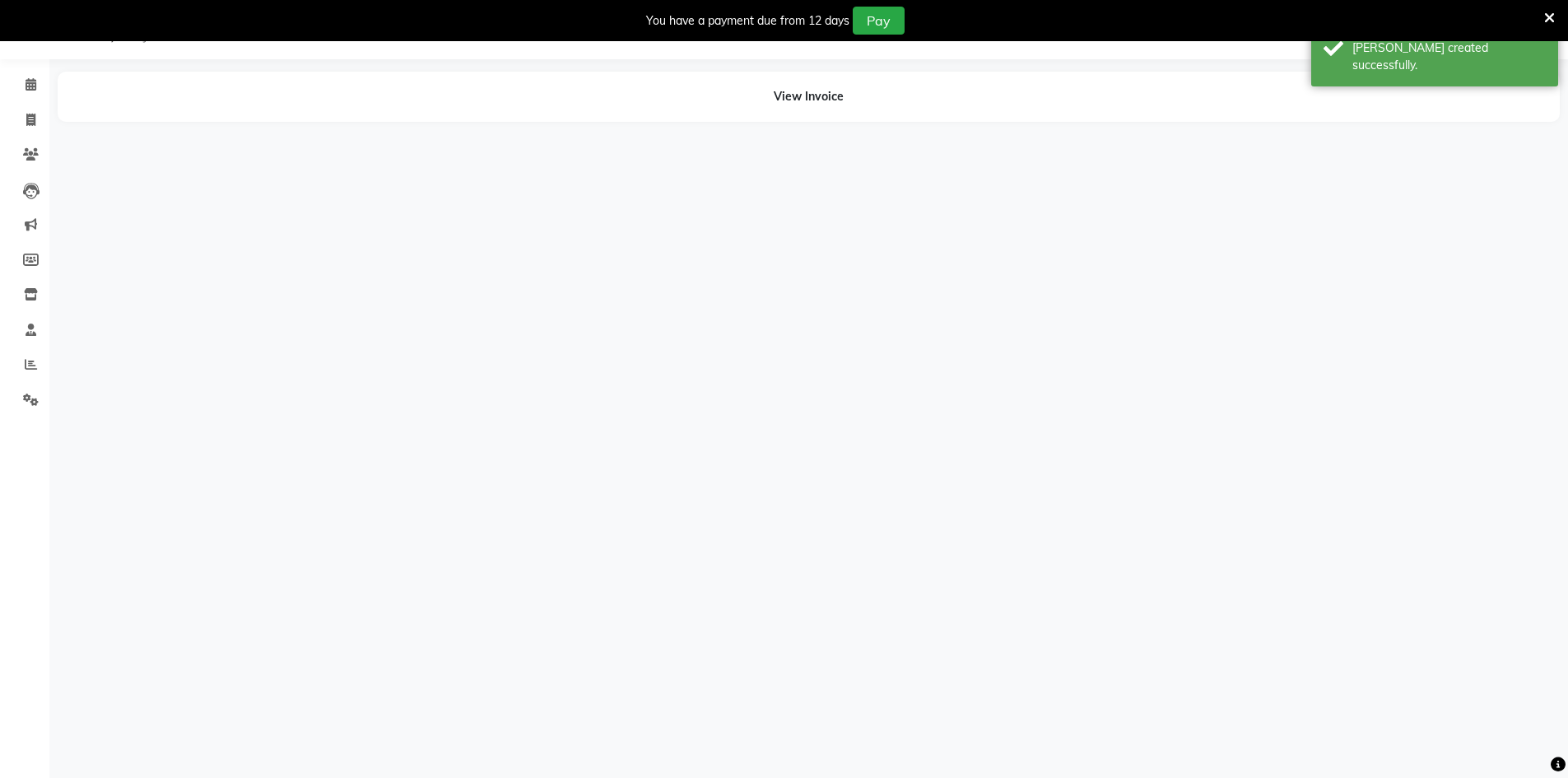
scroll to position [283, 0]
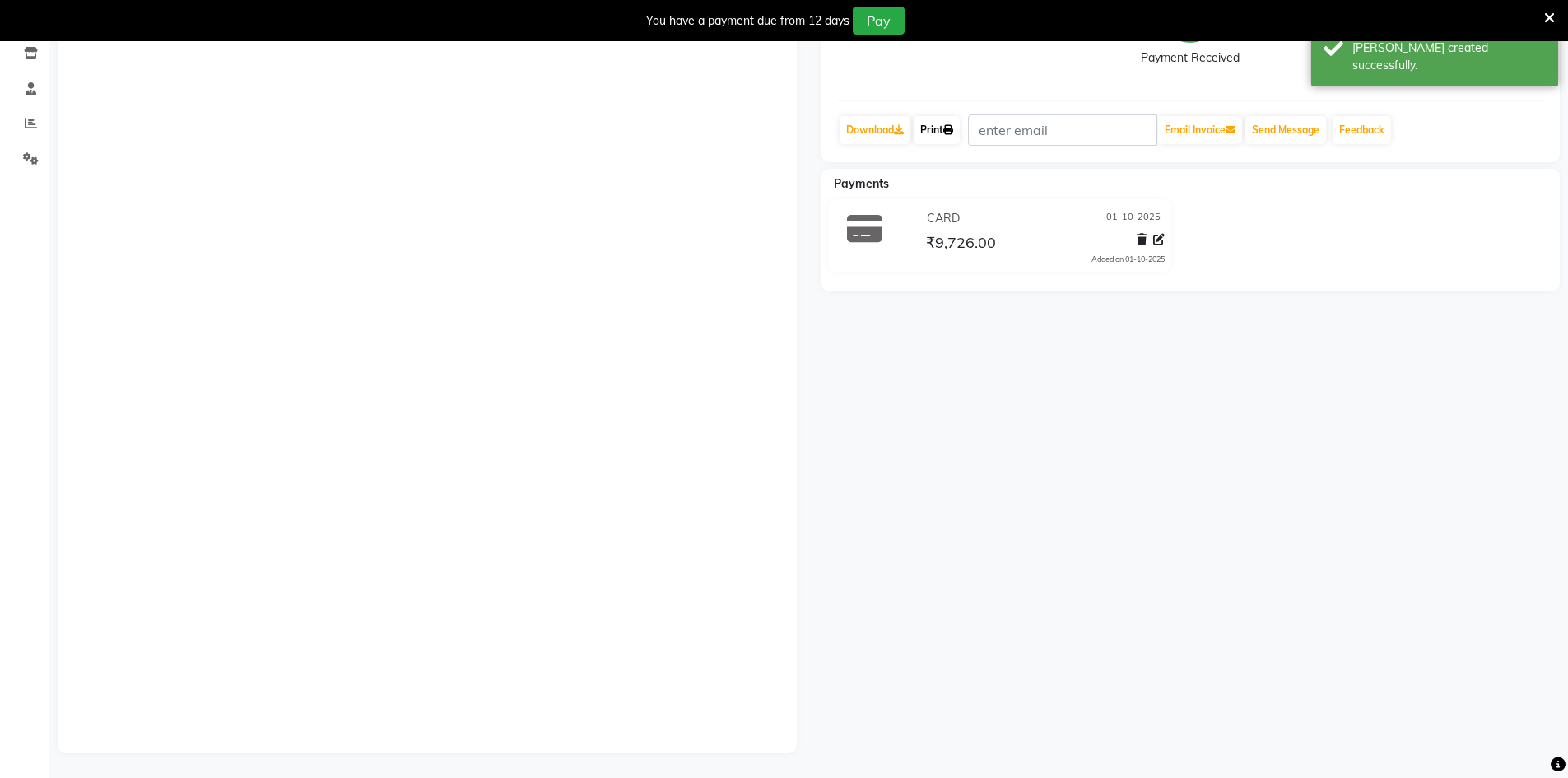
click at [927, 131] on link "Print" at bounding box center [937, 130] width 46 height 28
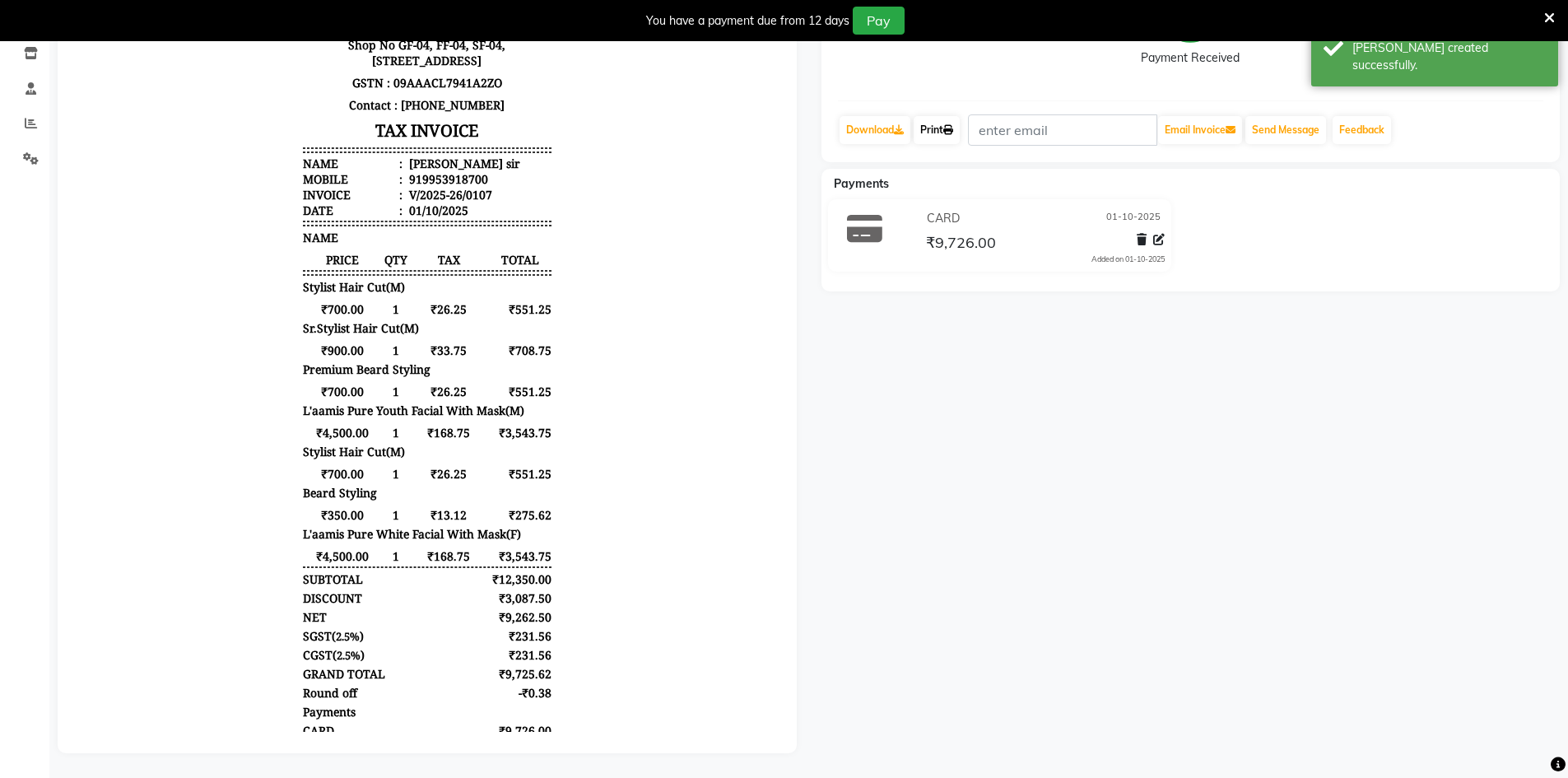
scroll to position [0, 0]
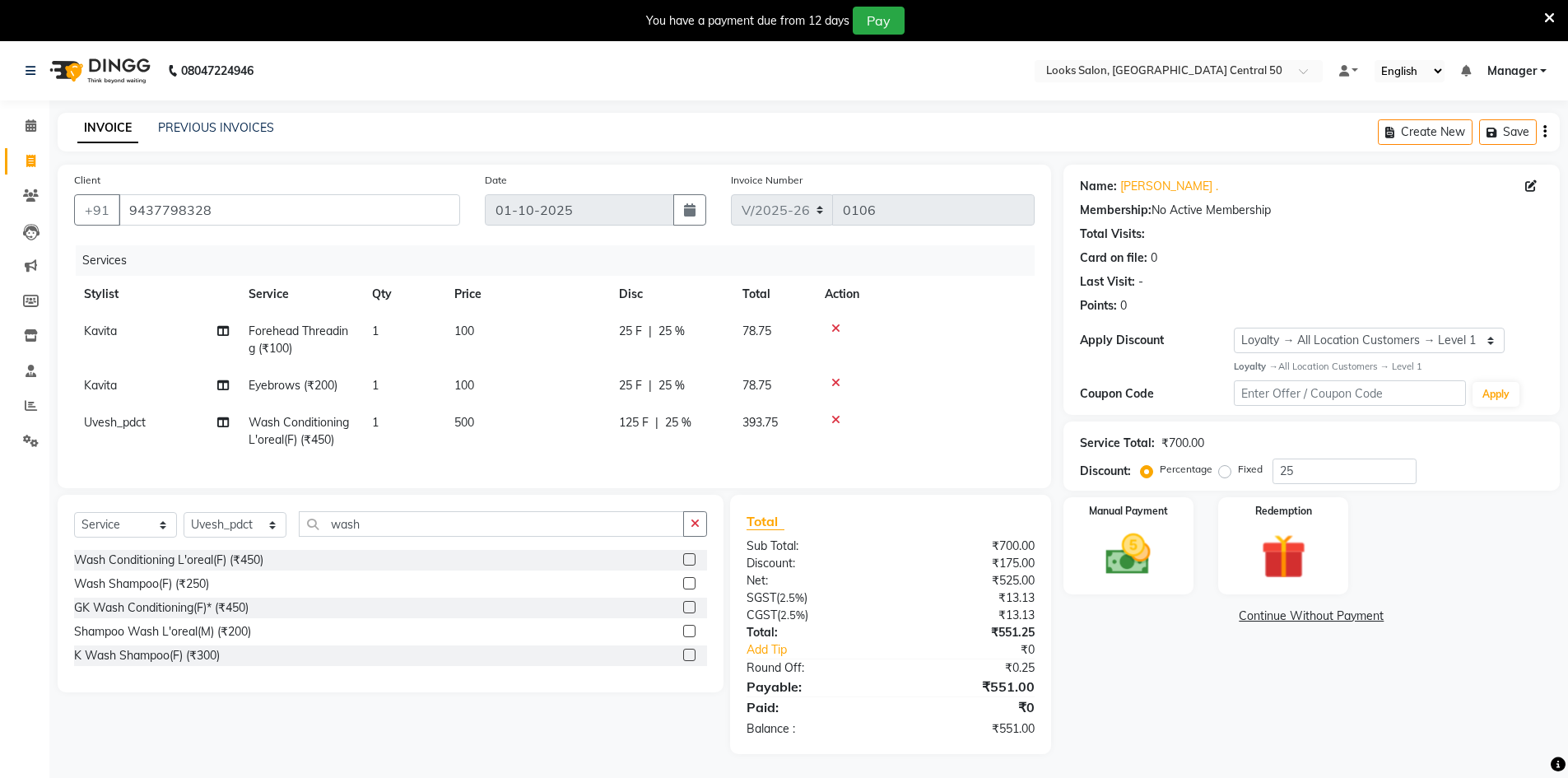
select select "9051"
select select "service"
select select "93277"
select select "1: Object"
click at [1164, 541] on img at bounding box center [1128, 555] width 75 height 53
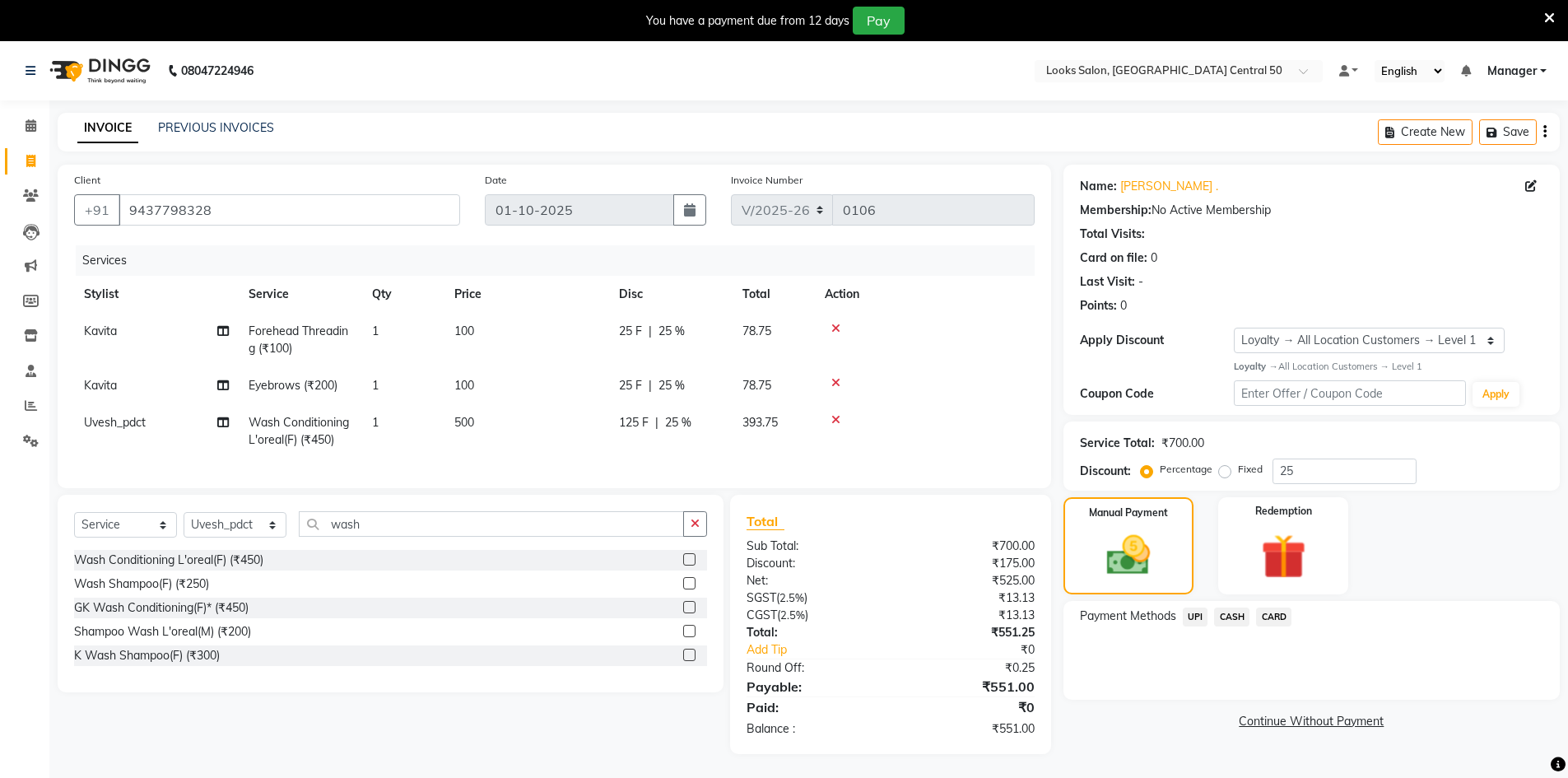
click at [1189, 624] on span "UPI" at bounding box center [1195, 617] width 26 height 19
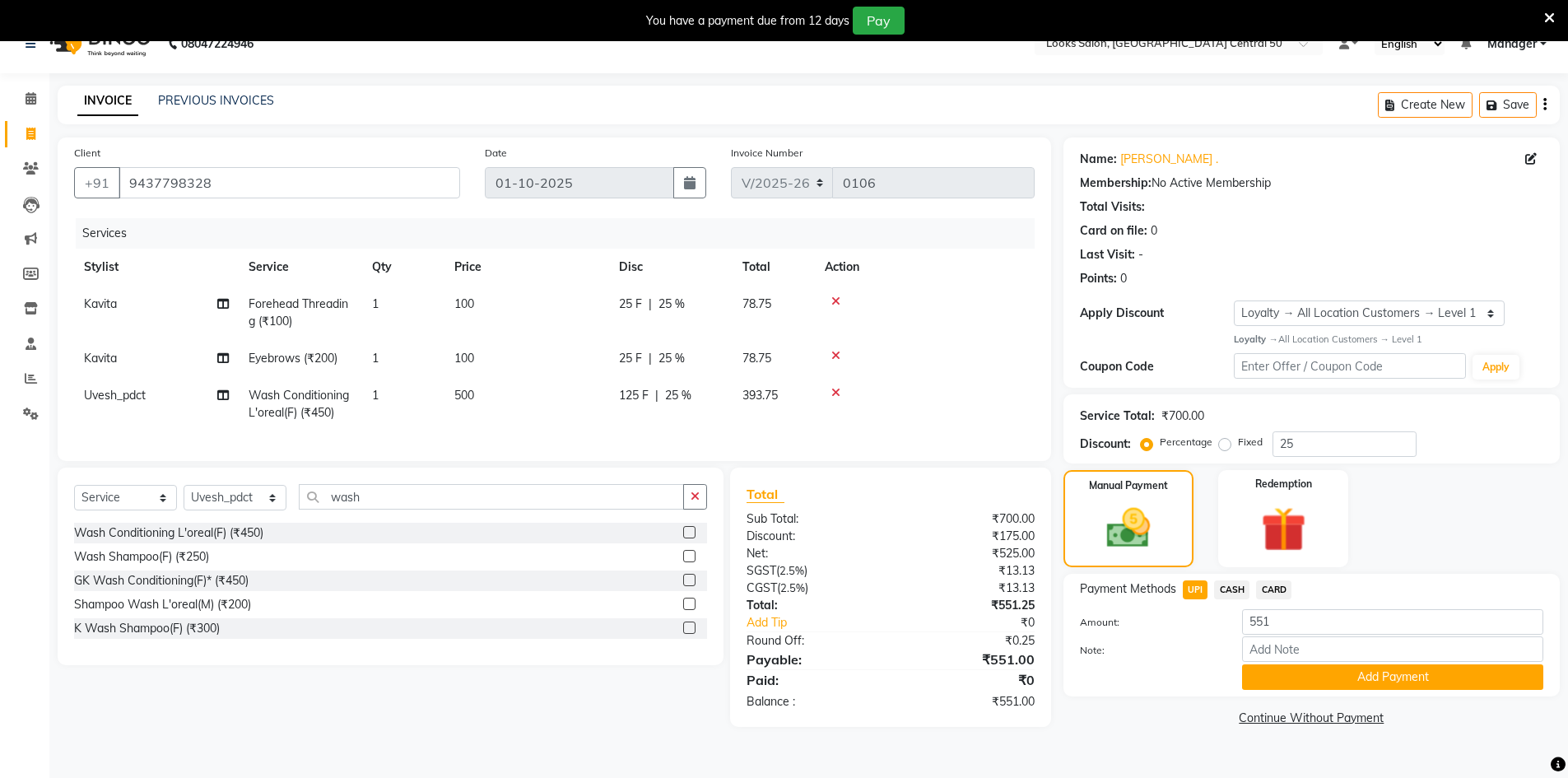
scroll to position [41, 0]
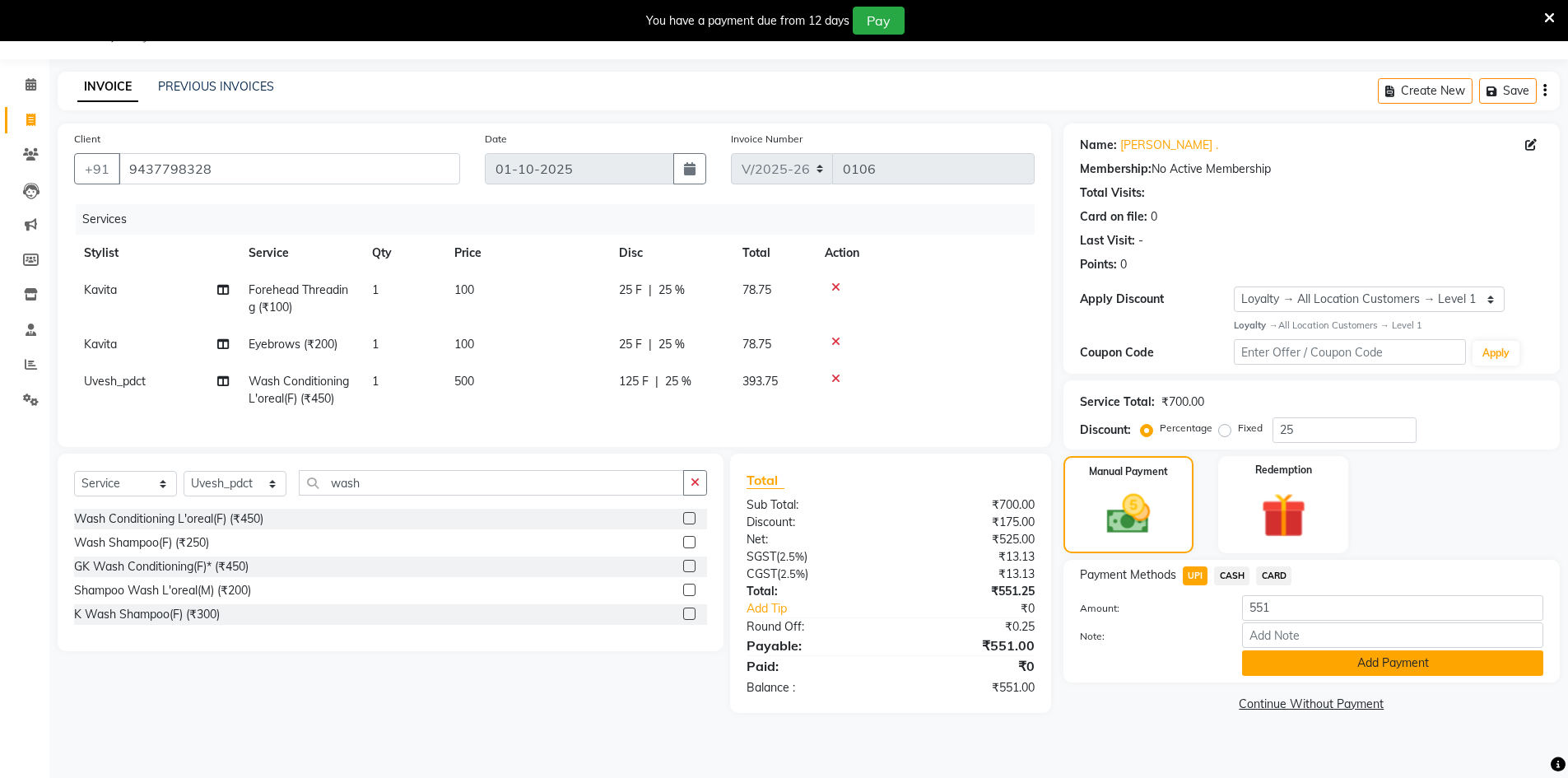
click at [1327, 665] on button "Add Payment" at bounding box center [1393, 663] width 301 height 26
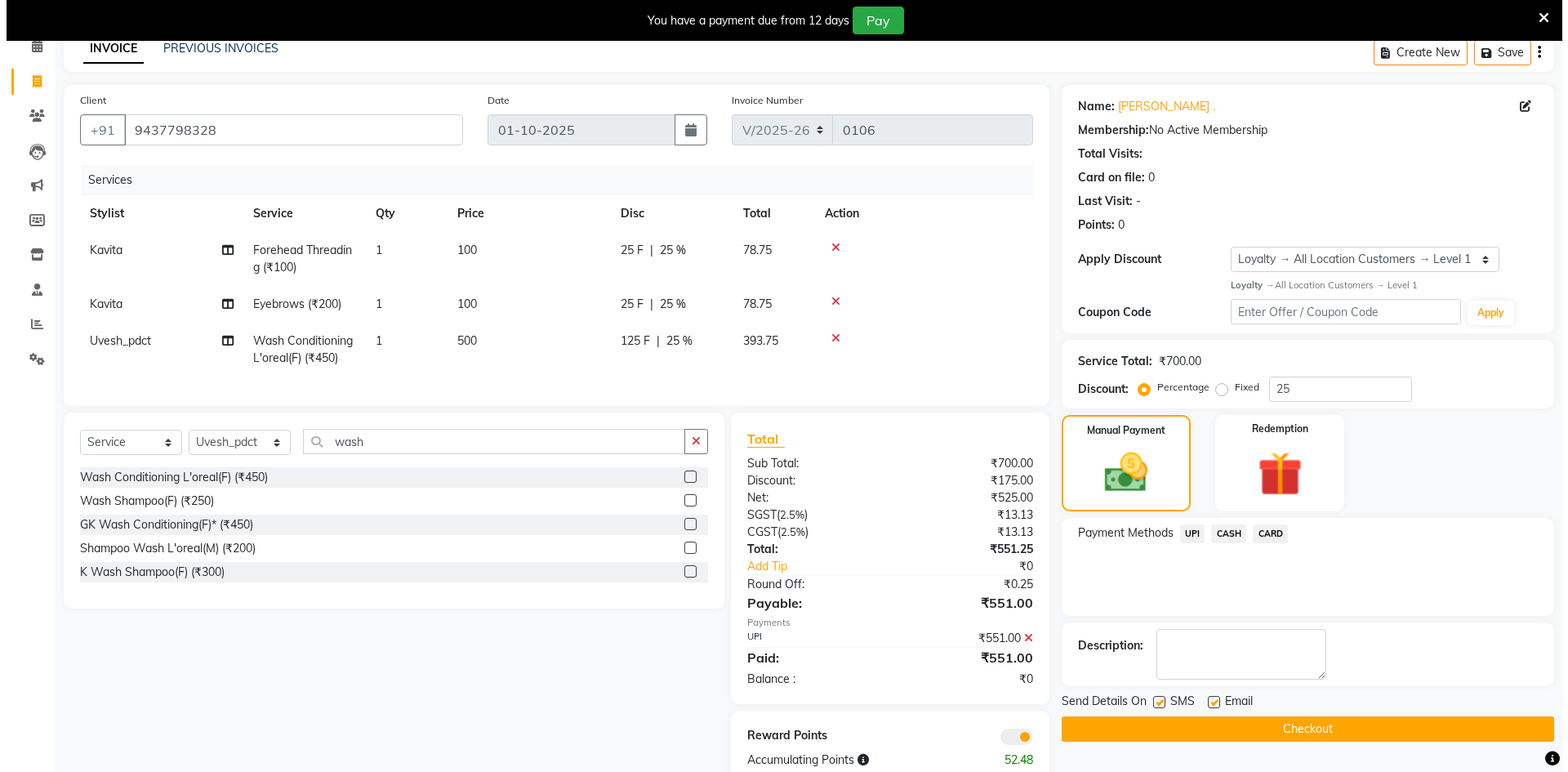
scroll to position [129, 0]
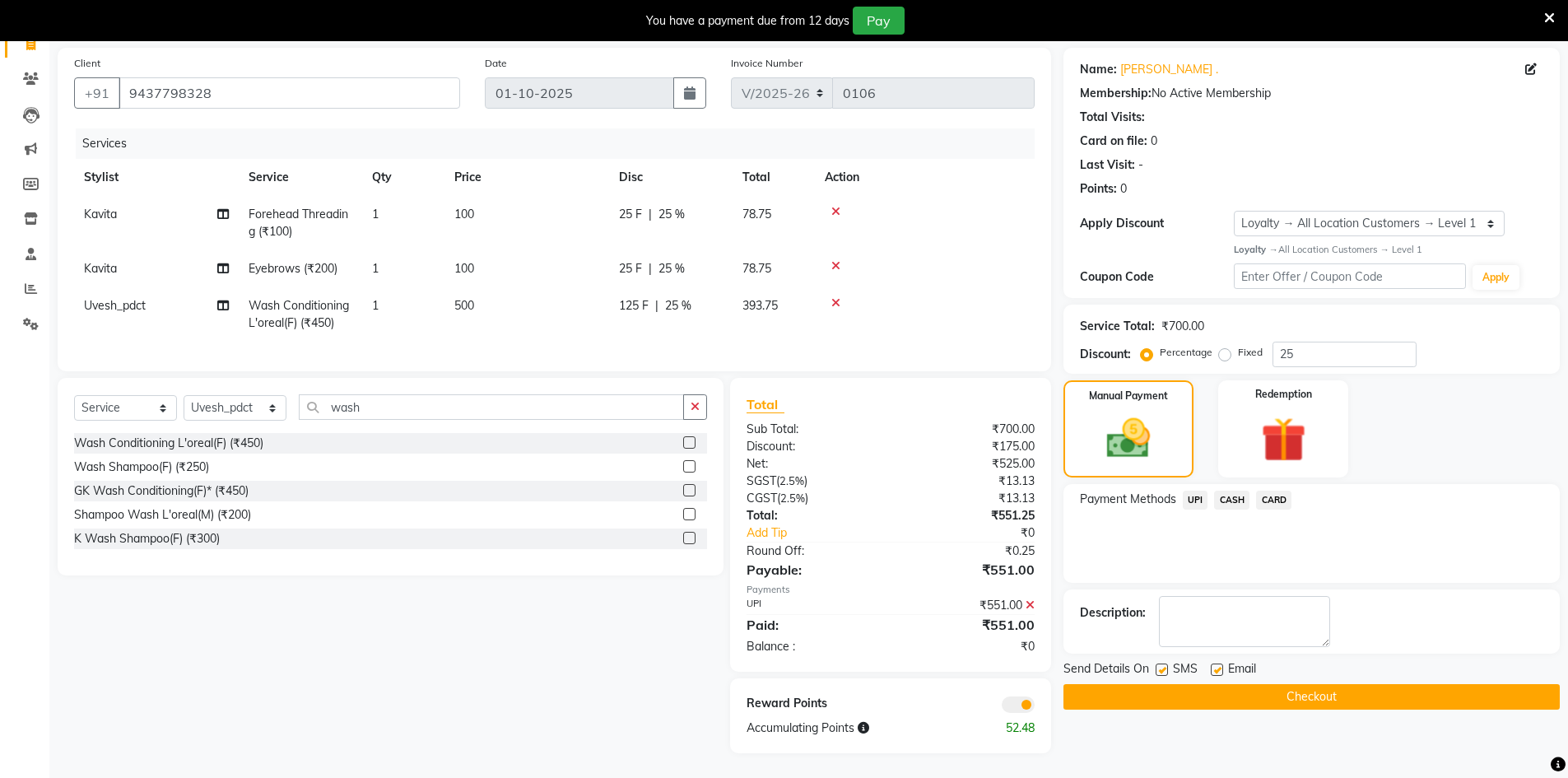
drag, startPoint x: 1012, startPoint y: 697, endPoint x: 984, endPoint y: 717, distance: 34.4
click at [967, 740] on div "Reward Points Accumulating Points 52.48" at bounding box center [890, 716] width 320 height 75
click at [1016, 706] on span at bounding box center [1018, 705] width 33 height 16
click at [1035, 707] on input "checkbox" at bounding box center [1035, 707] width 0 height 0
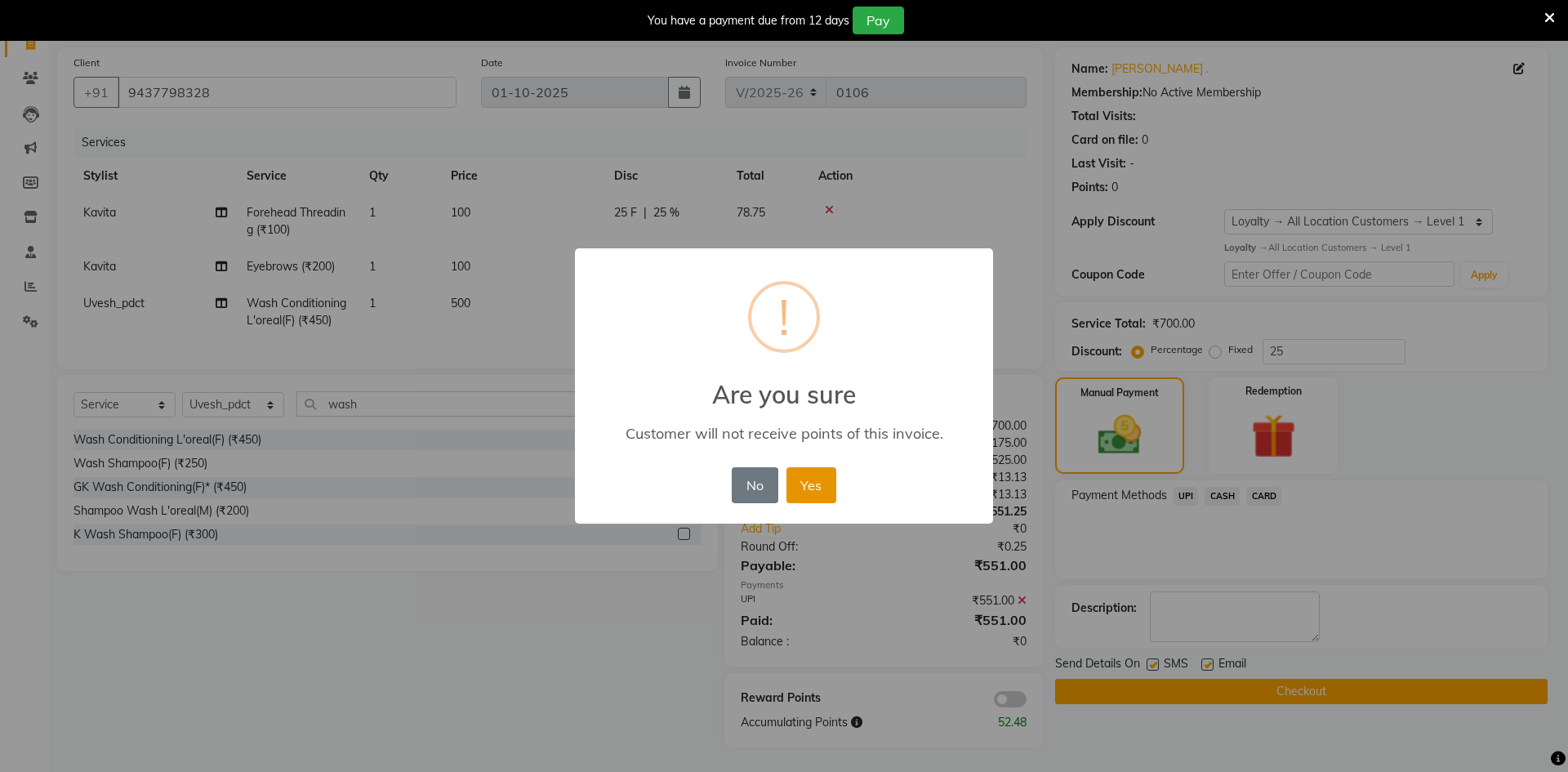
click at [803, 473] on button "Yes" at bounding box center [811, 485] width 50 height 36
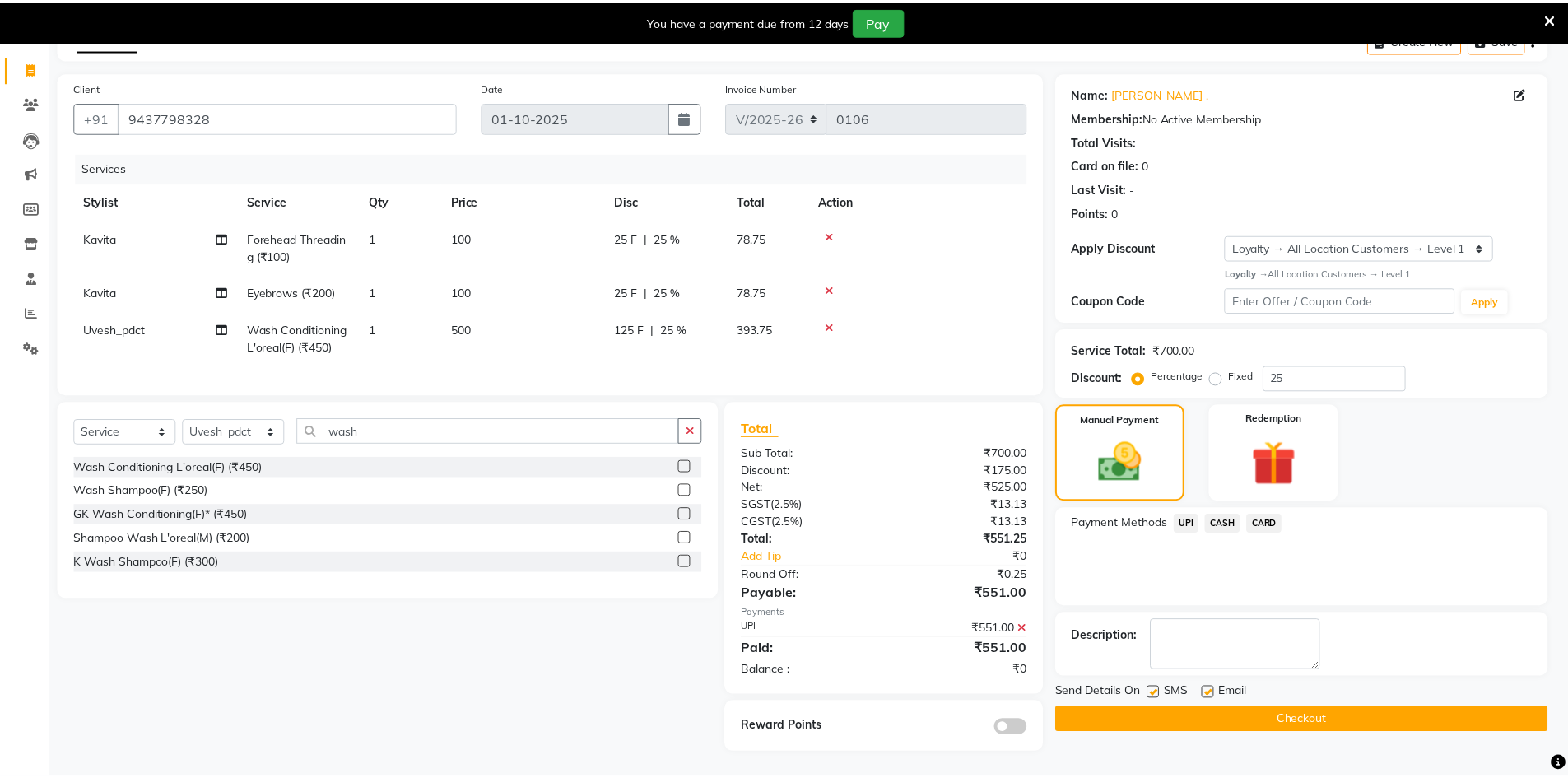
scroll to position [106, 0]
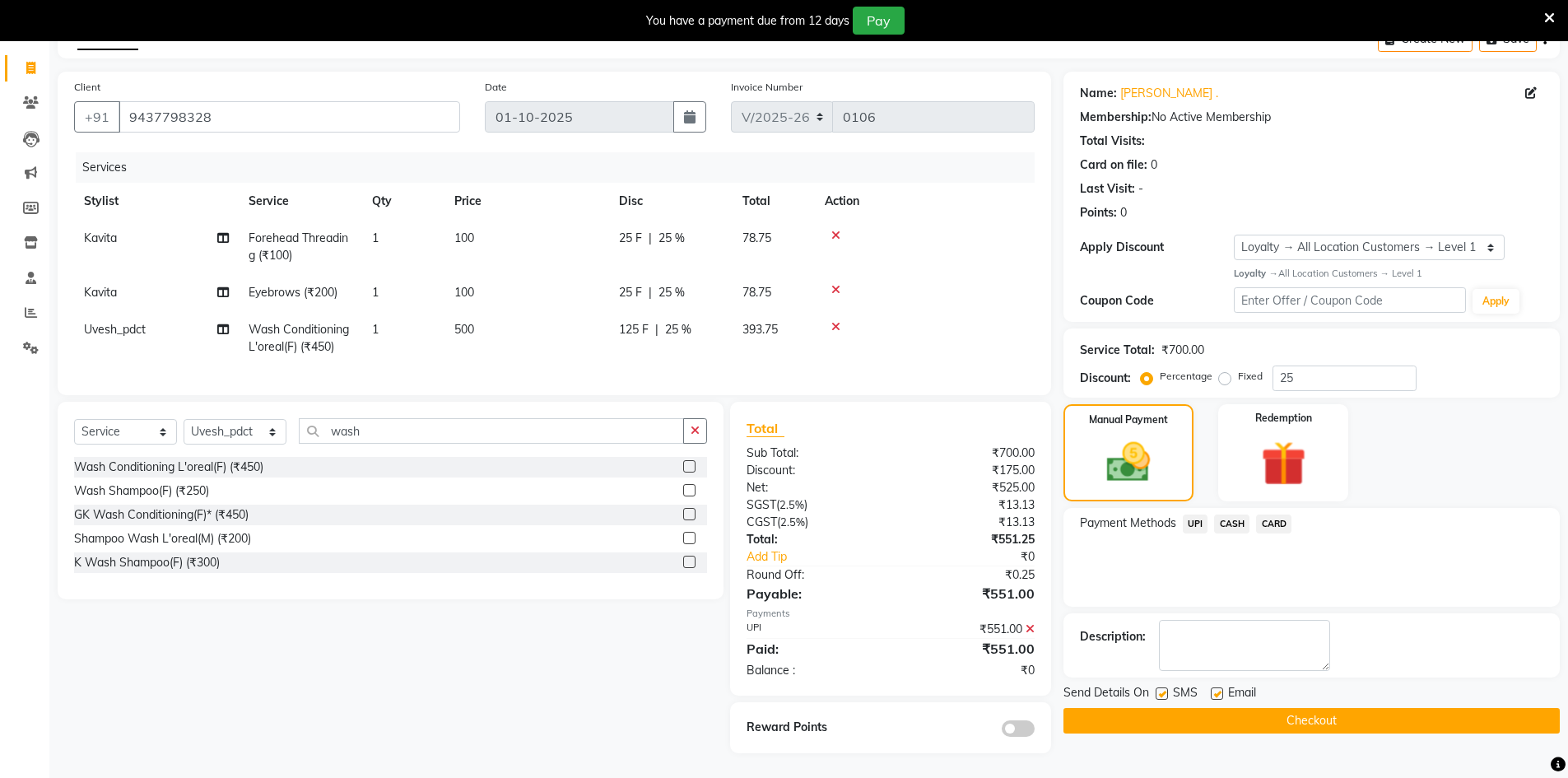
click at [1149, 716] on button "Checkout" at bounding box center [1312, 721] width 497 height 26
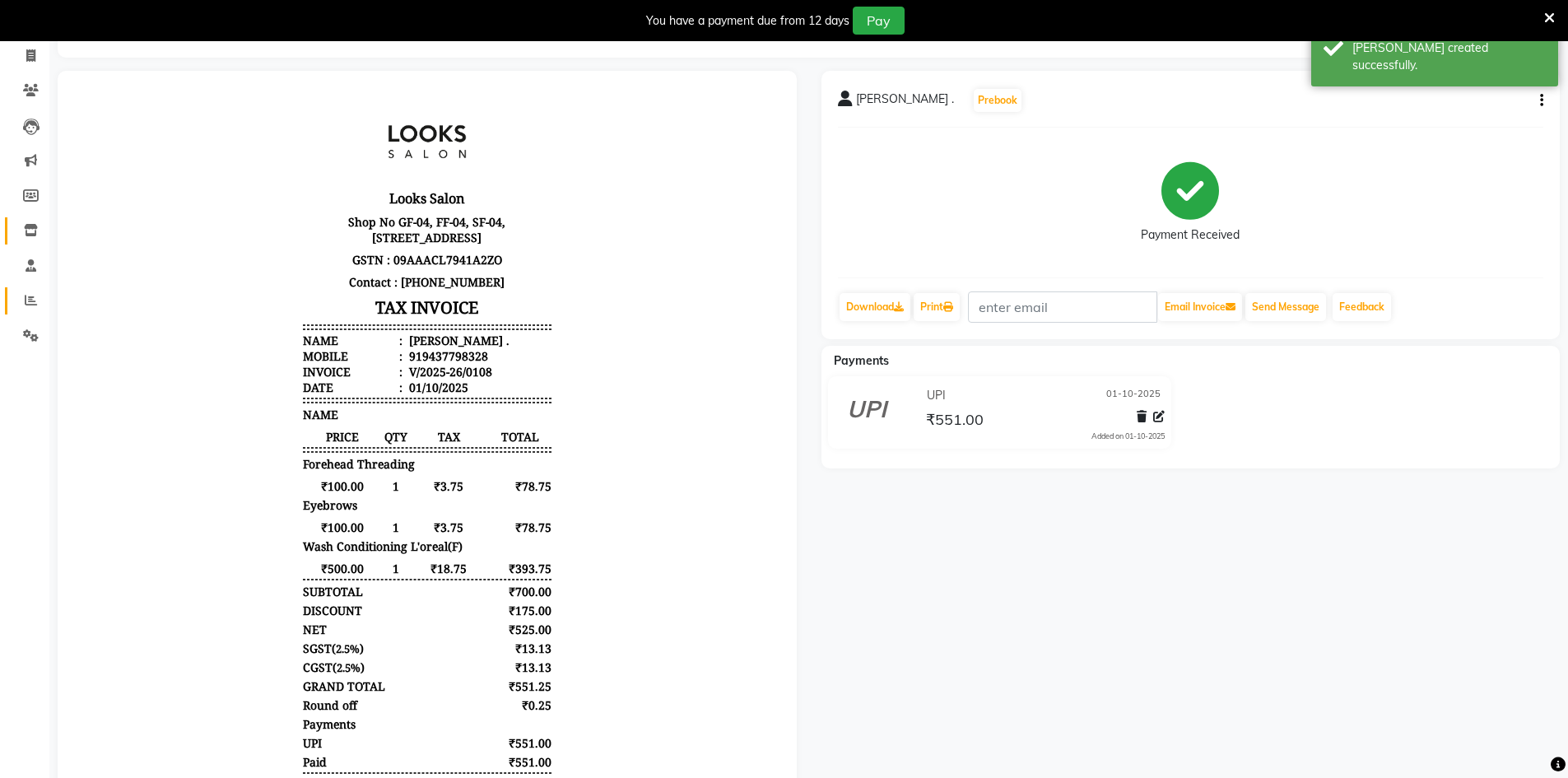
drag, startPoint x: 925, startPoint y: 91, endPoint x: 28, endPoint y: 296, distance: 920.1
click at [28, 296] on icon at bounding box center [31, 299] width 12 height 12
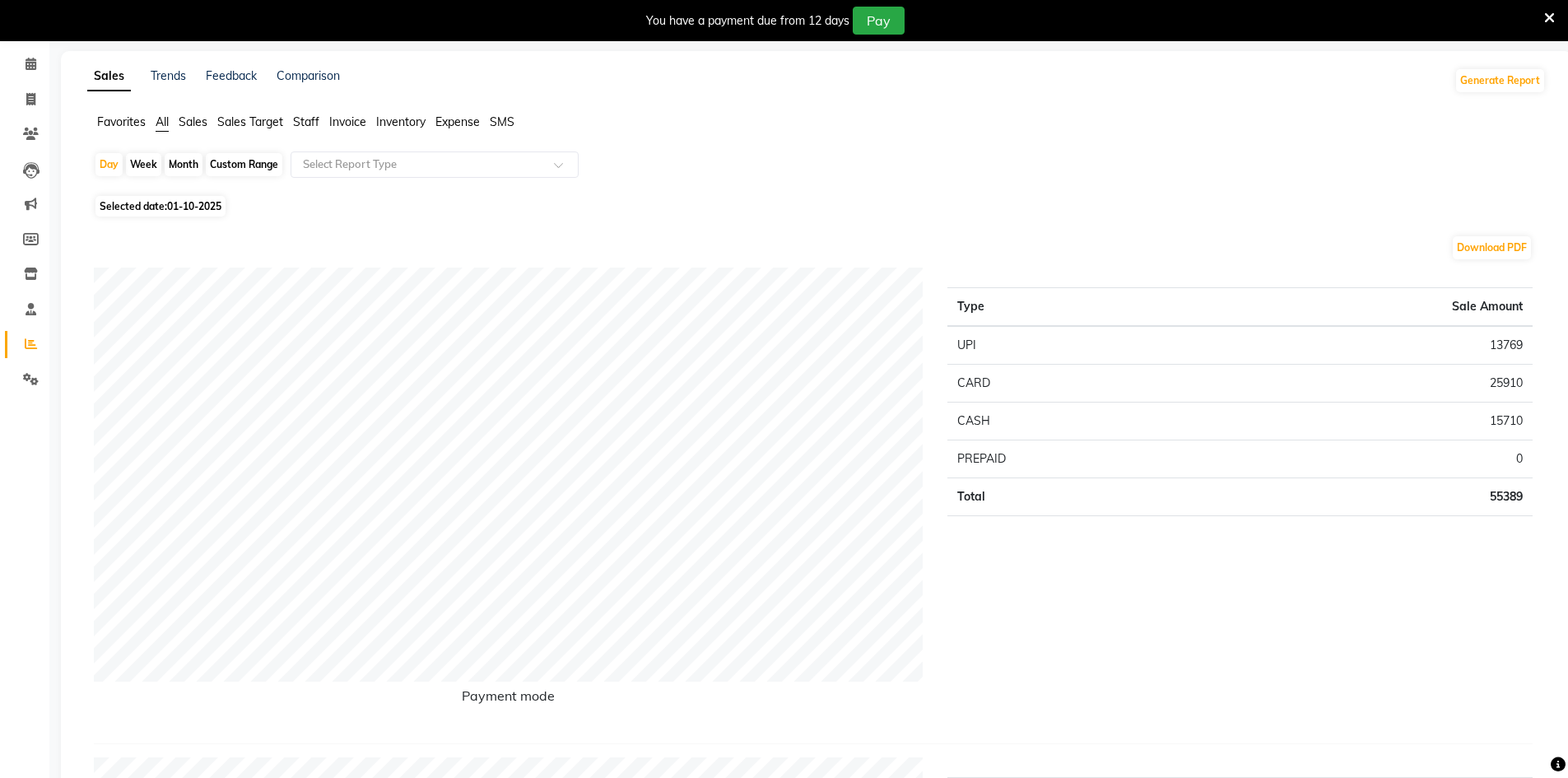
scroll to position [23, 0]
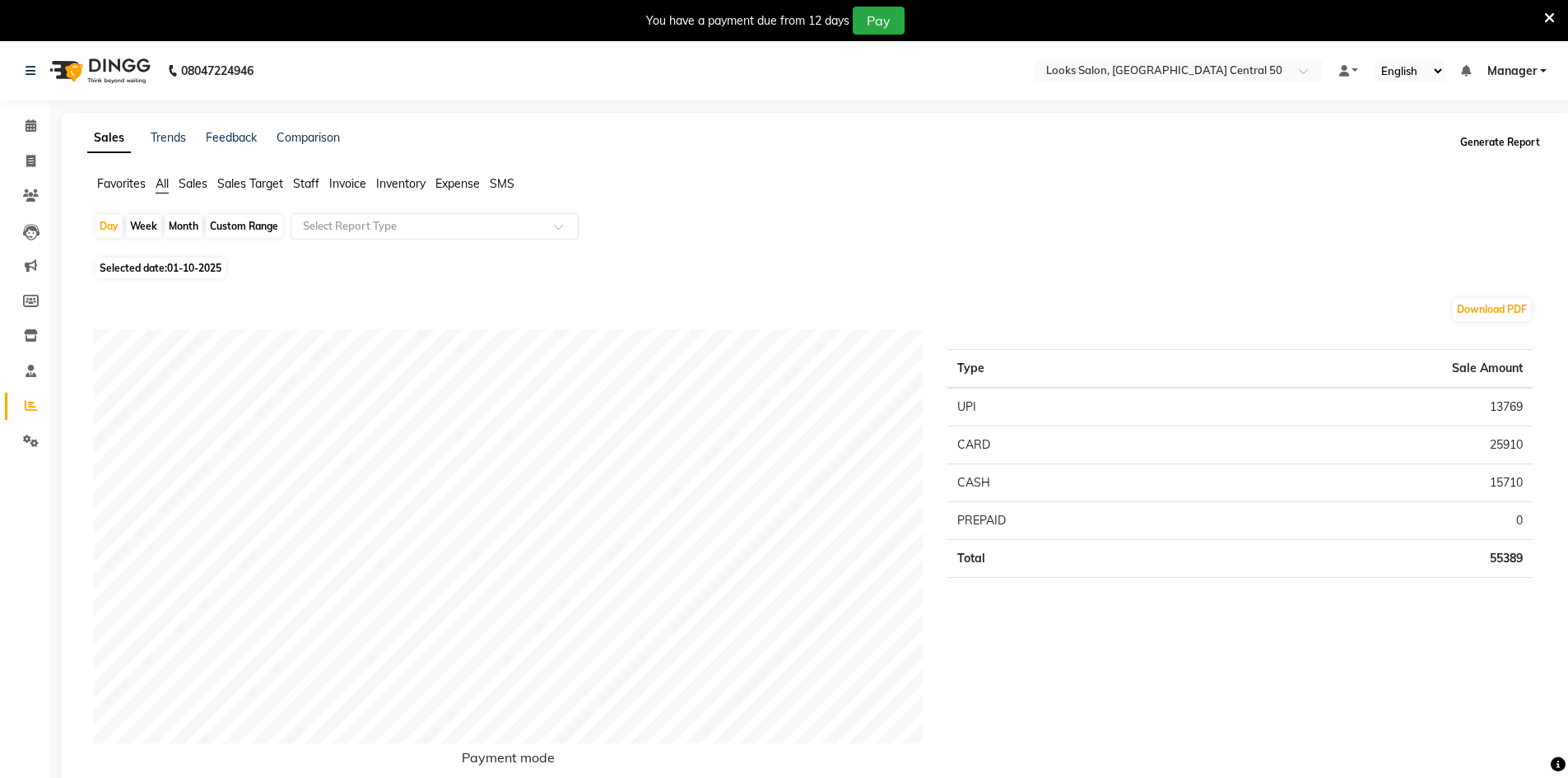
click at [1532, 142] on button "Generate Report" at bounding box center [1500, 142] width 88 height 23
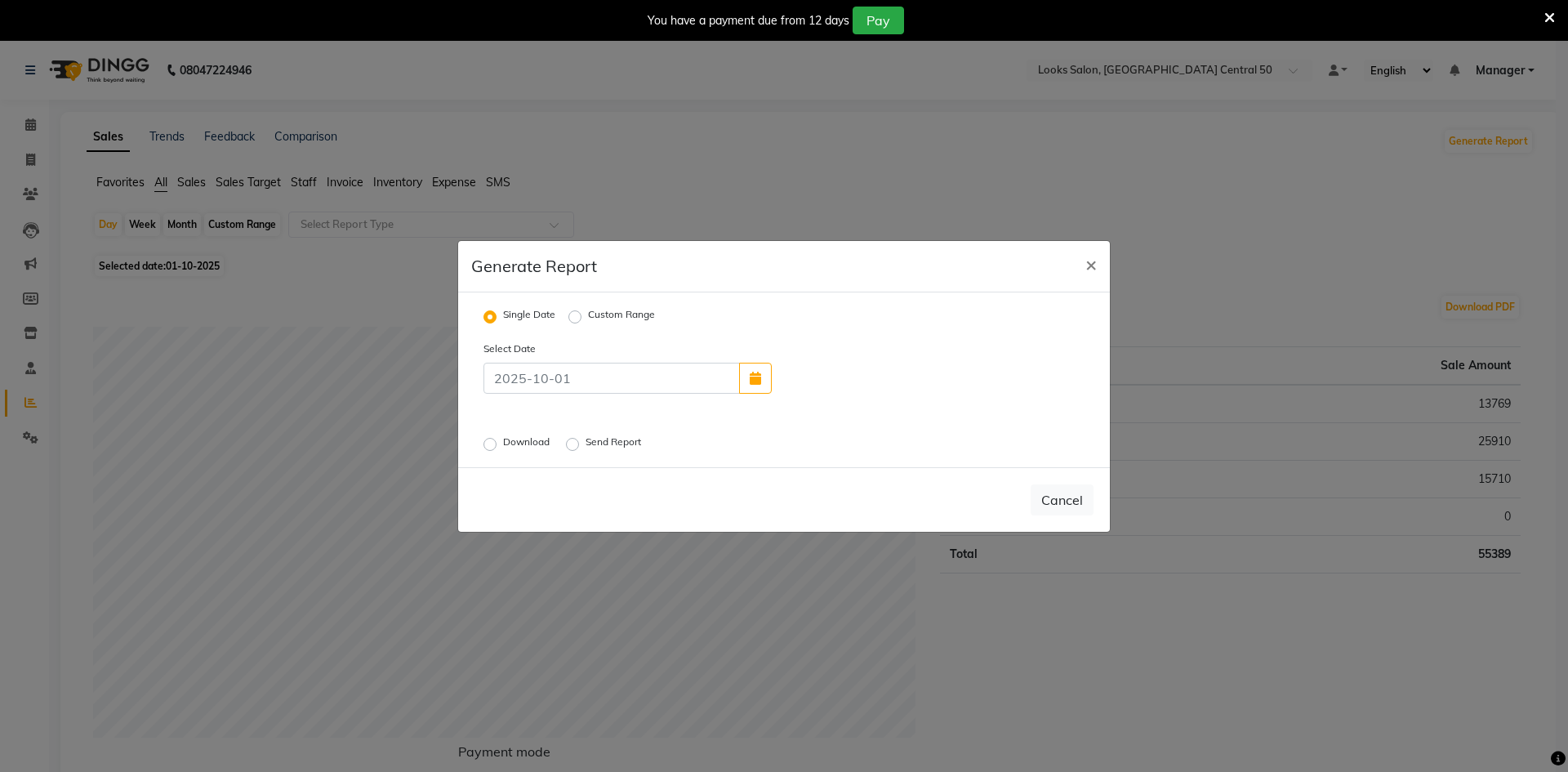
click at [585, 437] on label "Send Report" at bounding box center [615, 444] width 59 height 20
click at [576, 438] on input "Send Report" at bounding box center [575, 444] width 11 height 11
click at [1071, 504] on button "Send" at bounding box center [1069, 500] width 51 height 29
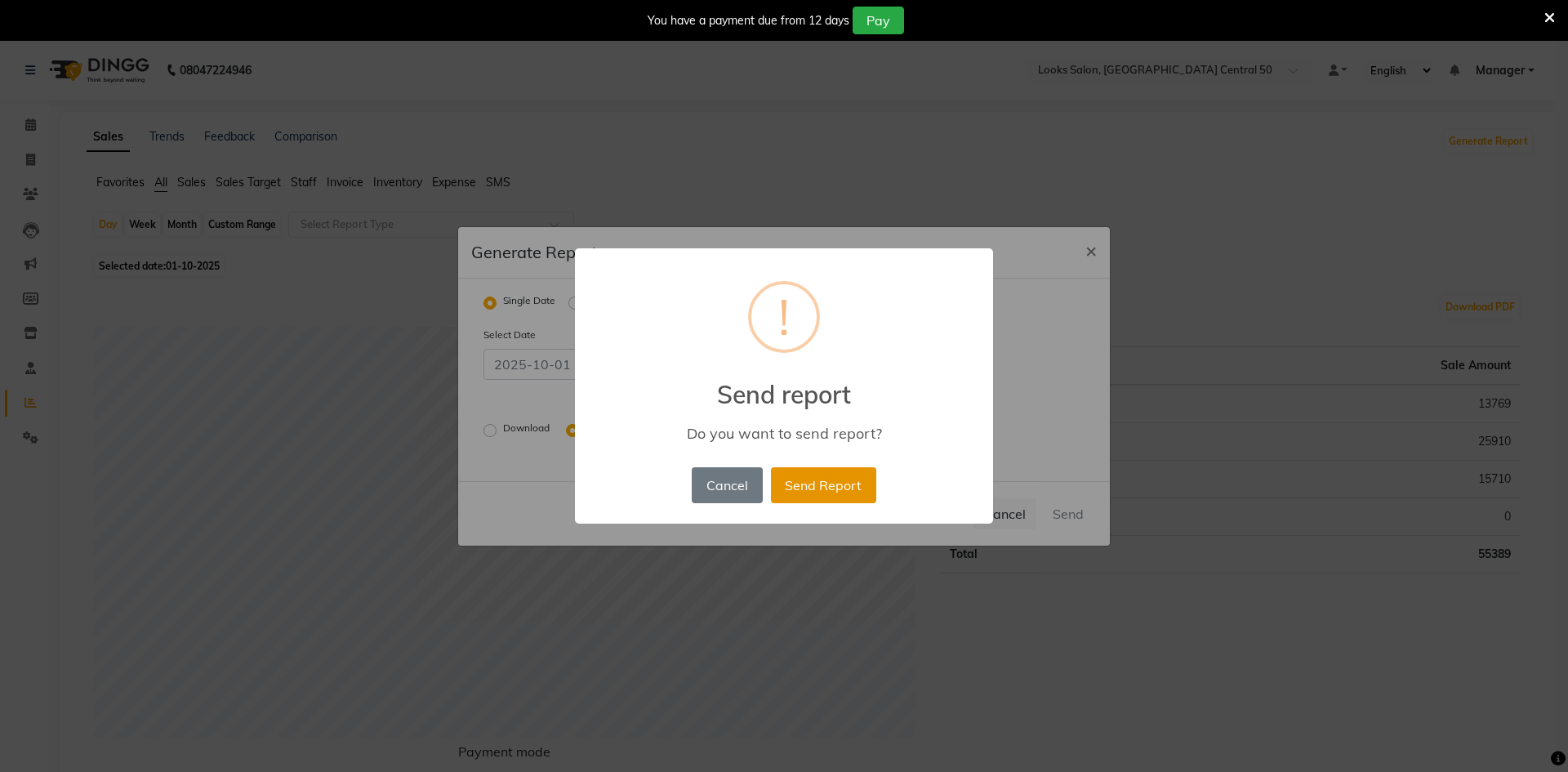
click at [835, 469] on button "Send Report" at bounding box center [823, 485] width 105 height 36
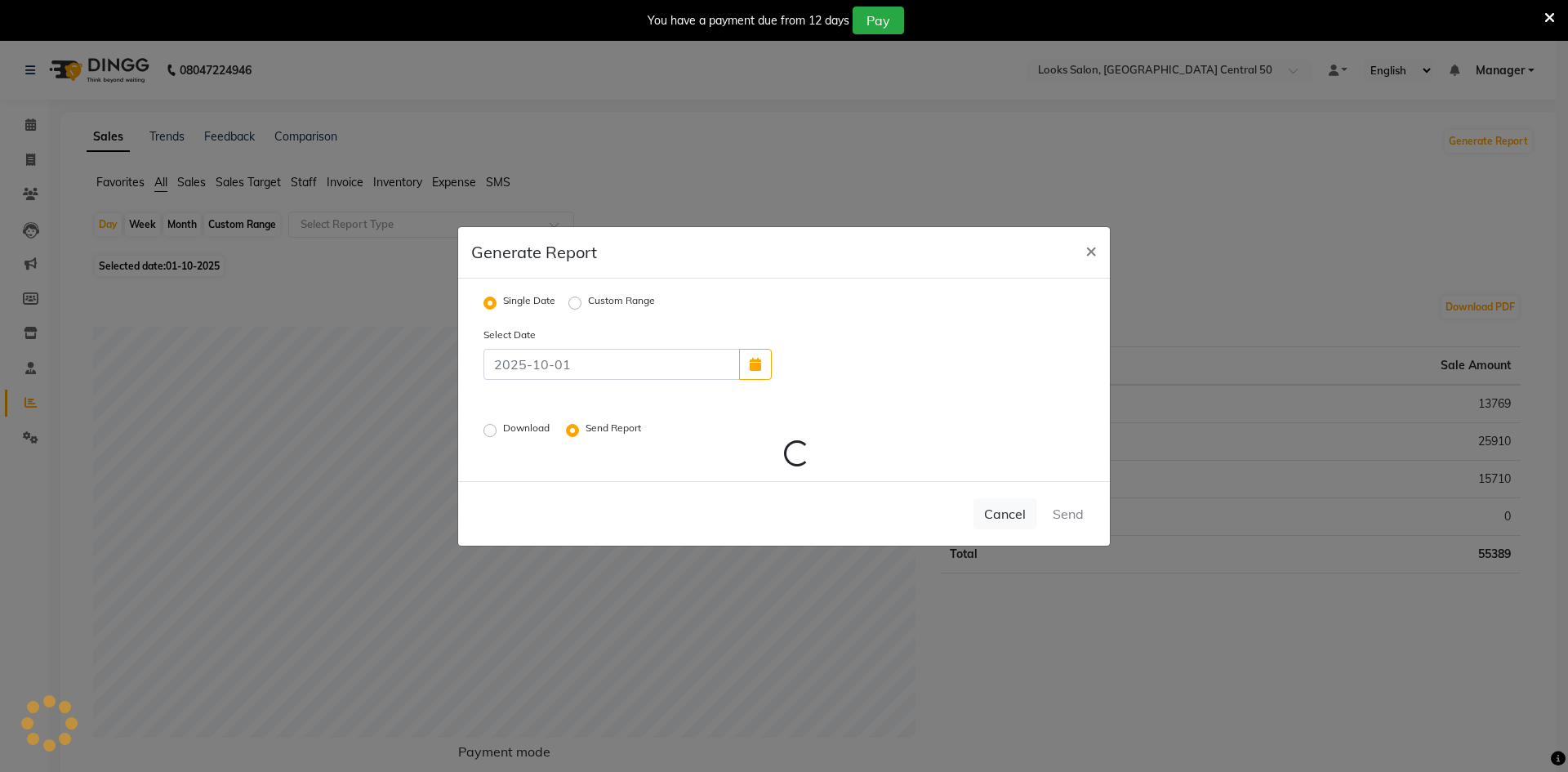
radio input "false"
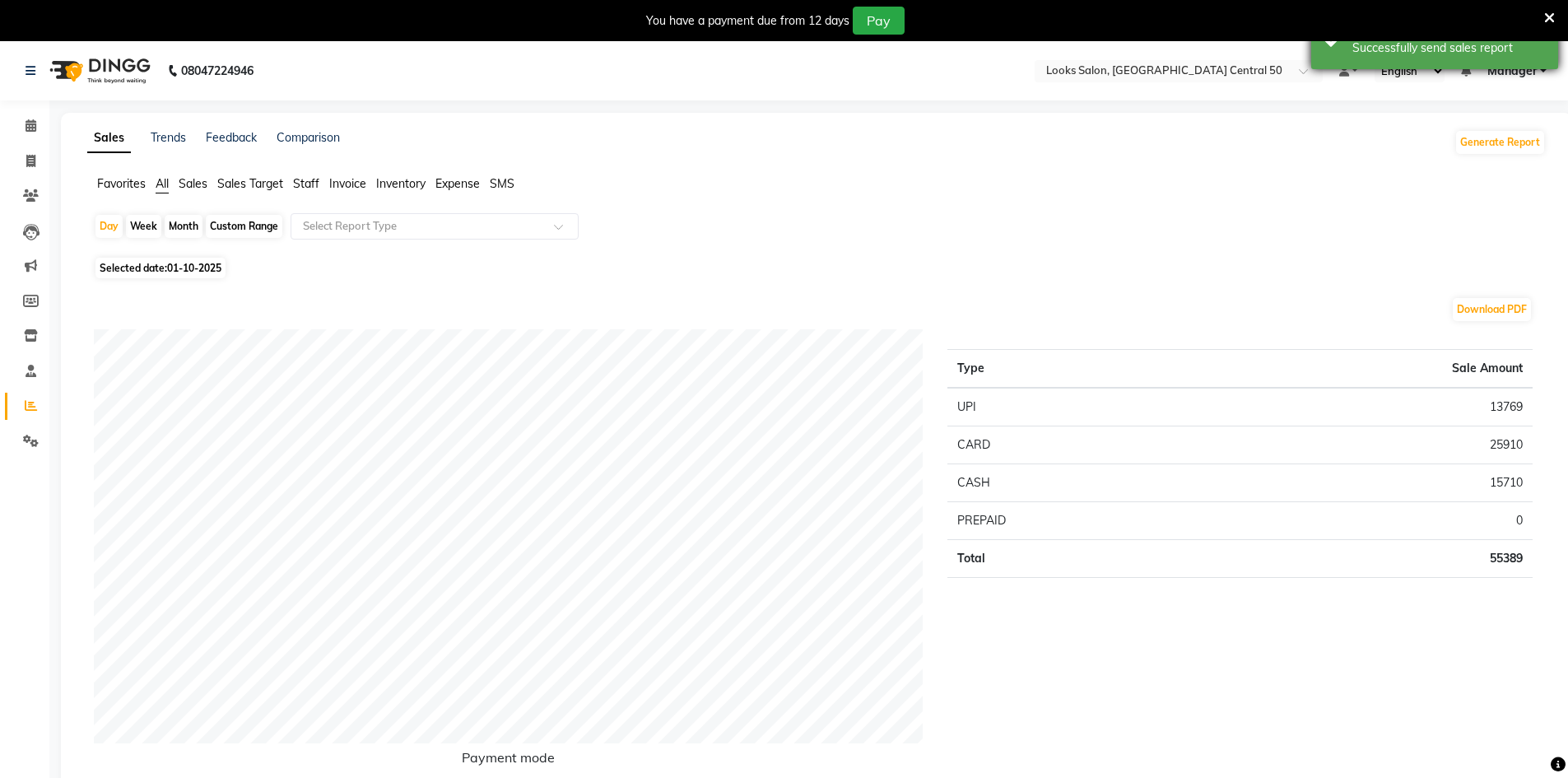
click at [1469, 52] on div "Successfully send sales report" at bounding box center [1449, 48] width 193 height 17
